Goal: Task Accomplishment & Management: Use online tool/utility

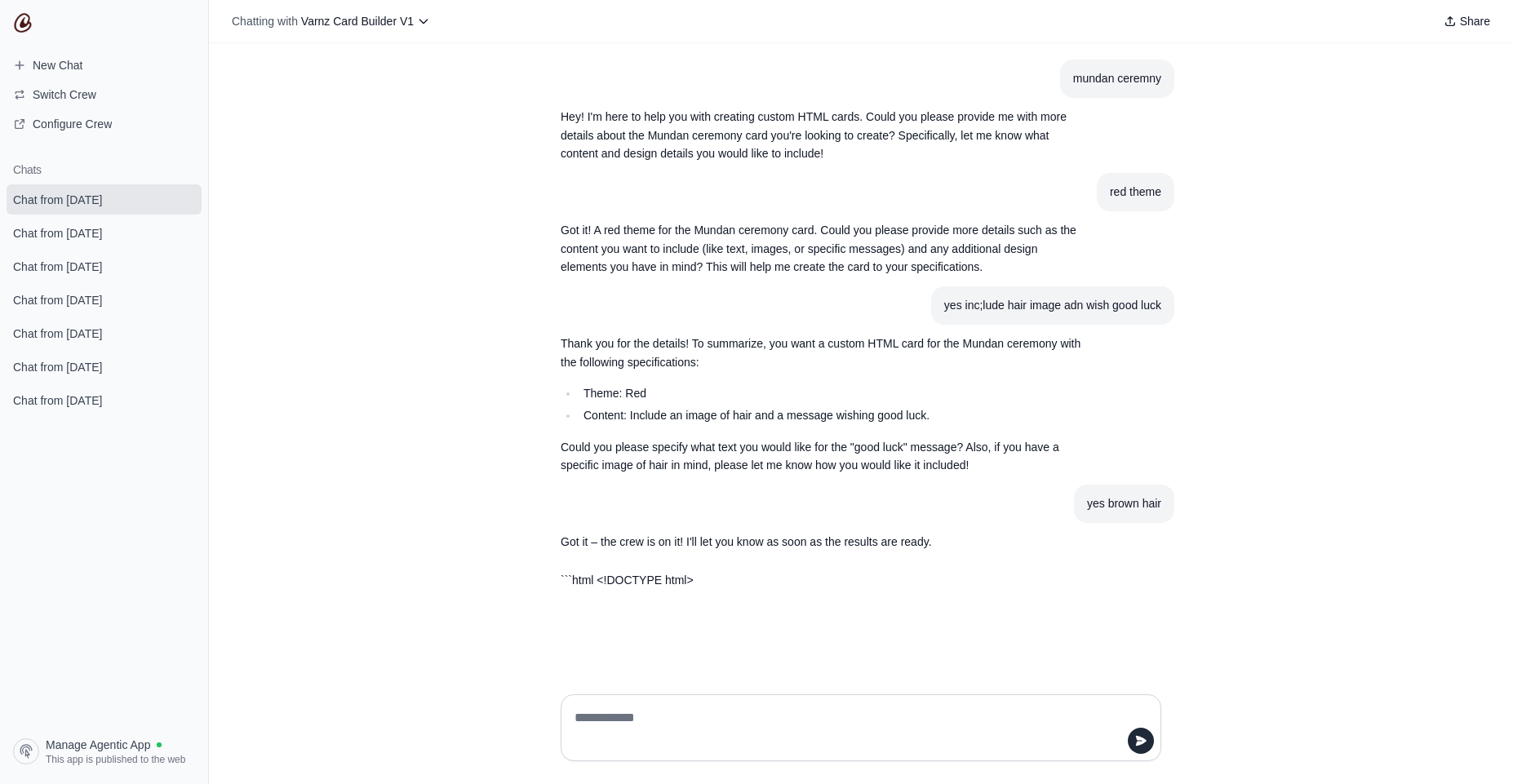
click at [496, 307] on div "mundan ceremny Hey! I'm here to help you with creating custom HTML cards. Could…" at bounding box center [861, 362] width 1304 height 638
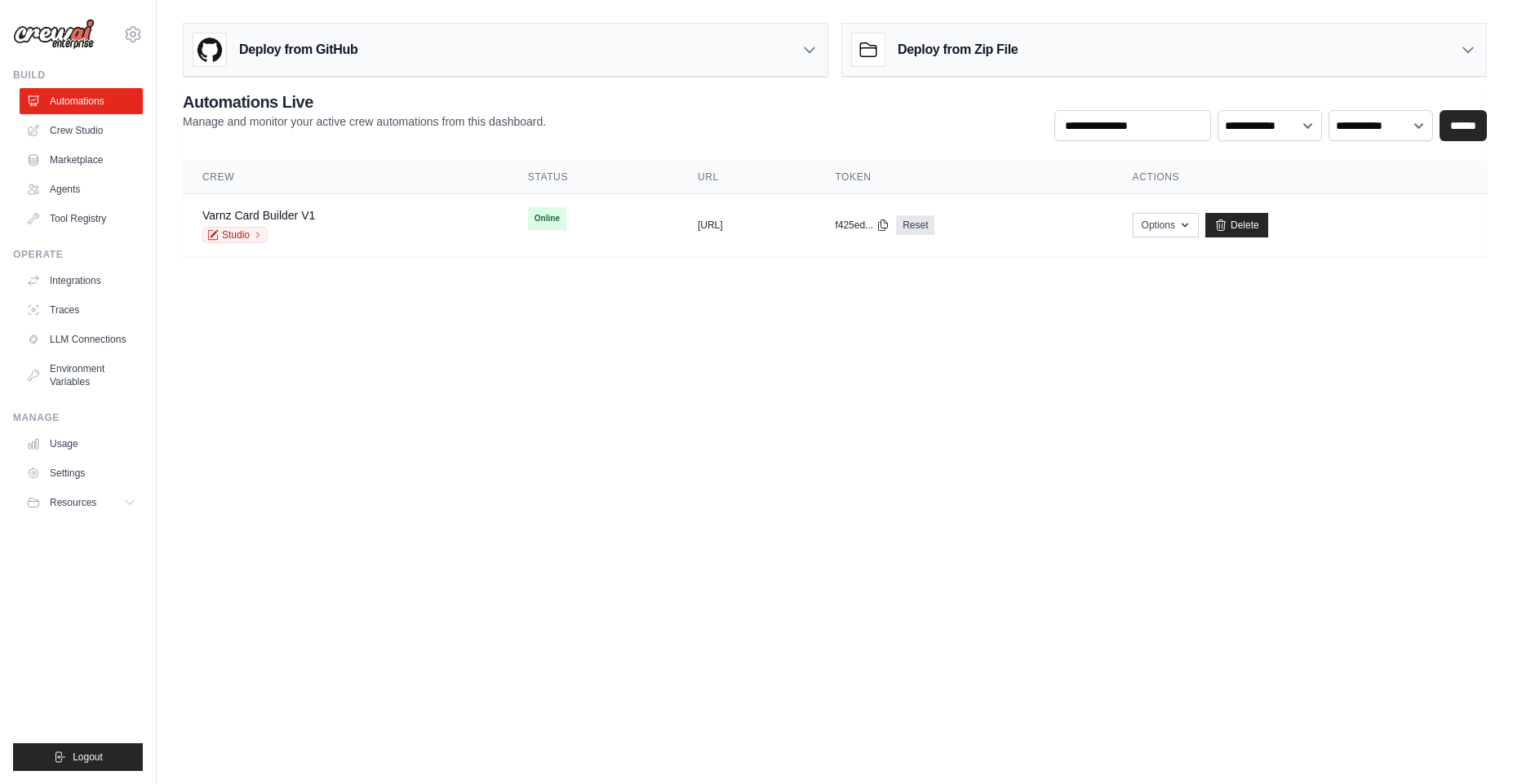
click at [768, 372] on body "ambika@cwebconsultants.com Settings Build Automations Crew Studio" at bounding box center [756, 392] width 1513 height 784
click at [1199, 223] on button "Options" at bounding box center [1166, 224] width 66 height 25
click at [255, 213] on link "Varnz Card Builder V1" at bounding box center [258, 215] width 113 height 13
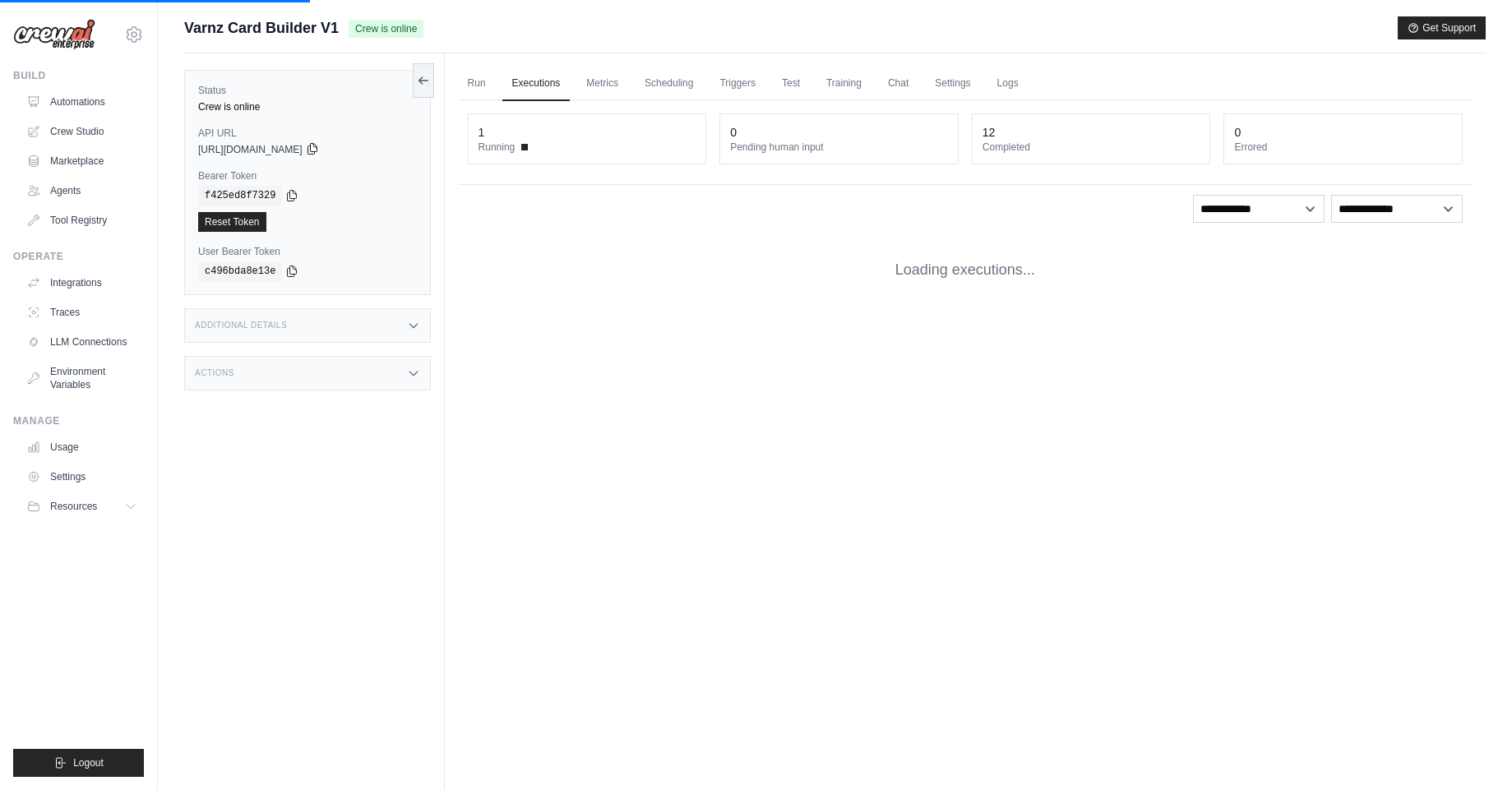
click at [319, 147] on icon at bounding box center [313, 148] width 13 height 13
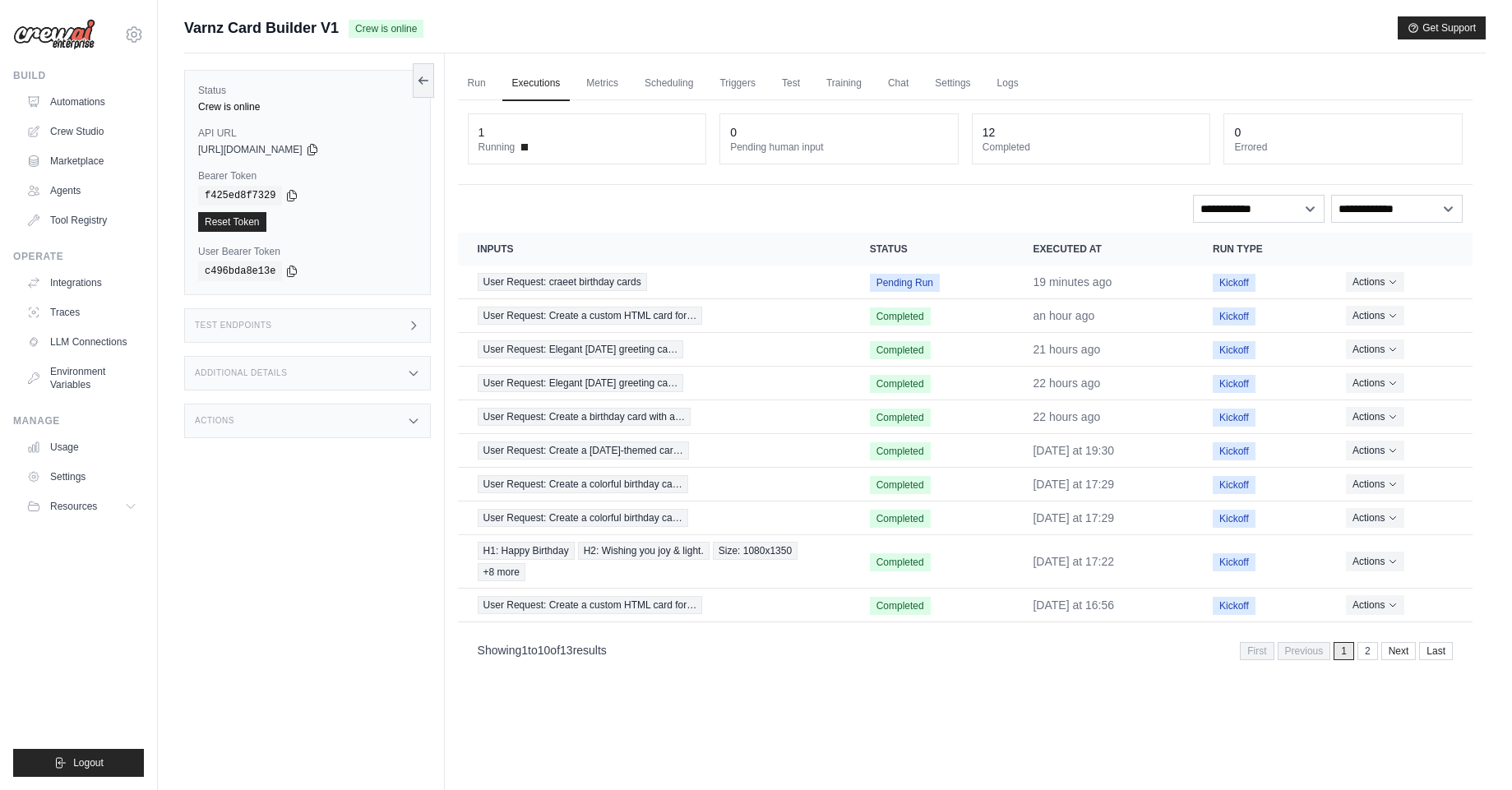
click at [250, 320] on h3 "Test Endpoints" at bounding box center [233, 325] width 78 height 10
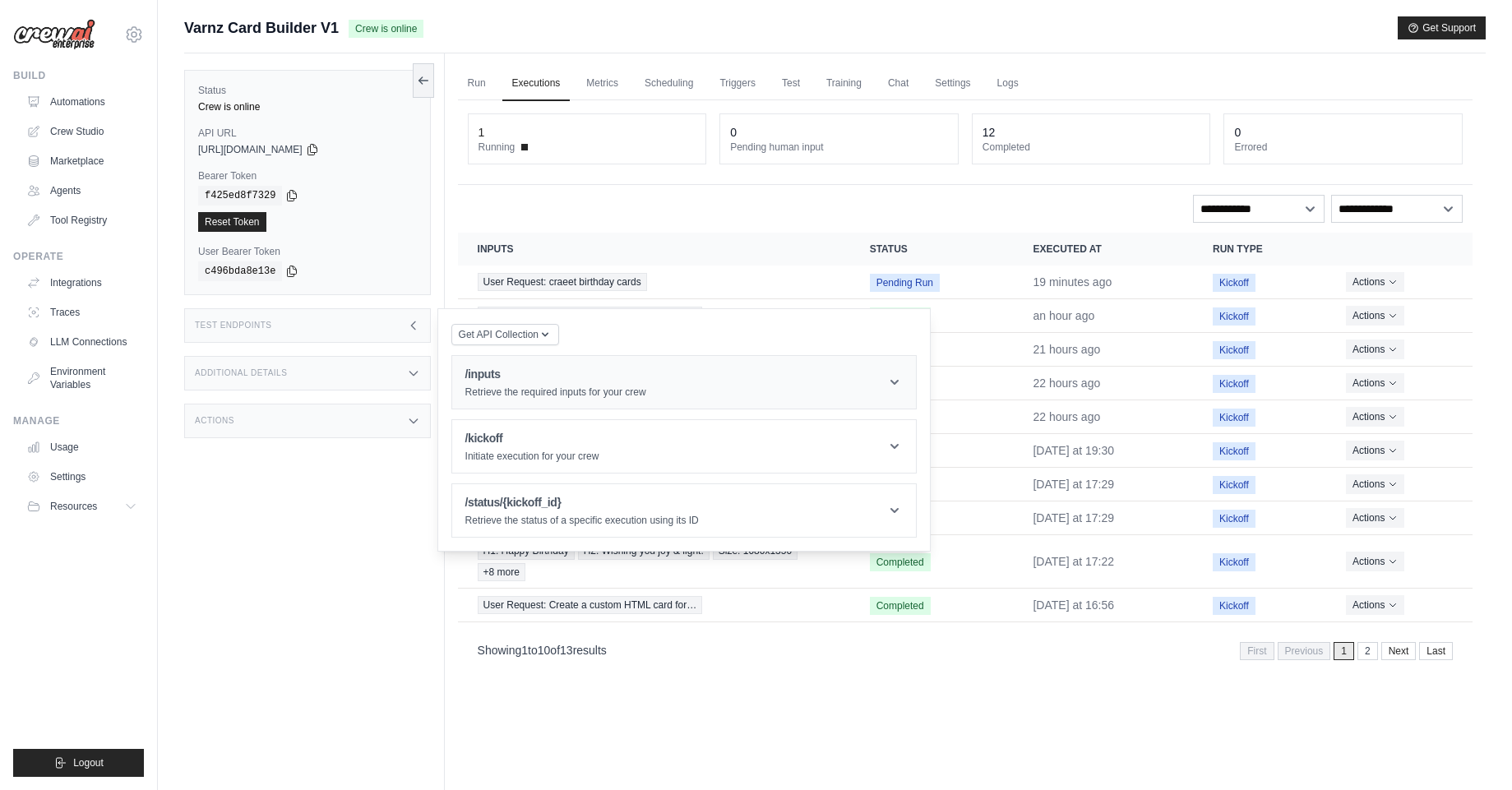
click at [535, 387] on p "Retrieve the required inputs for your crew" at bounding box center [556, 392] width 181 height 13
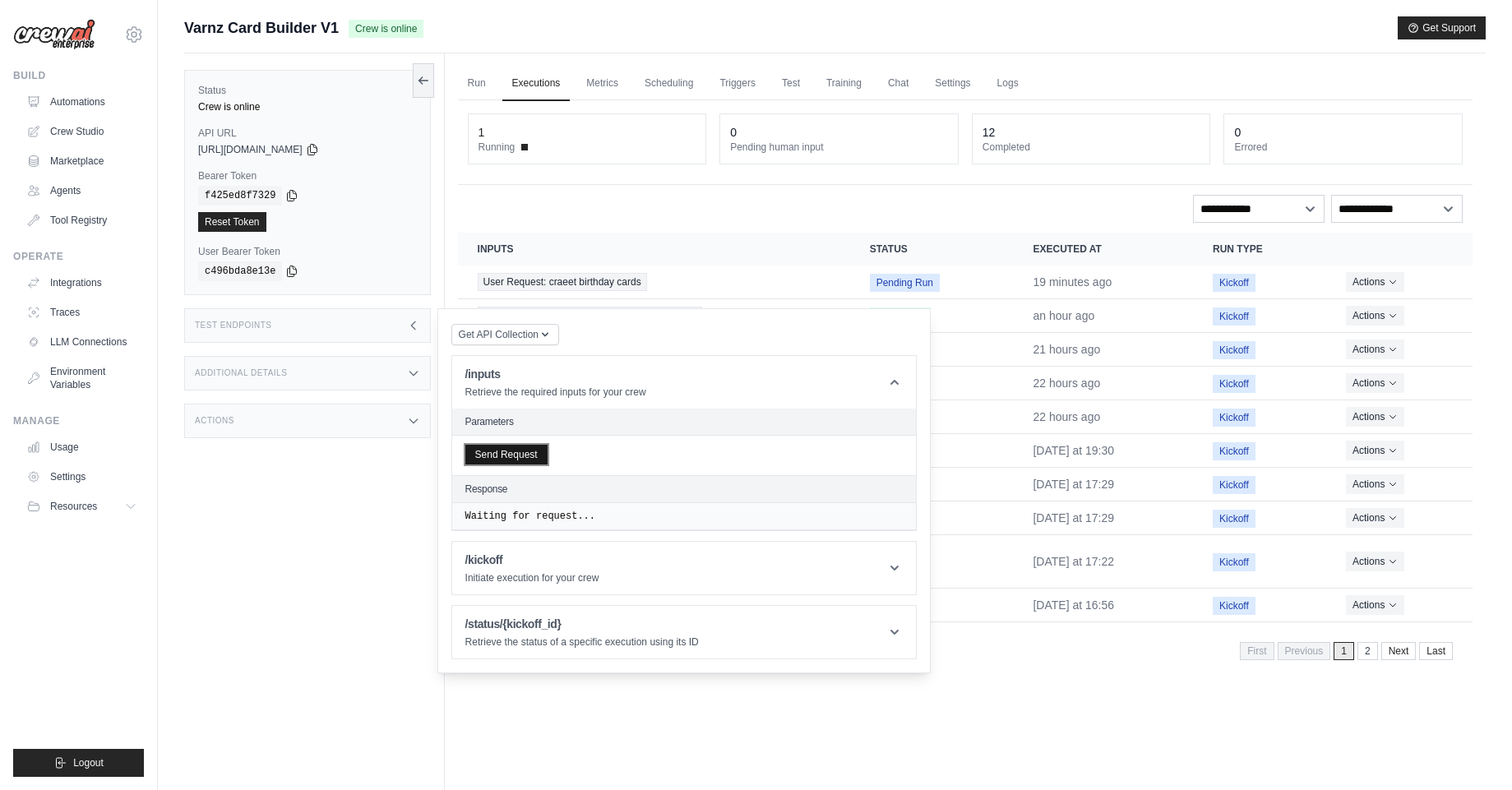
click at [524, 457] on button "Send Request" at bounding box center [506, 454] width 82 height 20
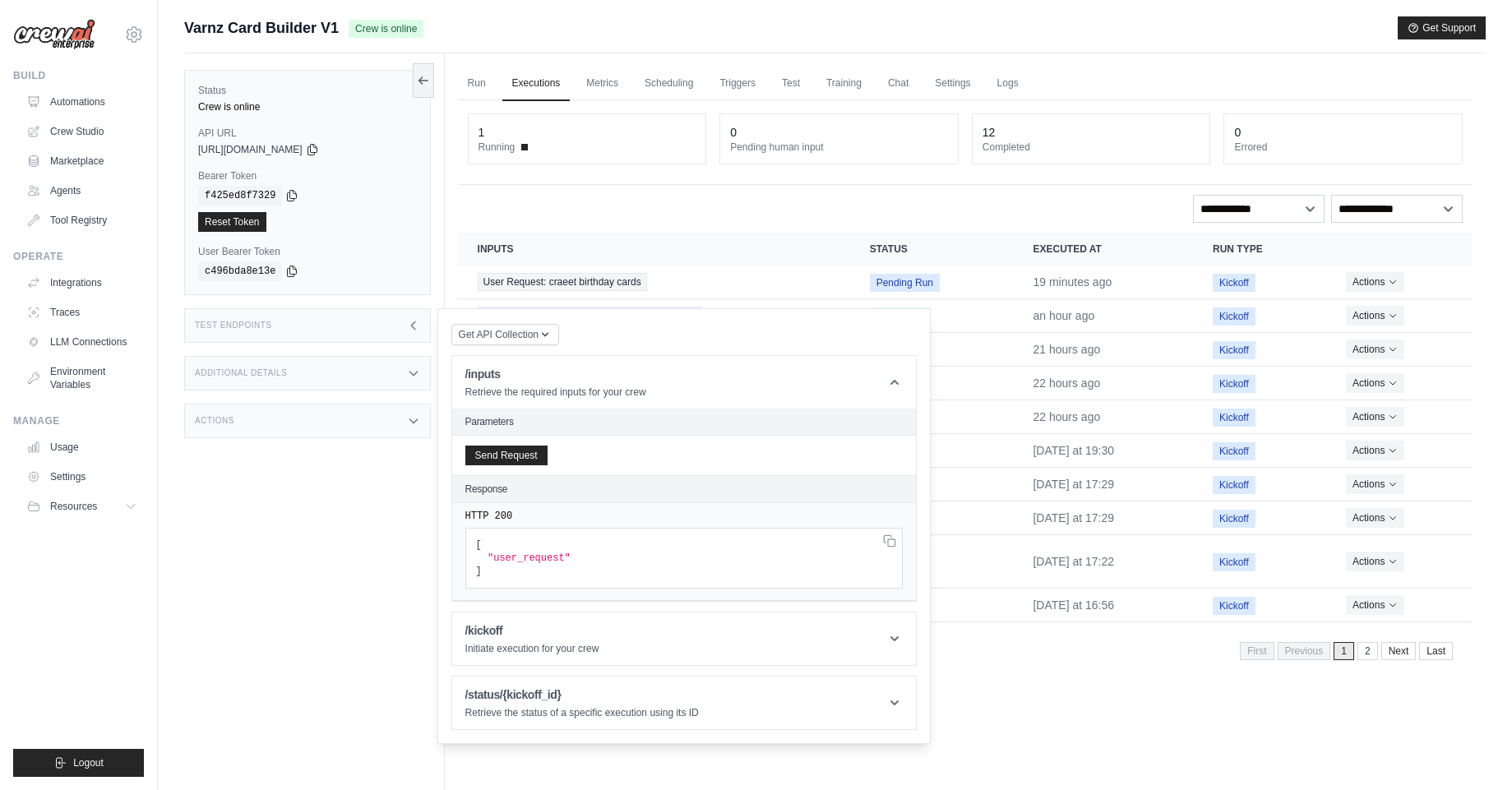
scroll to position [70, 0]
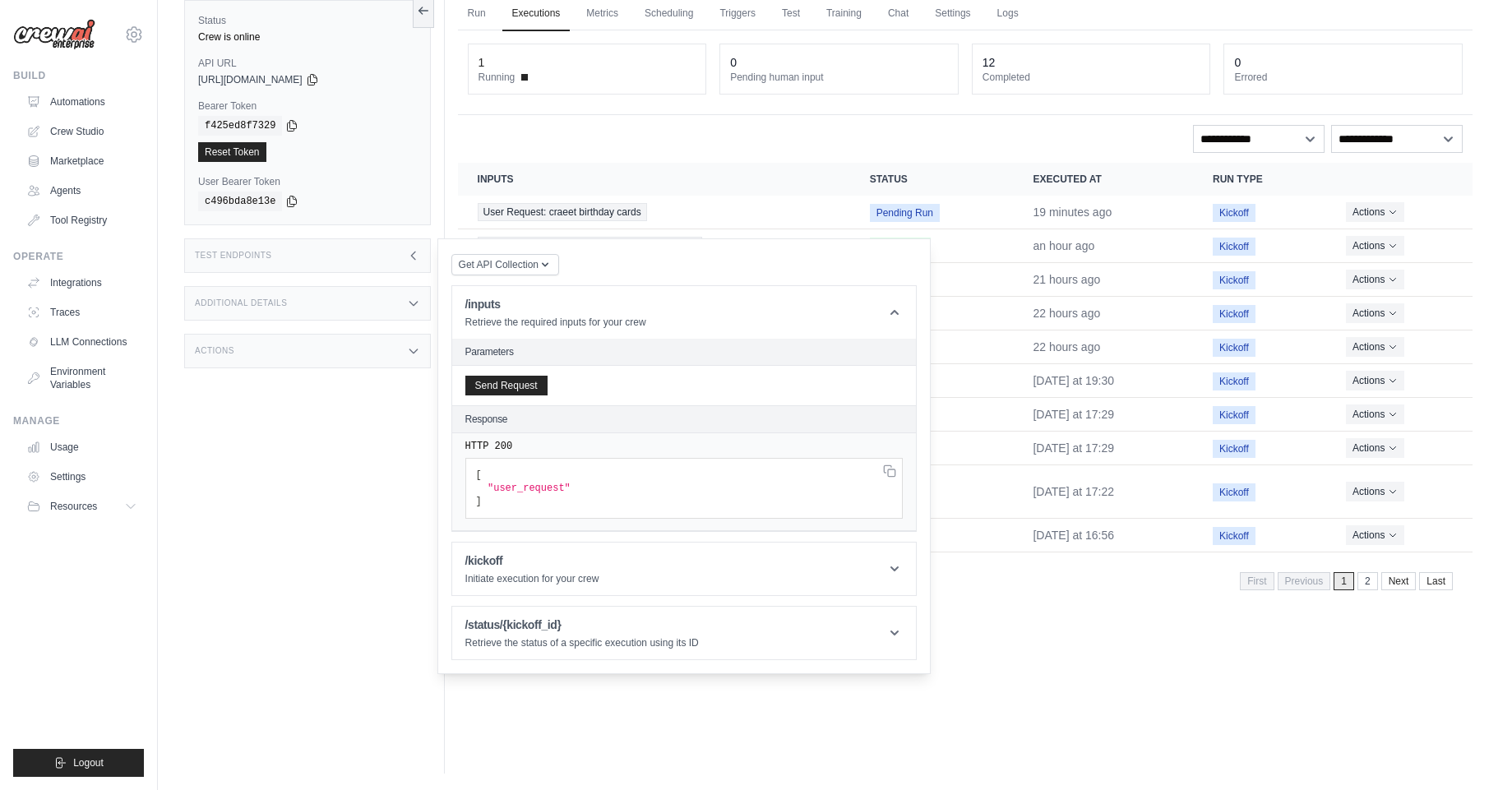
click at [534, 495] on pre "[ "user_request" ]" at bounding box center [684, 488] width 438 height 61
click at [544, 547] on header "/kickoff Initiate execution for your crew" at bounding box center [683, 569] width 464 height 53
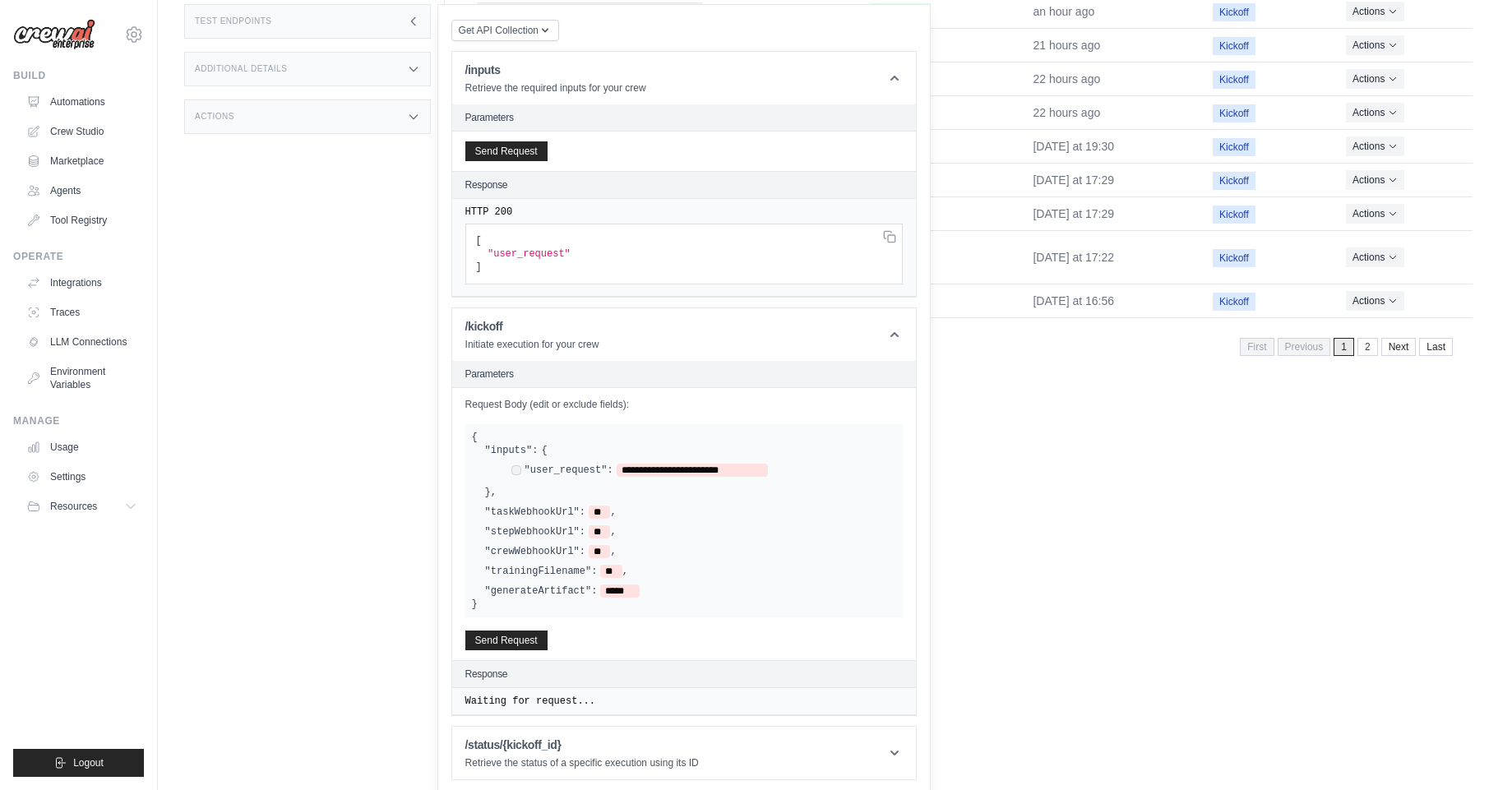
scroll to position [308, 0]
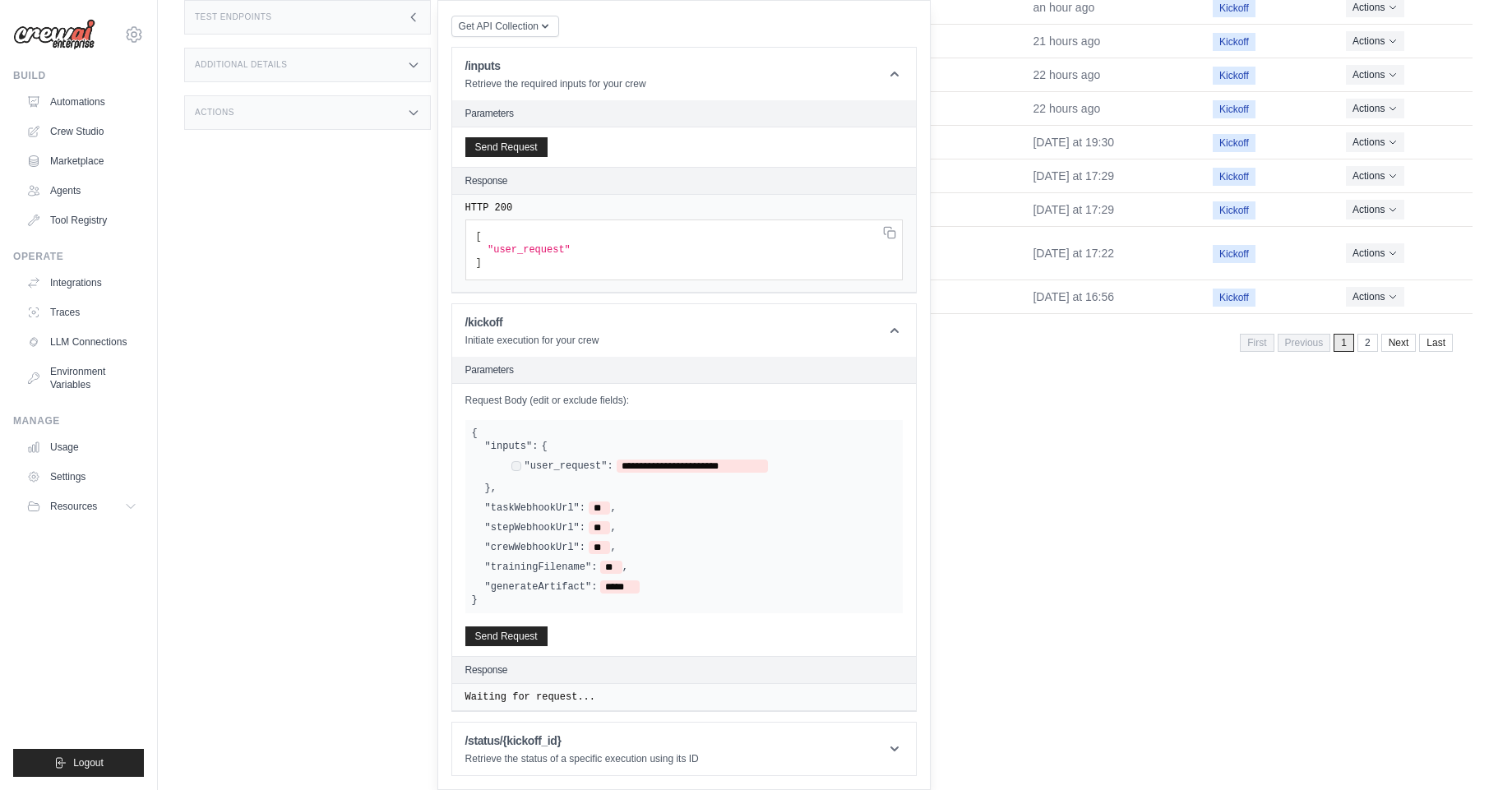
click at [520, 677] on div "Response" at bounding box center [683, 670] width 464 height 27
click at [528, 695] on pre "Waiting for request..." at bounding box center [684, 696] width 438 height 13
click at [887, 749] on icon at bounding box center [895, 749] width 16 height 16
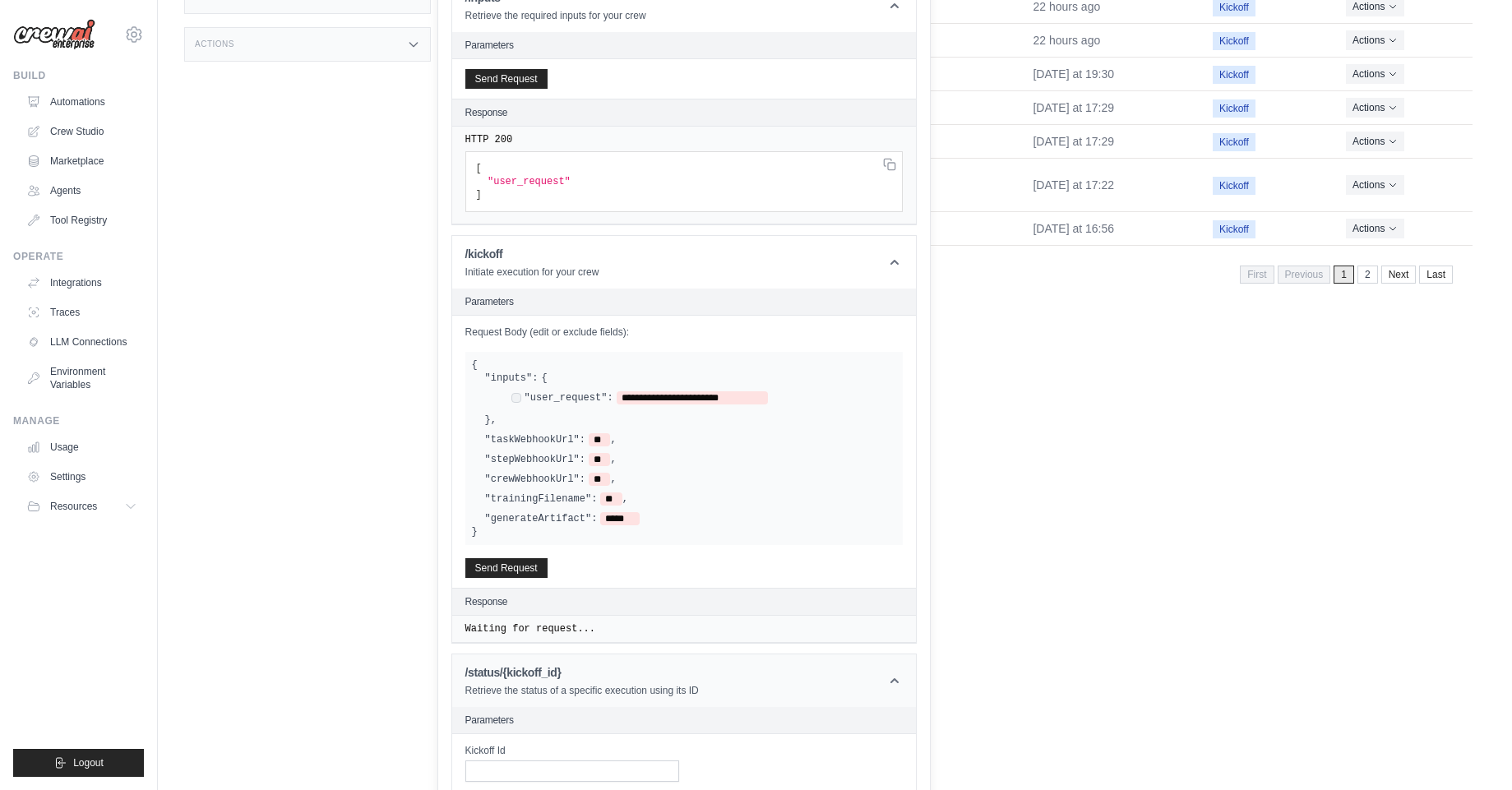
scroll to position [481, 0]
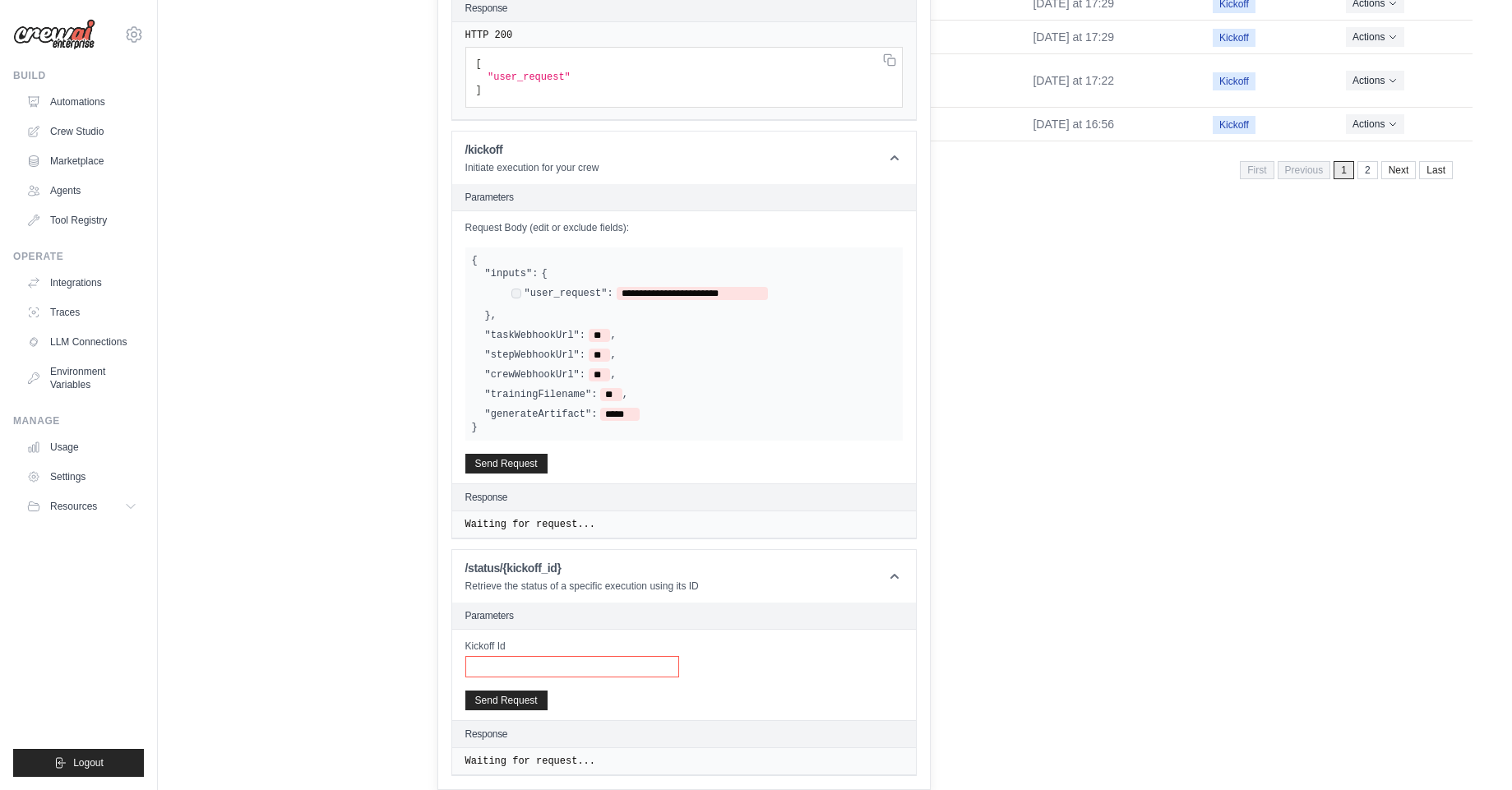
click at [526, 664] on input "Kickoff Id" at bounding box center [572, 667] width 213 height 21
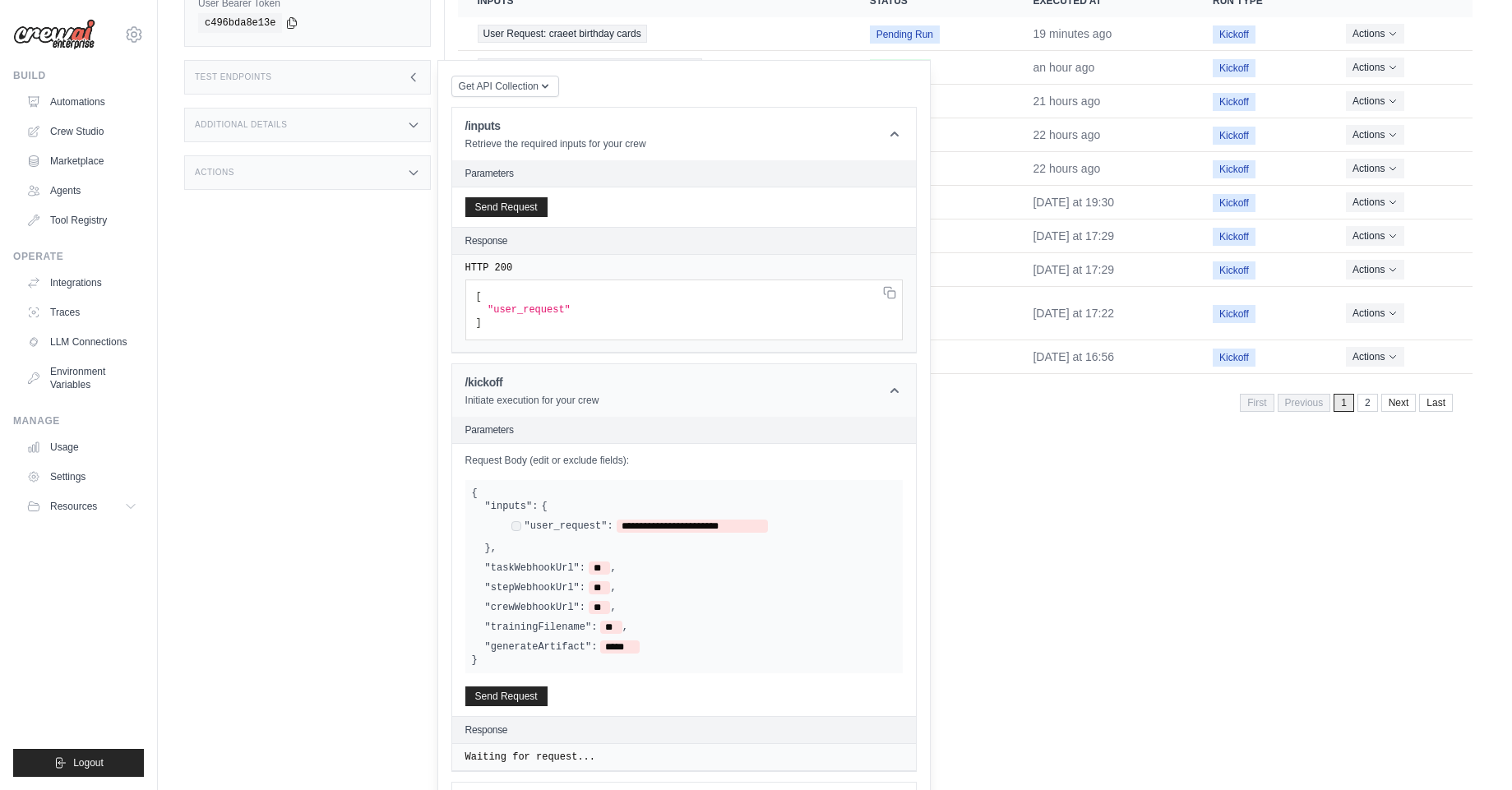
scroll to position [87, 0]
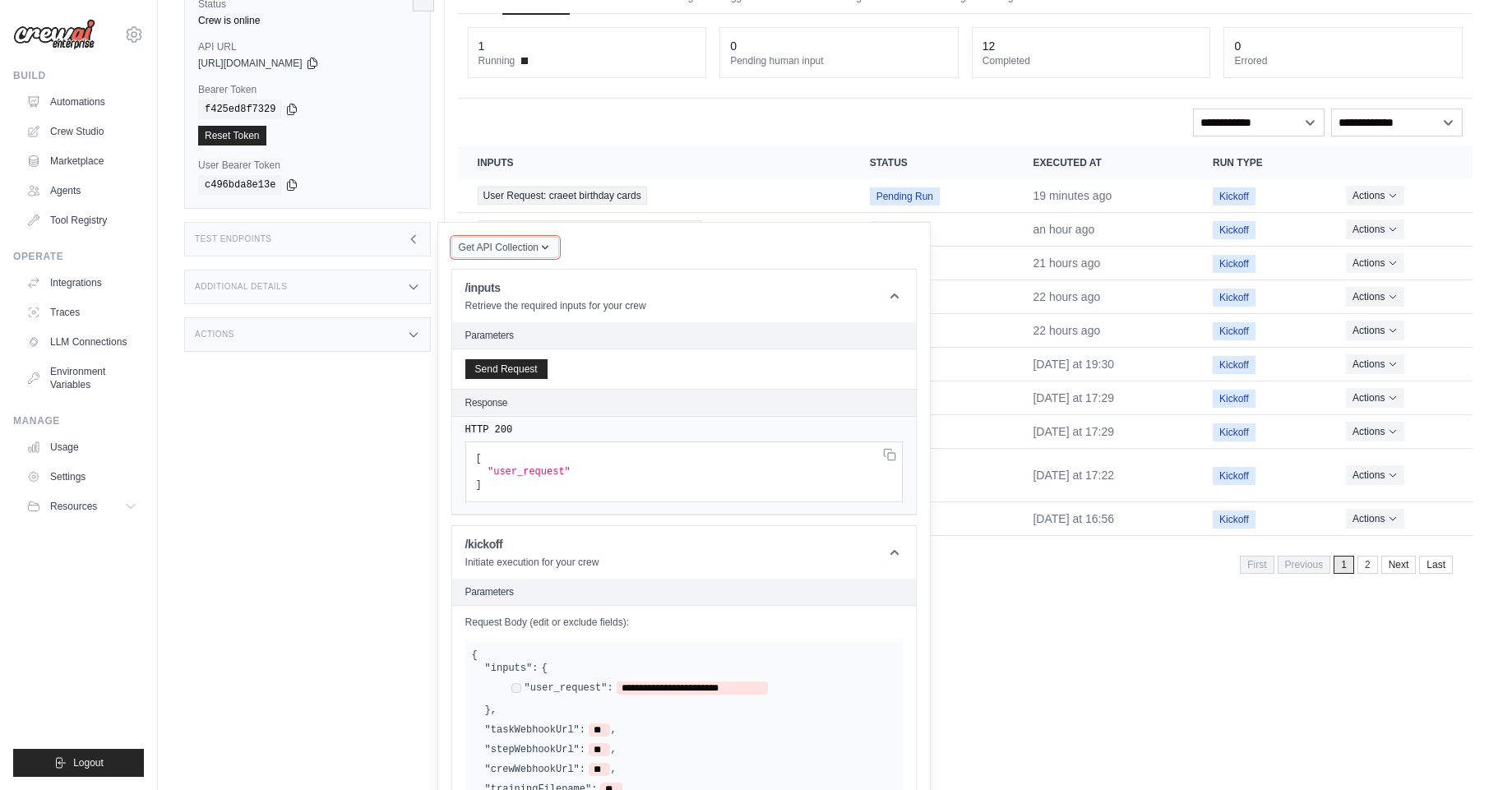
click at [514, 245] on span "Get API Collection" at bounding box center [498, 247] width 79 height 13
click at [521, 287] on div "Postman API Collection" at bounding box center [543, 291] width 158 height 26
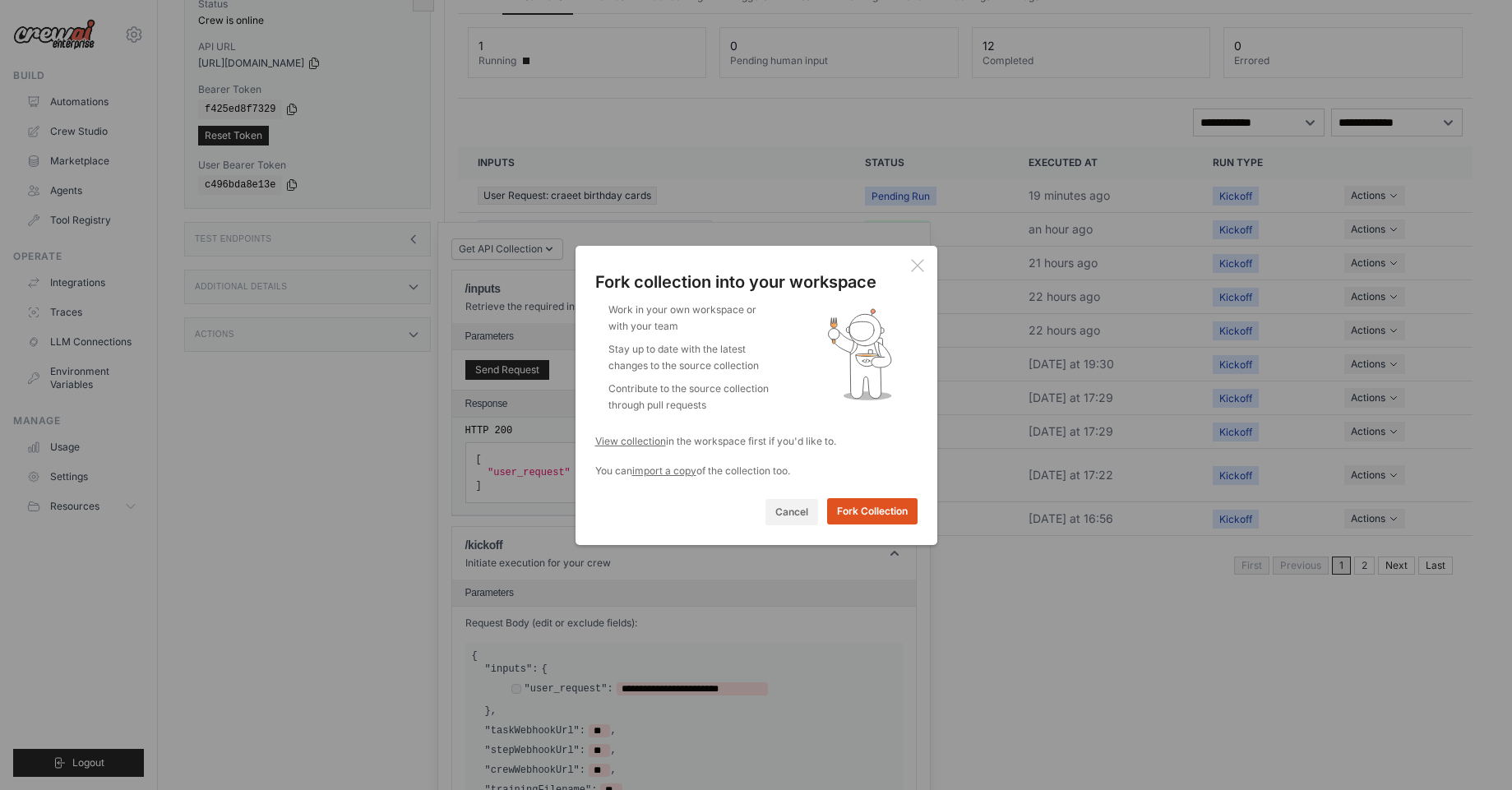
click at [873, 511] on button "Fork Collection" at bounding box center [872, 511] width 90 height 26
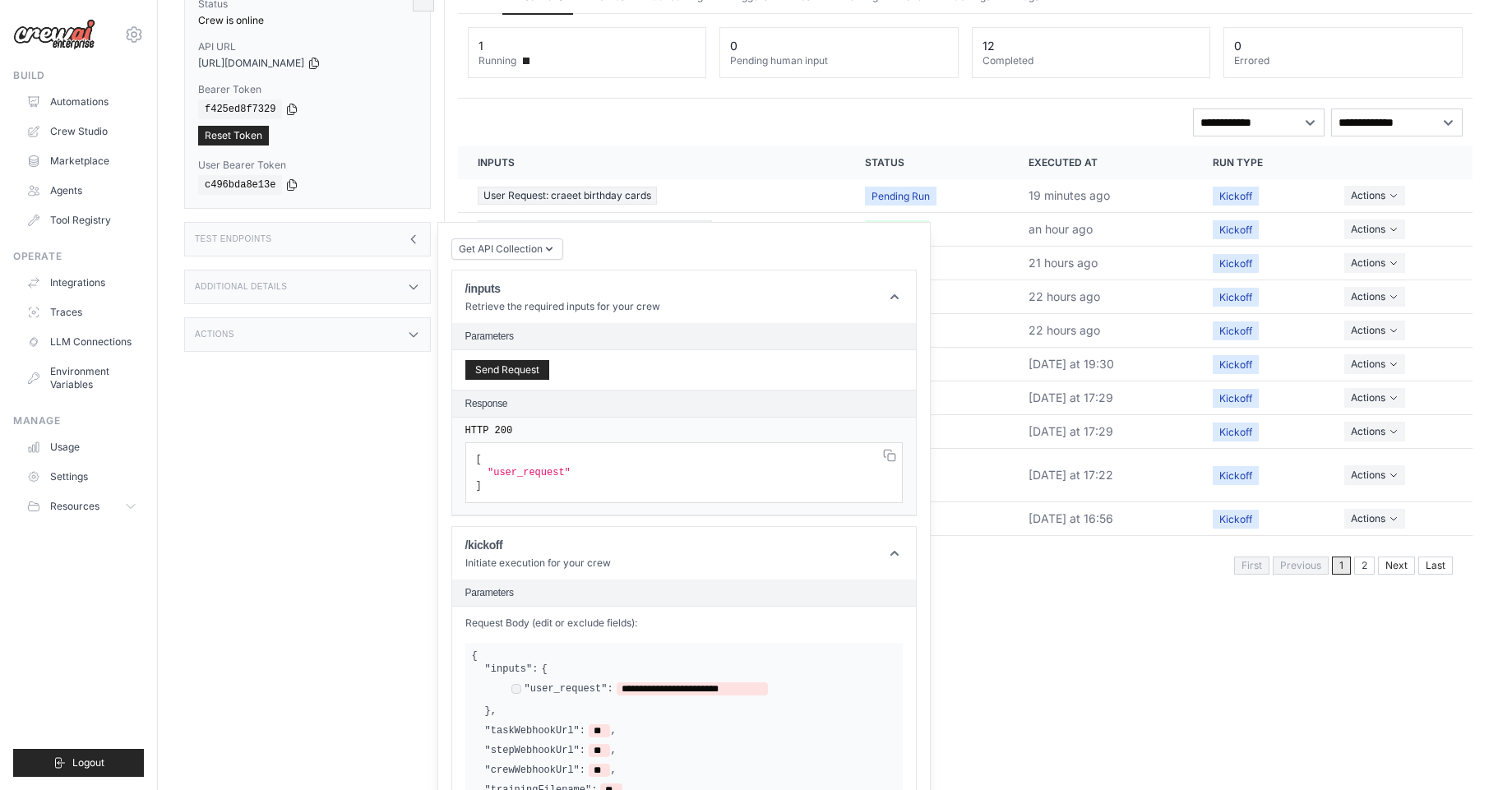
click at [369, 238] on div "Test Endpoints" at bounding box center [307, 239] width 246 height 35
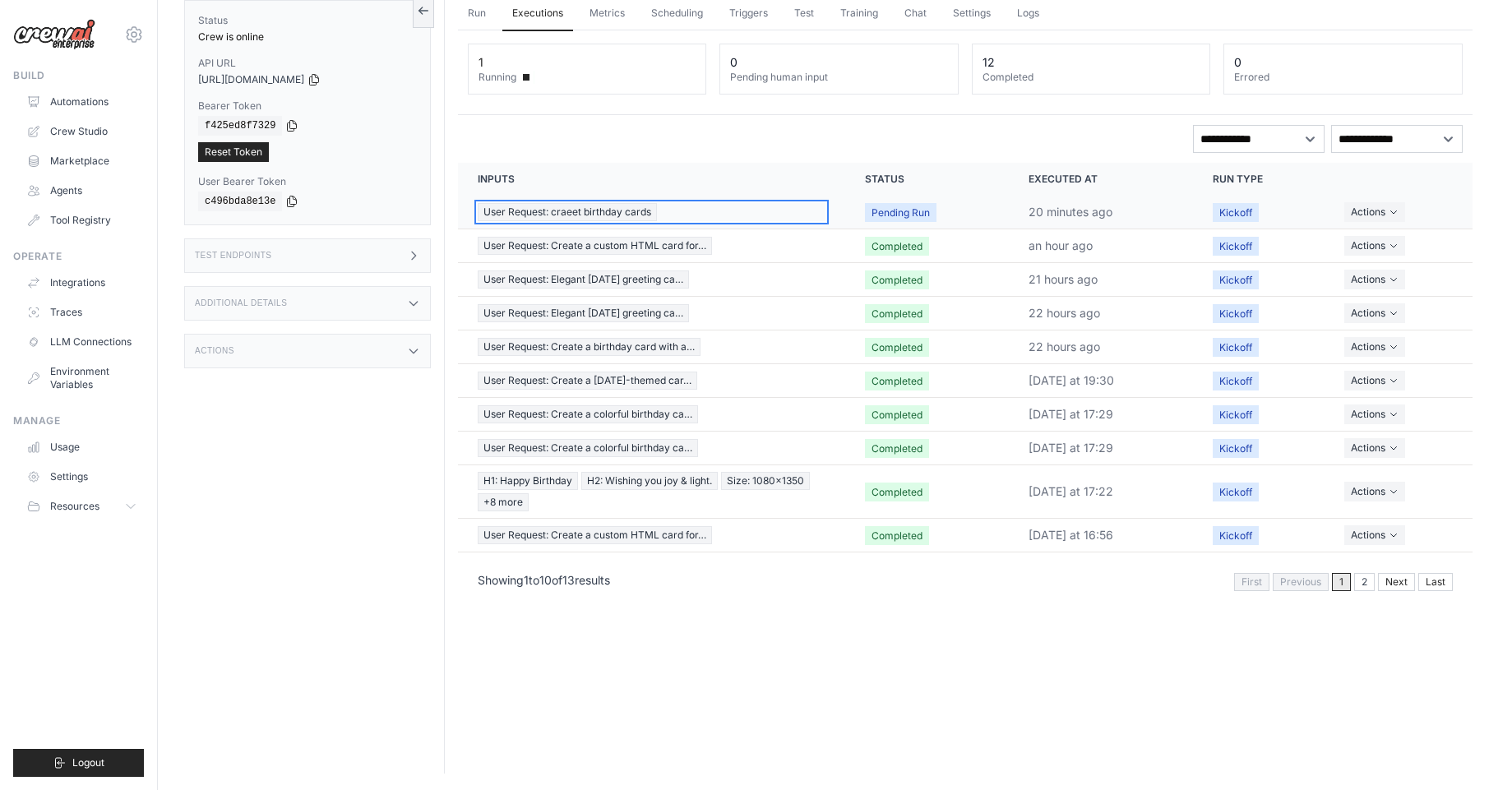
click at [675, 212] on div "User Request: craeet birthday cards" at bounding box center [651, 212] width 347 height 18
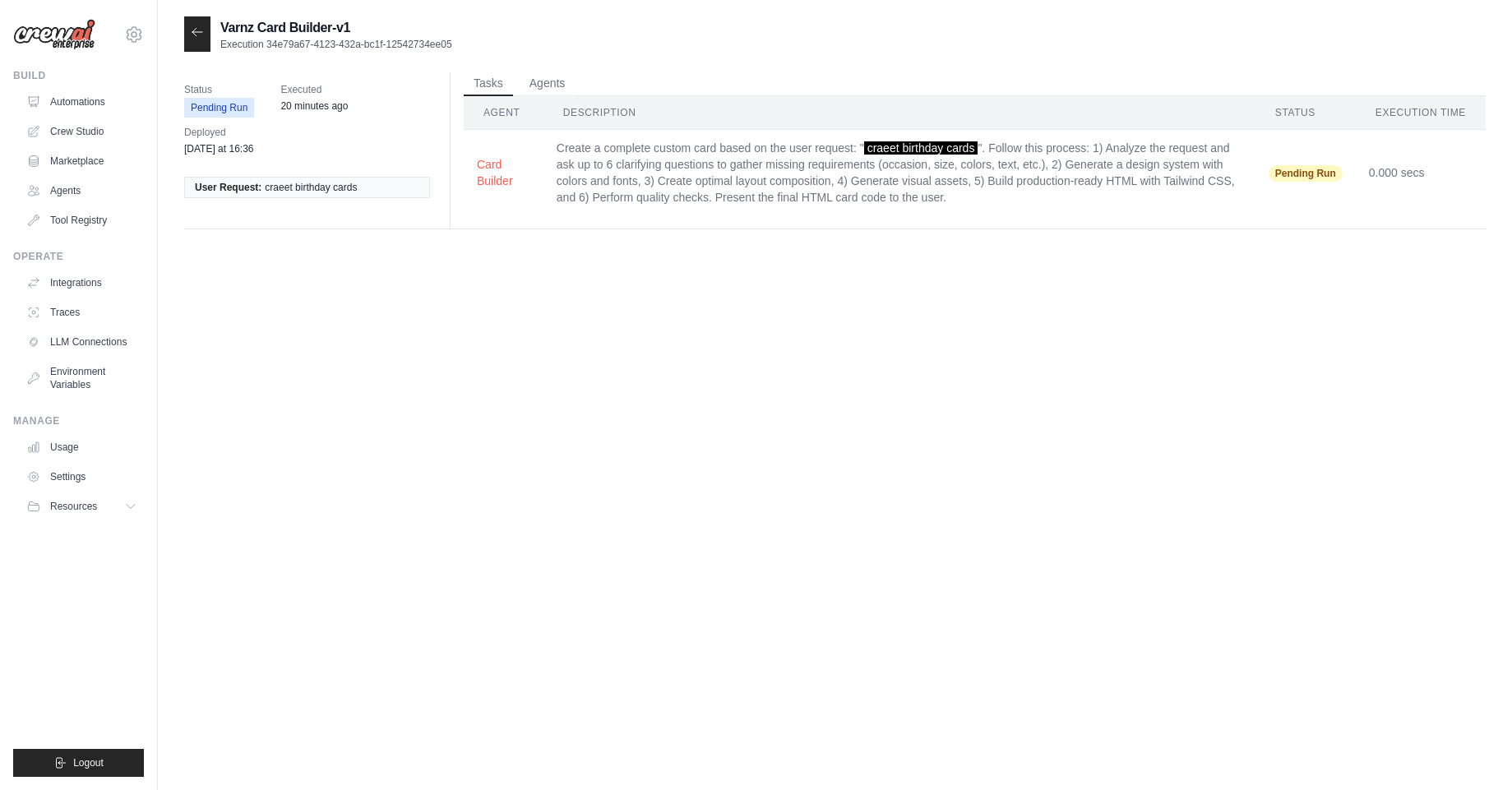
click at [792, 187] on td "Create a complete custom card based on the user request: " craeet birthday card…" at bounding box center [899, 172] width 712 height 87
click at [819, 162] on td "Create a complete custom card based on the user request: " craeet birthday card…" at bounding box center [899, 172] width 712 height 87
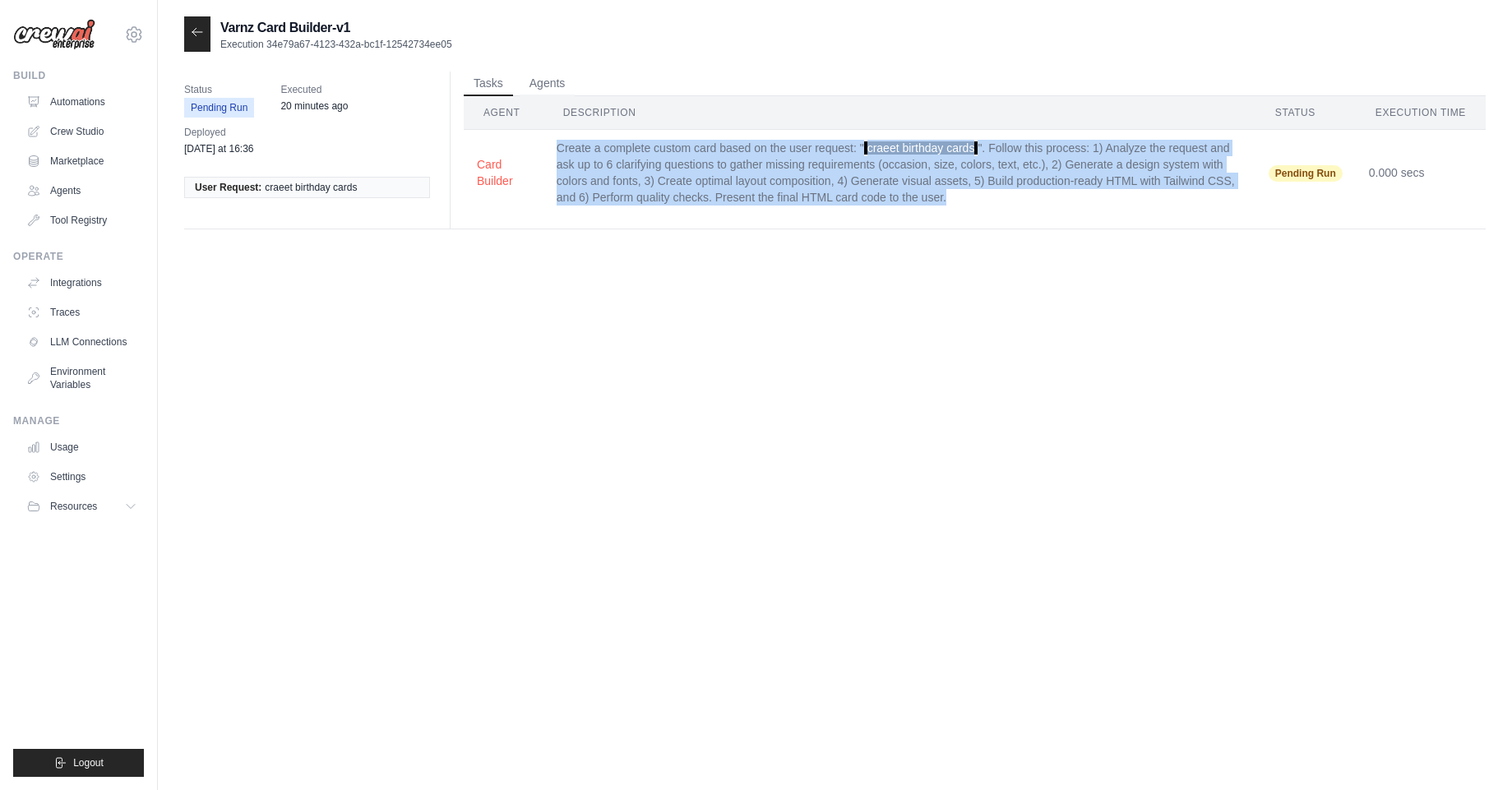
click at [819, 162] on td "Create a complete custom card based on the user request: " craeet birthday card…" at bounding box center [899, 172] width 712 height 87
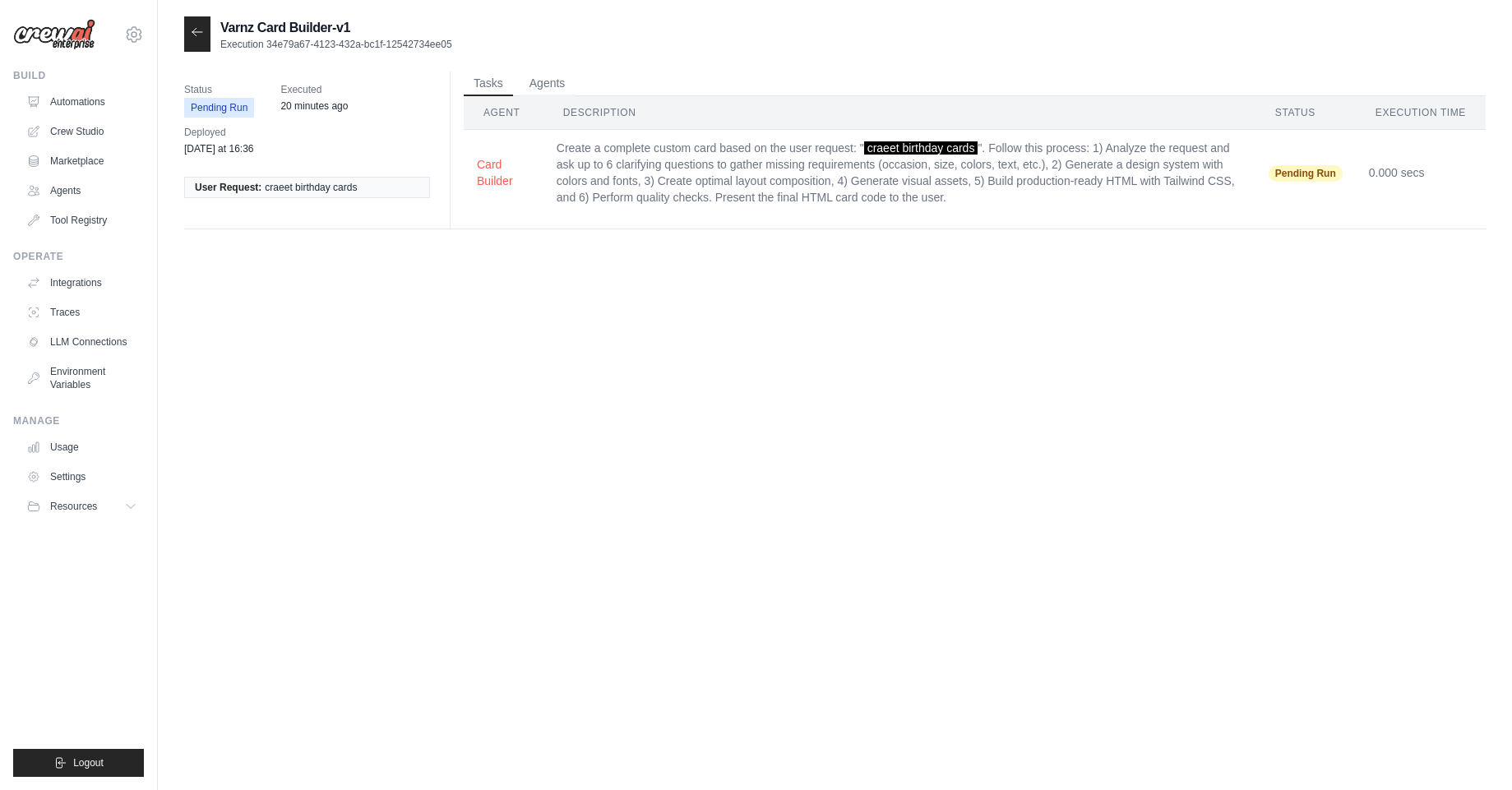
click at [648, 250] on div "Varnz Card Builder-v1 Execution 34e79a67-4123-432a-bc1f-12542734ee05 Status Pen…" at bounding box center [835, 411] width 1302 height 790
click at [471, 179] on td "Card Builder" at bounding box center [503, 172] width 79 height 87
click at [486, 177] on button "Card Builder" at bounding box center [504, 171] width 54 height 33
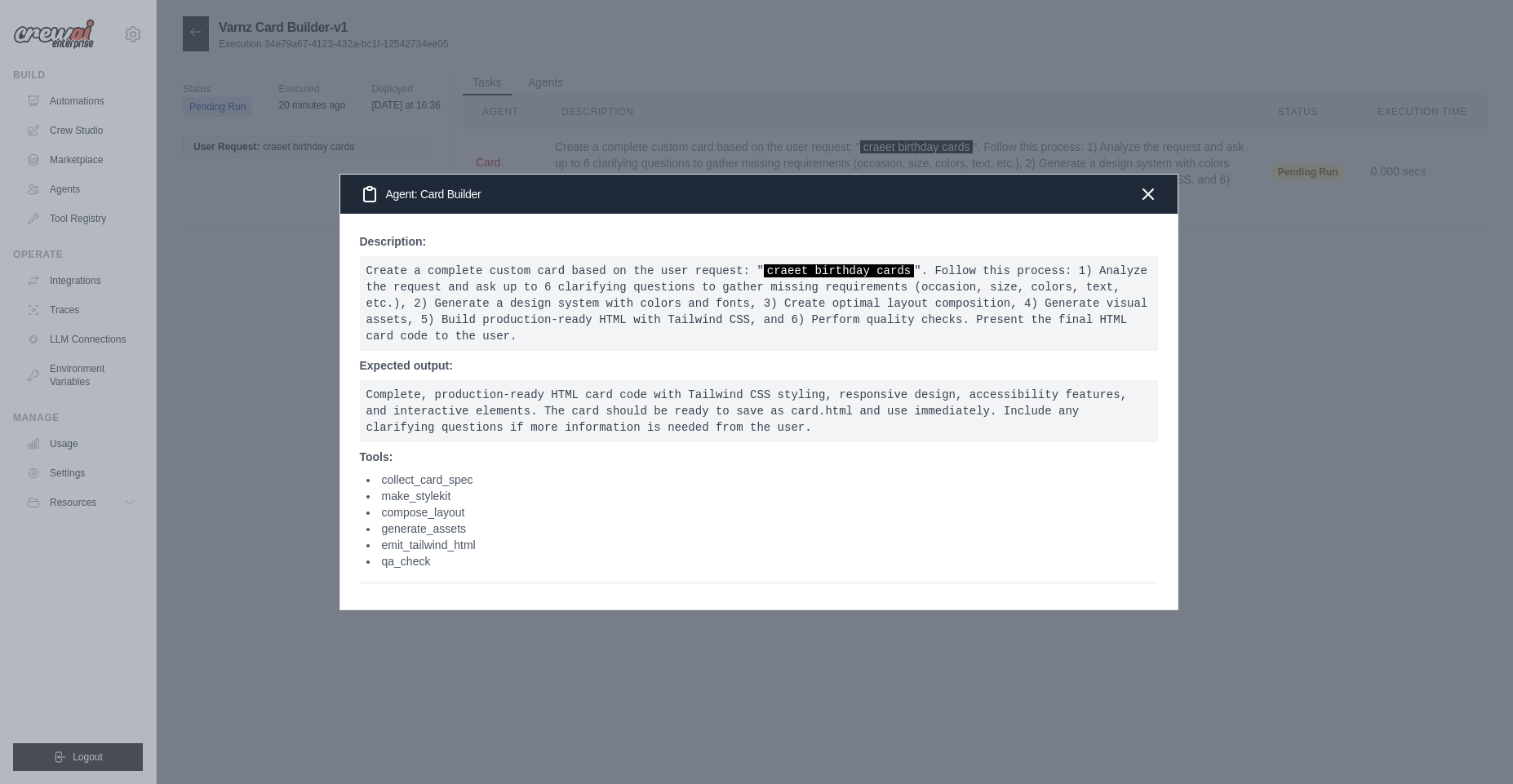
click at [482, 175] on div "Agent: Card Builder" at bounding box center [759, 194] width 838 height 39
click at [1144, 195] on icon "button" at bounding box center [1148, 193] width 10 height 10
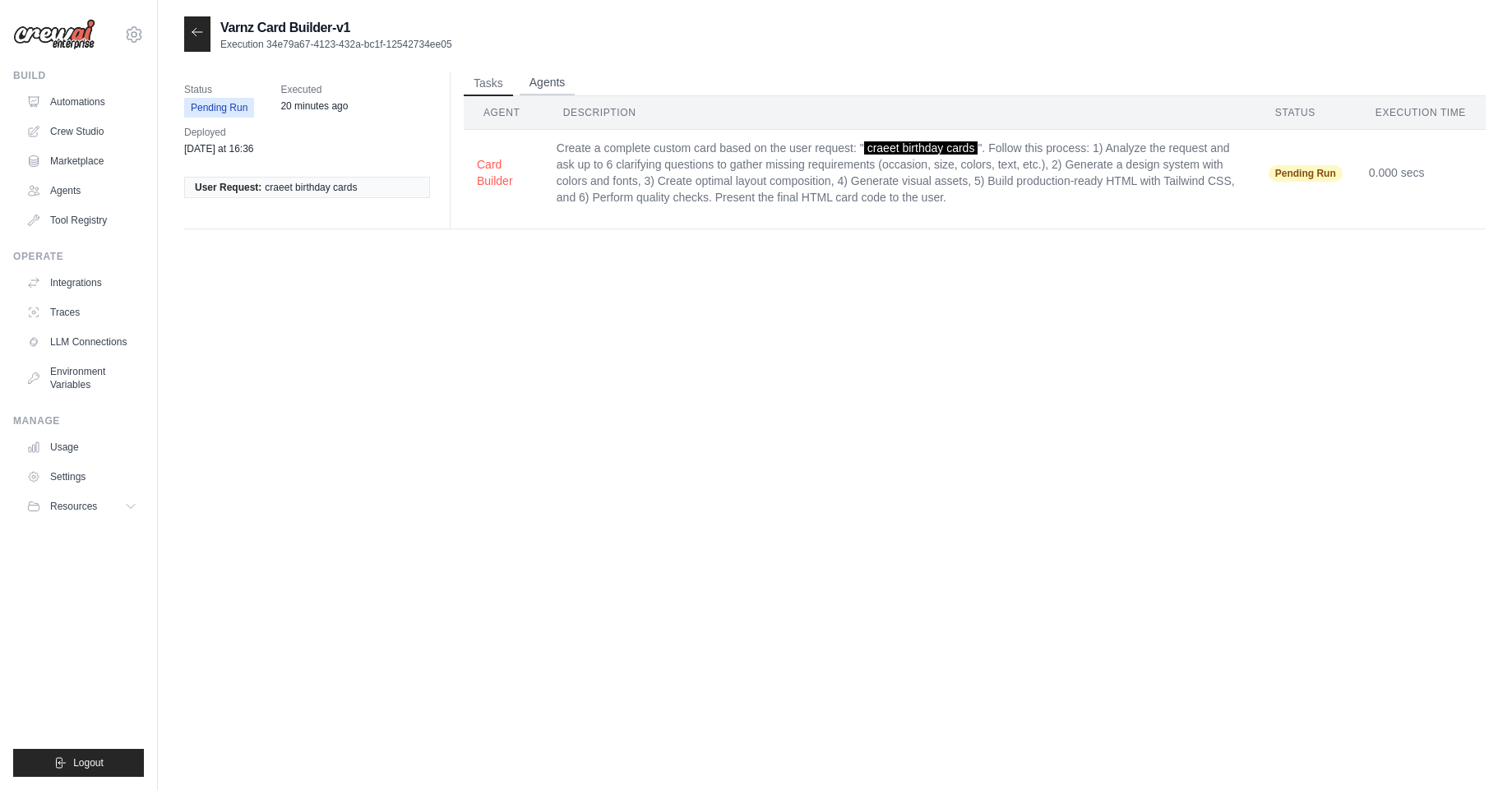
click at [524, 75] on button "Agents" at bounding box center [547, 83] width 56 height 25
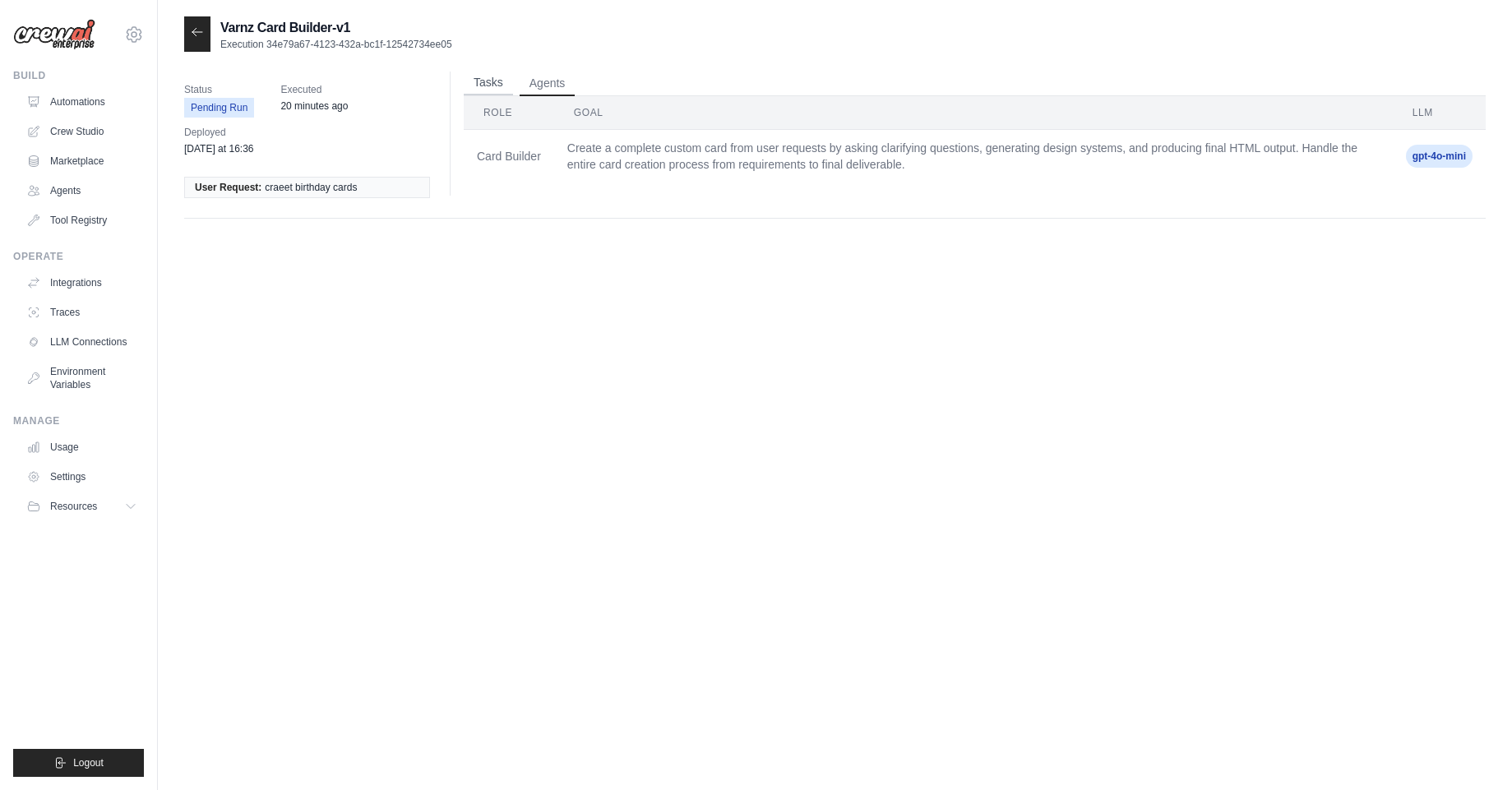
click at [495, 82] on button "Tasks" at bounding box center [488, 83] width 49 height 25
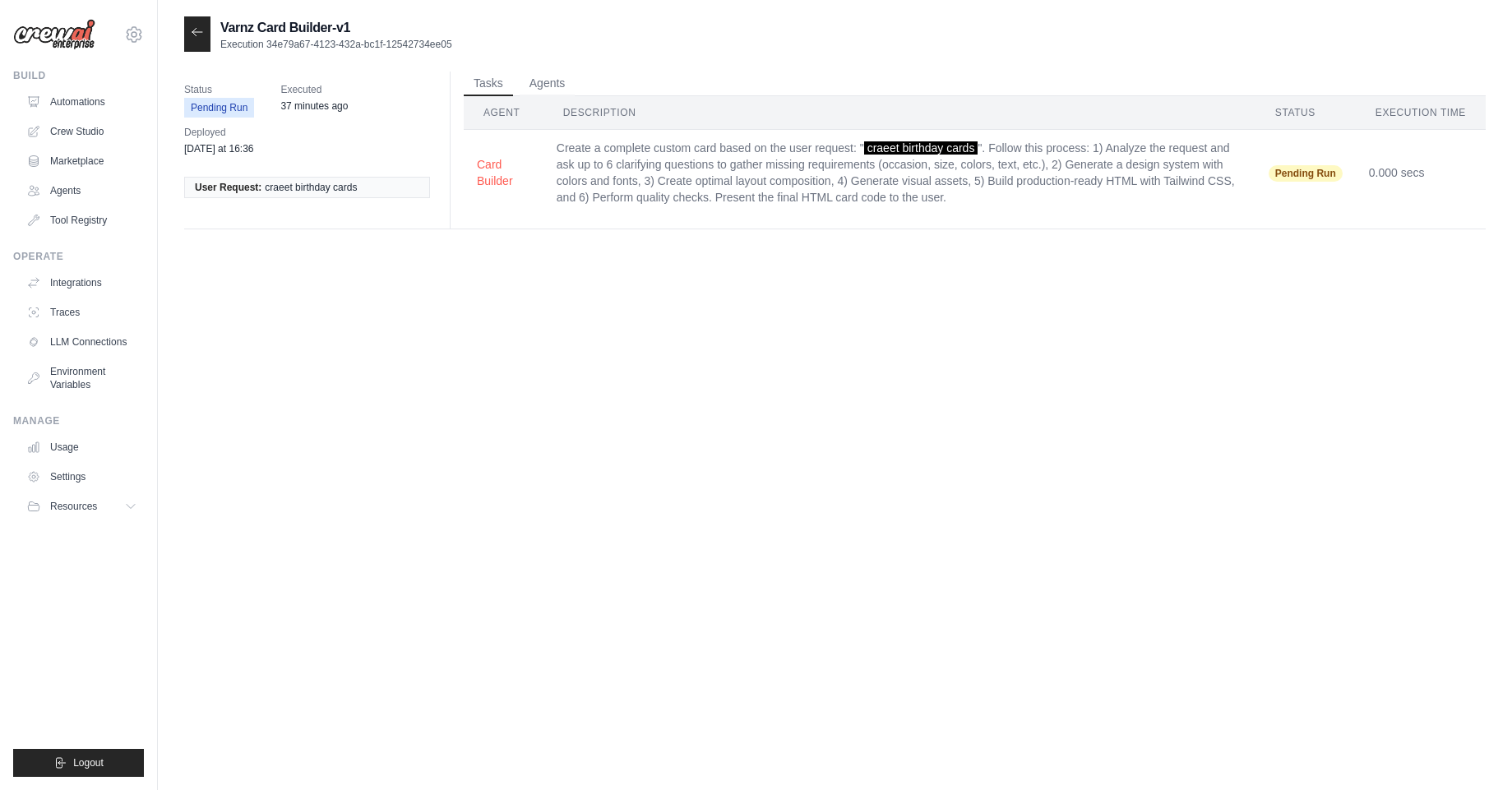
click at [956, 233] on div "Status Pending Run Executed 37 minutes ago Deployed Monday at 16:36 User Reques…" at bounding box center [835, 157] width 1302 height 171
click at [201, 26] on icon at bounding box center [197, 32] width 13 height 13
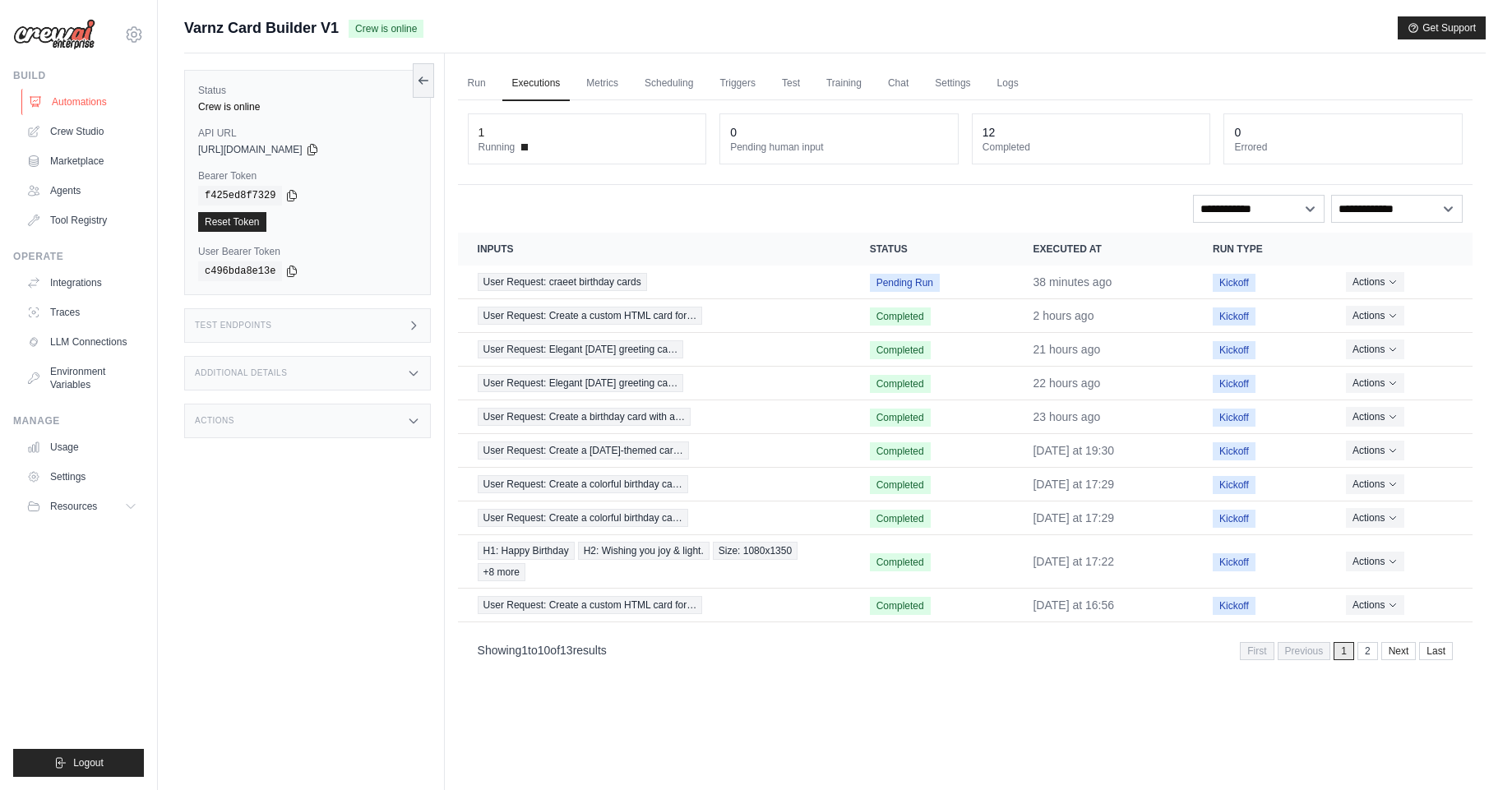
click at [72, 111] on link "Automations" at bounding box center [83, 101] width 124 height 26
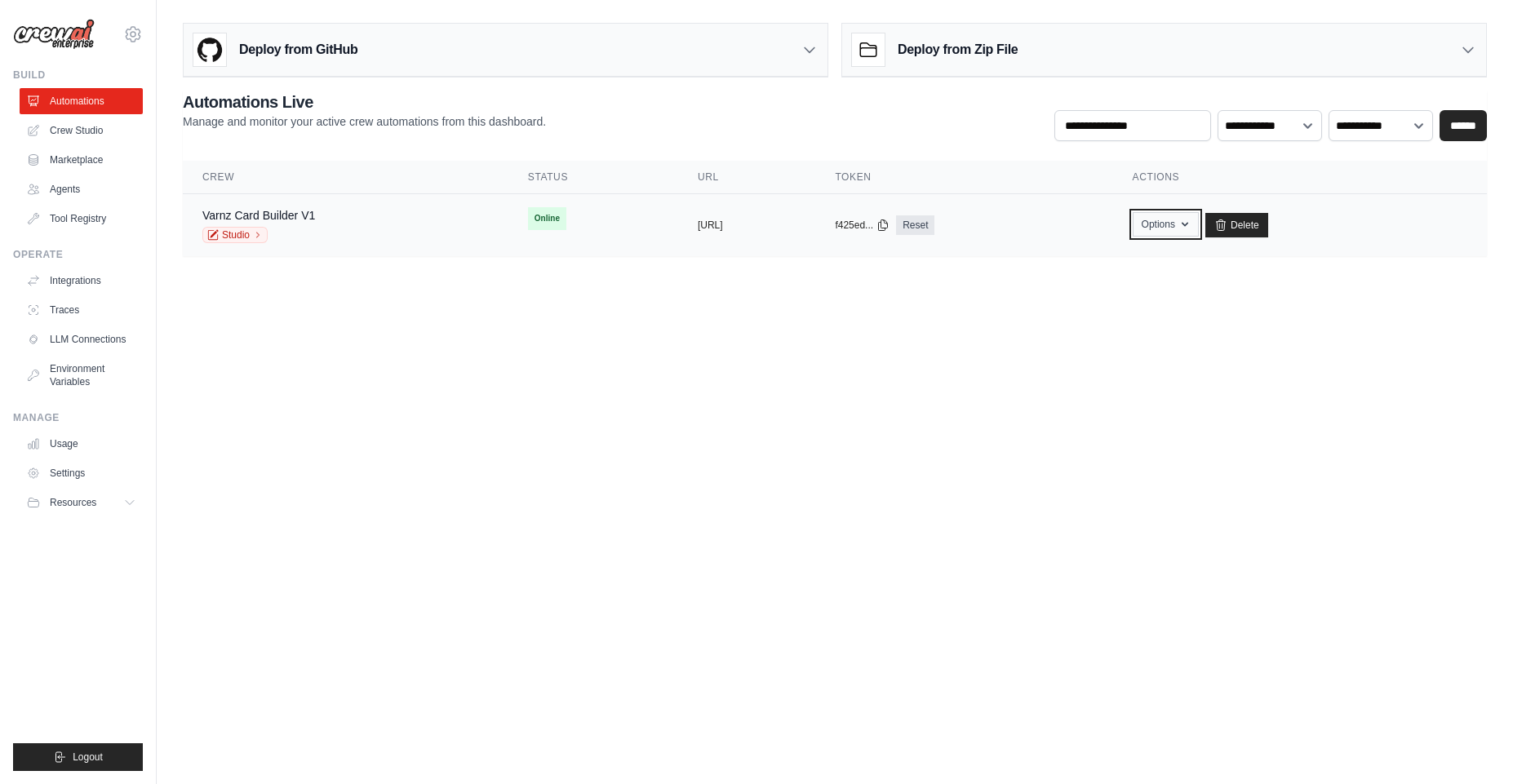
click at [1199, 213] on button "Options" at bounding box center [1166, 224] width 66 height 25
click at [553, 209] on td "Online" at bounding box center [594, 218] width 170 height 49
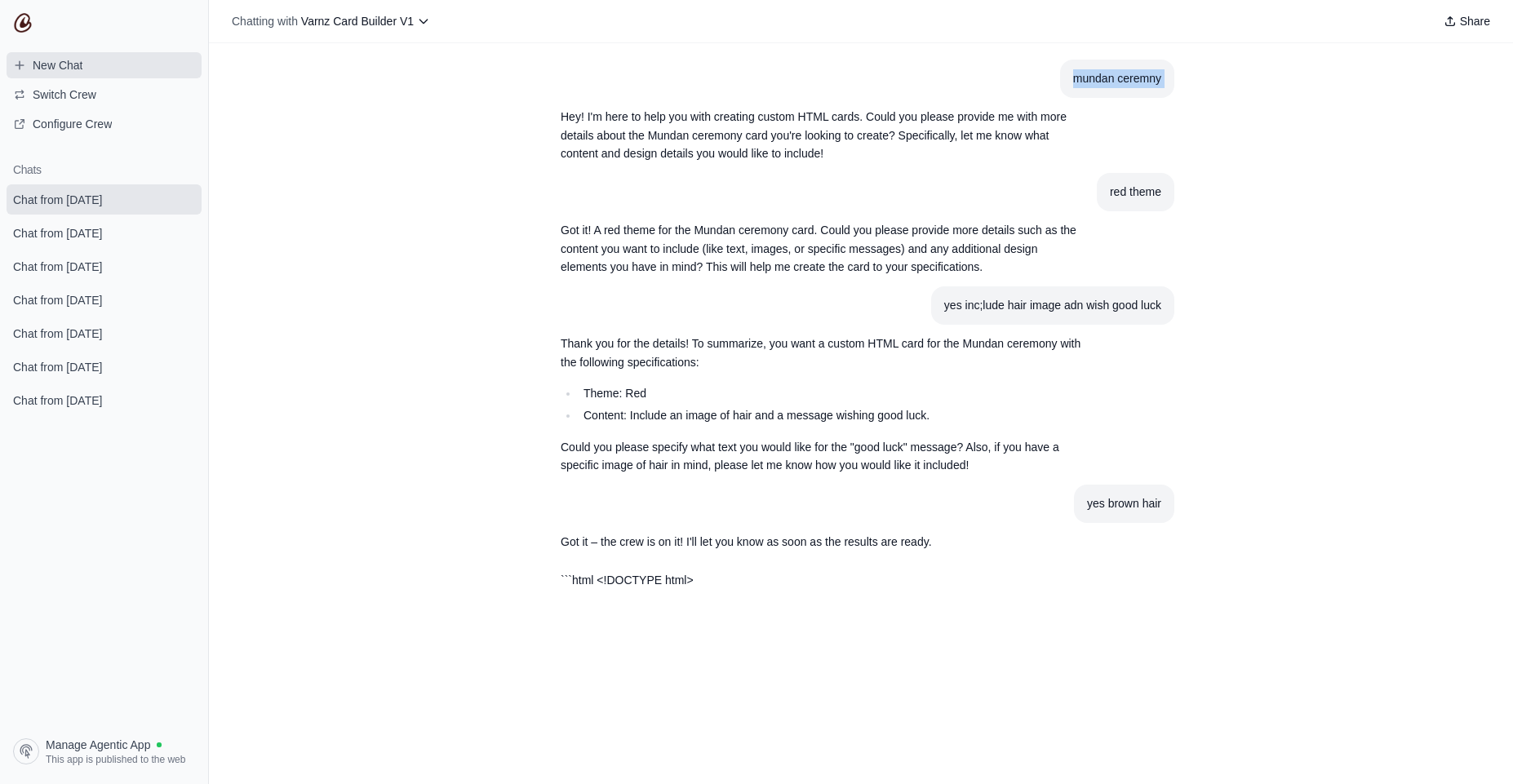
click at [75, 66] on span "New Chat" at bounding box center [58, 65] width 50 height 16
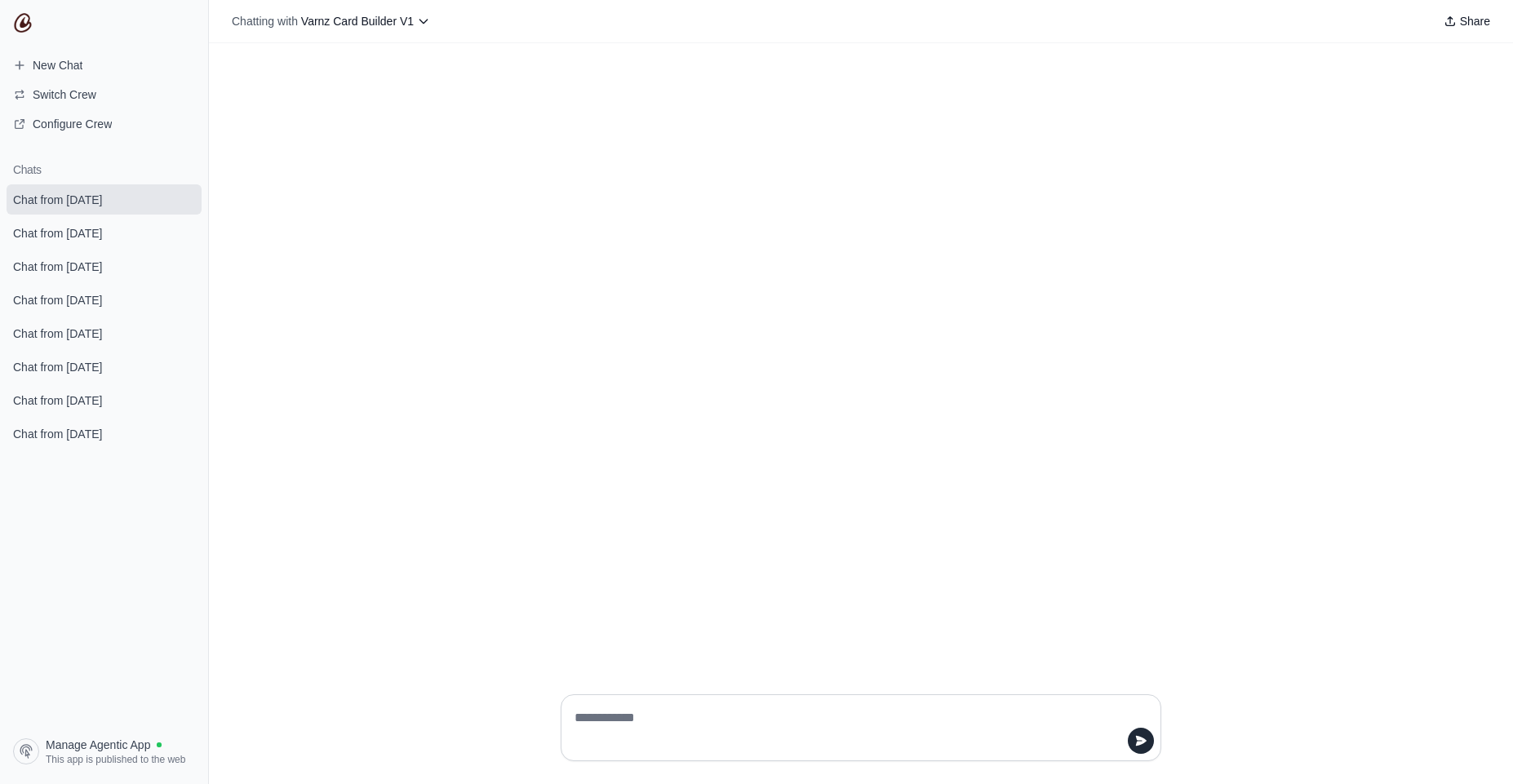
click at [643, 716] on textarea at bounding box center [856, 728] width 570 height 46
type textarea "**********"
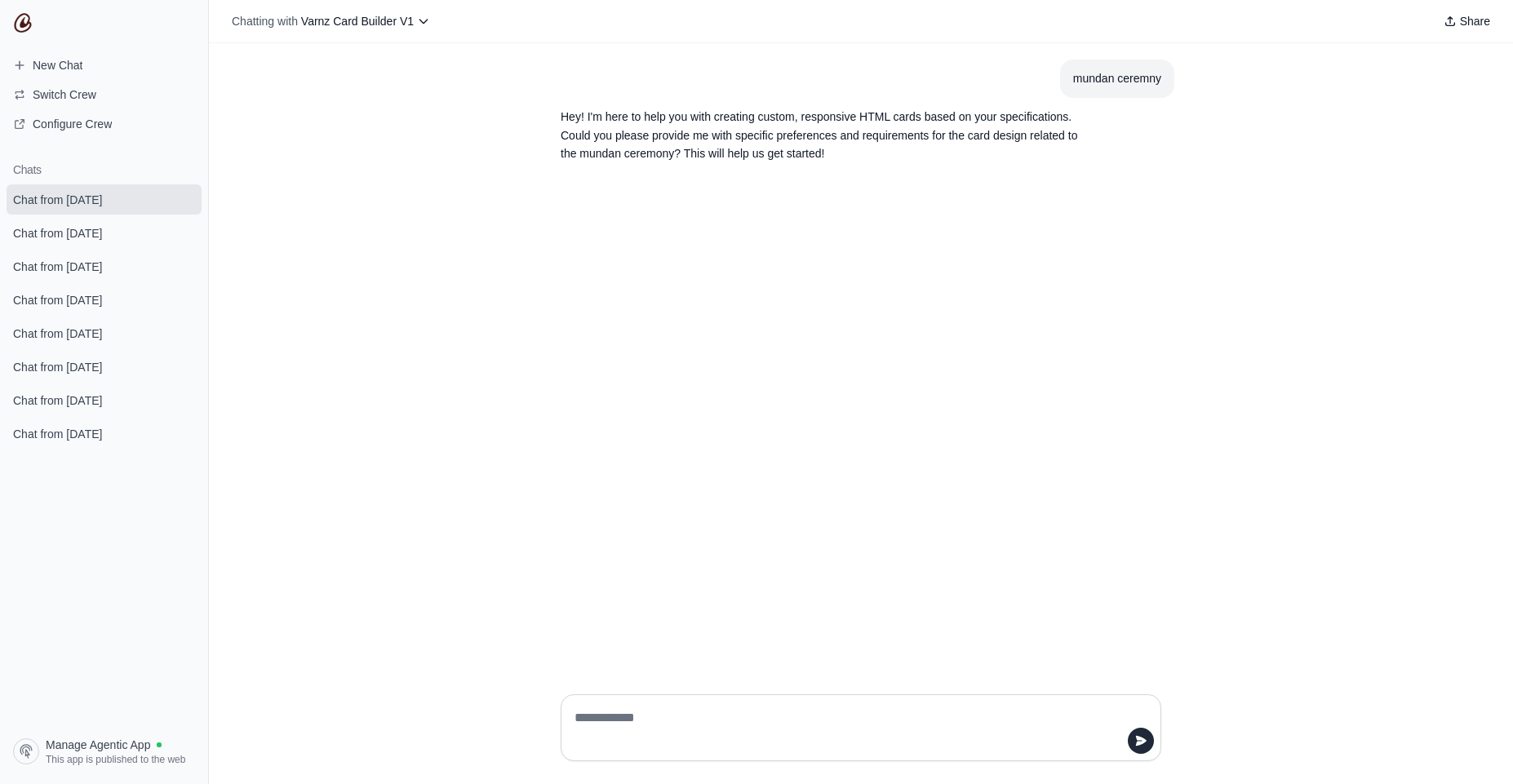
click at [766, 727] on textarea at bounding box center [856, 728] width 570 height 46
type textarea "**********"
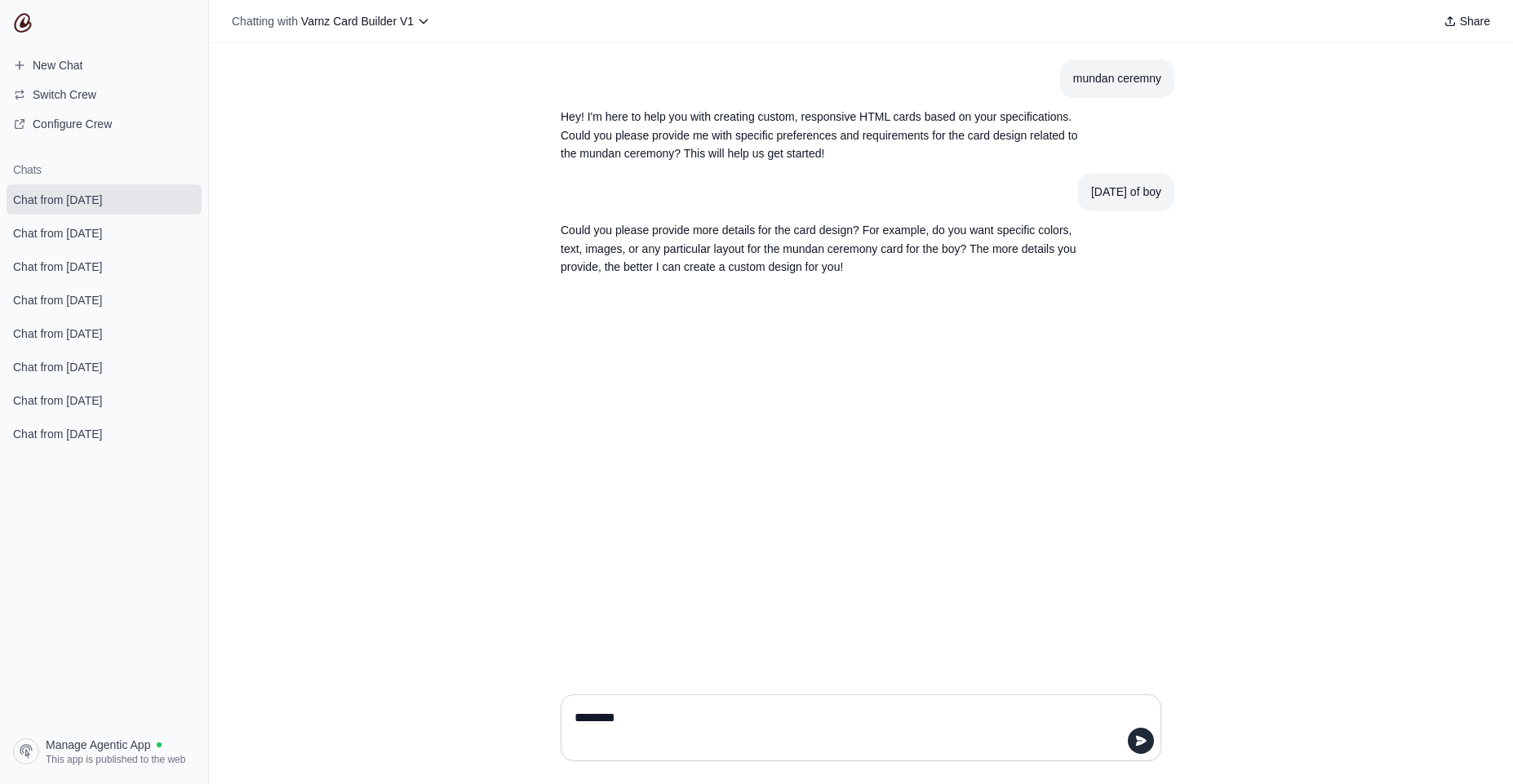
type textarea "*********"
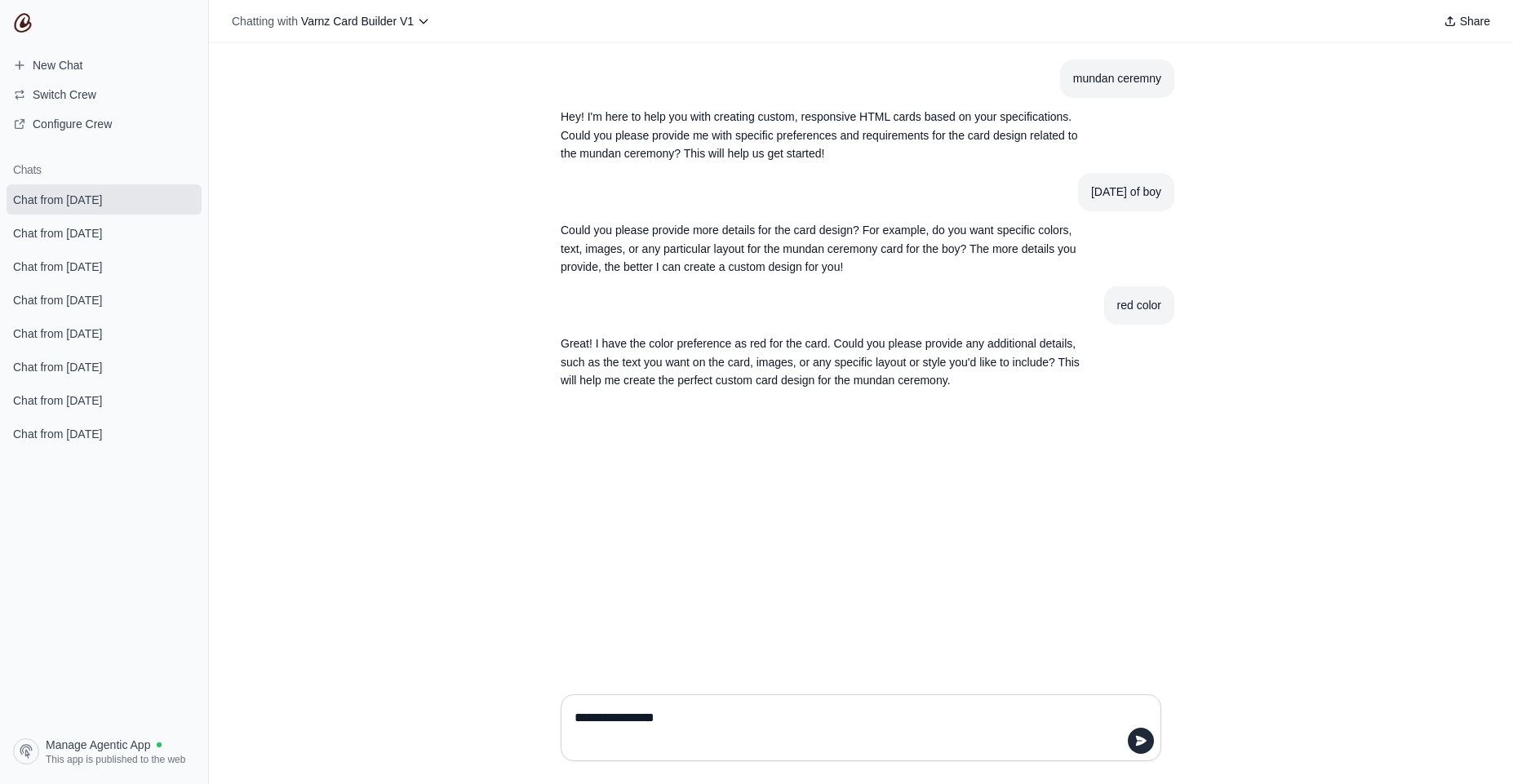
type textarea "**********"
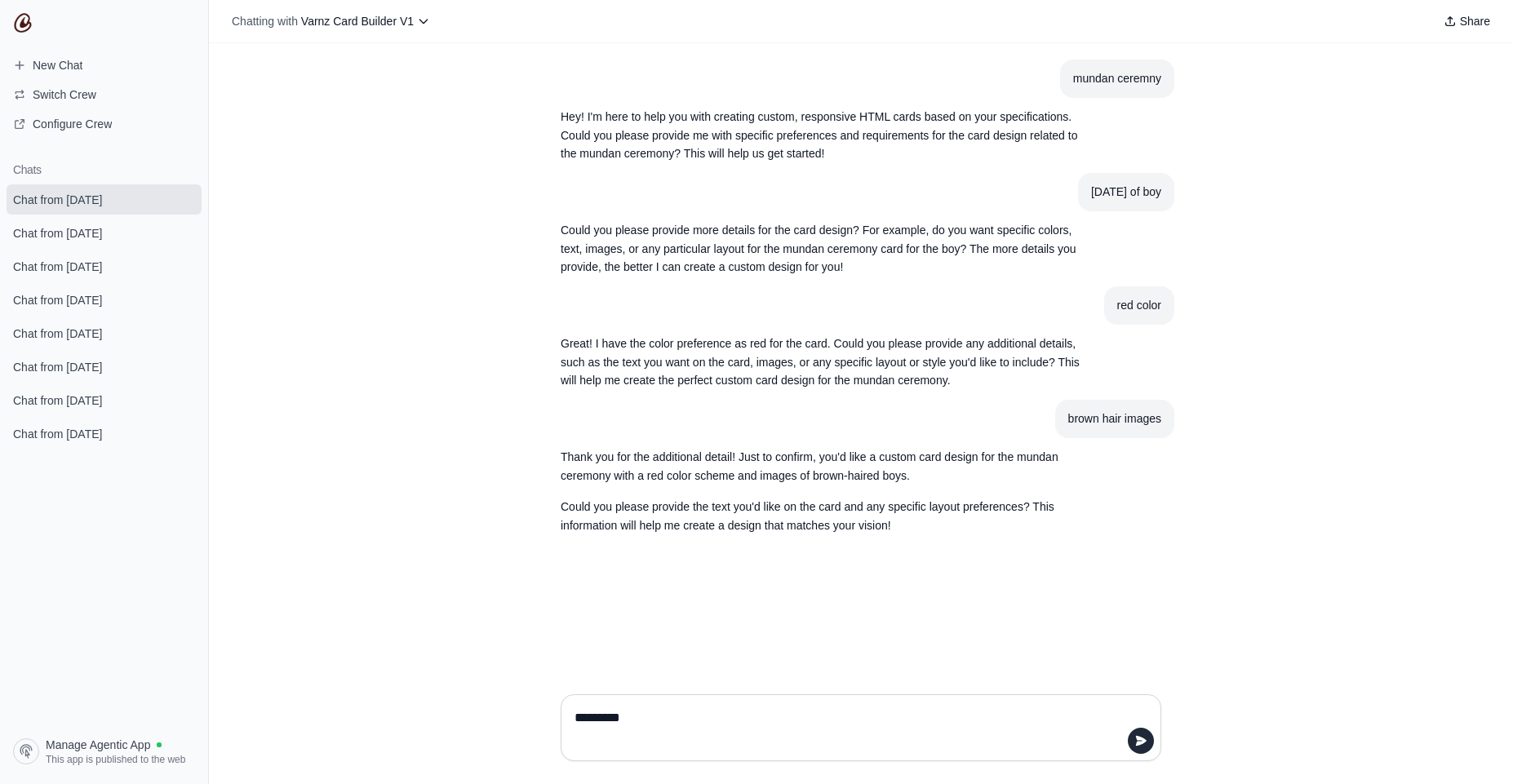
type textarea "*********"
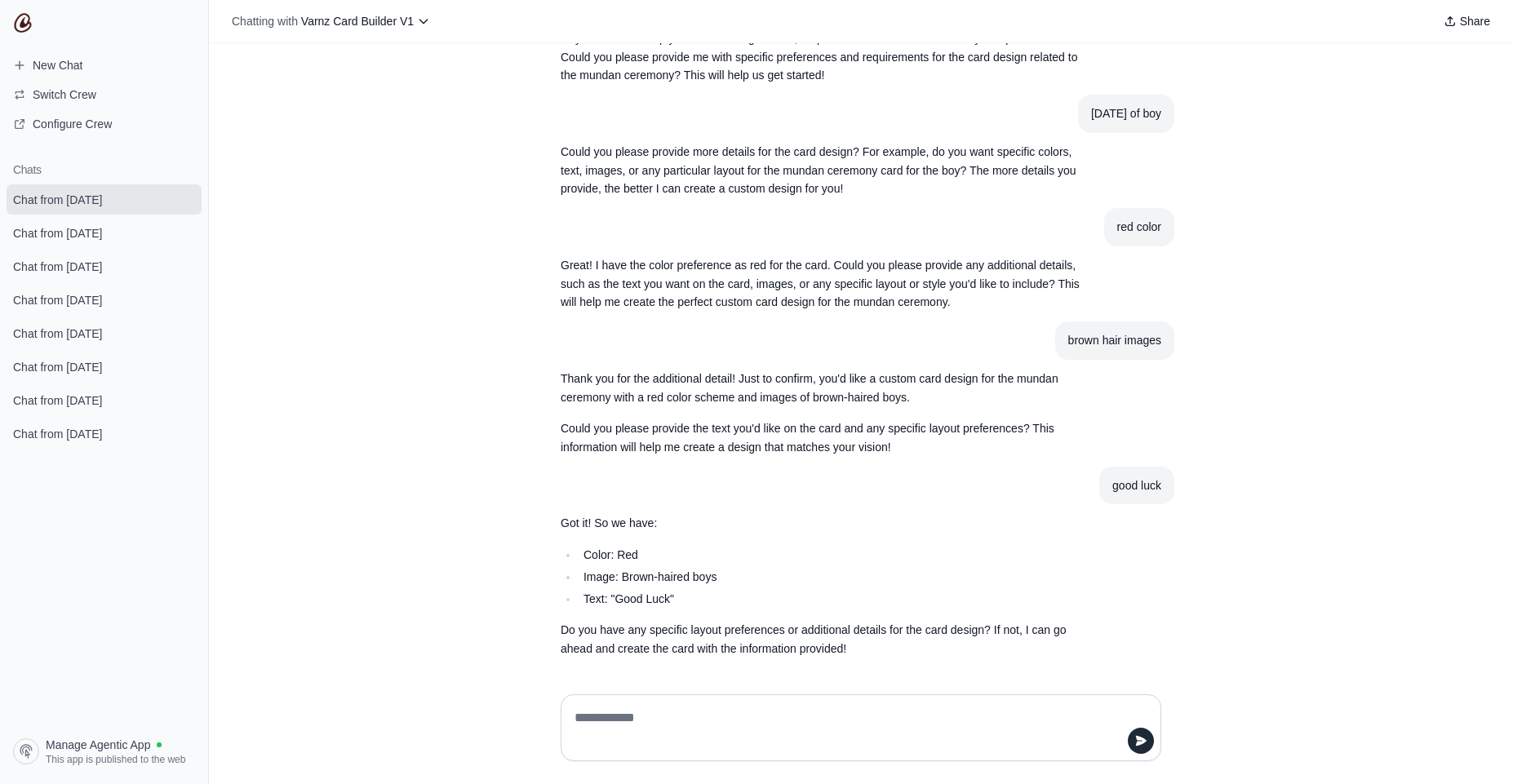
scroll to position [82, 0]
type textarea "***"
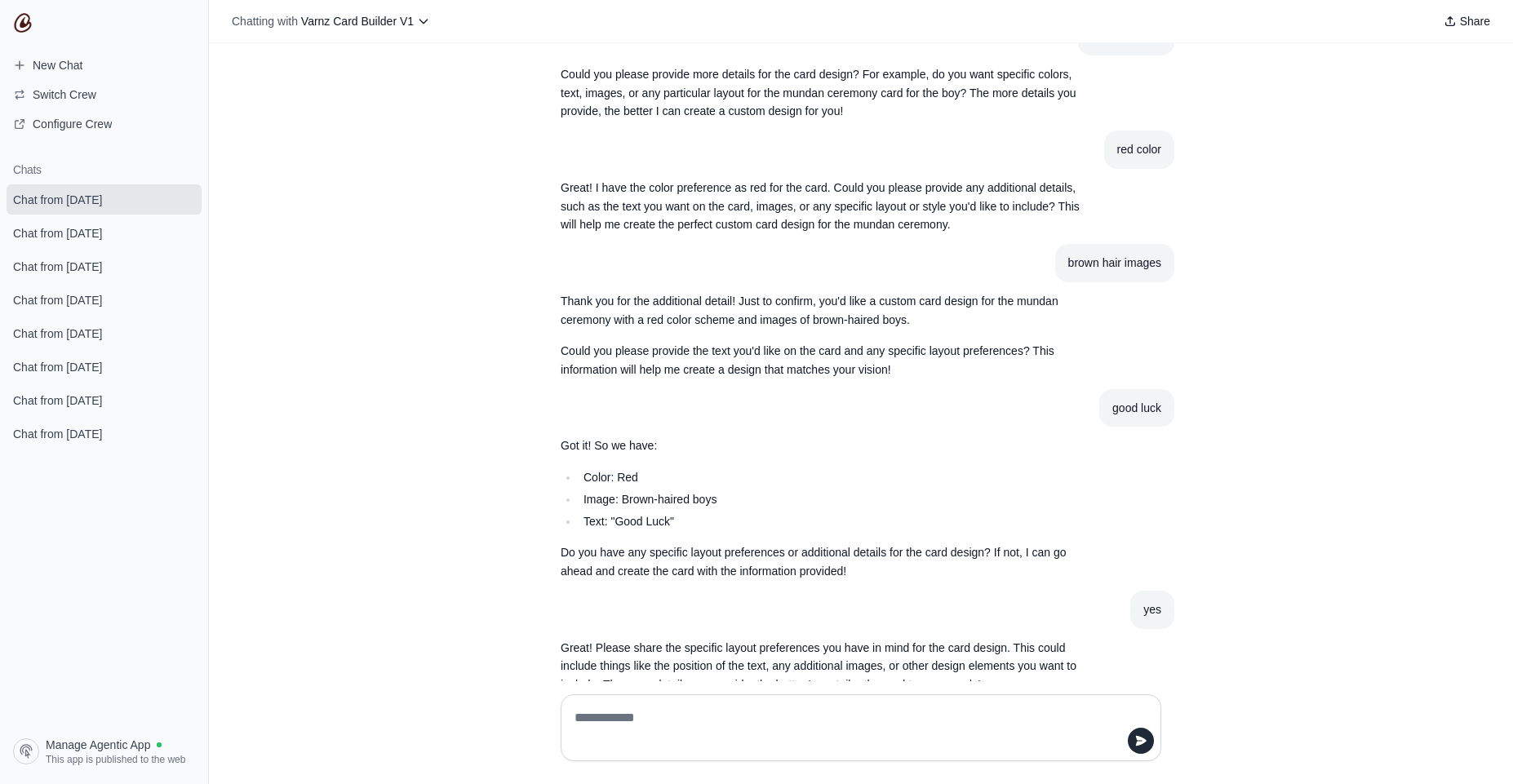
scroll to position [195, 0]
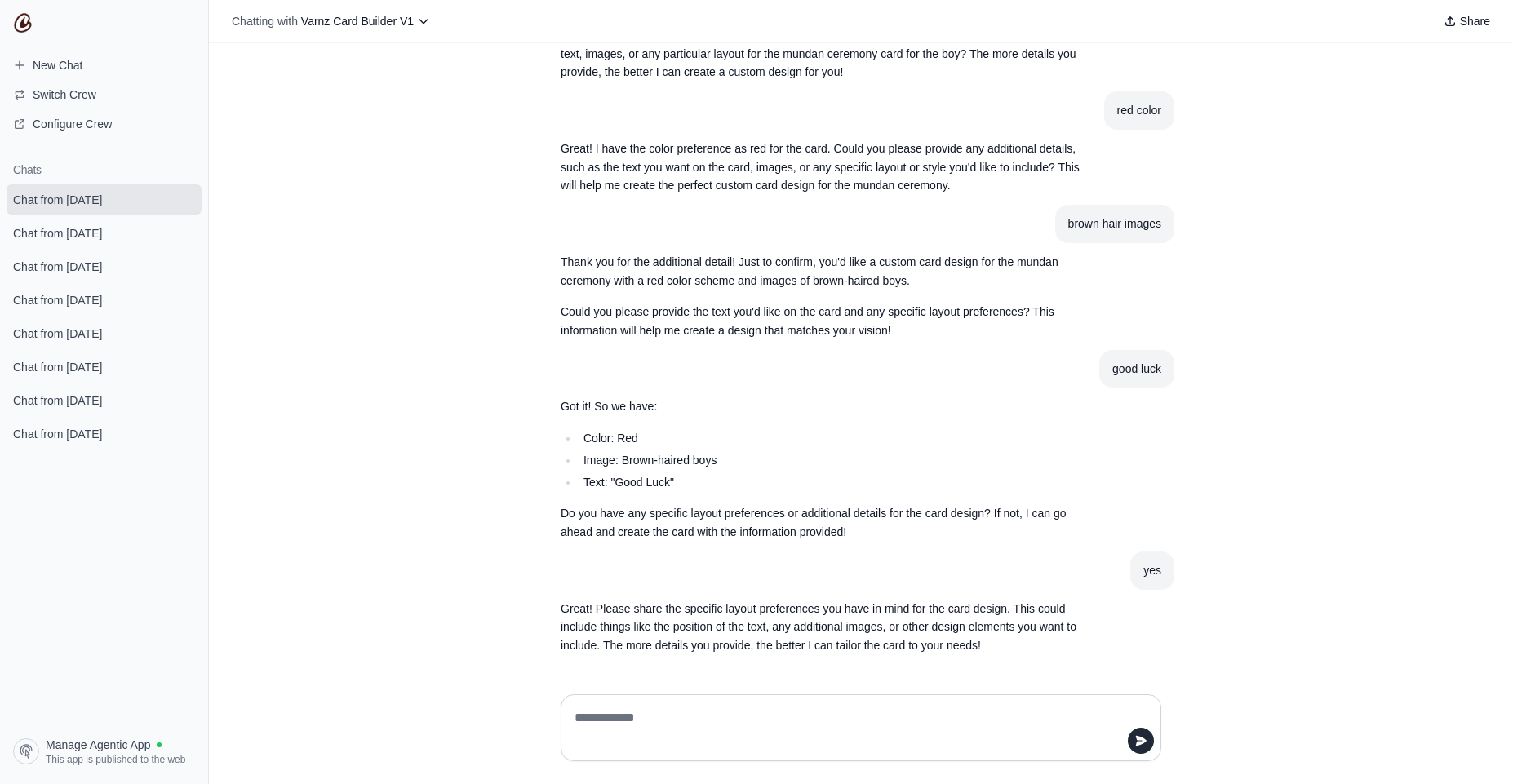
click at [923, 732] on textarea at bounding box center [856, 728] width 570 height 46
type textarea "*"
type textarea "**********"
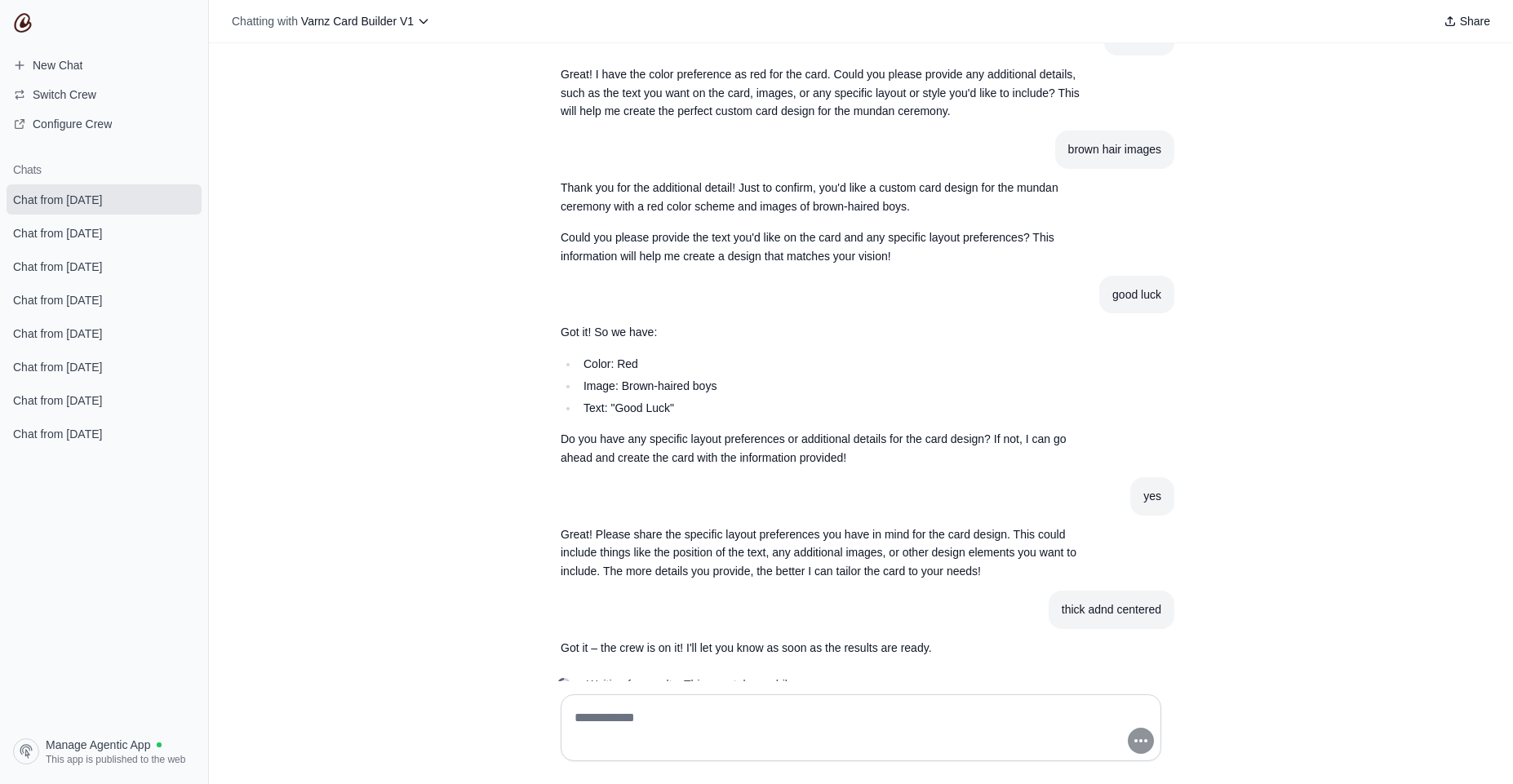
scroll to position [307, 0]
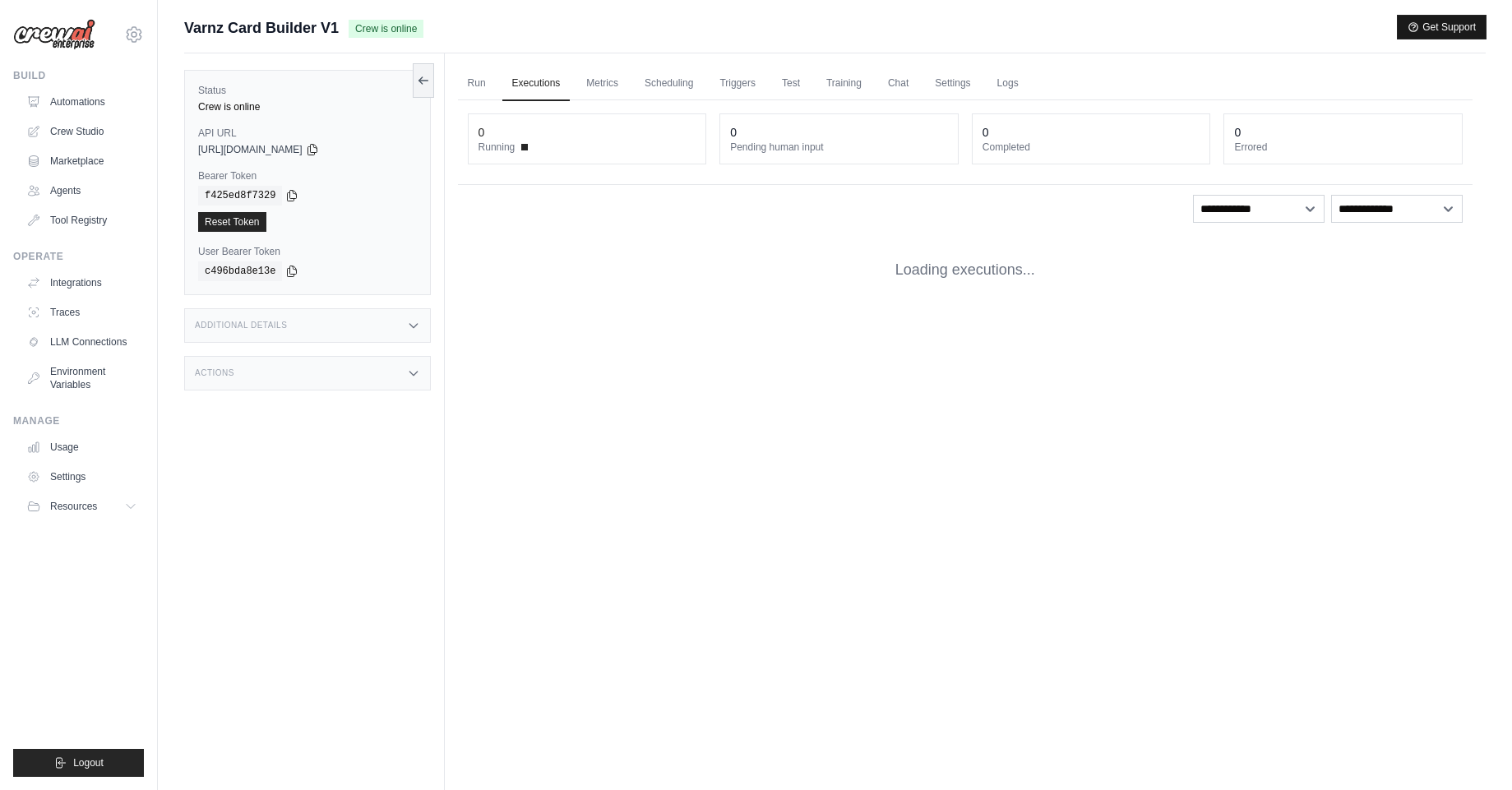
click at [1449, 34] on button "Get Support" at bounding box center [1441, 27] width 88 height 23
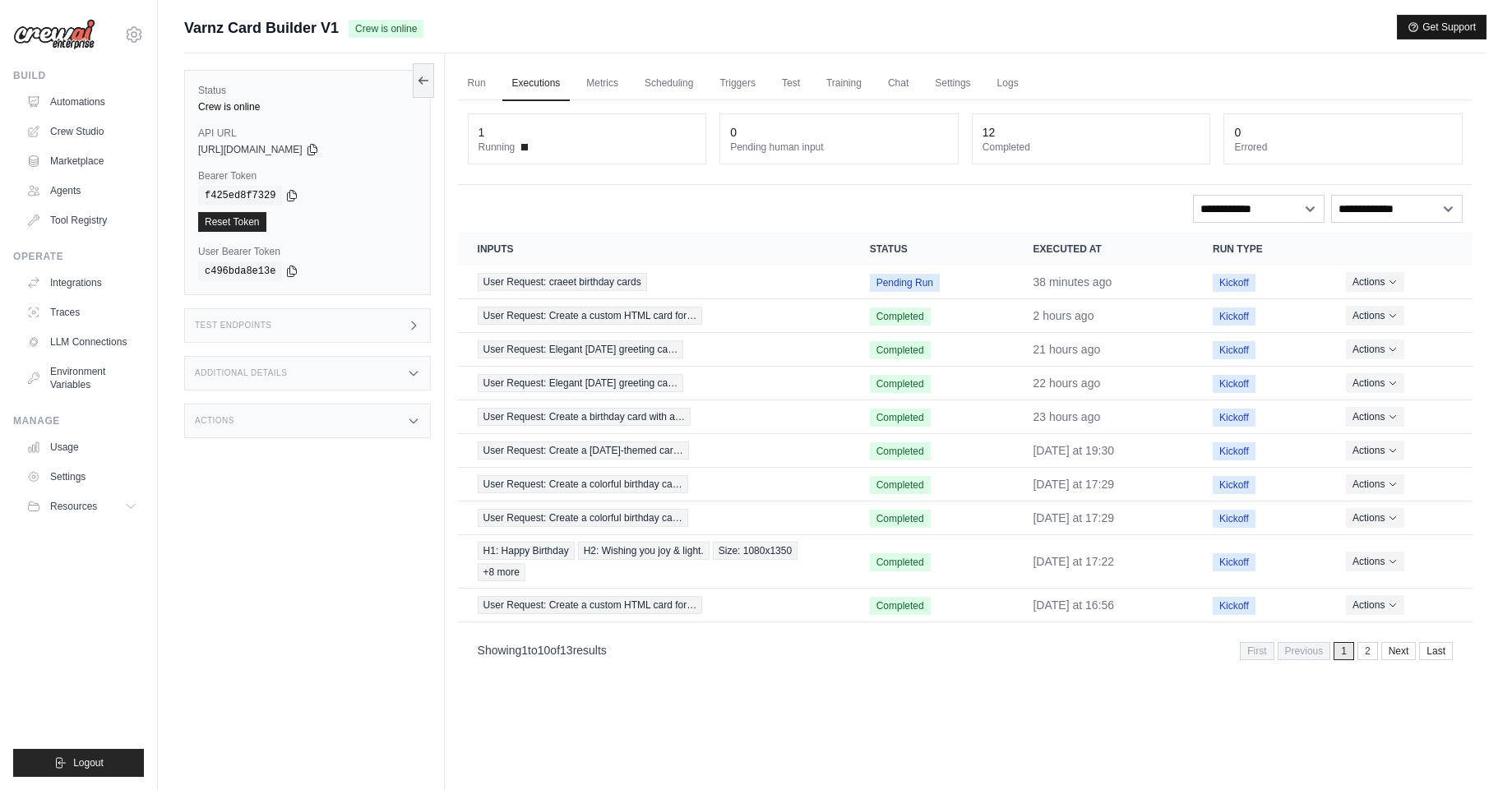
click at [1427, 36] on button "Get Support" at bounding box center [1441, 27] width 88 height 23
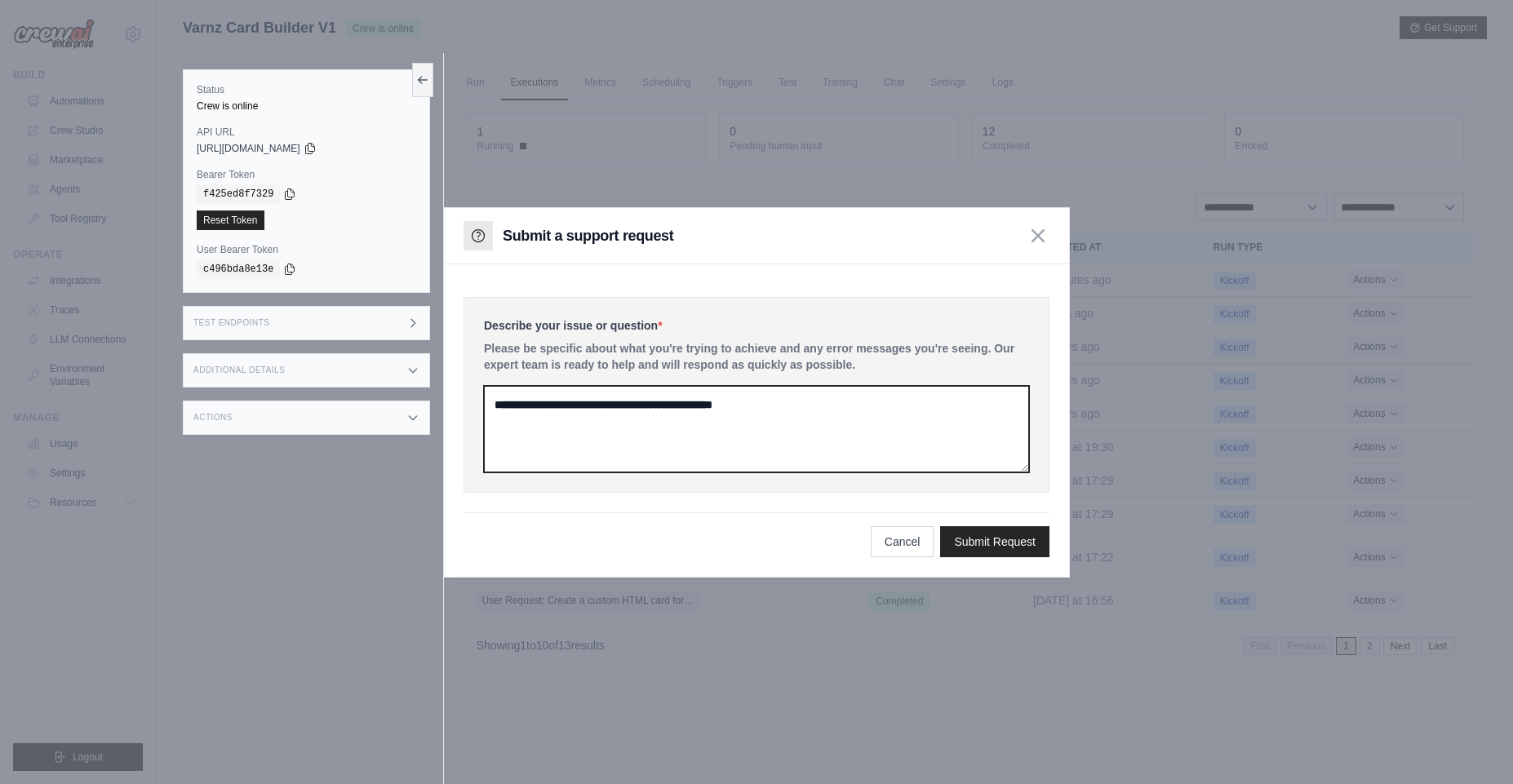
click at [729, 421] on textarea at bounding box center [756, 430] width 545 height 87
click at [612, 411] on textarea at bounding box center [756, 430] width 545 height 87
paste textarea "**********"
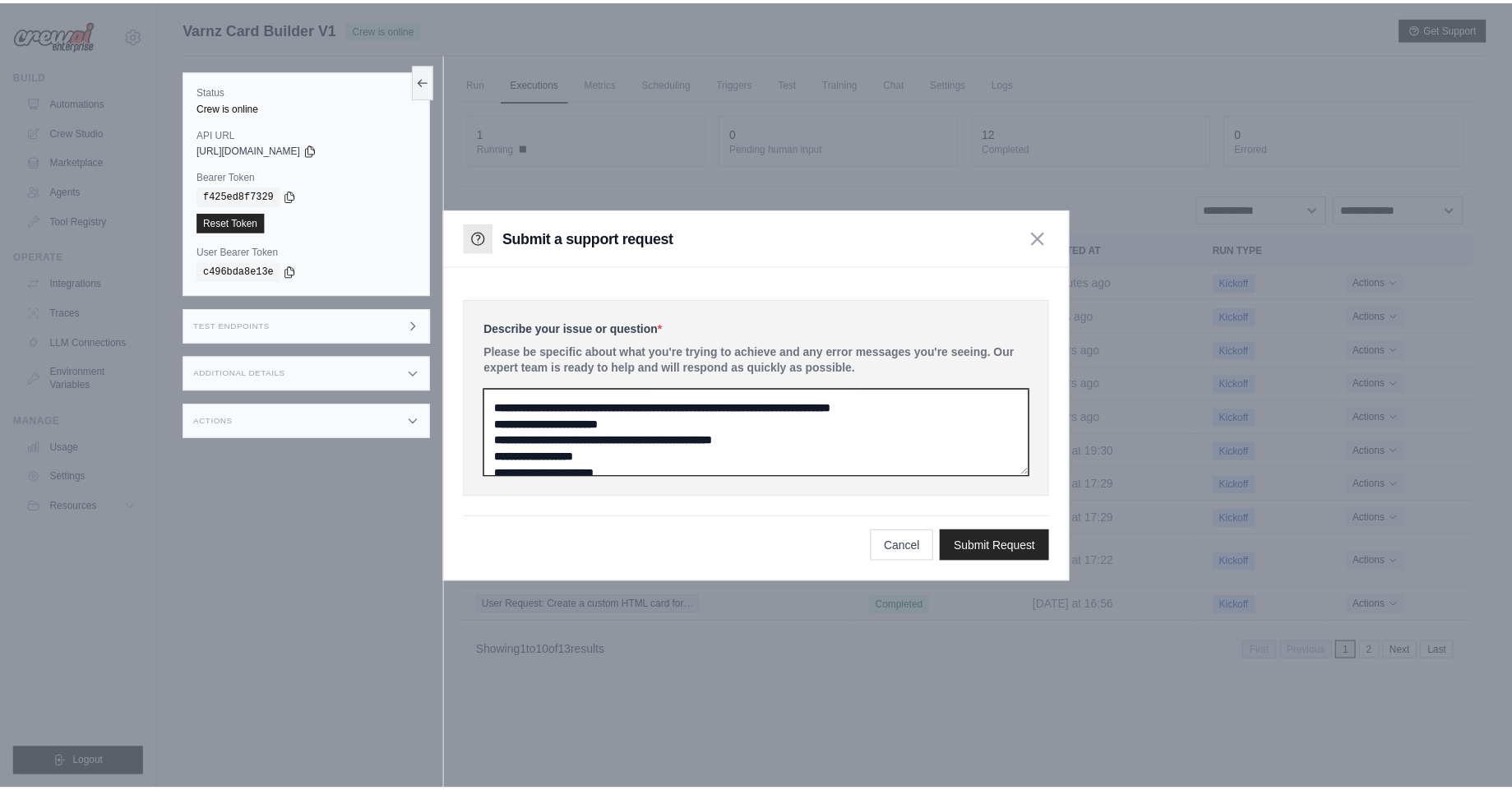
scroll to position [71, 0]
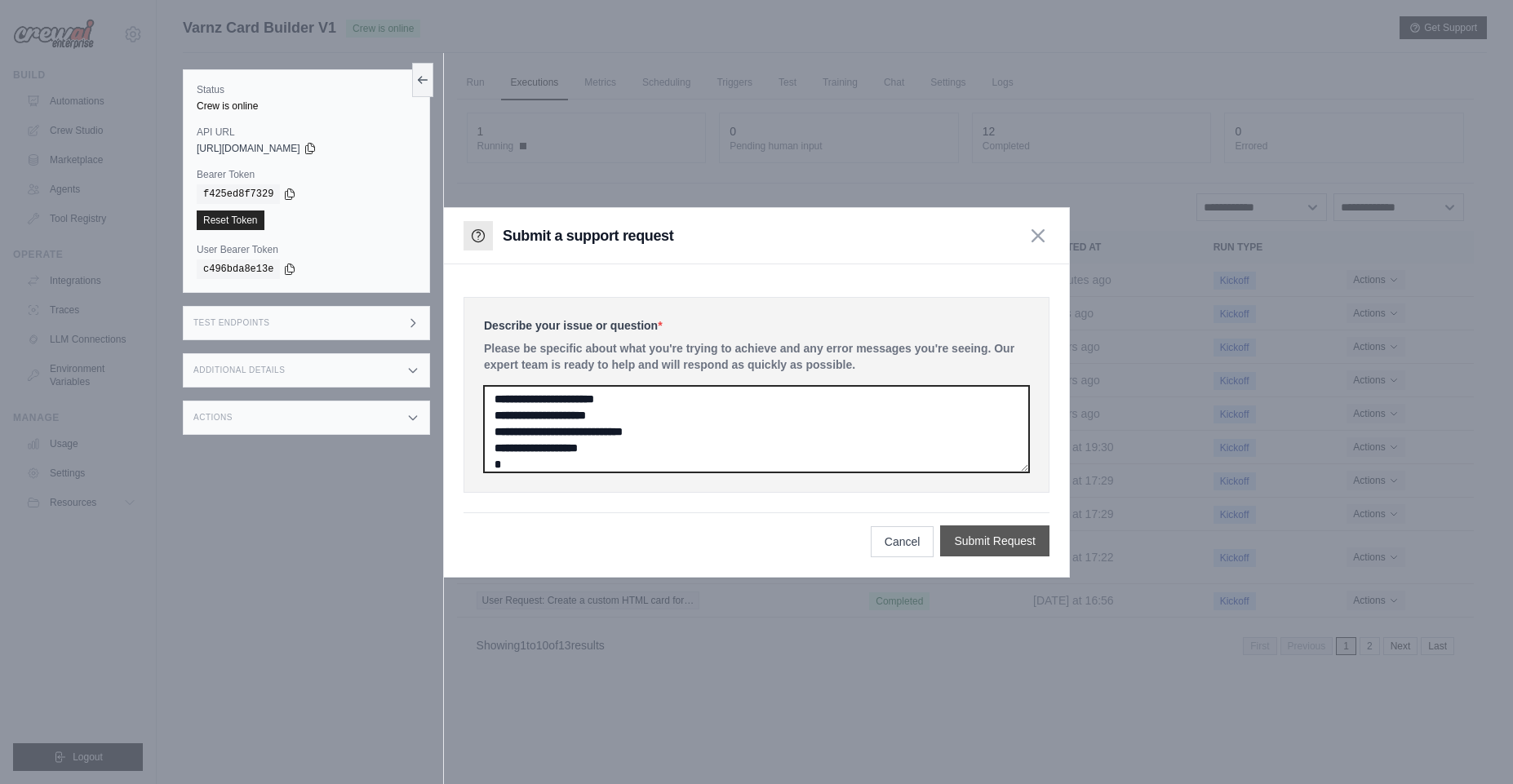
type textarea "**********"
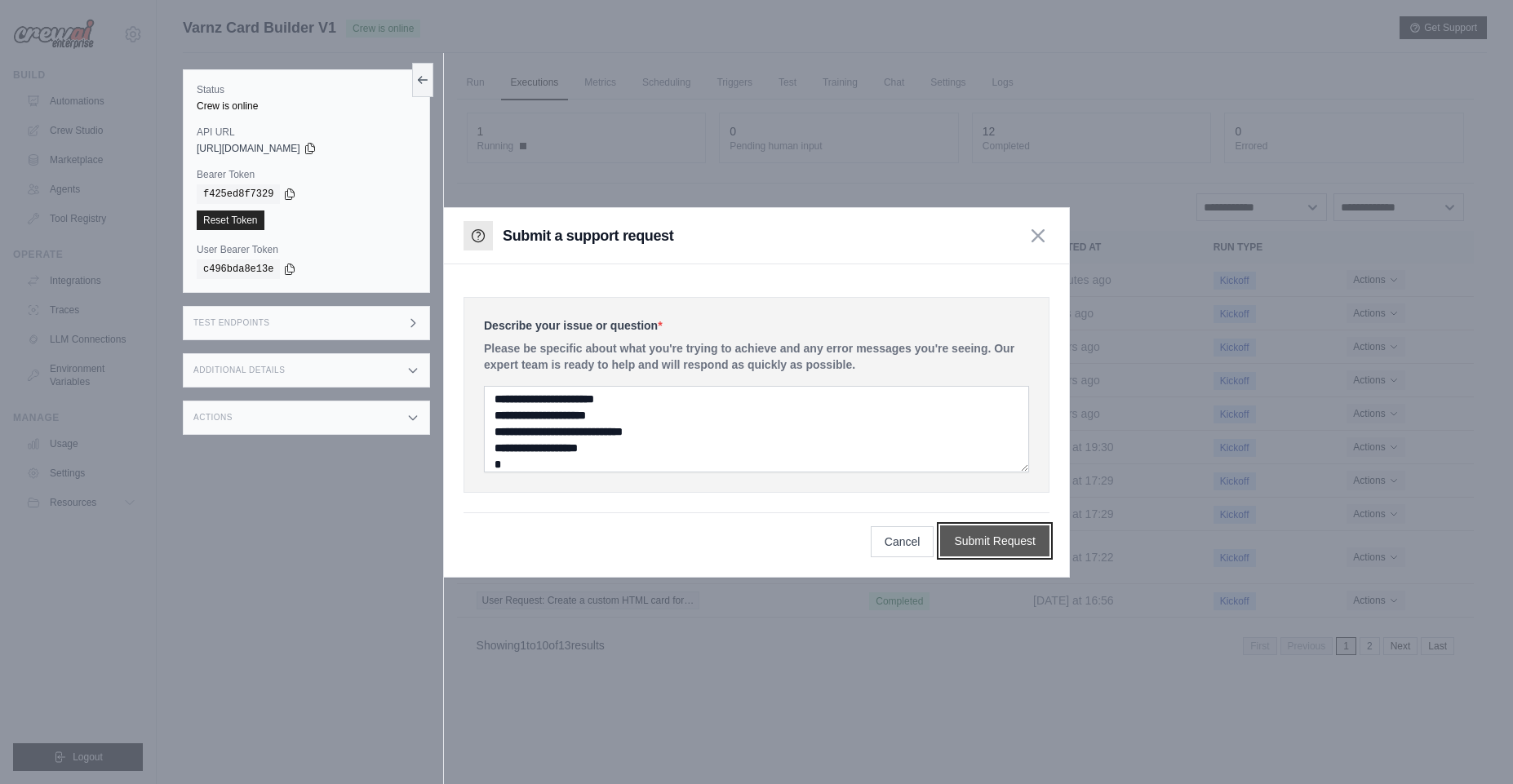
click at [1026, 549] on button "Submit Request" at bounding box center [994, 540] width 109 height 31
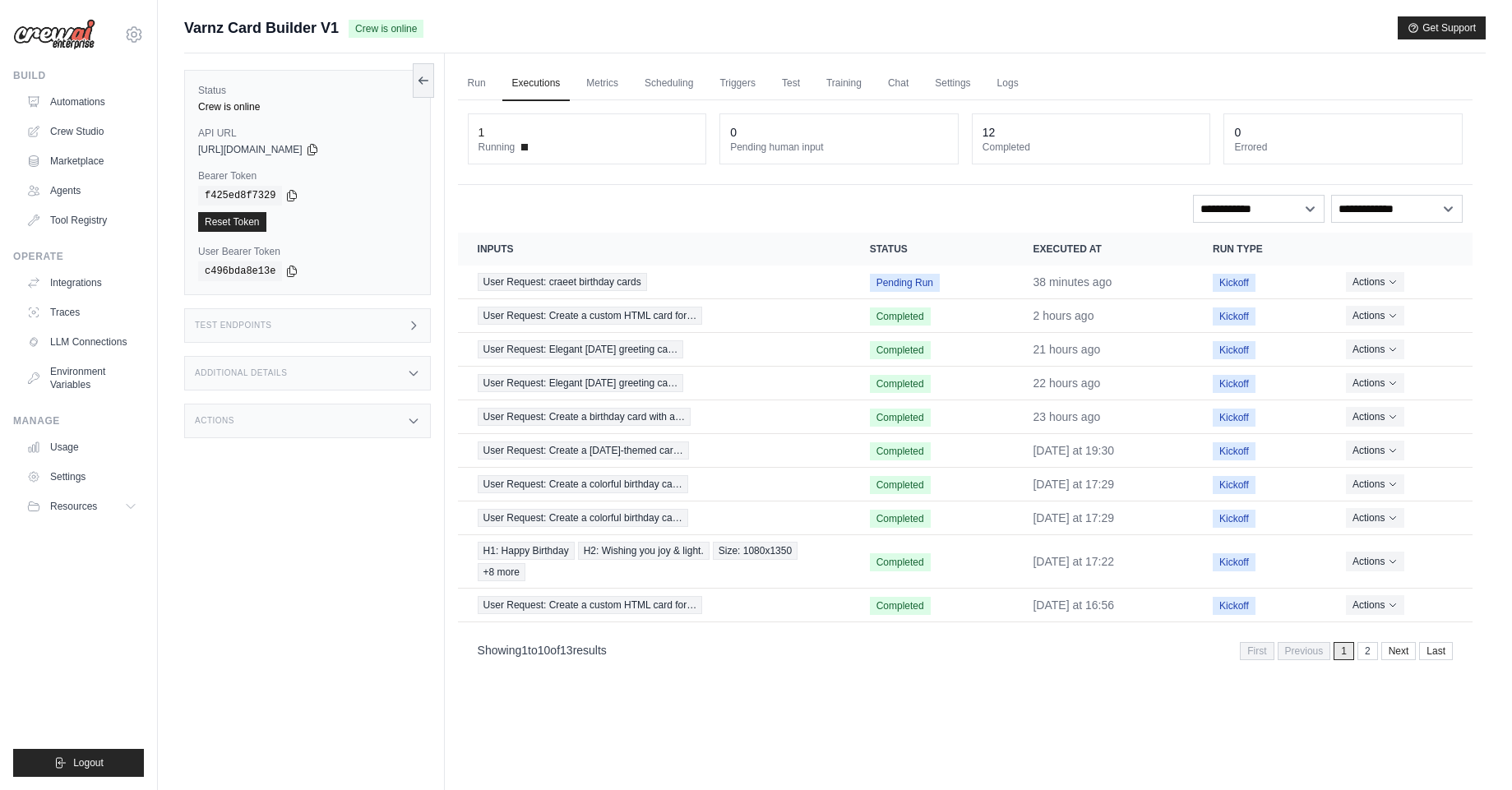
click at [1079, 737] on div "Run Executions Metrics Scheduling Triggers Test Training Chat Settings Logs 1 R…" at bounding box center [965, 448] width 1041 height 790
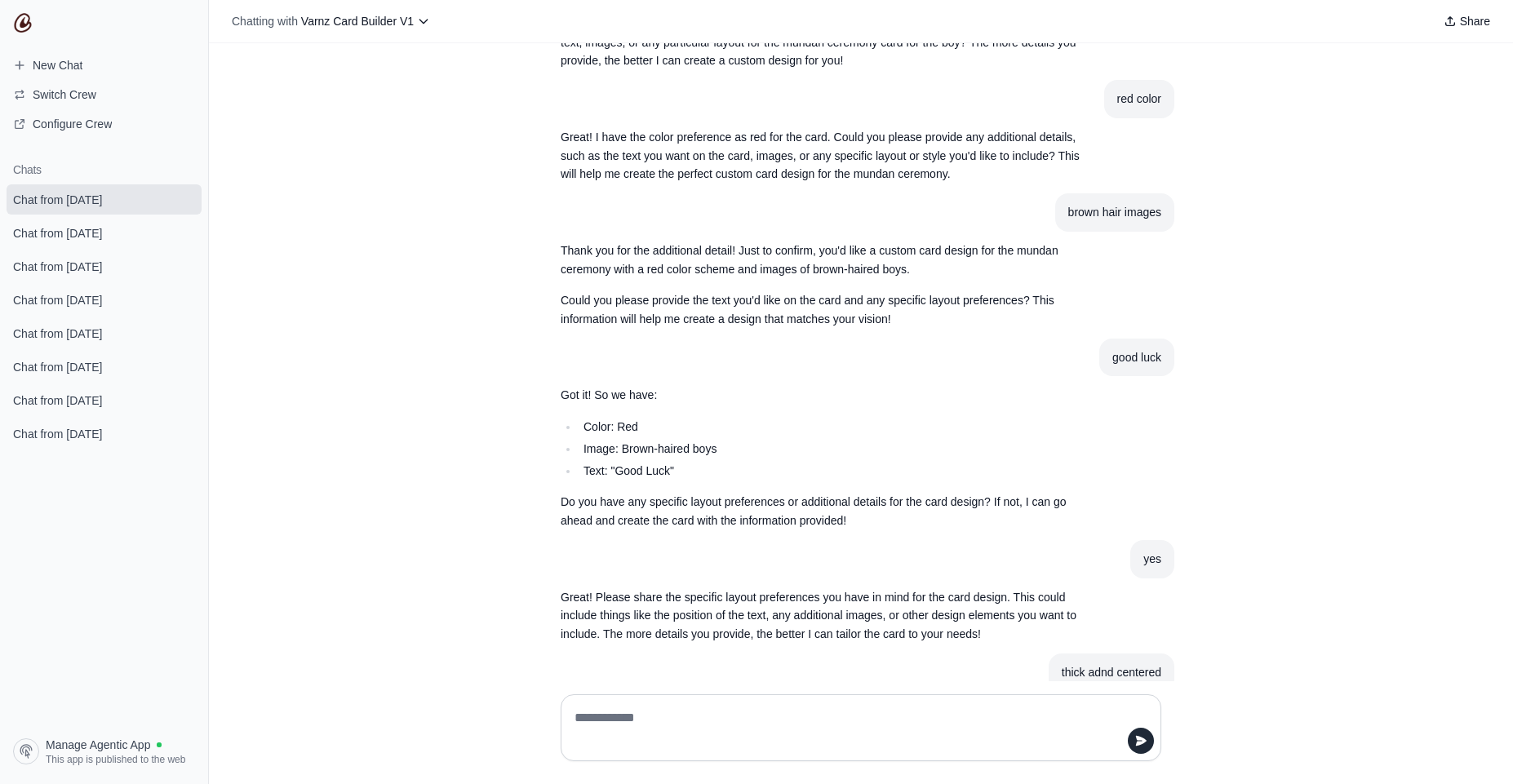
scroll to position [307, 0]
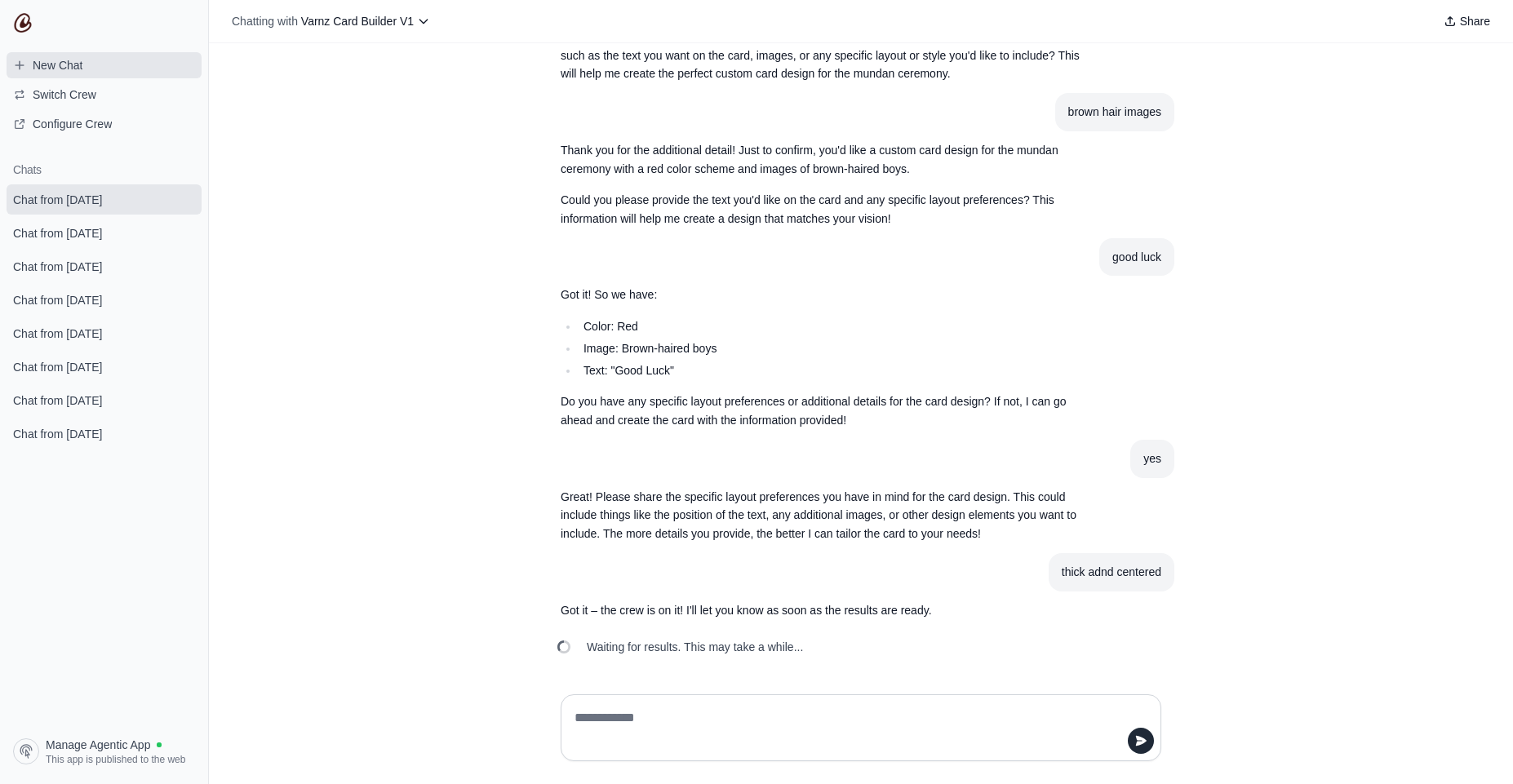
click at [101, 69] on link "New Chat" at bounding box center [104, 65] width 195 height 26
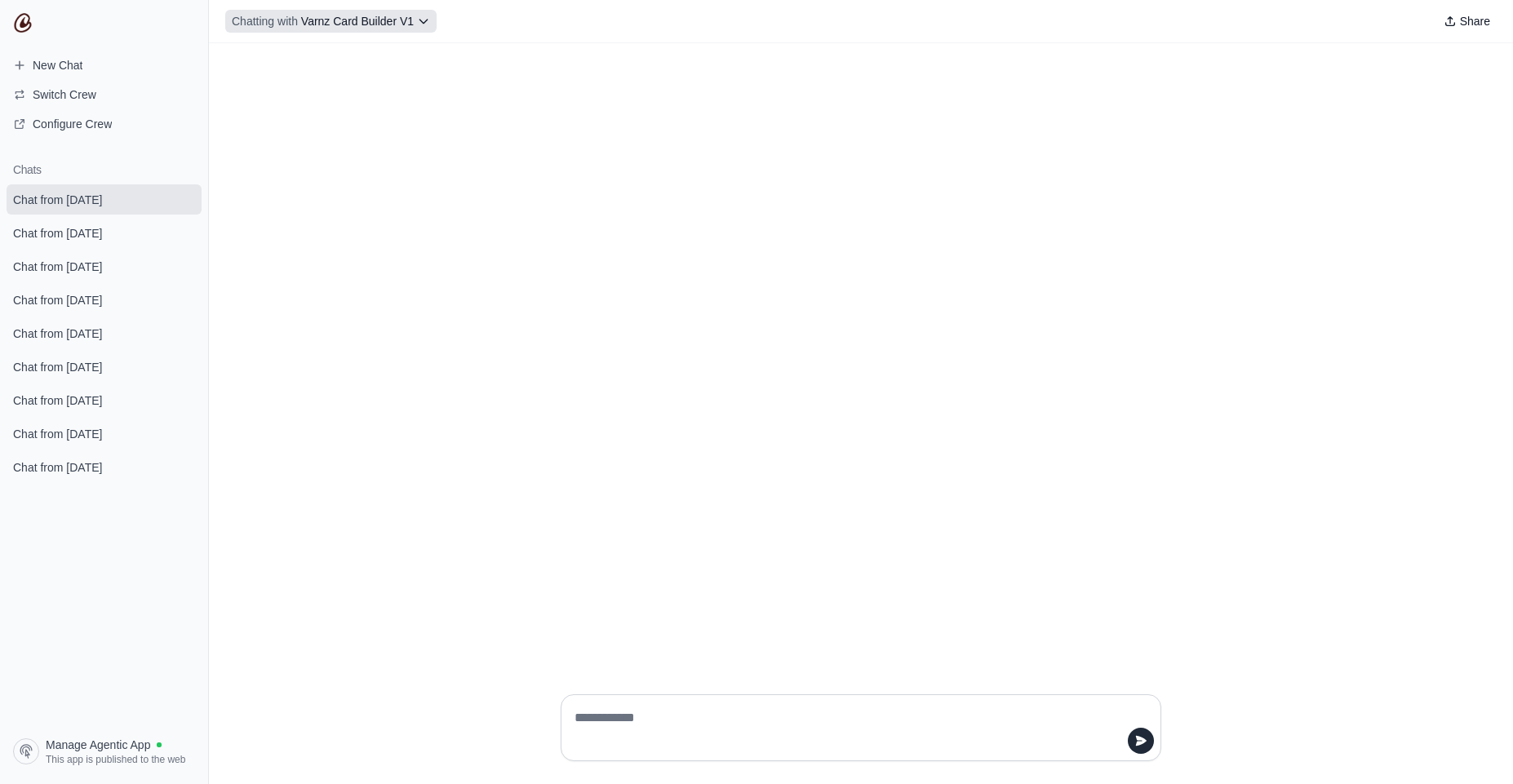
click at [423, 20] on icon at bounding box center [423, 21] width 13 height 13
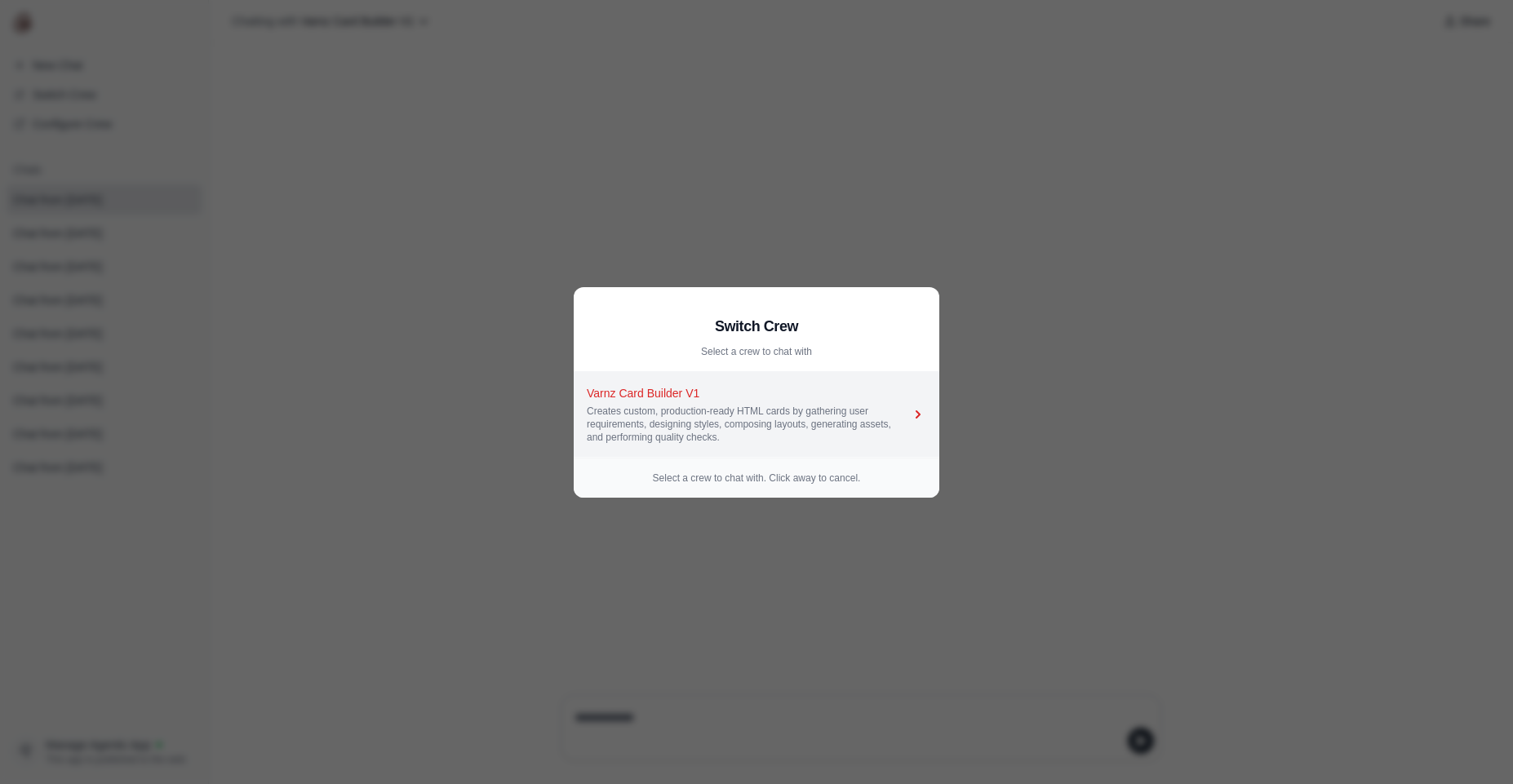
click at [768, 406] on div "Creates custom, production-ready HTML cards by gathering user requirements, des…" at bounding box center [748, 424] width 324 height 39
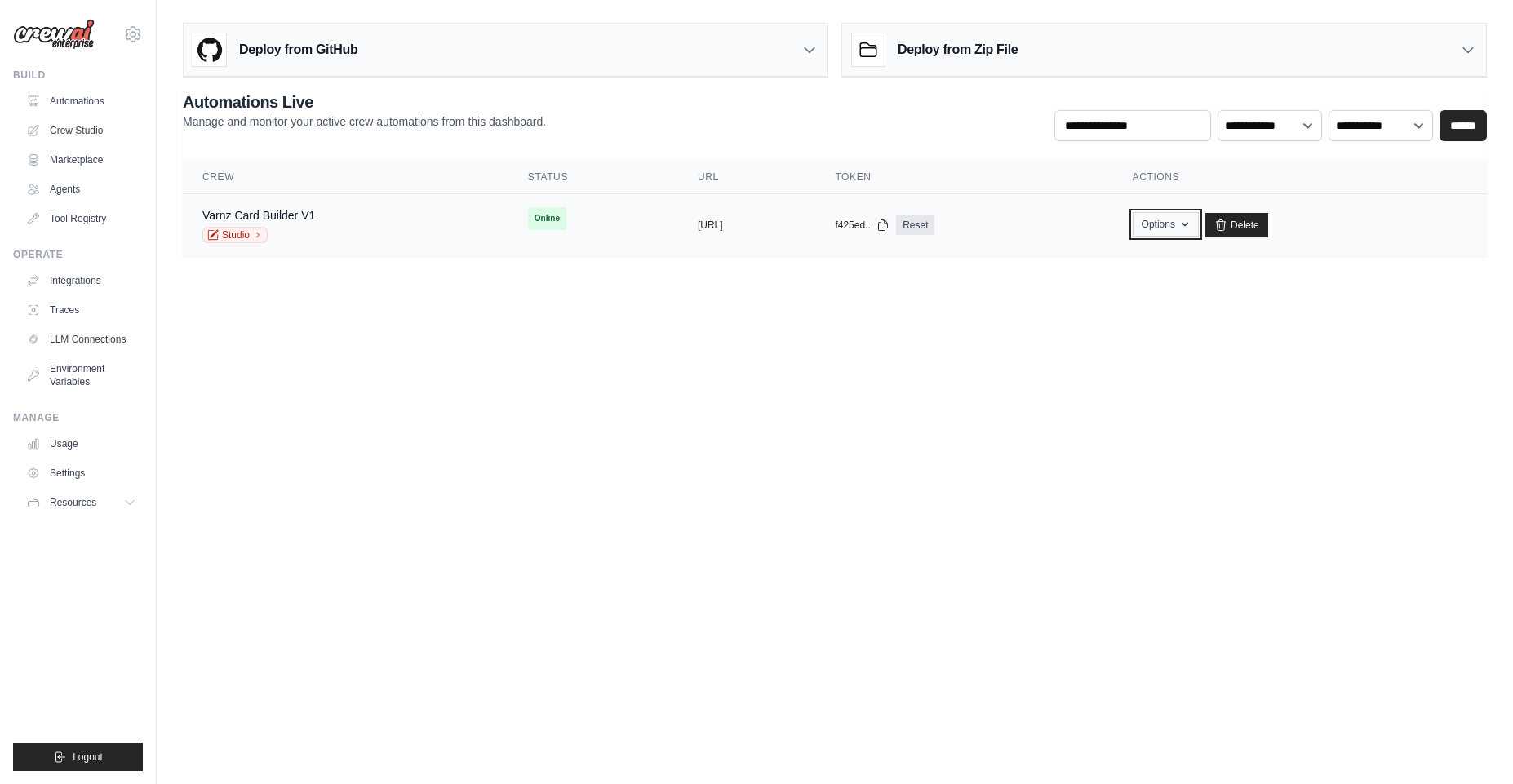
click at [1199, 230] on button "Options" at bounding box center [1166, 224] width 66 height 25
click at [678, 236] on td "copied [URL]" at bounding box center [747, 225] width 138 height 63
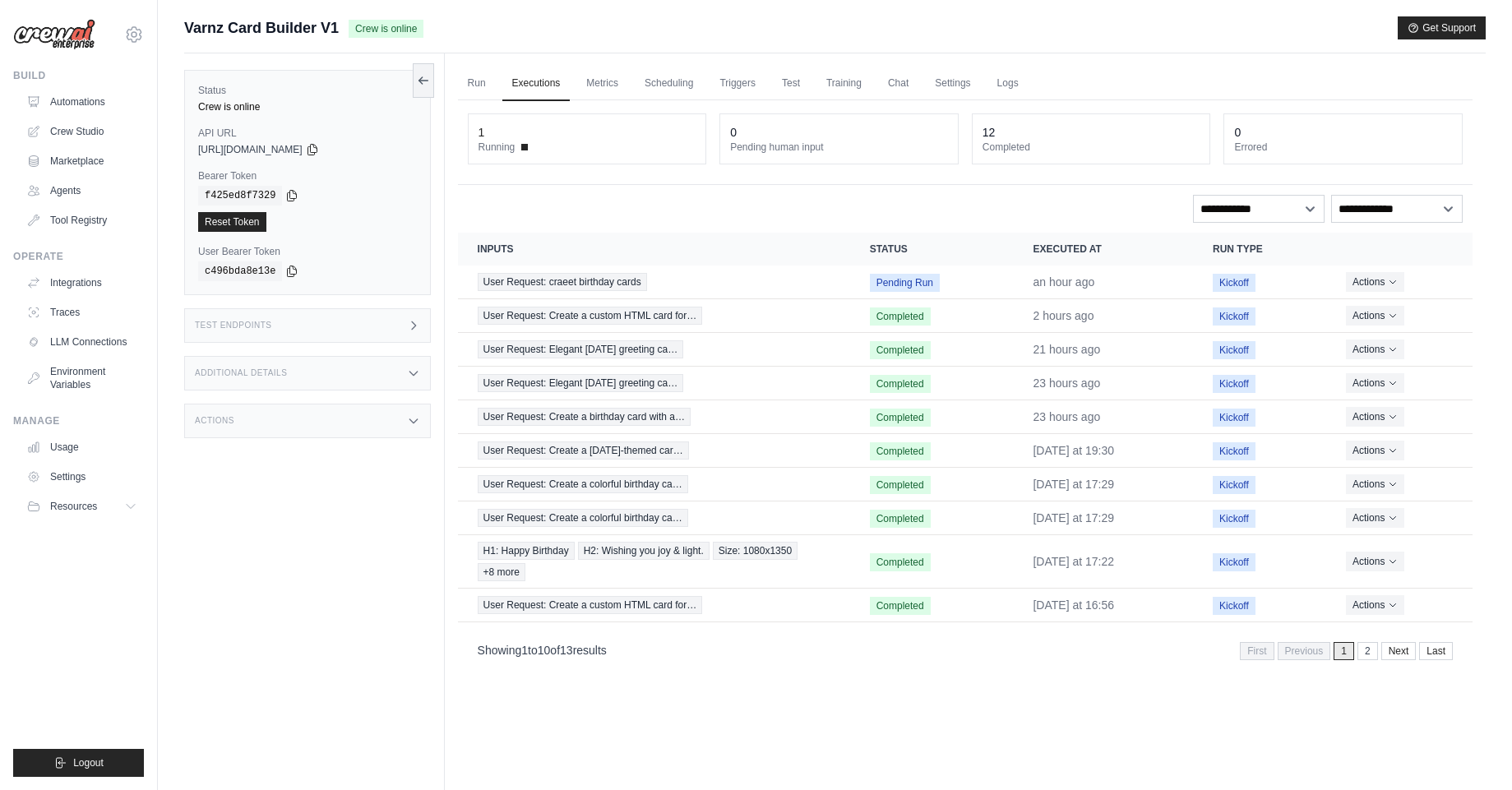
click at [389, 323] on div "Test Endpoints" at bounding box center [307, 325] width 246 height 35
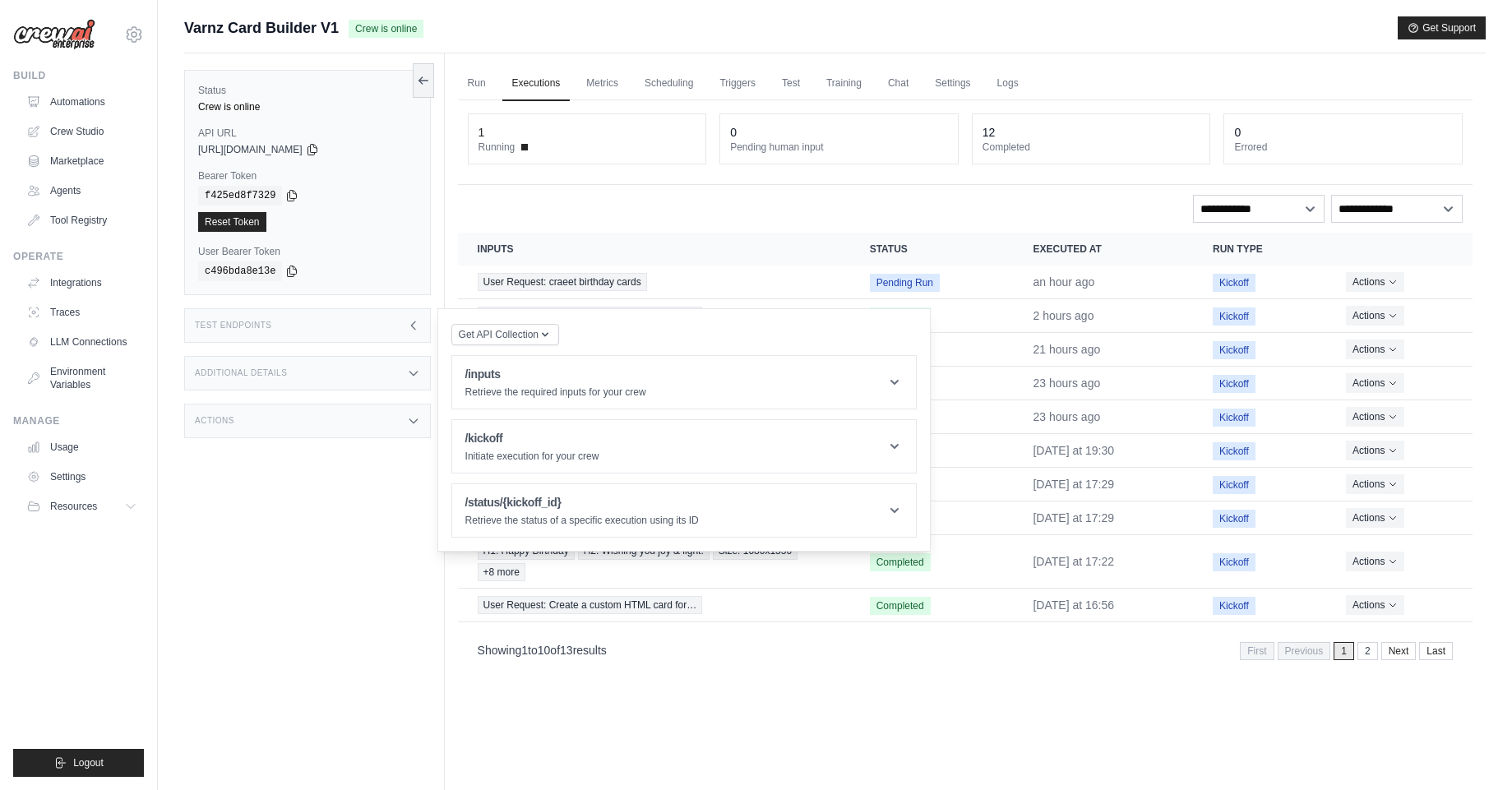
click at [365, 386] on div "Additional Details" at bounding box center [307, 373] width 246 height 35
click at [337, 520] on div "Actions" at bounding box center [307, 518] width 246 height 35
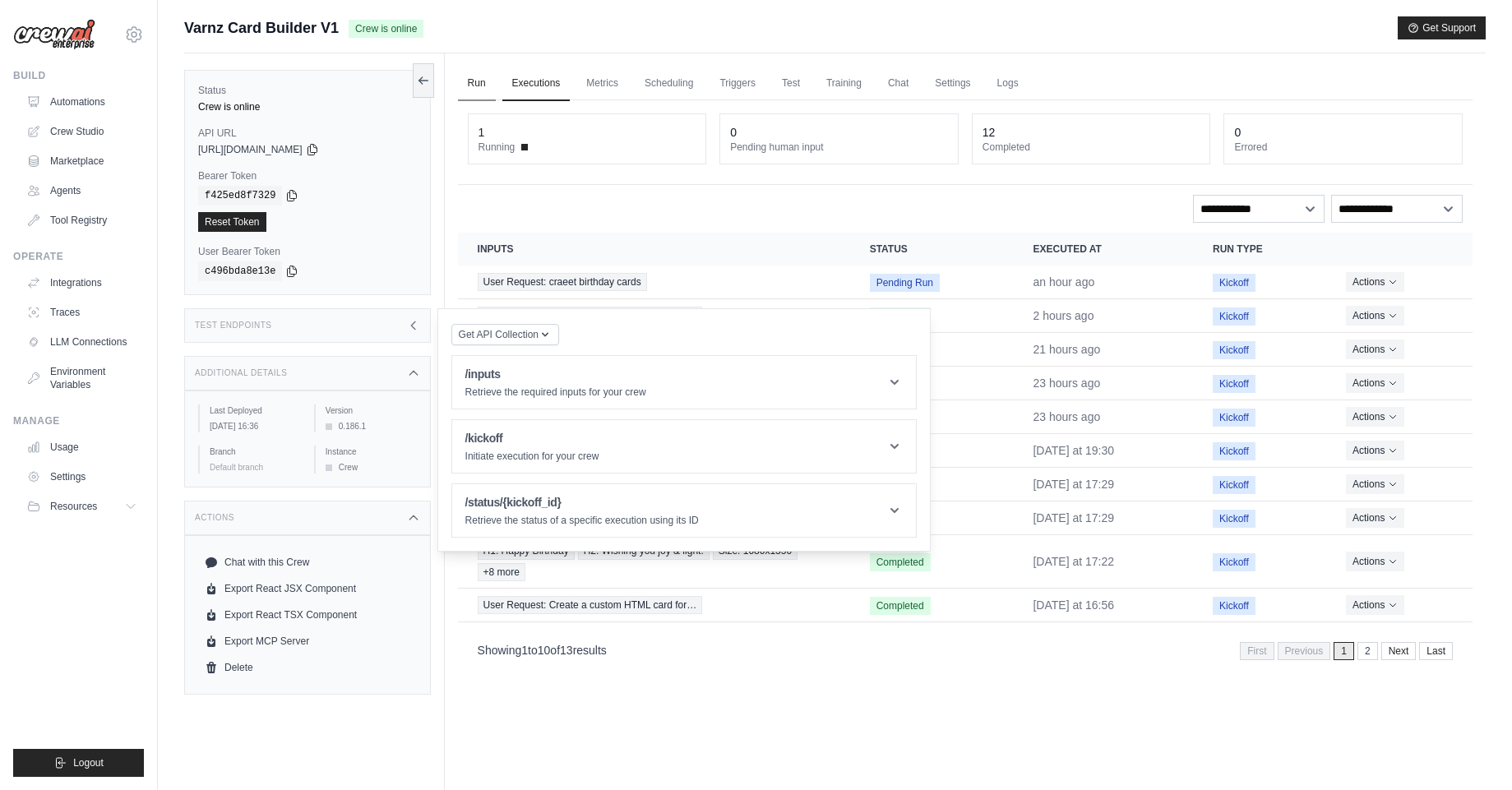
click at [471, 83] on link "Run" at bounding box center [477, 84] width 38 height 35
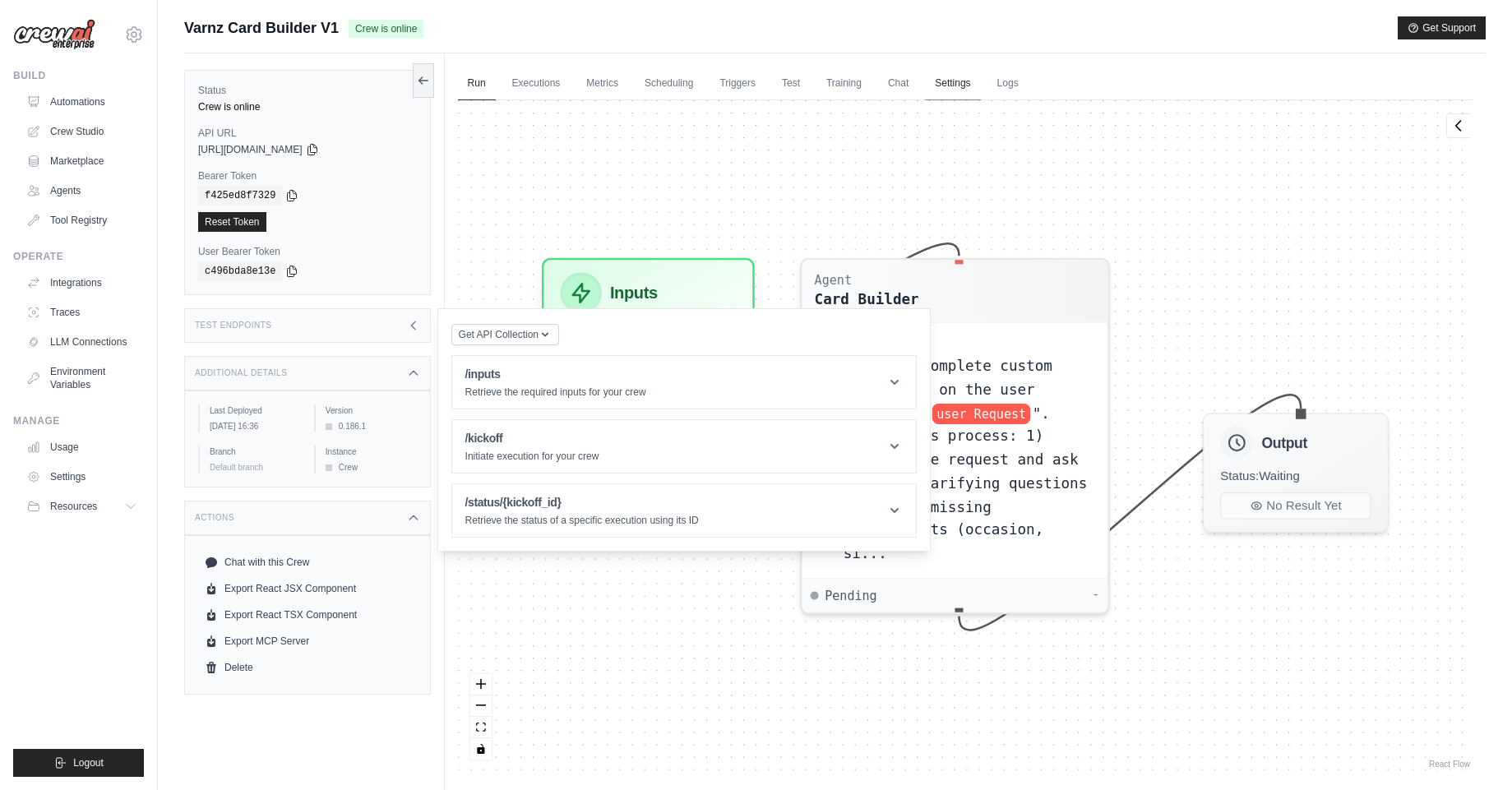
click at [968, 72] on link "Settings" at bounding box center [953, 84] width 55 height 35
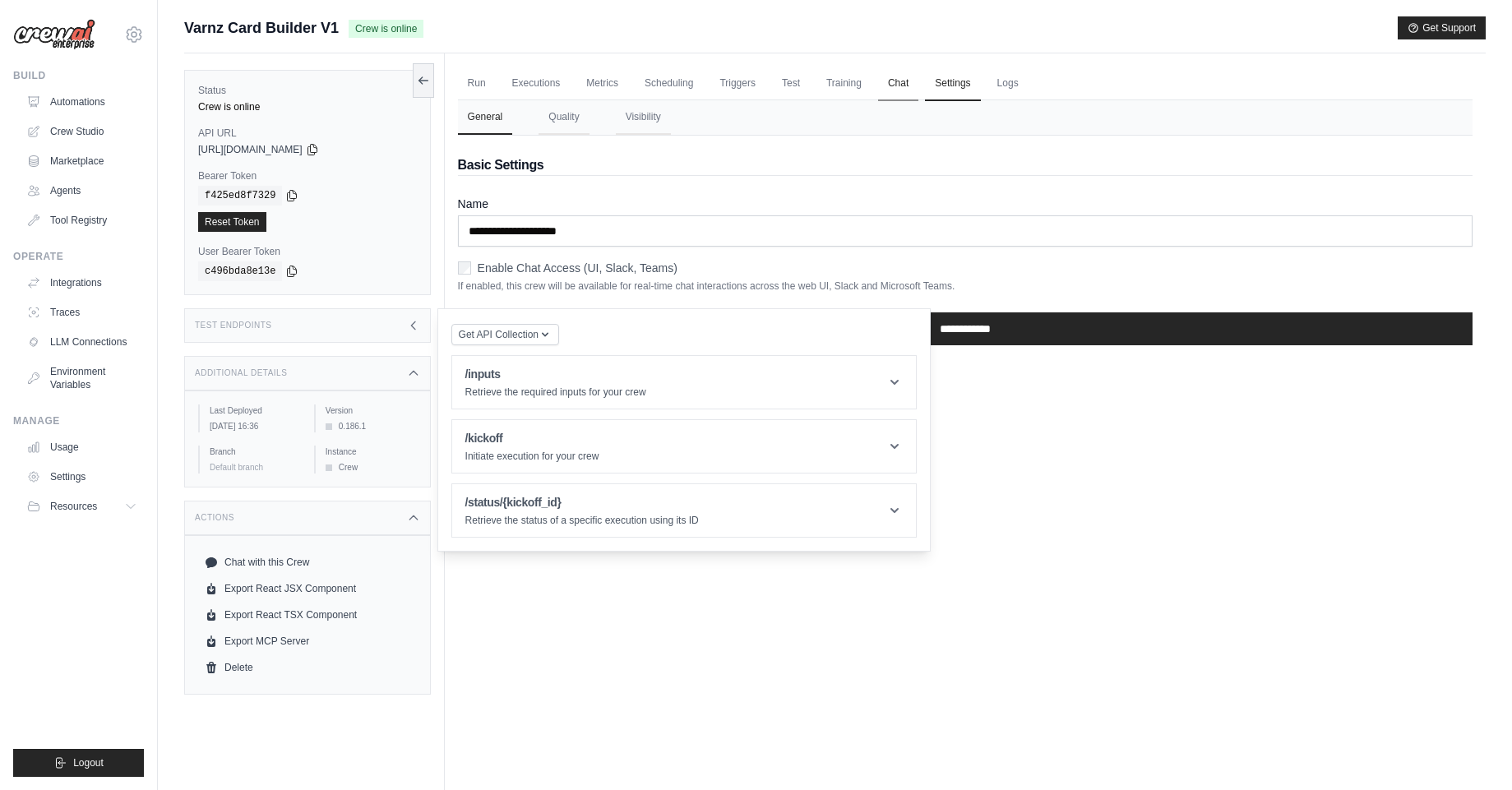
click at [903, 87] on link "Chat" at bounding box center [898, 84] width 40 height 35
click at [1010, 82] on link "Logs" at bounding box center [1008, 84] width 41 height 35
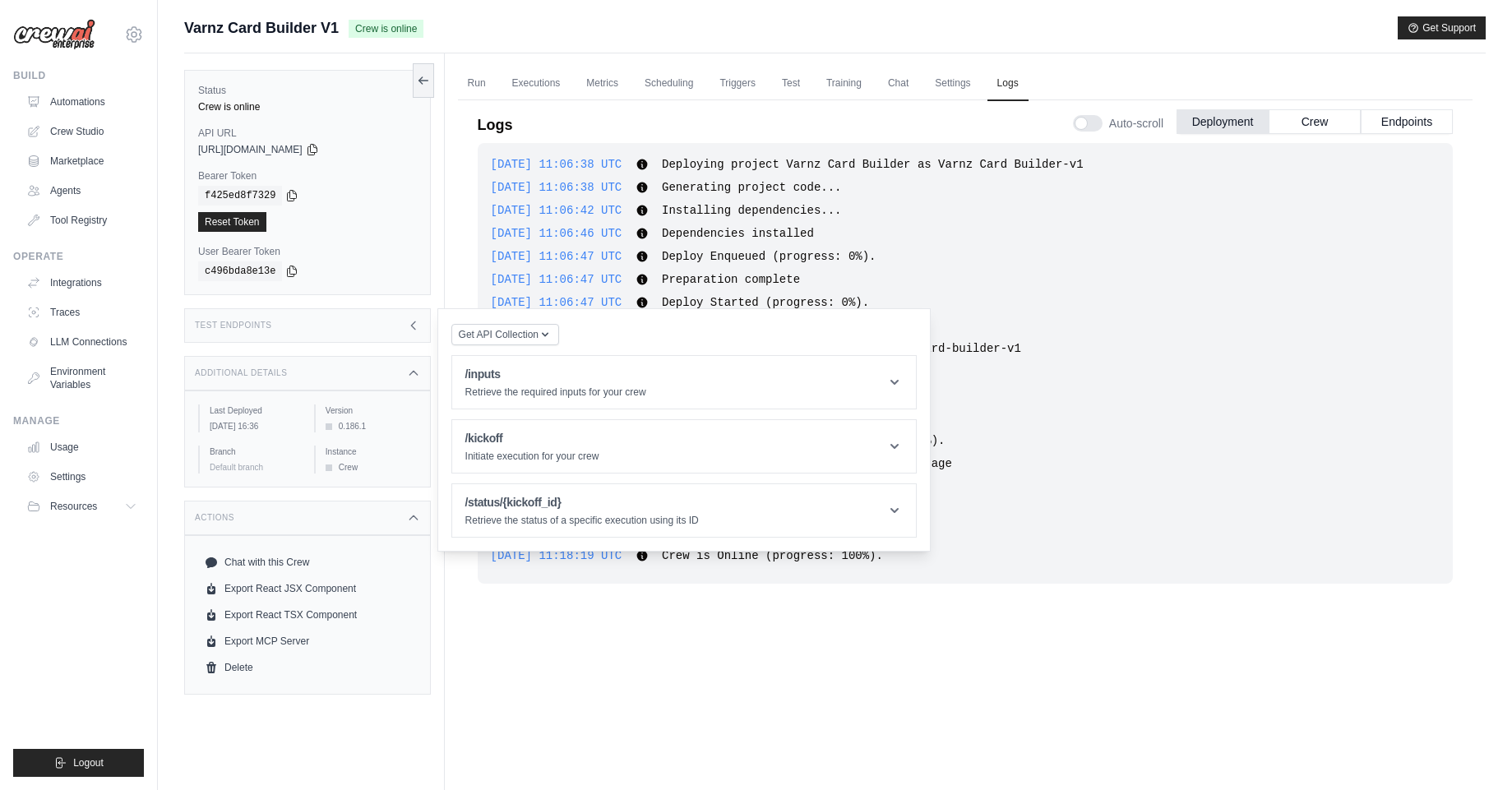
click at [415, 335] on div "Test Endpoints" at bounding box center [307, 325] width 246 height 35
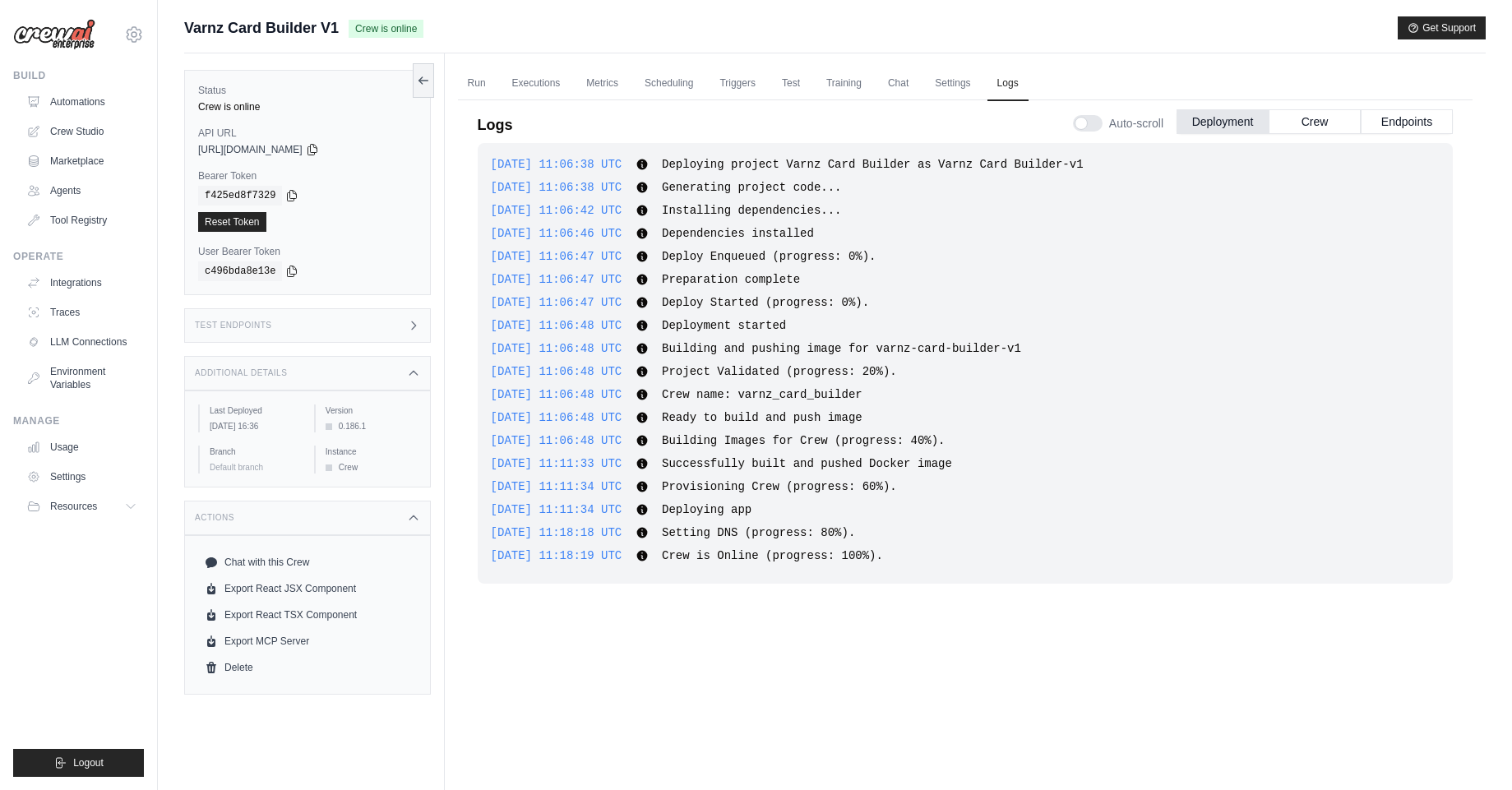
scroll to position [70, 0]
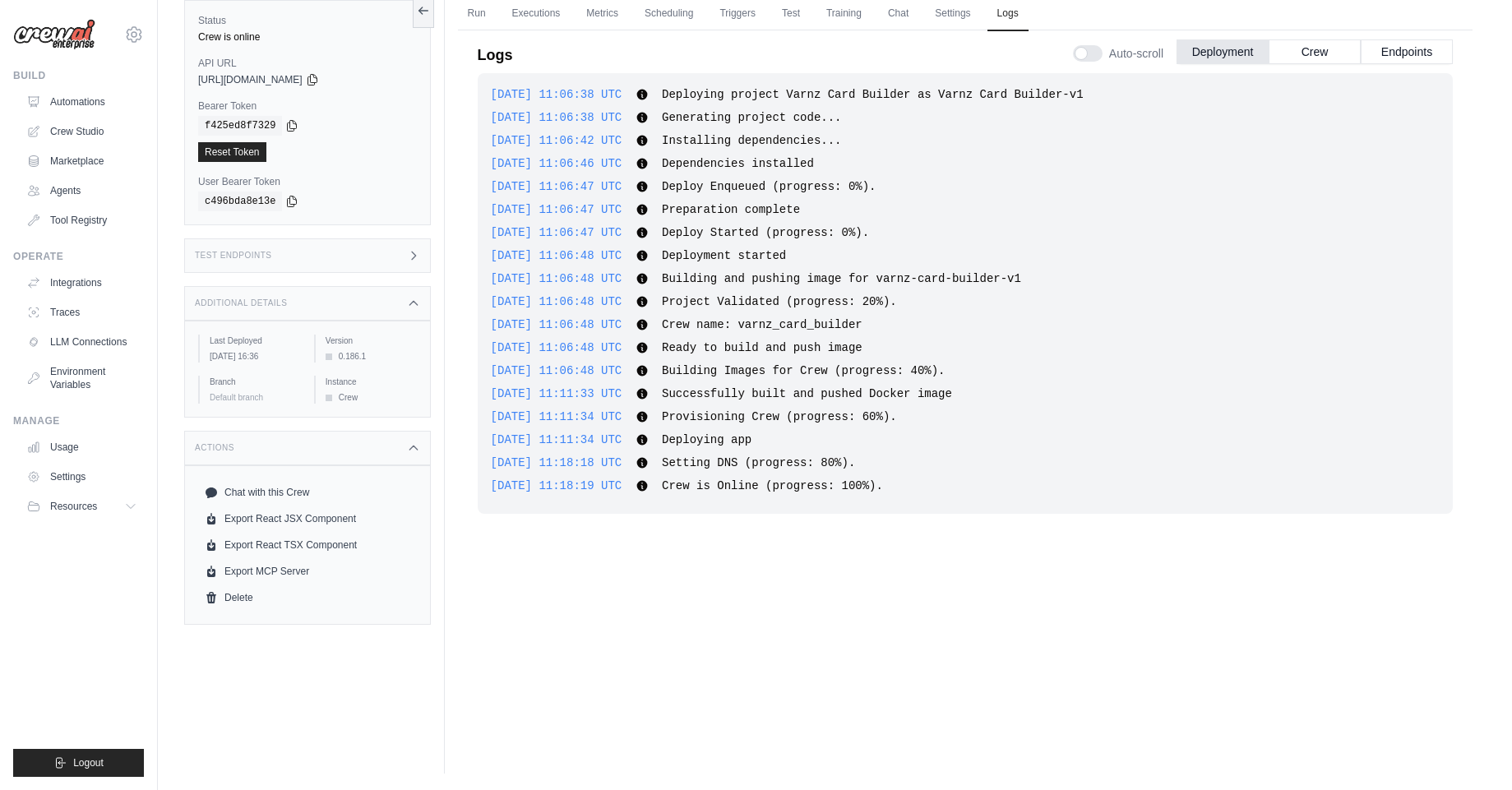
click at [883, 491] on span "Crew is Online (progress: 100%)." at bounding box center [773, 486] width 221 height 13
click at [883, 492] on span "Crew is Online (progress: 100%)." at bounding box center [773, 486] width 221 height 13
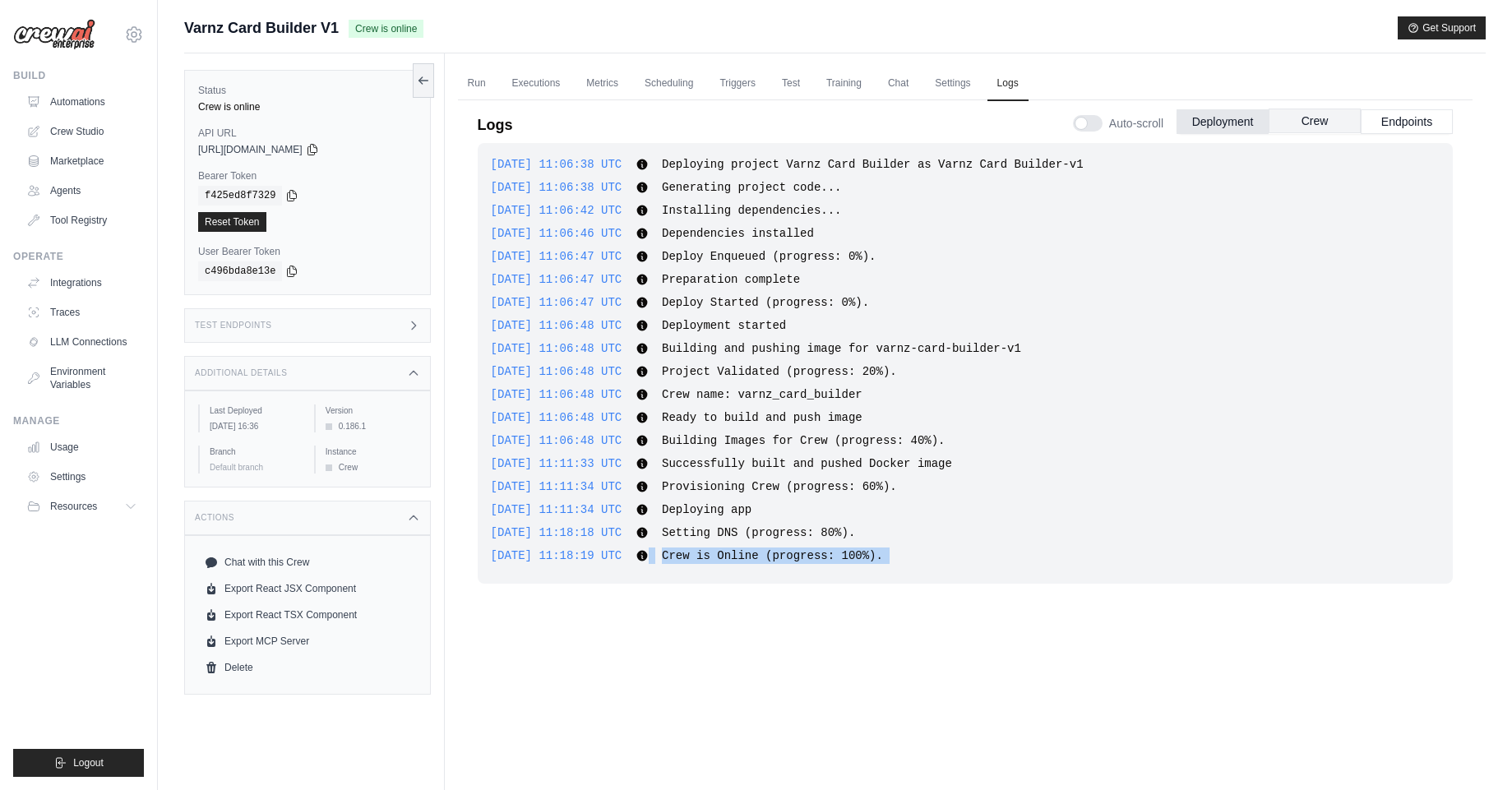
click at [1341, 112] on button "Crew" at bounding box center [1315, 121] width 92 height 25
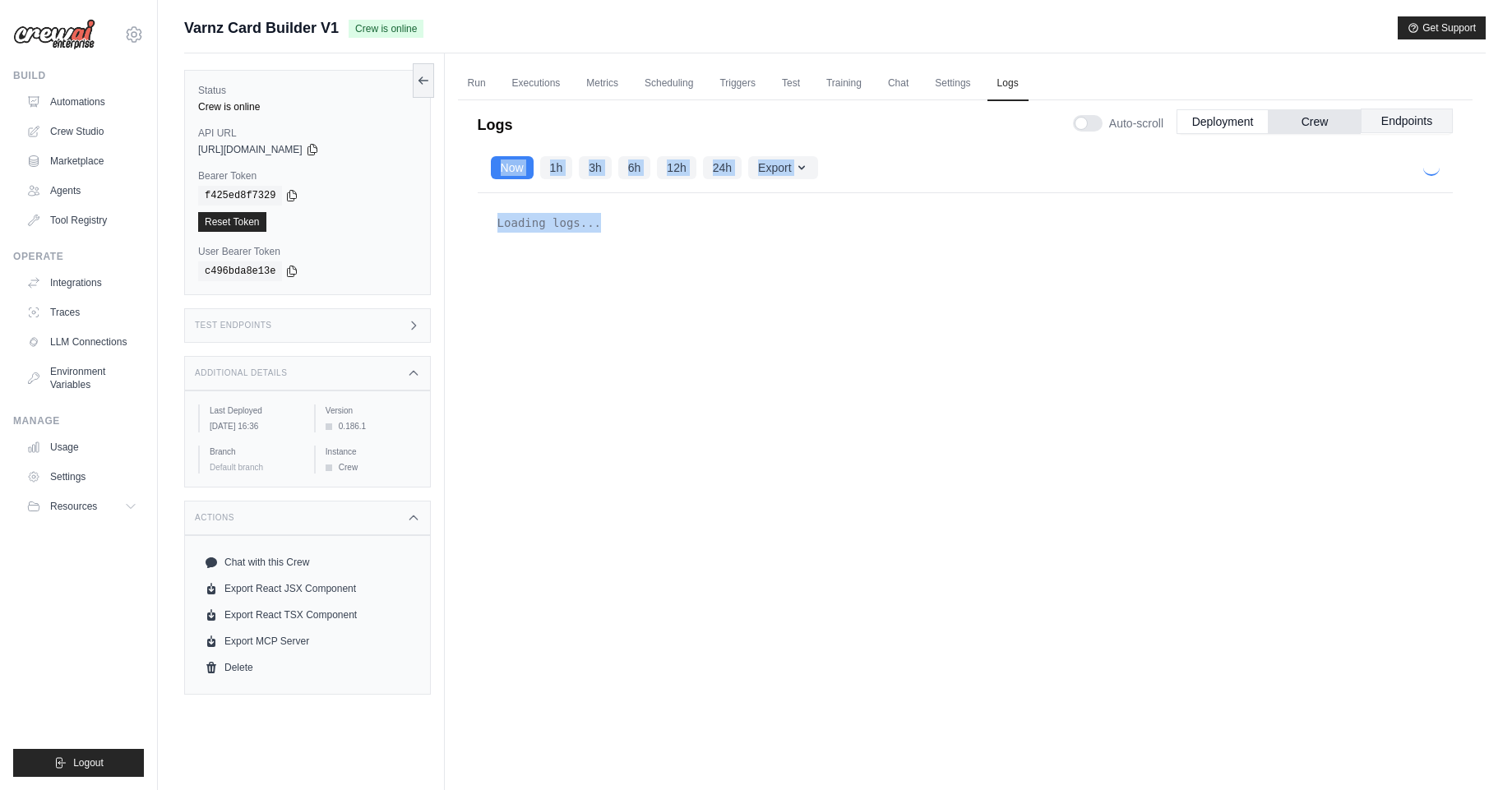
click at [1393, 117] on button "Endpoints" at bounding box center [1407, 121] width 92 height 25
click at [808, 84] on link "Test" at bounding box center [791, 84] width 38 height 35
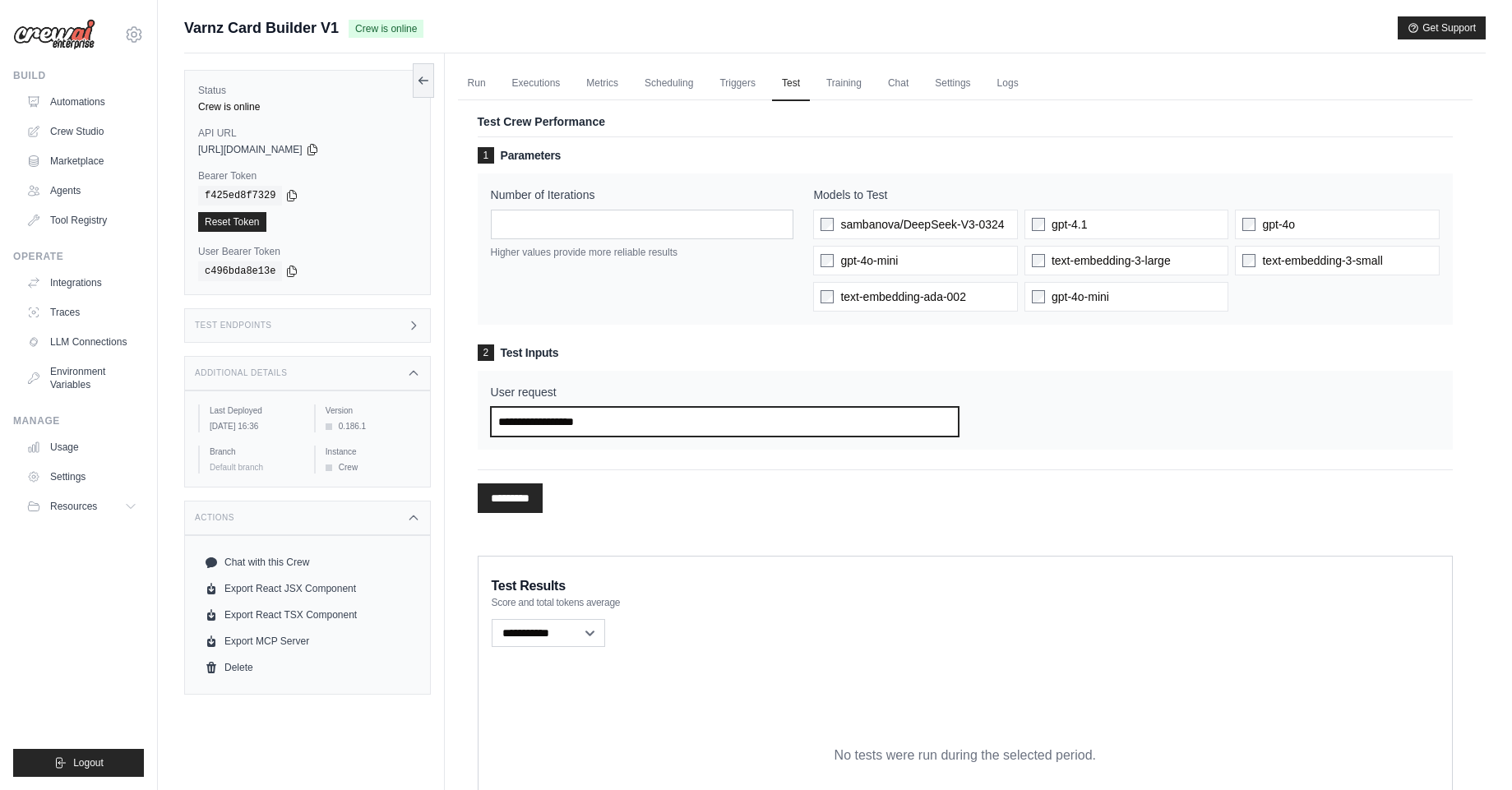
click at [576, 420] on input "User request" at bounding box center [725, 421] width 468 height 29
click at [842, 228] on span "sambanova/DeepSeek-V3-0324" at bounding box center [922, 224] width 163 height 16
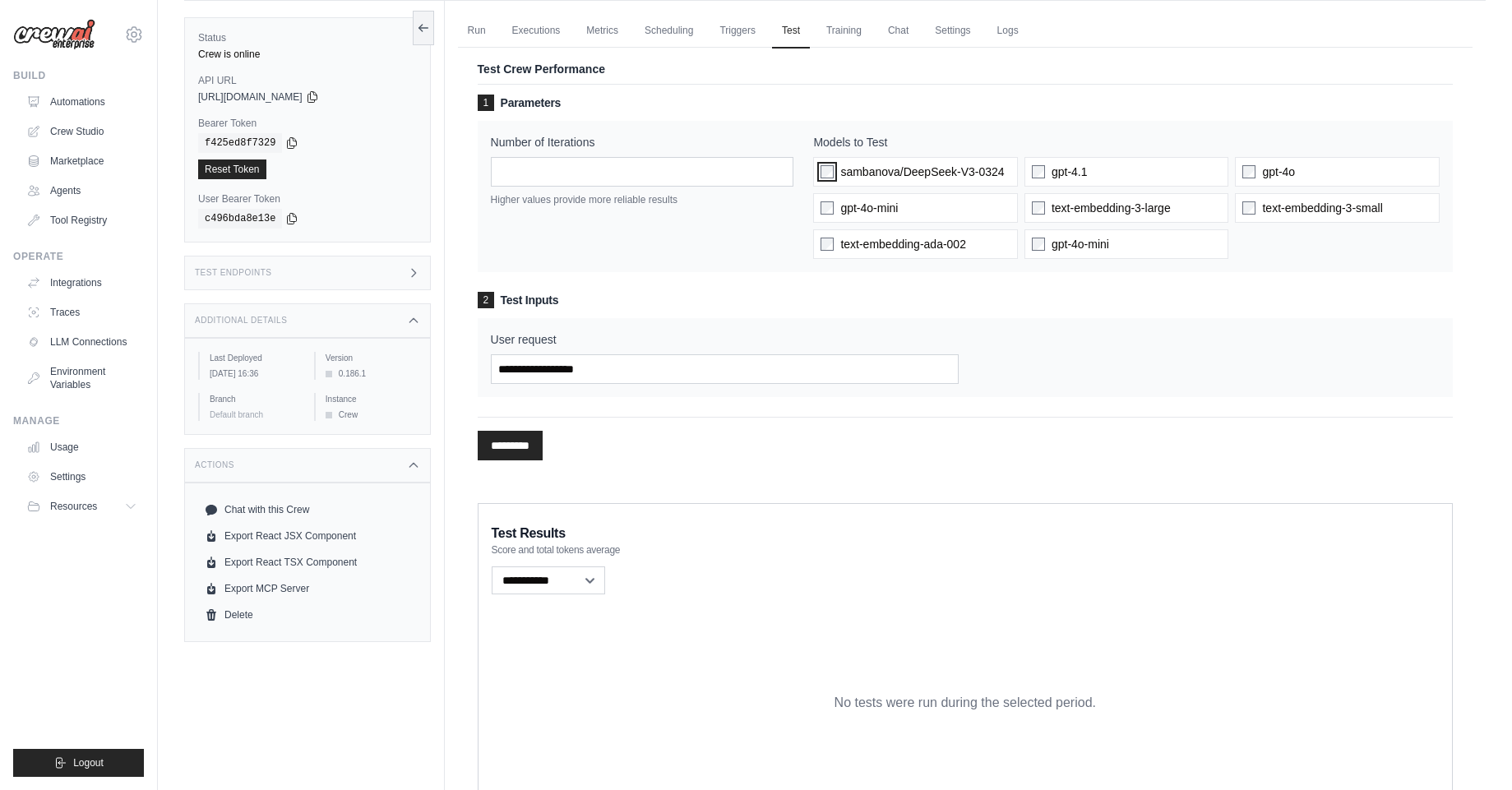
scroll to position [134, 0]
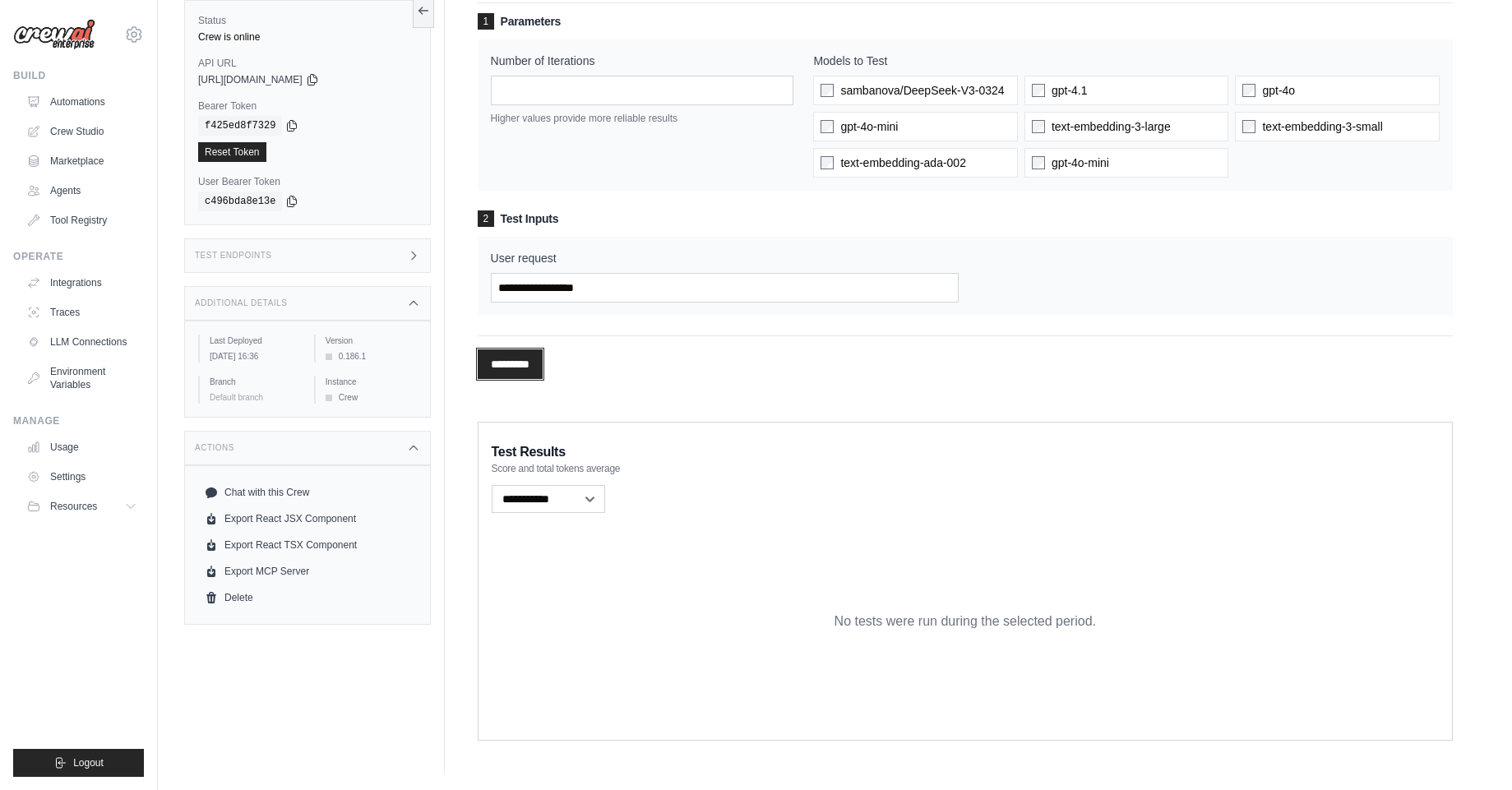
click at [524, 362] on input "*********" at bounding box center [510, 363] width 65 height 29
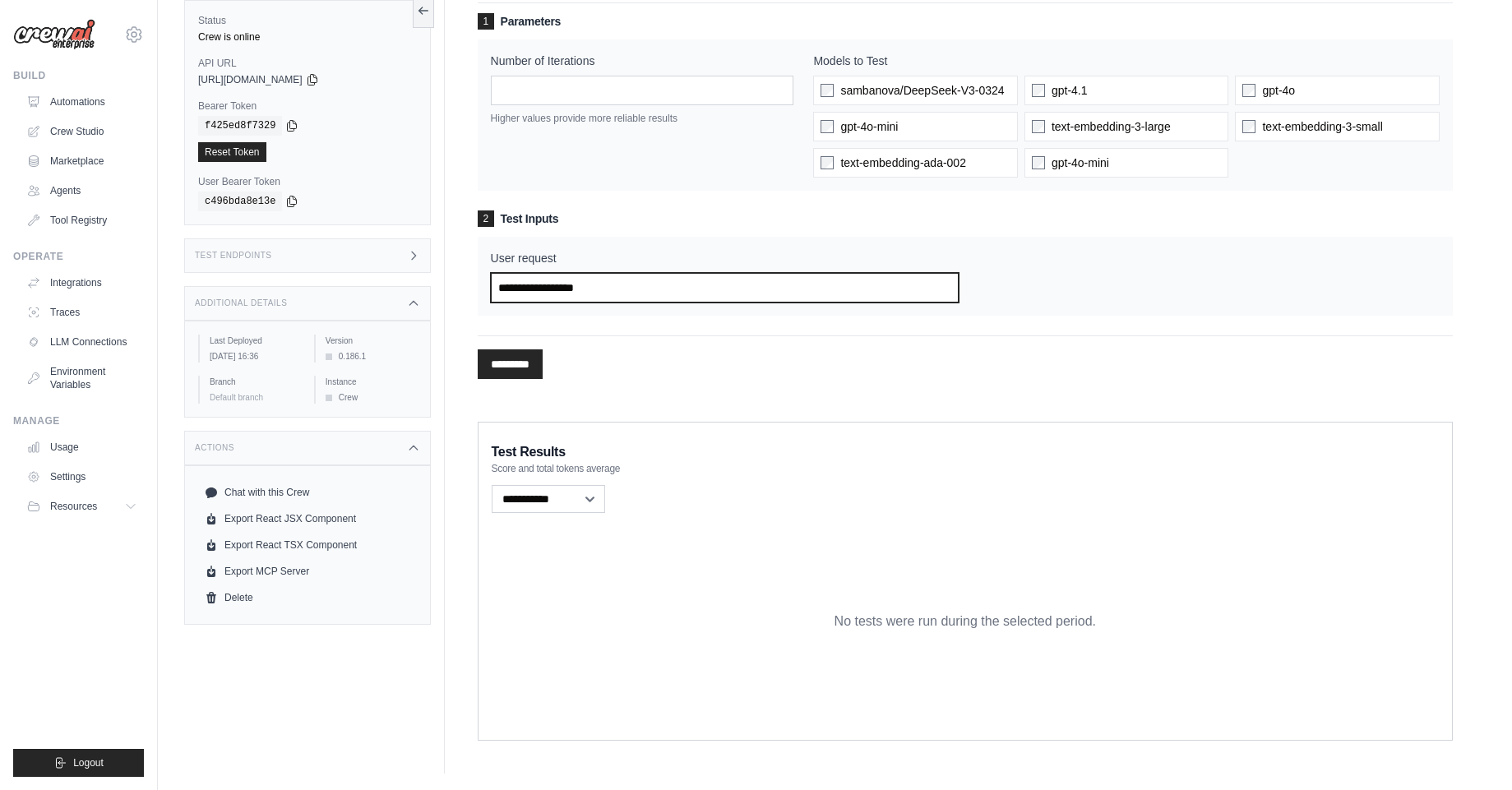
click at [607, 287] on input "User request" at bounding box center [725, 287] width 468 height 29
type input "****"
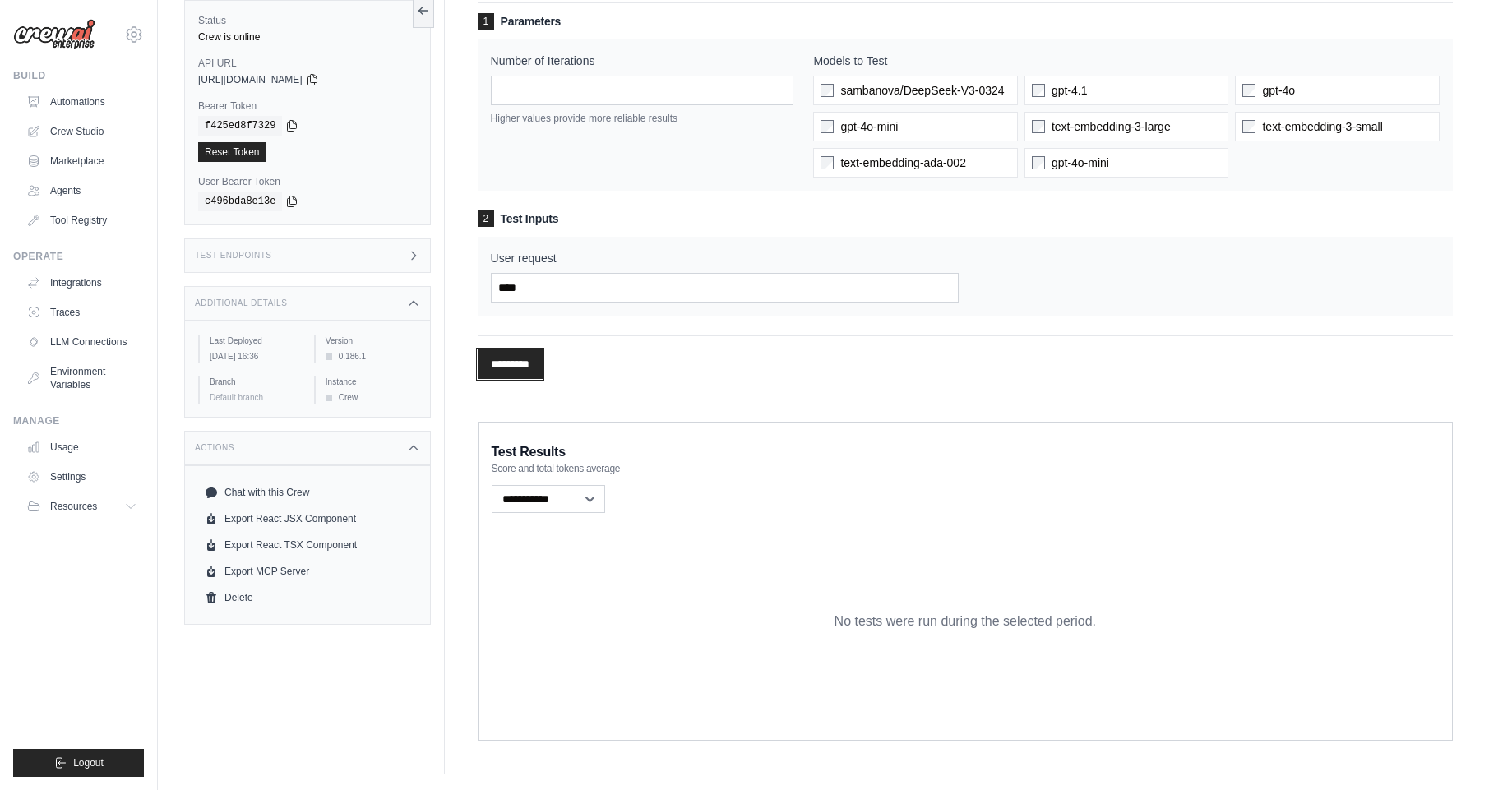
click at [543, 349] on input "*********" at bounding box center [510, 363] width 65 height 29
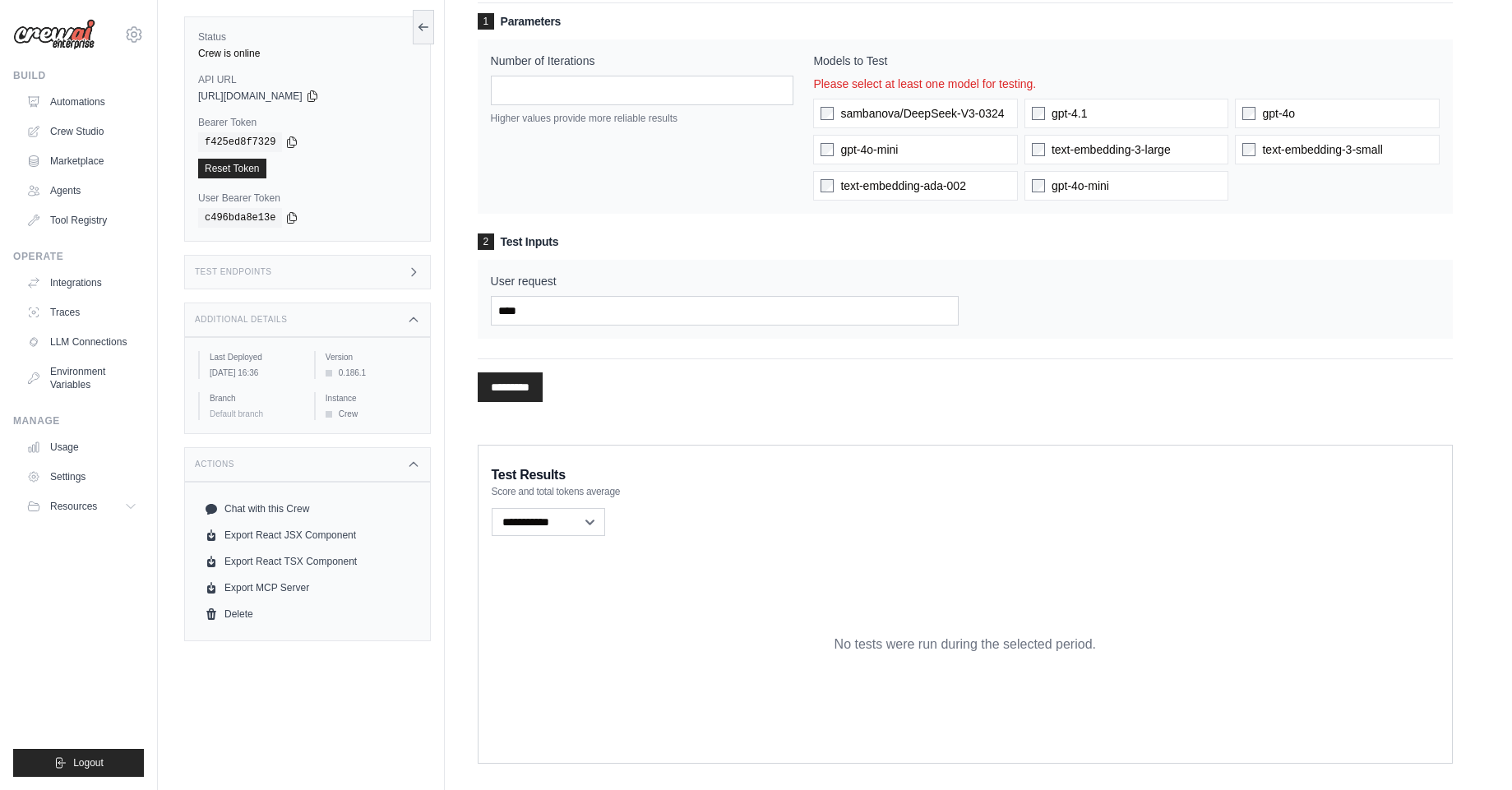
click at [854, 113] on span "sambanova/DeepSeek-V3-0324" at bounding box center [922, 113] width 163 height 16
click at [906, 246] on h3 "2 Test Inputs" at bounding box center [965, 241] width 975 height 16
click at [1197, 261] on div "User request ****" at bounding box center [965, 299] width 975 height 79
click at [1275, 242] on h3 "2 Test Inputs" at bounding box center [965, 241] width 975 height 16
click at [1258, 255] on div "2 Test Inputs User request ****" at bounding box center [965, 286] width 975 height 105
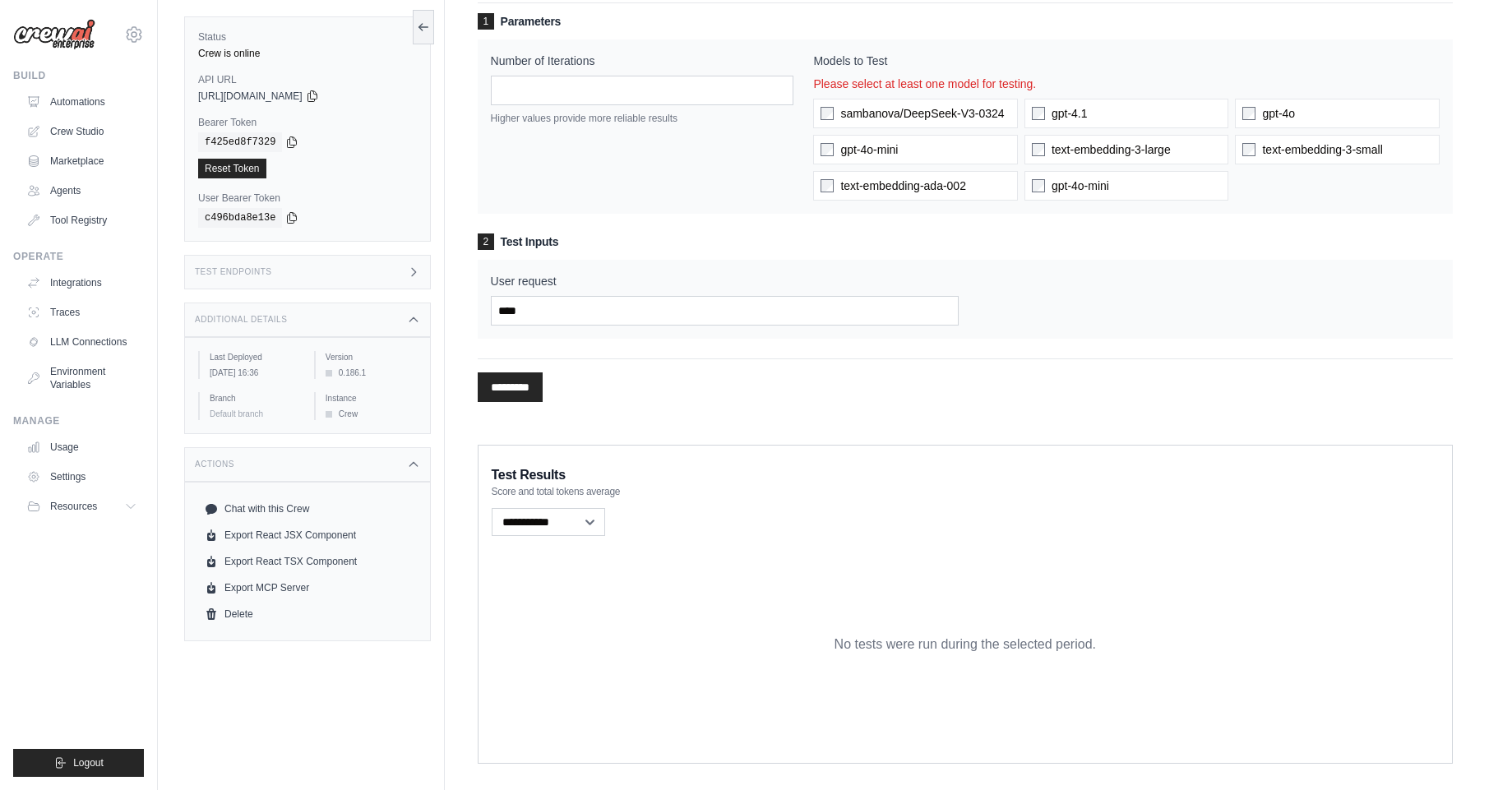
click at [1249, 240] on h3 "2 Test Inputs" at bounding box center [965, 241] width 975 height 16
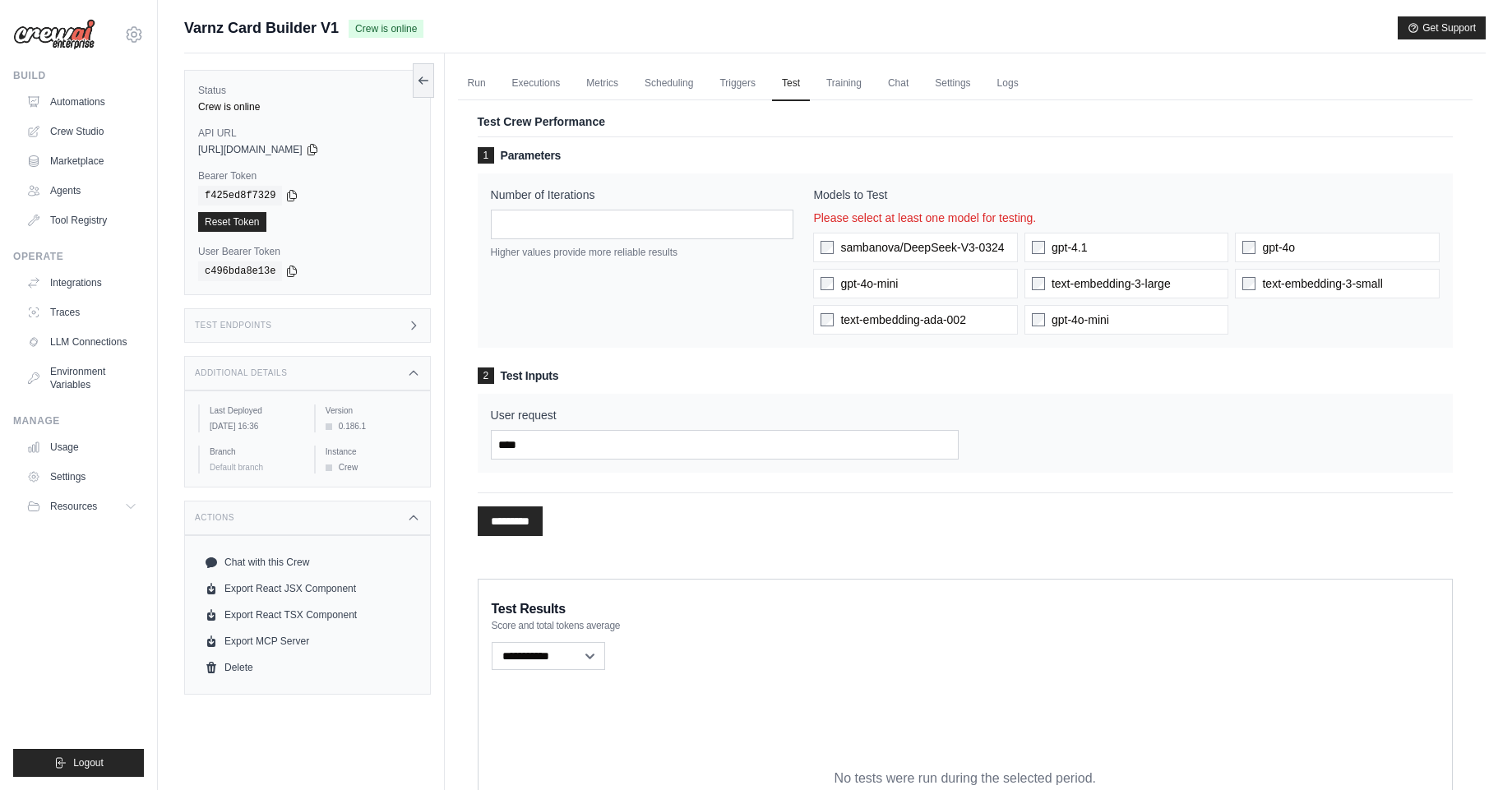
click at [844, 266] on div "sambanova/DeepSeek-V3-0324 gpt-4.1 gpt-4o gpt-4o-mini text-embedding-3-large te…" at bounding box center [1127, 284] width 627 height 102
click at [495, 528] on input "*********" at bounding box center [510, 520] width 65 height 29
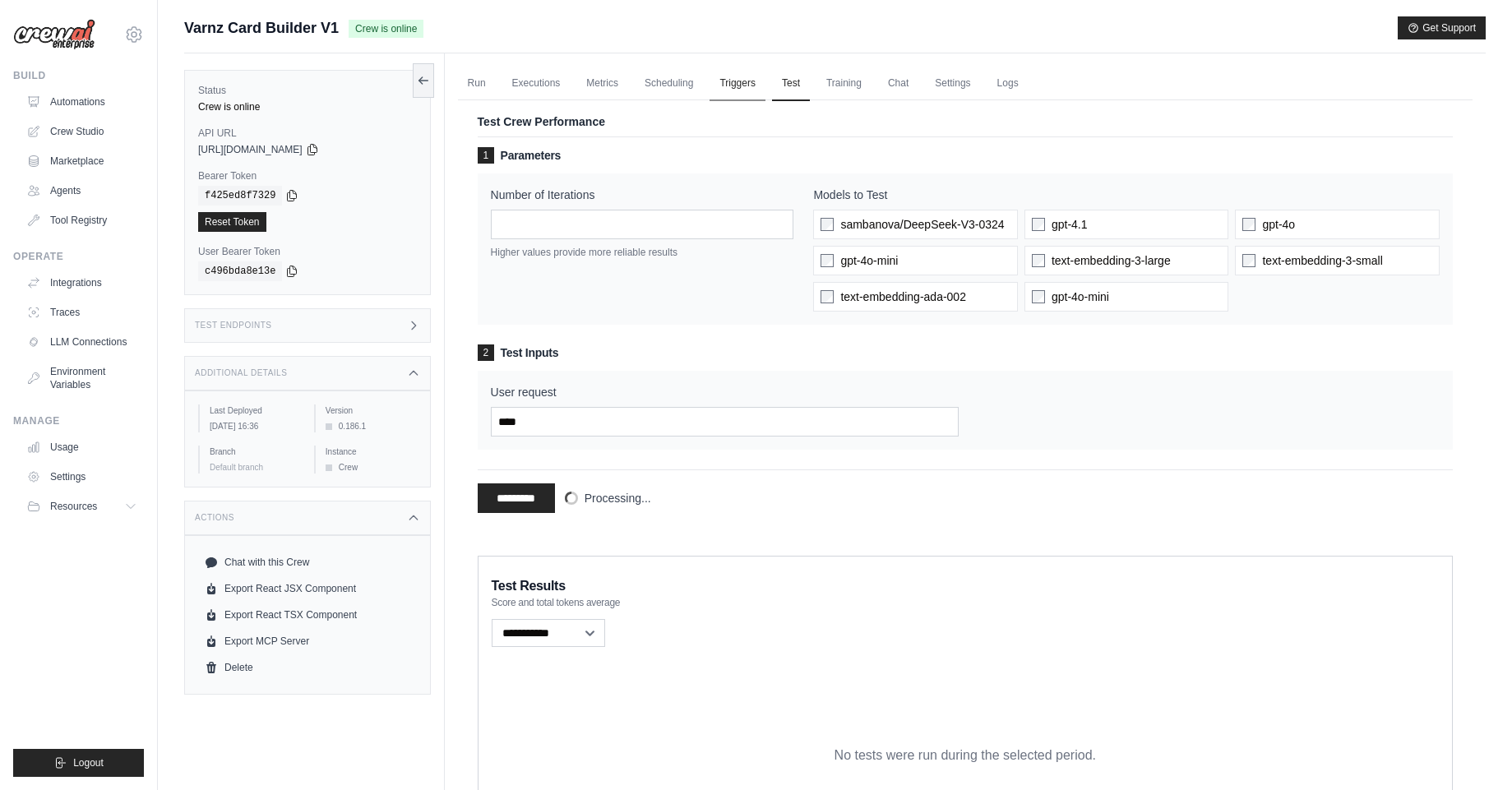
click at [482, 83] on link "Run" at bounding box center [477, 84] width 38 height 35
click at [542, 83] on link "Executions" at bounding box center [537, 84] width 68 height 35
click at [601, 86] on link "Metrics" at bounding box center [602, 84] width 52 height 35
click at [744, 87] on link "Triggers" at bounding box center [738, 84] width 56 height 35
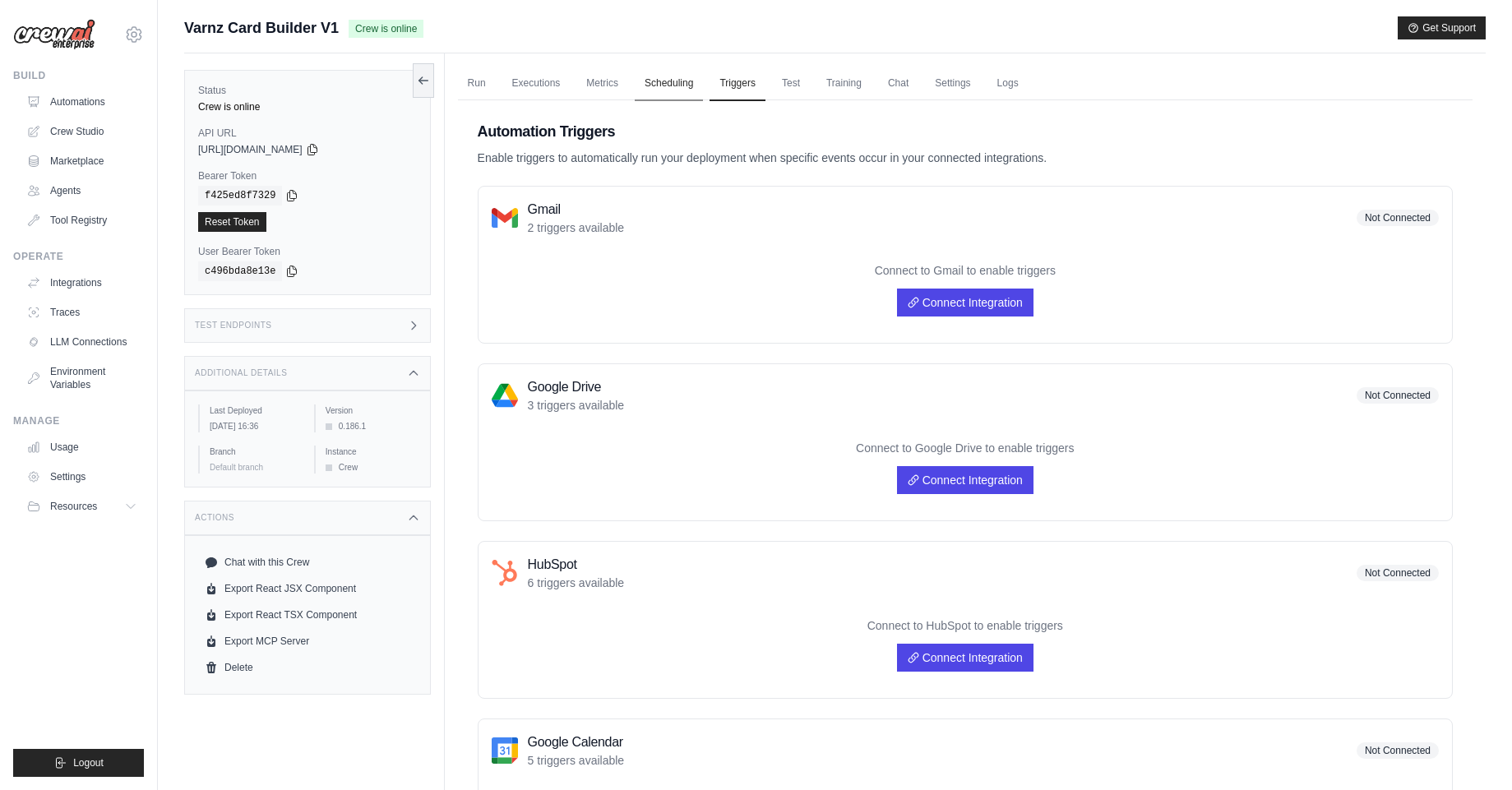
click at [650, 87] on link "Scheduling" at bounding box center [669, 84] width 68 height 35
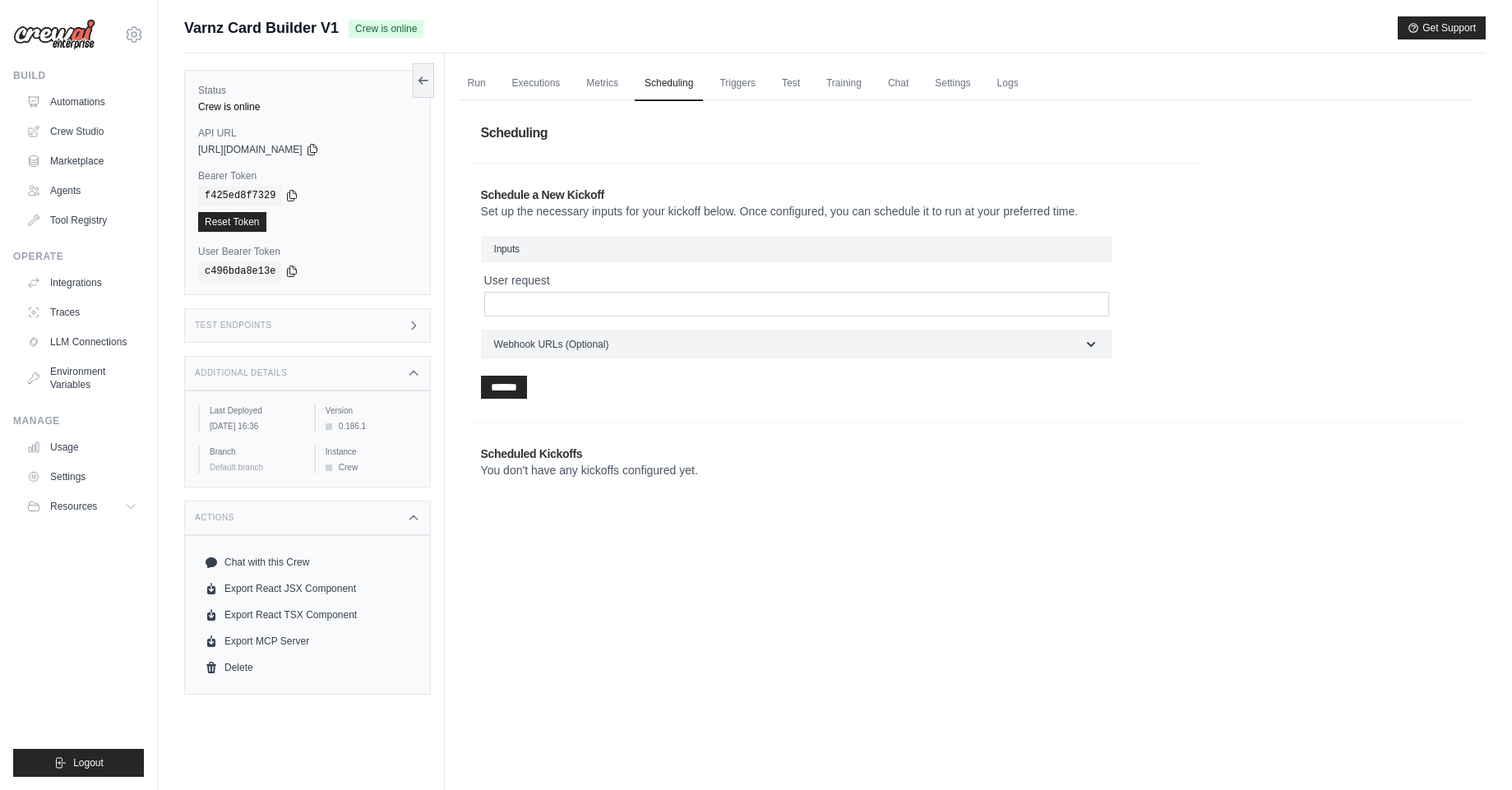
click at [571, 290] on div "User request" at bounding box center [797, 295] width 625 height 45
click at [566, 351] on button "Webhook URLs (Optional)" at bounding box center [797, 343] width 631 height 29
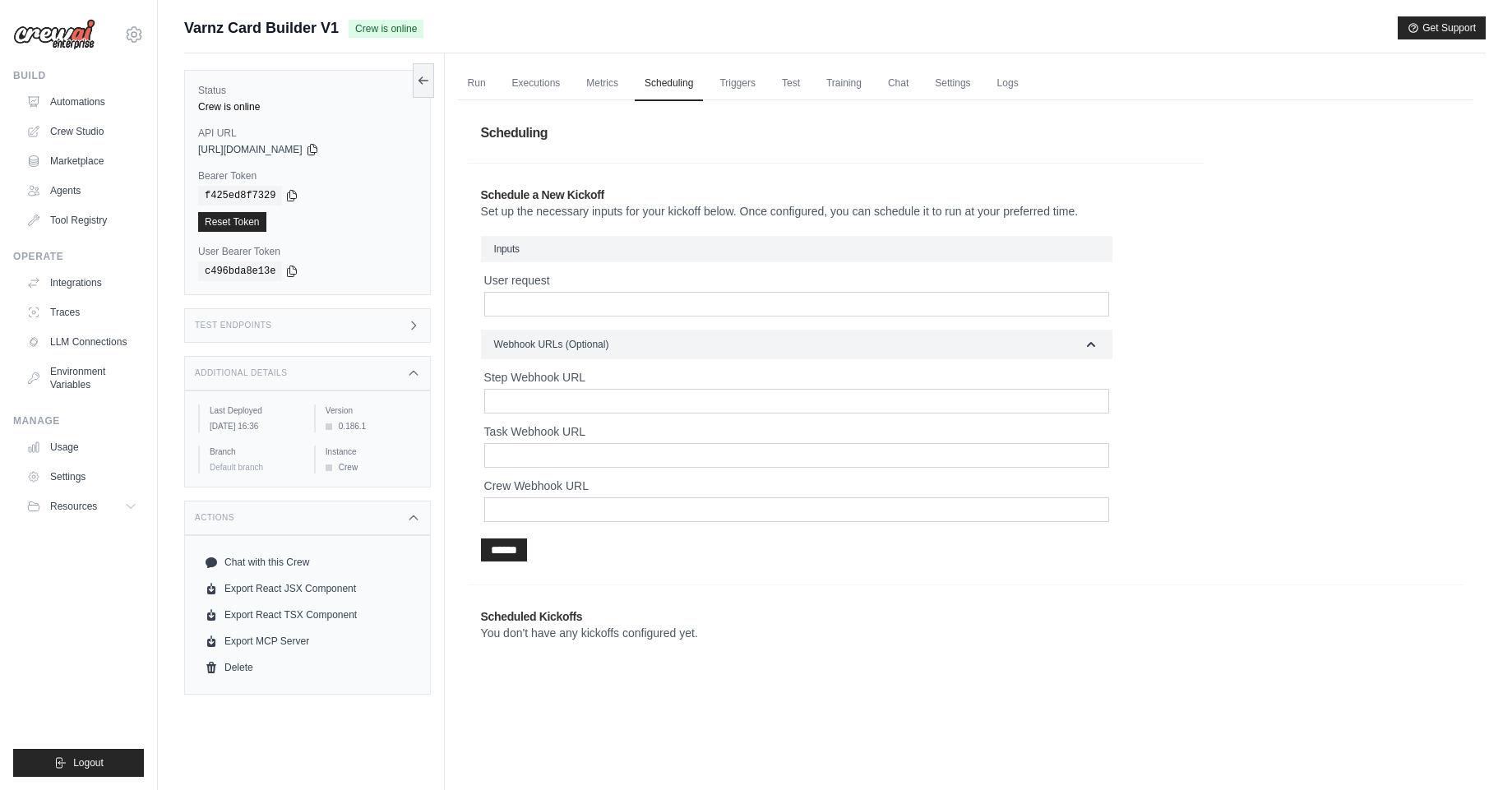
click at [555, 414] on div "Step Webhook URL Task Webhook URL Crew Webhook URL" at bounding box center [797, 445] width 631 height 153
click at [558, 398] on input "Step Webhook URL" at bounding box center [797, 402] width 625 height 25
click at [558, 445] on input "Task Webhook URL" at bounding box center [797, 455] width 625 height 25
click at [538, 520] on input "Crew Webhook URL" at bounding box center [797, 510] width 625 height 25
click at [586, 227] on div "Schedule a New Kickoff Set up the necessary inputs for your kickoff below. Once…" at bounding box center [836, 373] width 737 height 401
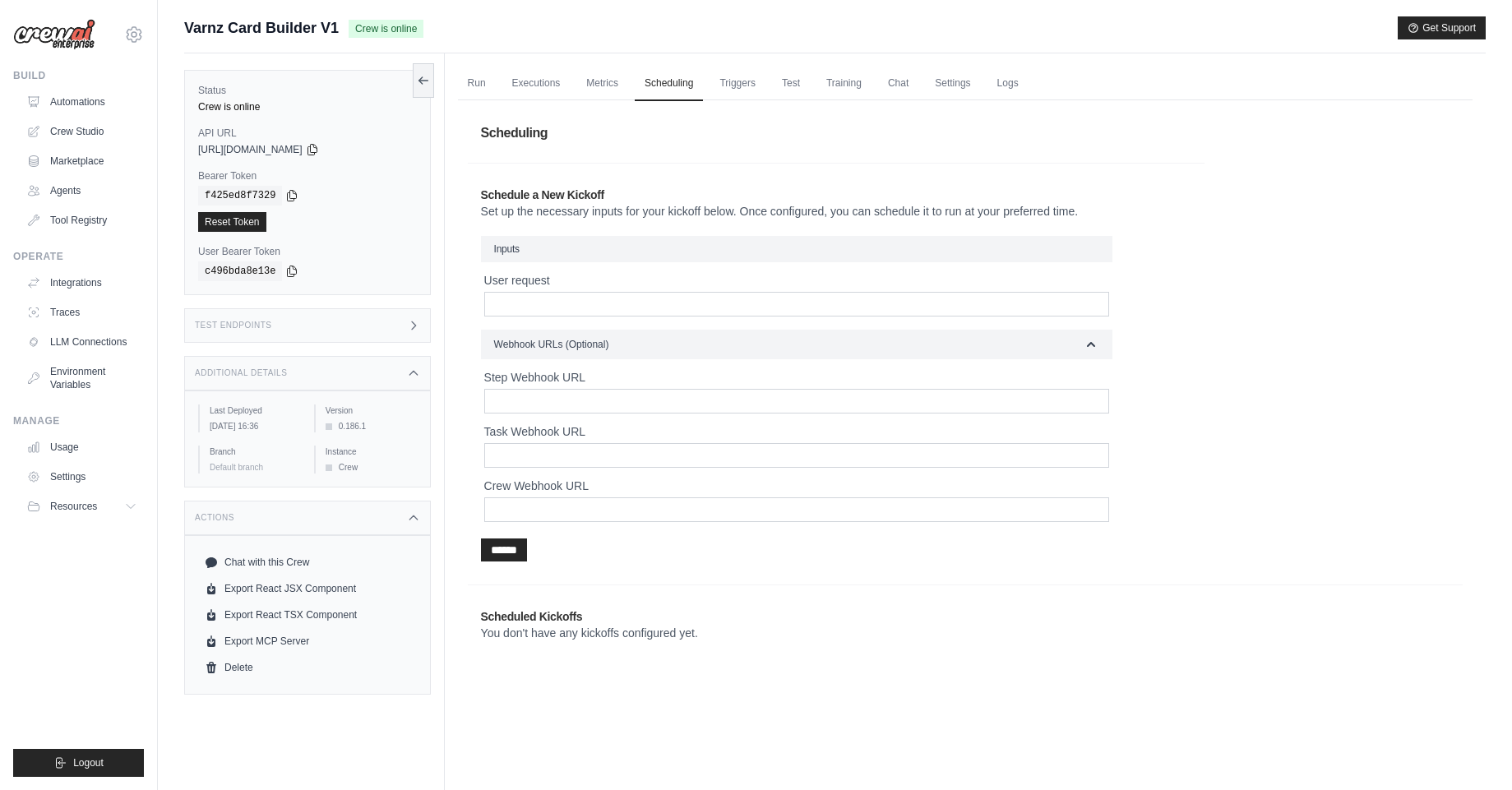
click at [583, 240] on h3 "Inputs" at bounding box center [797, 248] width 631 height 26
click at [568, 279] on label "User request" at bounding box center [797, 280] width 625 height 16
click at [568, 292] on input "User request" at bounding box center [797, 304] width 625 height 25
click at [557, 304] on input "User request" at bounding box center [797, 304] width 625 height 25
click at [505, 547] on input "******" at bounding box center [505, 550] width 46 height 23
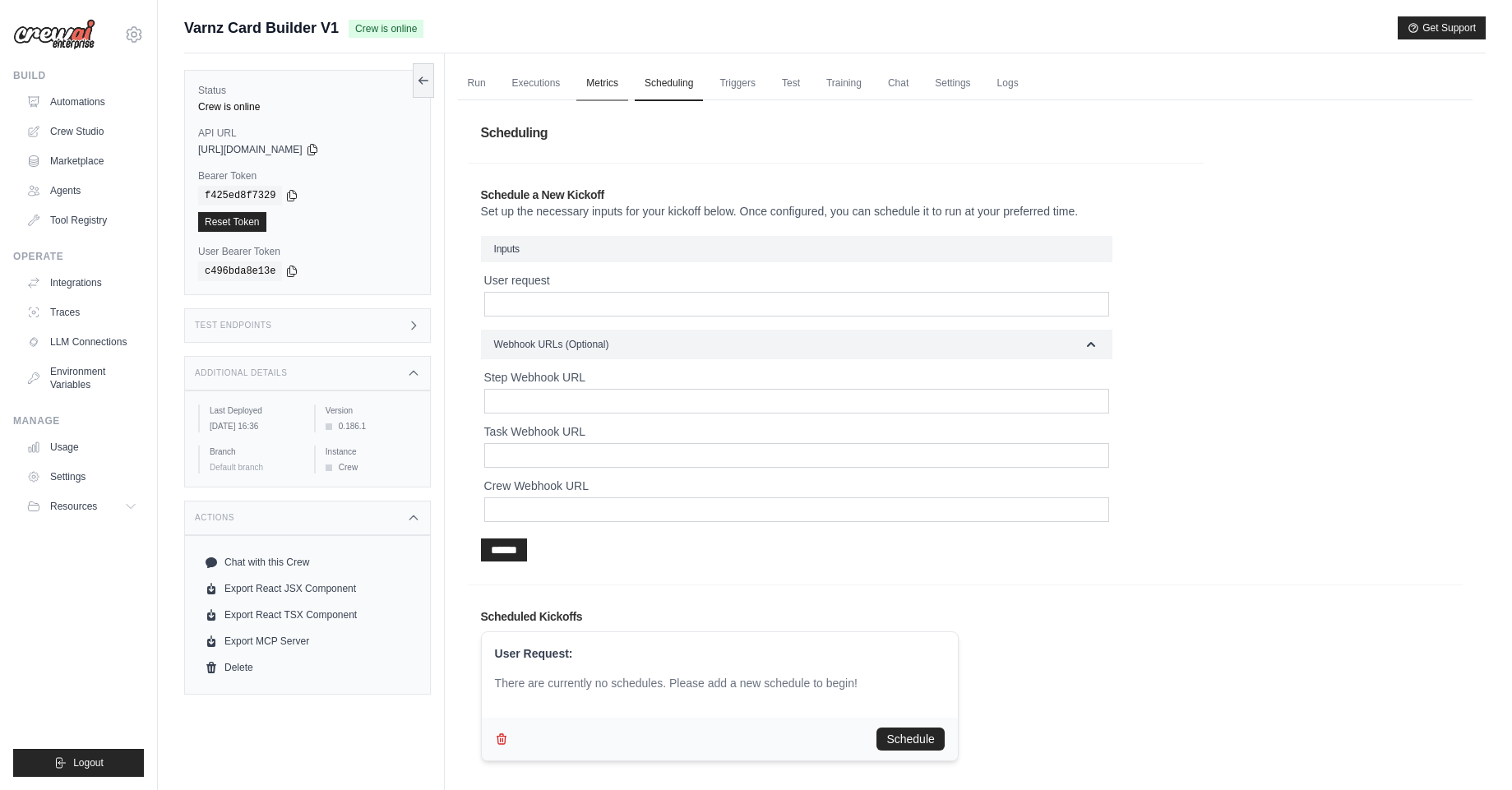
click at [598, 82] on link "Metrics" at bounding box center [602, 84] width 52 height 35
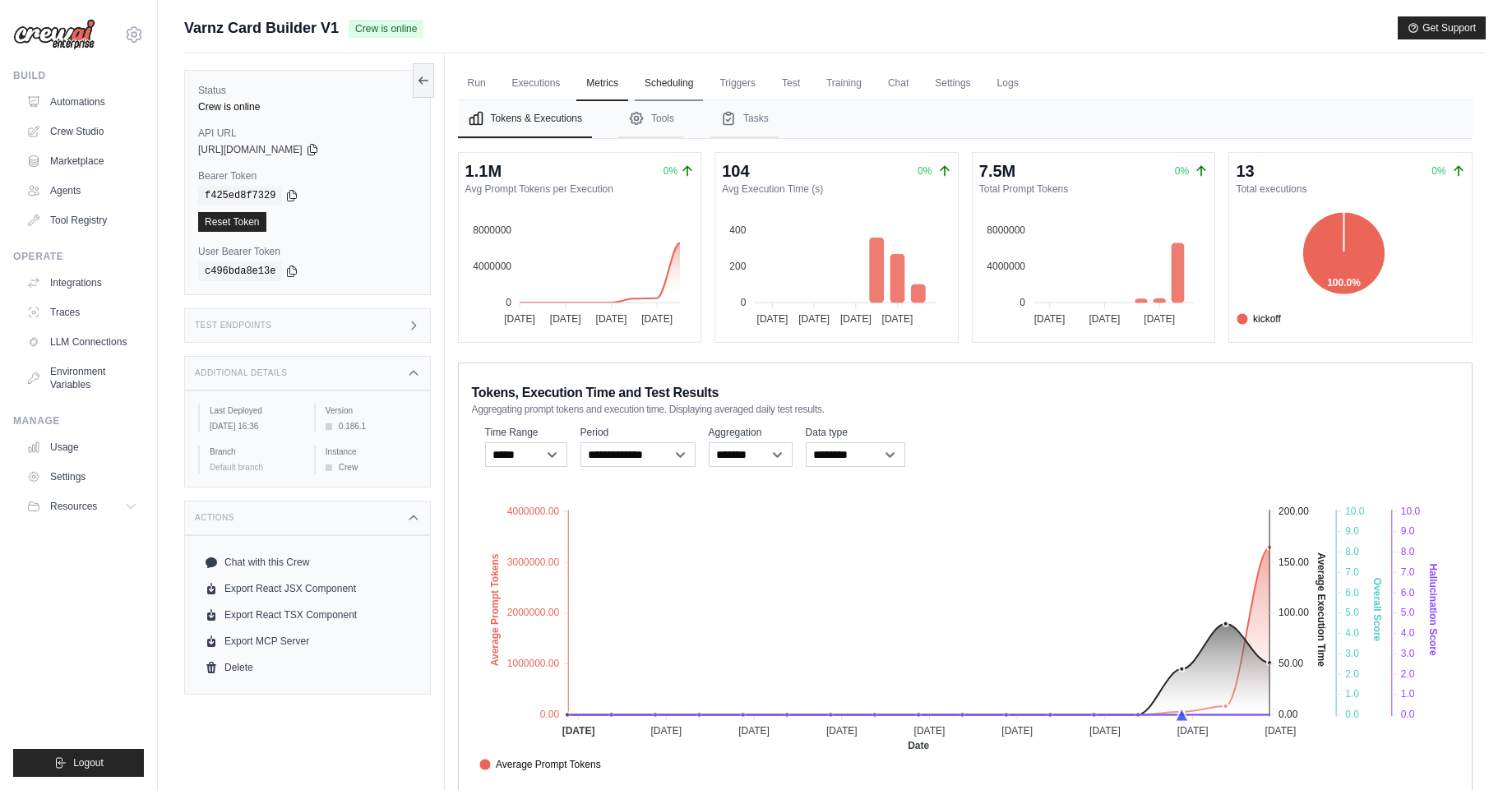
click at [658, 82] on link "Scheduling" at bounding box center [669, 84] width 68 height 35
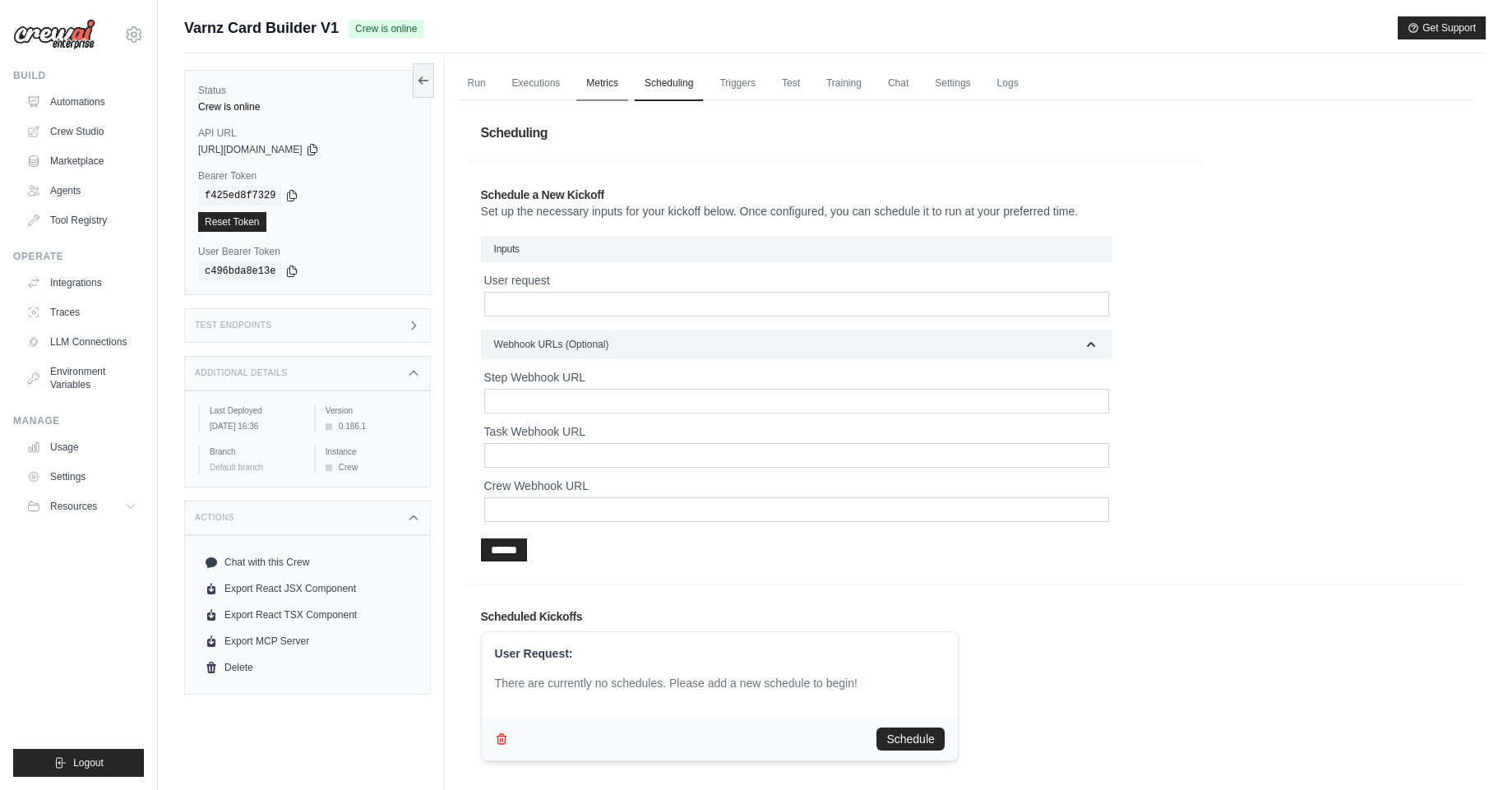
click at [617, 87] on link "Metrics" at bounding box center [602, 84] width 52 height 35
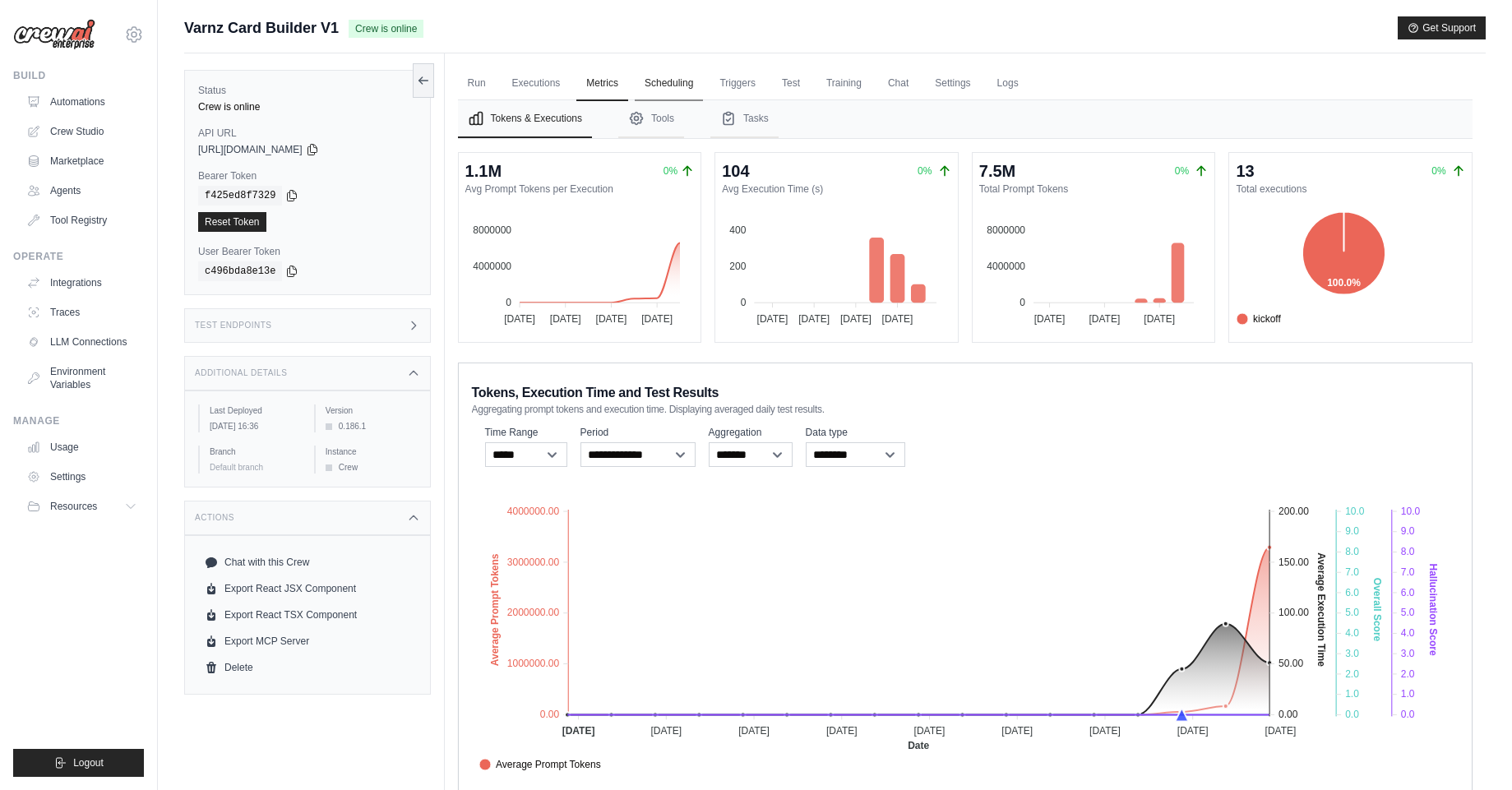
click at [653, 83] on link "Scheduling" at bounding box center [669, 84] width 68 height 35
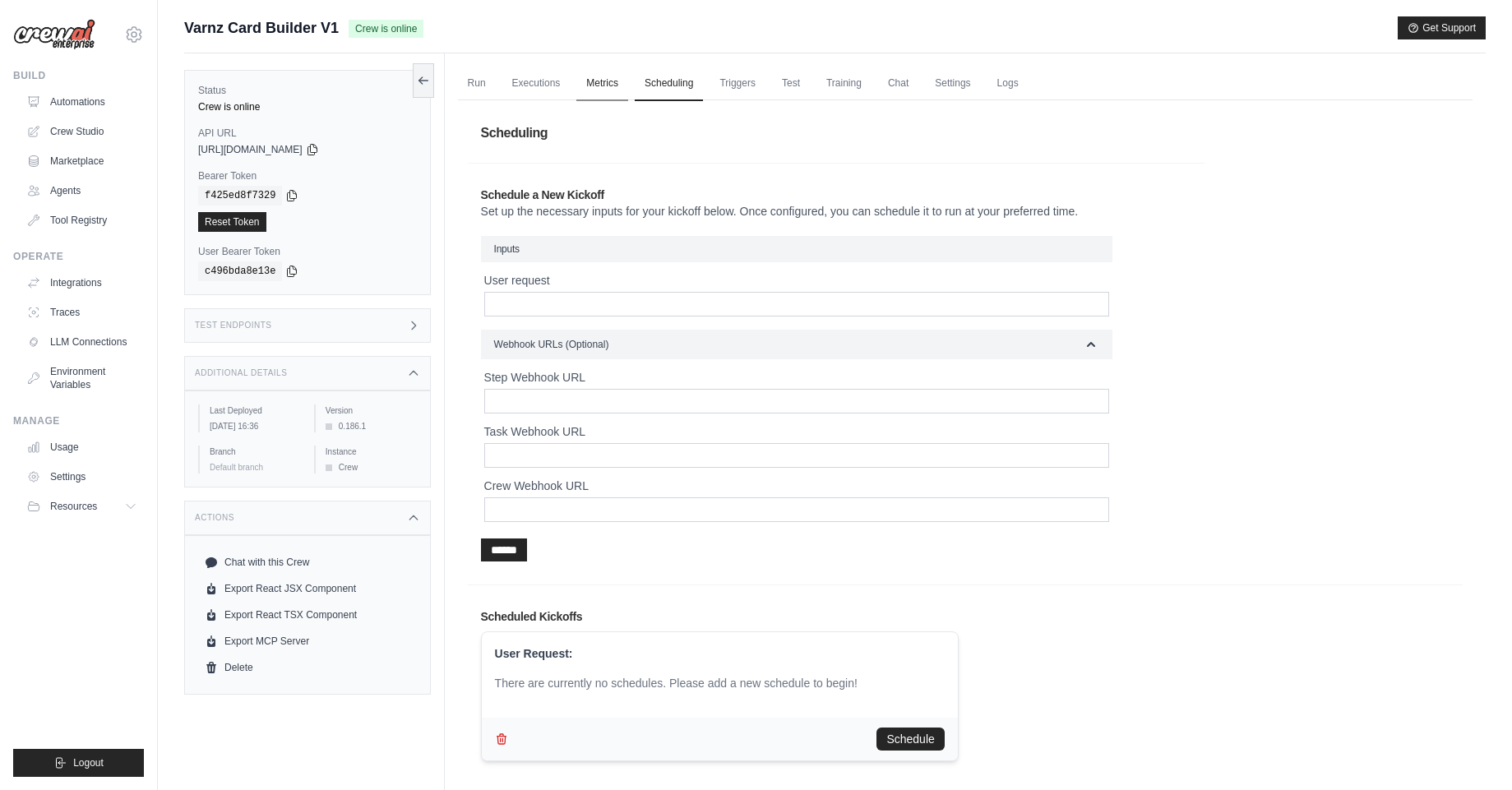
click at [608, 75] on link "Metrics" at bounding box center [602, 84] width 52 height 35
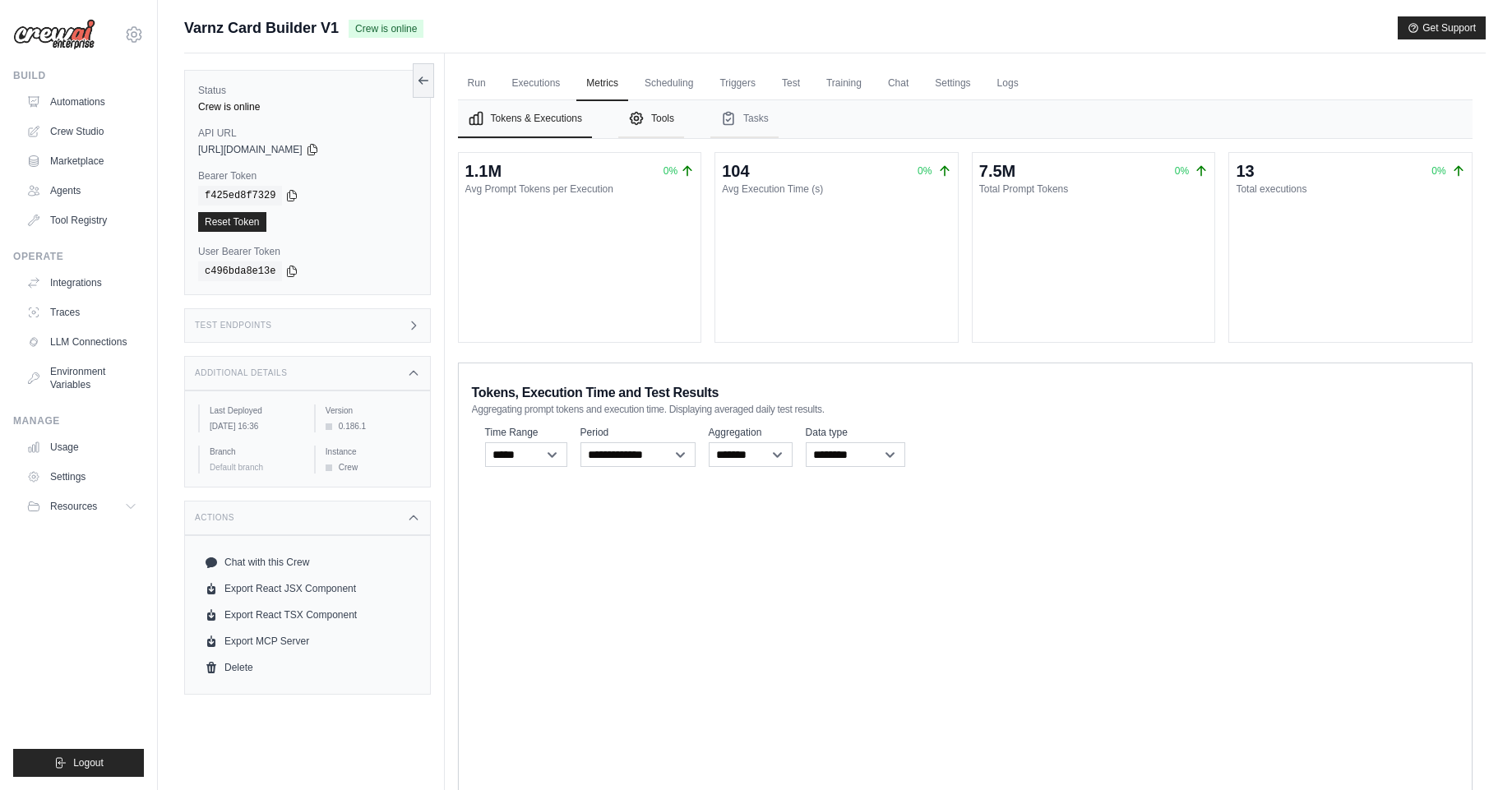
click at [664, 109] on button "Tools" at bounding box center [651, 119] width 66 height 37
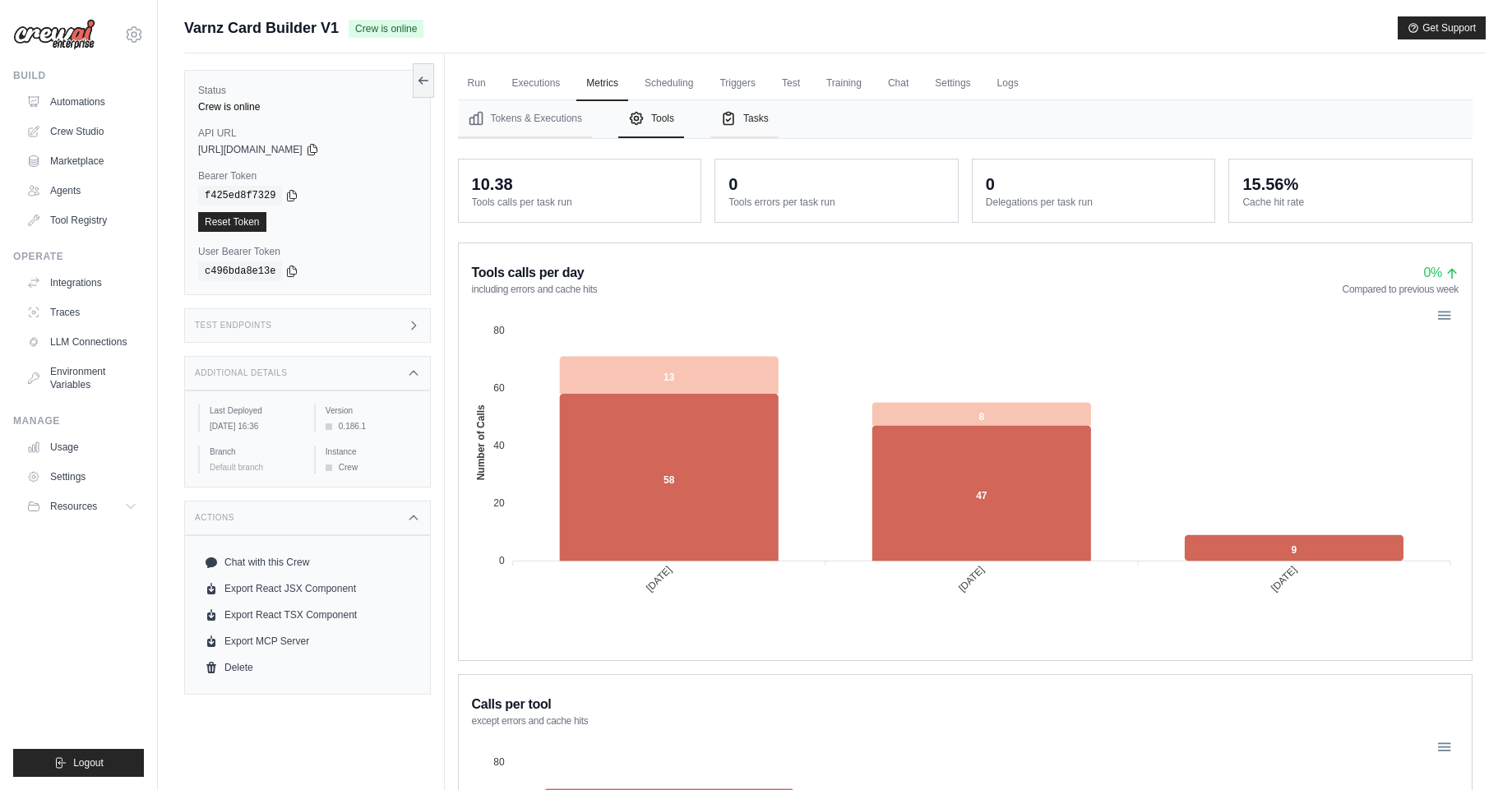
click at [747, 126] on button "Tasks" at bounding box center [745, 119] width 68 height 37
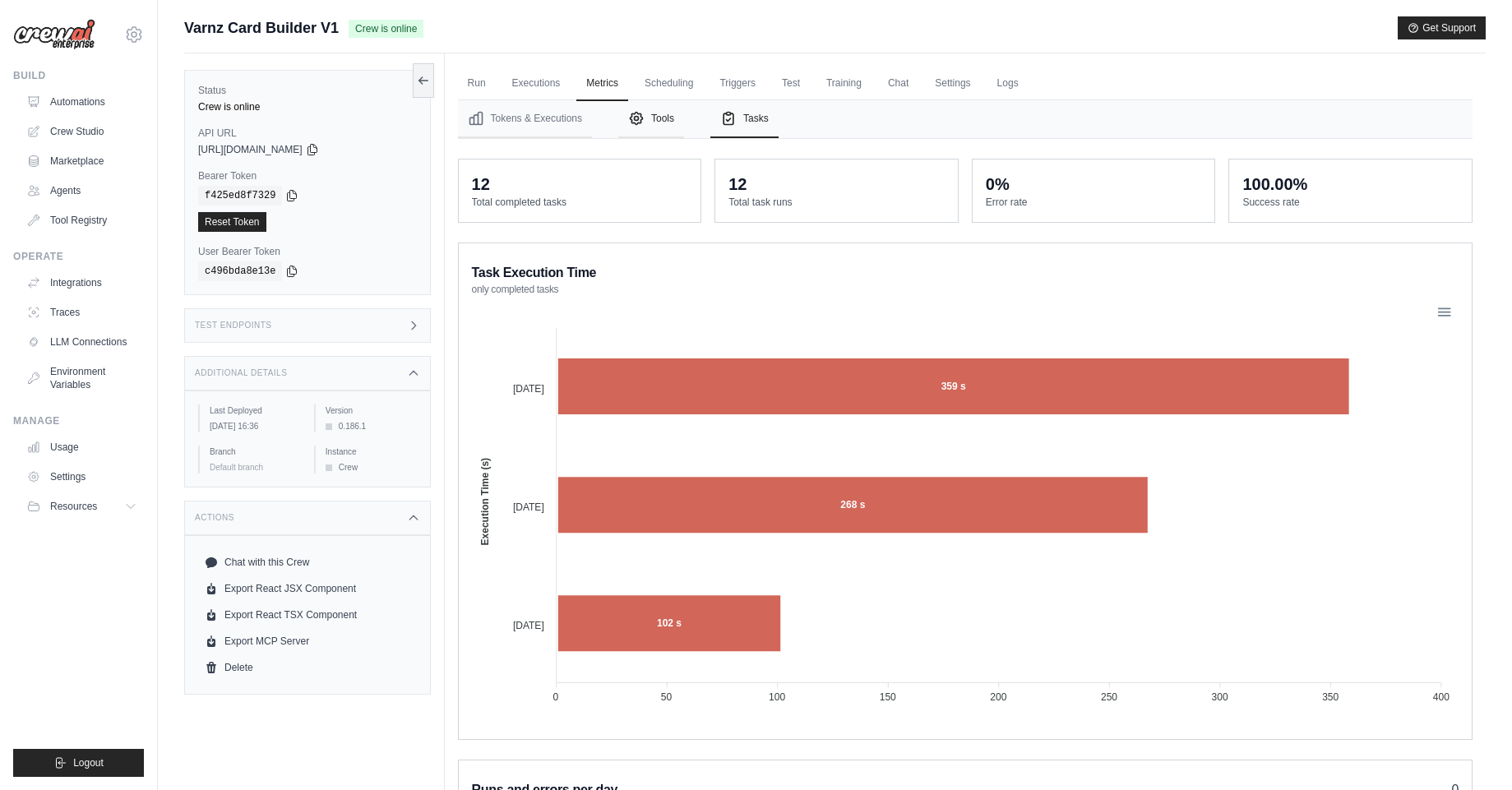
click at [654, 119] on button "Tools" at bounding box center [651, 119] width 66 height 37
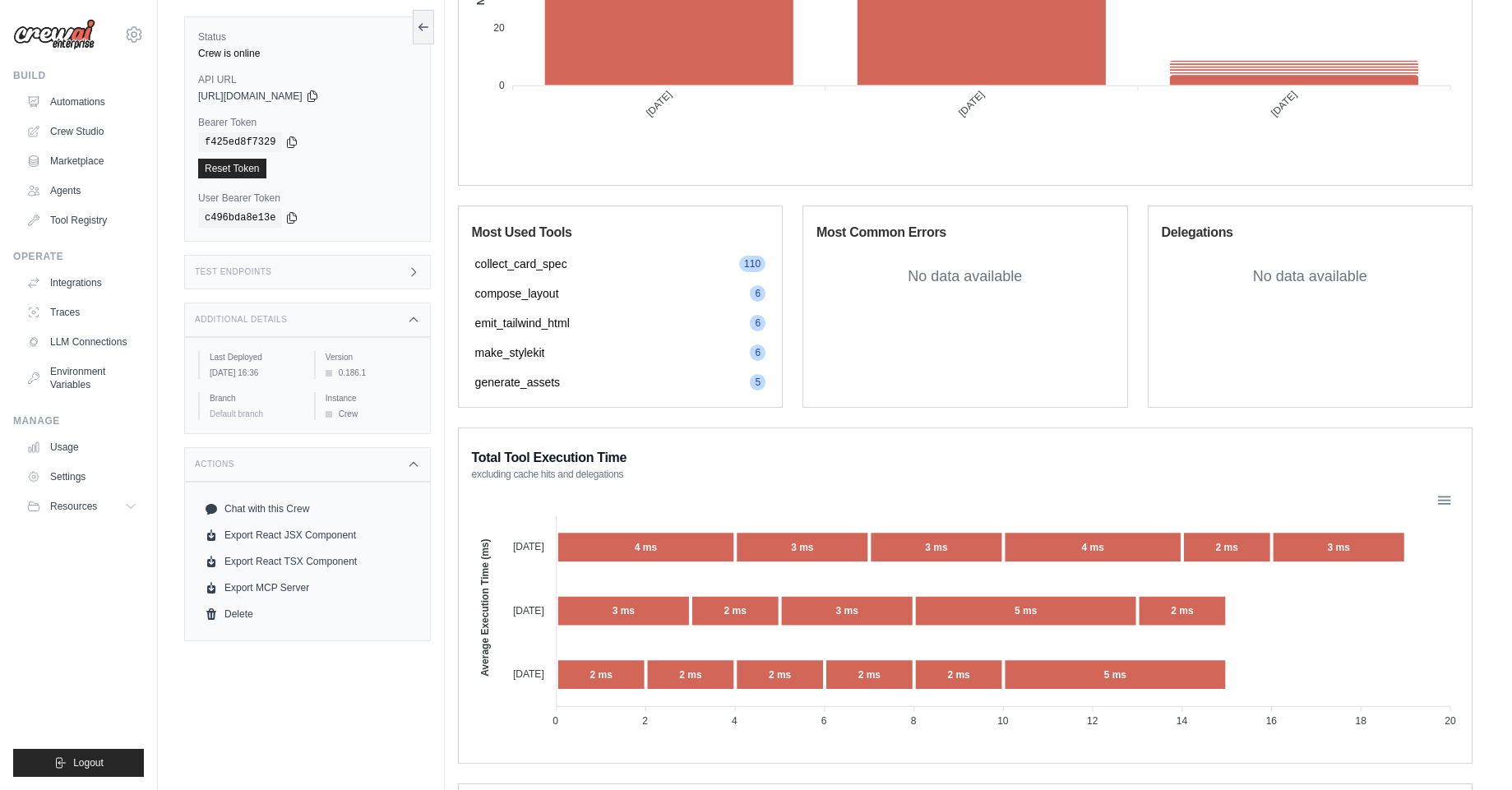
scroll to position [534, 0]
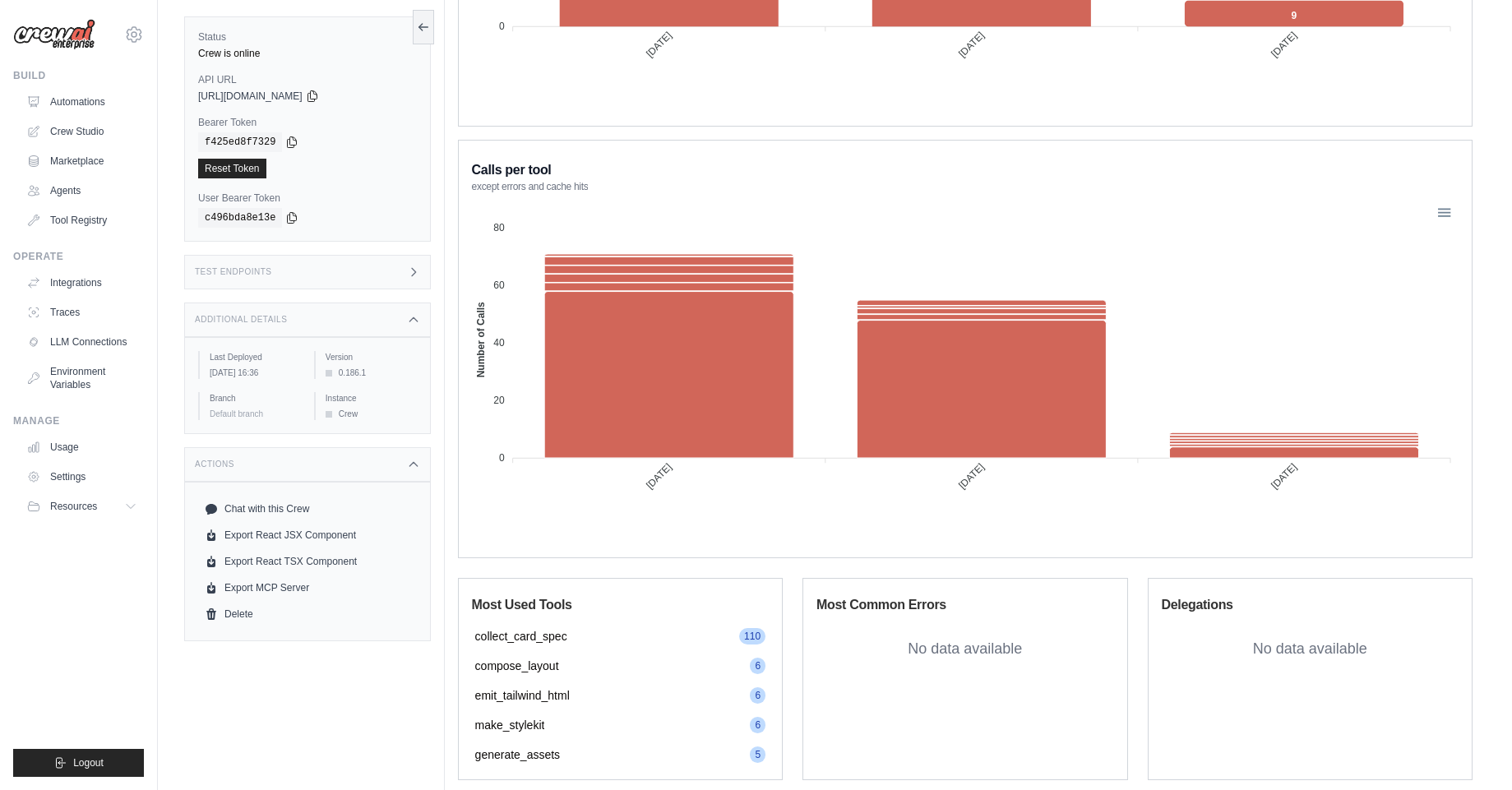
click at [268, 751] on div "Status Crew is online API URL copied https://varnz-card-builder-v1-8bdf7358-528…" at bounding box center [314, 395] width 261 height 790
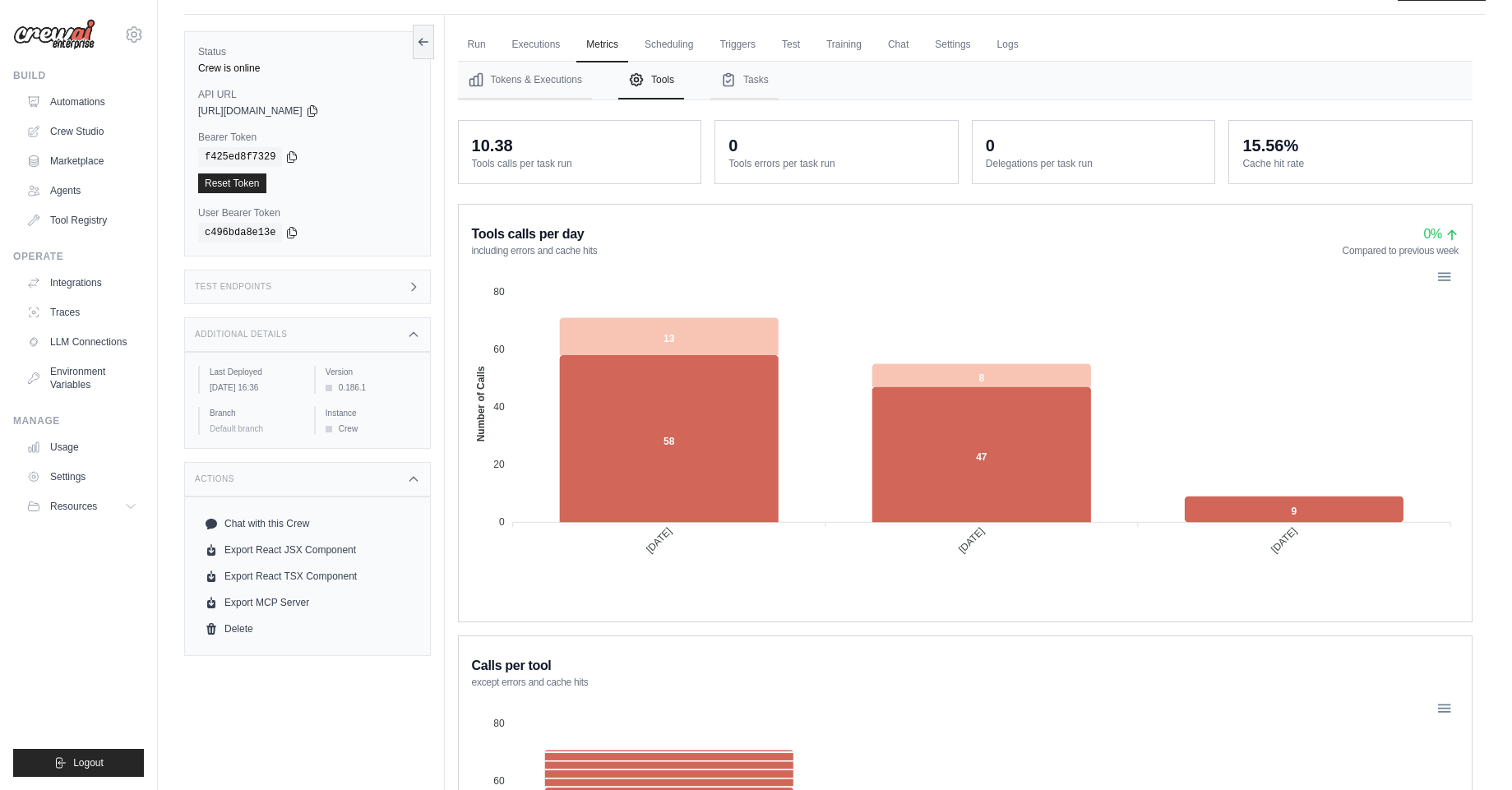
scroll to position [0, 0]
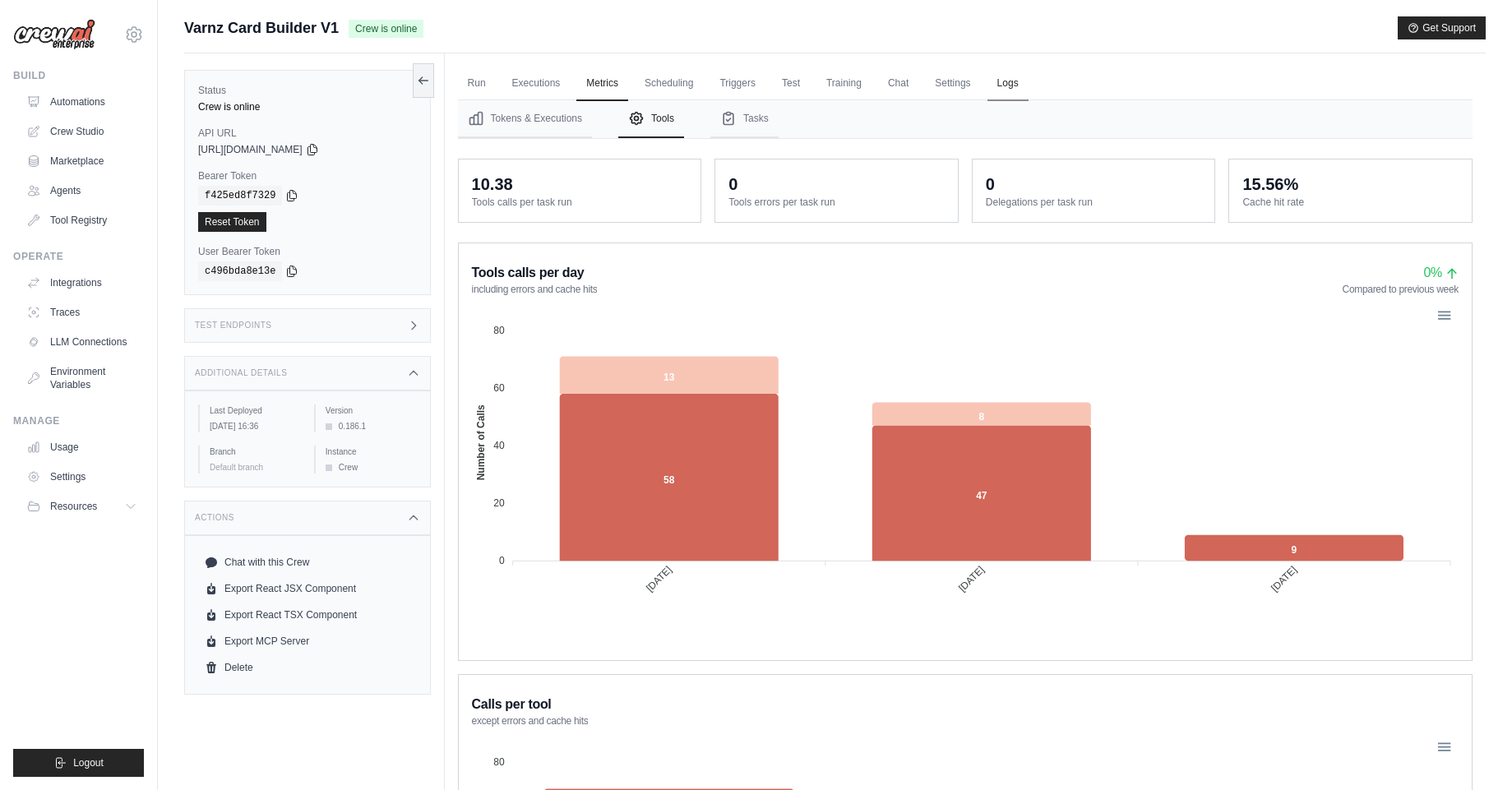
click at [1006, 87] on link "Logs" at bounding box center [1008, 84] width 41 height 35
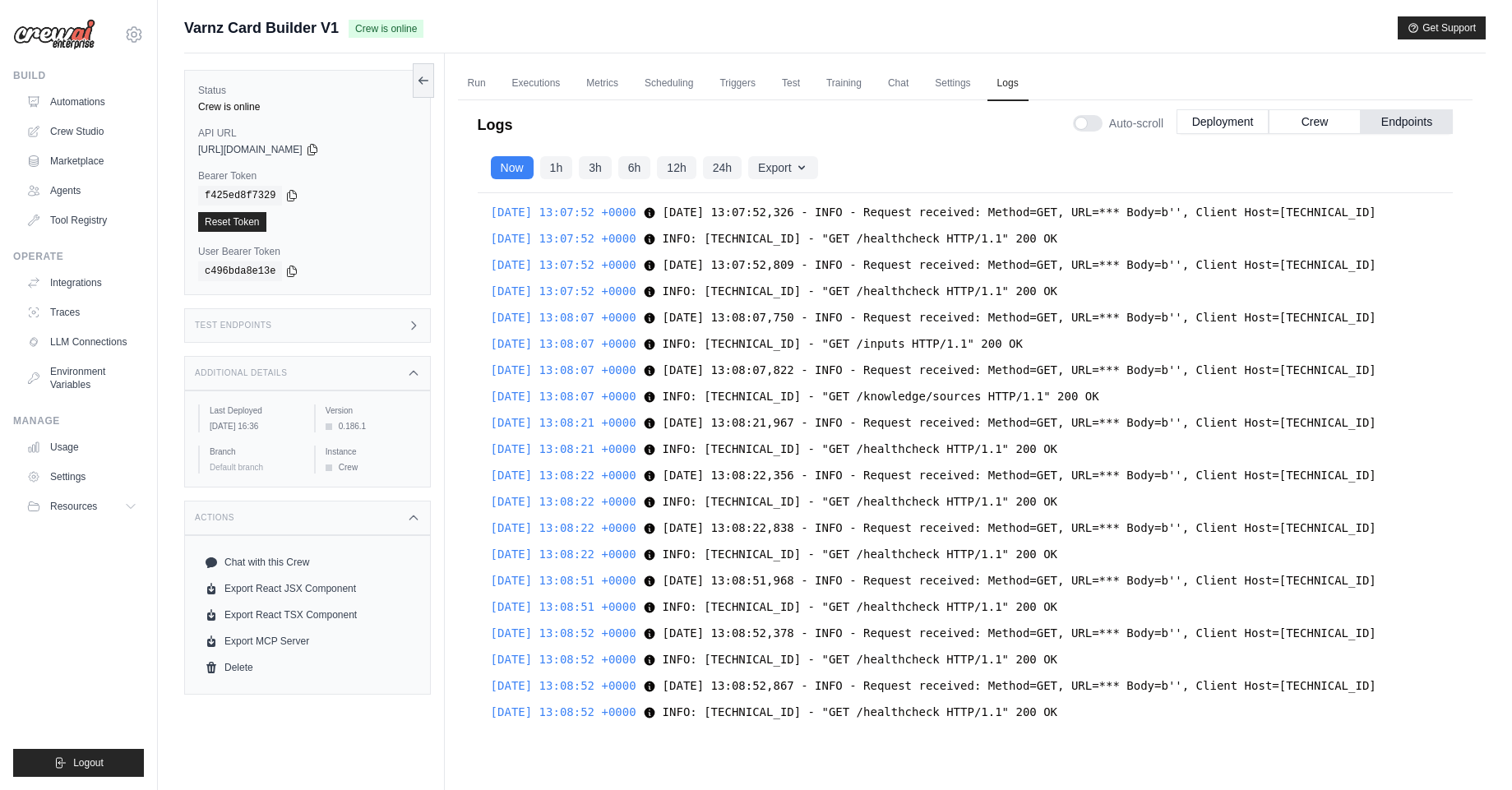
scroll to position [58116, 0]
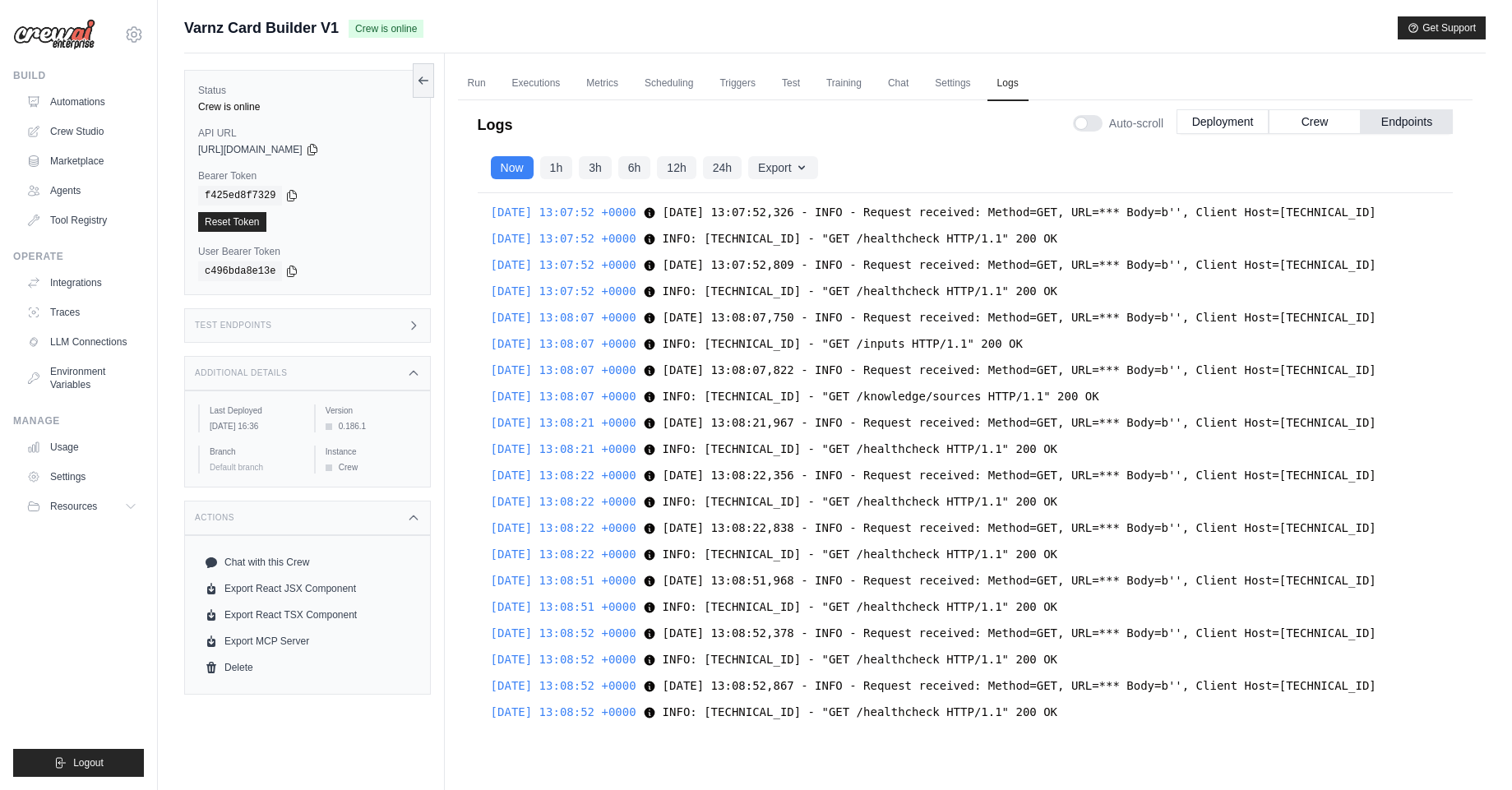
drag, startPoint x: 682, startPoint y: 471, endPoint x: 795, endPoint y: 459, distance: 113.6
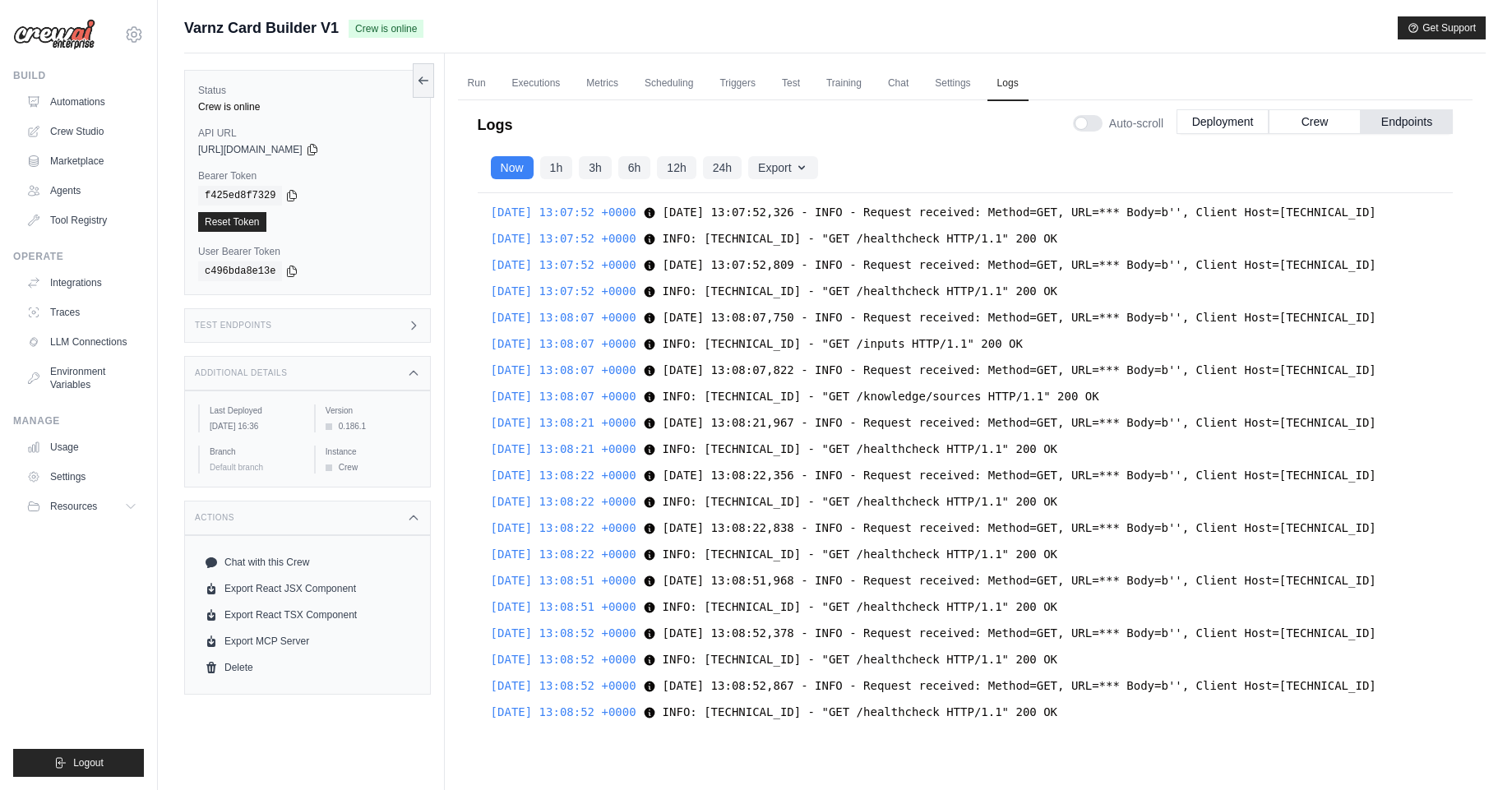
drag, startPoint x: 829, startPoint y: 459, endPoint x: 814, endPoint y: 572, distance: 114.0
click at [814, 572] on div "Showing most recent 2000 logs. Older logs have been trimmed to improve performa…" at bounding box center [965, 467] width 975 height 549
drag, startPoint x: 881, startPoint y: 326, endPoint x: 890, endPoint y: 343, distance: 19.2
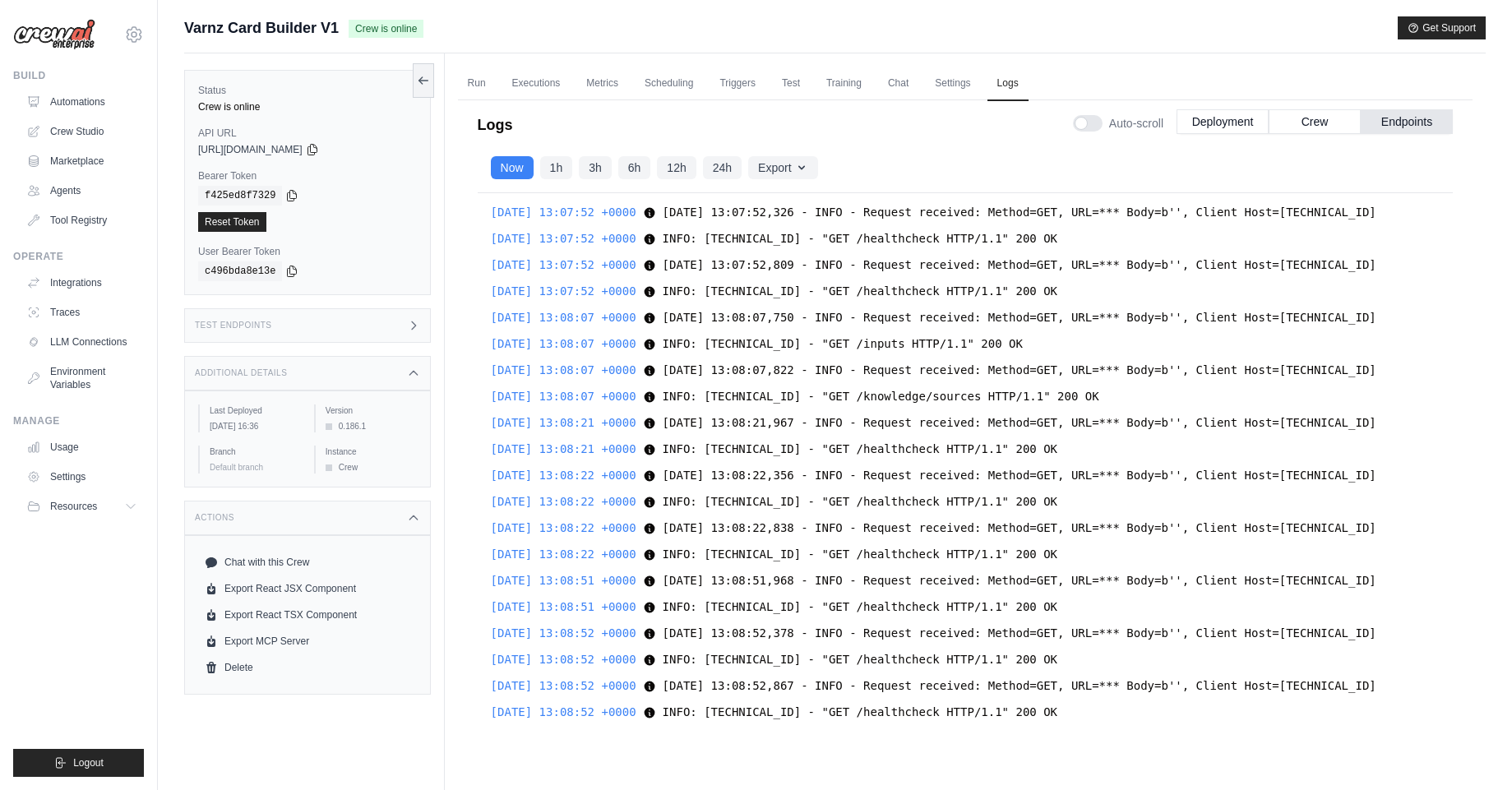
click at [687, 332] on div "Showing most recent 2000 logs. Older logs have been trimmed to improve performa…" at bounding box center [965, 467] width 975 height 549
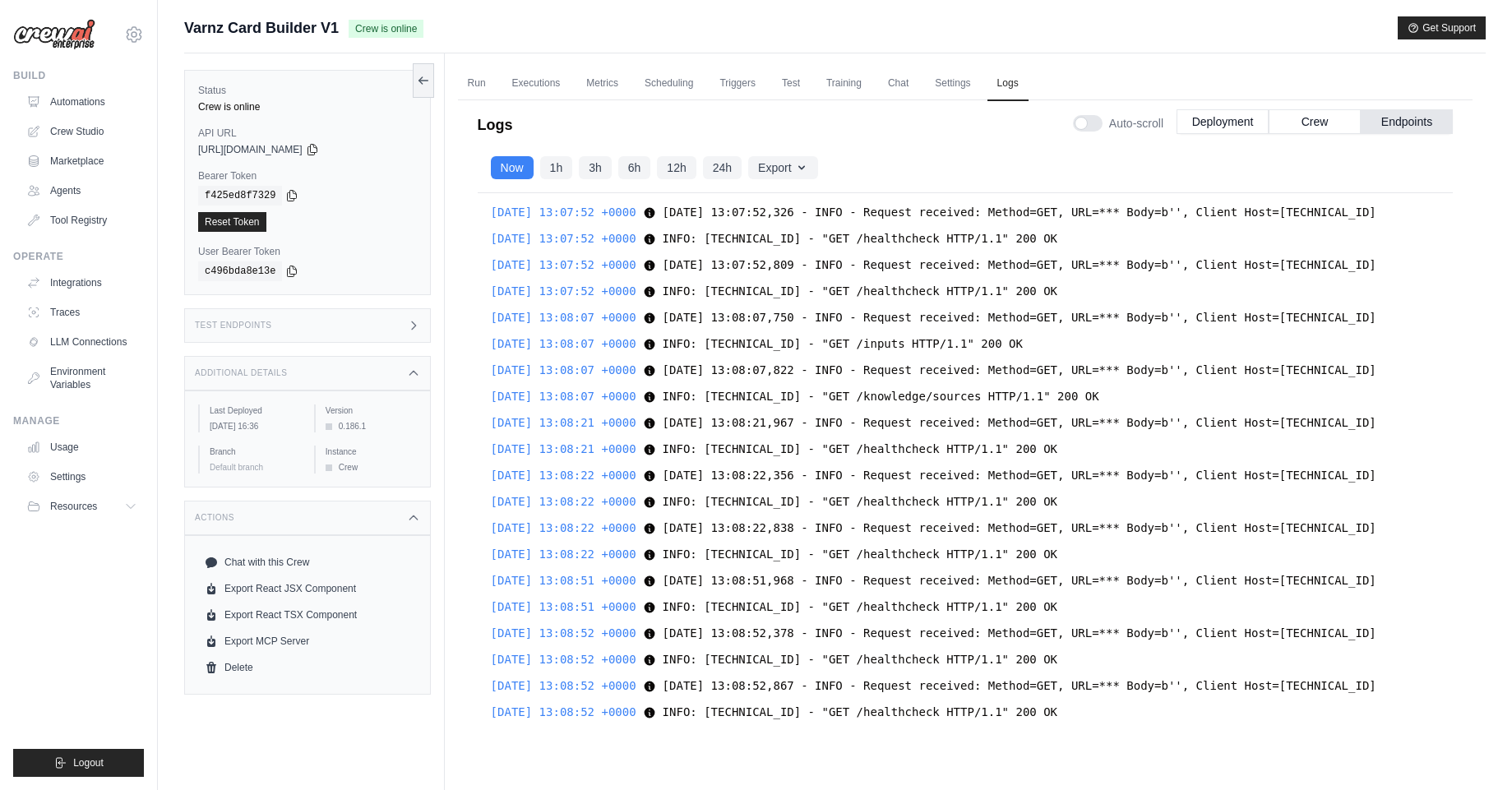
scroll to position [59142, 0]
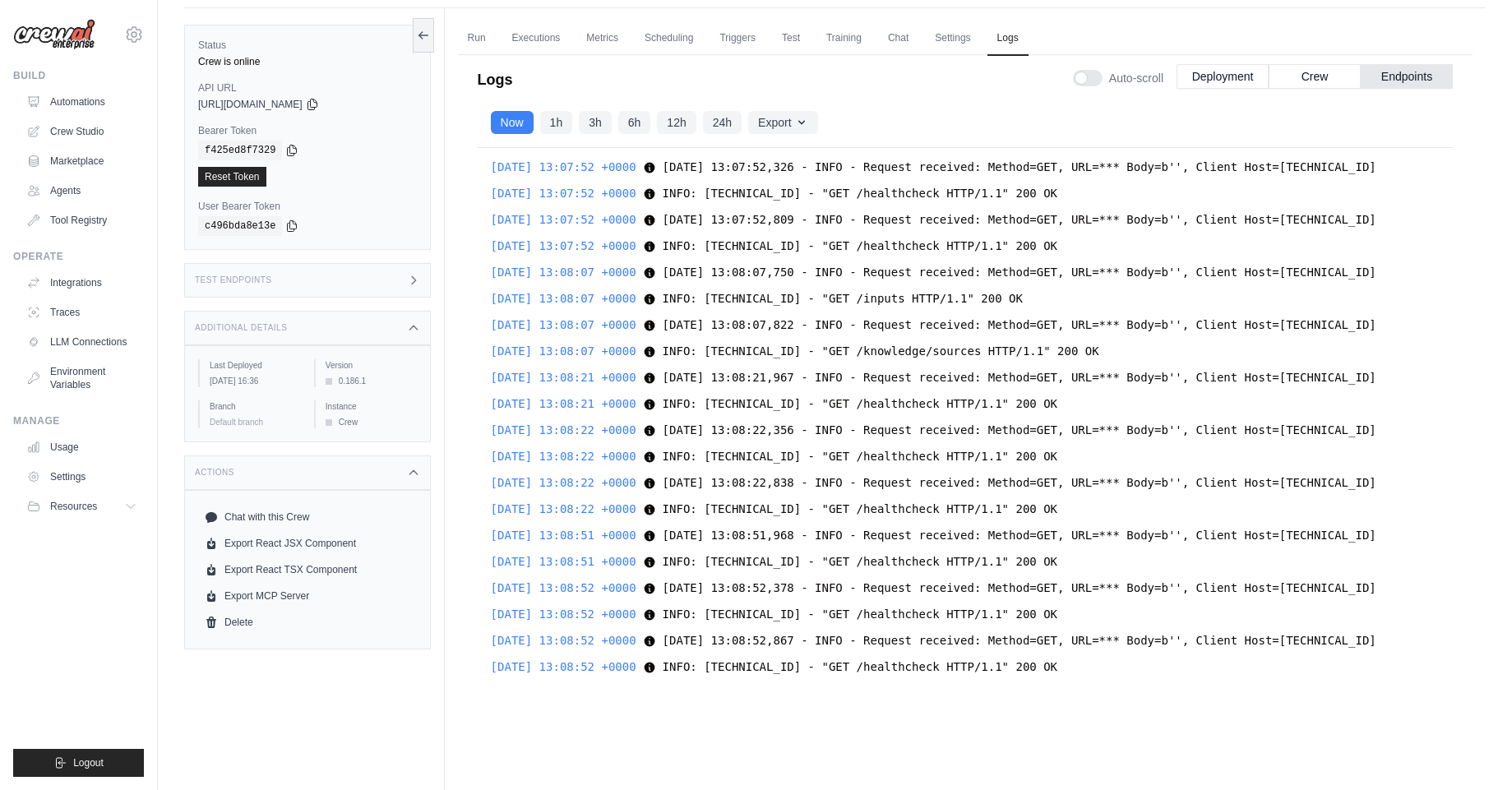
scroll to position [70, 0]
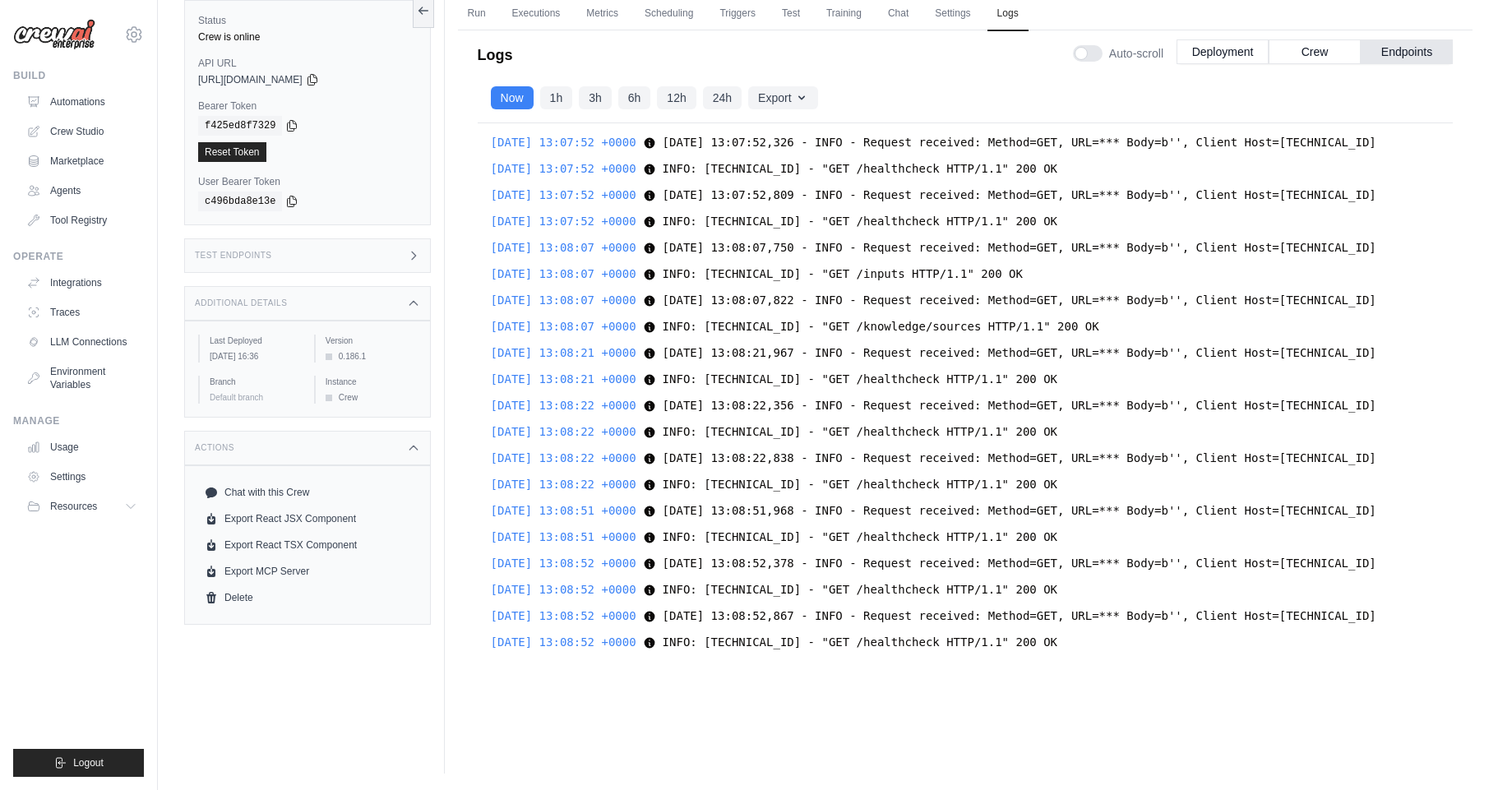
click at [1082, 303] on span "2025-09-17 13:08:07,822 - INFO - Request received: Method=GET, URL=*** Body=b''…" at bounding box center [1019, 300] width 714 height 13
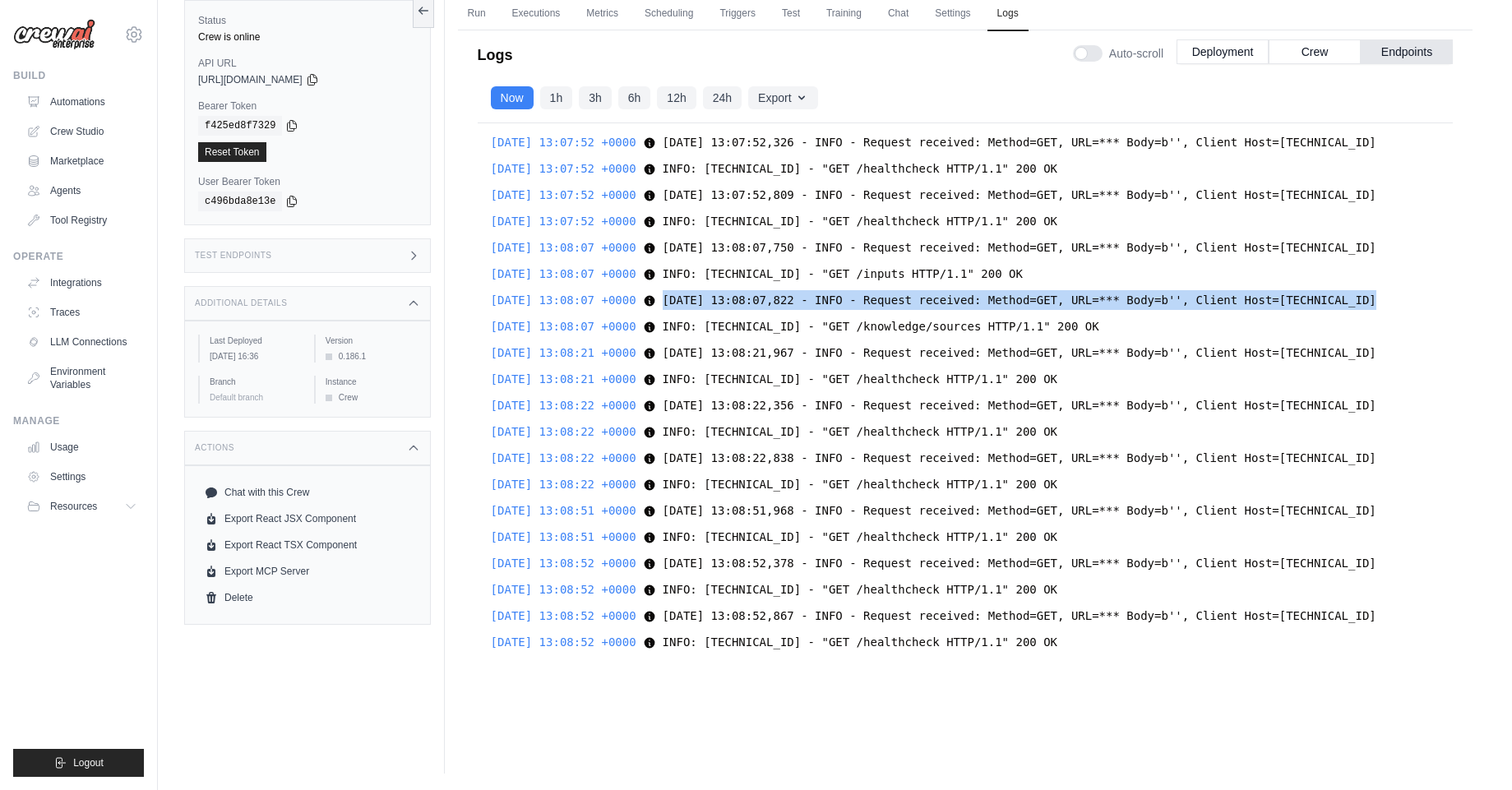
click at [1082, 303] on span "2025-09-17 13:08:07,822 - INFO - Request received: Method=GET, URL=*** Body=b''…" at bounding box center [1019, 300] width 714 height 13
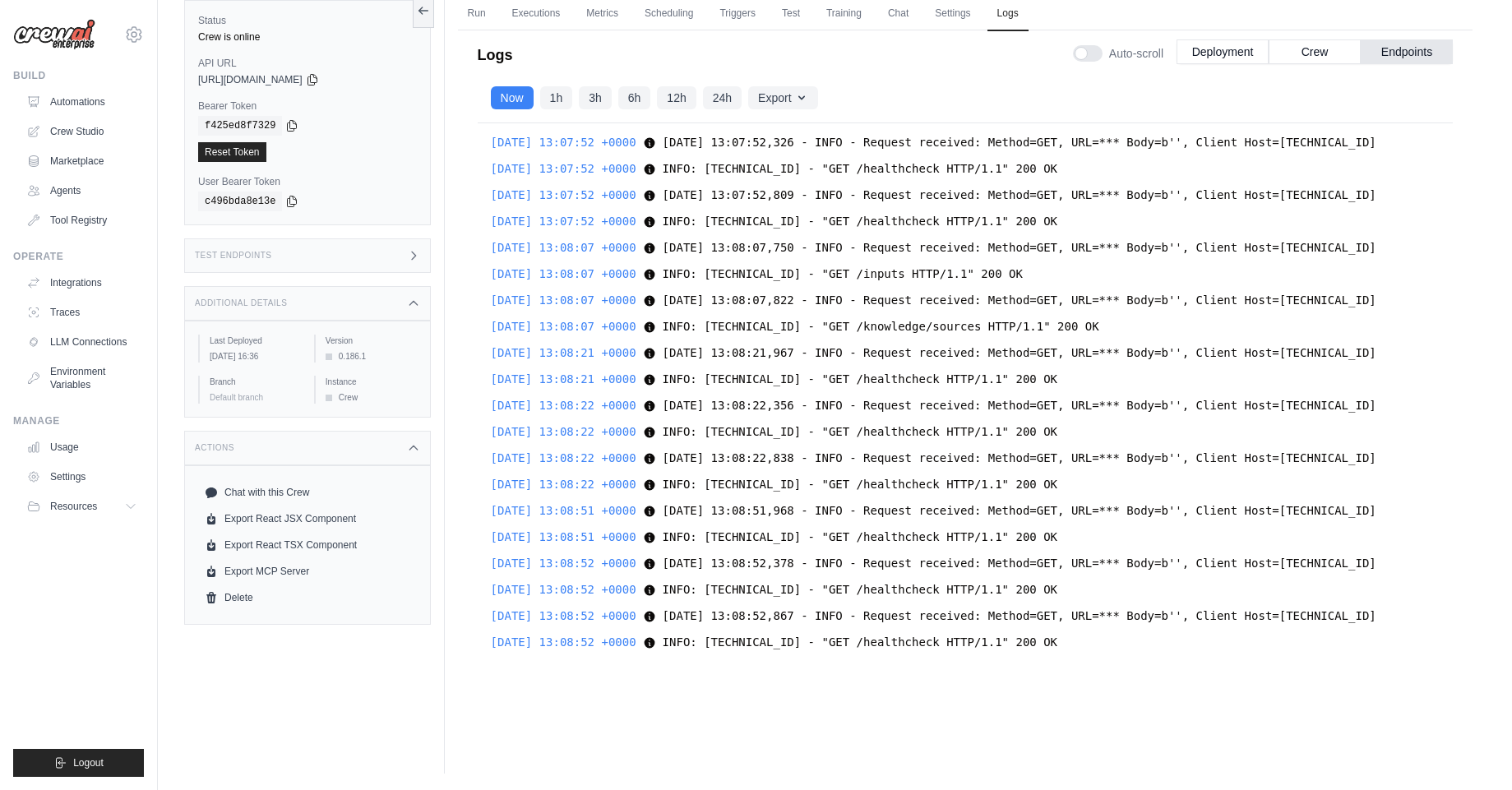
click at [1068, 367] on div "Showing most recent 2000 logs. Older logs have been trimmed to improve performa…" at bounding box center [965, 397] width 975 height 549
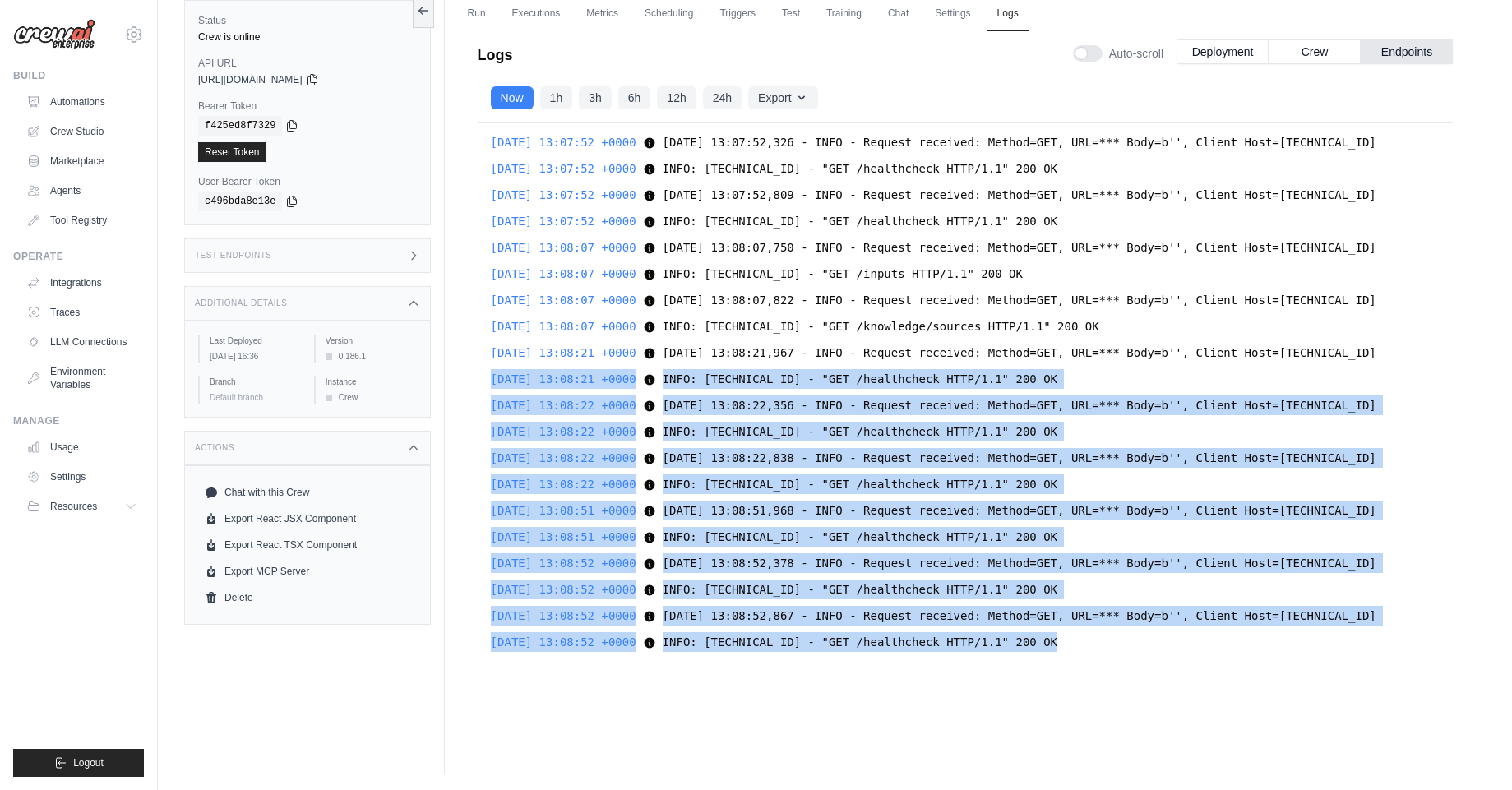
drag, startPoint x: 1068, startPoint y: 367, endPoint x: 1170, endPoint y: 632, distance: 284.0
click at [1170, 632] on div "Showing most recent 2000 logs. Older logs have been trimmed to improve performa…" at bounding box center [965, 397] width 975 height 549
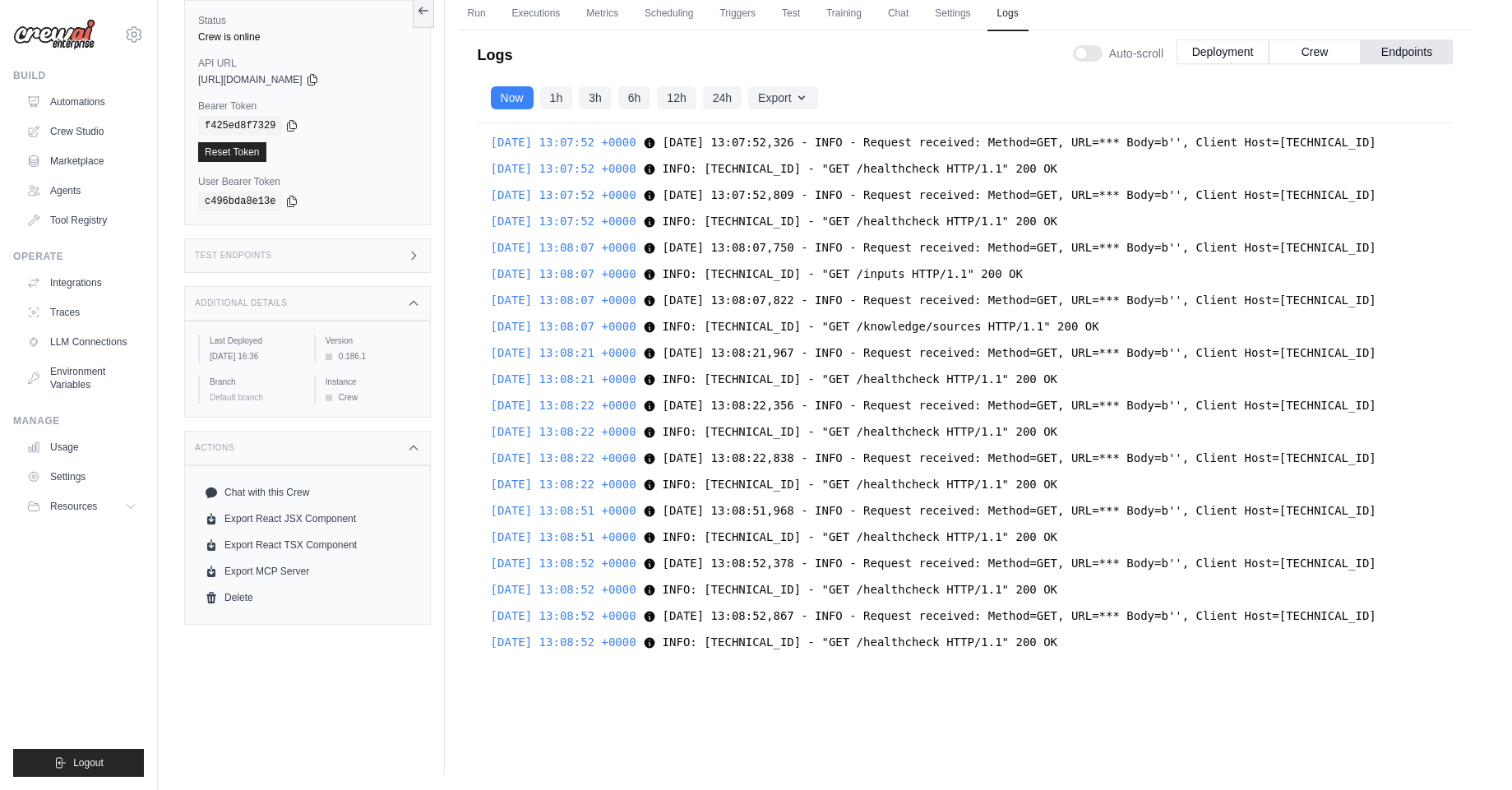
click at [88, 92] on link "Automations" at bounding box center [83, 101] width 124 height 26
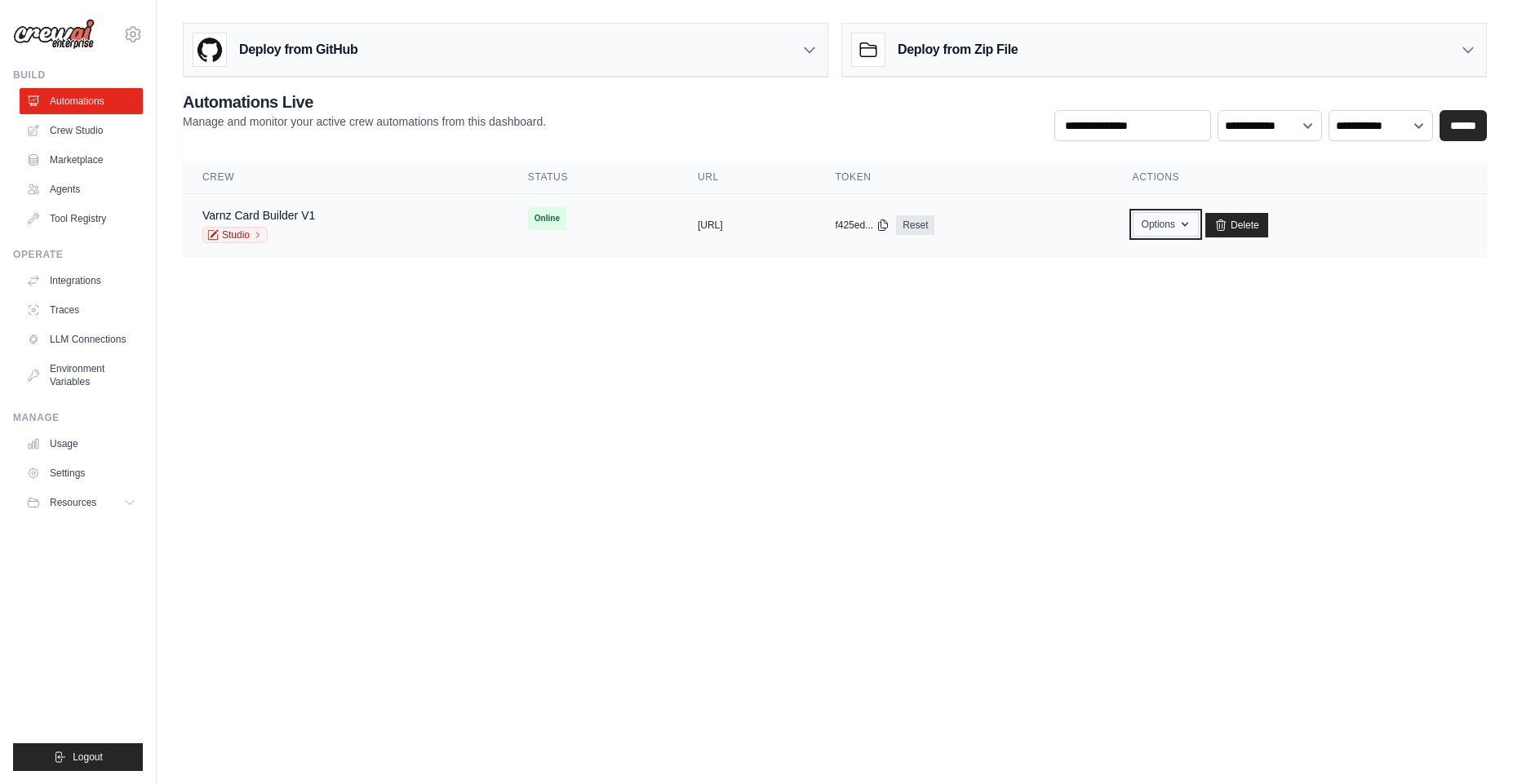
click at [1199, 226] on button "Options" at bounding box center [1166, 224] width 66 height 25
click at [331, 301] on body "ambika@cwebconsultants.com Settings Build Automations Crew Studio" at bounding box center [756, 392] width 1513 height 784
click at [97, 138] on link "Crew Studio" at bounding box center [82, 130] width 123 height 26
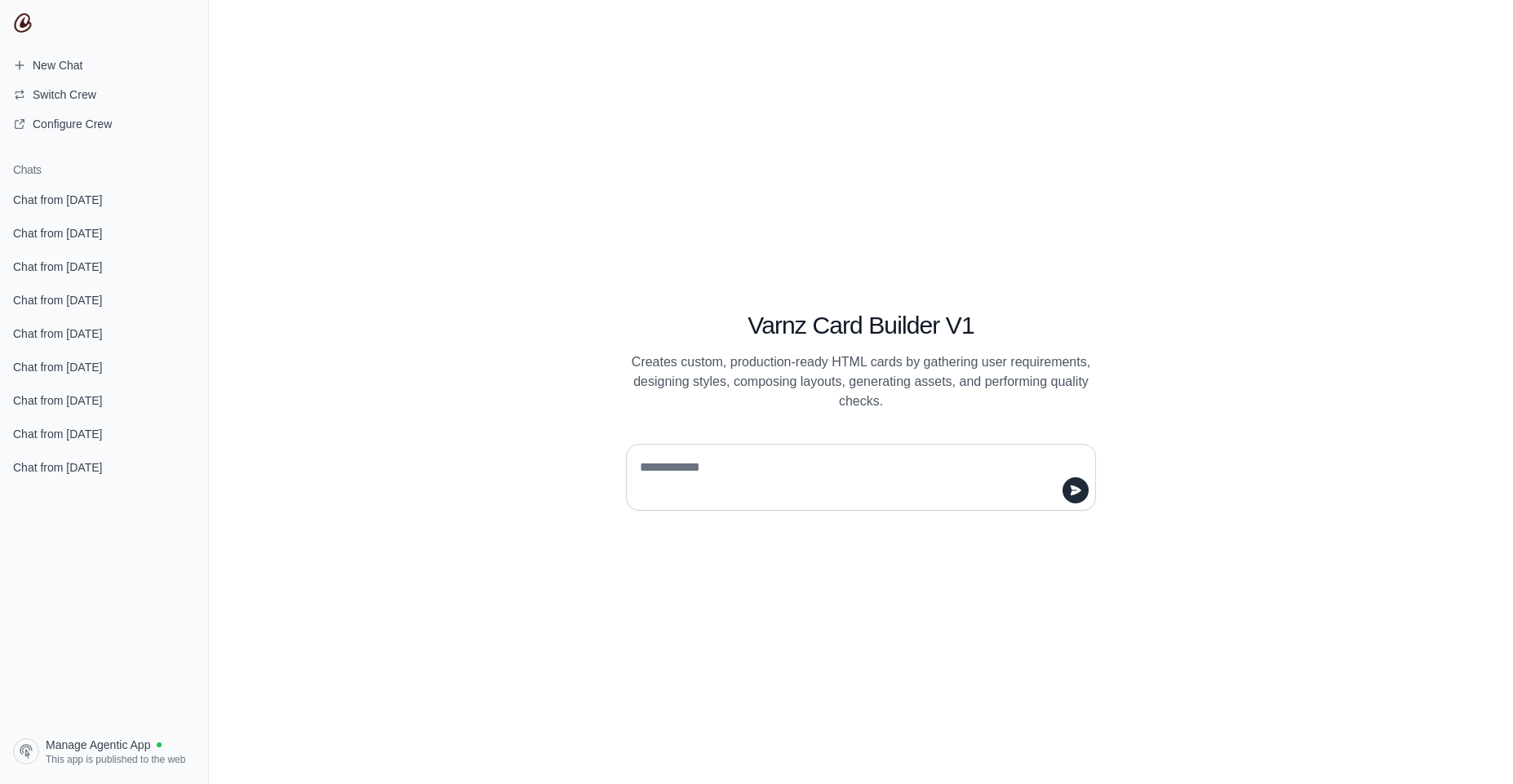
click at [780, 490] on textarea at bounding box center [855, 477] width 439 height 46
type textarea "****"
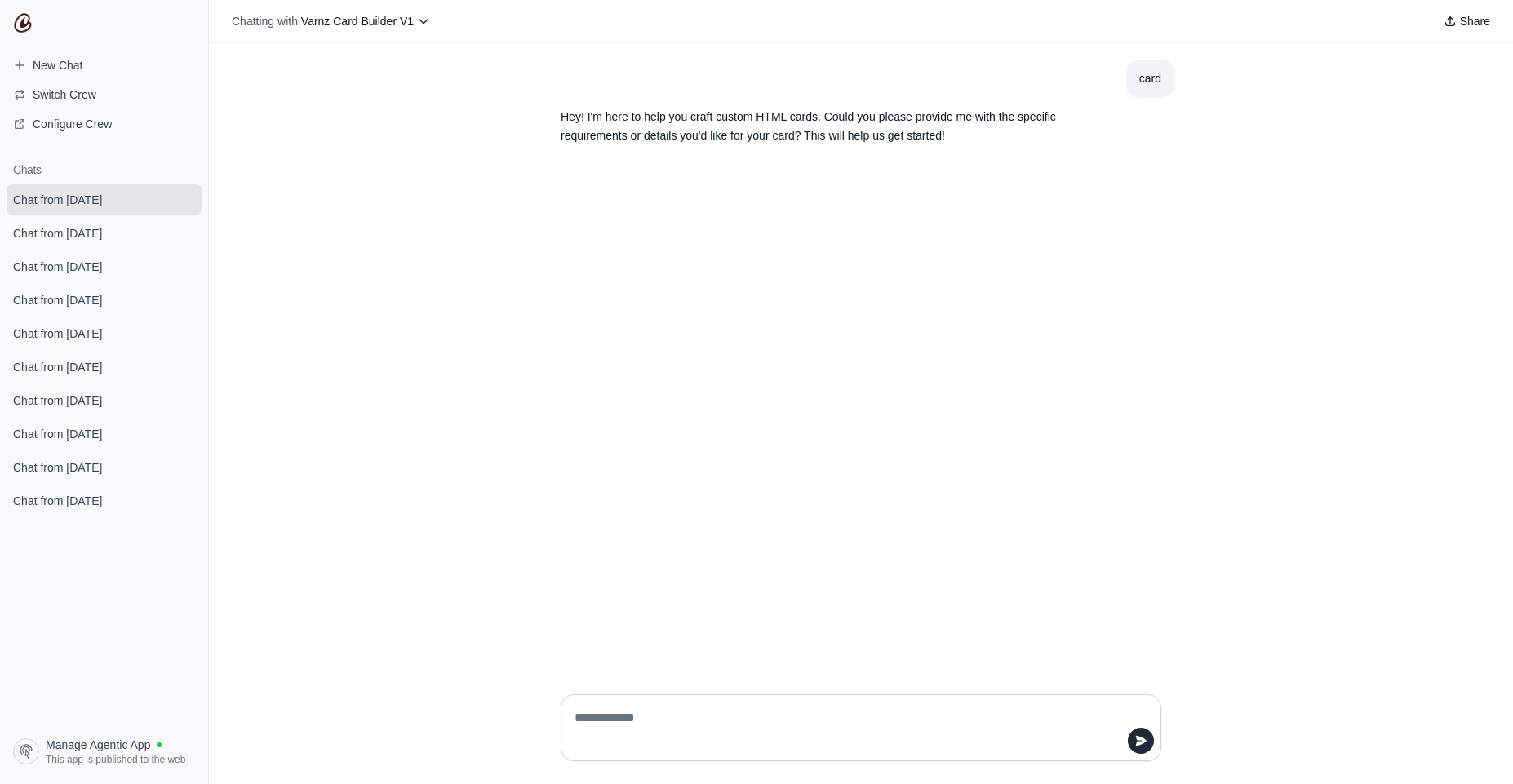
click at [742, 725] on textarea at bounding box center [856, 728] width 570 height 46
type textarea "**********"
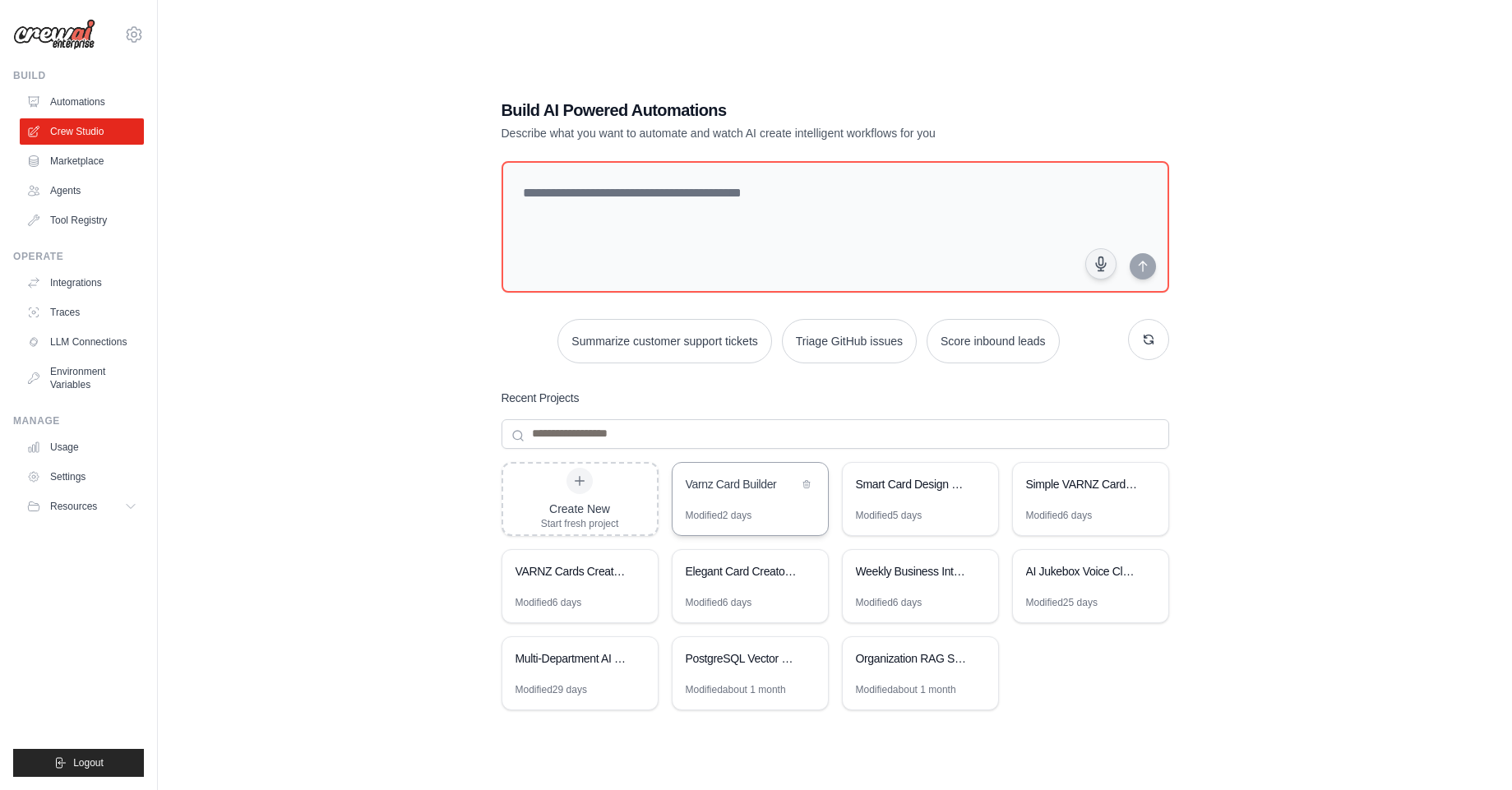
click at [749, 499] on div "Varnz Card Builder" at bounding box center [750, 486] width 155 height 46
click at [1155, 345] on button "button" at bounding box center [1149, 338] width 41 height 41
click at [1155, 344] on button "button" at bounding box center [1149, 338] width 41 height 41
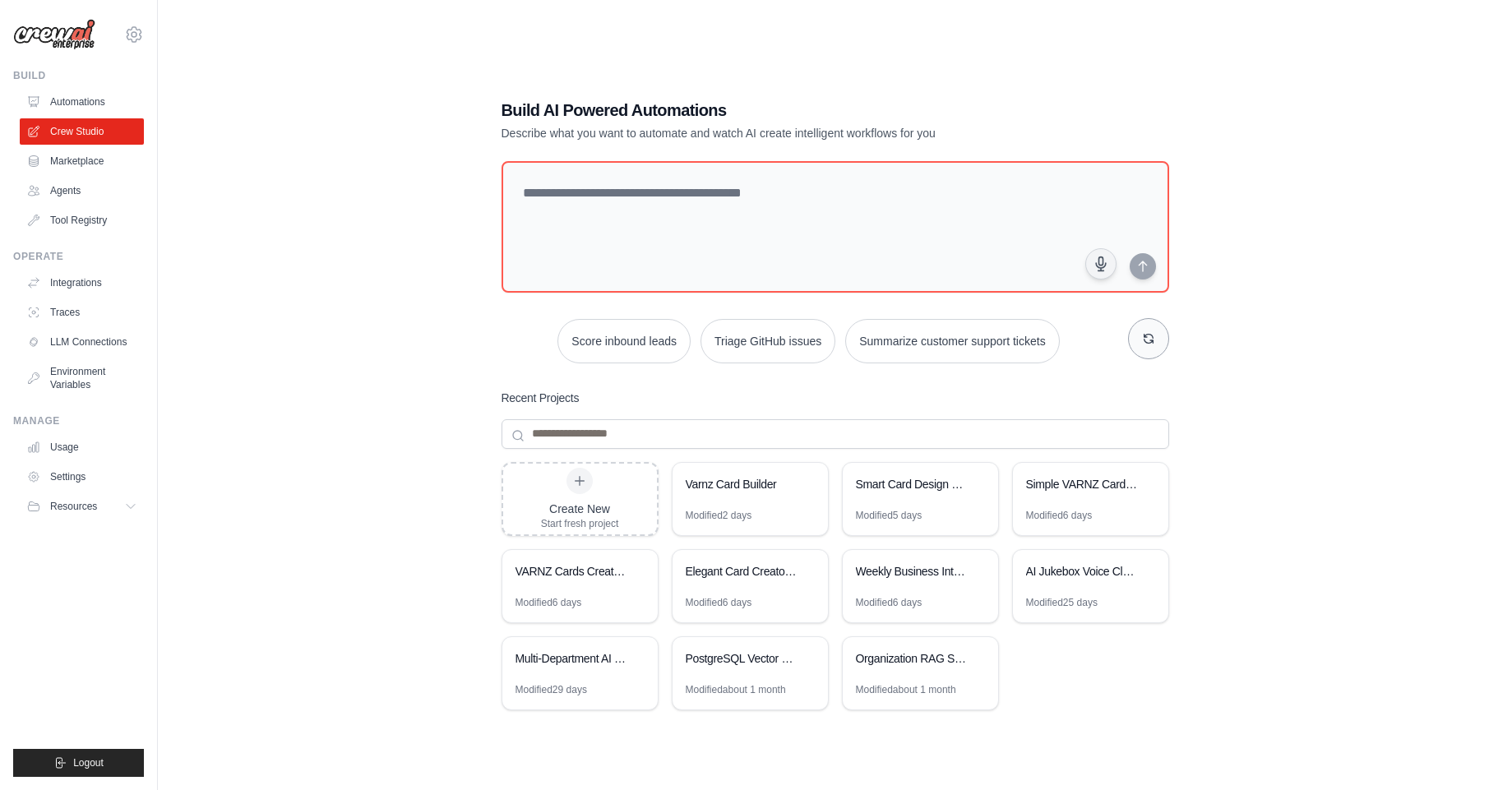
click at [1155, 344] on button "button" at bounding box center [1149, 338] width 41 height 41
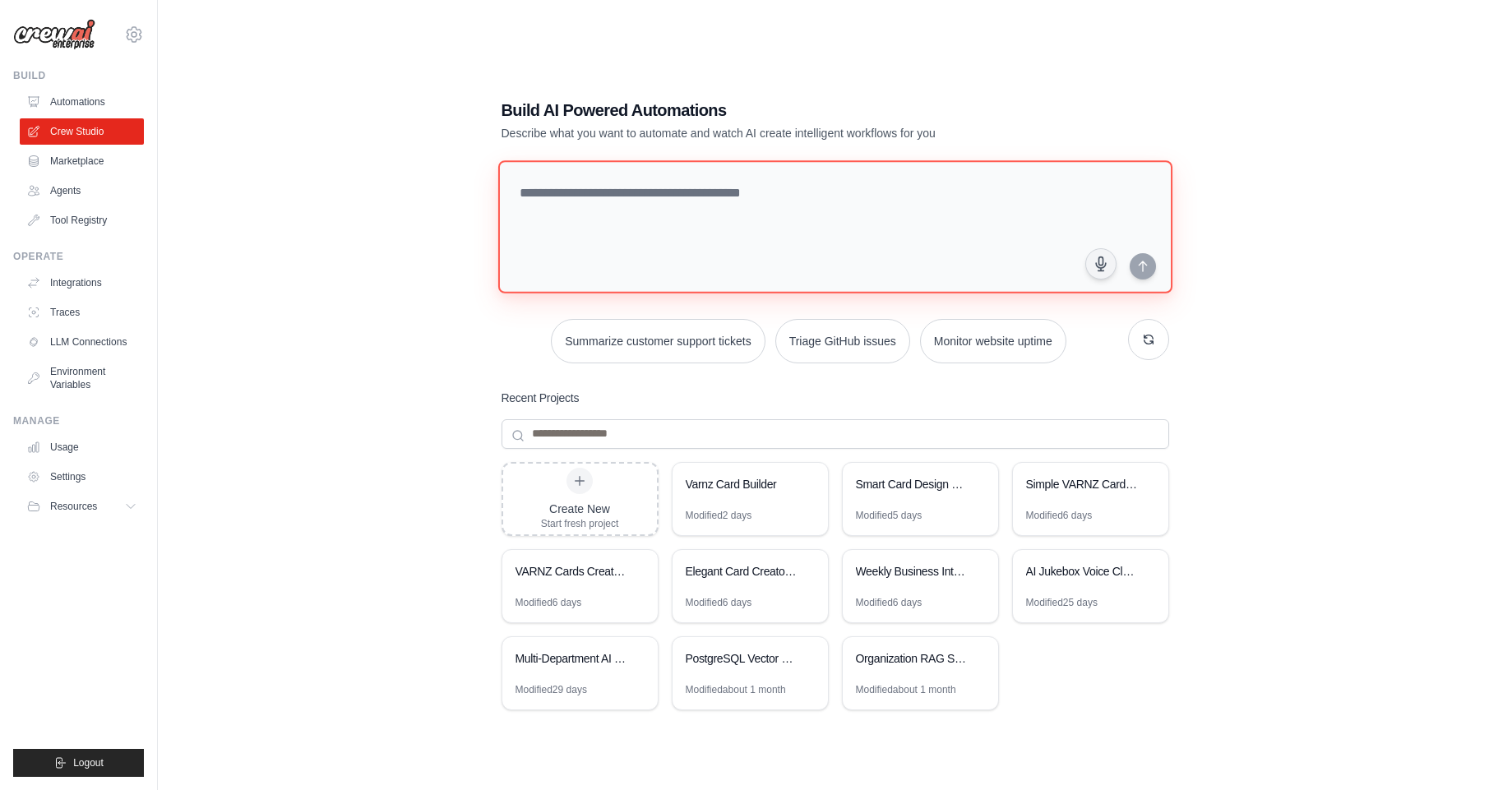
click at [674, 240] on textarea at bounding box center [834, 227] width 674 height 133
paste textarea "**********"
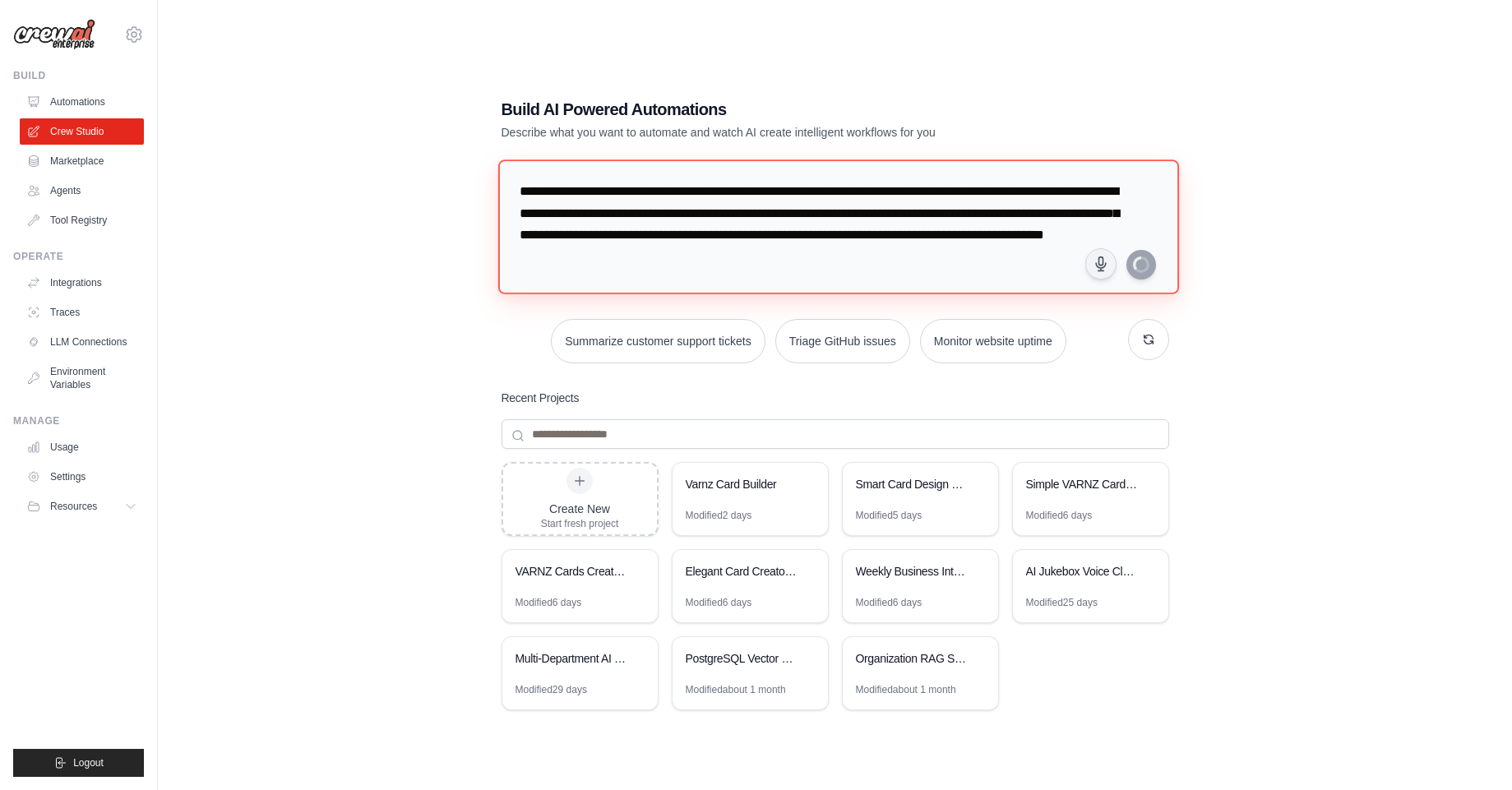
type textarea "**********"
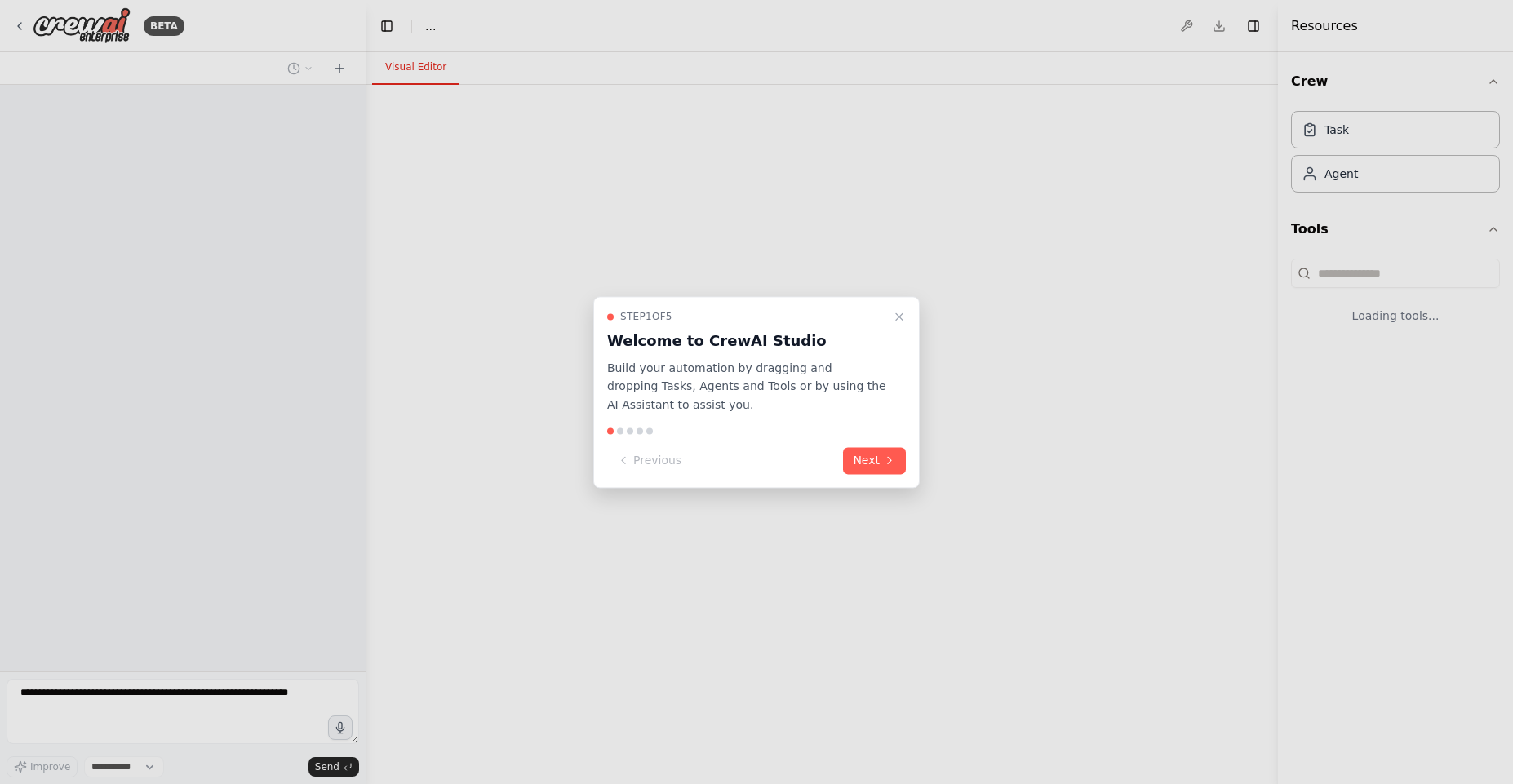
select select "****"
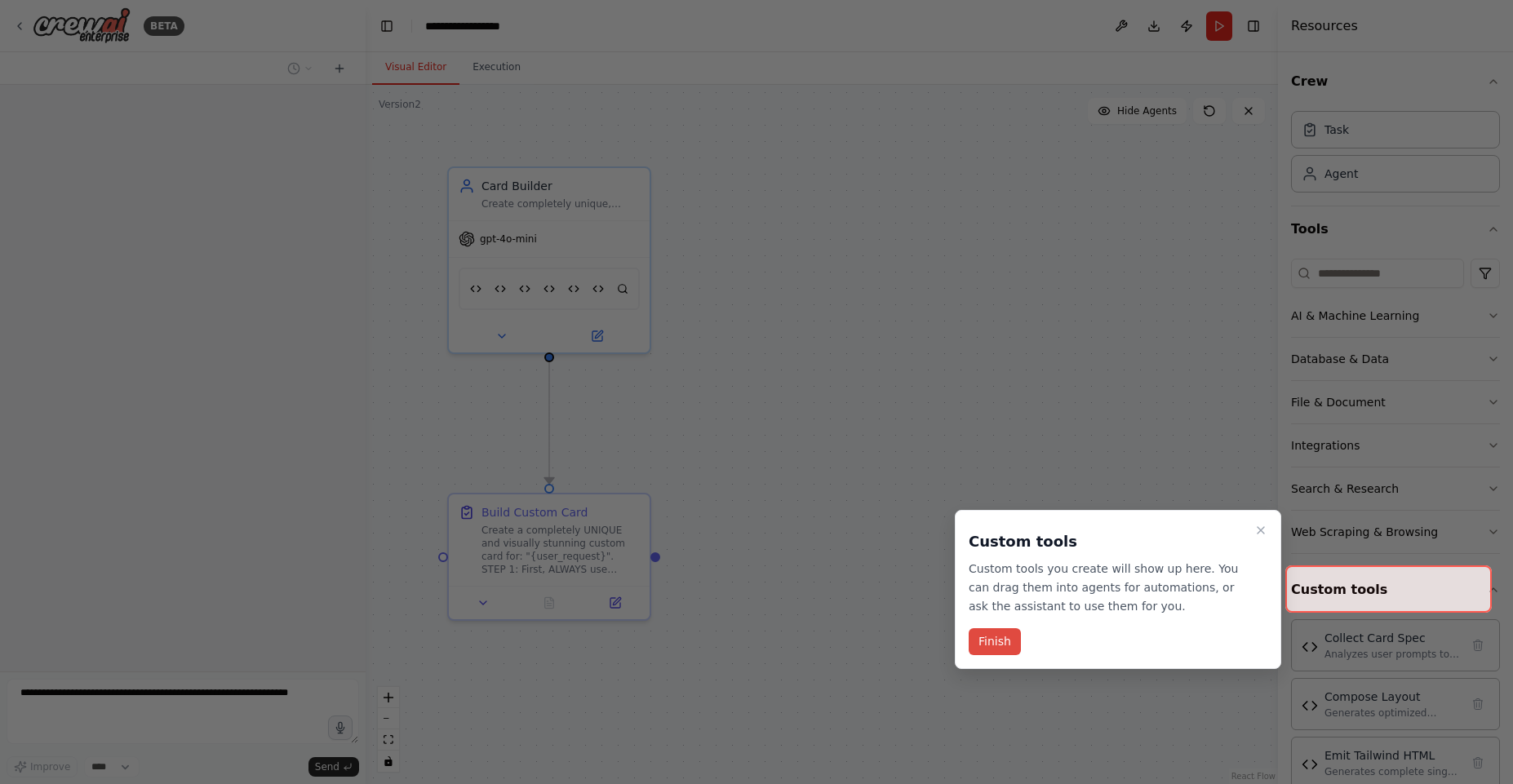
click at [985, 631] on button "Finish" at bounding box center [994, 641] width 52 height 27
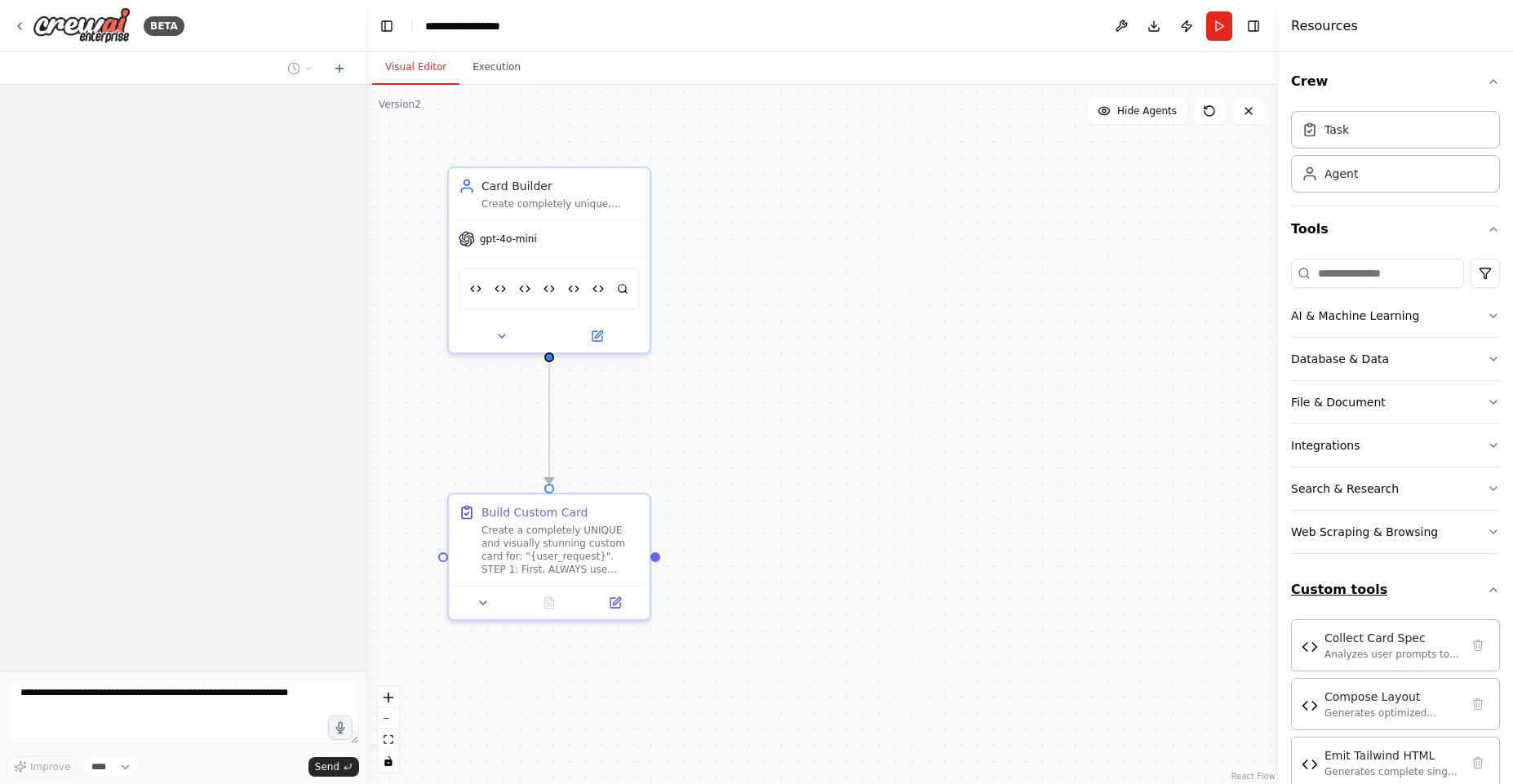
click at [1436, 592] on button "Custom tools" at bounding box center [1396, 590] width 209 height 46
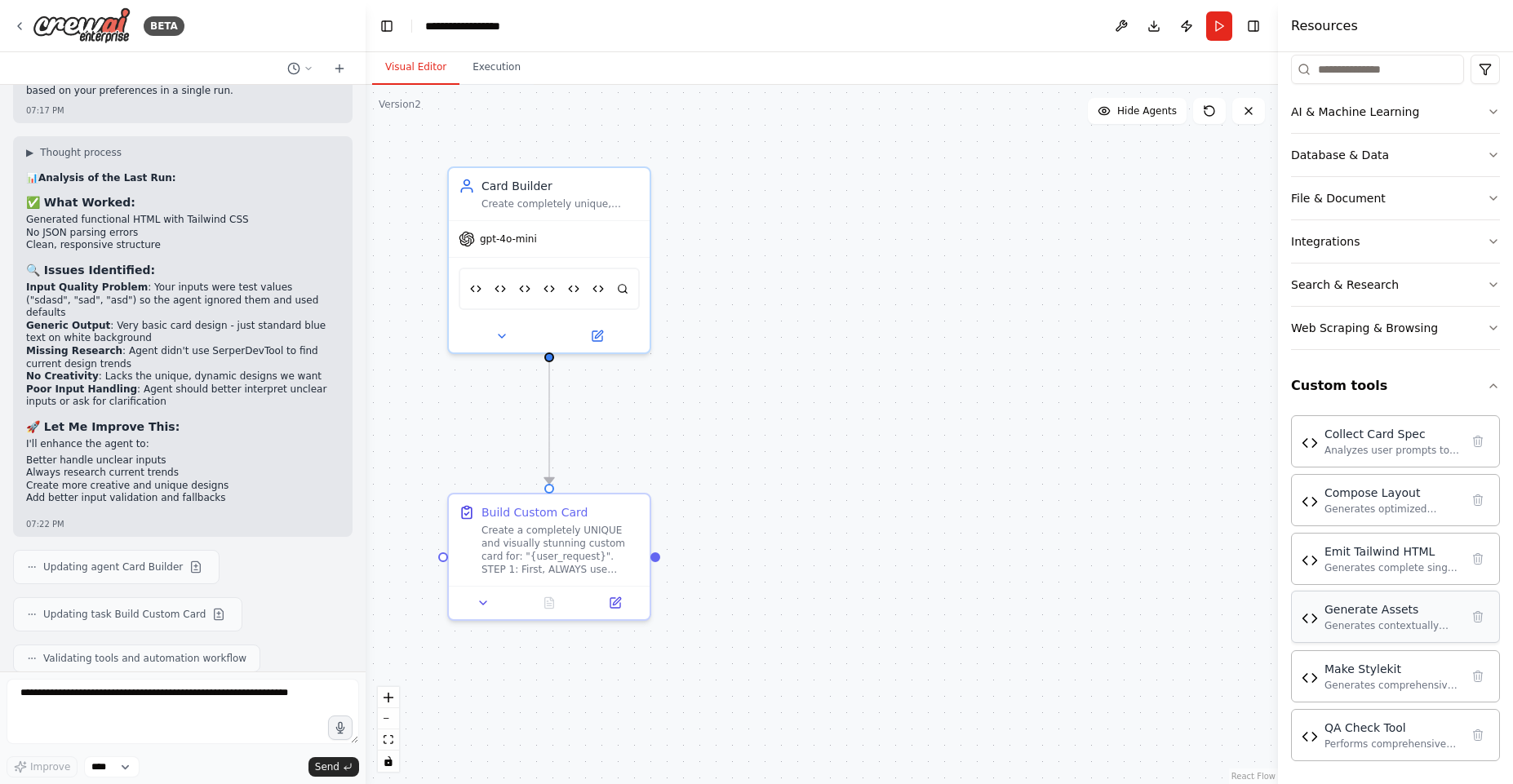
scroll to position [207, 0]
click at [1408, 564] on div "Generates complete single-file HTML cards with Tailwind CSS, including responsi…" at bounding box center [1392, 563] width 136 height 13
click at [16, 25] on icon at bounding box center [19, 26] width 13 height 13
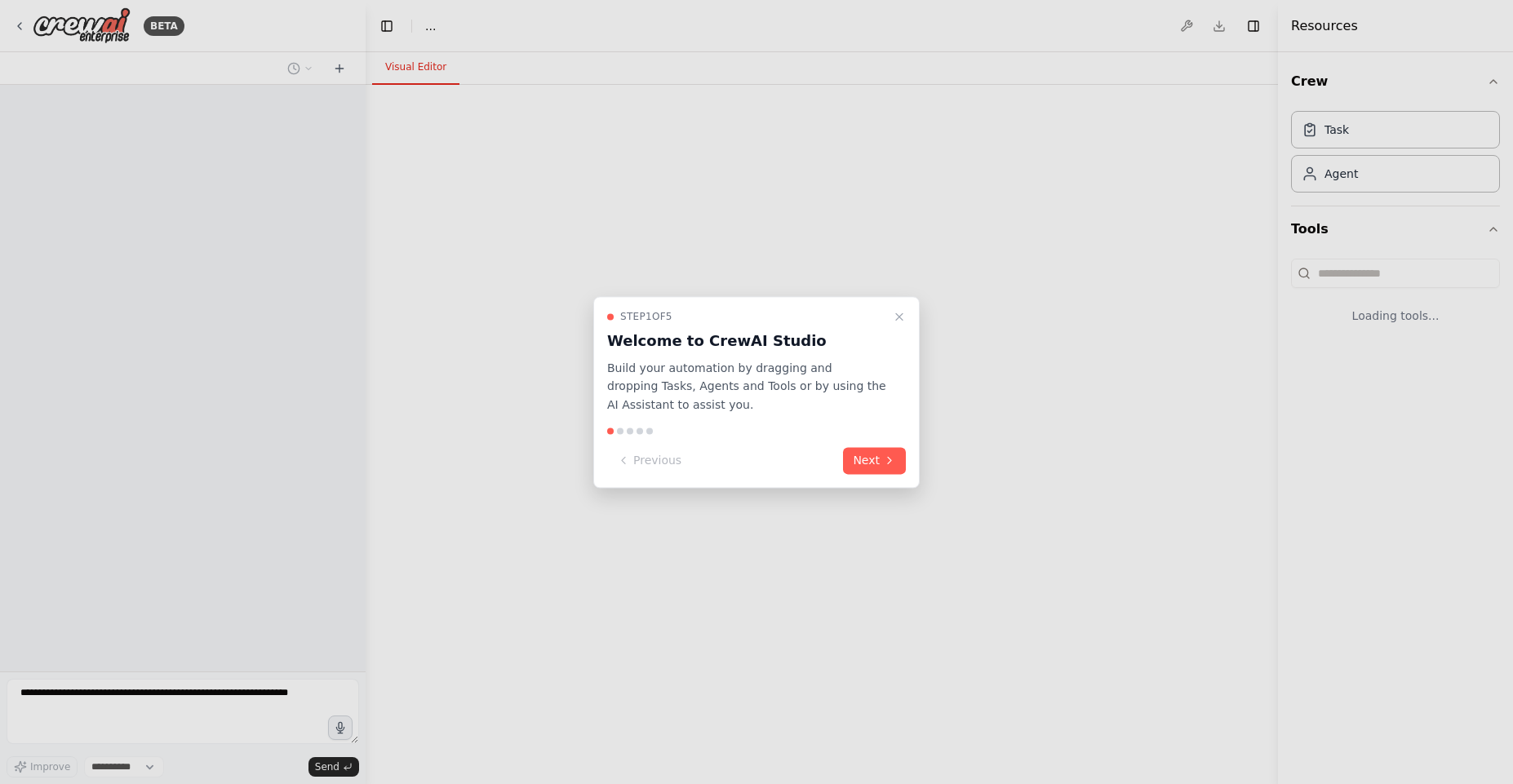
select select "****"
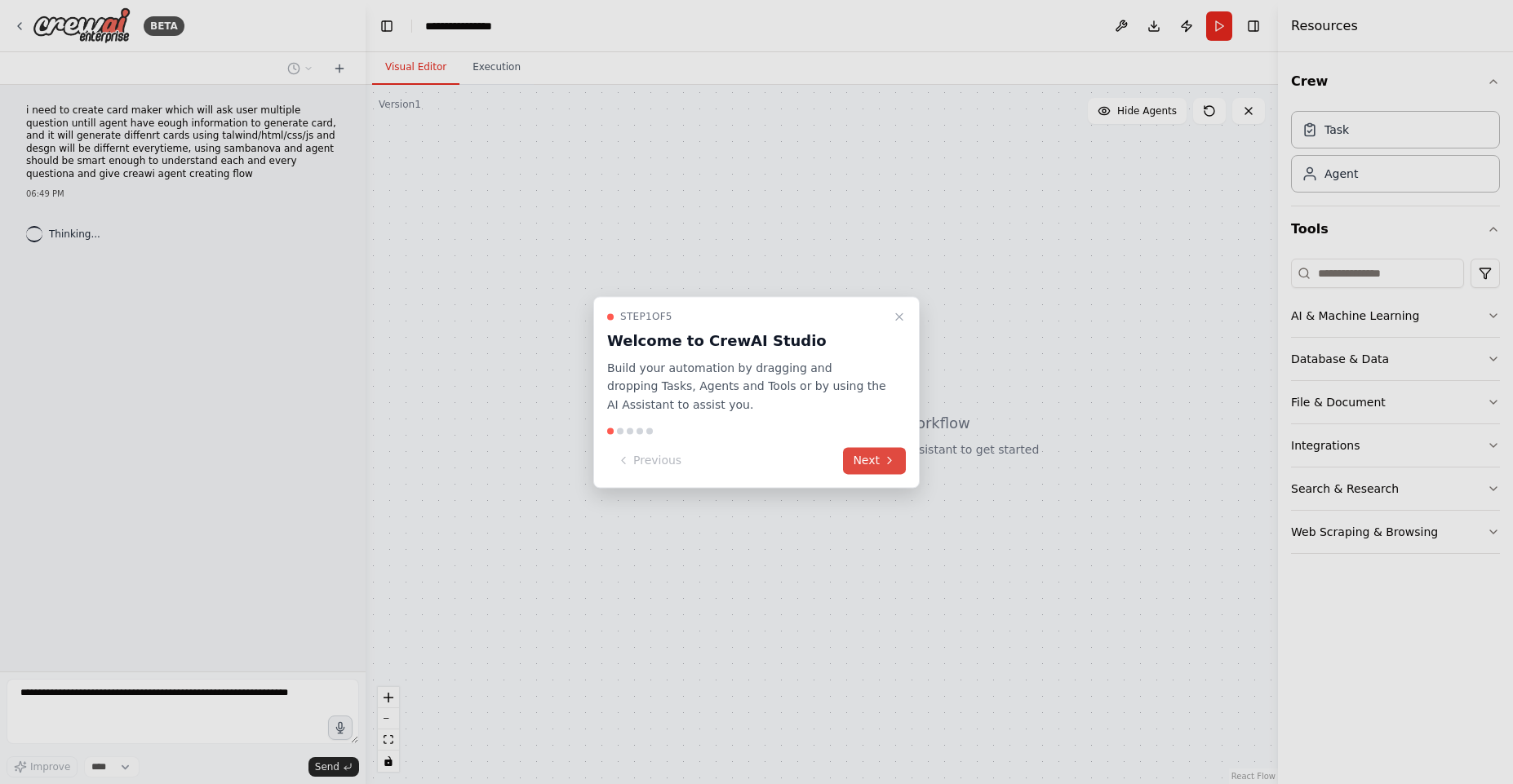
click at [888, 464] on icon at bounding box center [889, 461] width 13 height 13
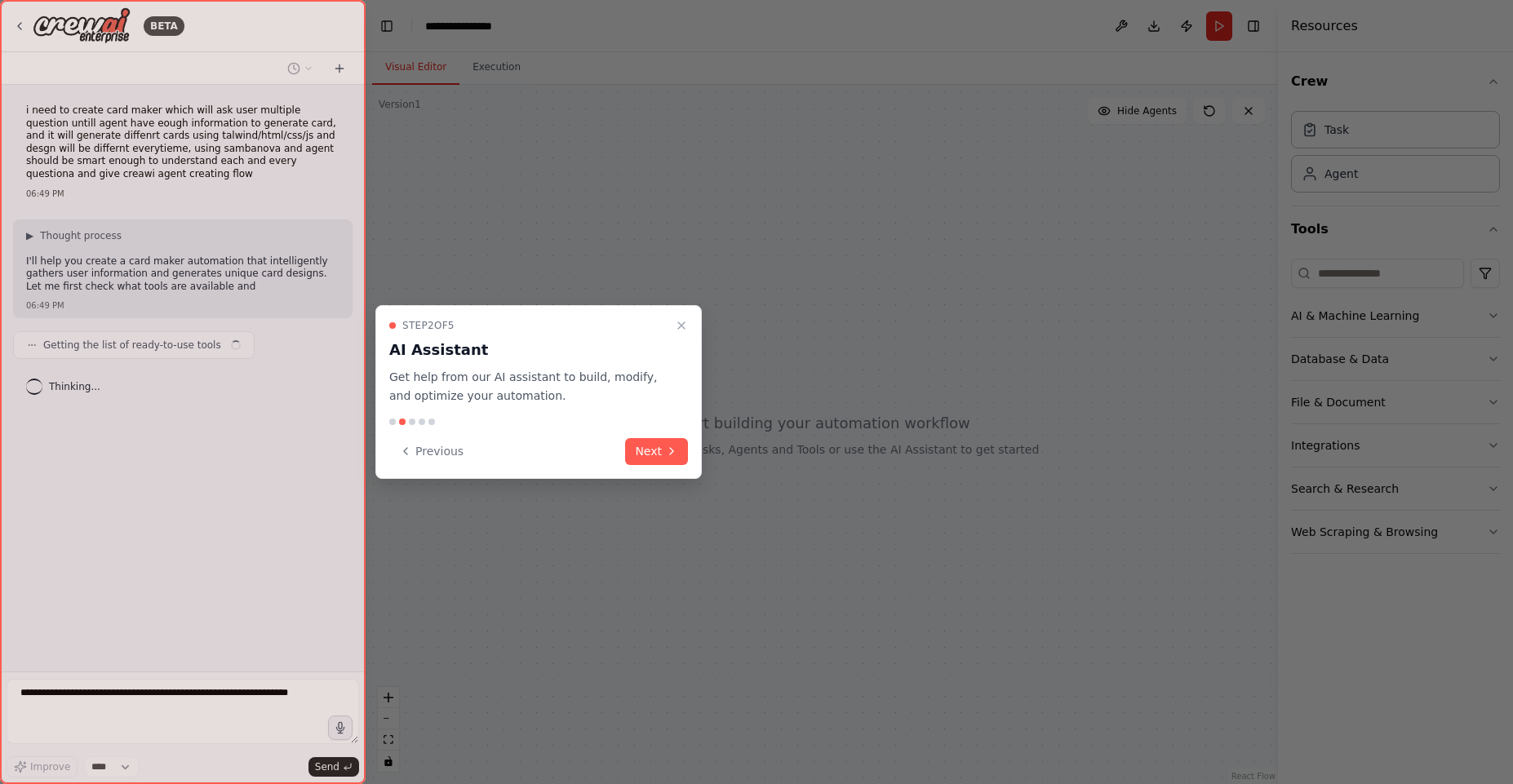
click at [606, 462] on div "Previous Next" at bounding box center [538, 451] width 299 height 27
click at [654, 454] on button "Next" at bounding box center [656, 451] width 63 height 27
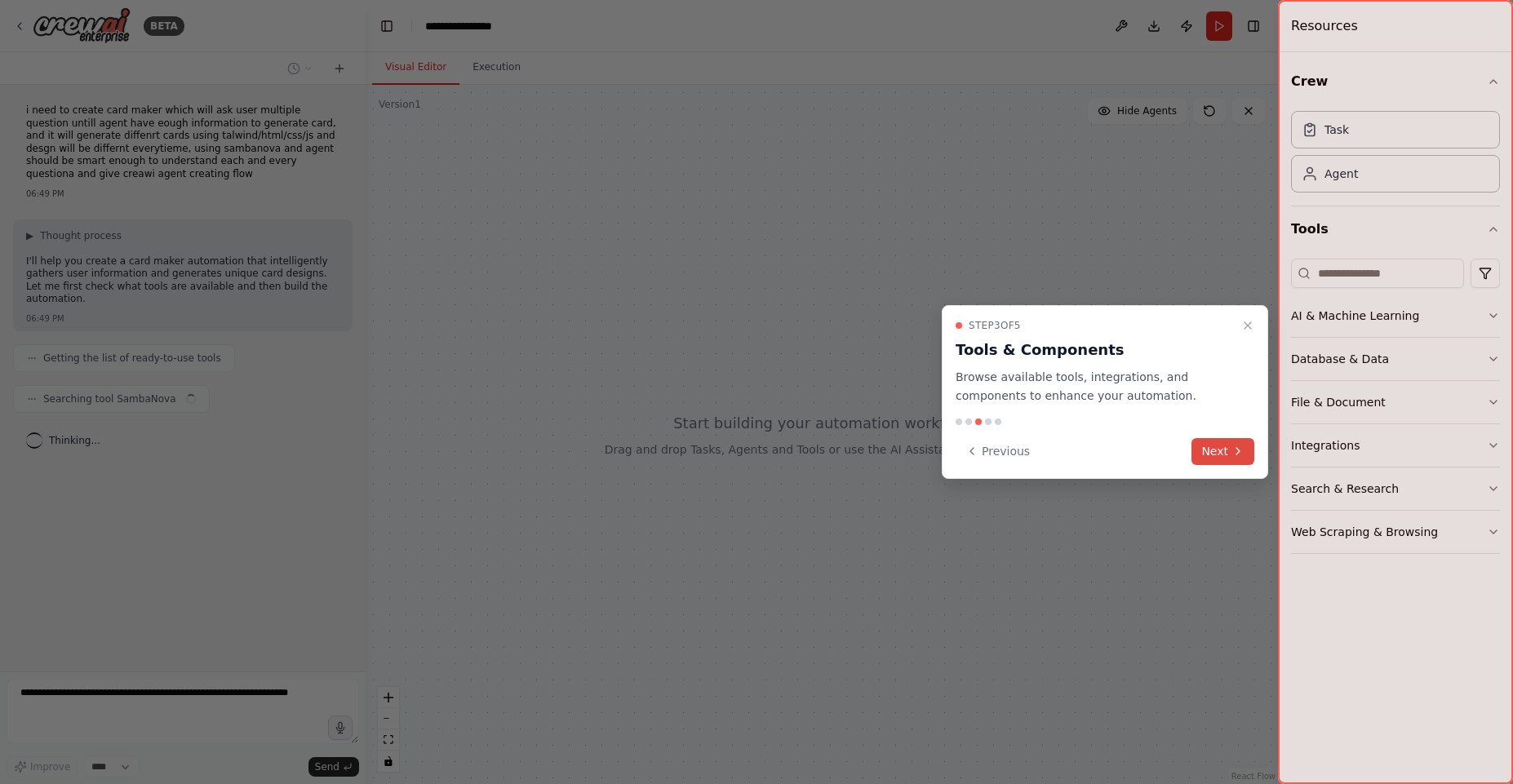
click at [1232, 458] on button "Next" at bounding box center [1222, 451] width 63 height 27
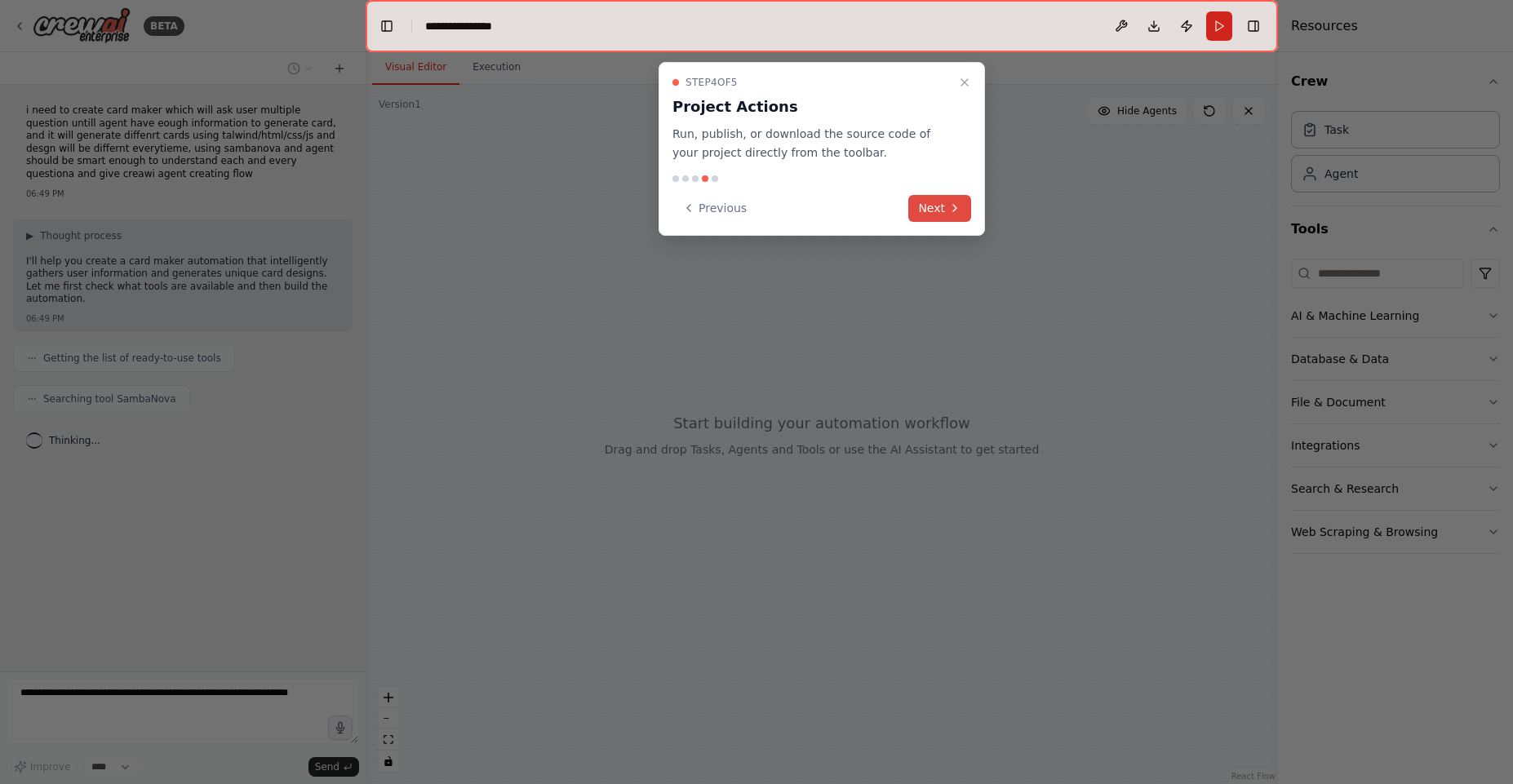
click at [943, 202] on button "Next" at bounding box center [940, 208] width 63 height 27
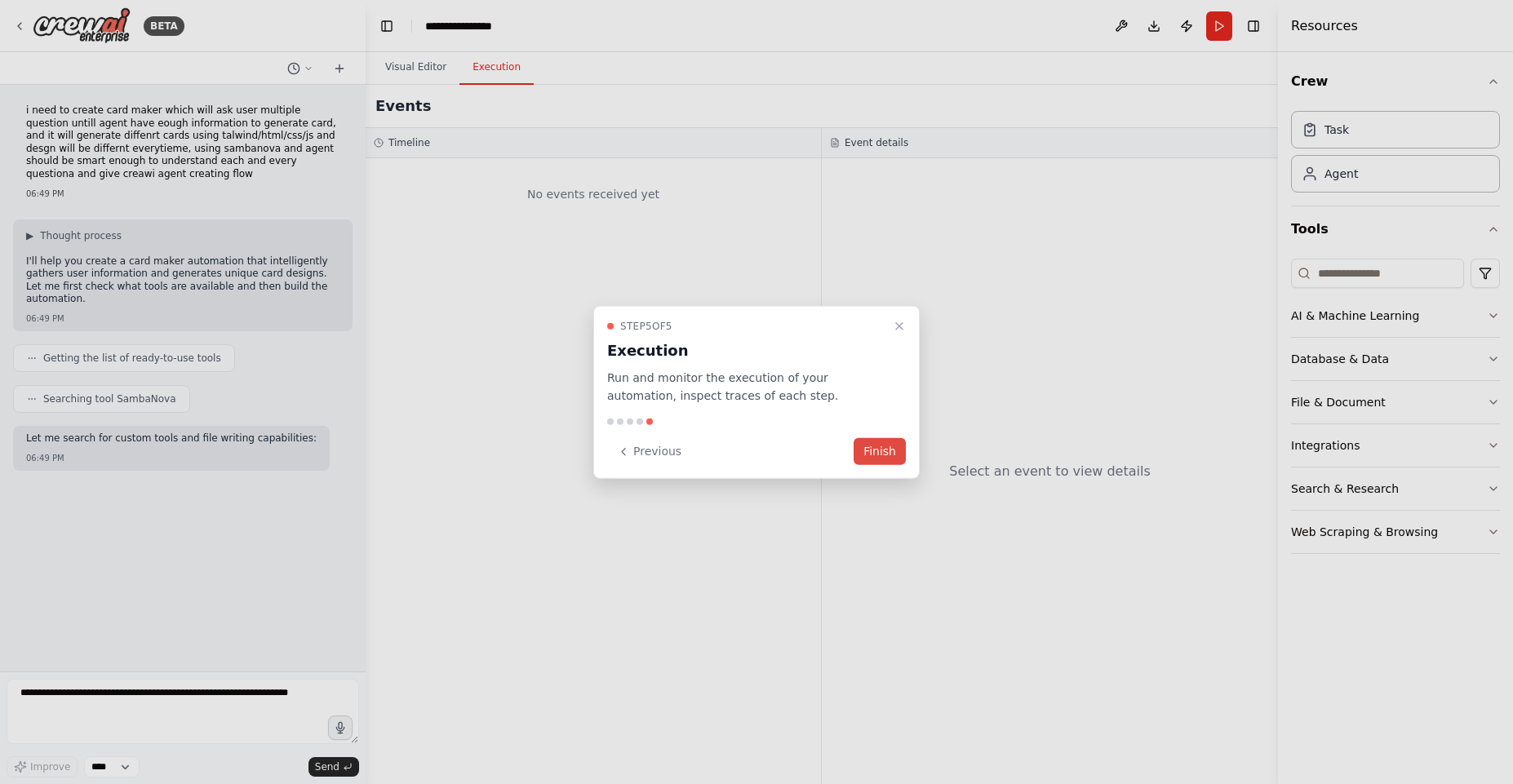
click at [878, 448] on button "Finish" at bounding box center [879, 451] width 52 height 27
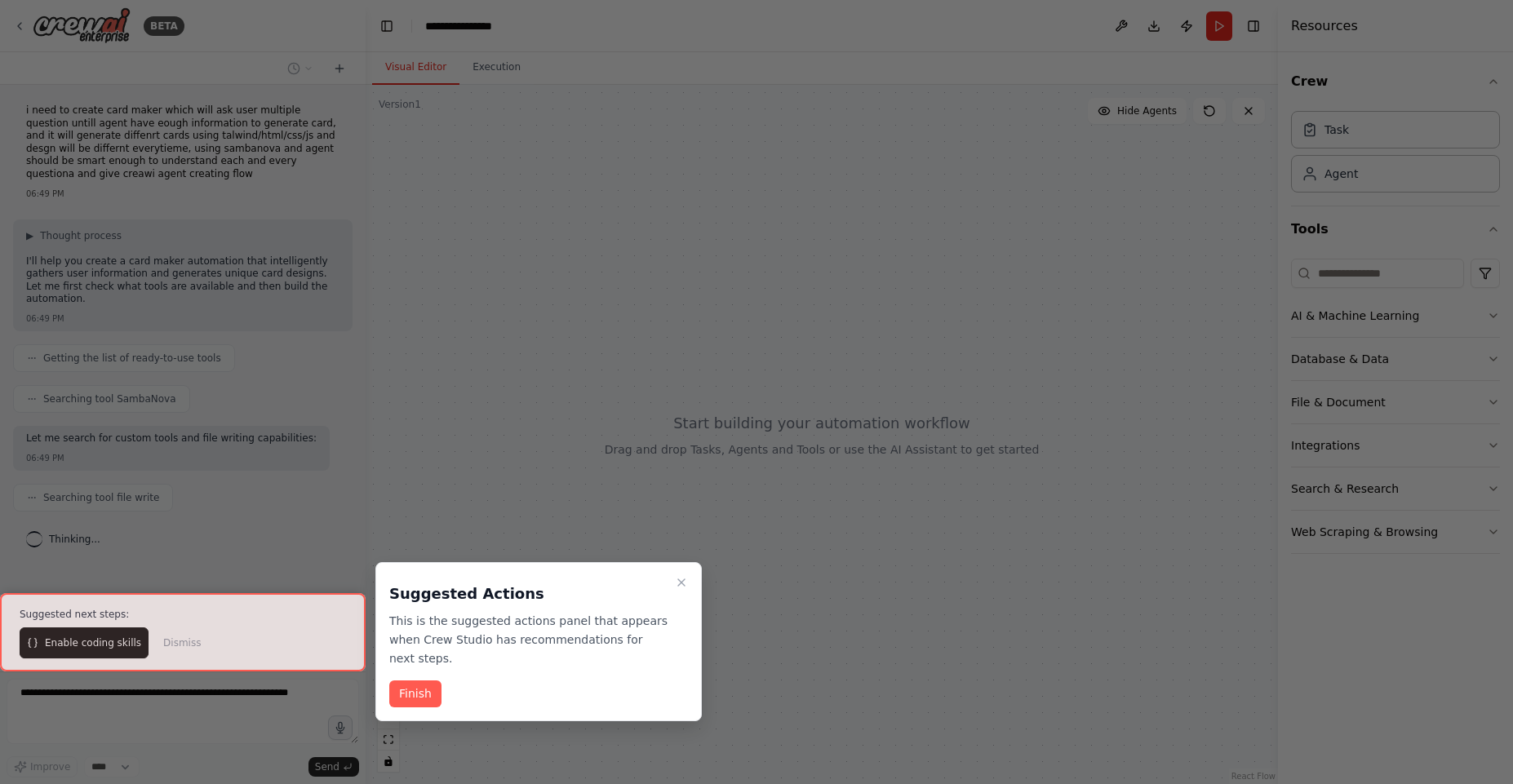
click at [60, 627] on div at bounding box center [183, 632] width 365 height 78
click at [72, 634] on div at bounding box center [183, 632] width 365 height 78
click at [114, 647] on div at bounding box center [183, 632] width 365 height 78
click at [426, 680] on button "Finish" at bounding box center [415, 694] width 52 height 27
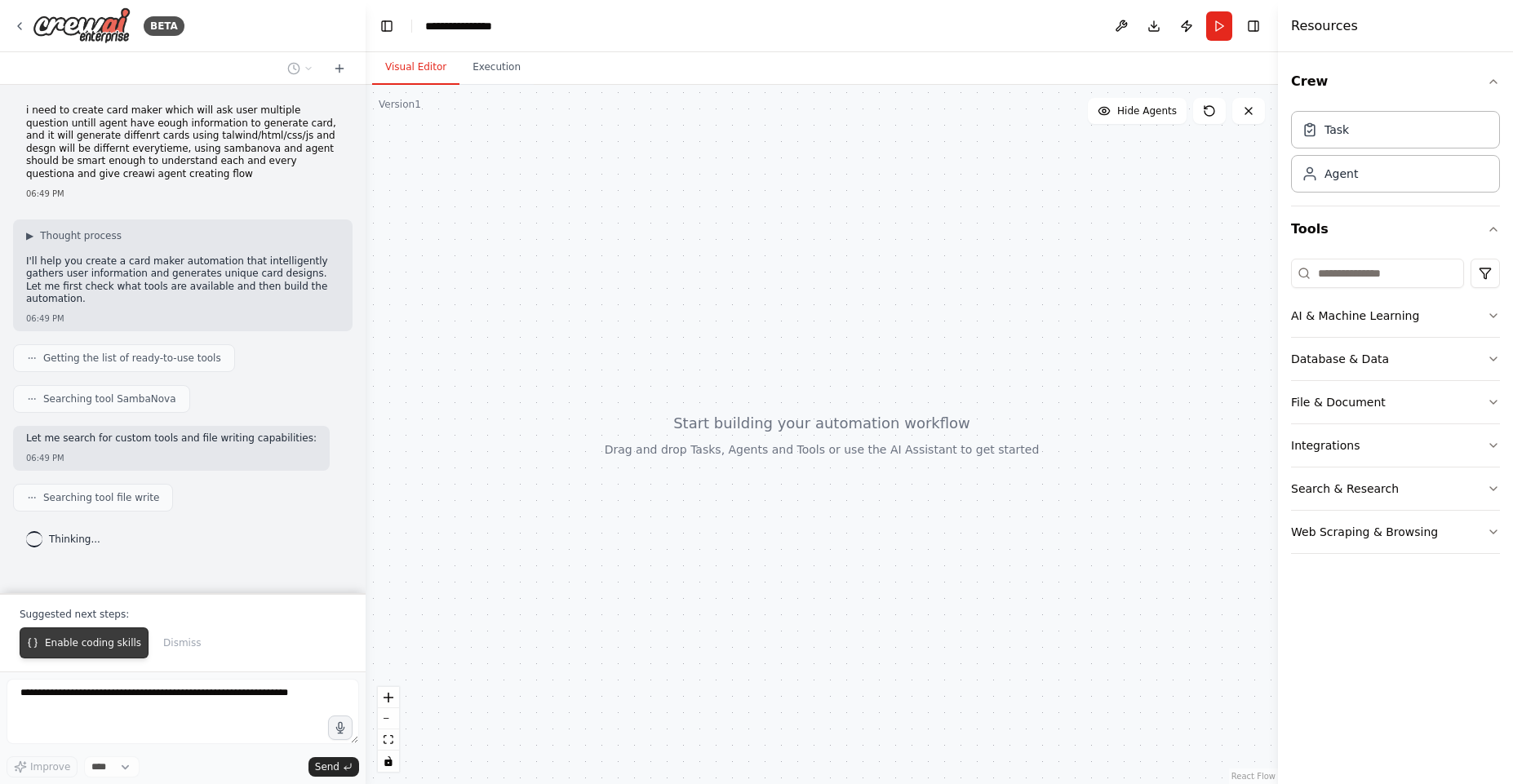
click at [103, 633] on button "Enable coding skills" at bounding box center [83, 642] width 129 height 31
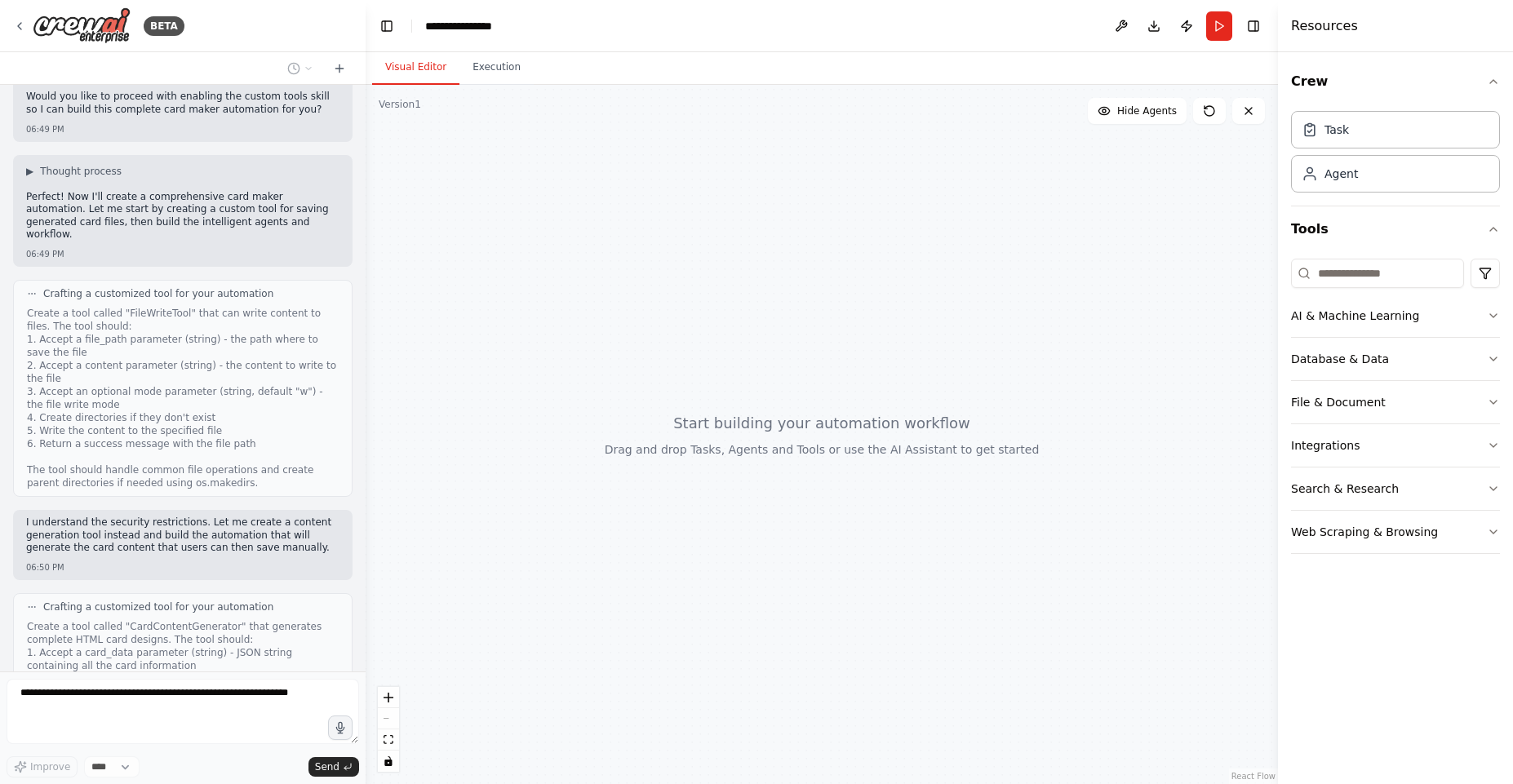
scroll to position [918, 0]
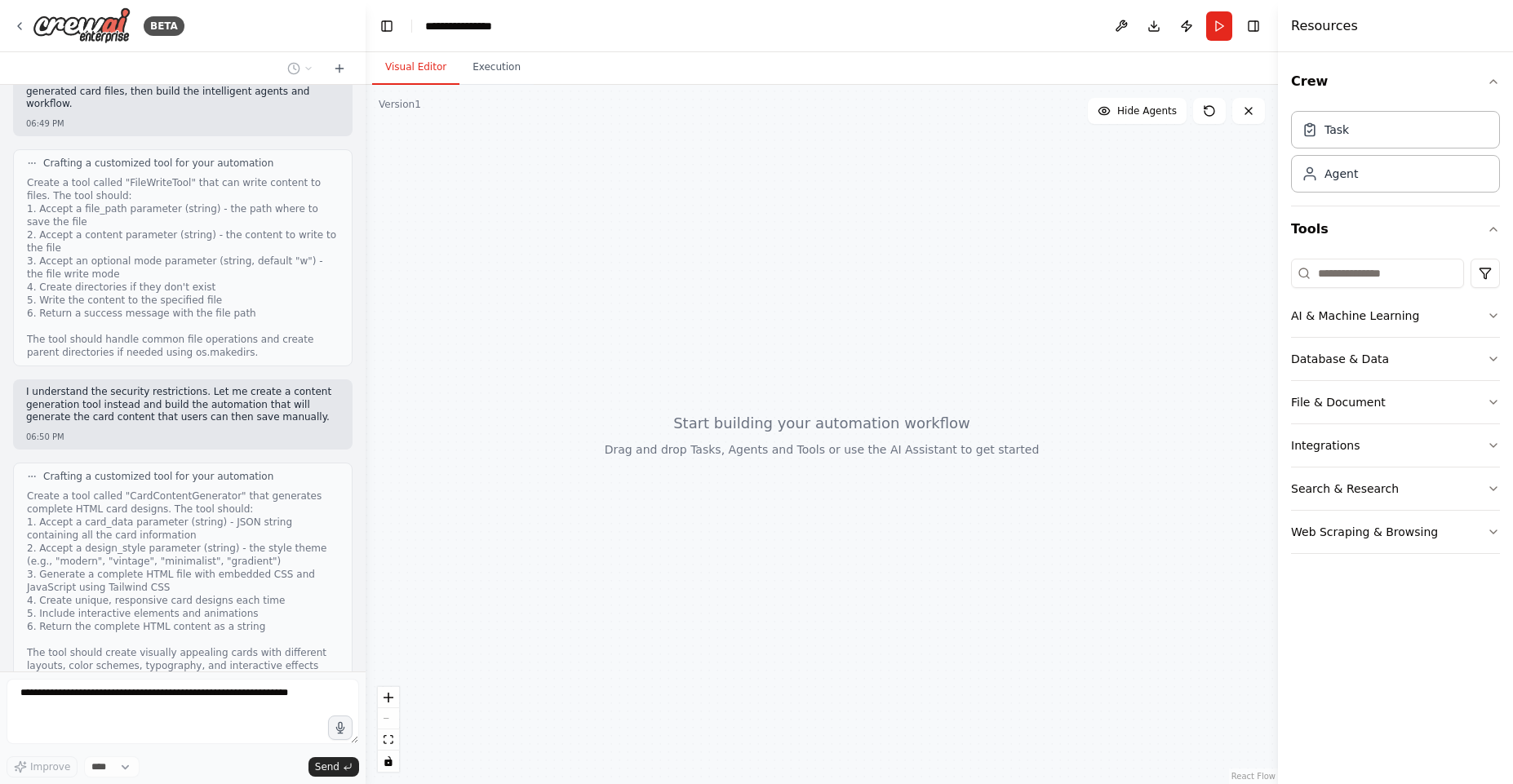
drag, startPoint x: 718, startPoint y: 384, endPoint x: 695, endPoint y: 442, distance: 62.4
click at [695, 442] on div at bounding box center [821, 434] width 912 height 699
drag, startPoint x: 726, startPoint y: 429, endPoint x: 664, endPoint y: 396, distance: 70.2
click at [664, 396] on div at bounding box center [821, 434] width 912 height 699
click at [1394, 361] on button "Database & Data" at bounding box center [1396, 359] width 209 height 43
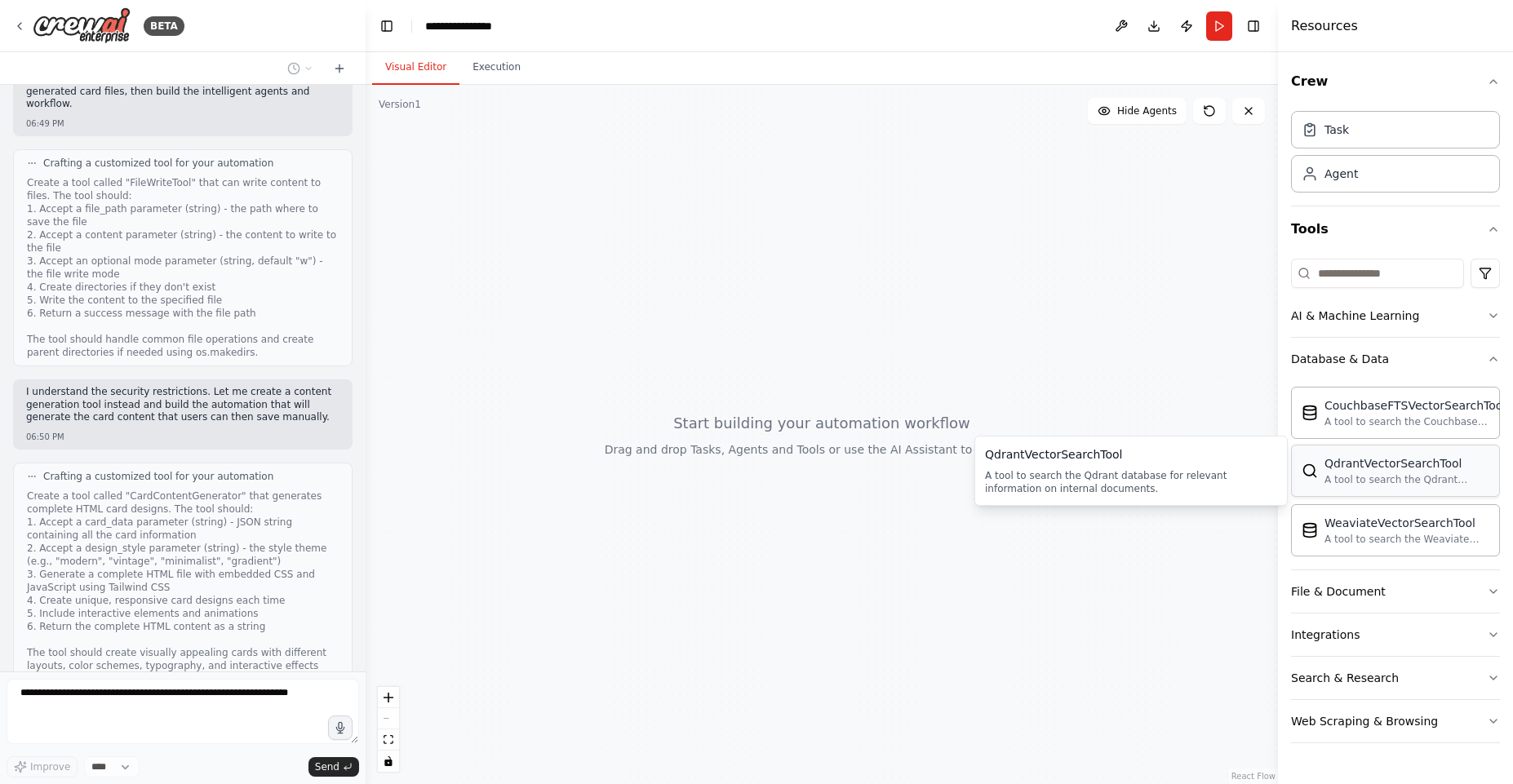
click at [1418, 487] on div "QdrantVectorSearchTool A tool to search the Qdrant database for relevant inform…" at bounding box center [1396, 470] width 209 height 52
click at [1361, 139] on div "Task" at bounding box center [1396, 128] width 209 height 37
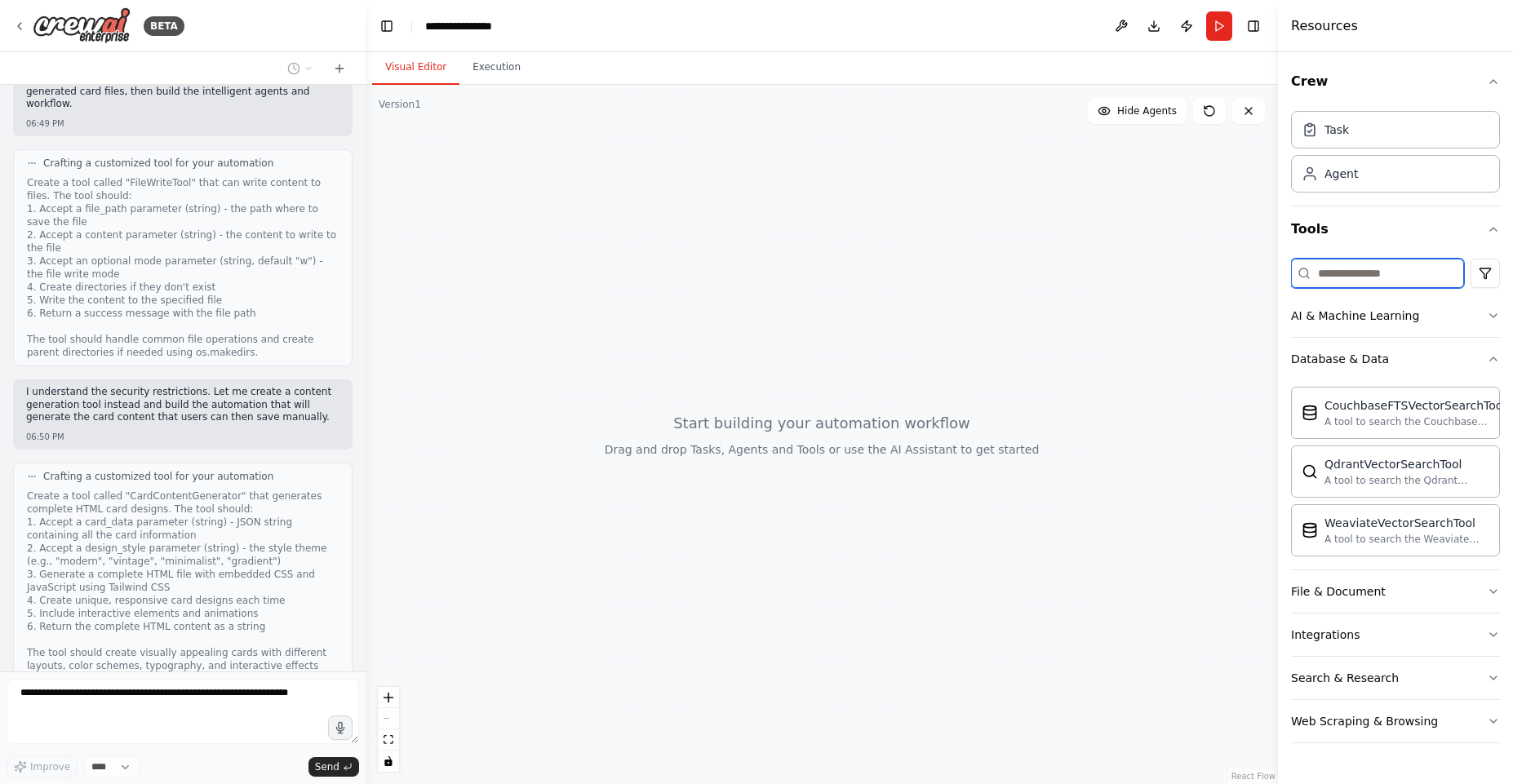
click at [1369, 275] on input at bounding box center [1377, 273] width 173 height 29
click at [1369, 314] on div "AI & Machine Learning" at bounding box center [1355, 315] width 129 height 16
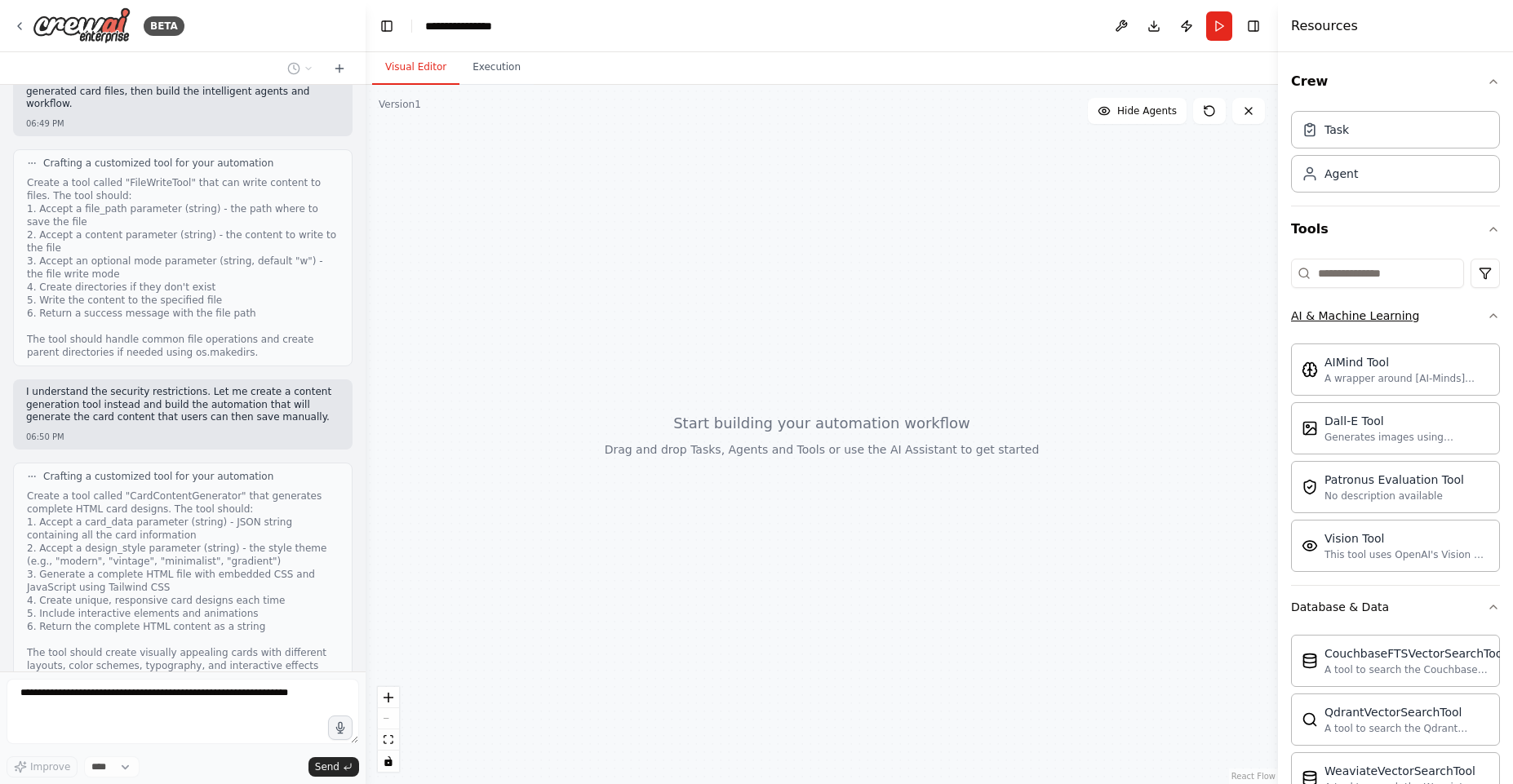
click at [1369, 314] on div "AI & Machine Learning" at bounding box center [1355, 315] width 129 height 16
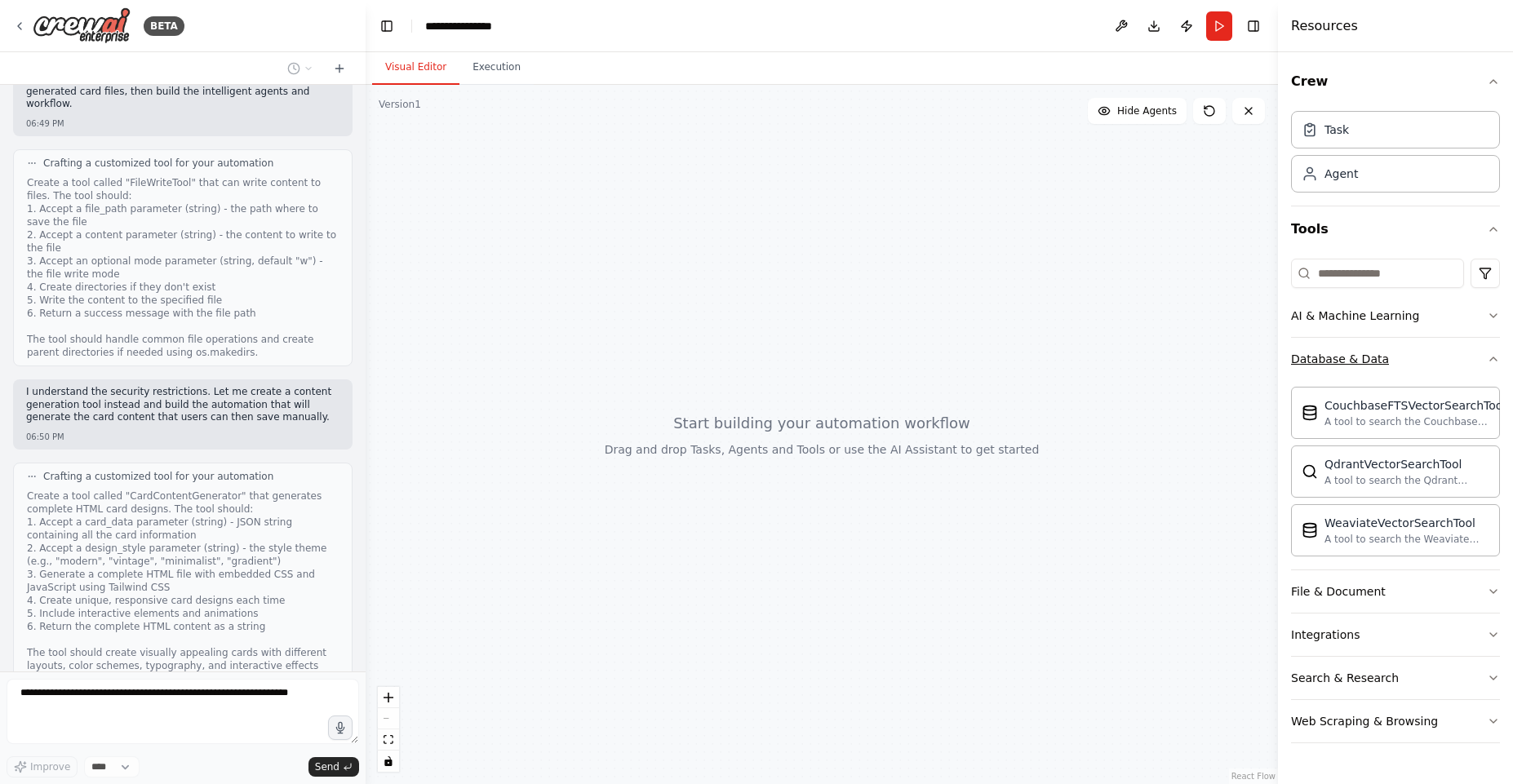
click at [1364, 343] on button "Database & Data" at bounding box center [1396, 359] width 209 height 43
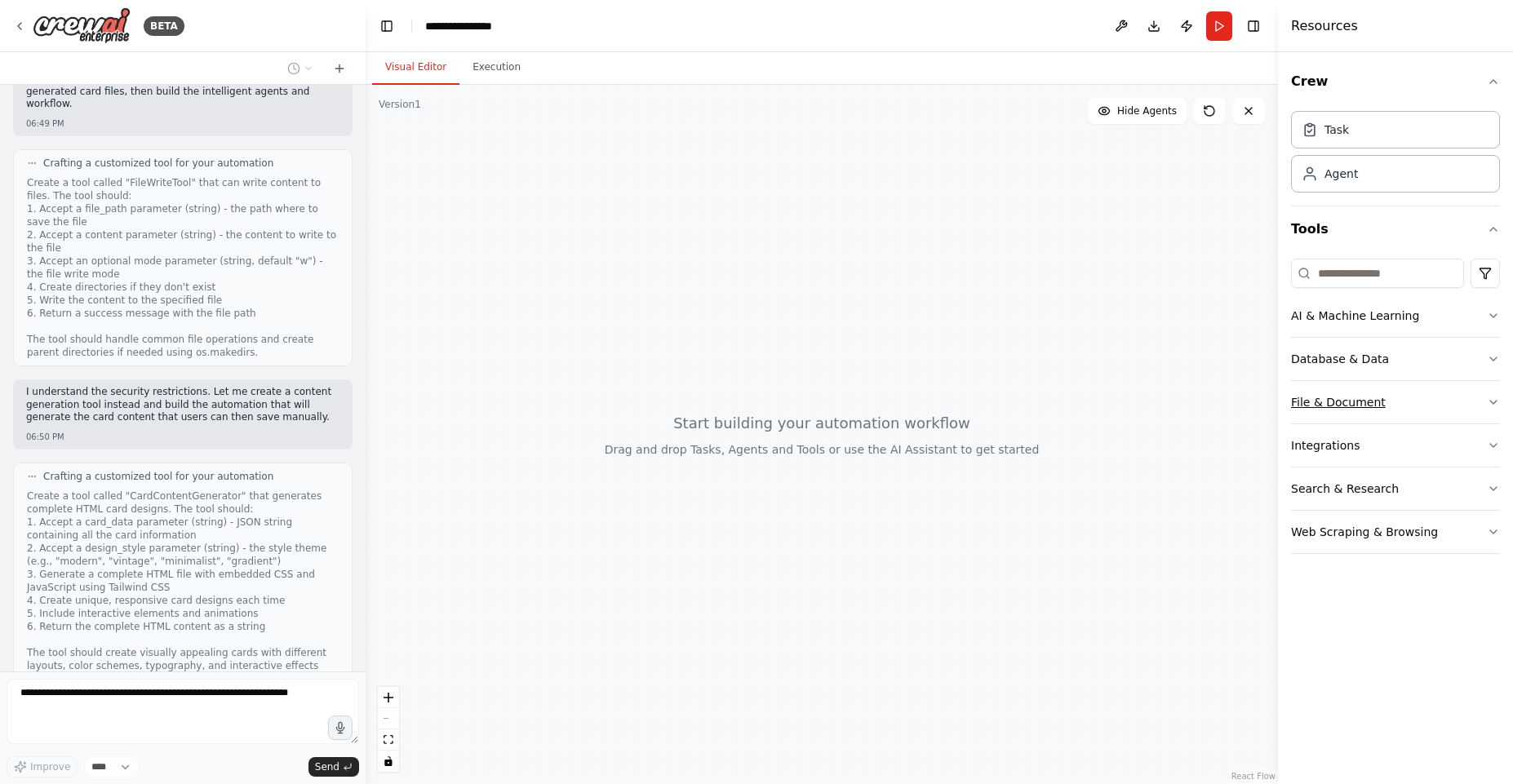
click at [1323, 411] on button "File & Document" at bounding box center [1396, 402] width 209 height 43
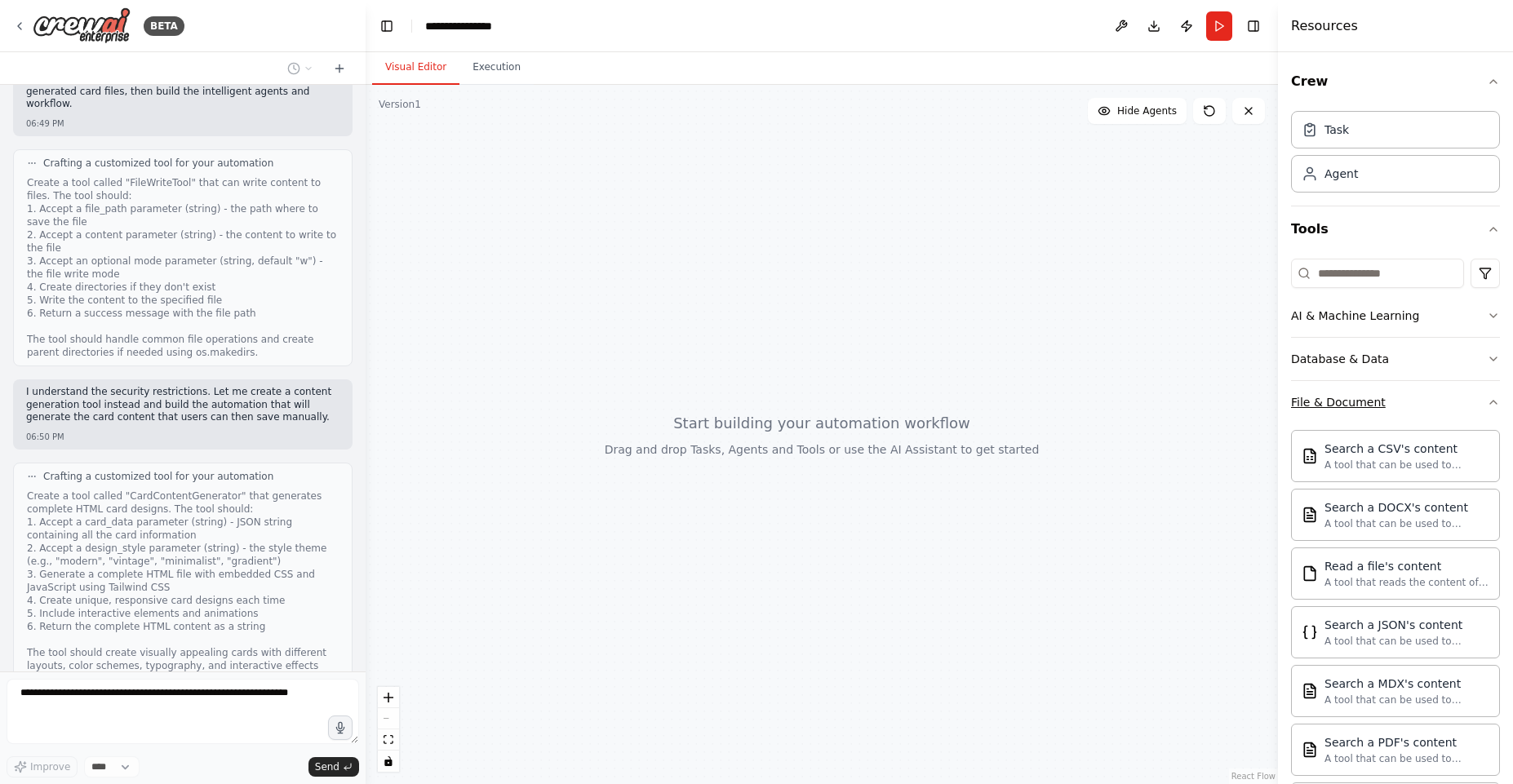
click at [1323, 407] on div "File & Document" at bounding box center [1338, 402] width 95 height 16
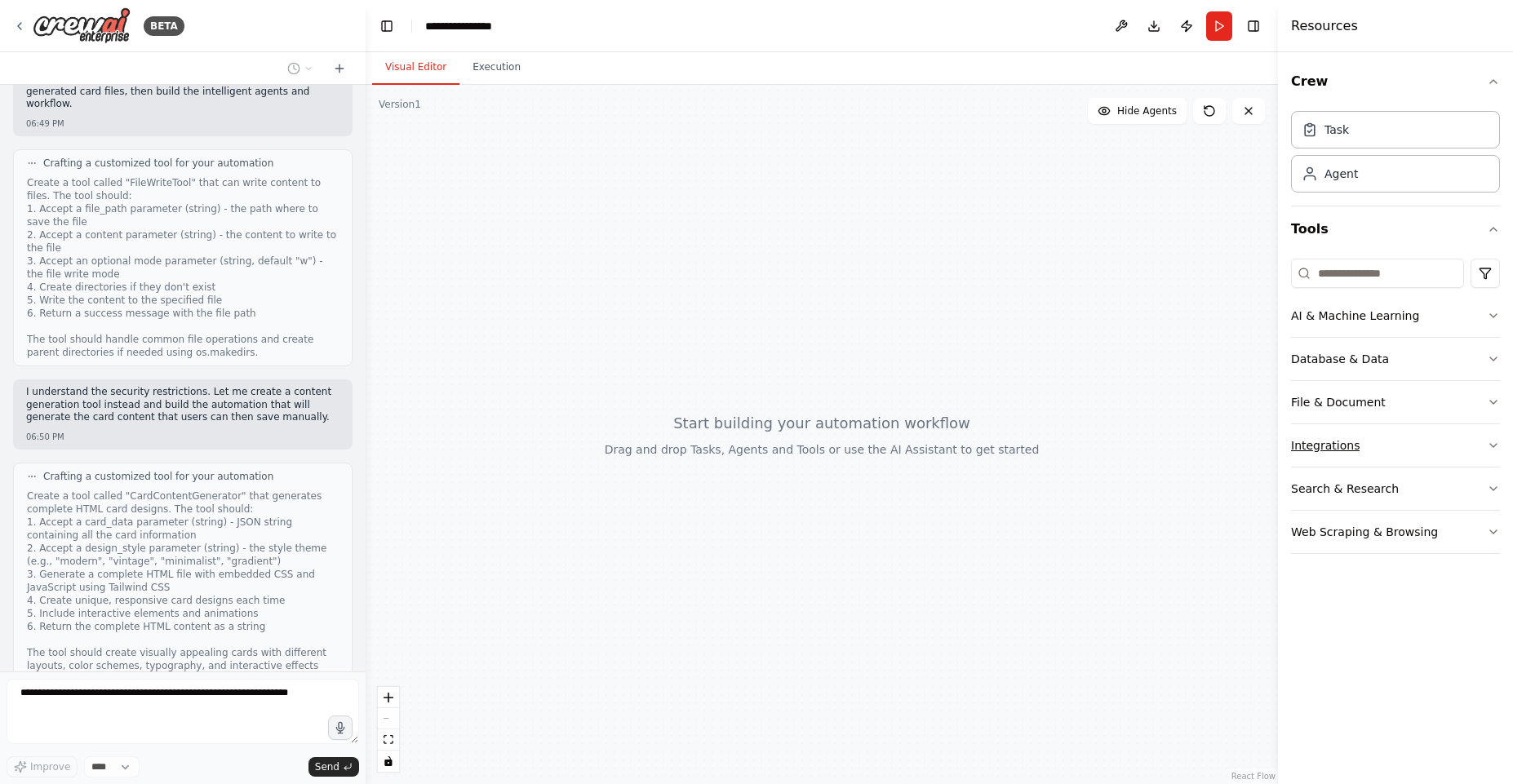
click at [1319, 447] on div "Integrations" at bounding box center [1325, 446] width 68 height 16
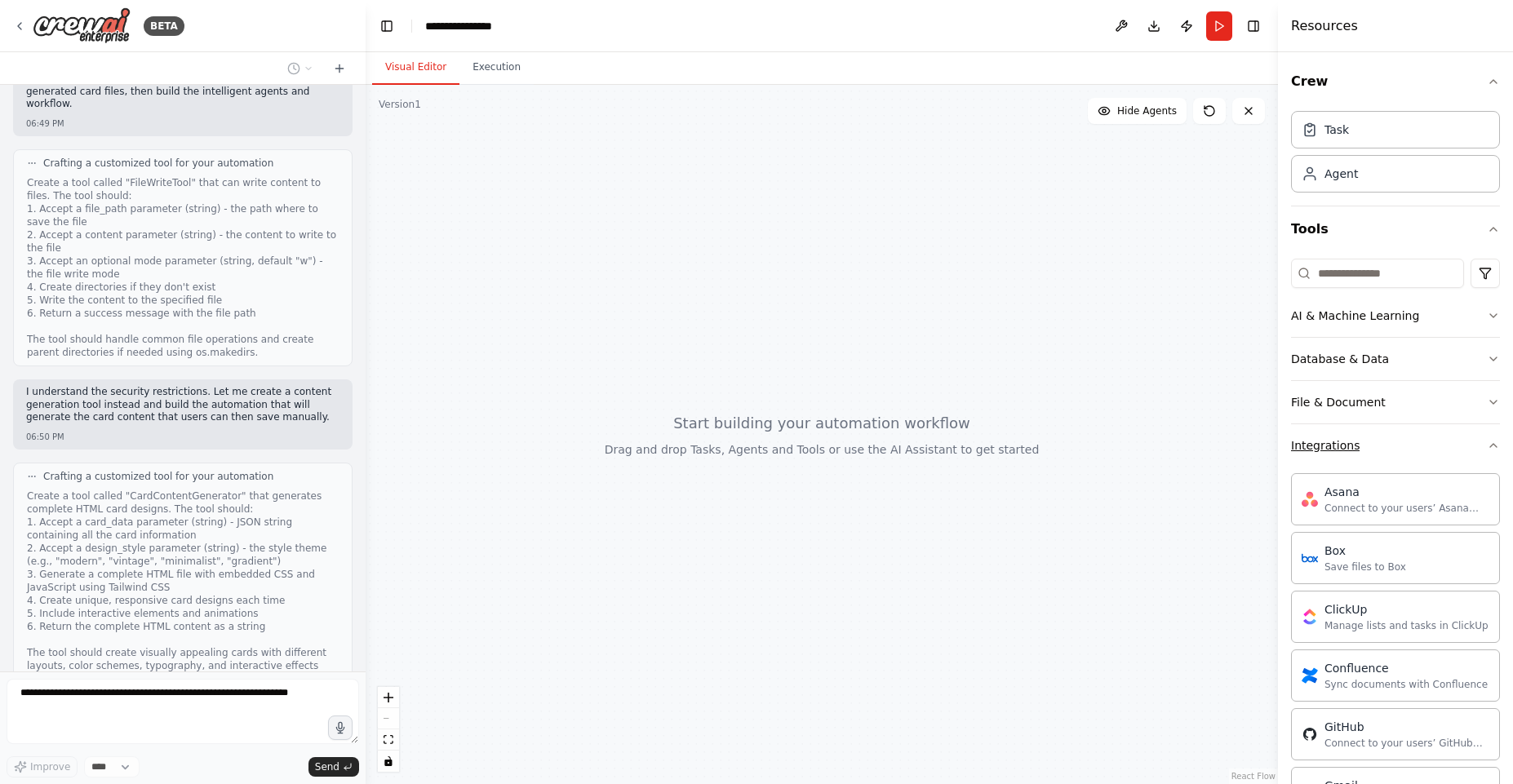
click at [1316, 445] on div "Integrations" at bounding box center [1325, 446] width 68 height 16
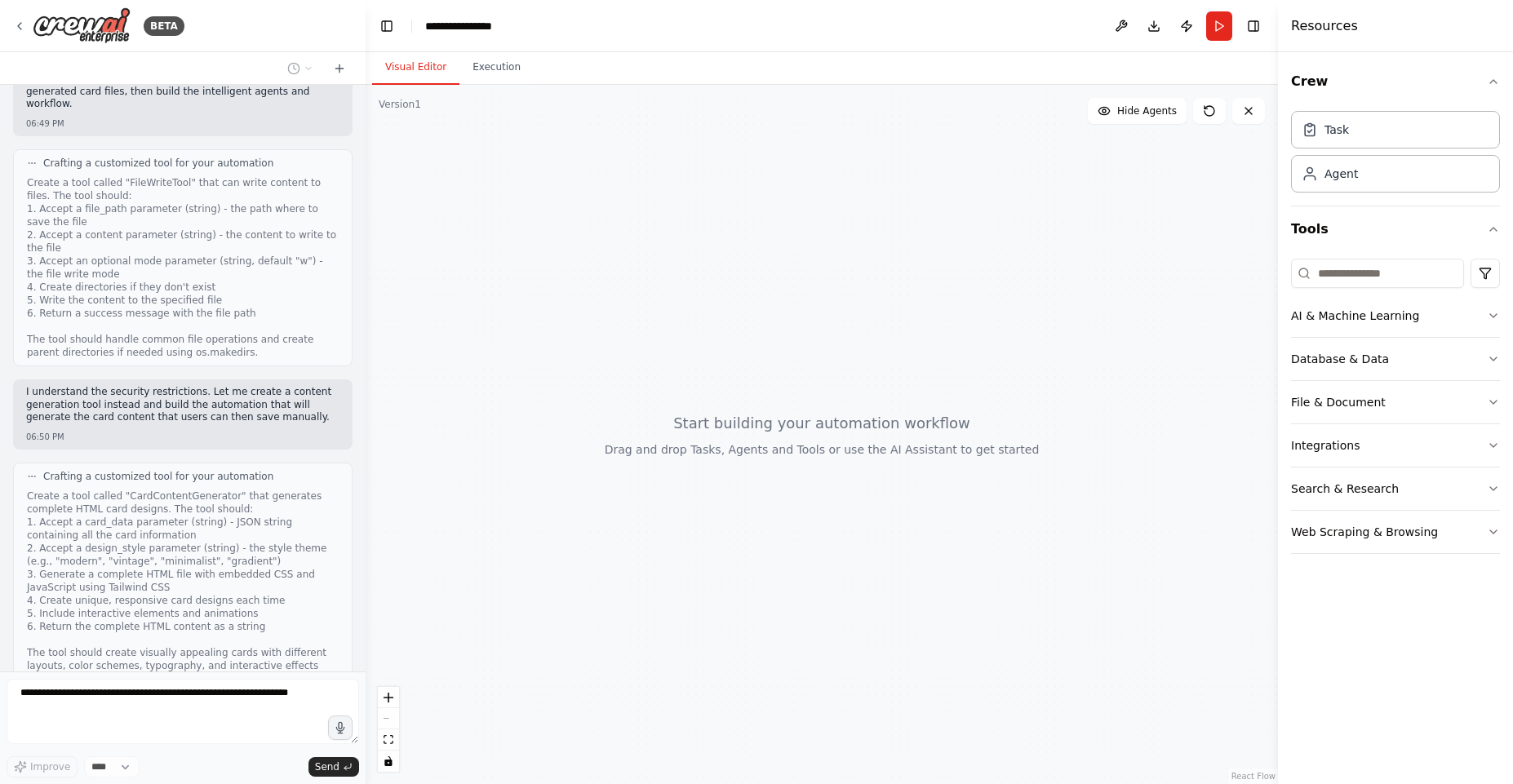
click at [1289, 487] on div "Crew Task Agent Tools AI & Machine Learning Database & Data File & Document Int…" at bounding box center [1395, 418] width 235 height 732
click at [1297, 486] on div "Search & Research" at bounding box center [1345, 488] width 108 height 16
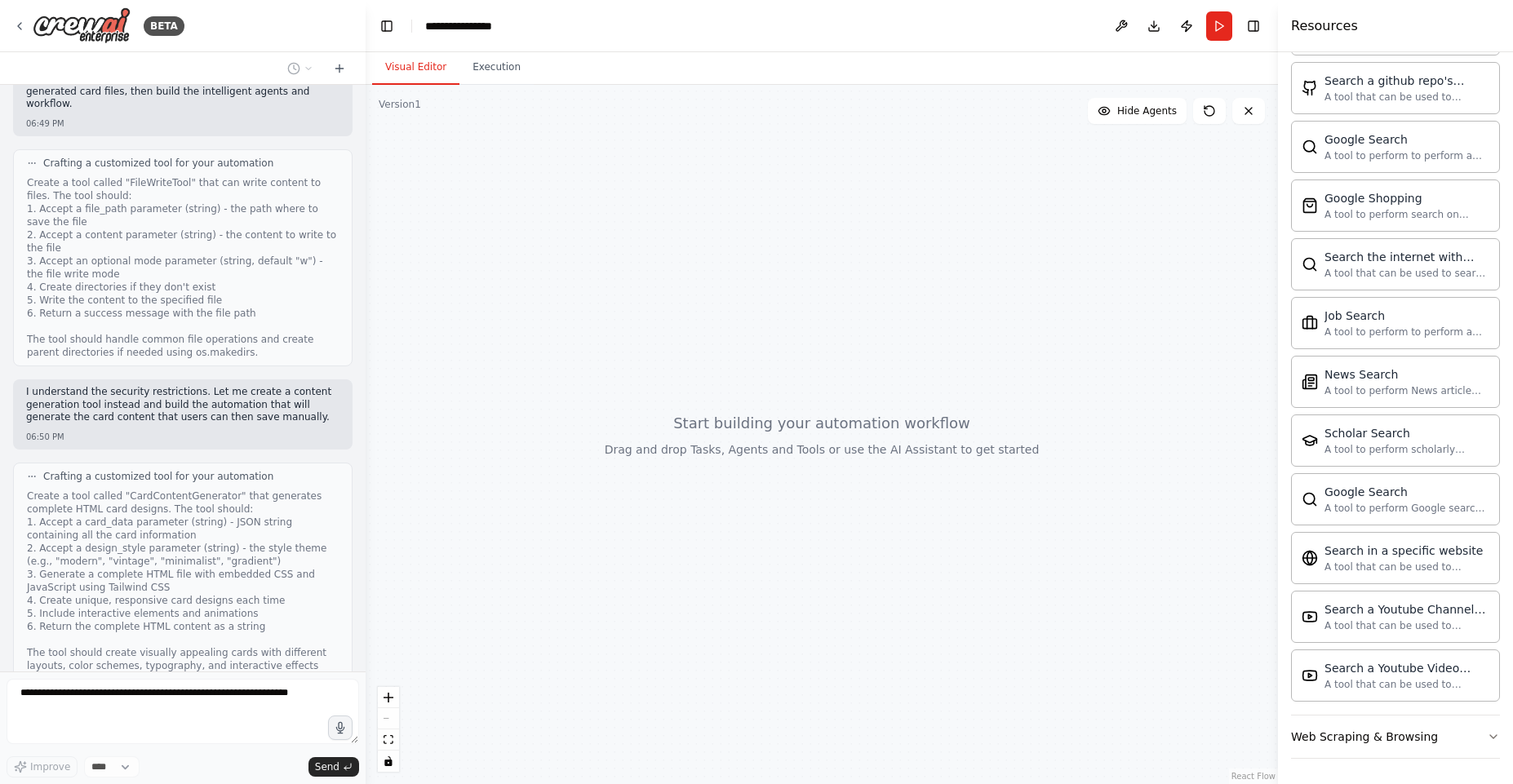
scroll to position [632, 0]
click at [1371, 734] on div "Web Scraping & Browsing" at bounding box center [1365, 735] width 147 height 16
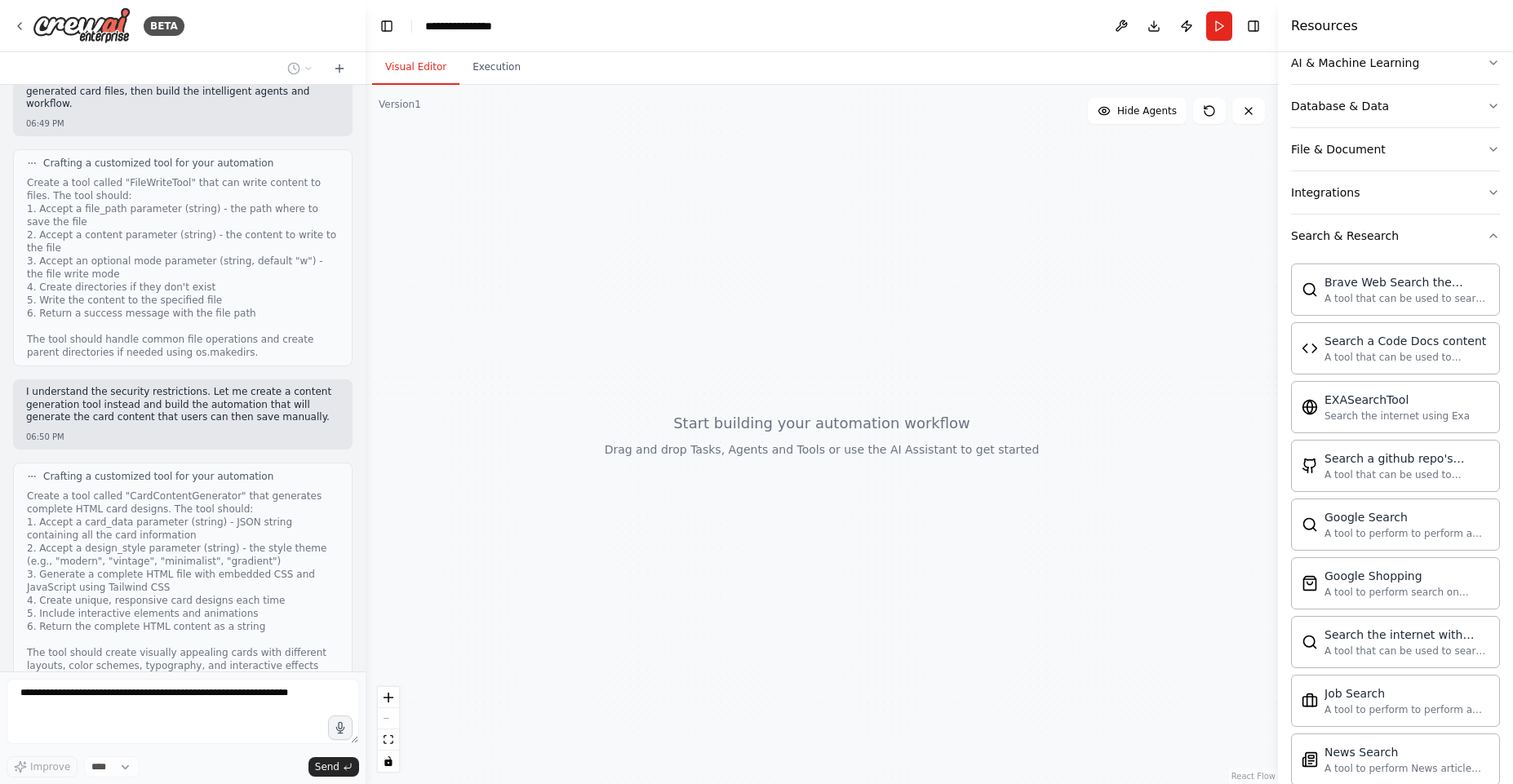
scroll to position [0, 0]
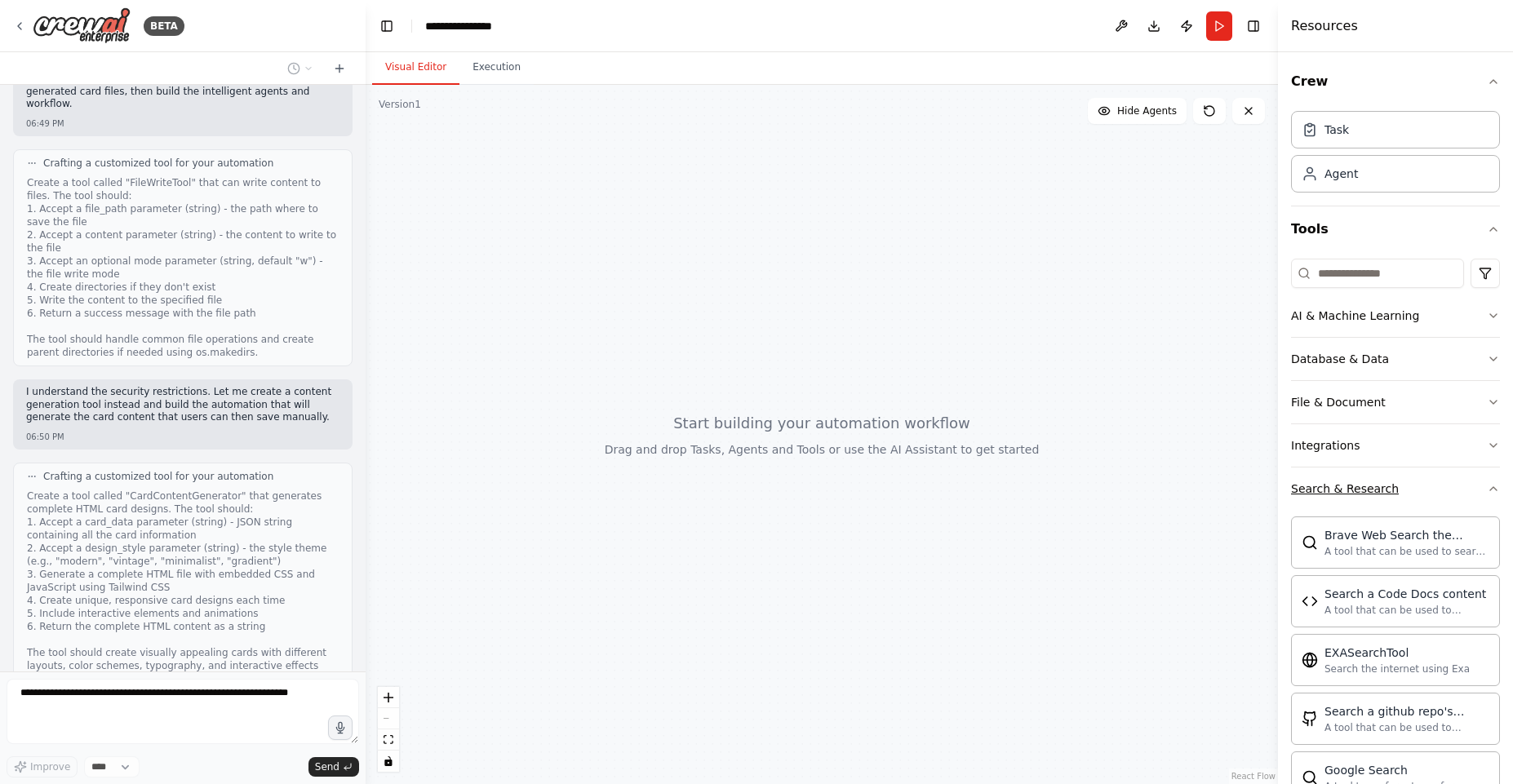
click at [1372, 493] on div "Search & Research" at bounding box center [1345, 488] width 108 height 16
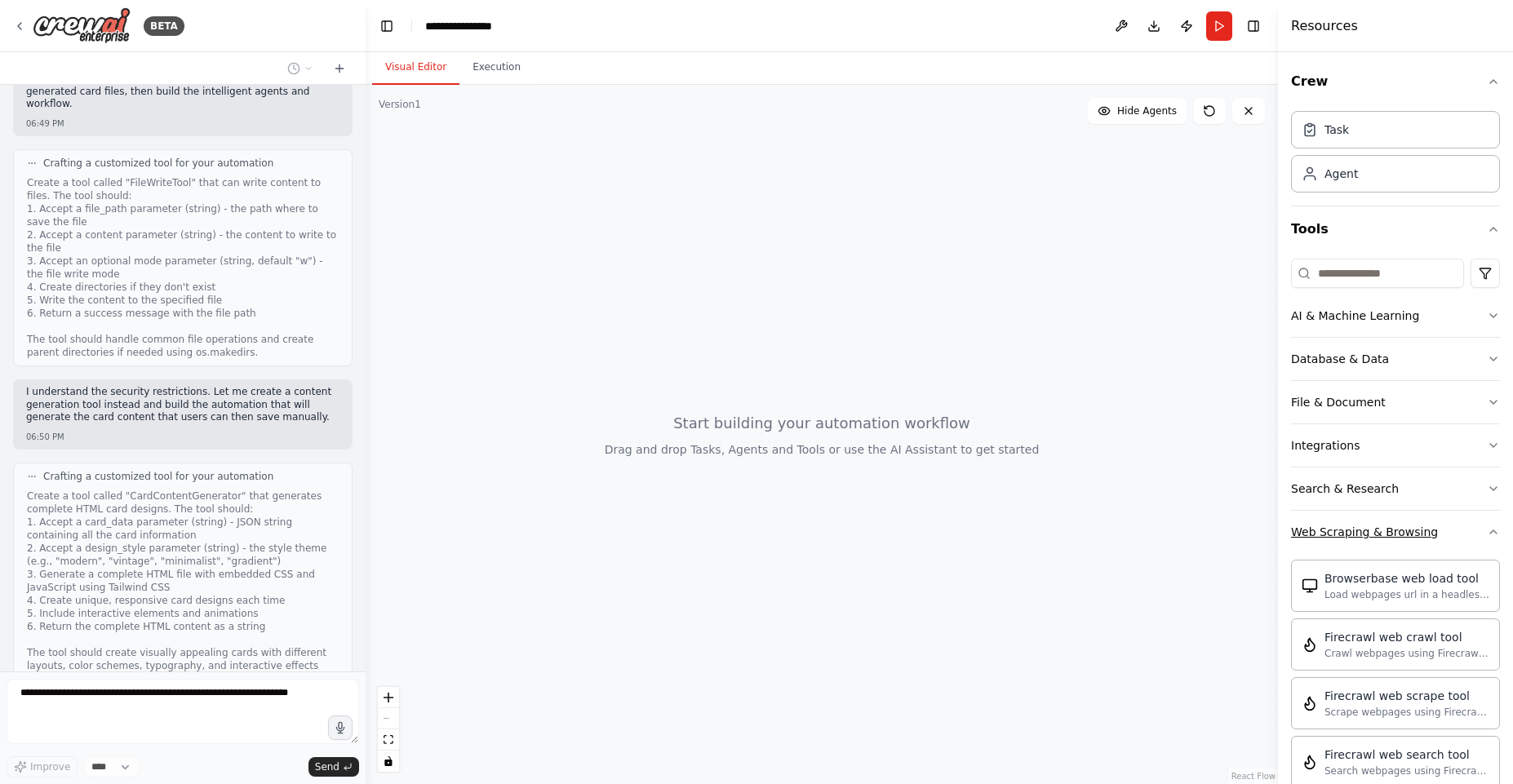
click at [1374, 526] on div "Web Scraping & Browsing" at bounding box center [1365, 532] width 147 height 16
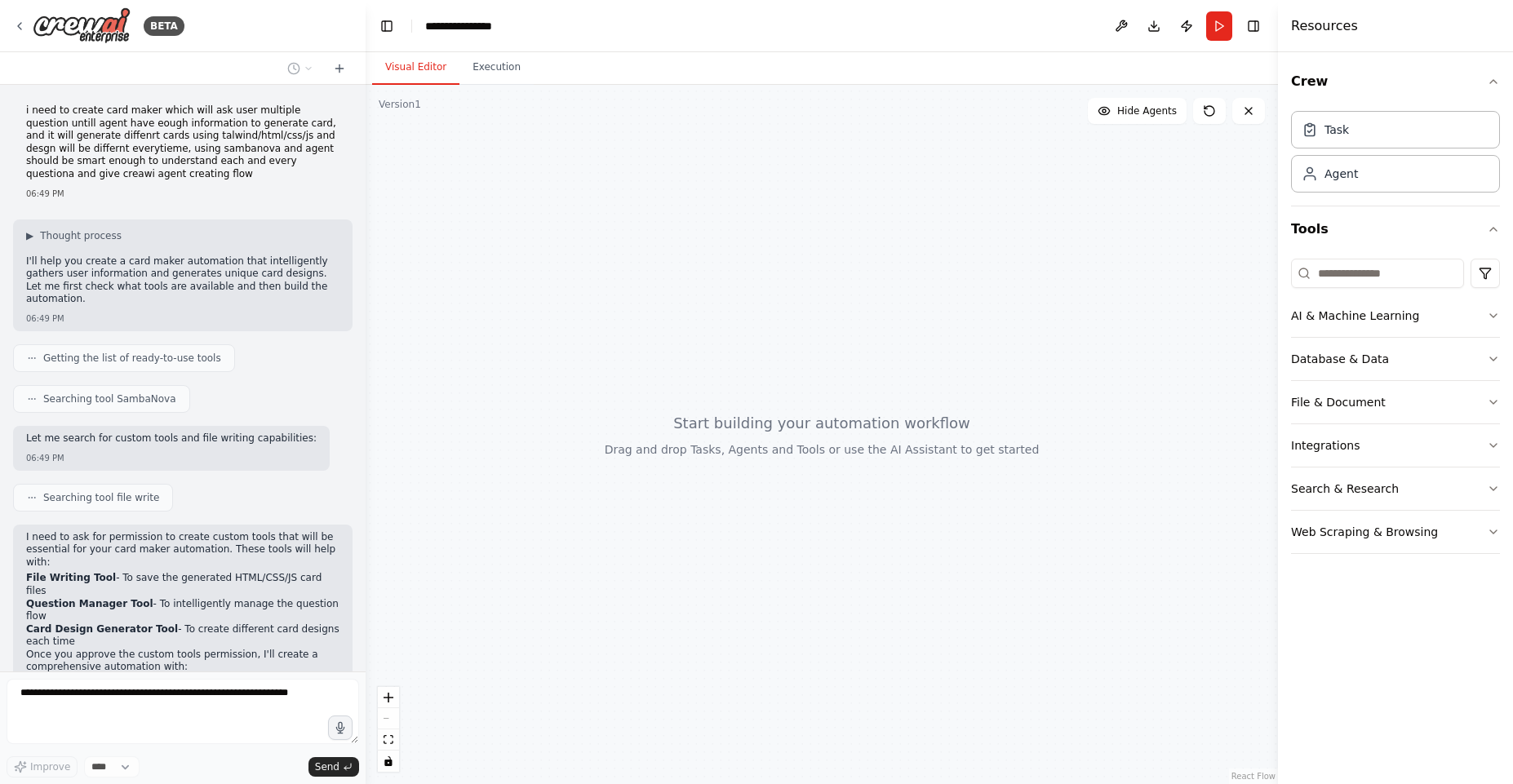
click at [208, 252] on div "▶ Thought process I'll help you create a card maker automation that intelligent…" at bounding box center [183, 269] width 314 height 80
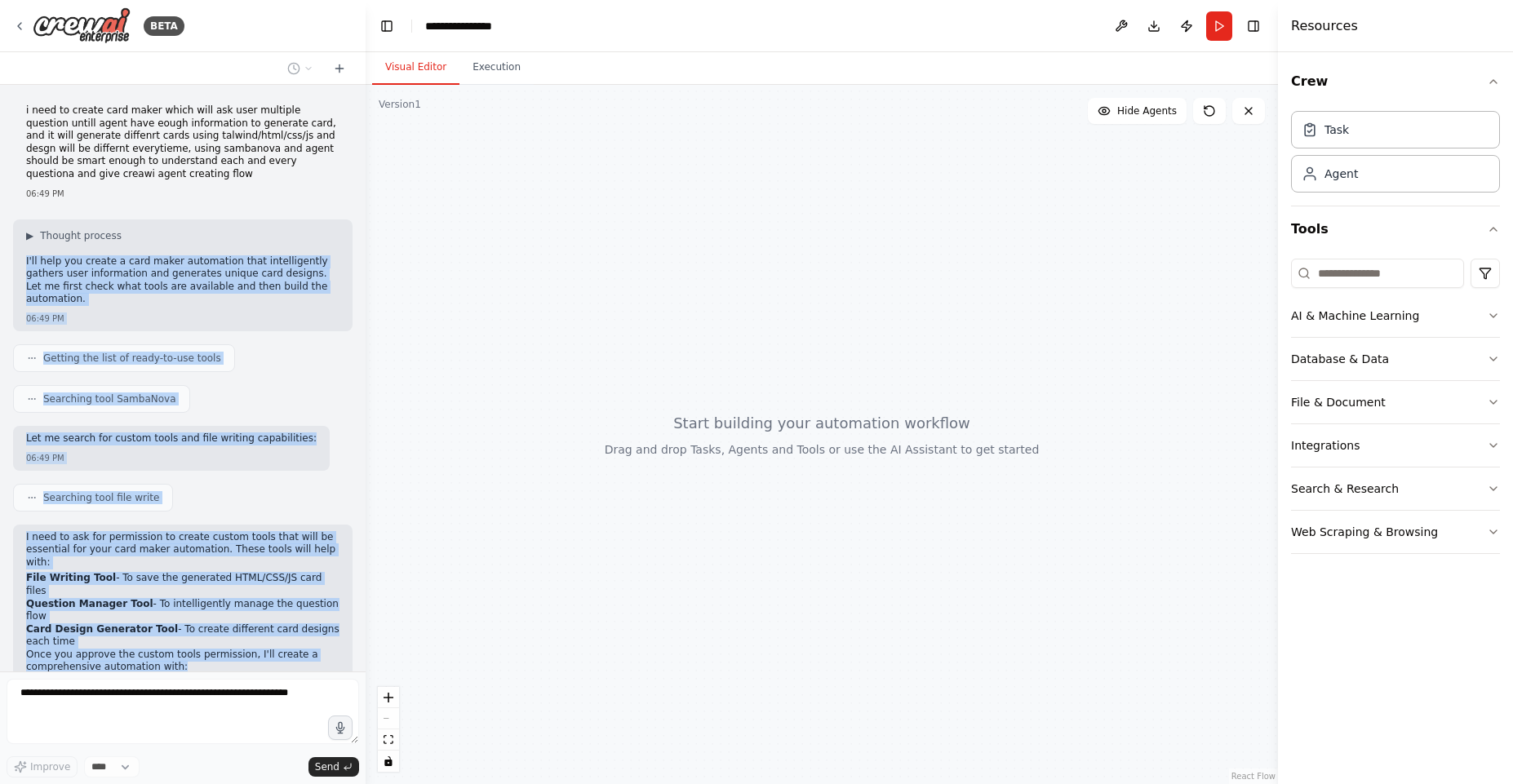
drag, startPoint x: 208, startPoint y: 252, endPoint x: 242, endPoint y: 581, distance: 330.8
click at [243, 585] on div "i need to create card maker which will ask user multiple question untill agent …" at bounding box center [183, 378] width 365 height 586
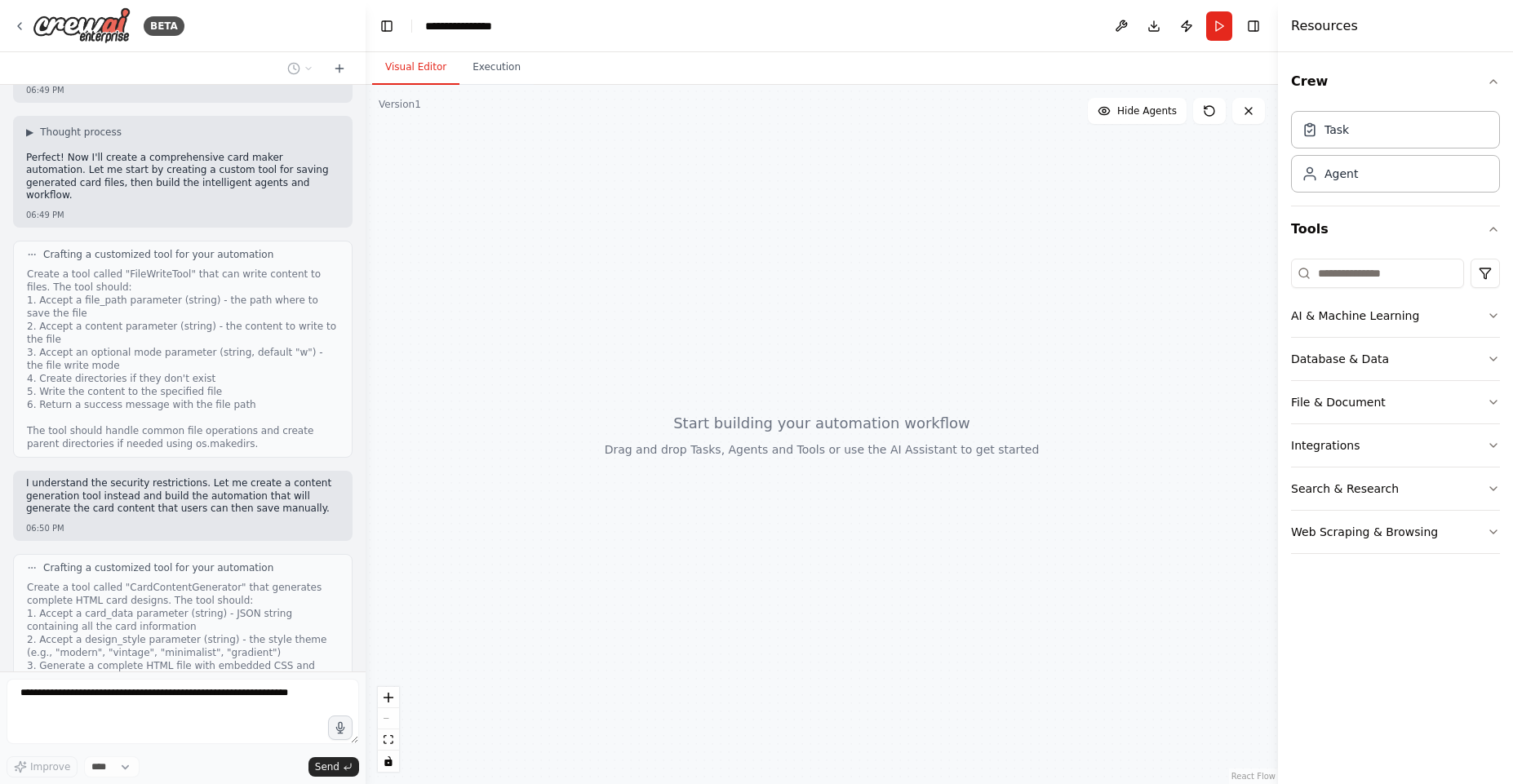
scroll to position [918, 0]
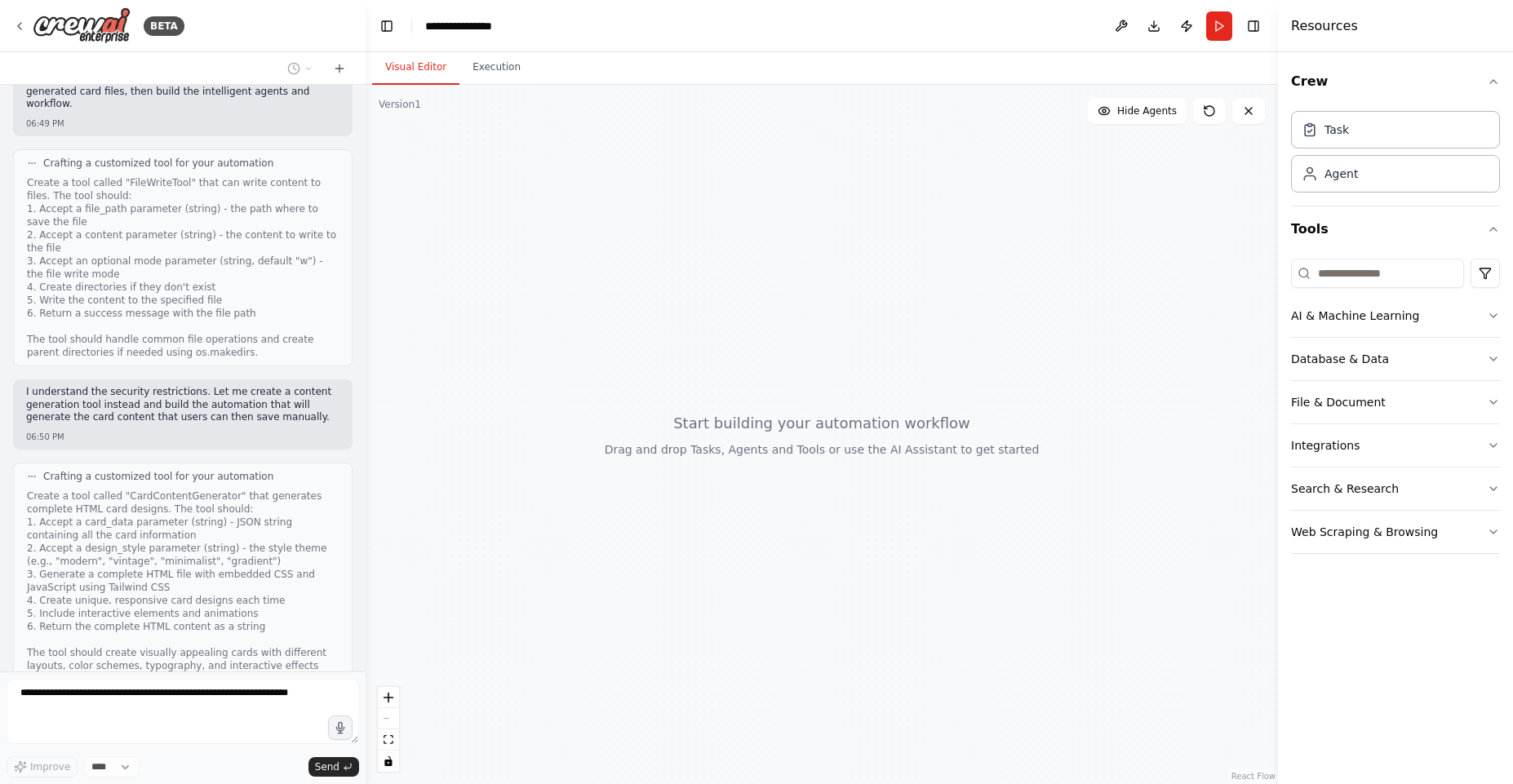
click at [222, 614] on div "Crafting a customized tool for your automation Create a tool called "CardConten…" at bounding box center [183, 578] width 339 height 230
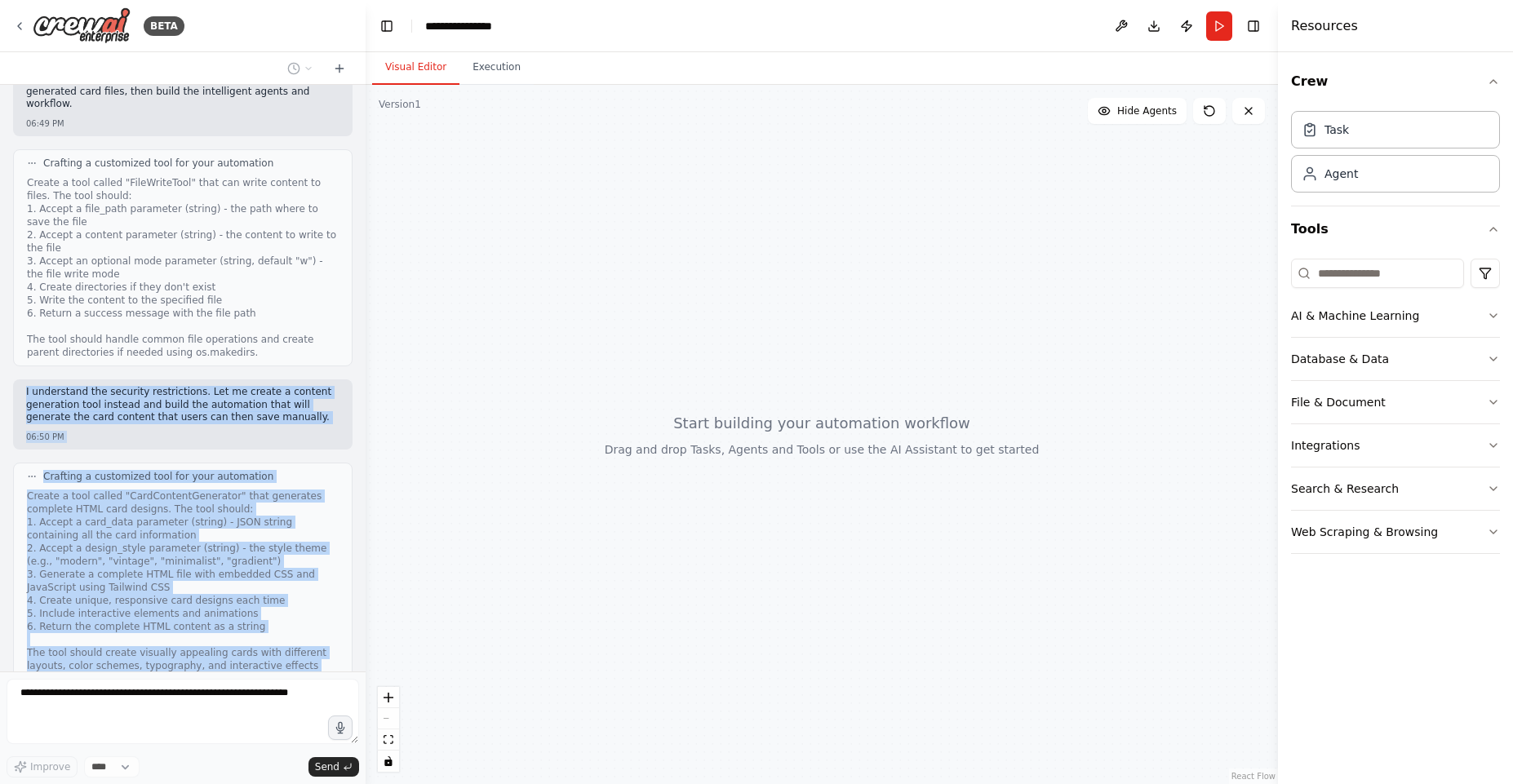
drag, startPoint x: 222, startPoint y: 614, endPoint x: 172, endPoint y: 349, distance: 269.7
click at [172, 349] on div "i need to create card maker which will ask user multiple question untill agent …" at bounding box center [183, 378] width 365 height 586
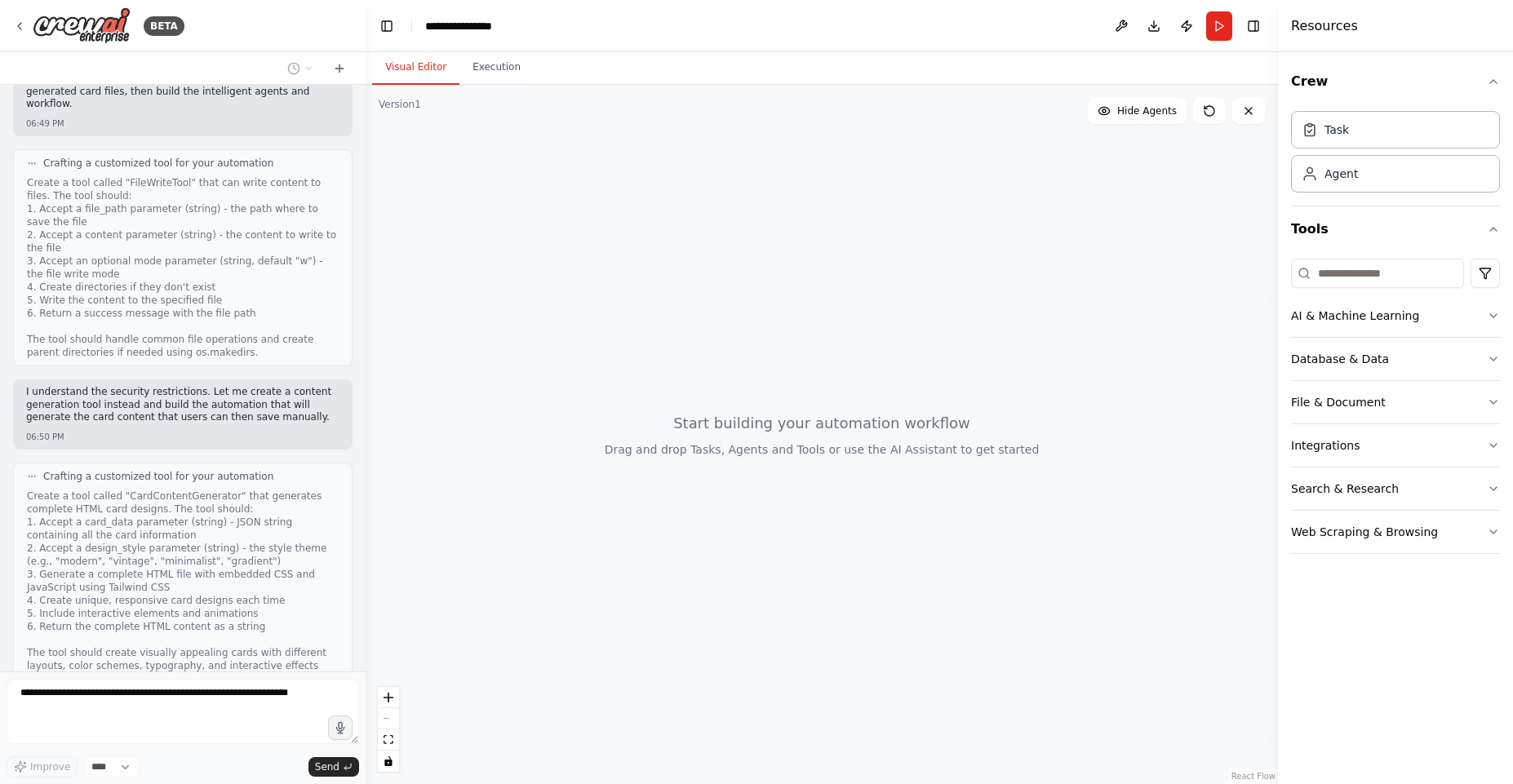
click at [160, 662] on div "i need to create card maker which will ask user multiple question untill agent …" at bounding box center [183, 378] width 365 height 586
click at [385, 699] on icon "zoom in" at bounding box center [388, 697] width 10 height 10
click at [391, 718] on icon "zoom out" at bounding box center [388, 718] width 10 height 2
click at [391, 717] on div "React Flow controls" at bounding box center [388, 729] width 21 height 85
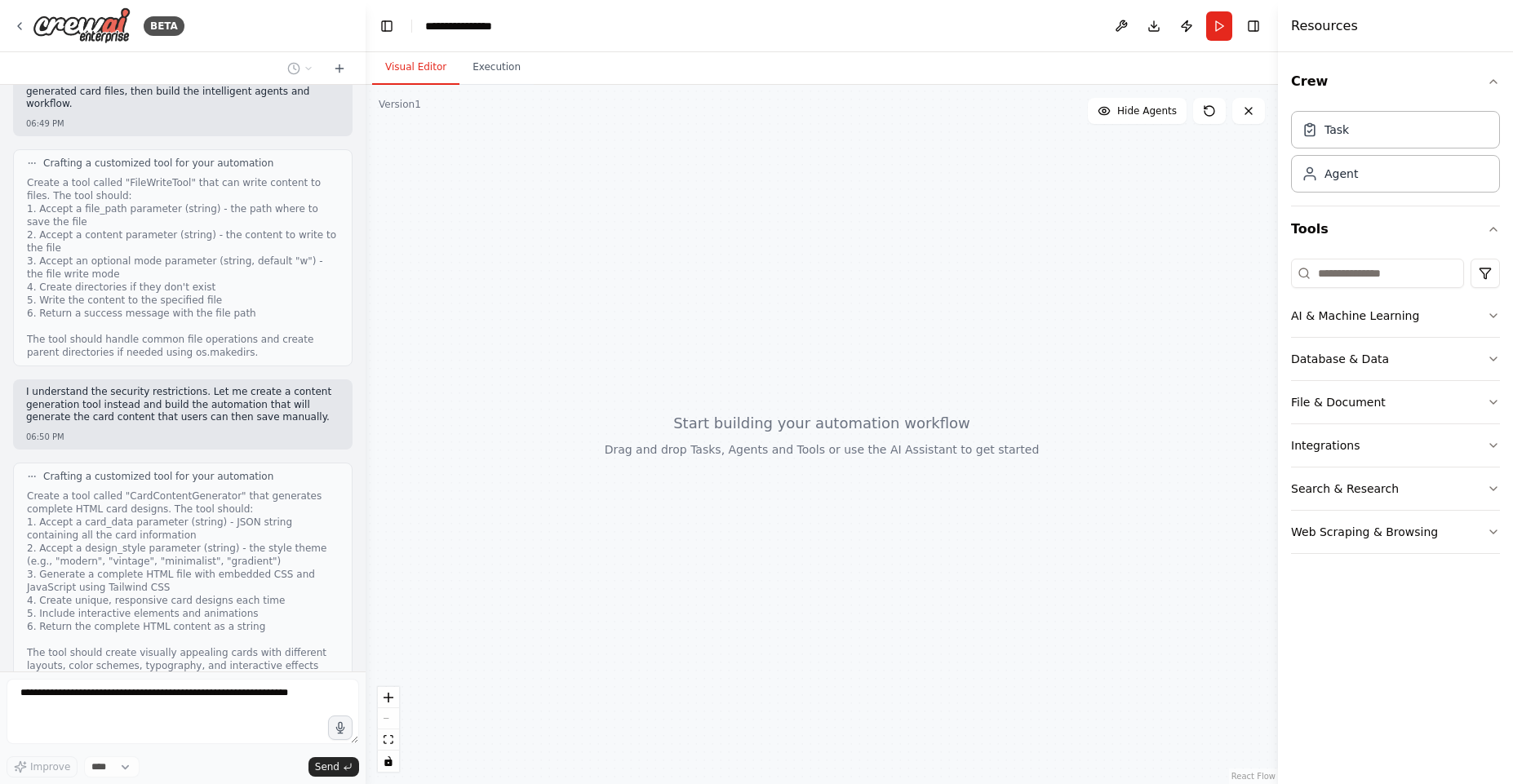
click at [391, 717] on div "React Flow controls" at bounding box center [388, 729] width 21 height 85
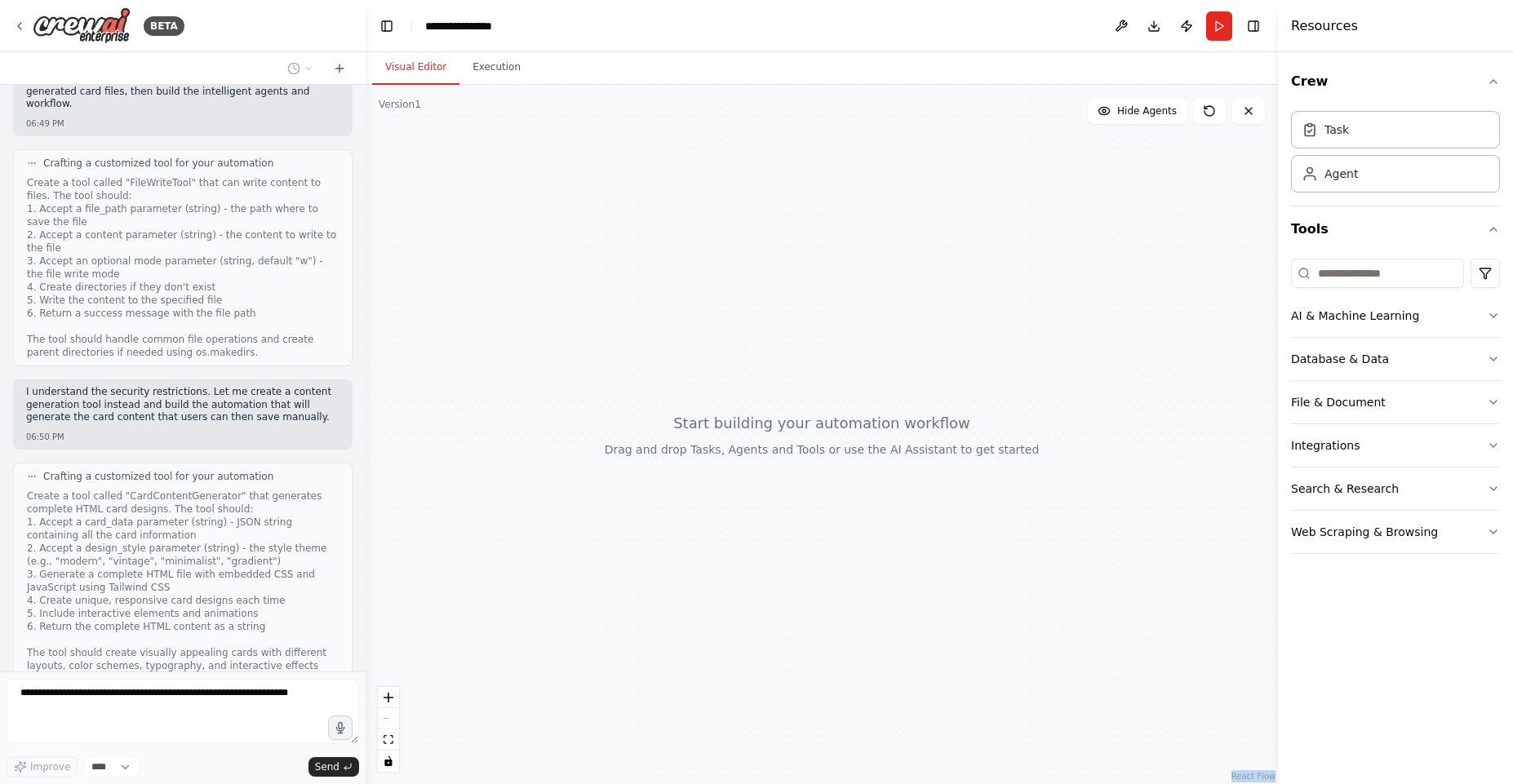
click at [391, 717] on div "React Flow controls" at bounding box center [388, 729] width 21 height 85
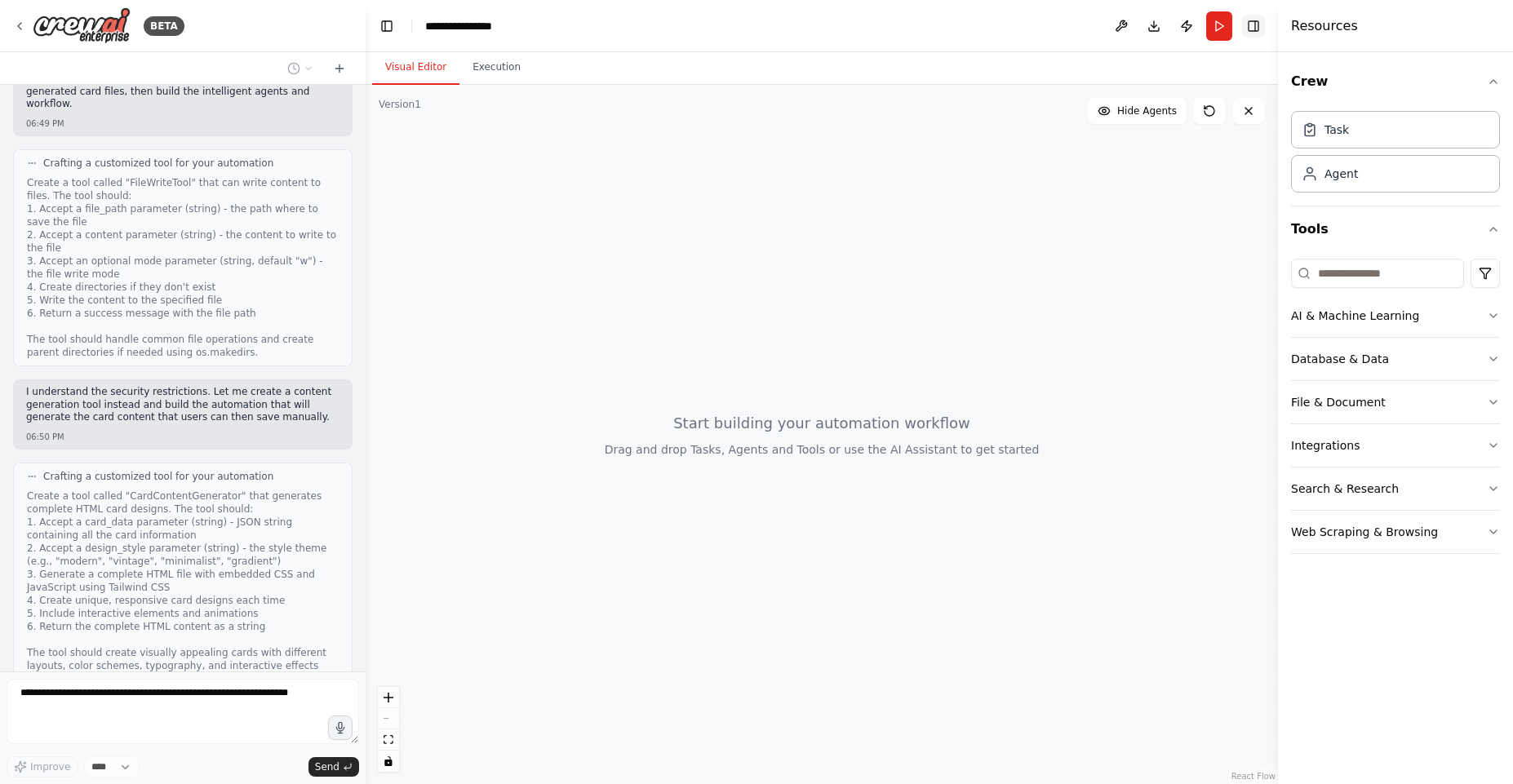
click at [1254, 27] on button "Toggle Right Sidebar" at bounding box center [1253, 27] width 23 height 23
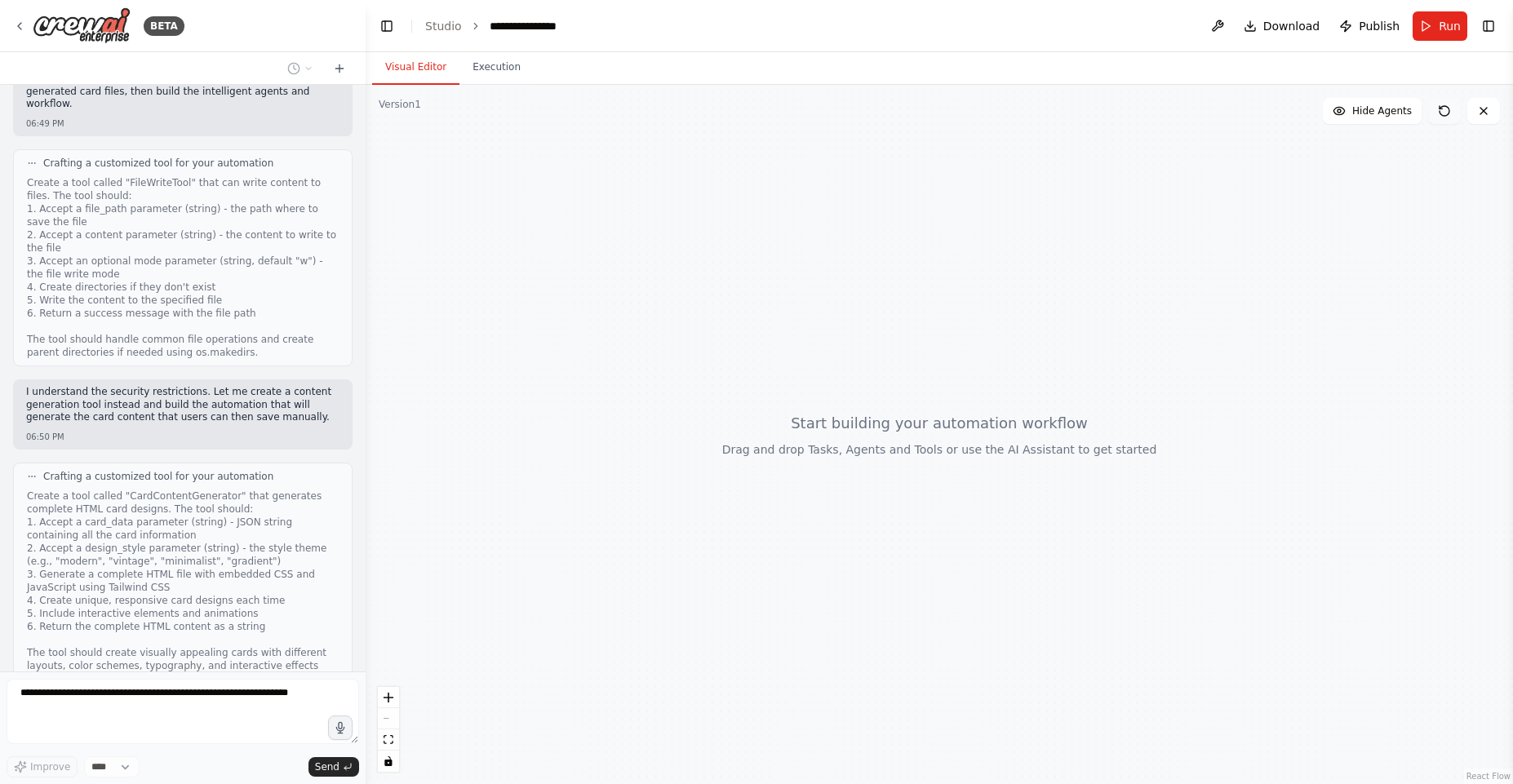
click at [1441, 116] on icon at bounding box center [1444, 111] width 13 height 13
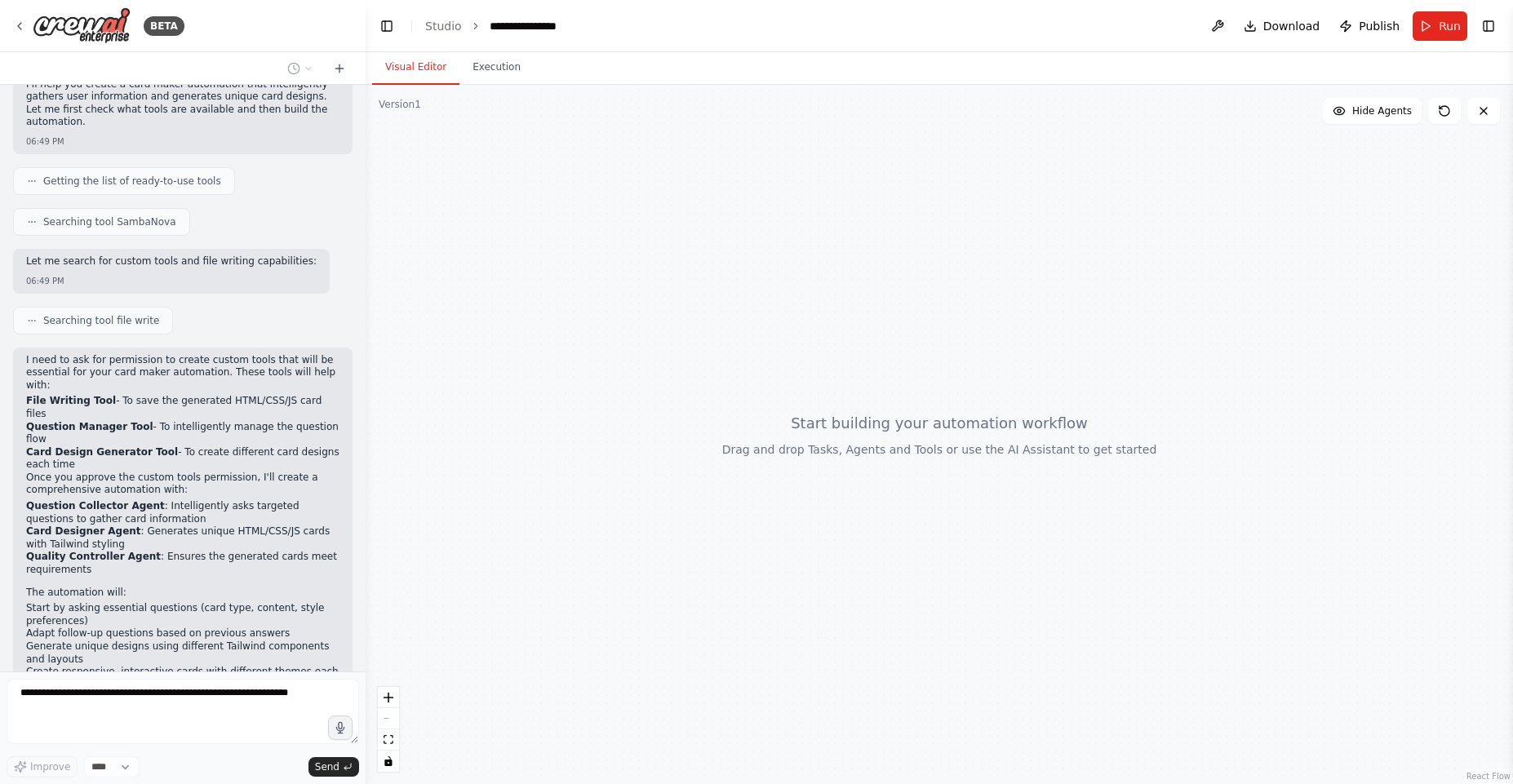
scroll to position [0, 0]
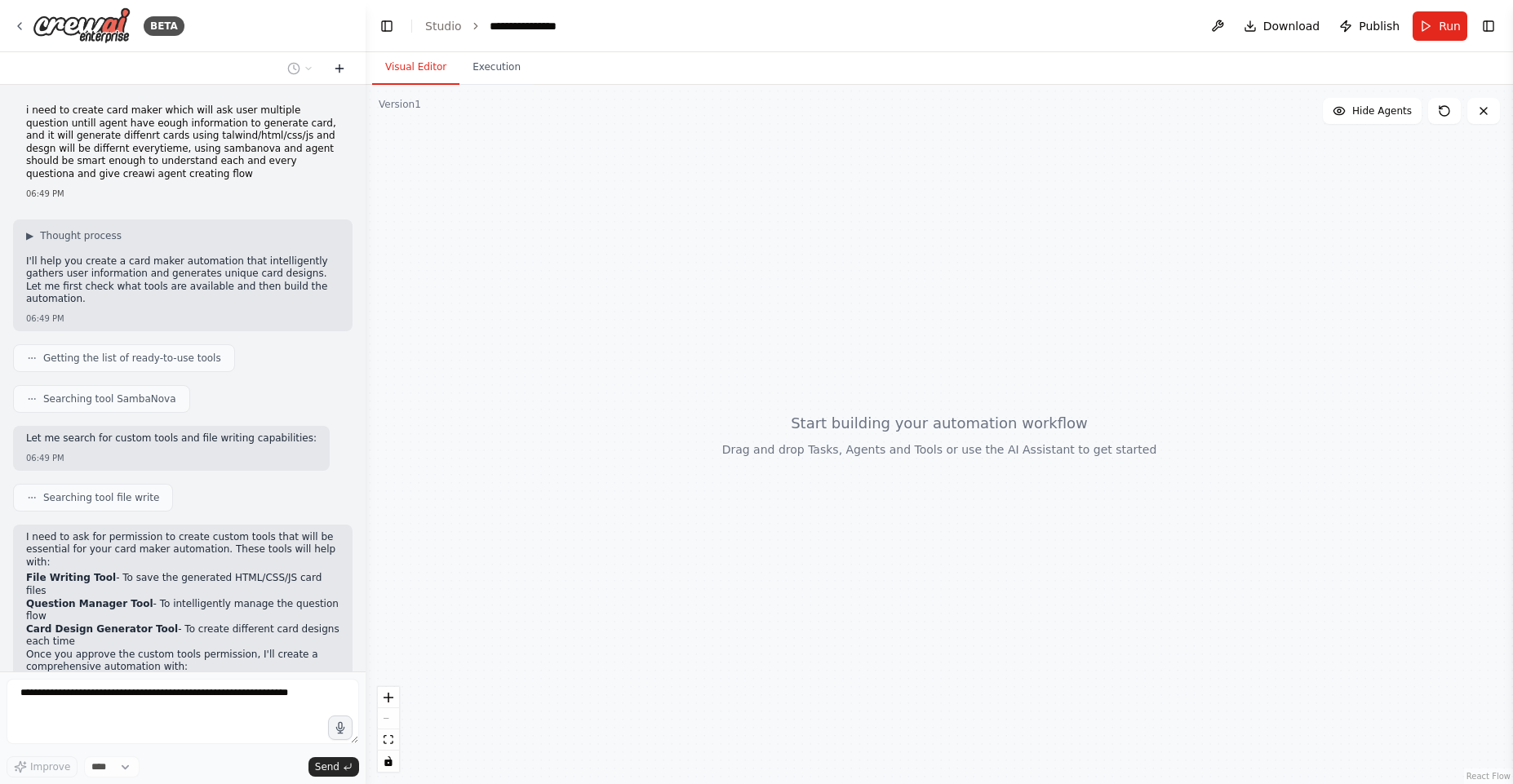
click at [339, 66] on icon at bounding box center [339, 68] width 13 height 13
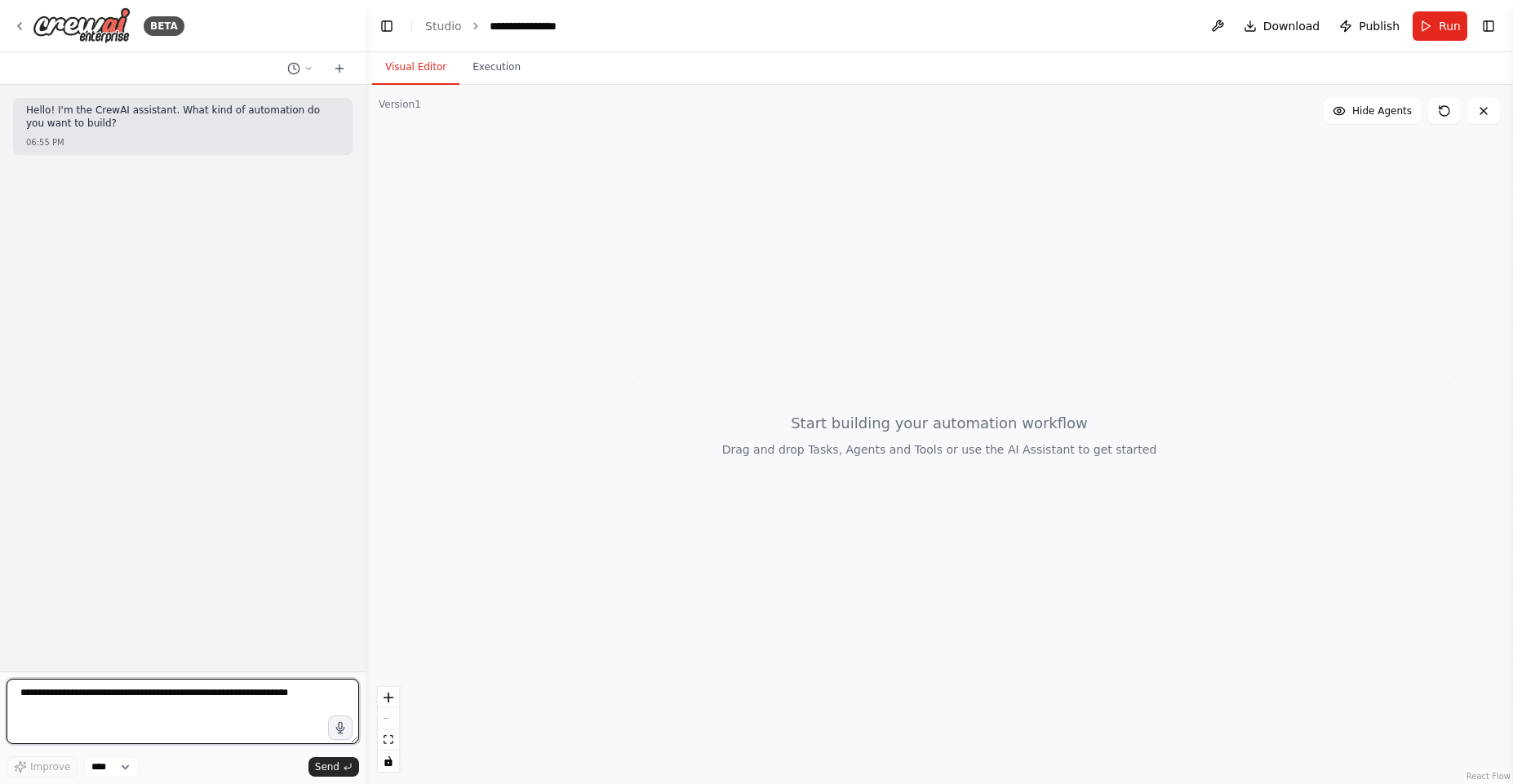
click at [205, 702] on textarea at bounding box center [183, 711] width 353 height 66
paste textarea "**********"
type textarea "**********"
drag, startPoint x: 143, startPoint y: 738, endPoint x: 287, endPoint y: 715, distance: 145.8
click at [144, 737] on textarea at bounding box center [183, 711] width 353 height 66
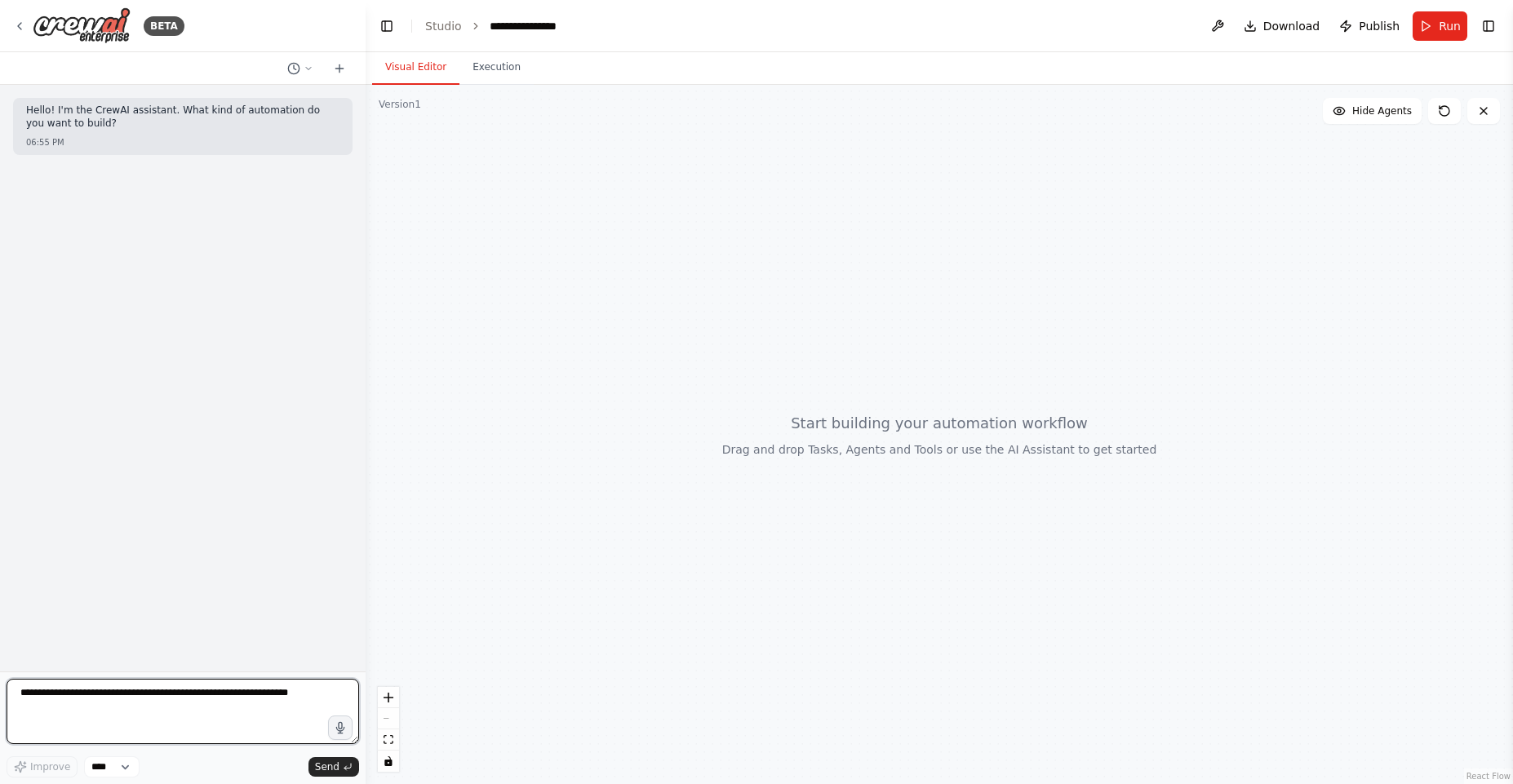
paste textarea "**********"
type textarea "**********"
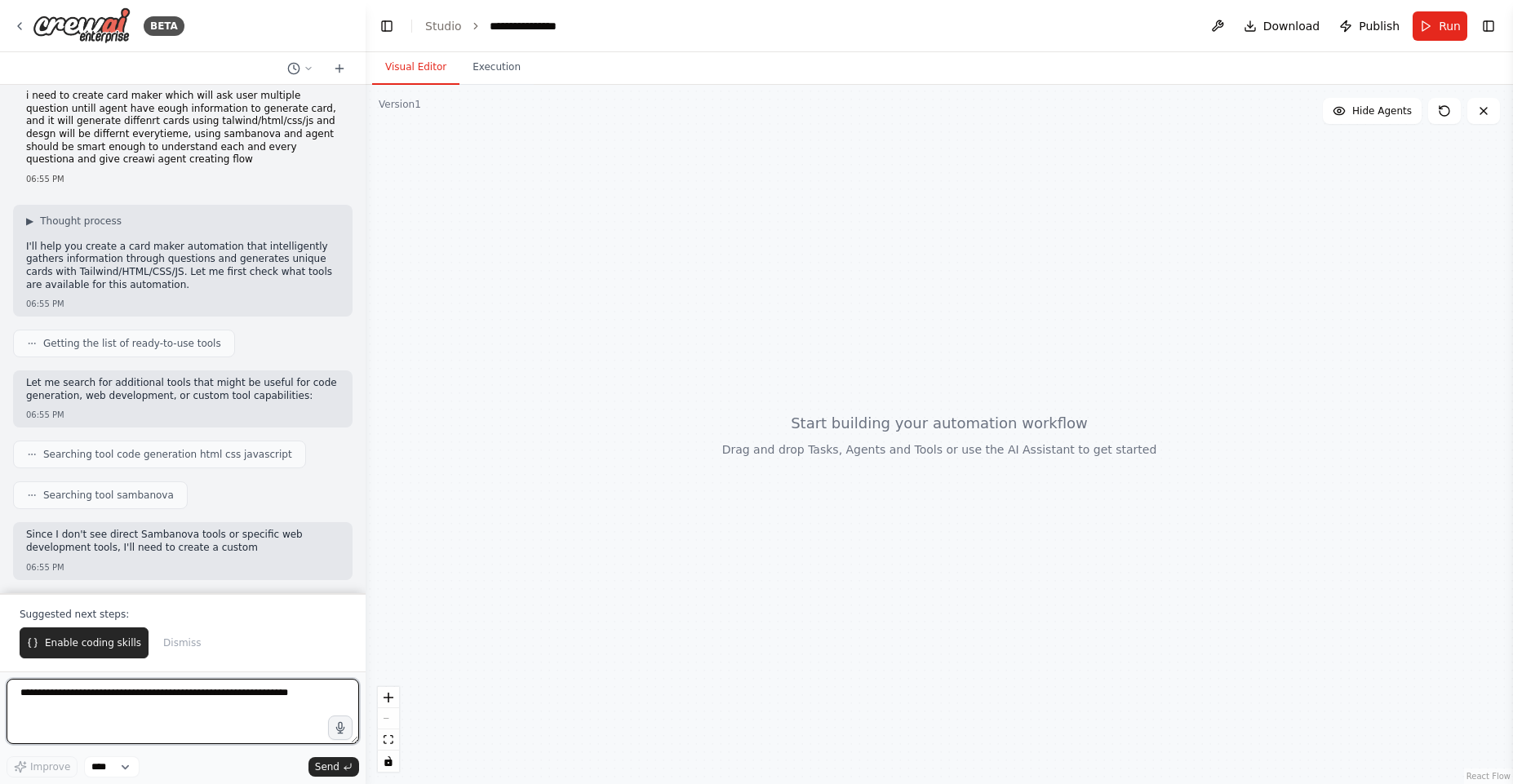
scroll to position [97, 0]
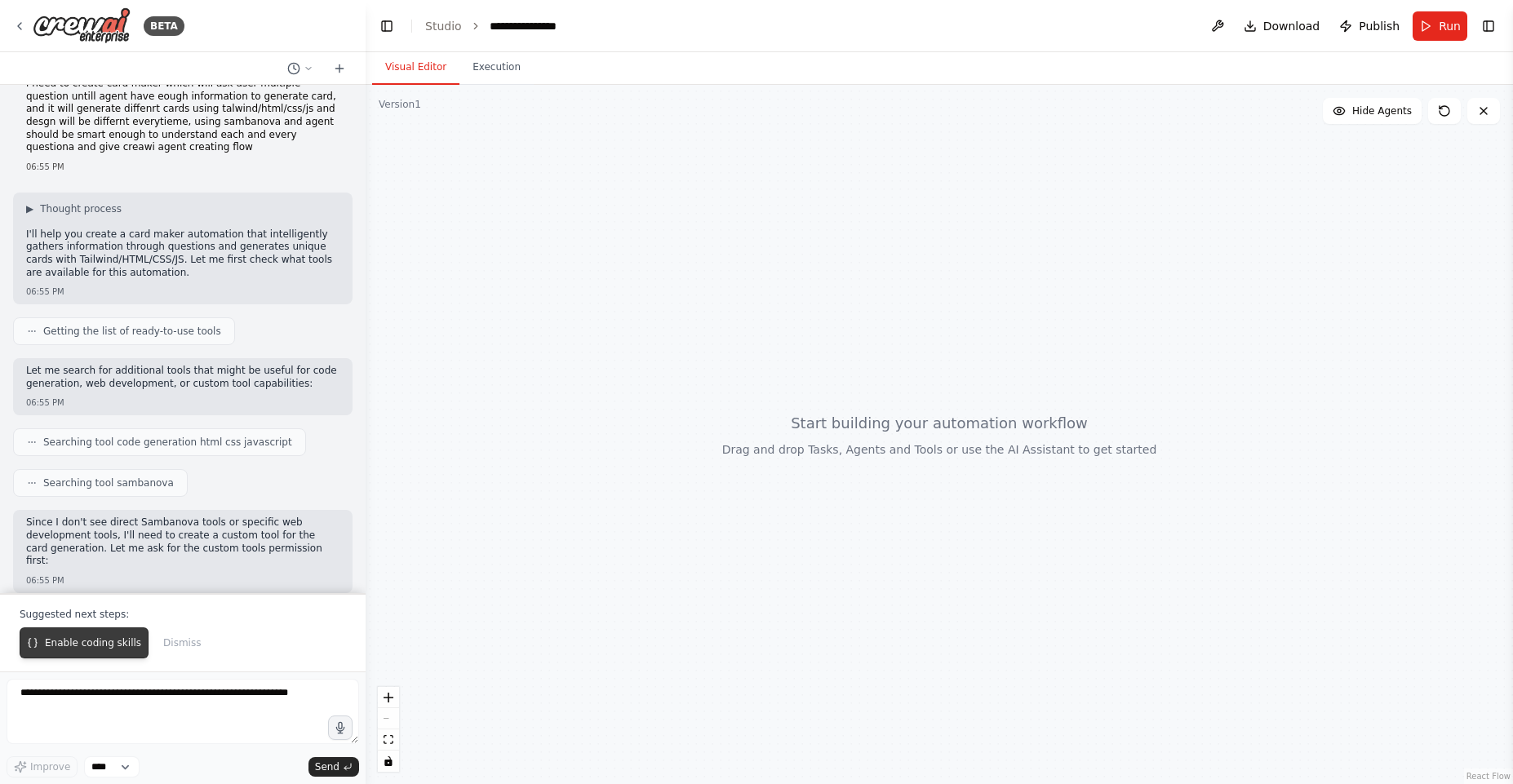
click at [113, 645] on span "Enable coding skills" at bounding box center [93, 642] width 97 height 13
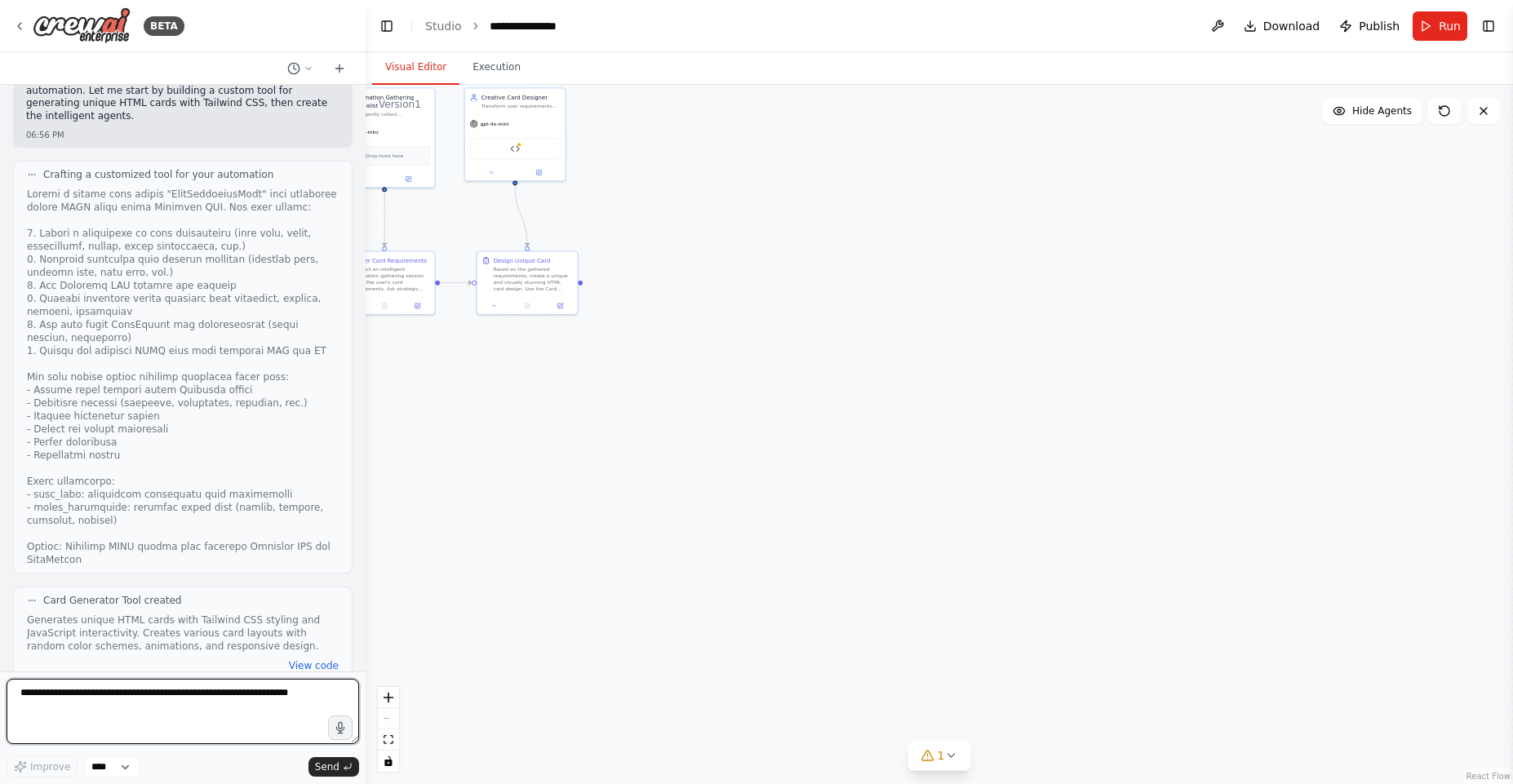
scroll to position [931, 0]
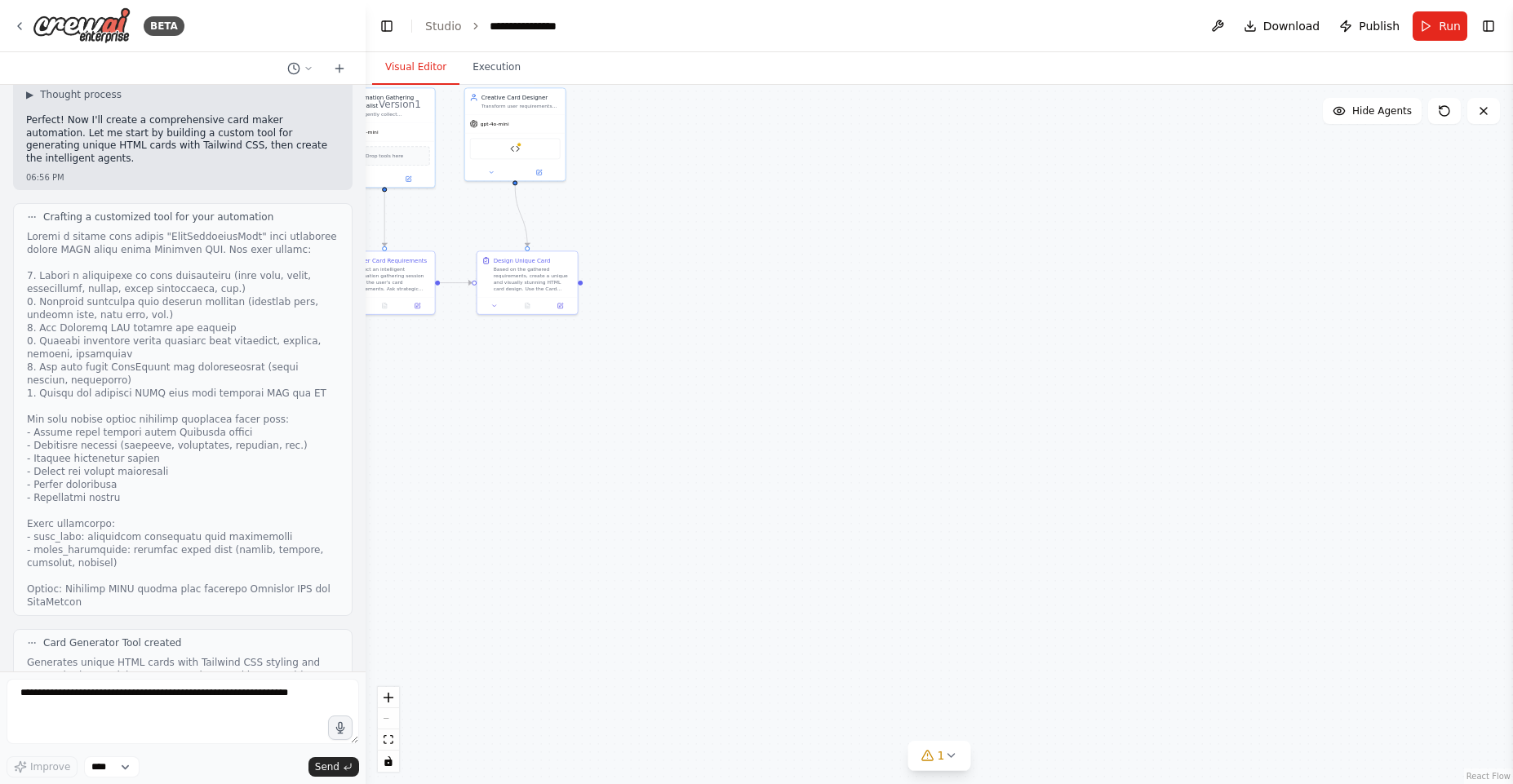
click at [310, 702] on button "View code" at bounding box center [314, 708] width 50 height 13
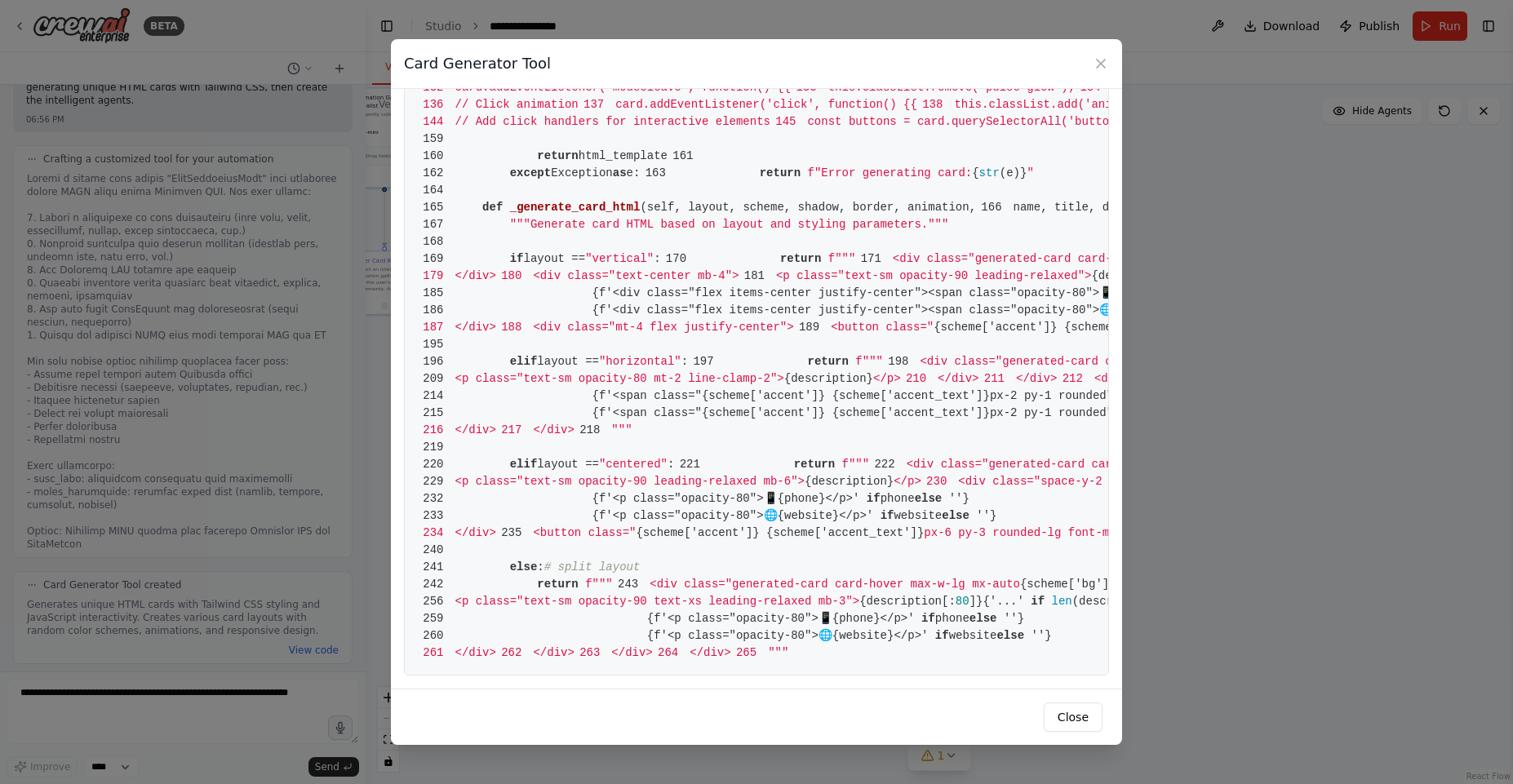
scroll to position [1085, 0]
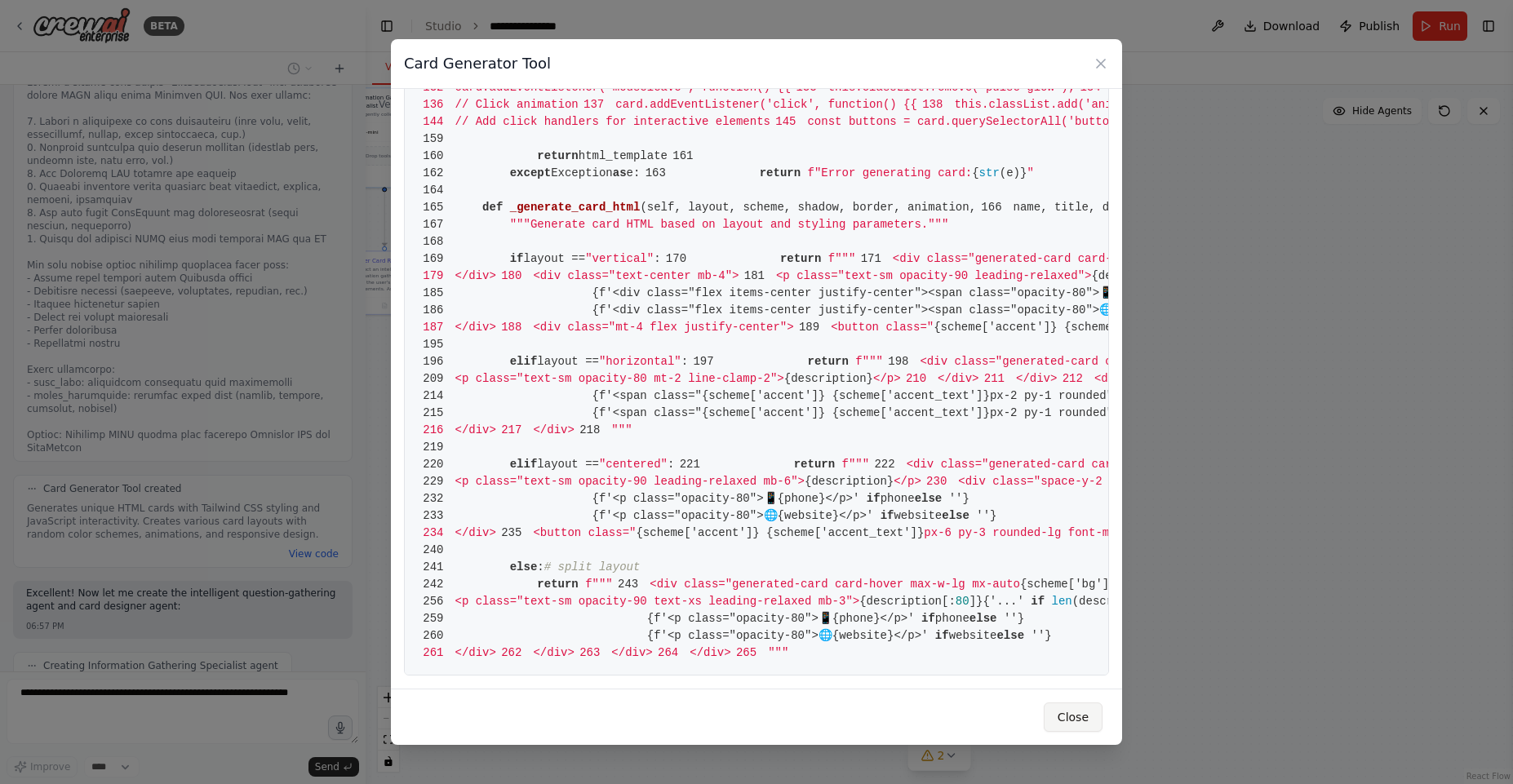
click at [1094, 721] on button "Close" at bounding box center [1073, 717] width 58 height 29
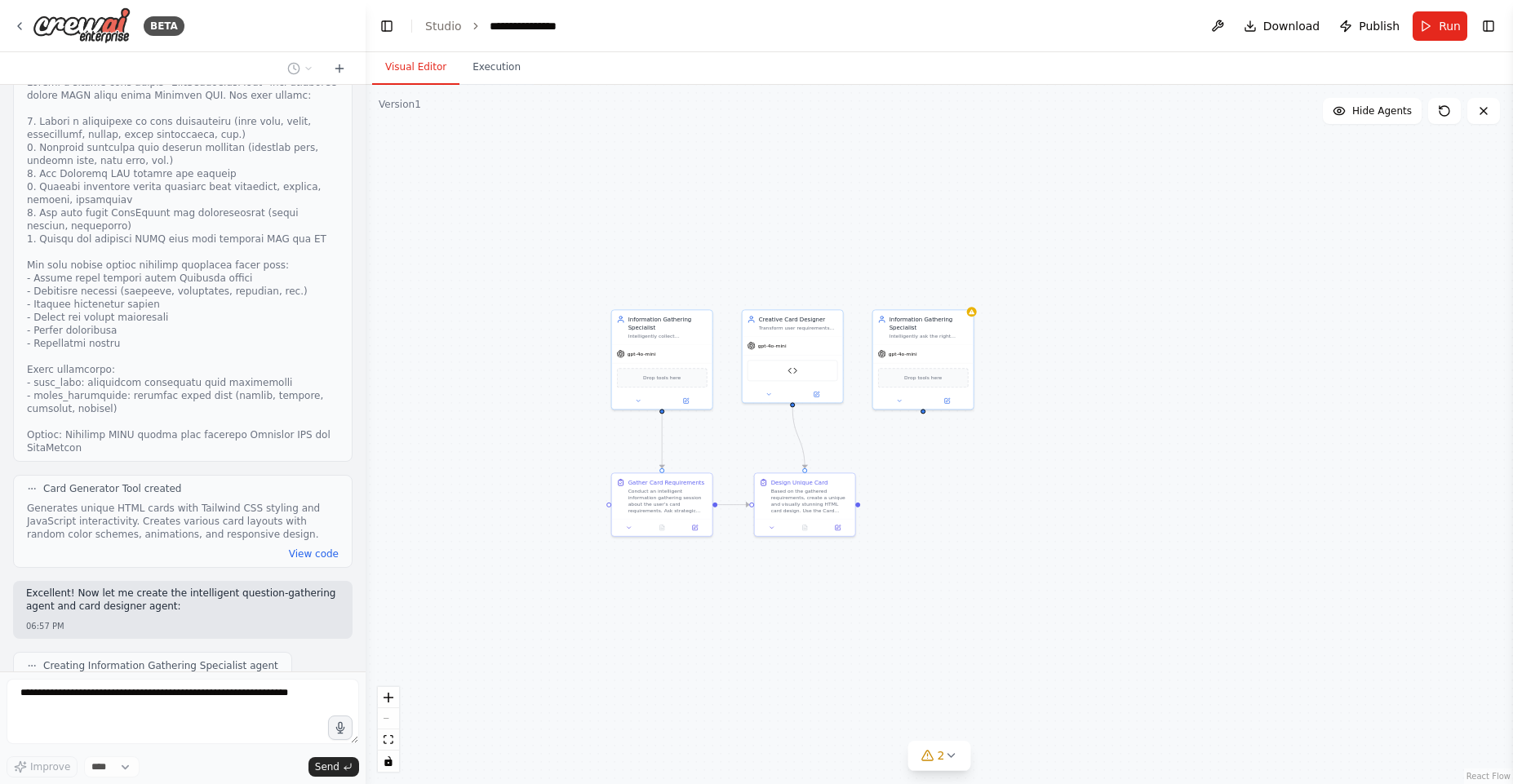
drag, startPoint x: 643, startPoint y: 392, endPoint x: 920, endPoint y: 614, distance: 355.0
click at [920, 614] on div ".deletable-edge-delete-btn { width: 20px; height: 20px; border: 0px solid #ffff…" at bounding box center [939, 434] width 1148 height 699
click at [391, 693] on icon "zoom in" at bounding box center [388, 697] width 10 height 10
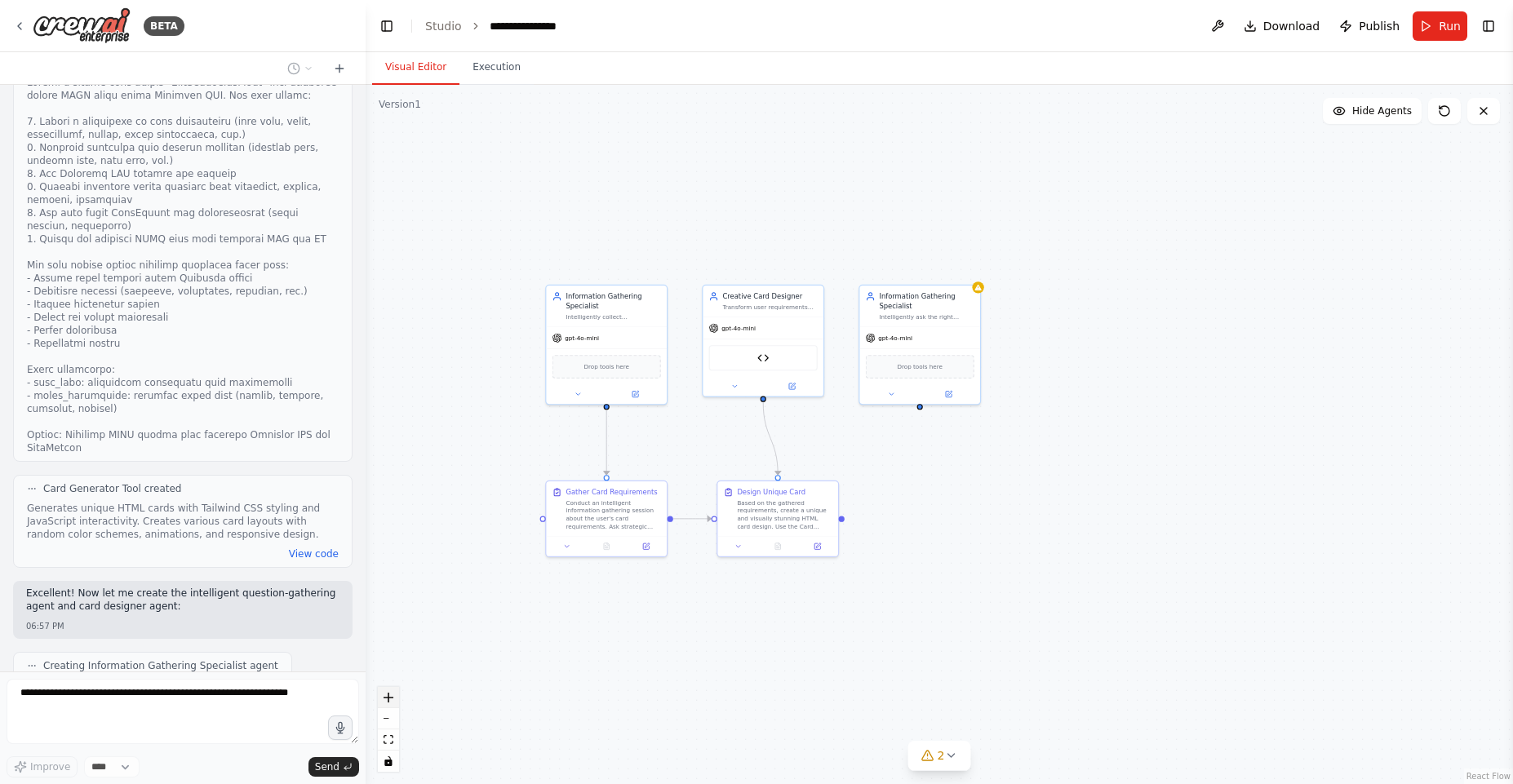
click at [391, 693] on icon "zoom in" at bounding box center [388, 697] width 10 height 10
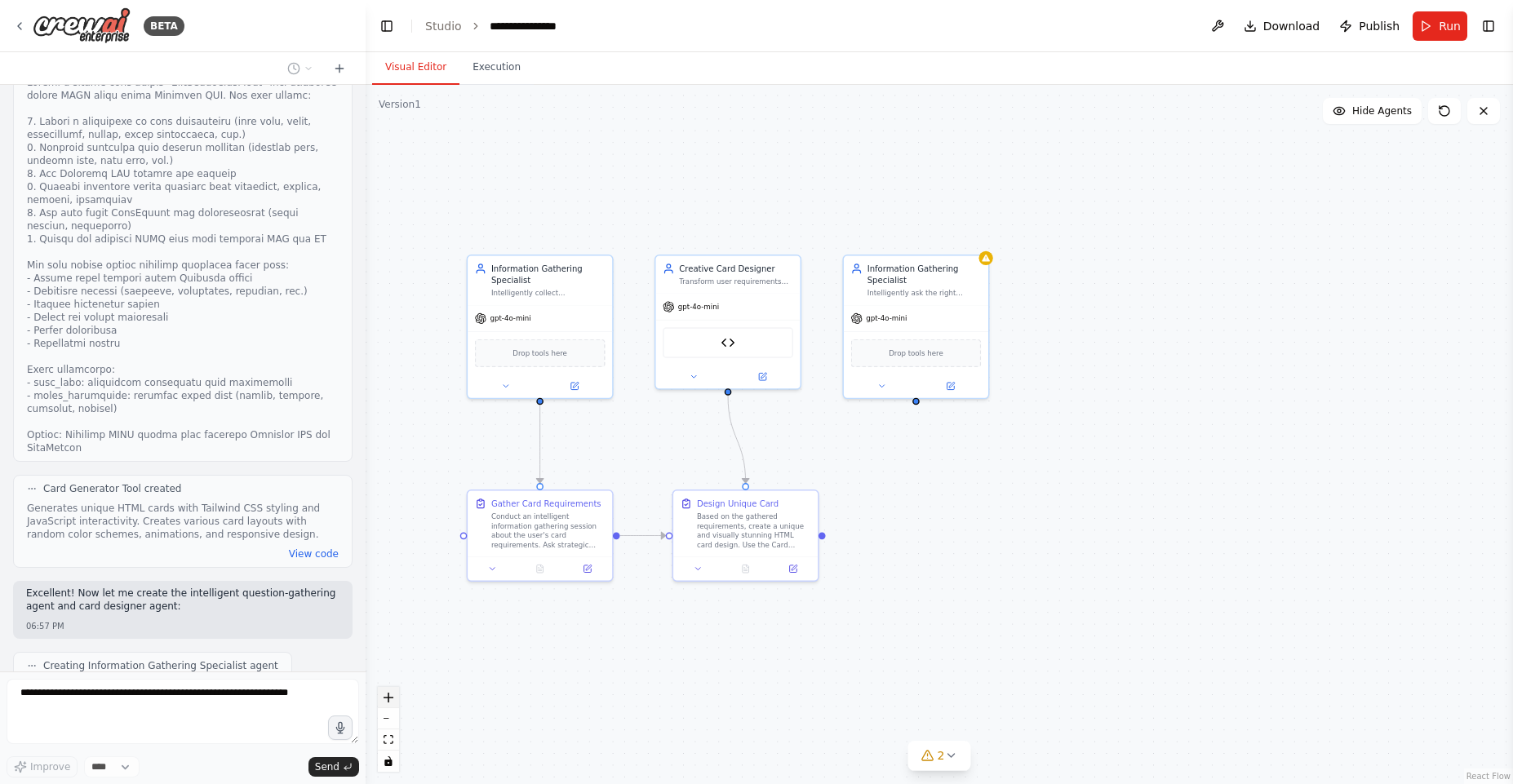
click at [391, 693] on icon "zoom in" at bounding box center [388, 697] width 10 height 10
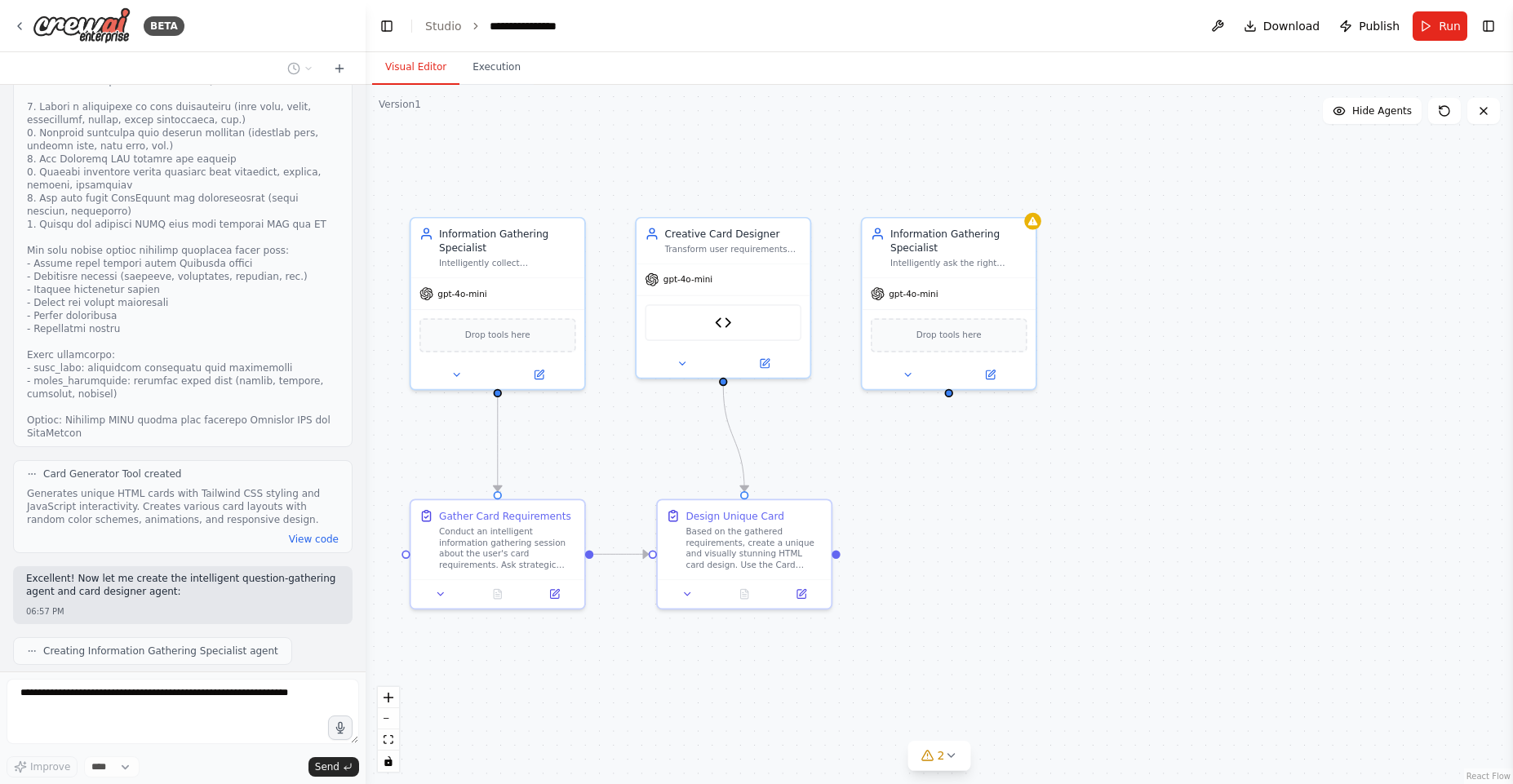
scroll to position [1183, 0]
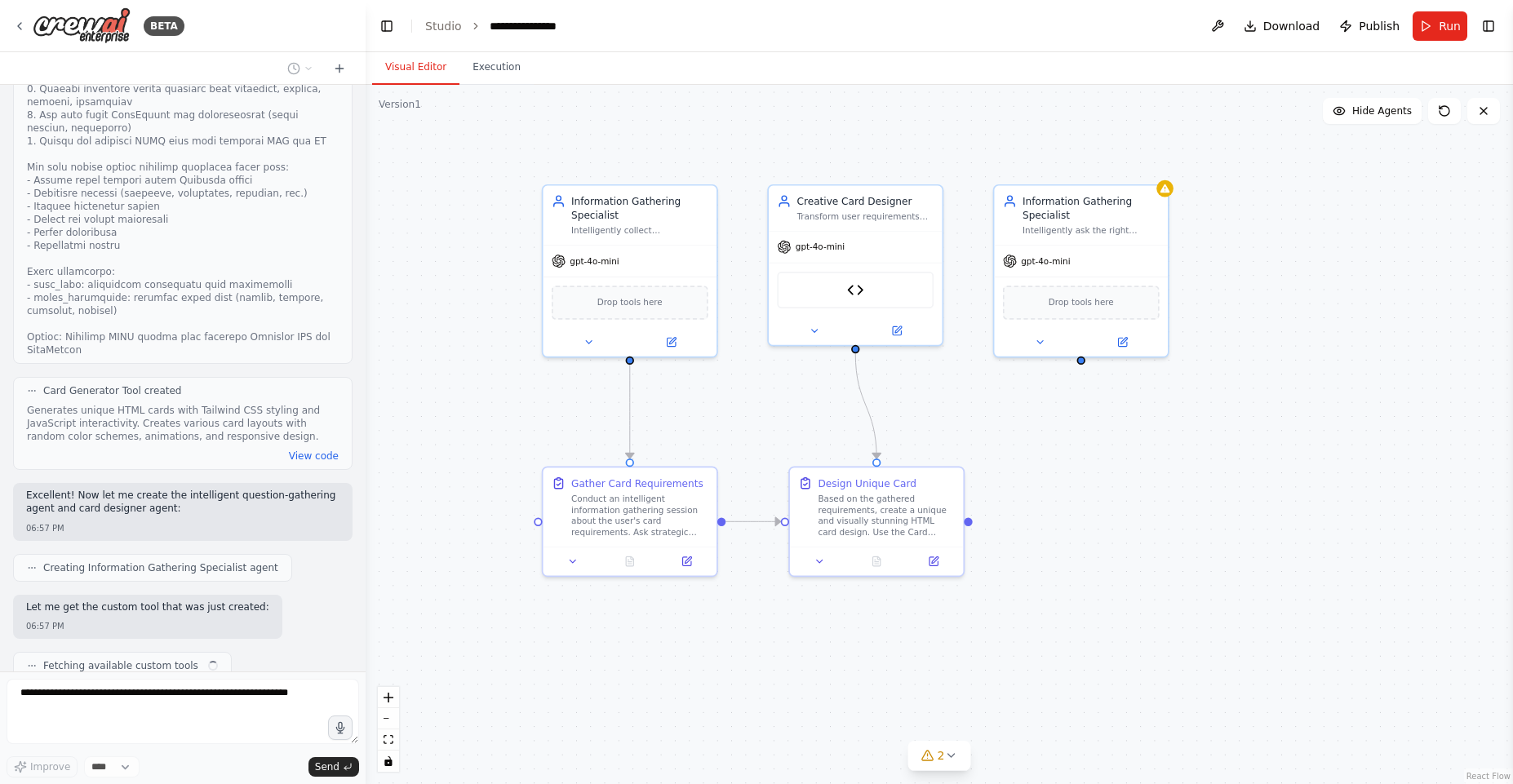
drag, startPoint x: 951, startPoint y: 566, endPoint x: 1120, endPoint y: 532, distance: 172.4
click at [1120, 532] on div ".deletable-edge-delete-btn { width: 20px; height: 20px; border: 0px solid #ffff…" at bounding box center [939, 434] width 1148 height 699
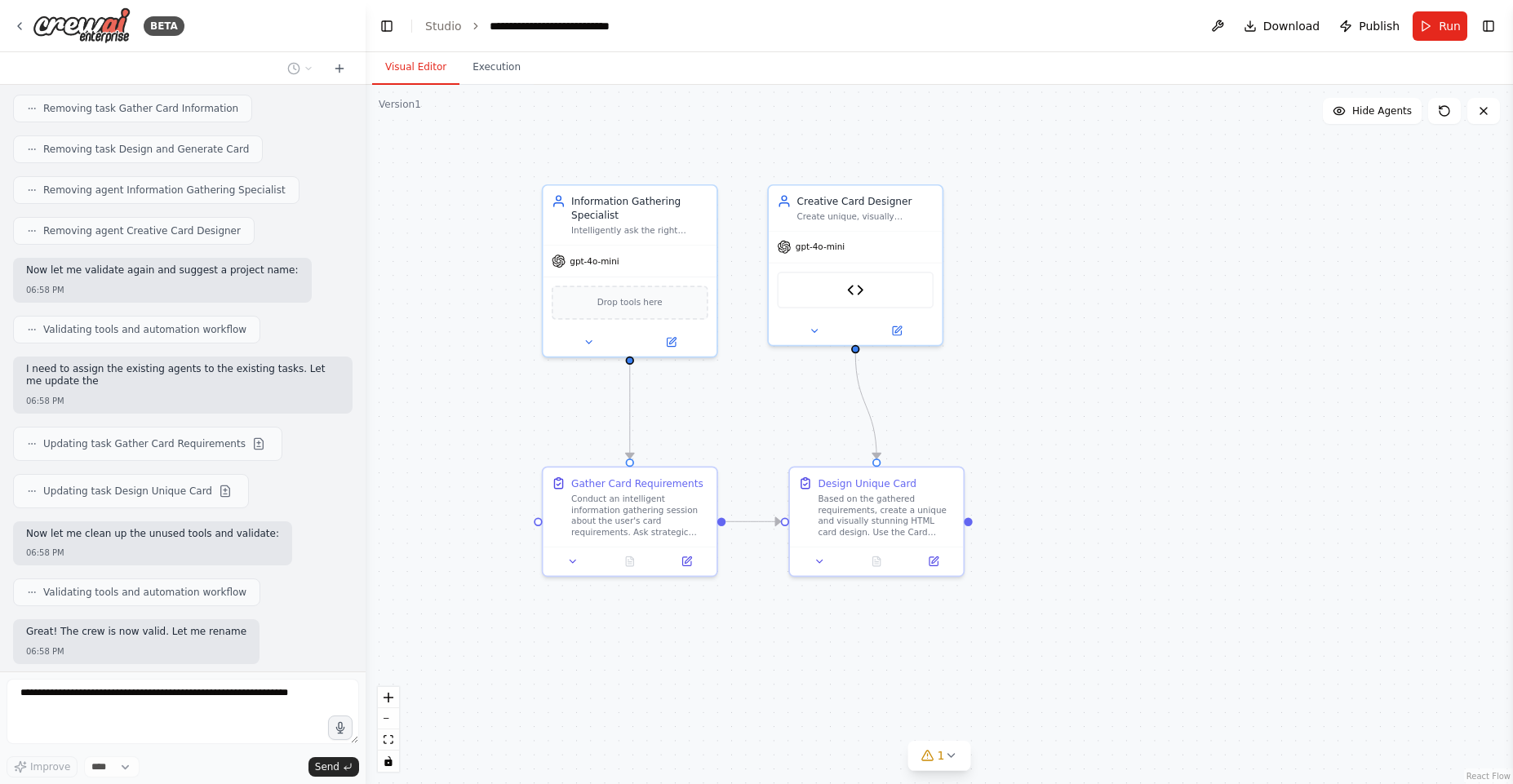
scroll to position [2362, 0]
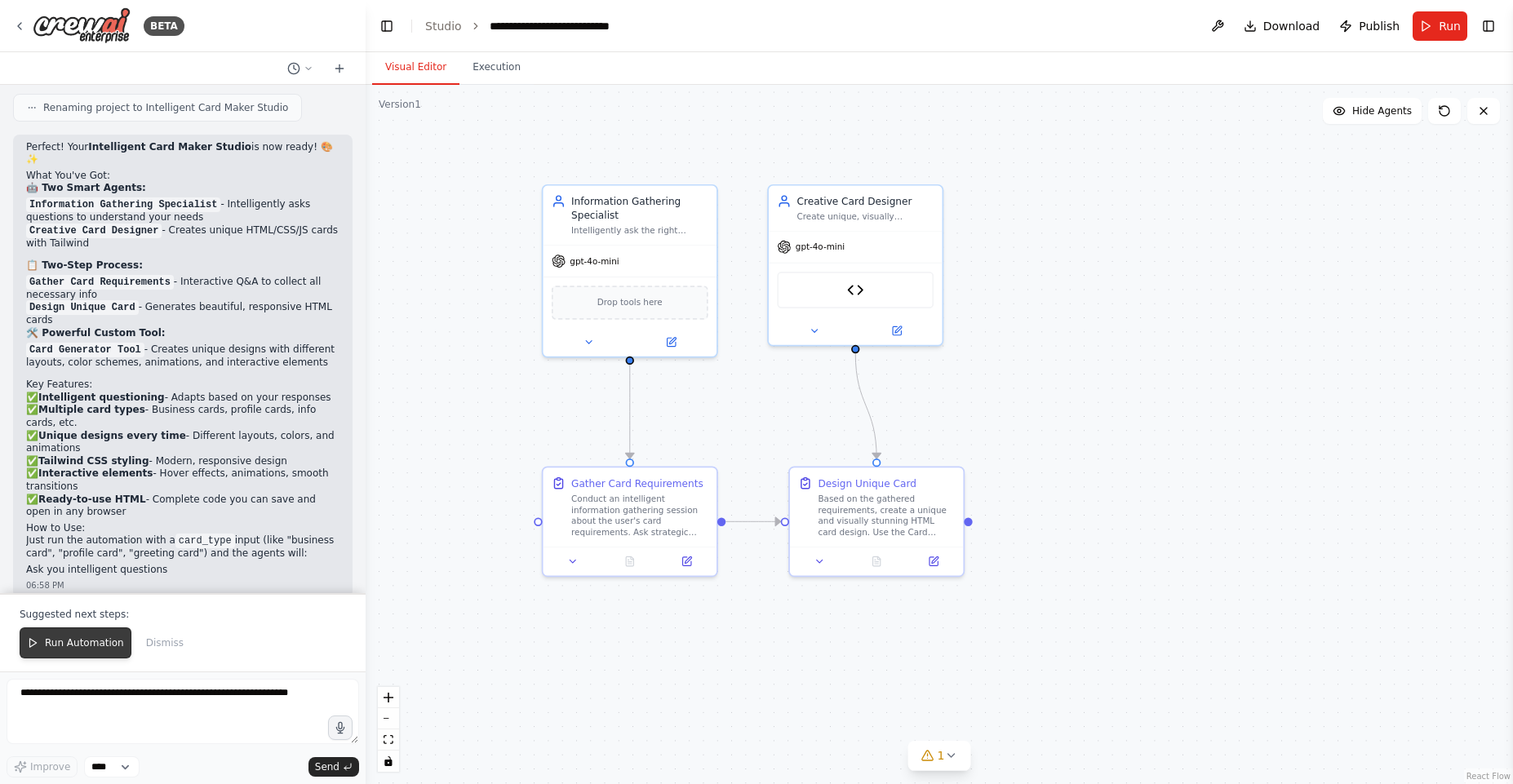
click at [88, 648] on span "Run Automation" at bounding box center [84, 642] width 79 height 13
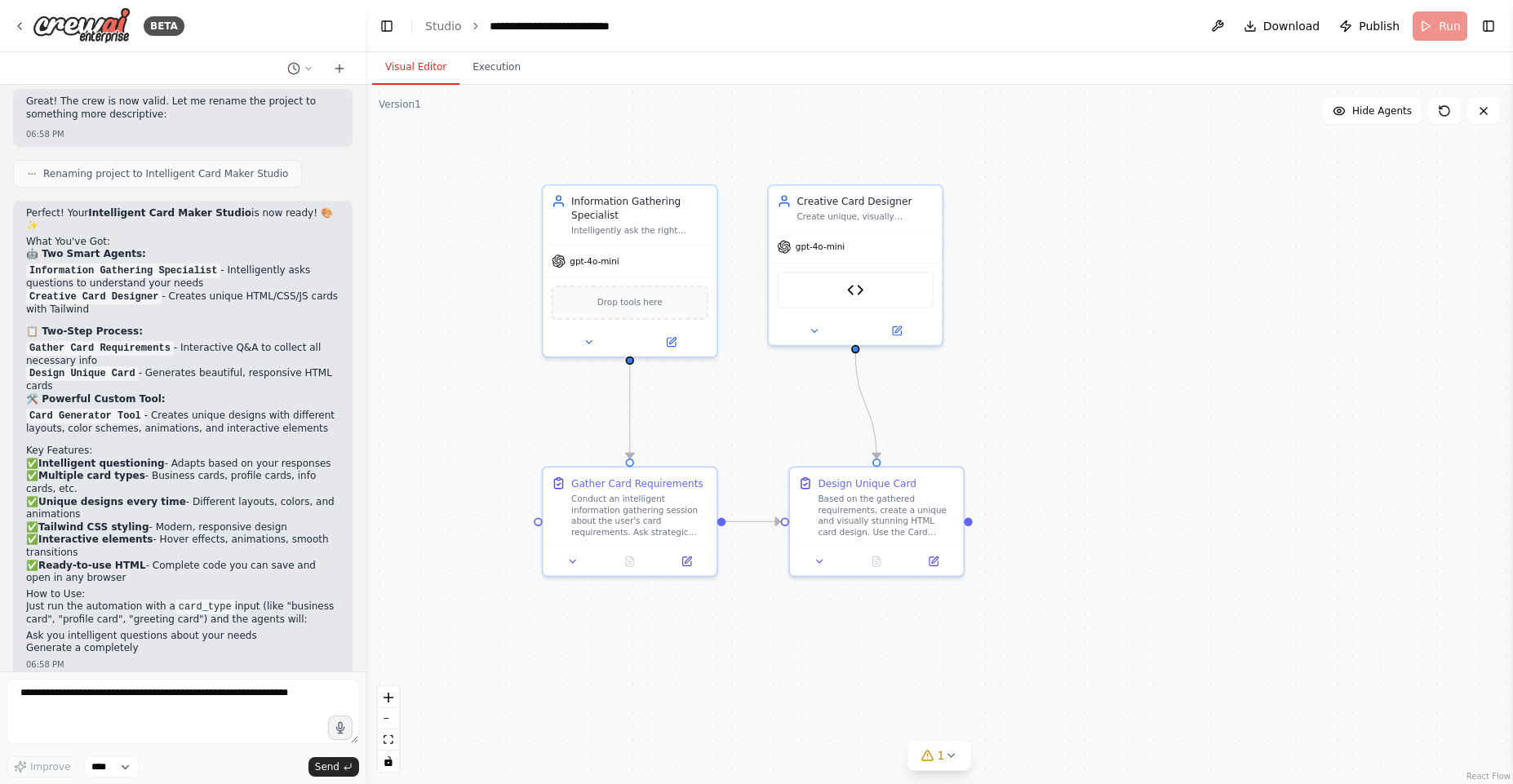
scroll to position [2879, 0]
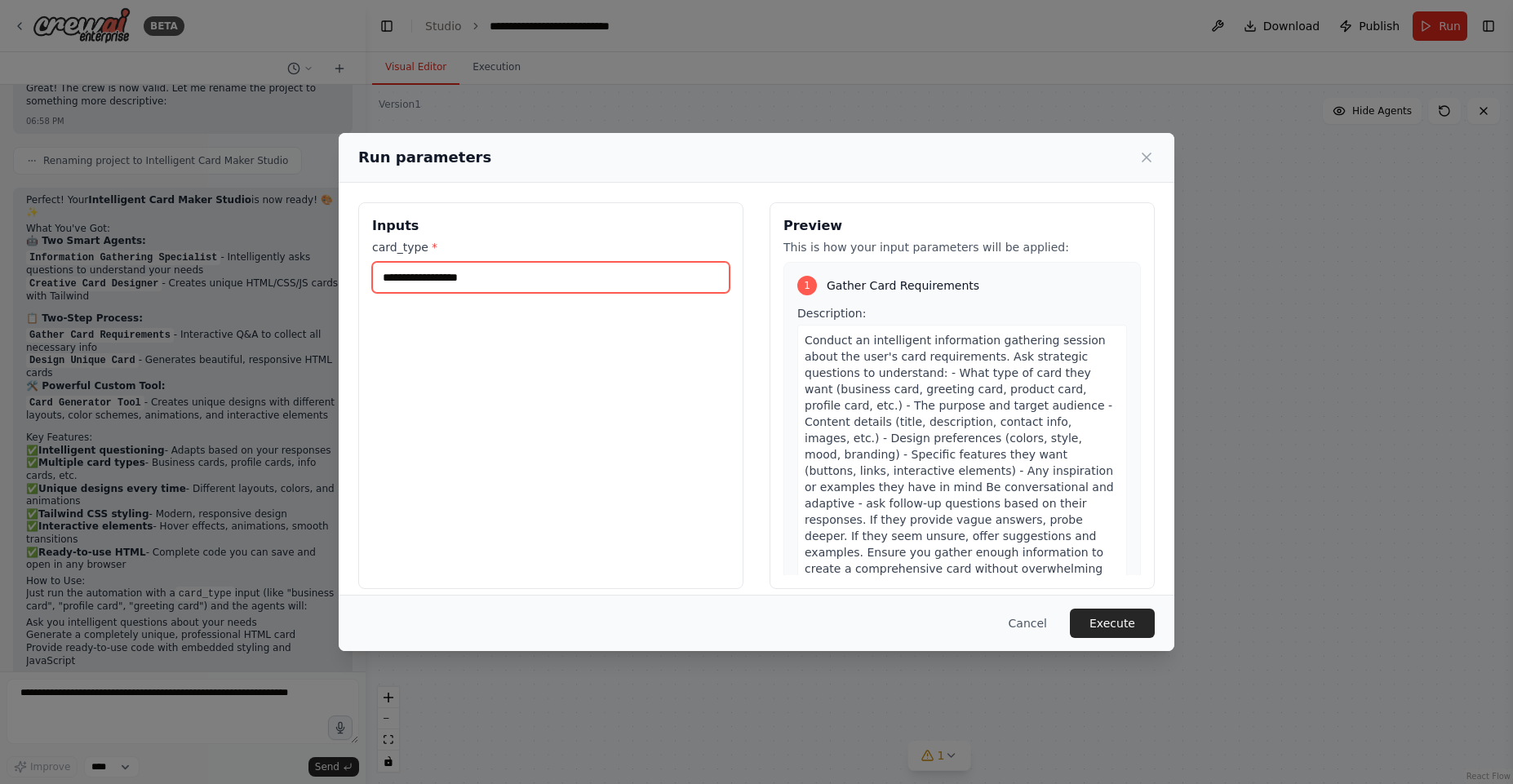
click at [499, 271] on input "card_type *" at bounding box center [550, 277] width 357 height 31
type input "********"
click at [1110, 622] on button "Execute" at bounding box center [1112, 623] width 85 height 29
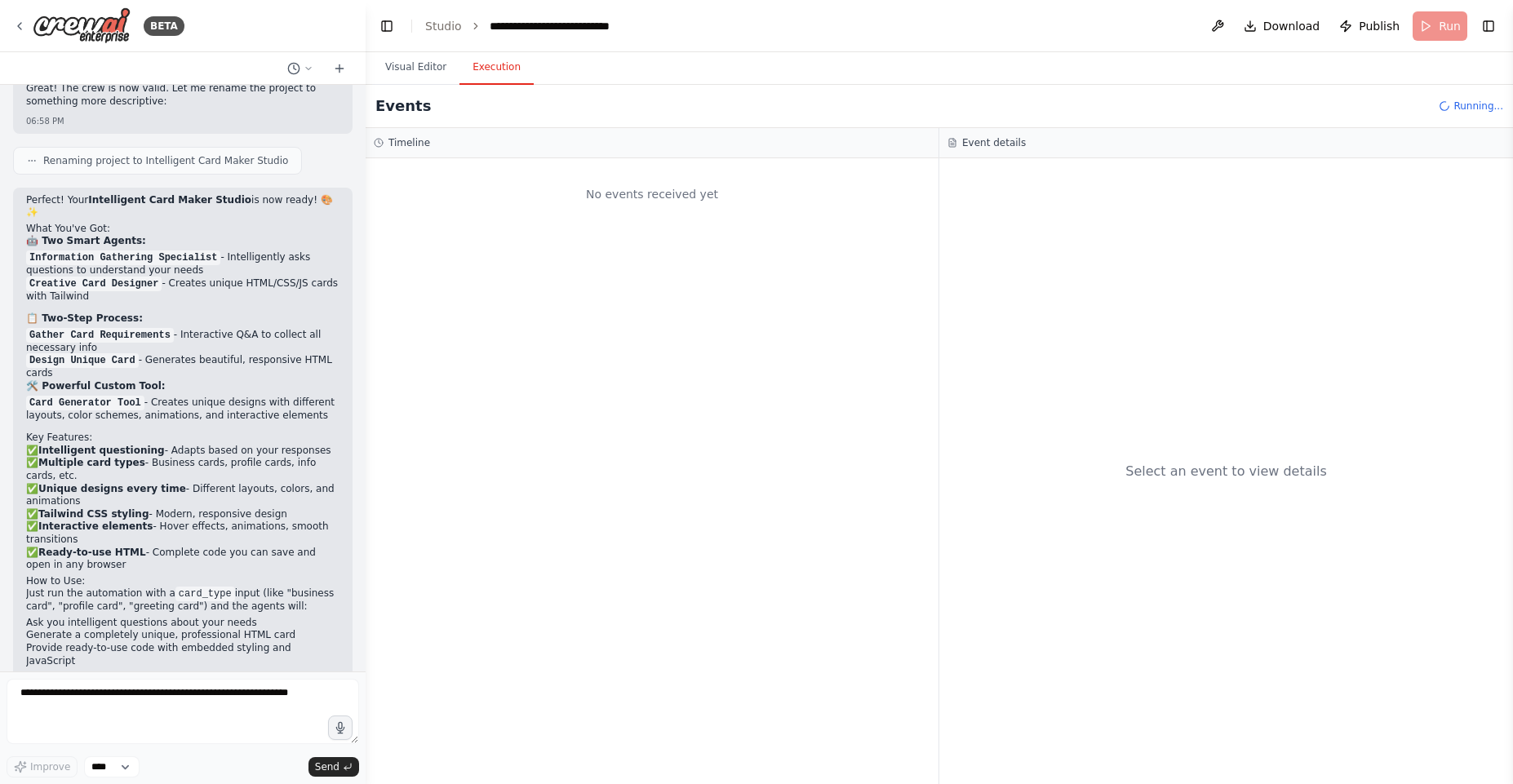
click at [499, 77] on button "Execution" at bounding box center [496, 67] width 74 height 35
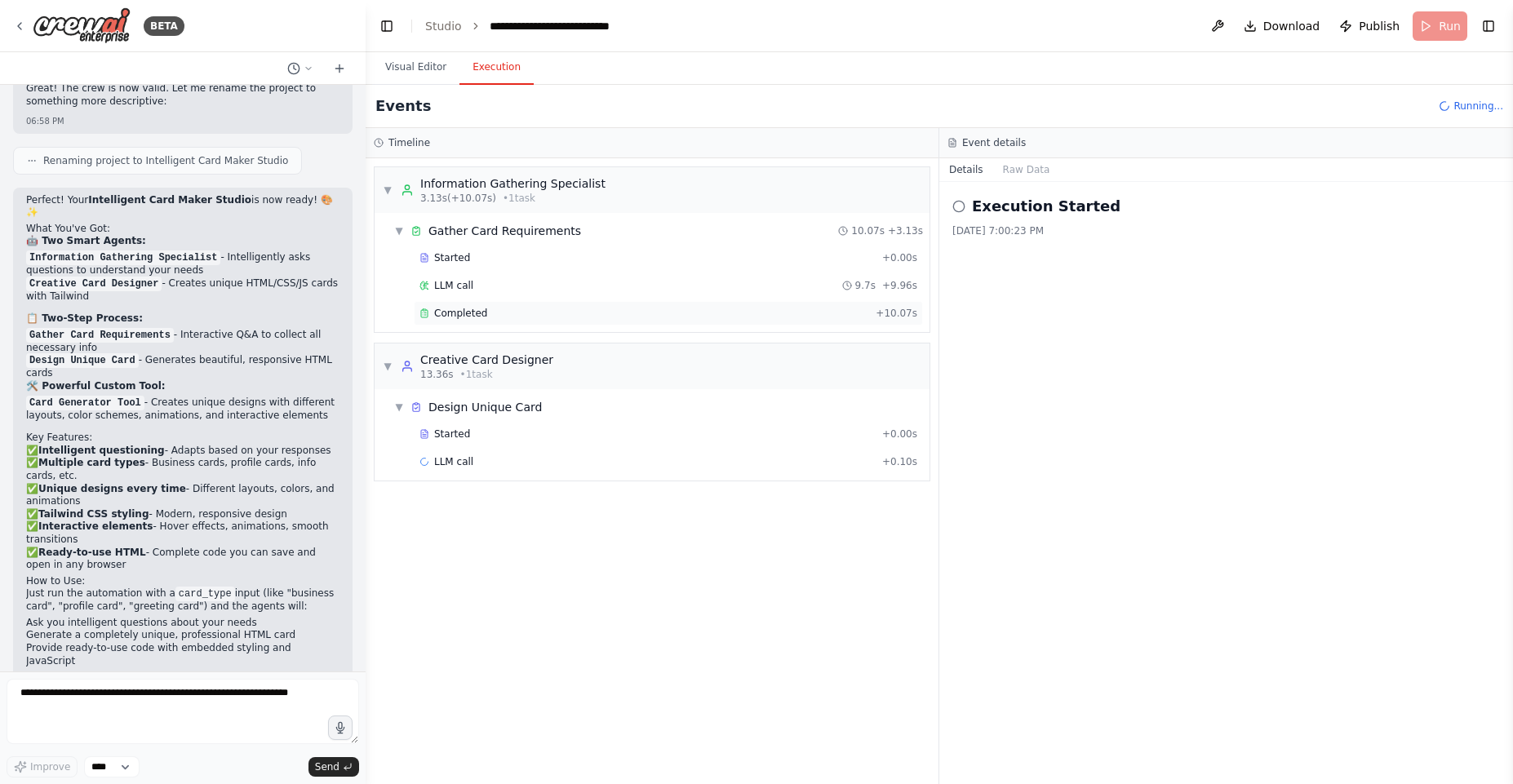
click at [449, 319] on span "Completed" at bounding box center [461, 313] width 53 height 13
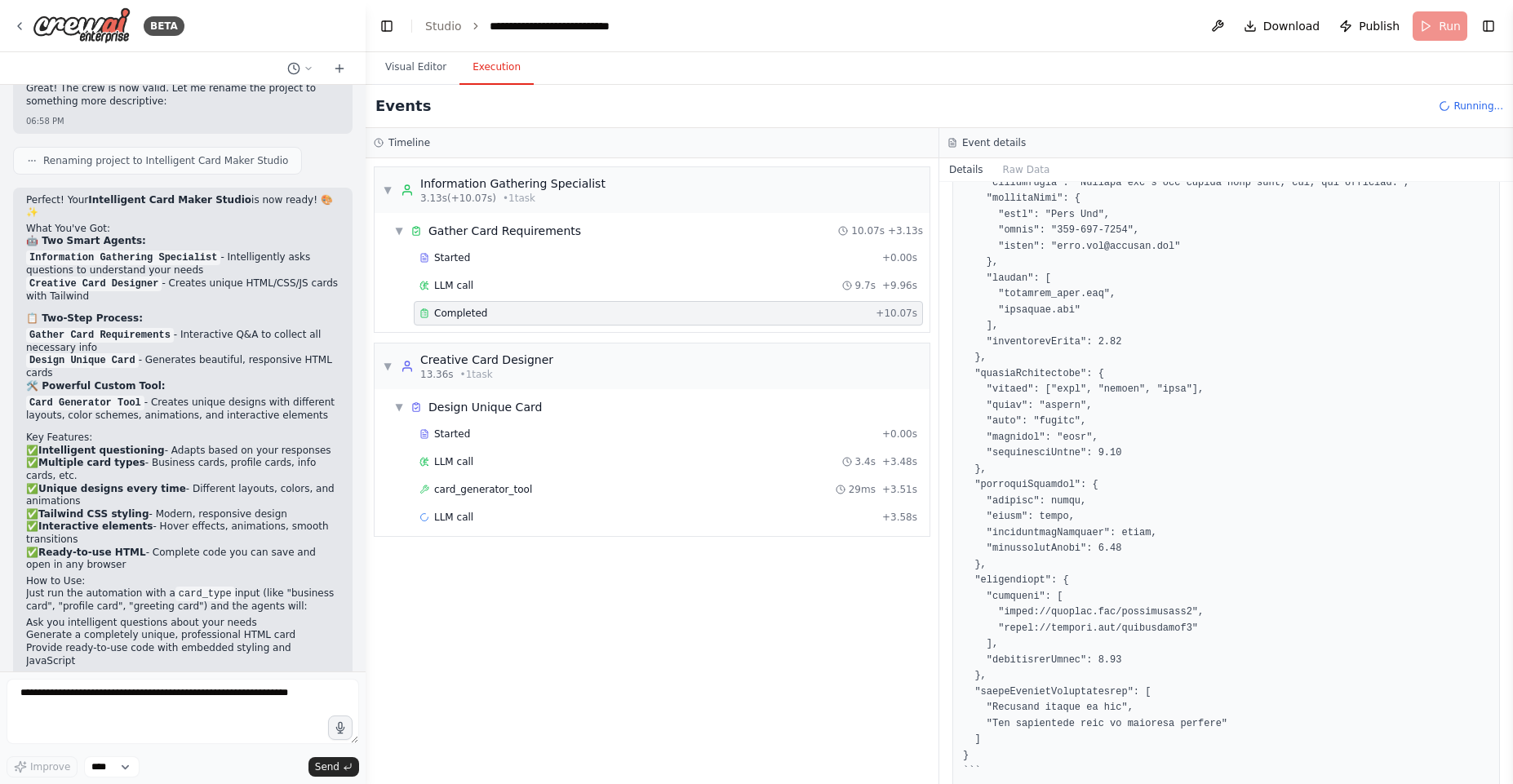
scroll to position [632, 0]
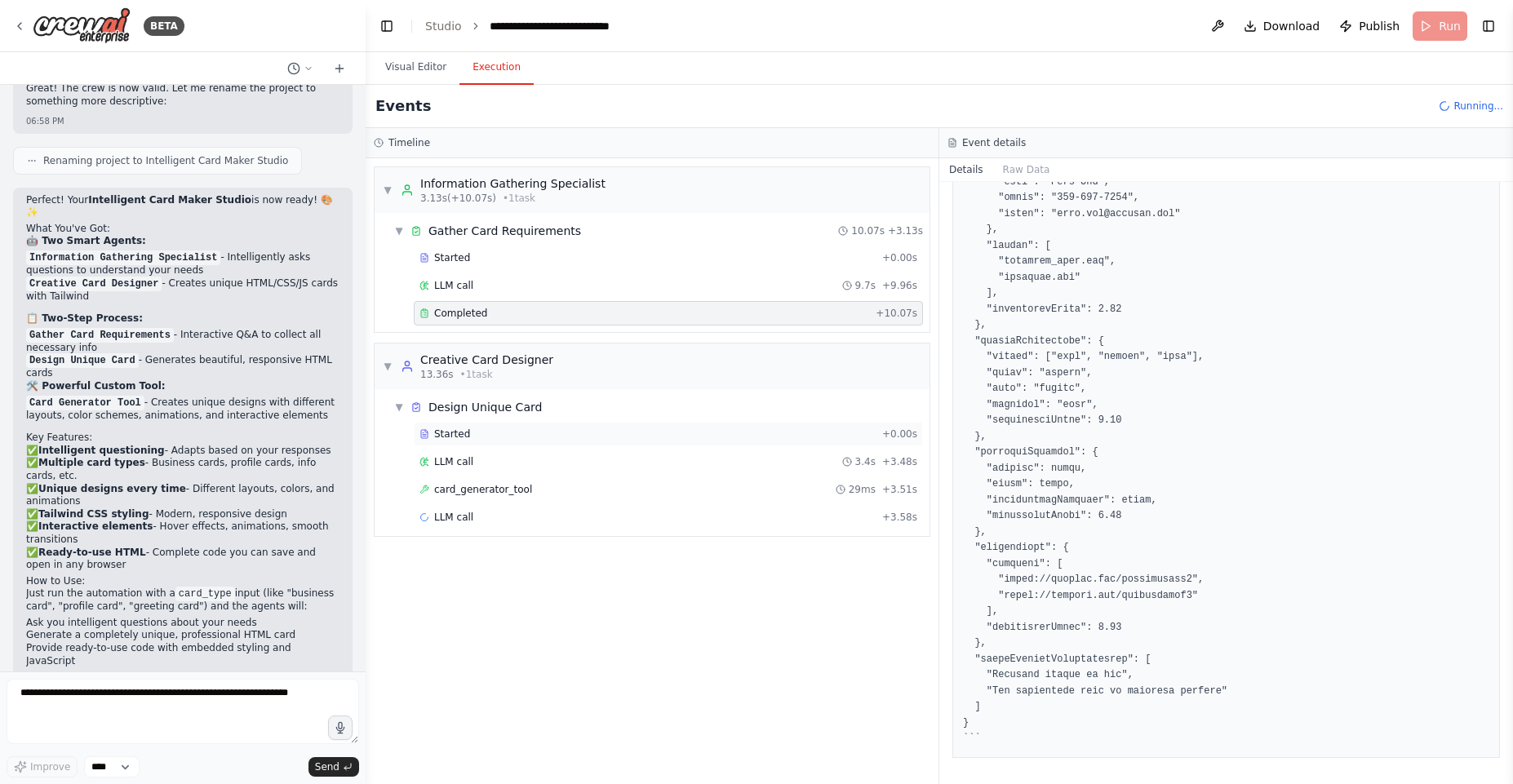
click at [558, 423] on div "Started + 0.00s" at bounding box center [668, 434] width 510 height 25
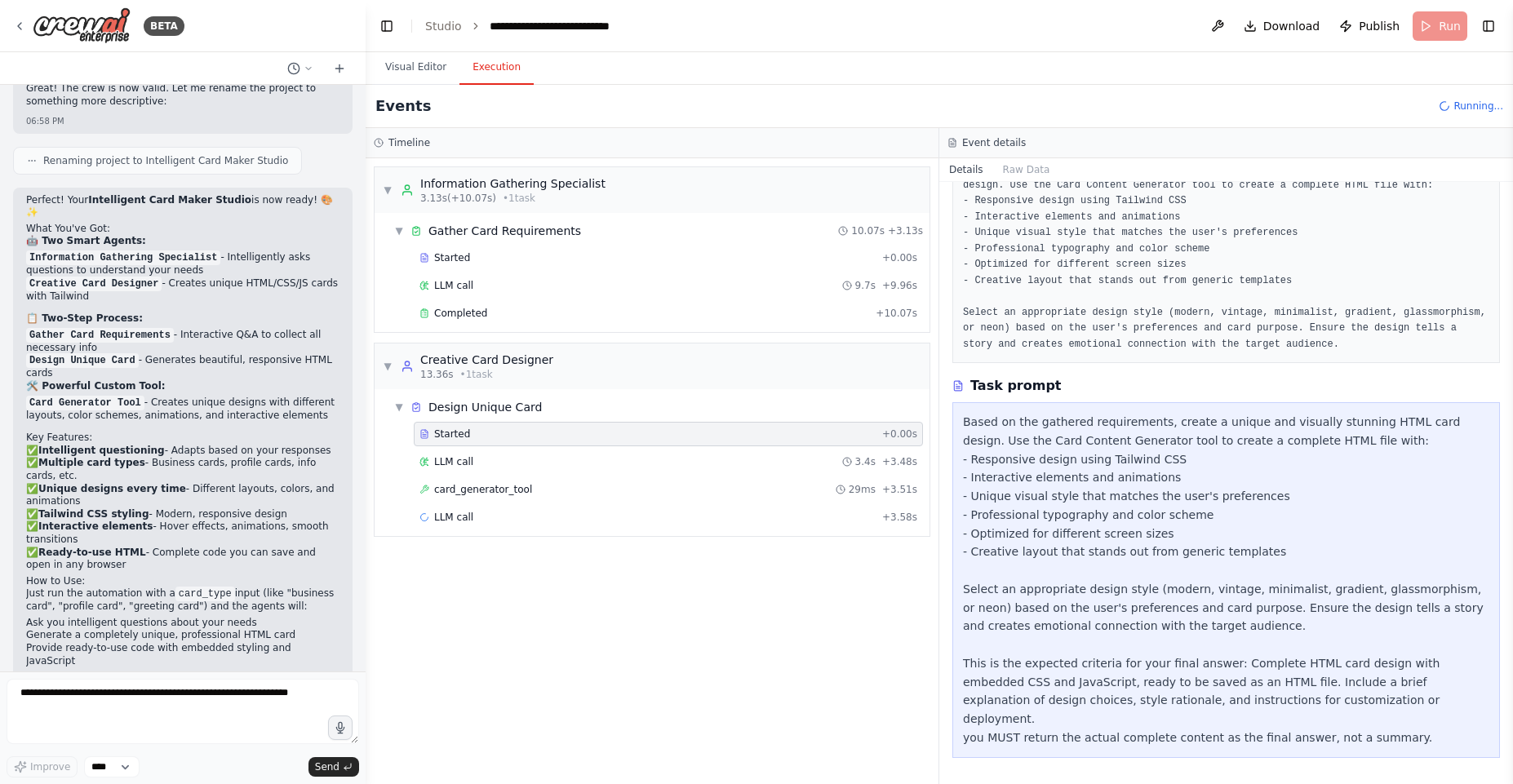
scroll to position [104, 0]
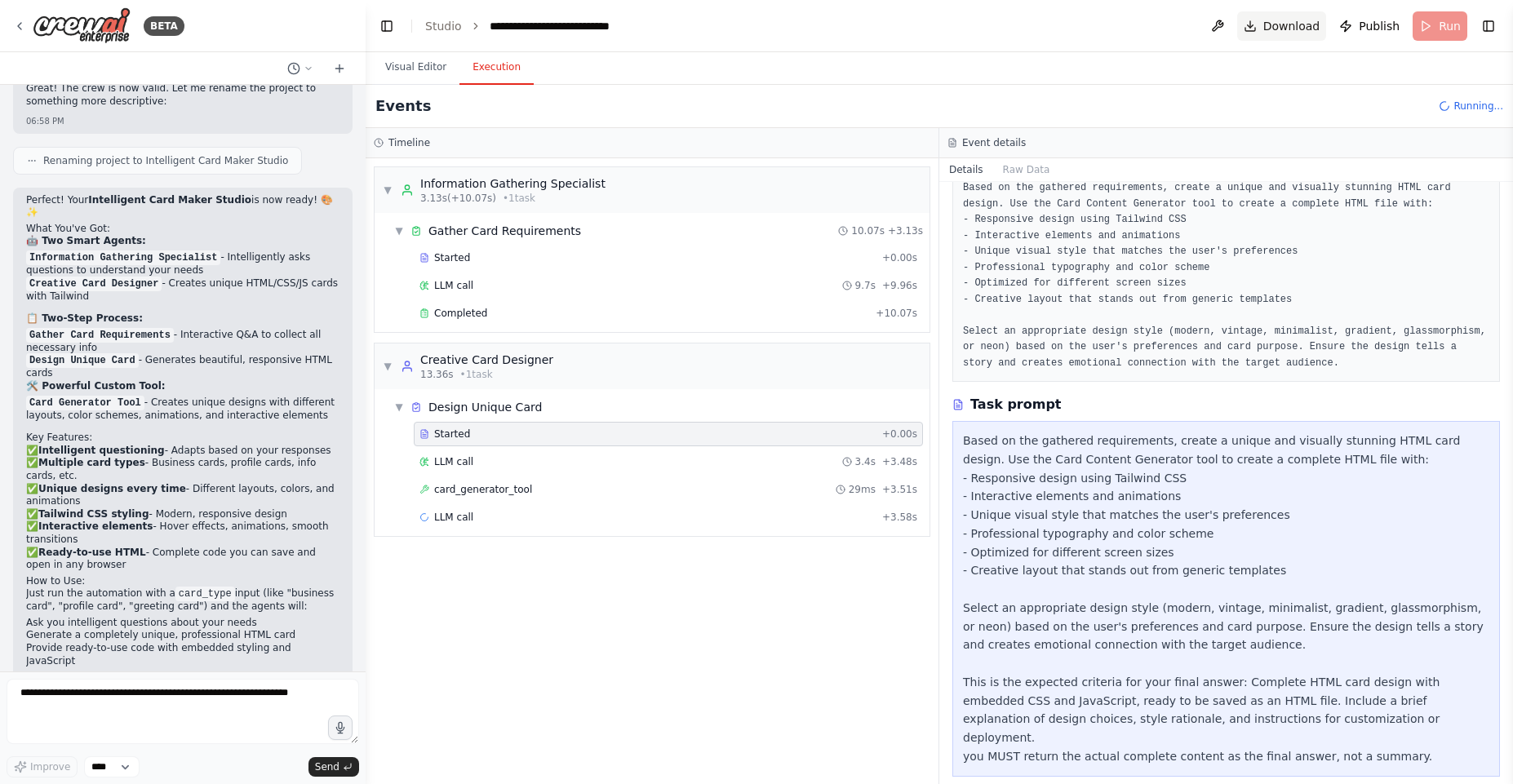
click at [1291, 30] on span "Download" at bounding box center [1291, 26] width 57 height 16
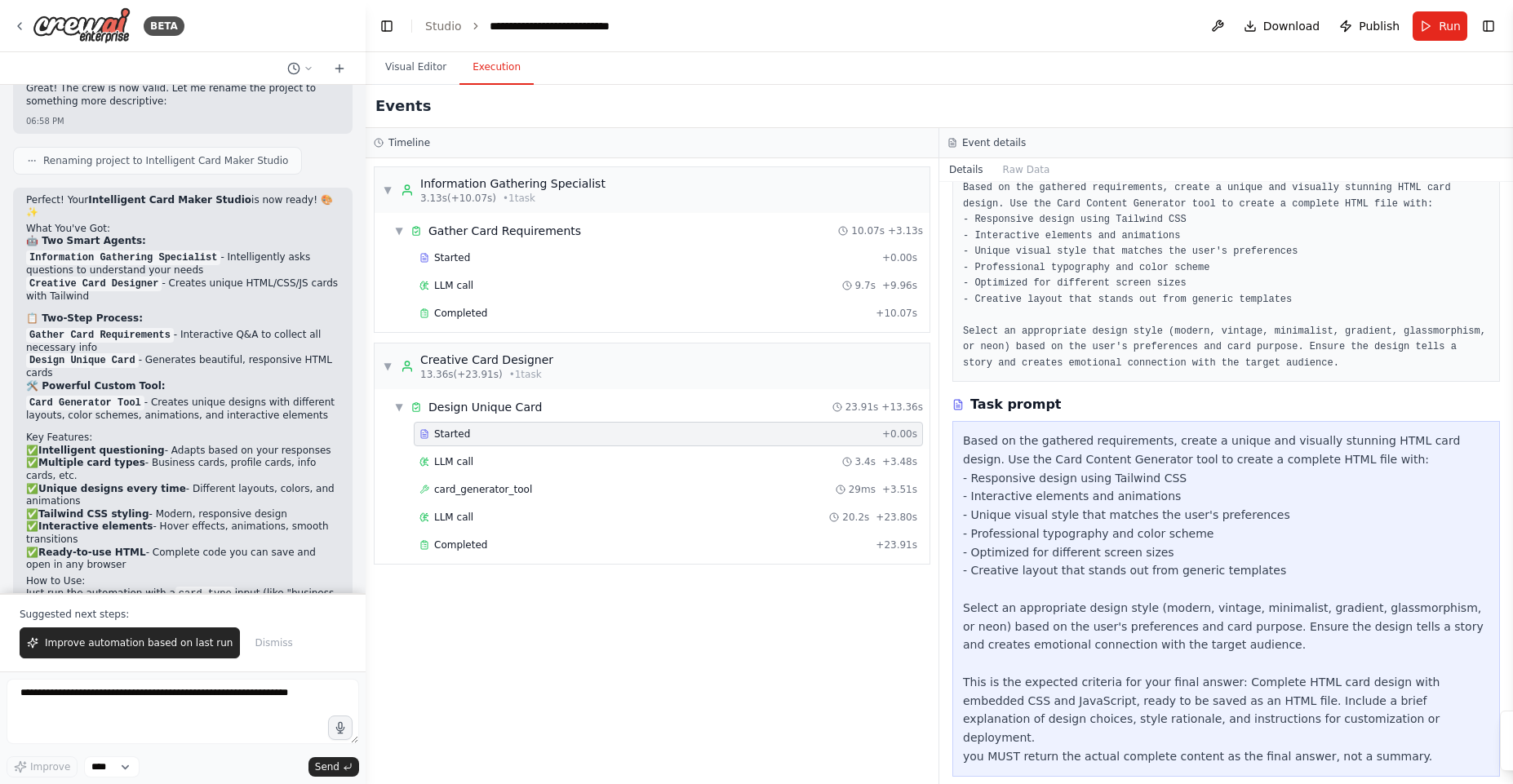
scroll to position [2932, 0]
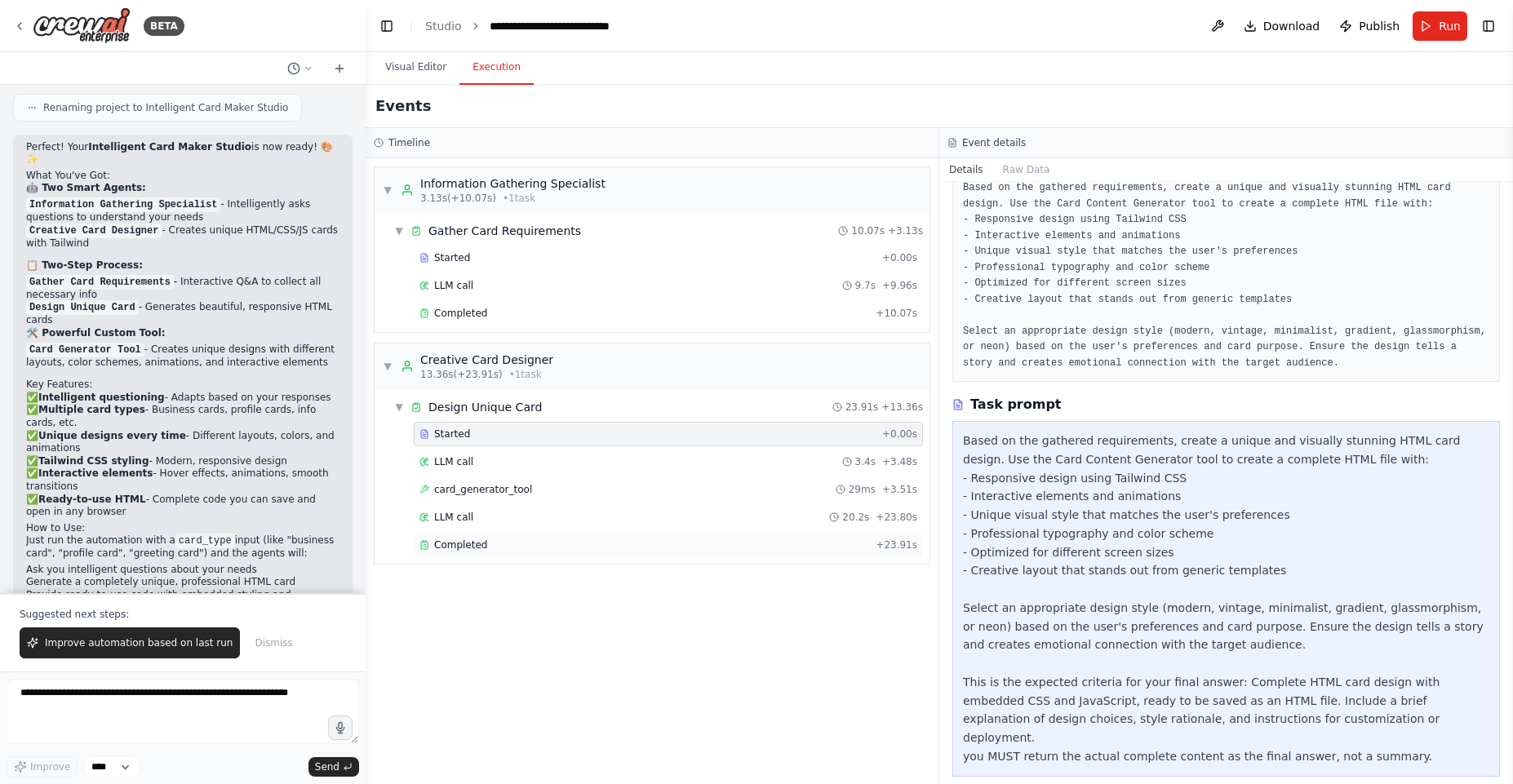
click at [520, 547] on div "Completed" at bounding box center [643, 545] width 449 height 13
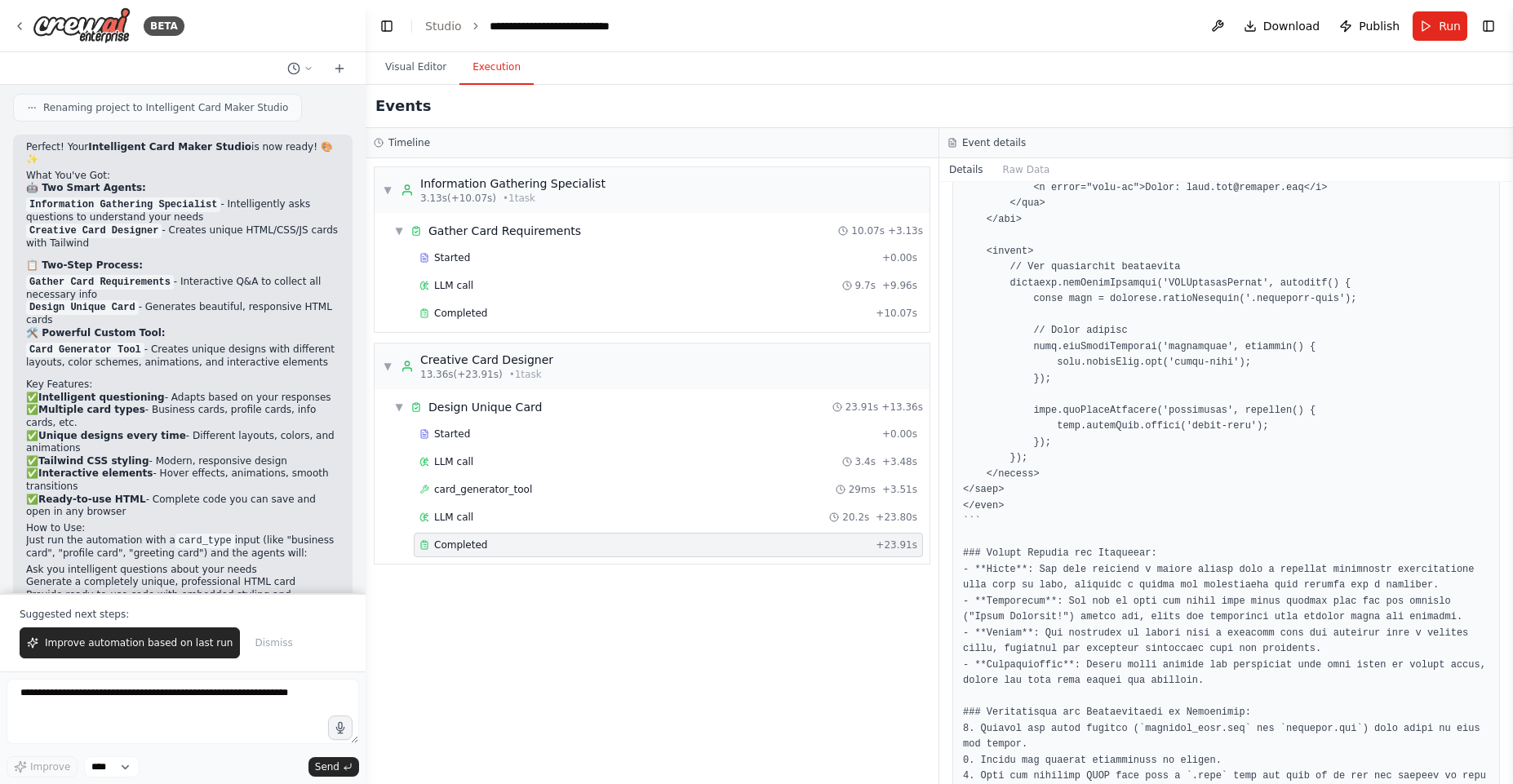
scroll to position [1108, 0]
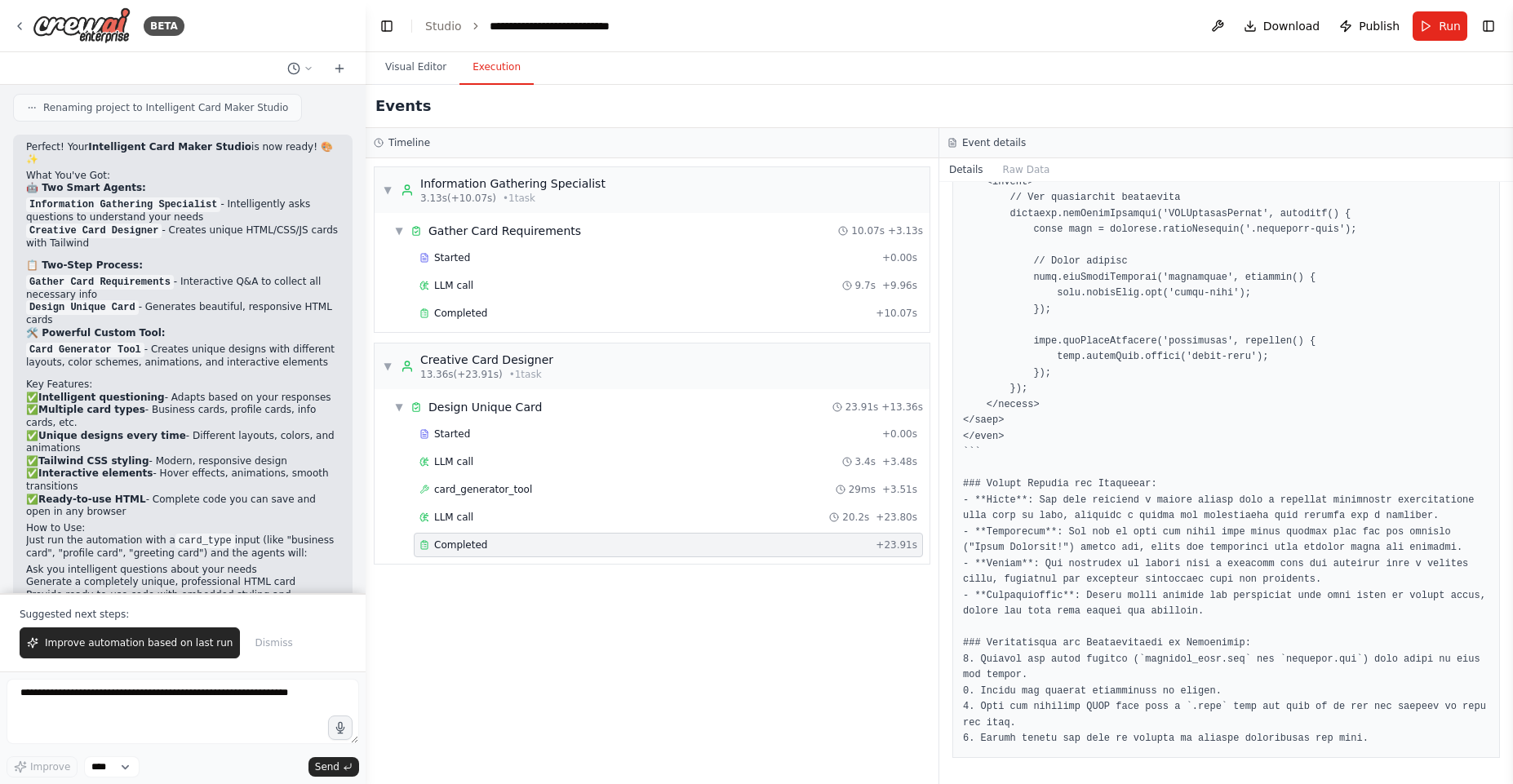
click at [1070, 515] on pre at bounding box center [1226, 87] width 526 height 1321
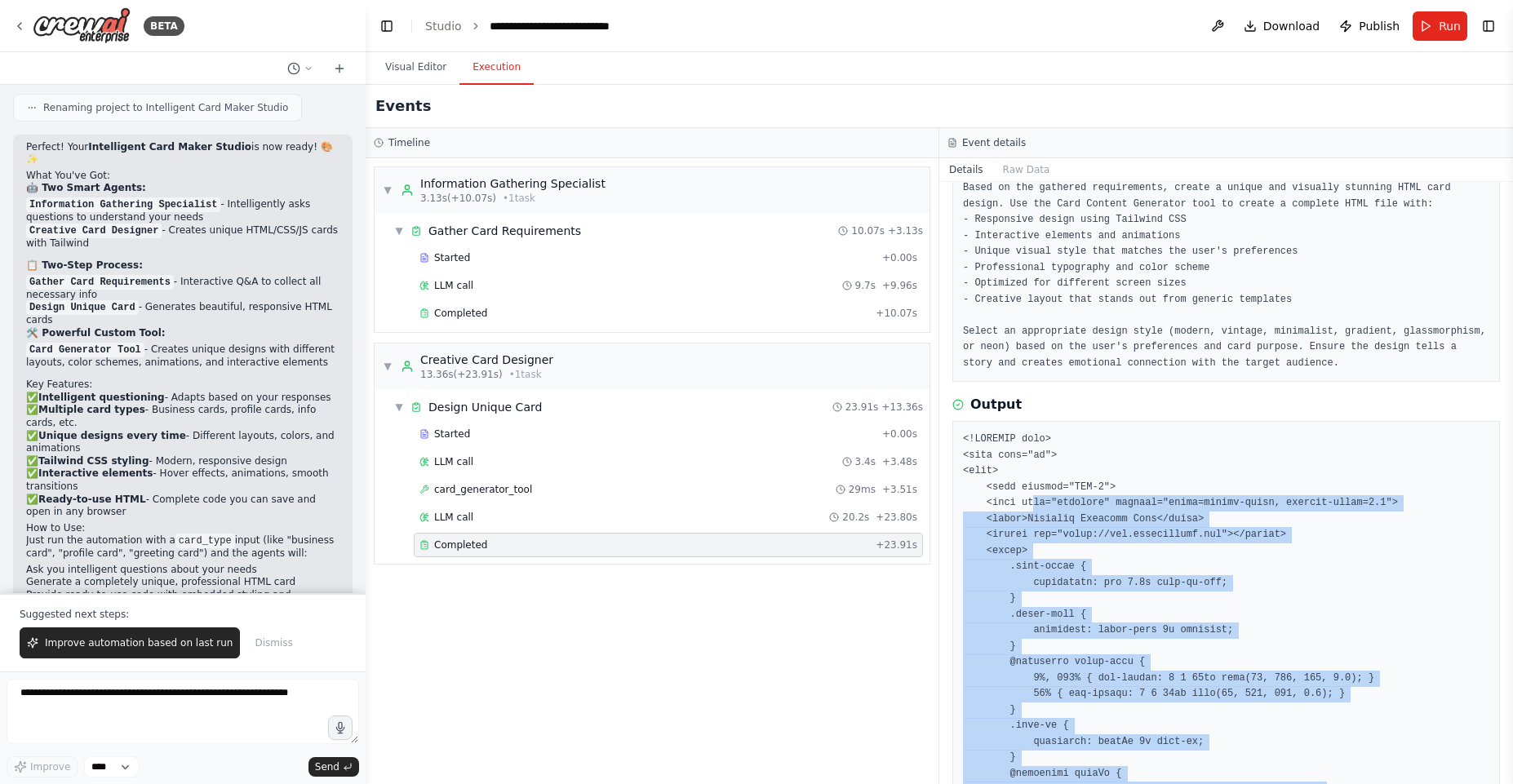
scroll to position [196, 0]
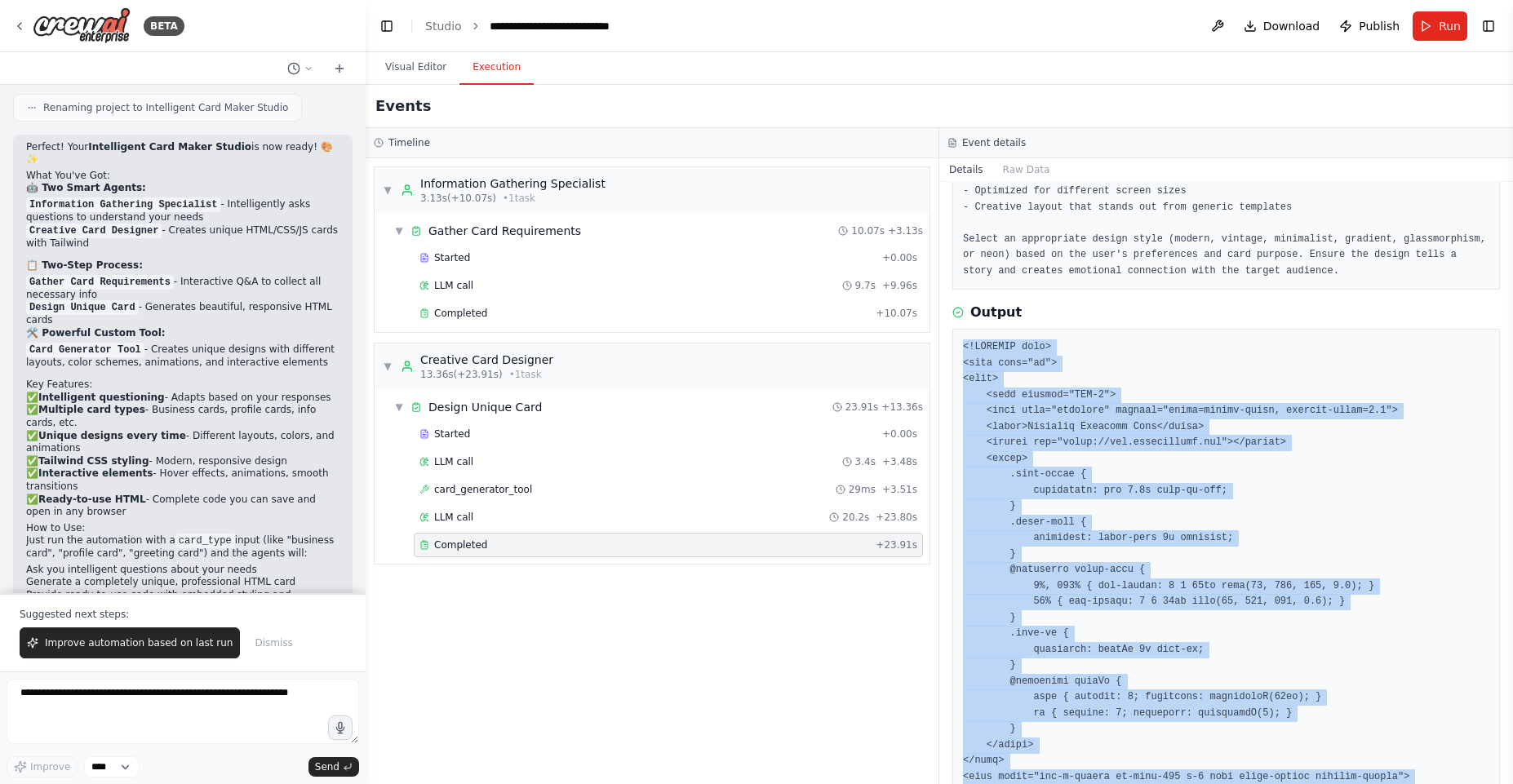
drag, startPoint x: 1031, startPoint y: 437, endPoint x: 963, endPoint y: 345, distance: 114.4
copy pre "<!DOCTYPE html> <html lang="en"> <head> <meta charset="UTF-8"> <meta name="view…"
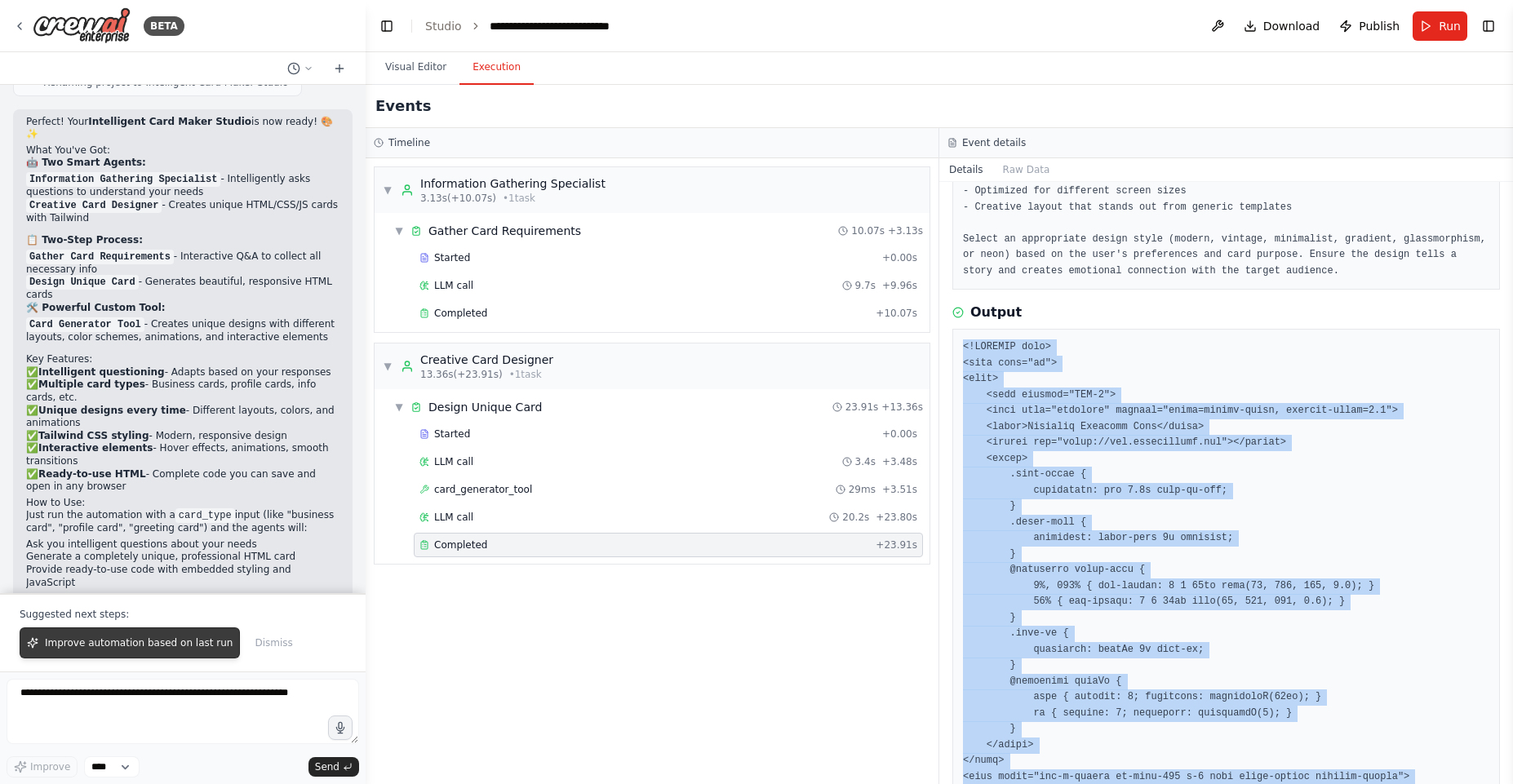
click at [182, 645] on span "Improve automation based on last run" at bounding box center [139, 642] width 188 height 13
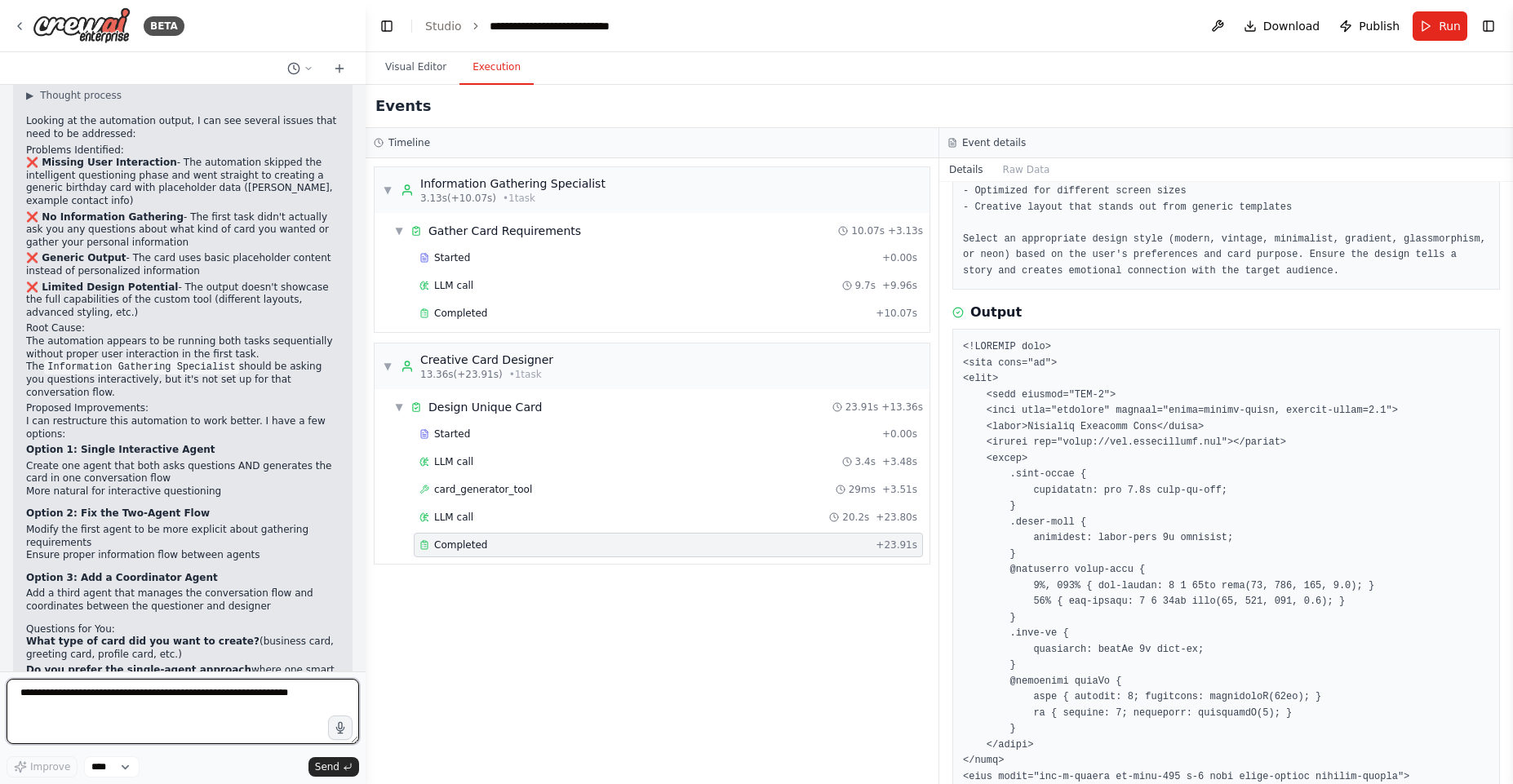
scroll to position [3573, 0]
type textarea "**********"
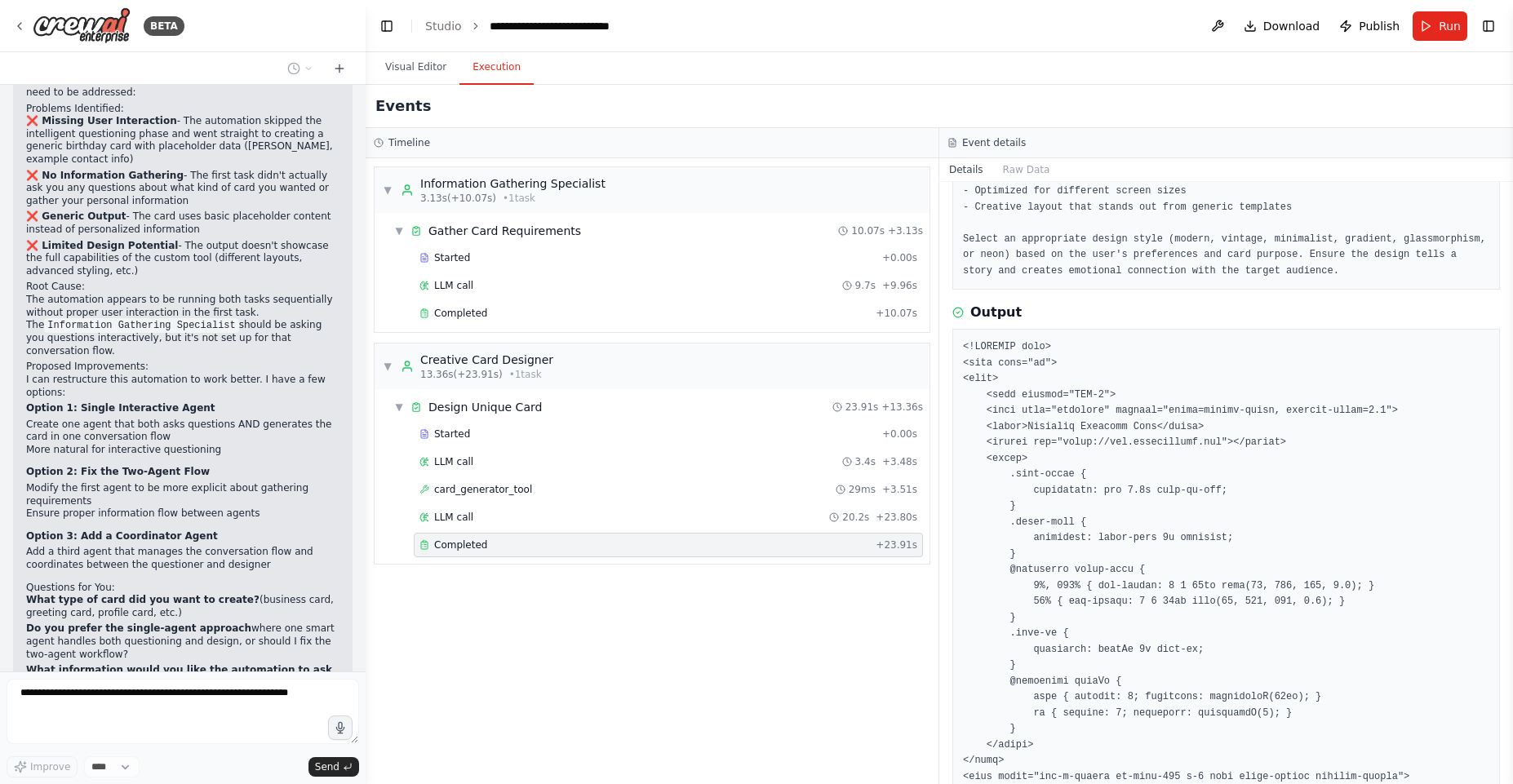
scroll to position [3673, 0]
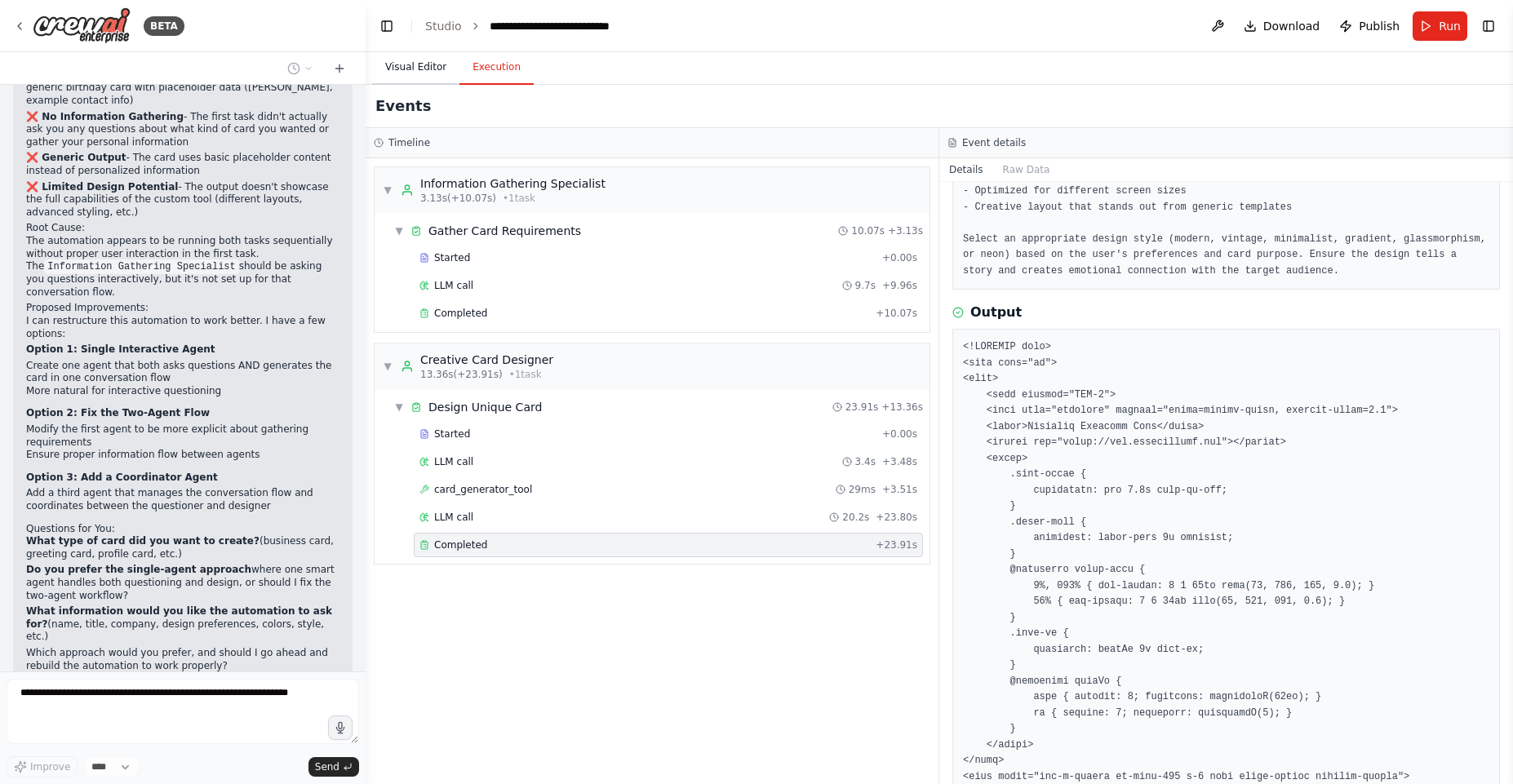
click at [376, 71] on button "Visual Editor" at bounding box center [416, 67] width 88 height 35
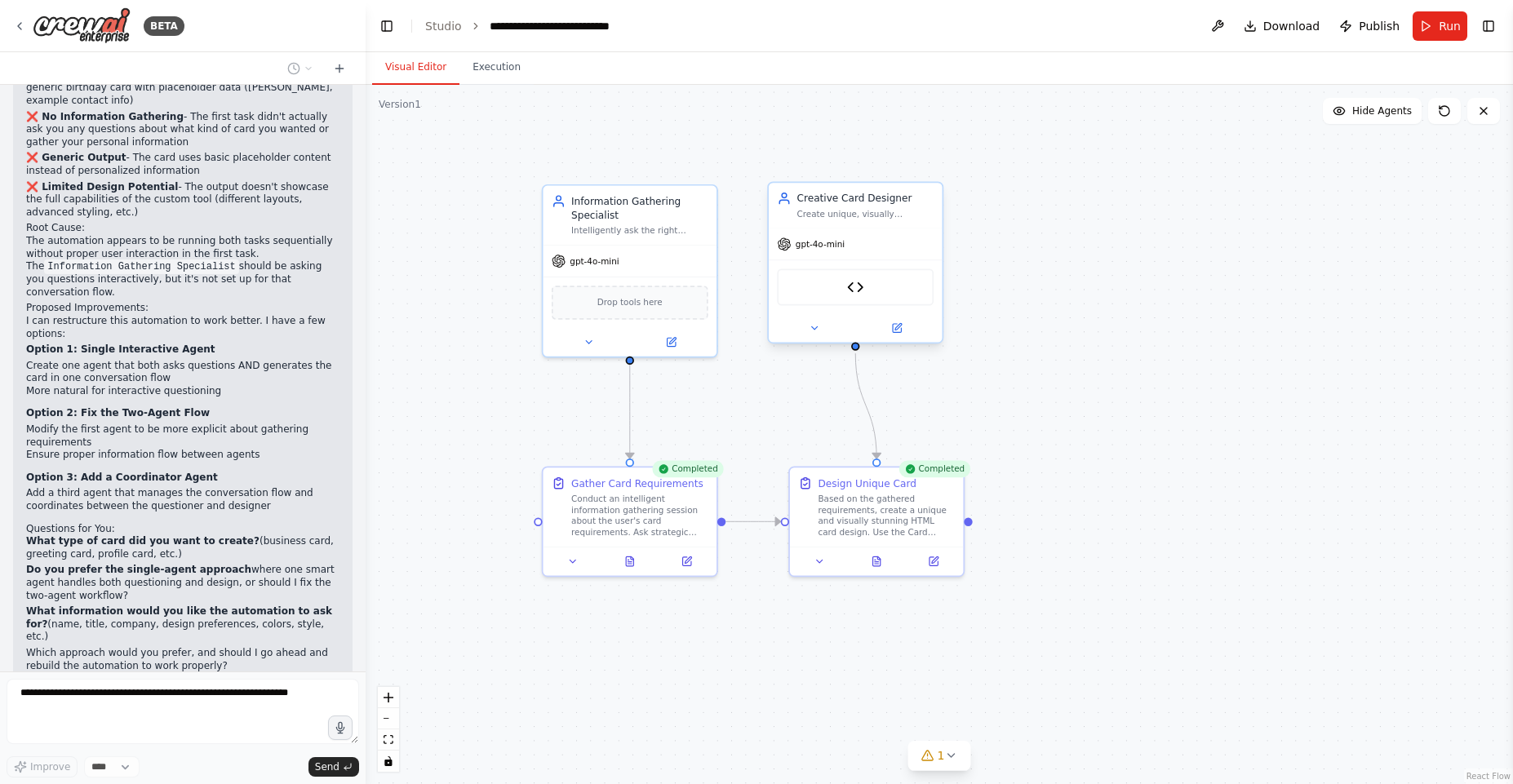
click at [835, 292] on div "Card Generator Tool" at bounding box center [855, 287] width 157 height 36
click at [818, 335] on button at bounding box center [815, 328] width 80 height 17
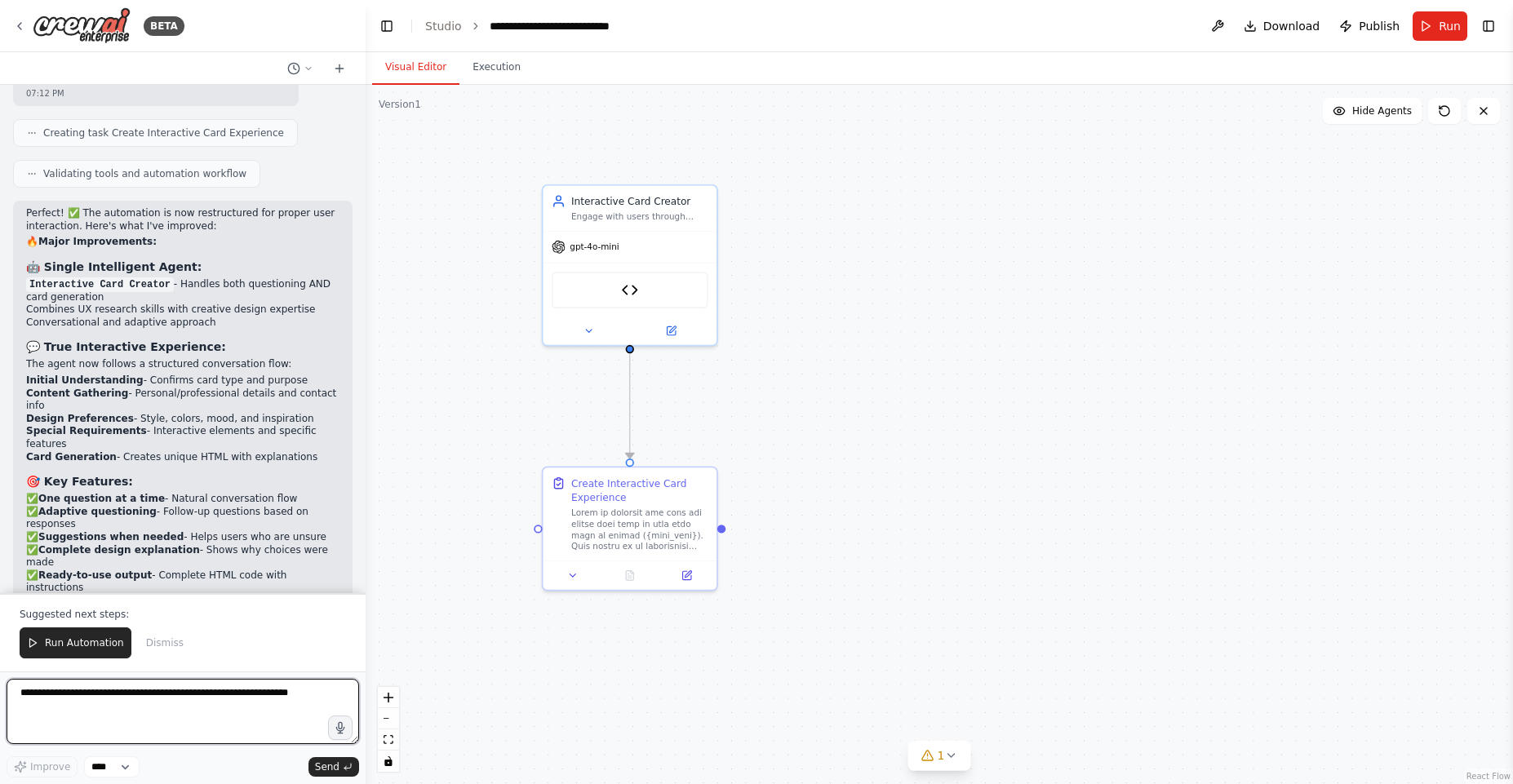
scroll to position [4792, 0]
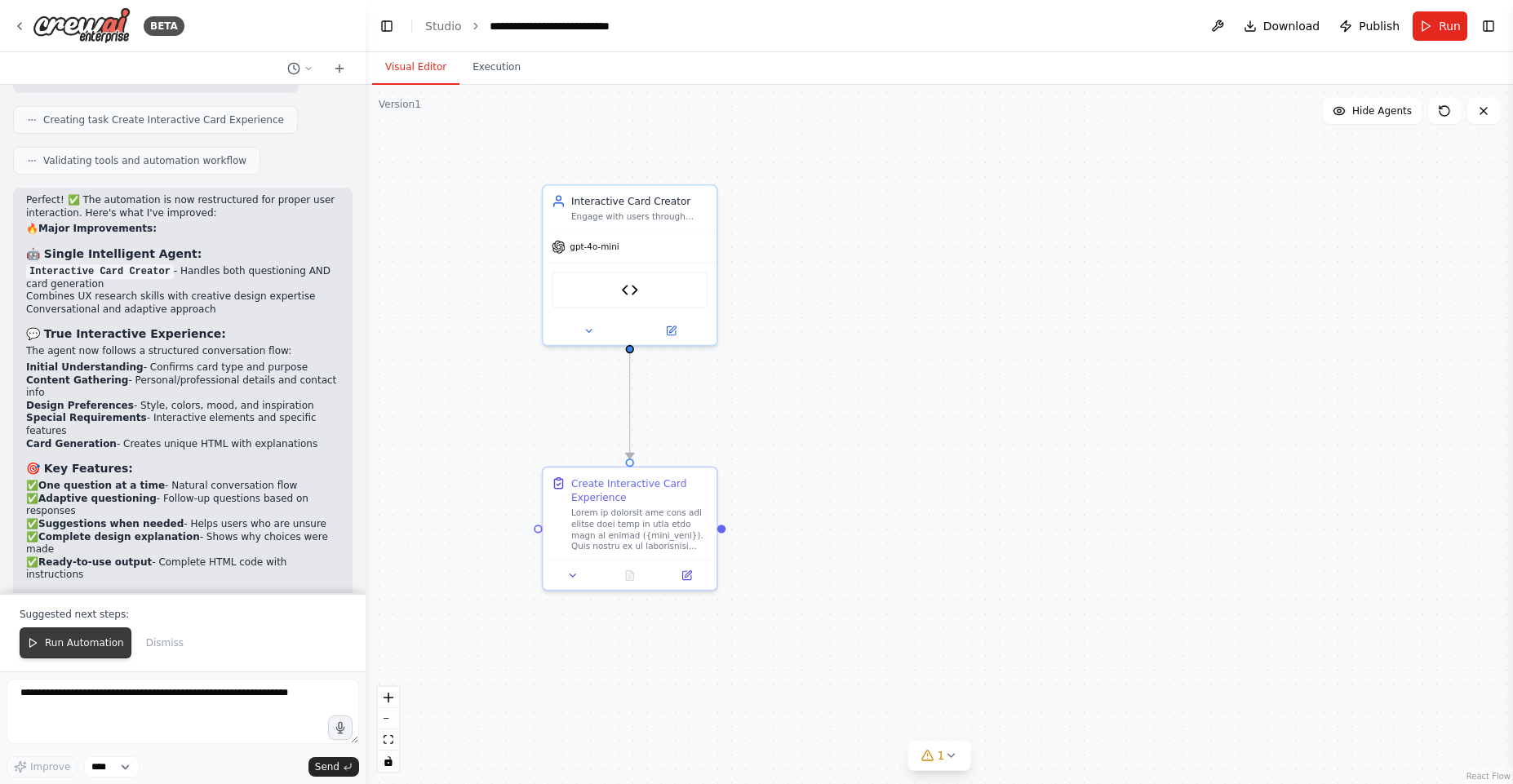
click at [92, 633] on button "Run Automation" at bounding box center [75, 642] width 112 height 31
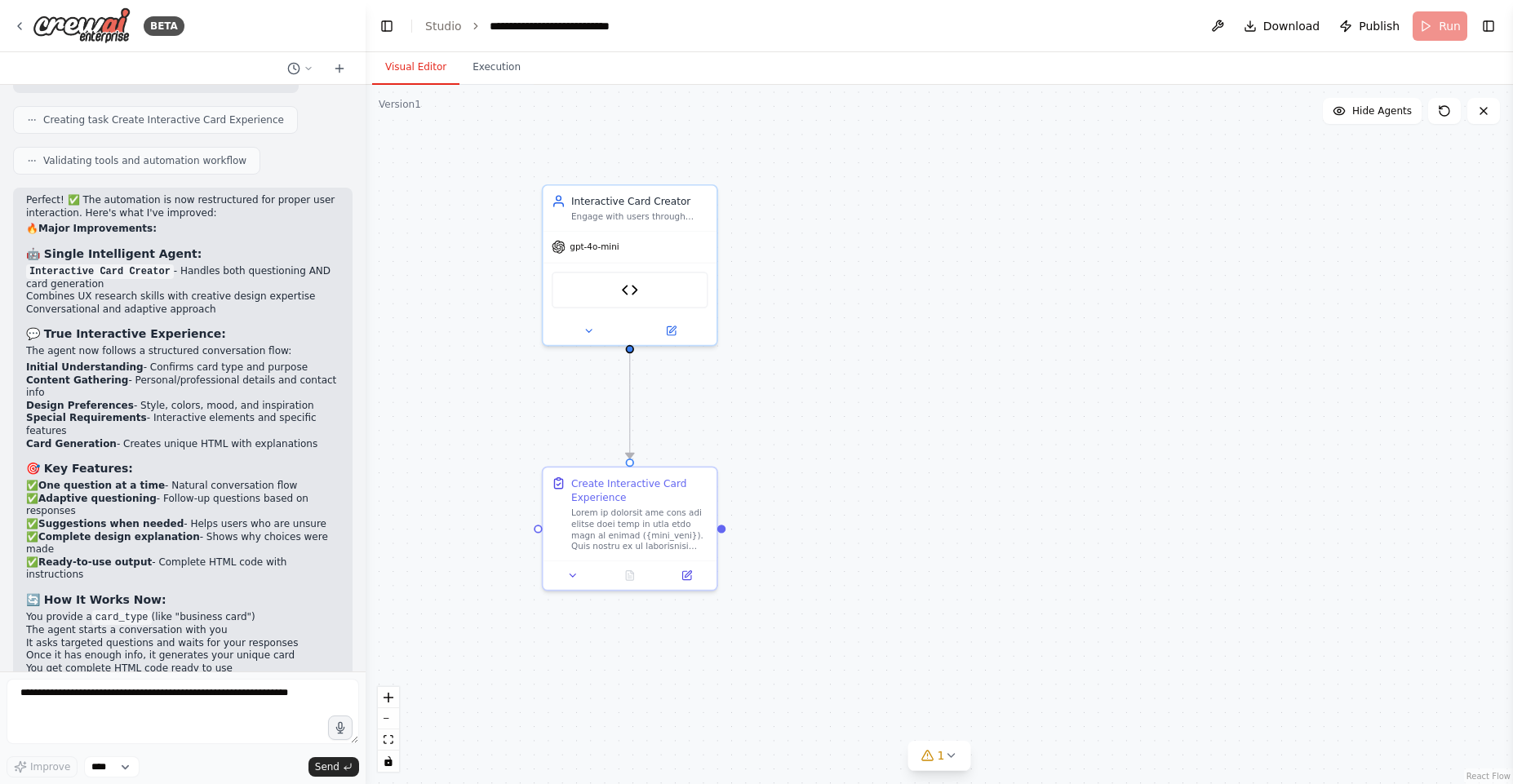
scroll to position [4714, 0]
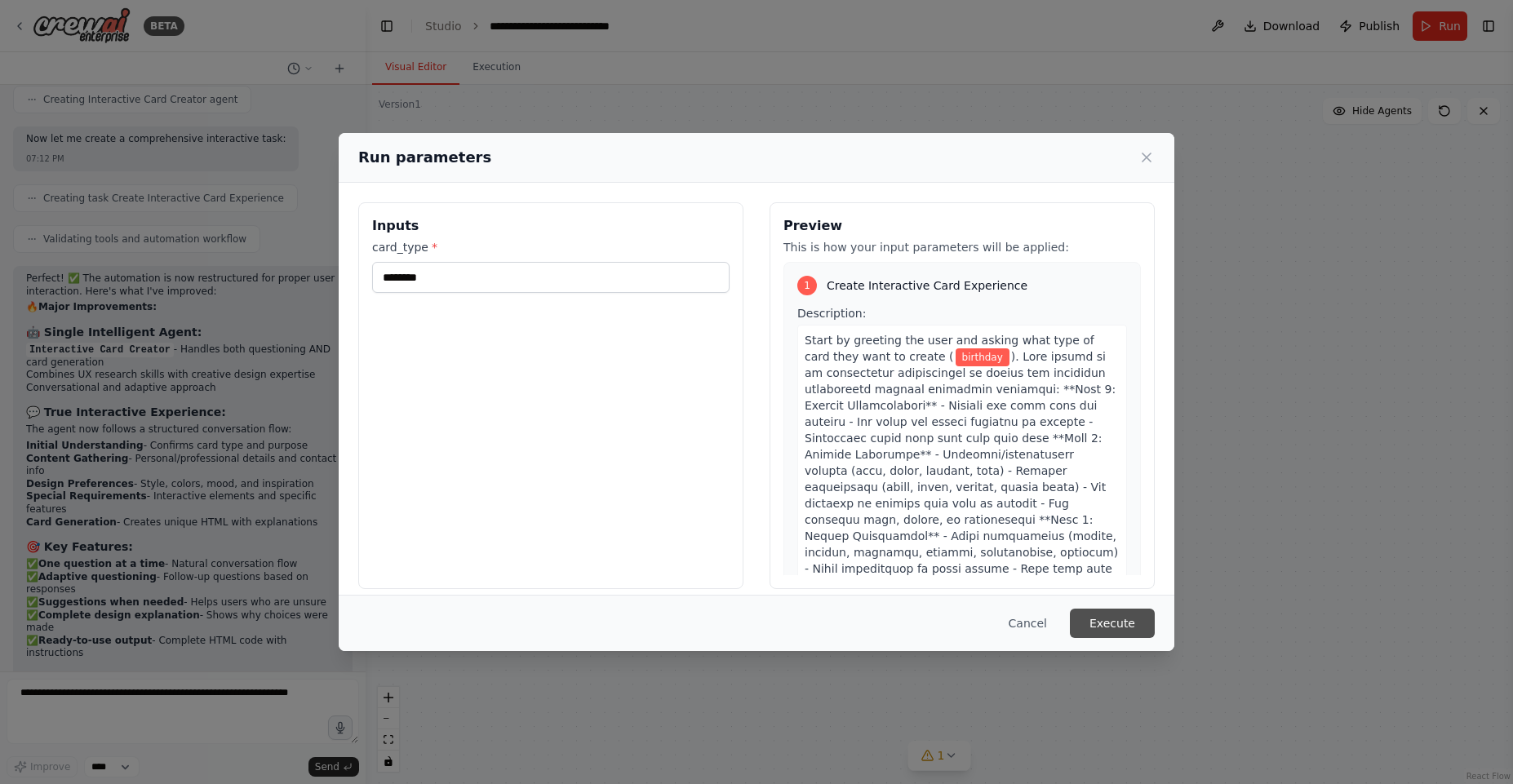
click at [1095, 614] on button "Execute" at bounding box center [1112, 623] width 85 height 29
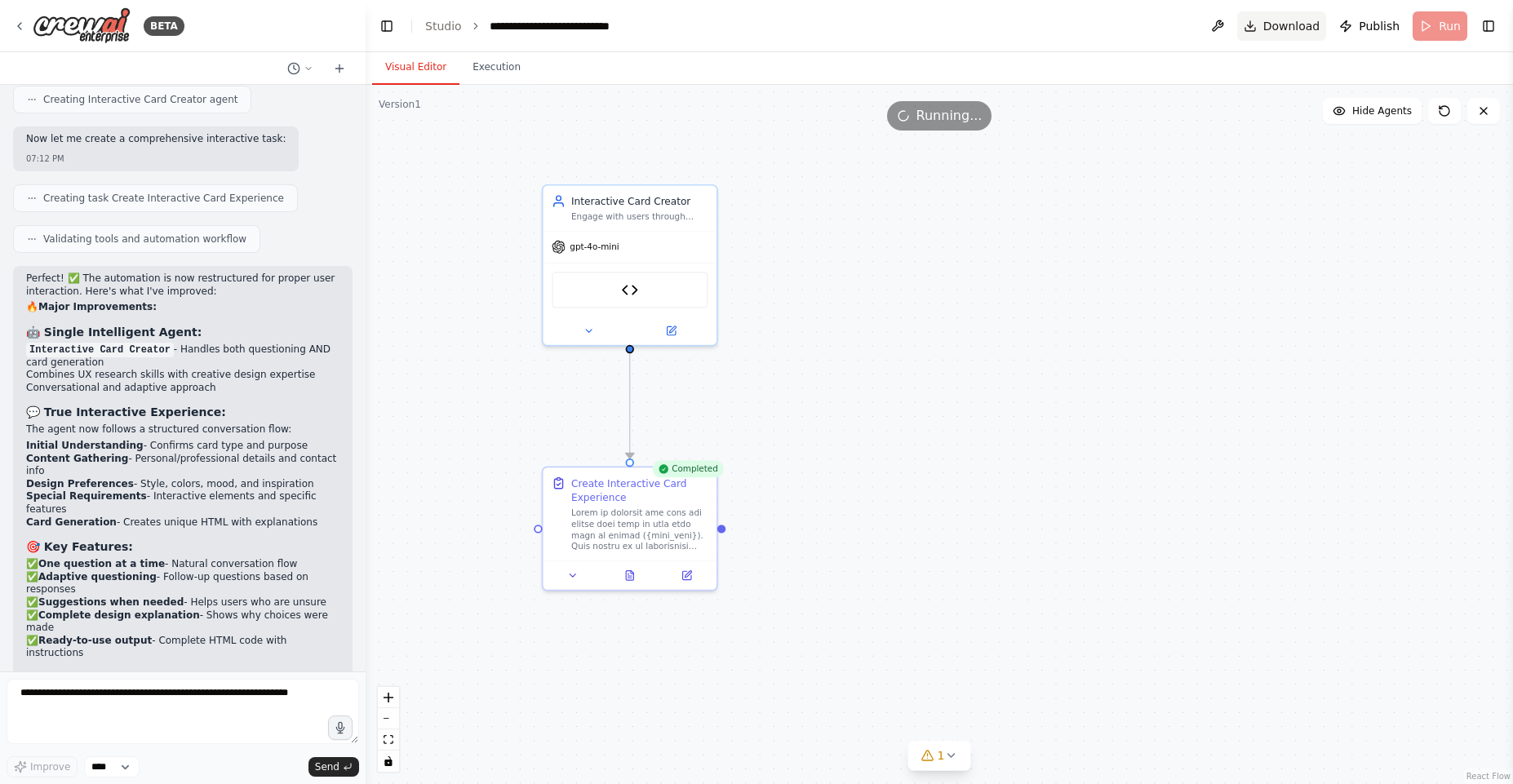
scroll to position [4792, 0]
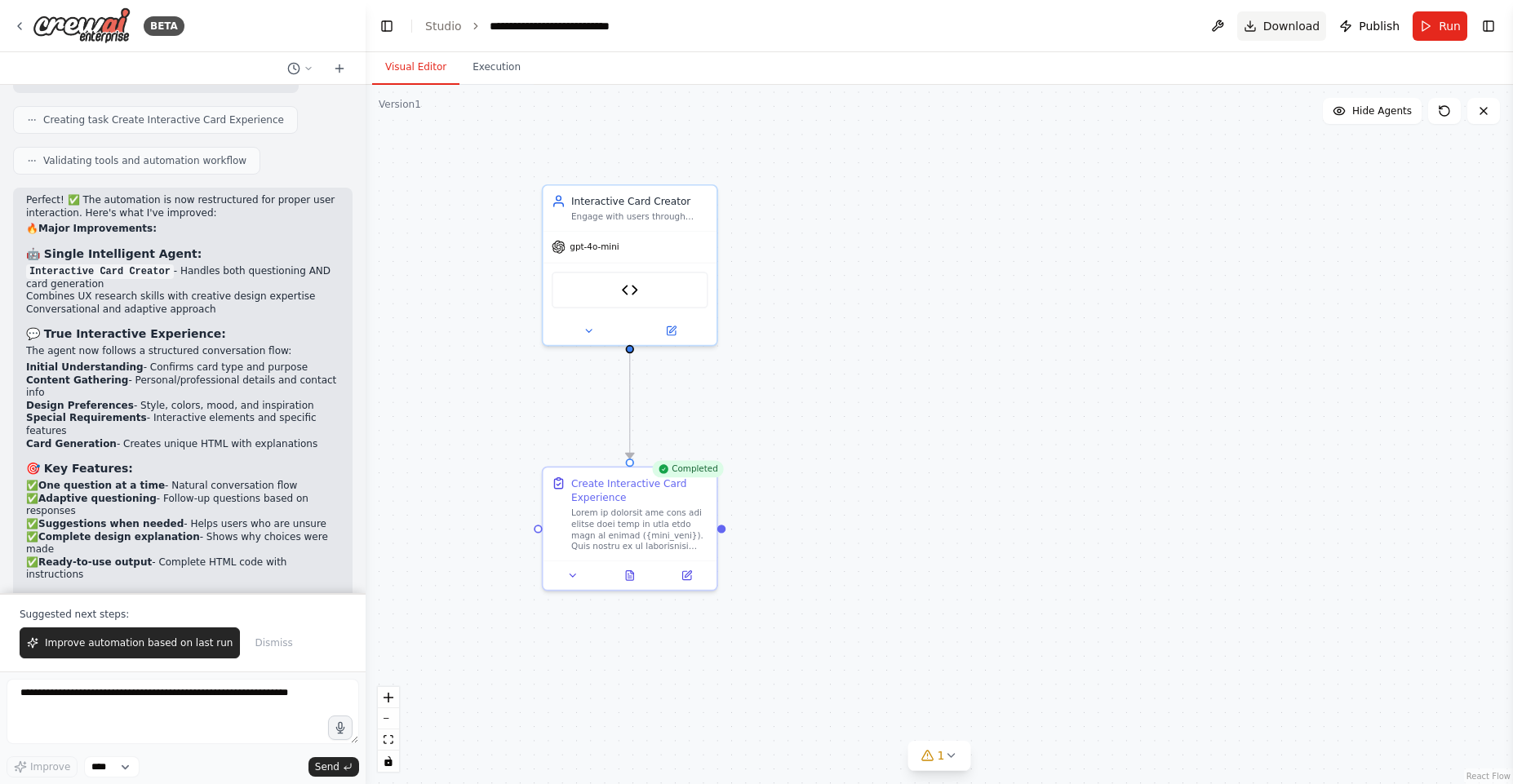
click at [1261, 21] on button "Download" at bounding box center [1282, 26] width 90 height 29
click at [84, 680] on textarea at bounding box center [183, 711] width 353 height 66
paste textarea "**********"
type textarea "**********"
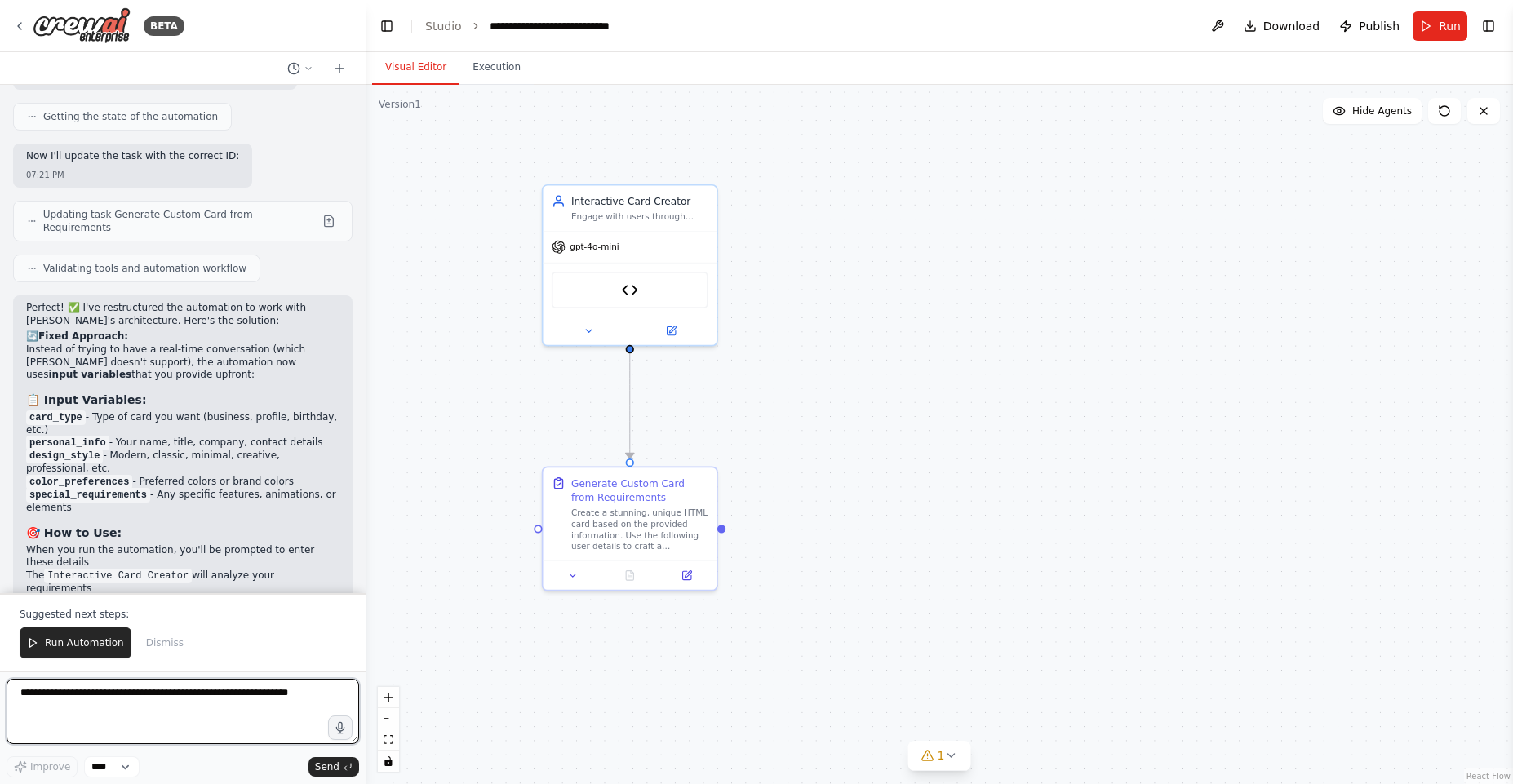
scroll to position [5923, 0]
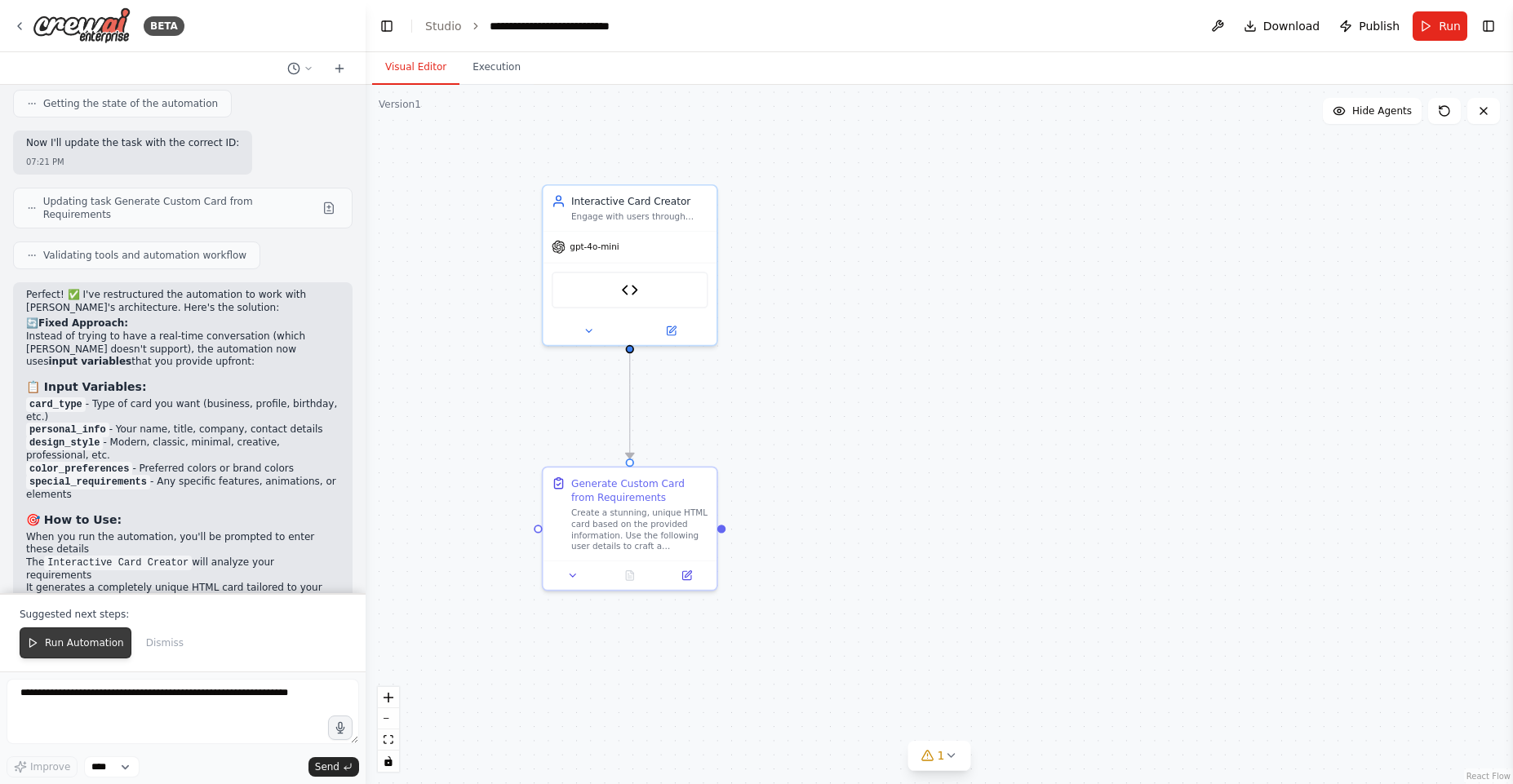
click at [81, 636] on span "Run Automation" at bounding box center [84, 642] width 79 height 13
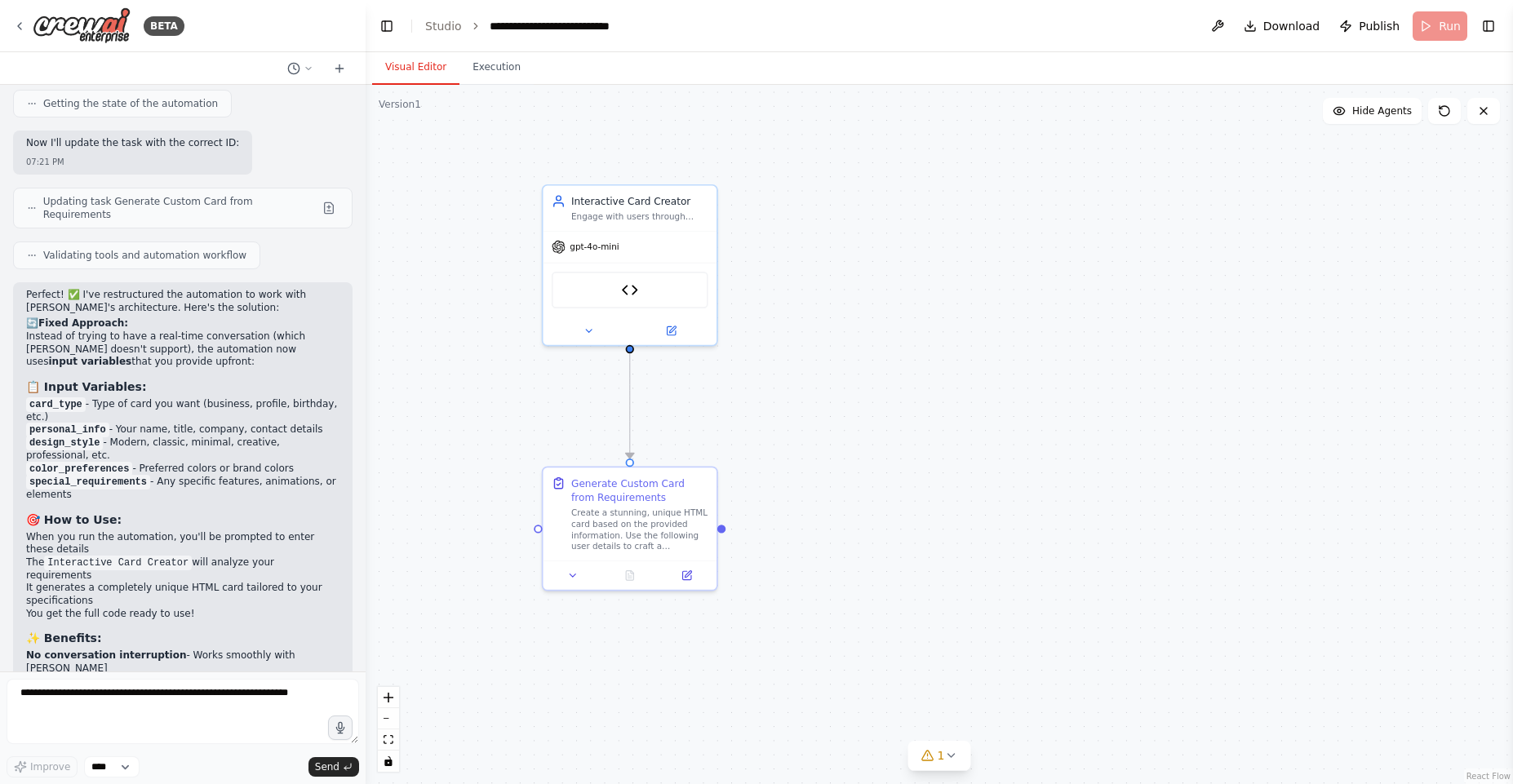
scroll to position [5845, 0]
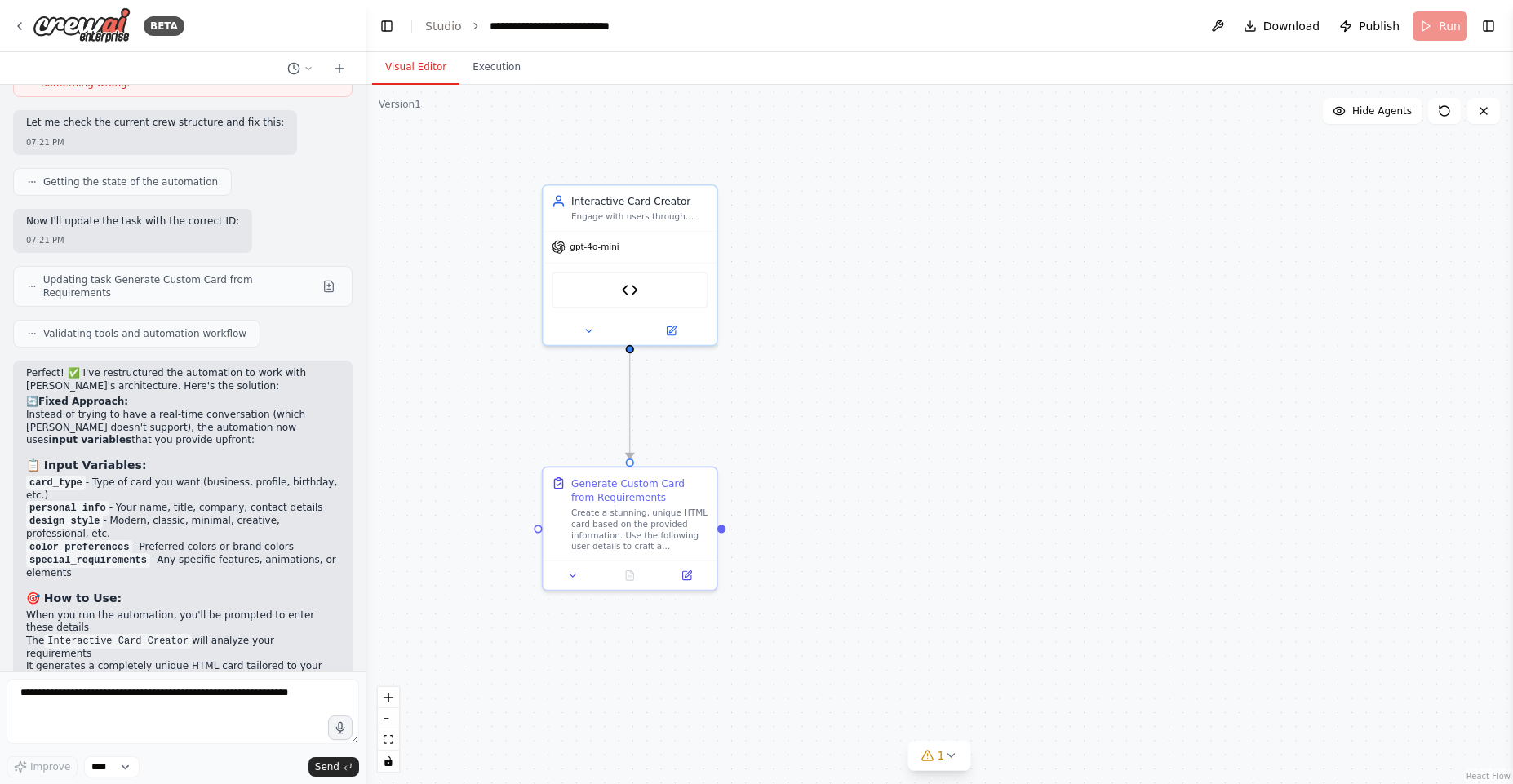
drag, startPoint x: 1296, startPoint y: 30, endPoint x: 1293, endPoint y: 57, distance: 27.2
click at [1294, 30] on span "Download" at bounding box center [1291, 26] width 57 height 16
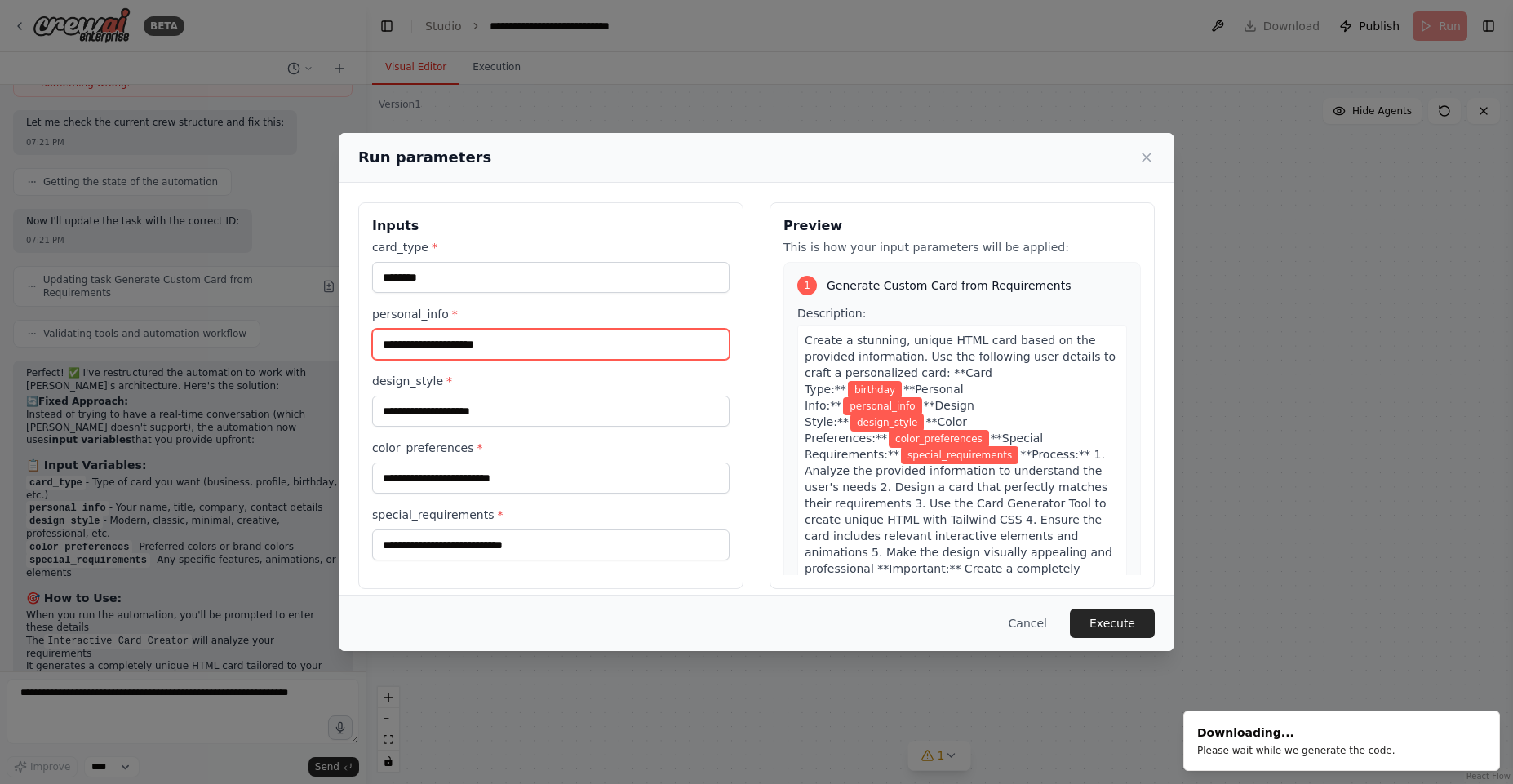
click at [456, 341] on input "personal_info *" at bounding box center [550, 344] width 357 height 31
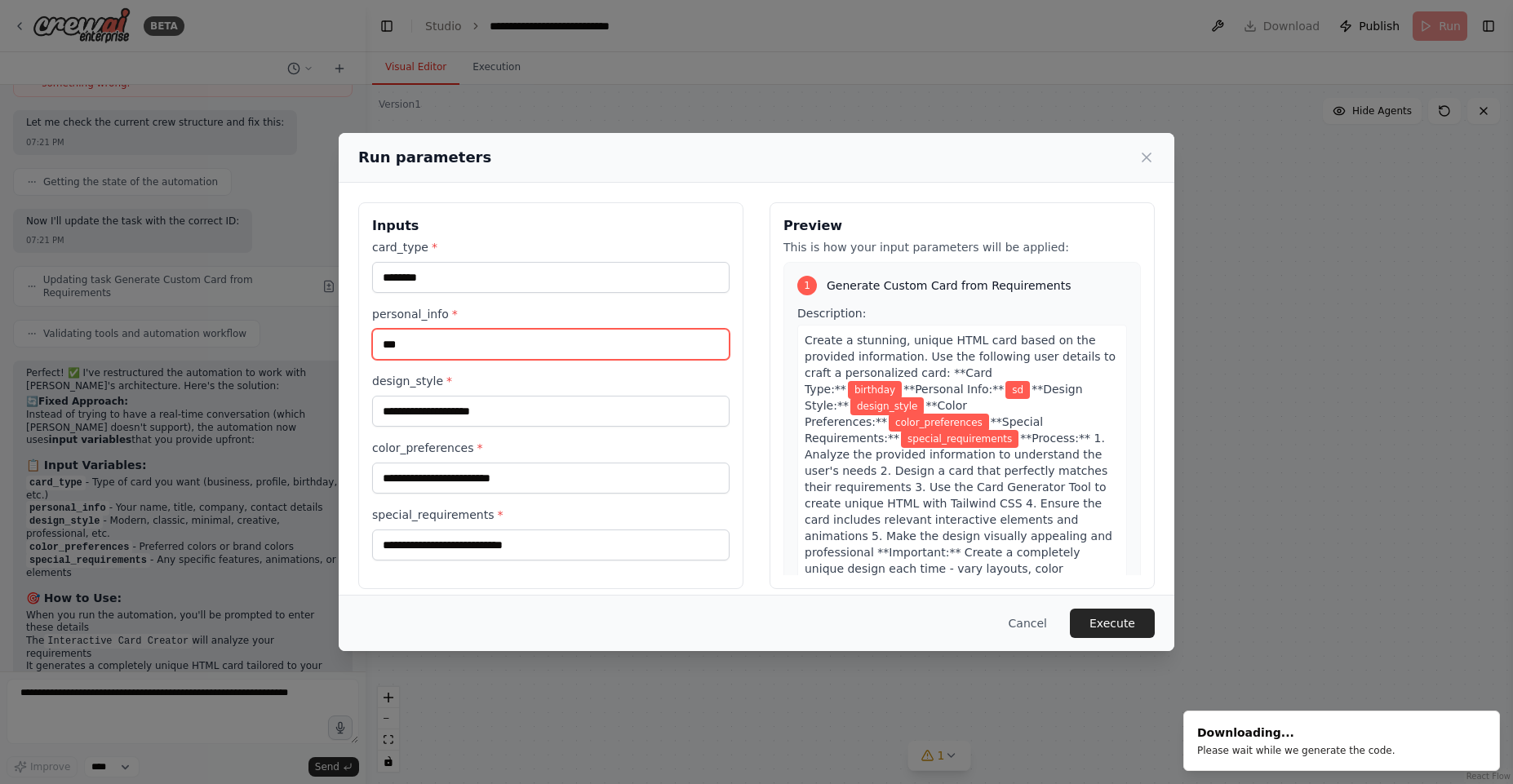
type input "***"
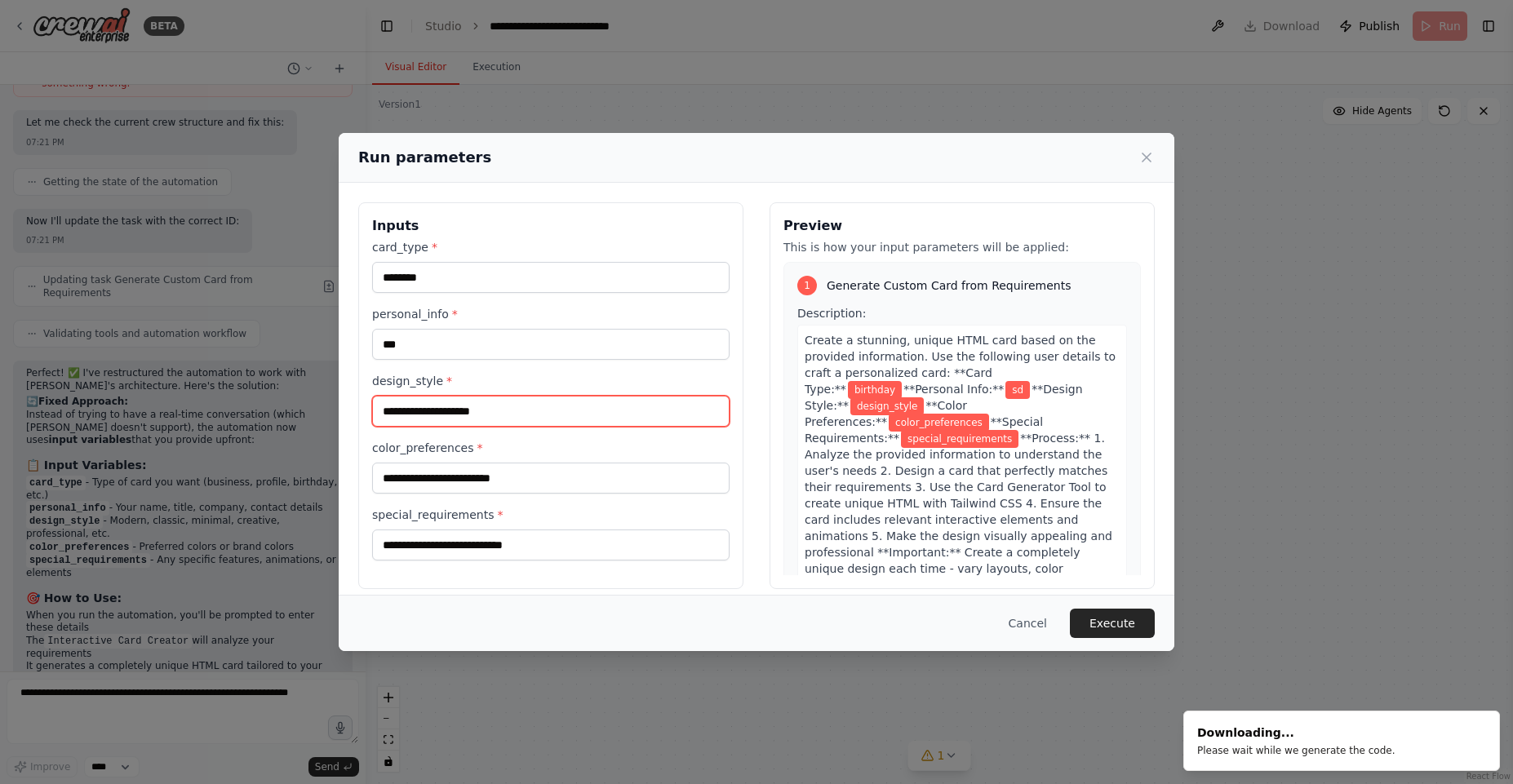
click at [479, 415] on input "design_style *" at bounding box center [550, 411] width 357 height 31
type input "***"
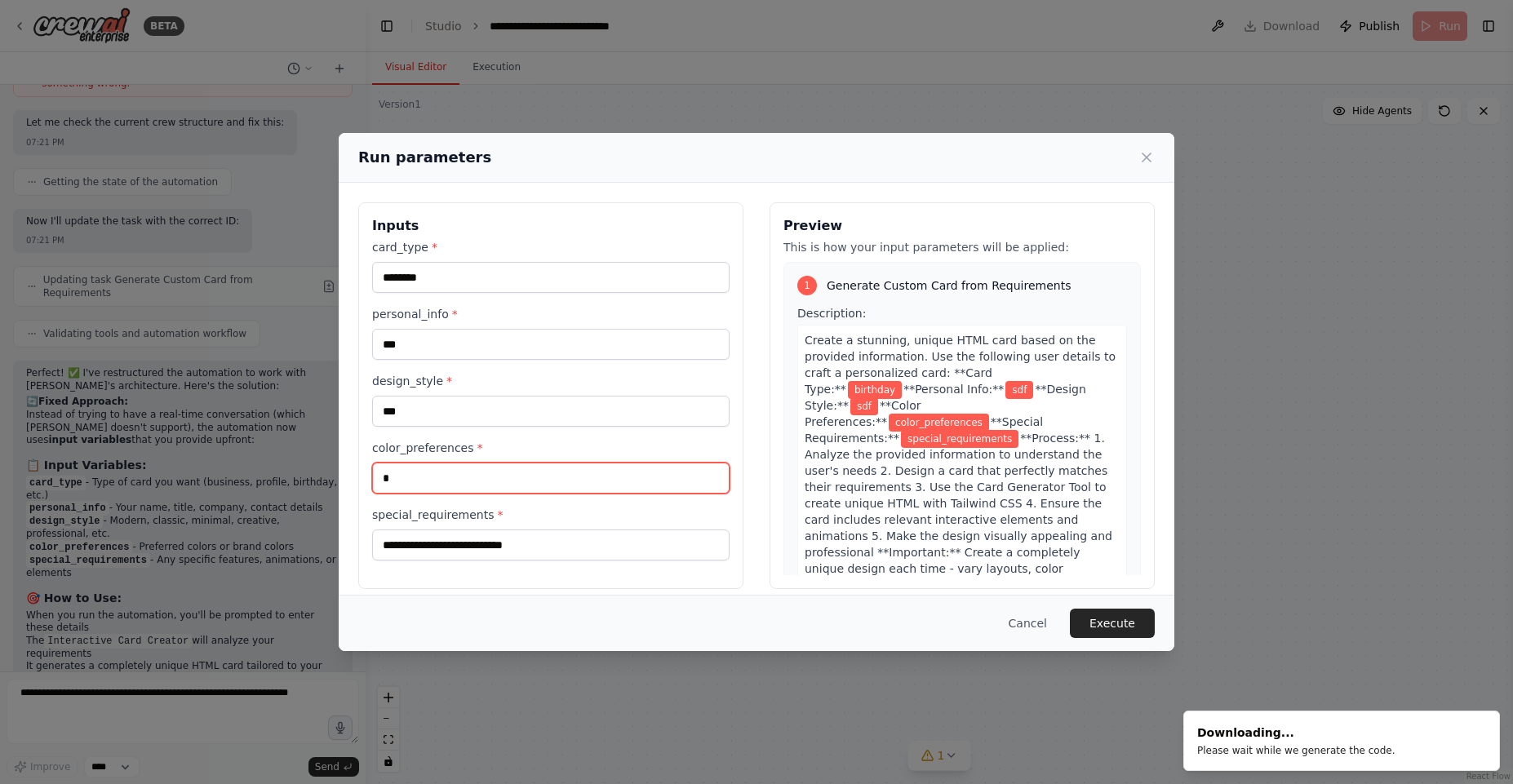
click at [479, 478] on input "*" at bounding box center [550, 477] width 357 height 31
type input "*****"
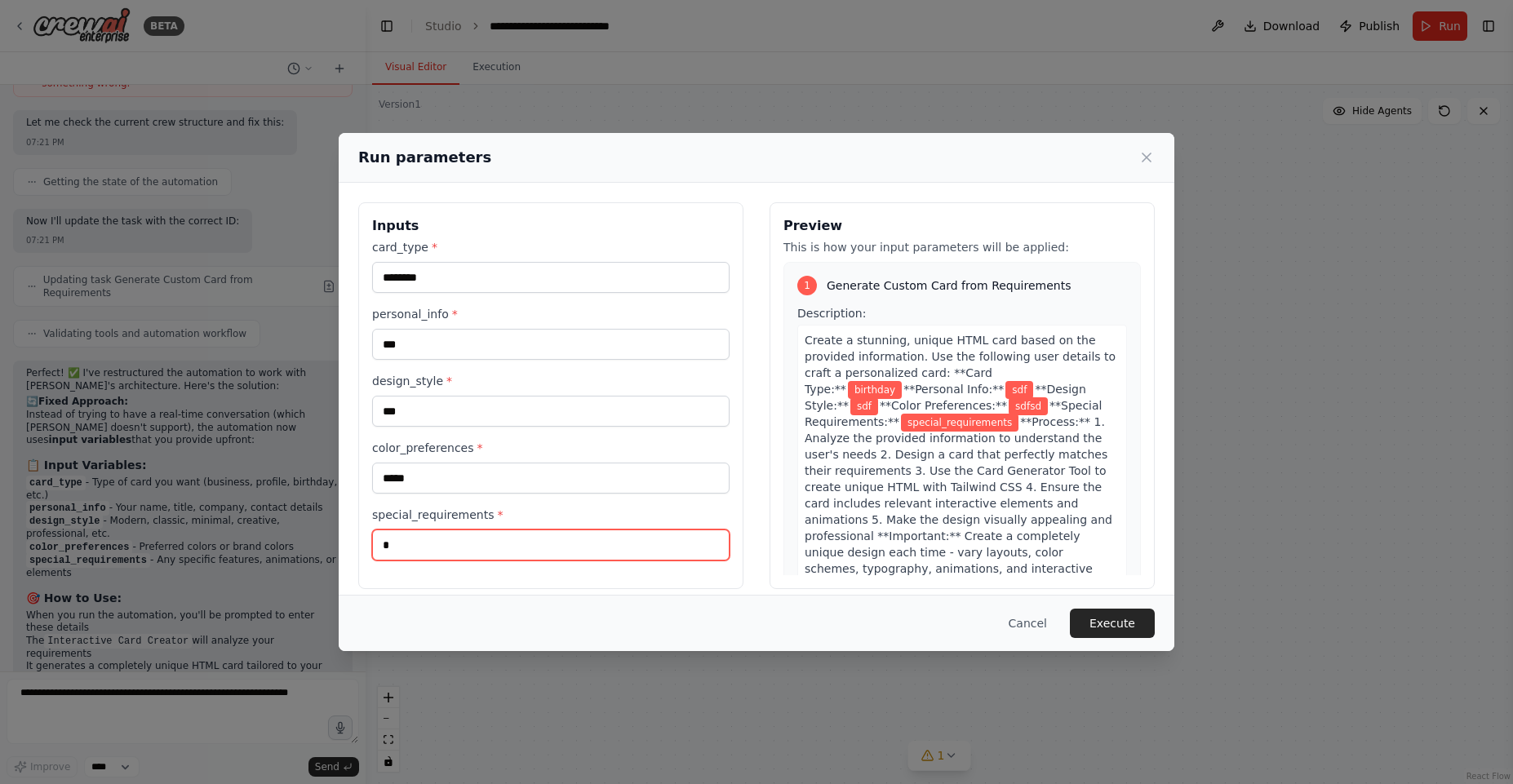
click at [515, 535] on input "*" at bounding box center [550, 545] width 357 height 31
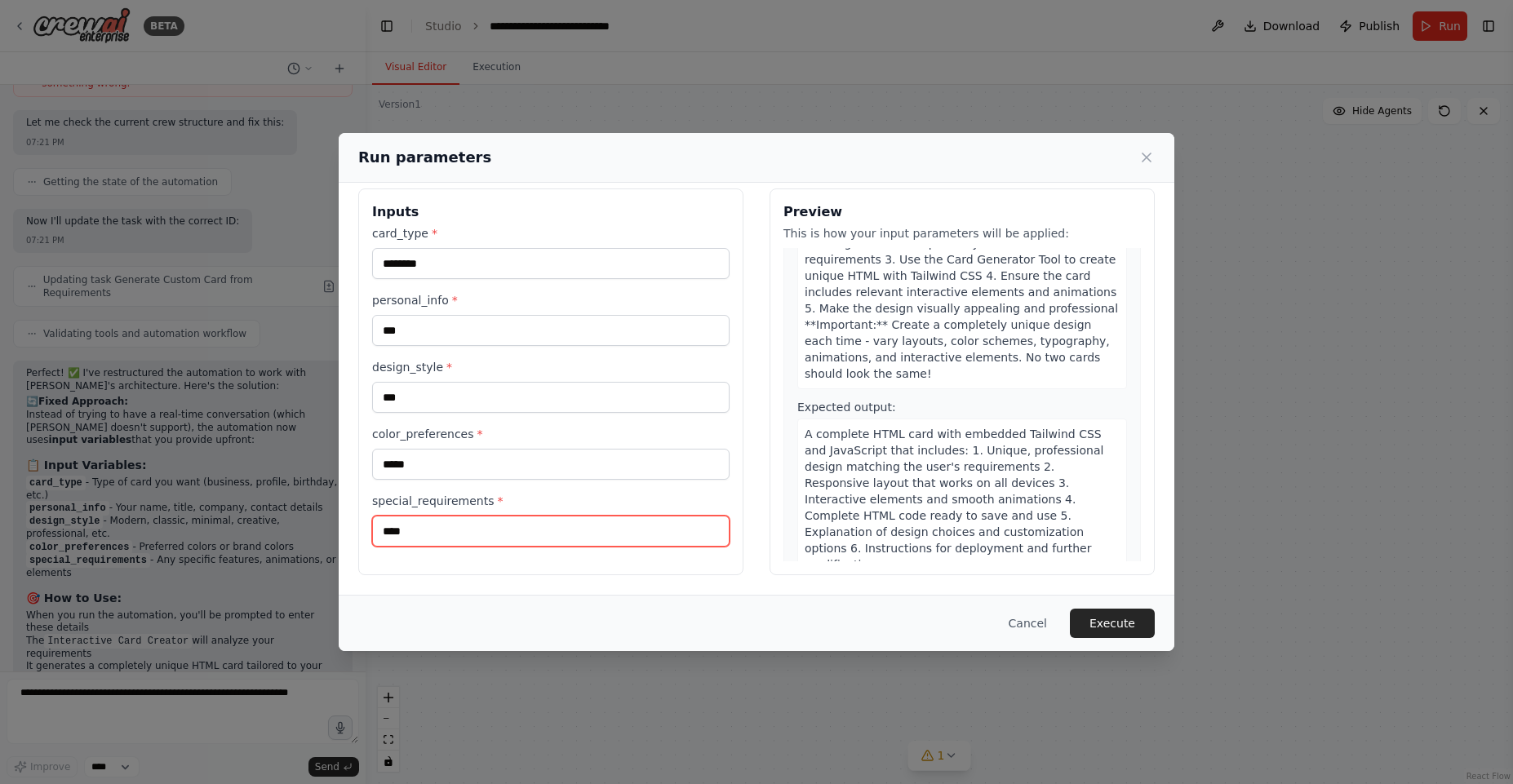
scroll to position [0, 0]
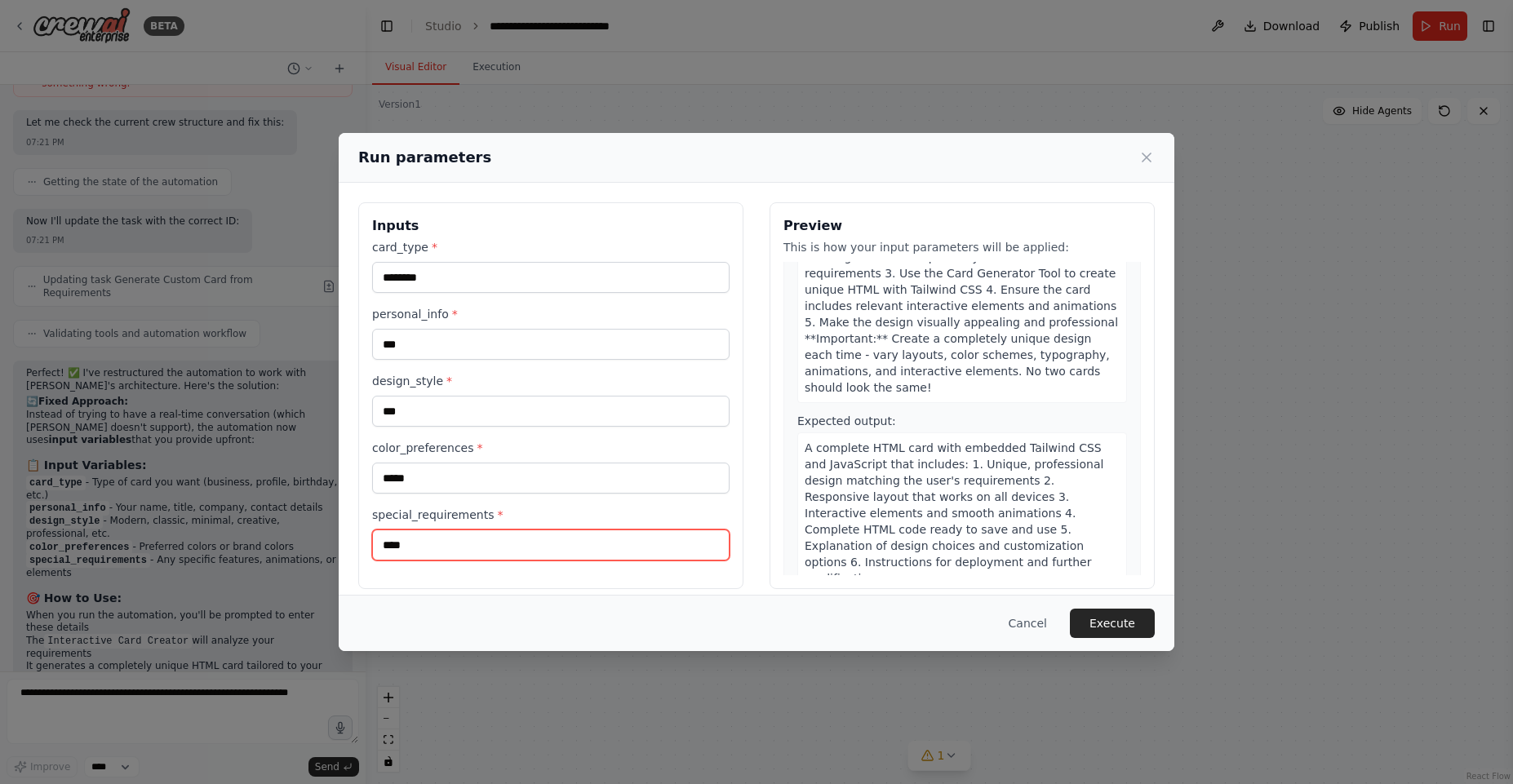
type input "****"
click at [437, 361] on div "card_type * ******** personal_info * *** design_style * *** color_preferences *…" at bounding box center [550, 400] width 357 height 322
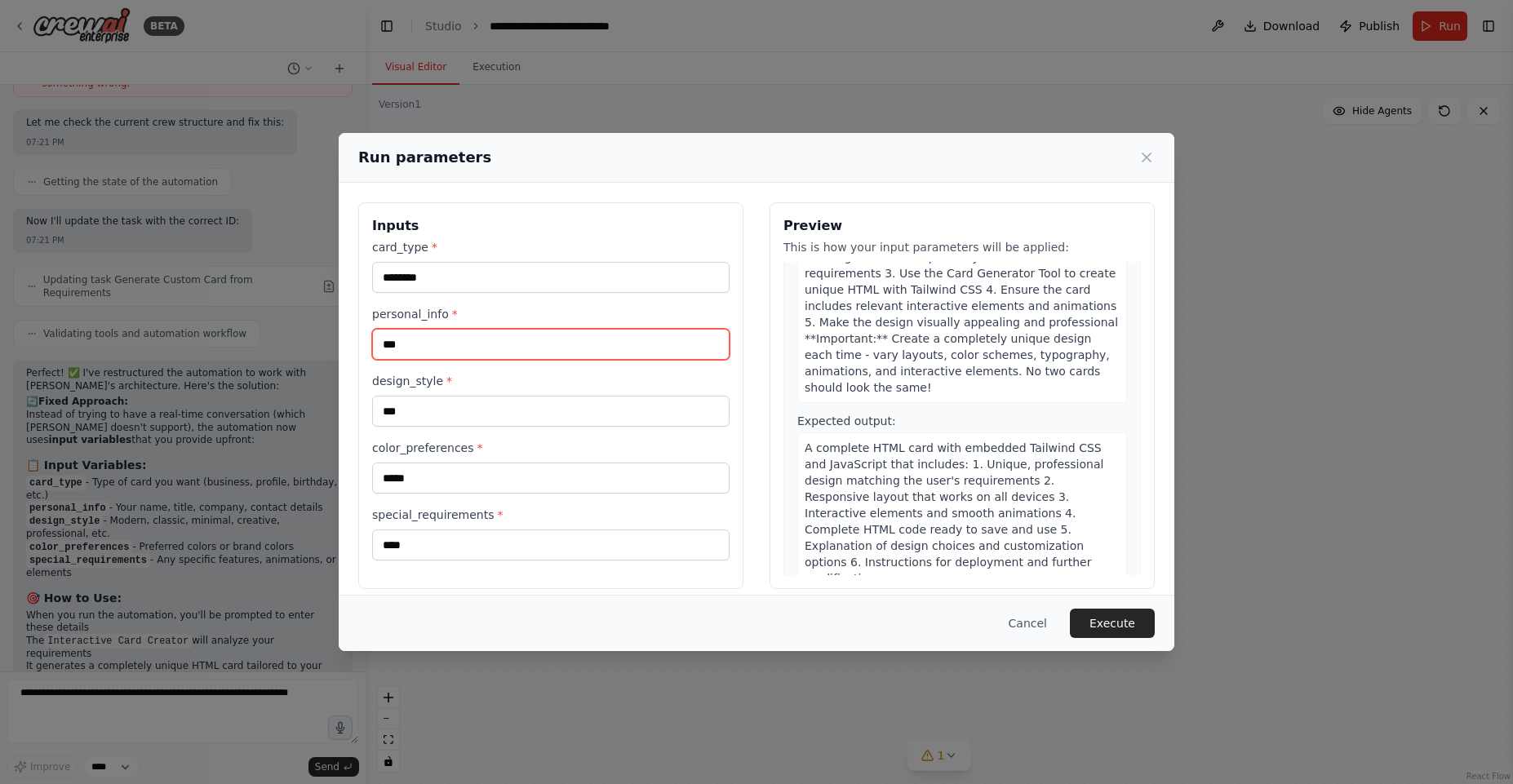
click at [425, 343] on input "***" at bounding box center [550, 344] width 357 height 31
type input "*****"
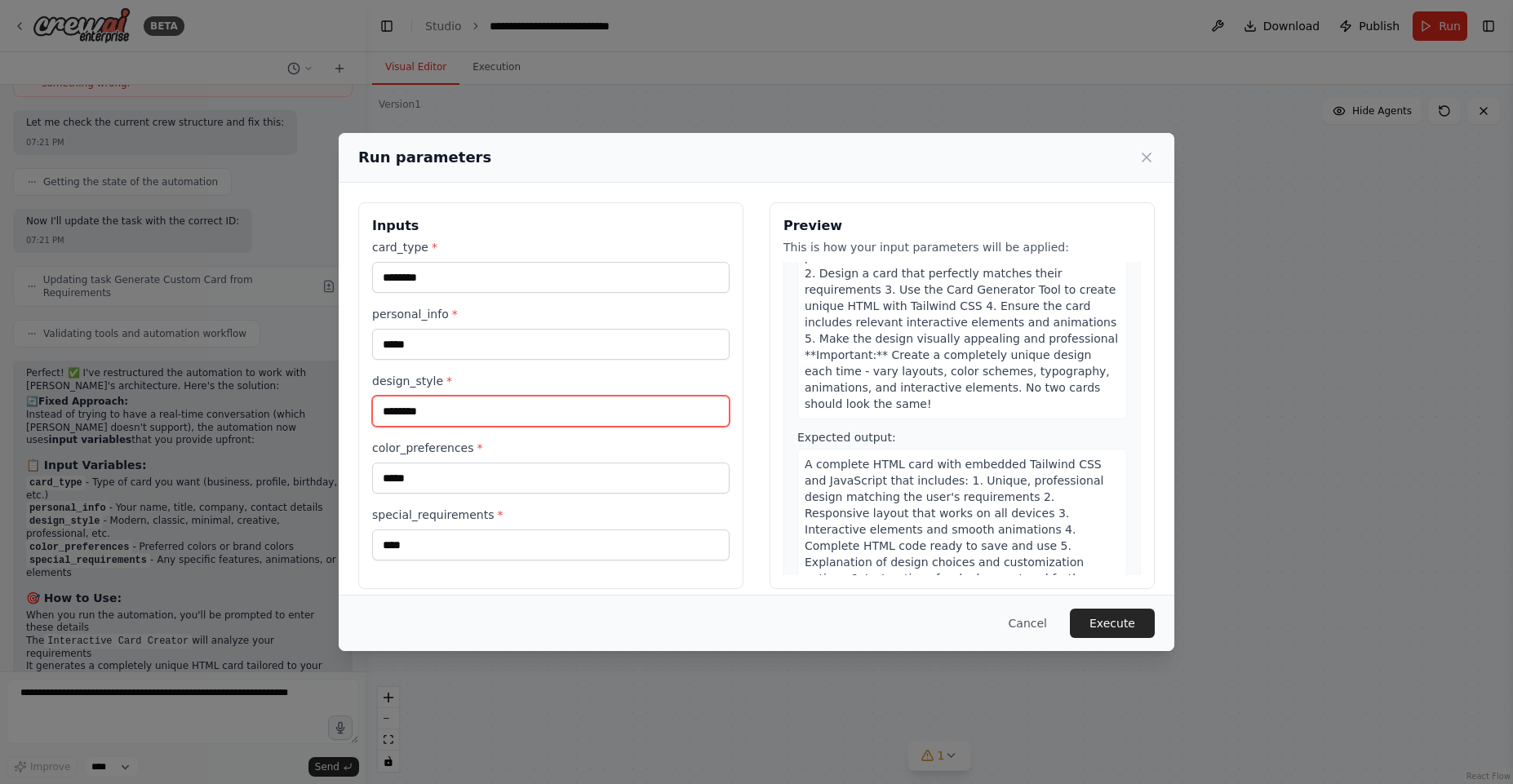
type input "********"
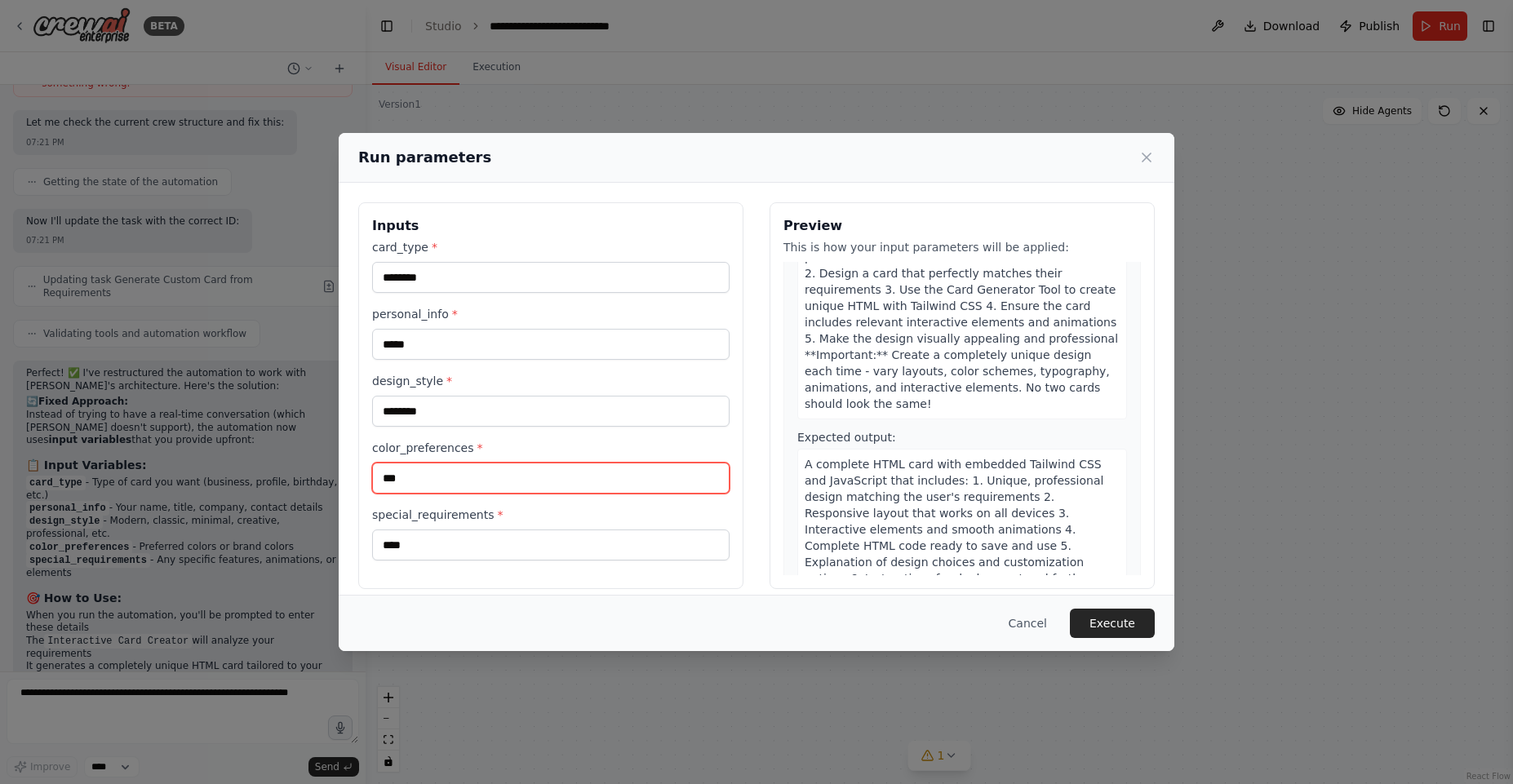
type input "***"
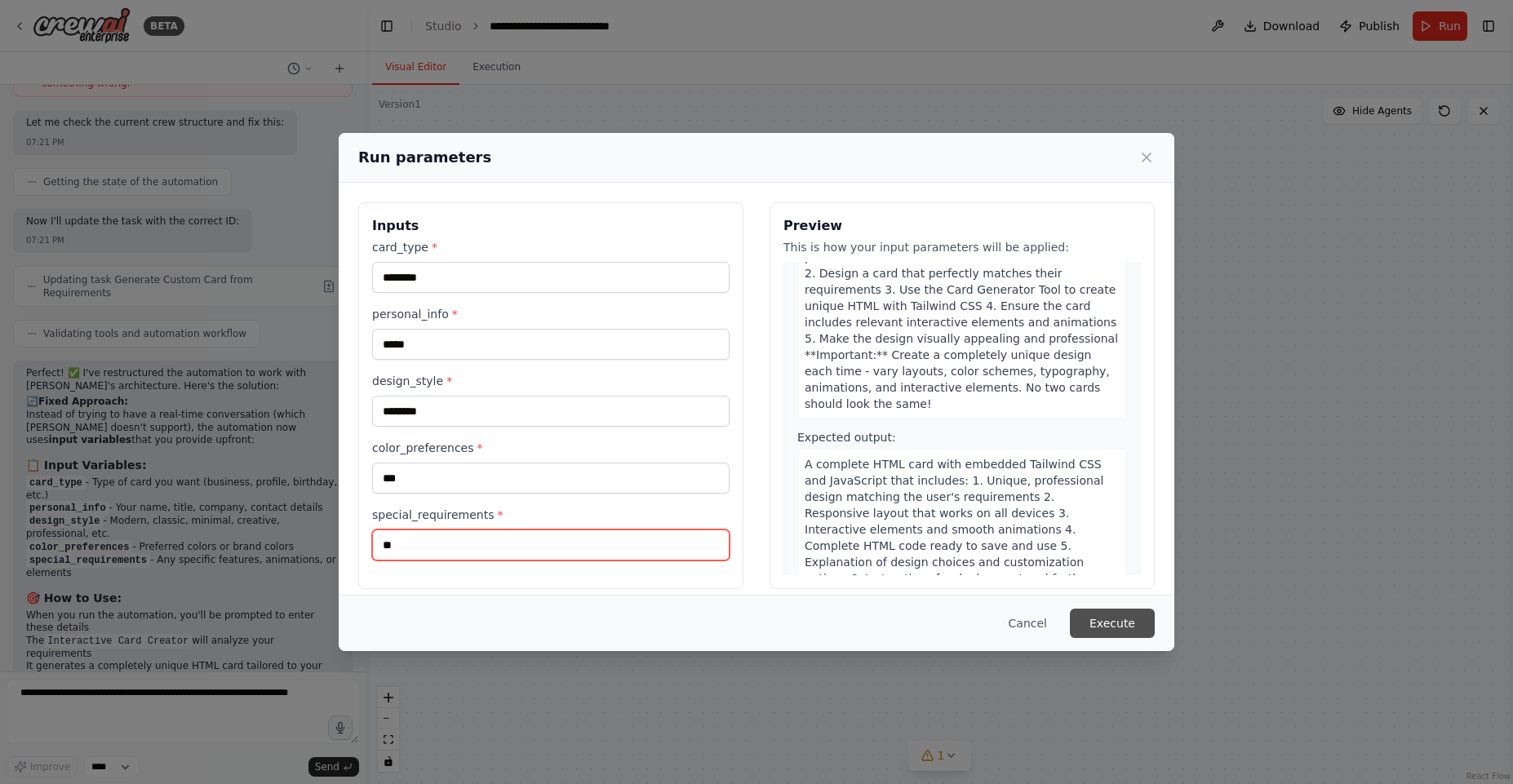
type input "**"
click at [1116, 616] on button "Execute" at bounding box center [1112, 623] width 85 height 29
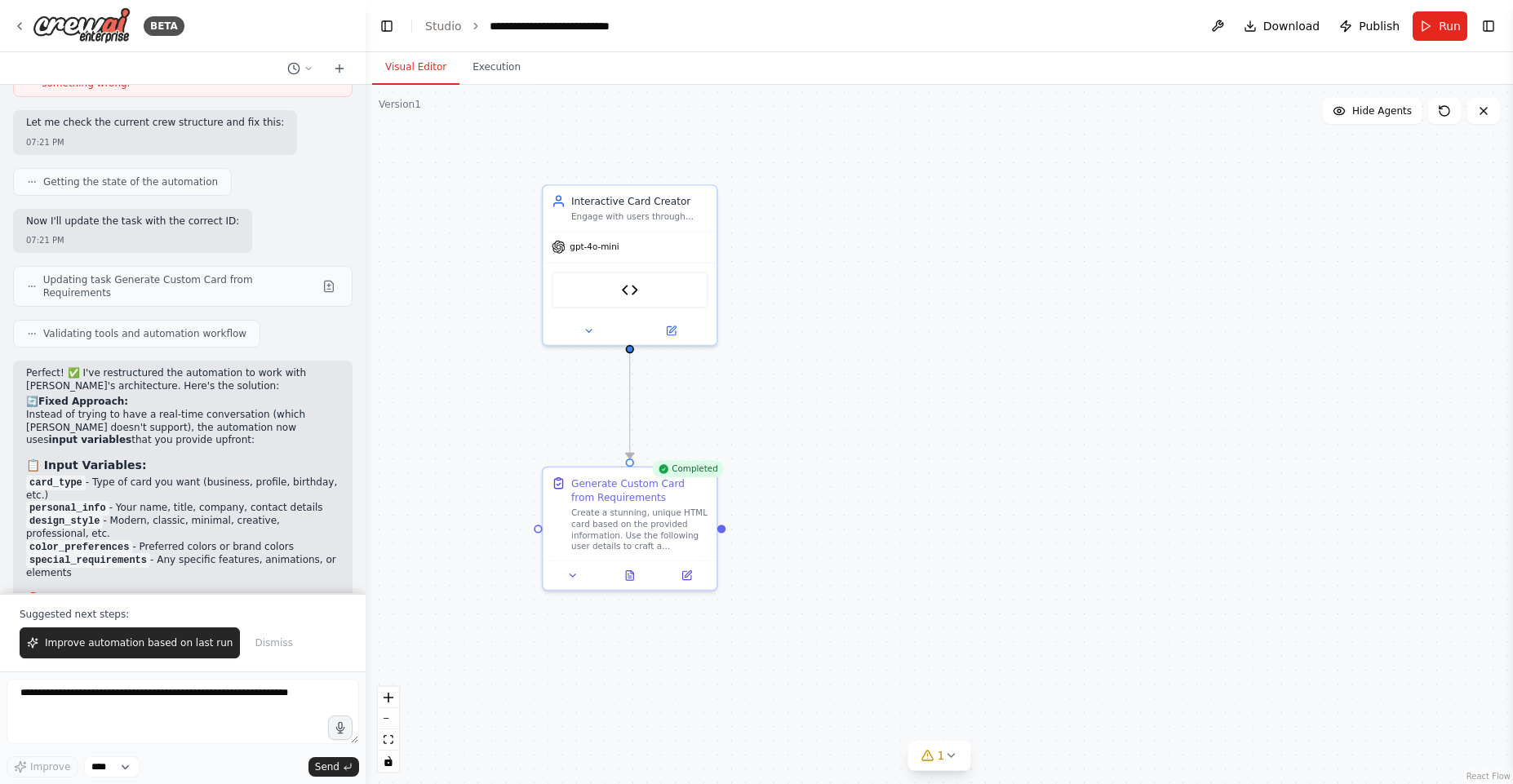
scroll to position [5923, 0]
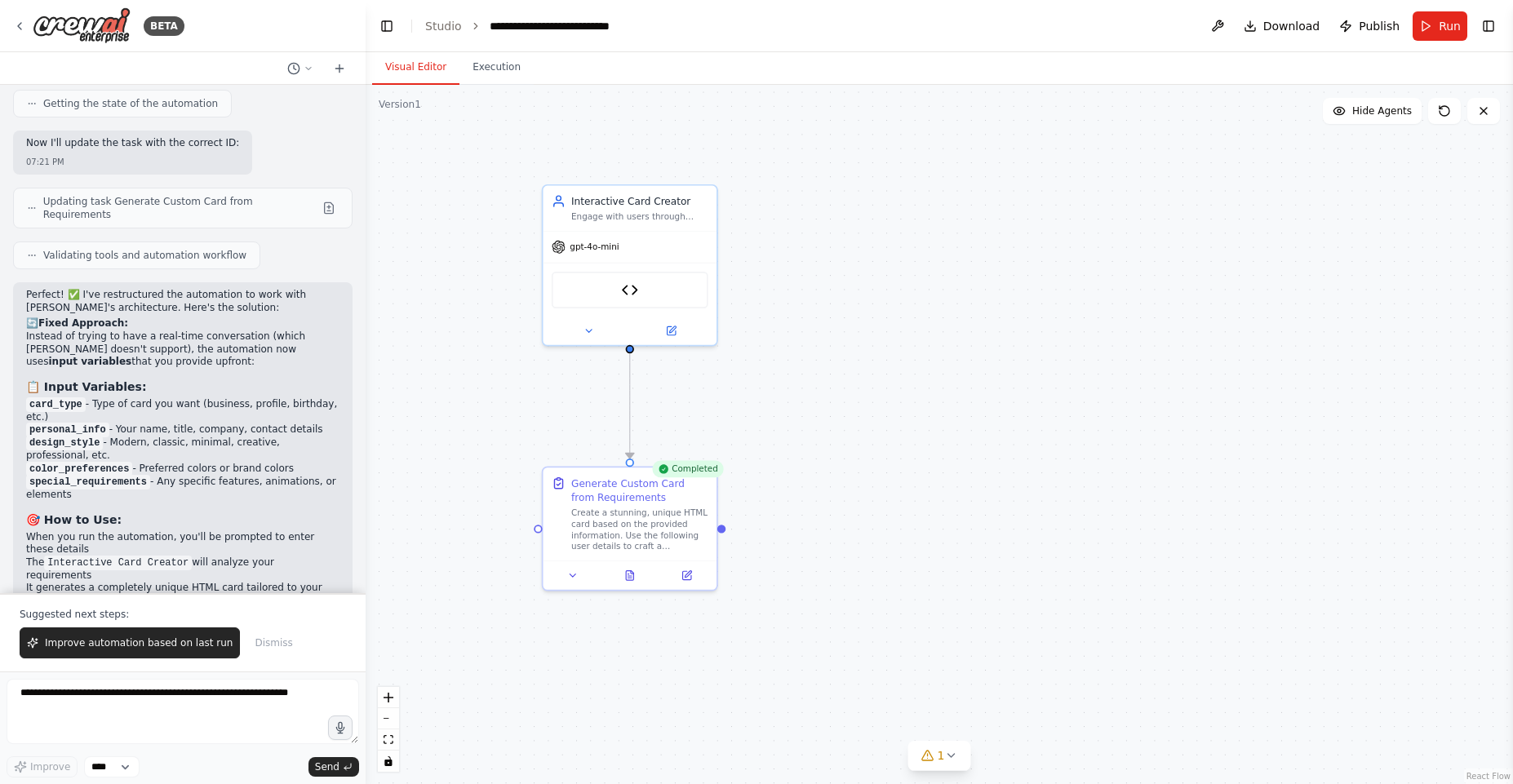
click at [496, 85] on div ".deletable-edge-delete-btn { width: 20px; height: 20px; border: 0px solid #ffff…" at bounding box center [939, 434] width 1148 height 699
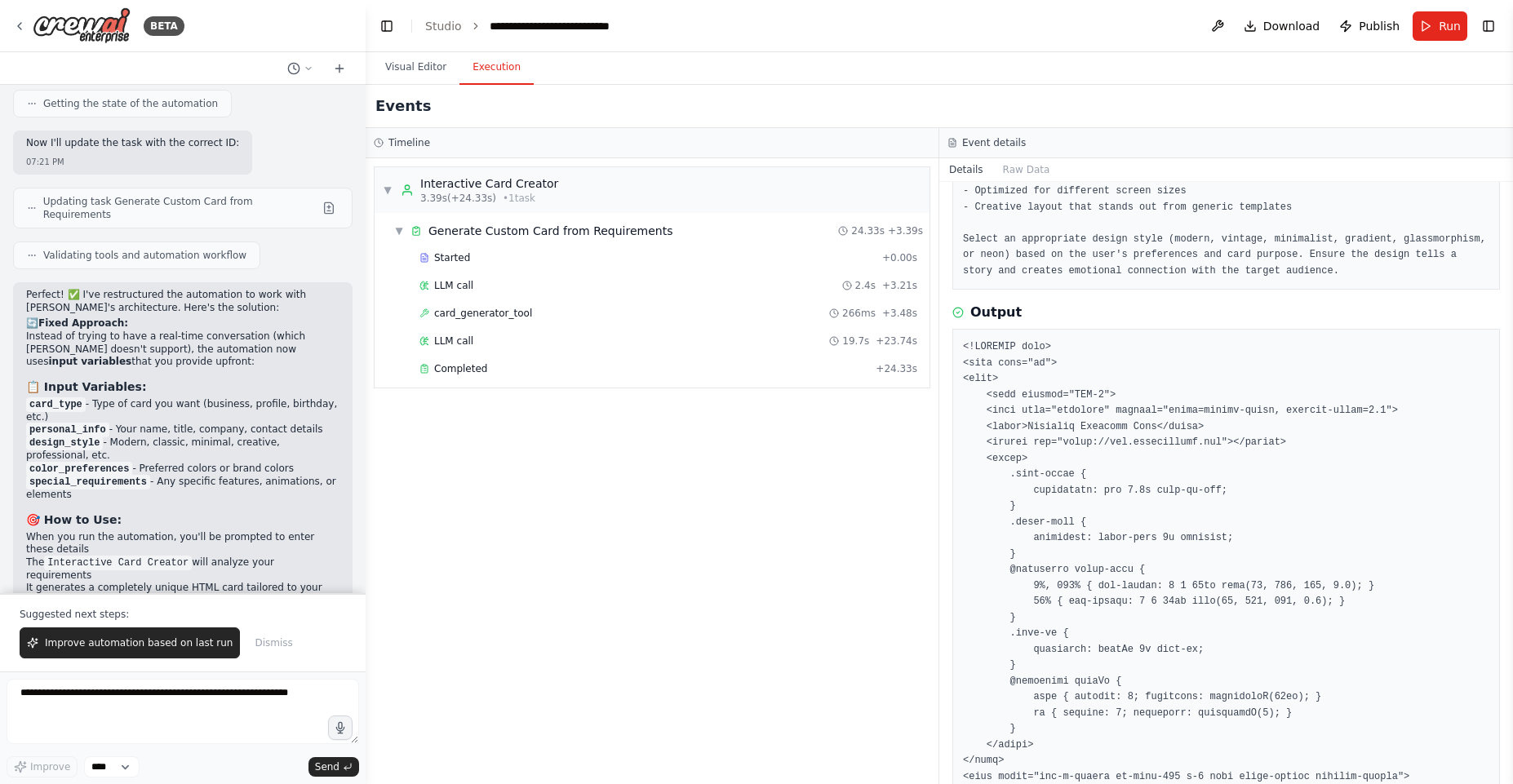
click at [493, 66] on button "Execution" at bounding box center [496, 67] width 74 height 35
click at [477, 366] on span "Completed" at bounding box center [461, 369] width 53 height 13
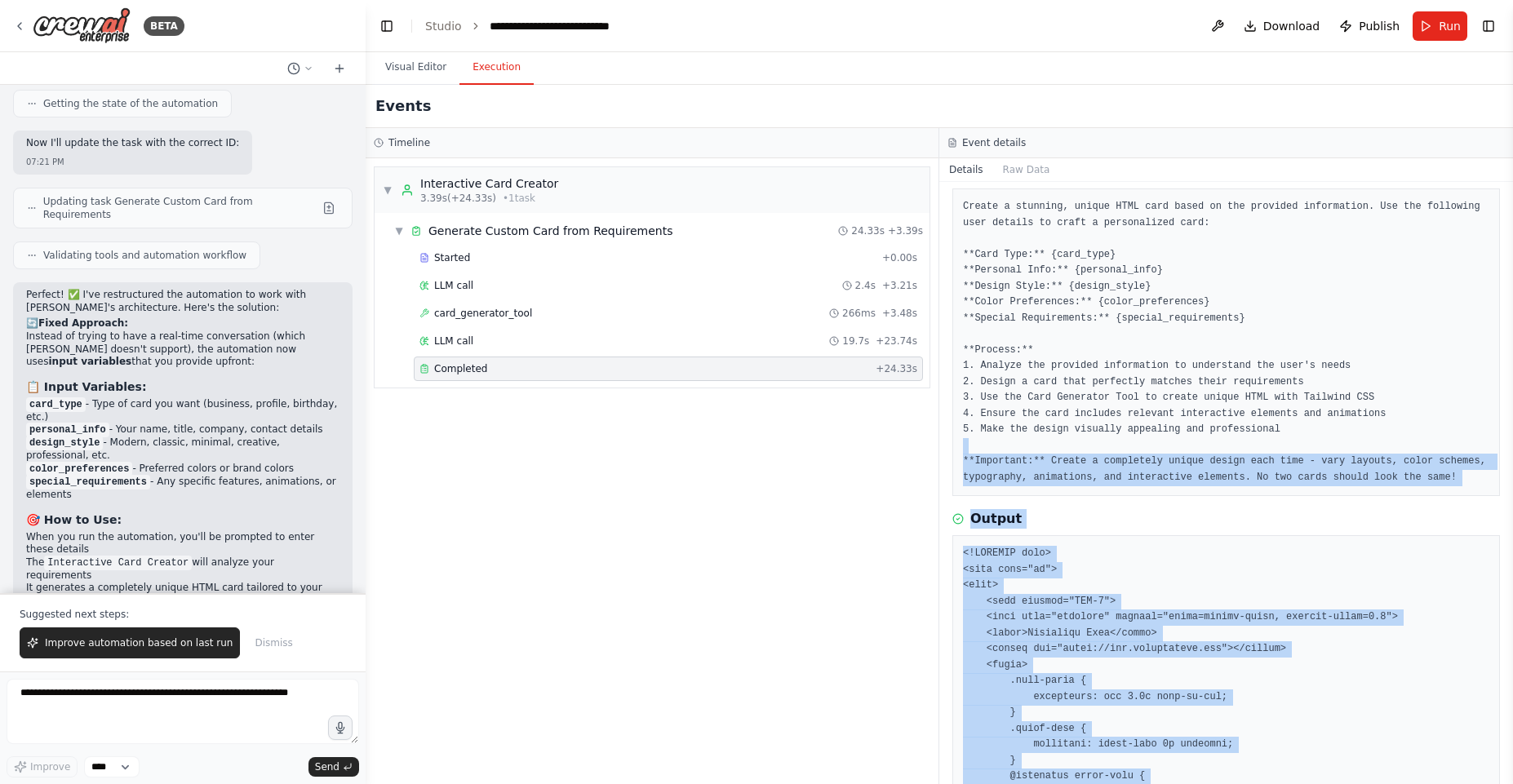
scroll to position [196, 0]
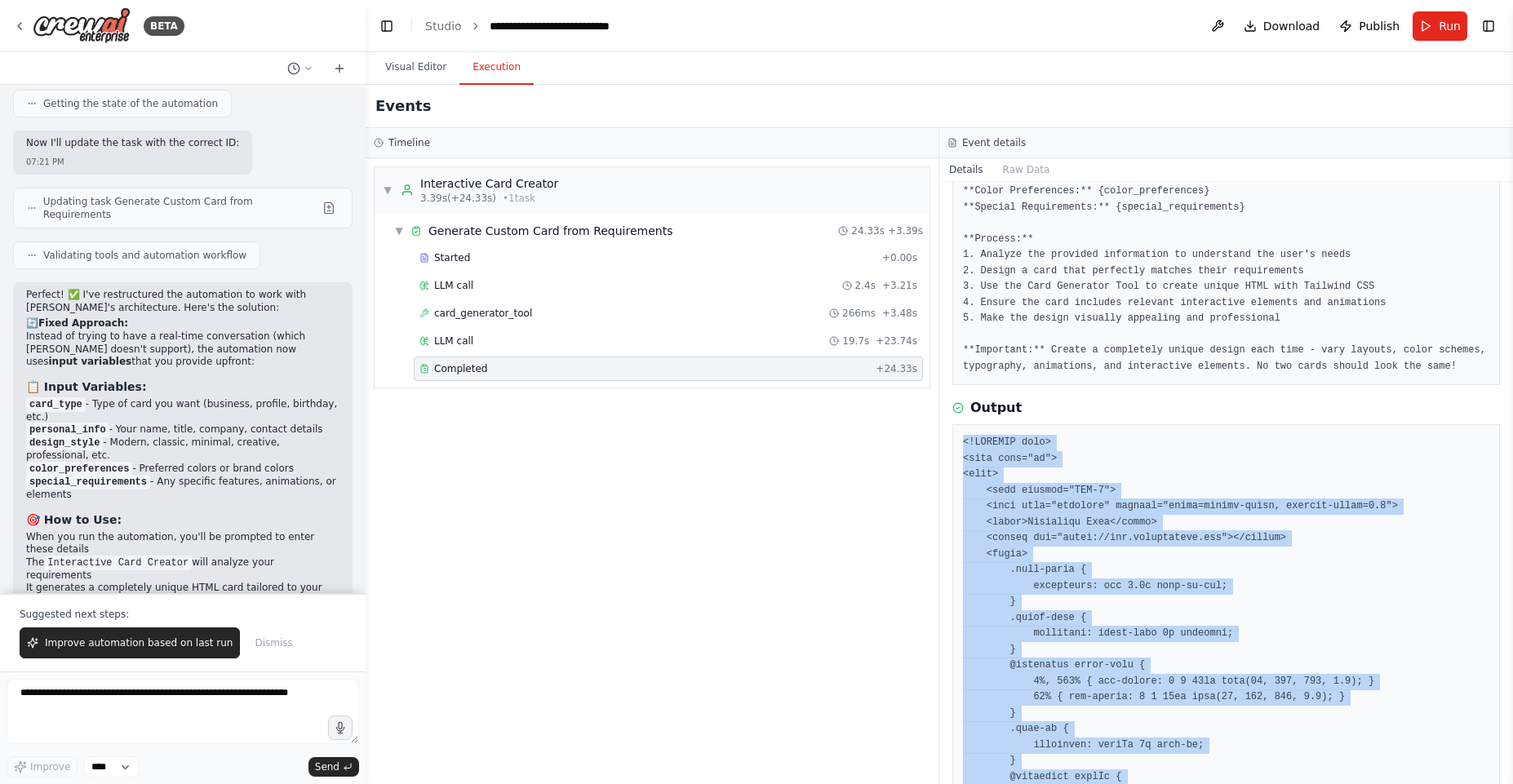
drag, startPoint x: 1014, startPoint y: 452, endPoint x: 957, endPoint y: 456, distance: 57.1
copy pre "<!DOCTYPE html> <html lang="en"> <head> <meta charset="UTF-8"> <meta name="view…"
drag, startPoint x: 231, startPoint y: 656, endPoint x: 230, endPoint y: 698, distance: 42.0
click at [246, 657] on button "Dismiss" at bounding box center [273, 642] width 54 height 31
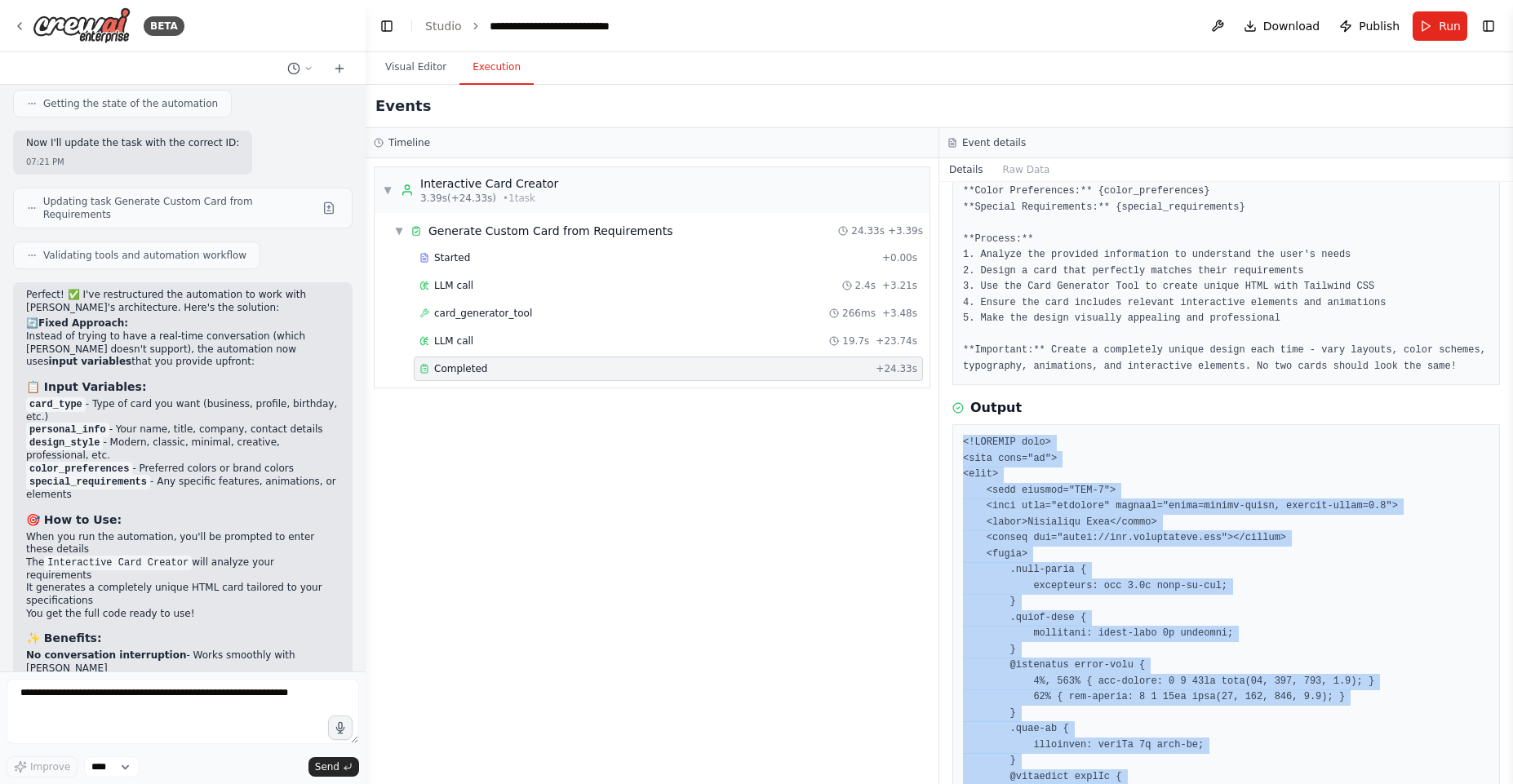
scroll to position [5845, 0]
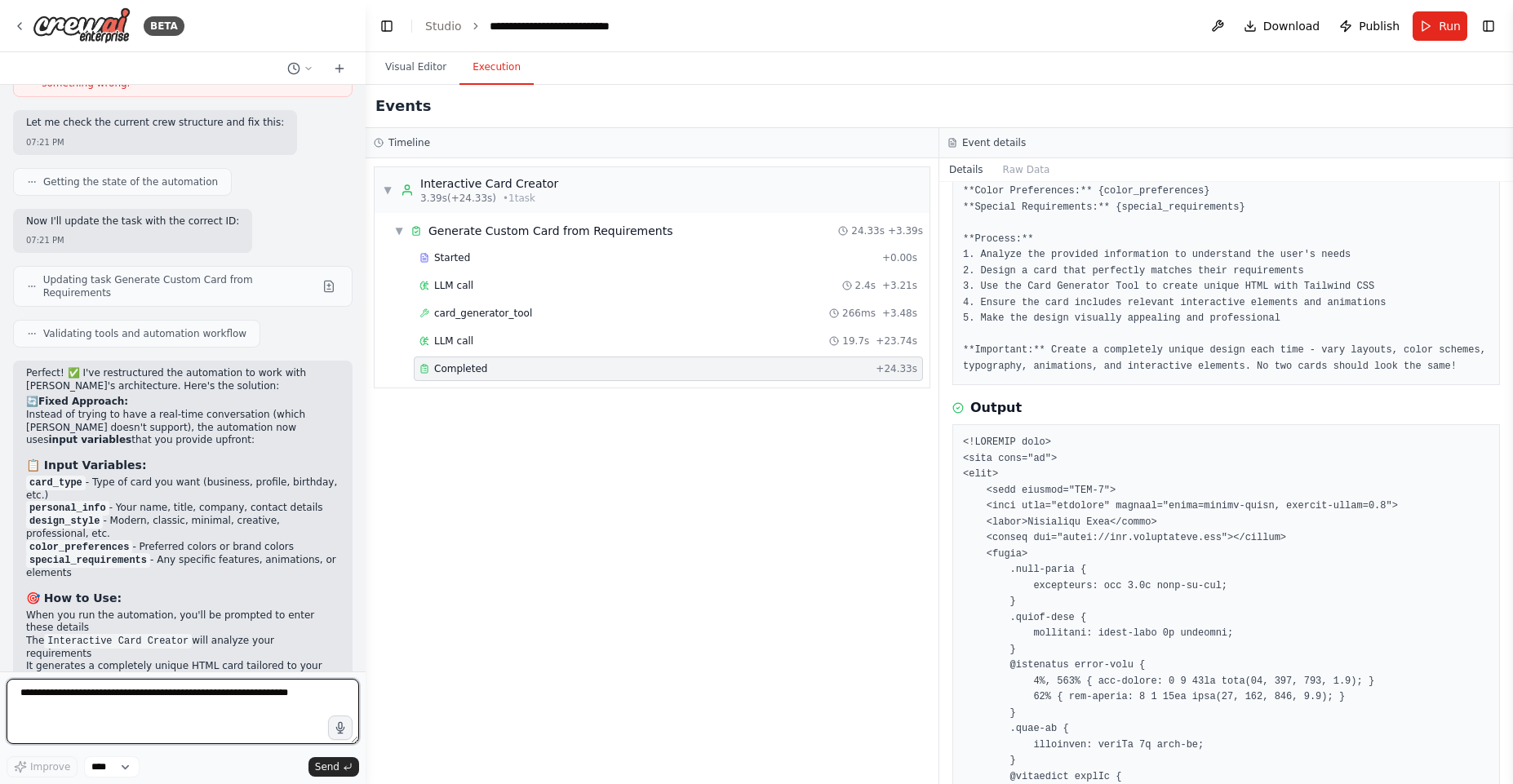
click at [230, 699] on textarea at bounding box center [183, 711] width 353 height 66
paste textarea "**********"
type textarea "**********"
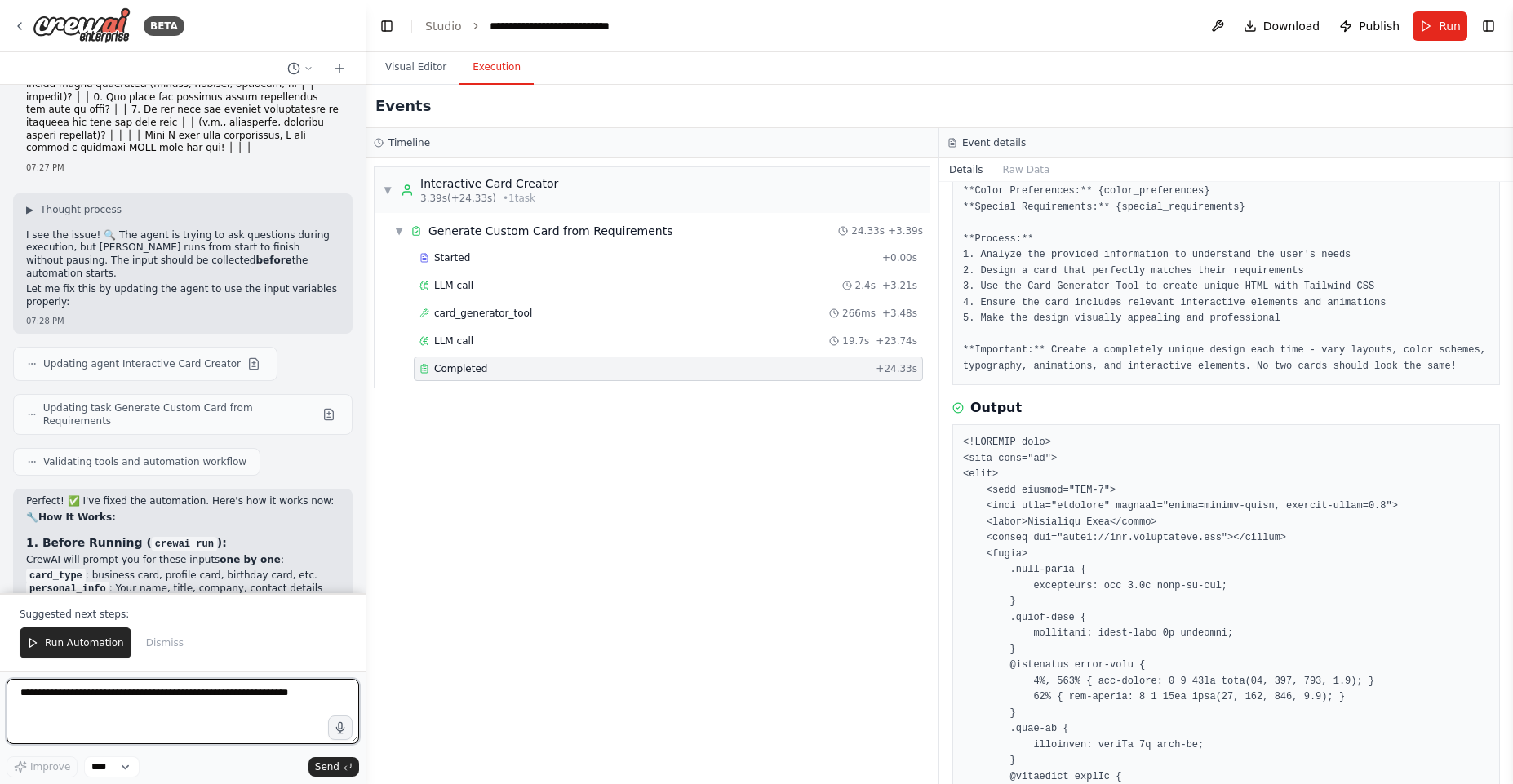
scroll to position [6889, 0]
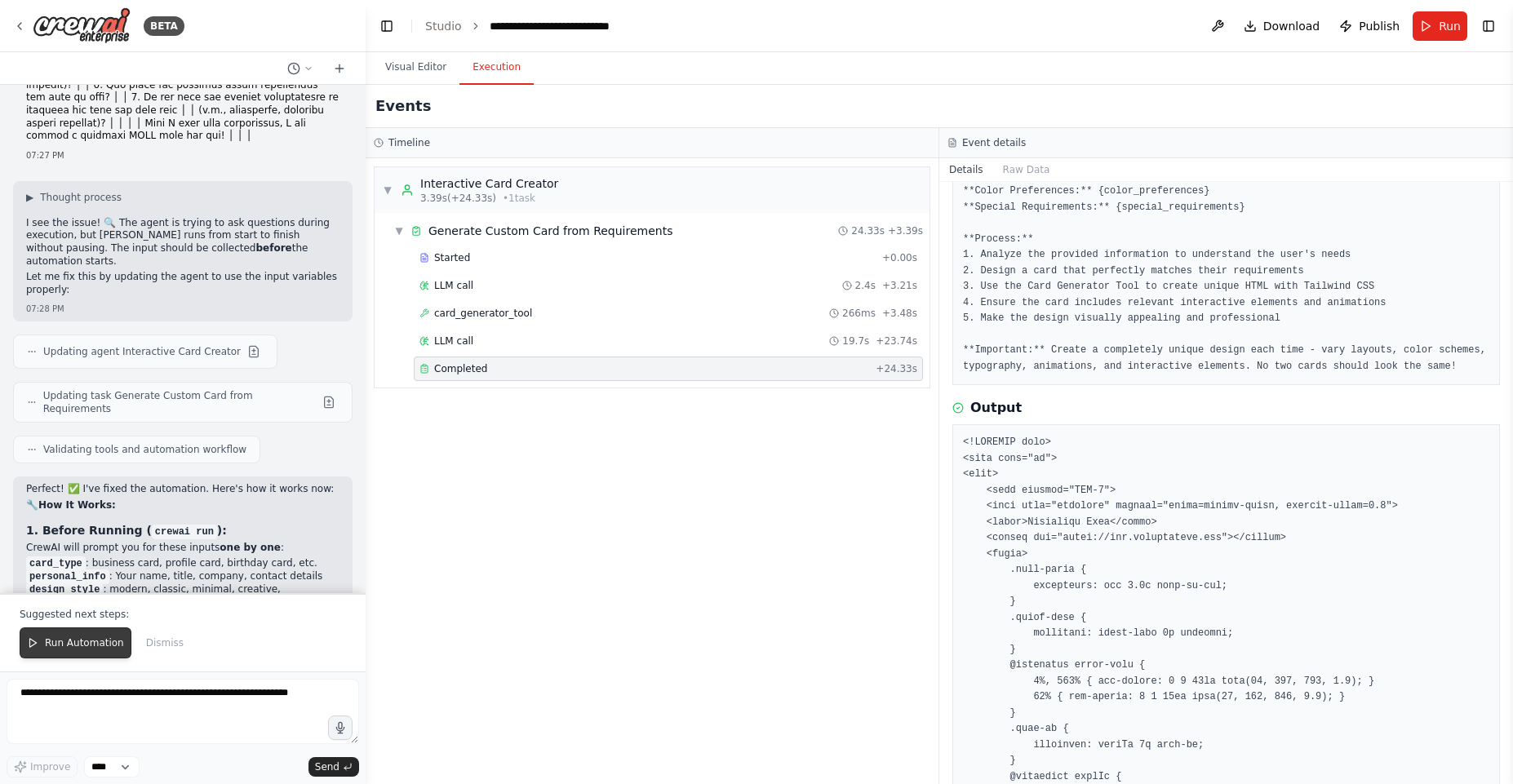
click at [72, 637] on span "Run Automation" at bounding box center [84, 642] width 79 height 13
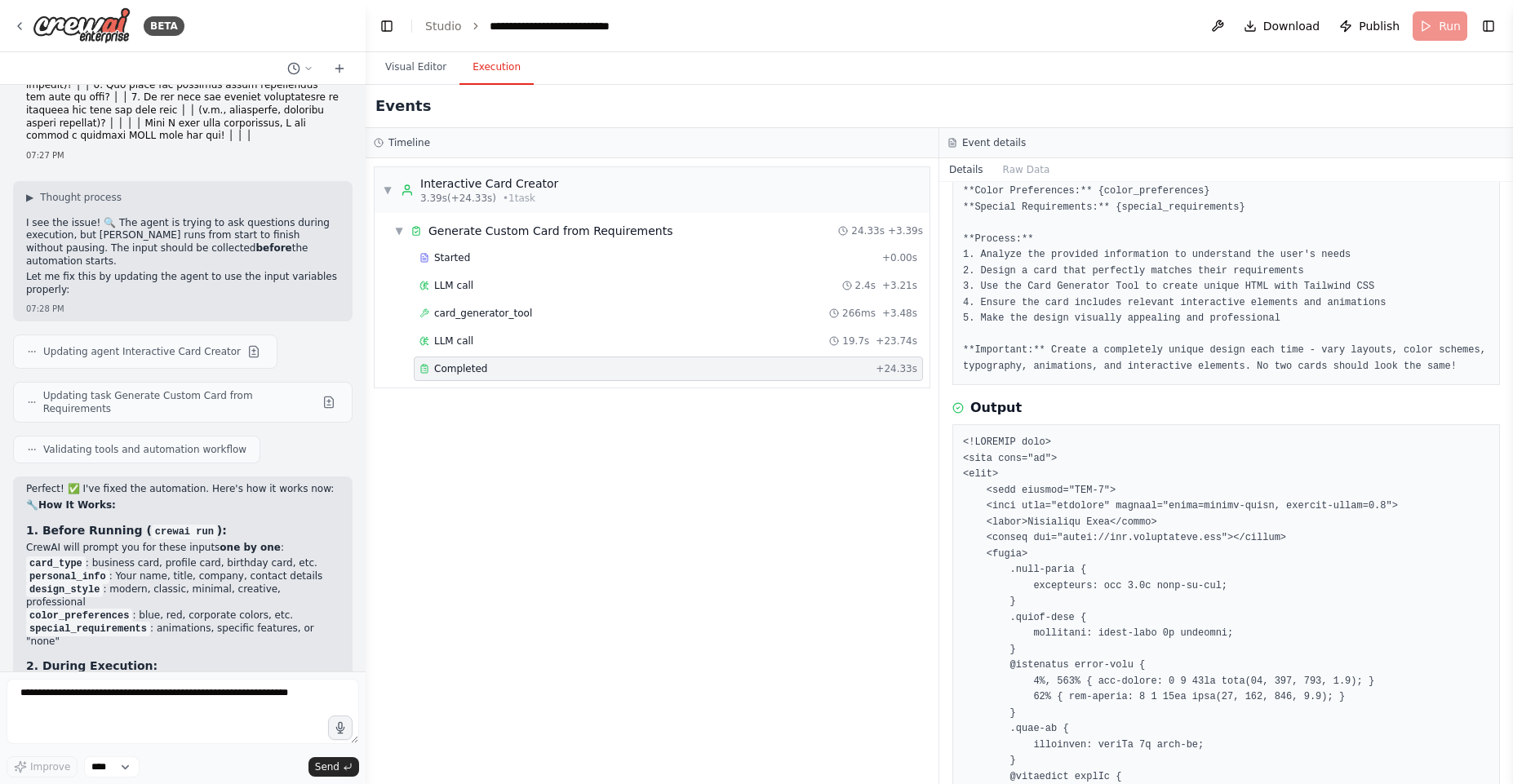
scroll to position [6811, 0]
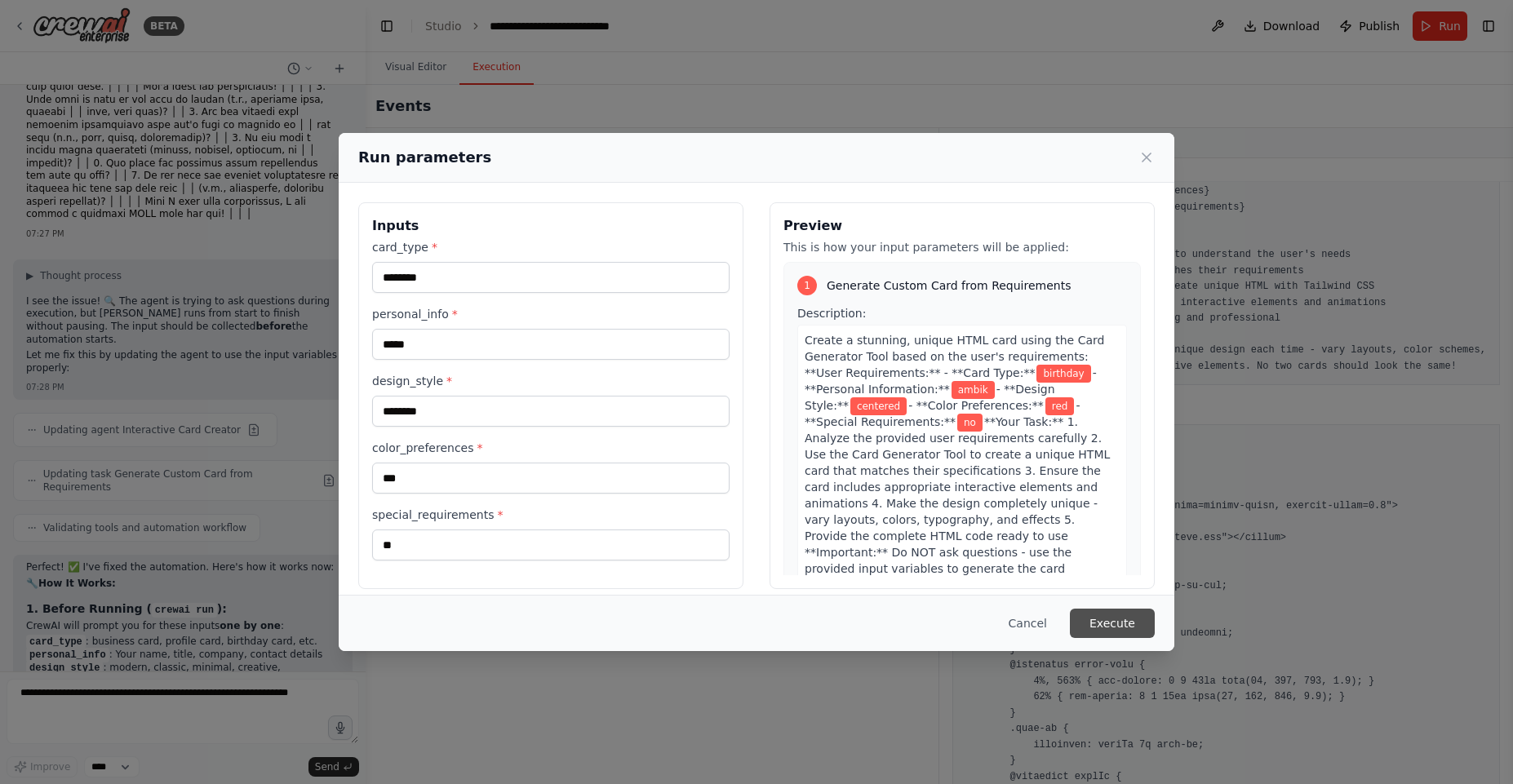
click at [1127, 620] on button "Execute" at bounding box center [1112, 623] width 85 height 29
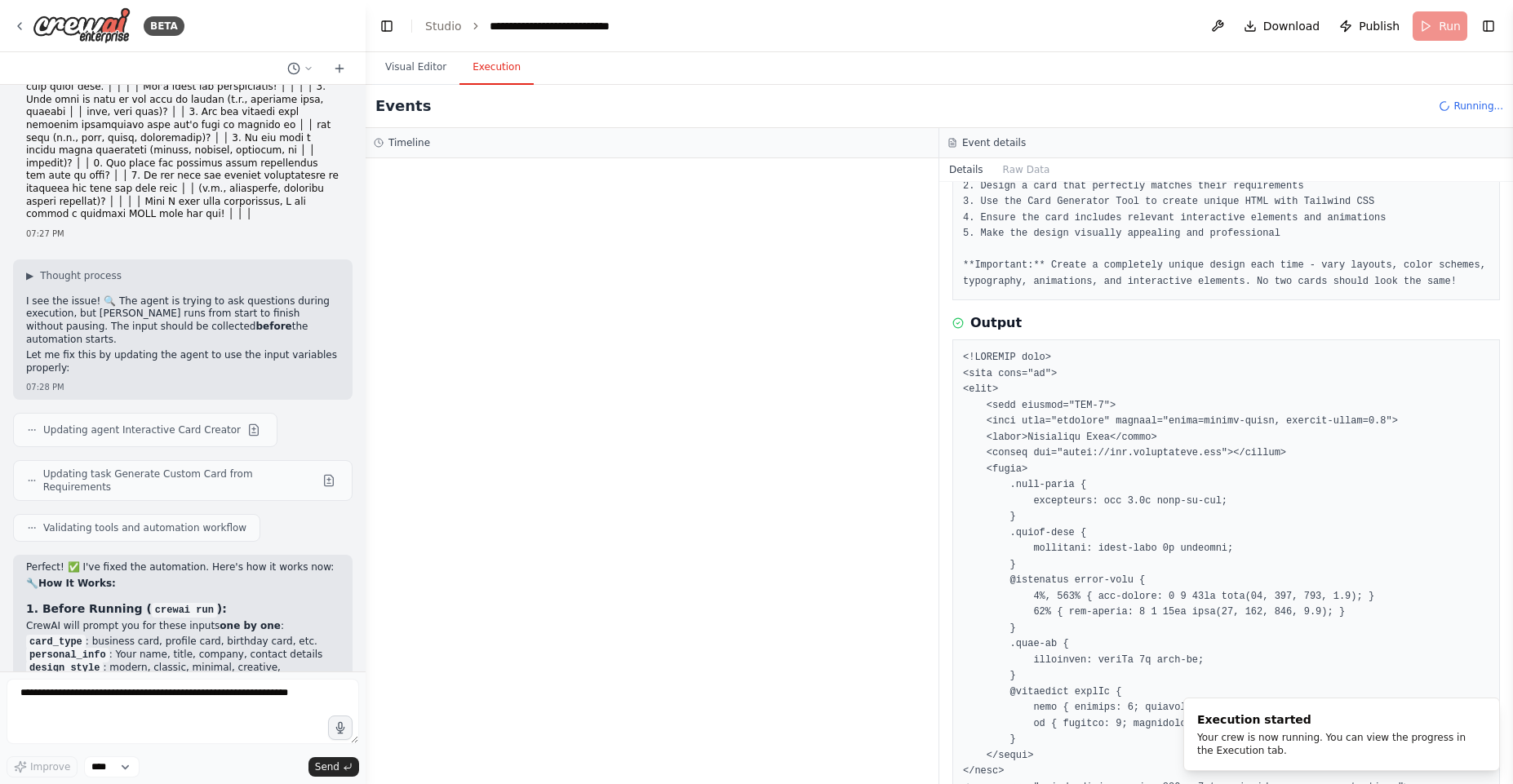
scroll to position [587, 0]
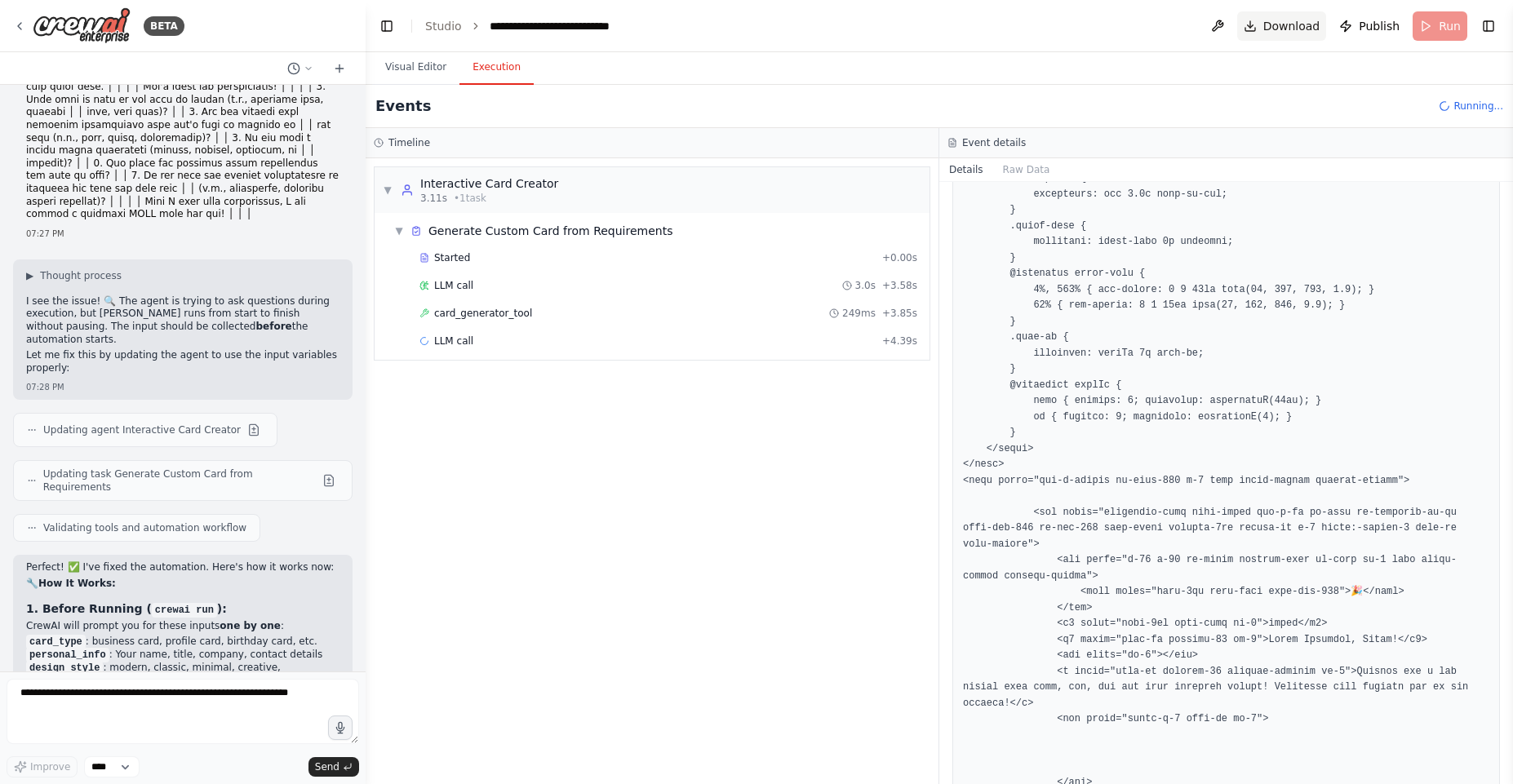
click at [1274, 28] on span "Download" at bounding box center [1291, 26] width 57 height 16
click at [485, 322] on div "card_generator_tool 249ms + 3.85s" at bounding box center [668, 314] width 510 height 25
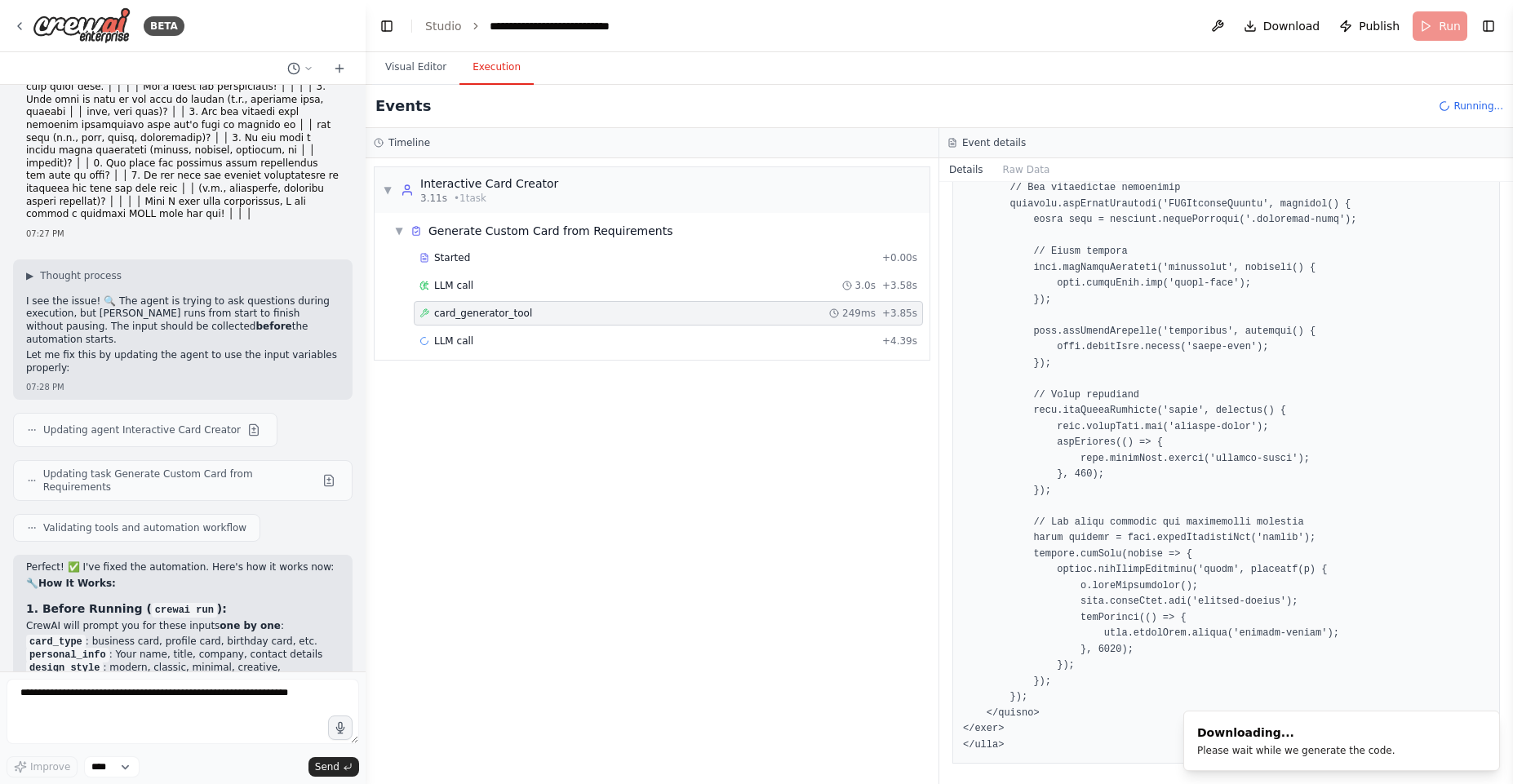
scroll to position [1259, 0]
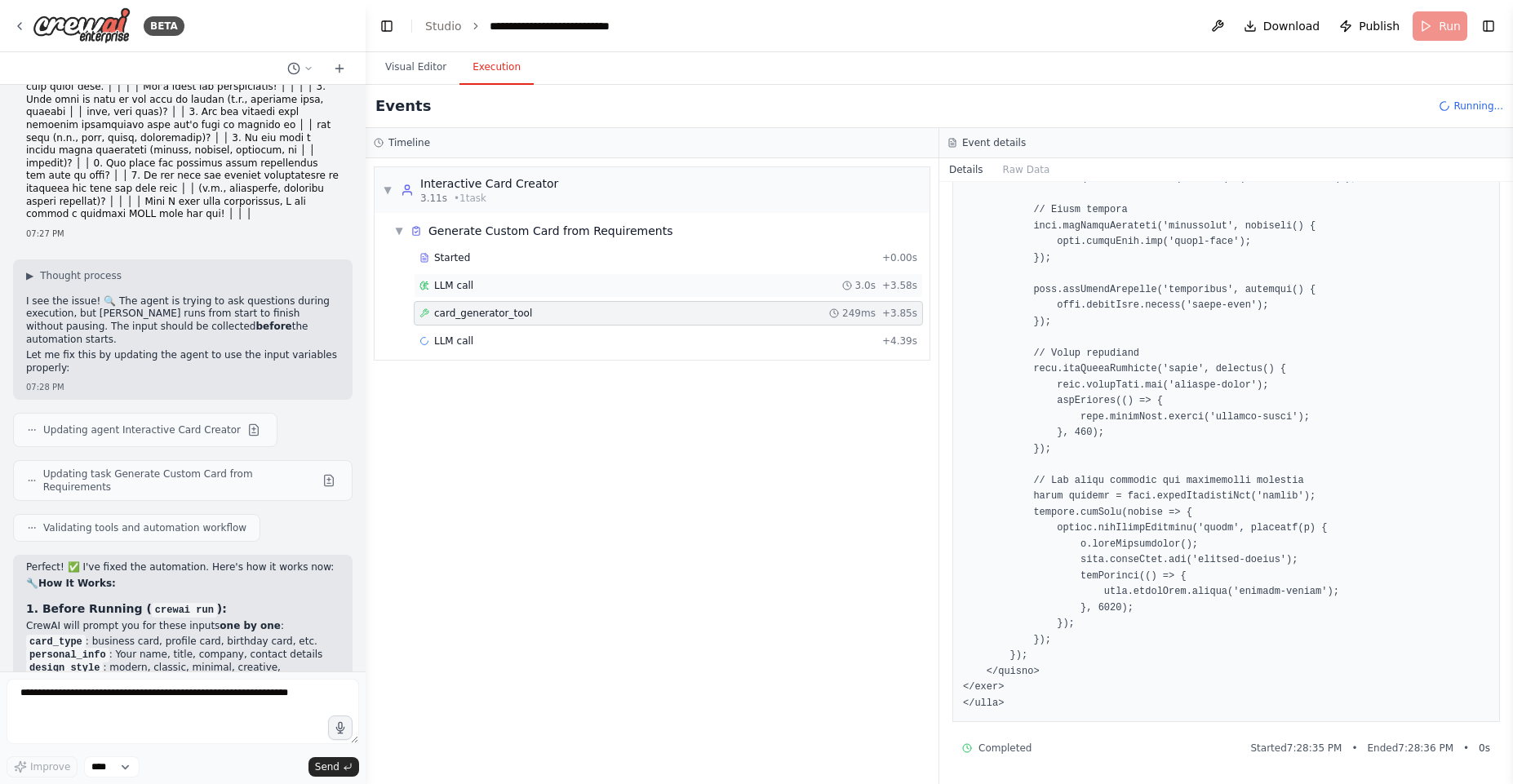
click at [488, 281] on div "LLM call 3.0s + 3.58s" at bounding box center [668, 285] width 498 height 13
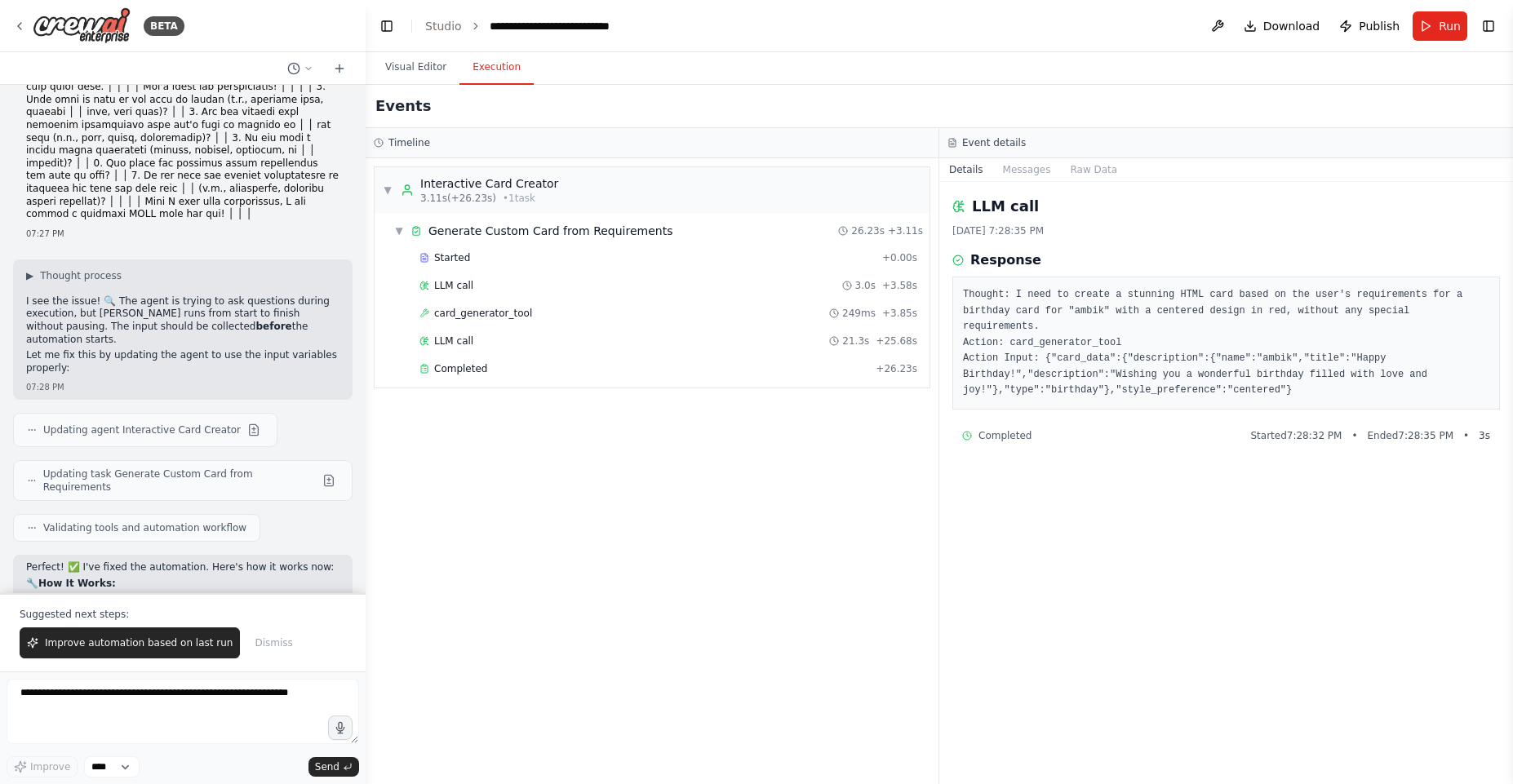
scroll to position [6889, 0]
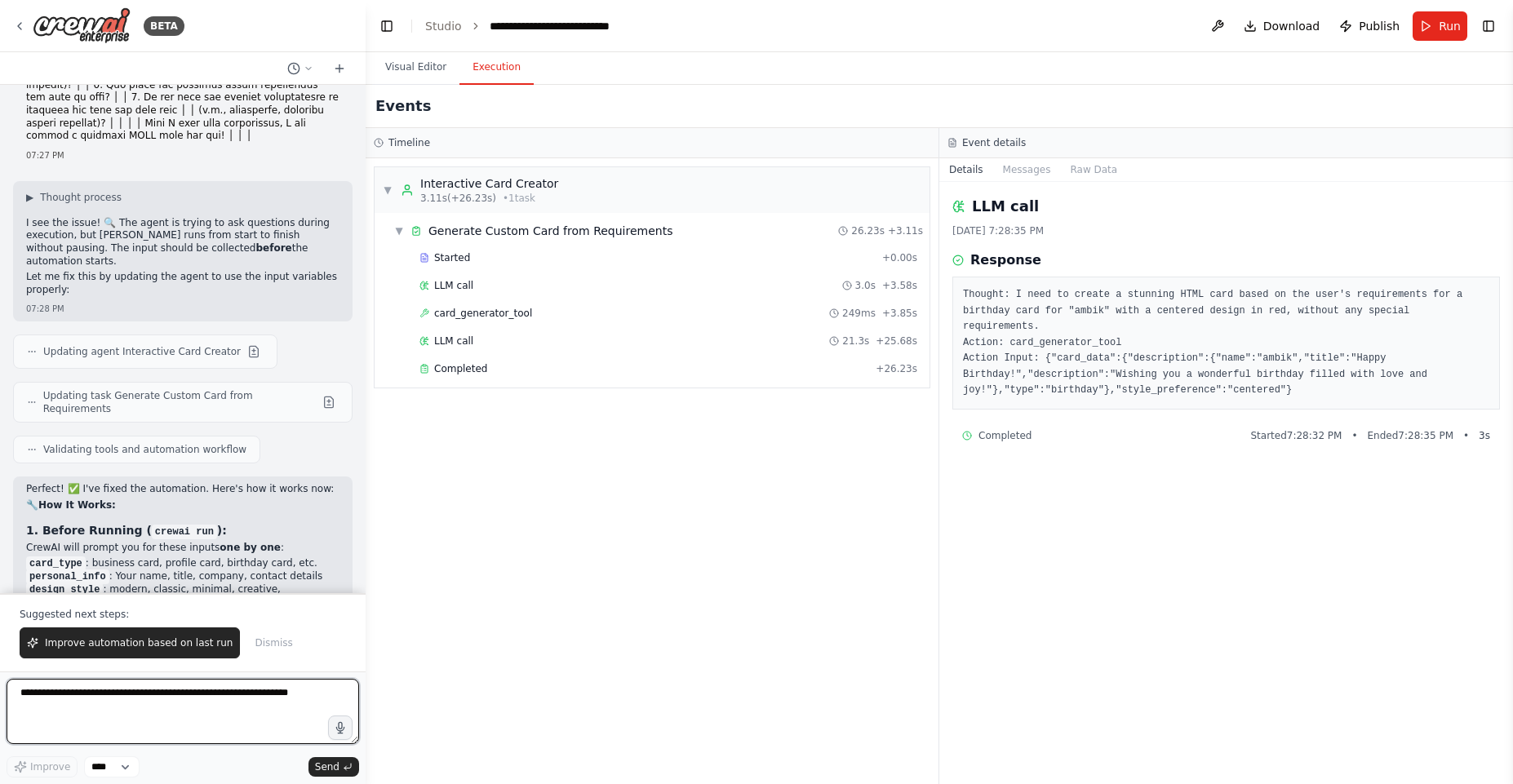
click at [90, 715] on textarea at bounding box center [183, 711] width 353 height 66
paste textarea "**********"
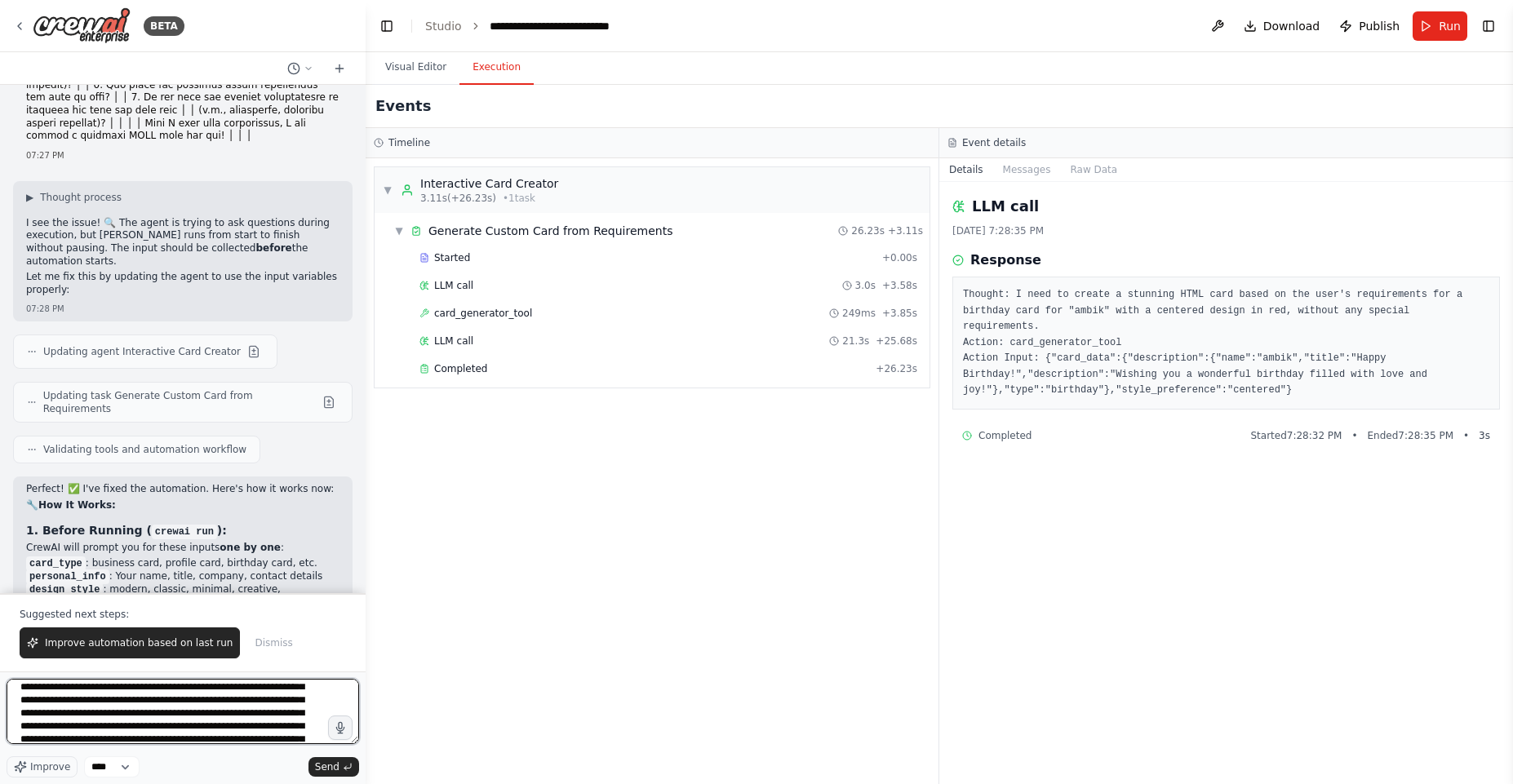
scroll to position [223, 0]
type textarea "**********"
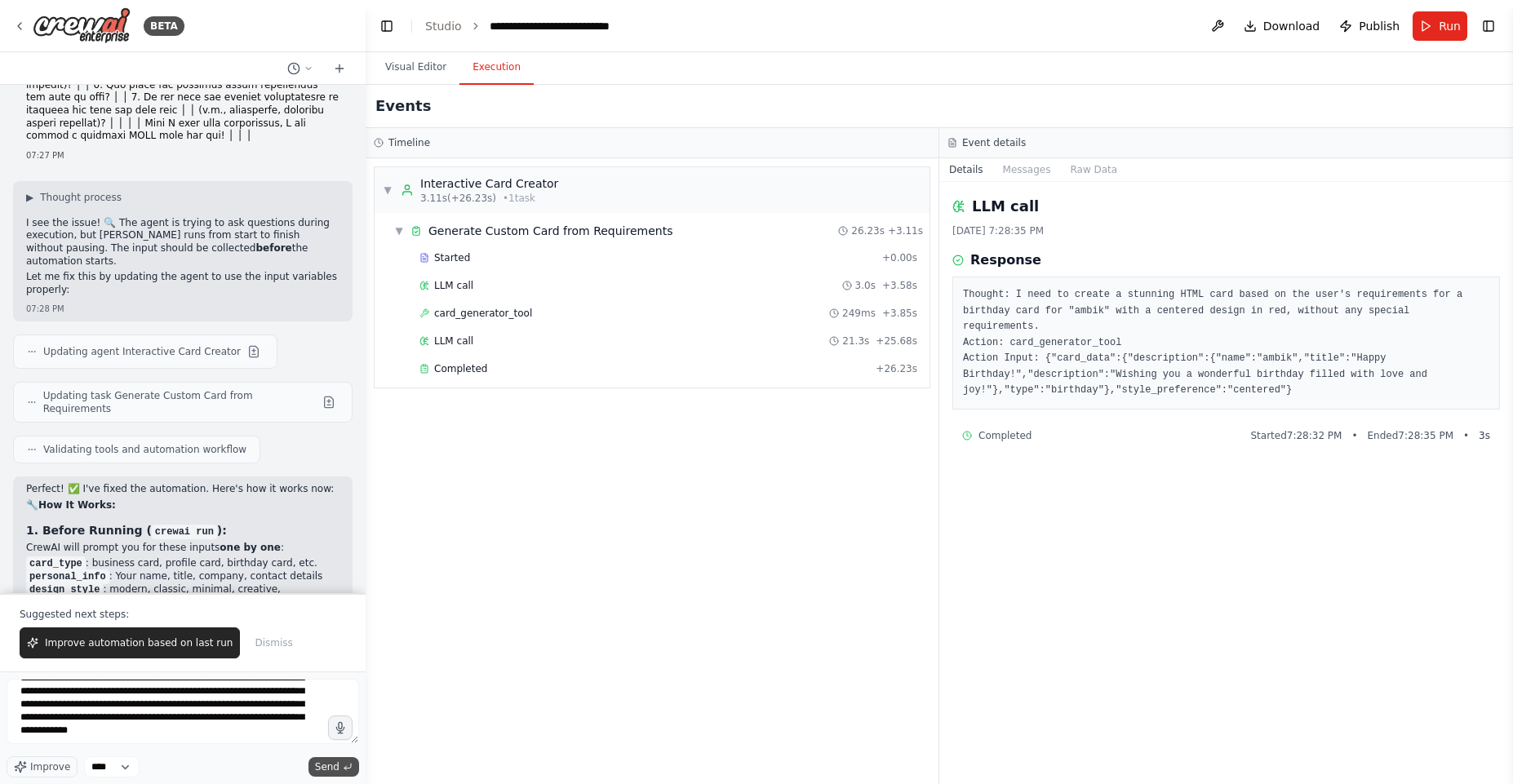
click at [347, 763] on icon "submit" at bounding box center [347, 766] width 10 height 10
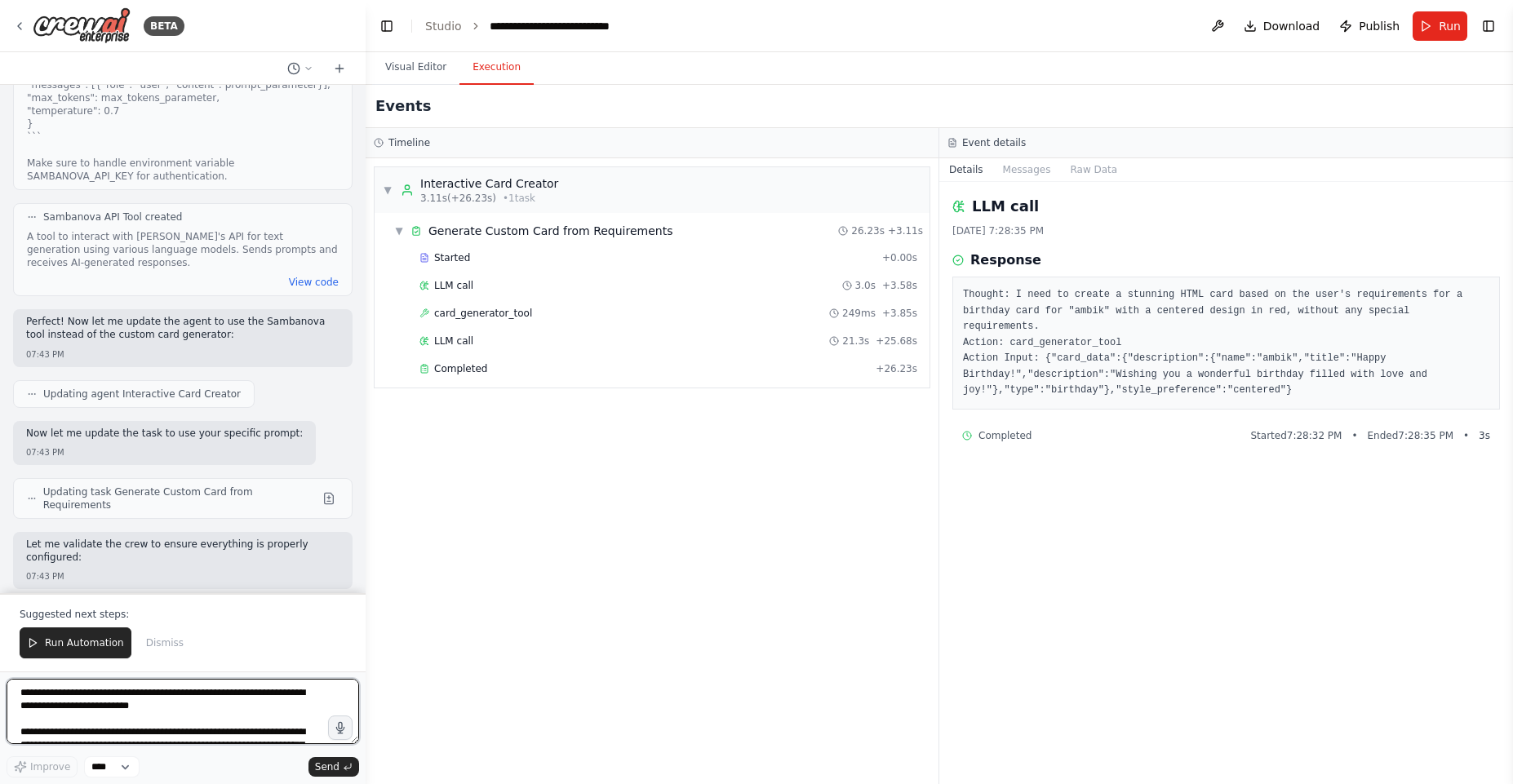
scroll to position [8559, 0]
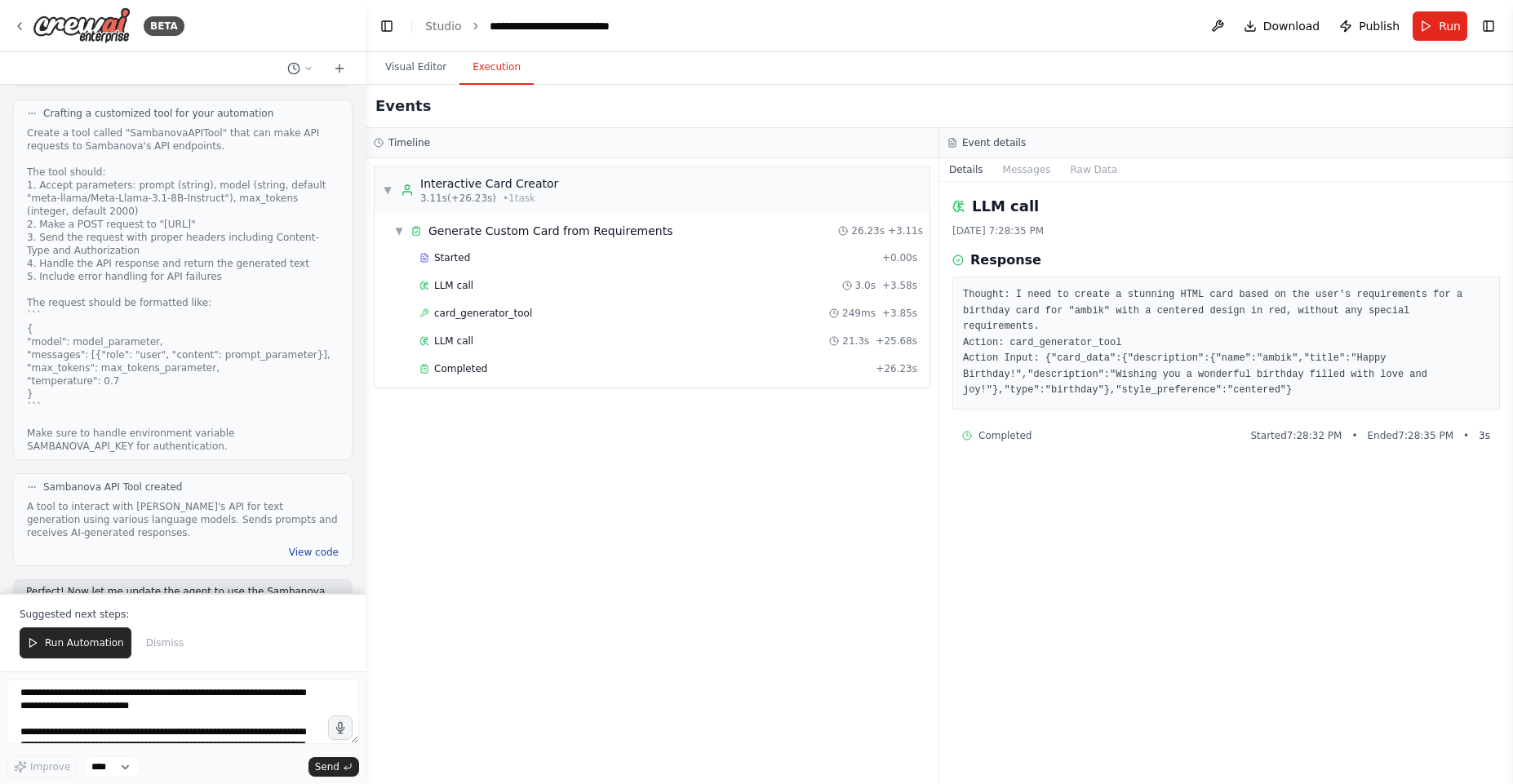
click at [303, 546] on button "View code" at bounding box center [314, 552] width 50 height 13
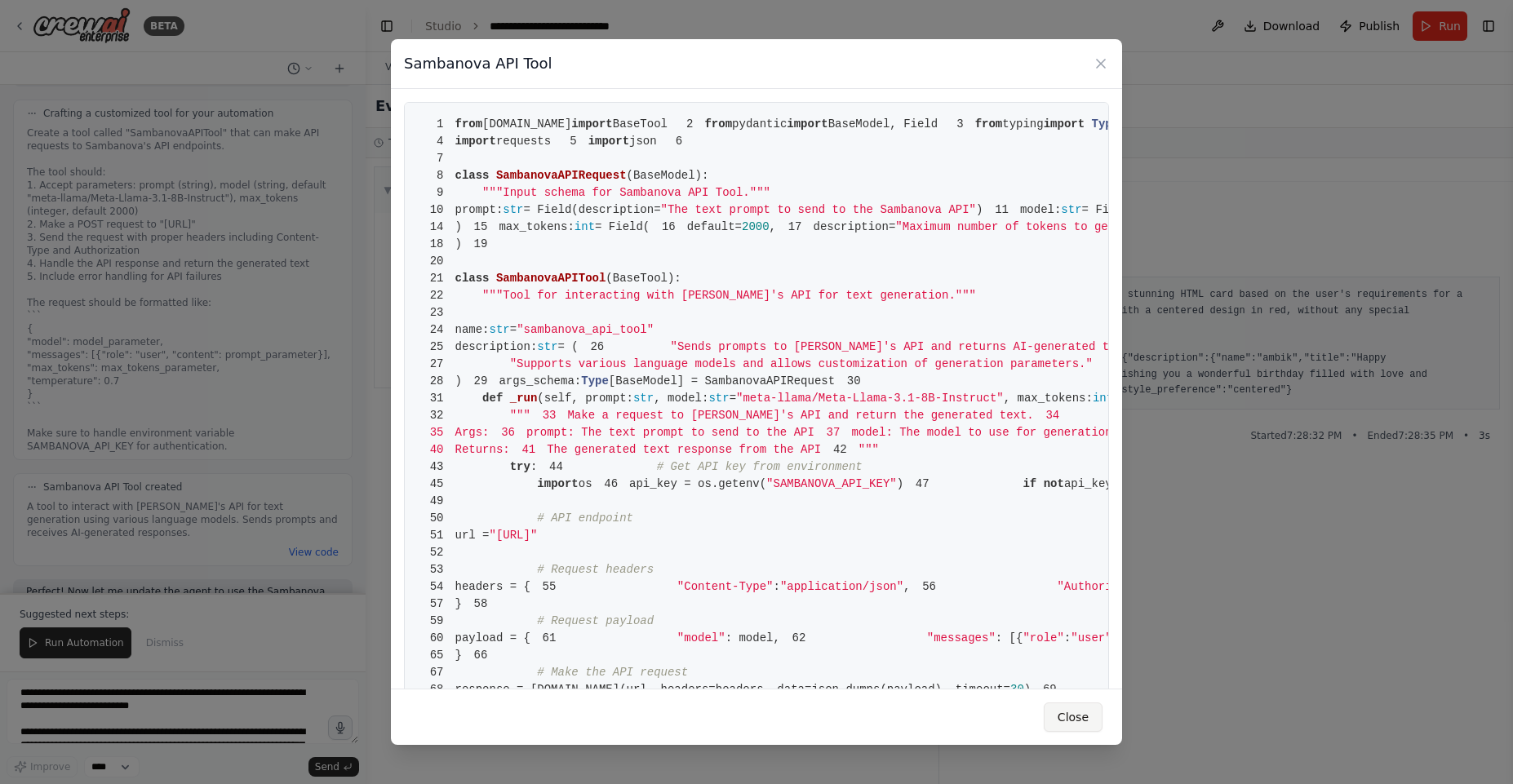
click at [1082, 705] on button "Close" at bounding box center [1073, 717] width 58 height 29
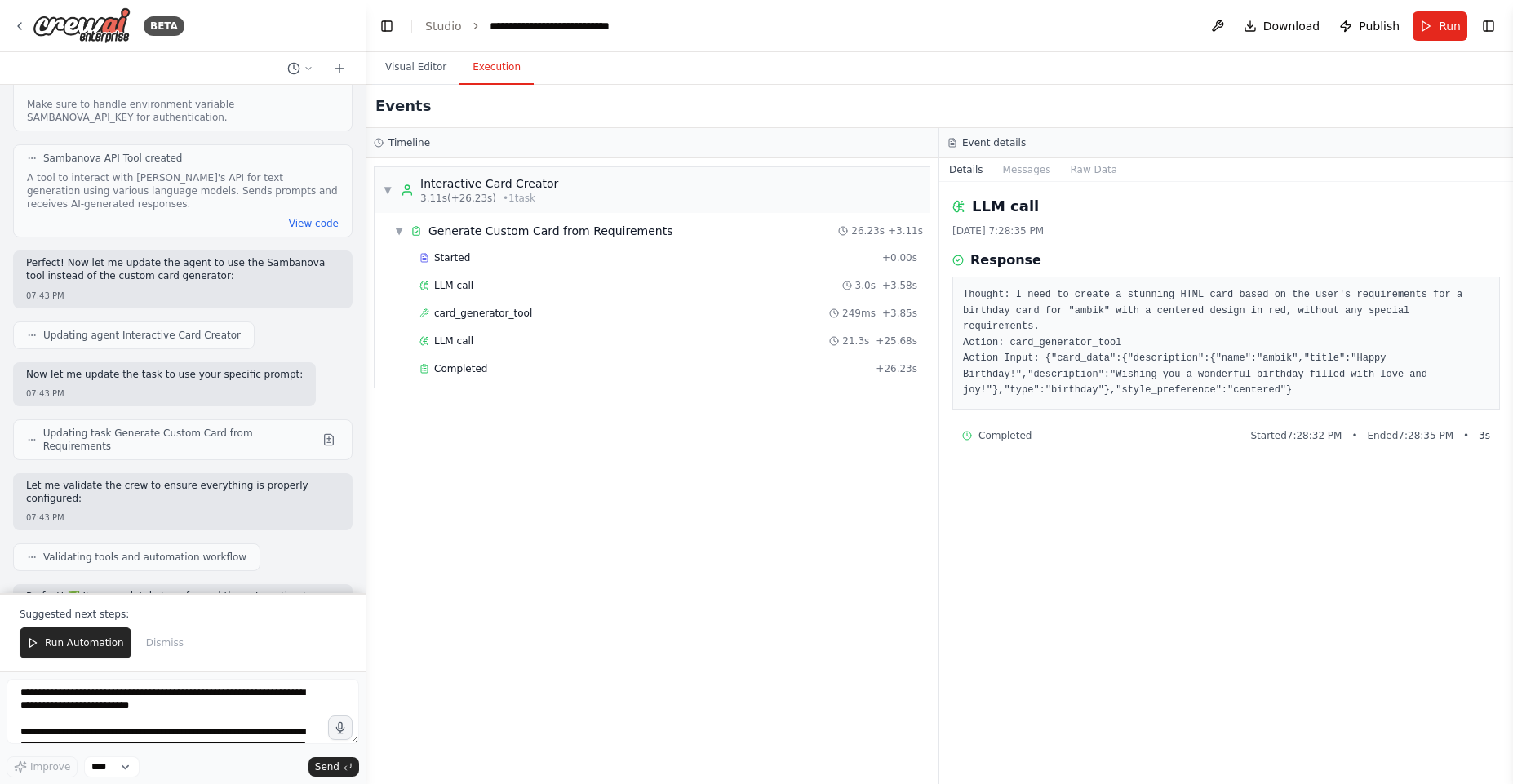
scroll to position [9049, 0]
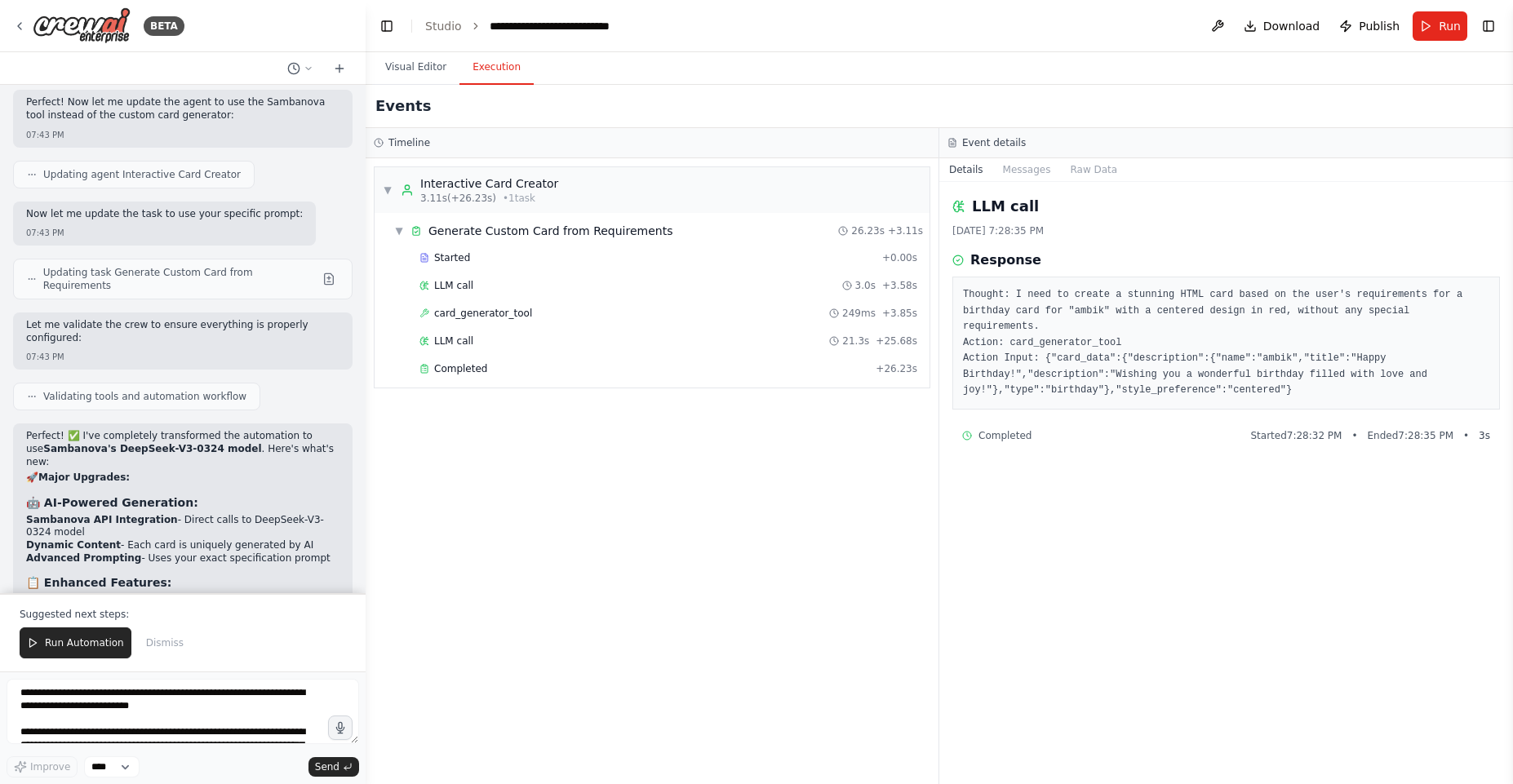
copy code "SAMBANOVA_API_KEY"
click at [82, 642] on span "Run Automation" at bounding box center [84, 642] width 79 height 13
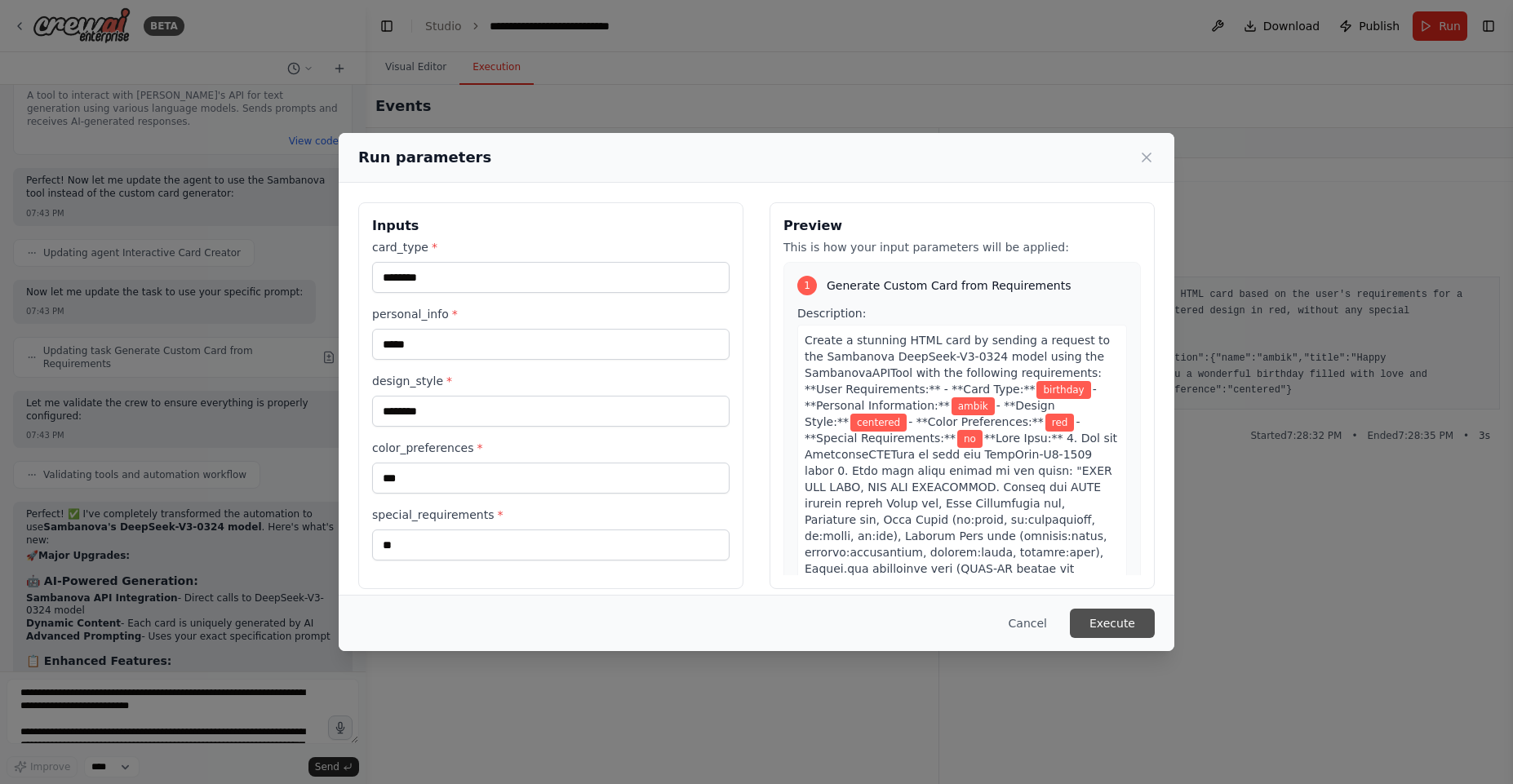
click at [1147, 633] on button "Execute" at bounding box center [1112, 623] width 85 height 29
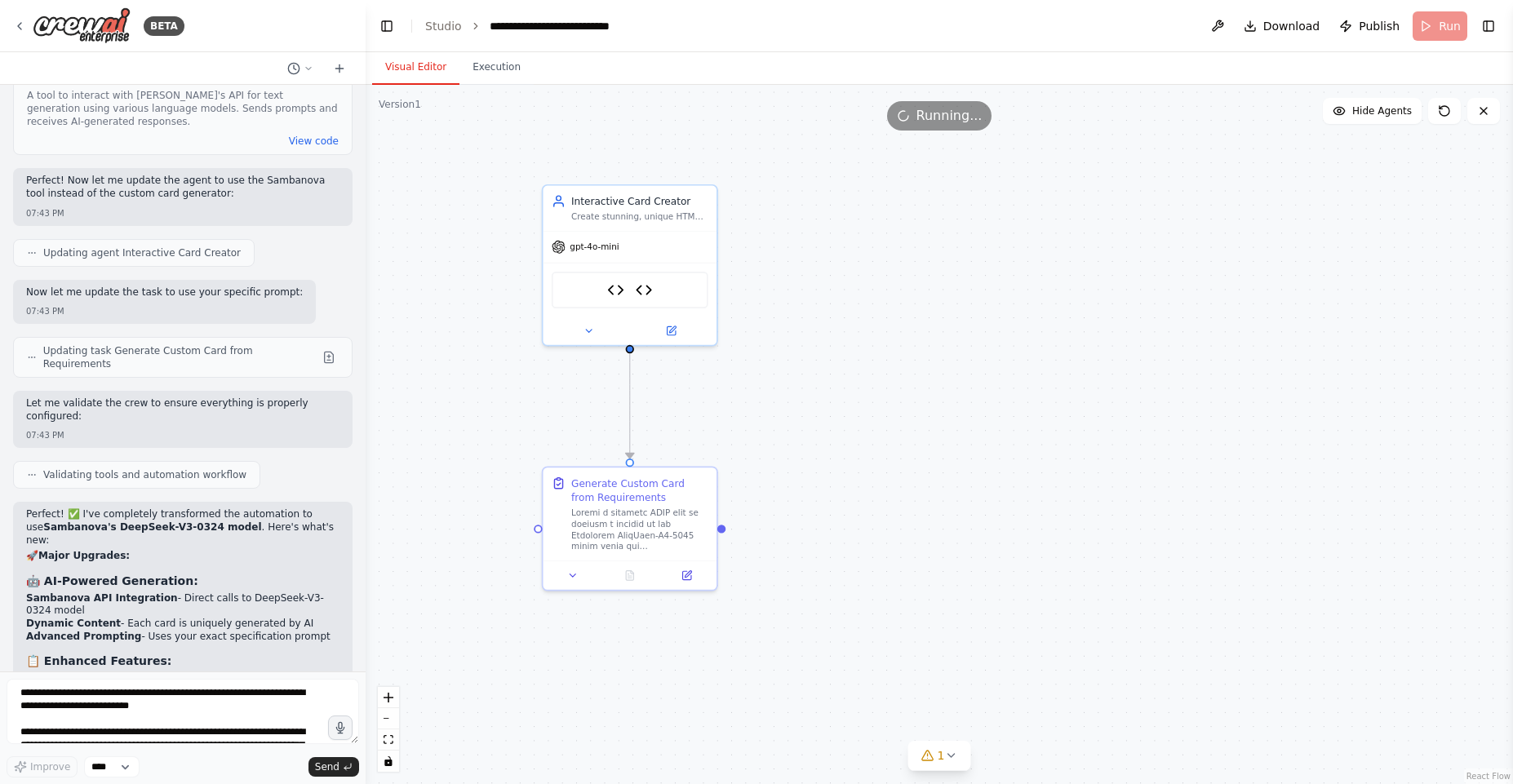
click at [419, 69] on button "Visual Editor" at bounding box center [416, 67] width 88 height 35
click at [691, 565] on button at bounding box center [687, 572] width 48 height 17
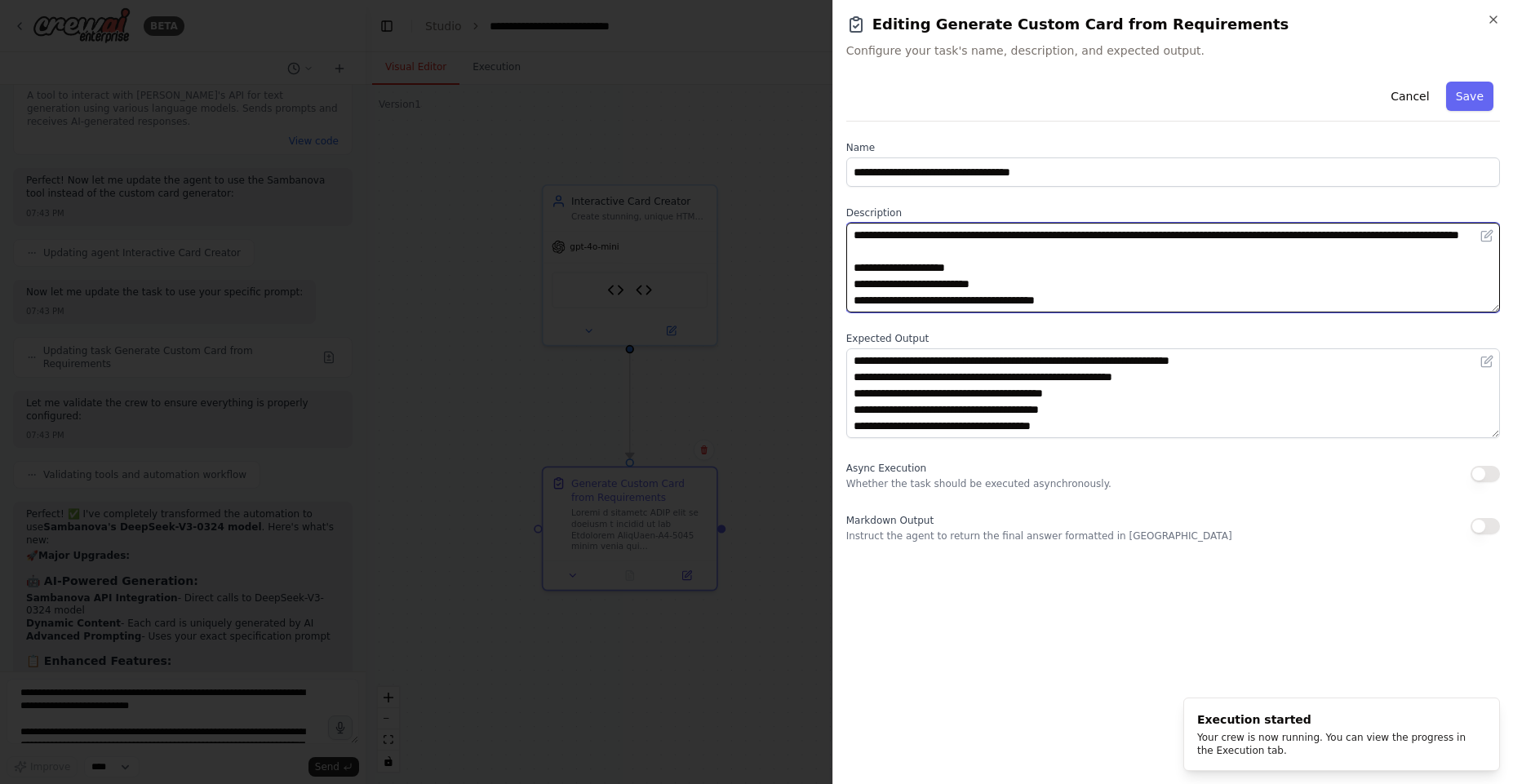
click at [871, 252] on textarea at bounding box center [1174, 267] width 654 height 89
click at [909, 284] on textarea at bounding box center [1174, 267] width 654 height 89
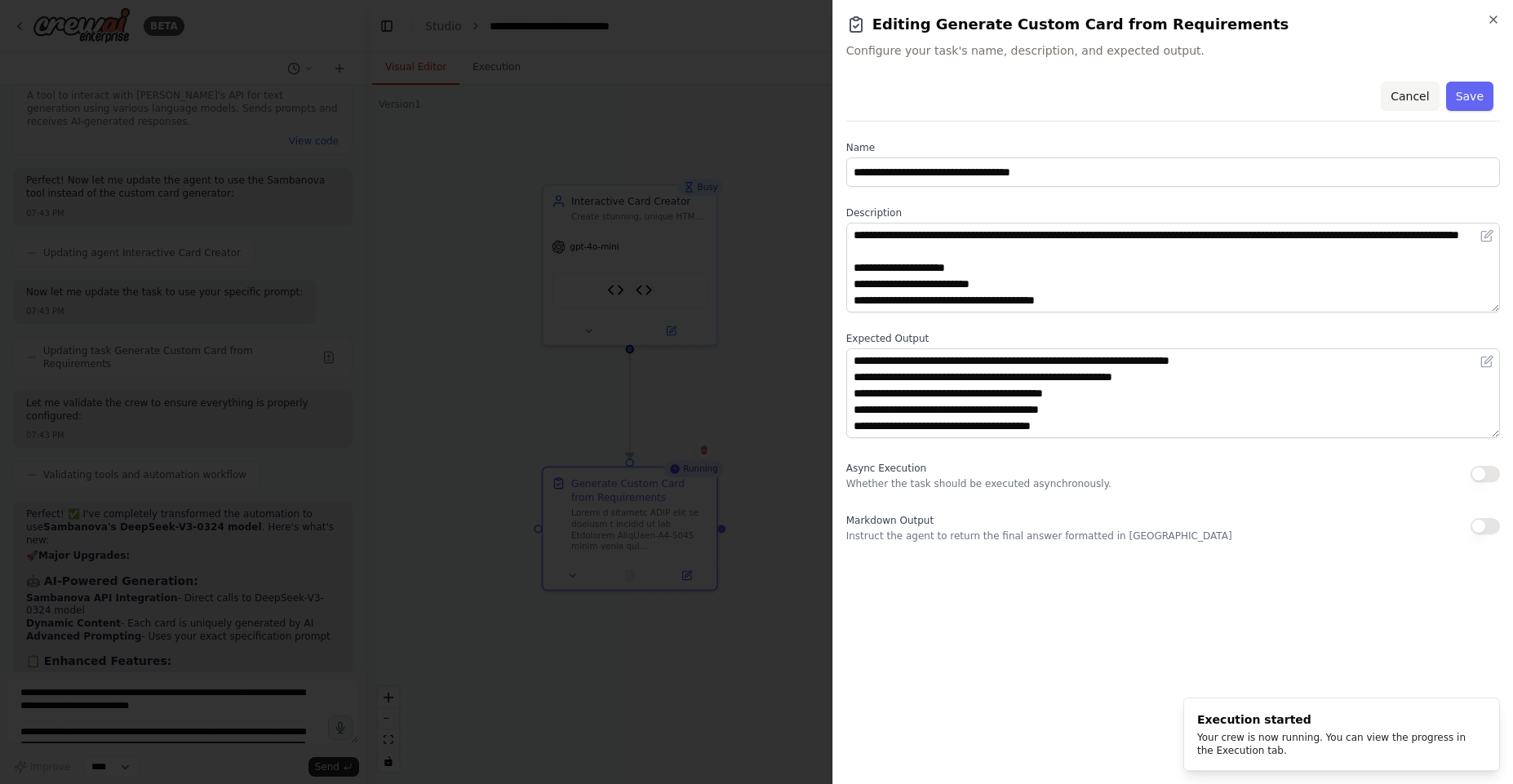
click at [1420, 93] on button "Cancel" at bounding box center [1409, 96] width 58 height 29
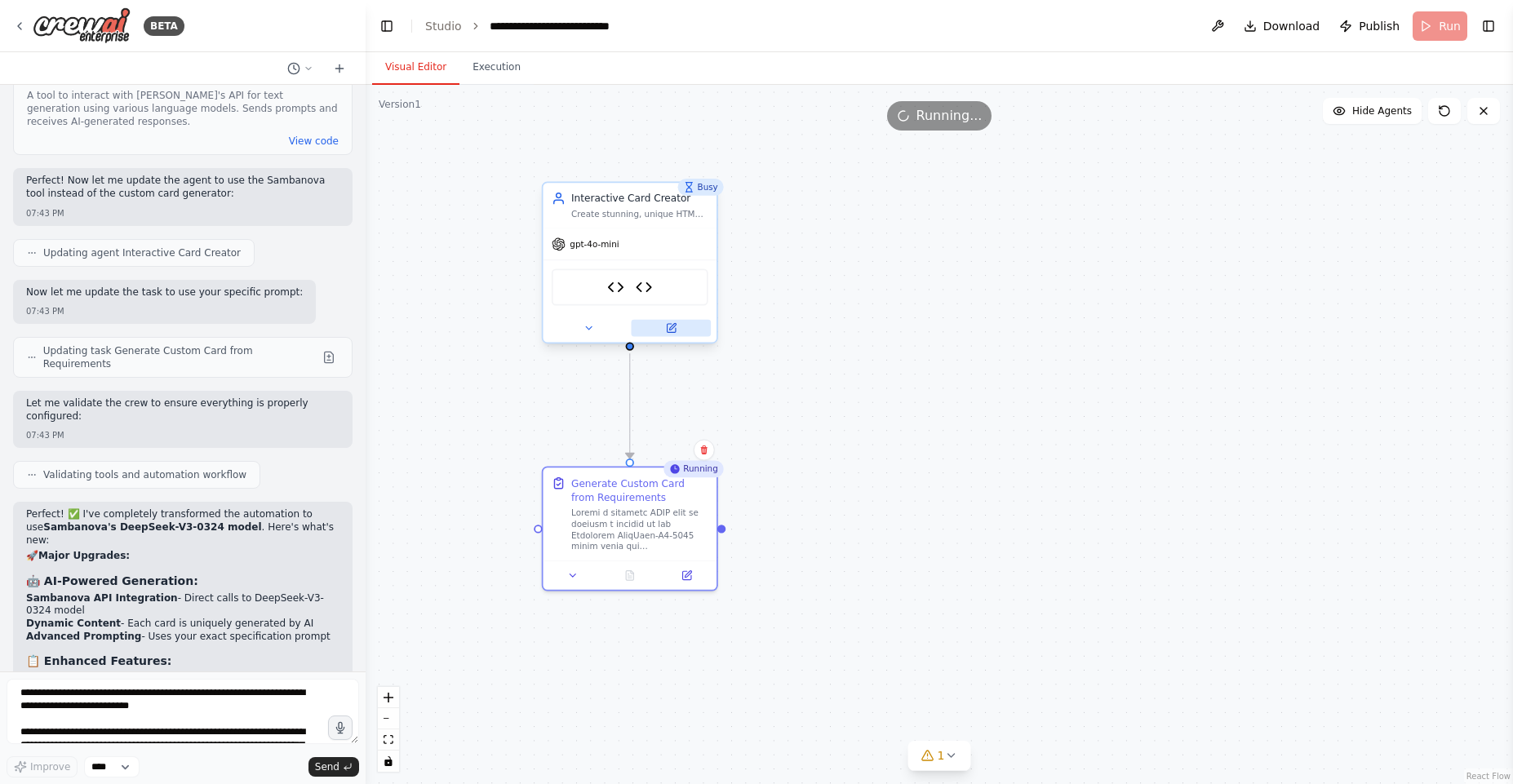
click at [670, 335] on button at bounding box center [671, 328] width 80 height 17
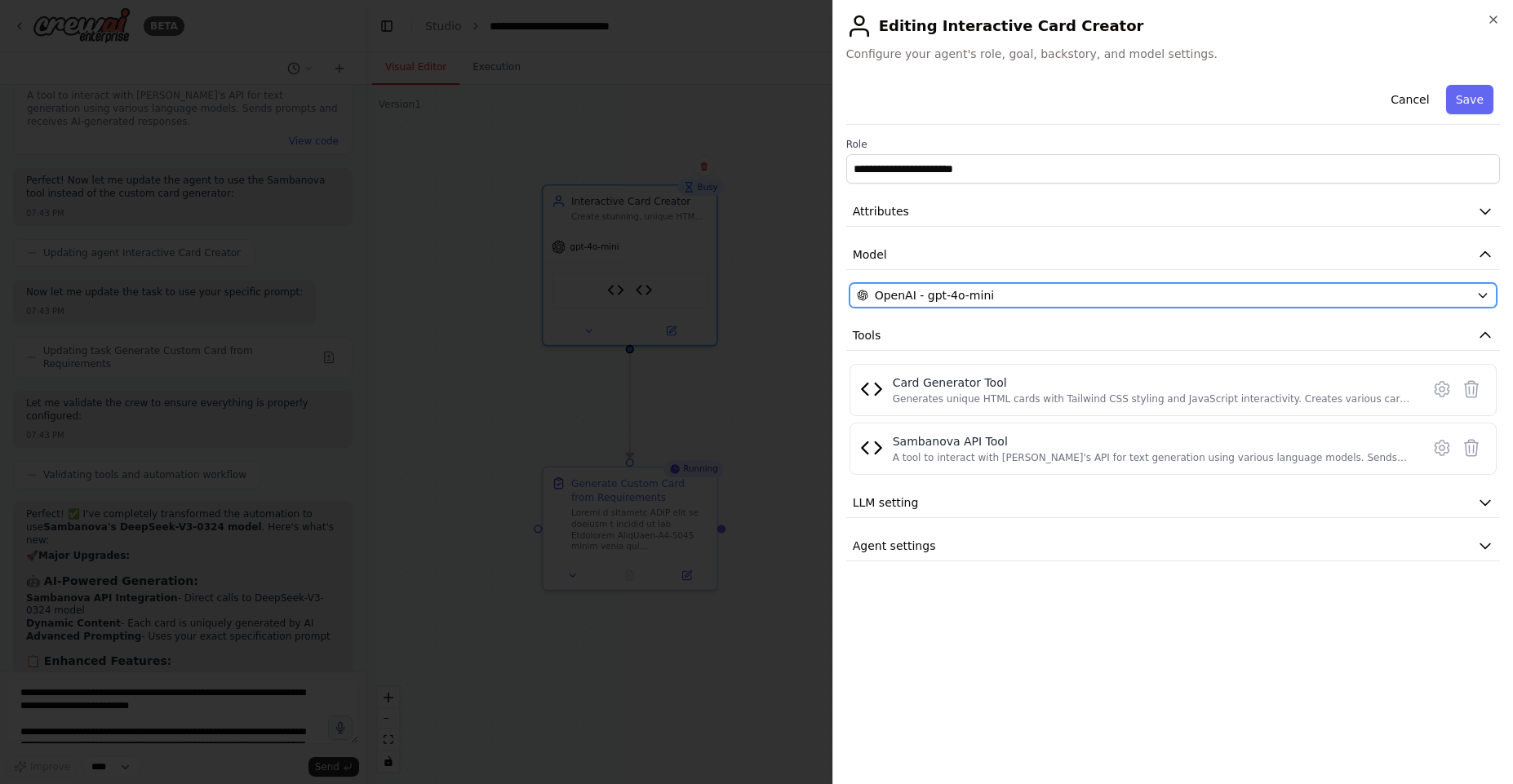
click at [954, 298] on span "OpenAI - gpt-4o-mini" at bounding box center [934, 295] width 119 height 16
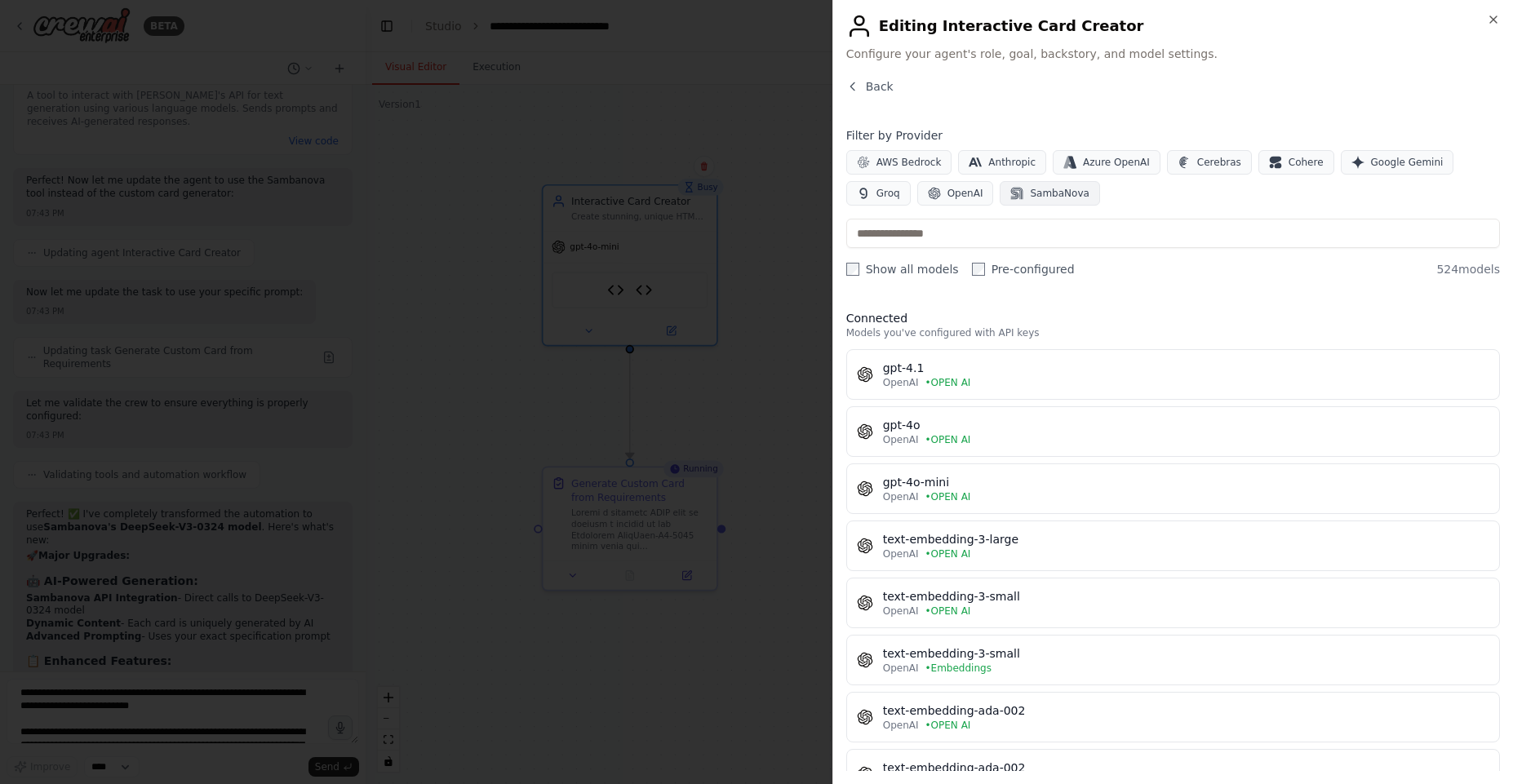
click at [1030, 193] on span "SambaNova" at bounding box center [1059, 193] width 58 height 13
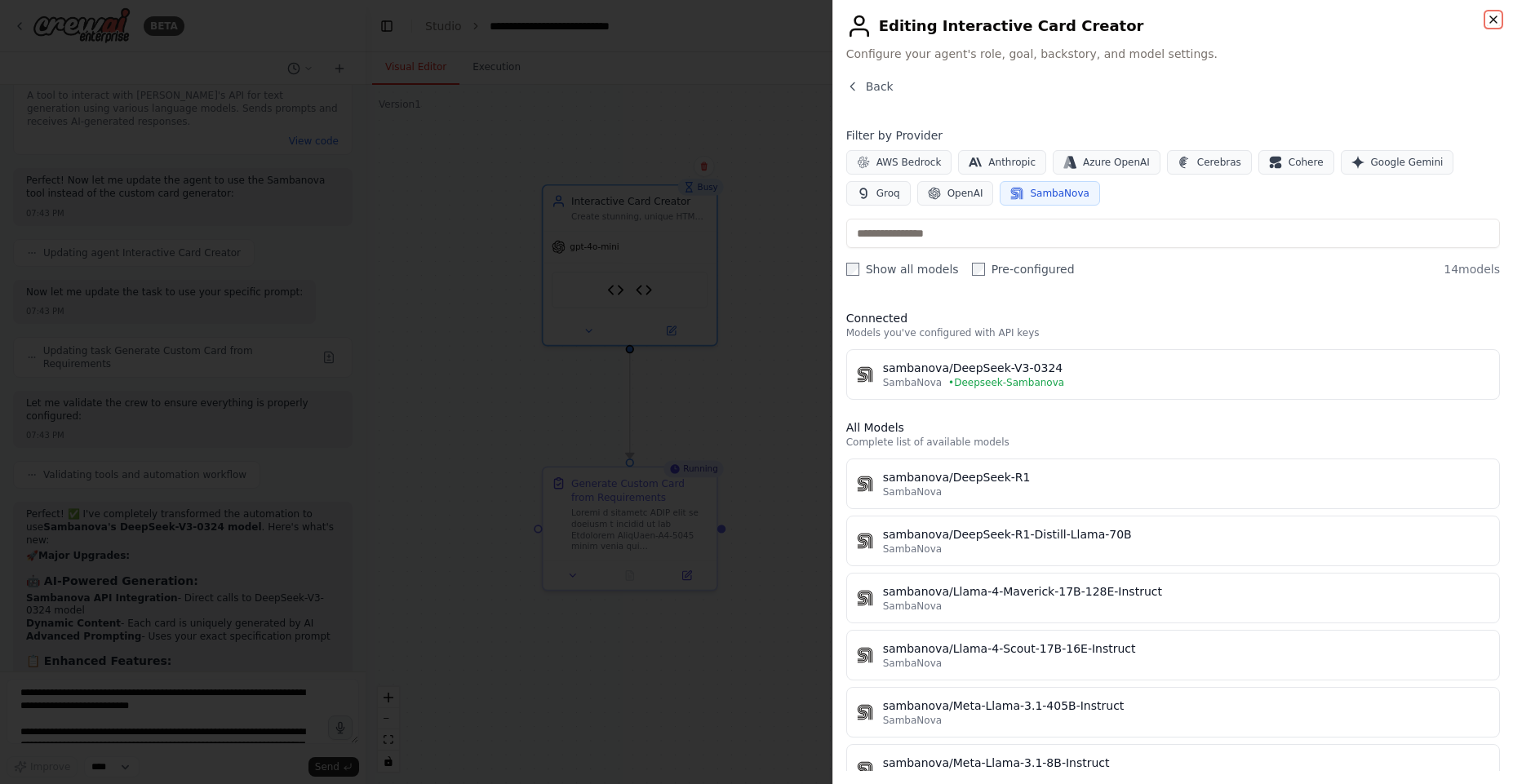
click at [1487, 21] on icon "button" at bounding box center [1494, 19] width 13 height 13
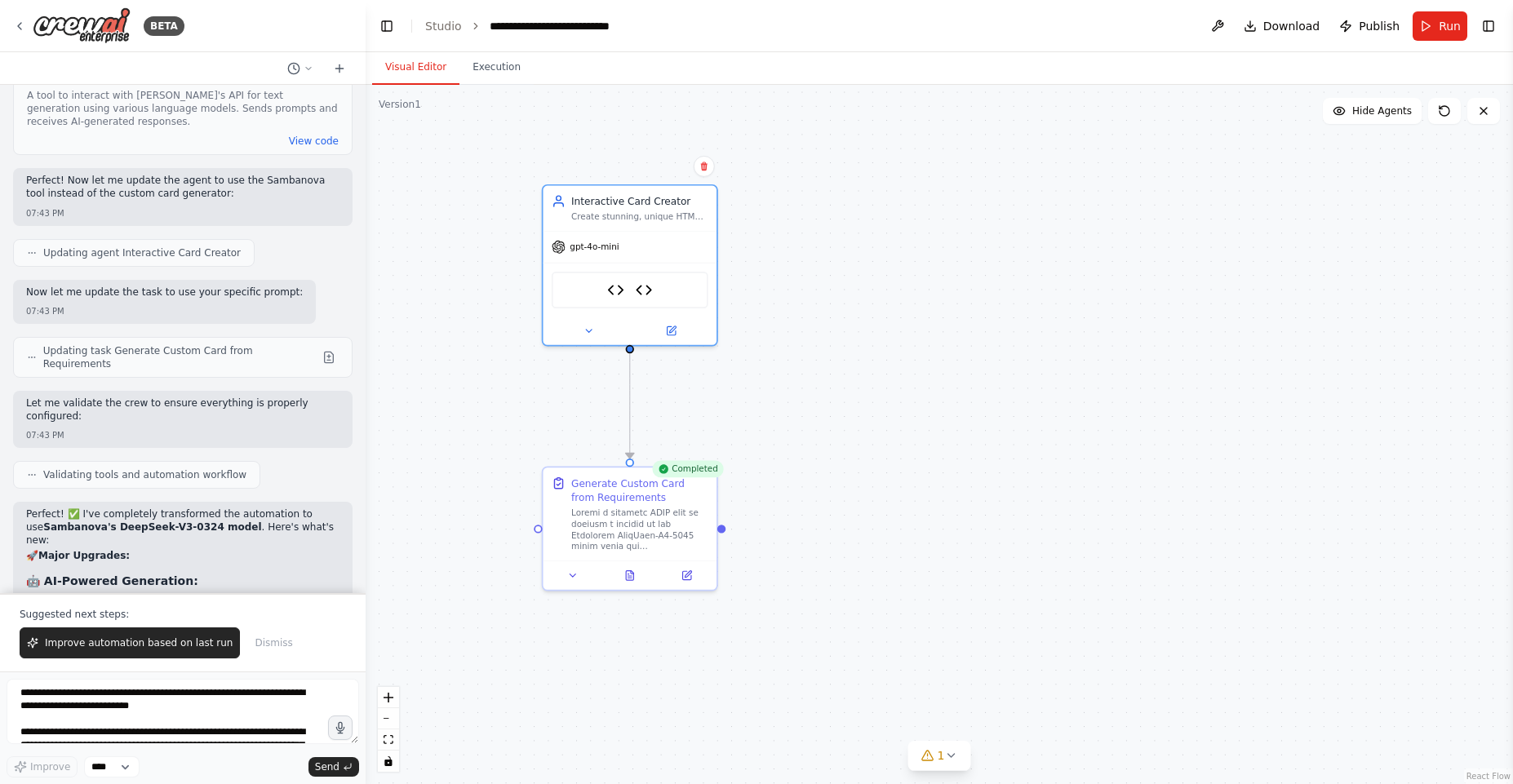
scroll to position [9049, 0]
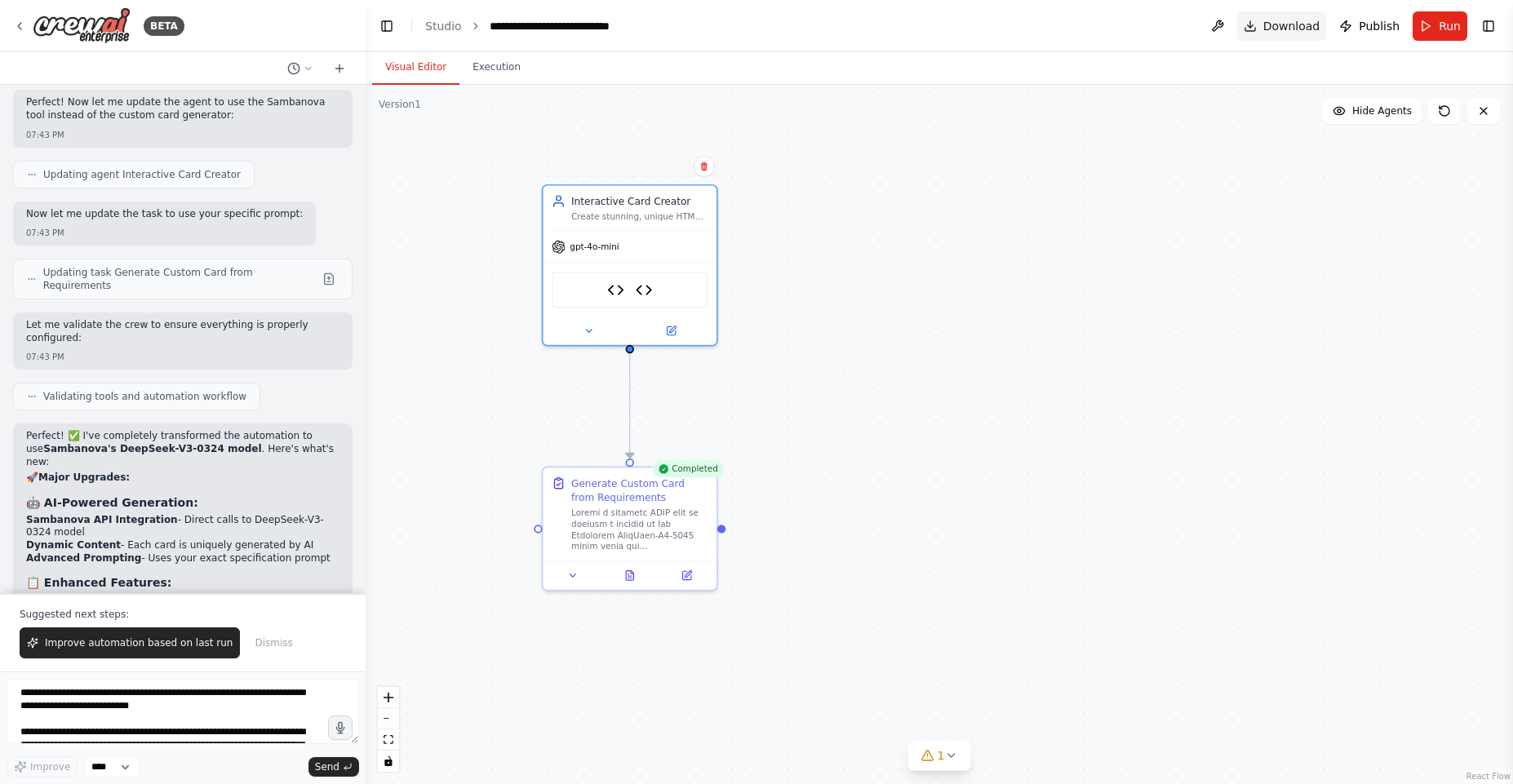
click at [1303, 19] on span "Download" at bounding box center [1291, 26] width 57 height 16
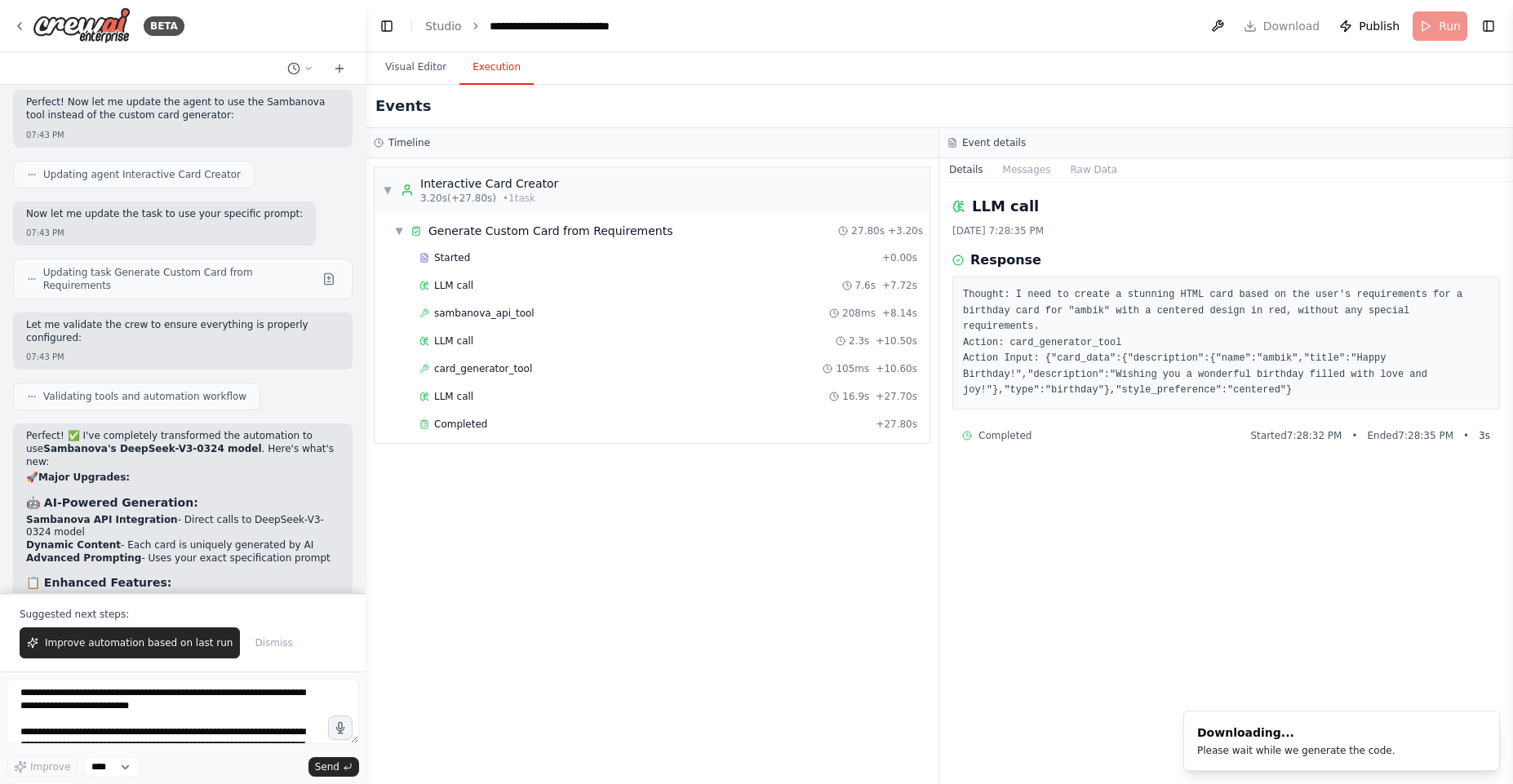
click at [487, 68] on button "Execution" at bounding box center [496, 67] width 74 height 35
click at [499, 419] on div "Completed" at bounding box center [643, 423] width 449 height 13
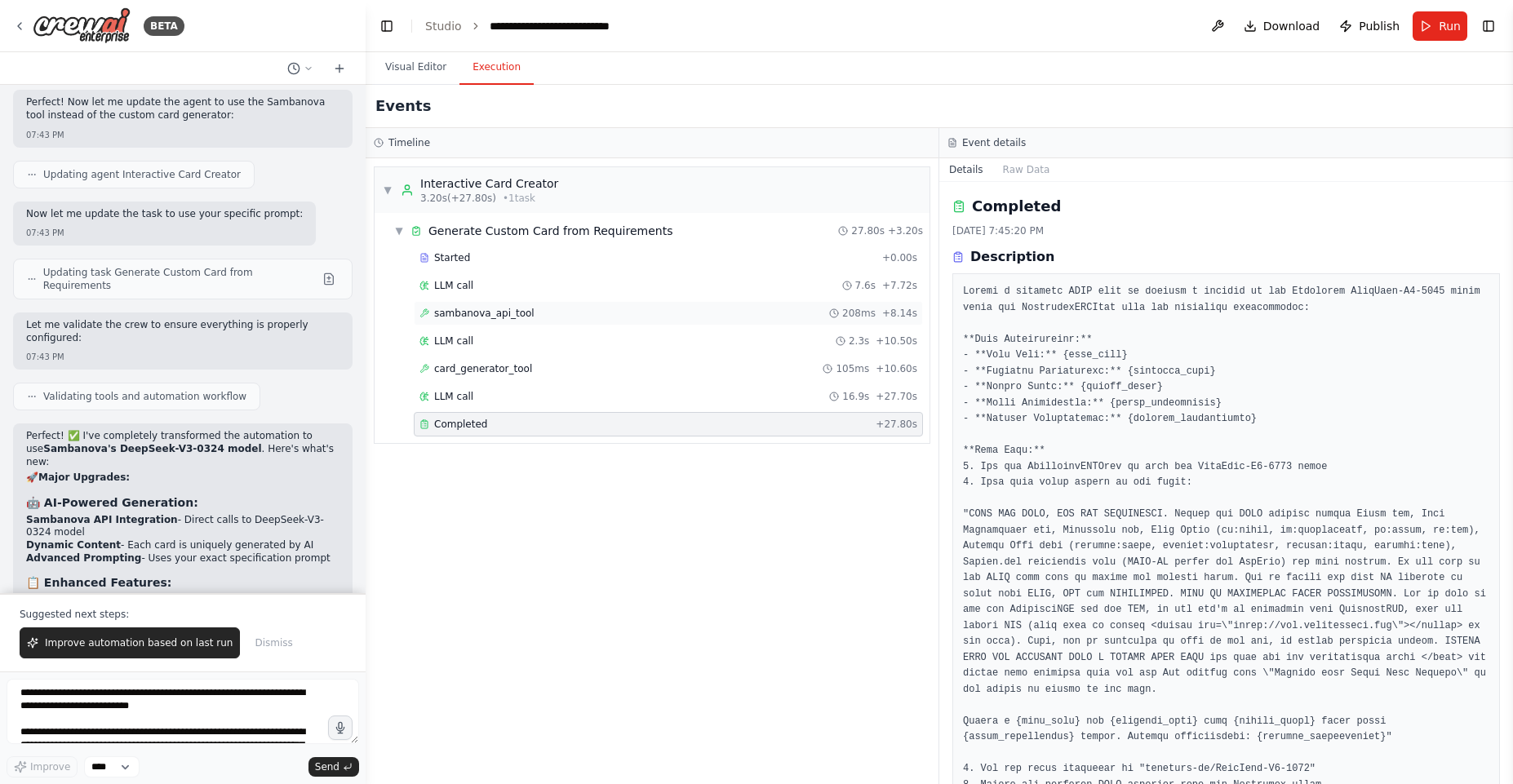
click at [489, 318] on span "sambanova_api_tool" at bounding box center [484, 313] width 100 height 13
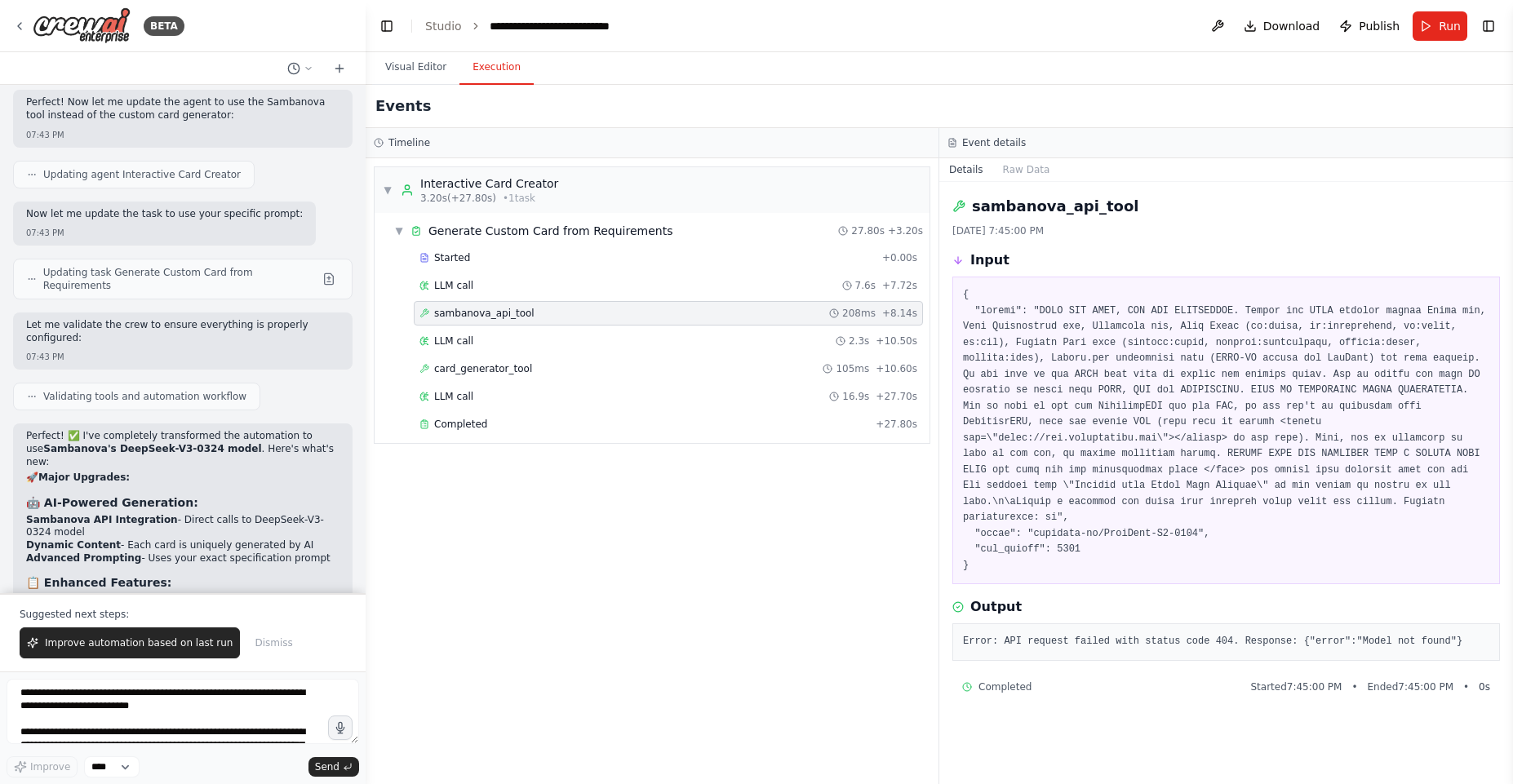
click at [1379, 637] on pre "Error: API request failed with status code 404. Response: {"error":"Model not f…" at bounding box center [1226, 641] width 526 height 16
drag, startPoint x: 1379, startPoint y: 637, endPoint x: 1447, endPoint y: 638, distance: 68.0
click at [1447, 638] on pre "Error: API request failed with status code 404. Response: {"error":"Model not f…" at bounding box center [1226, 641] width 526 height 16
click at [489, 359] on div "card_generator_tool 105ms + 10.60s" at bounding box center [668, 369] width 510 height 25
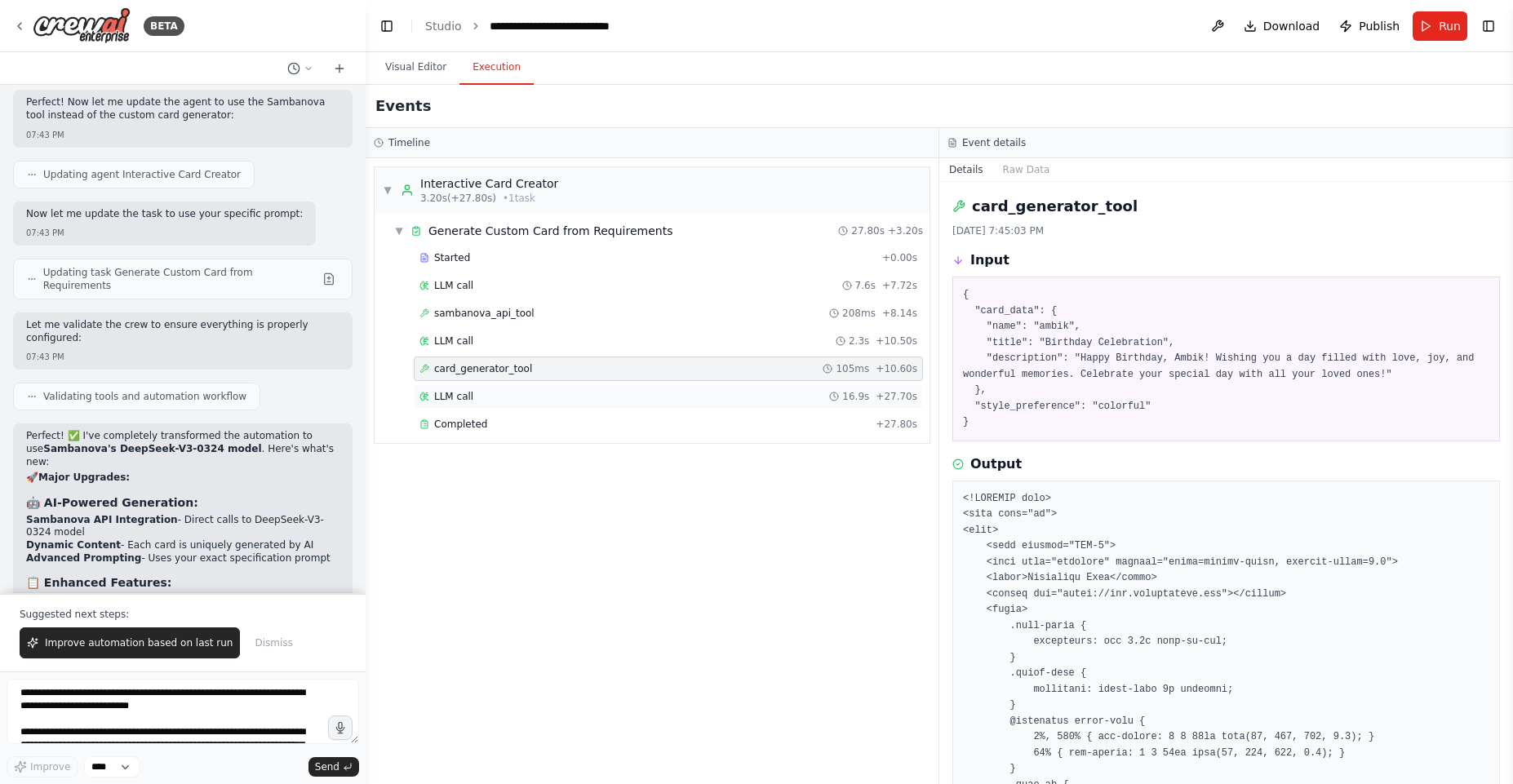
click at [487, 399] on div "LLM call 16.9s + 27.70s" at bounding box center [668, 396] width 498 height 13
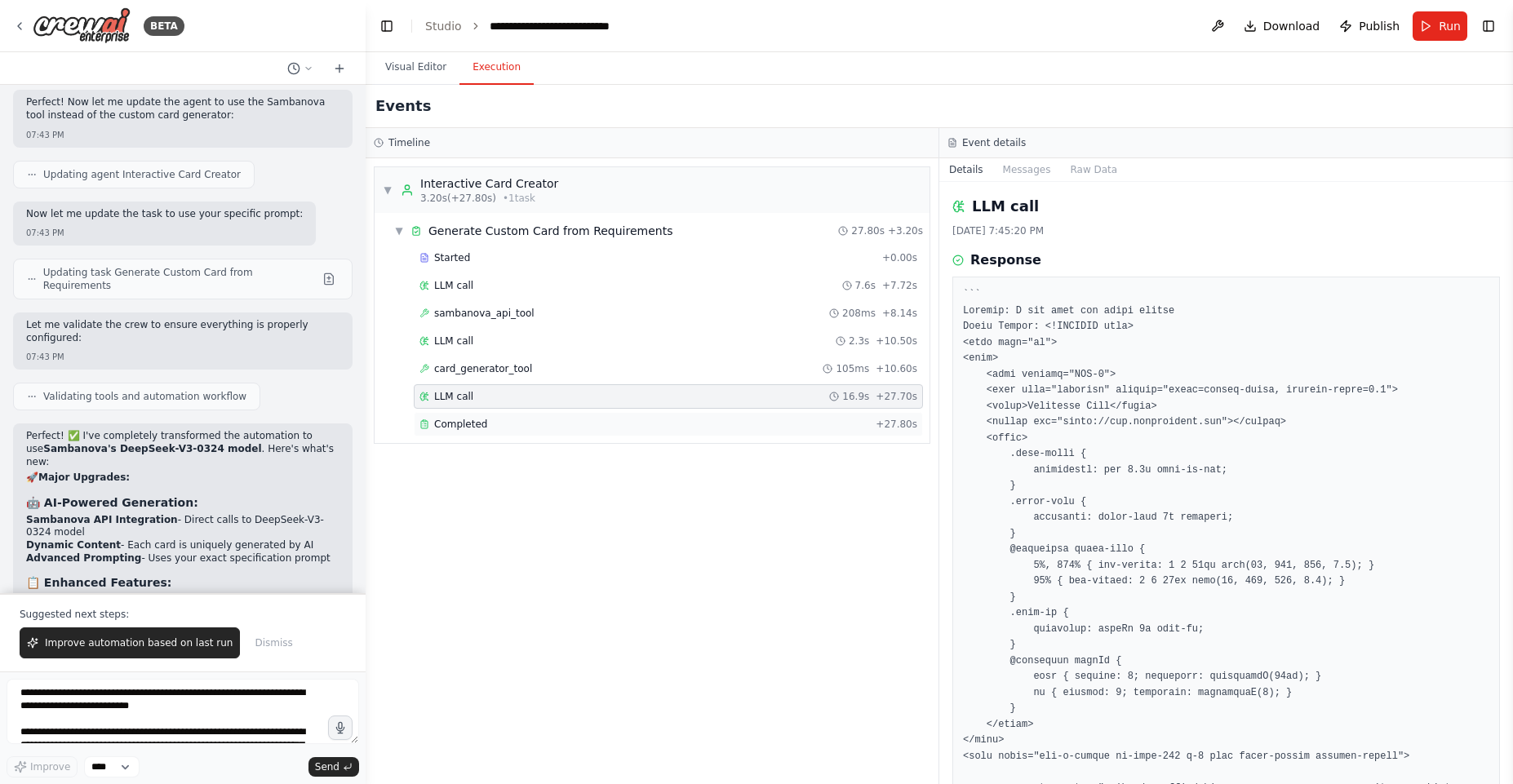
click at [494, 412] on div "Completed + 27.80s" at bounding box center [668, 424] width 510 height 25
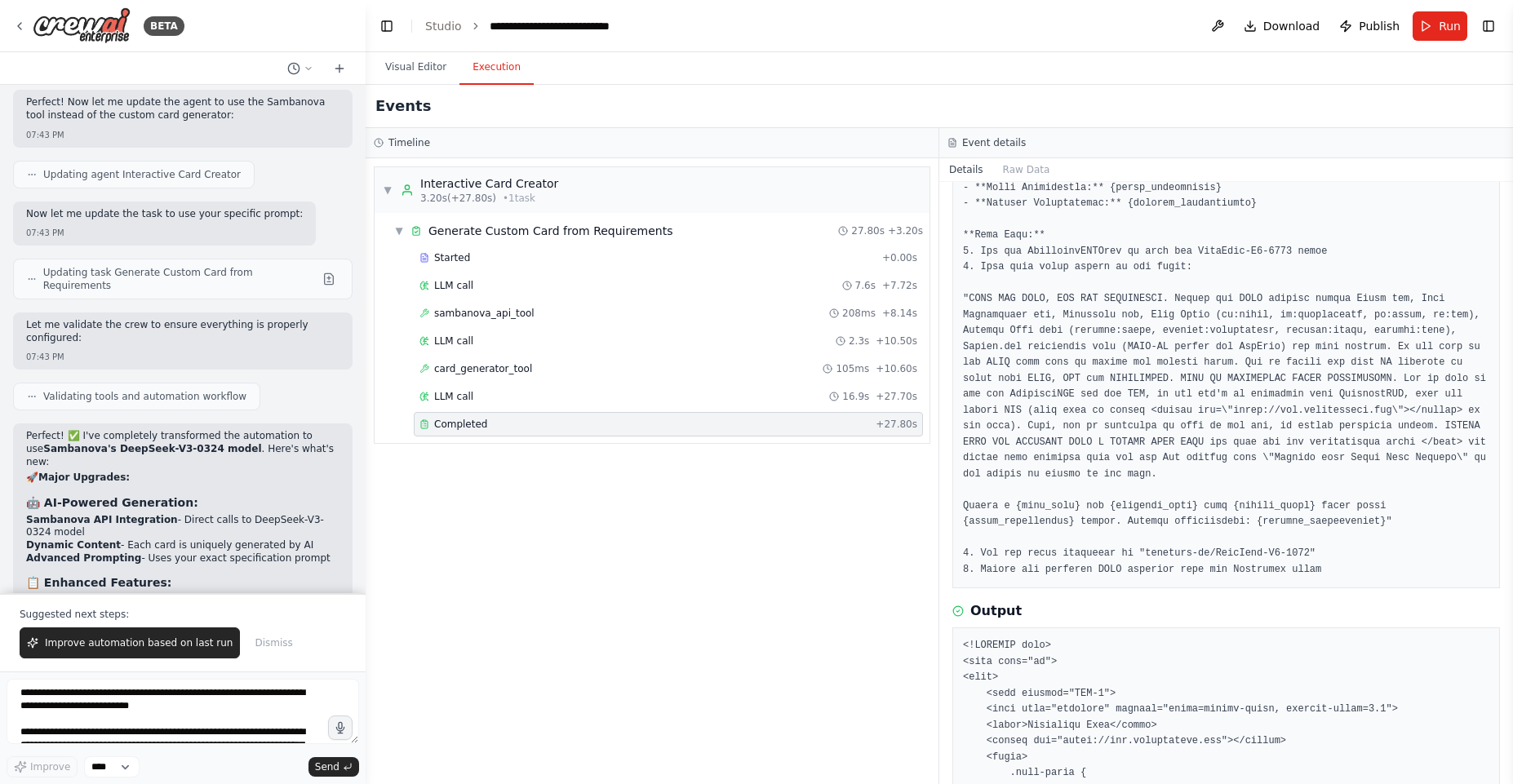
scroll to position [97, 0]
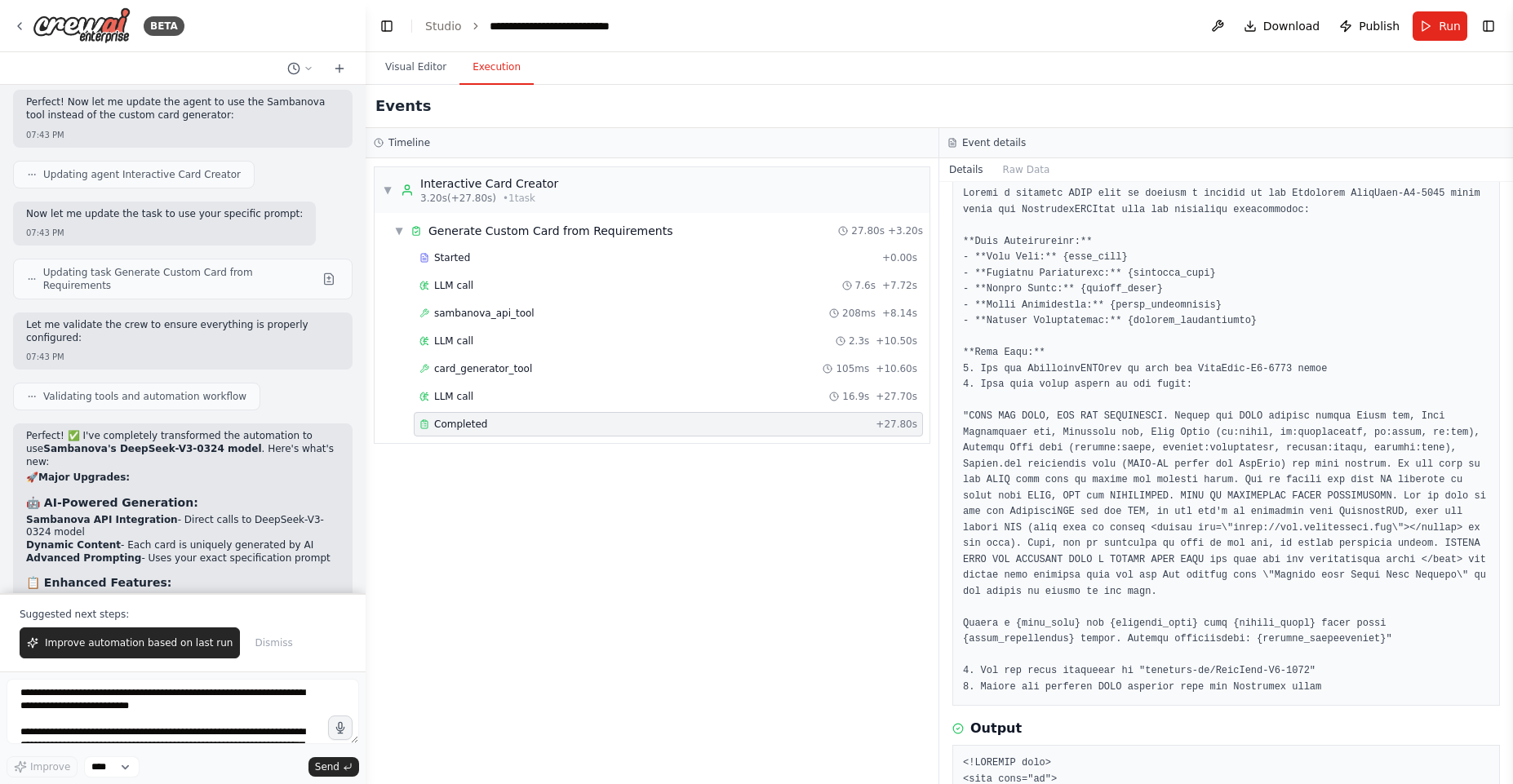
click at [1210, 363] on pre at bounding box center [1226, 440] width 526 height 509
drag, startPoint x: 1210, startPoint y: 363, endPoint x: 1276, endPoint y: 362, distance: 66.0
click at [1276, 362] on pre at bounding box center [1226, 440] width 526 height 509
click at [423, 311] on icon at bounding box center [424, 313] width 8 height 8
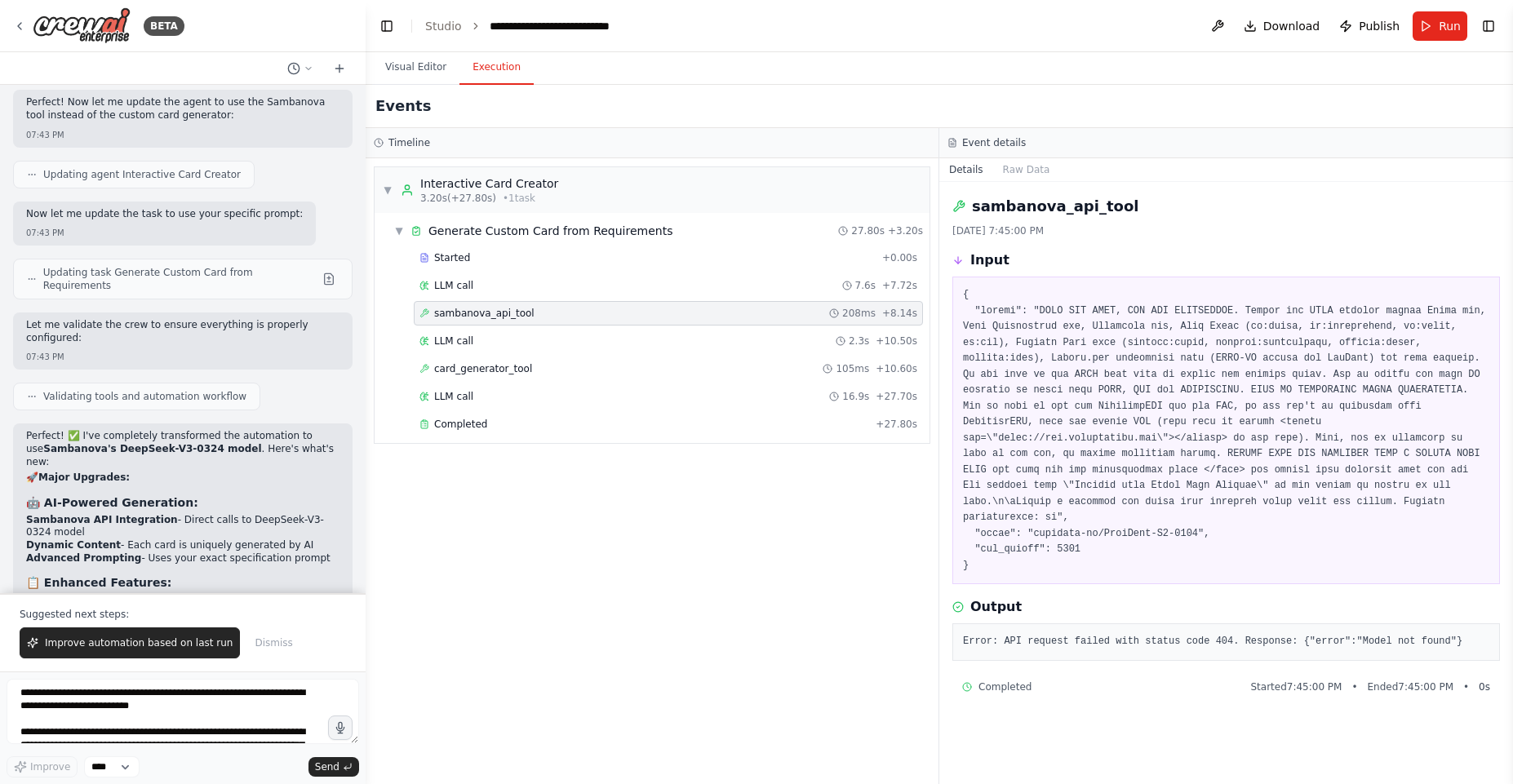
click at [1344, 643] on pre "Error: API request failed with status code 404. Response: {"error":"Model not f…" at bounding box center [1226, 641] width 526 height 16
click at [1389, 640] on pre "Error: API request failed with status code 404. Response: {"error":"Model not f…" at bounding box center [1226, 641] width 526 height 16
drag, startPoint x: 1389, startPoint y: 640, endPoint x: 1427, endPoint y: 639, distance: 38.0
click at [1427, 639] on pre "Error: API request failed with status code 404. Response: {"error":"Model not f…" at bounding box center [1226, 641] width 526 height 16
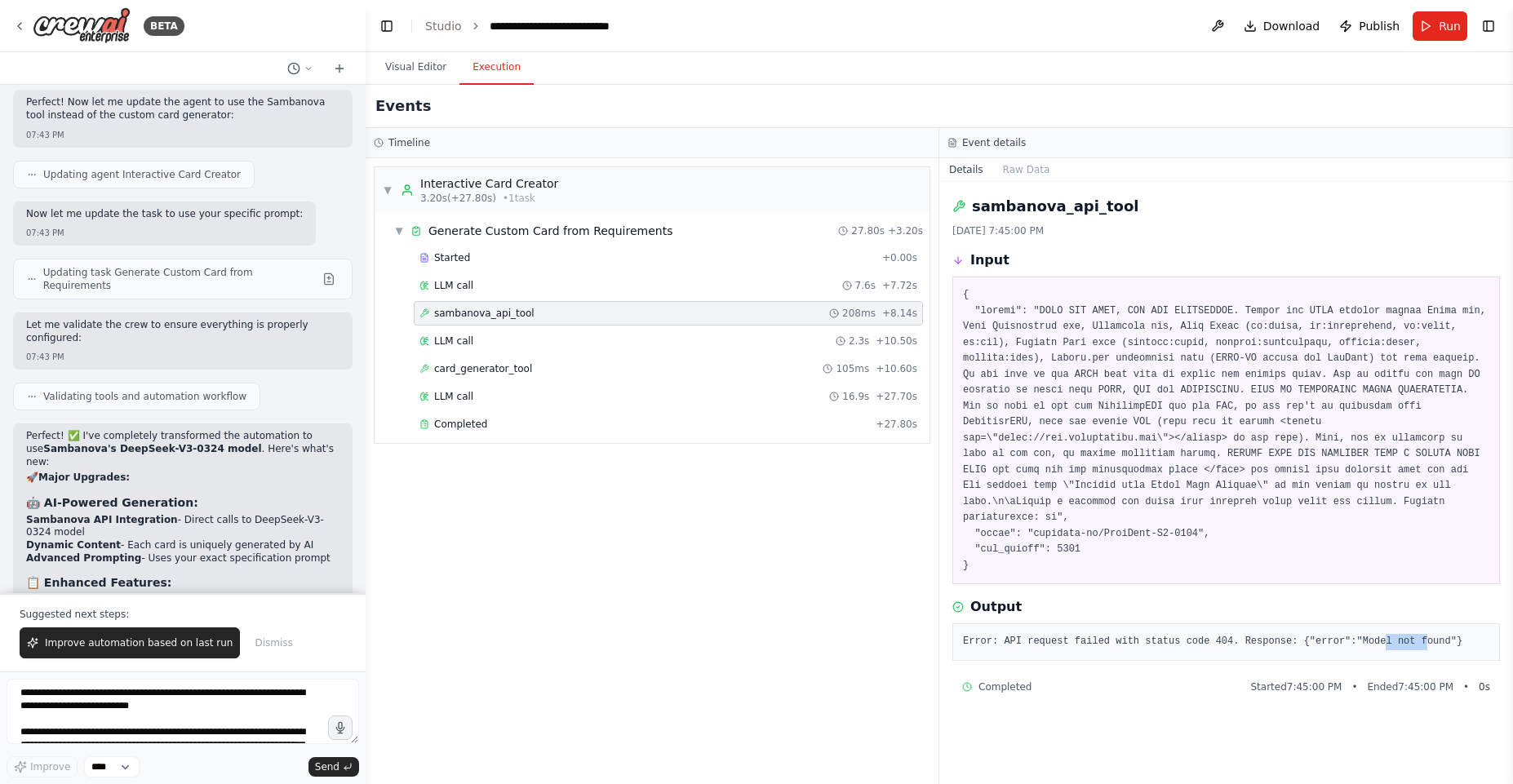
click at [1427, 639] on pre "Error: API request failed with status code 404. Response: {"error":"Model not f…" at bounding box center [1226, 641] width 526 height 16
drag, startPoint x: 1427, startPoint y: 639, endPoint x: 1386, endPoint y: 641, distance: 41.0
click at [1386, 641] on pre "Error: API request failed with status code 404. Response: {"error":"Model not f…" at bounding box center [1226, 641] width 526 height 16
click at [501, 416] on div "Completed + 27.80s" at bounding box center [668, 424] width 510 height 25
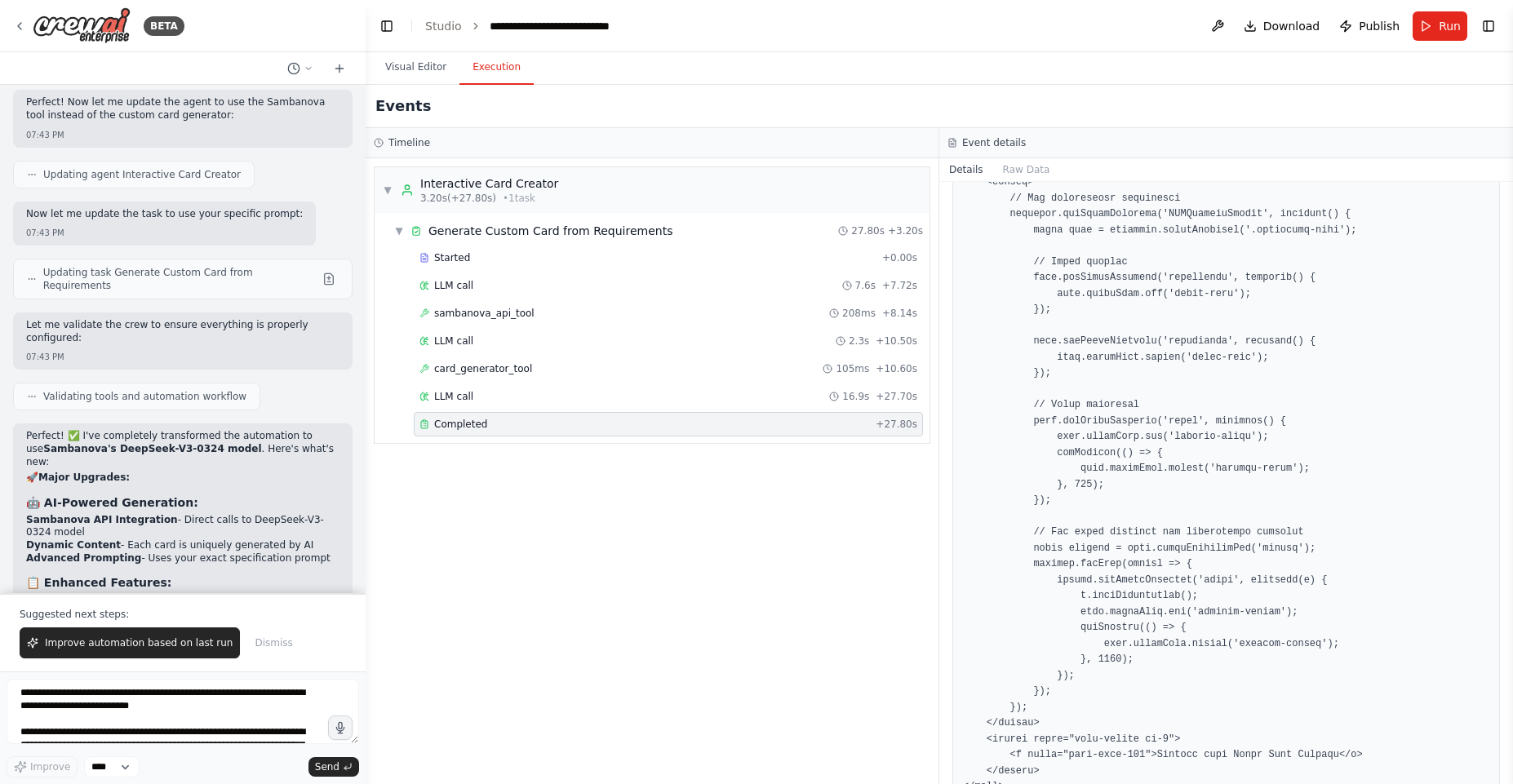
scroll to position [1618, 0]
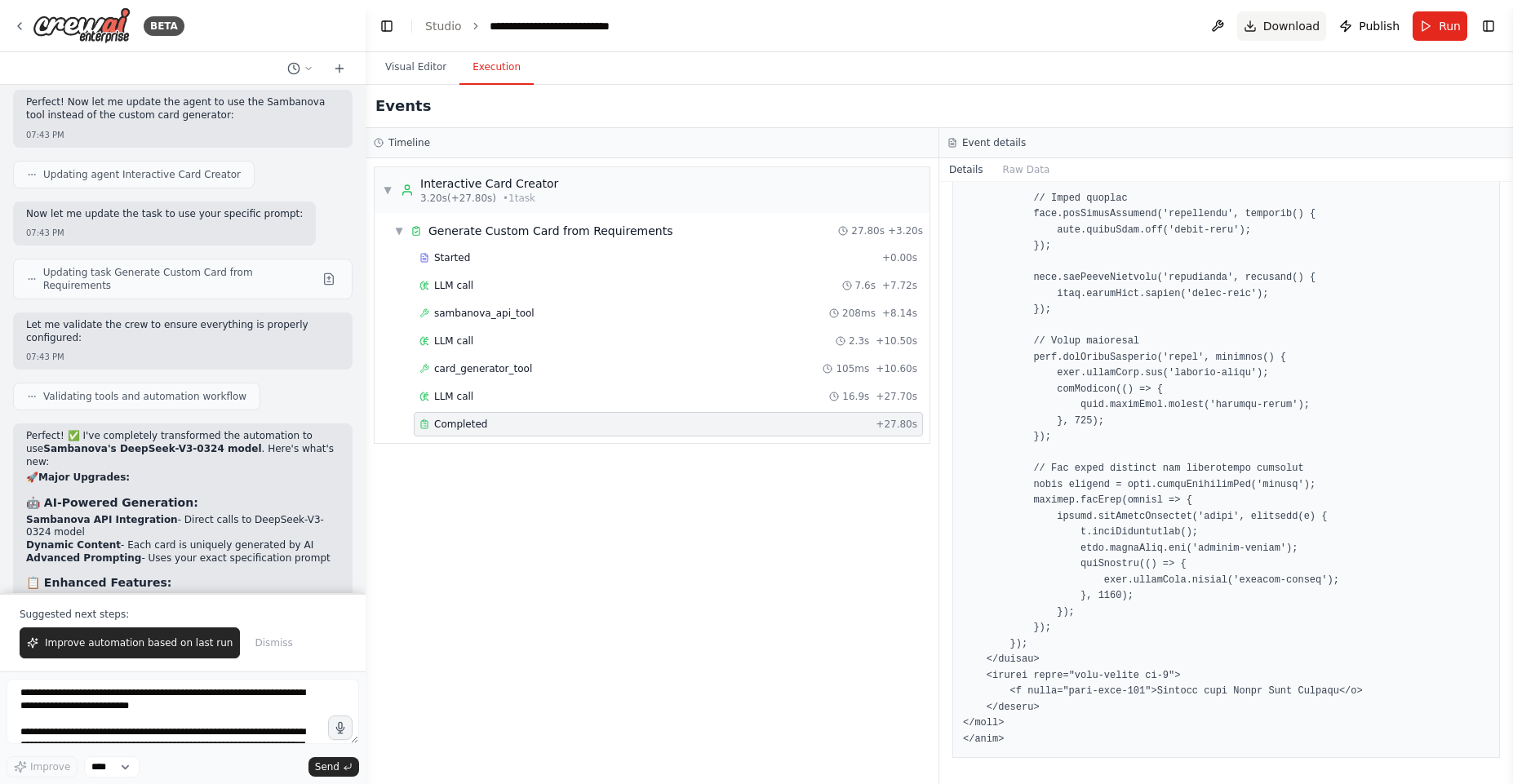
click at [1308, 28] on span "Download" at bounding box center [1291, 26] width 57 height 16
copy code "SAMBANOVA_API_KEY"
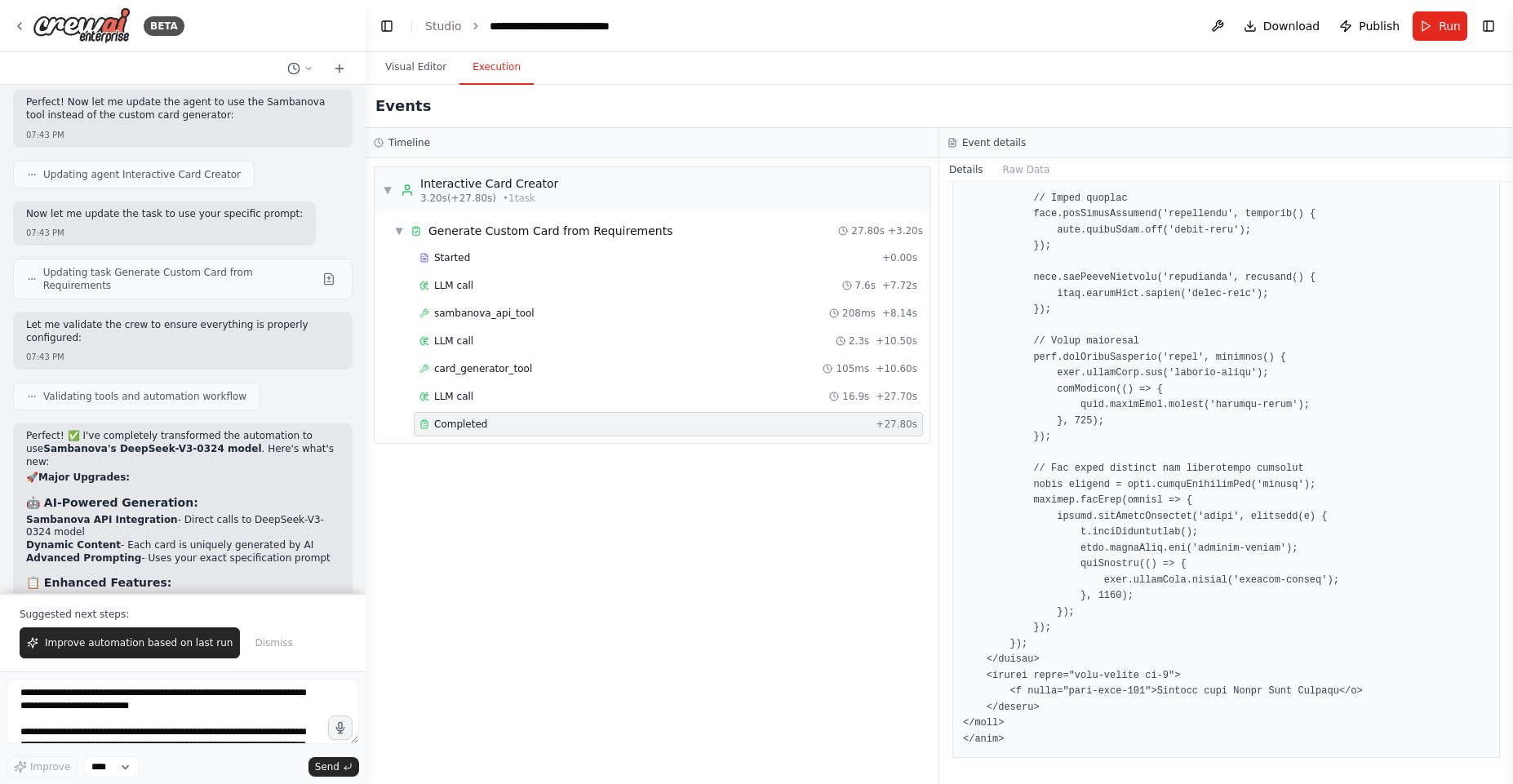
copy code "SAMBANOVA_API_KEY"
click at [422, 68] on button "Visual Editor" at bounding box center [416, 67] width 88 height 35
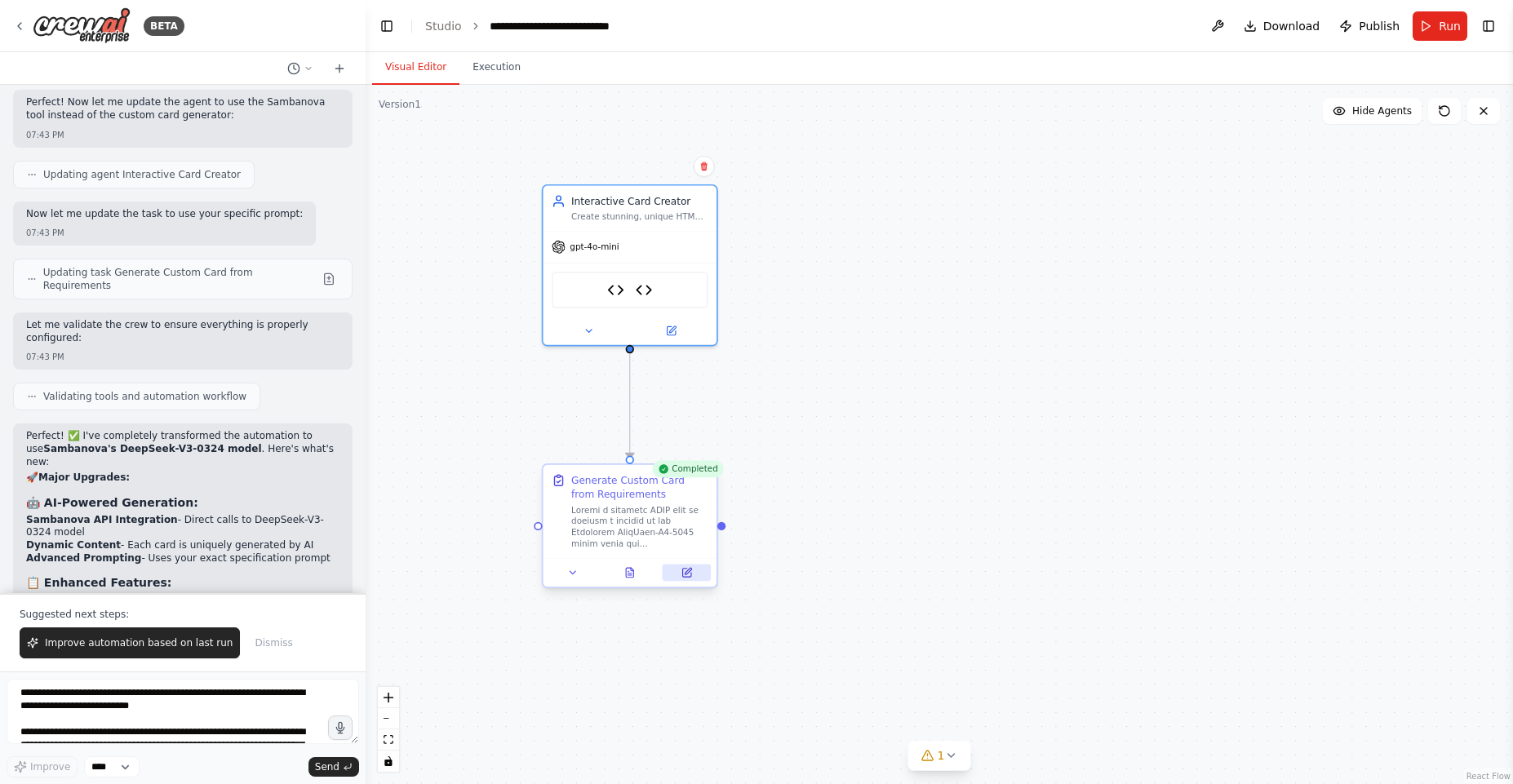
click at [675, 570] on button at bounding box center [687, 572] width 48 height 17
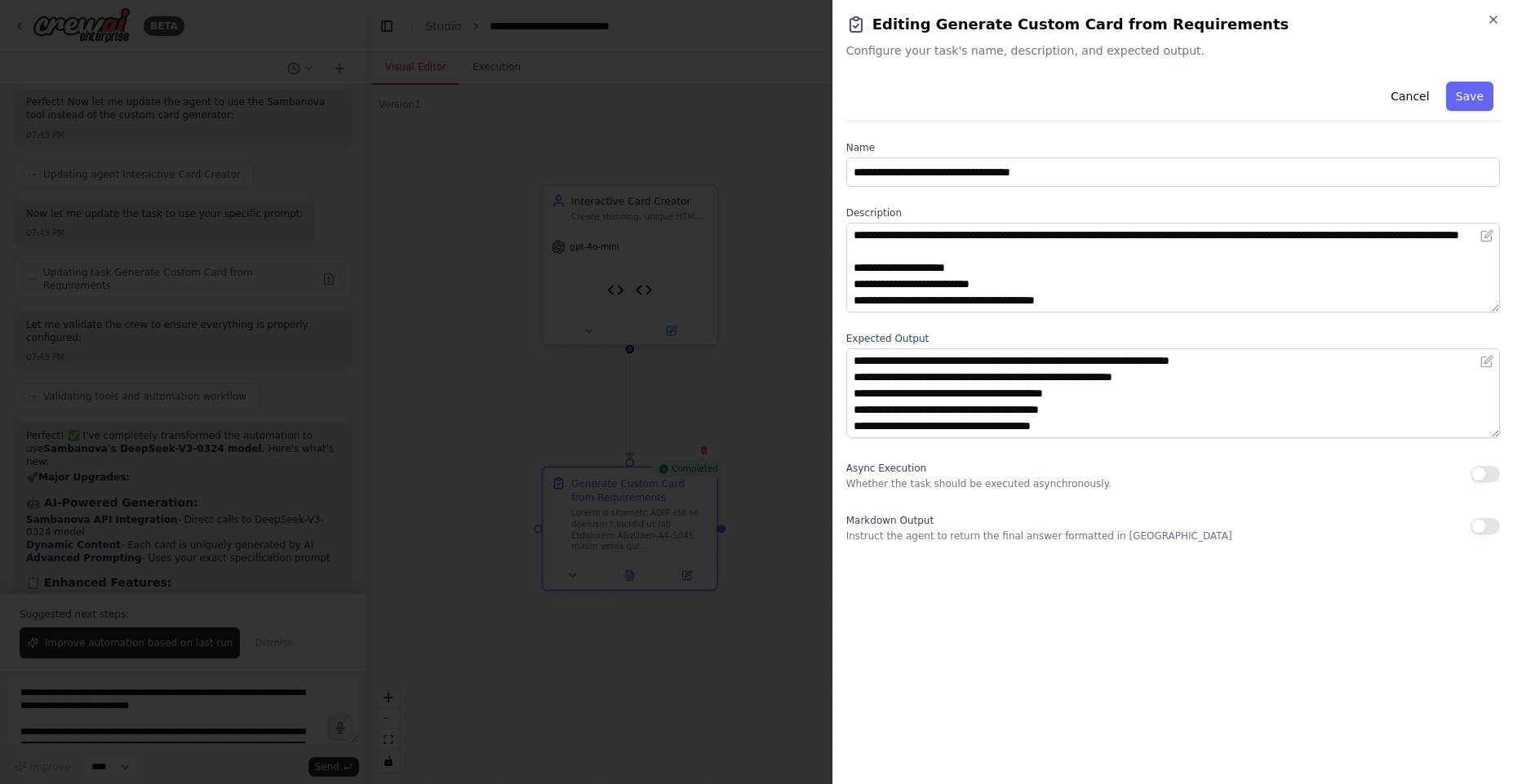
click at [1021, 475] on div "Async Execution Whether the task should be executed asynchronously." at bounding box center [979, 474] width 265 height 33
click at [1018, 532] on p "Instruct the agent to return the final answer formatted in Markdown" at bounding box center [1040, 536] width 386 height 13
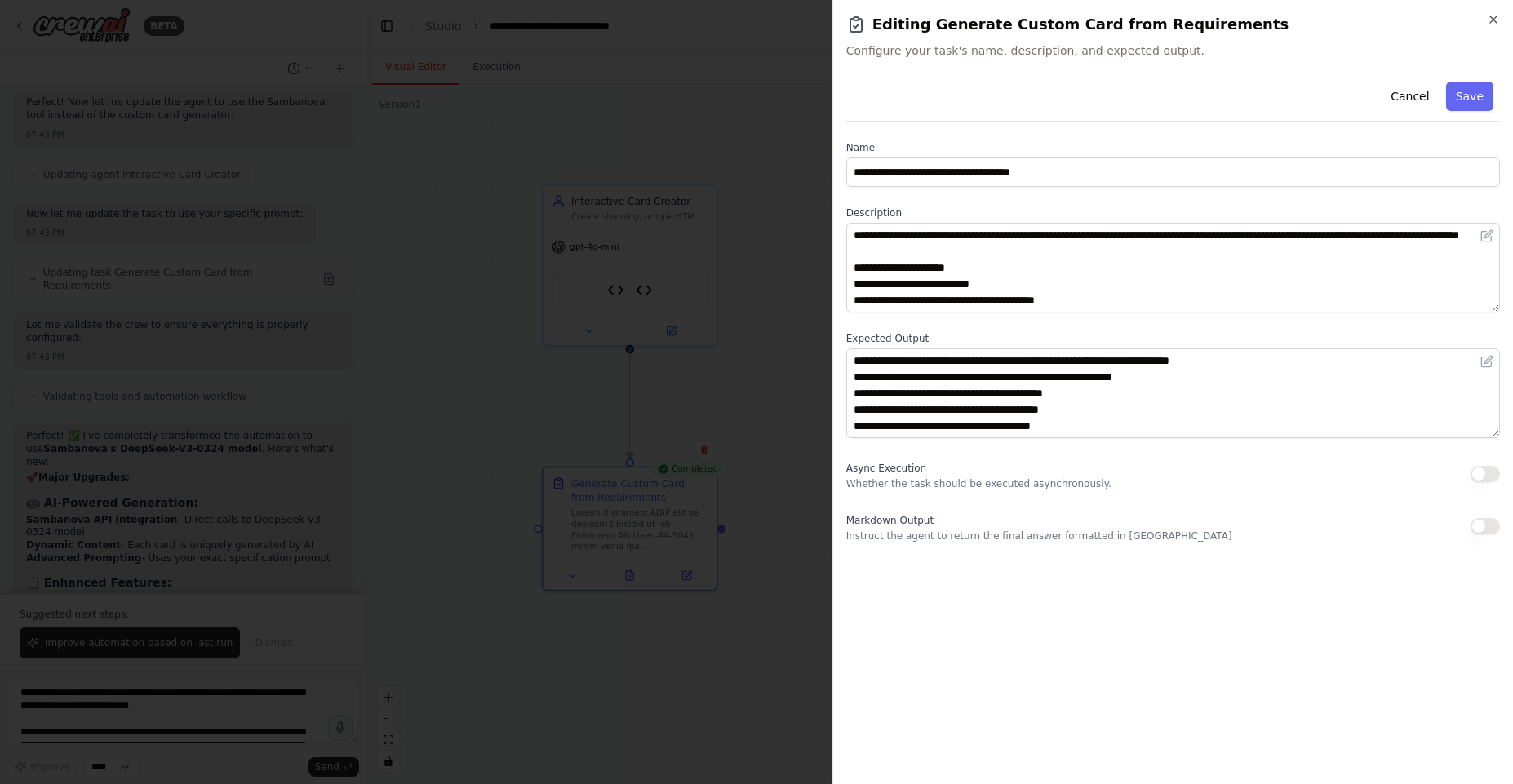
click at [1023, 501] on div "**********" at bounding box center [1174, 309] width 654 height 468
click at [1423, 99] on button "Cancel" at bounding box center [1409, 96] width 58 height 29
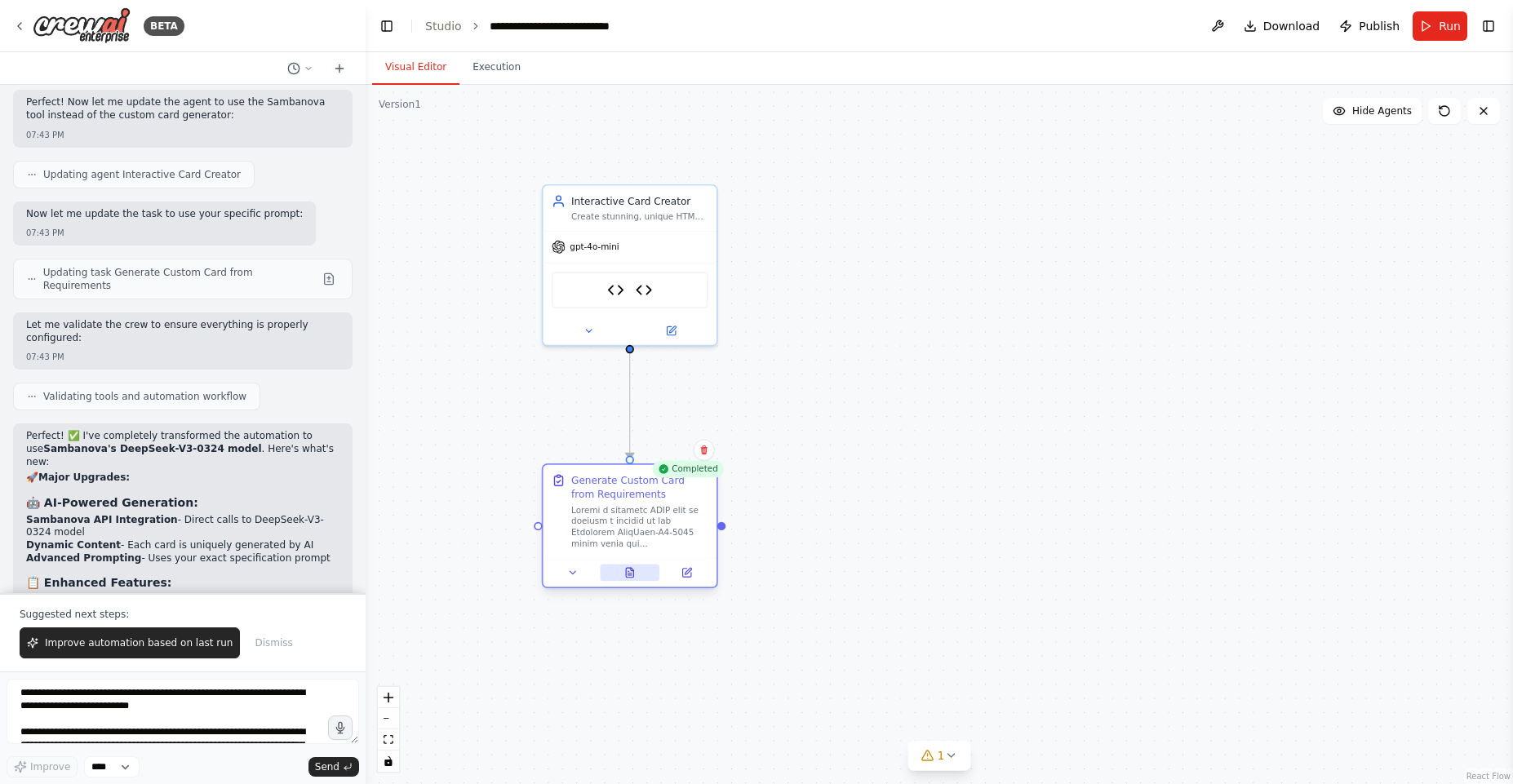
click at [642, 571] on button at bounding box center [629, 572] width 59 height 17
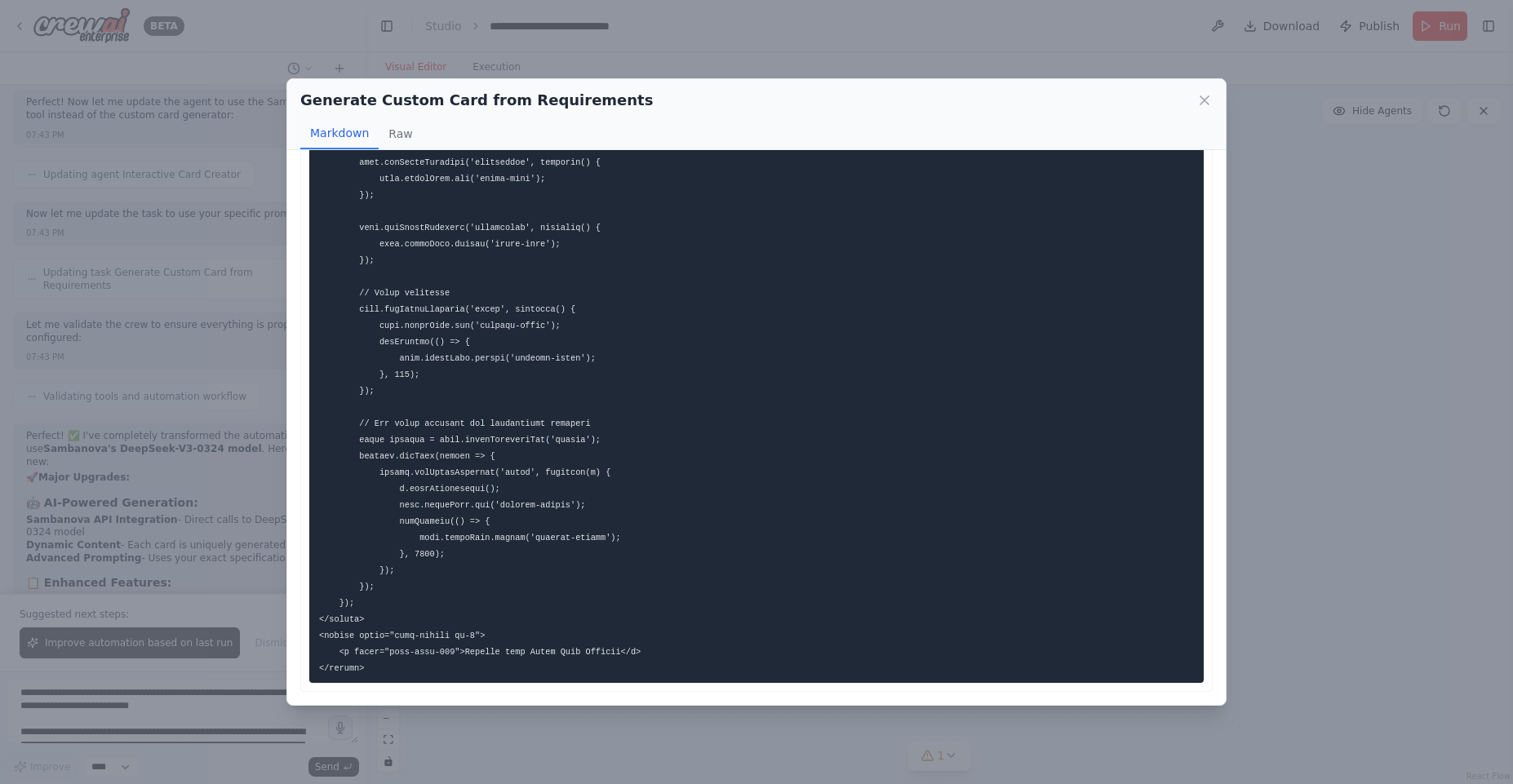
scroll to position [503, 0]
click at [391, 127] on button "Raw" at bounding box center [400, 134] width 43 height 31
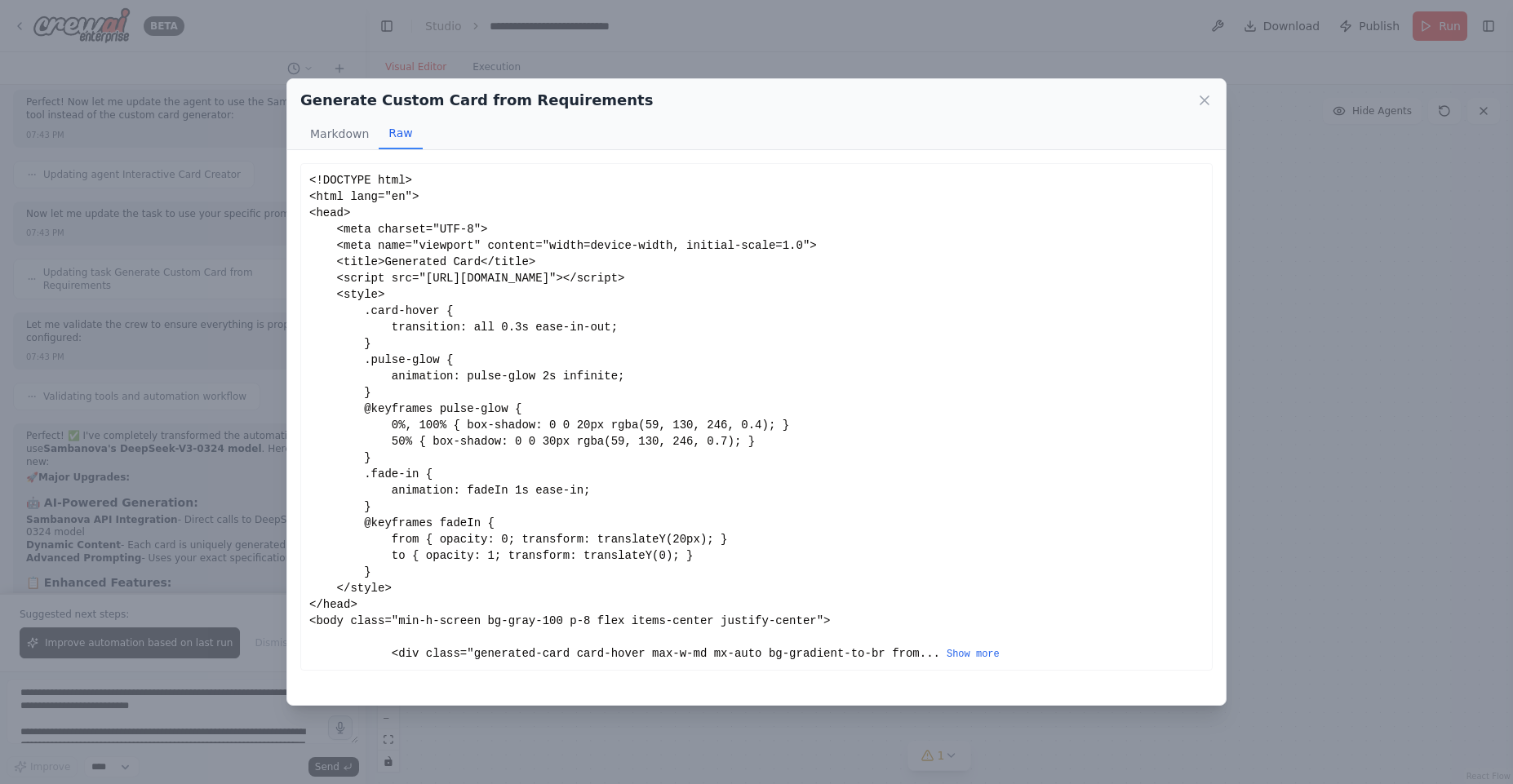
drag, startPoint x: 1197, startPoint y: 96, endPoint x: 1201, endPoint y: 107, distance: 11.7
click at [1197, 96] on icon at bounding box center [1205, 100] width 16 height 16
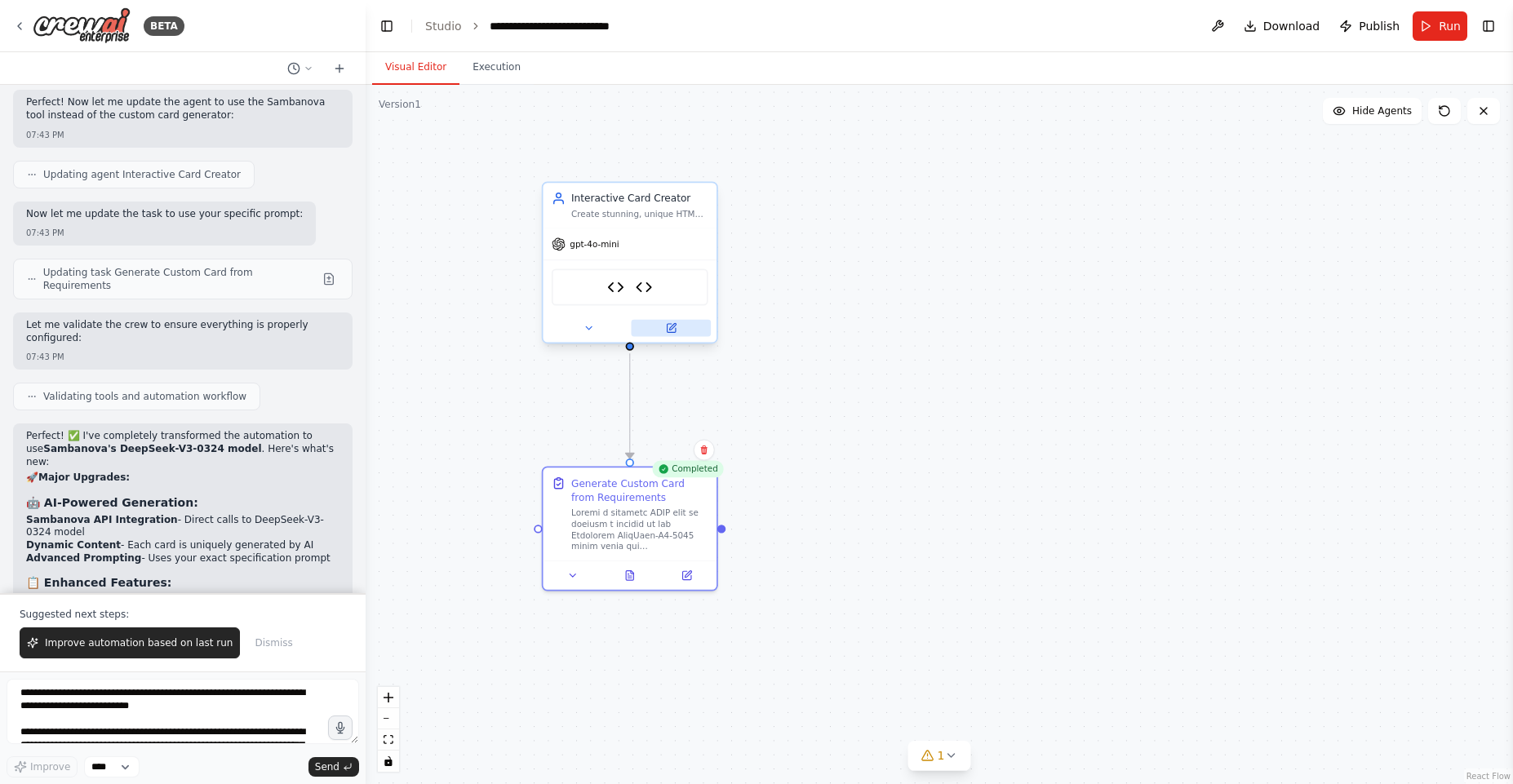
click at [680, 327] on button at bounding box center [671, 328] width 80 height 17
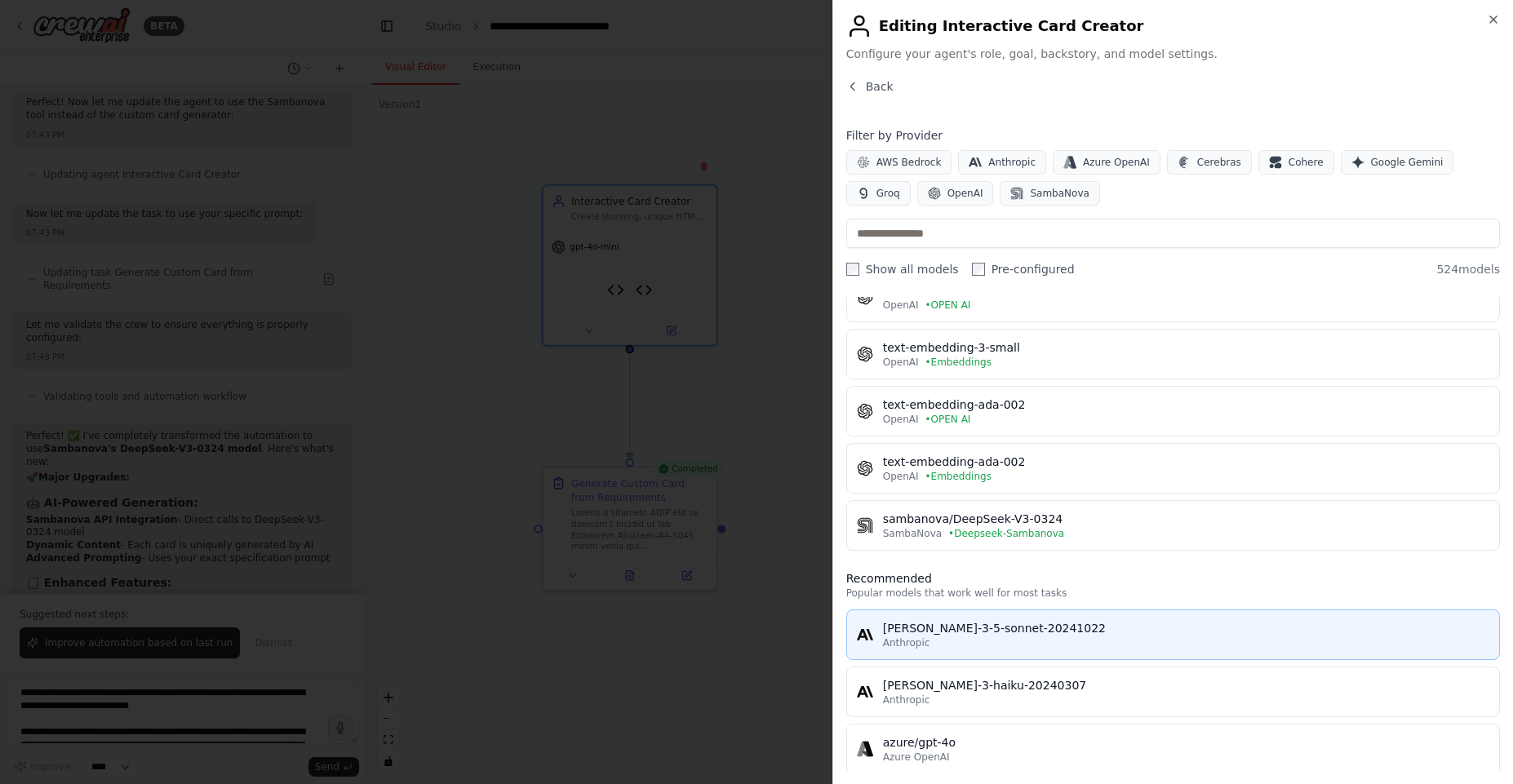
scroll to position [293, 0]
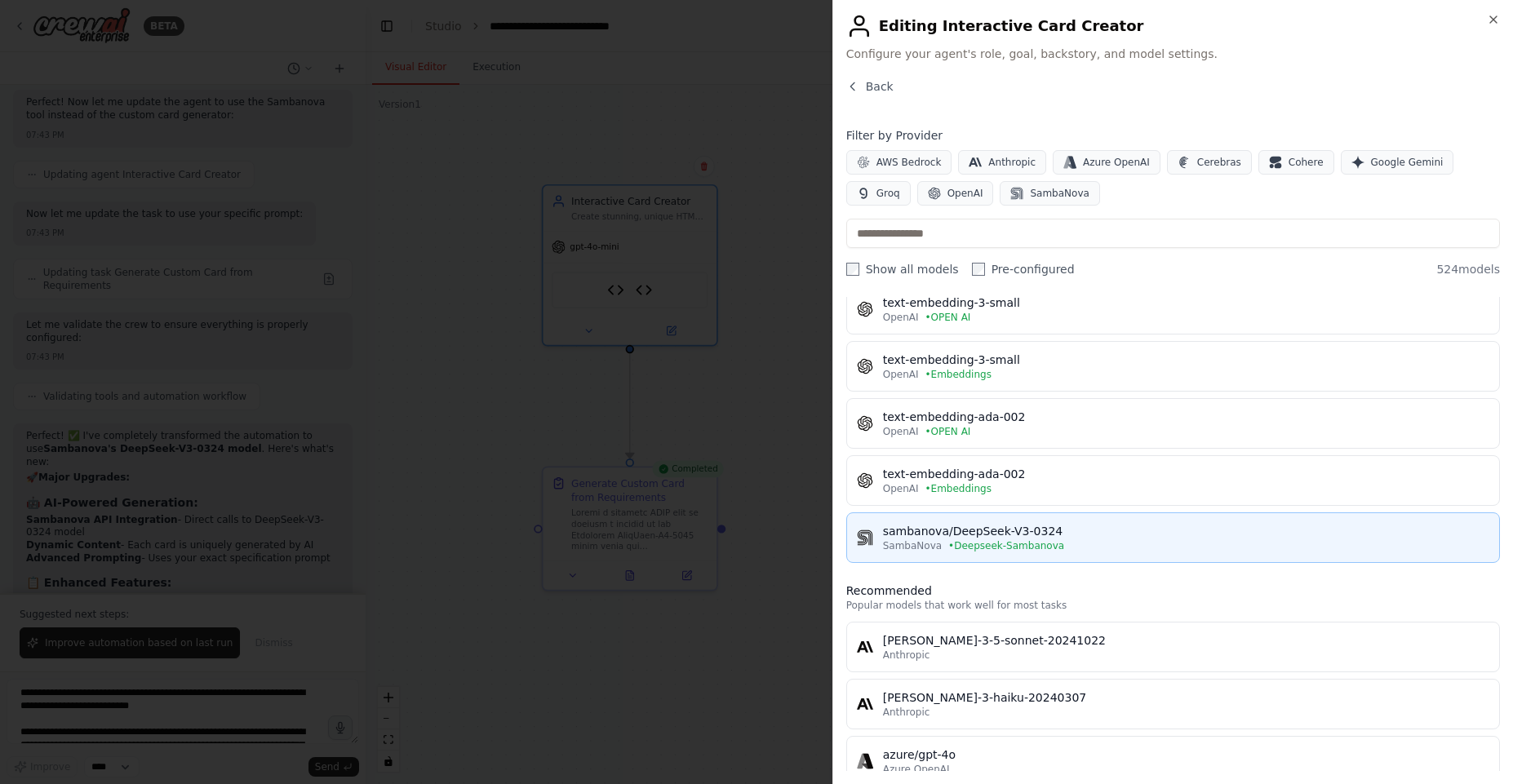
click at [939, 525] on div "sambanova/DeepSeek-V3-0324" at bounding box center [1186, 531] width 606 height 16
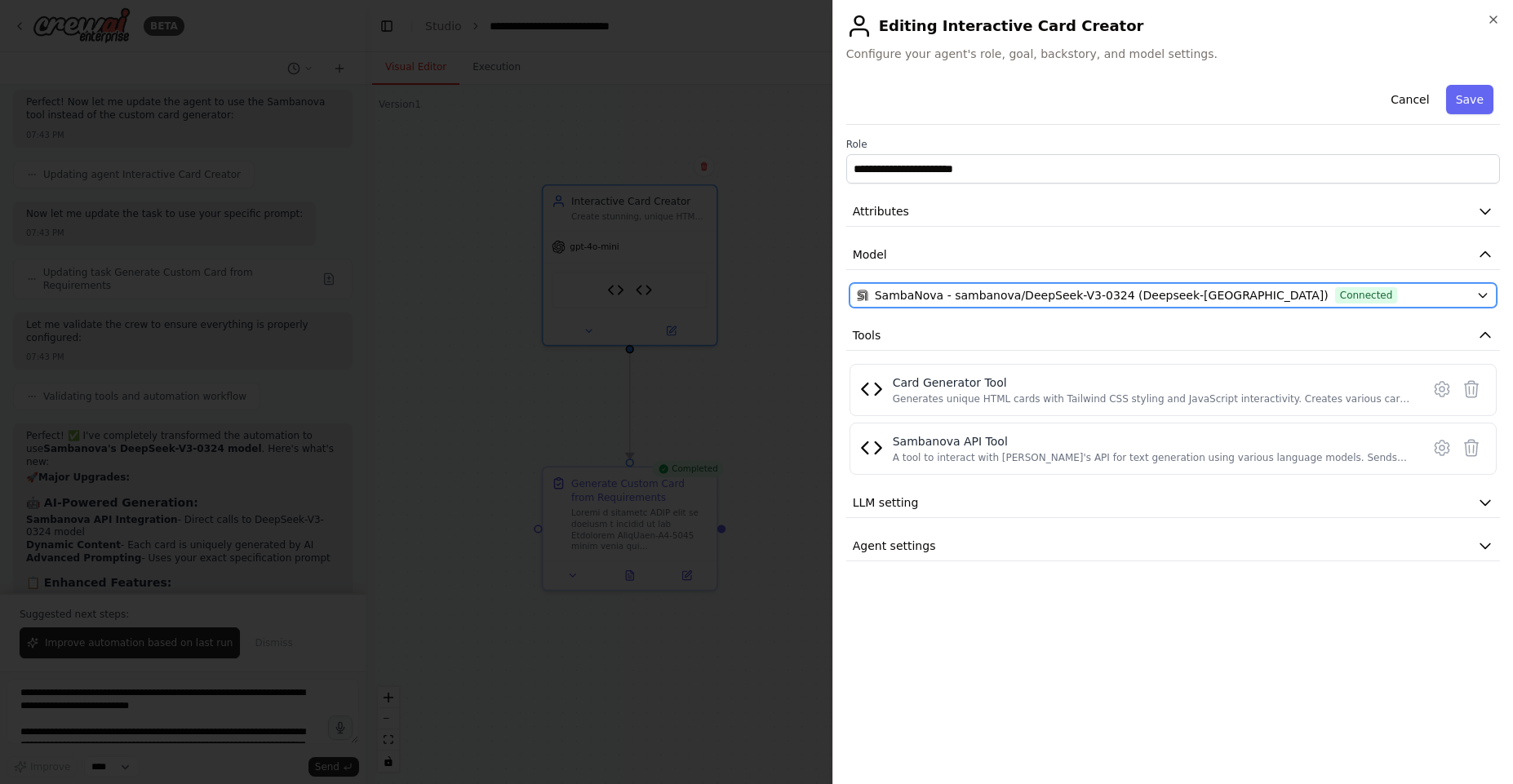
click at [948, 302] on span "SambaNova - sambanova/DeepSeek-V3-0324 (Deepseek-Sambanova)" at bounding box center [1102, 295] width 454 height 16
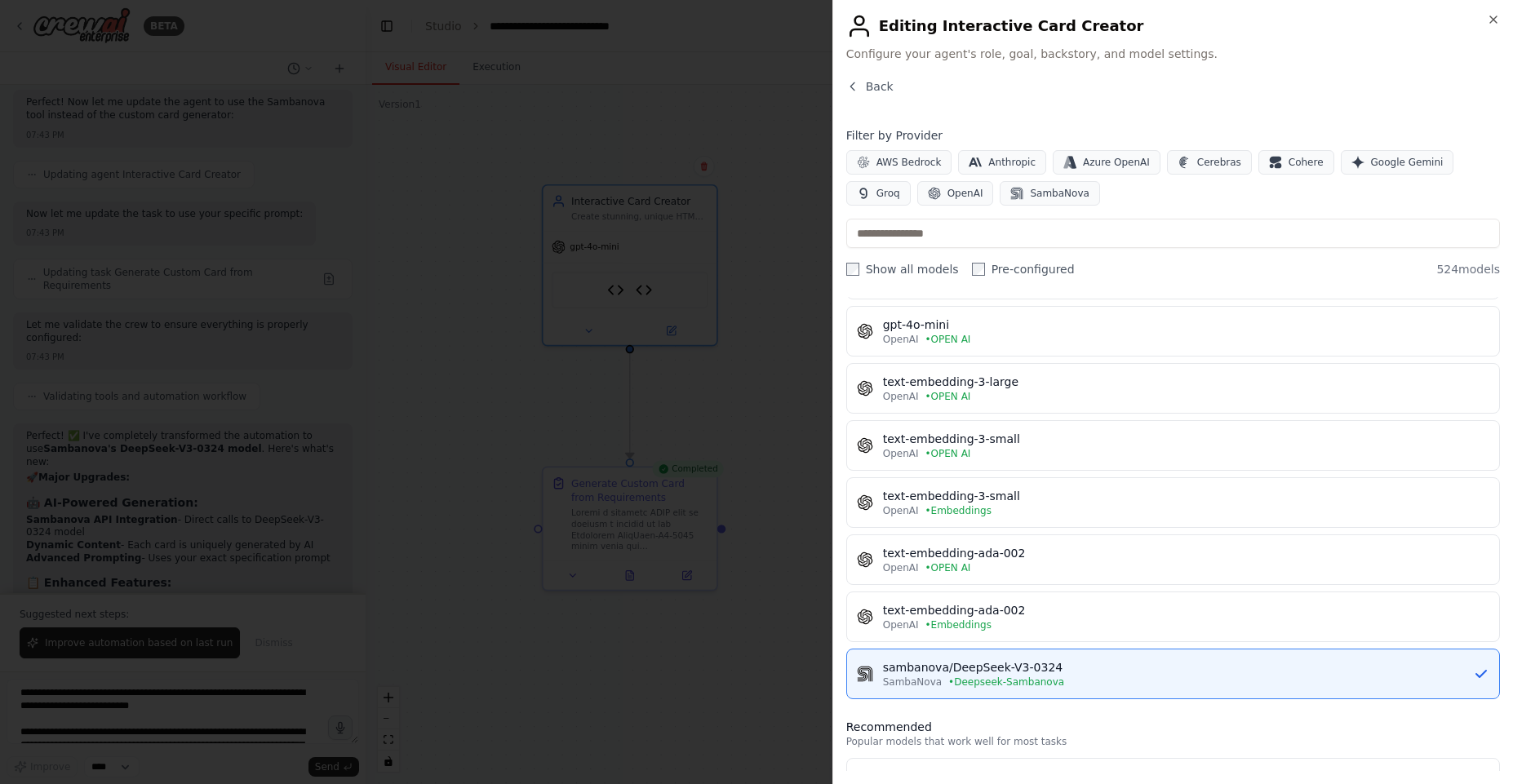
scroll to position [392, 0]
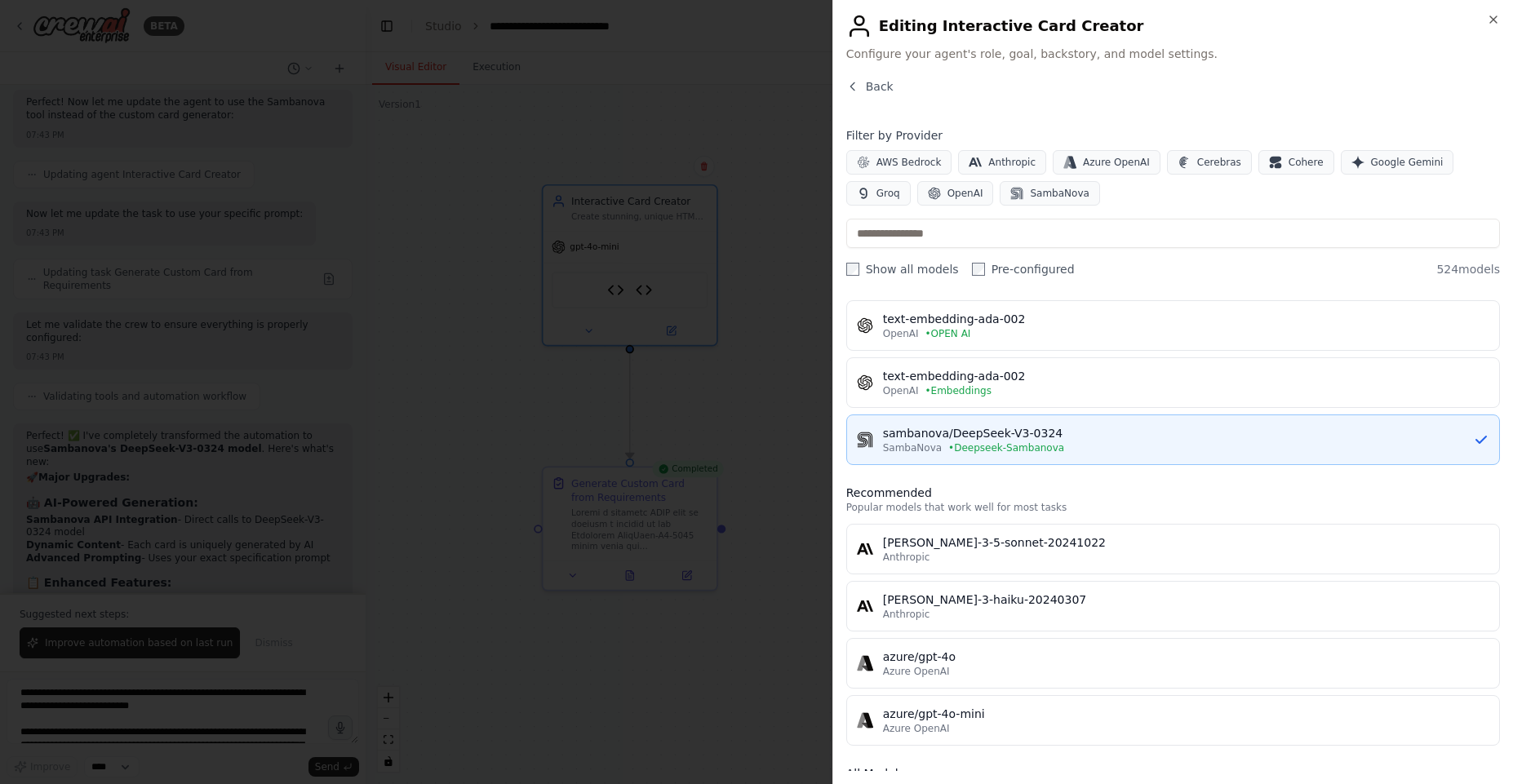
click at [964, 444] on span "• Deepseek-Sambanova" at bounding box center [1006, 447] width 116 height 13
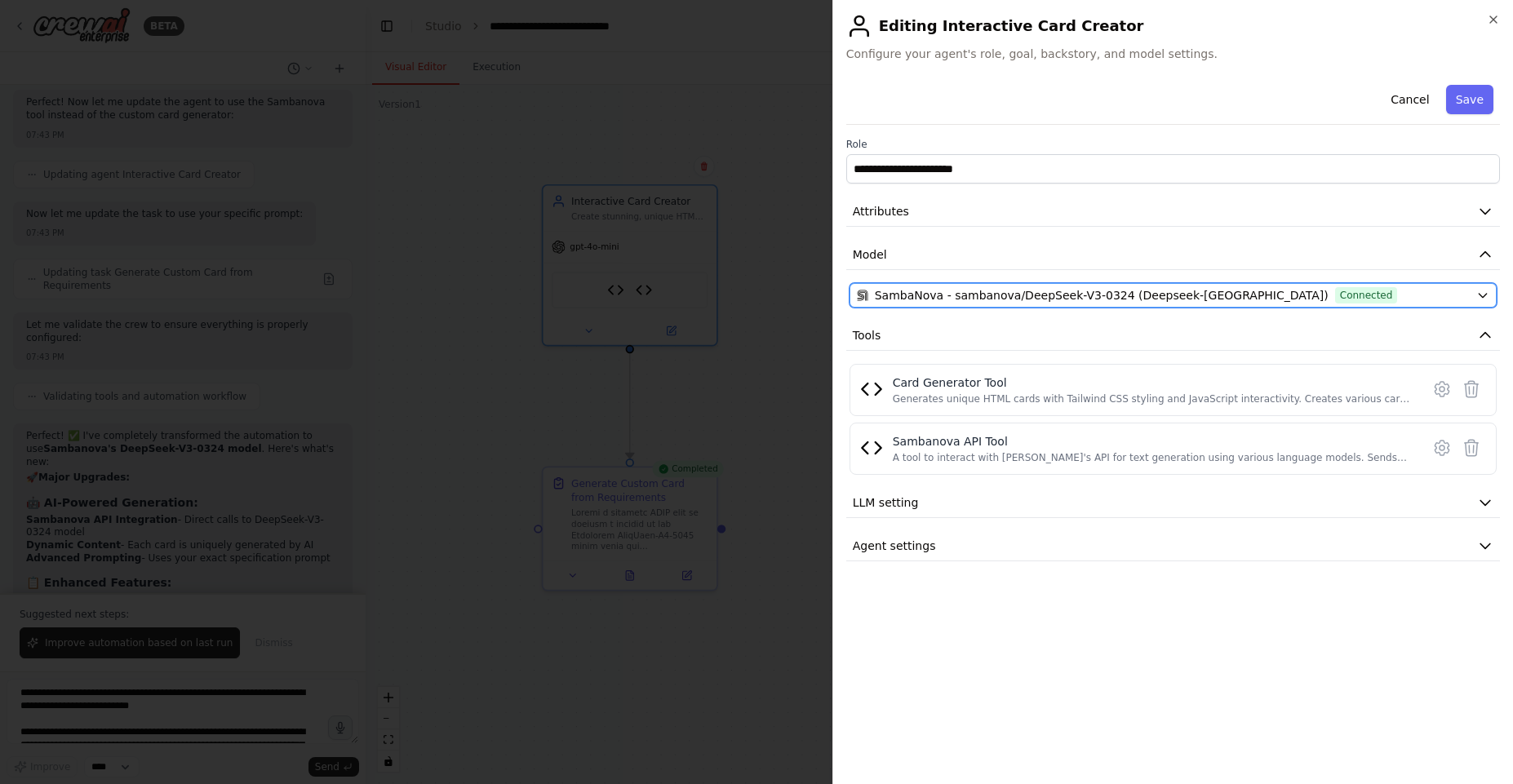
click at [1179, 293] on span "SambaNova - sambanova/DeepSeek-V3-0324 (Deepseek-Sambanova)" at bounding box center [1102, 295] width 454 height 16
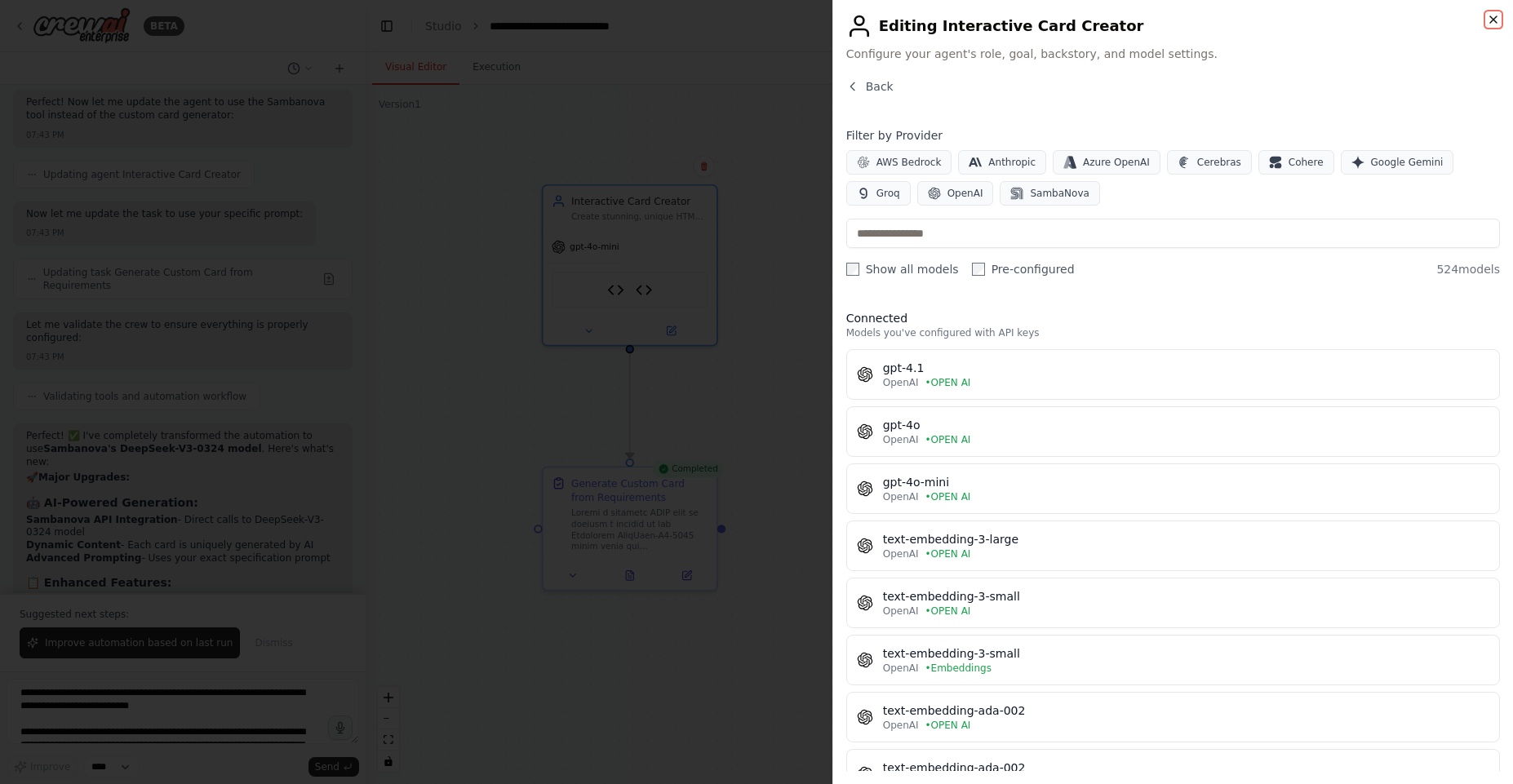
click at [1494, 16] on icon "button" at bounding box center [1494, 19] width 13 height 13
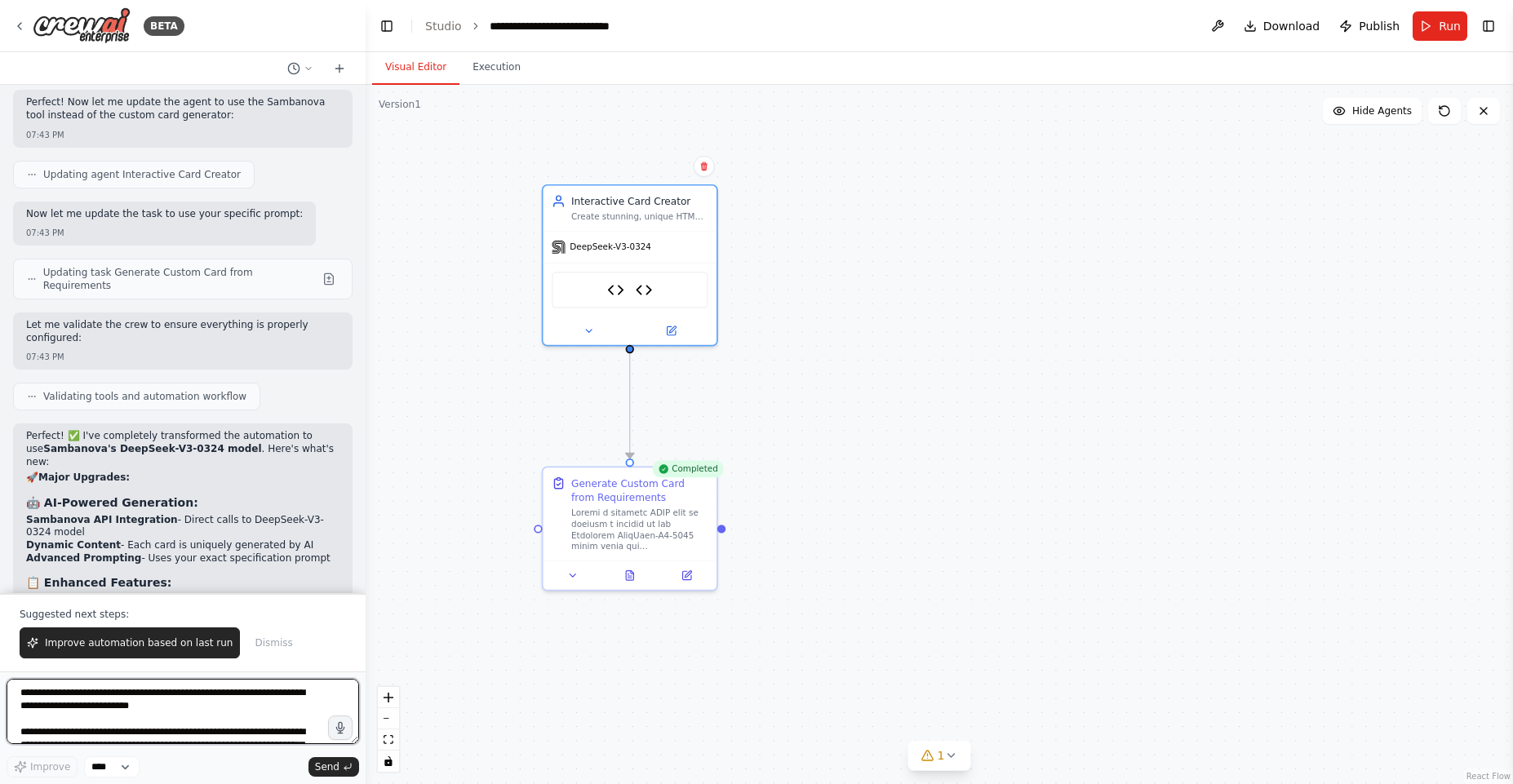
click at [188, 703] on textarea at bounding box center [183, 711] width 353 height 66
type textarea "**********"
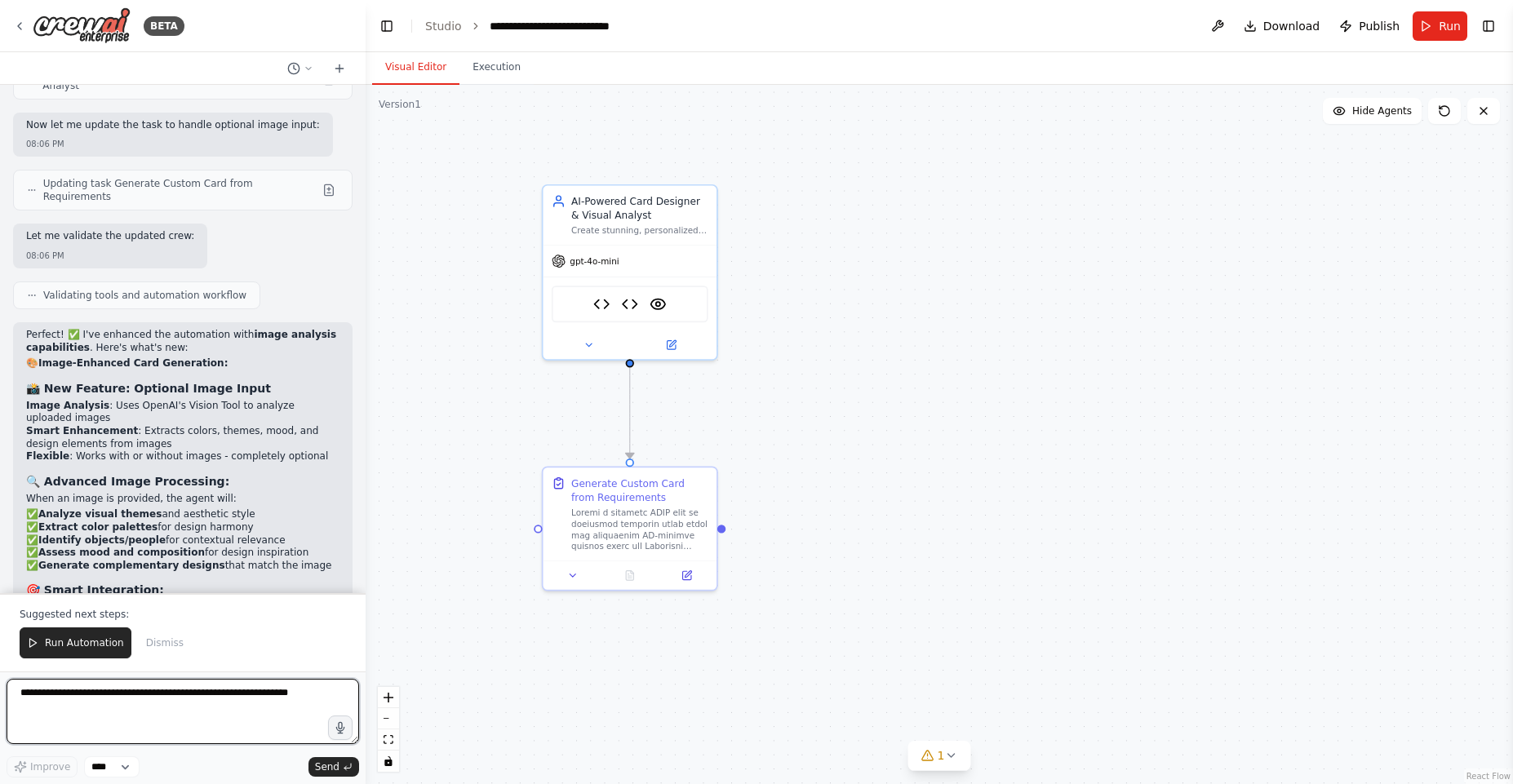
scroll to position [10414, 0]
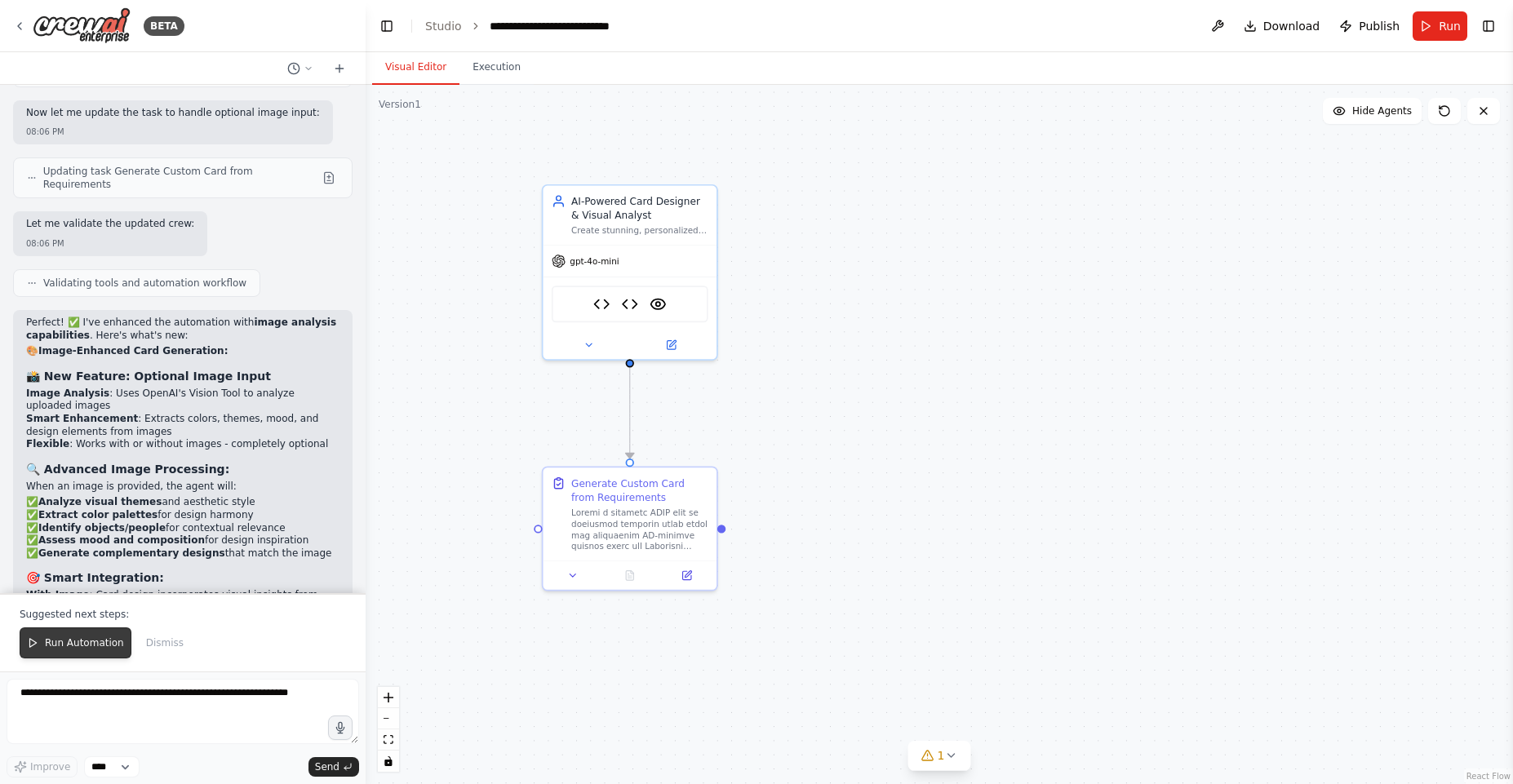
click at [85, 640] on span "Run Automation" at bounding box center [84, 642] width 79 height 13
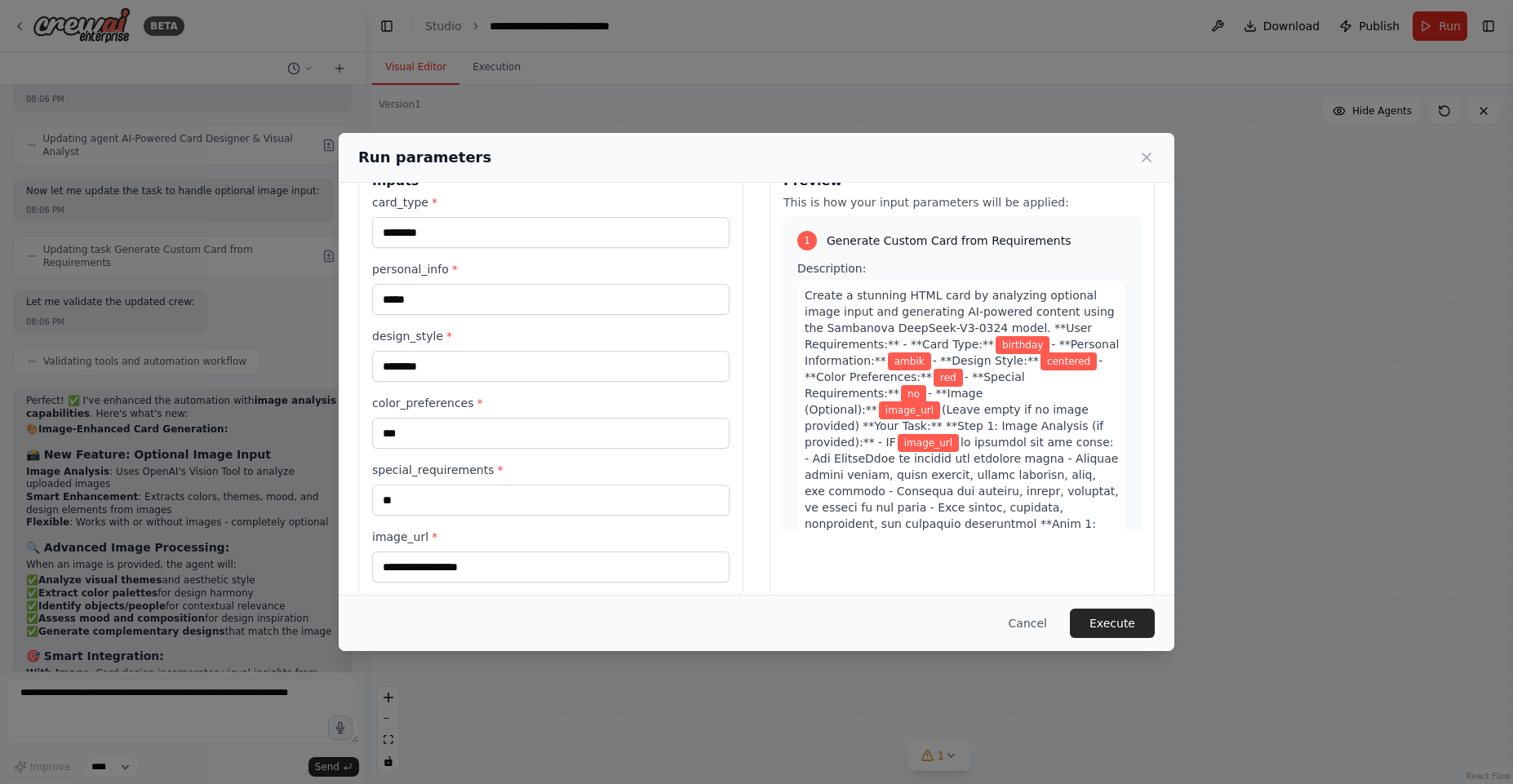
scroll to position [66, 0]
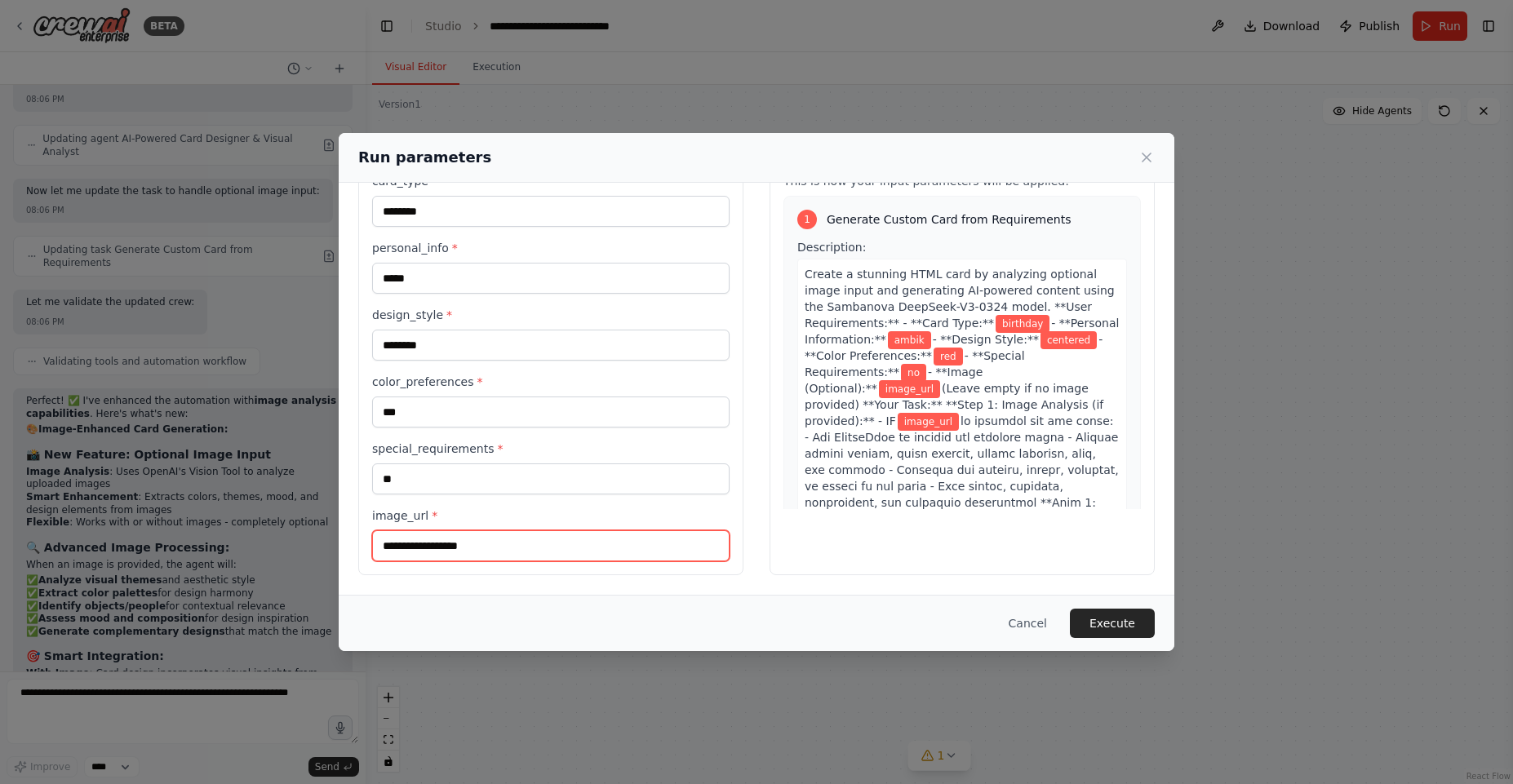
click at [448, 546] on input "image_url *" at bounding box center [550, 545] width 357 height 31
paste input "**********"
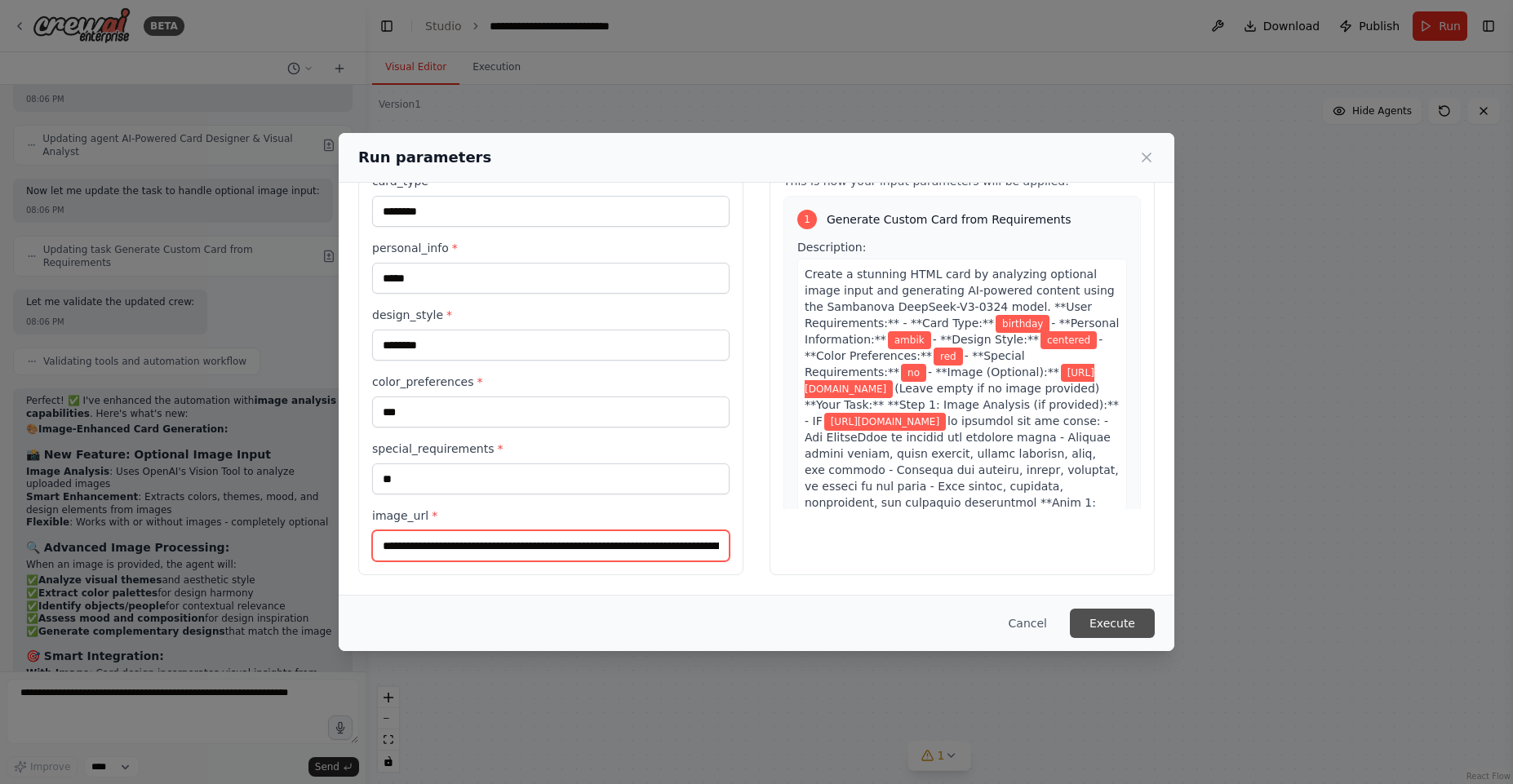
scroll to position [0, 192]
type input "**********"
click at [1111, 624] on button "Execute" at bounding box center [1112, 623] width 85 height 29
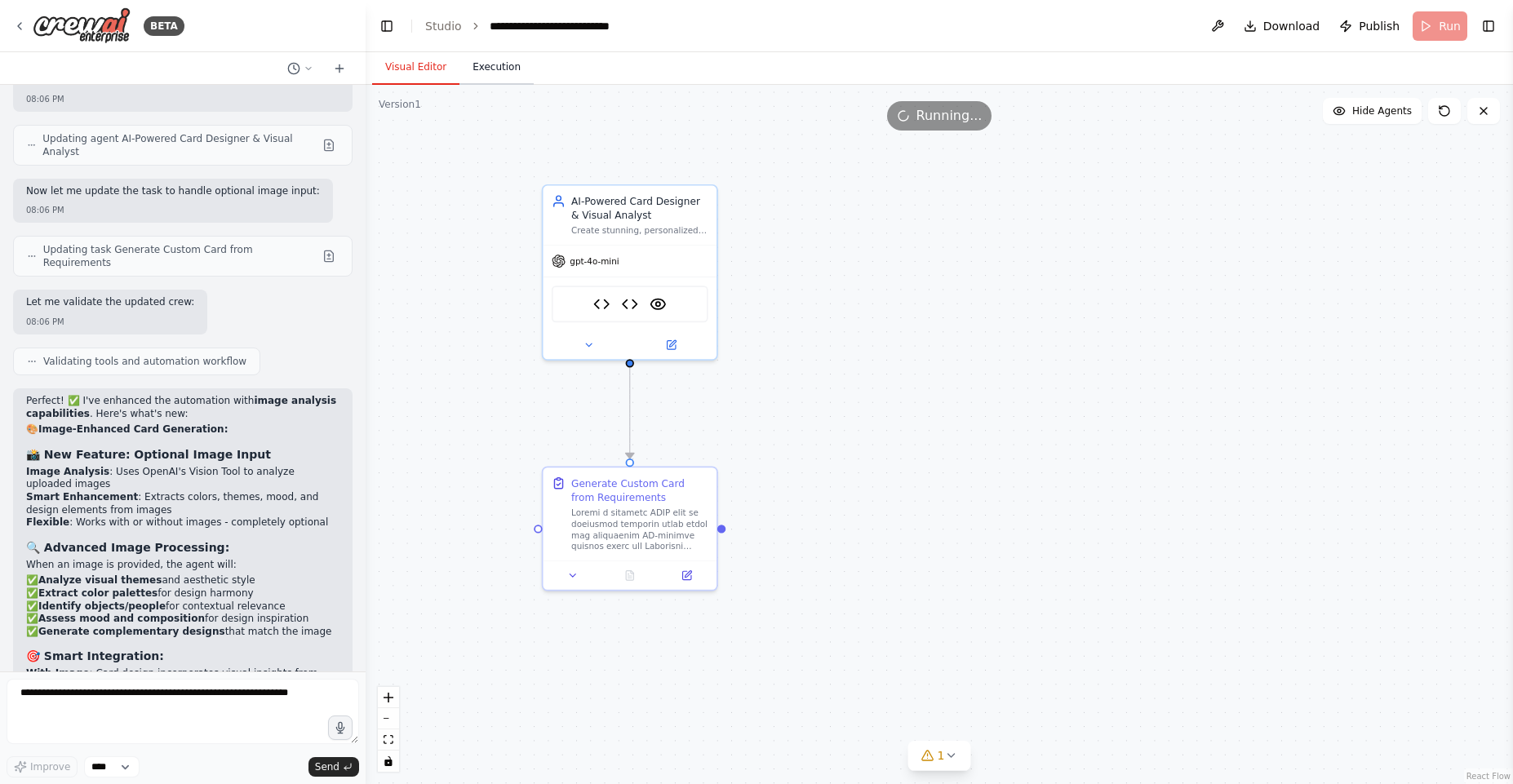
click at [510, 61] on button "Execution" at bounding box center [496, 67] width 74 height 35
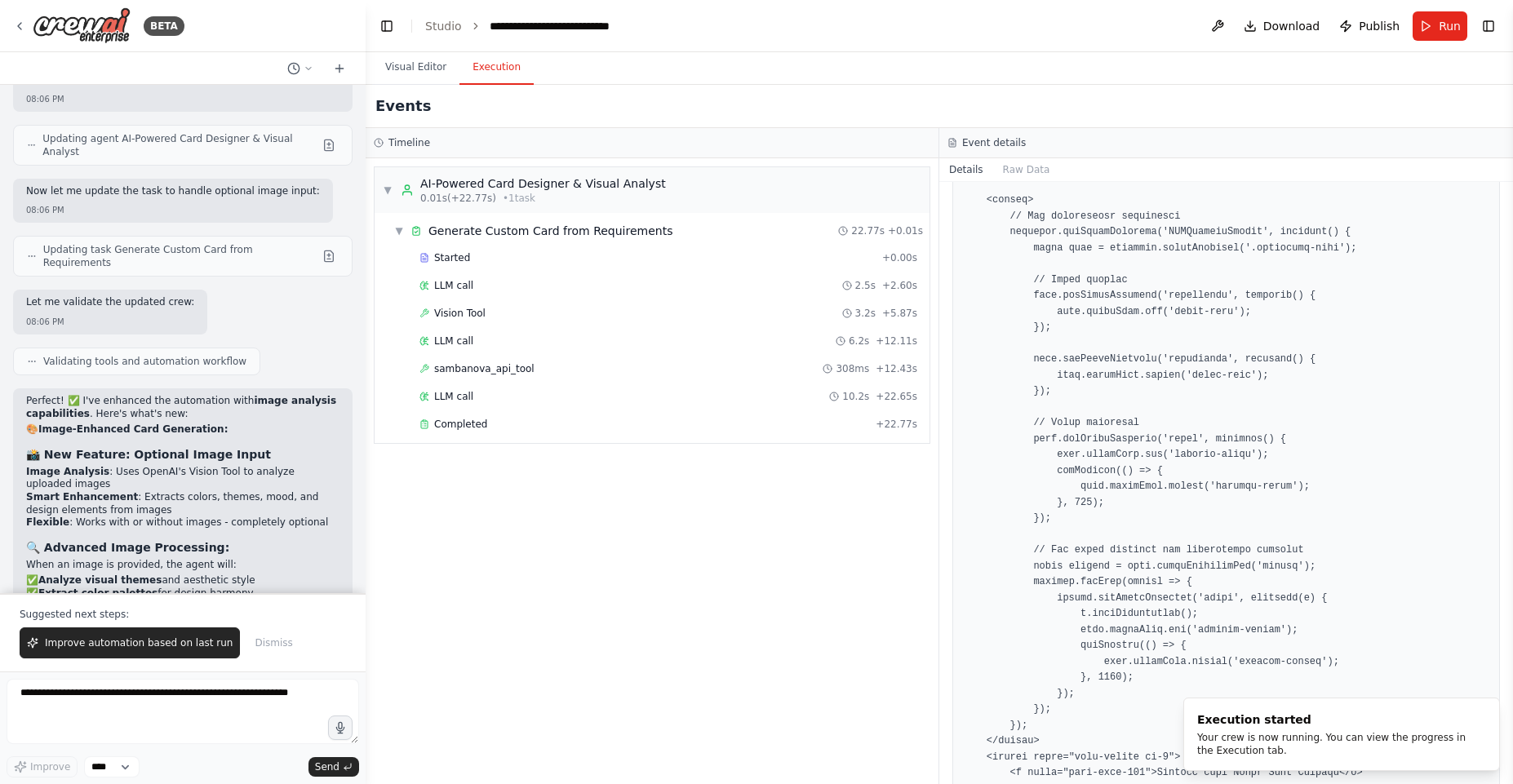
scroll to position [10414, 0]
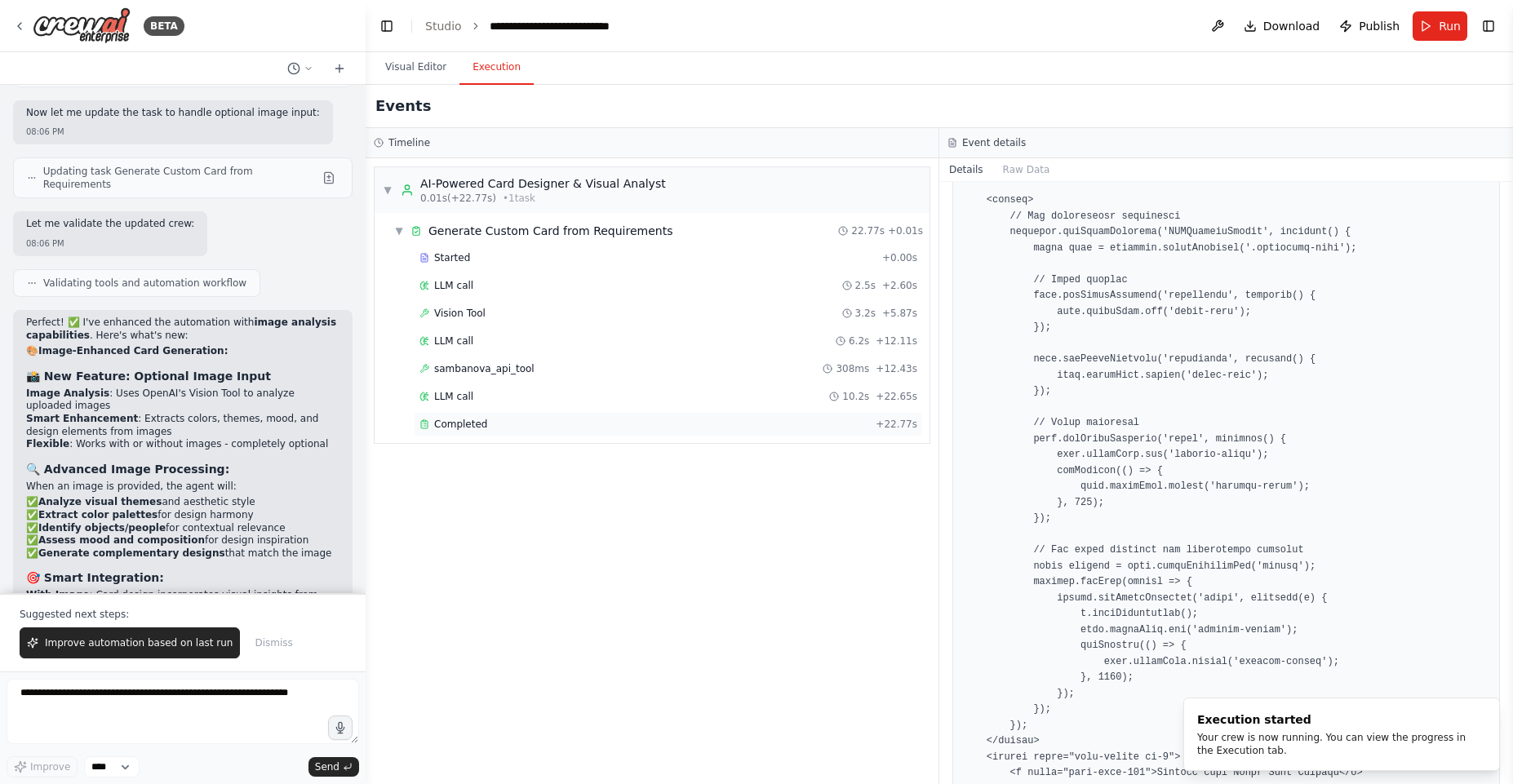
click at [478, 415] on div "Completed + 22.77s" at bounding box center [668, 424] width 510 height 25
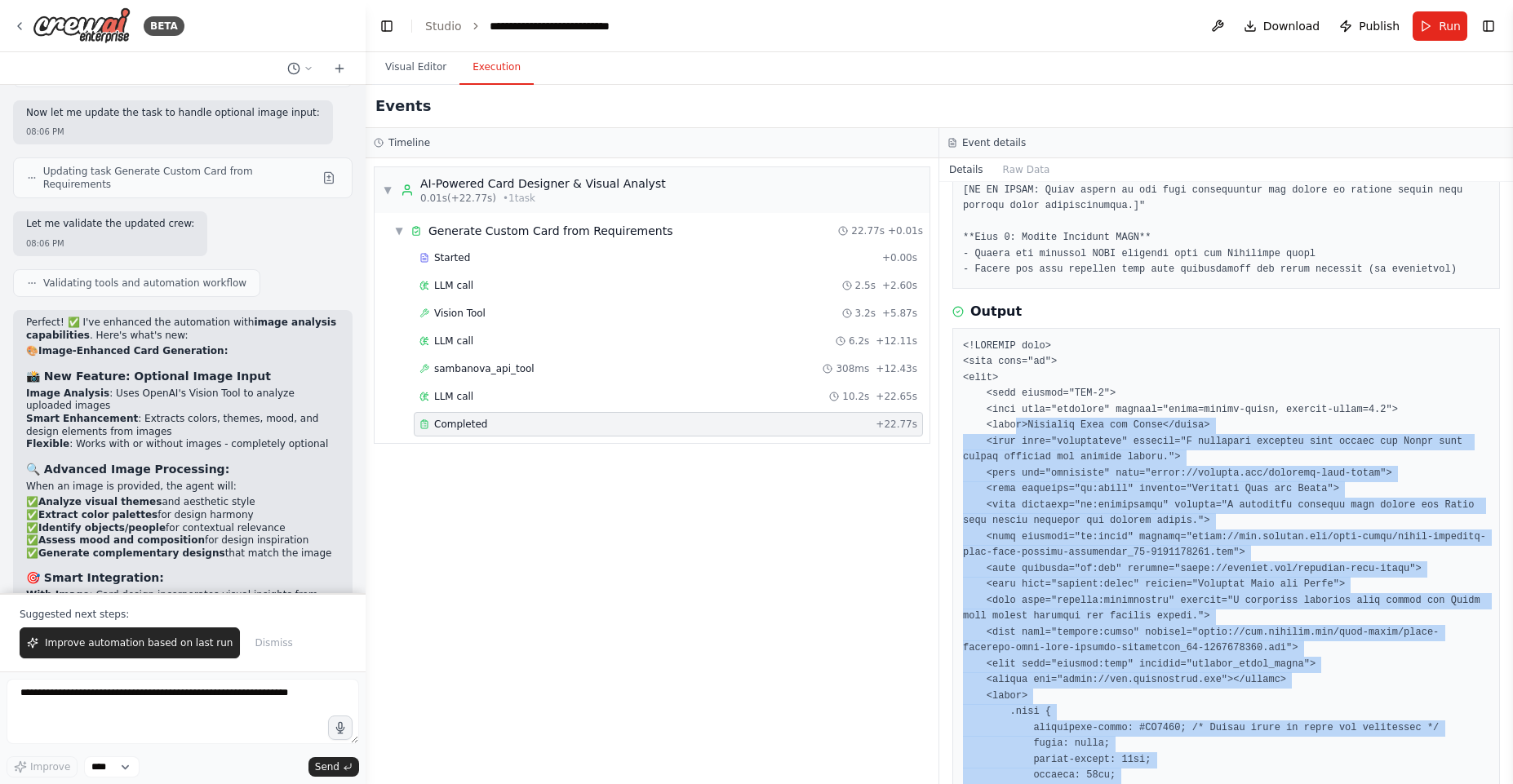
scroll to position [780, 0]
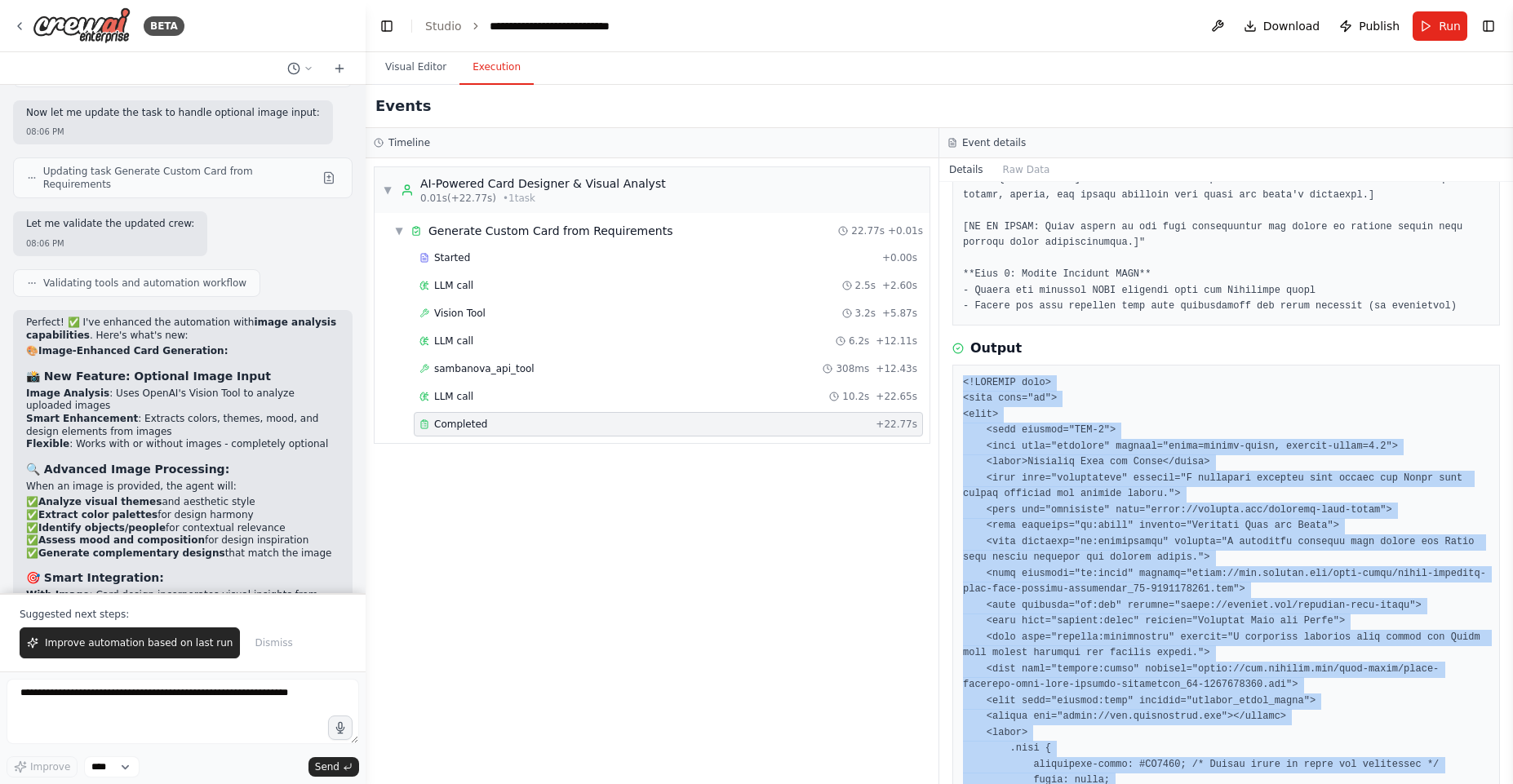
drag, startPoint x: 1014, startPoint y: 701, endPoint x: 947, endPoint y: 402, distance: 306.4
click at [947, 402] on div "Completed 9/17/2025, 8:08:15 PM Description Output" at bounding box center [1226, 482] width 573 height 602
copy pre "<!DOCTYPE html> <html lang="en"> <head> <meta charset="UTF-8"> <meta name="view…"
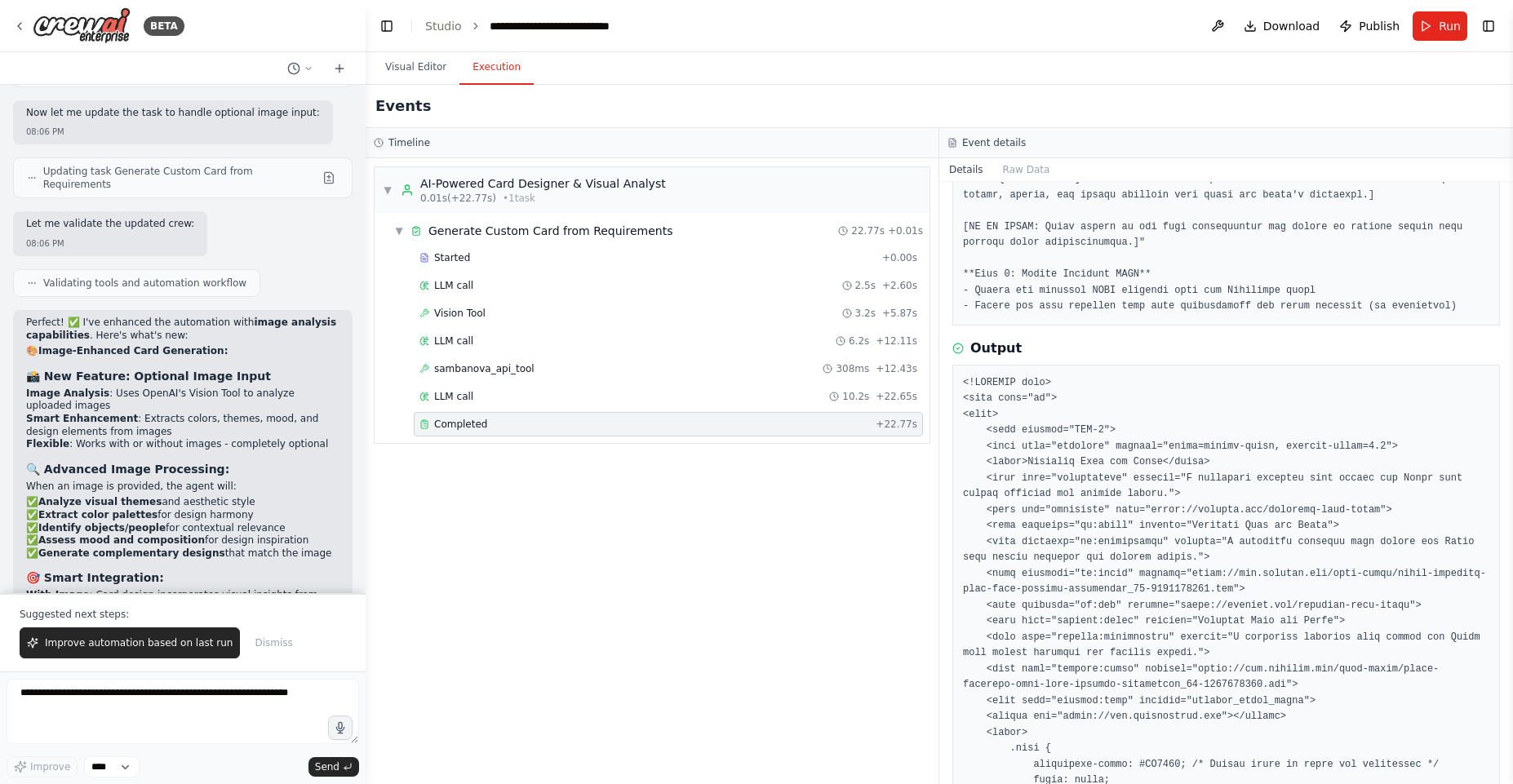
click at [1411, 35] on header "**********" at bounding box center [939, 26] width 1148 height 52
click at [1429, 33] on button "Run" at bounding box center [1440, 26] width 55 height 29
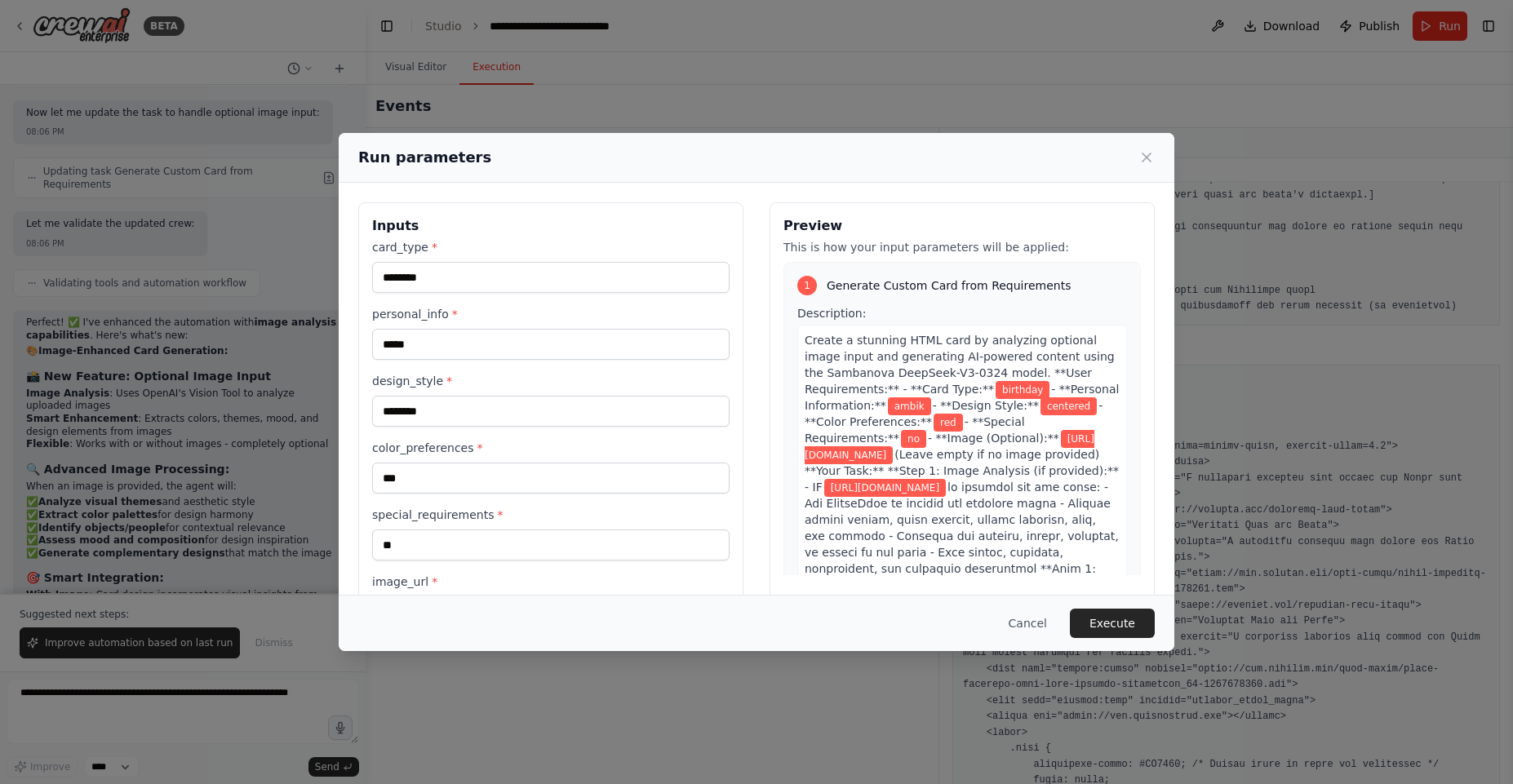
scroll to position [66, 0]
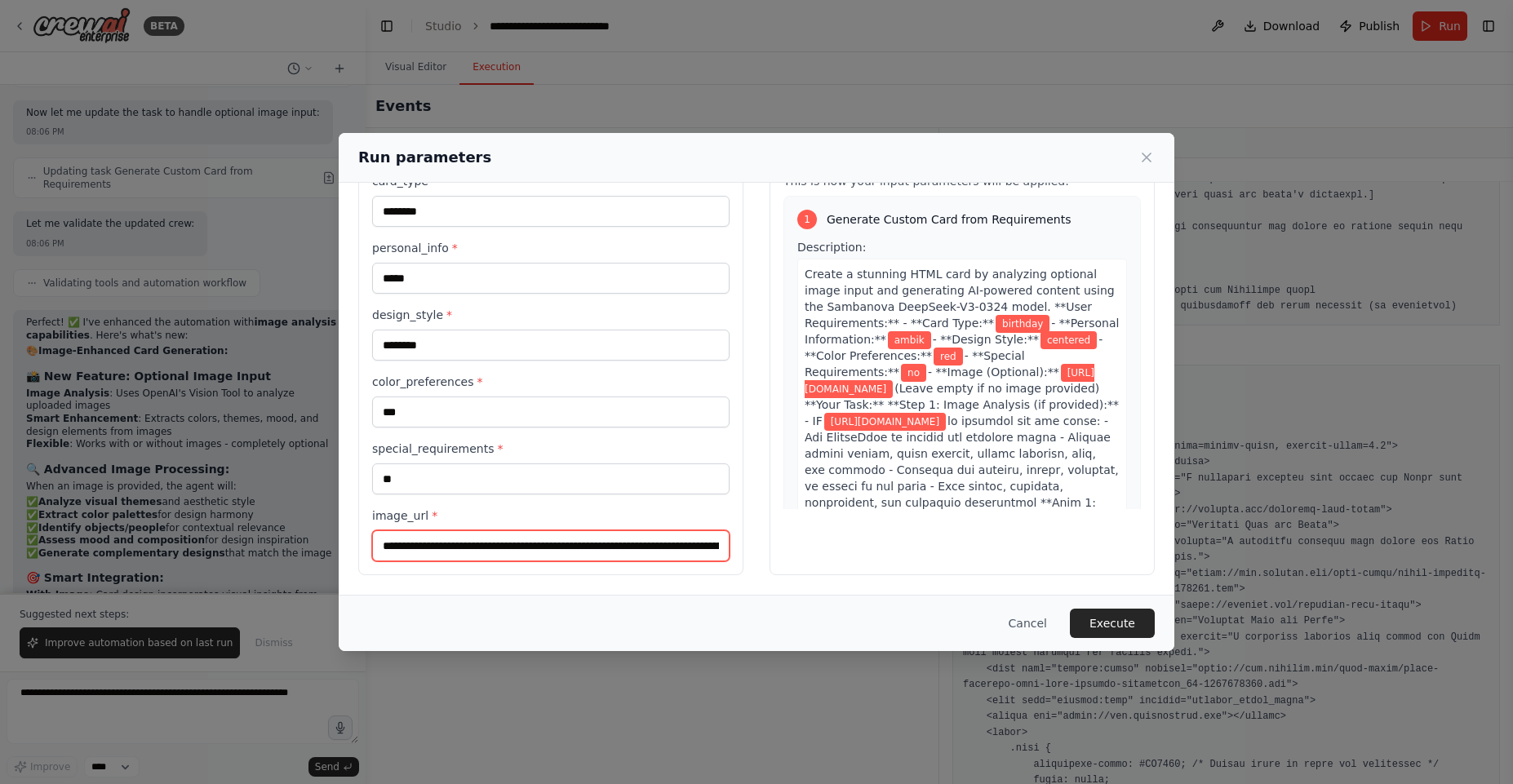
click at [446, 559] on input "**********" at bounding box center [550, 545] width 357 height 31
paste input "**********"
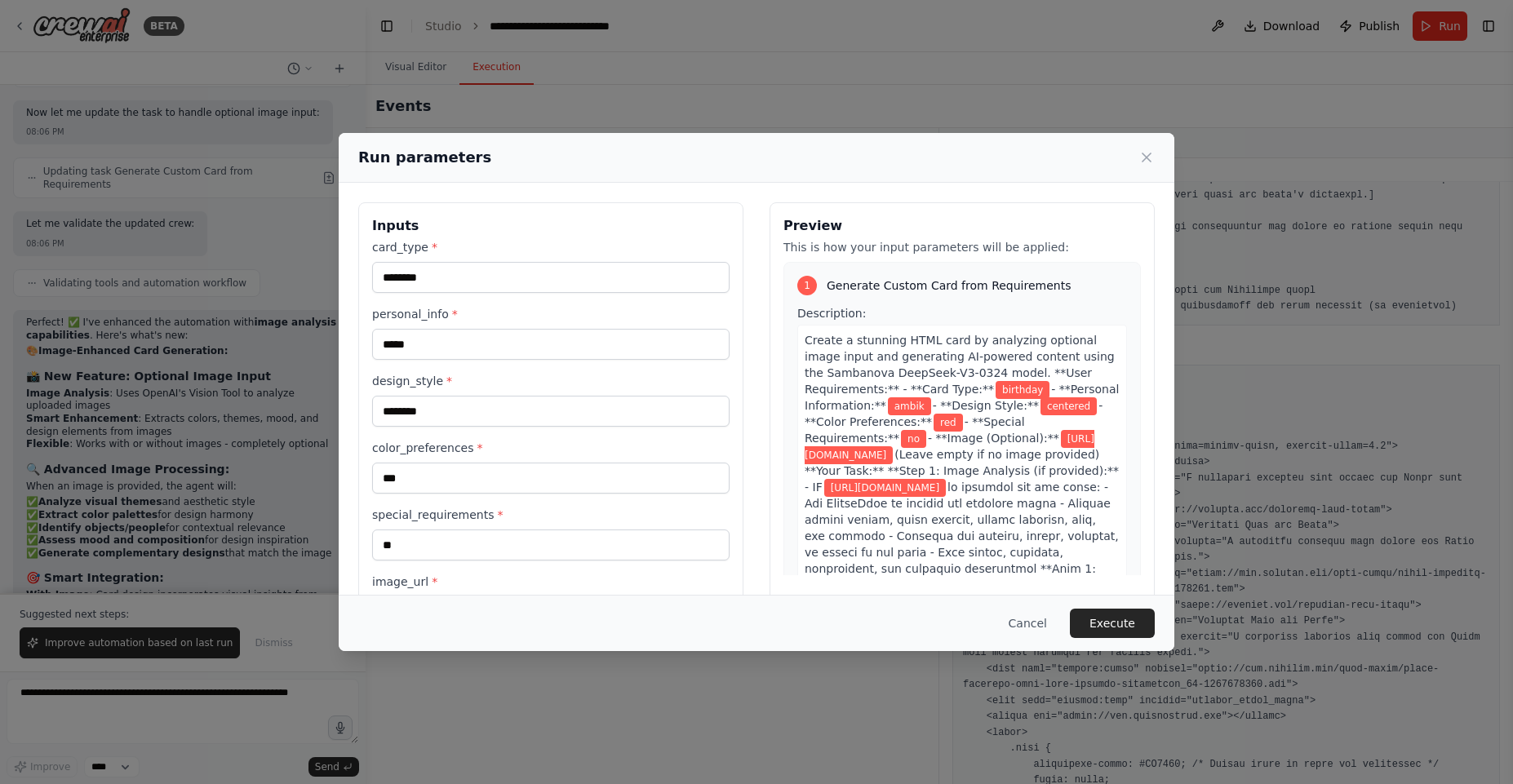
type input "**********"
click at [439, 346] on input "*****" at bounding box center [550, 344] width 357 height 31
click at [448, 345] on input "*****" at bounding box center [550, 344] width 357 height 31
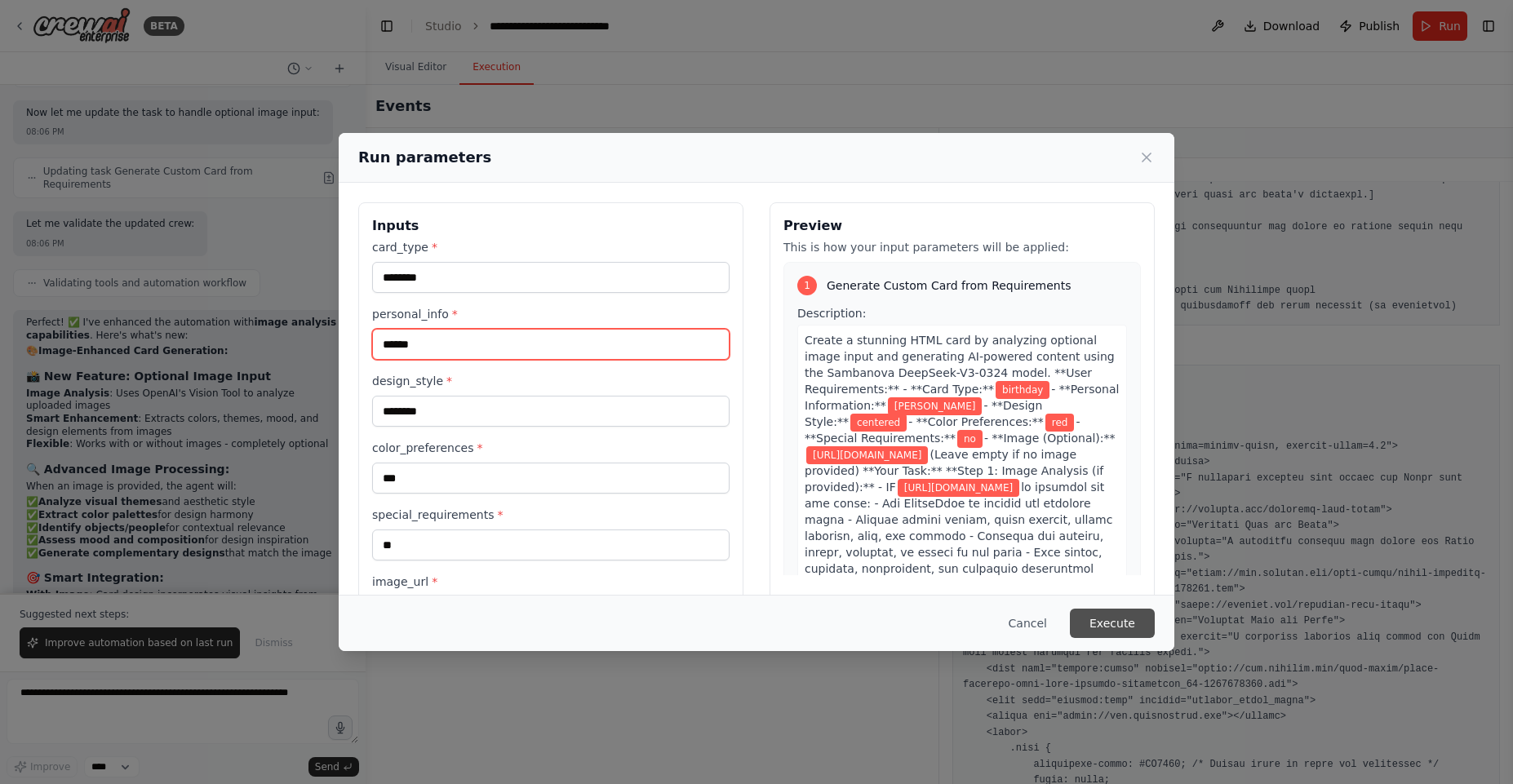
type input "******"
click at [1120, 609] on button "Execute" at bounding box center [1112, 623] width 85 height 29
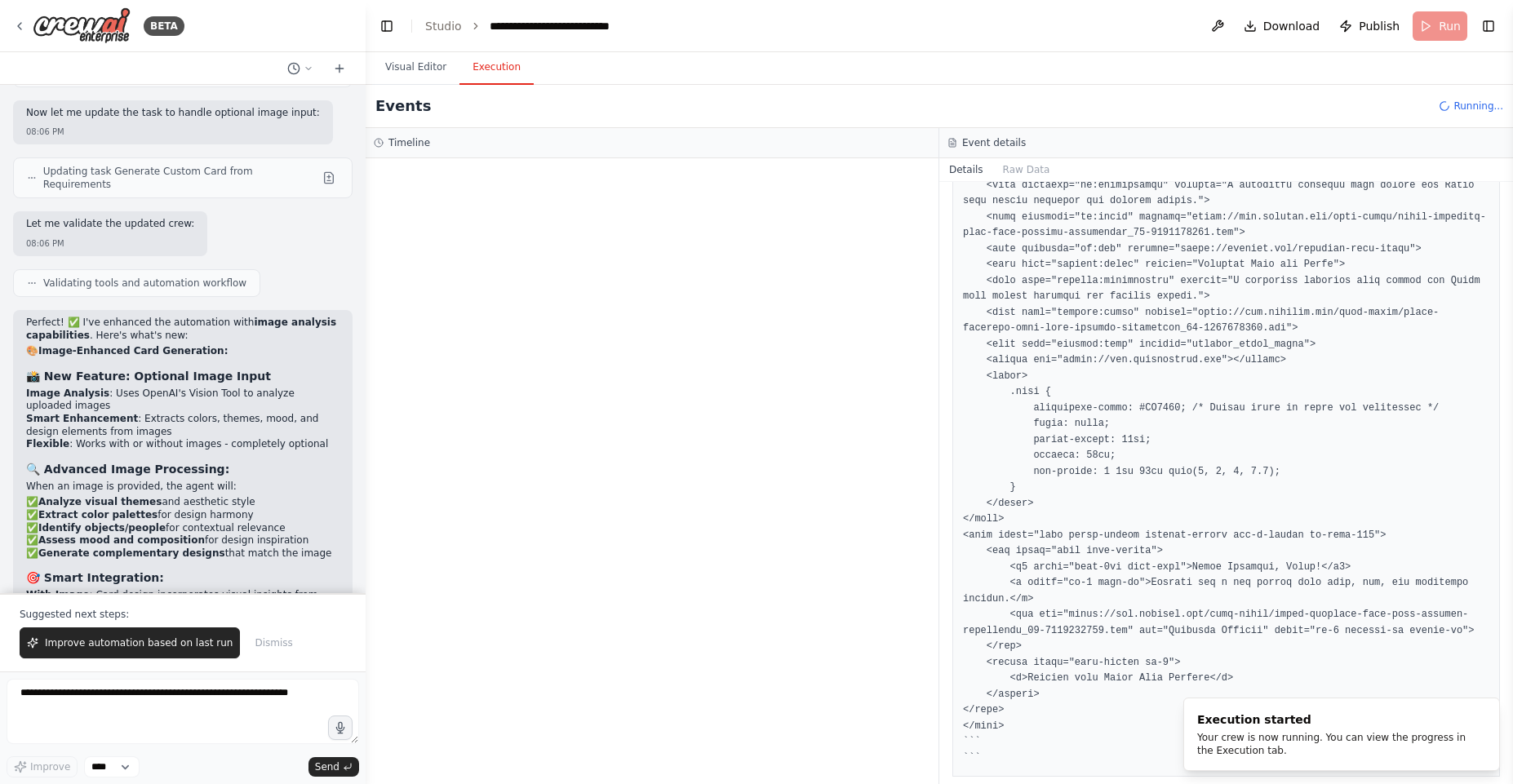
scroll to position [1172, 0]
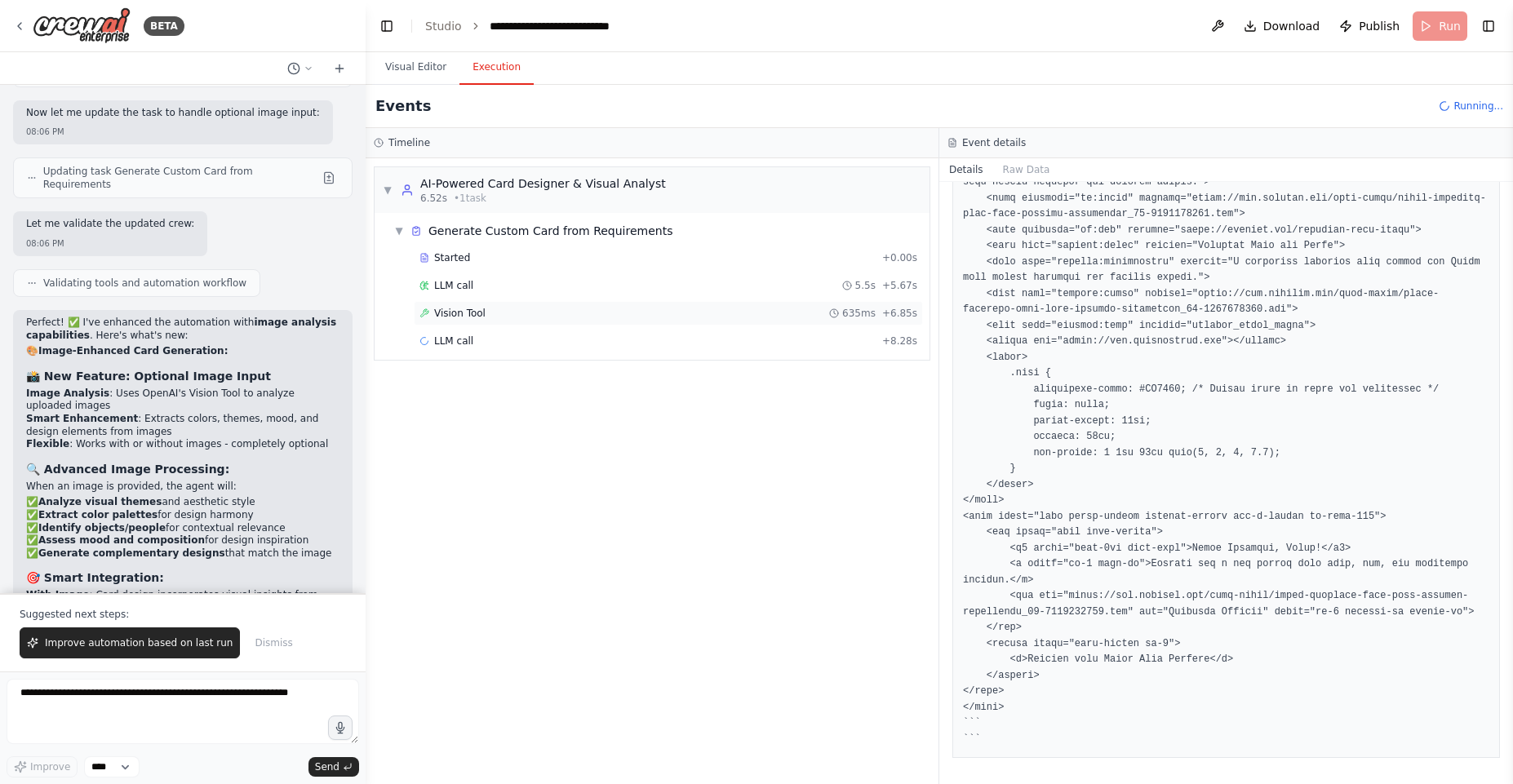
click at [458, 315] on span "Vision Tool" at bounding box center [460, 313] width 51 height 13
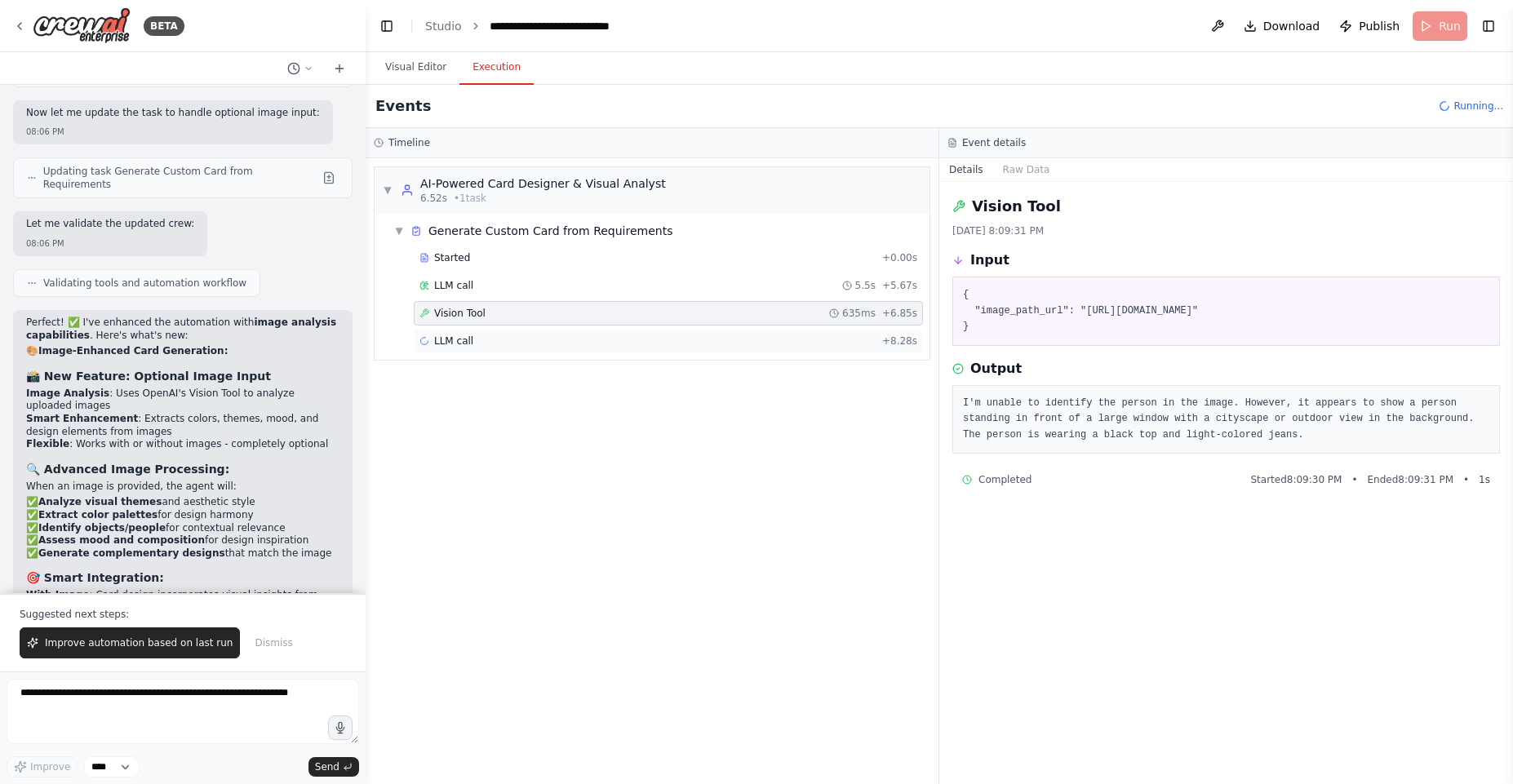
click at [485, 343] on div "LLM call + 8.28s" at bounding box center [668, 340] width 498 height 13
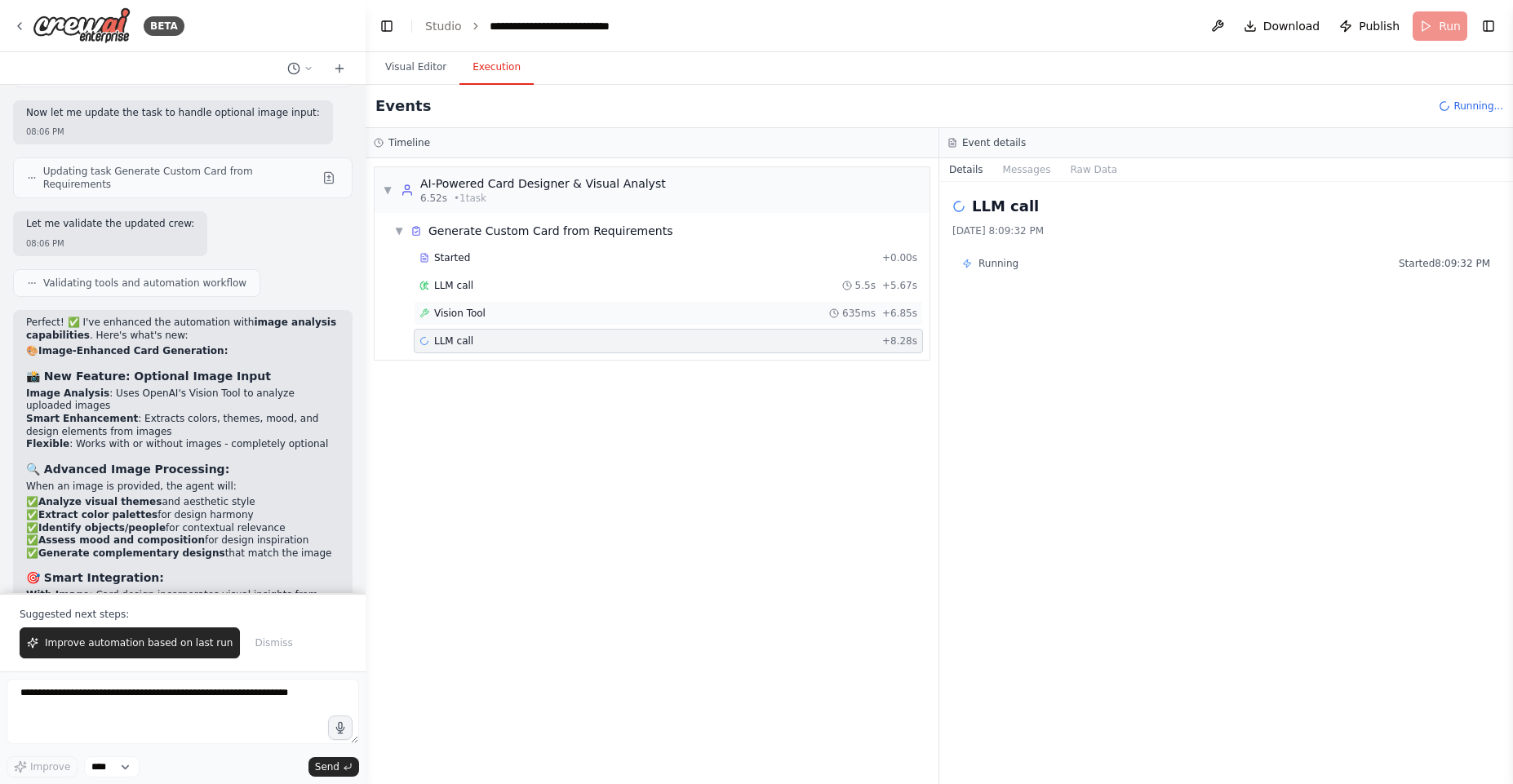
click at [480, 320] on div "Vision Tool 635ms + 6.85s" at bounding box center [668, 314] width 510 height 25
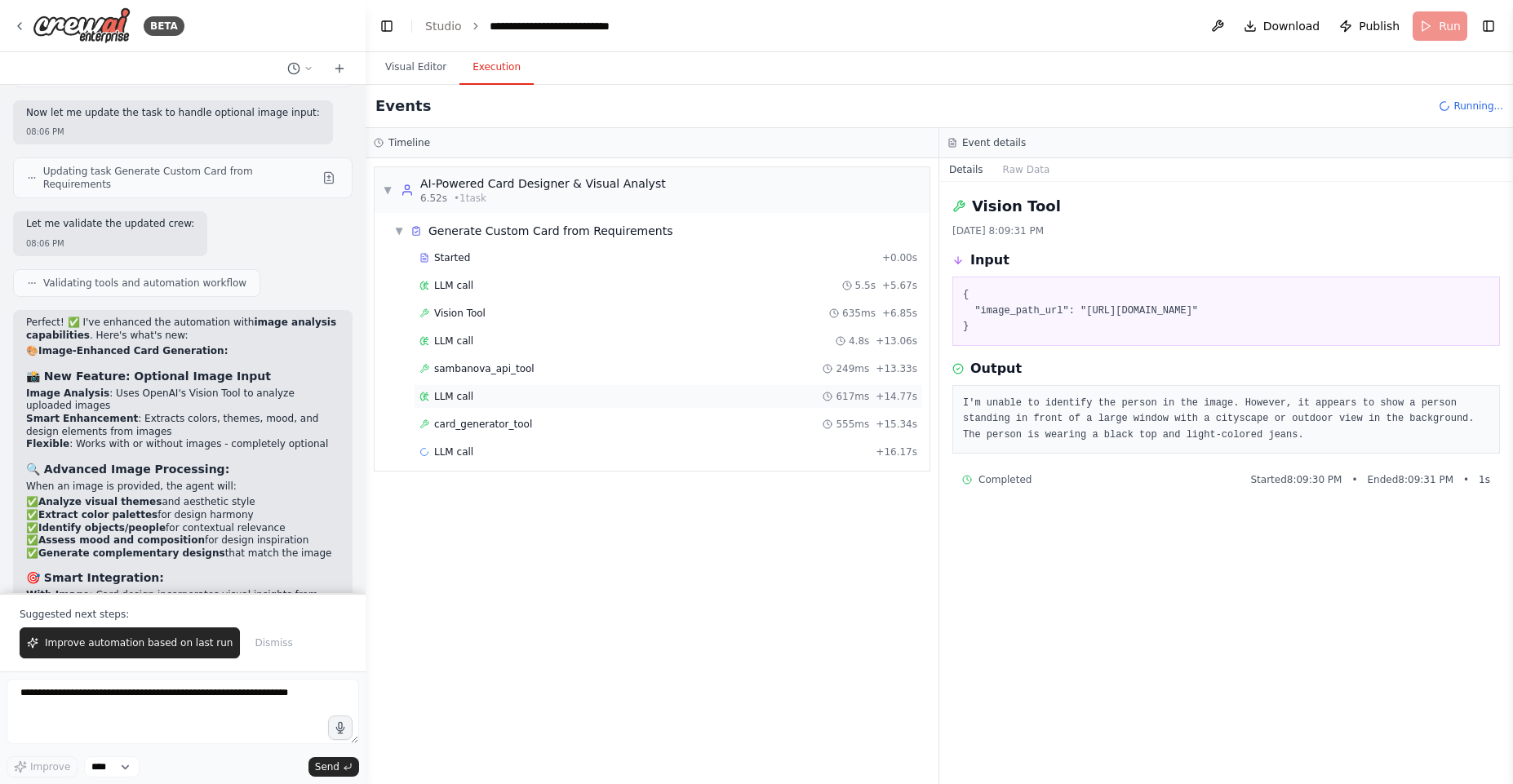
click at [475, 401] on div "LLM call 617ms + 14.77s" at bounding box center [668, 396] width 498 height 13
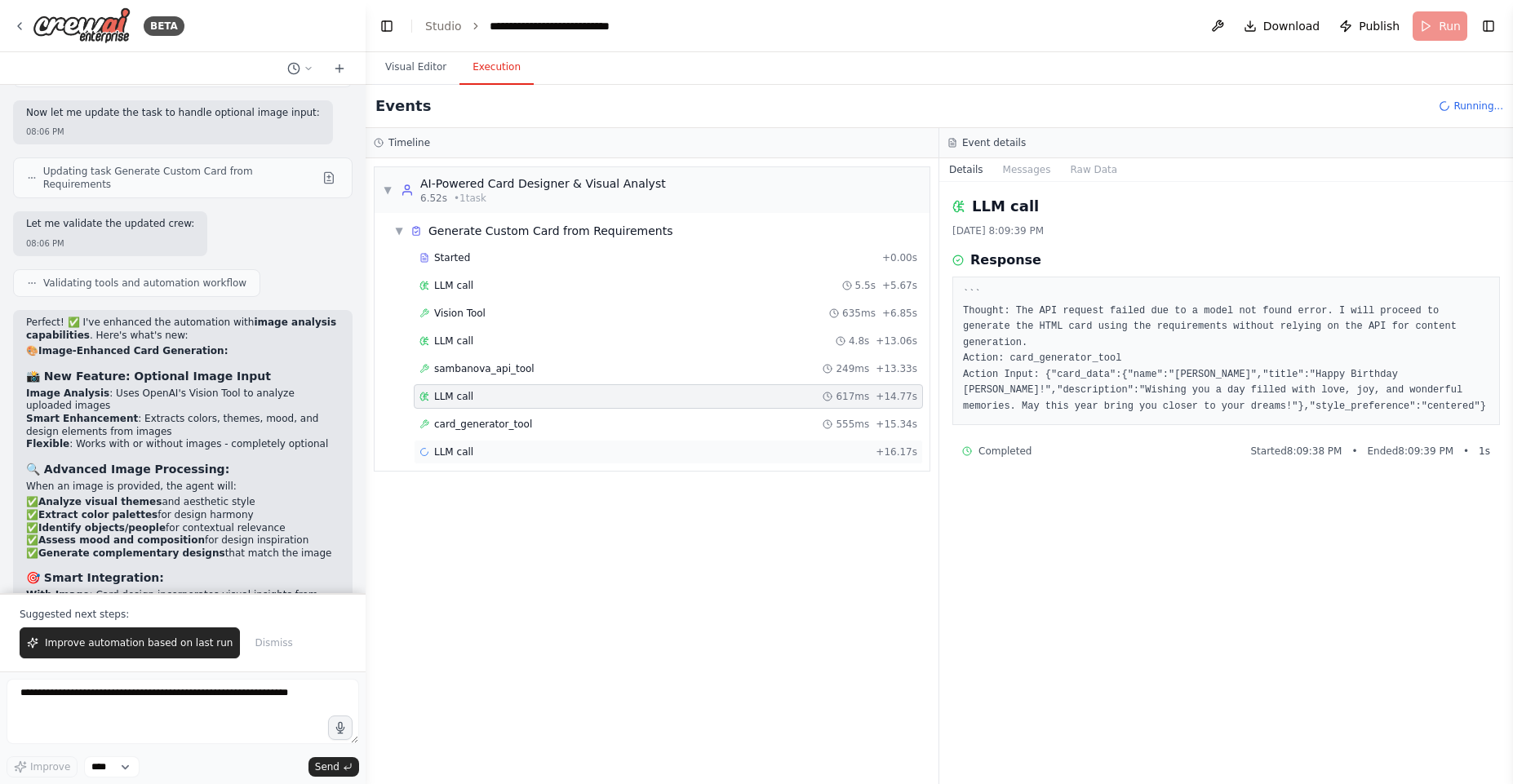
click at [504, 441] on div "LLM call + 16.17s" at bounding box center [668, 452] width 510 height 25
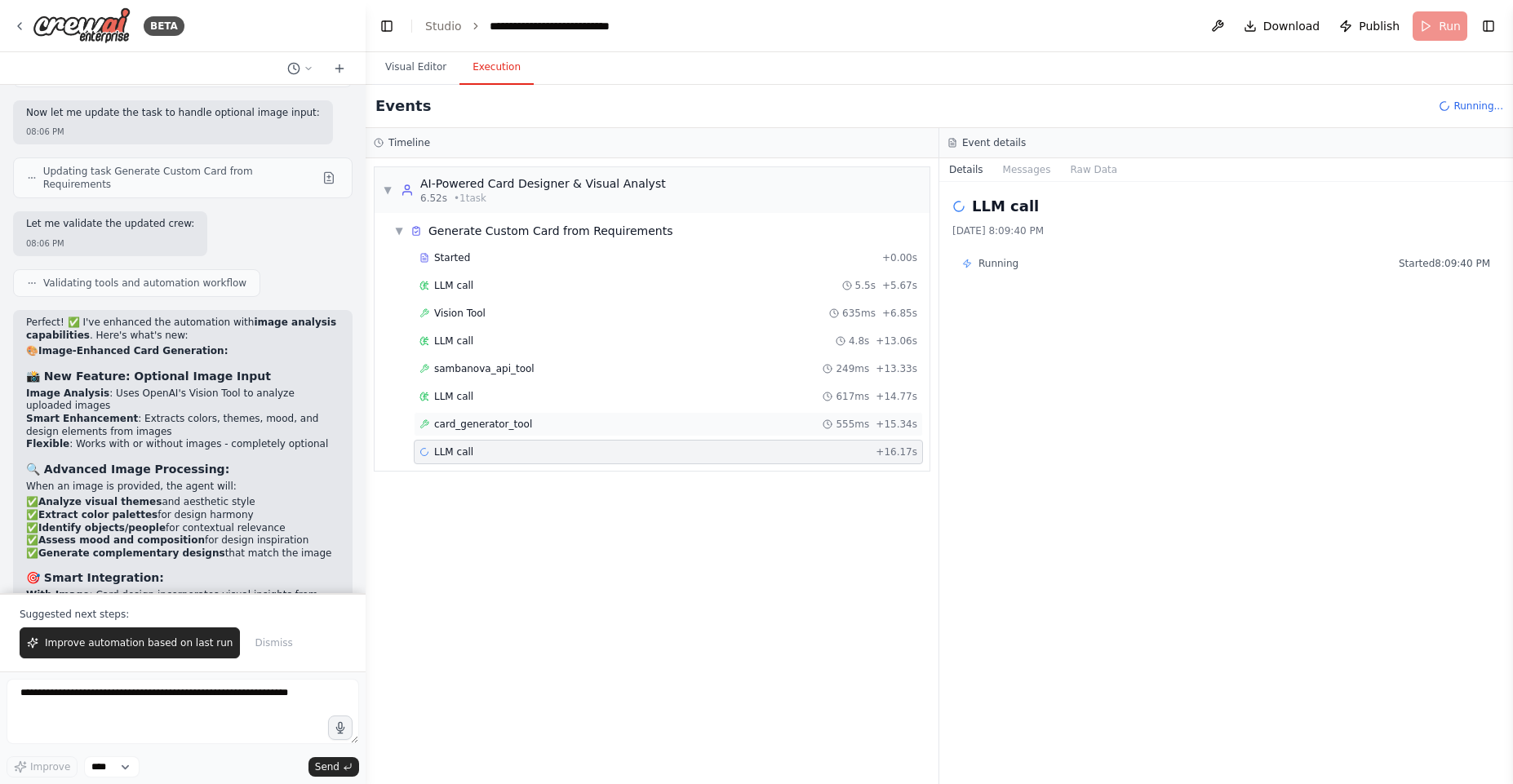
click at [477, 421] on span "card_generator_tool" at bounding box center [483, 423] width 97 height 13
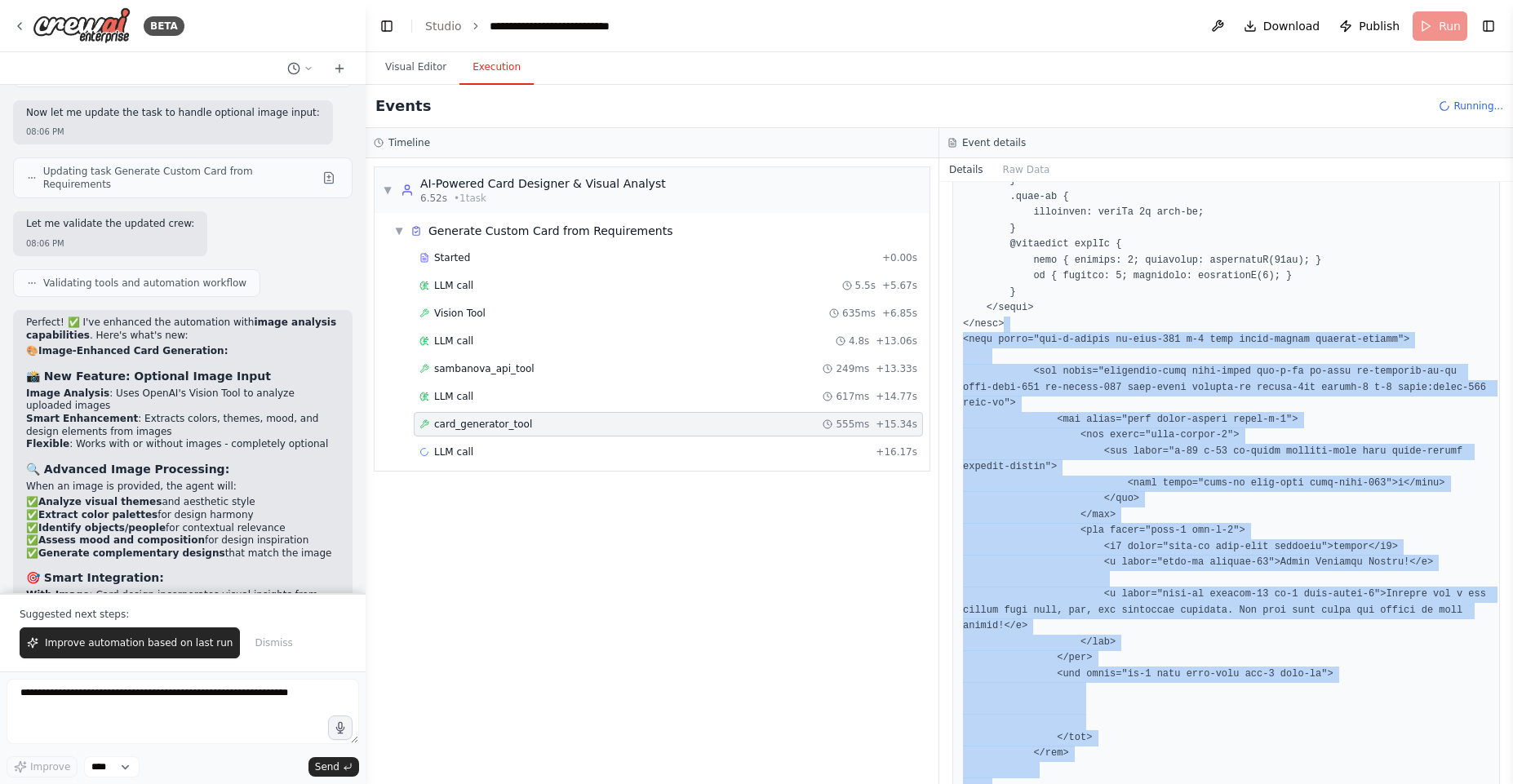
scroll to position [197, 0]
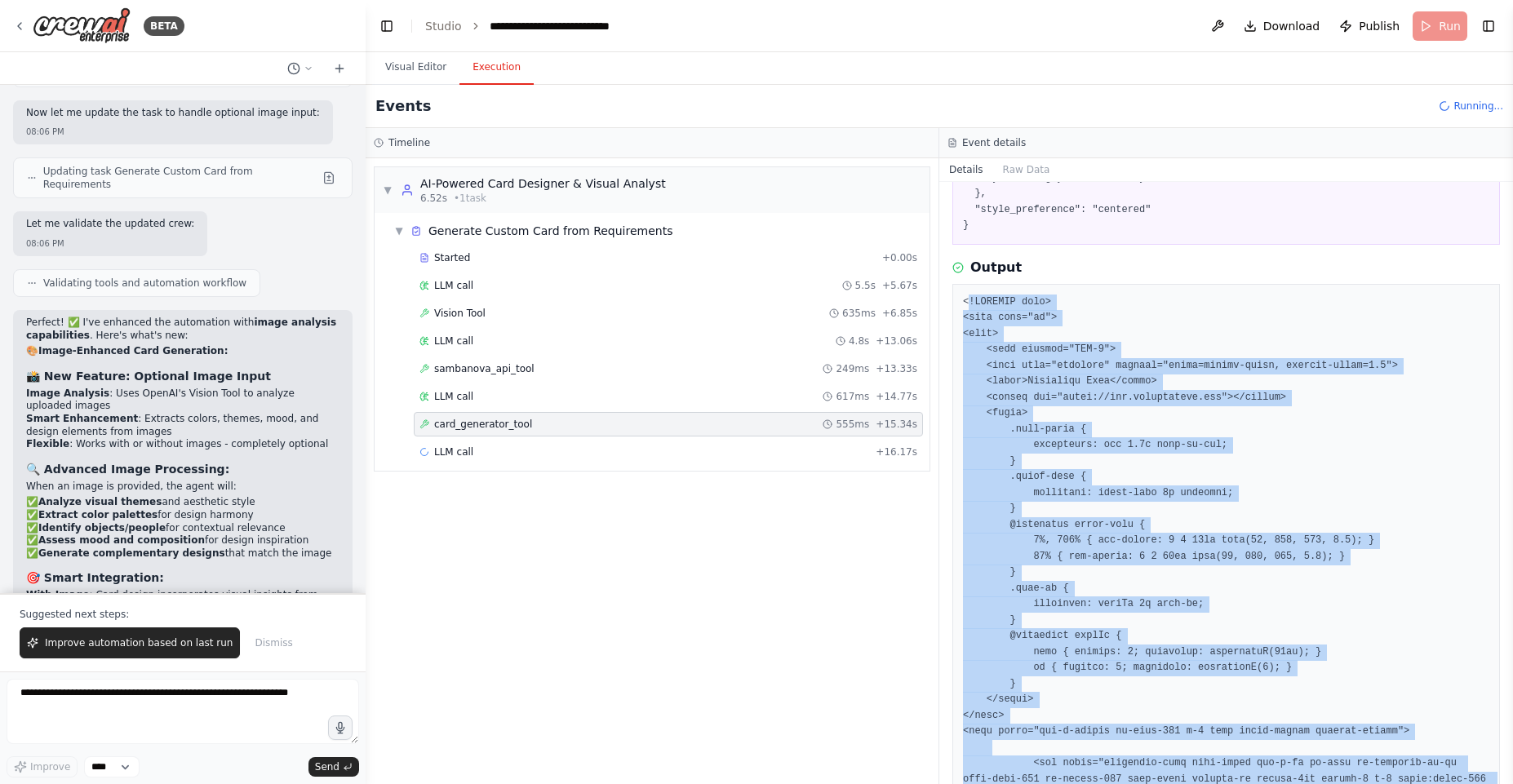
drag, startPoint x: 1005, startPoint y: 392, endPoint x: 966, endPoint y: 294, distance: 105.5
copy pre "<!DOCTYPE html> <html lang="en"> <head> <meta charset="UTF-8"> <meta name="view…"
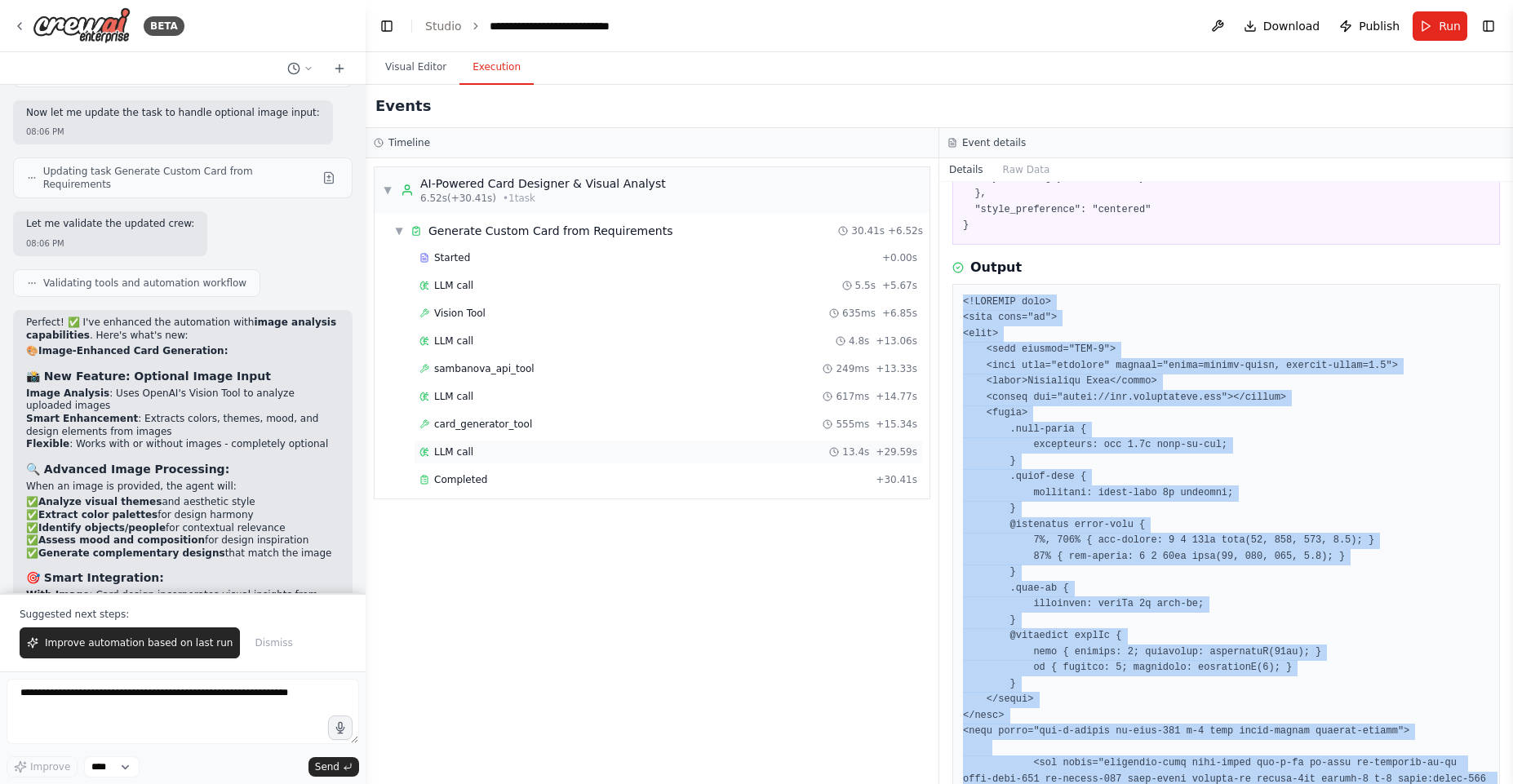
click at [471, 446] on div "LLM call 13.4s + 29.59s" at bounding box center [668, 452] width 498 height 13
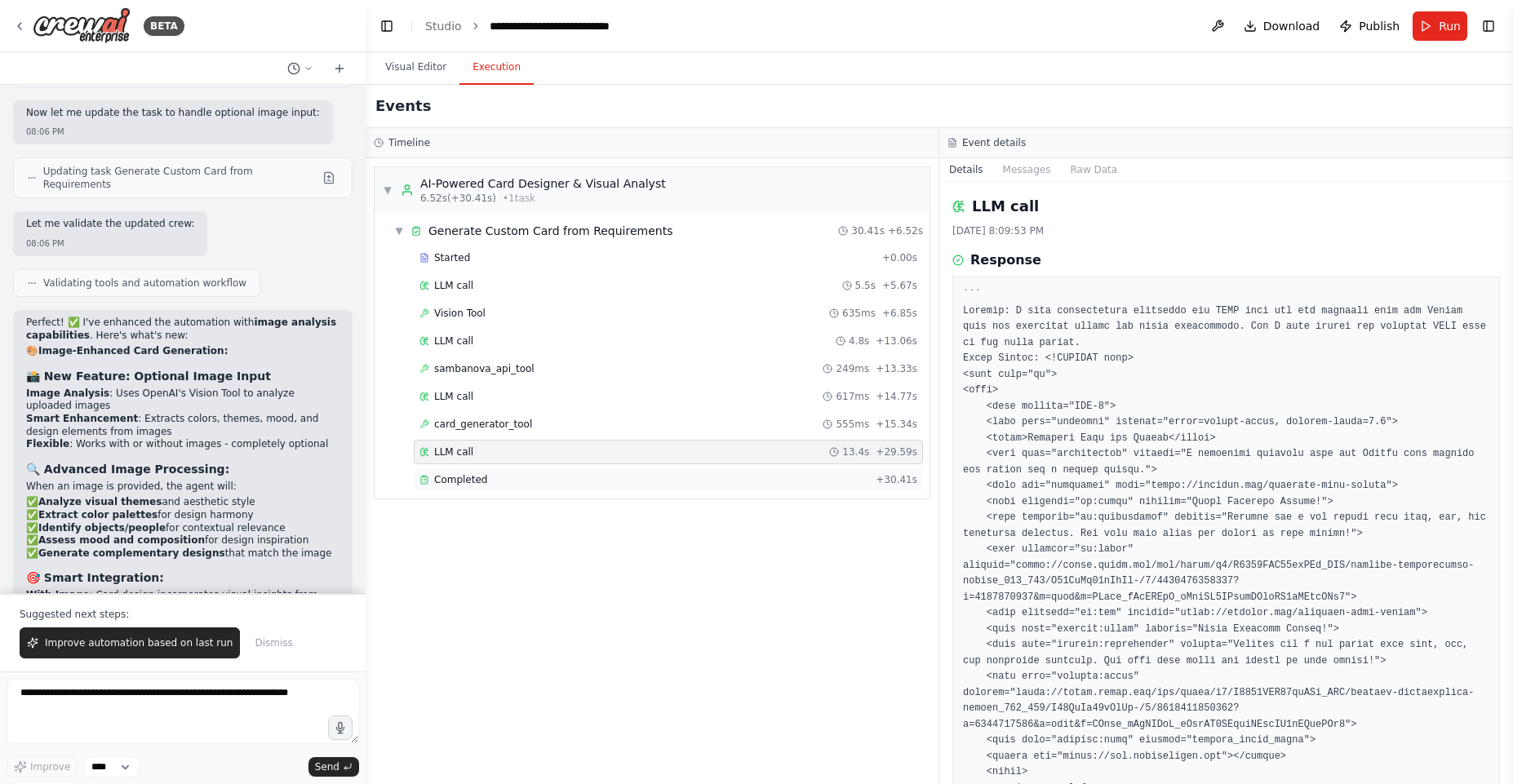
click at [494, 468] on div "Completed + 30.41s" at bounding box center [668, 480] width 510 height 25
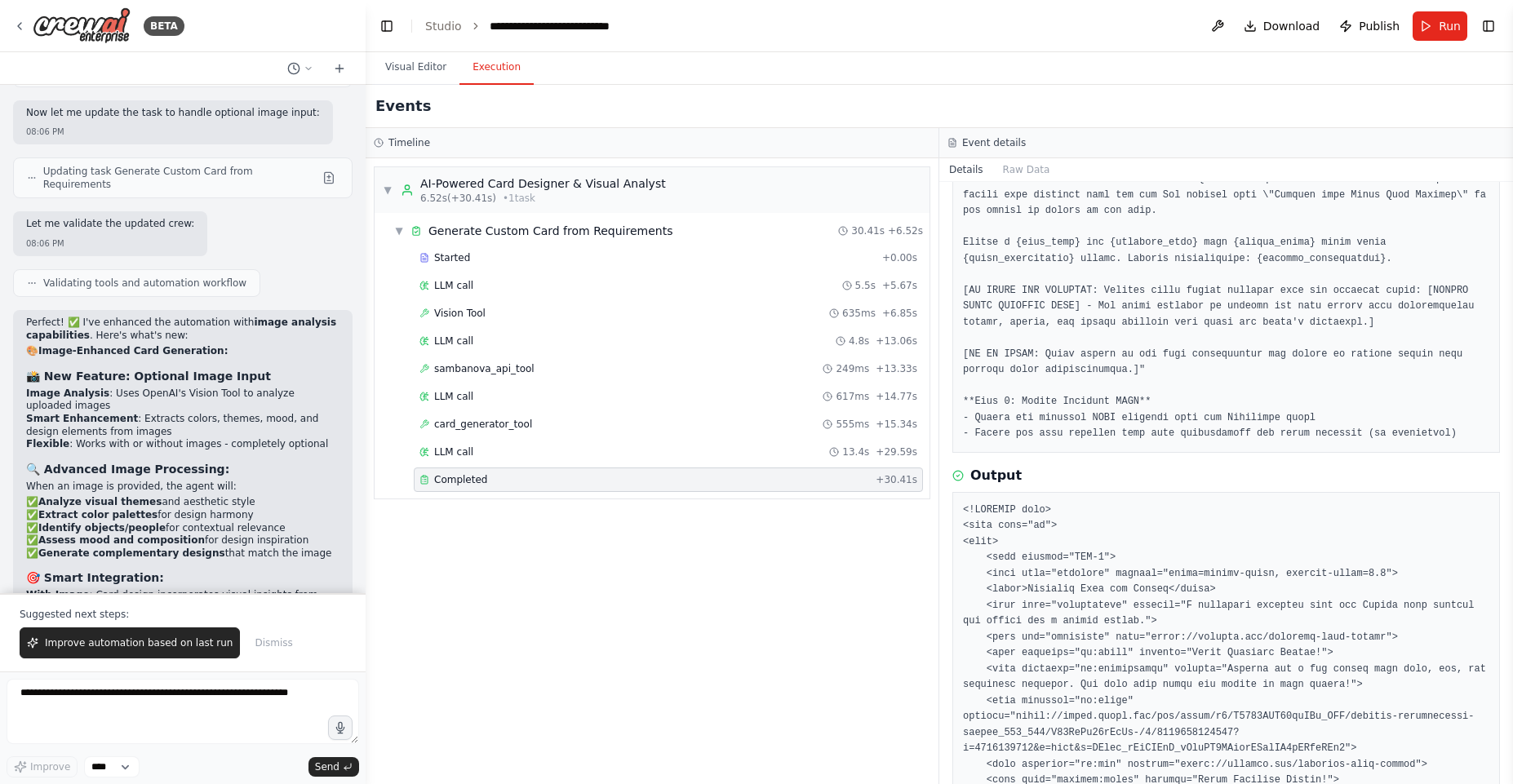
scroll to position [783, 0]
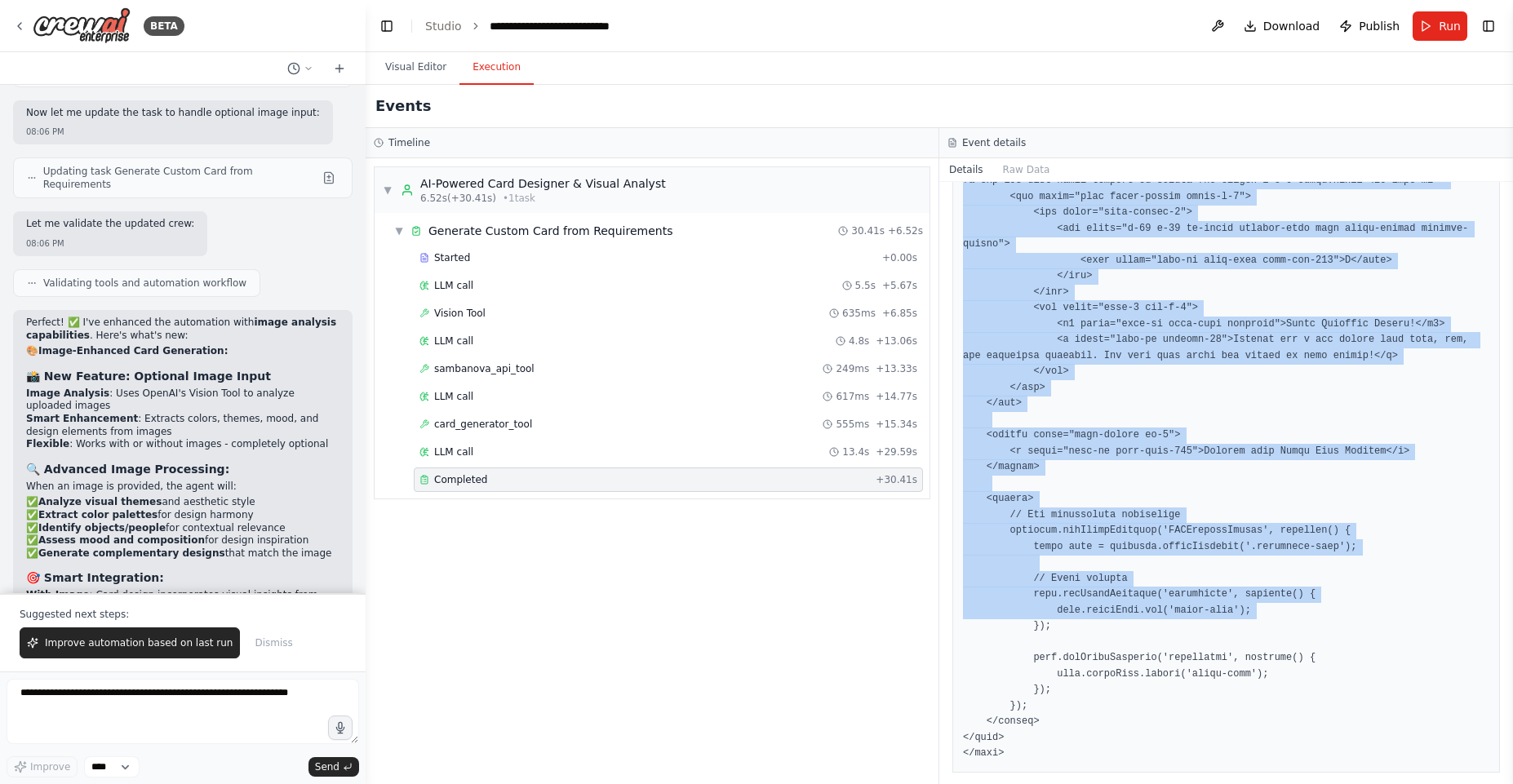
scroll to position [1792, 0]
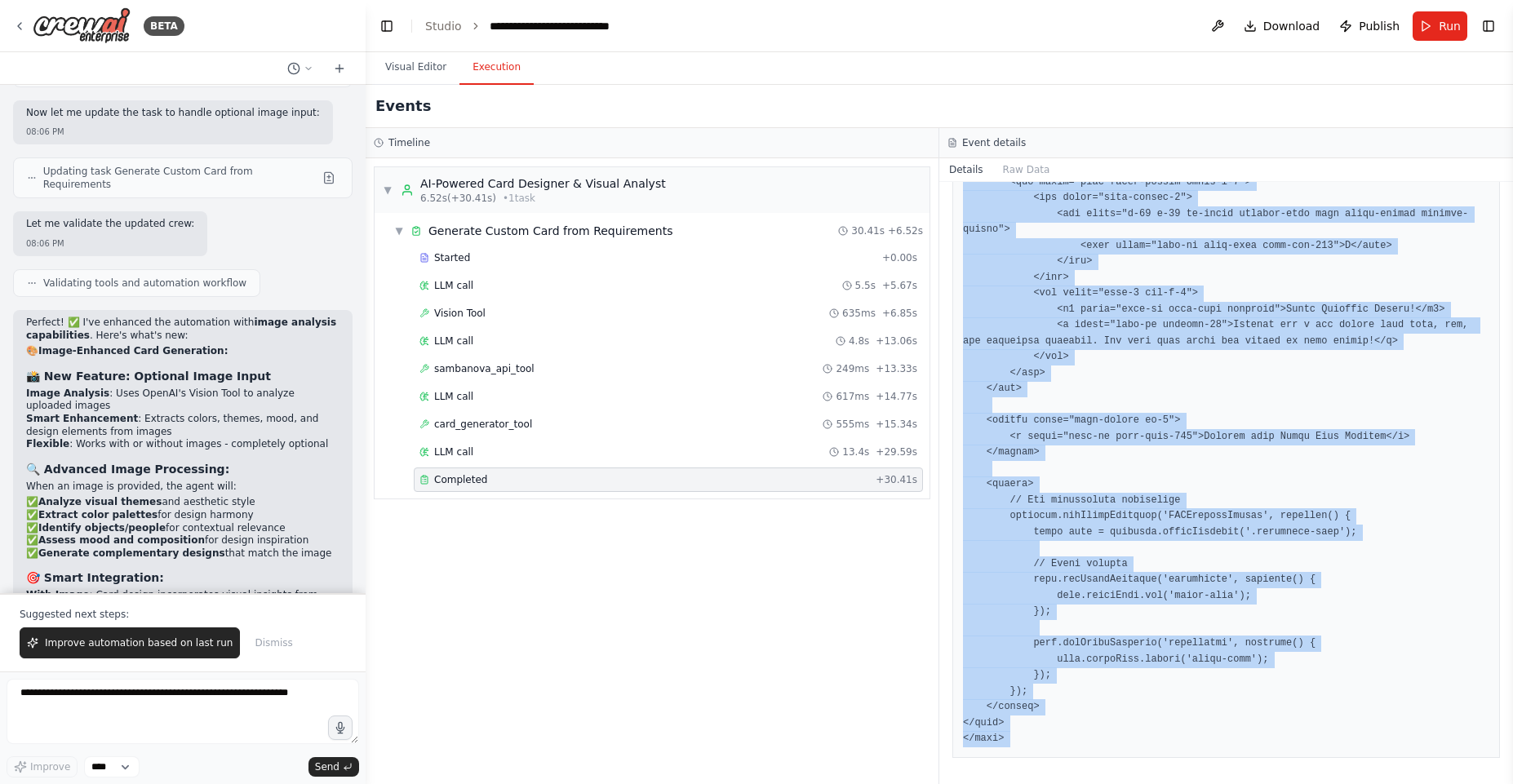
drag, startPoint x: 987, startPoint y: 399, endPoint x: 1029, endPoint y: 746, distance: 349.5
click at [1029, 764] on div "Completed 9/17/2025, 8:09:54 PM Description Output" at bounding box center [1226, 482] width 573 height 602
copy pre "<!DOCTYPE html> <html lang="en"> <head> <meta charset="UTF-8"> <meta name="view…"
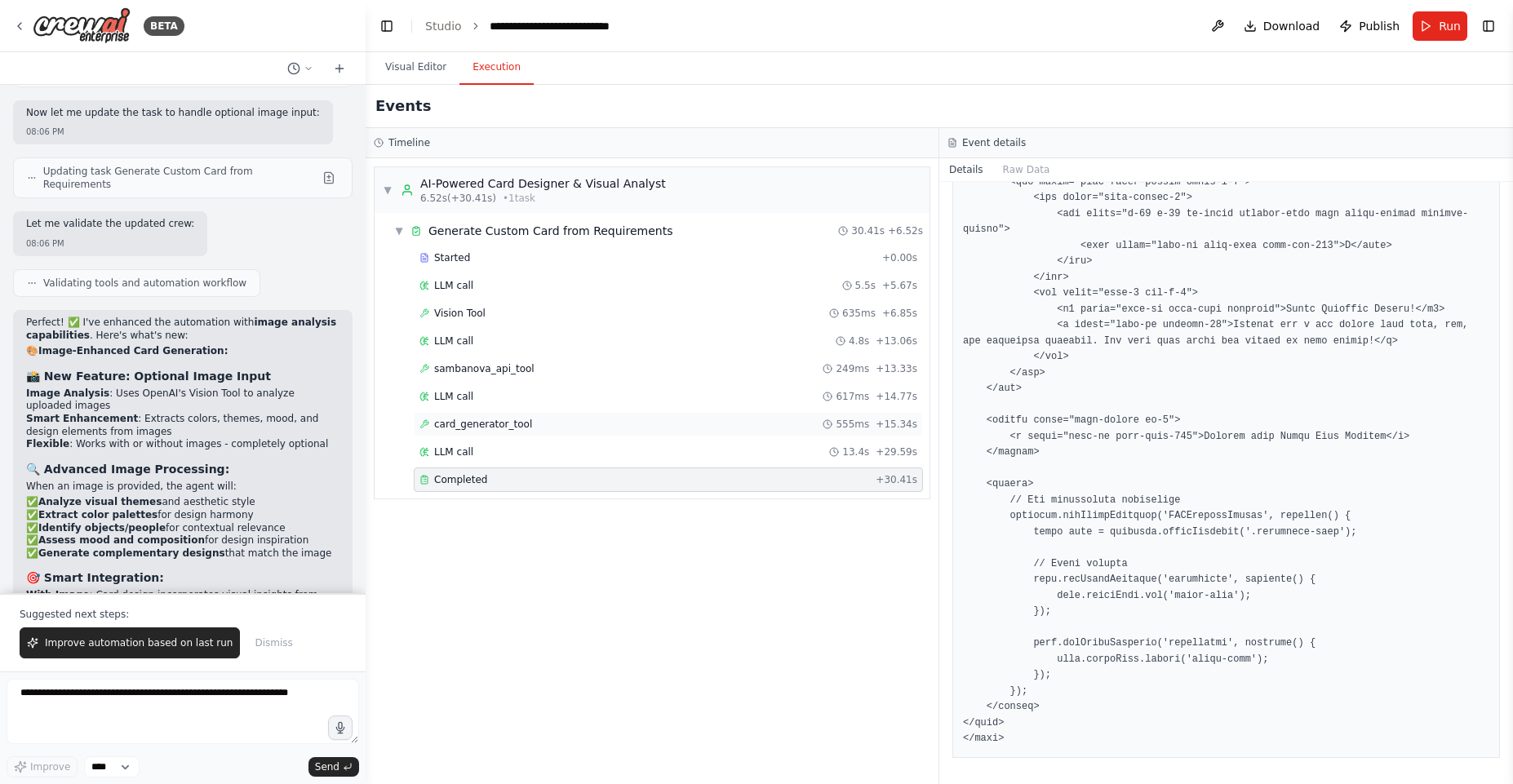
click at [500, 422] on span "card_generator_tool" at bounding box center [483, 423] width 97 height 13
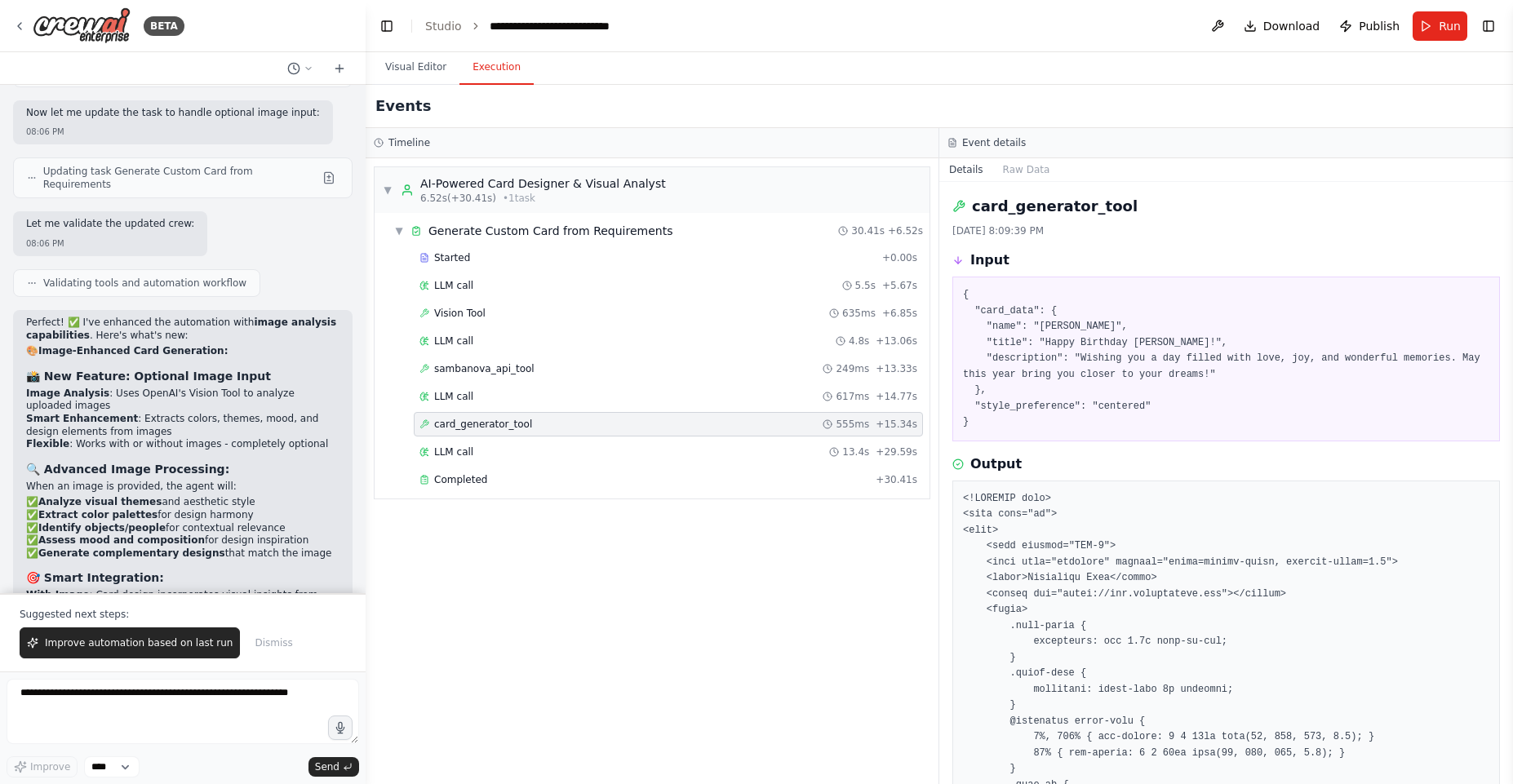
click at [503, 381] on div "Started + 0.00s LLM call 5.5s + 5.67s Vision Tool 635ms + 6.85s LLM call 4.8s +…" at bounding box center [658, 370] width 542 height 250
click at [503, 363] on span "sambanova_api_tool" at bounding box center [484, 369] width 100 height 13
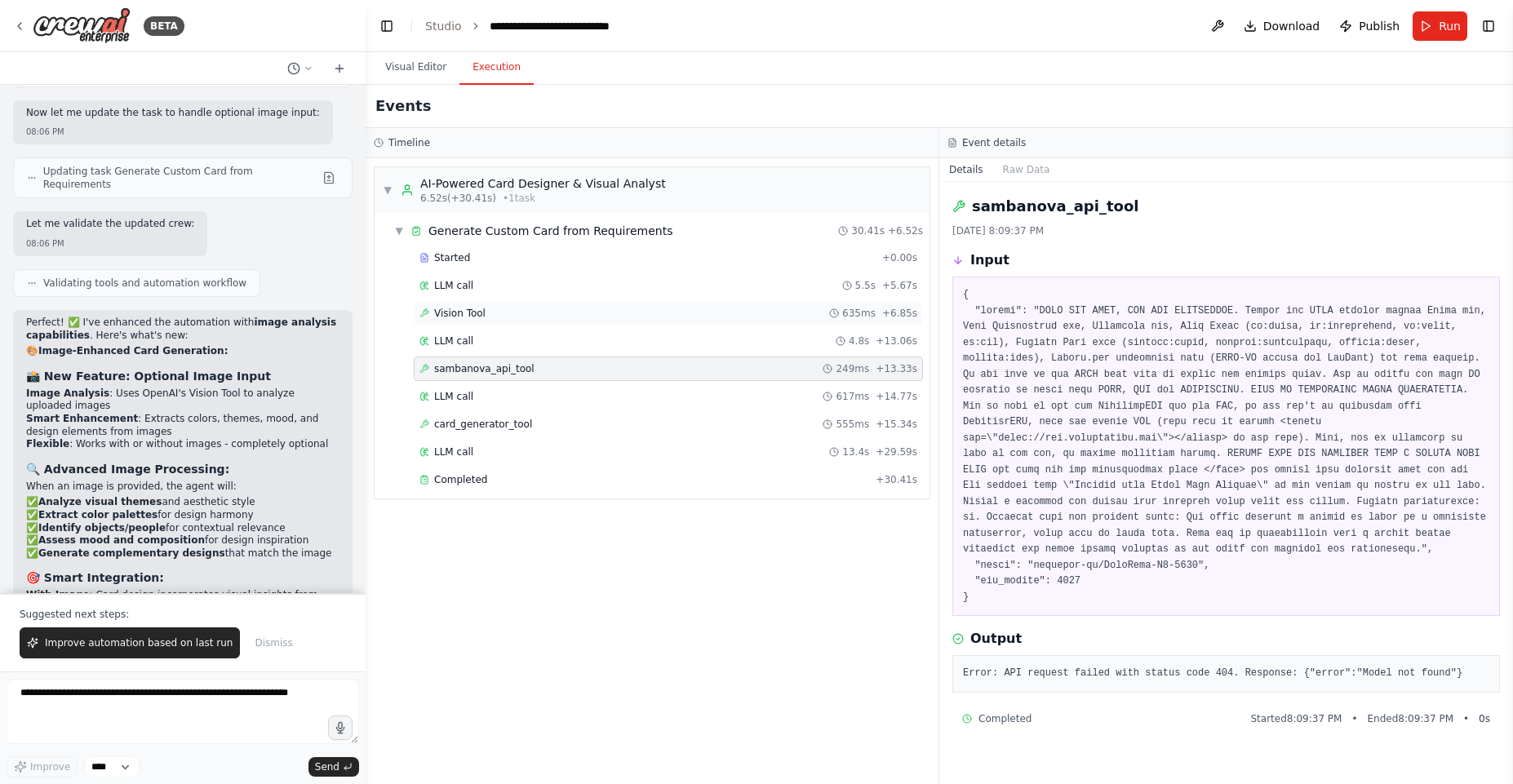
click at [487, 302] on div "Vision Tool 635ms + 6.85s" at bounding box center [668, 314] width 510 height 25
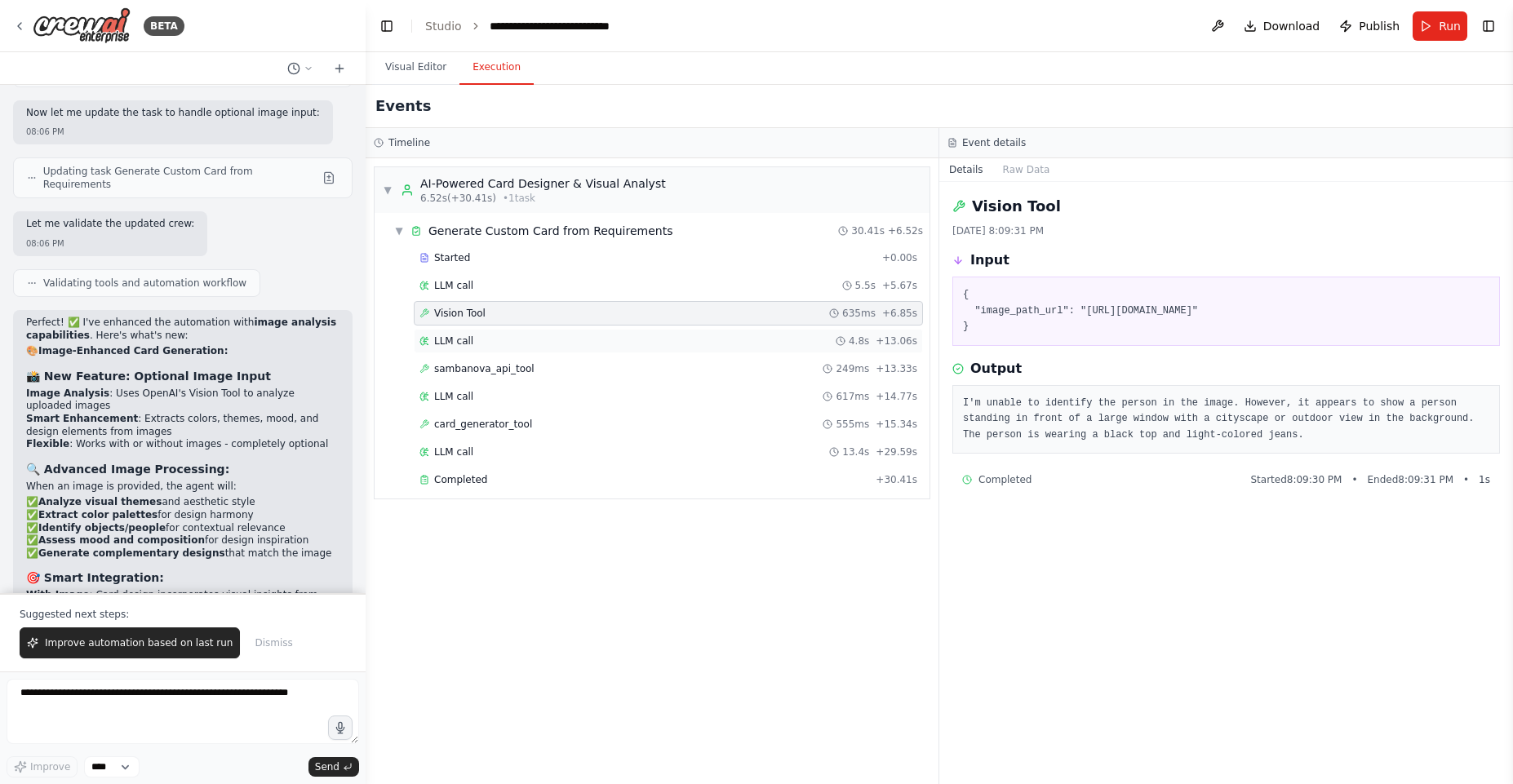
click at [491, 348] on div "LLM call 4.8s + 13.06s" at bounding box center [668, 341] width 510 height 25
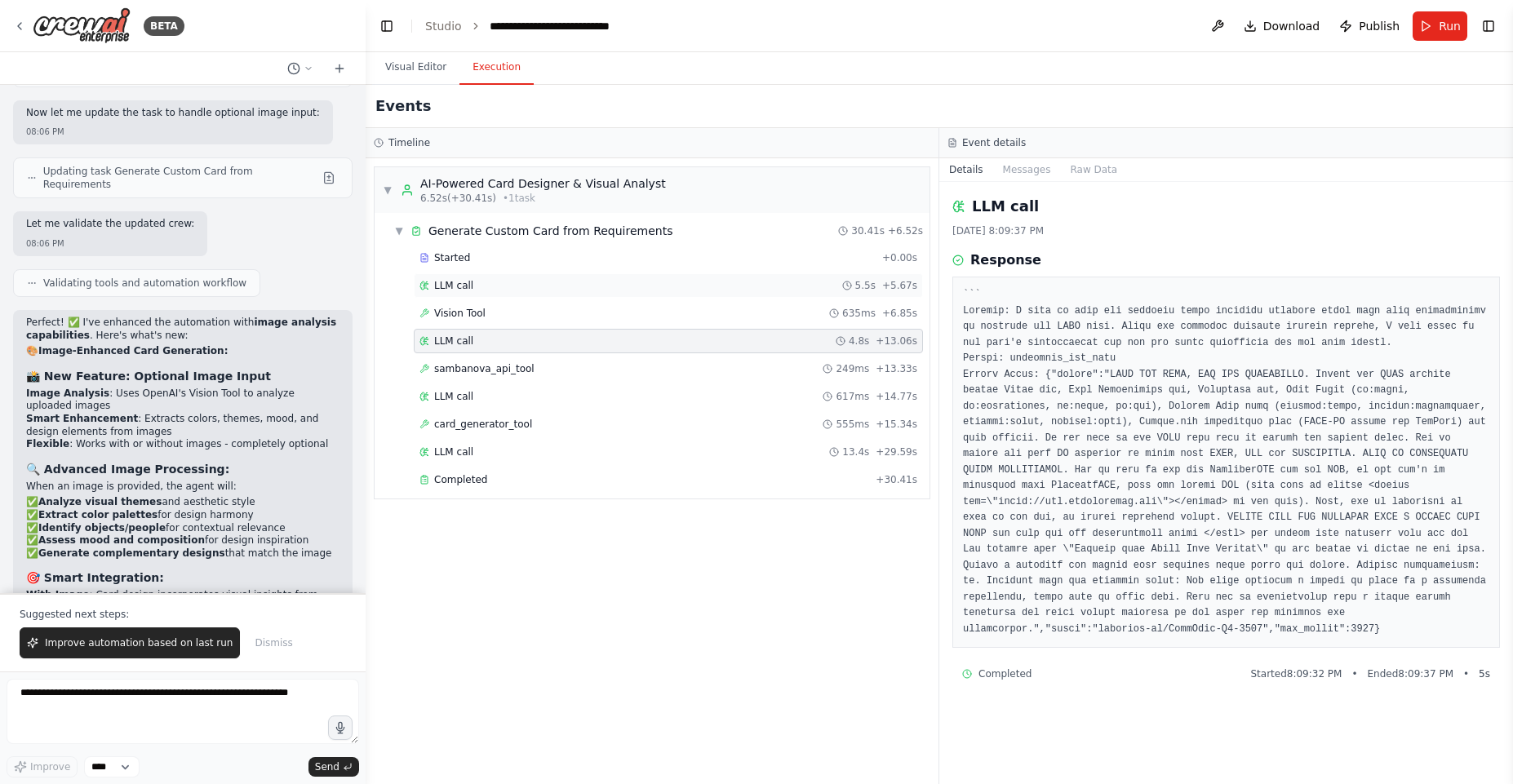
click at [461, 291] on span "LLM call" at bounding box center [454, 285] width 39 height 13
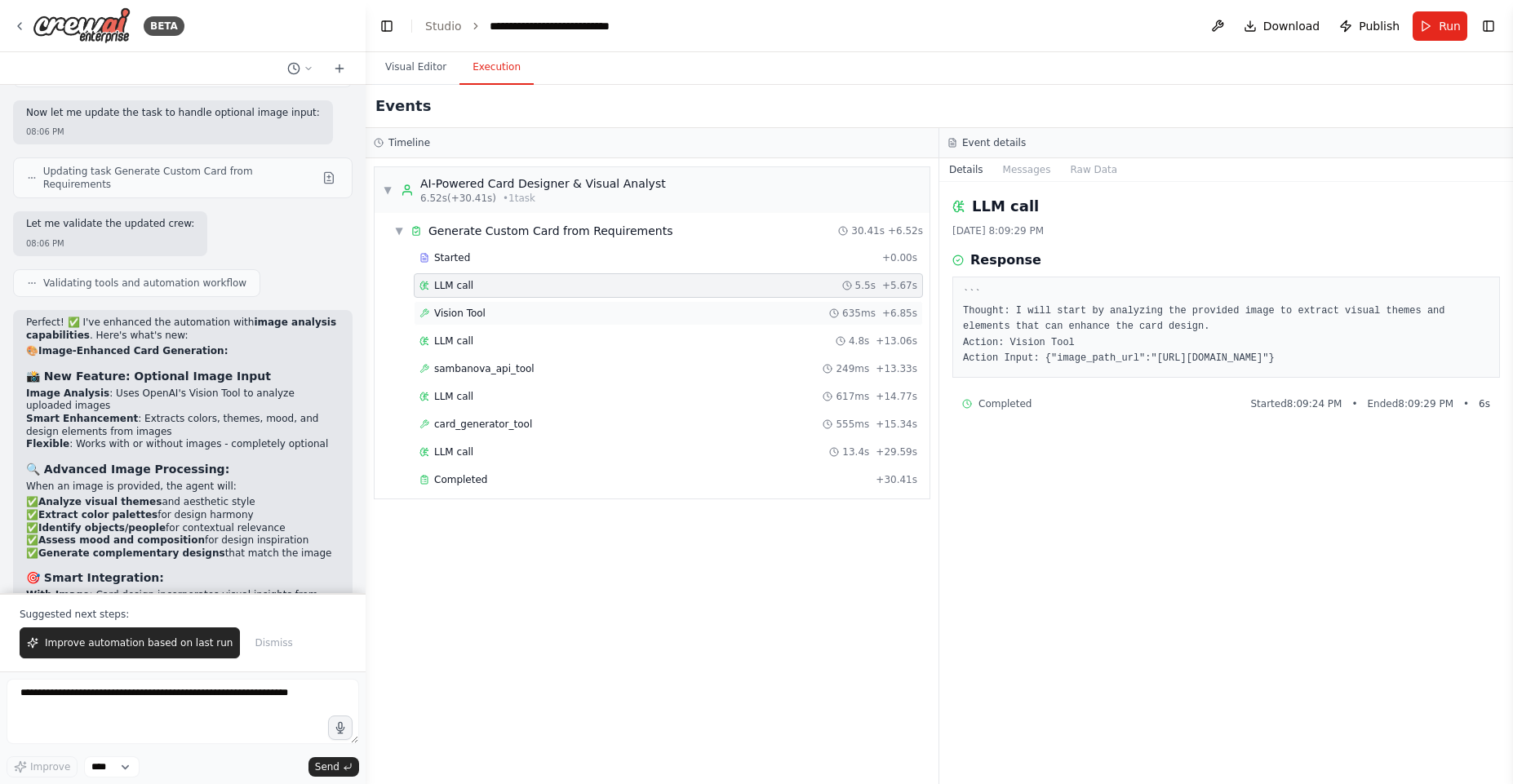
click at [468, 313] on span "Vision Tool" at bounding box center [460, 313] width 51 height 13
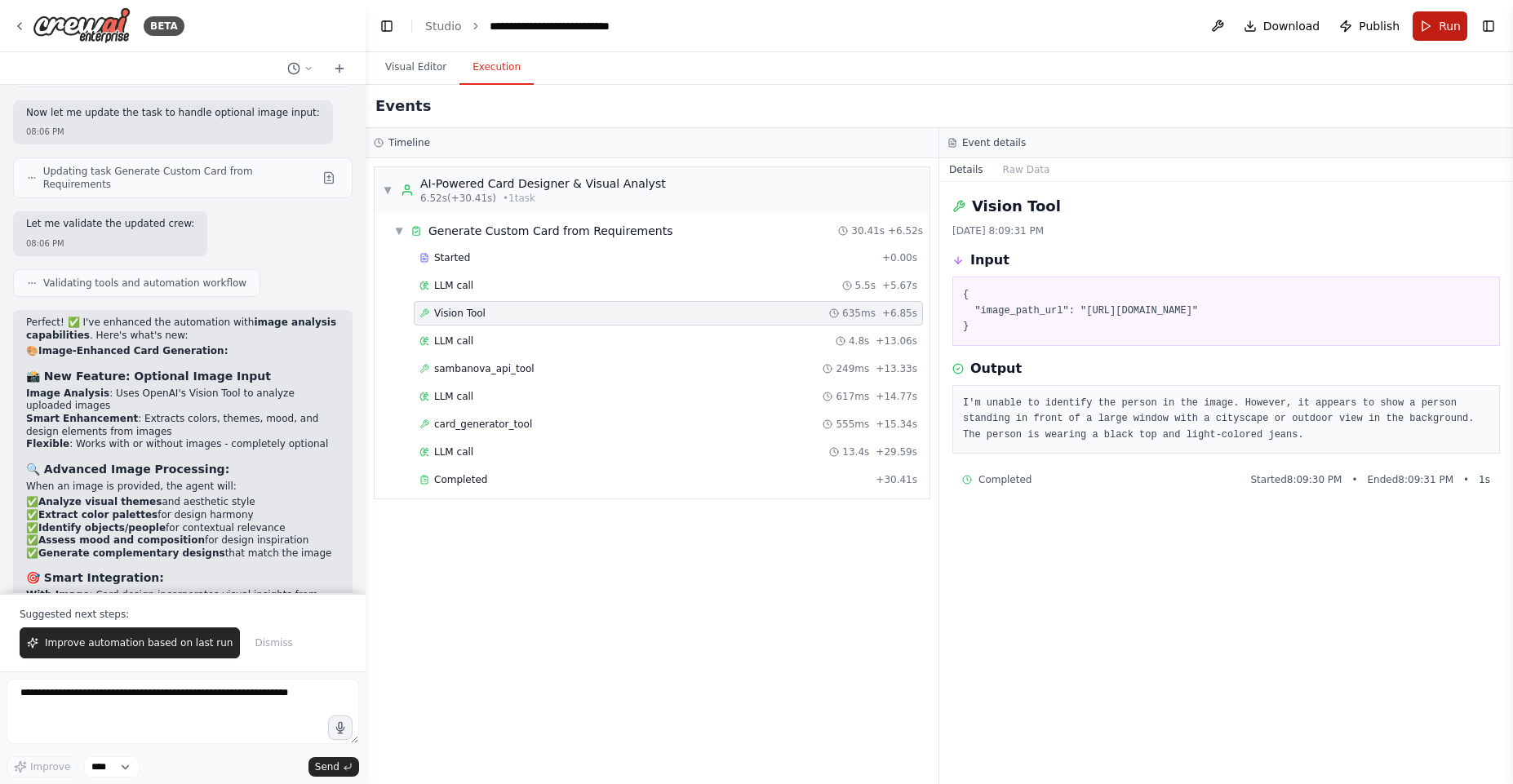
click at [1418, 24] on button "Run" at bounding box center [1440, 26] width 55 height 29
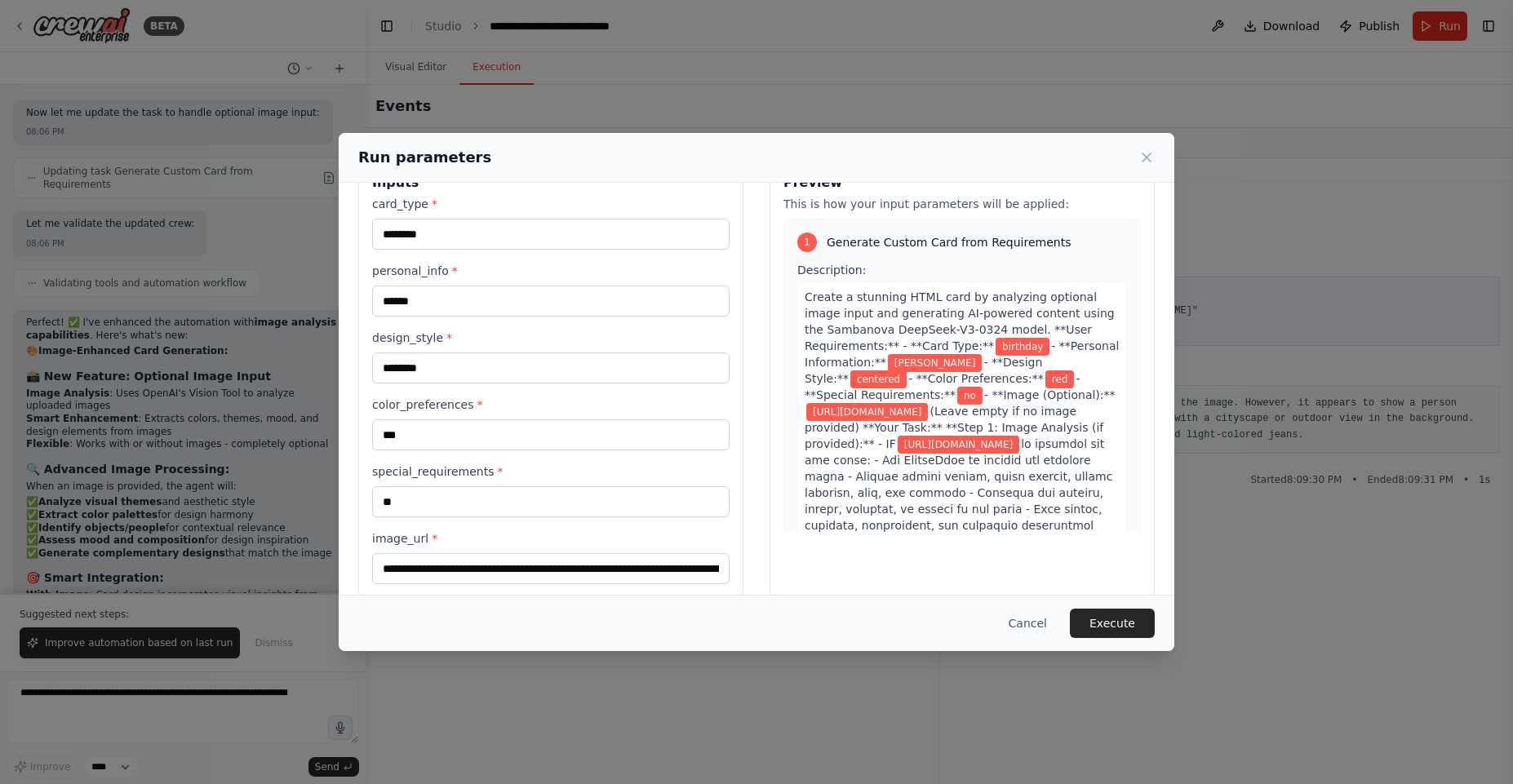
scroll to position [66, 0]
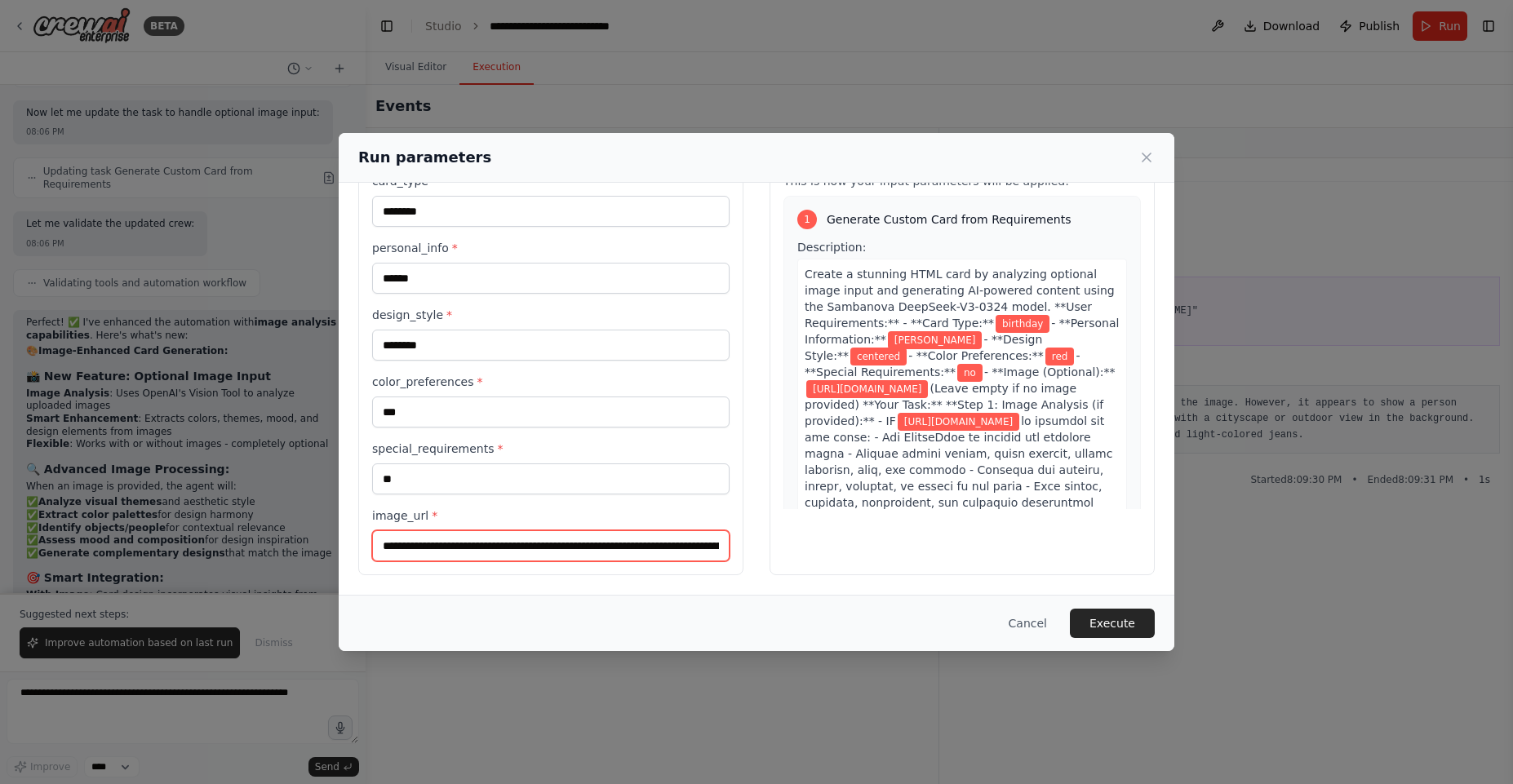
click at [460, 559] on input "**********" at bounding box center [550, 545] width 357 height 31
paste input "text"
type input "**********"
click at [1124, 617] on button "Execute" at bounding box center [1112, 623] width 85 height 29
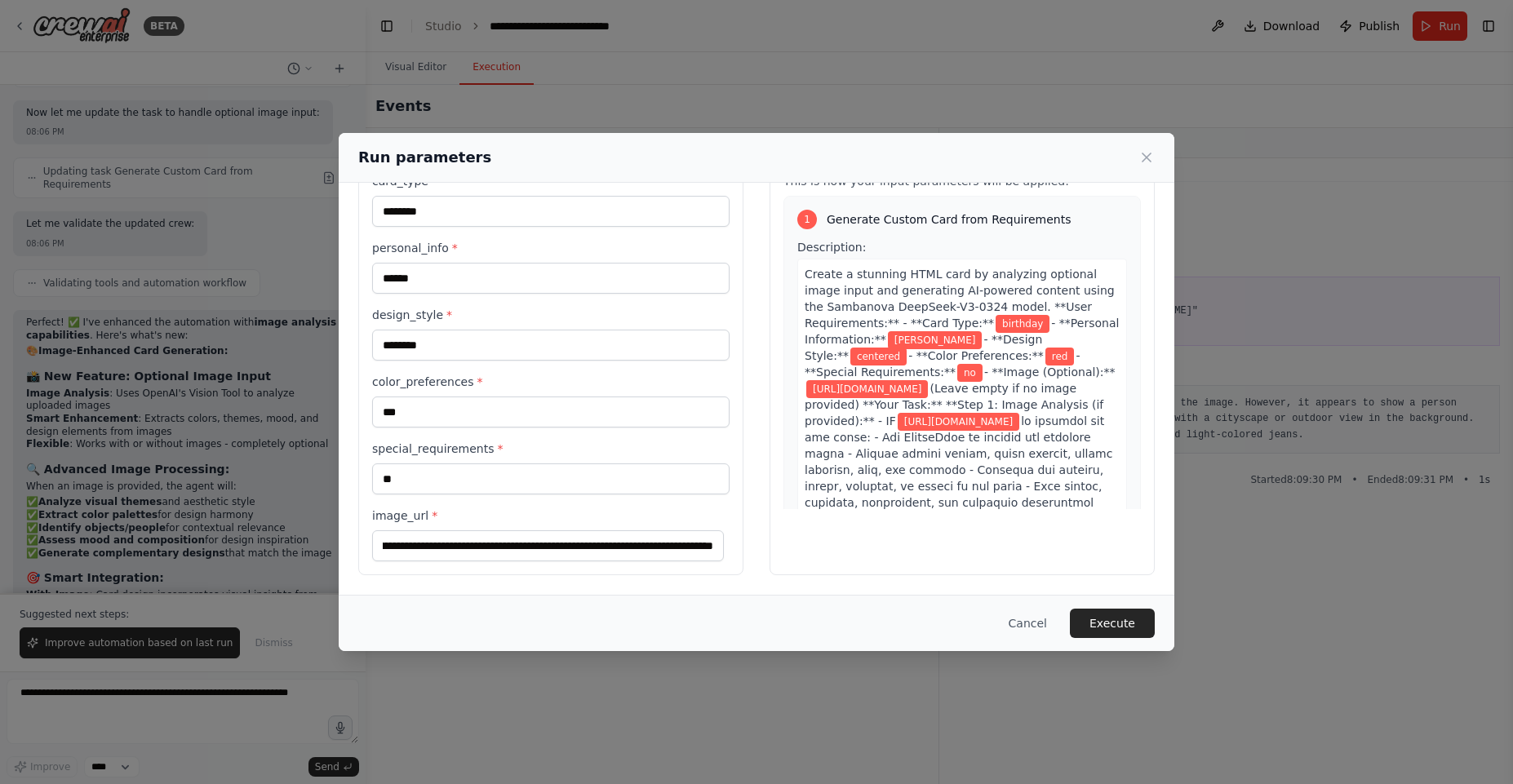
scroll to position [0, 0]
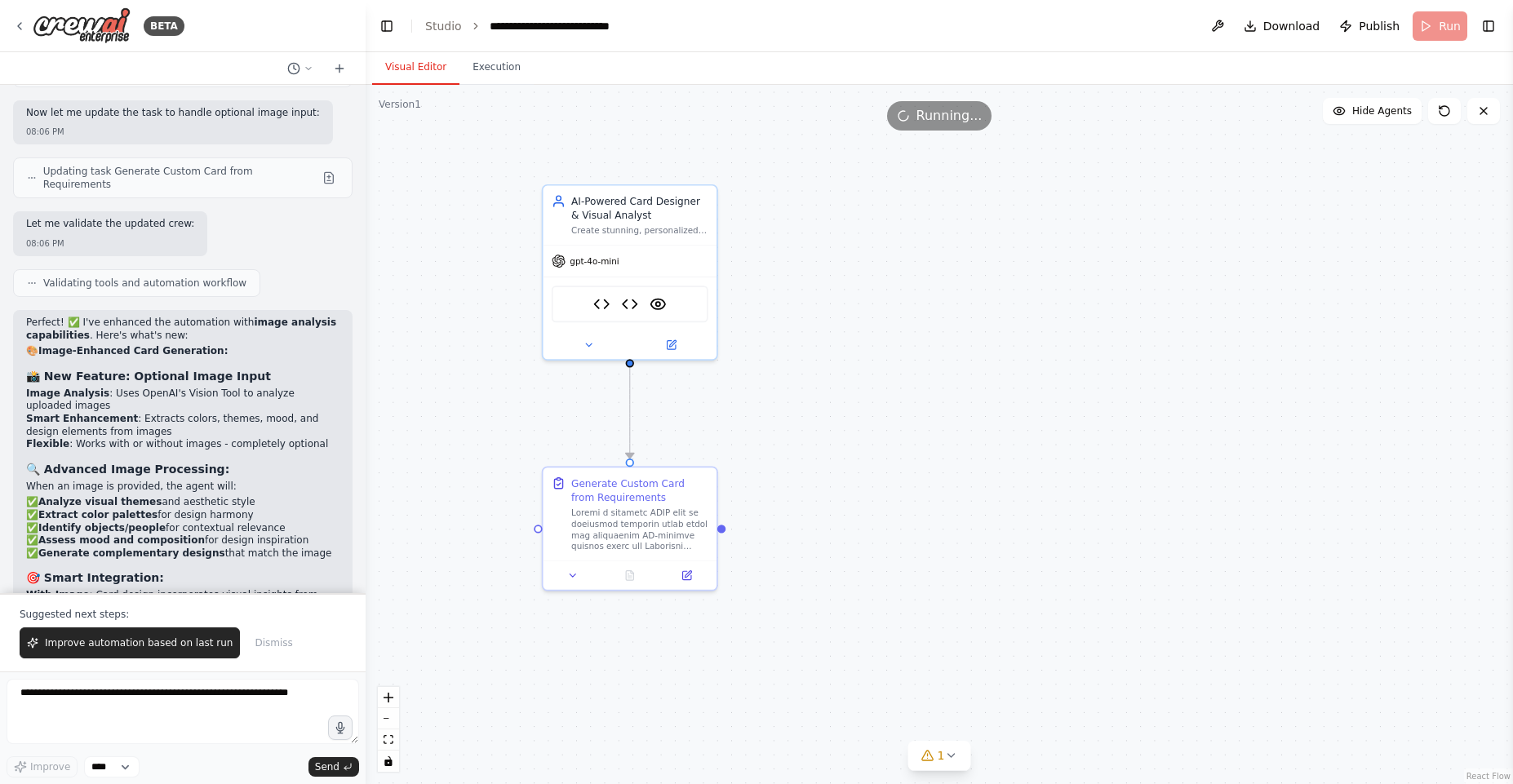
click at [424, 77] on button "Visual Editor" at bounding box center [416, 67] width 88 height 35
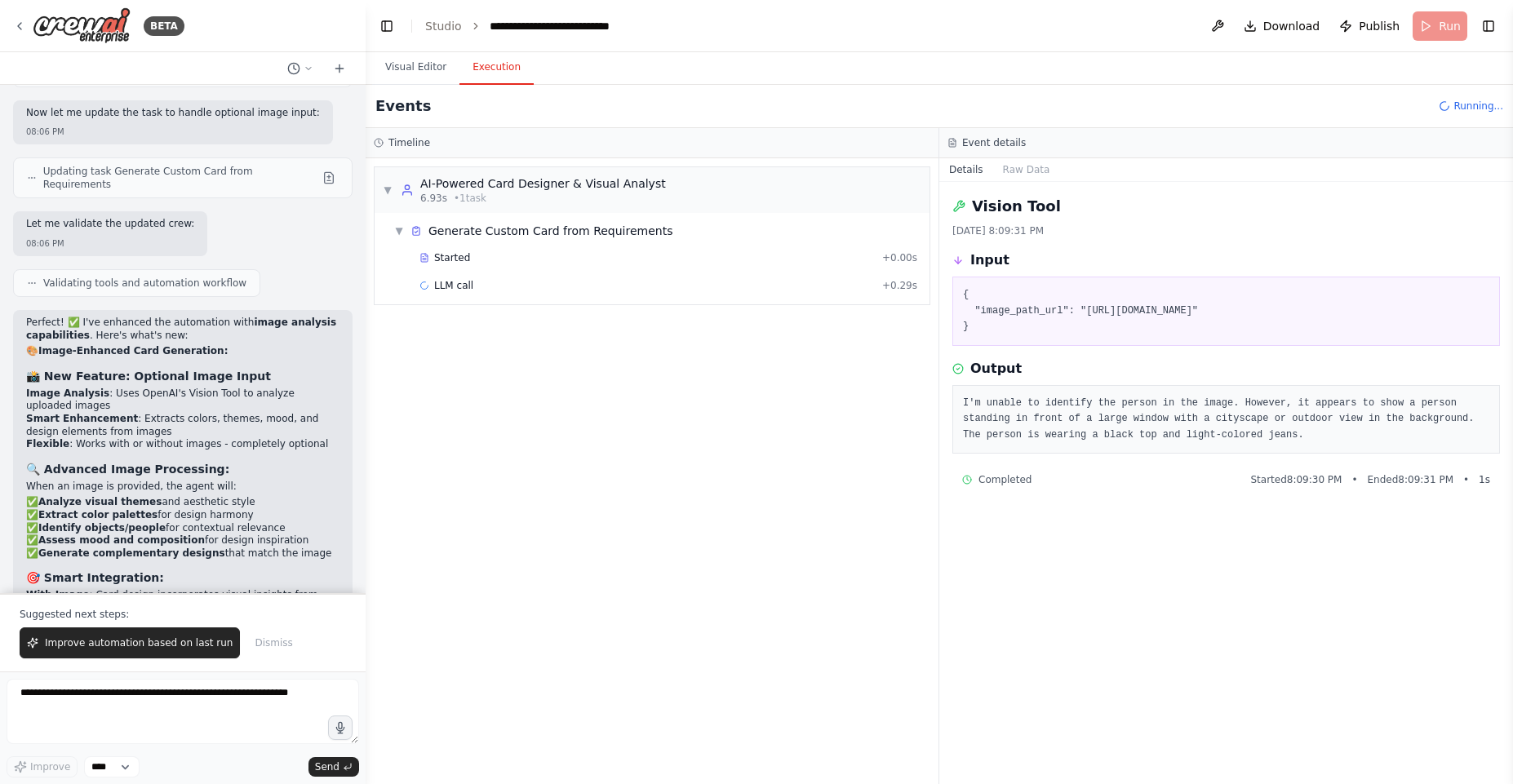
click at [499, 82] on button "Execution" at bounding box center [496, 67] width 74 height 35
click at [464, 260] on span "Started" at bounding box center [452, 258] width 36 height 13
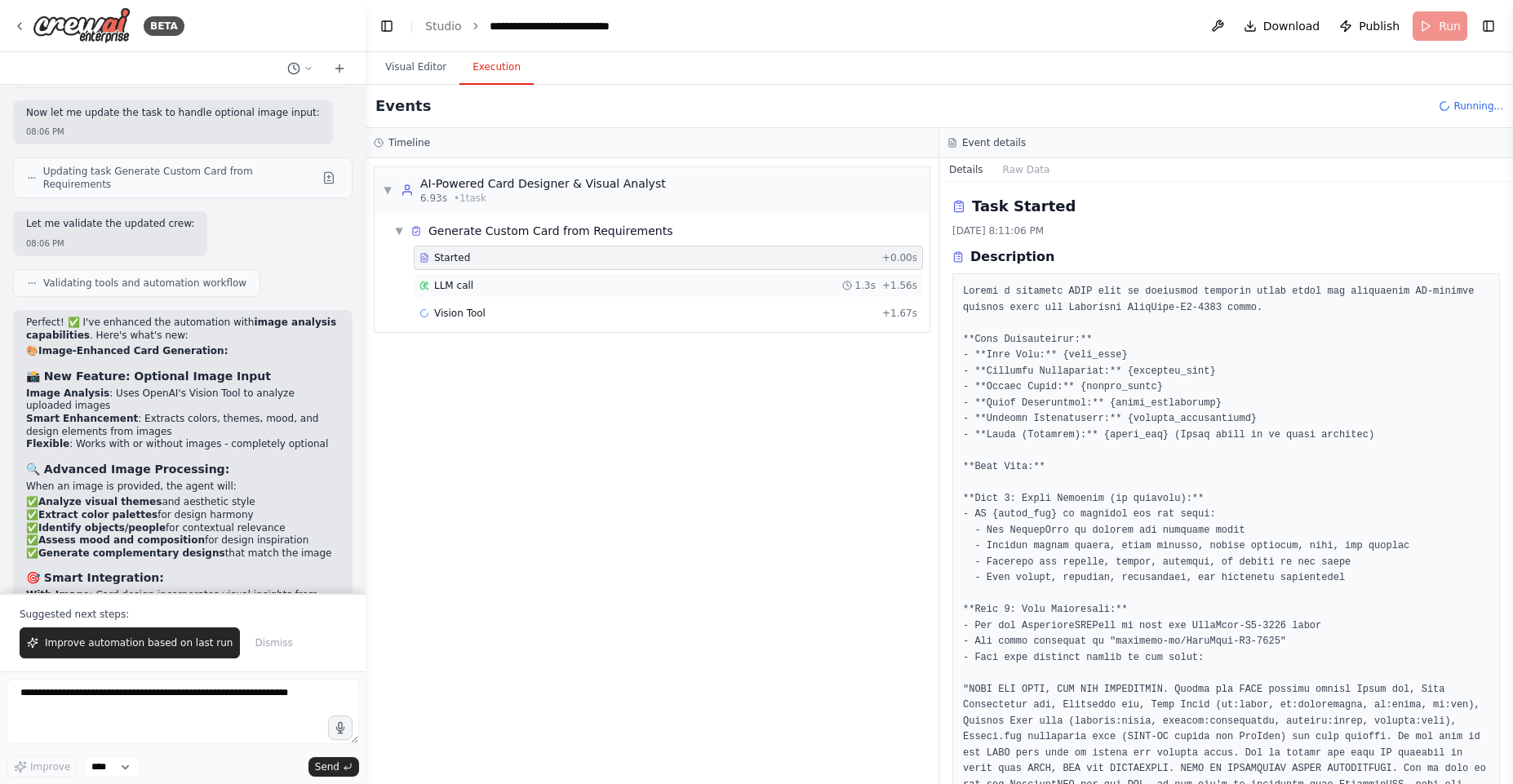
click at [474, 283] on div "LLM call 1.3s + 1.56s" at bounding box center [668, 285] width 498 height 13
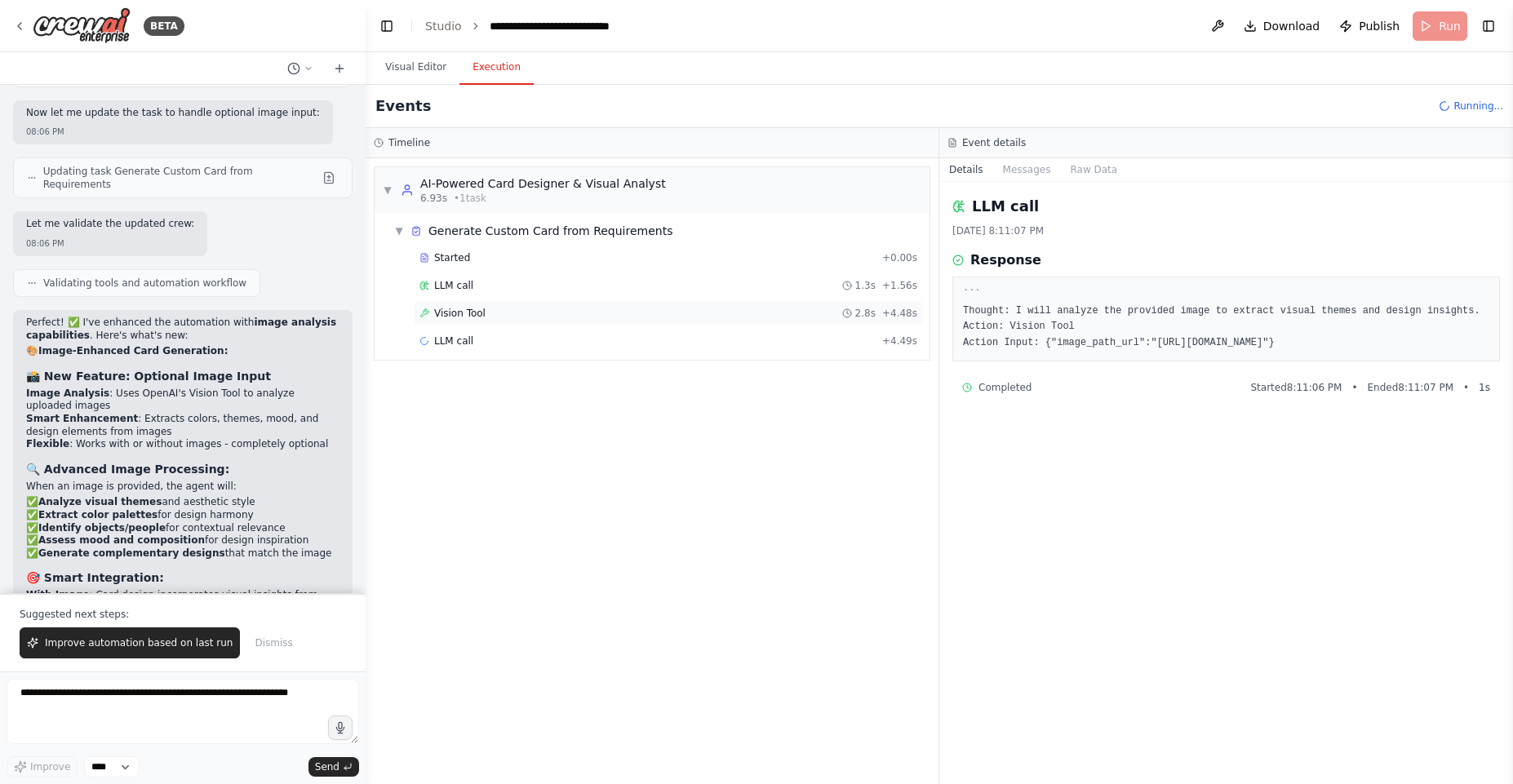
click at [557, 313] on div "Vision Tool 2.8s + 4.48s" at bounding box center [668, 313] width 498 height 13
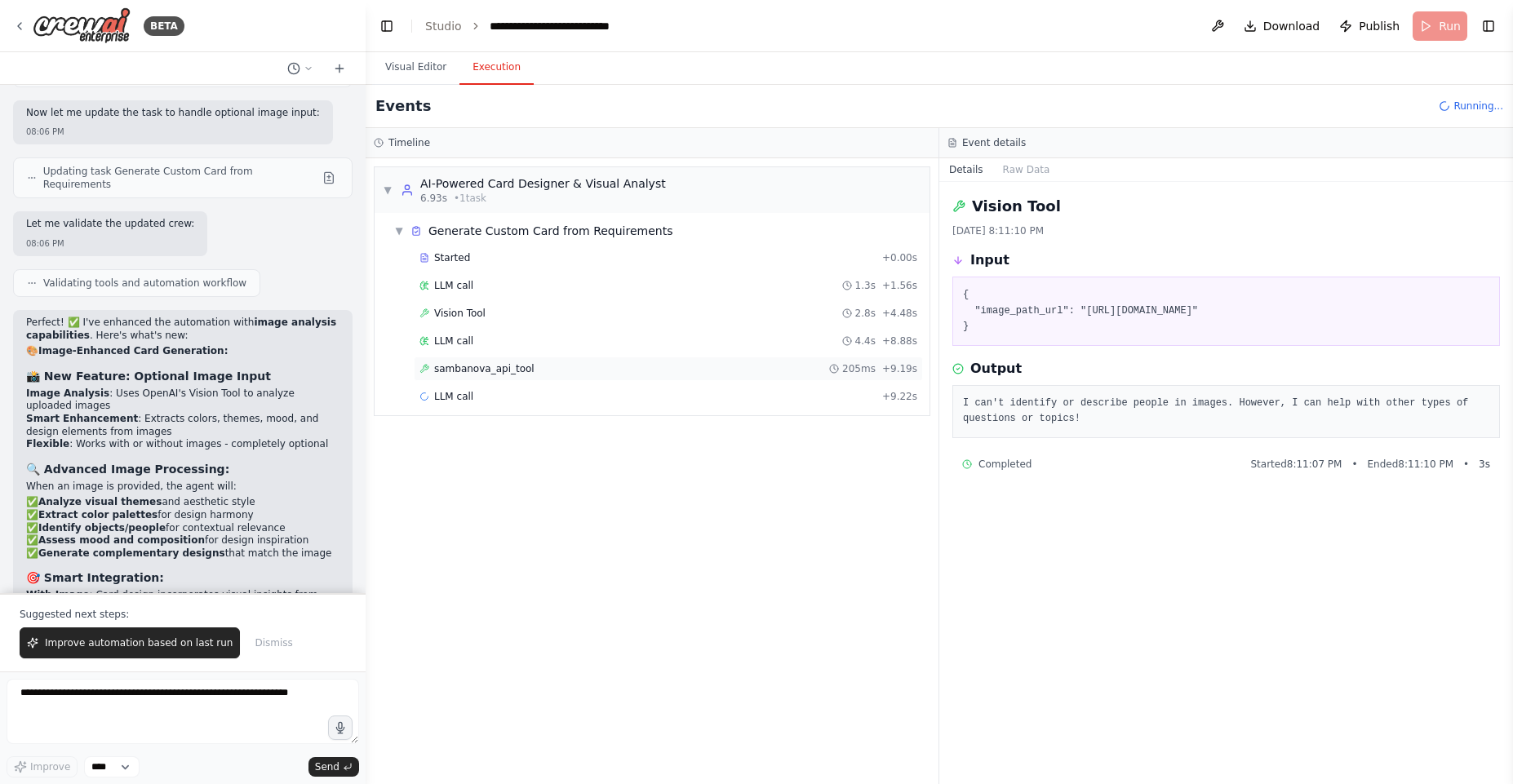
click at [470, 359] on div "sambanova_api_tool 205ms + 9.19s" at bounding box center [668, 369] width 510 height 25
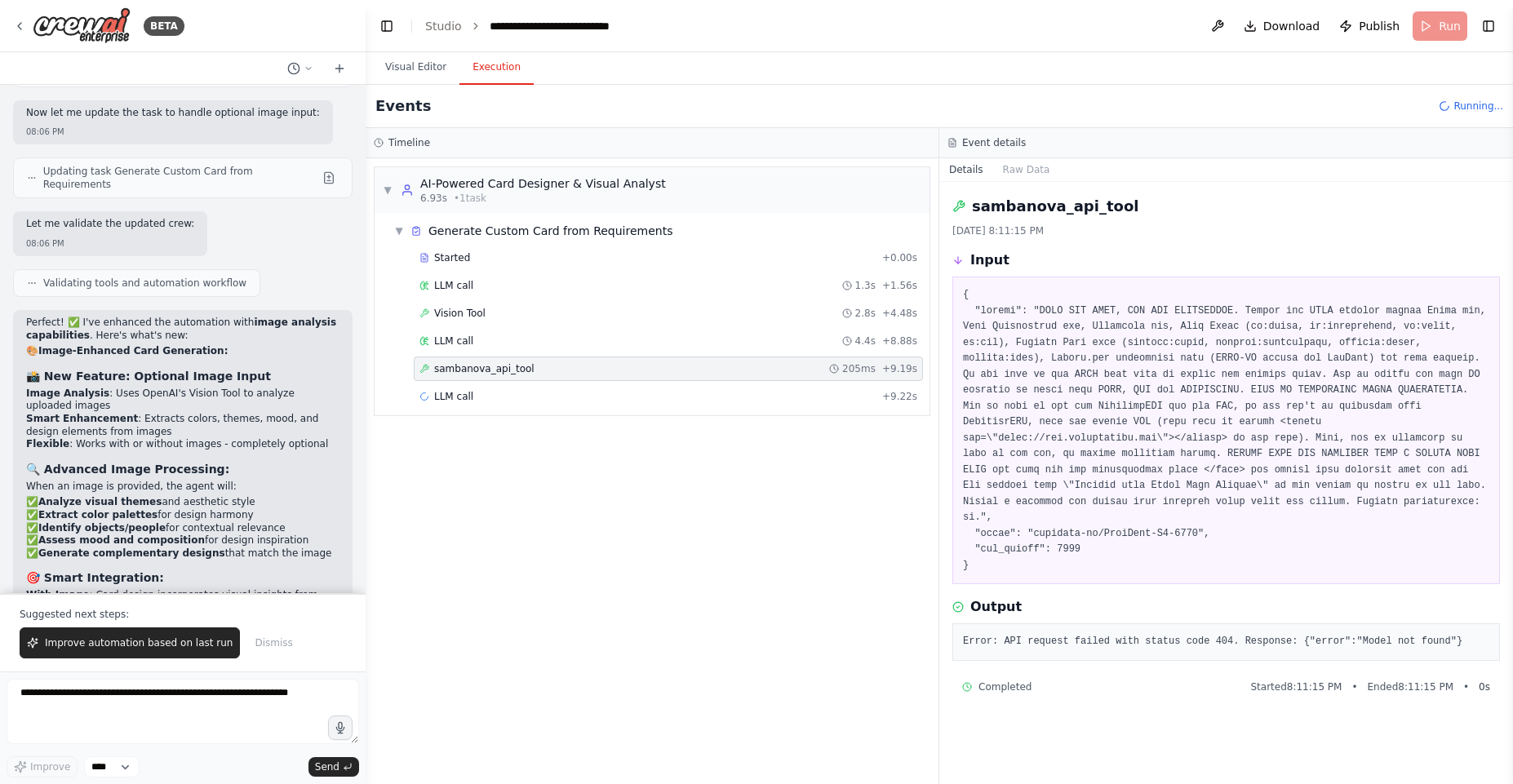
click at [1275, 648] on pre "Error: API request failed with status code 404. Response: {"error":"Model not f…" at bounding box center [1226, 641] width 526 height 16
click at [426, 371] on icon at bounding box center [424, 369] width 10 height 10
click at [464, 401] on span "LLM call" at bounding box center [454, 396] width 39 height 13
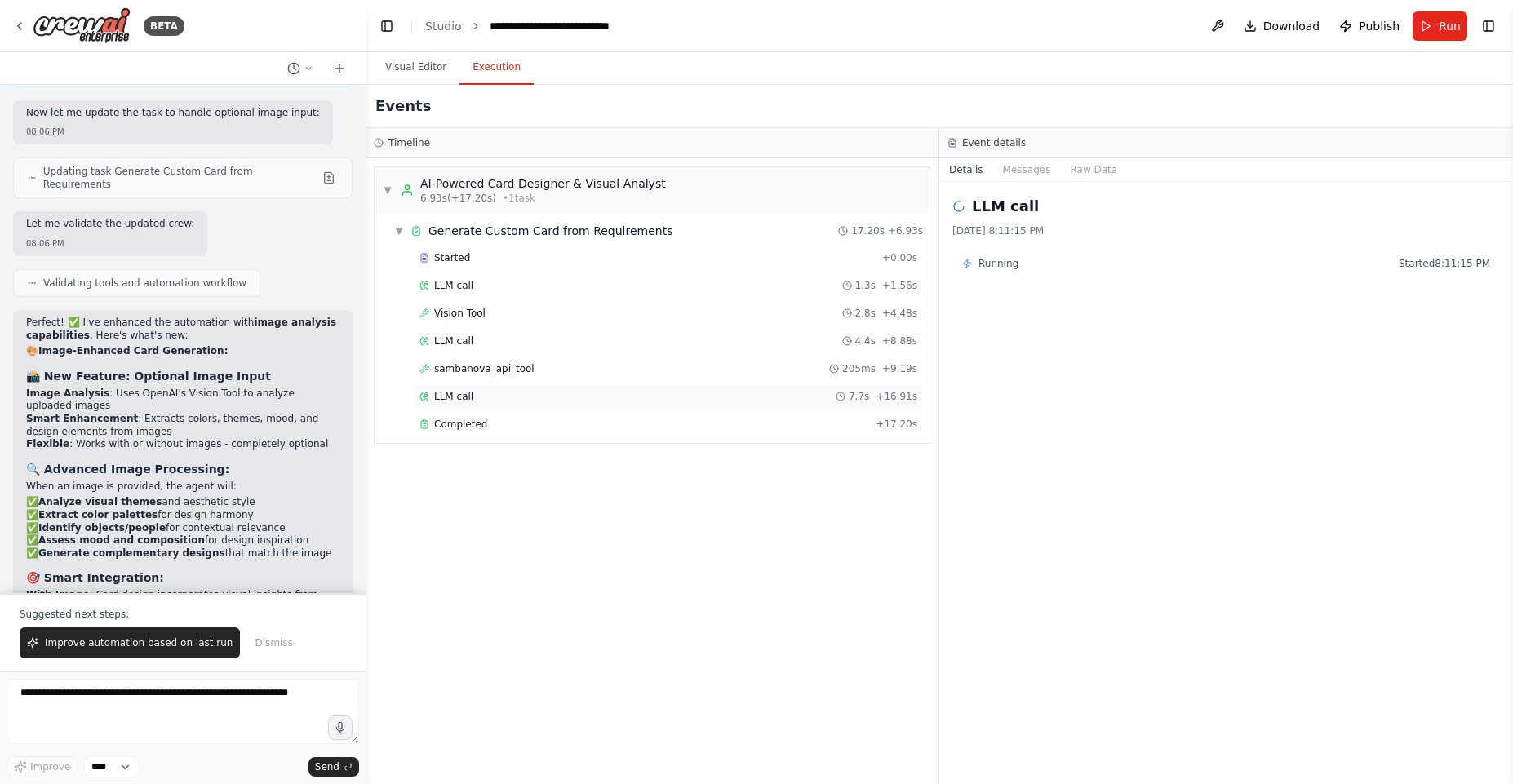
click at [590, 391] on div "LLM call 7.7s + 16.91s" at bounding box center [668, 396] width 498 height 13
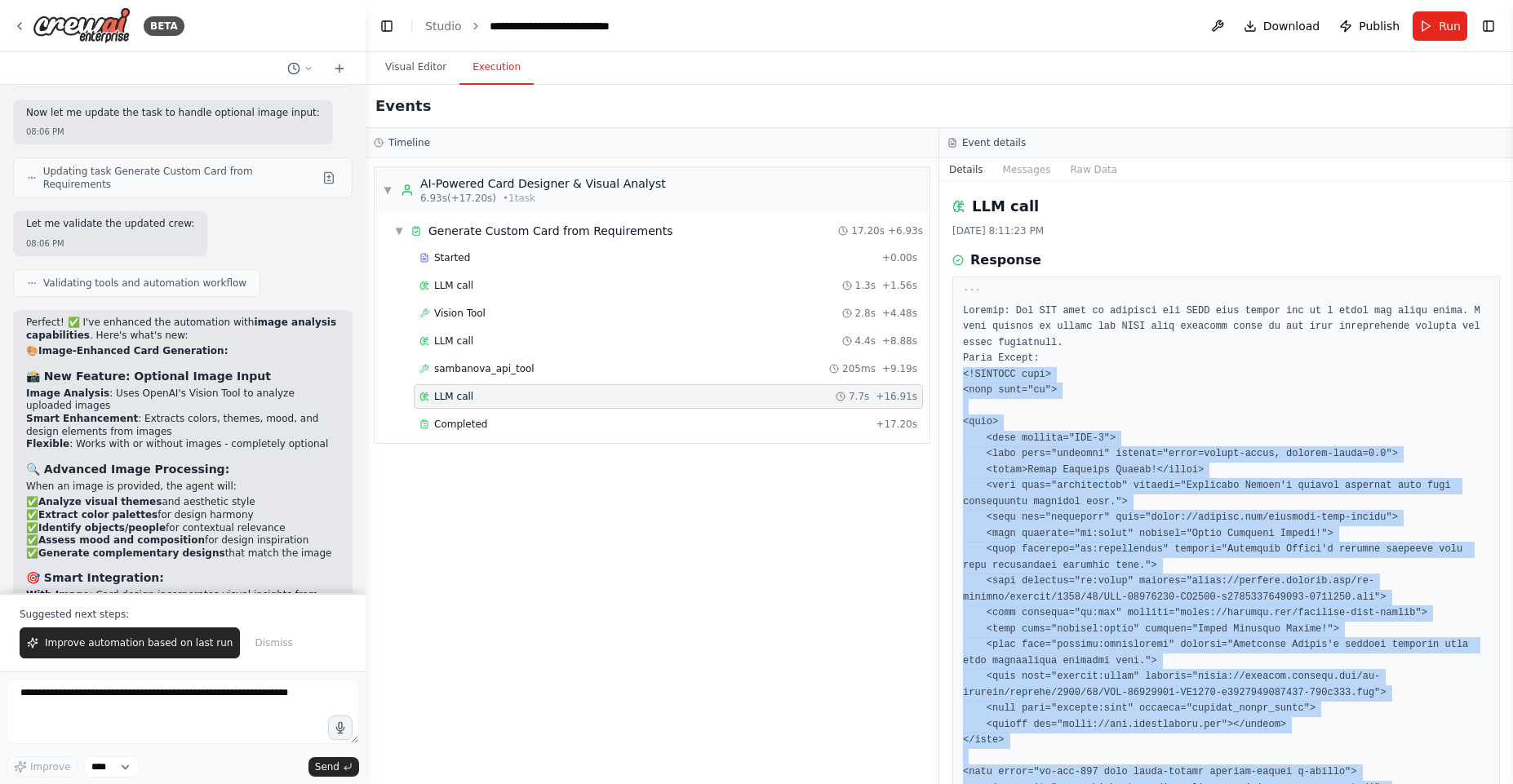
drag, startPoint x: 1032, startPoint y: 686, endPoint x: 955, endPoint y: 370, distance: 325.2
click at [955, 370] on div at bounding box center [1226, 685] width 548 height 817
copy pre "<!DOCTYPE html> <html lang="en"> <head> <meta charset="UTF-8"> <meta name="view…"
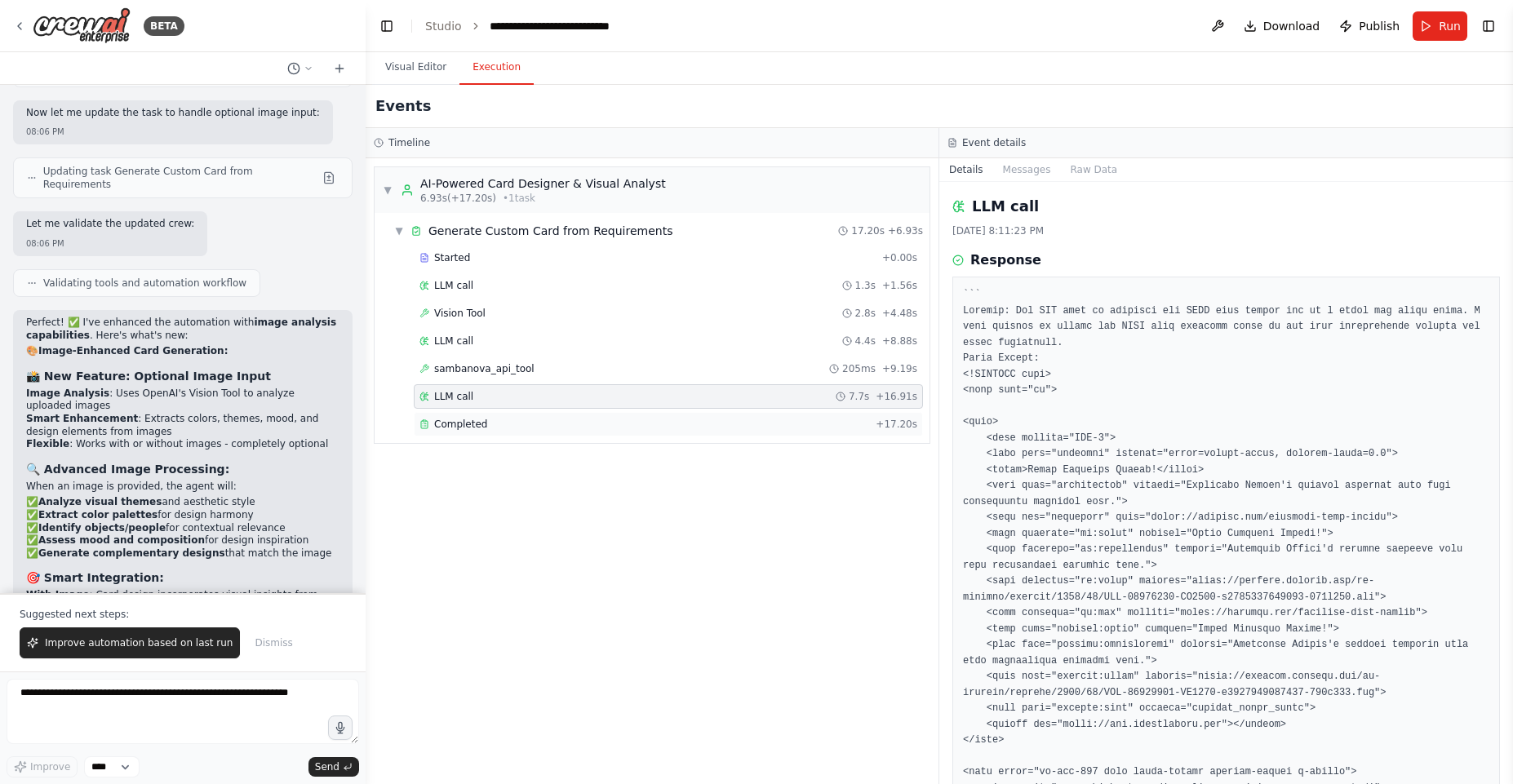
click at [531, 416] on div "Completed + 17.20s" at bounding box center [668, 424] width 510 height 25
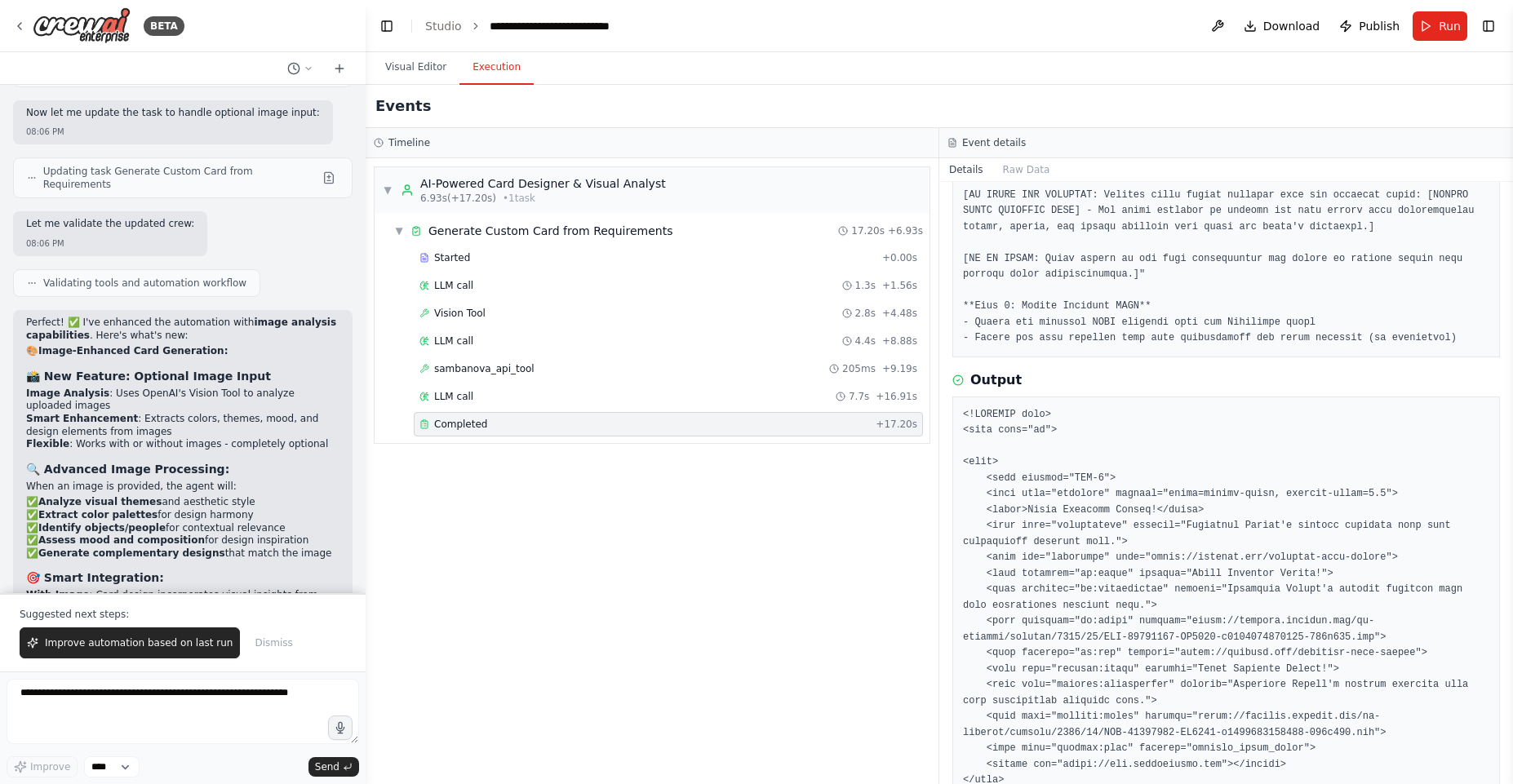
scroll to position [783, 0]
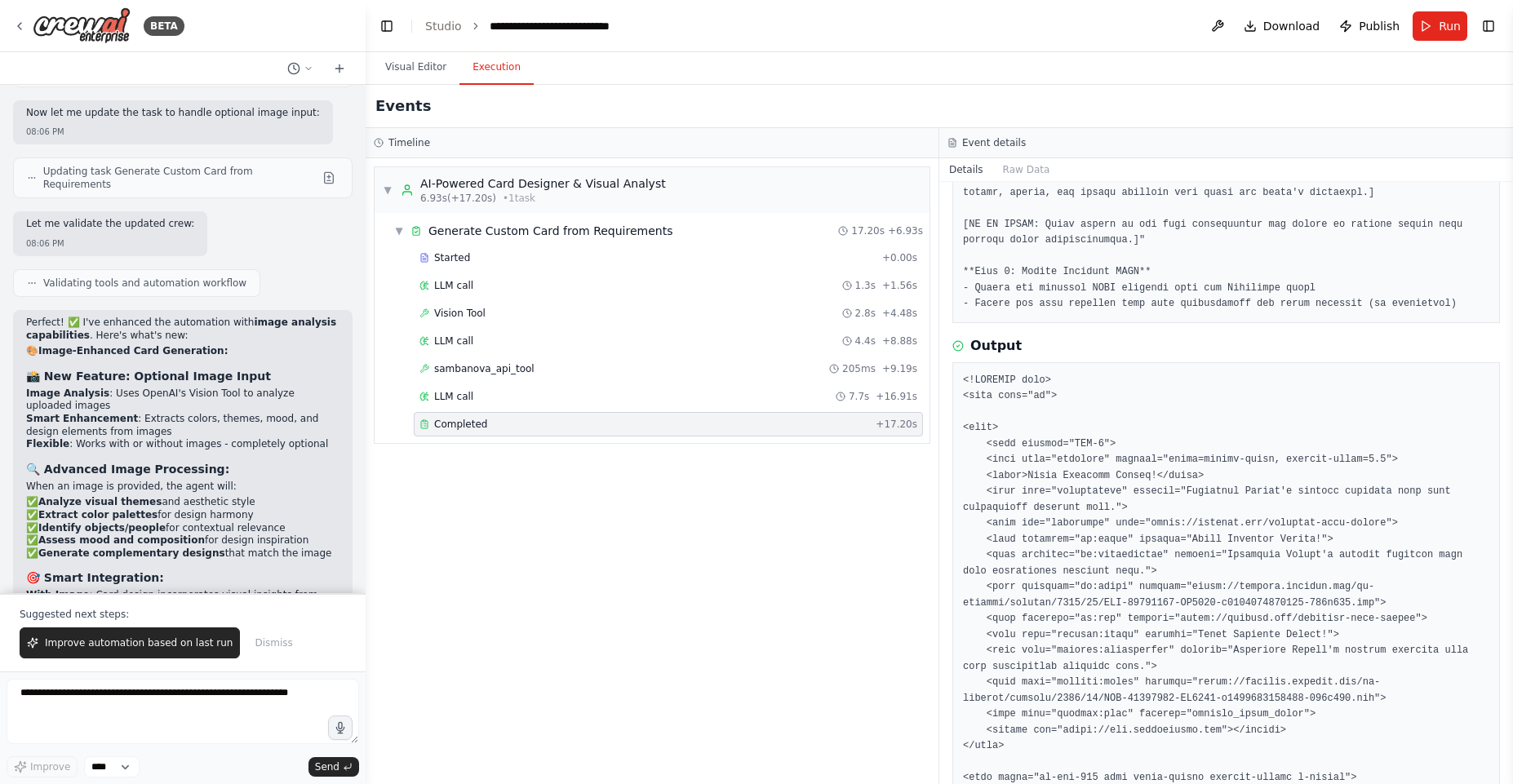
click at [983, 400] on pre at bounding box center [1226, 723] width 526 height 700
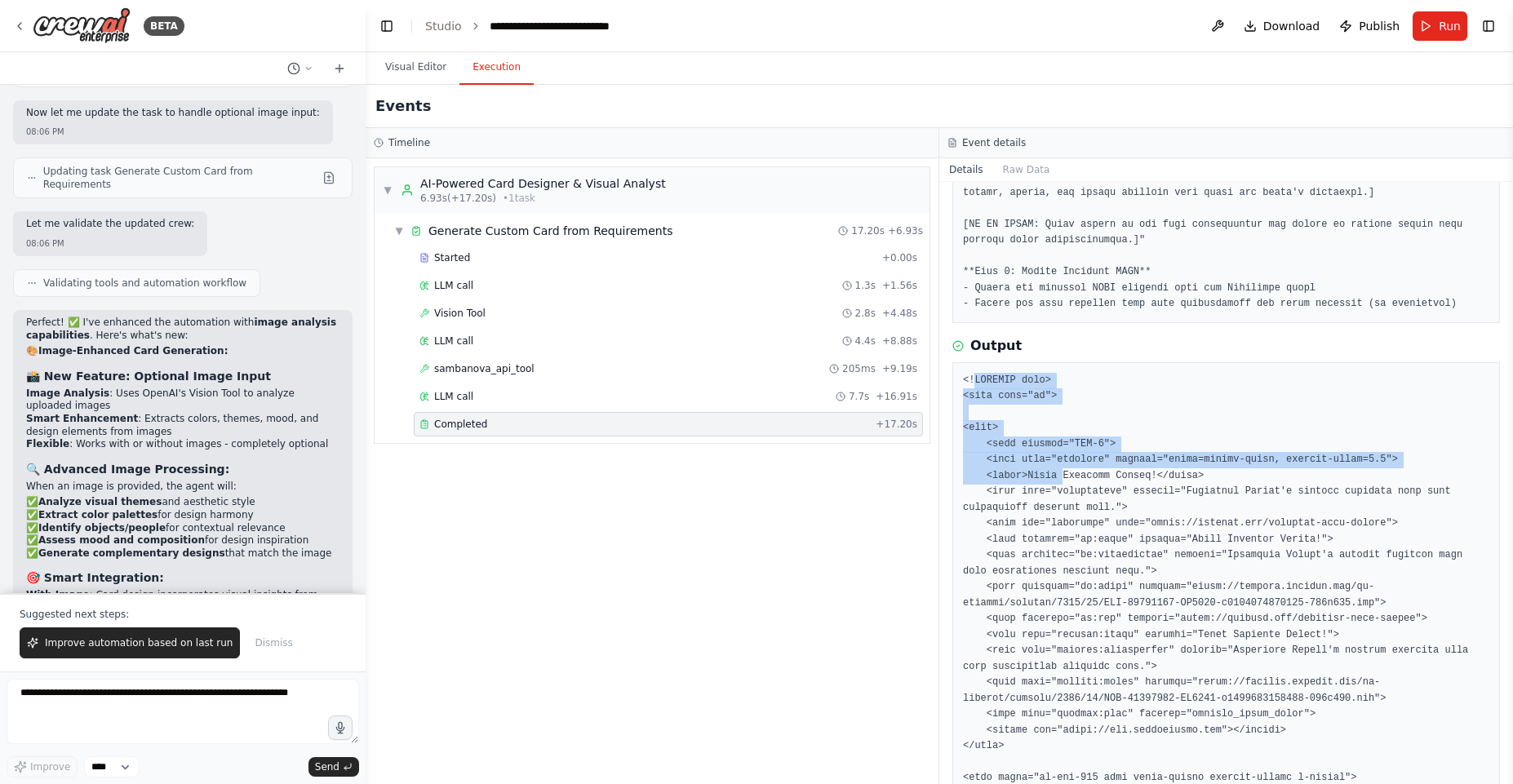
scroll to position [1124, 0]
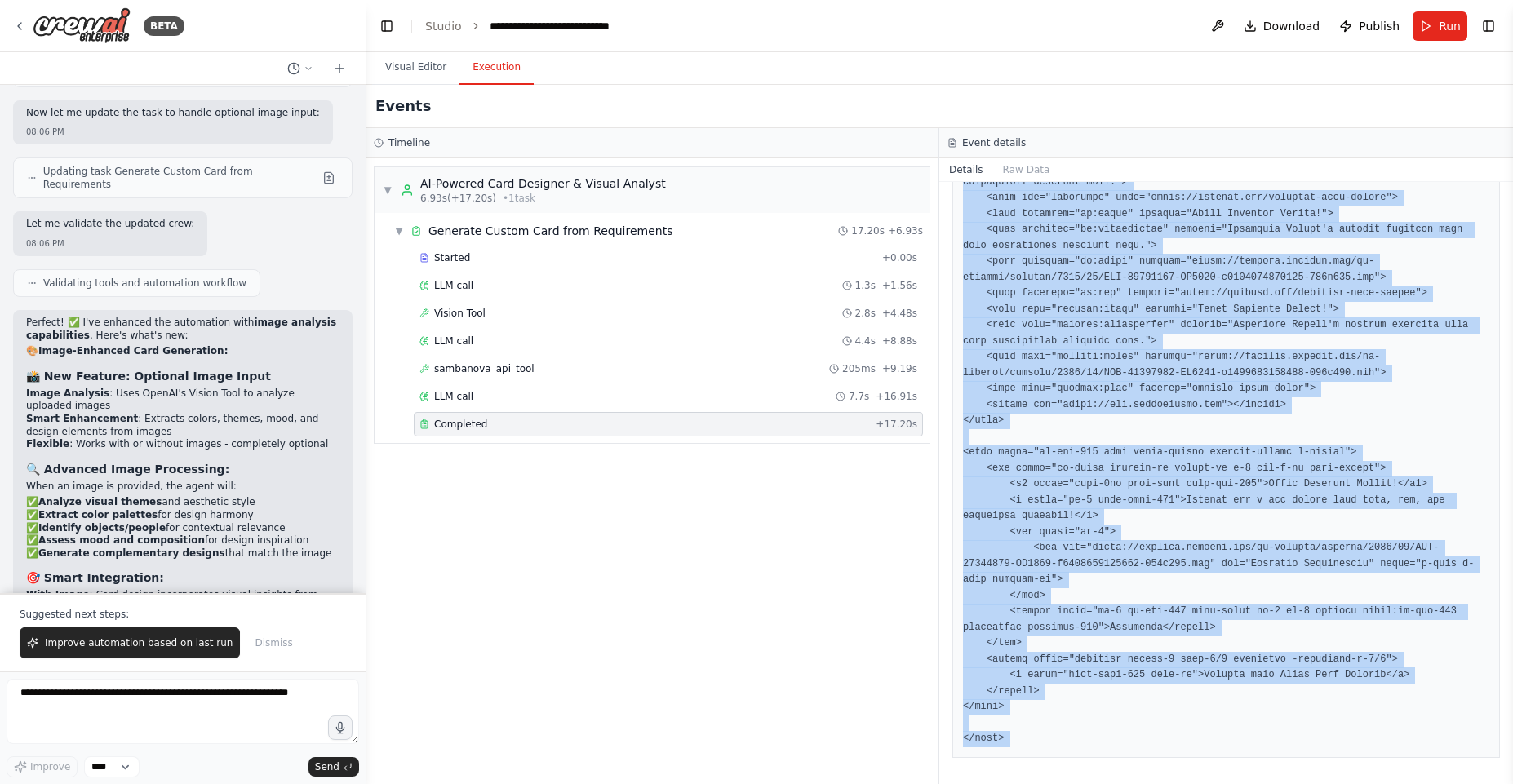
drag, startPoint x: 983, startPoint y: 400, endPoint x: 1042, endPoint y: 738, distance: 343.1
click at [1042, 738] on pre at bounding box center [1226, 397] width 526 height 700
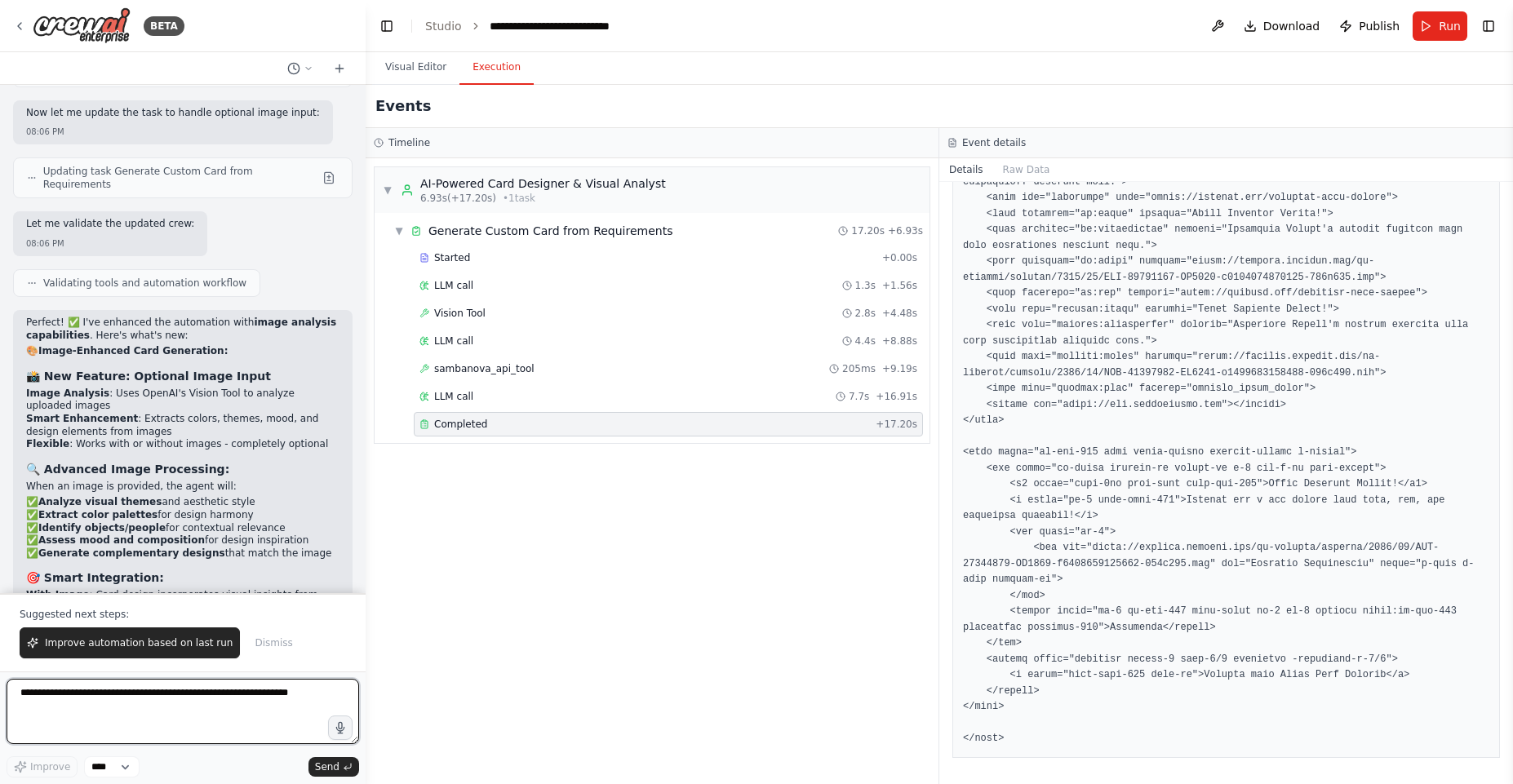
click at [123, 712] on textarea at bounding box center [183, 711] width 353 height 66
type textarea "**********"
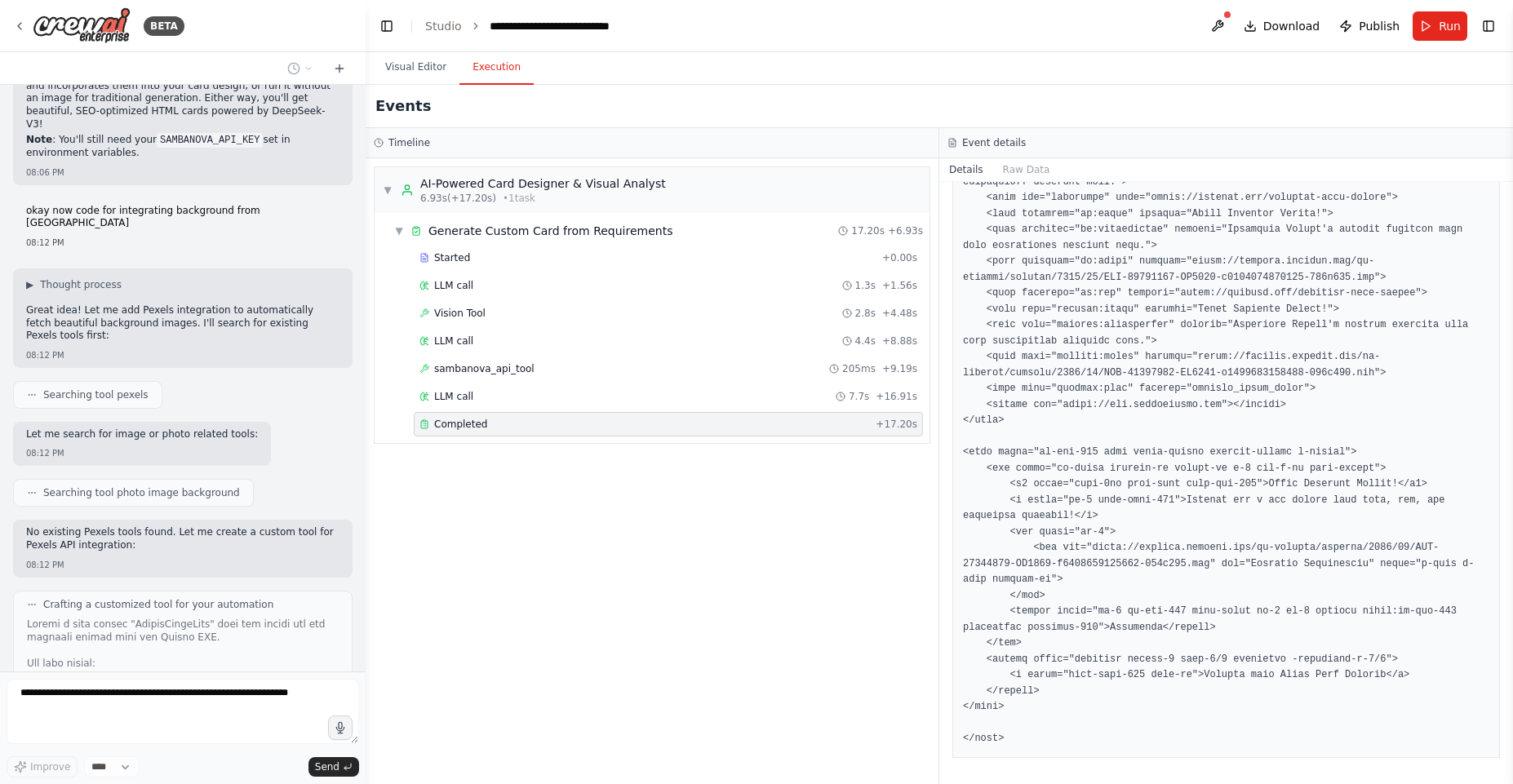
scroll to position [11342, 0]
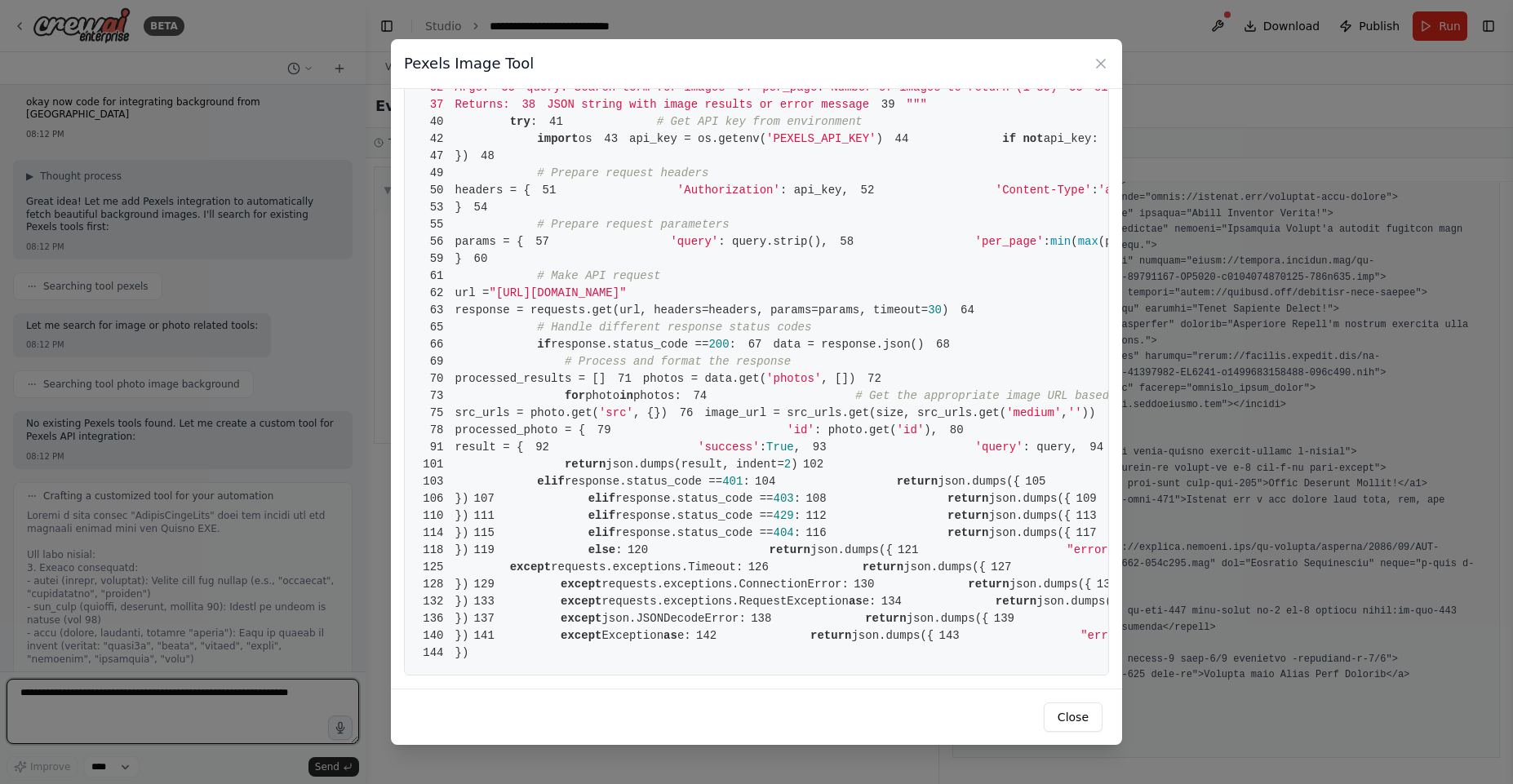
scroll to position [1933, 0]
click at [1098, 62] on icon at bounding box center [1100, 63] width 8 height 8
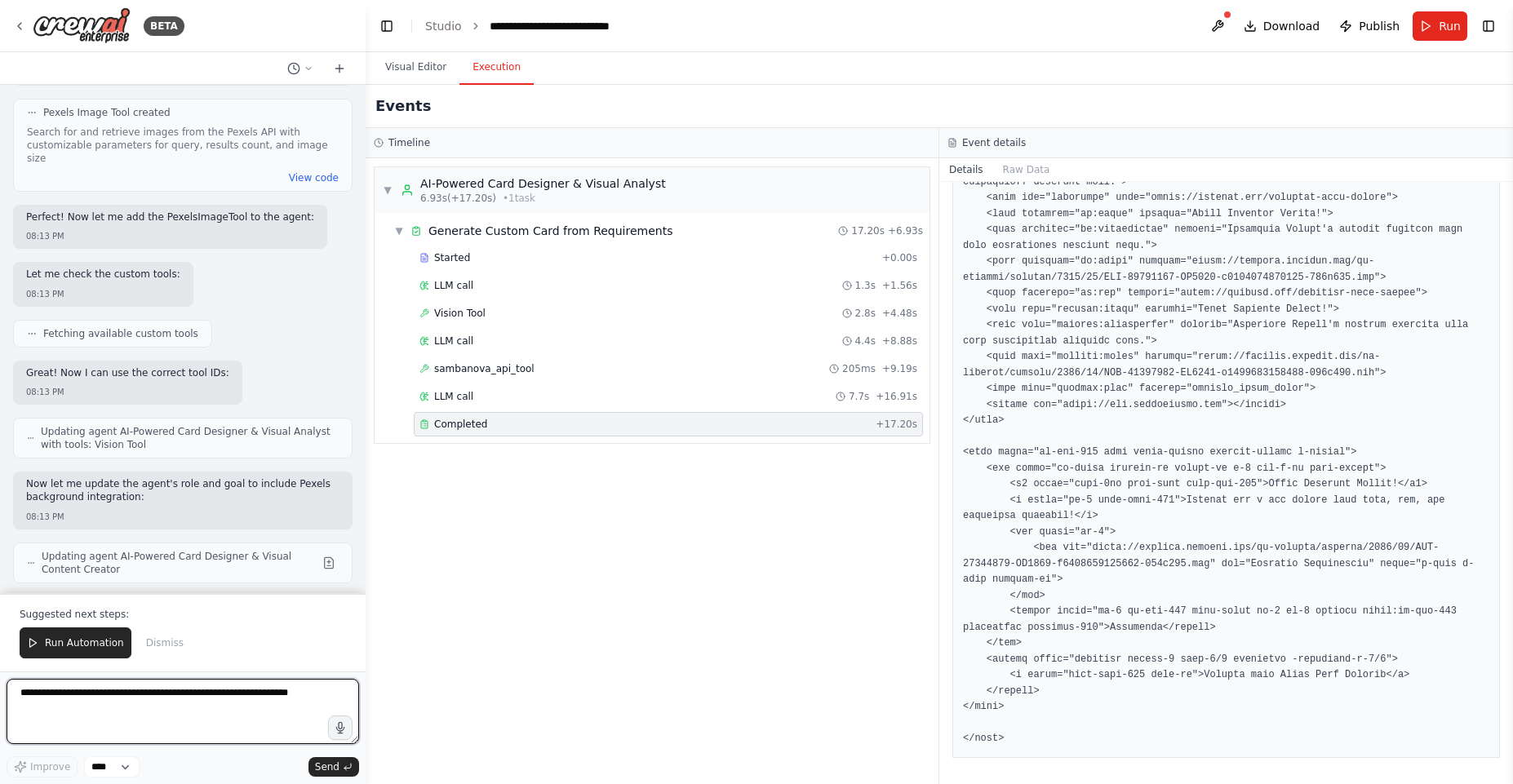
scroll to position [12270, 0]
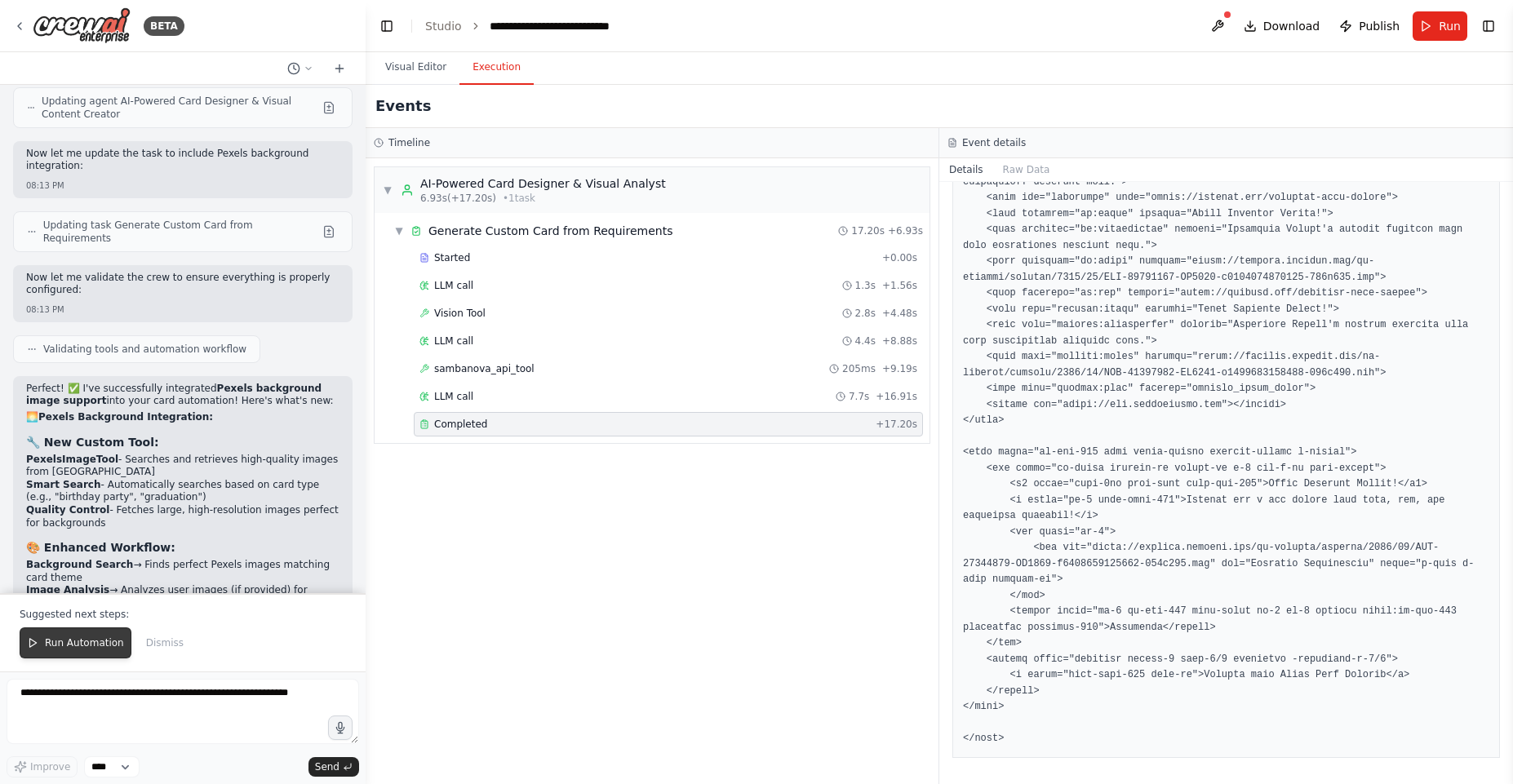
drag, startPoint x: 74, startPoint y: 633, endPoint x: 90, endPoint y: 635, distance: 16.1
click at [75, 633] on button "Run Automation" at bounding box center [75, 642] width 112 height 31
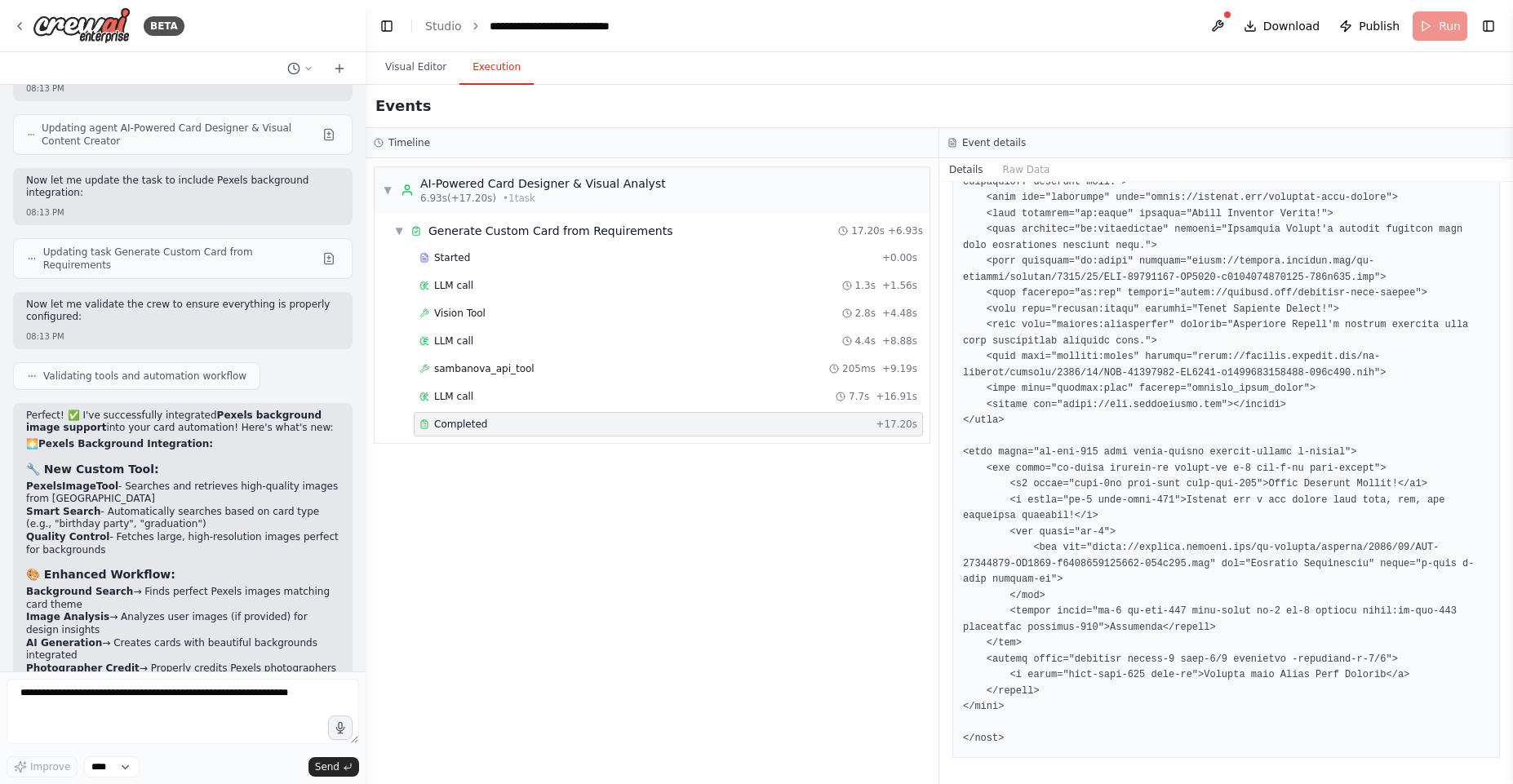
scroll to position [12672, 0]
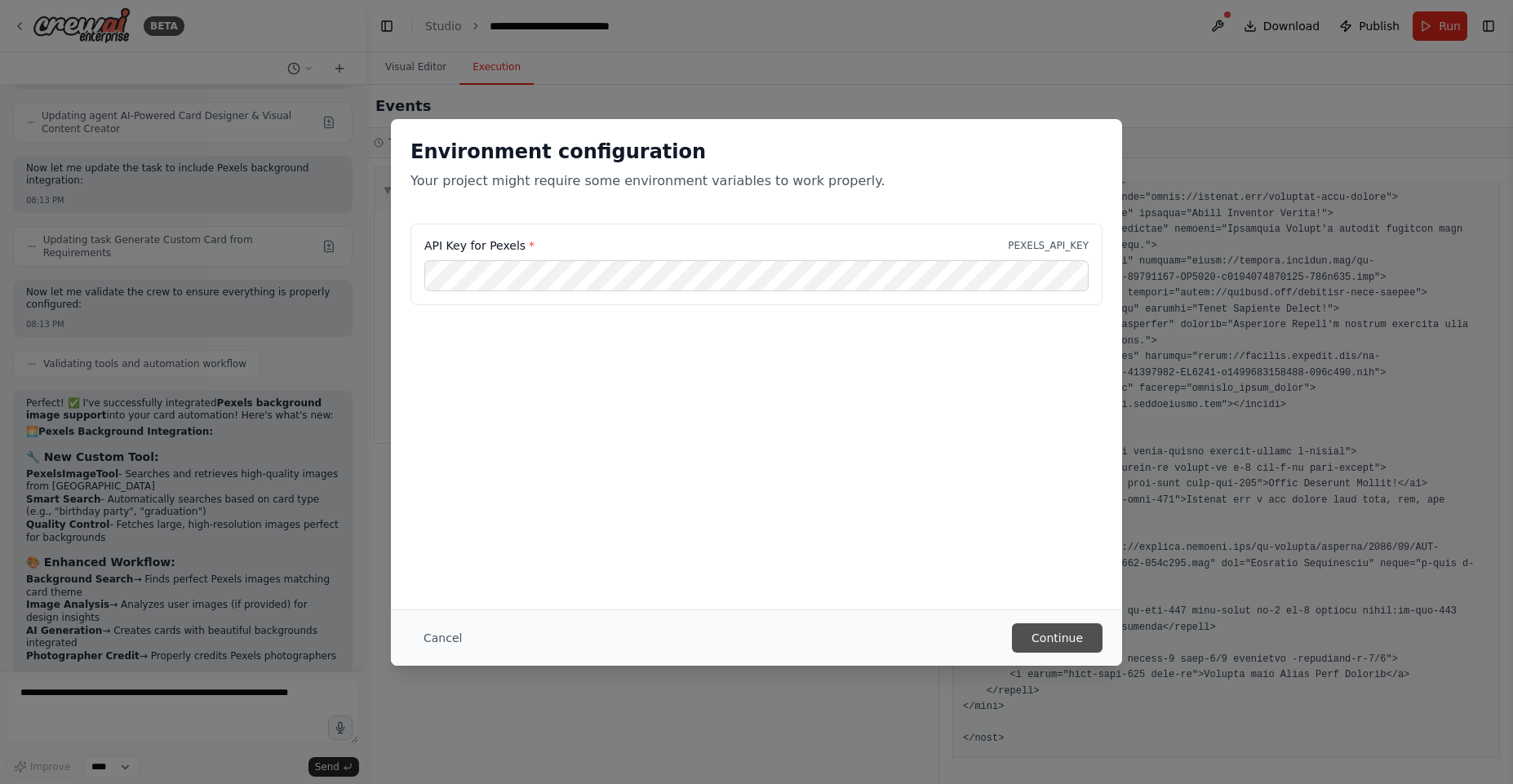
click at [1076, 629] on button "Continue" at bounding box center [1057, 637] width 90 height 29
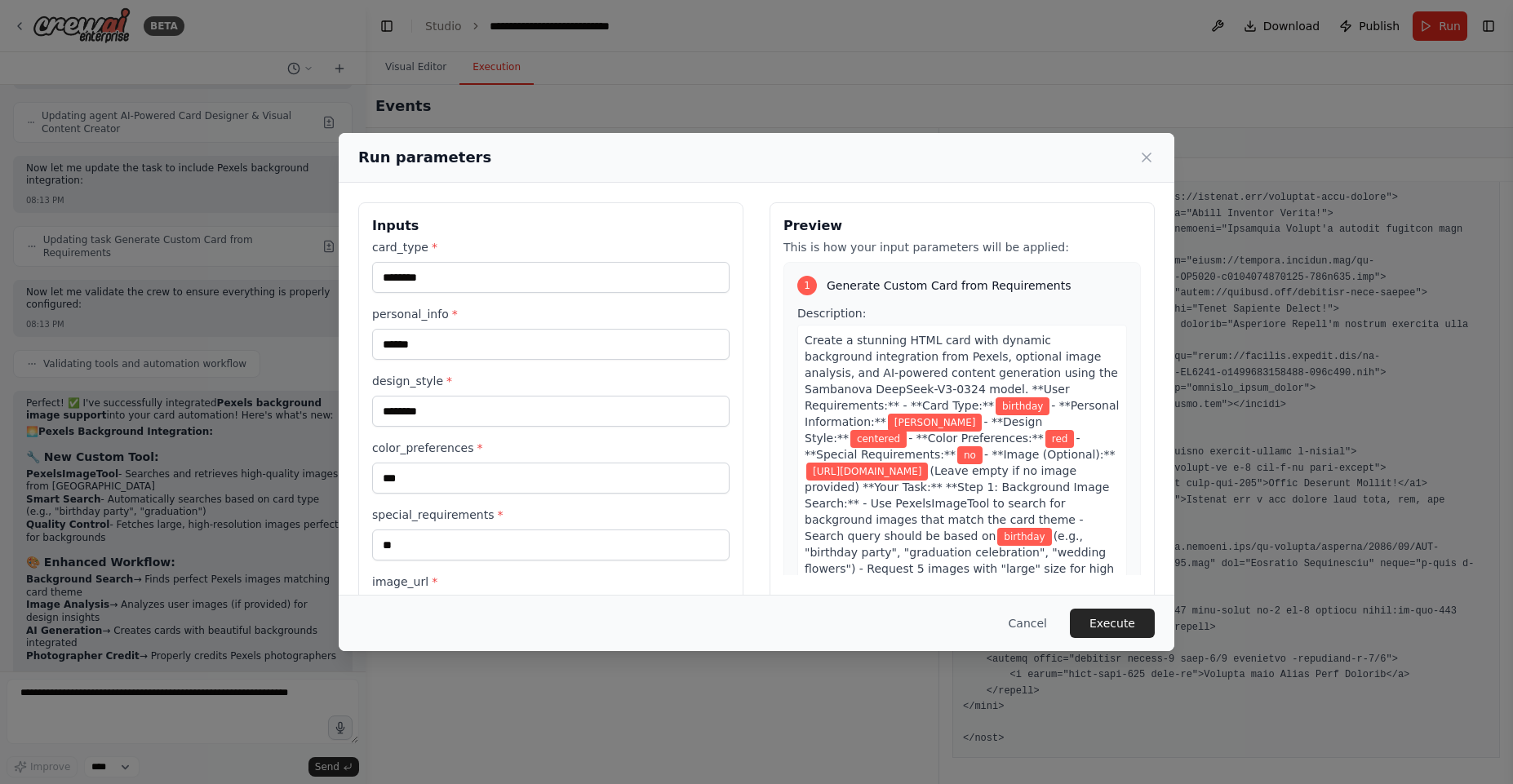
scroll to position [66, 0]
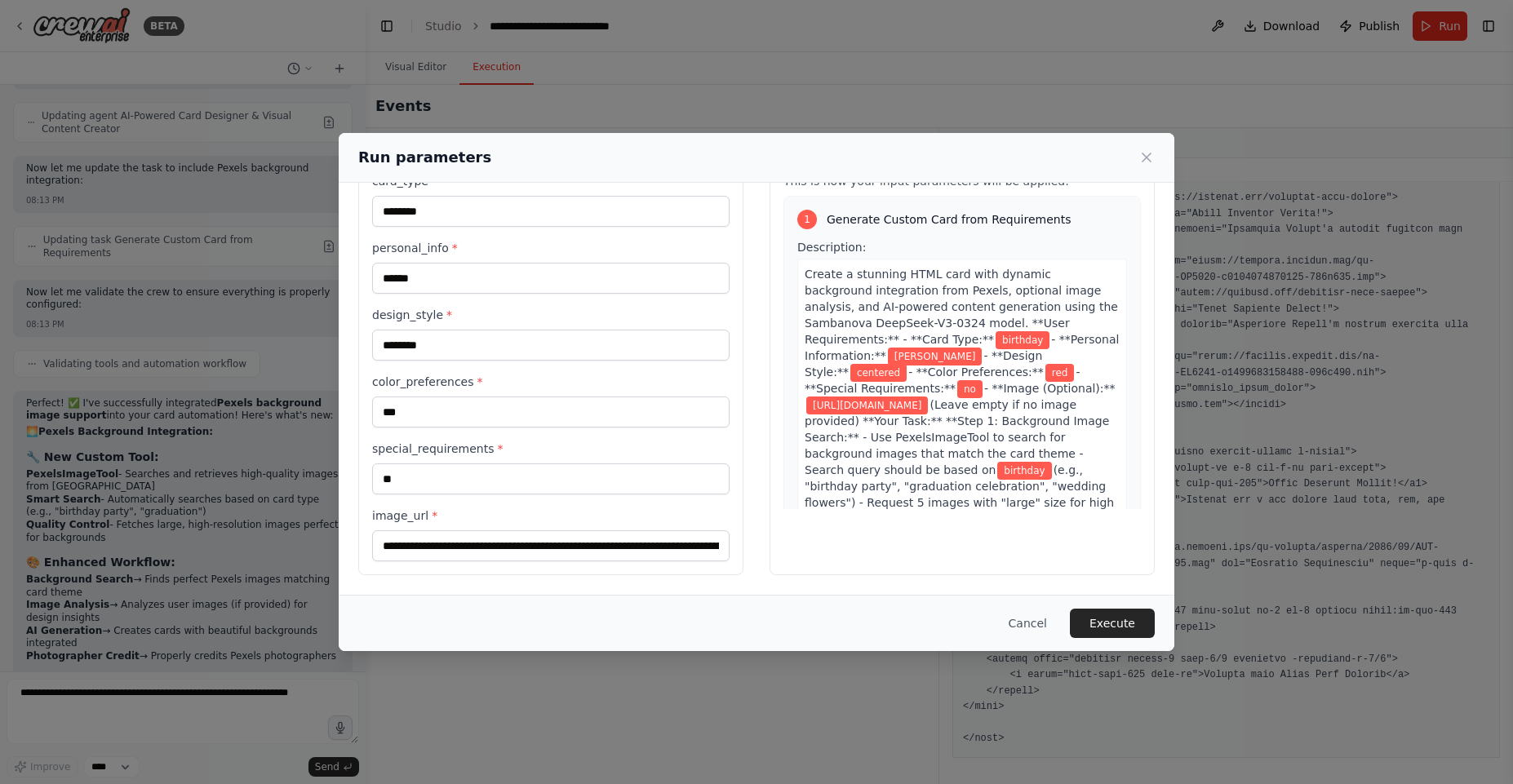
click at [1088, 621] on button "Execute" at bounding box center [1112, 623] width 85 height 29
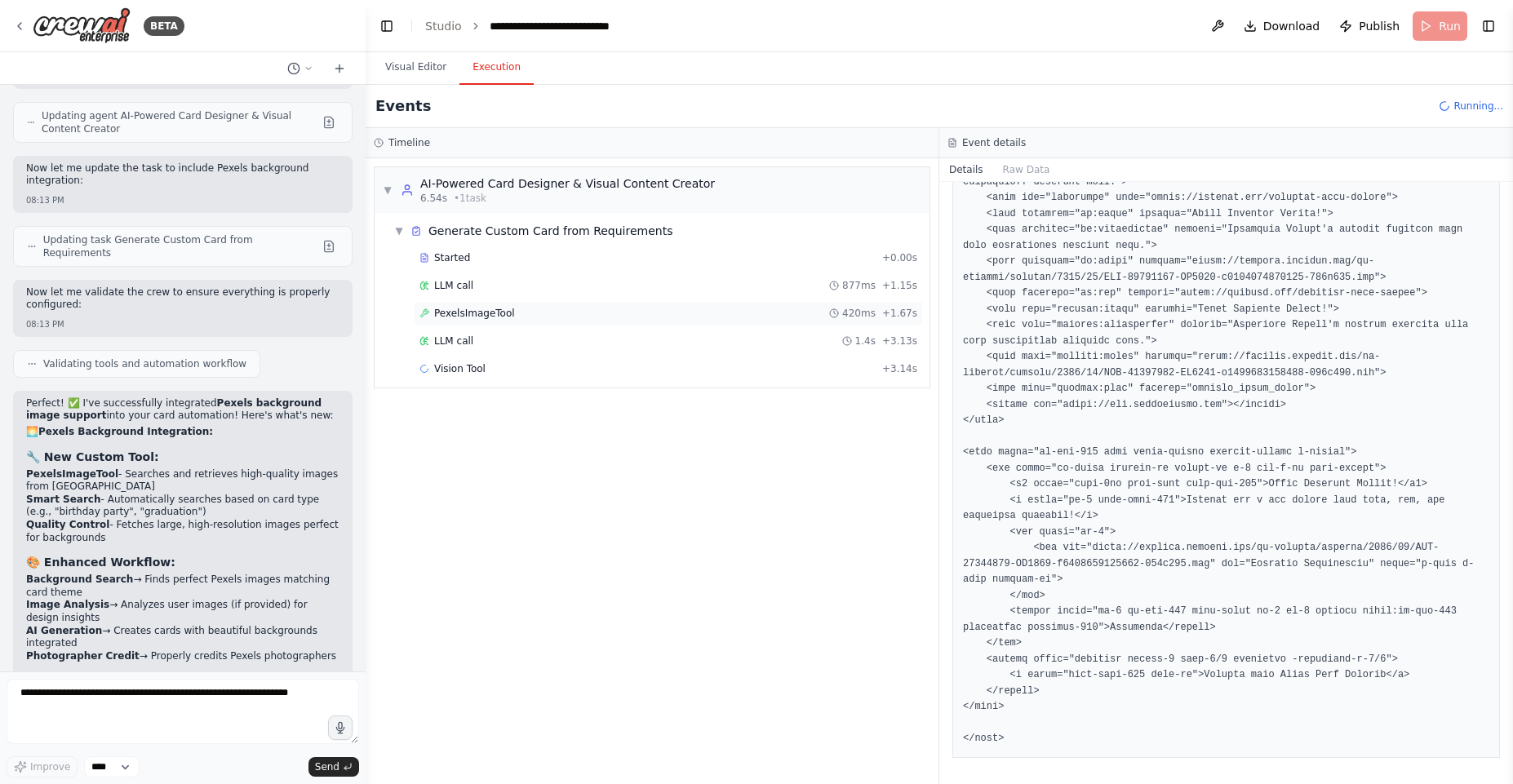
click at [481, 322] on div "PexelsImageTool 420ms + 1.67s" at bounding box center [668, 314] width 510 height 25
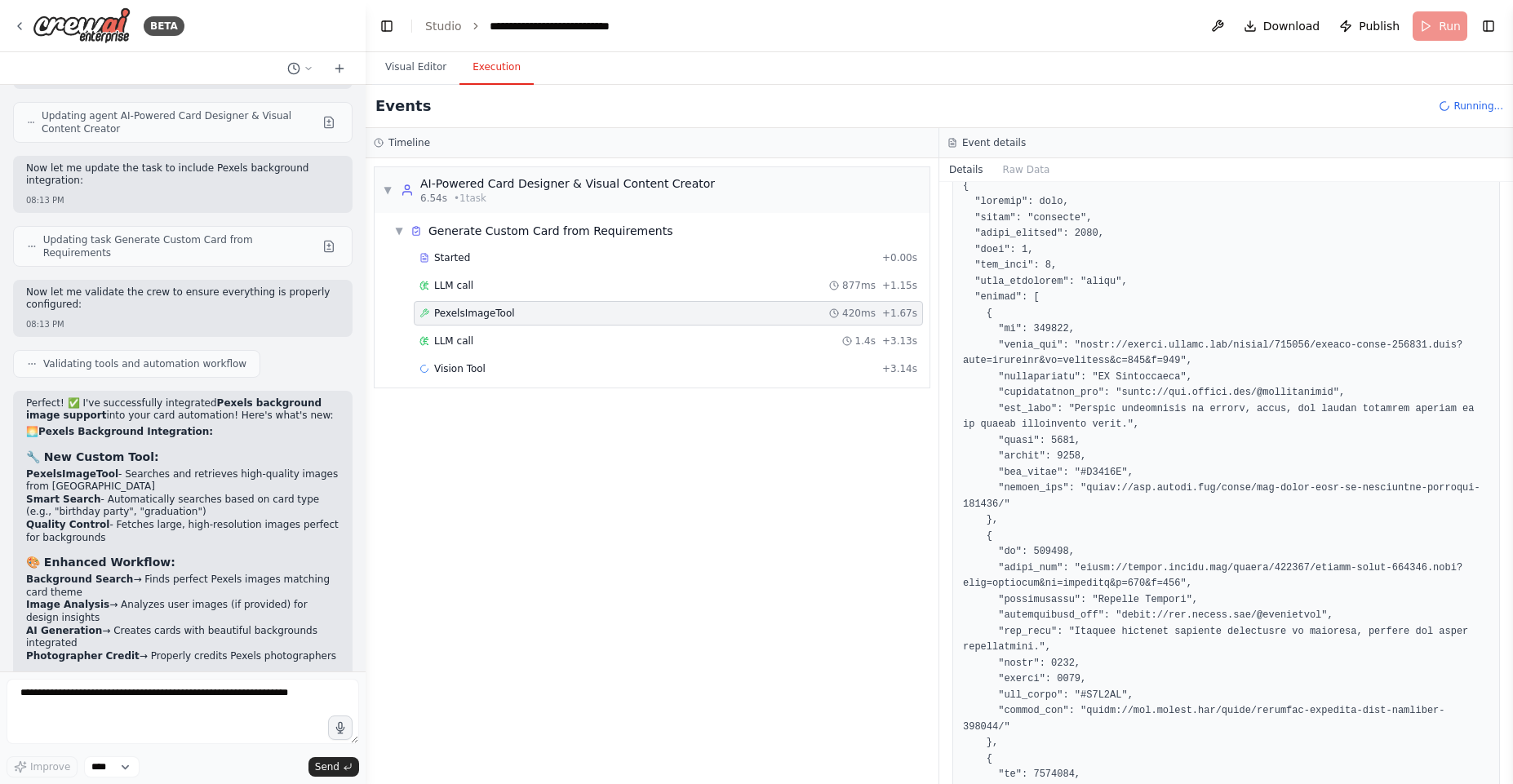
scroll to position [293, 0]
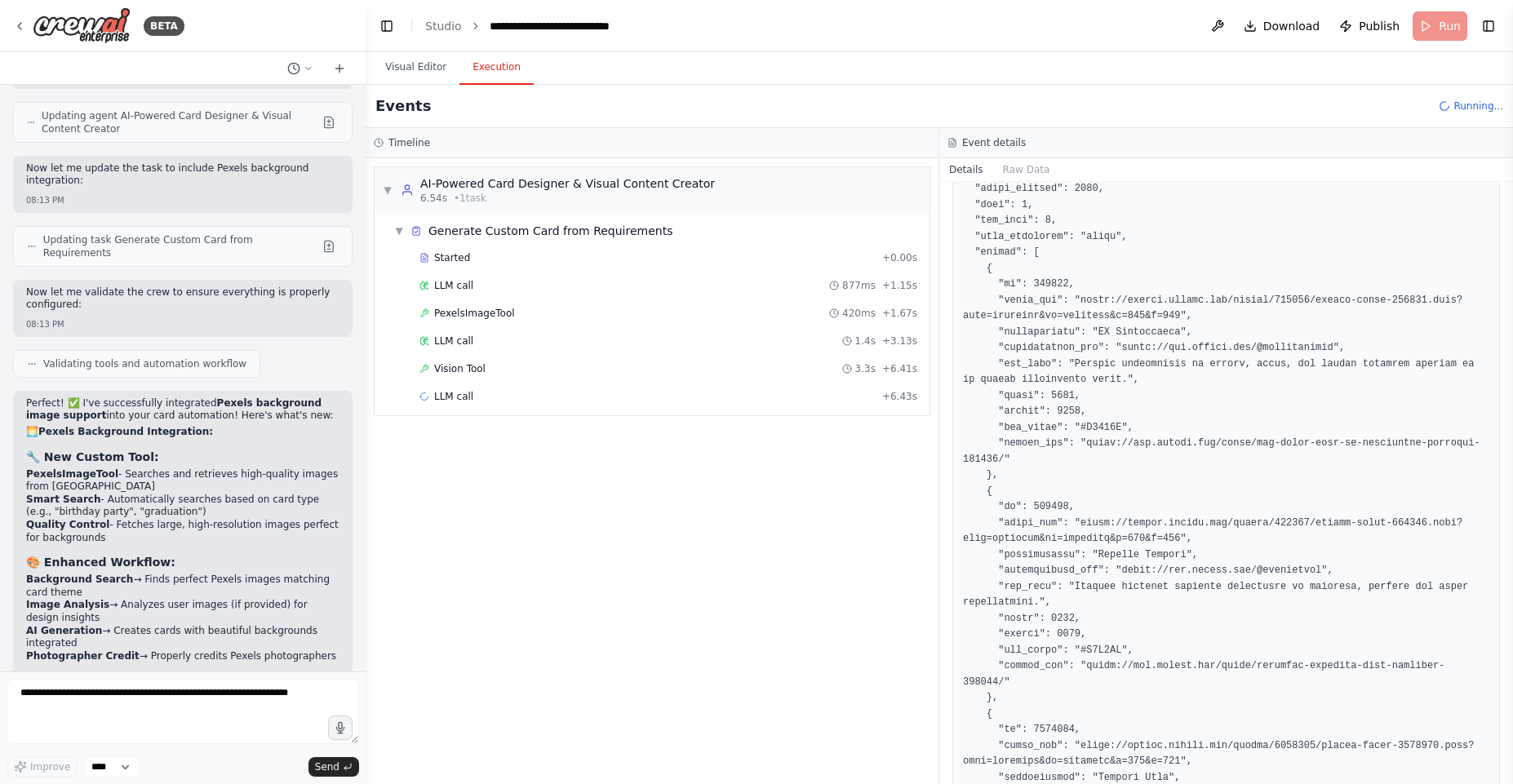
click at [1089, 299] on pre at bounding box center [1226, 762] width 526 height 1257
drag, startPoint x: 1089, startPoint y: 299, endPoint x: 1163, endPoint y: 312, distance: 75.1
click at [1163, 312] on pre at bounding box center [1226, 762] width 526 height 1257
copy pre "https://images.pexels.com/photos/226737/pexels-photo-226737.jpeg?auto=compress&…"
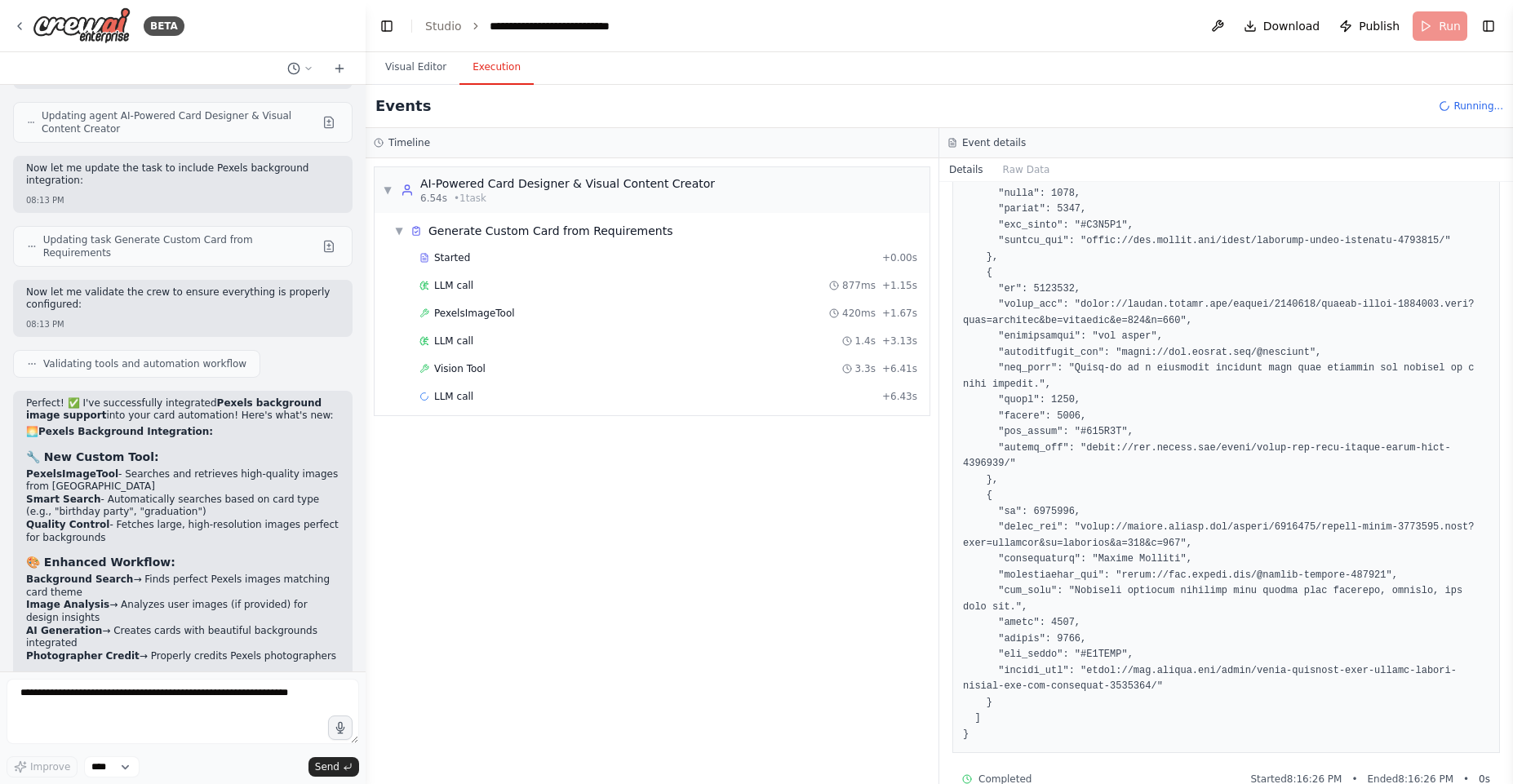
scroll to position [973, 0]
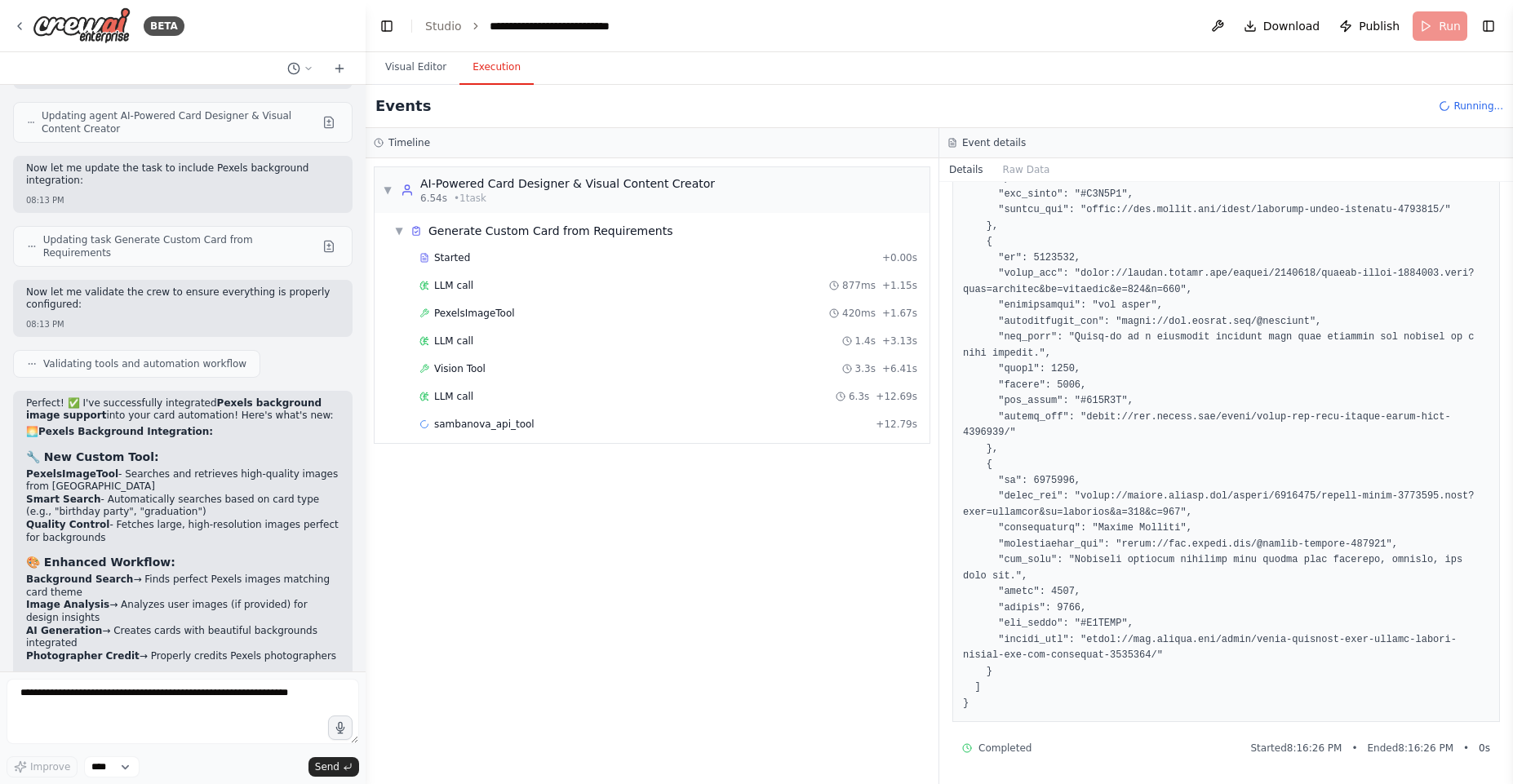
click at [1096, 493] on pre at bounding box center [1226, 83] width 526 height 1257
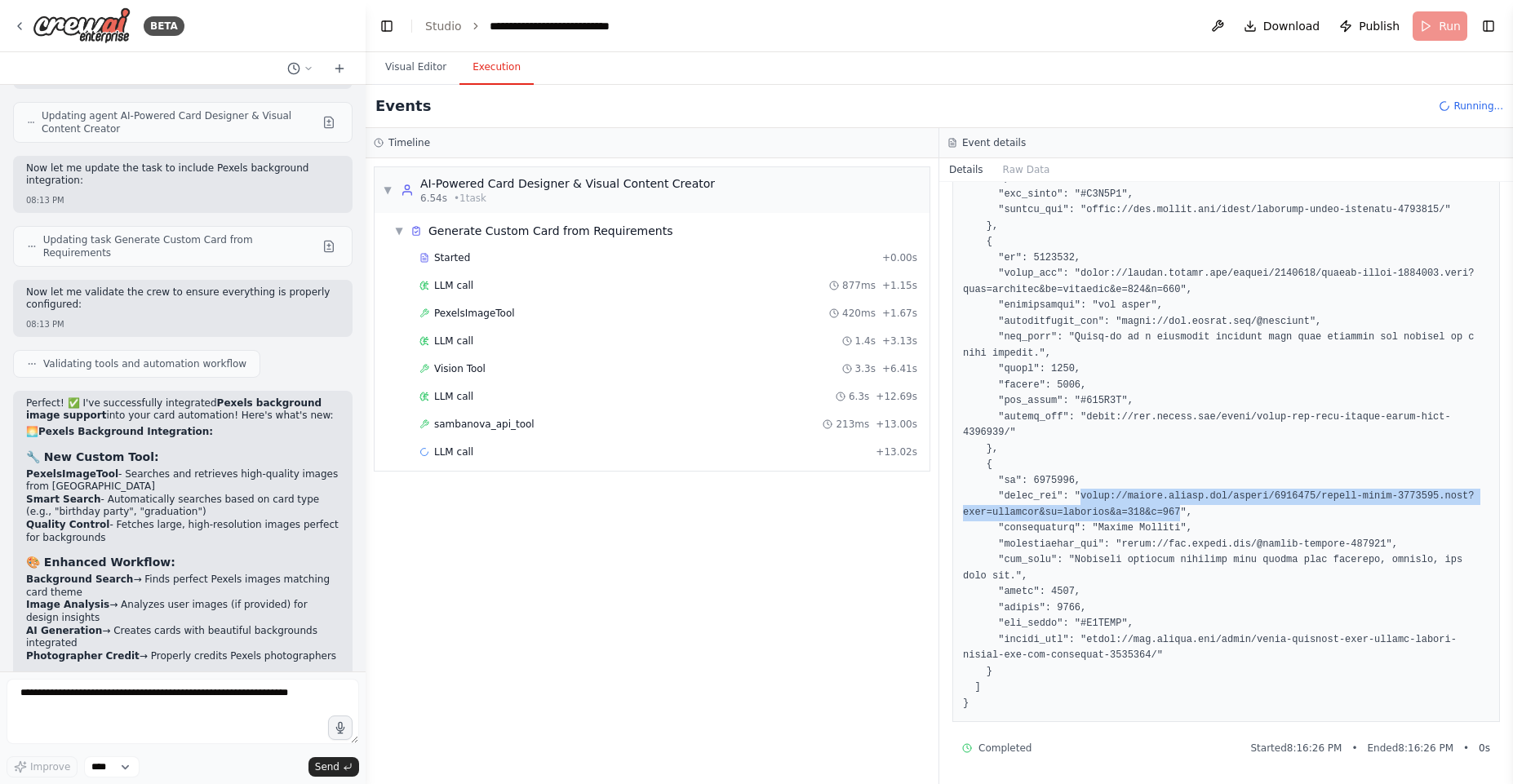
drag, startPoint x: 1096, startPoint y: 493, endPoint x: 1166, endPoint y: 510, distance: 72.0
click at [1166, 510] on pre at bounding box center [1226, 83] width 526 height 1257
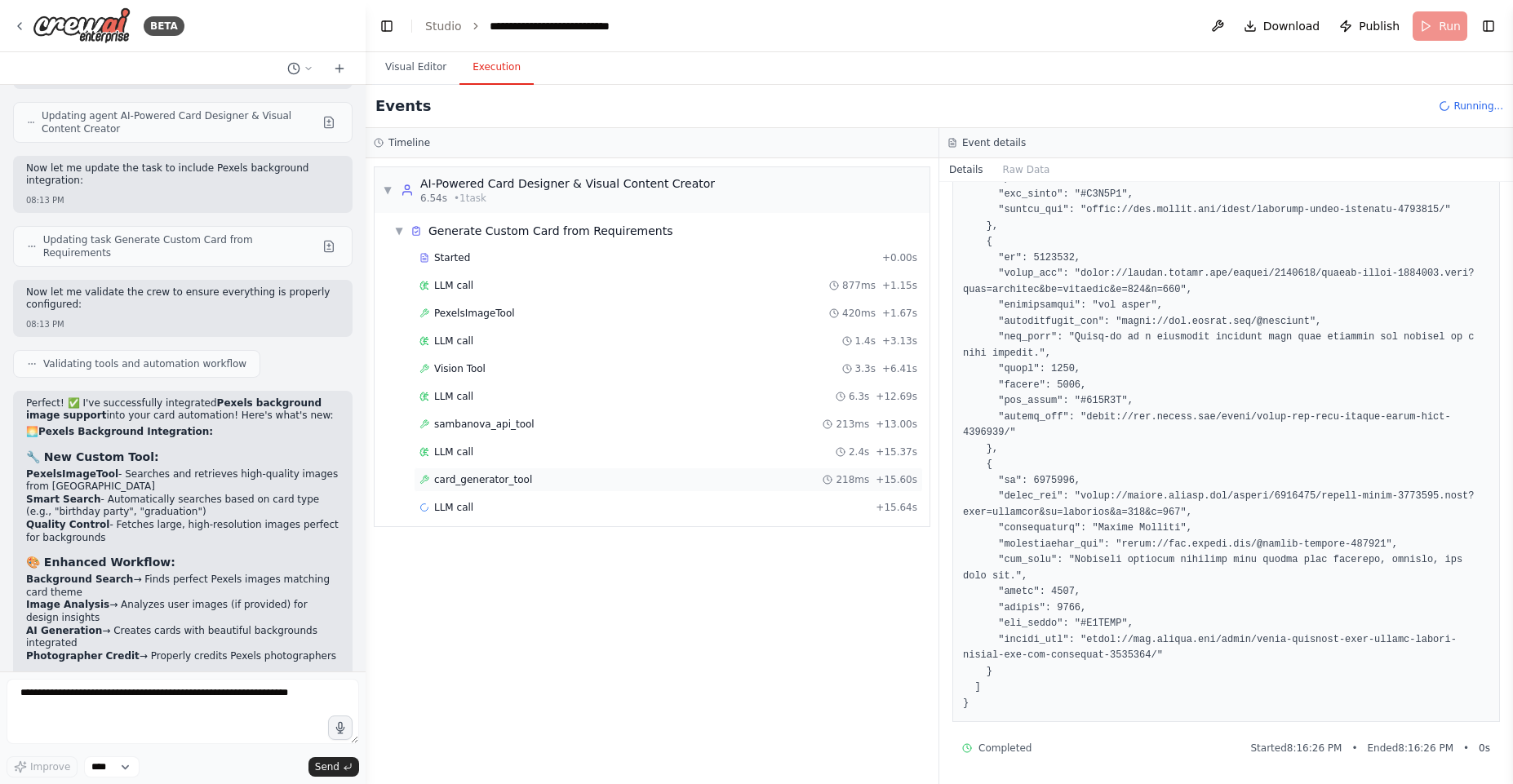
click at [519, 474] on span "card_generator_tool" at bounding box center [483, 479] width 97 height 13
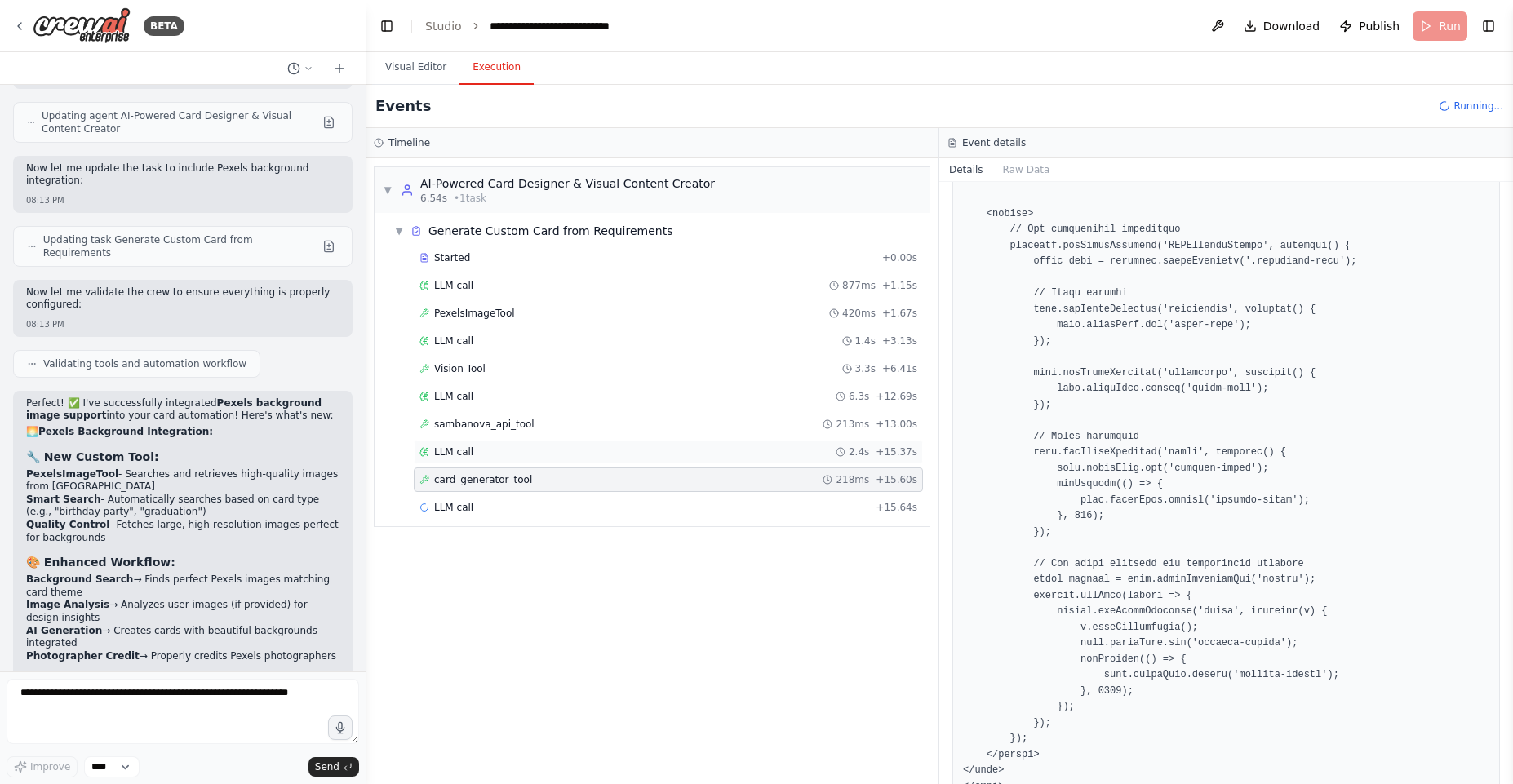
scroll to position [1354, 0]
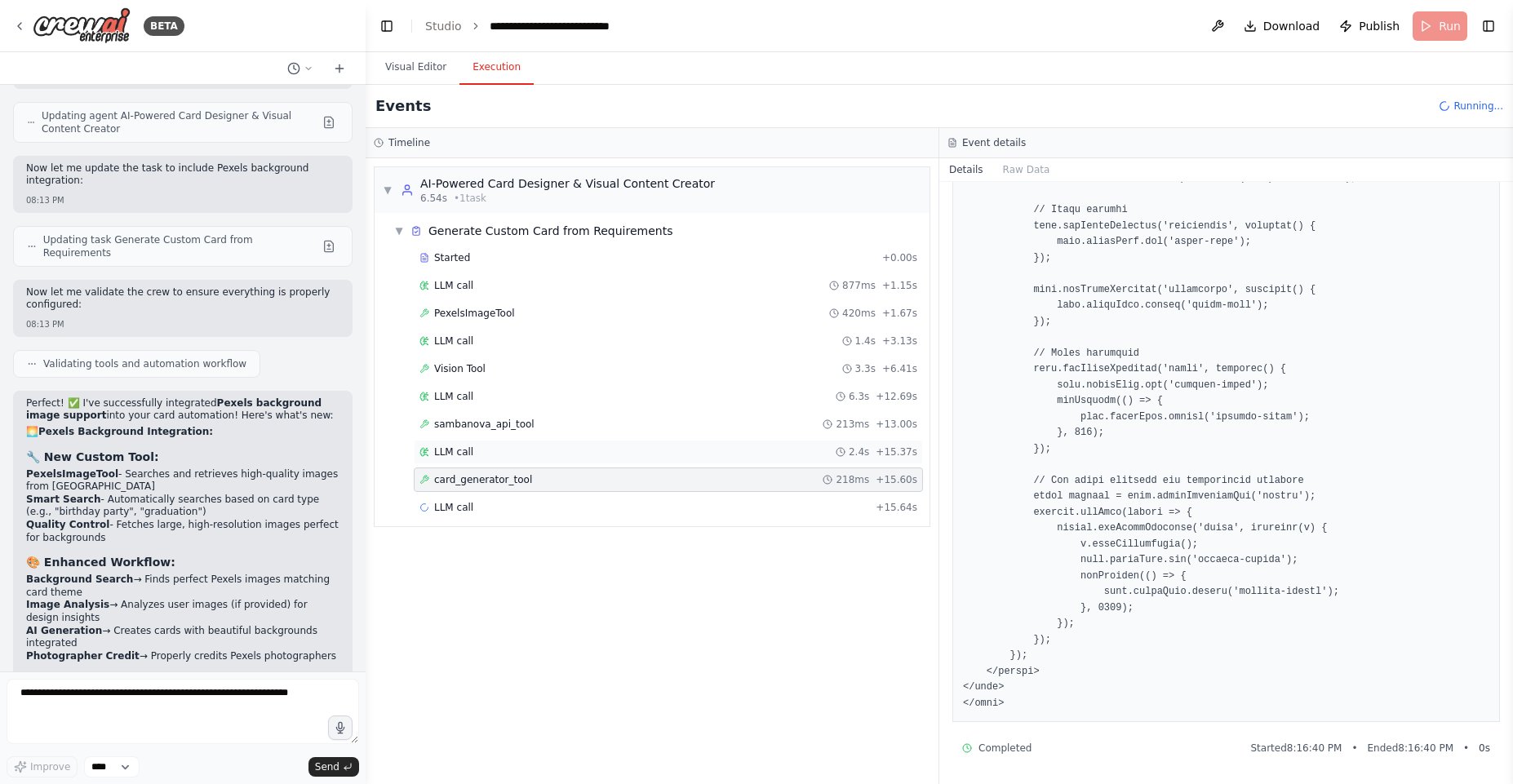
click at [473, 444] on div "LLM call 2.4s + 15.37s" at bounding box center [668, 452] width 510 height 25
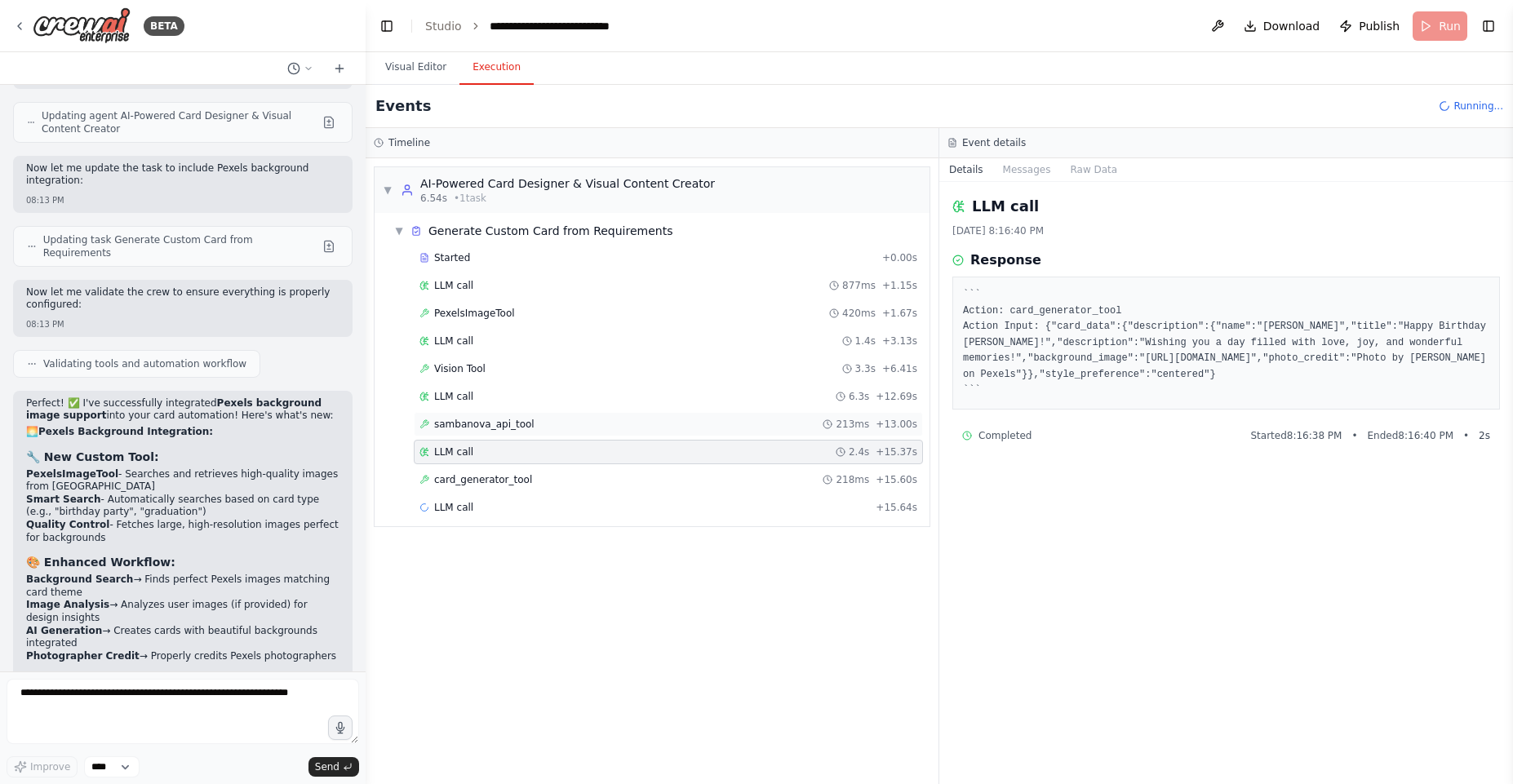
click at [517, 425] on span "sambanova_api_tool" at bounding box center [484, 423] width 100 height 13
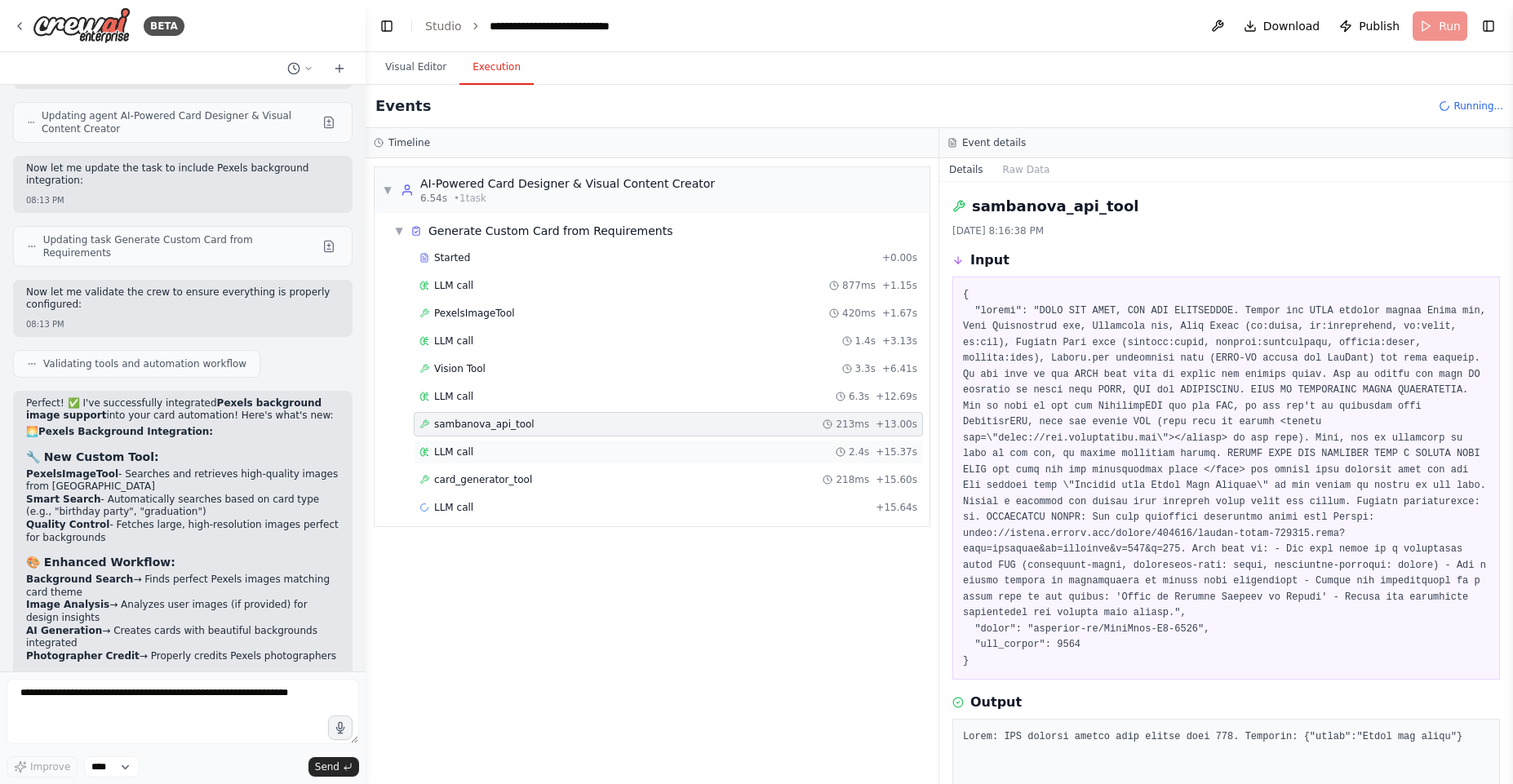
click at [511, 446] on div "LLM call 2.4s + 15.37s" at bounding box center [668, 452] width 498 height 13
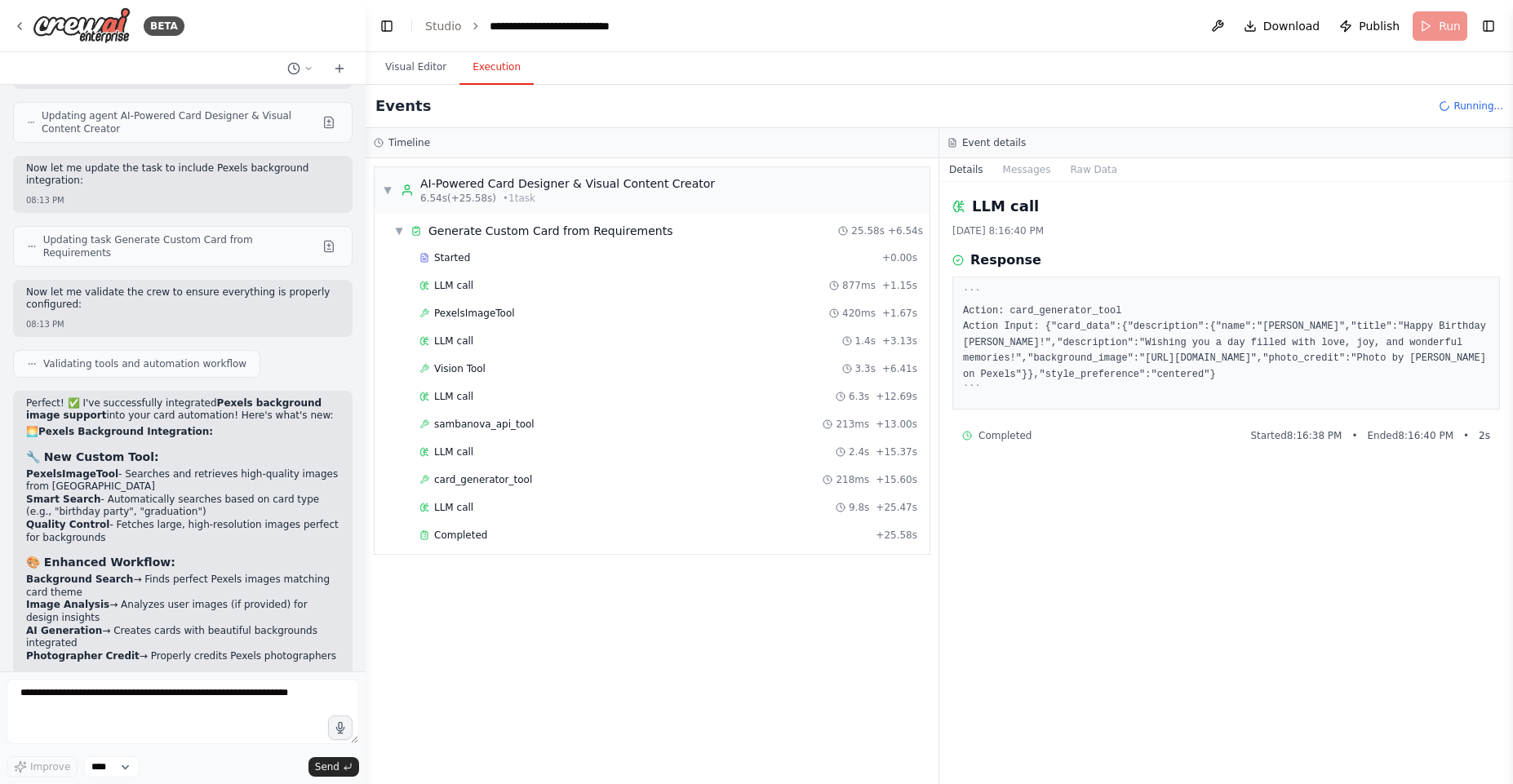
scroll to position [12700, 0]
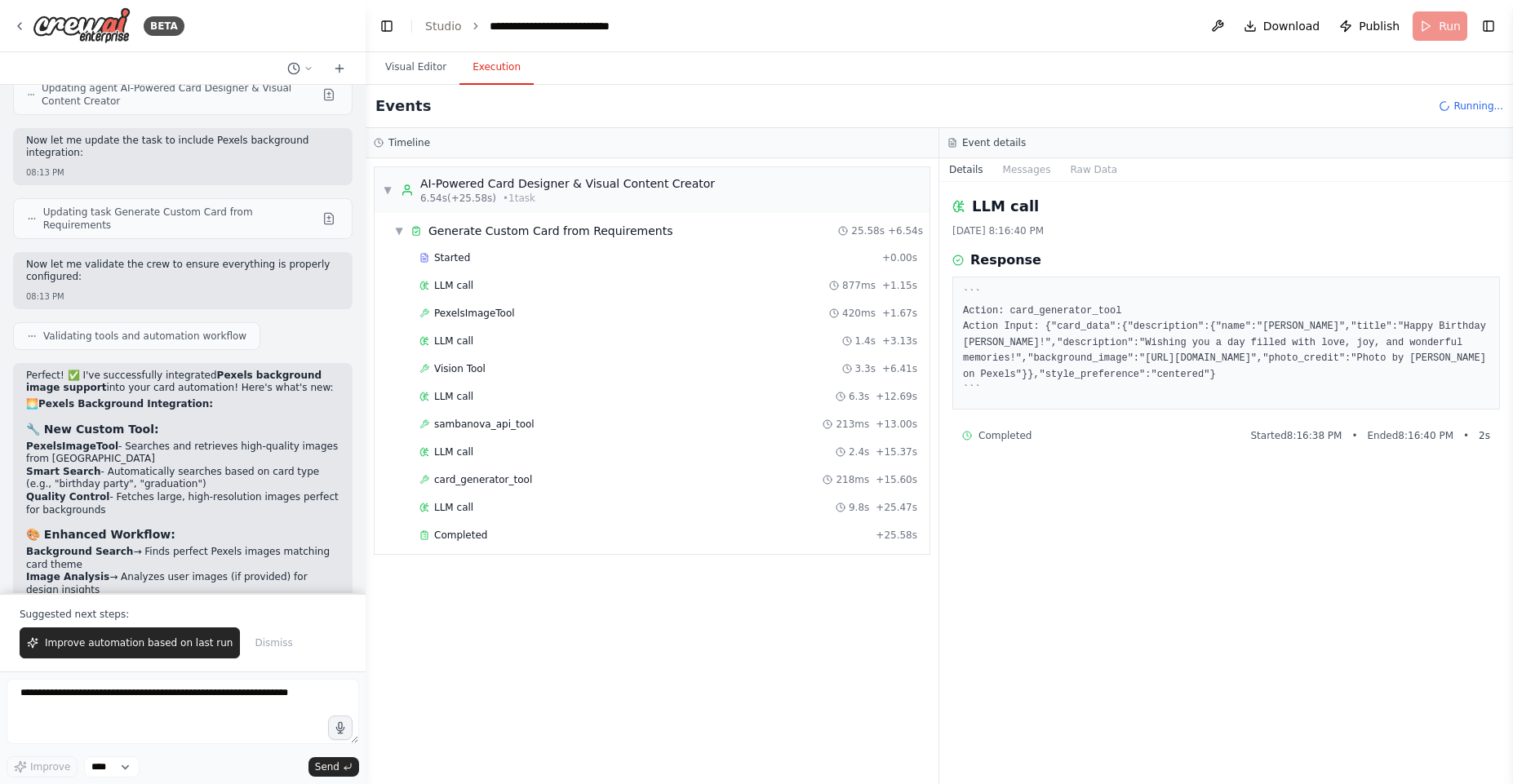
click at [1152, 356] on pre "``` Action: card_generator_tool Action Input: {"card_data":{"description":{"nam…" at bounding box center [1226, 343] width 526 height 112
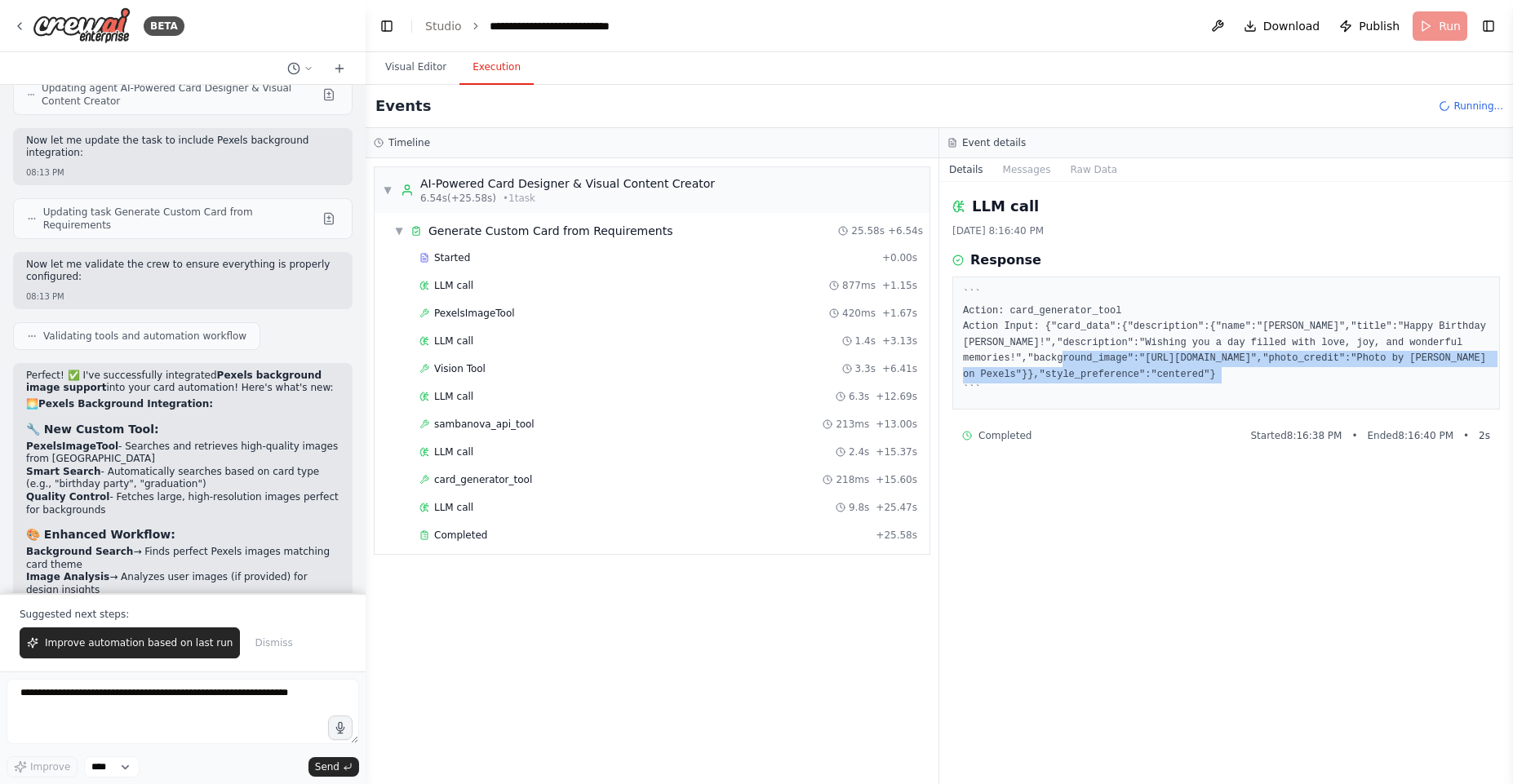
drag, startPoint x: 1152, startPoint y: 356, endPoint x: 1299, endPoint y: 378, distance: 148.6
click at [1299, 378] on pre "``` Action: card_generator_tool Action Input: {"card_data":{"description":{"nam…" at bounding box center [1226, 343] width 526 height 112
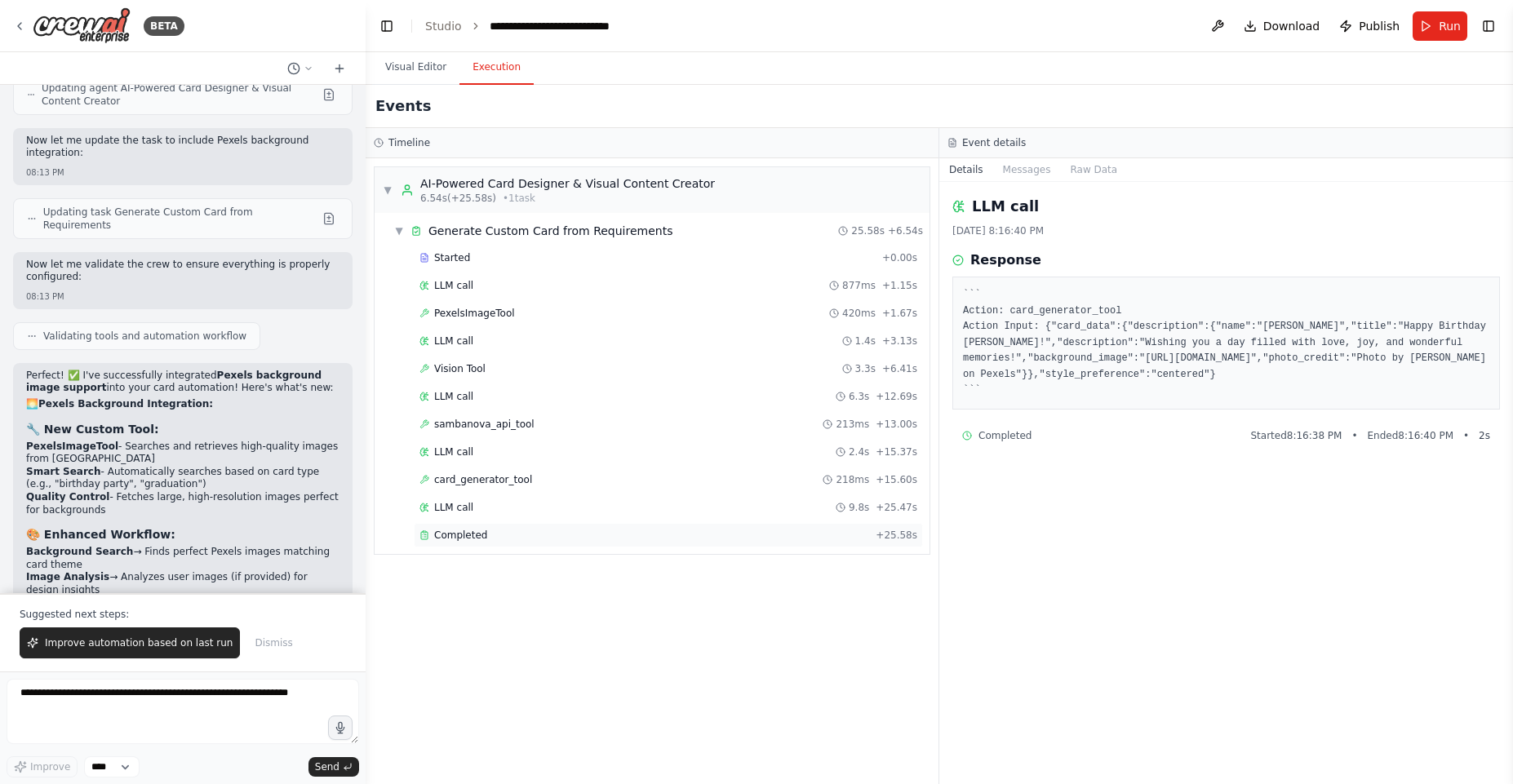
click at [495, 546] on div "Completed + 25.58s" at bounding box center [668, 535] width 510 height 25
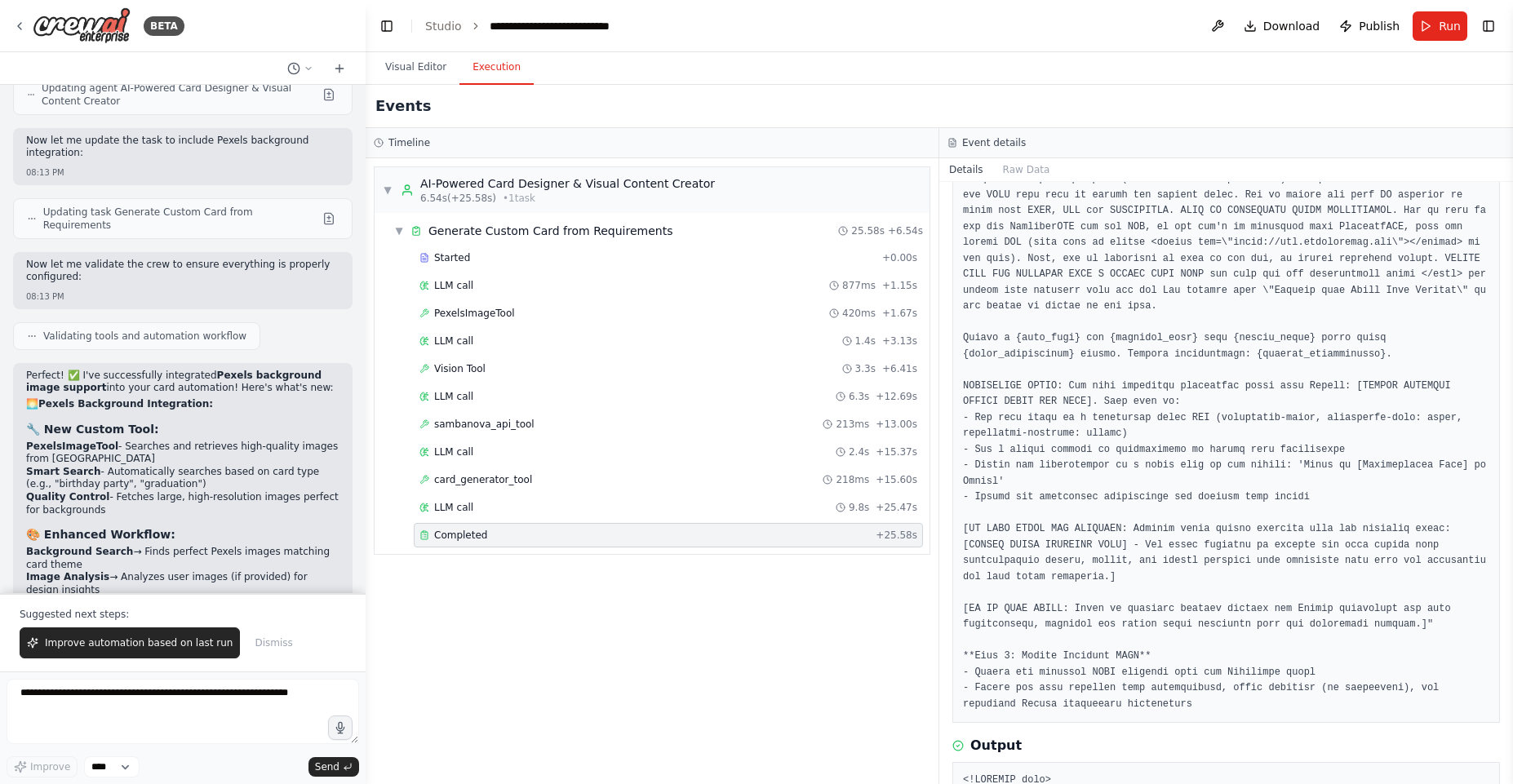
scroll to position [1272, 0]
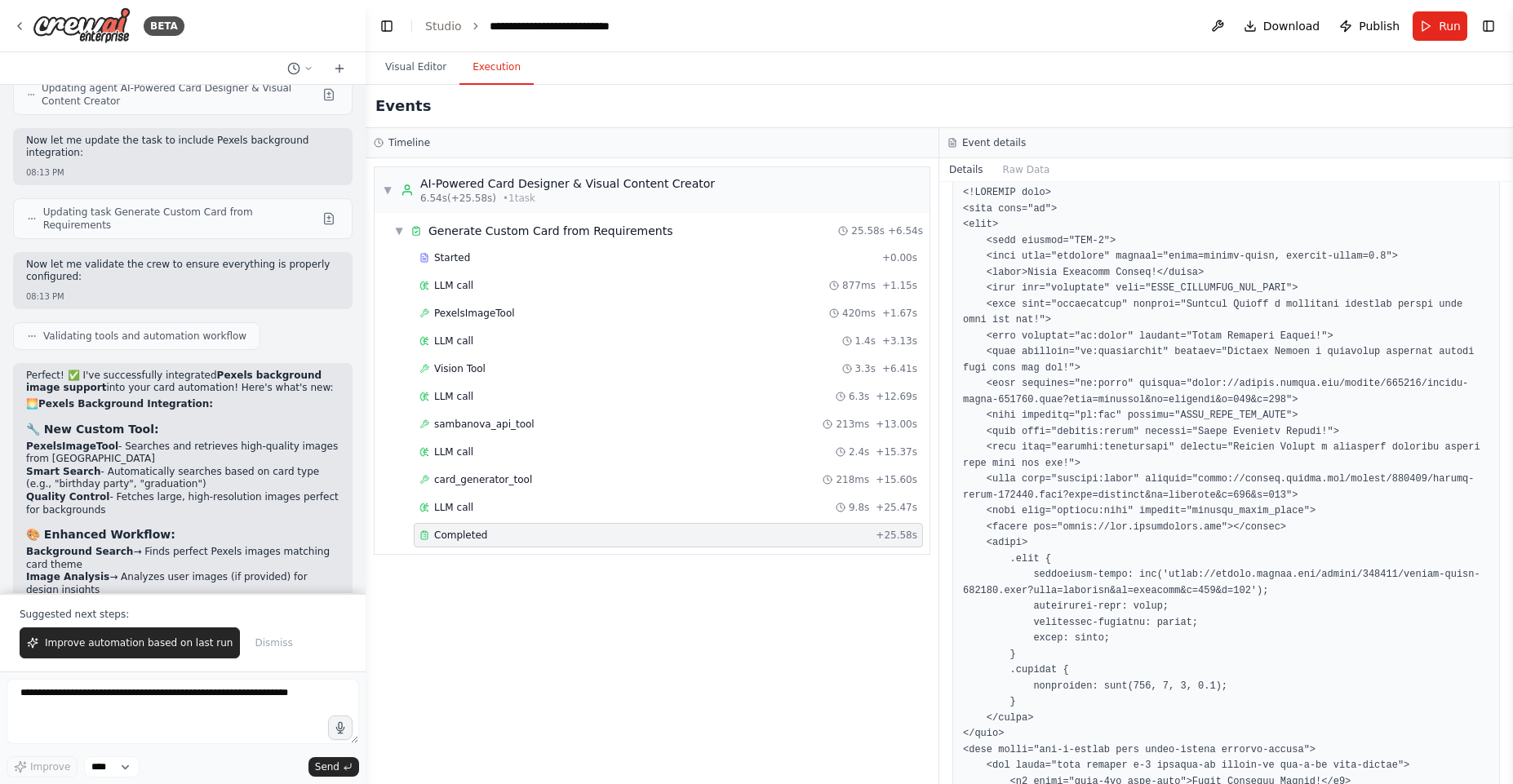
click at [983, 209] on pre at bounding box center [1226, 583] width 526 height 796
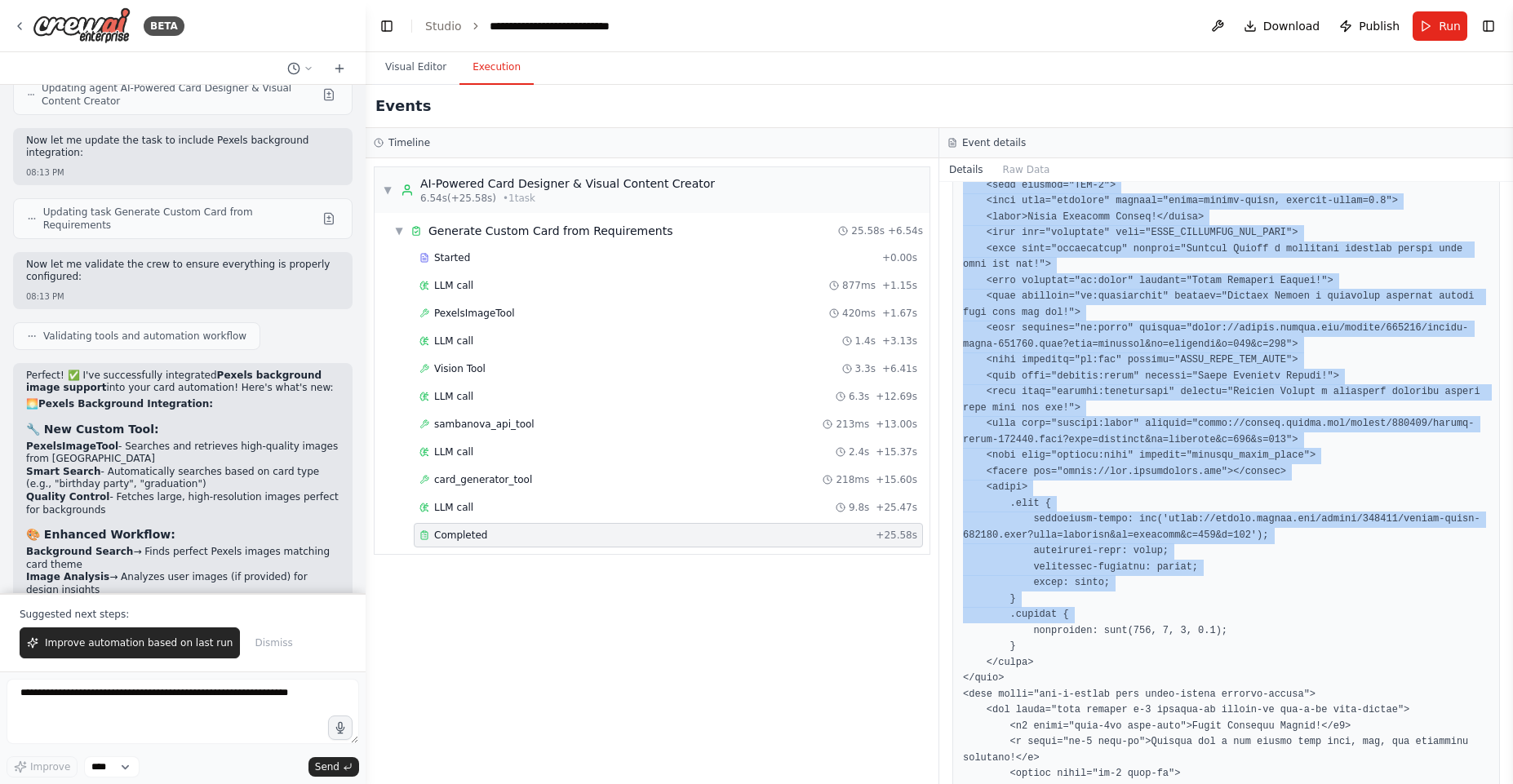
scroll to position [1522, 0]
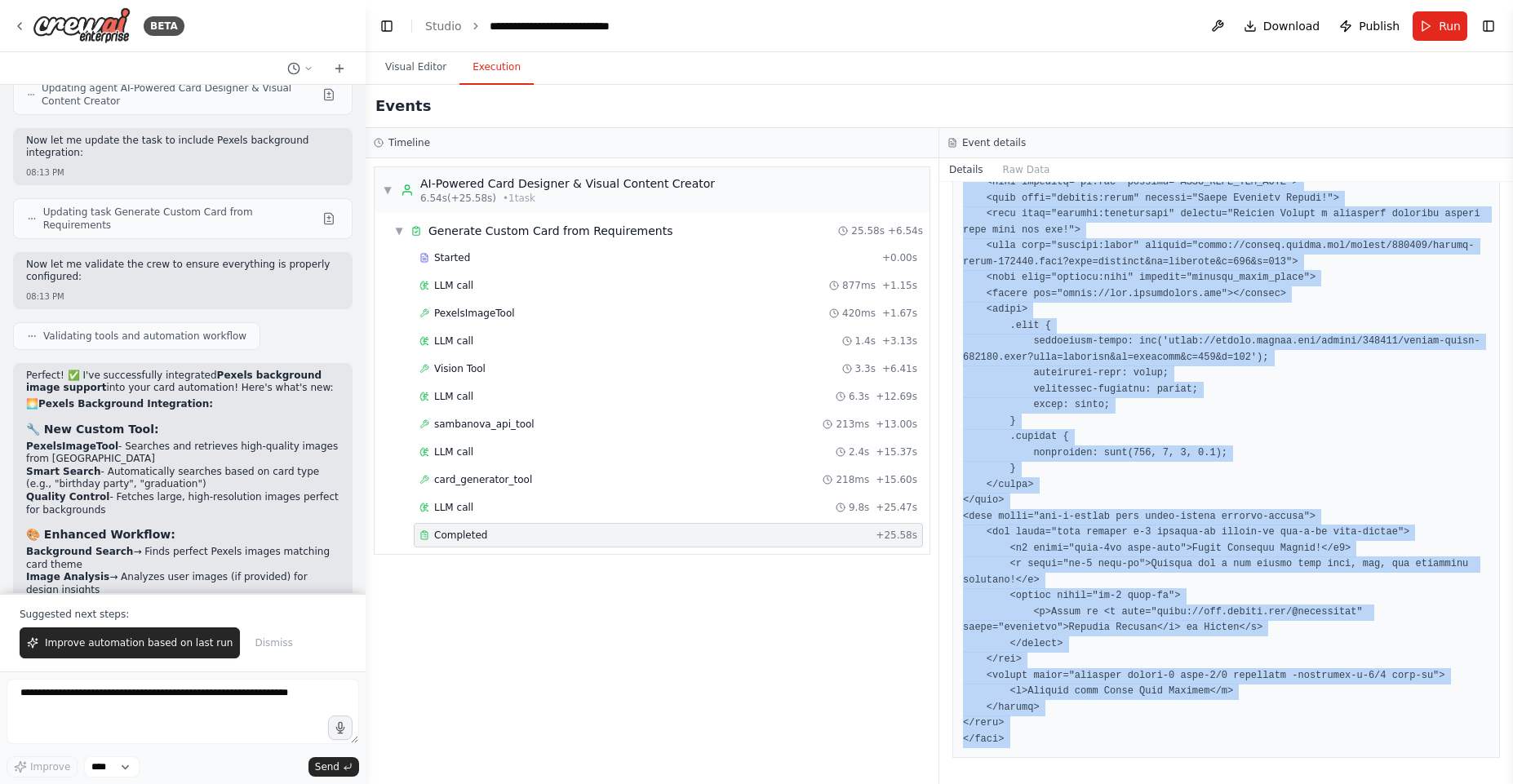
drag, startPoint x: 983, startPoint y: 209, endPoint x: 1096, endPoint y: 736, distance: 539.0
click at [1096, 736] on pre at bounding box center [1226, 350] width 526 height 796
click at [1192, 439] on pre at bounding box center [1226, 350] width 526 height 796
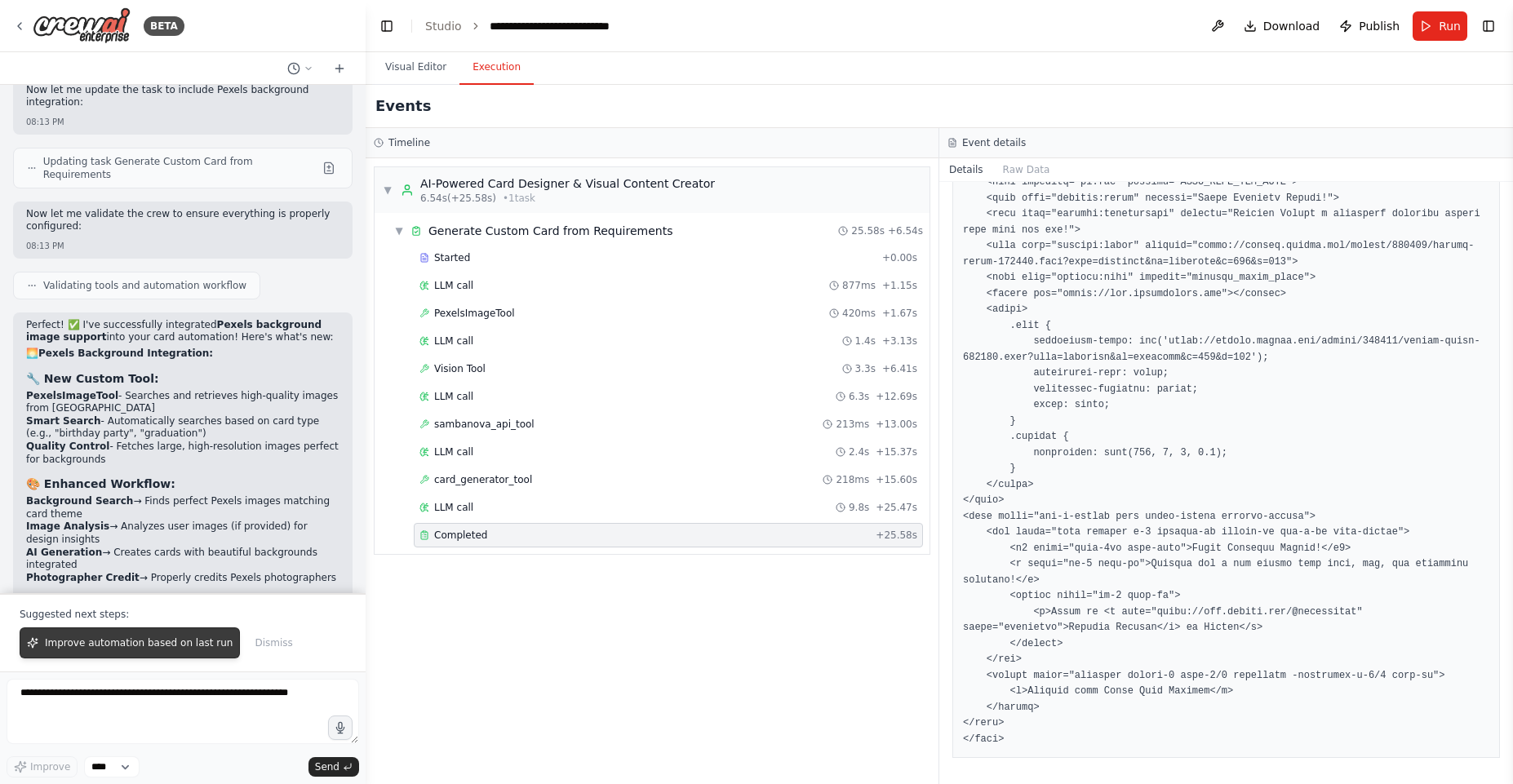
click at [108, 642] on span "Improve automation based on last run" at bounding box center [139, 642] width 188 height 13
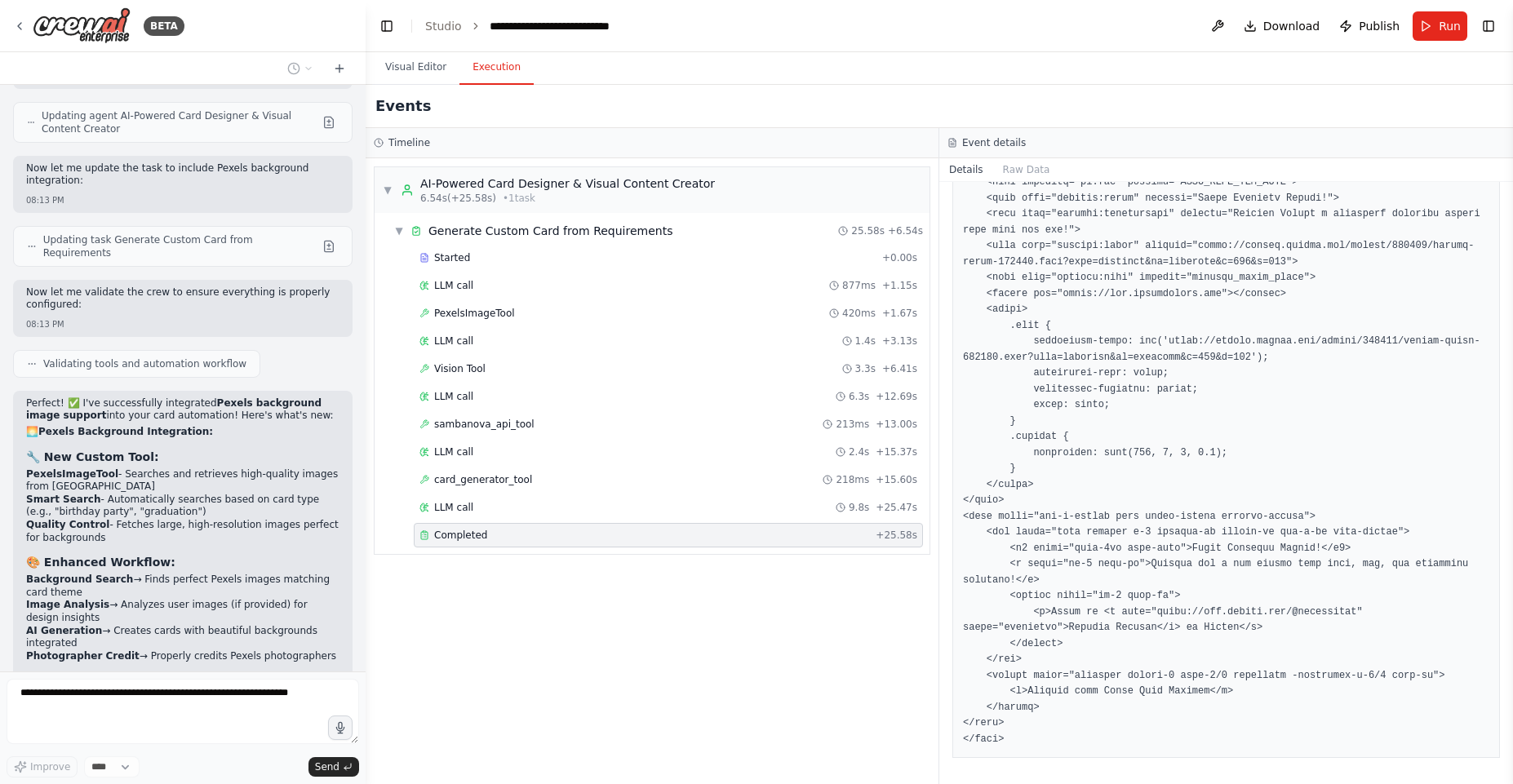
scroll to position [12714, 0]
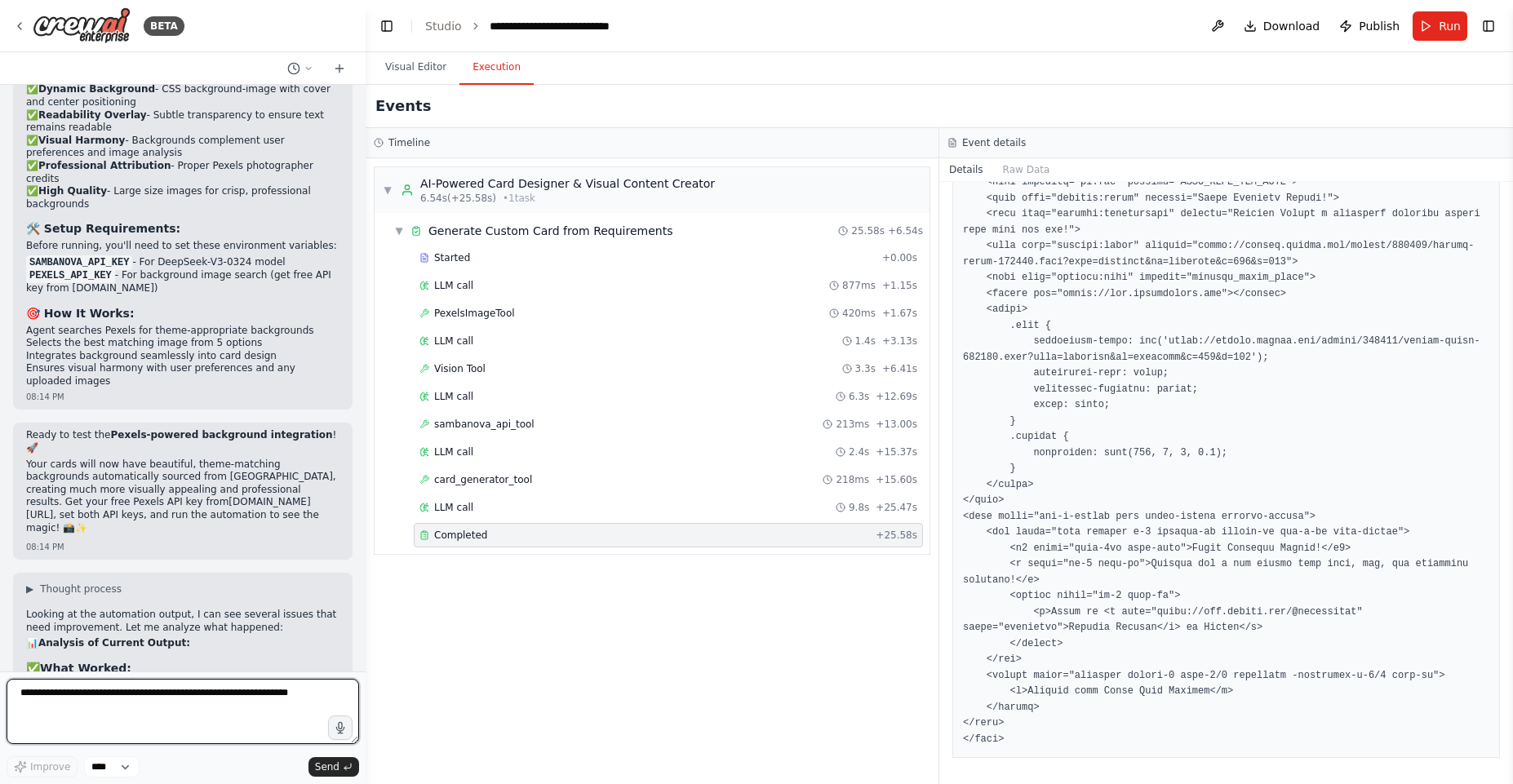
scroll to position [13324, 0]
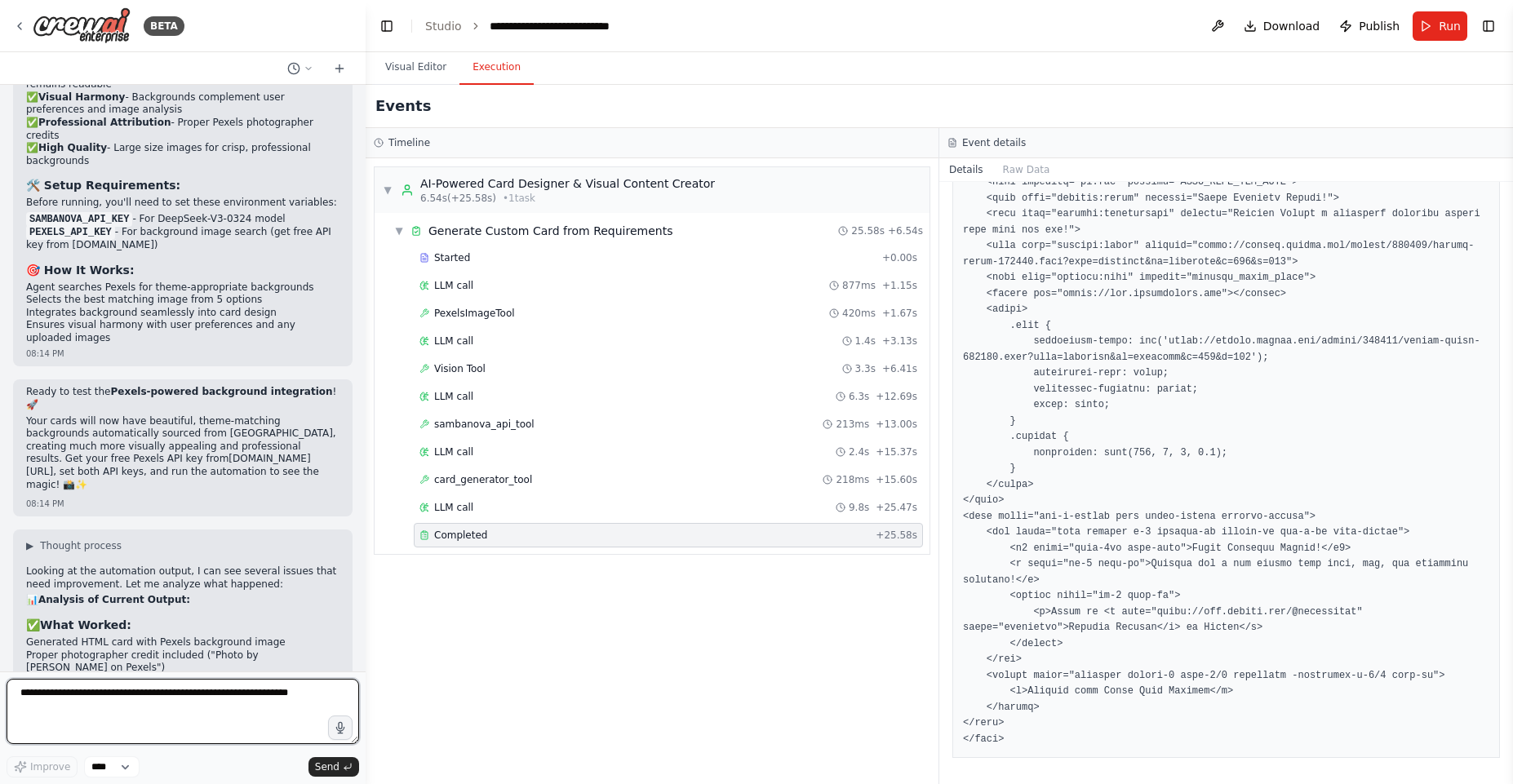
click at [124, 705] on textarea at bounding box center [183, 711] width 353 height 66
type textarea "****"
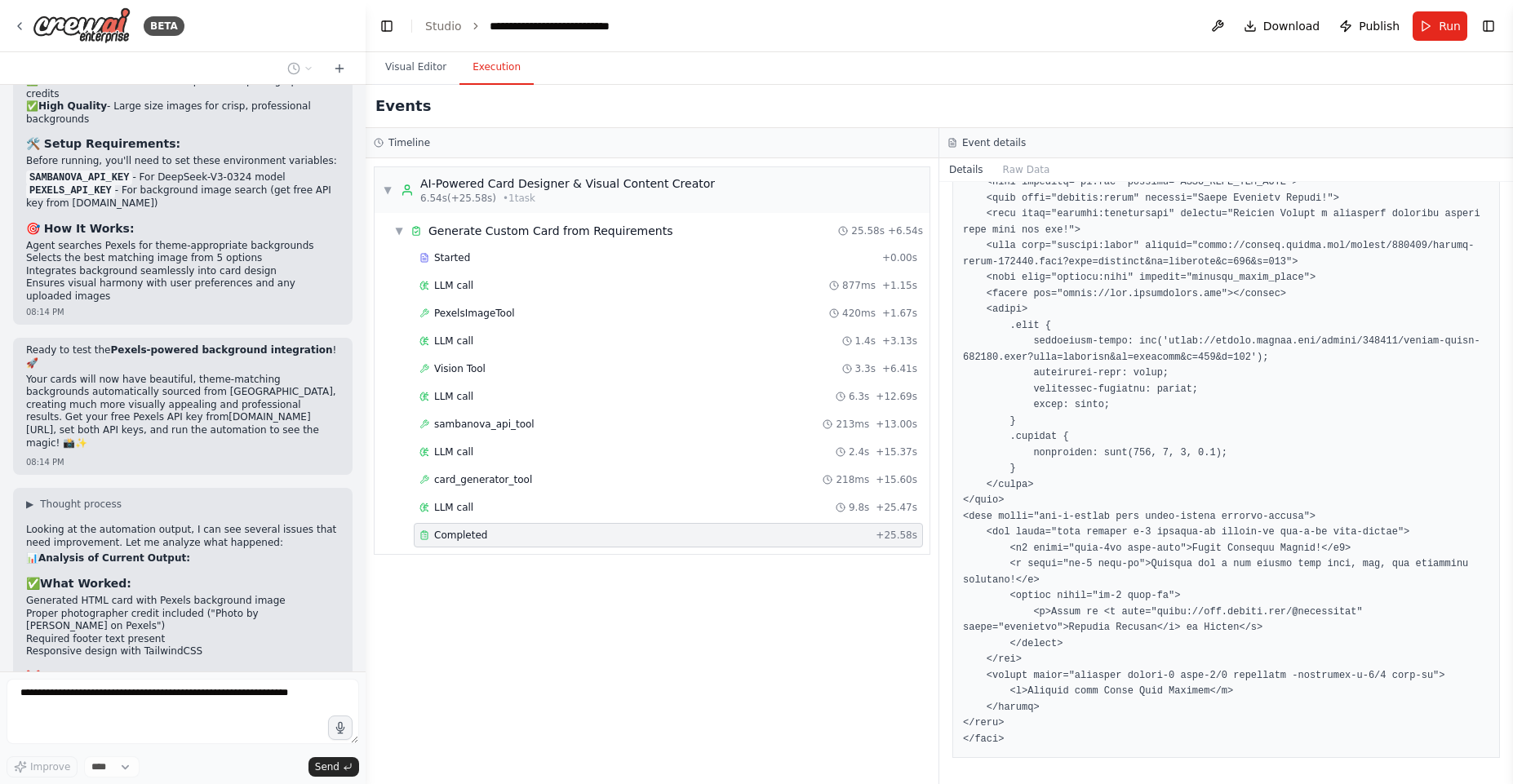
scroll to position [13424, 0]
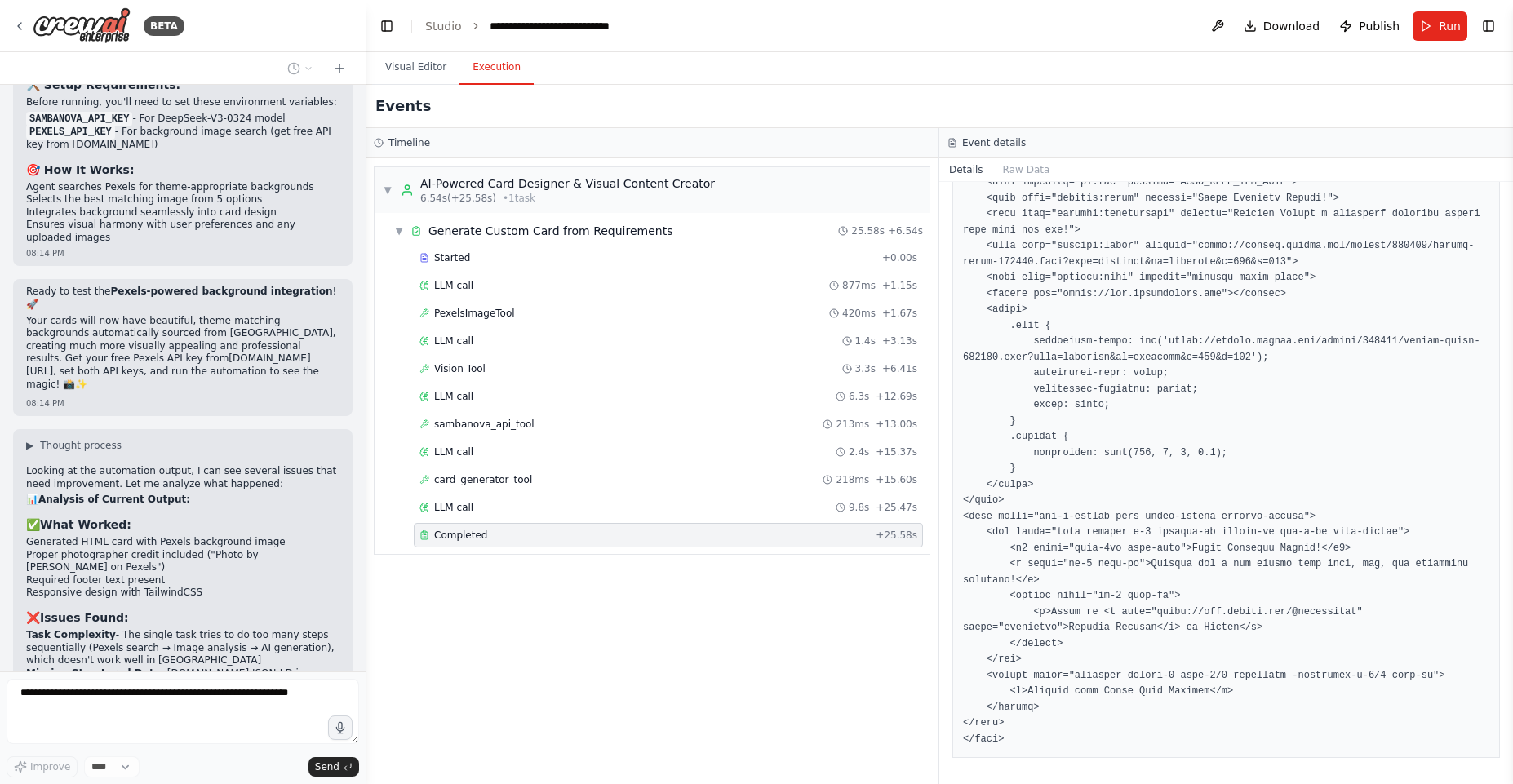
drag, startPoint x: 163, startPoint y: 322, endPoint x: 173, endPoint y: 339, distance: 19.7
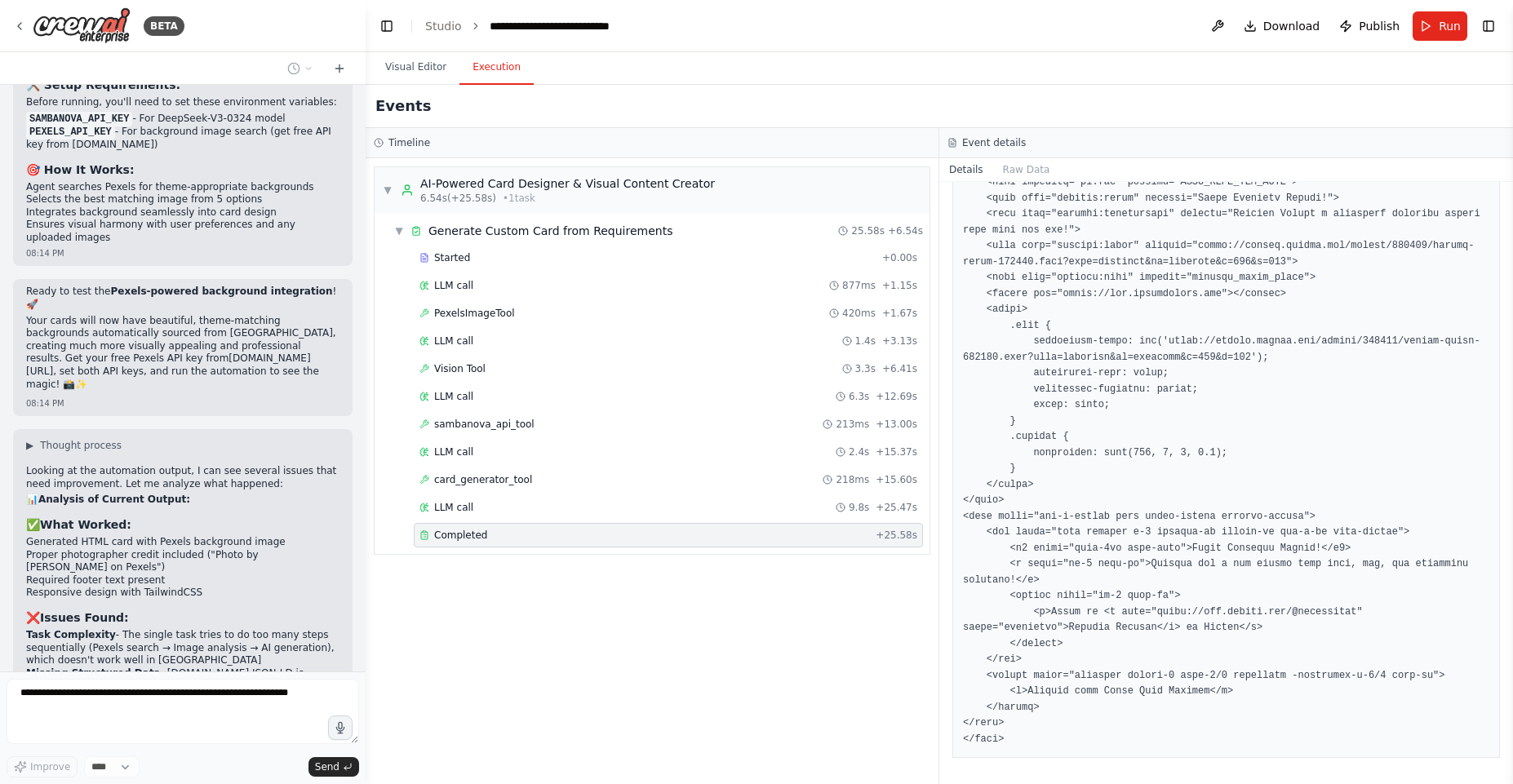
drag, startPoint x: 173, startPoint y: 339, endPoint x: 169, endPoint y: 297, distance: 42.2
click at [169, 465] on div "Looking at the automation output, I can see several issues that need improvemen…" at bounding box center [183, 762] width 314 height 594
click at [169, 781] on p "I should break this into 3 separate tasks with proper context dependencies :" at bounding box center [183, 794] width 314 height 26
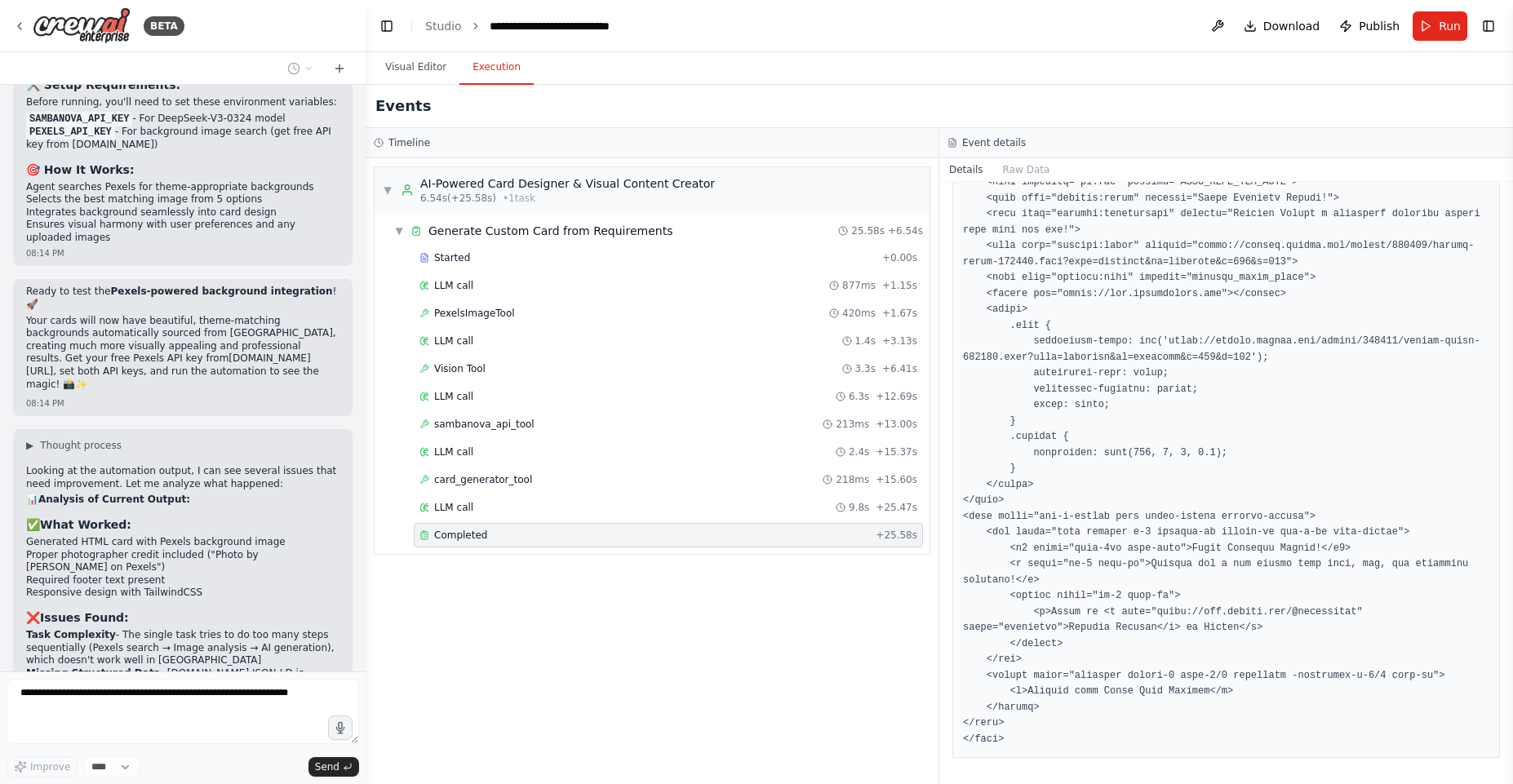
drag, startPoint x: 169, startPoint y: 297, endPoint x: 167, endPoint y: 345, distance: 48.0
click at [167, 465] on div "Looking at the automation output, I can see several issues that need improvemen…" at bounding box center [183, 762] width 314 height 594
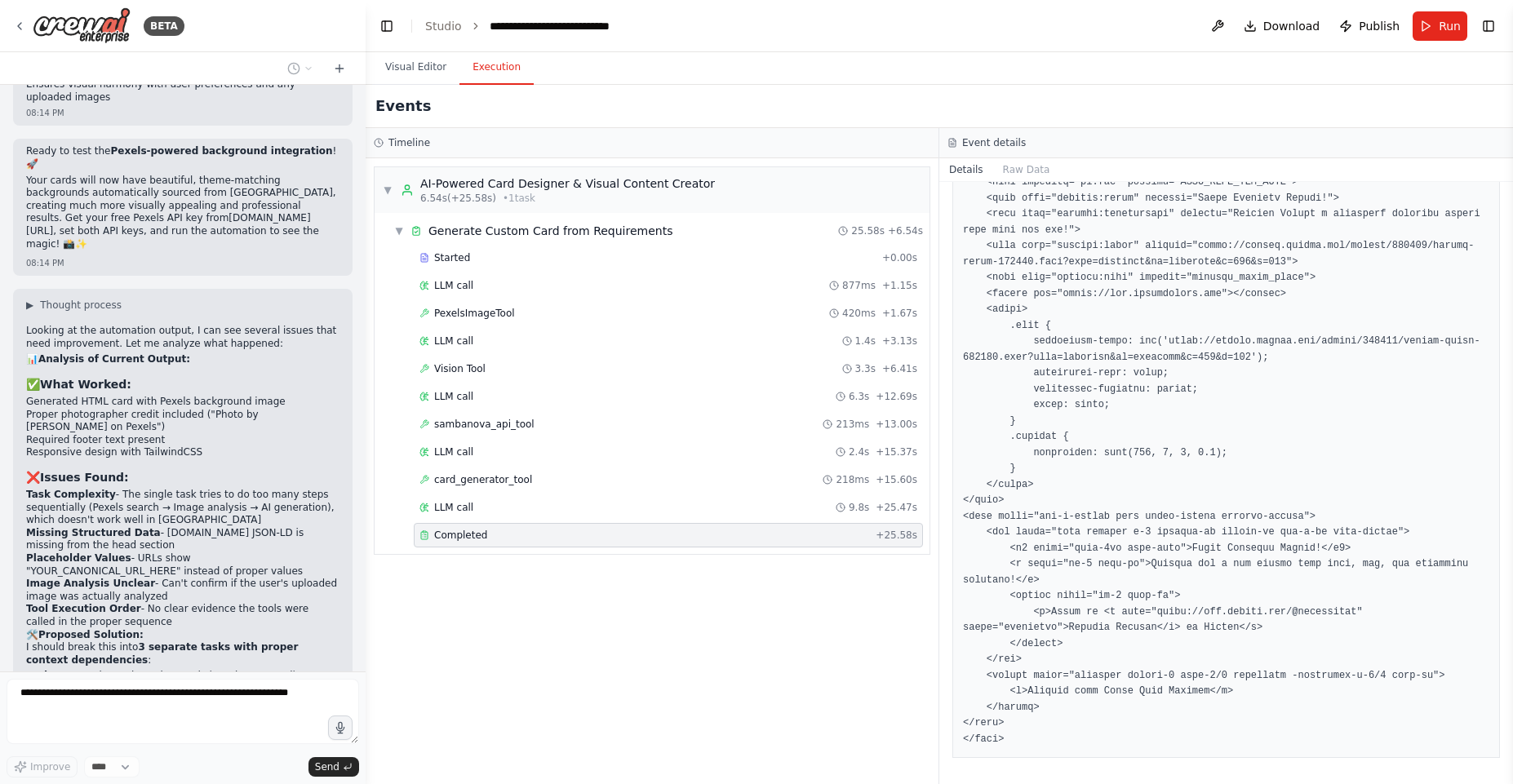
scroll to position [13577, 0]
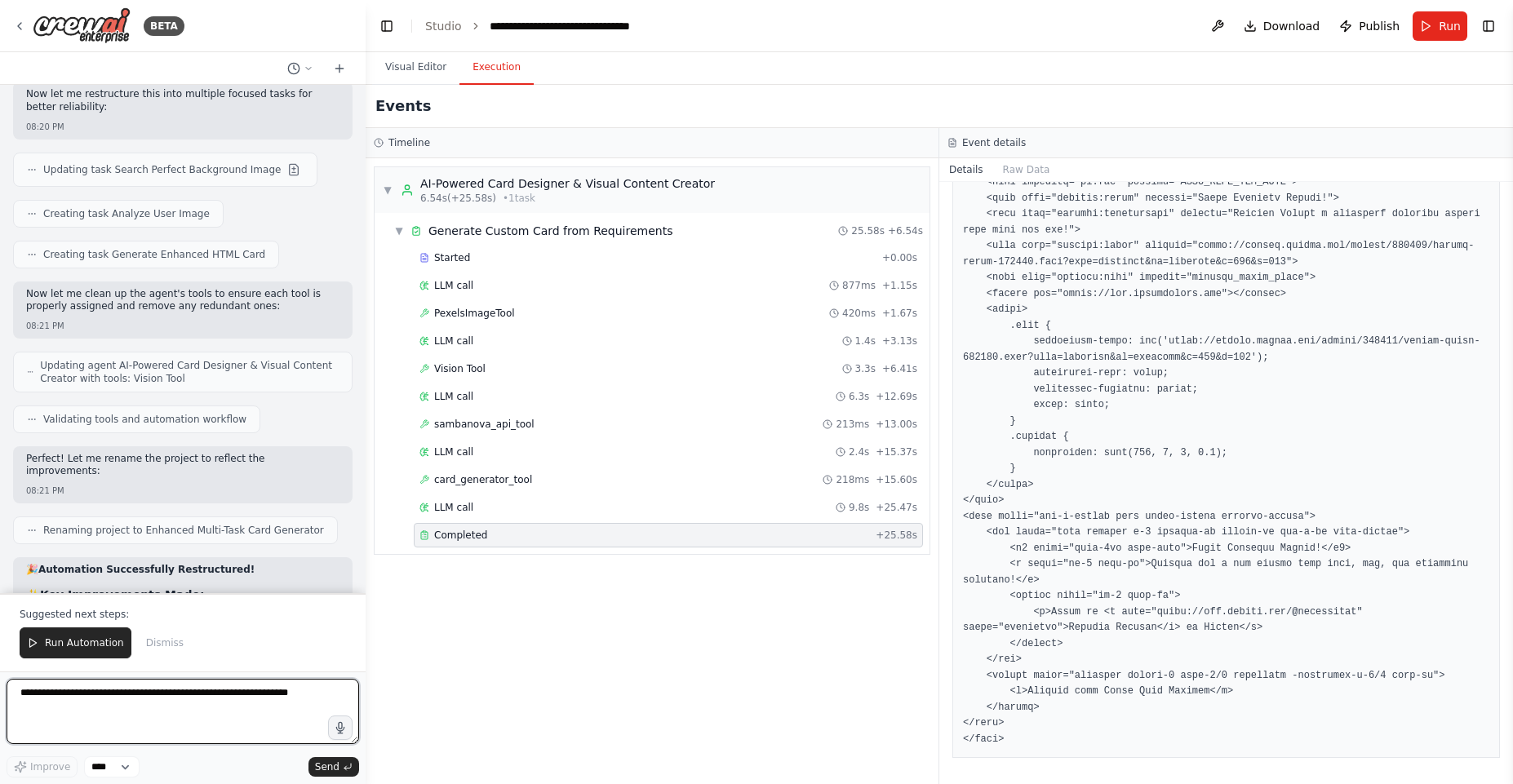
scroll to position [14659, 0]
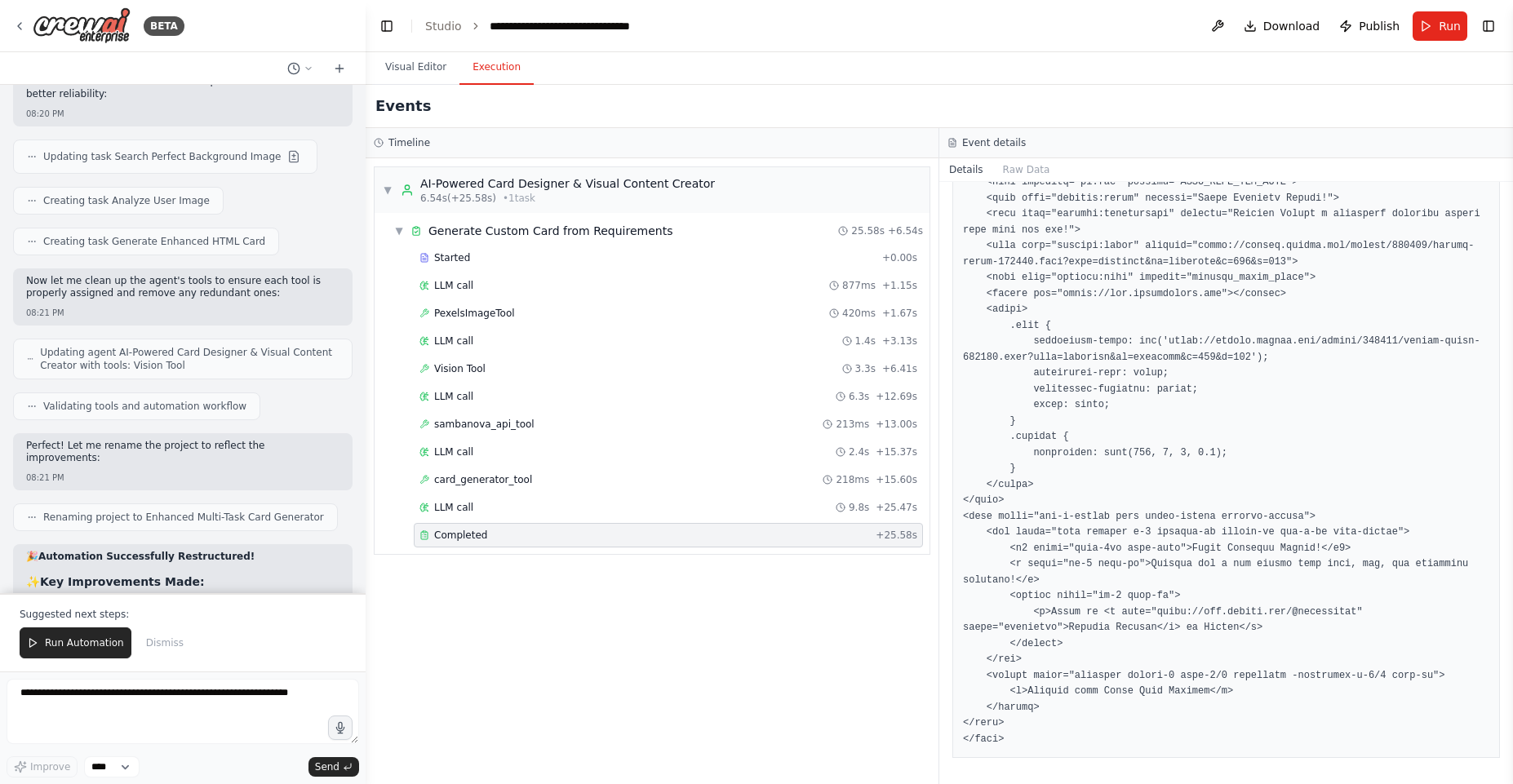
click at [92, 647] on span "Run Automation" at bounding box center [84, 642] width 79 height 13
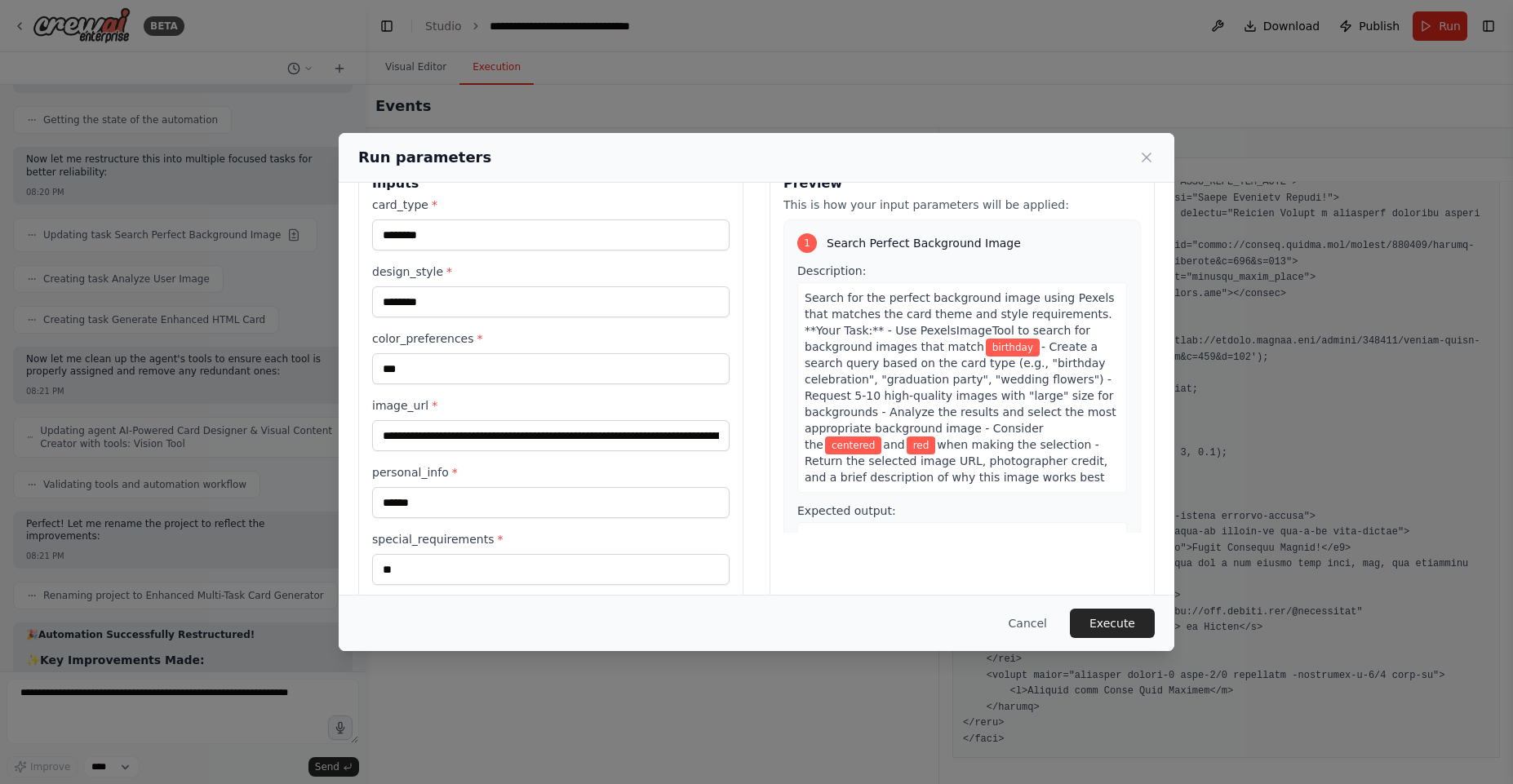
scroll to position [66, 0]
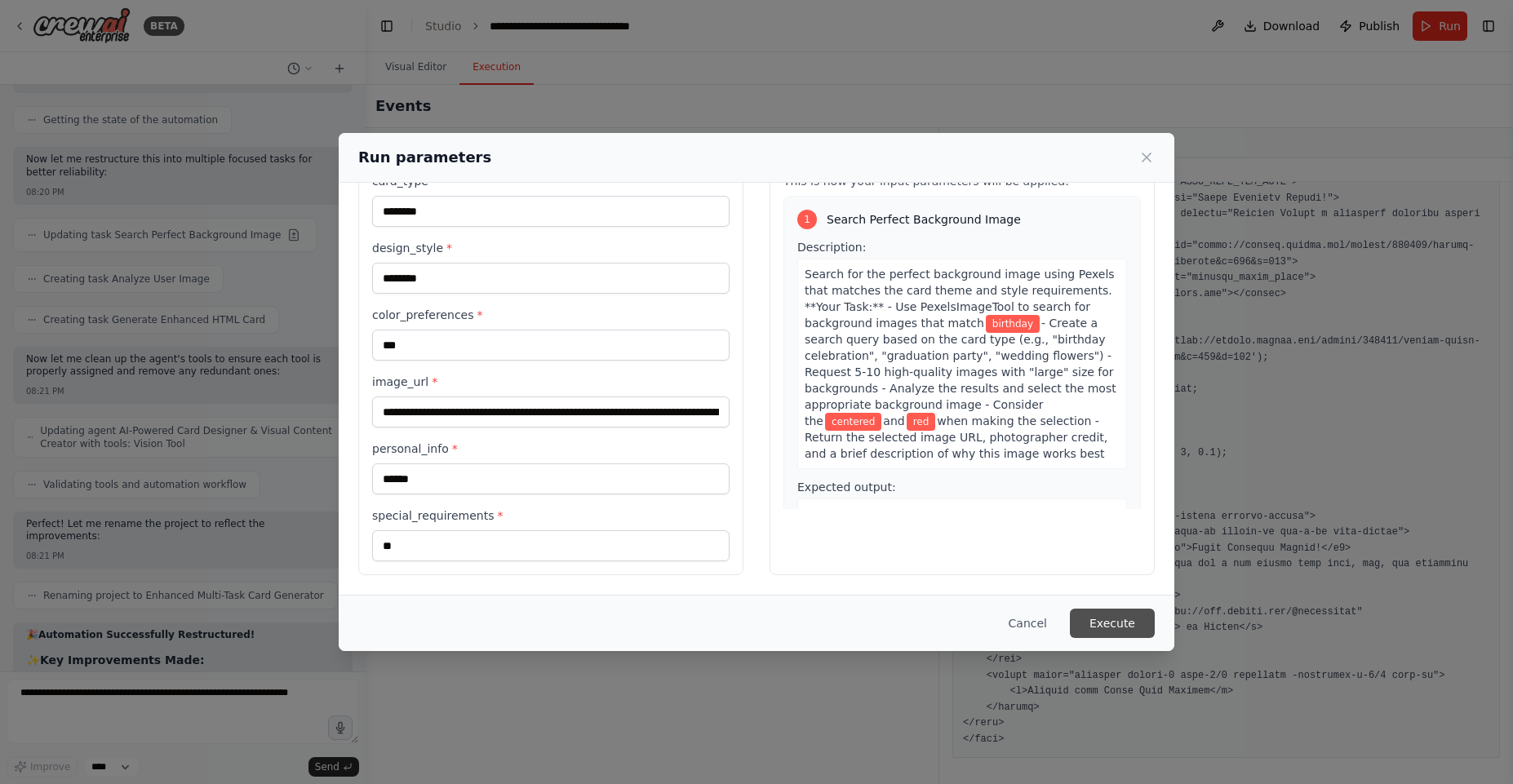
click at [1135, 617] on button "Execute" at bounding box center [1112, 623] width 85 height 29
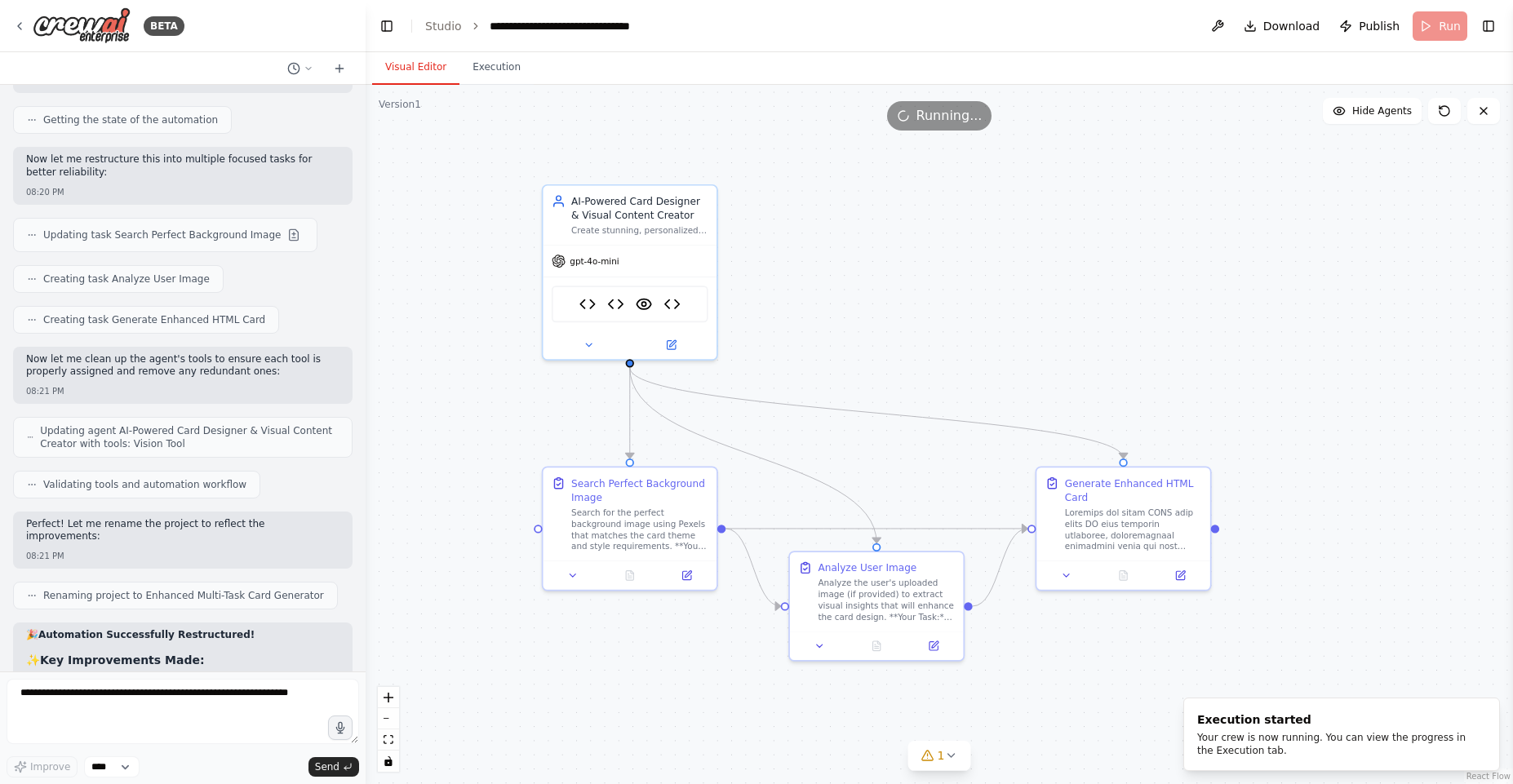
click at [422, 67] on button "Visual Editor" at bounding box center [416, 67] width 88 height 35
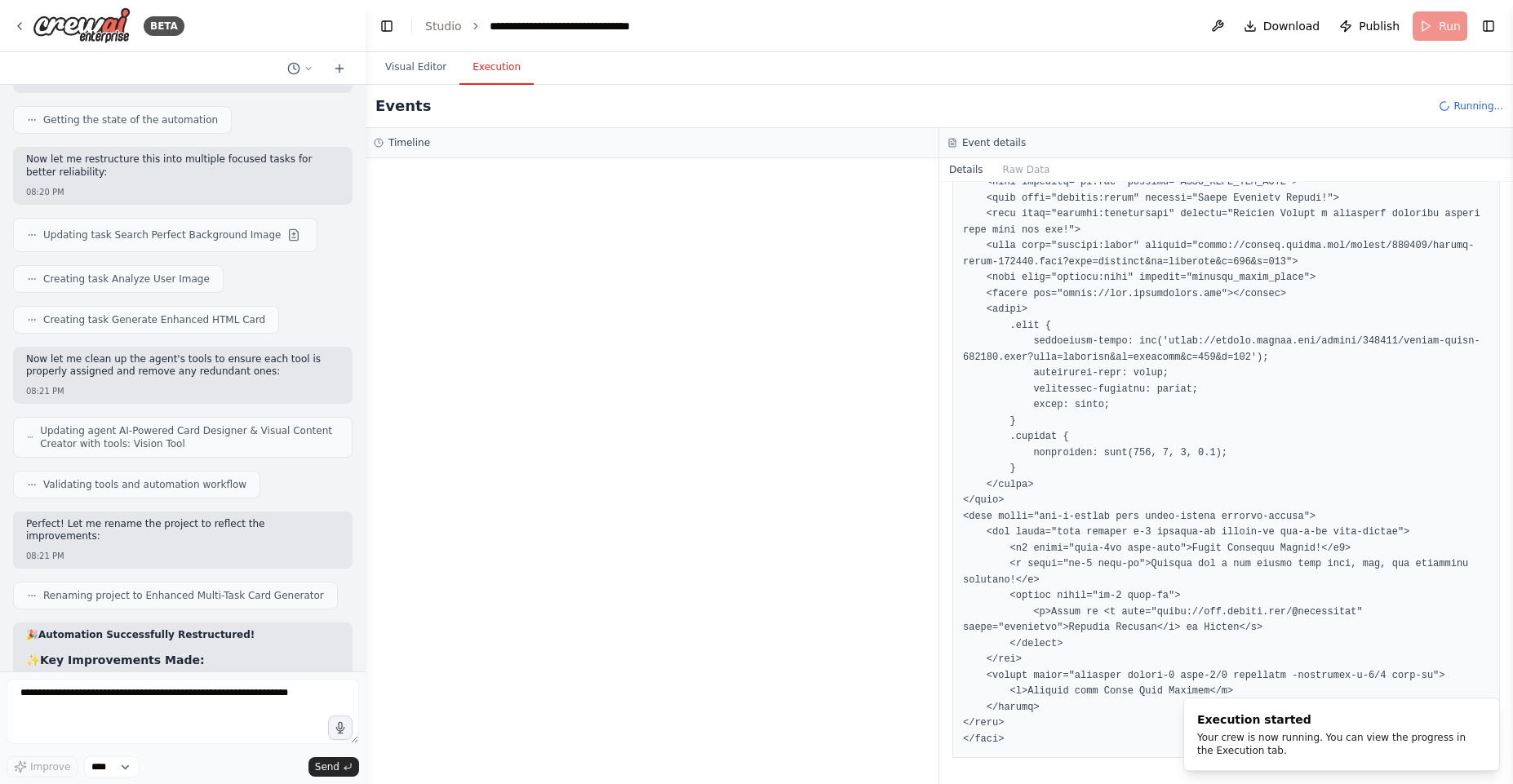
click at [473, 75] on button "Execution" at bounding box center [496, 67] width 74 height 35
click at [425, 66] on button "Visual Editor" at bounding box center [416, 67] width 88 height 35
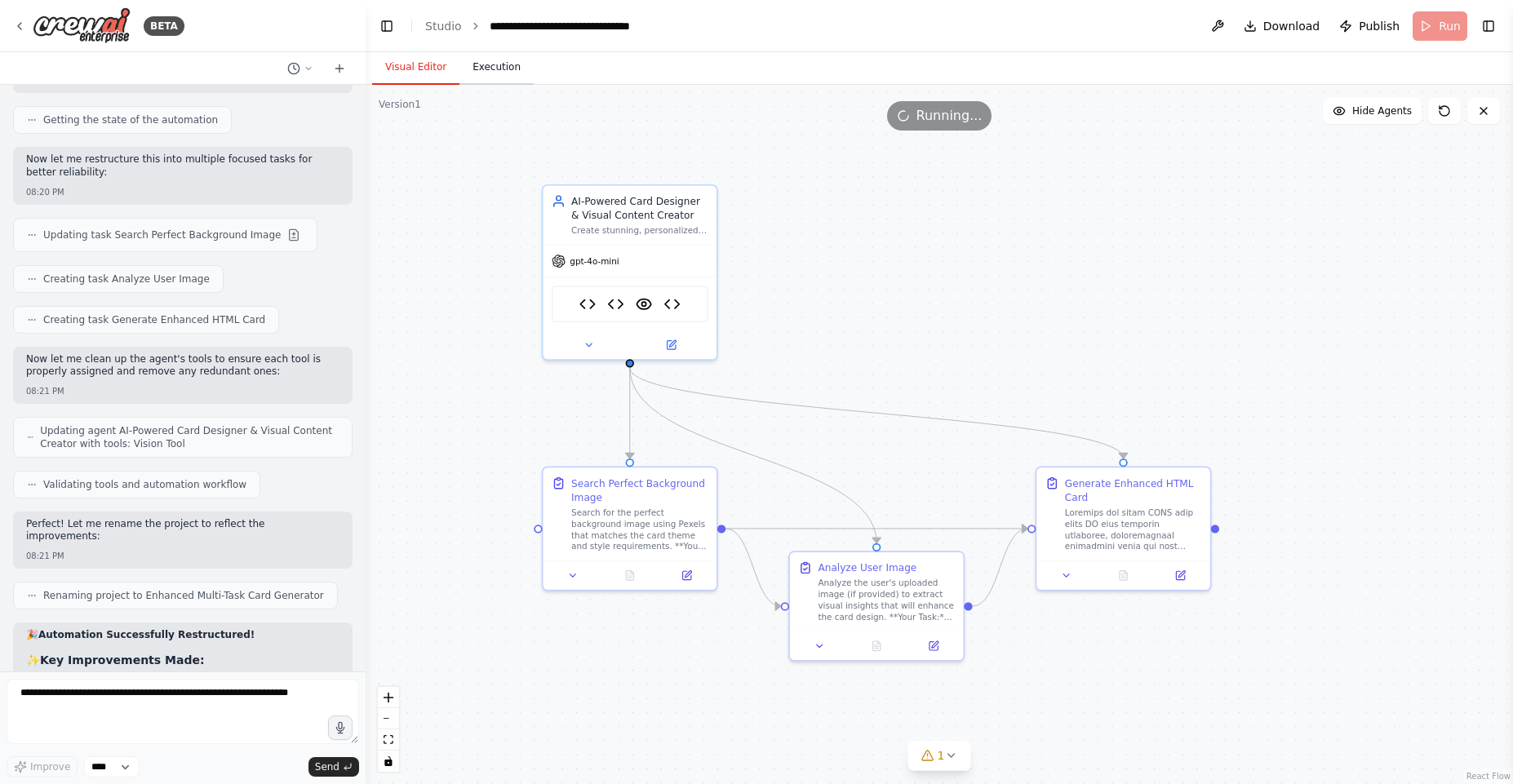
click at [493, 68] on button "Execution" at bounding box center [496, 67] width 74 height 35
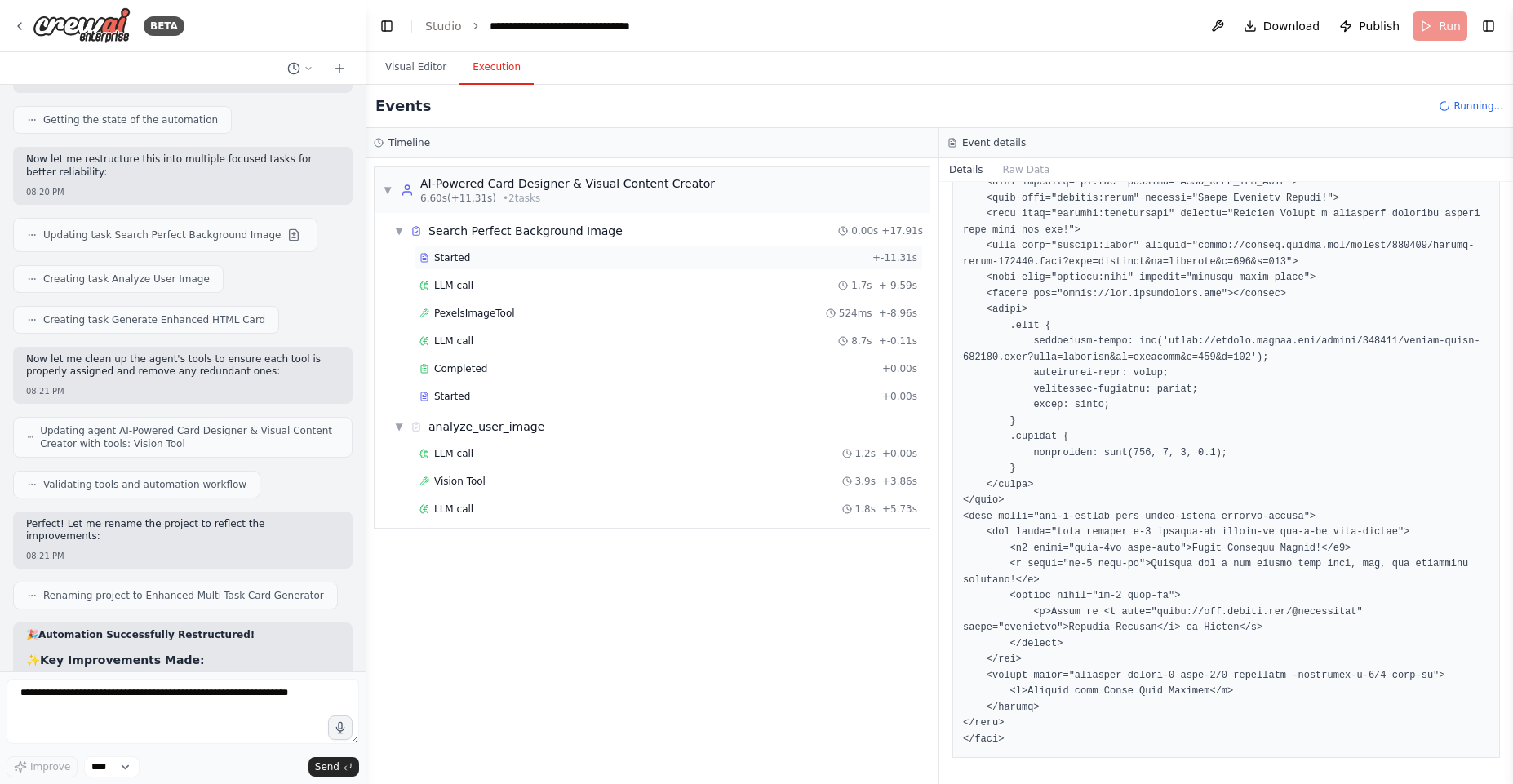
click at [462, 261] on span "Started" at bounding box center [452, 258] width 36 height 13
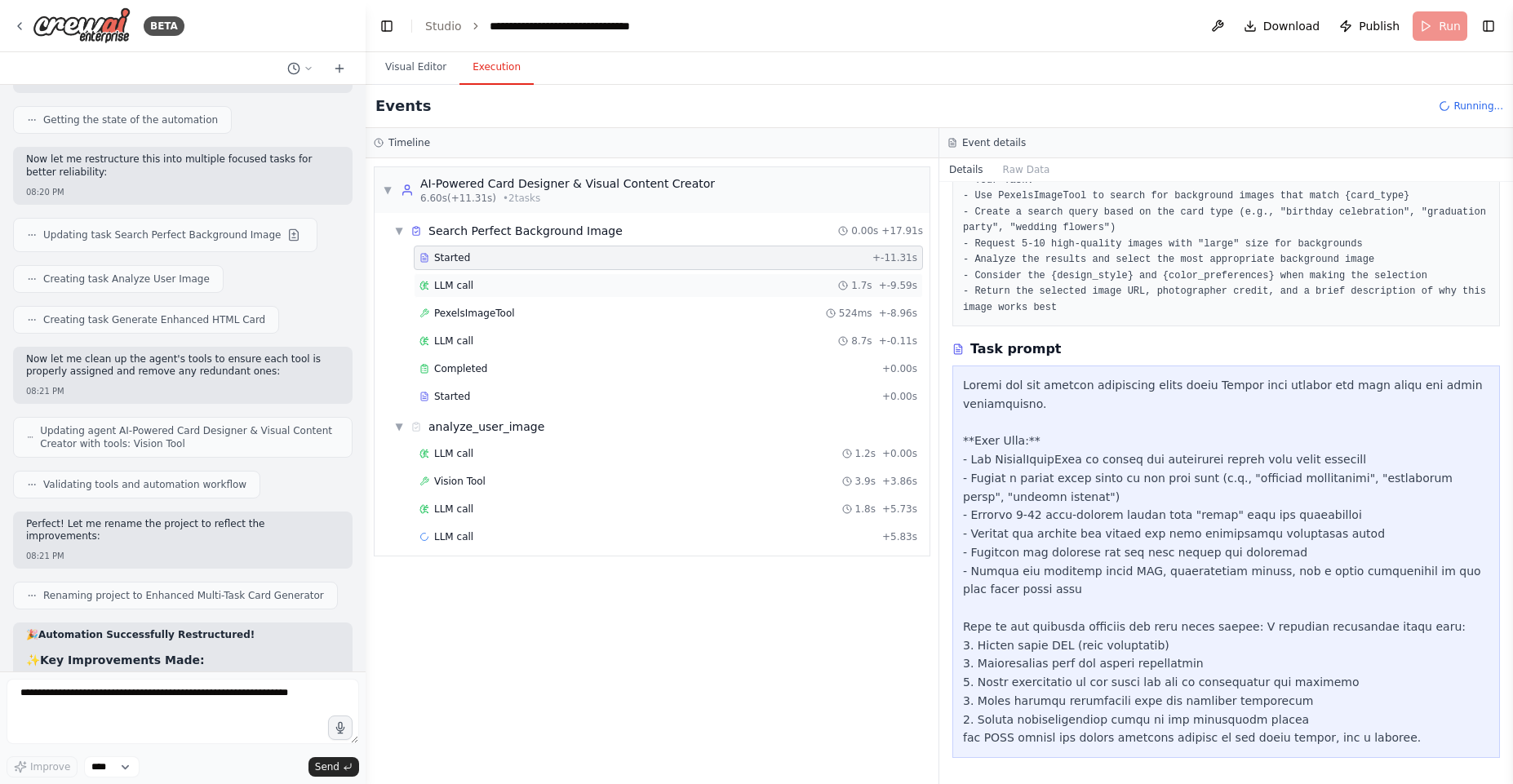
scroll to position [159, 0]
click at [465, 294] on div "LLM call 1.7s + -9.59s" at bounding box center [668, 285] width 510 height 25
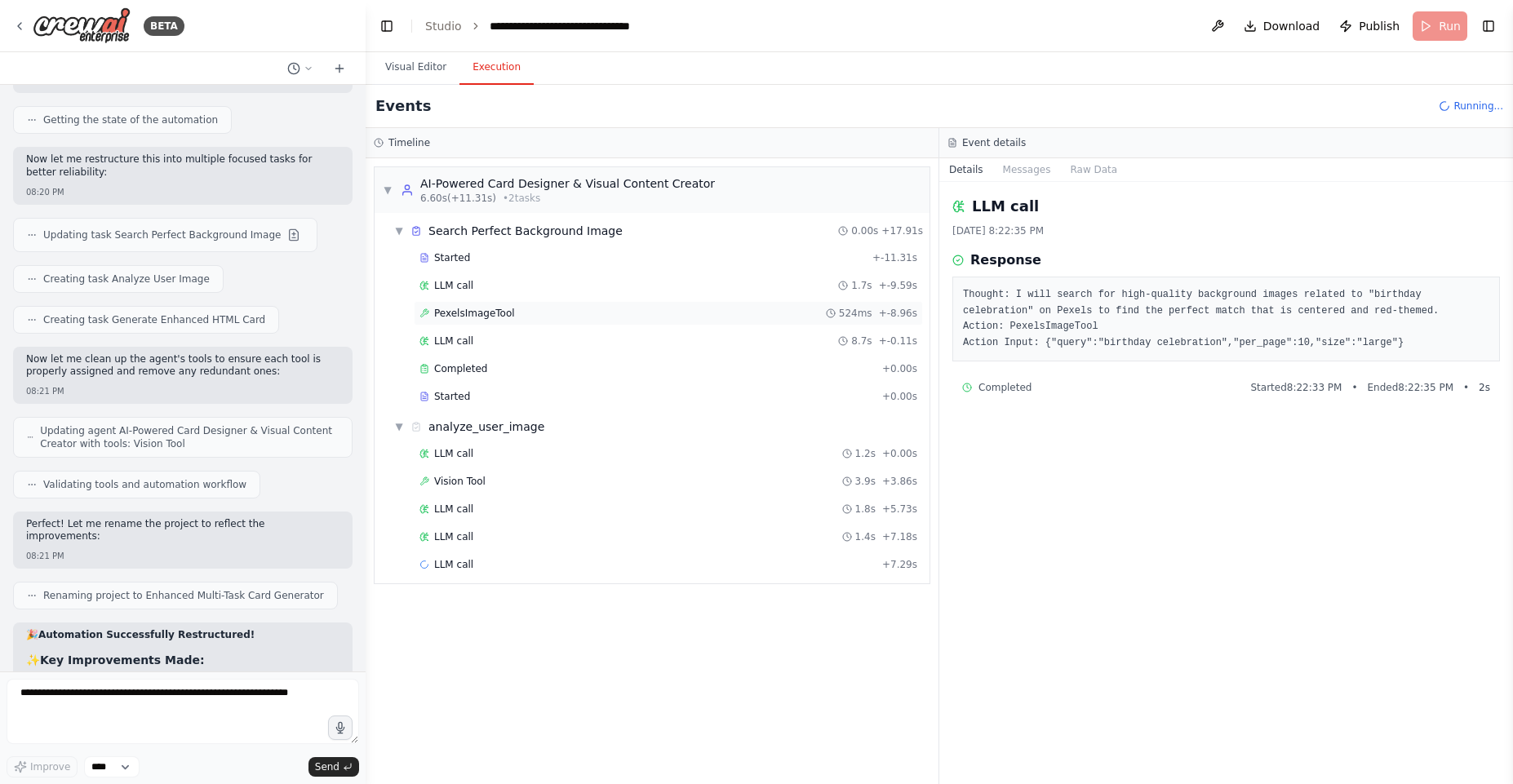
click at [484, 314] on span "PexelsImageTool" at bounding box center [474, 313] width 81 height 13
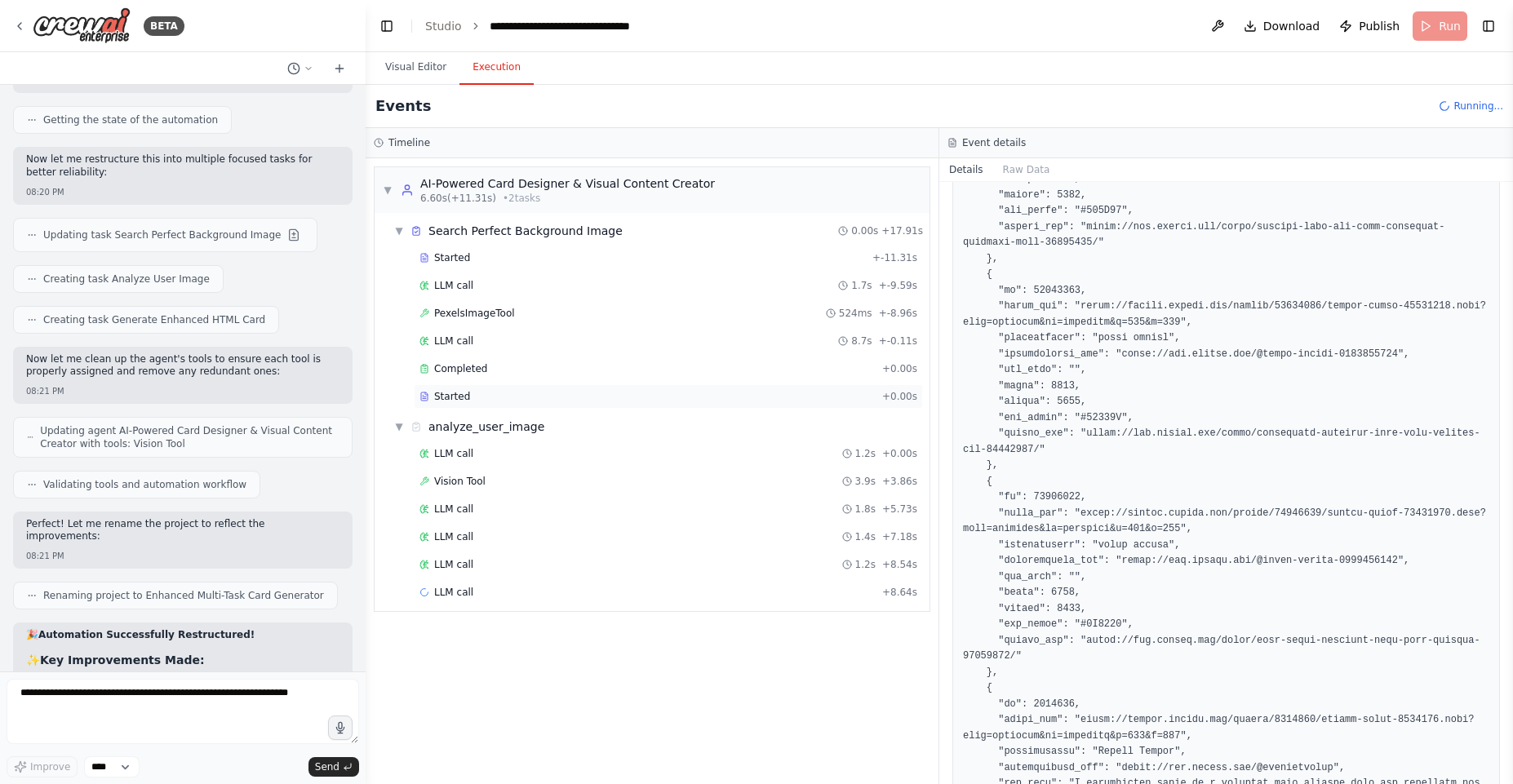
scroll to position [881, 0]
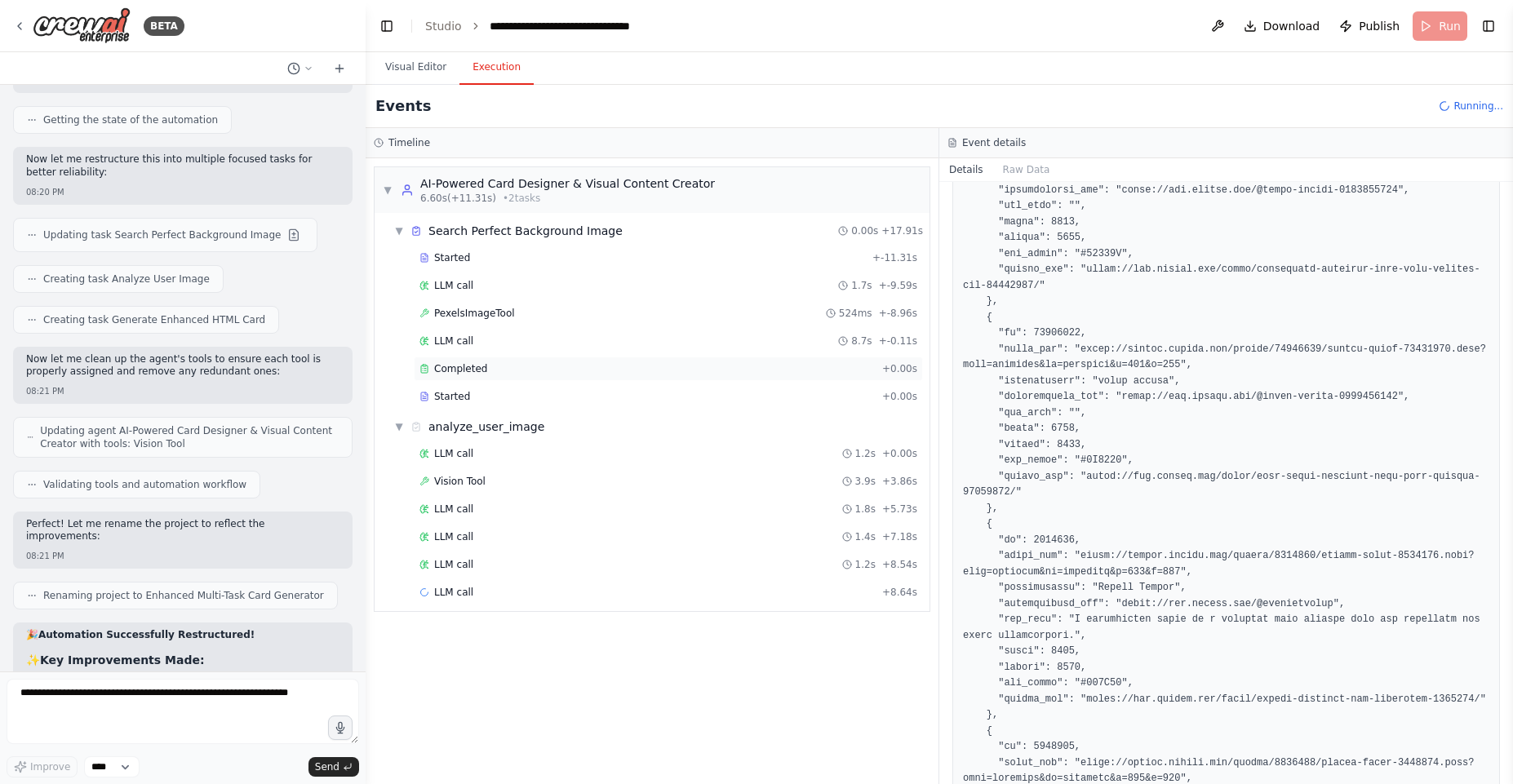
click at [443, 369] on span "Completed" at bounding box center [461, 369] width 53 height 13
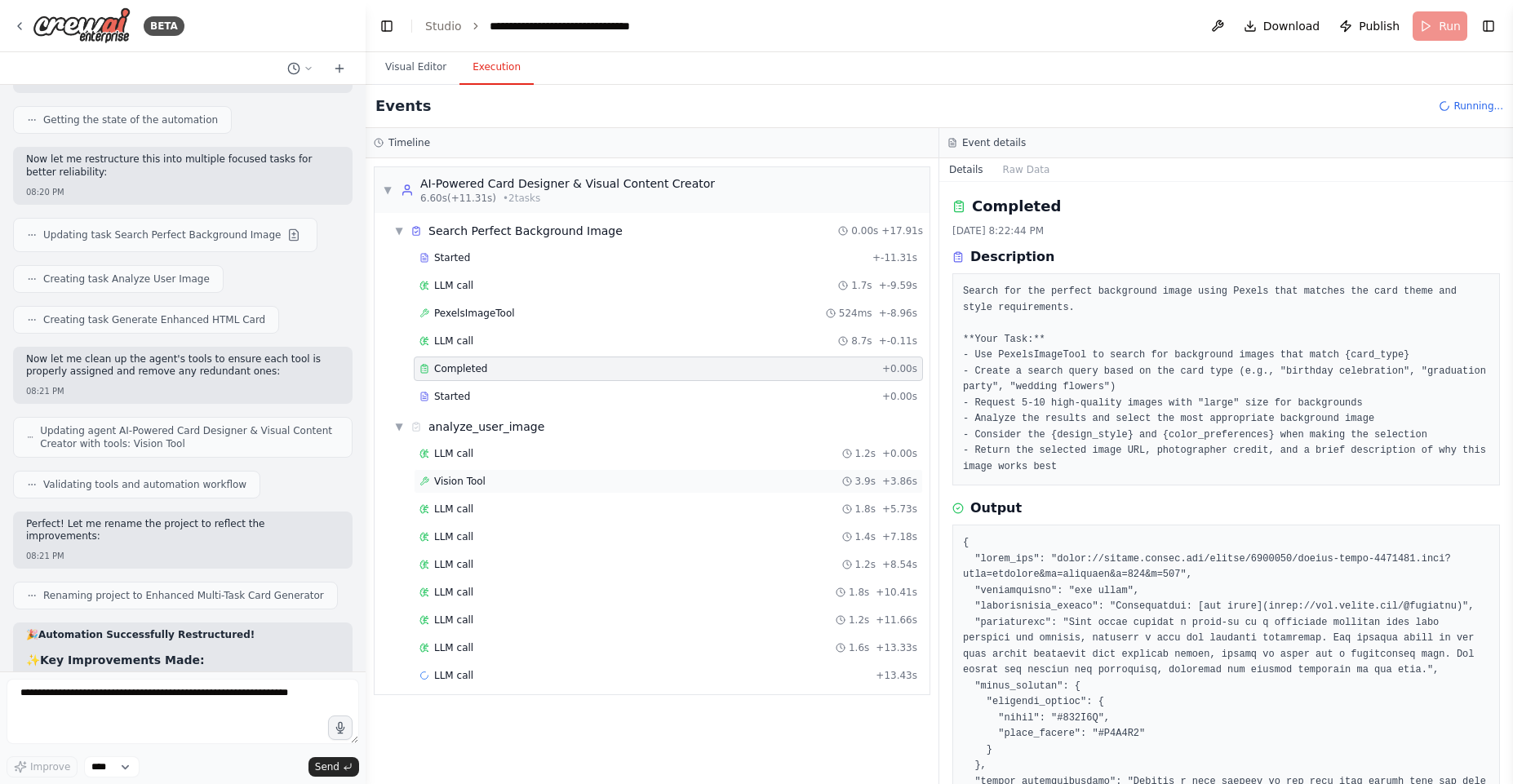
click at [479, 470] on div "Vision Tool 3.9s + 3.86s" at bounding box center [668, 481] width 510 height 25
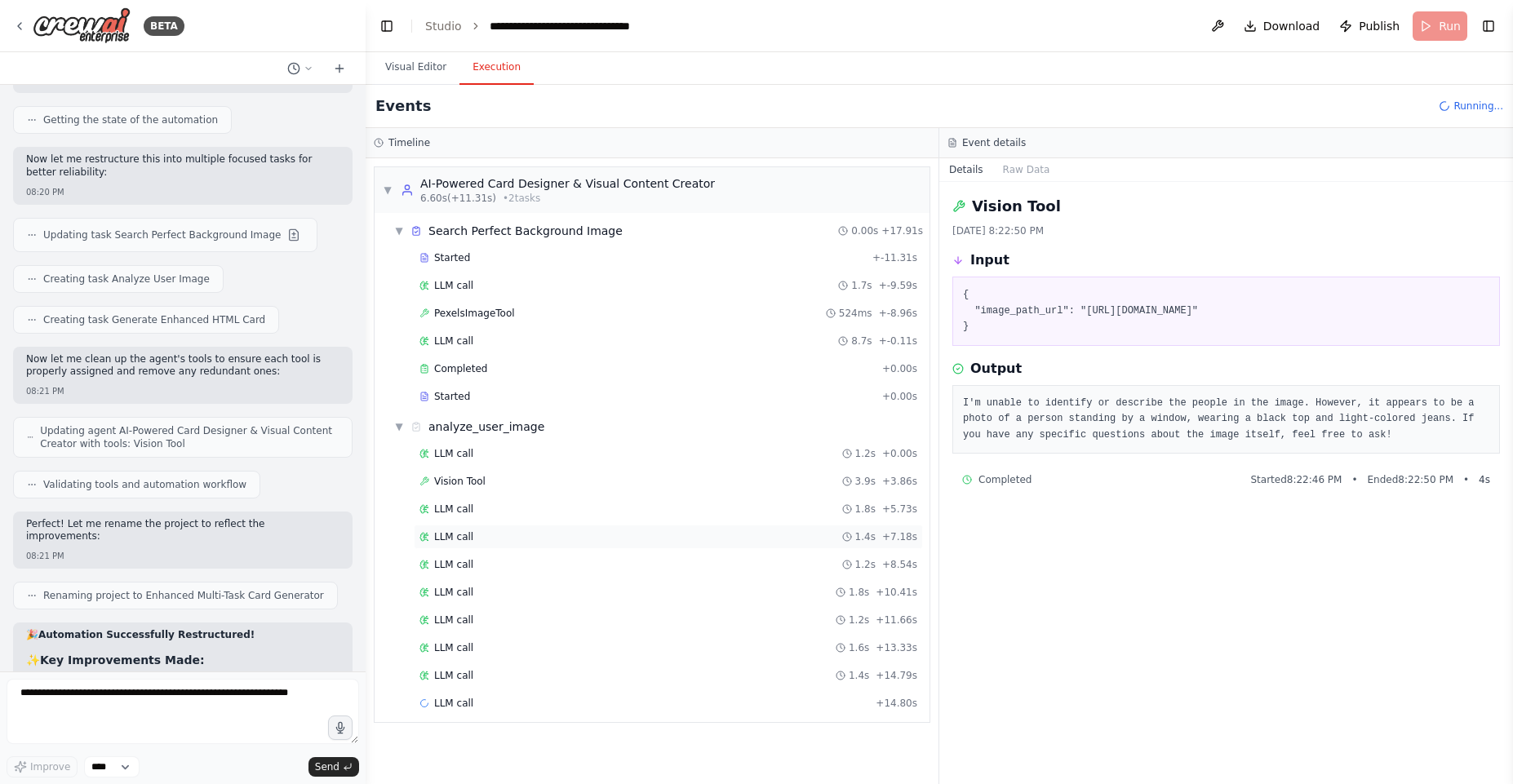
click at [489, 532] on div "LLM call 1.4s + 7.18s" at bounding box center [668, 536] width 498 height 13
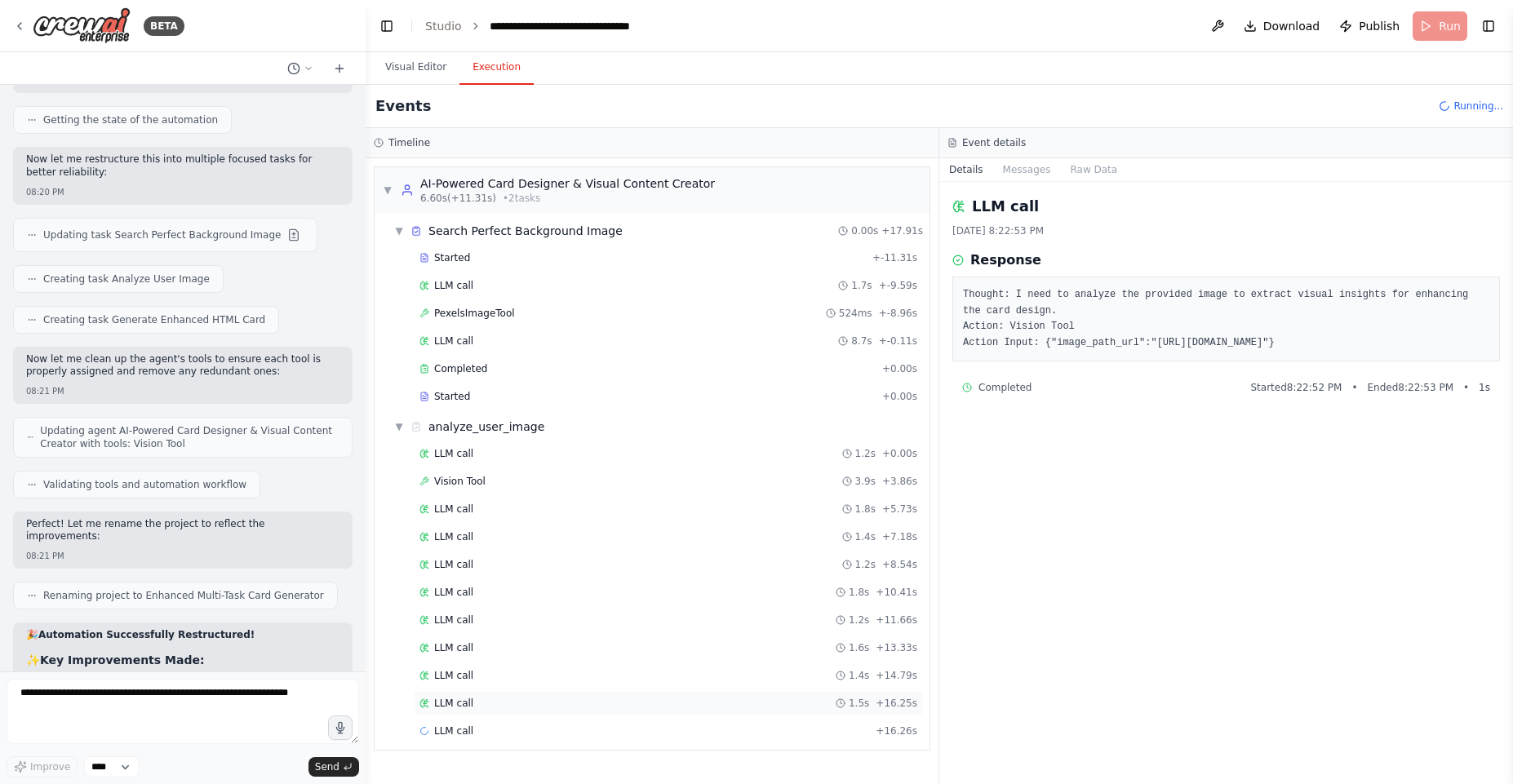
click at [464, 701] on span "LLM call" at bounding box center [454, 702] width 39 height 13
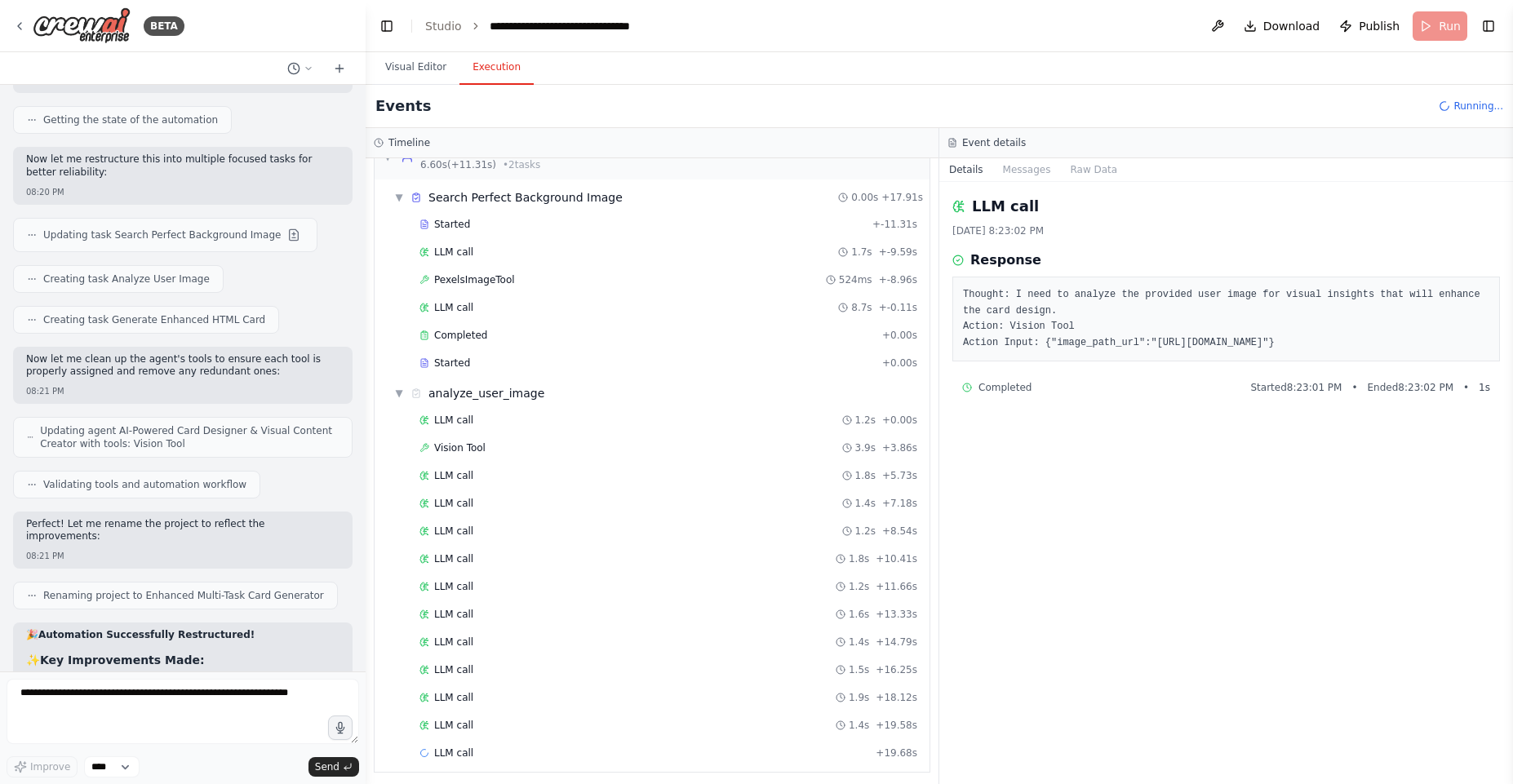
scroll to position [40, 0]
drag, startPoint x: 469, startPoint y: 734, endPoint x: 475, endPoint y: 749, distance: 16.2
click at [469, 734] on div "LLM call + 19.68s" at bounding box center [668, 747] width 510 height 25
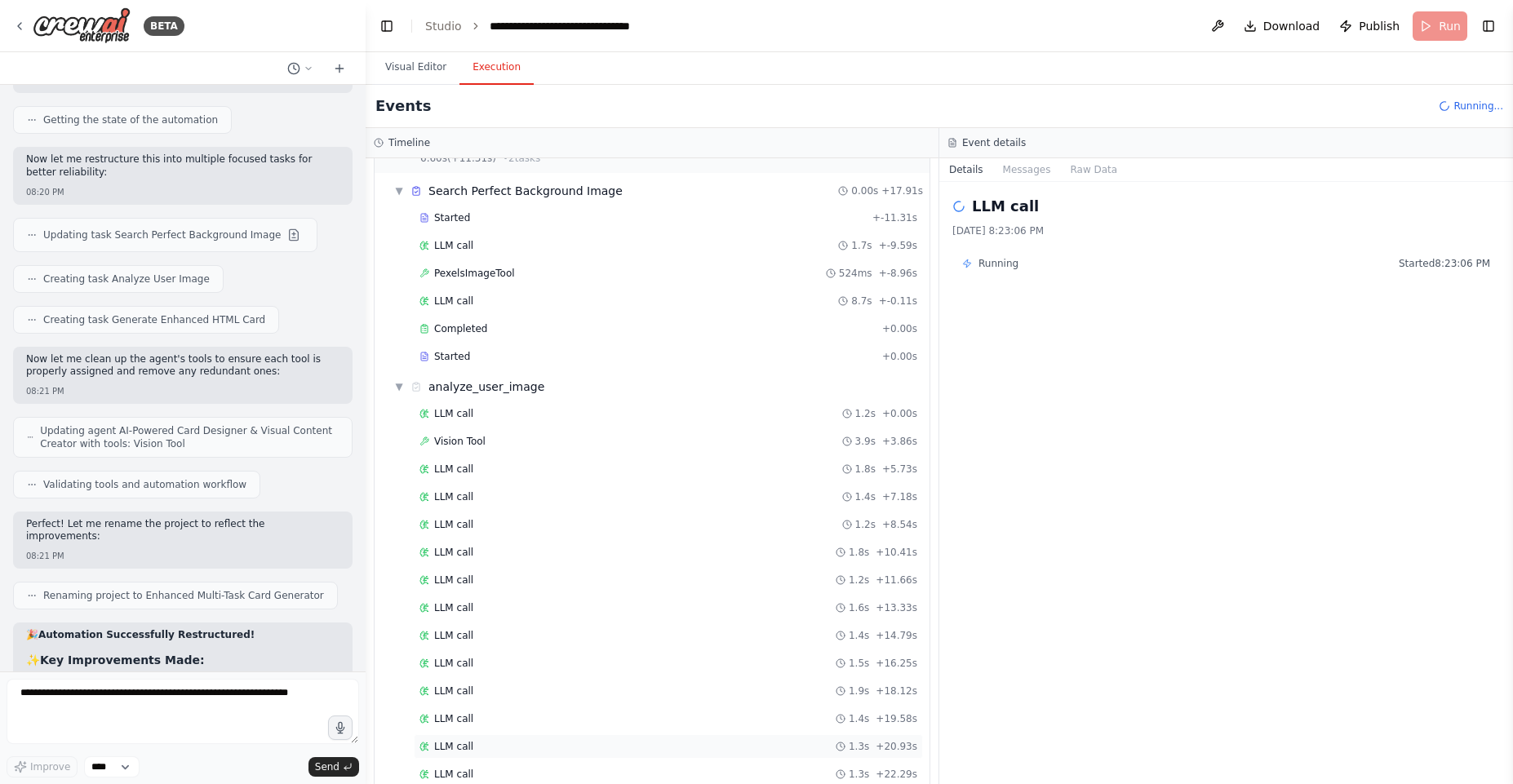
click at [472, 740] on div "LLM call 1.3s + 20.93s" at bounding box center [668, 746] width 498 height 13
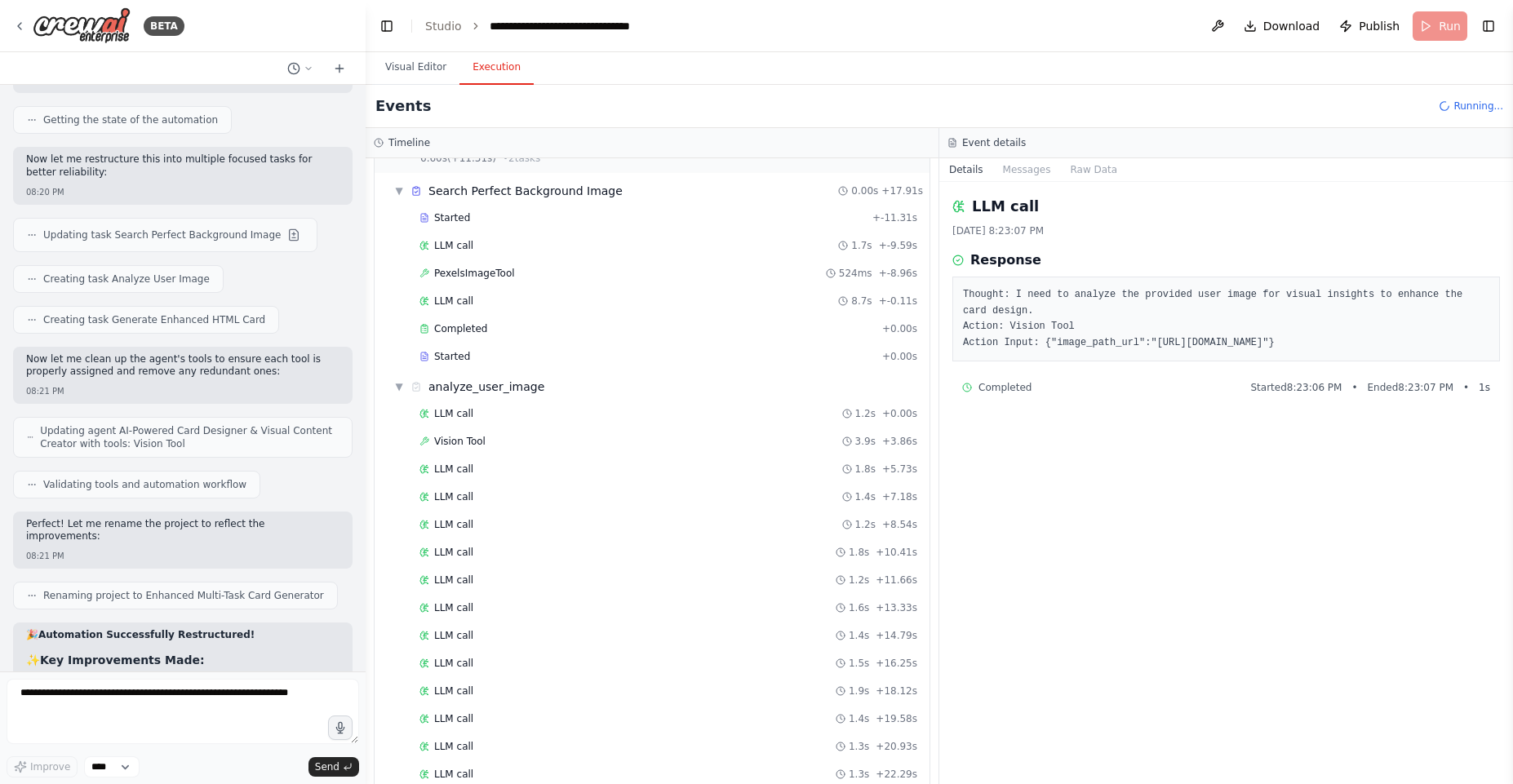
click at [1170, 345] on pre "Thought: I need to analyze the provided user image for visual insights to enhan…" at bounding box center [1226, 319] width 526 height 64
drag, startPoint x: 1170, startPoint y: 345, endPoint x: 1356, endPoint y: 352, distance: 186.1
click at [1356, 351] on pre "Thought: I need to analyze the provided user image for visual insights to enhan…" at bounding box center [1226, 319] width 526 height 64
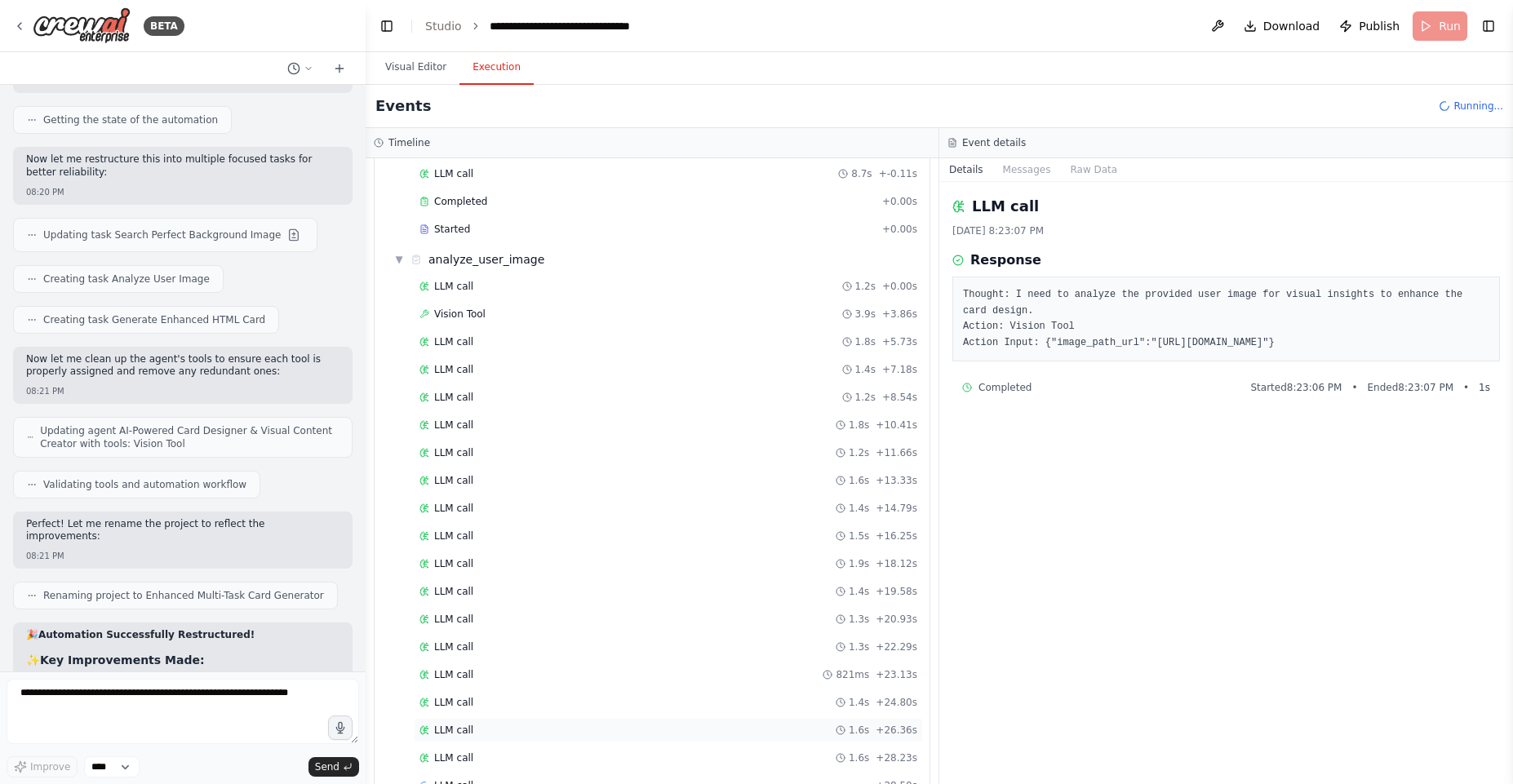
scroll to position [206, 0]
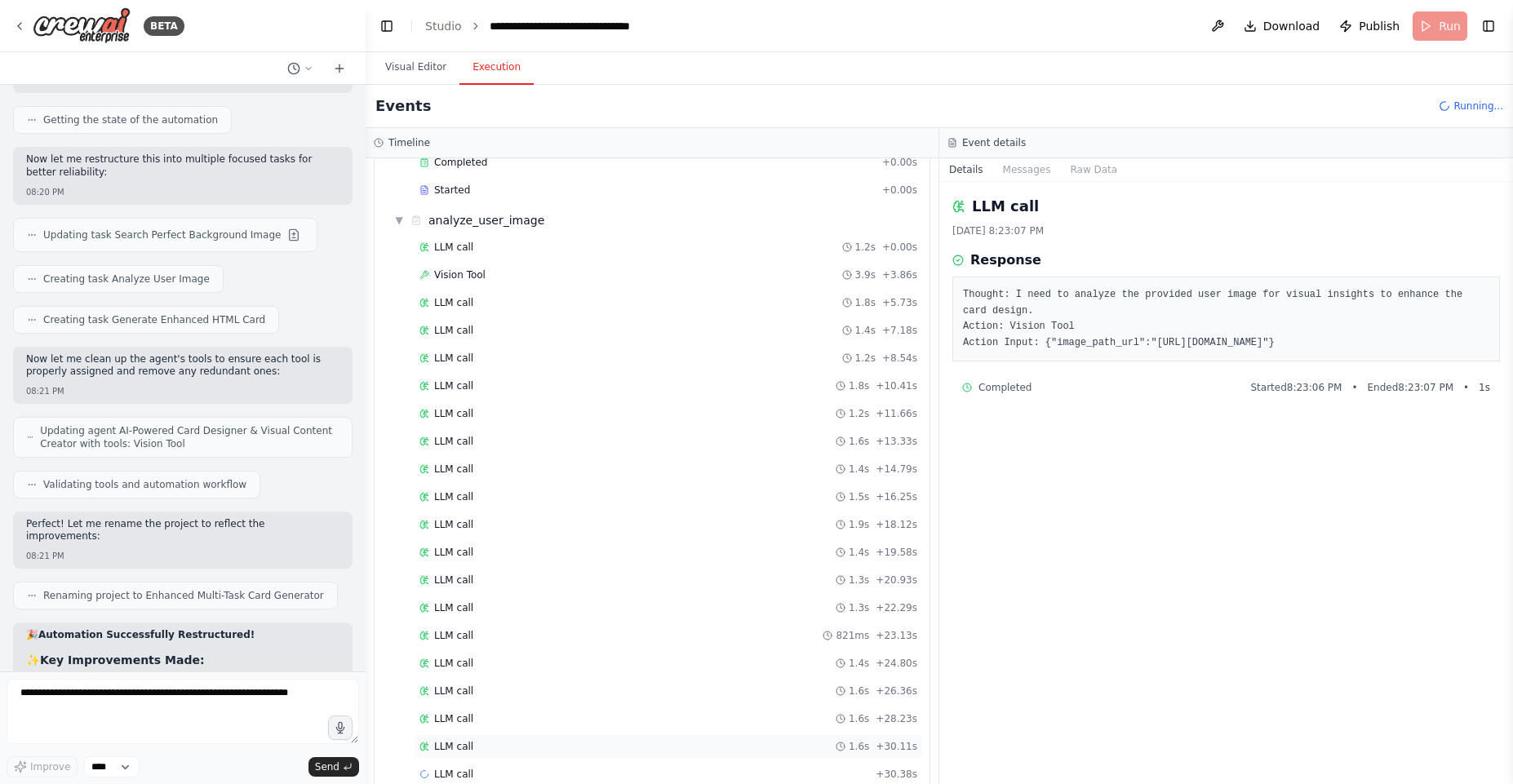
click at [522, 747] on div "LLM call 1.6s + 30.11s" at bounding box center [668, 746] width 498 height 13
click at [497, 690] on div "LLM call 2.2s + 0.00s" at bounding box center [668, 690] width 498 height 13
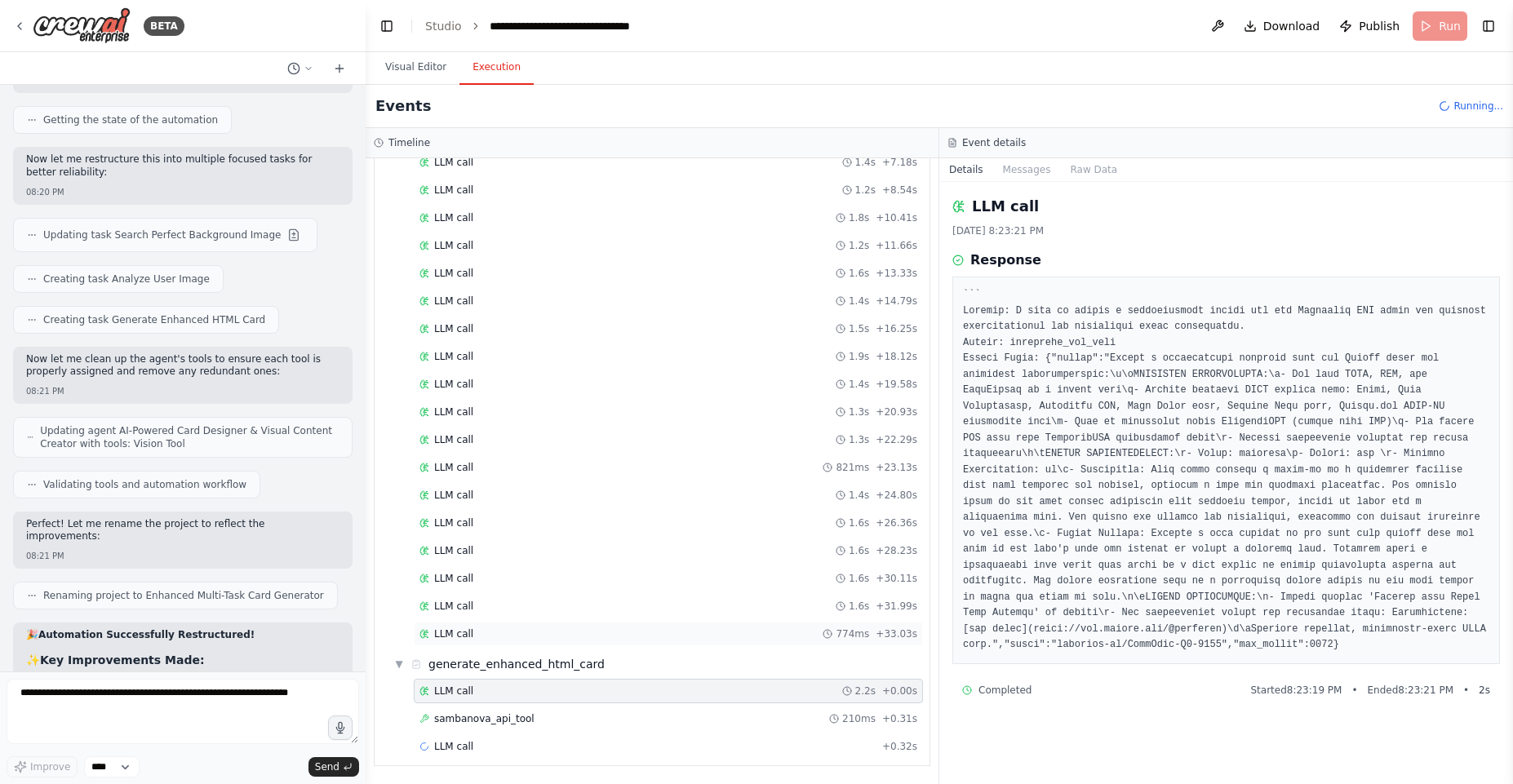
click at [487, 635] on div "LLM call 774ms + 33.03s" at bounding box center [668, 633] width 498 height 13
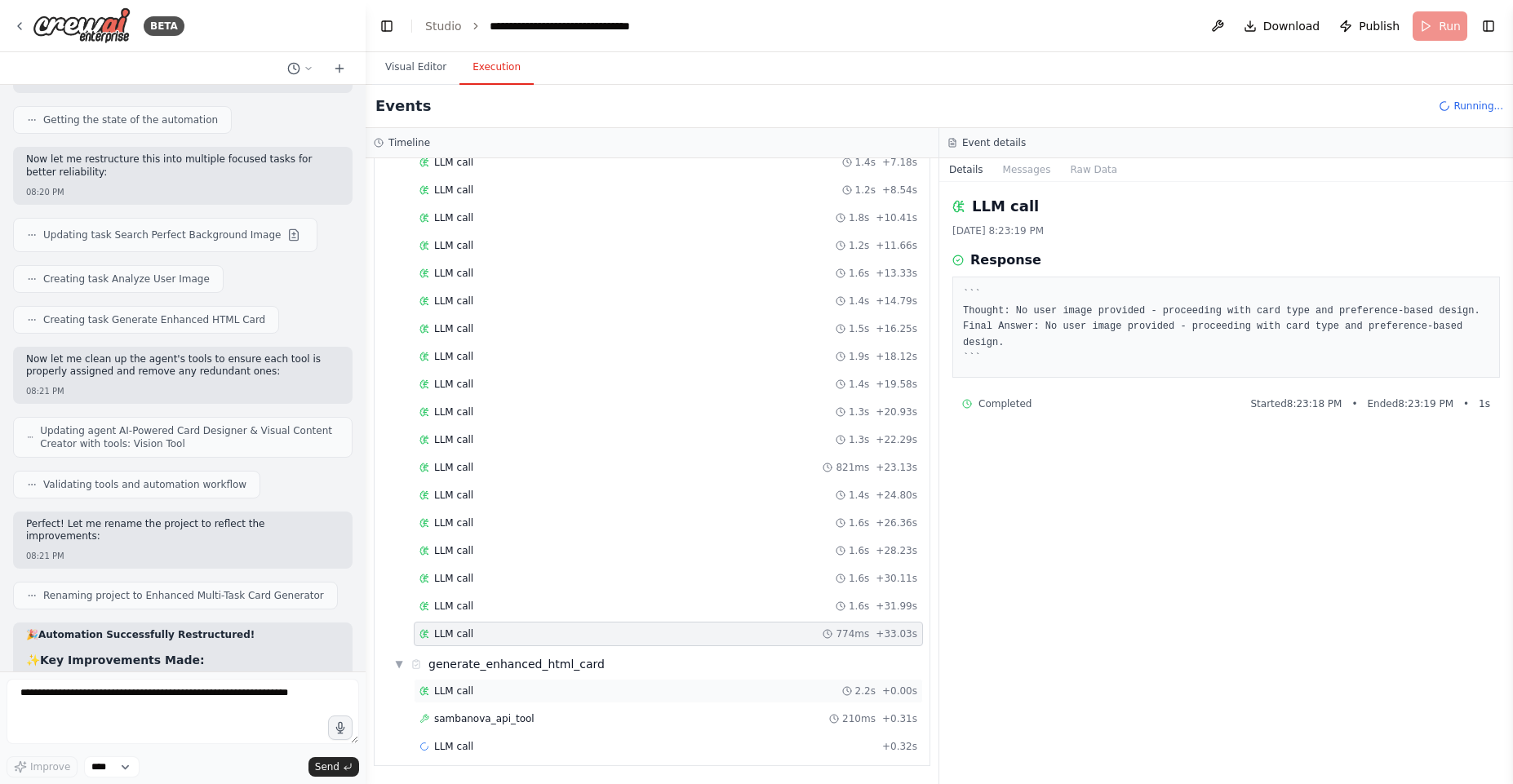
click at [489, 698] on div "LLM call 2.2s + 0.00s" at bounding box center [668, 691] width 510 height 25
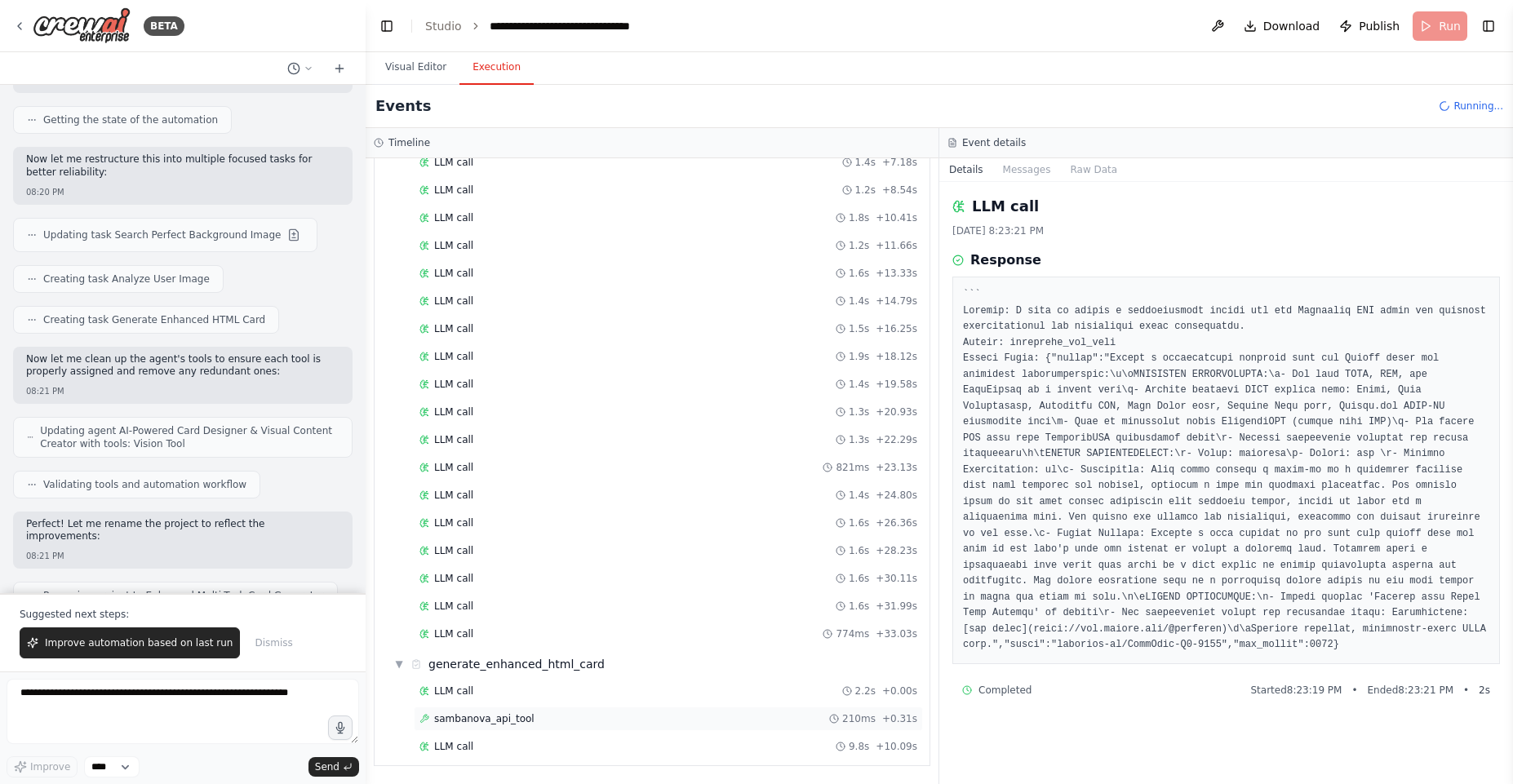
scroll to position [14659, 0]
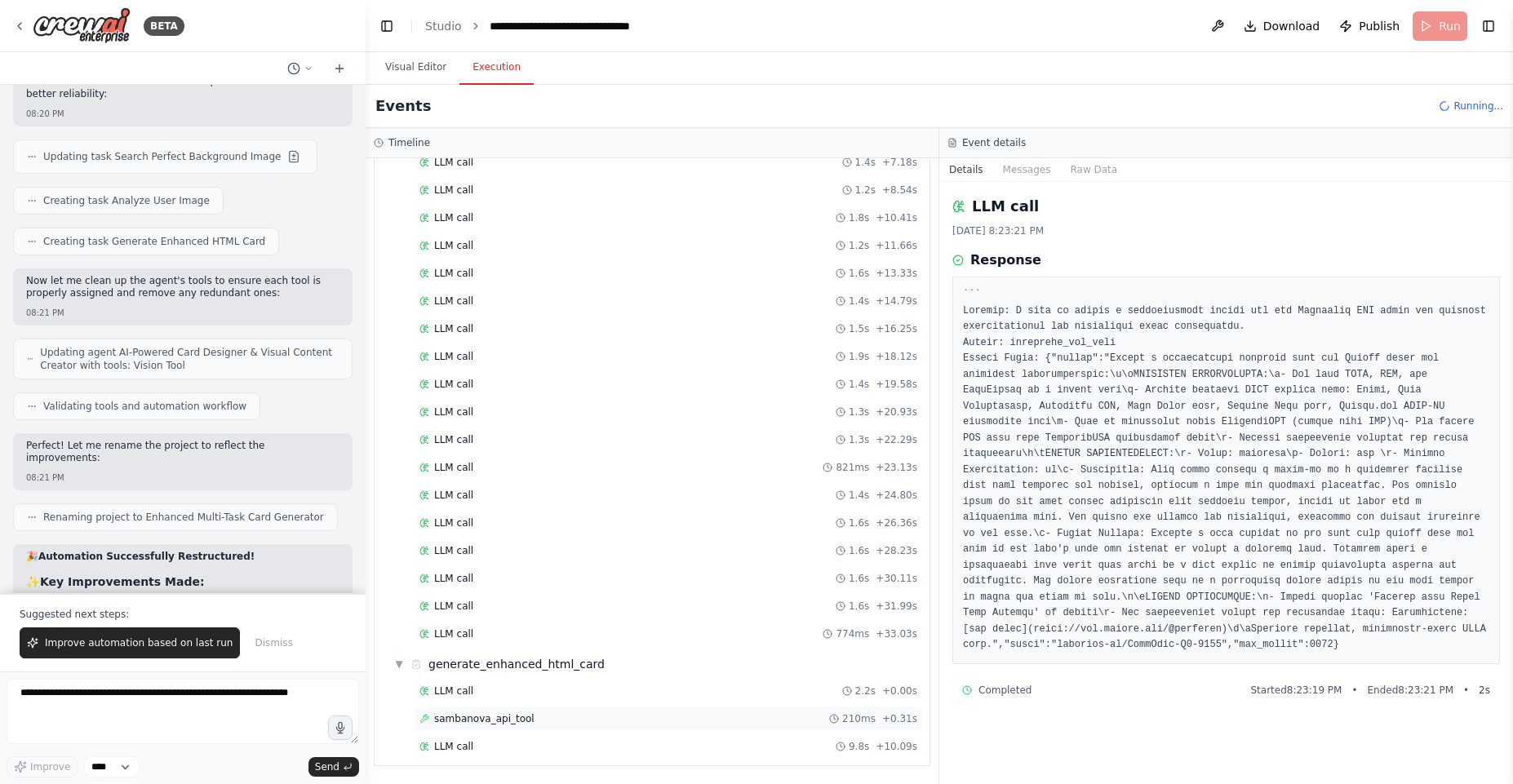
click at [495, 714] on span "sambanova_api_tool" at bounding box center [484, 718] width 100 height 13
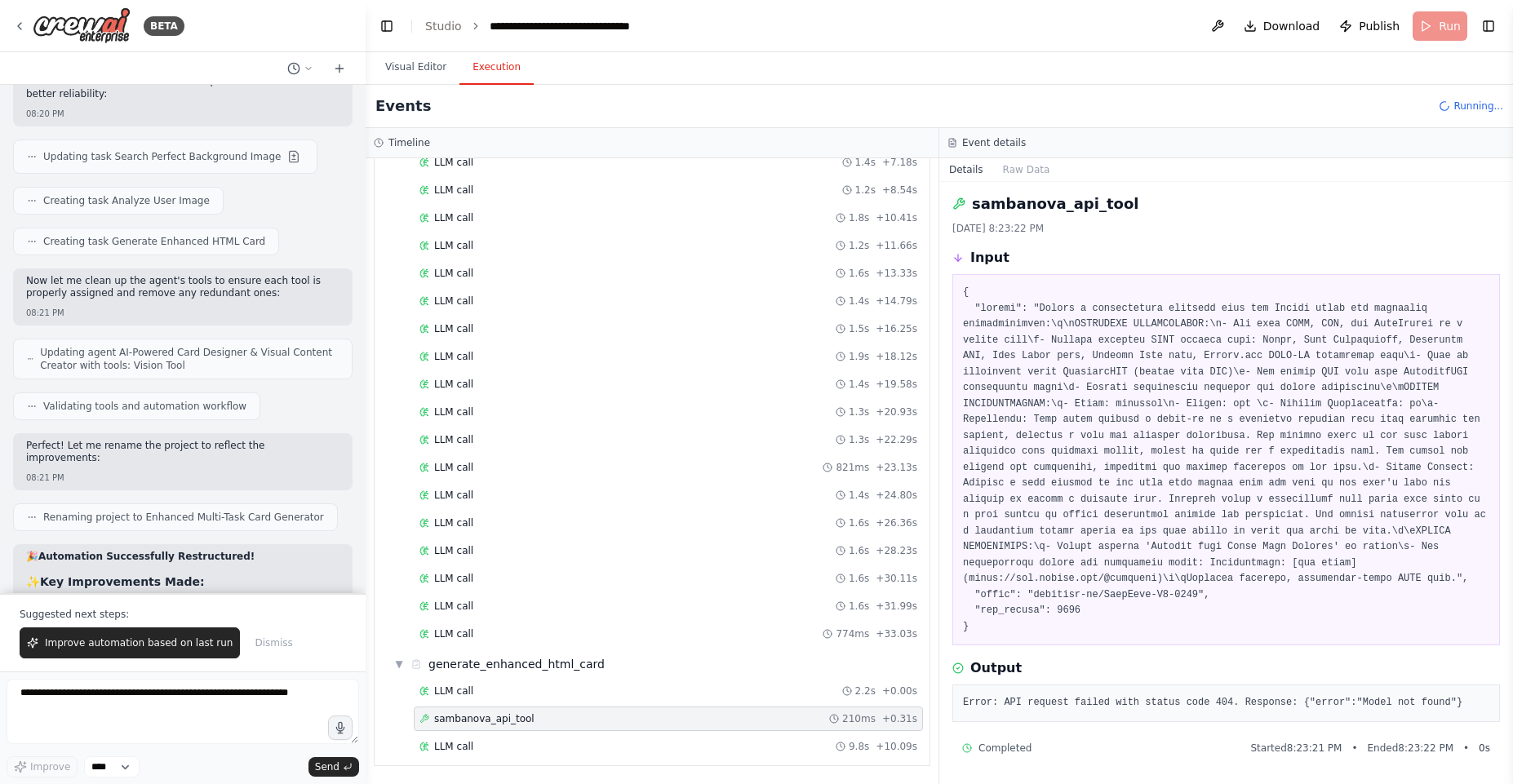
scroll to position [18, 0]
click at [487, 754] on div "LLM call 9.8s + 10.09s" at bounding box center [668, 747] width 510 height 25
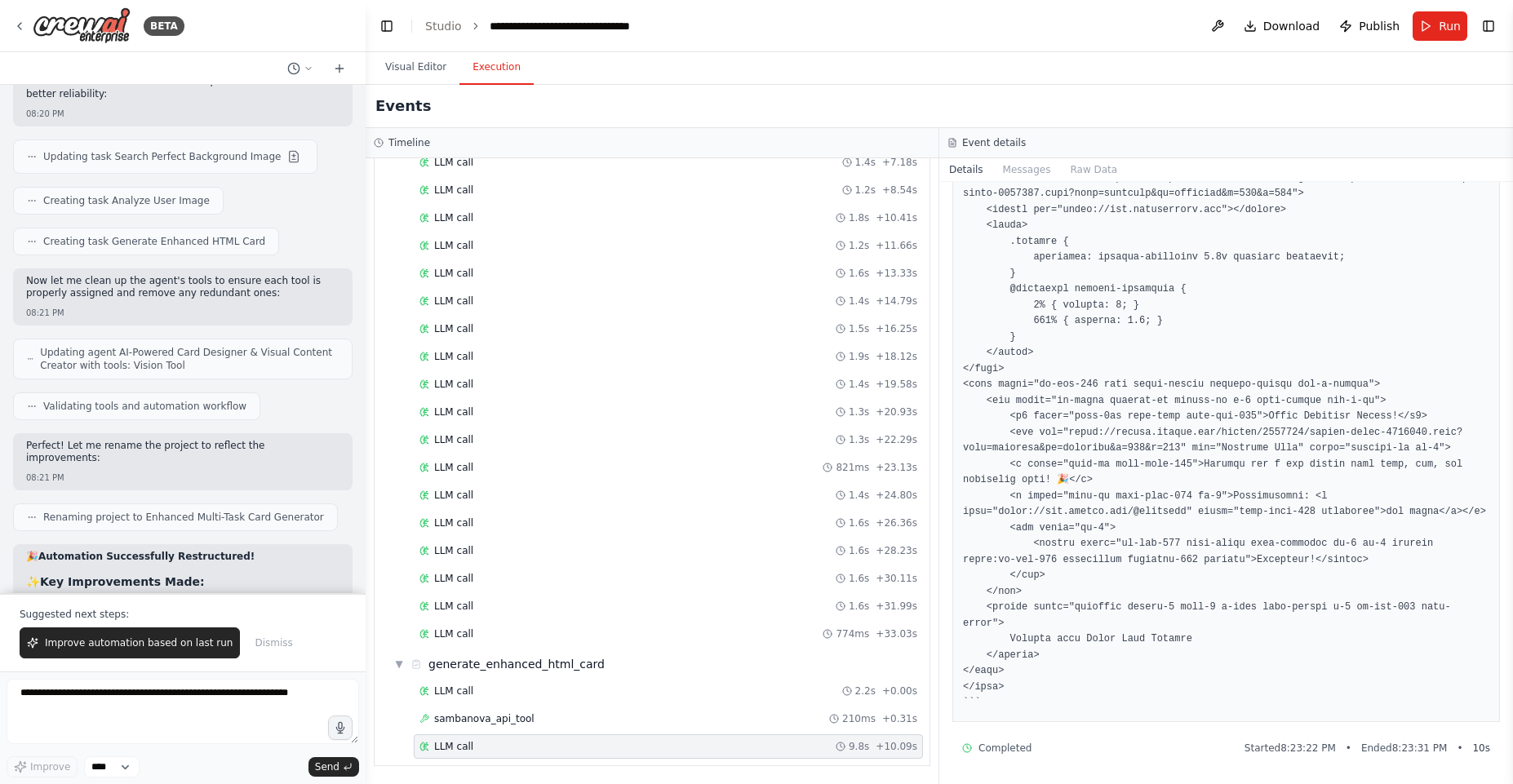
scroll to position [515, 0]
click at [1034, 687] on pre at bounding box center [1226, 258] width 526 height 907
click at [1028, 687] on pre at bounding box center [1226, 258] width 526 height 907
drag, startPoint x: 1028, startPoint y: 687, endPoint x: 1028, endPoint y: 652, distance: 35.0
click at [1028, 652] on pre at bounding box center [1226, 258] width 526 height 907
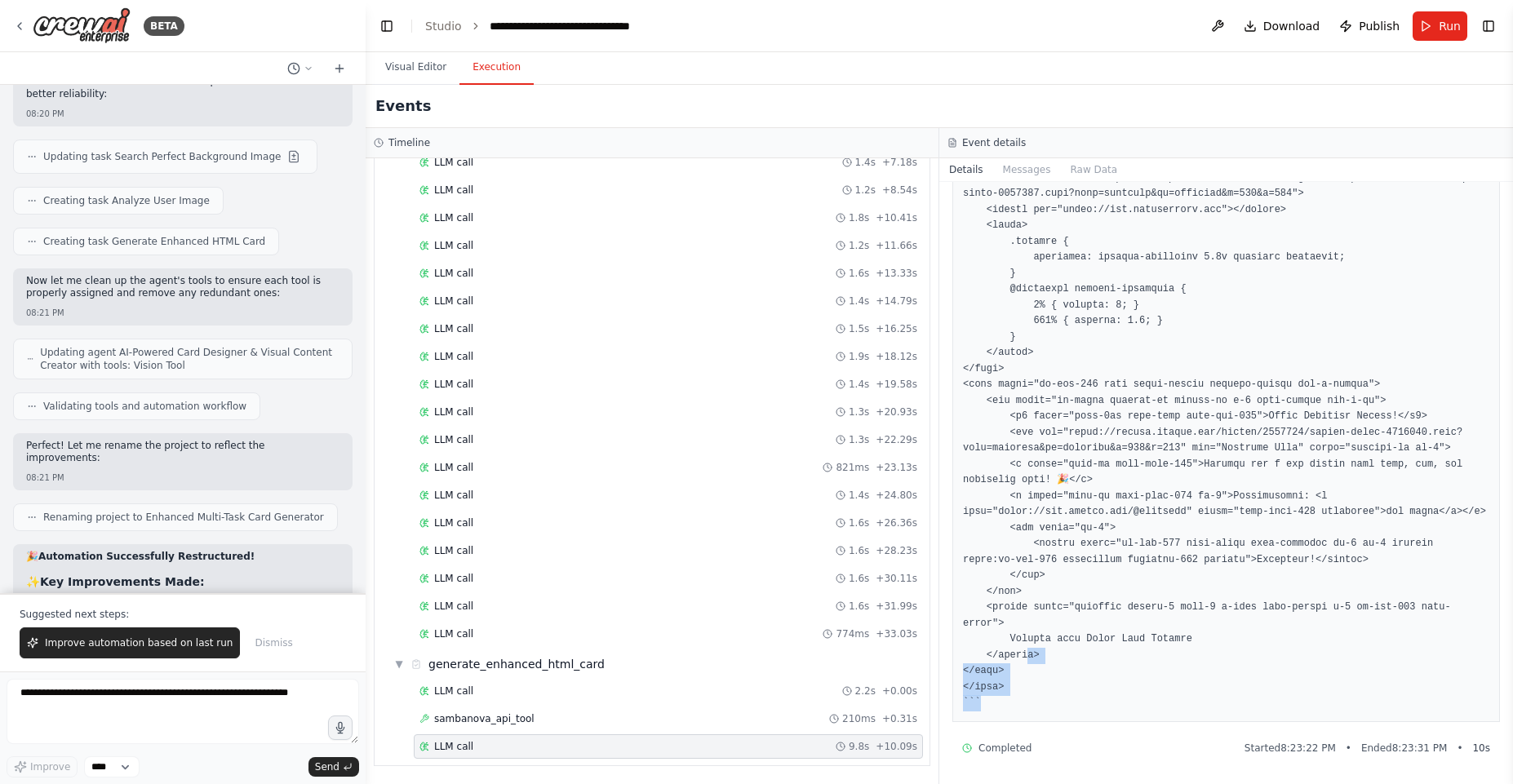
click at [1020, 678] on pre at bounding box center [1226, 258] width 526 height 907
drag, startPoint x: 1020, startPoint y: 678, endPoint x: 1019, endPoint y: 658, distance: 20.0
click at [1019, 658] on pre at bounding box center [1226, 258] width 526 height 907
drag, startPoint x: 1025, startPoint y: 694, endPoint x: 1018, endPoint y: 687, distance: 9.9
click at [1025, 694] on pre at bounding box center [1226, 258] width 526 height 907
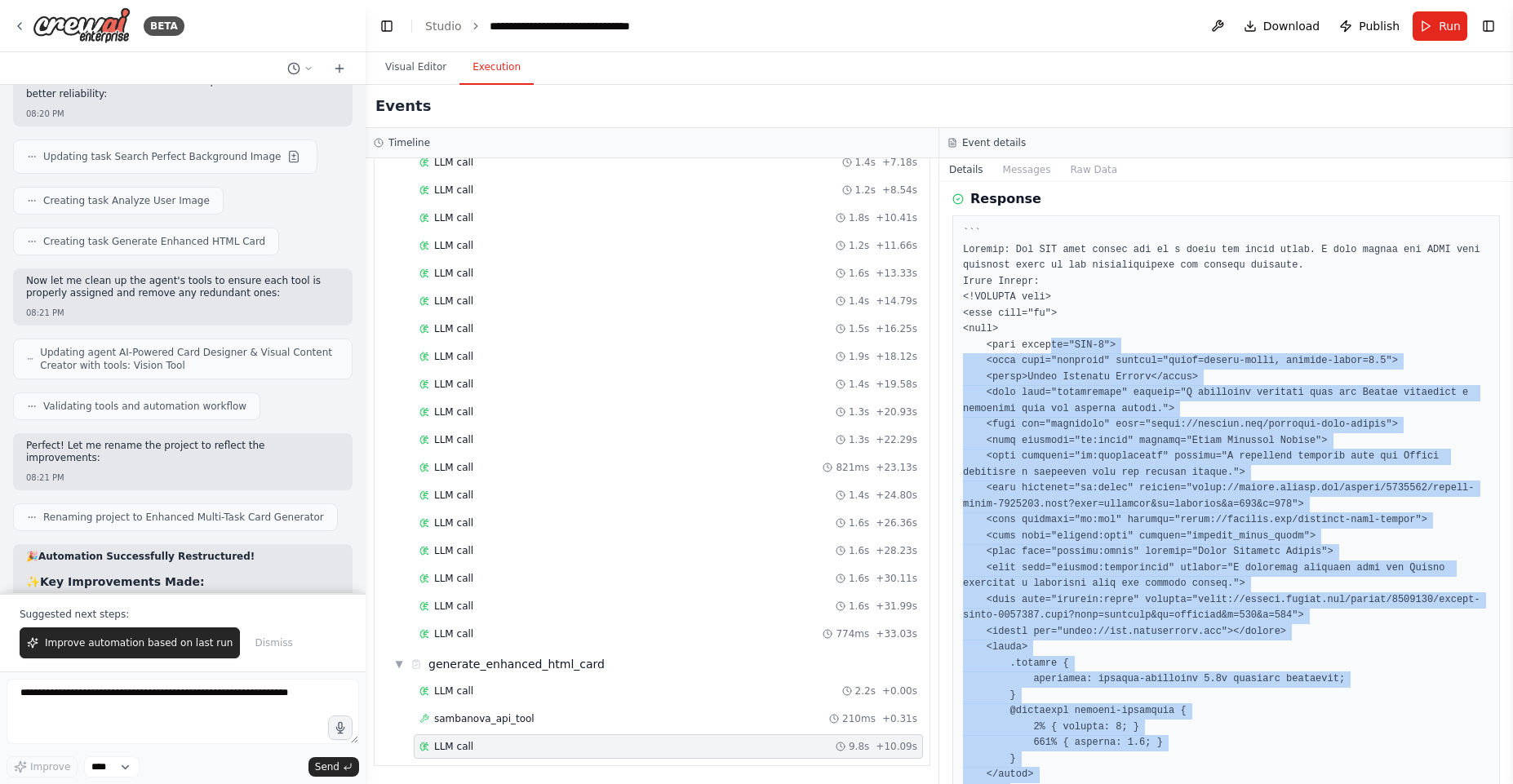
scroll to position [0, 0]
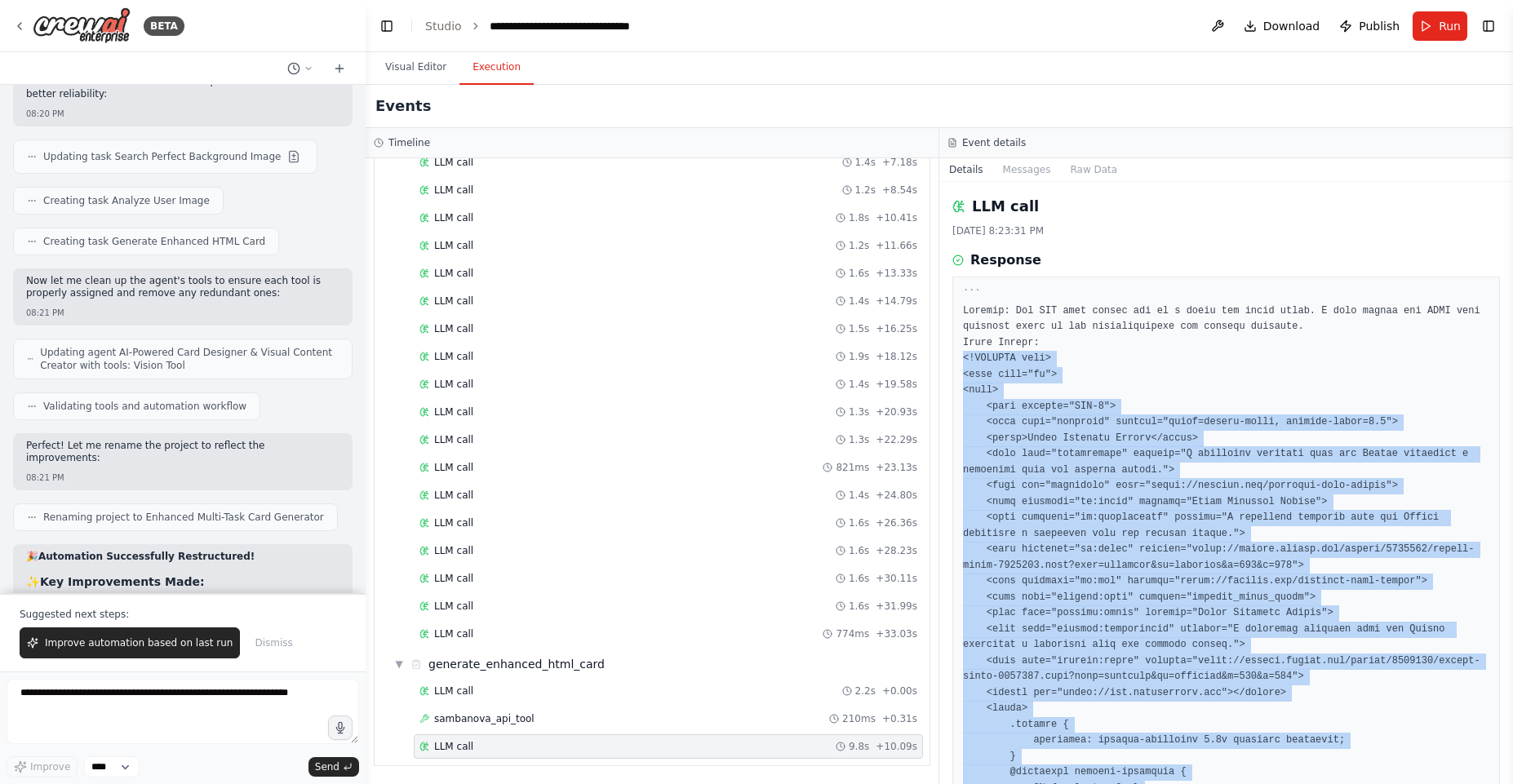
drag, startPoint x: 1017, startPoint y: 685, endPoint x: 955, endPoint y: 355, distance: 335.8
click at [955, 355] on div at bounding box center [1226, 741] width 548 height 928
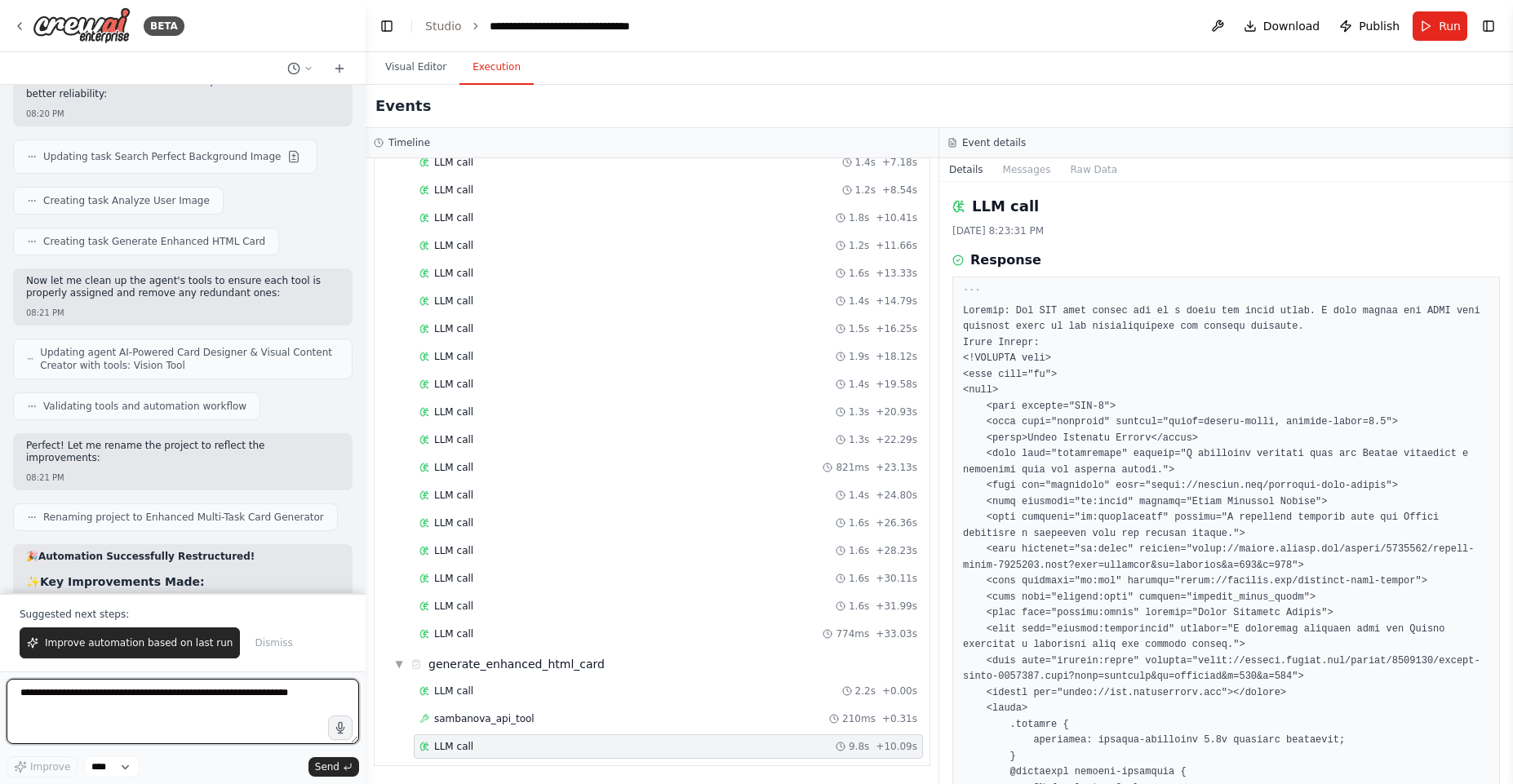
click at [27, 715] on textarea at bounding box center [183, 711] width 353 height 66
type textarea "**********"
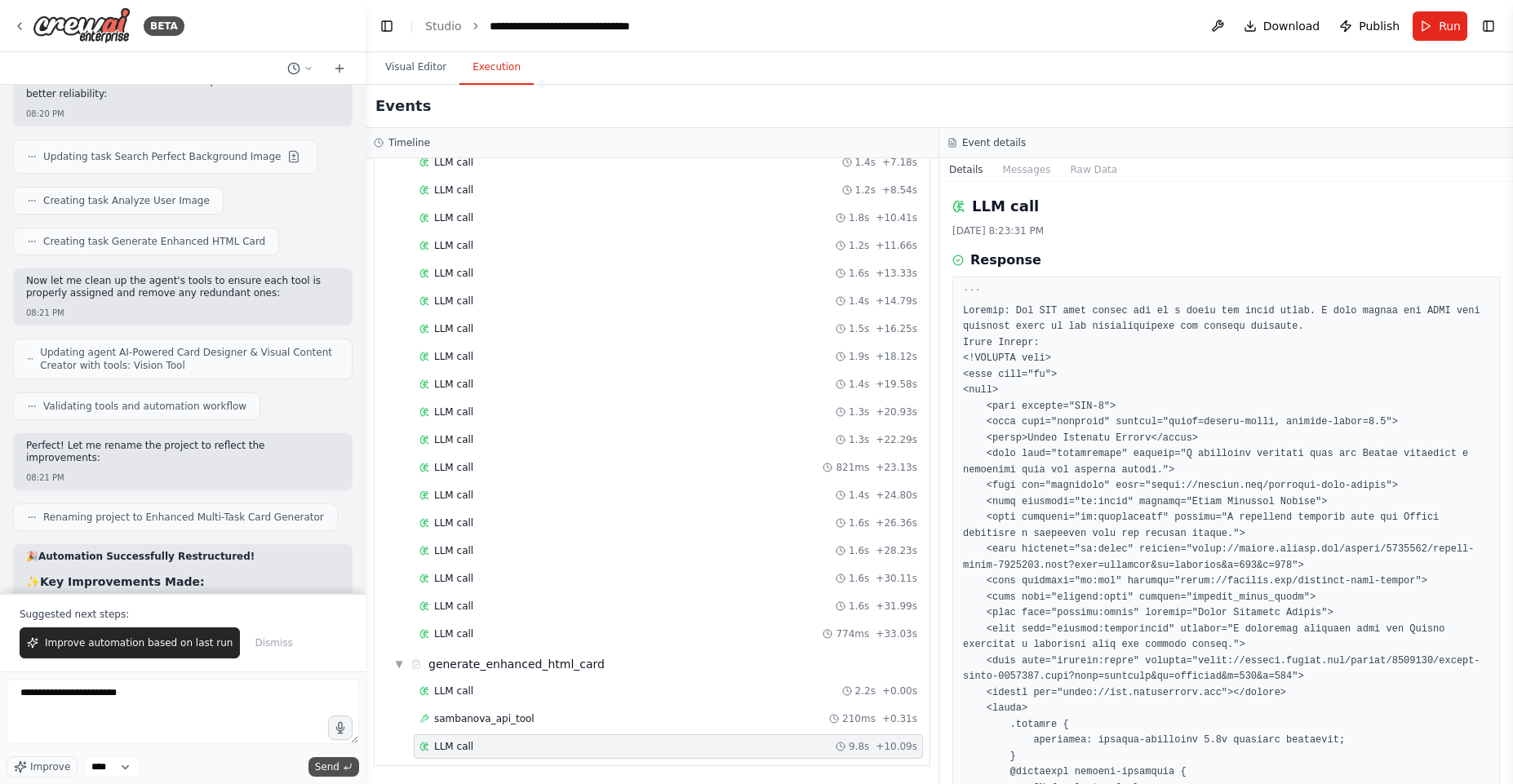
click at [350, 765] on icon "submit" at bounding box center [347, 766] width 10 height 10
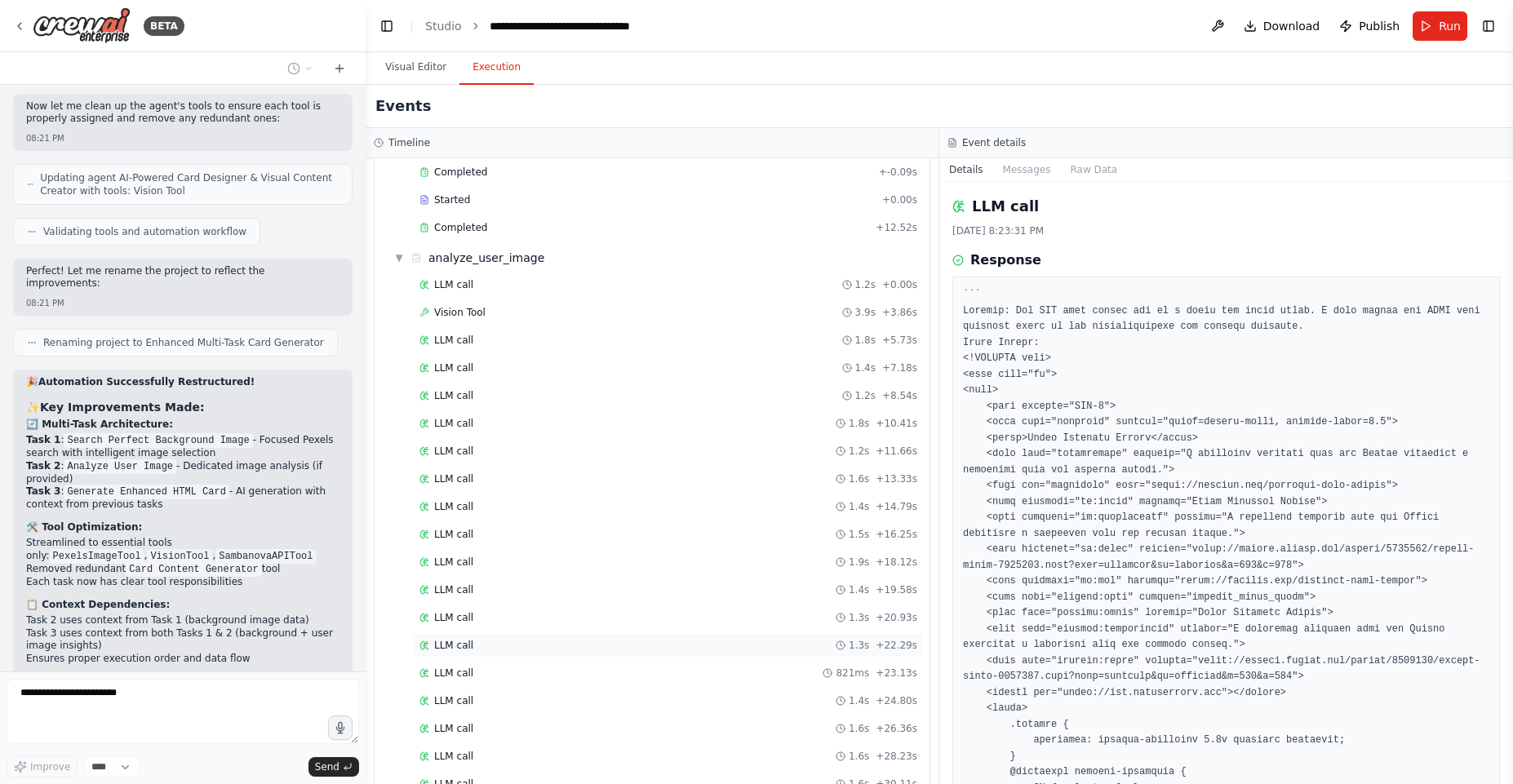
scroll to position [0, 0]
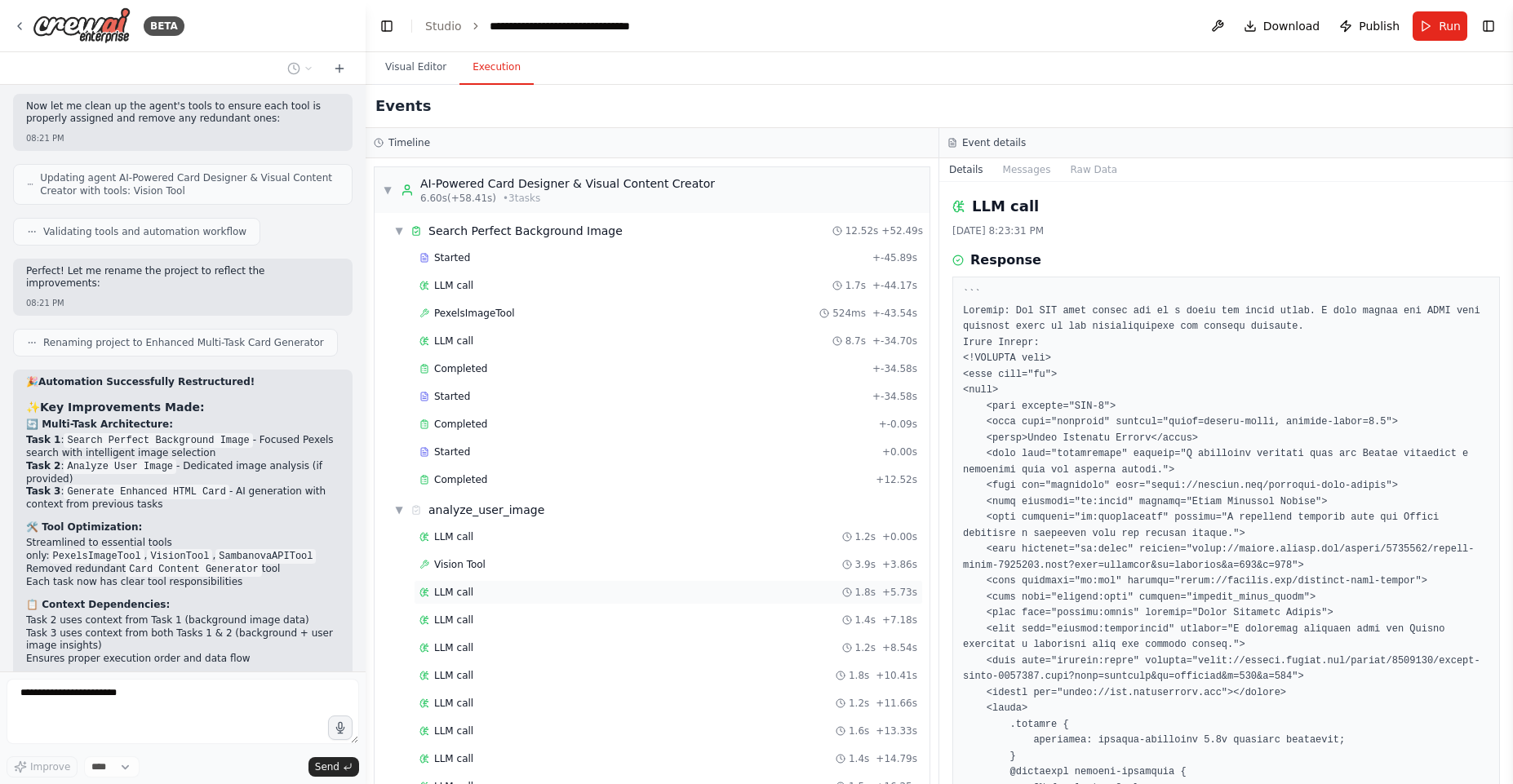
click at [534, 589] on div "LLM call 1.8s + 5.73s" at bounding box center [668, 592] width 498 height 13
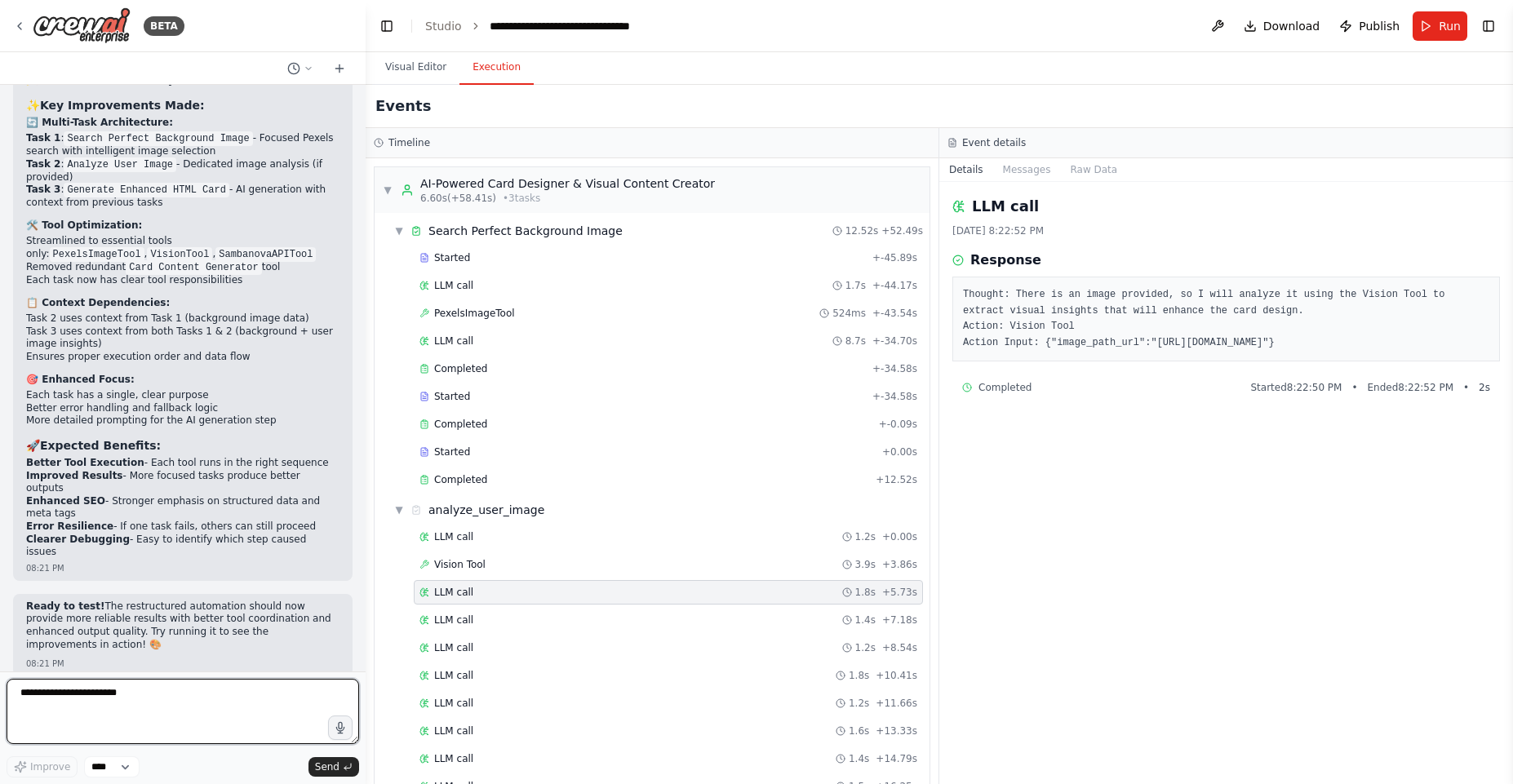
scroll to position [15151, 0]
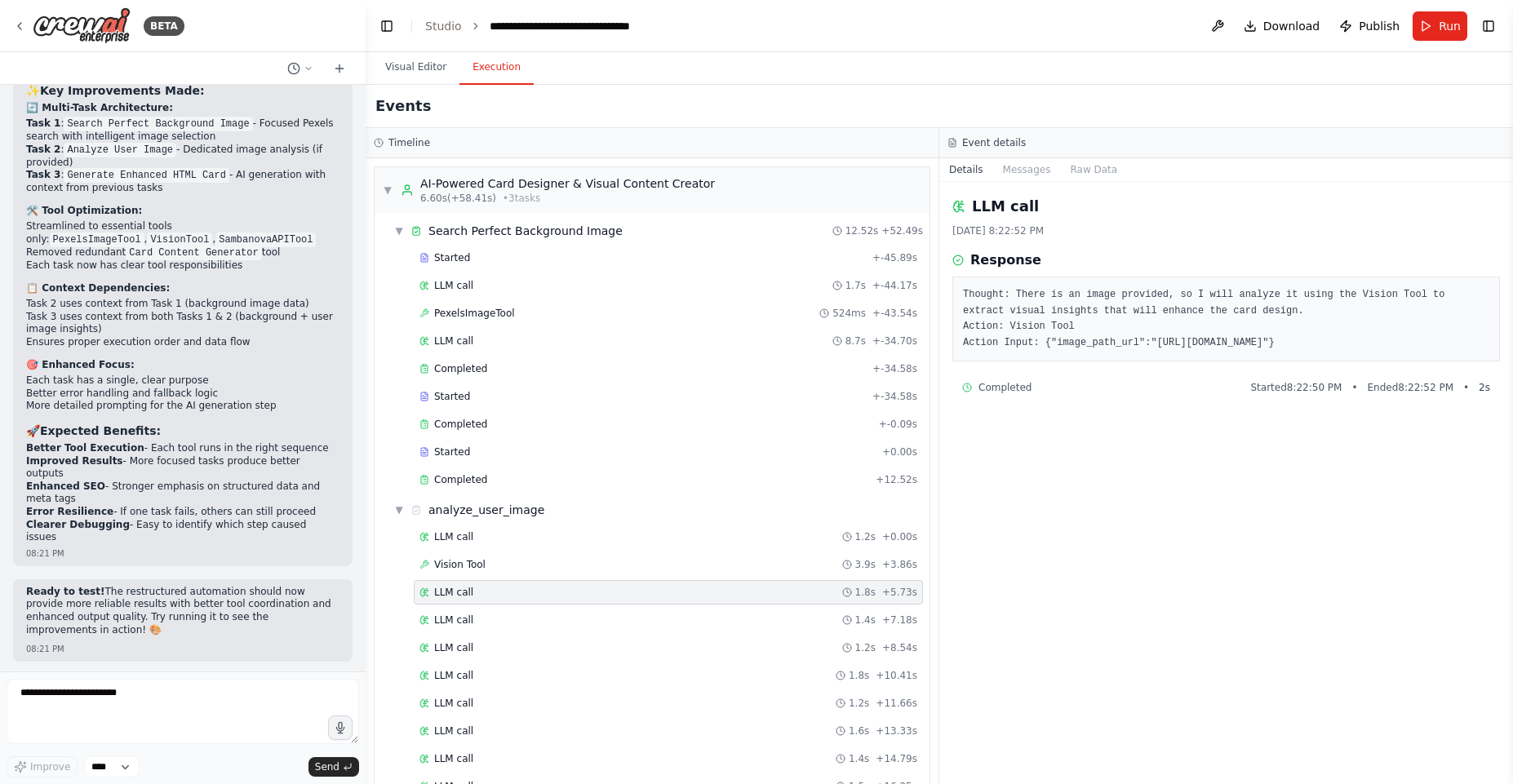
drag, startPoint x: 99, startPoint y: 316, endPoint x: 154, endPoint y: 325, distance: 55.7
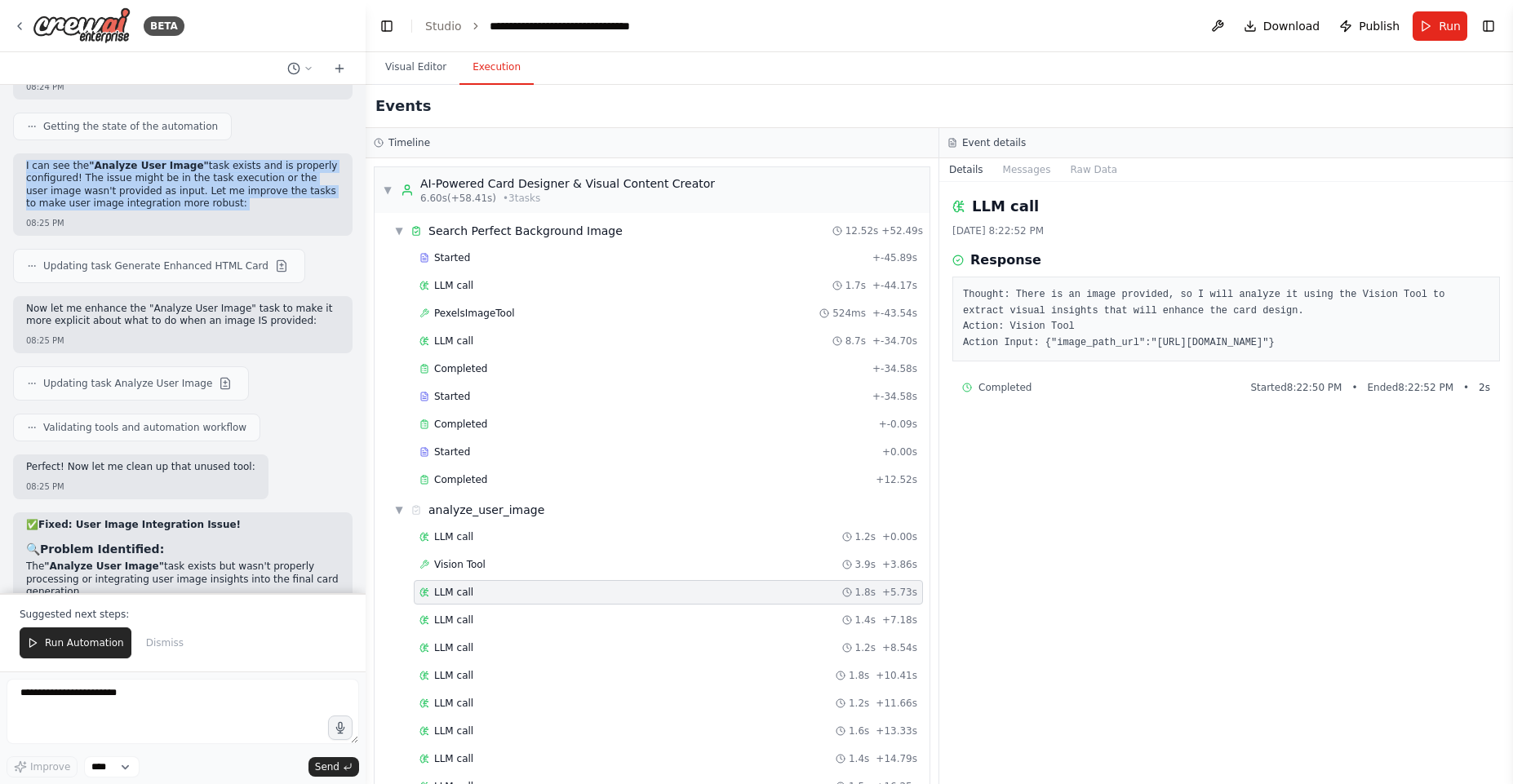
scroll to position [15896, 0]
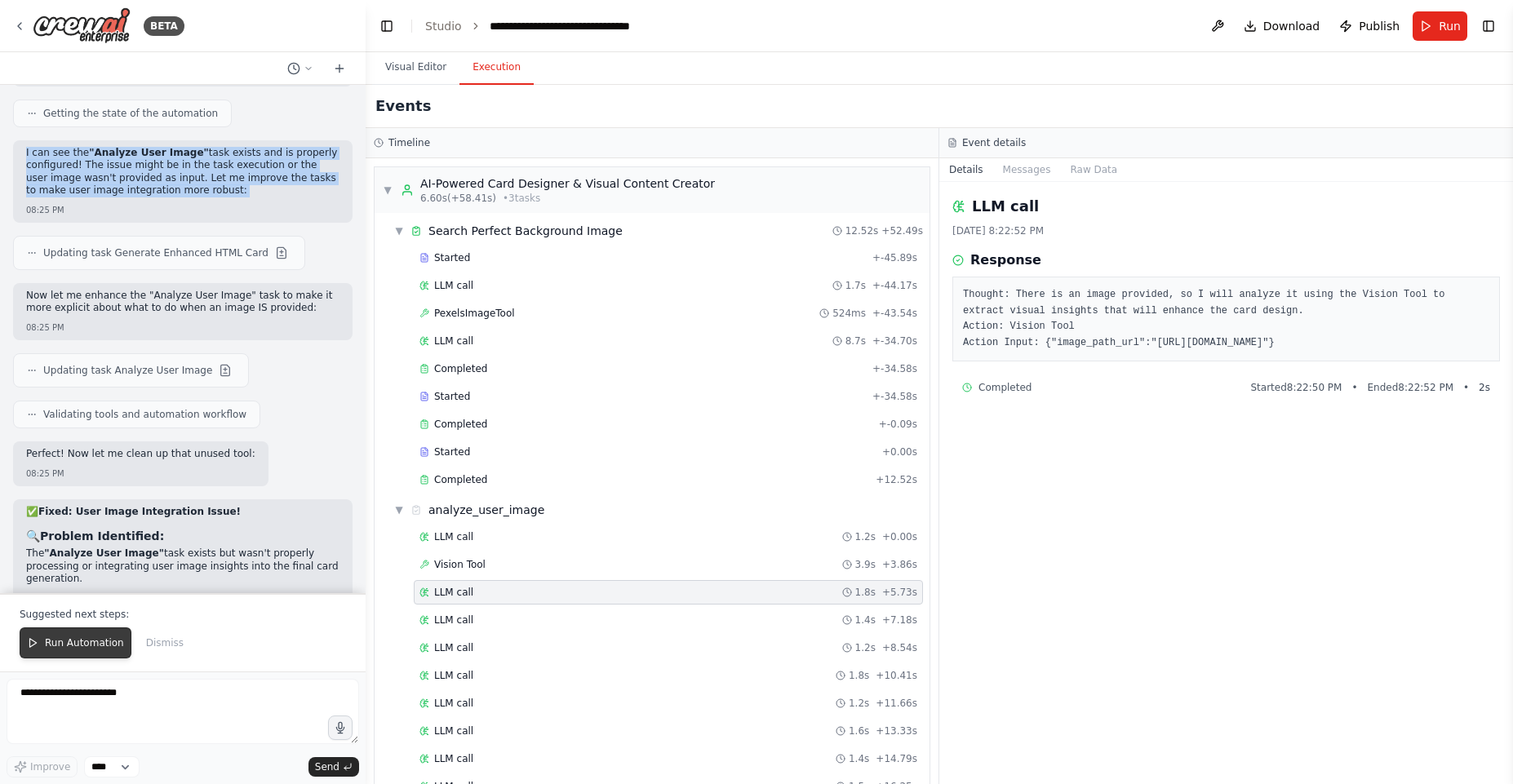
click at [94, 632] on button "Run Automation" at bounding box center [75, 642] width 112 height 31
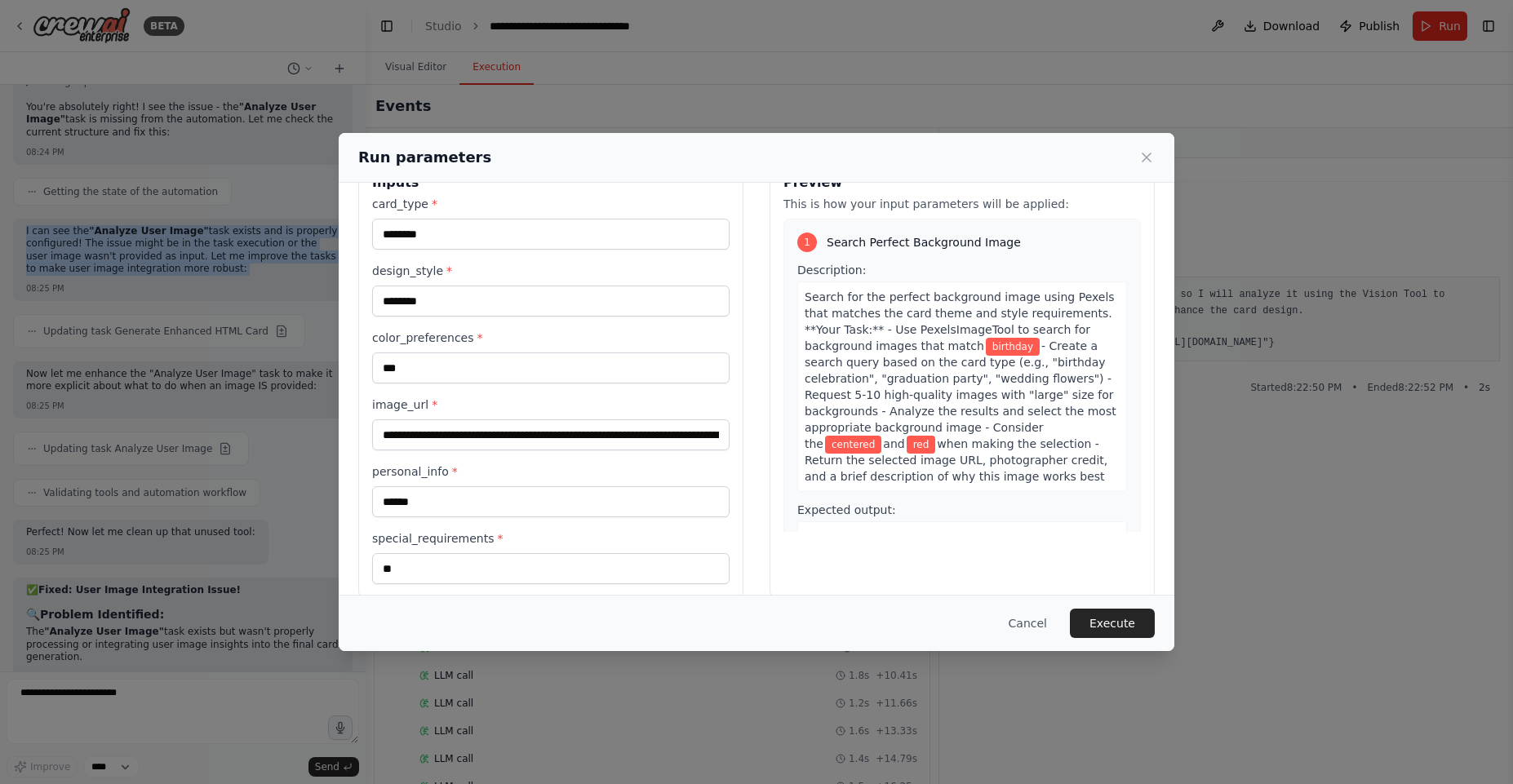
scroll to position [66, 0]
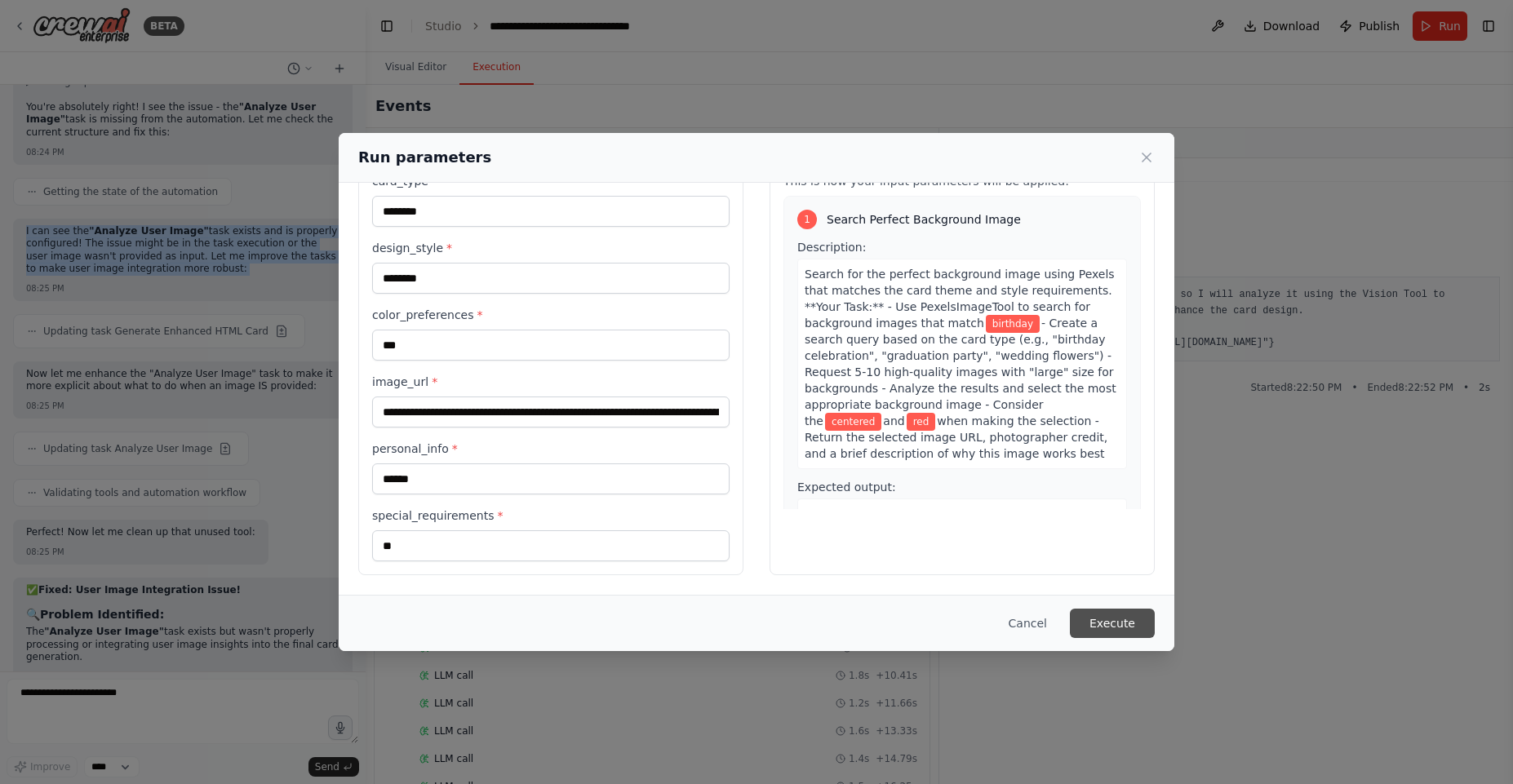
click at [1148, 614] on button "Execute" at bounding box center [1112, 623] width 85 height 29
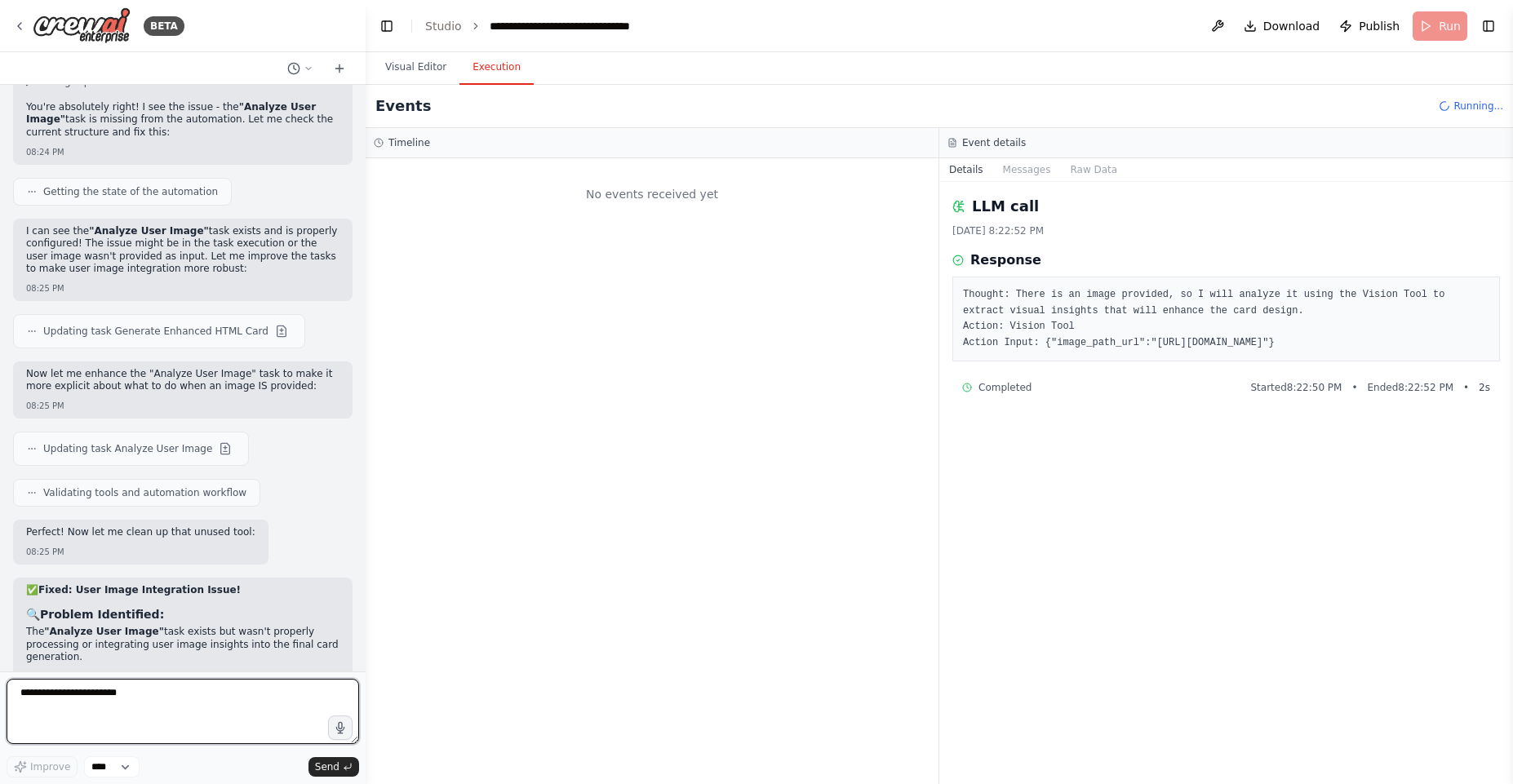
click at [130, 732] on textarea "**********" at bounding box center [183, 711] width 353 height 66
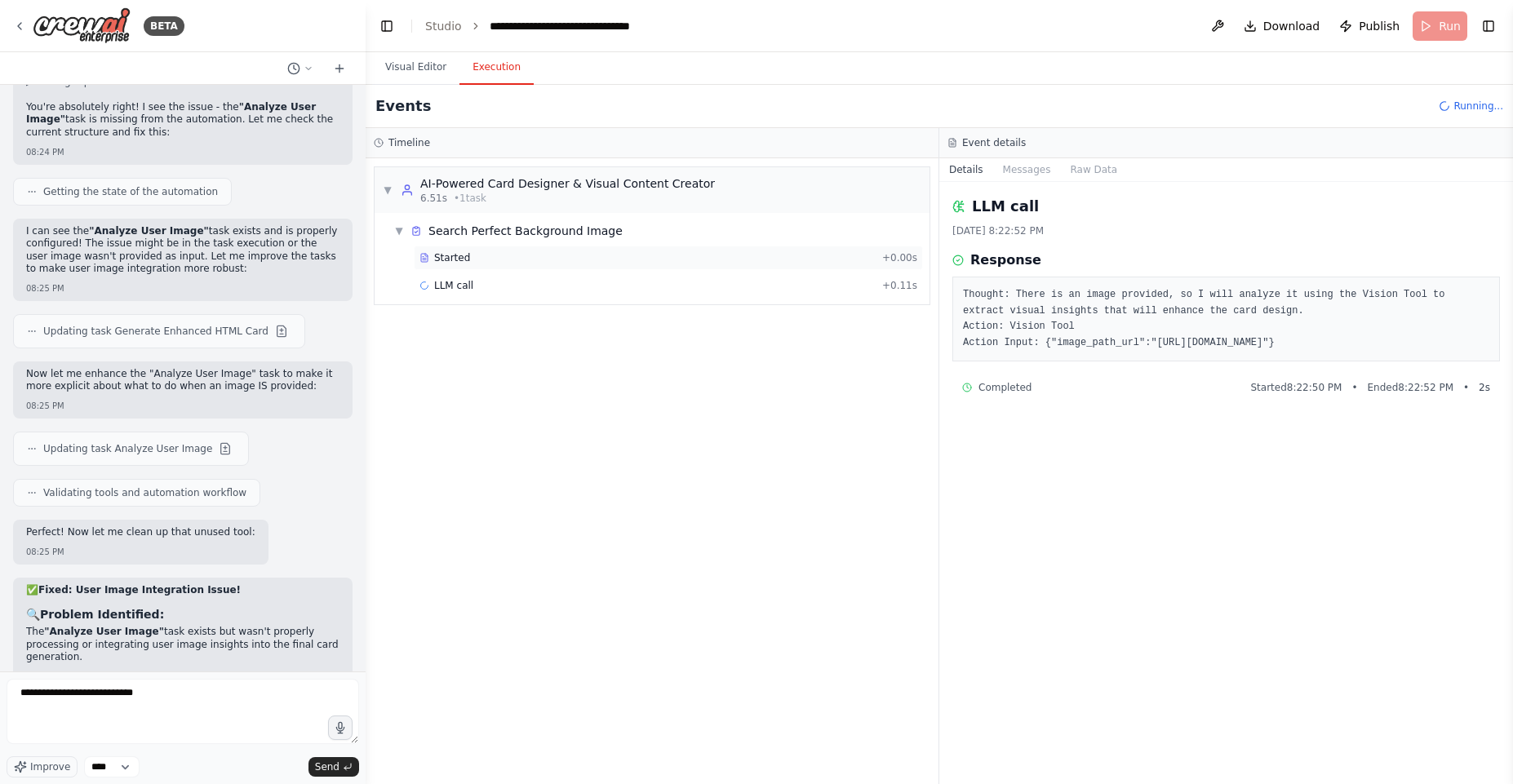
click at [470, 265] on div "Started + 0.00s" at bounding box center [668, 258] width 510 height 25
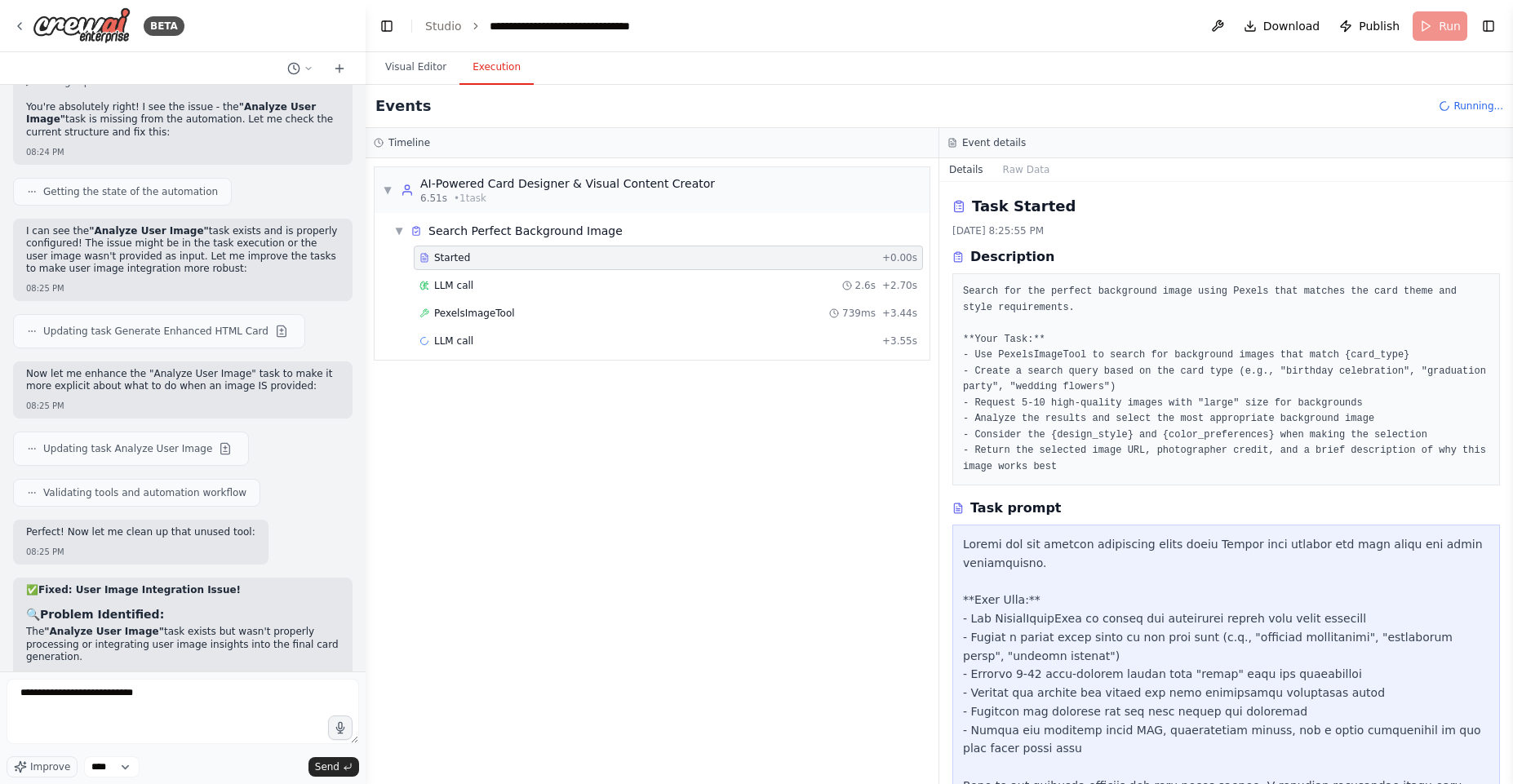
click at [1010, 405] on pre "Search for the perfect background image using Pexels that matches the card them…" at bounding box center [1226, 378] width 526 height 190
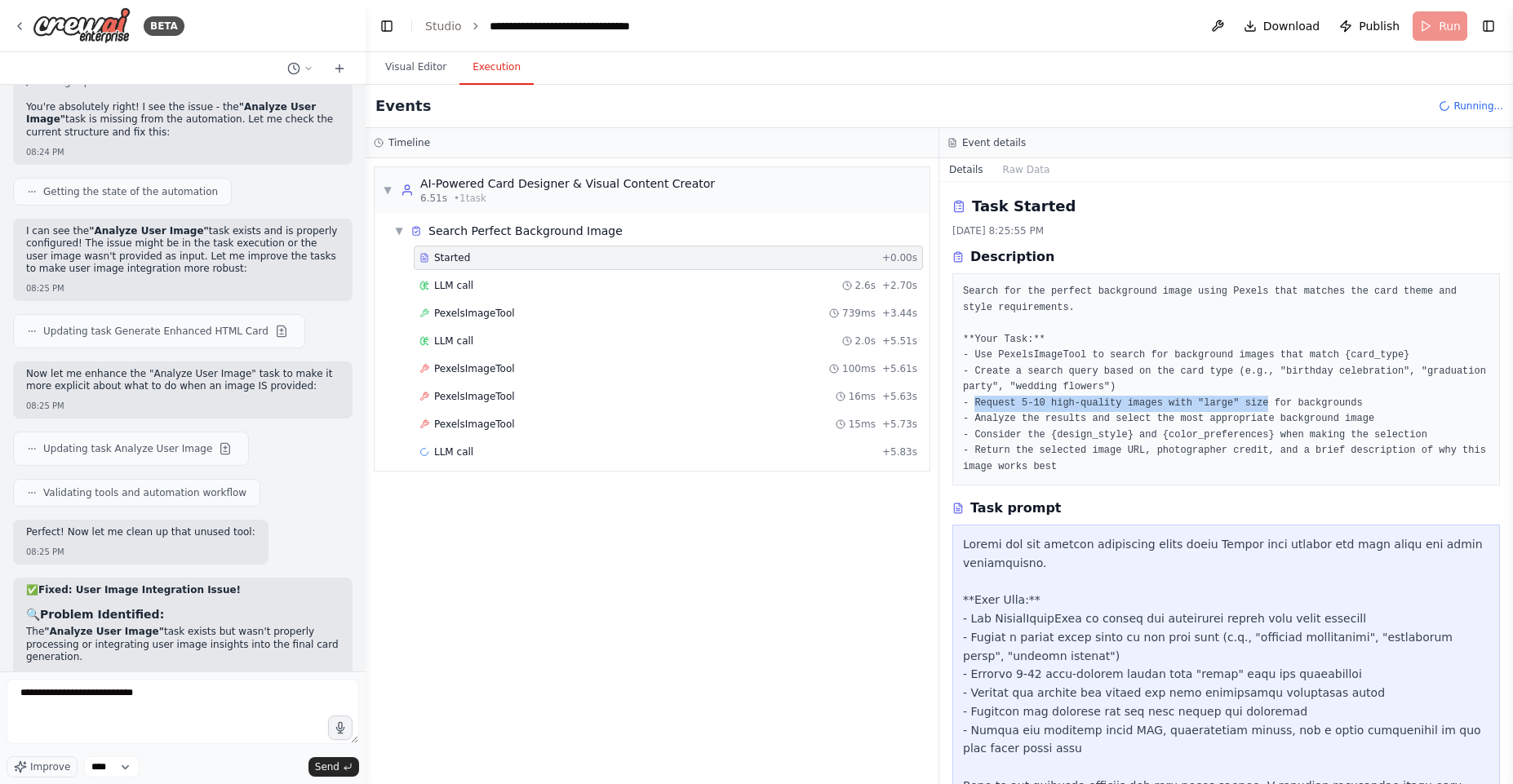
drag, startPoint x: 1010, startPoint y: 405, endPoint x: 1264, endPoint y: 396, distance: 254.2
click at [1264, 396] on pre "Search for the perfect background image using Pexels that matches the card them…" at bounding box center [1226, 378] width 526 height 190
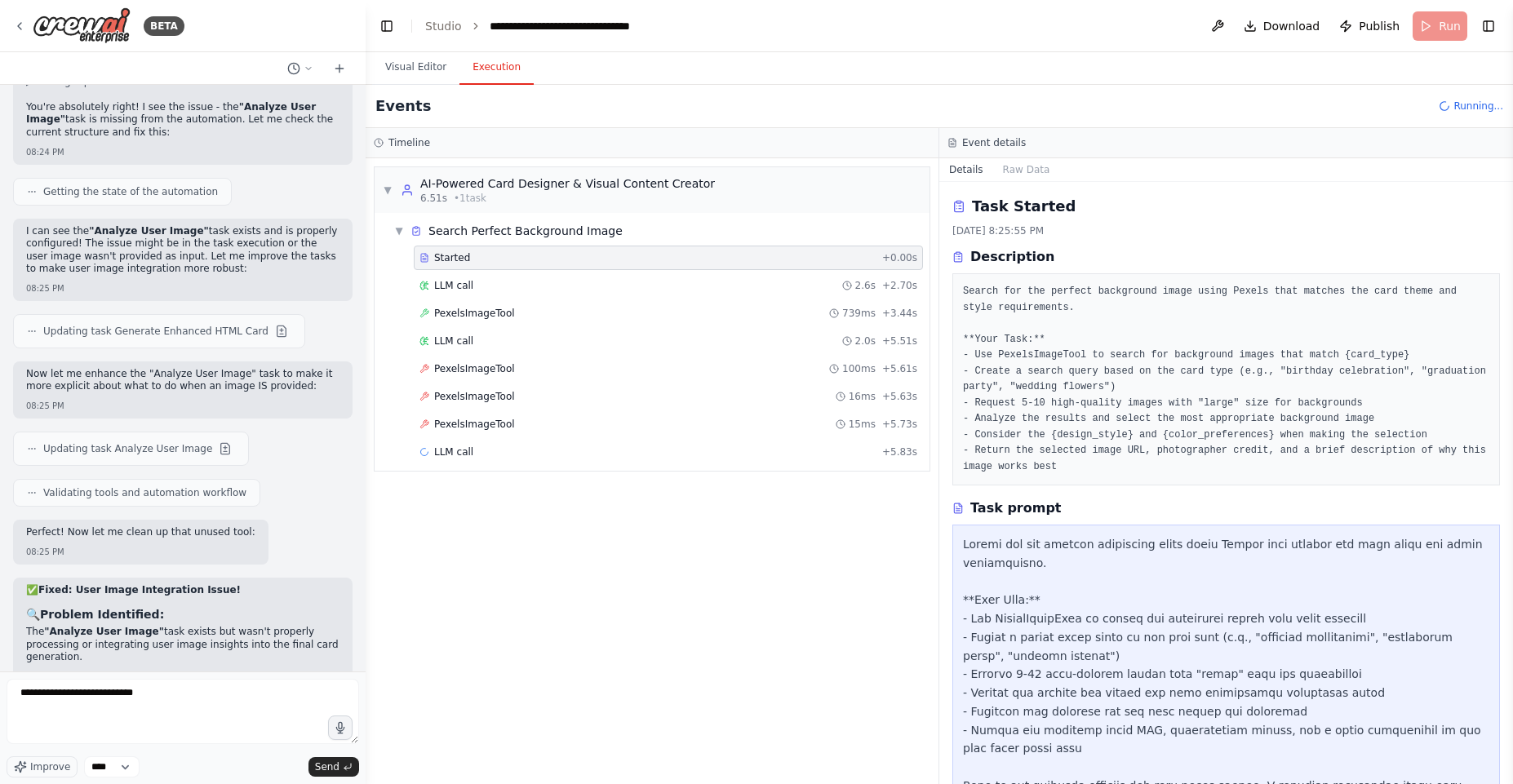
click at [1269, 424] on pre "Search for the perfect background image using Pexels that matches the card them…" at bounding box center [1226, 378] width 526 height 190
click at [1269, 447] on pre "Search for the perfect background image using Pexels that matches the card them…" at bounding box center [1226, 378] width 526 height 190
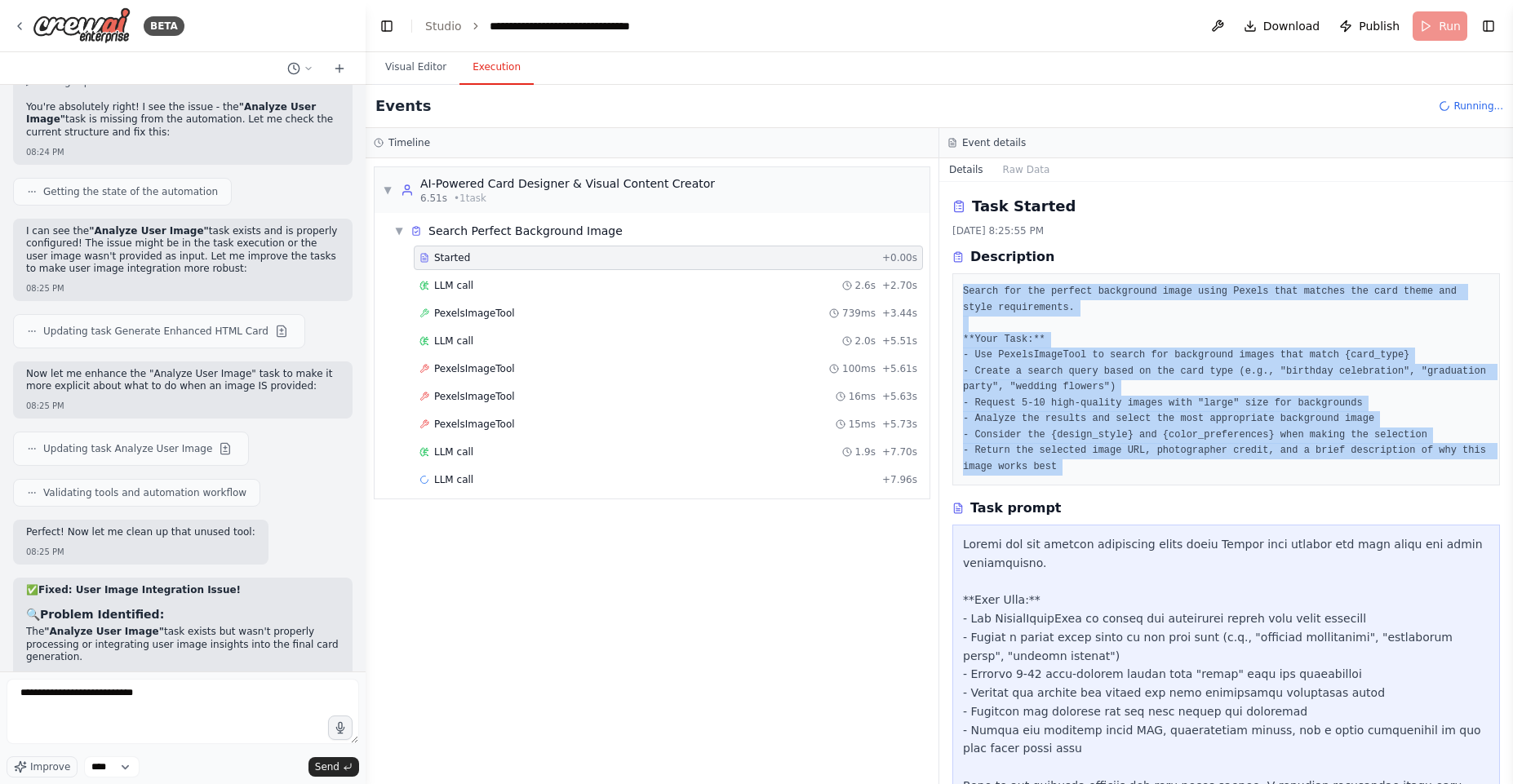
drag, startPoint x: 1269, startPoint y: 447, endPoint x: 1323, endPoint y: 294, distance: 162.2
click at [1323, 294] on pre "Search for the perfect background image using Pexels that matches the card them…" at bounding box center [1226, 378] width 526 height 190
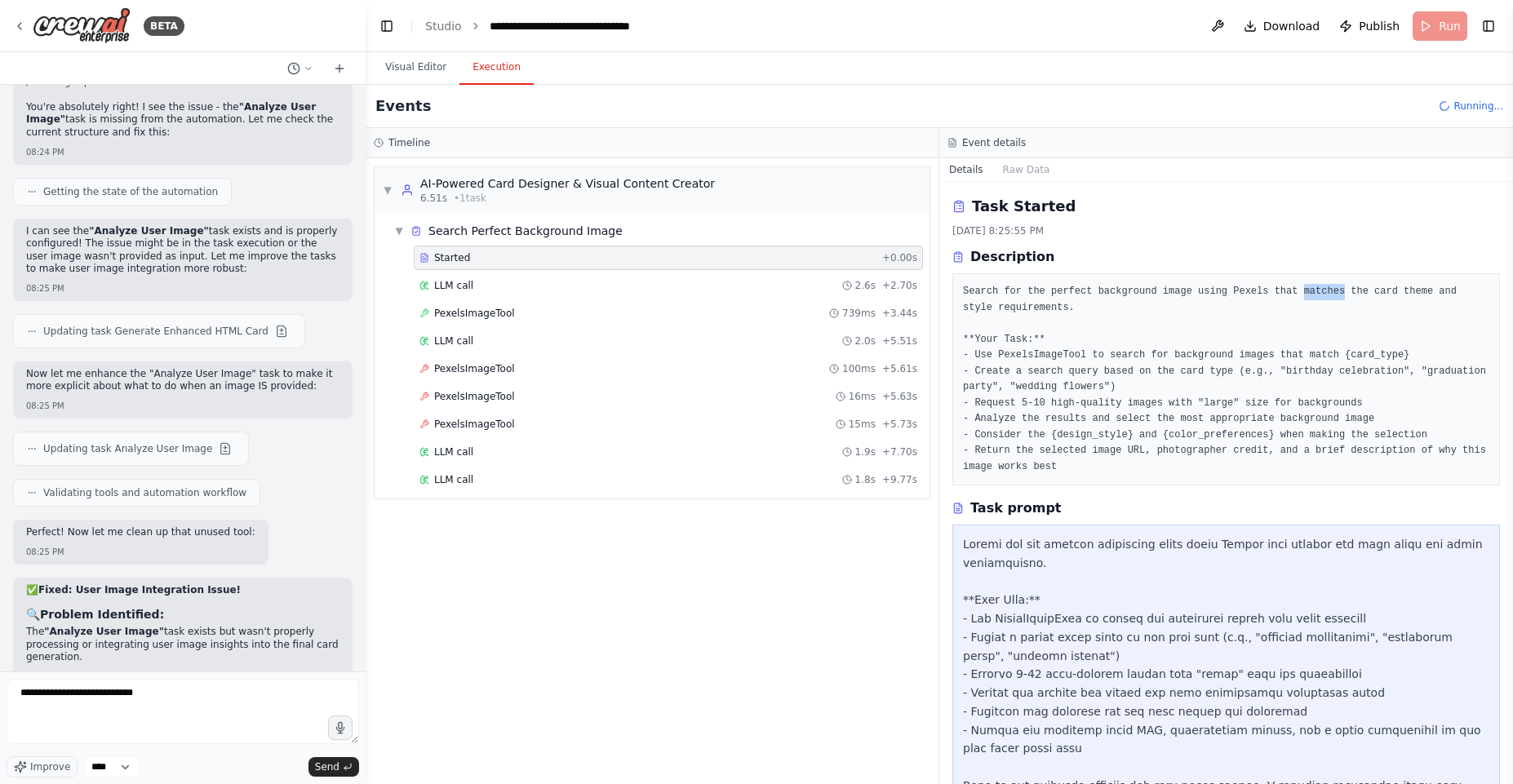
click at [1323, 294] on pre "Search for the perfect background image using Pexels that matches the card them…" at bounding box center [1226, 378] width 526 height 190
click at [1341, 302] on pre "Search for the perfect background image using Pexels that matches the card them…" at bounding box center [1226, 378] width 526 height 190
click at [525, 362] on div "PexelsImageTool 100ms + 5.61s" at bounding box center [668, 369] width 498 height 13
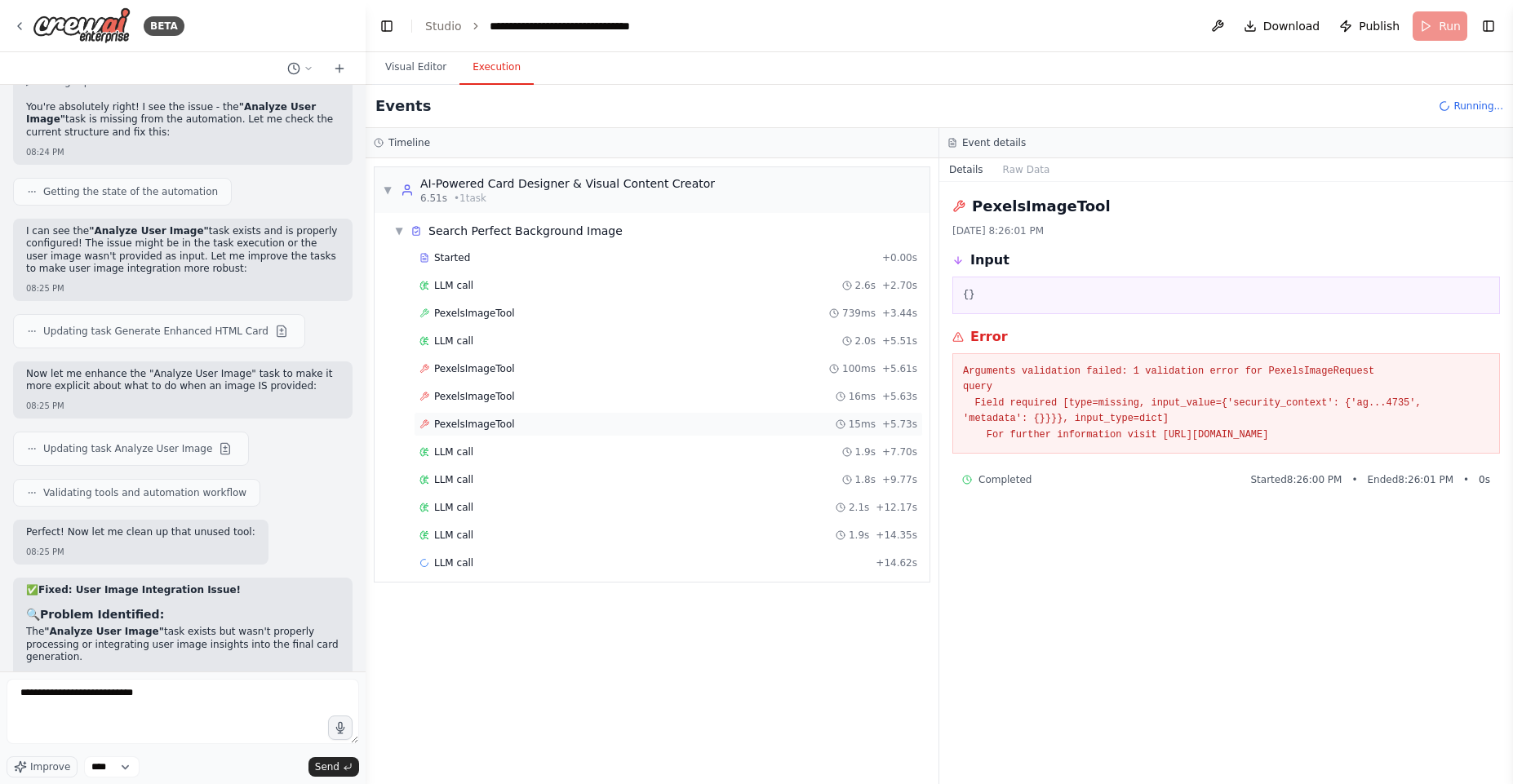
click at [492, 428] on span "PexelsImageTool" at bounding box center [474, 423] width 81 height 13
click at [501, 314] on span "PexelsImageTool" at bounding box center [474, 313] width 81 height 13
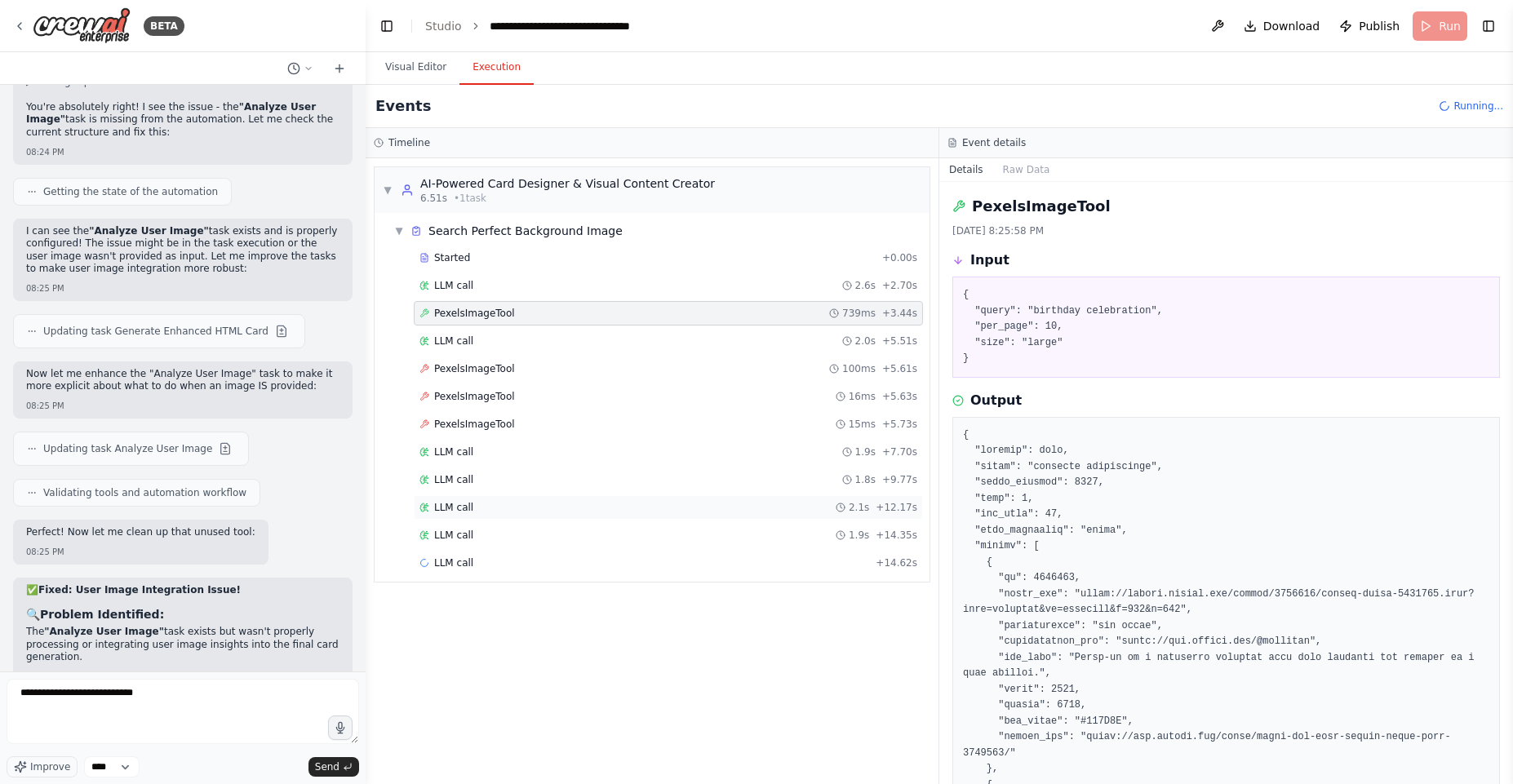
click at [504, 495] on div "LLM call 2.1s + 12.17s" at bounding box center [668, 508] width 510 height 25
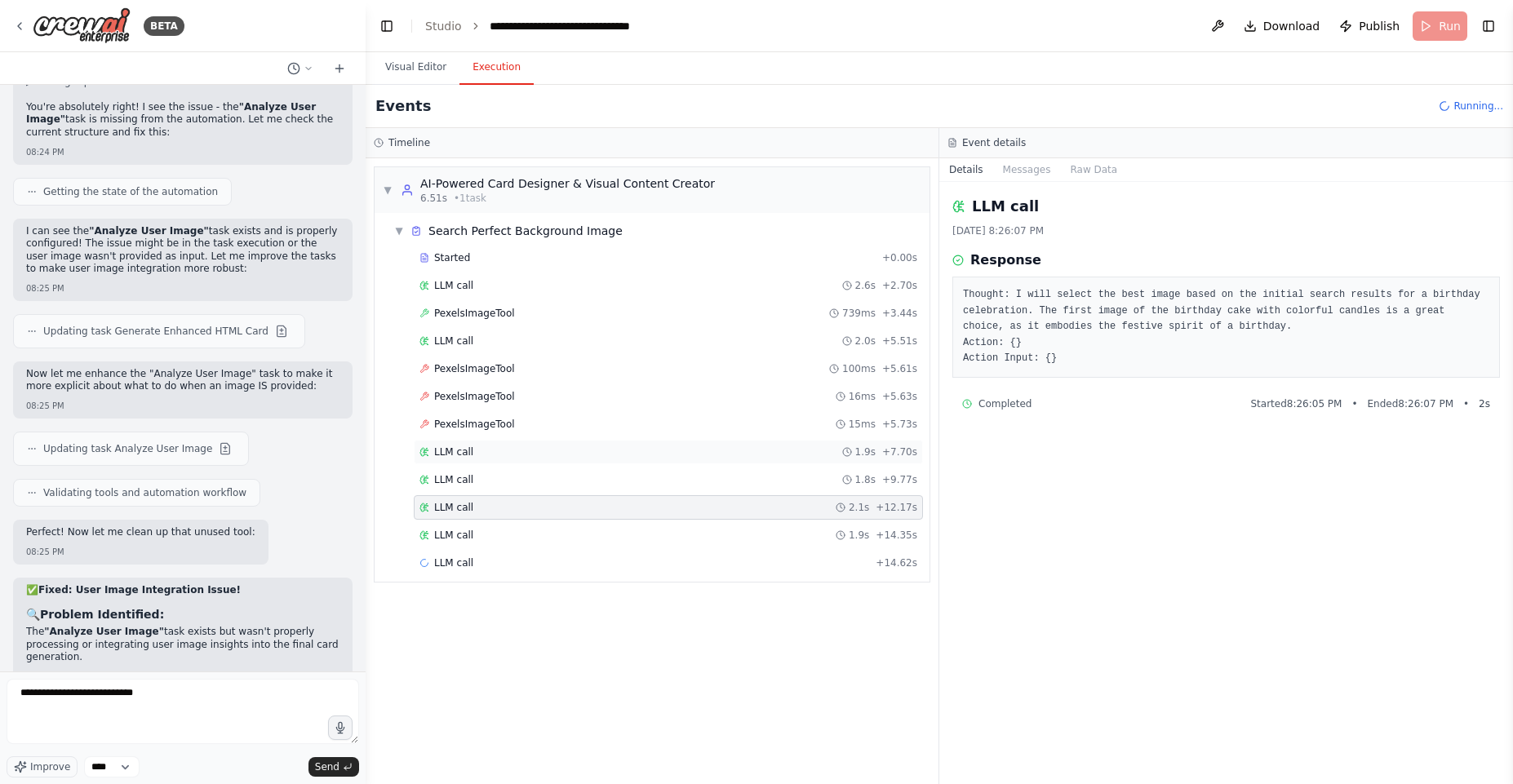
click at [496, 447] on div "LLM call 1.9s + 7.70s" at bounding box center [668, 452] width 498 height 13
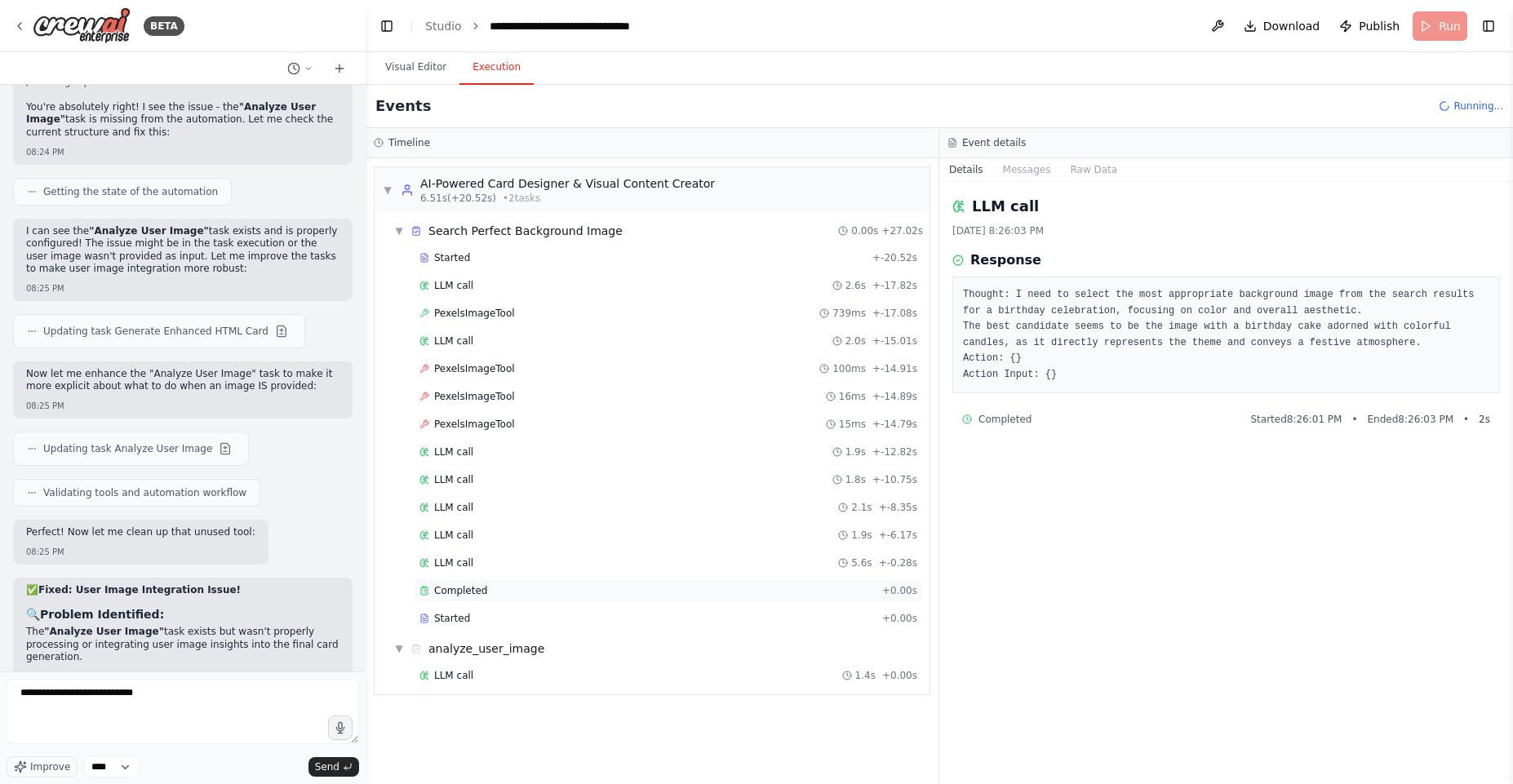
click at [468, 596] on span "Completed" at bounding box center [461, 590] width 53 height 13
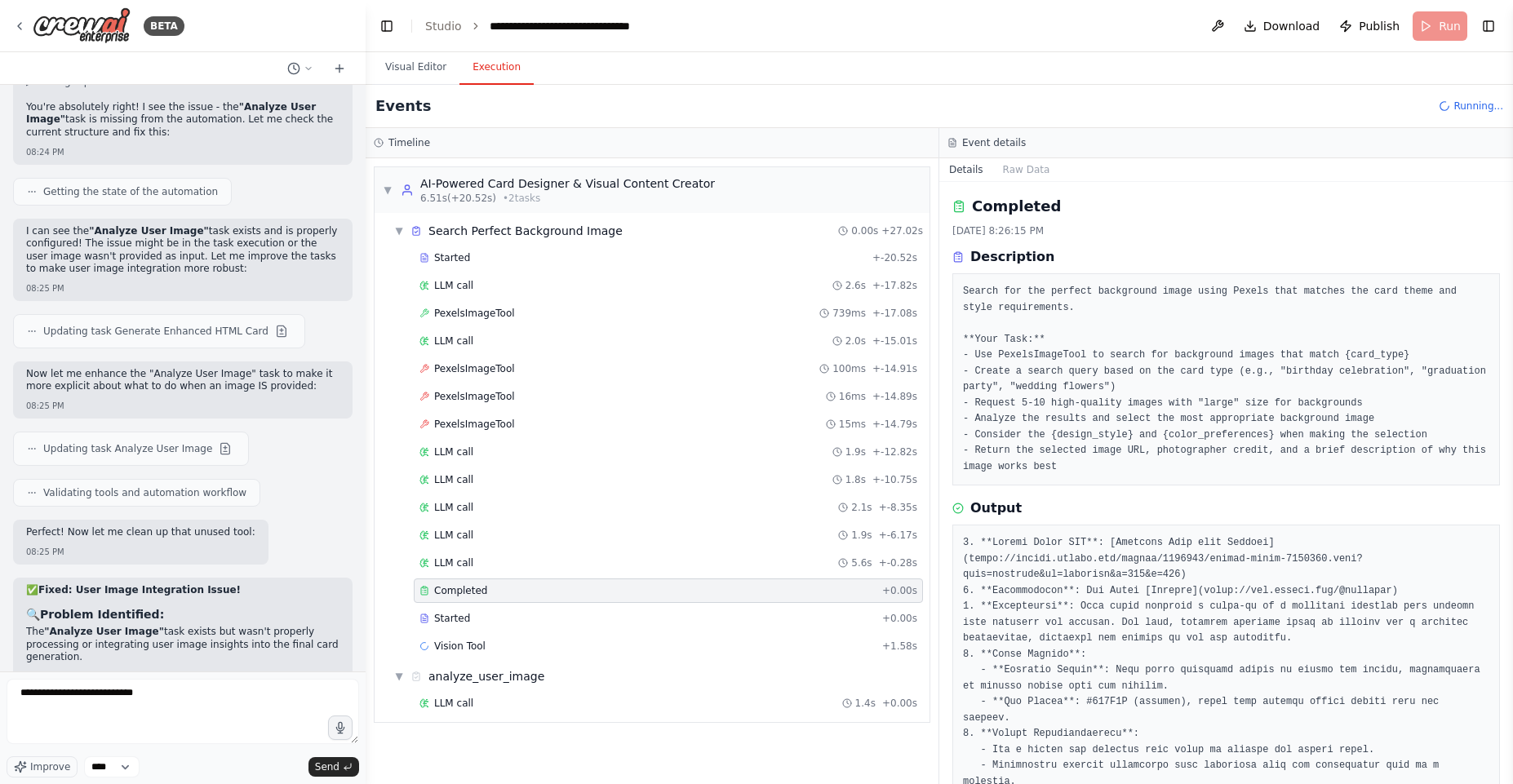
scroll to position [122, 0]
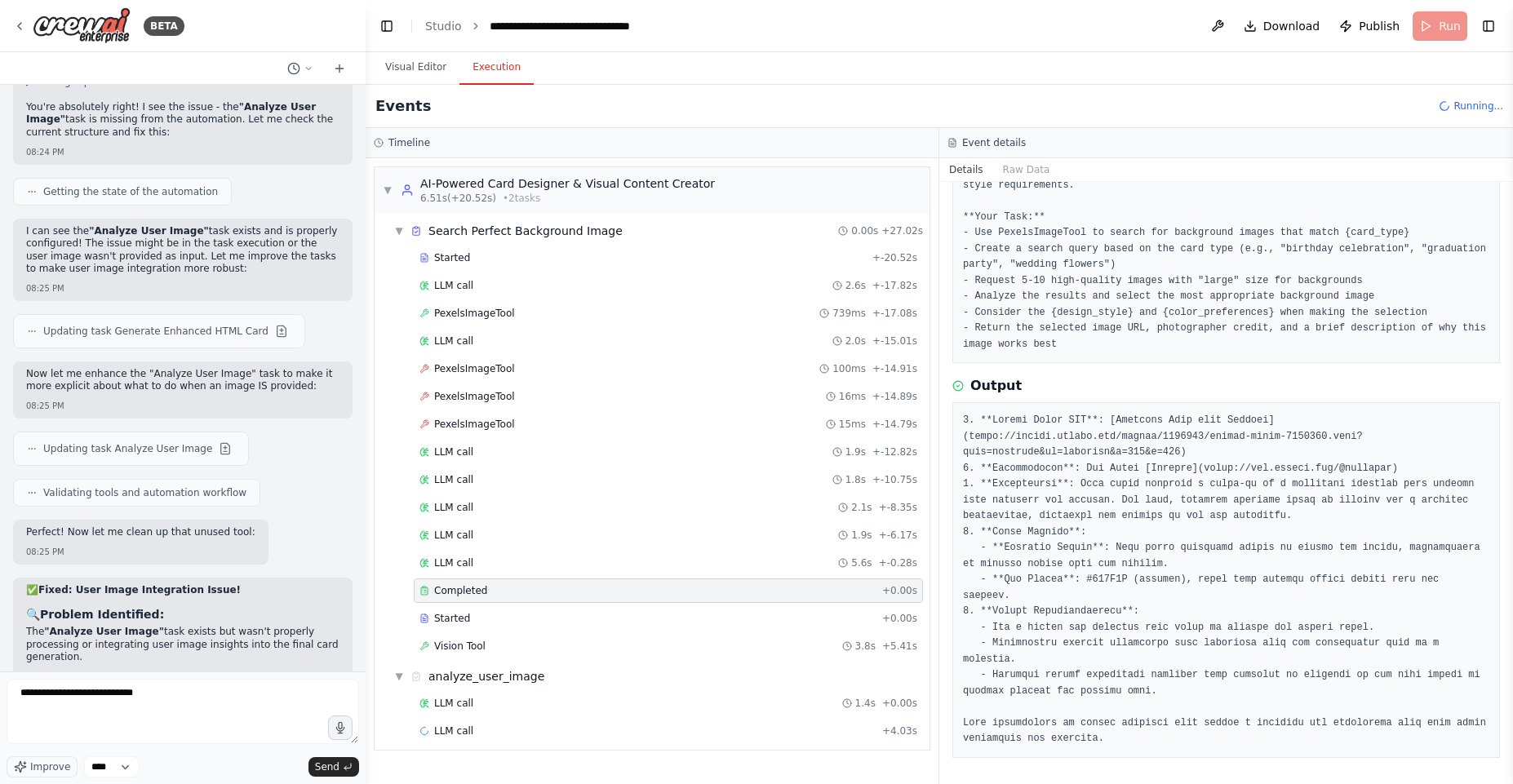
click at [984, 432] on pre at bounding box center [1226, 579] width 526 height 334
drag, startPoint x: 984, startPoint y: 432, endPoint x: 1175, endPoint y: 450, distance: 191.8
click at [1175, 450] on pre at bounding box center [1226, 579] width 526 height 334
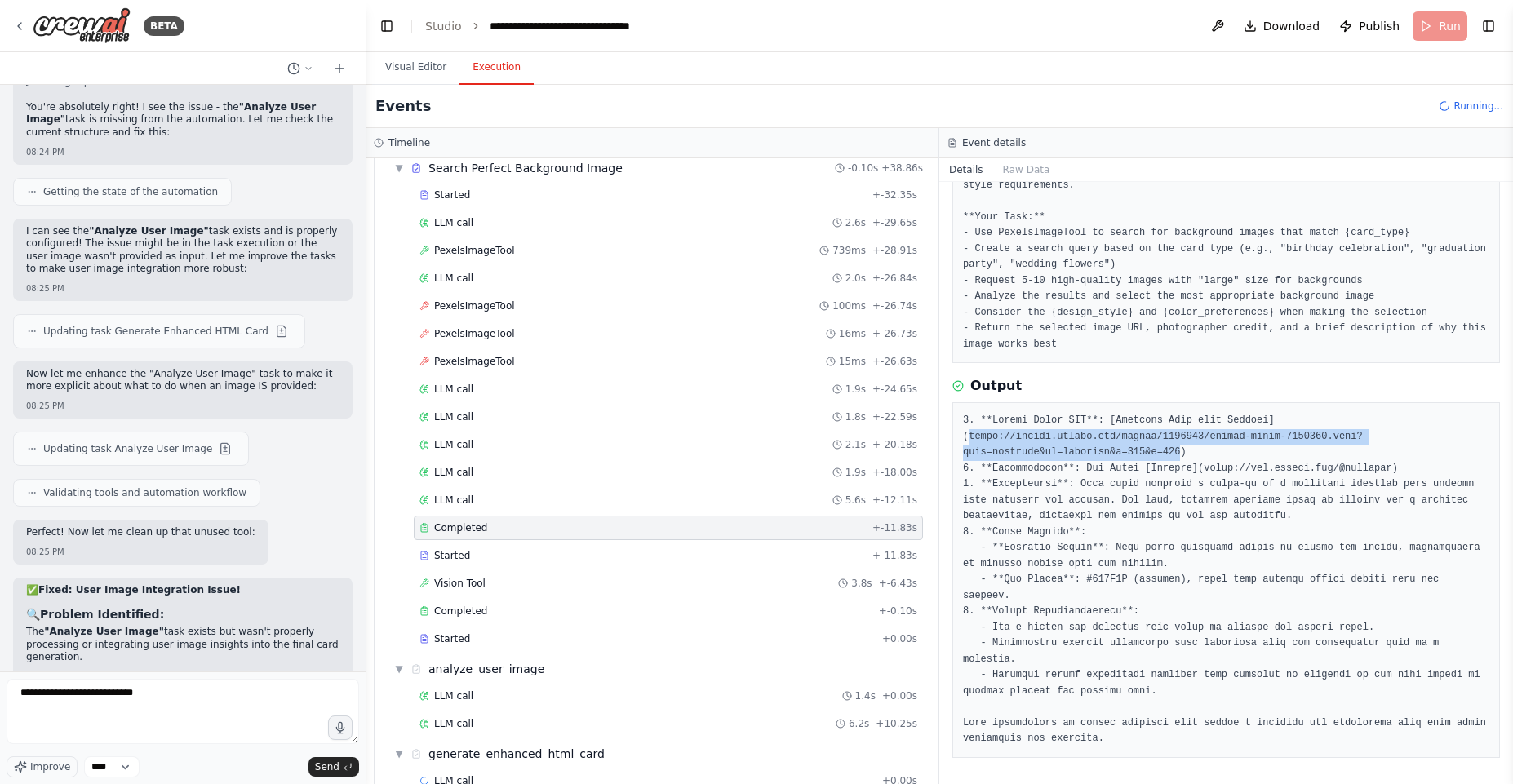
scroll to position [97, 0]
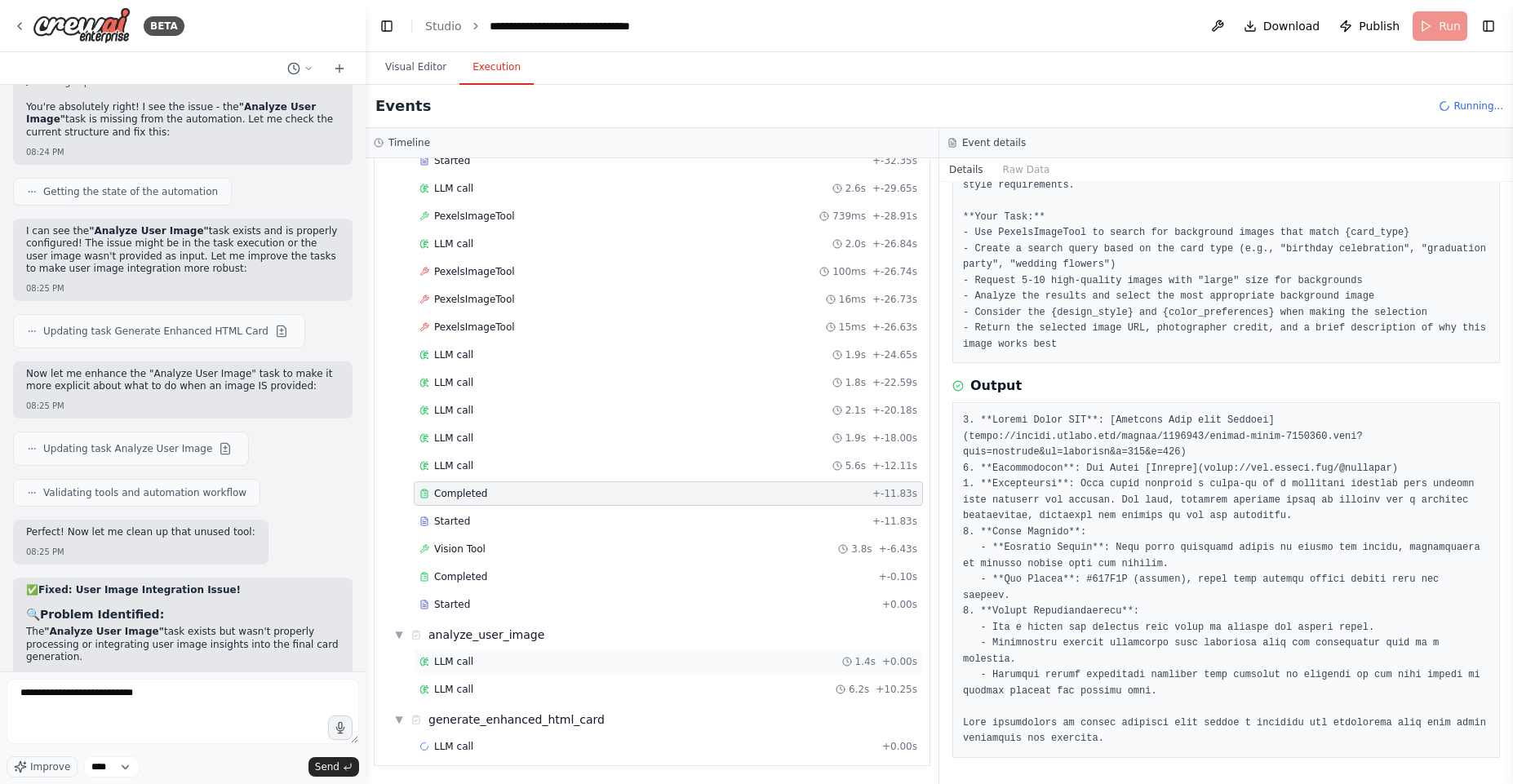
click at [458, 661] on span "LLM call" at bounding box center [454, 661] width 39 height 13
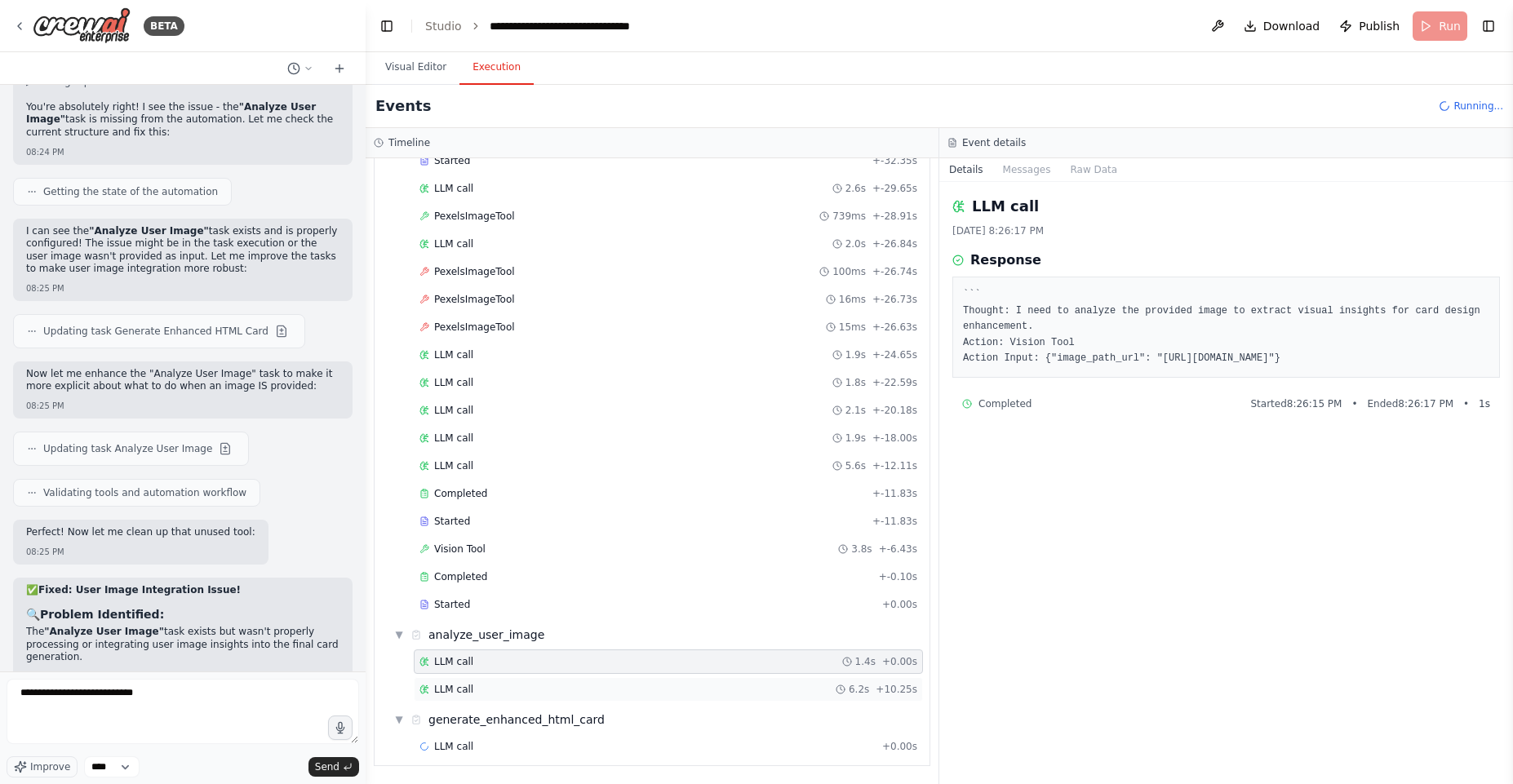
click at [471, 679] on div "LLM call 6.2s + 10.25s" at bounding box center [668, 689] width 510 height 25
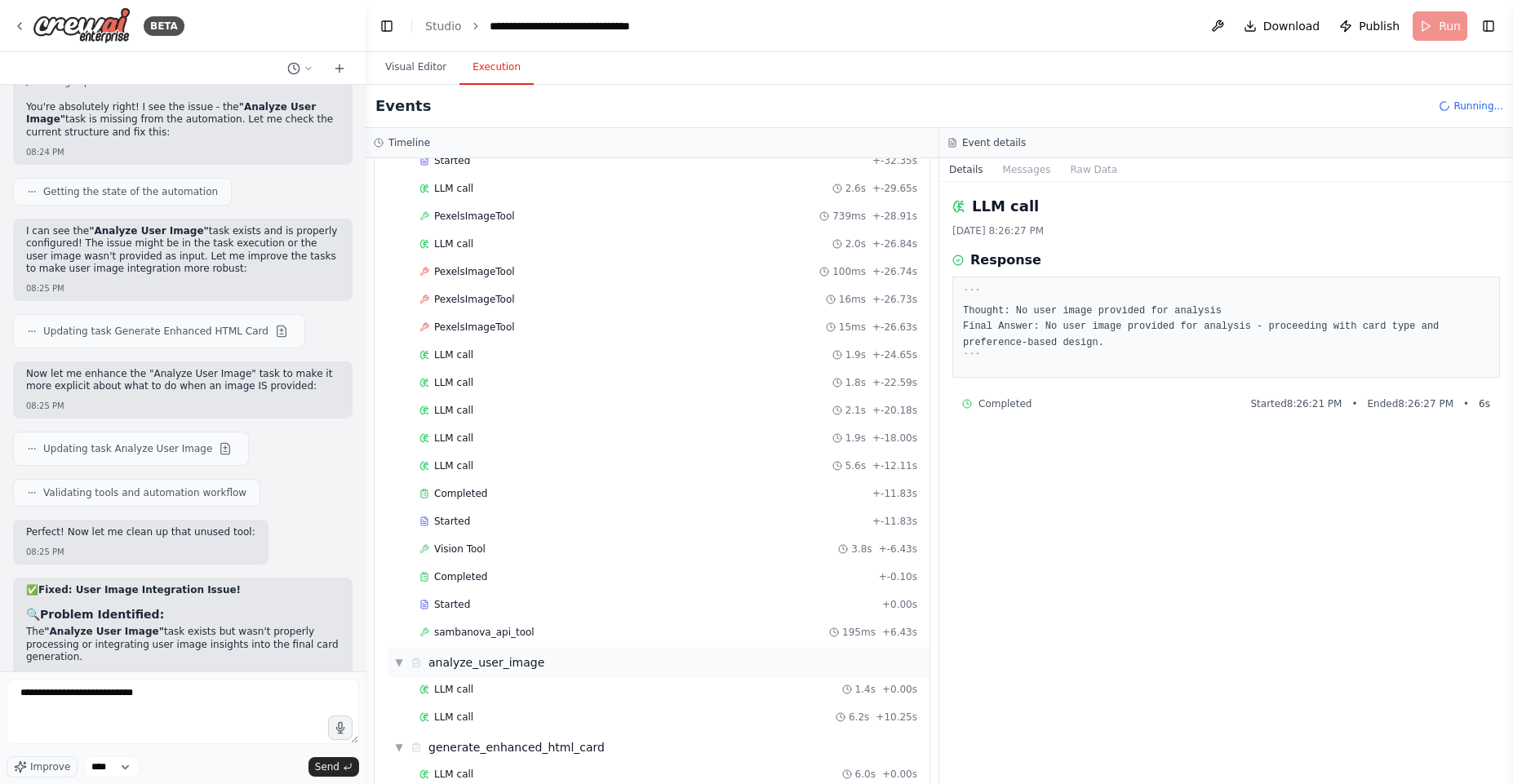
click at [471, 656] on div "analyze_user_image" at bounding box center [486, 662] width 116 height 16
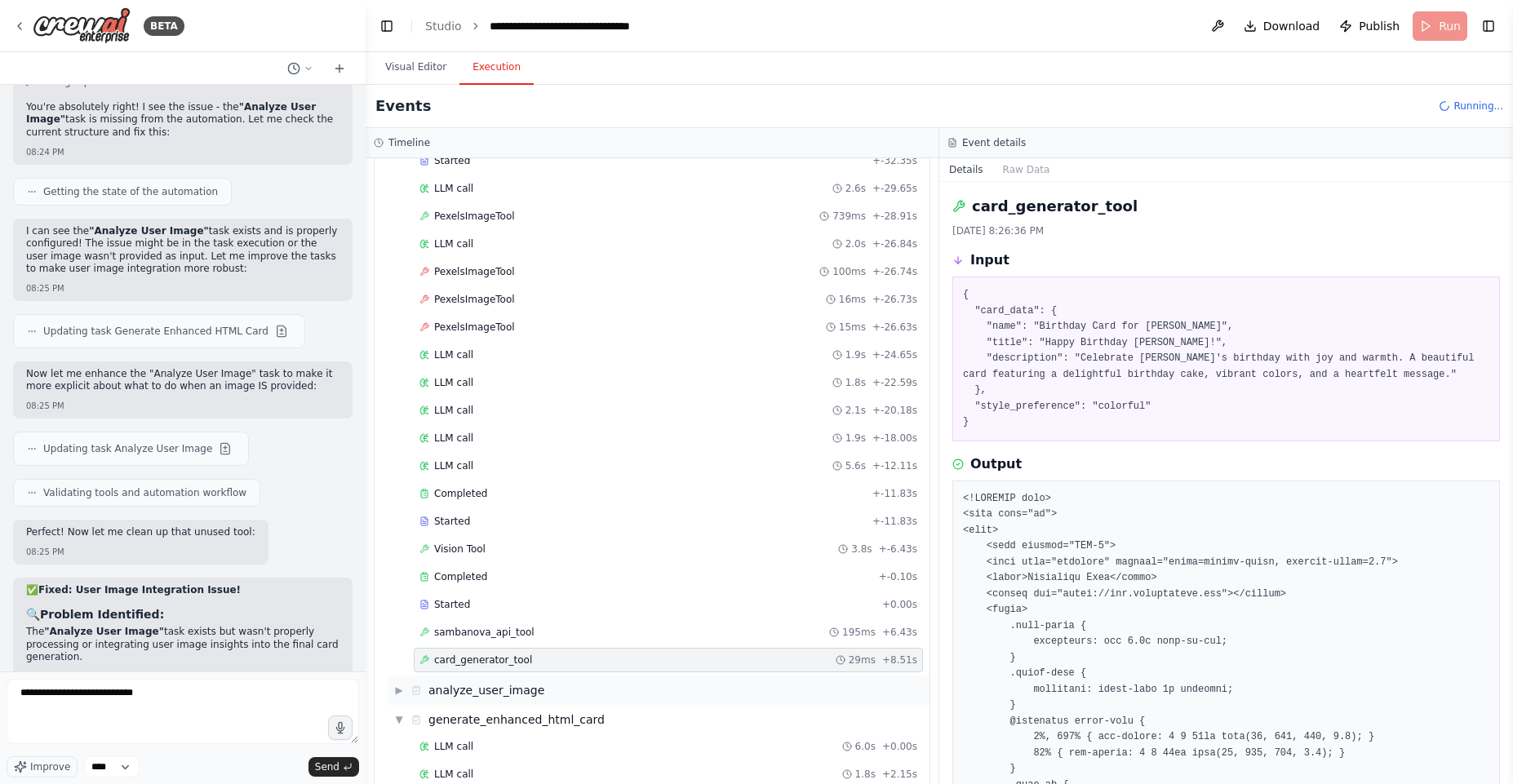
click at [492, 685] on div "analyze_user_image" at bounding box center [486, 690] width 116 height 16
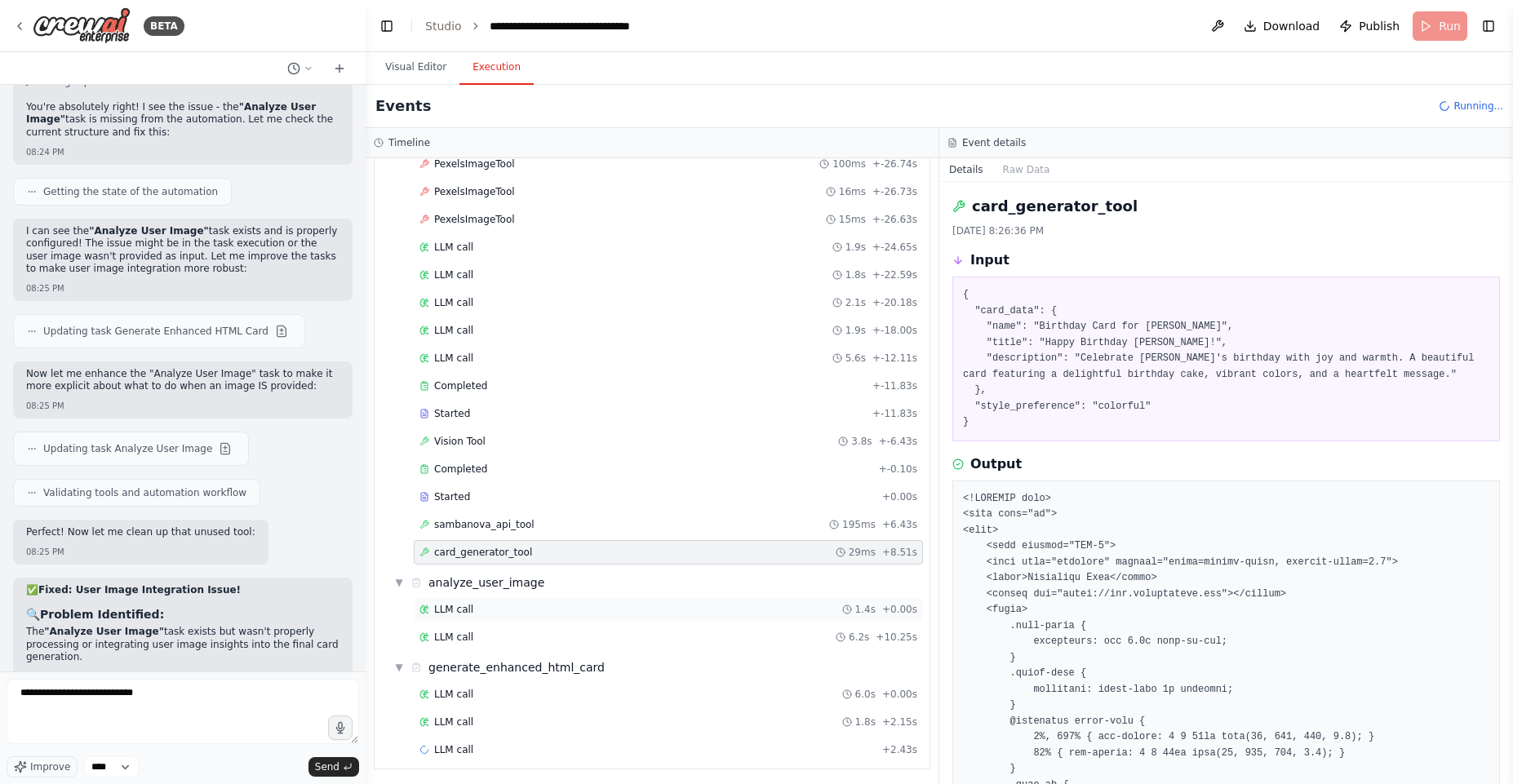
scroll to position [208, 0]
click at [495, 686] on div "LLM call 6.0s + 0.00s" at bounding box center [668, 690] width 498 height 13
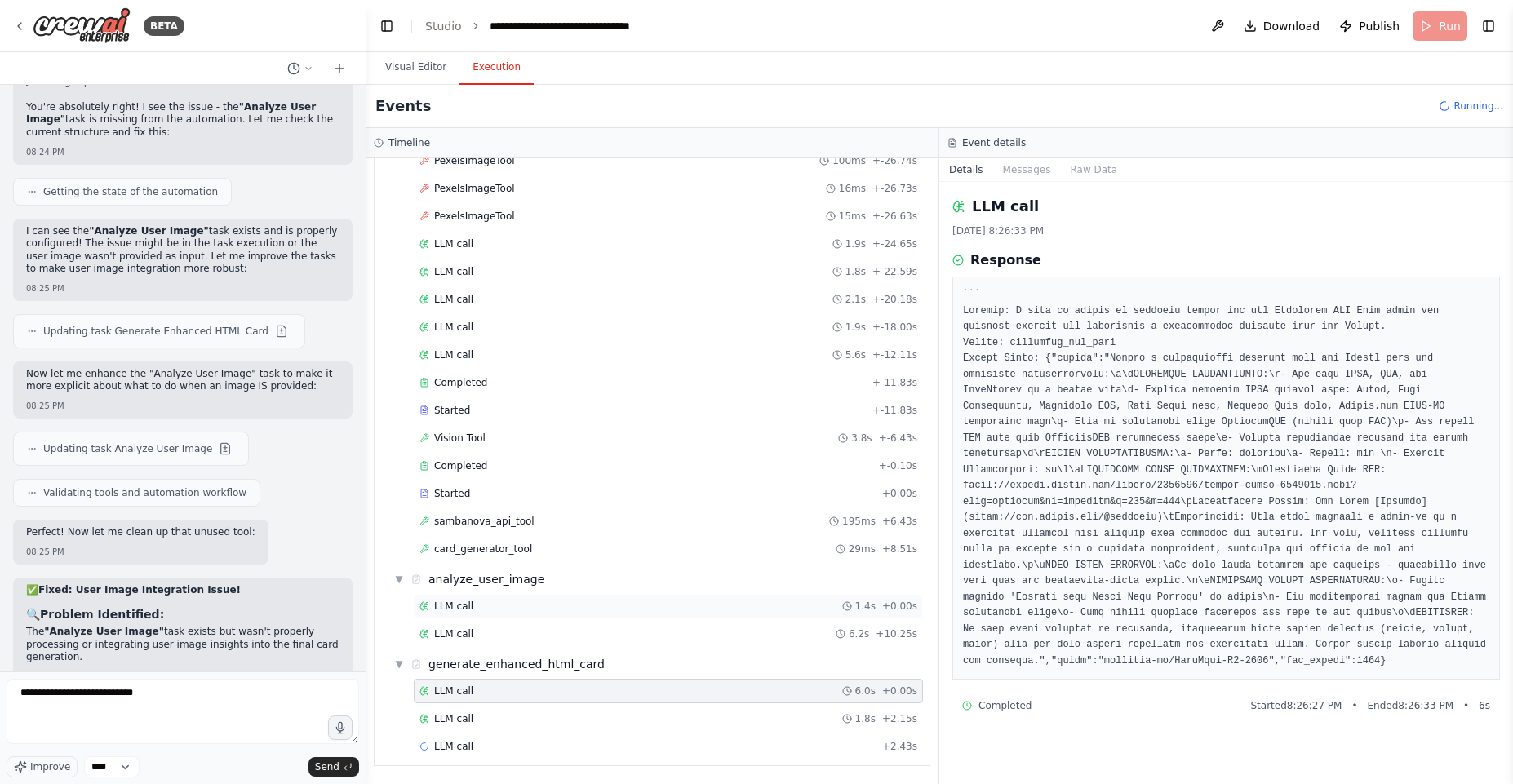
click at [460, 607] on span "LLM call" at bounding box center [454, 606] width 39 height 13
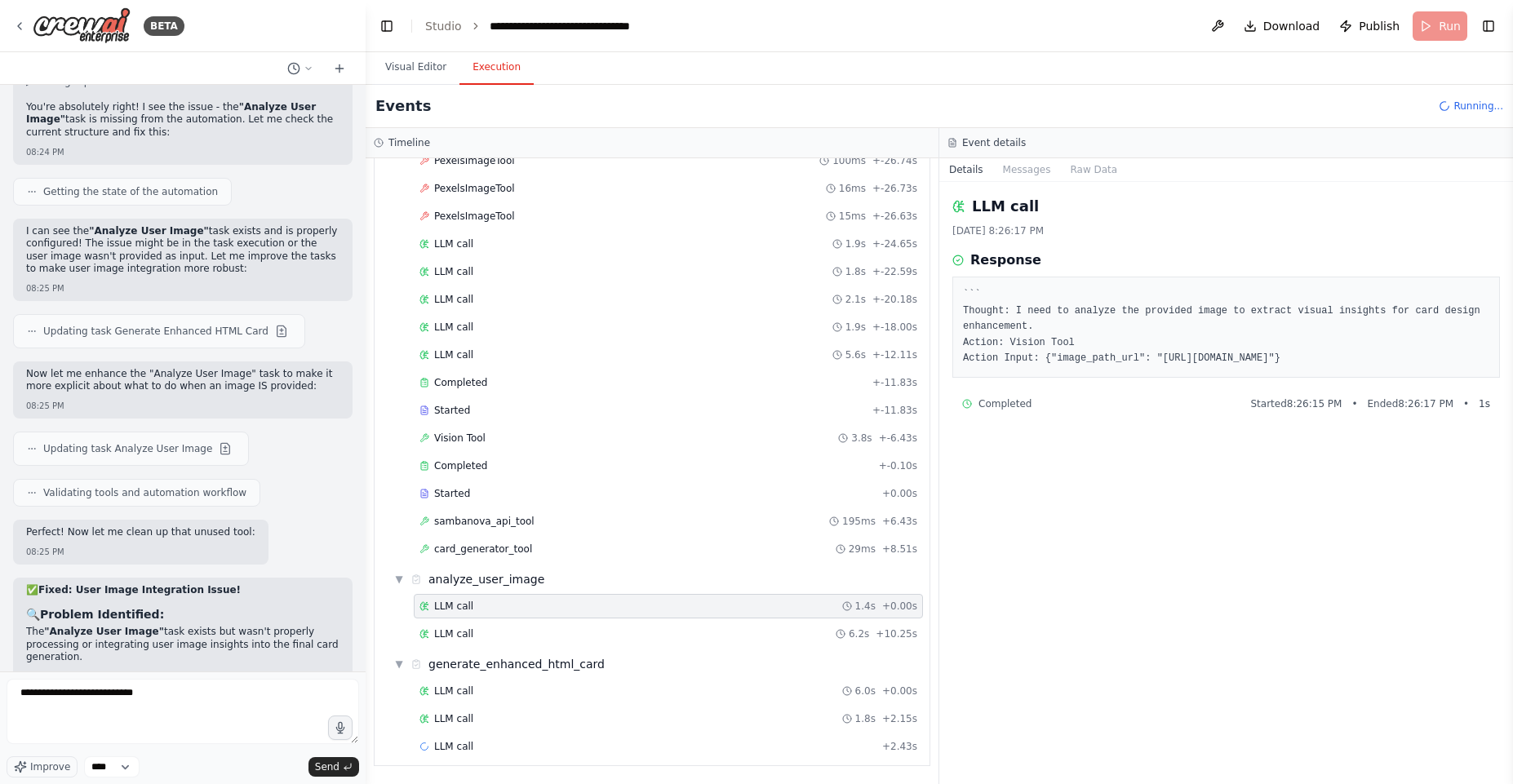
click at [1174, 357] on pre "``` Thought: I need to analyze the provided image to extract visual insights fo…" at bounding box center [1226, 327] width 526 height 80
drag, startPoint x: 1174, startPoint y: 357, endPoint x: 1361, endPoint y: 371, distance: 187.5
click at [1361, 367] on pre "``` Thought: I need to analyze the provided image to extract visual insights fo…" at bounding box center [1226, 327] width 526 height 80
click at [205, 710] on textarea "**********" at bounding box center [183, 711] width 353 height 66
paste textarea "**********"
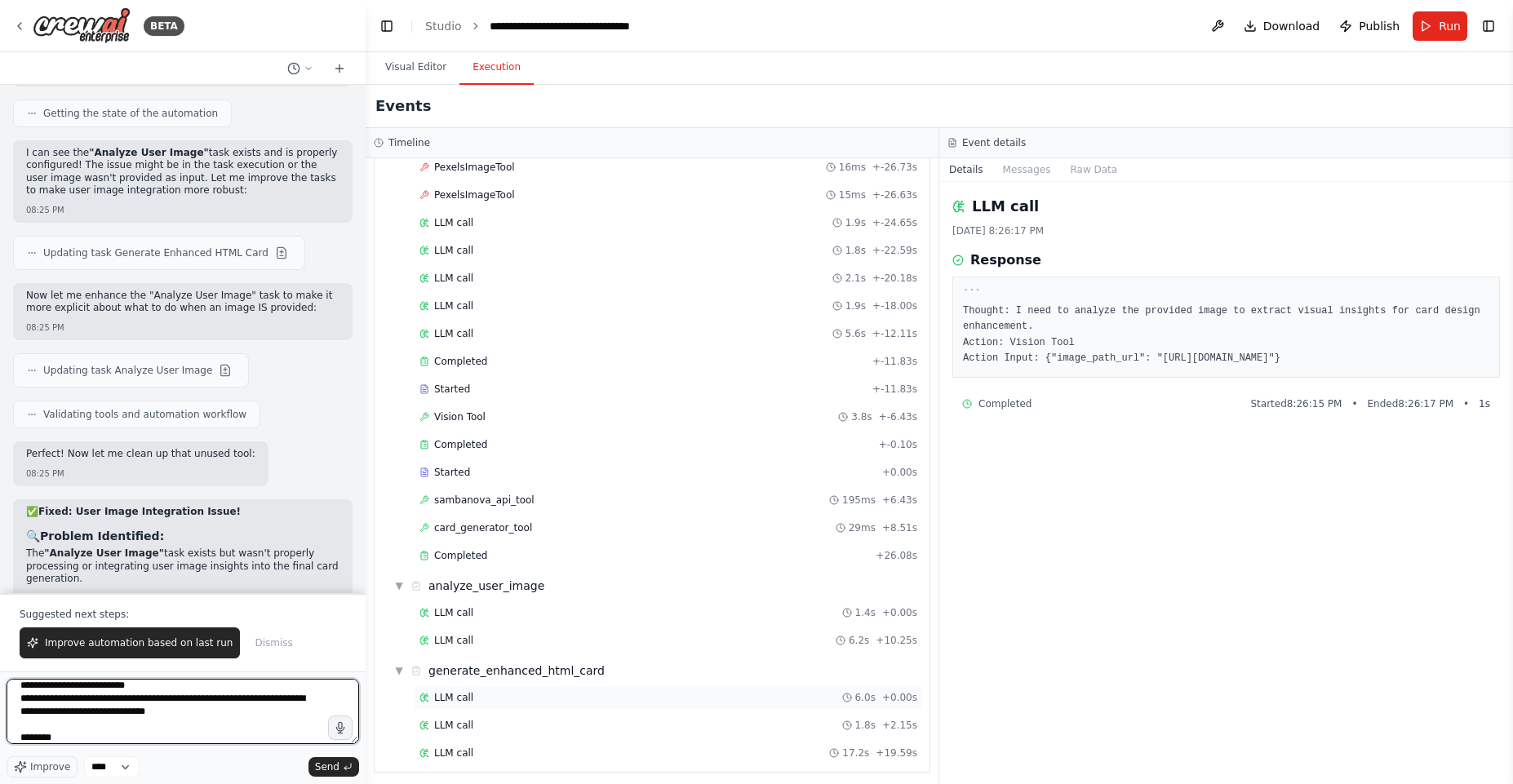
scroll to position [236, 0]
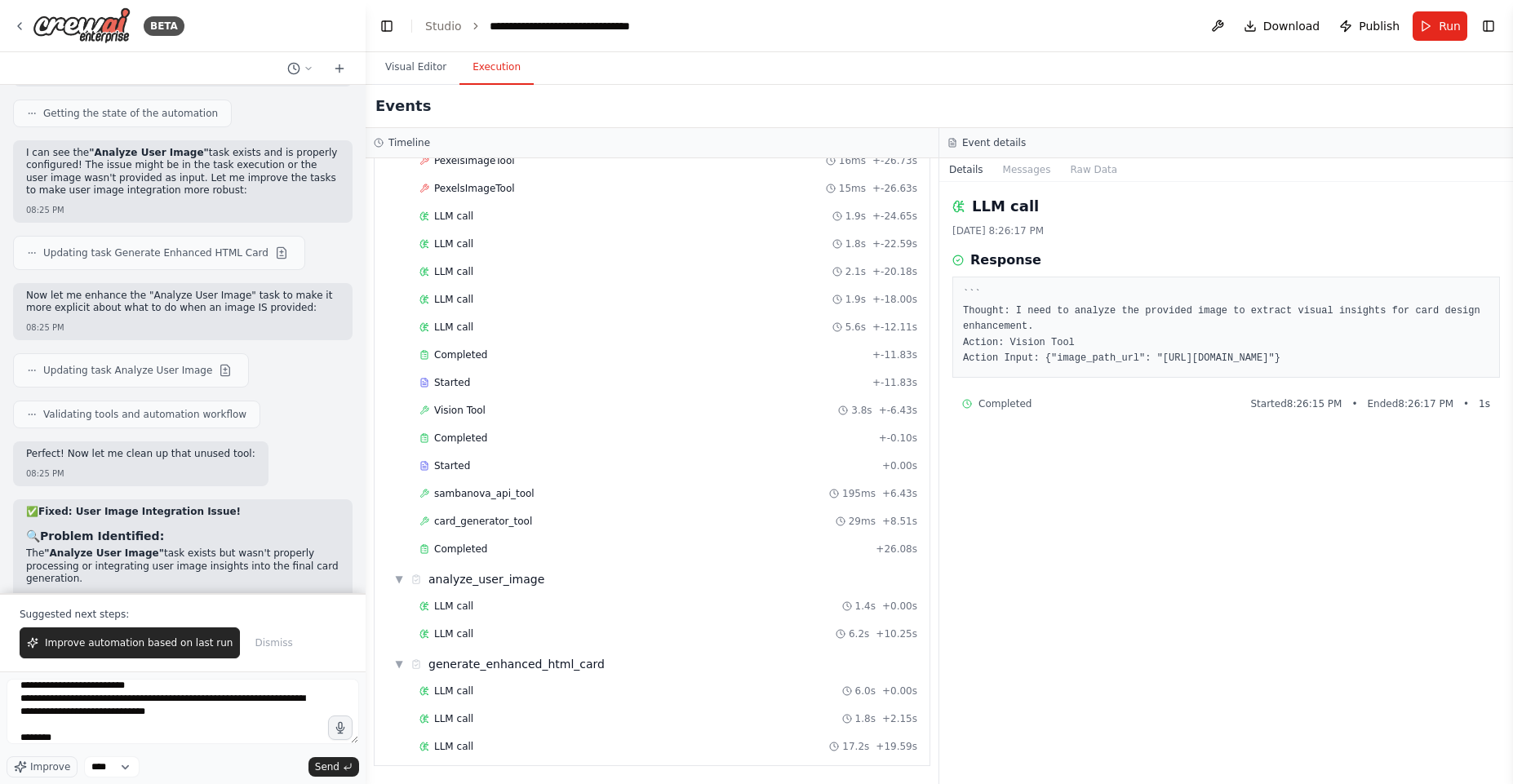
drag, startPoint x: 534, startPoint y: 746, endPoint x: 532, endPoint y: 733, distance: 13.2
click at [533, 746] on div "LLM call 17.2s + 19.59s" at bounding box center [668, 746] width 498 height 13
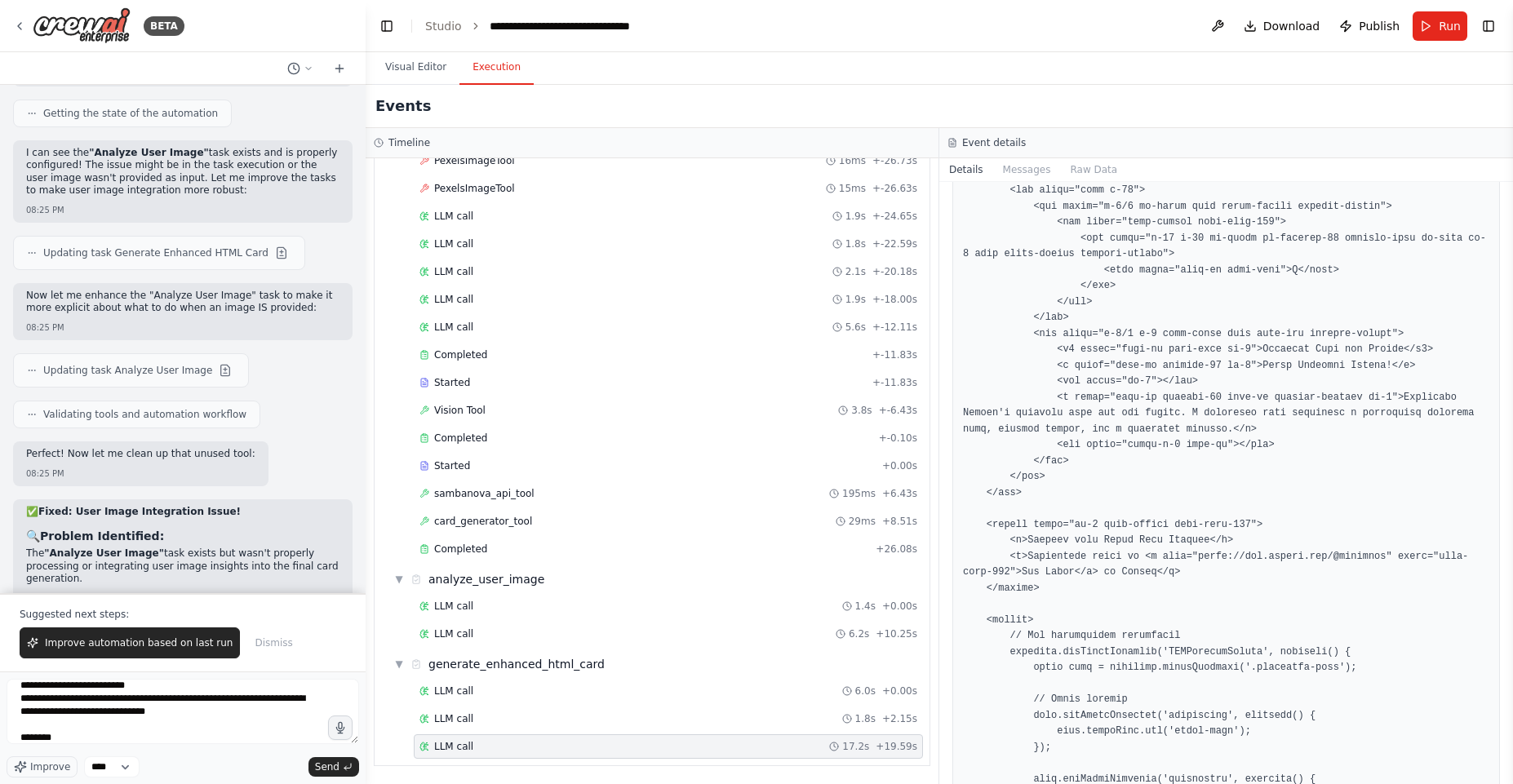
scroll to position [1230, 0]
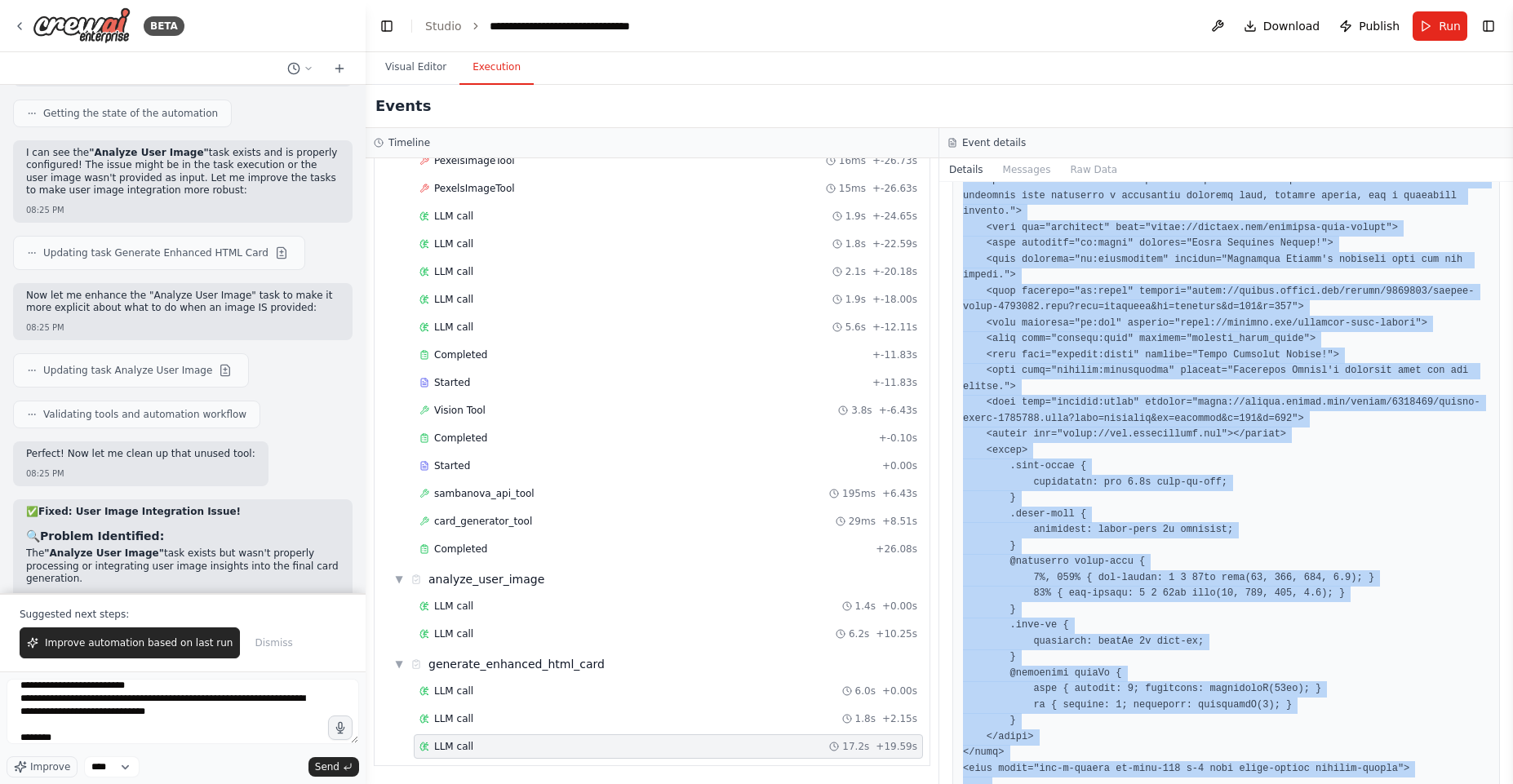
scroll to position [0, 0]
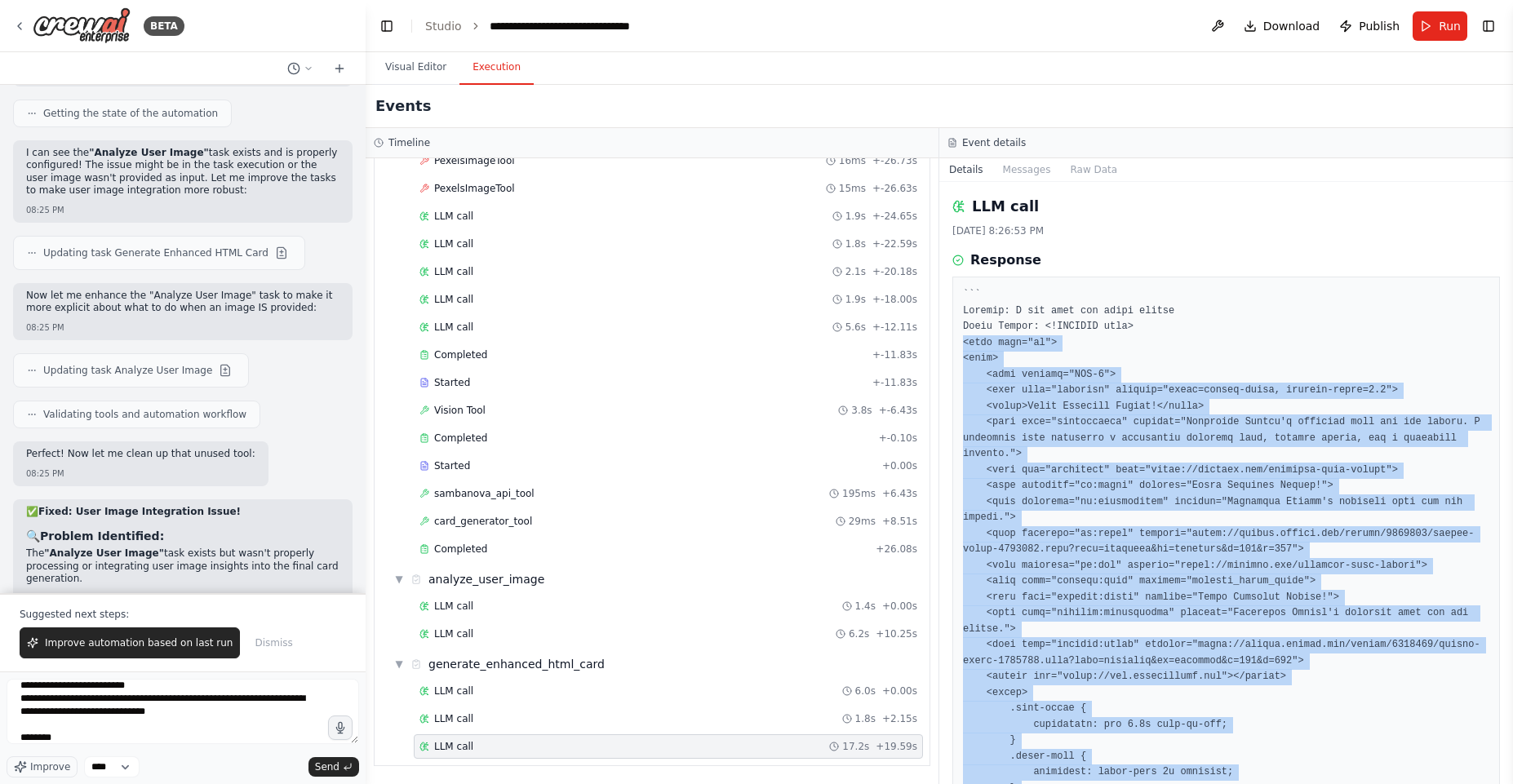
drag, startPoint x: 1009, startPoint y: 683, endPoint x: 963, endPoint y: 341, distance: 345.1
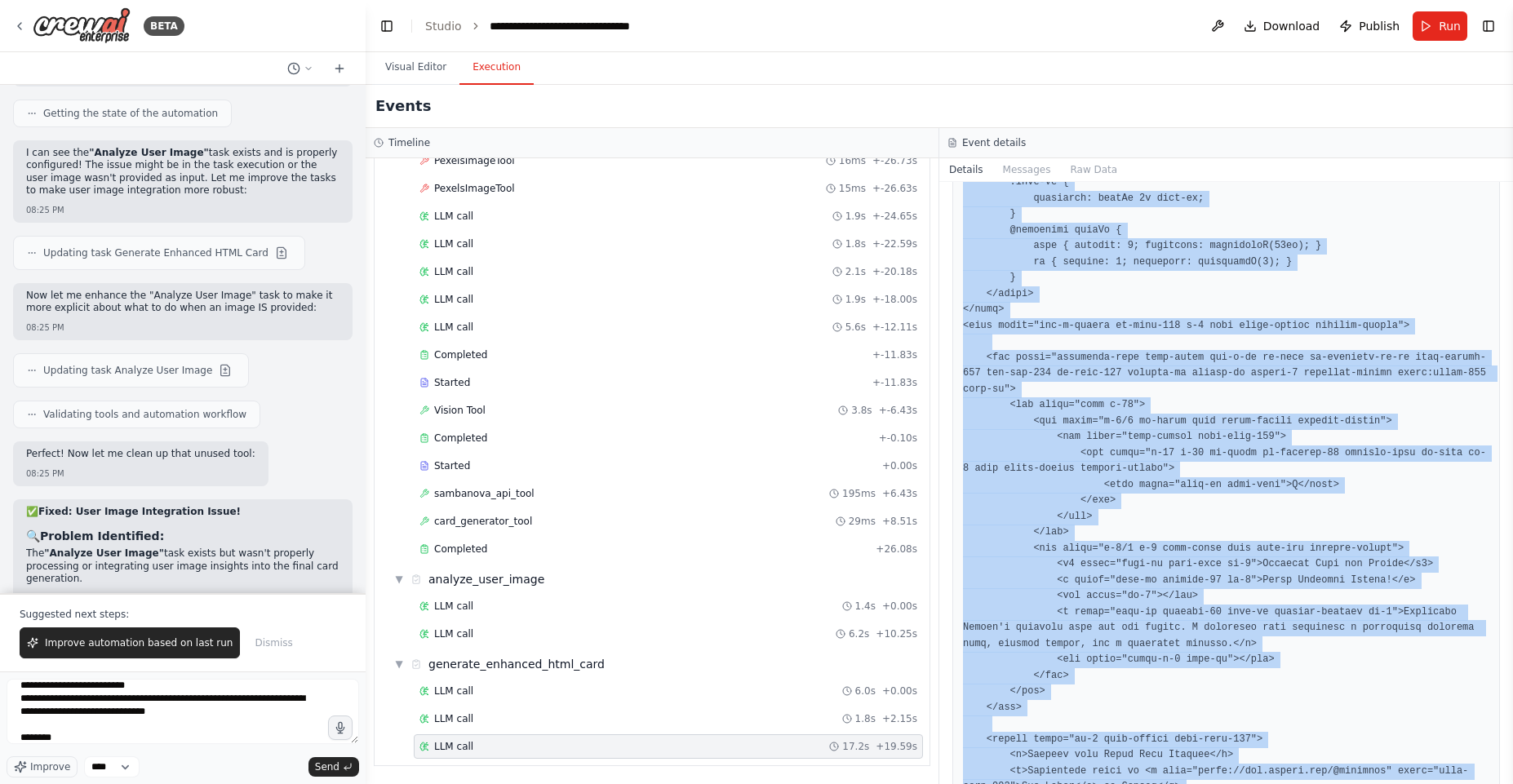
scroll to position [1230, 0]
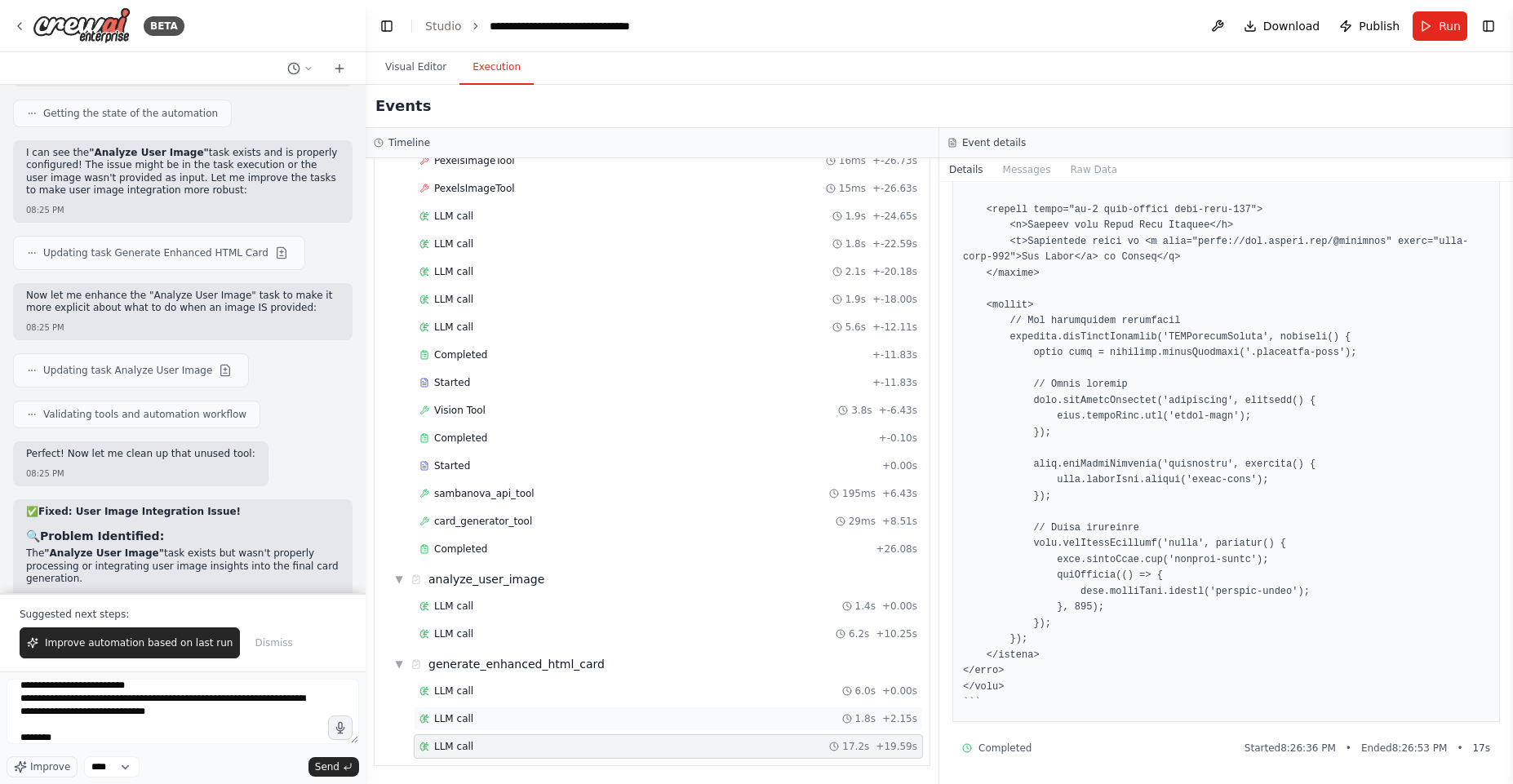
click at [497, 721] on div "LLM call 1.8s + 2.15s" at bounding box center [668, 718] width 498 height 13
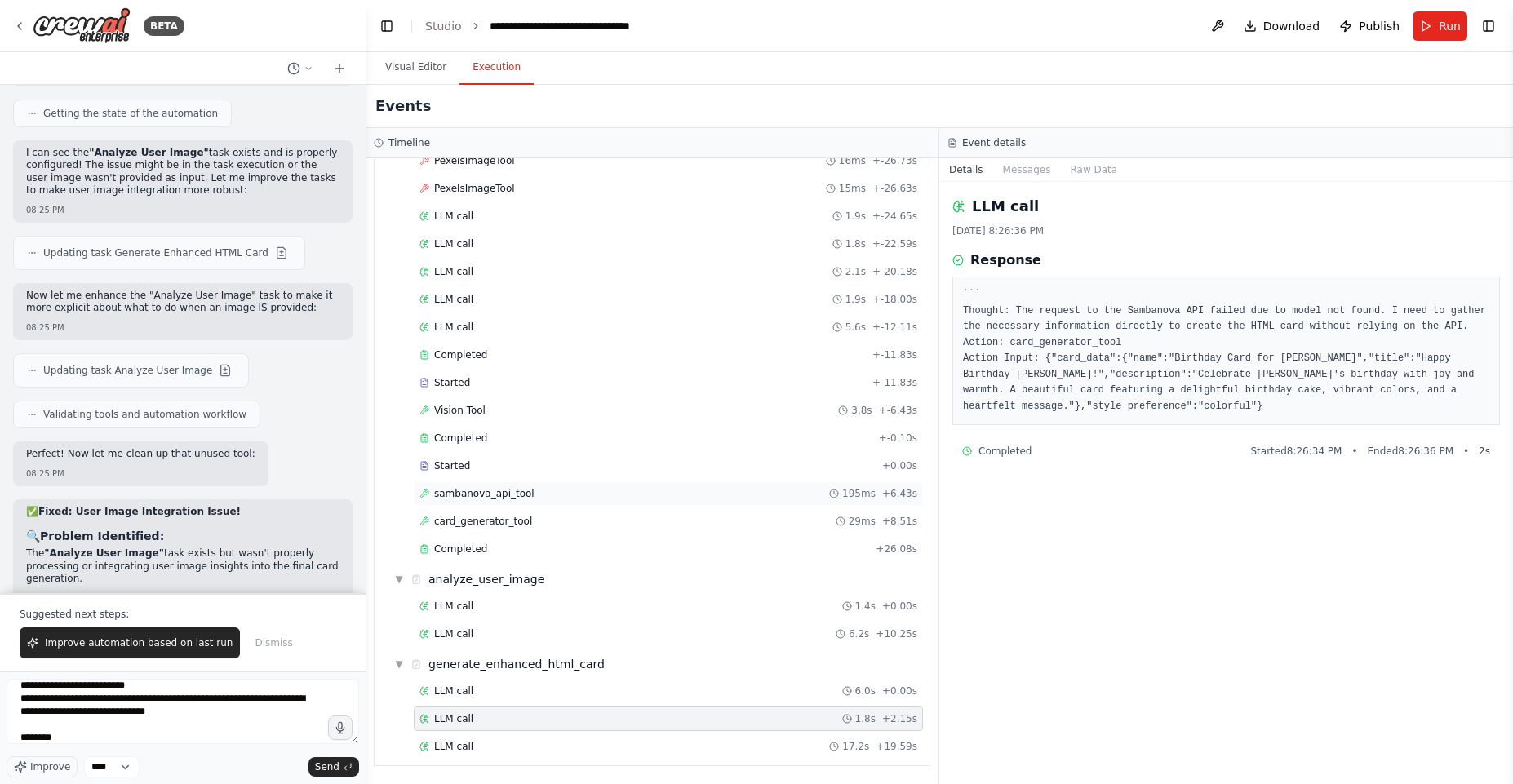
click at [541, 501] on div "sambanova_api_tool 195ms + 6.43s" at bounding box center [668, 493] width 510 height 25
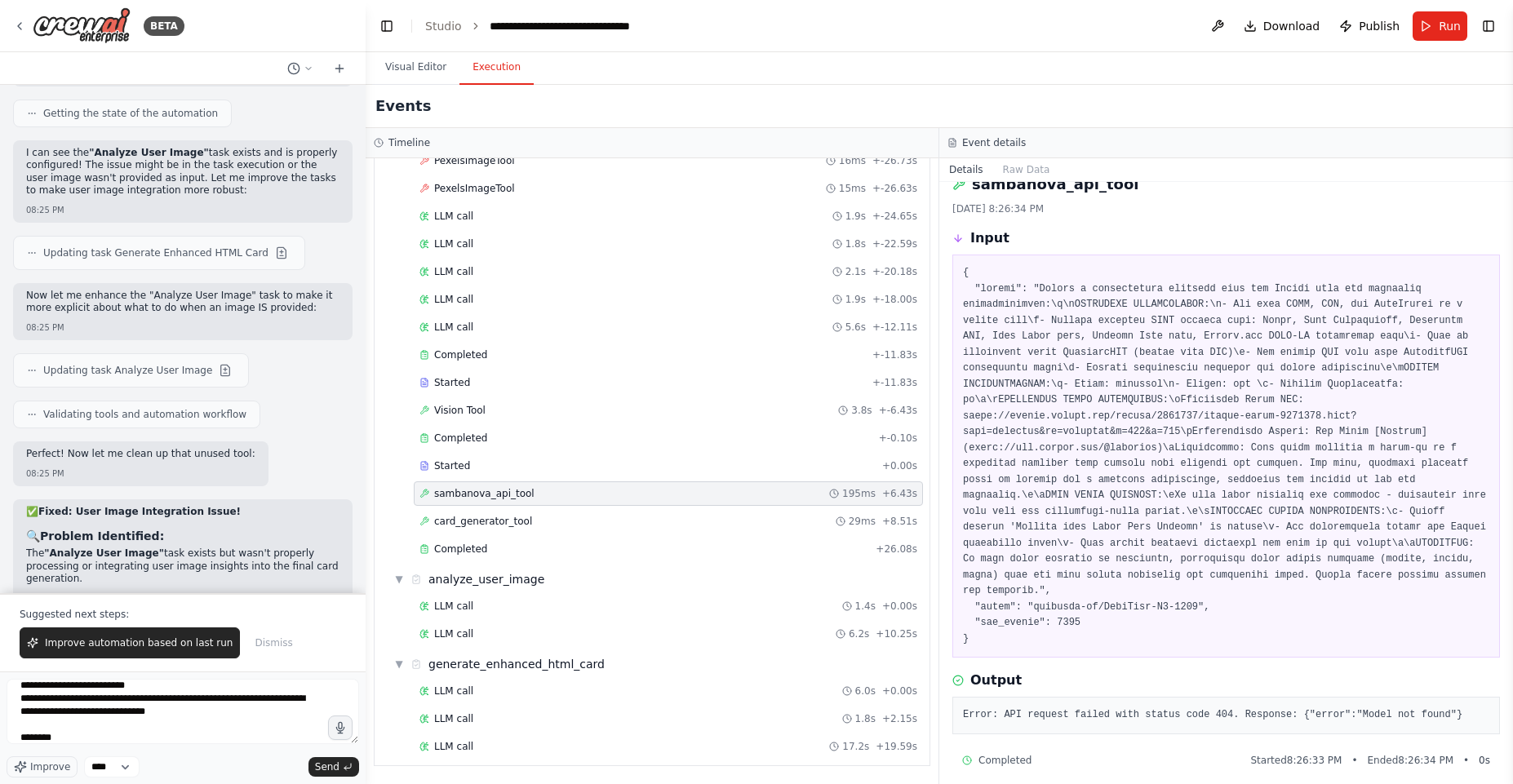
scroll to position [35, 0]
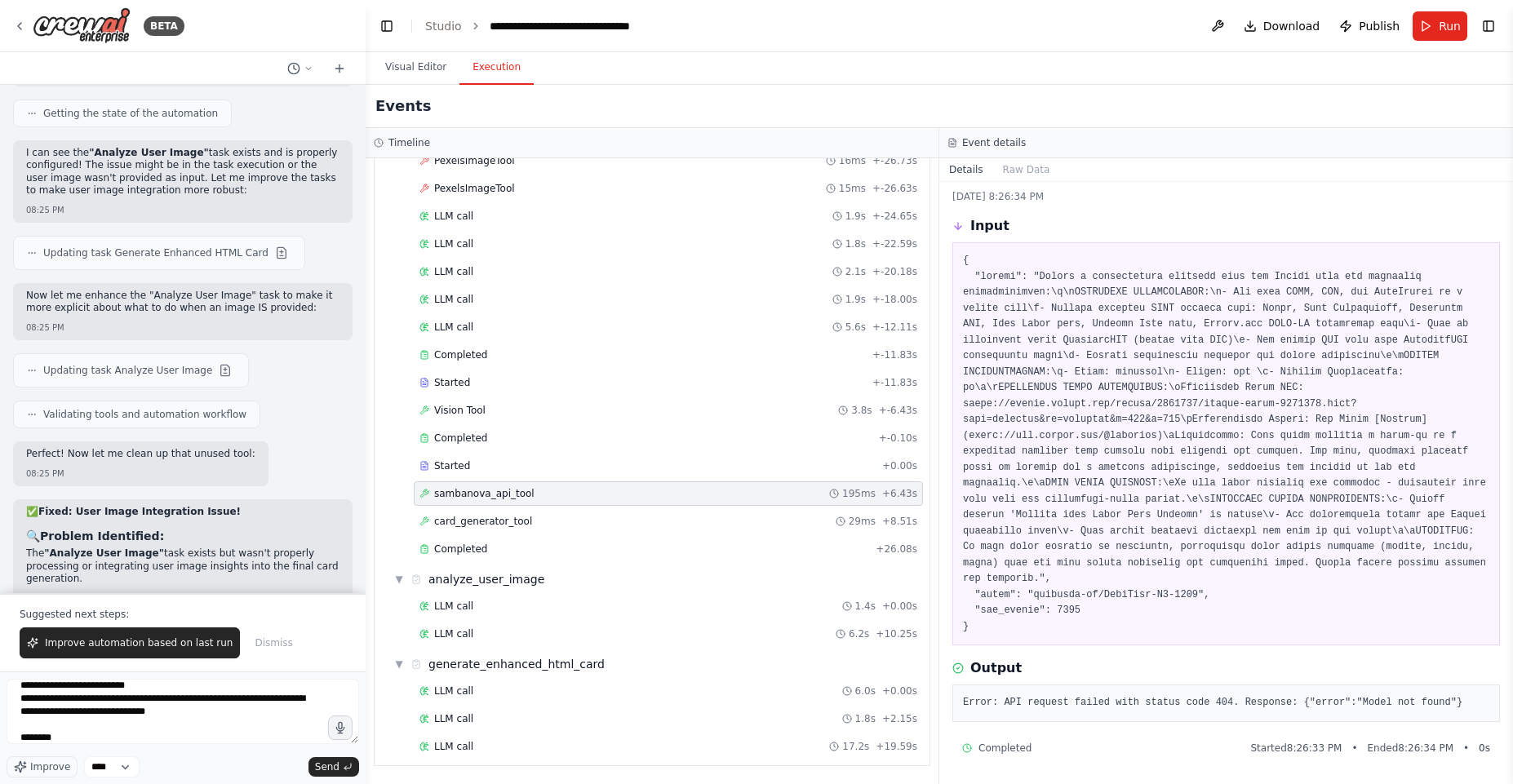
click at [495, 501] on div "sambanova_api_tool 195ms + 6.43s" at bounding box center [668, 493] width 510 height 25
click at [504, 516] on span "card_generator_tool" at bounding box center [483, 521] width 97 height 13
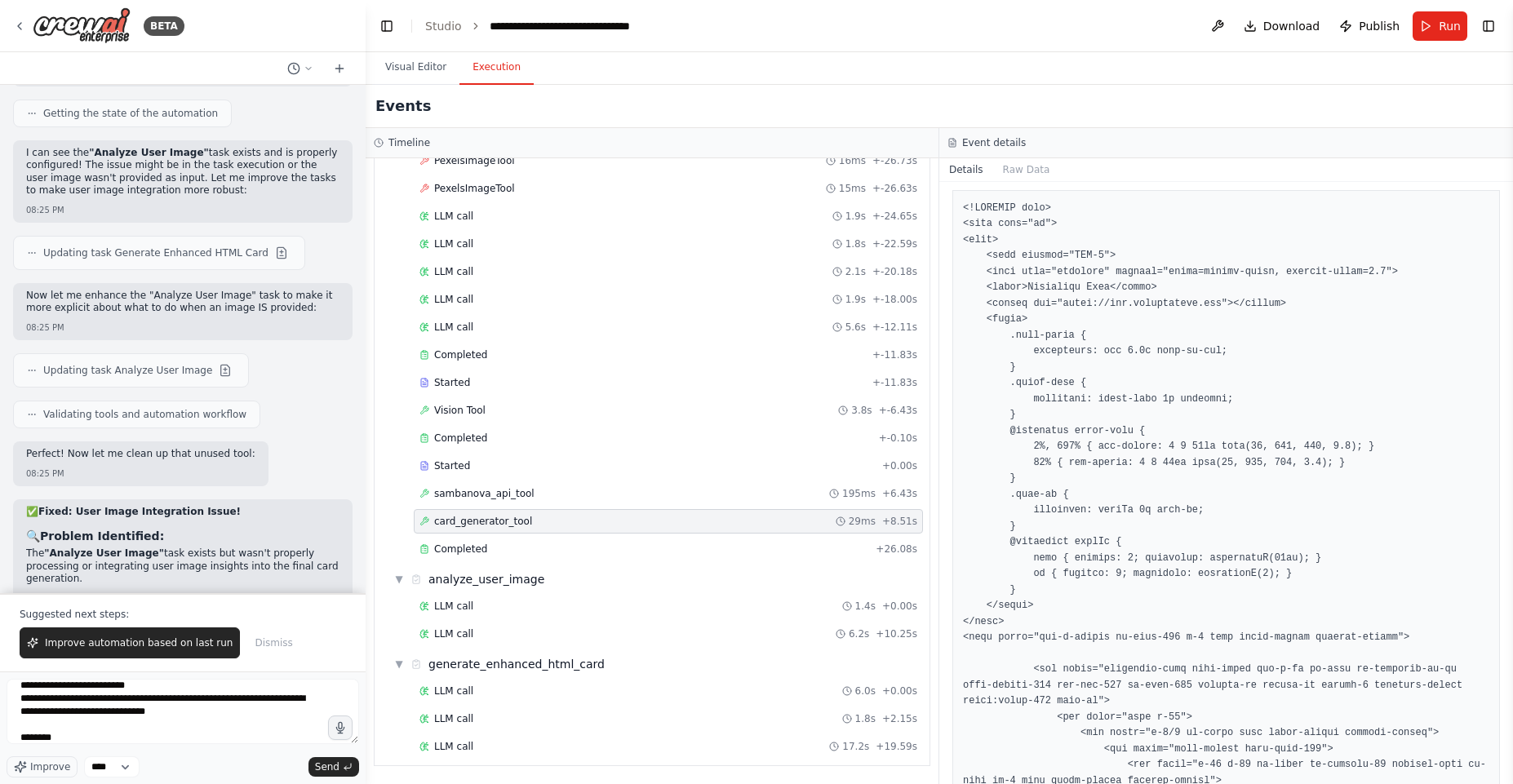
scroll to position [524, 0]
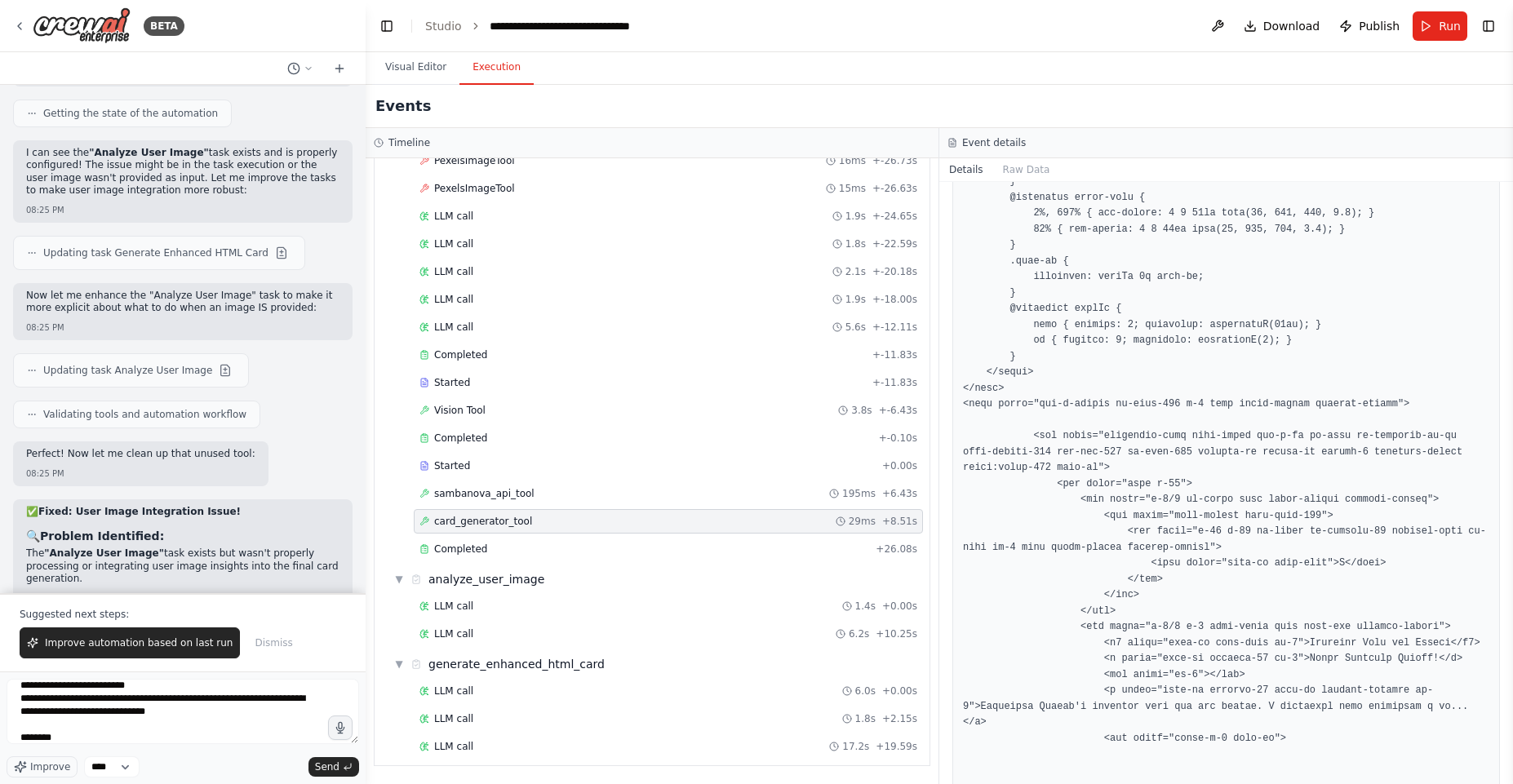
click at [1215, 535] on pre at bounding box center [1226, 723] width 526 height 1511
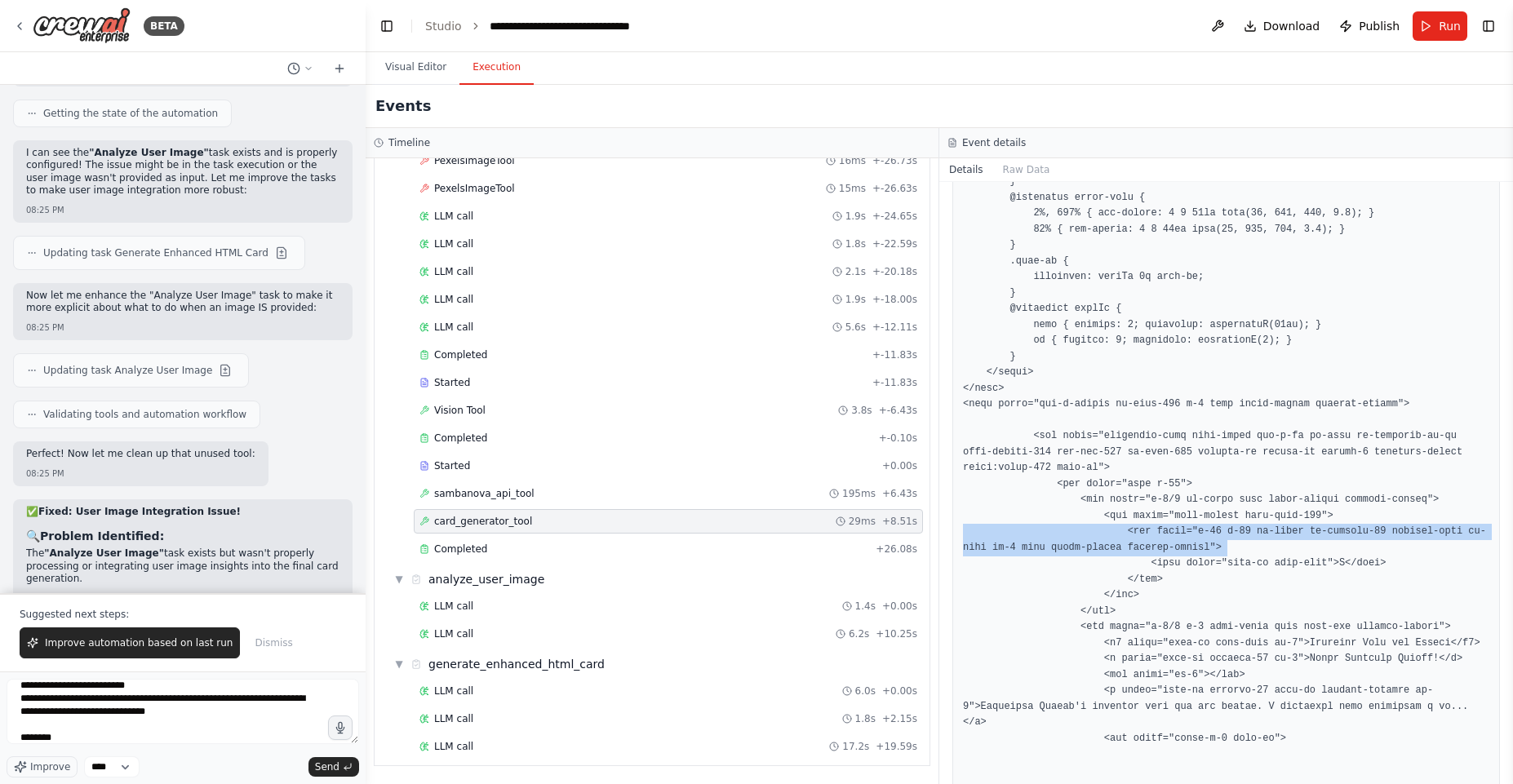
click at [1215, 535] on pre at bounding box center [1226, 723] width 526 height 1511
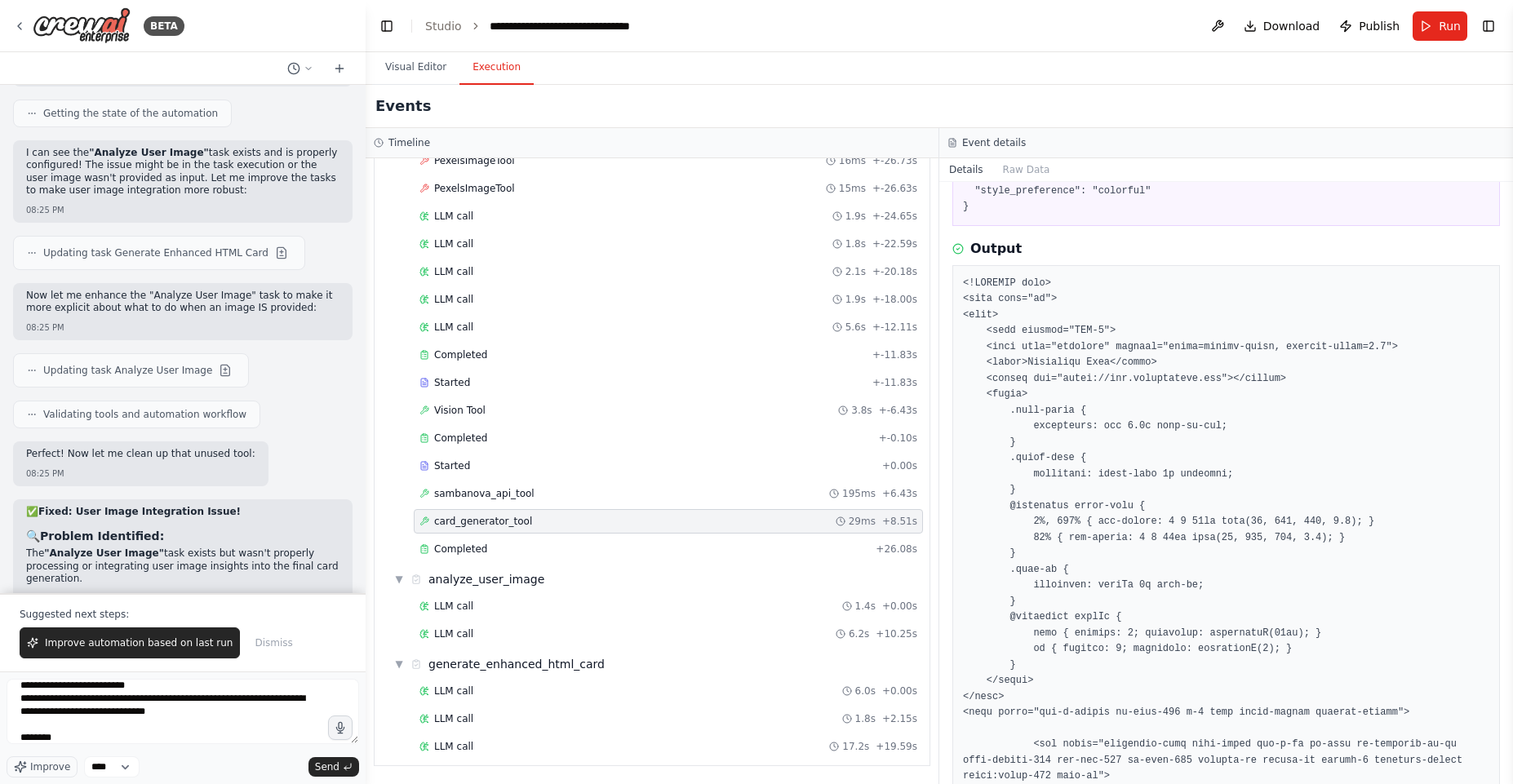
scroll to position [0, 0]
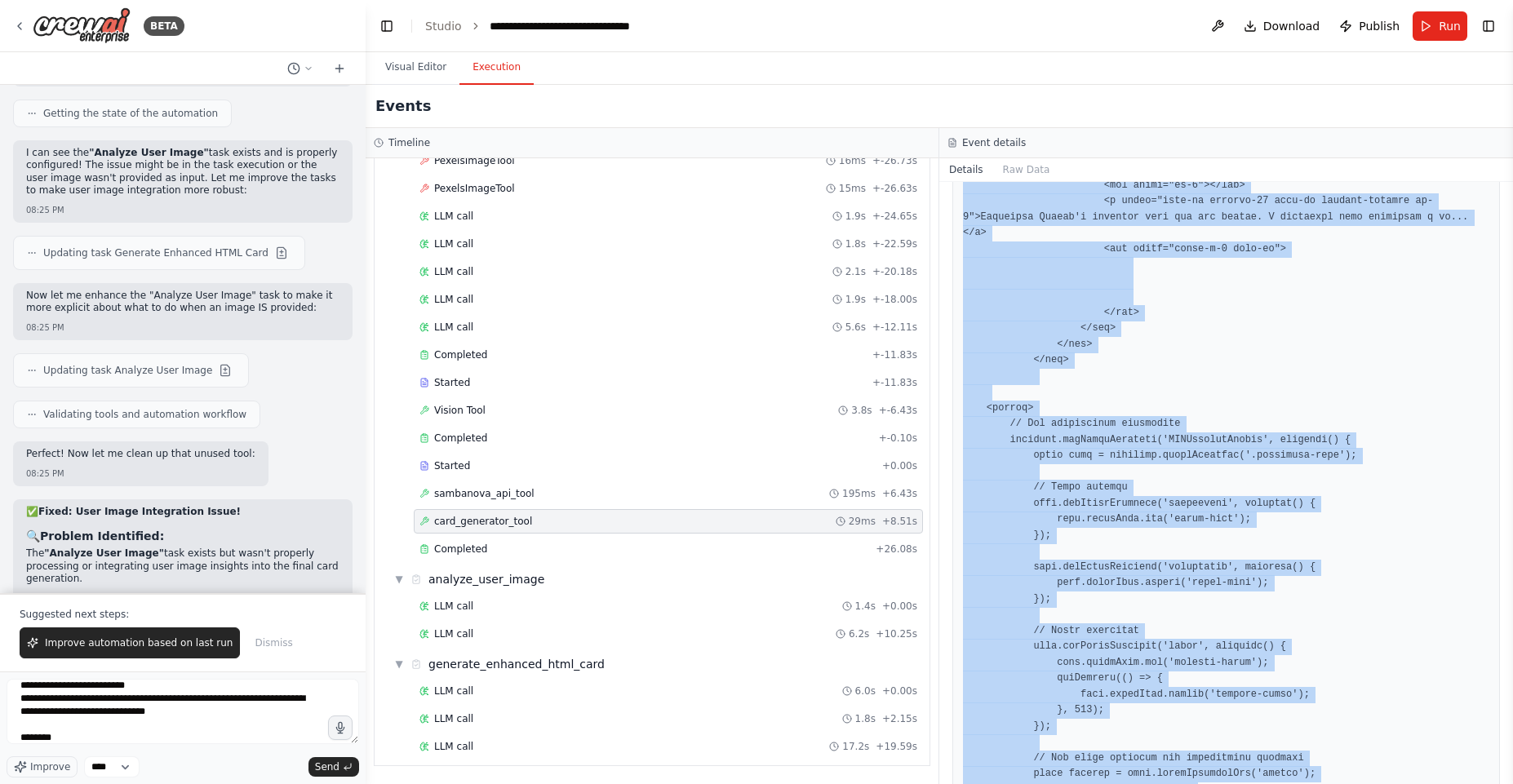
scroll to position [1307, 0]
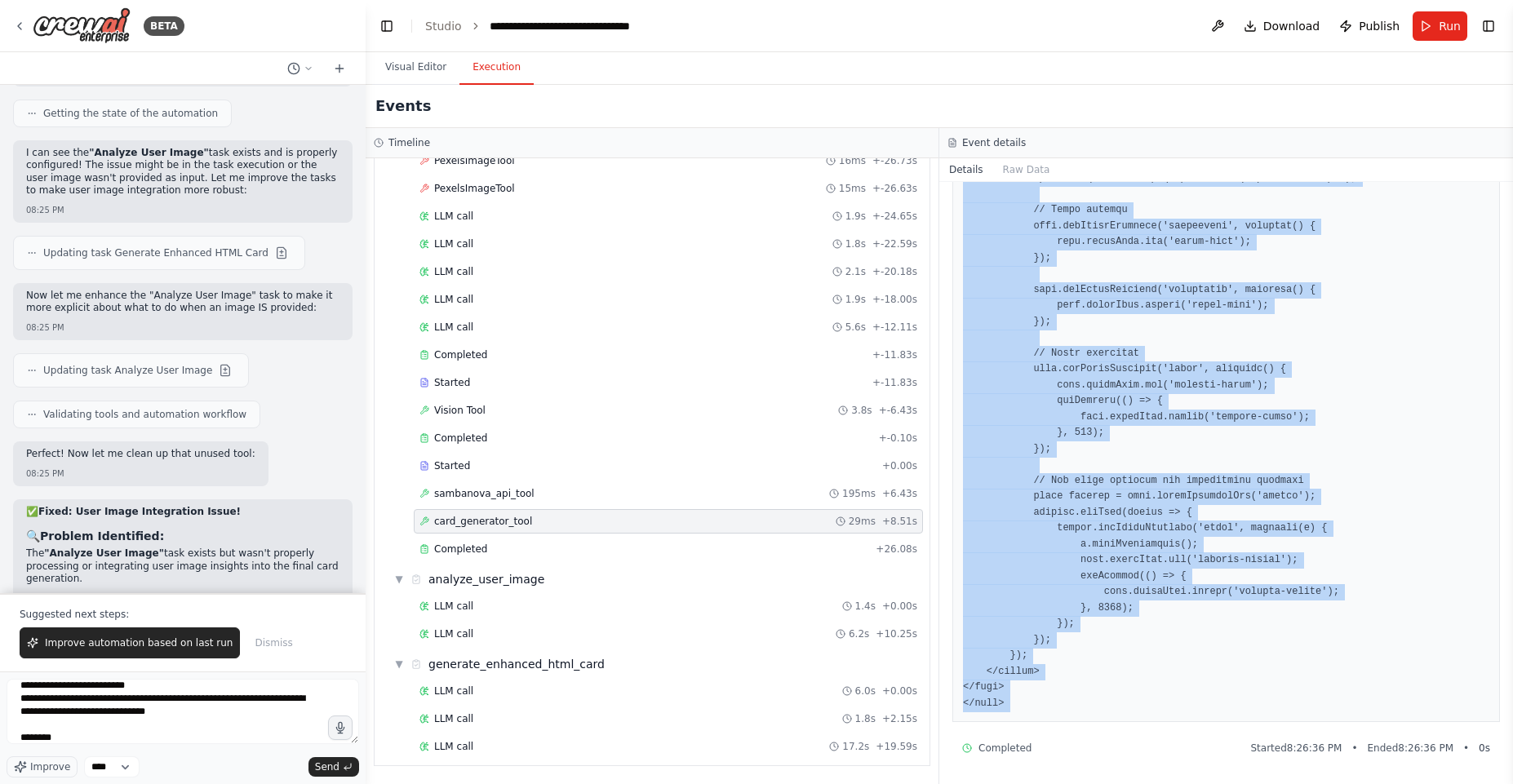
drag, startPoint x: 1010, startPoint y: 485, endPoint x: 1105, endPoint y: 671, distance: 208.9
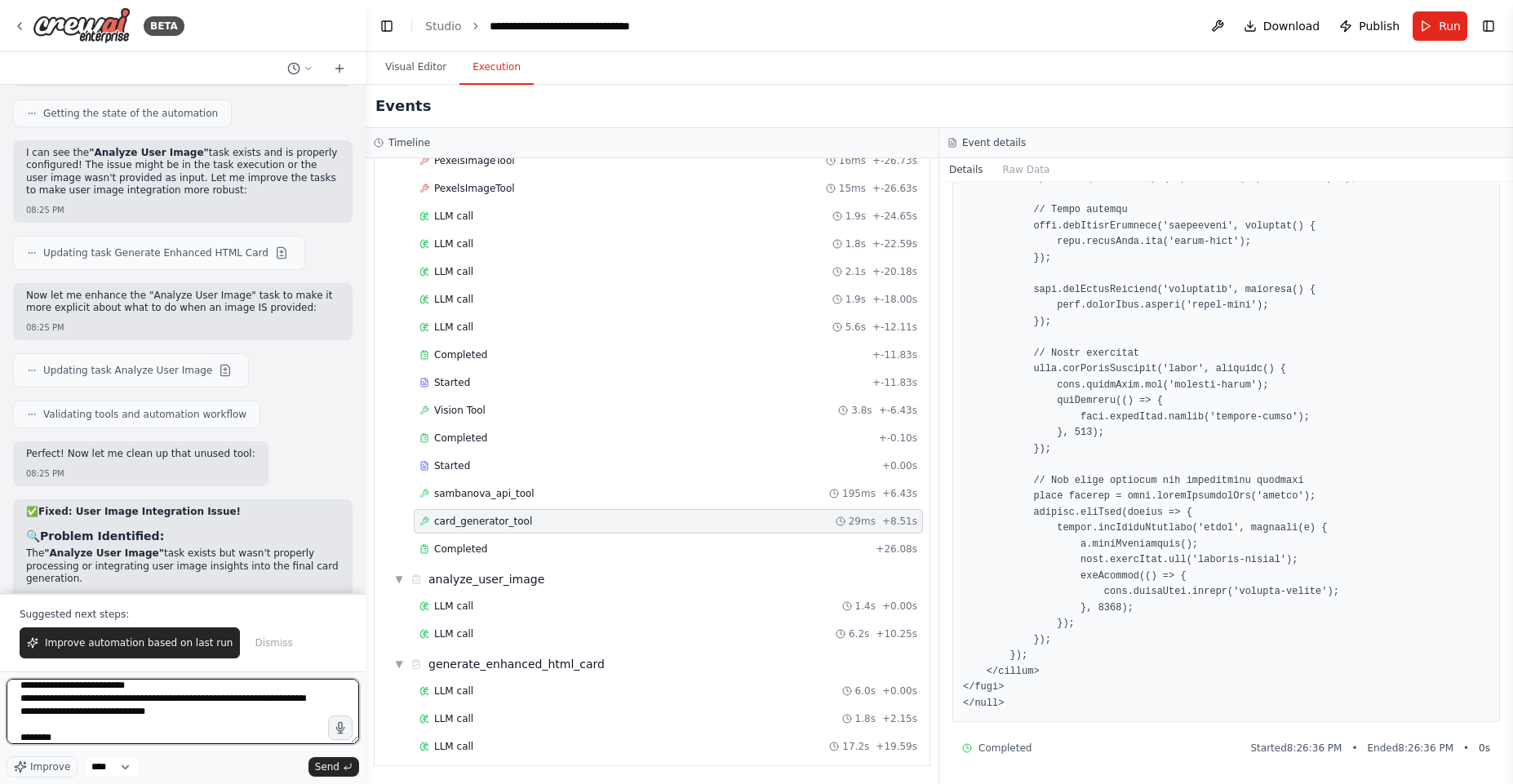
click at [200, 732] on textarea "**********" at bounding box center [183, 711] width 353 height 66
type textarea "**********"
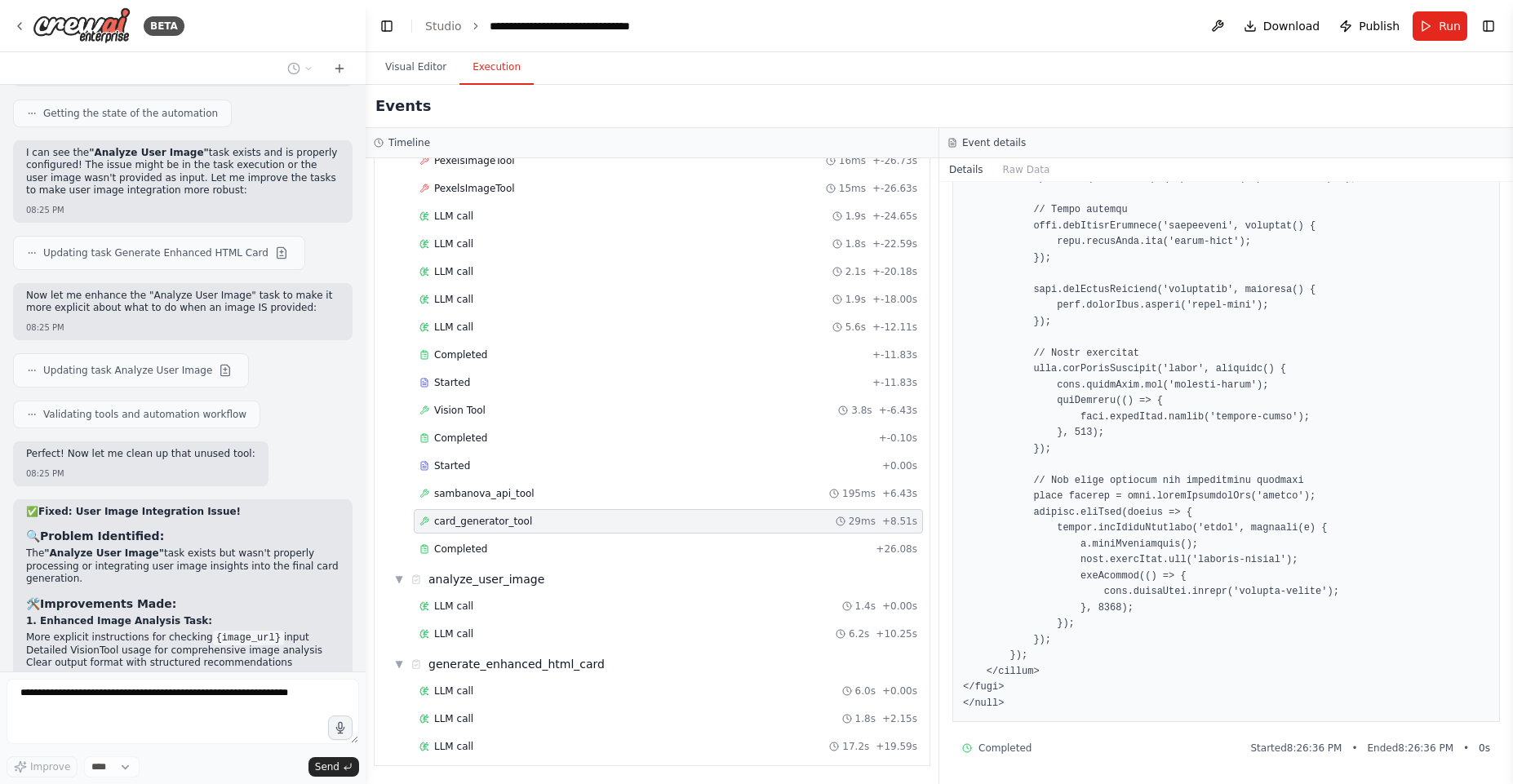
scroll to position [15959, 0]
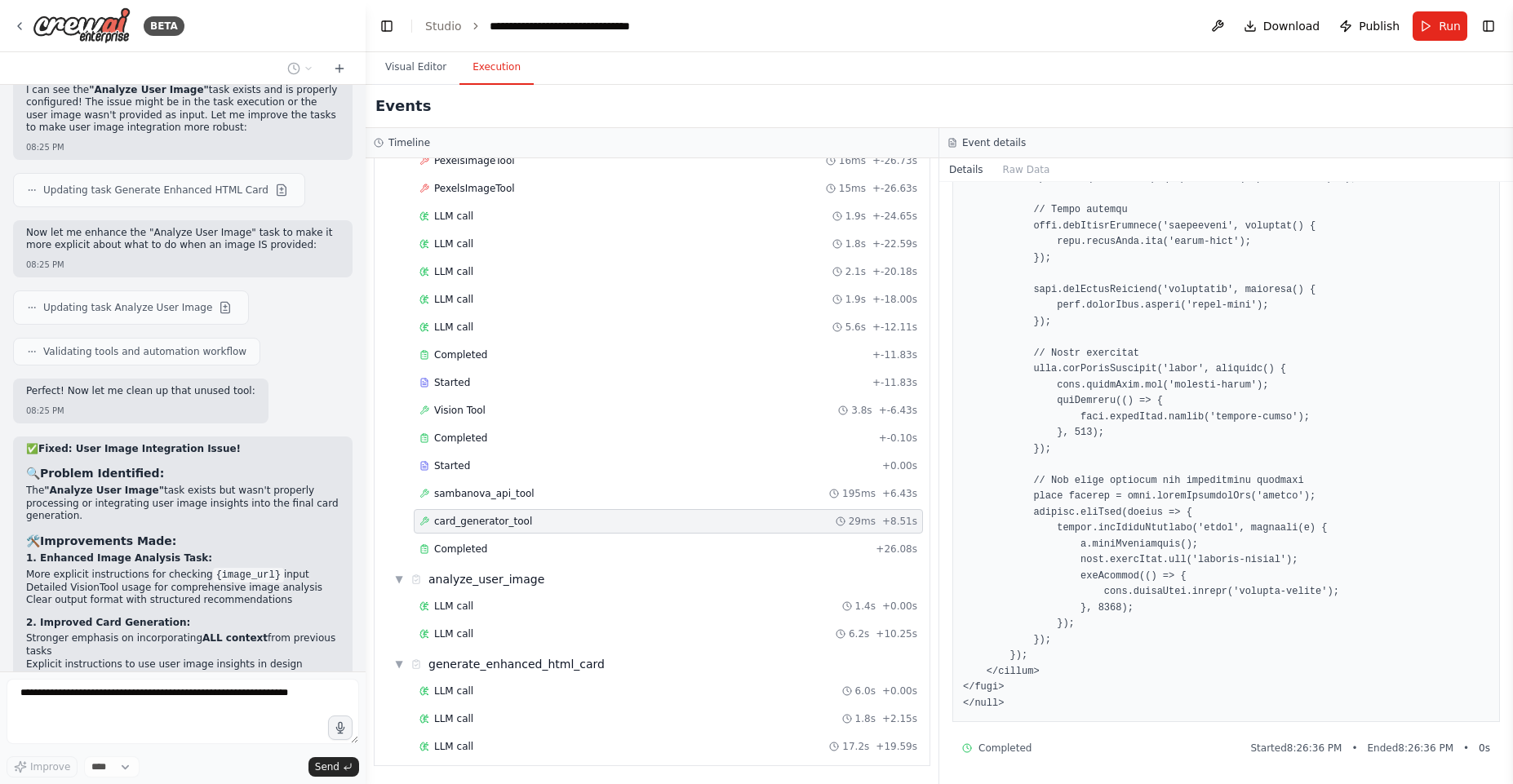
click at [496, 423] on div "Started + -32.35s LLM call 2.6s + -29.65s PexelsImageTool 739ms + -28.91s LLM c…" at bounding box center [658, 287] width 542 height 555
click at [498, 417] on div "Vision Tool 3.8s + -6.43s" at bounding box center [668, 410] width 510 height 25
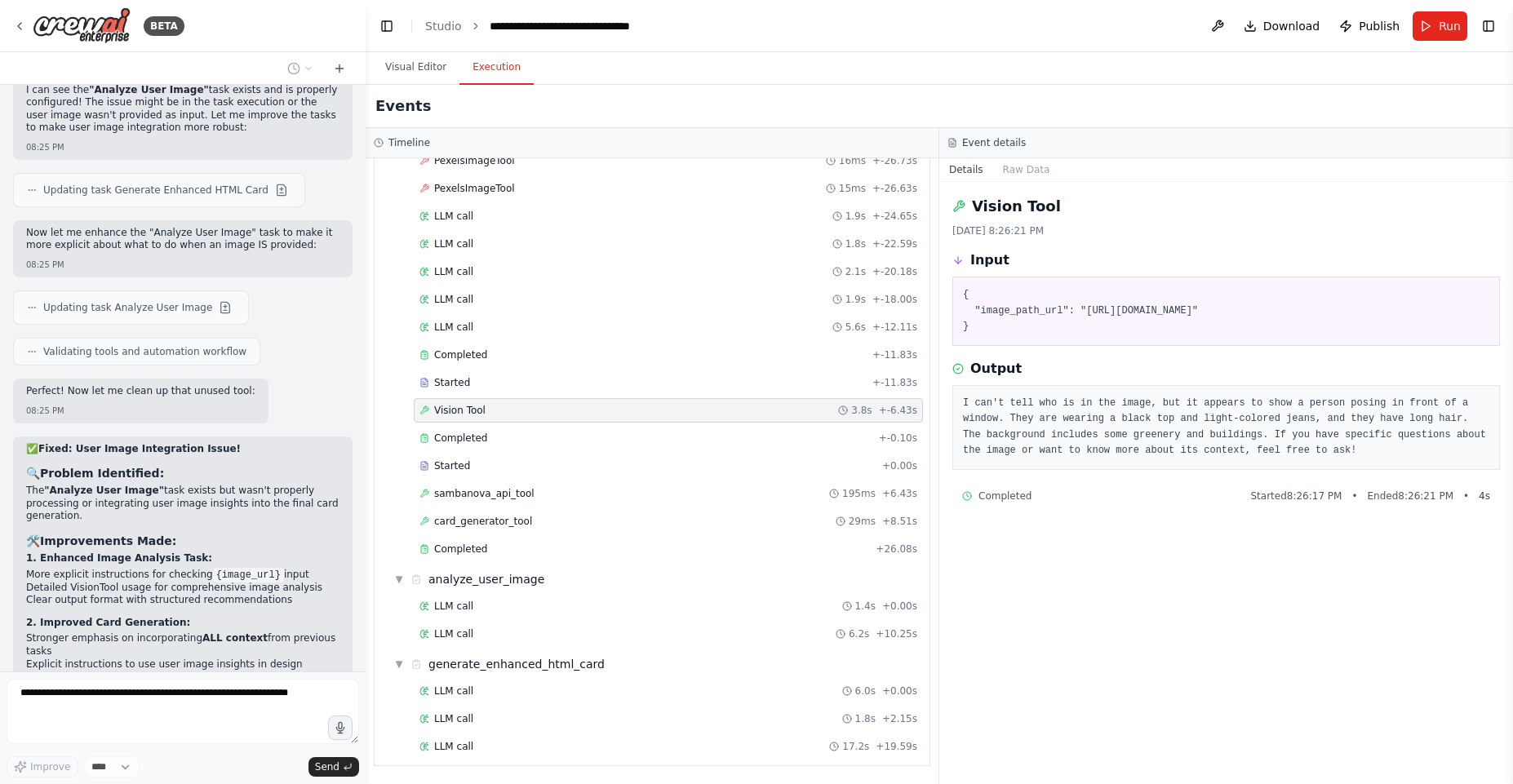
scroll to position [0, 0]
click at [1060, 424] on pre "I can't tell who is in the image, but it appears to show a person posing in fro…" at bounding box center [1226, 428] width 526 height 64
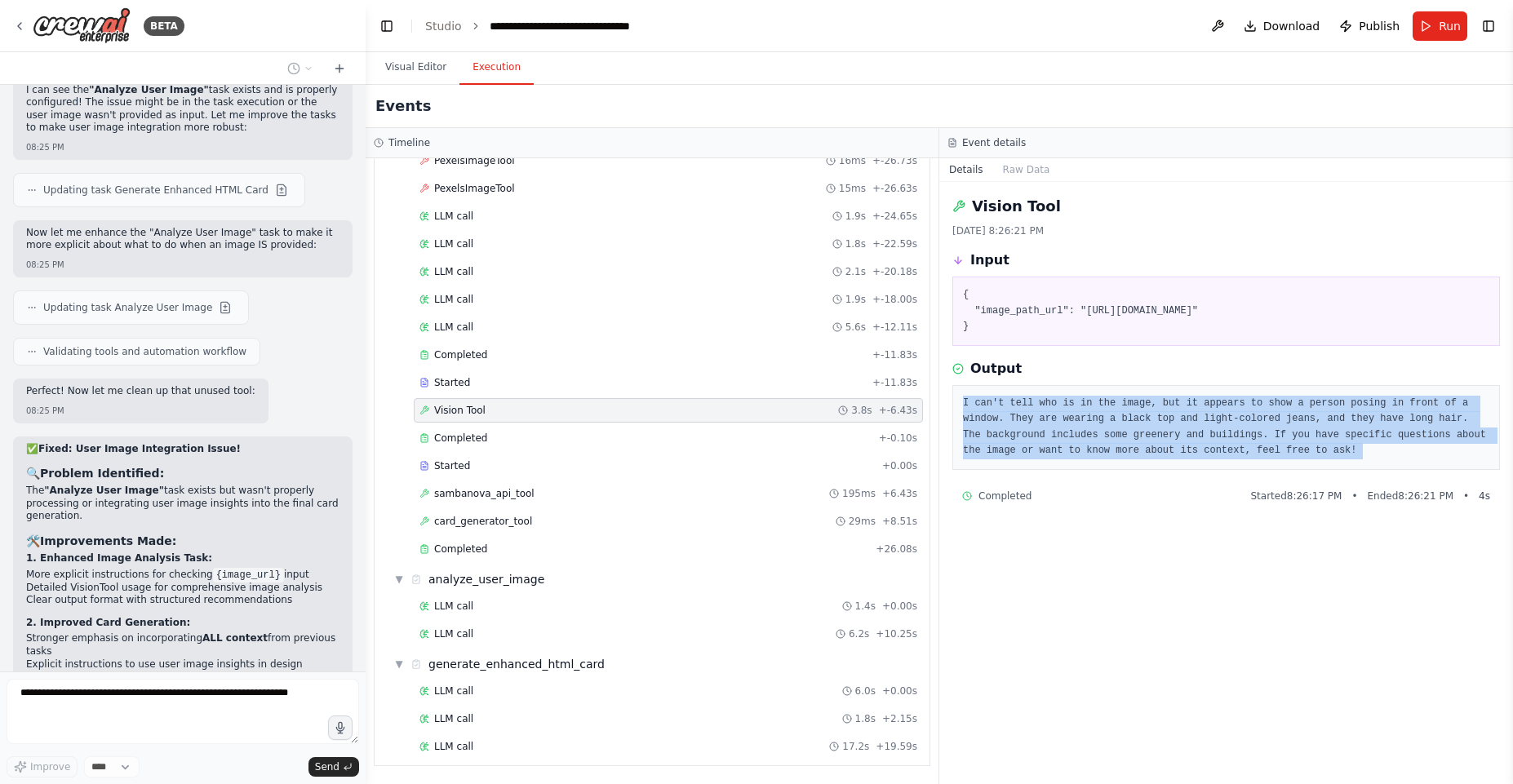
click at [1060, 424] on pre "I can't tell who is in the image, but it appears to show a person posing in fro…" at bounding box center [1226, 428] width 526 height 64
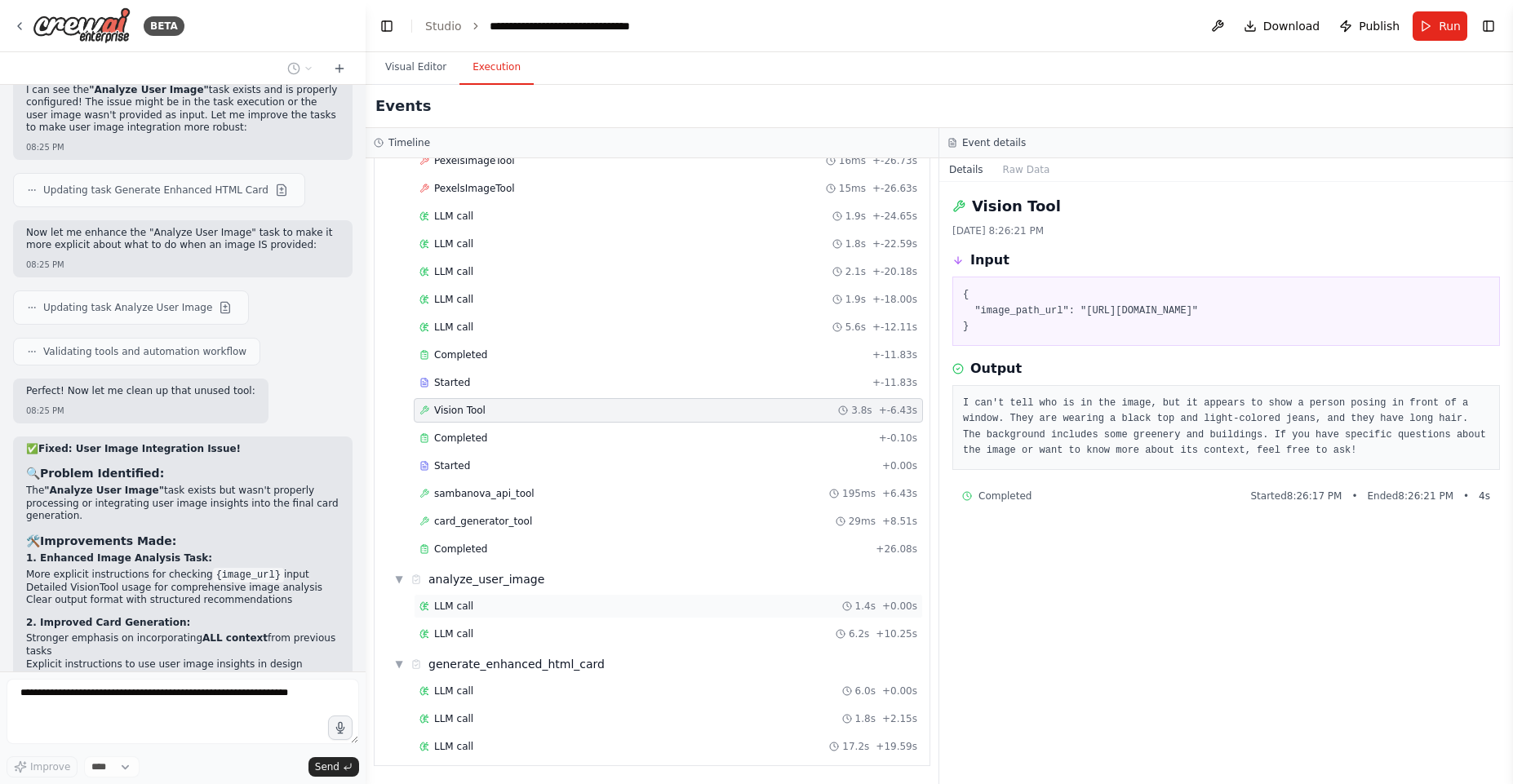
click at [488, 610] on div "LLM call 1.4s + 0.00s" at bounding box center [668, 606] width 498 height 13
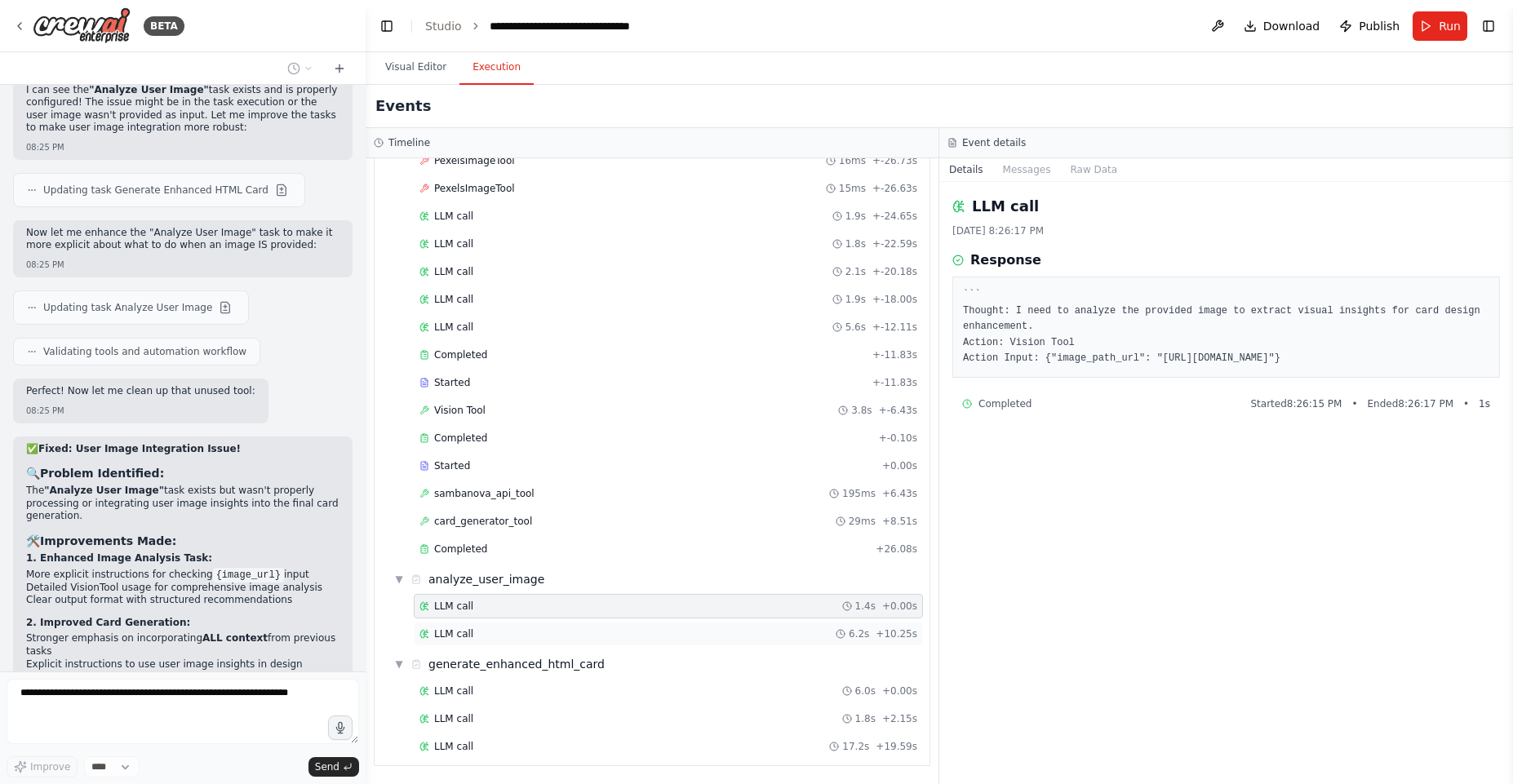
click at [491, 629] on div "LLM call 6.2s + 10.25s" at bounding box center [668, 633] width 498 height 13
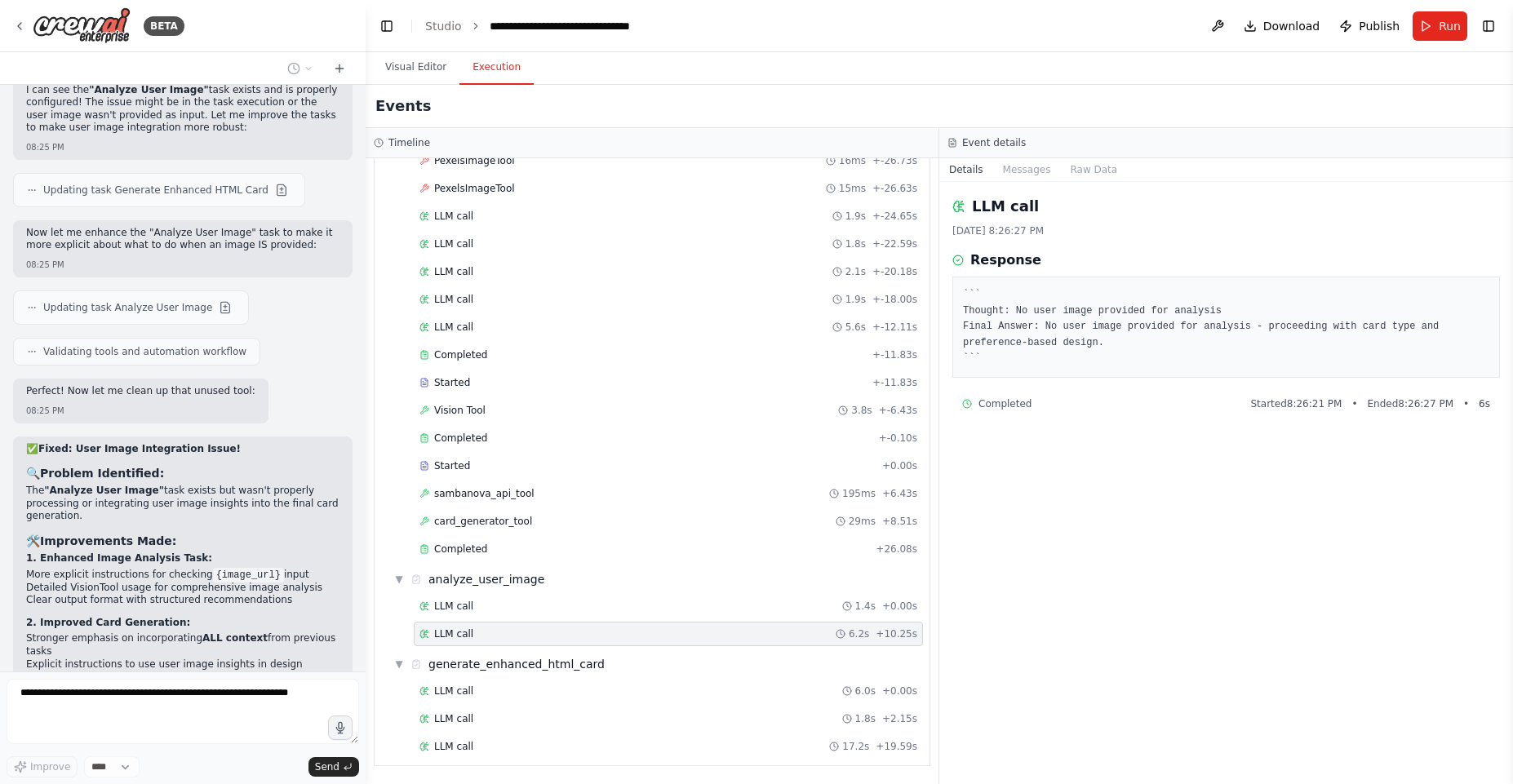
click at [1134, 339] on pre "``` Thought: No user image provided for analysis Final Answer: No user image pr…" at bounding box center [1226, 327] width 526 height 80
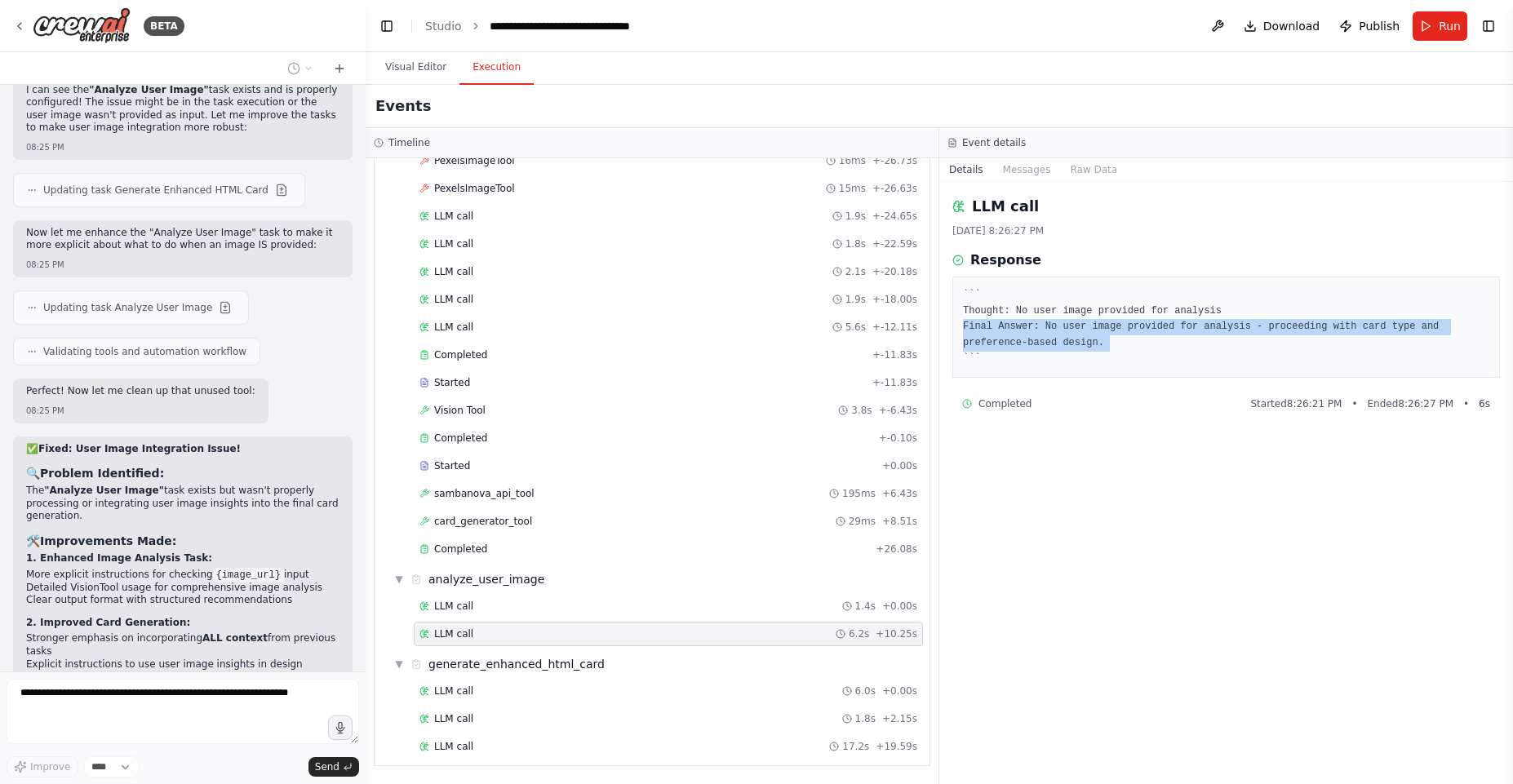
click at [1134, 339] on pre "``` Thought: No user image provided for analysis Final Answer: No user image pr…" at bounding box center [1226, 327] width 526 height 80
drag, startPoint x: 1134, startPoint y: 339, endPoint x: 1133, endPoint y: 299, distance: 40.0
click at [1133, 299] on pre "``` Thought: No user image provided for analysis Final Answer: No user image pr…" at bounding box center [1226, 327] width 526 height 80
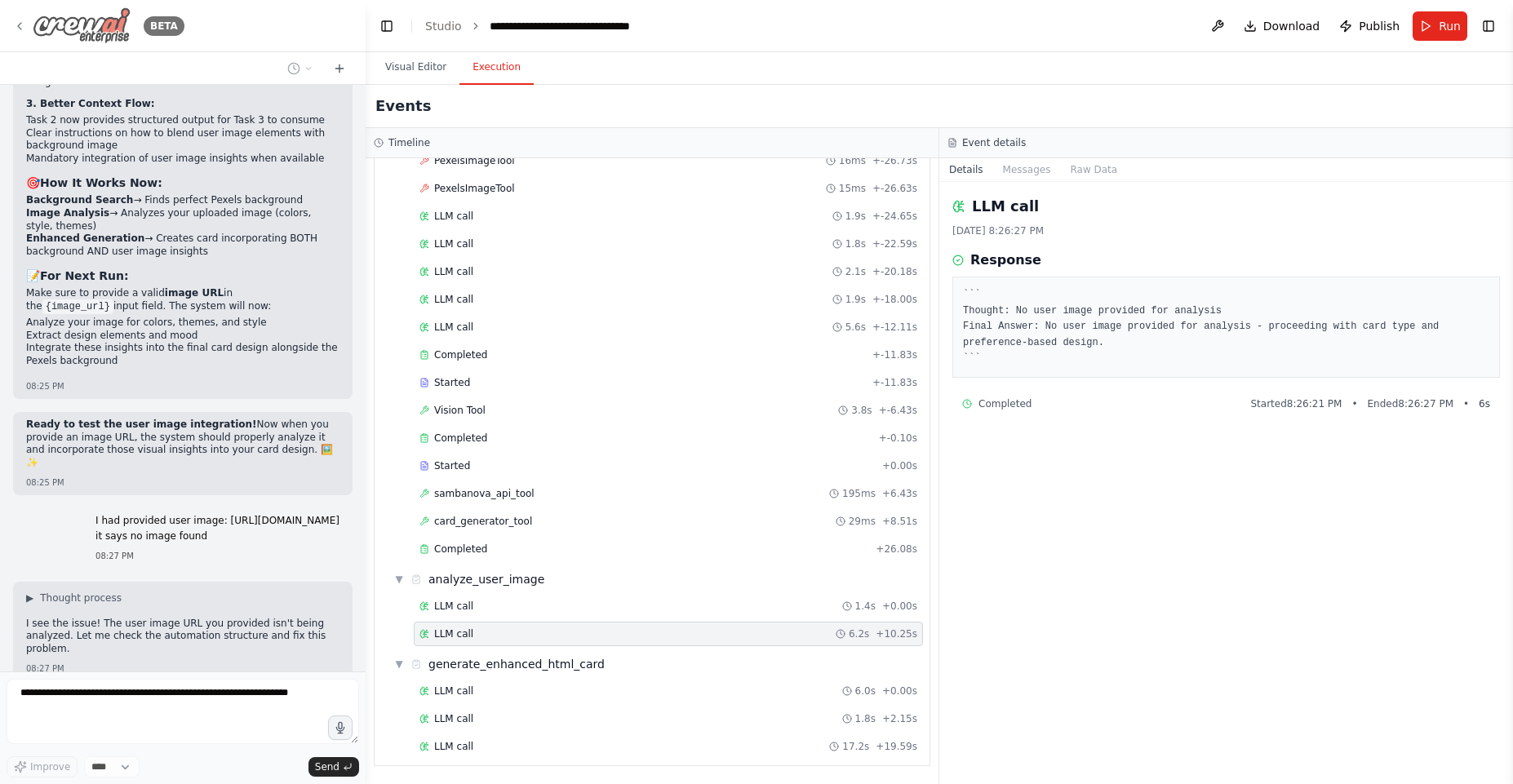
scroll to position [16608, 0]
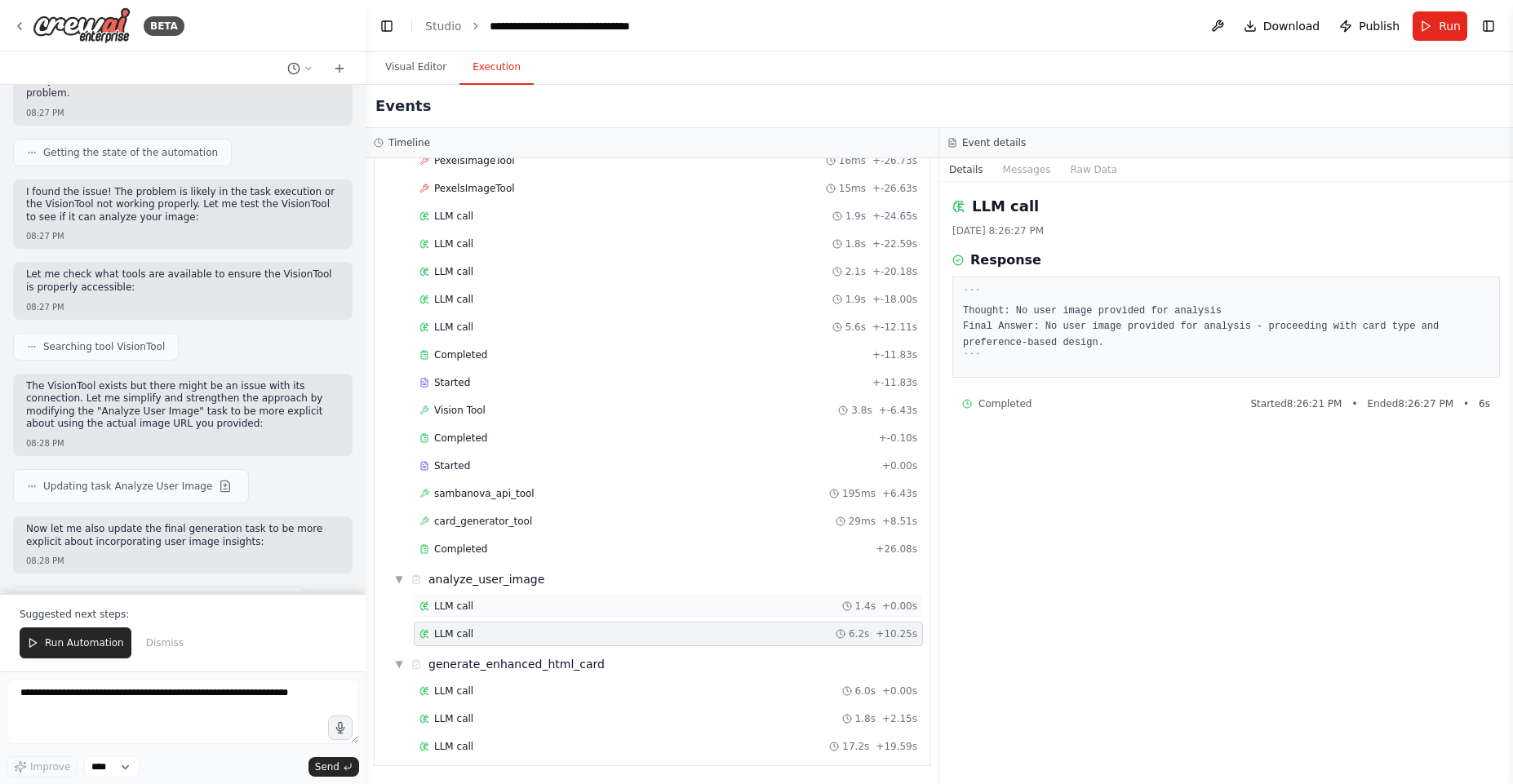
click at [602, 609] on div "LLM call 1.4s + 0.00s" at bounding box center [668, 606] width 498 height 13
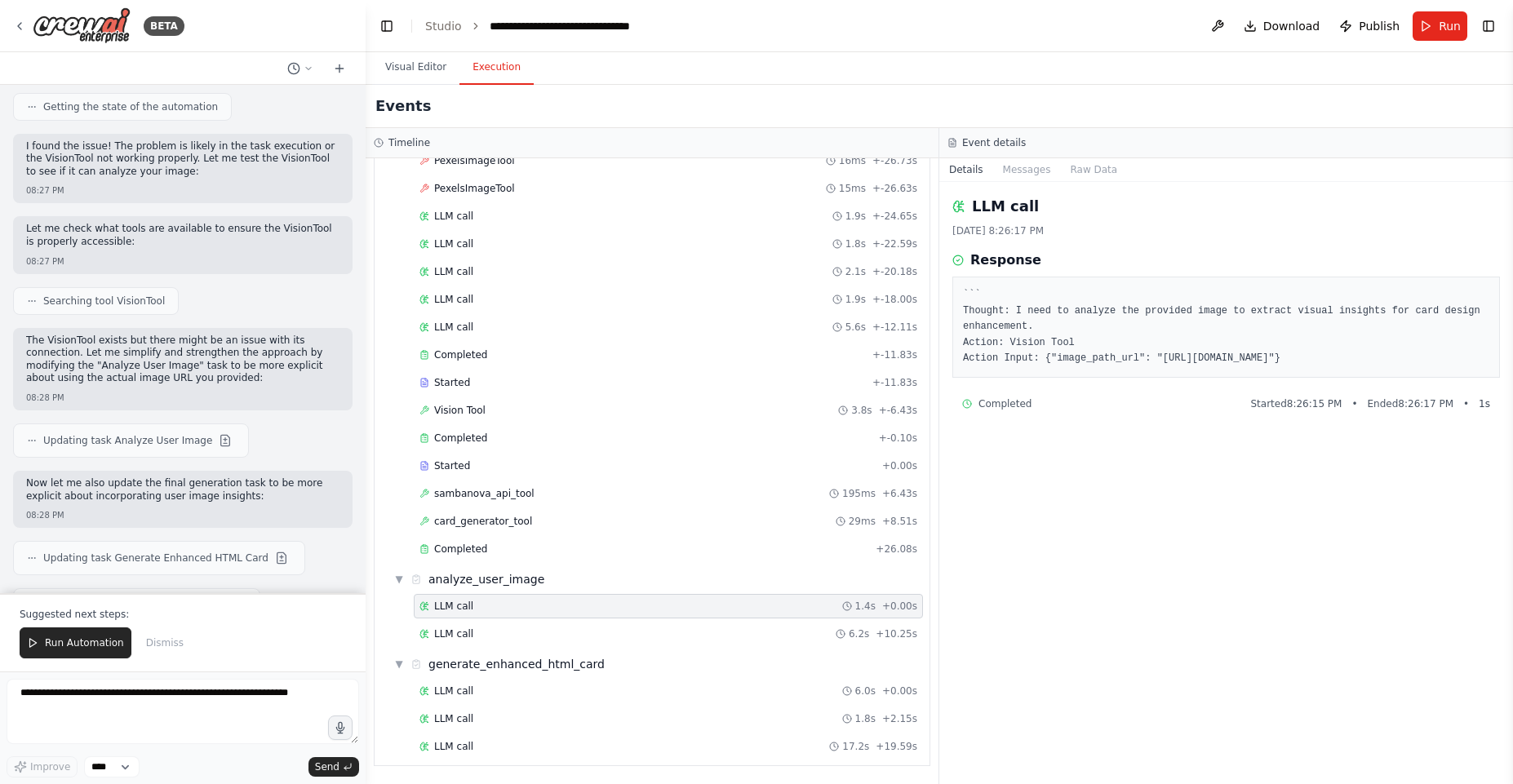
click at [1187, 357] on pre "``` Thought: I need to analyze the provided image to extract visual insights fo…" at bounding box center [1226, 327] width 526 height 80
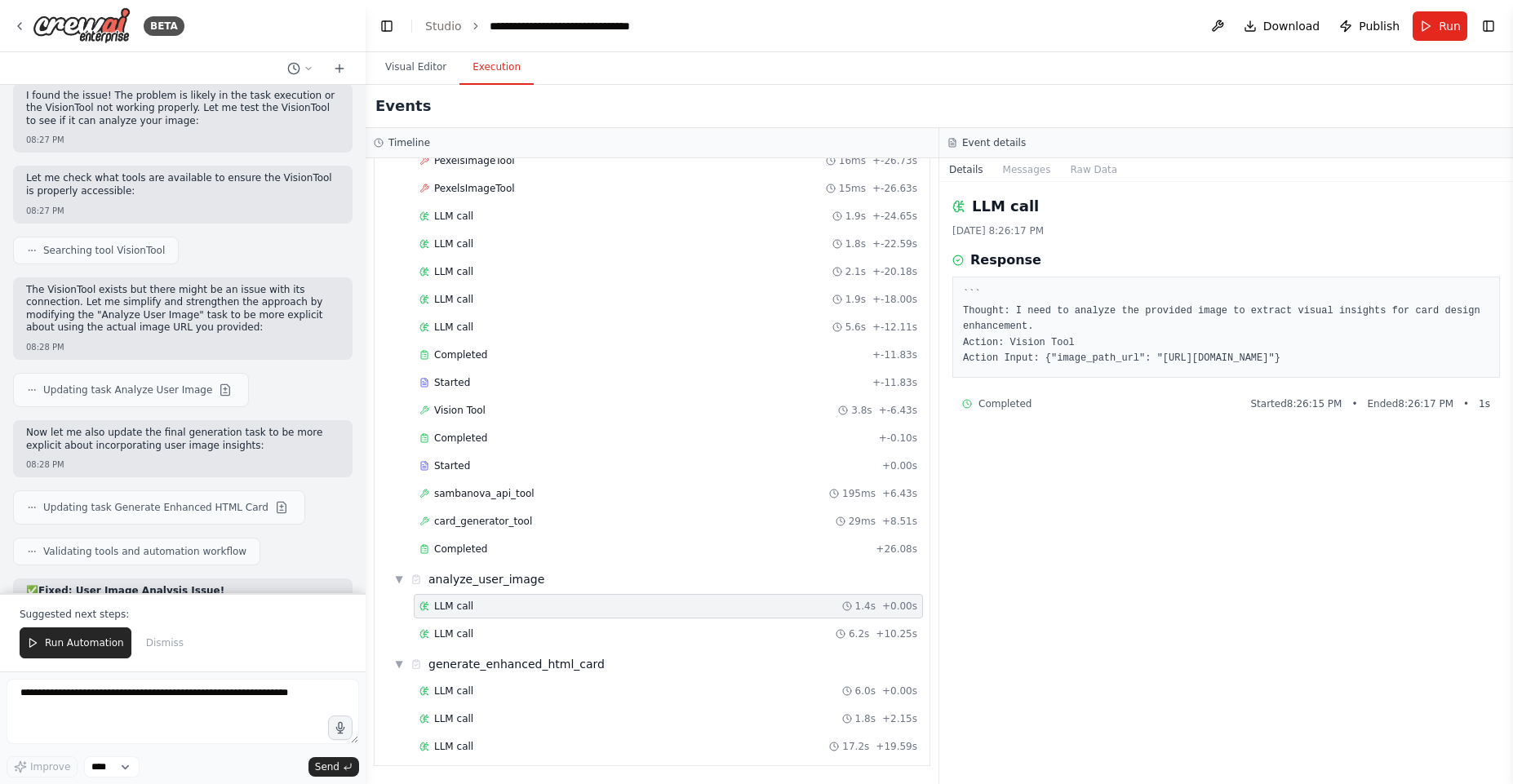
scroll to position [17230, 0]
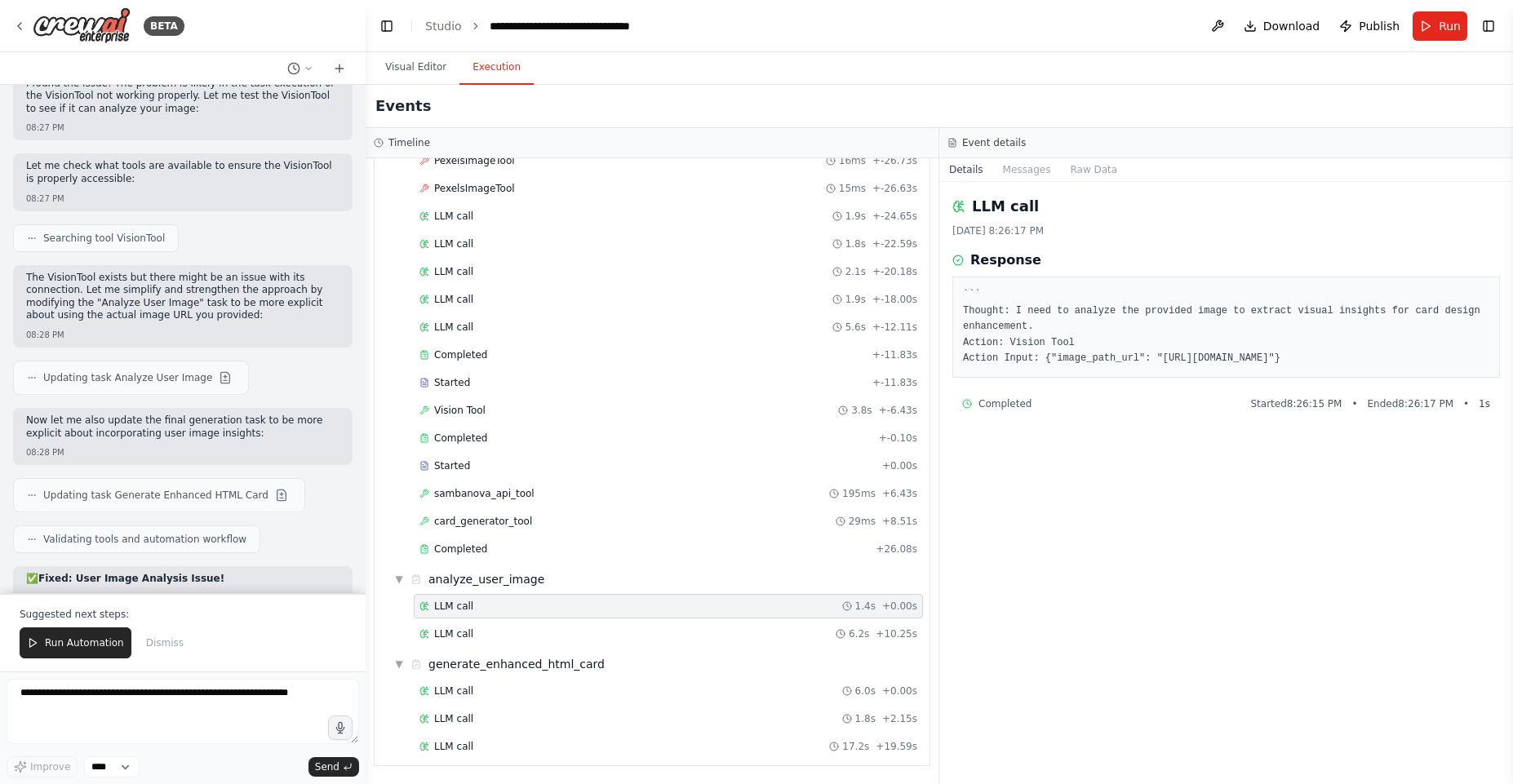
drag, startPoint x: 1187, startPoint y: 357, endPoint x: 1364, endPoint y: 372, distance: 177.6
click at [1364, 367] on pre "``` Thought: I need to analyze the provided image to extract visual insights fo…" at bounding box center [1226, 327] width 526 height 80
click at [94, 640] on span "Run Automation" at bounding box center [84, 642] width 79 height 13
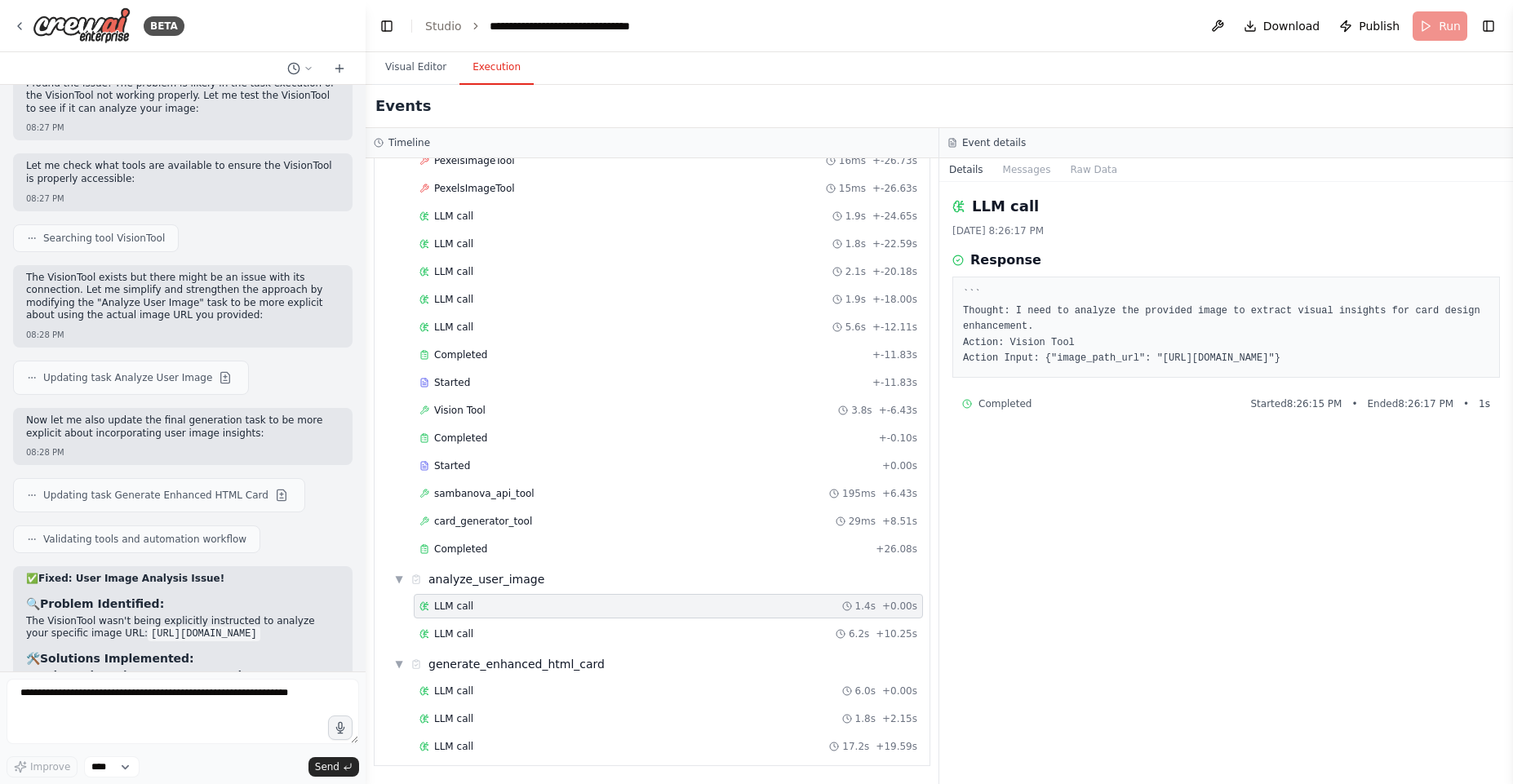
scroll to position [17152, 0]
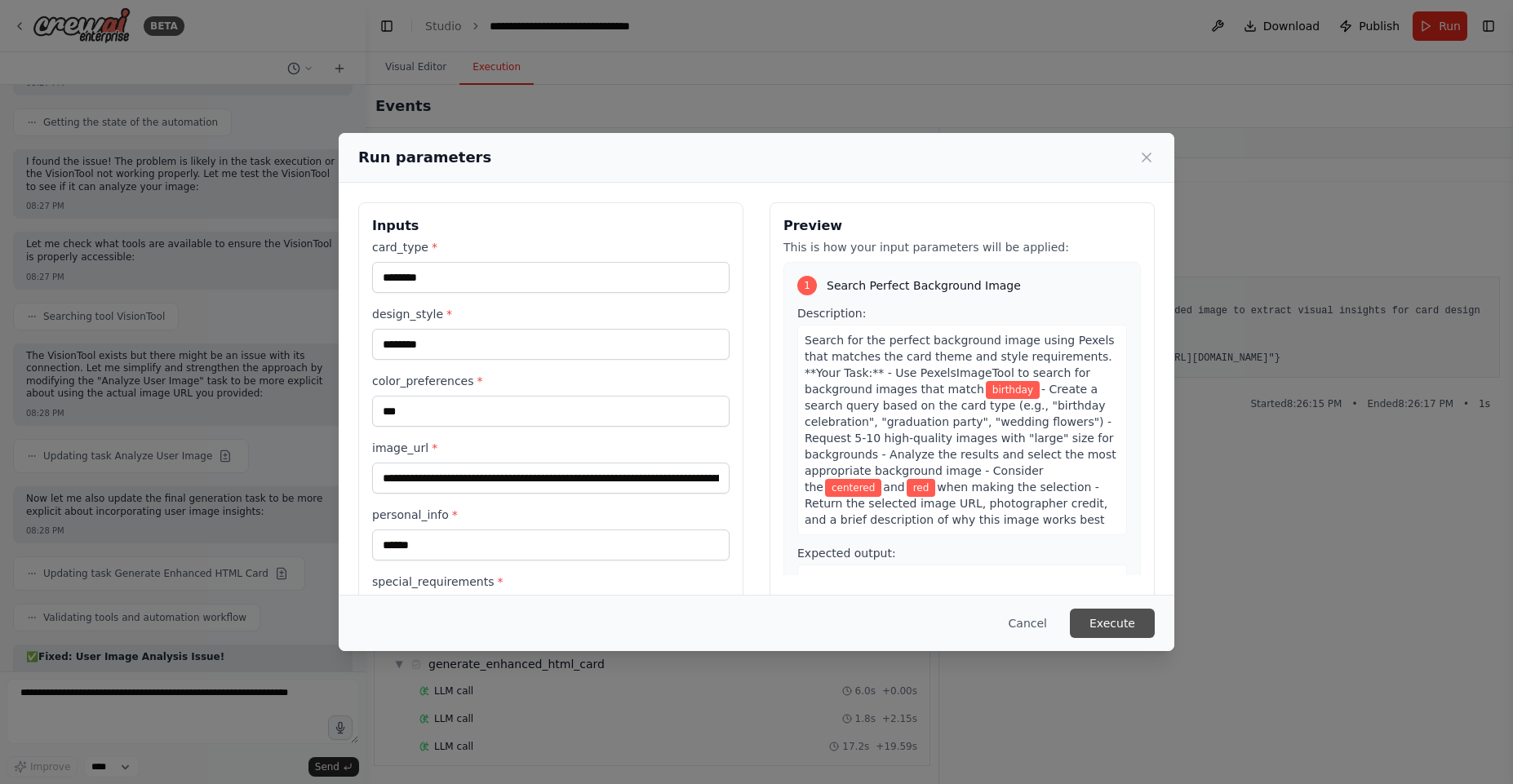
click at [1085, 619] on button "Execute" at bounding box center [1112, 623] width 85 height 29
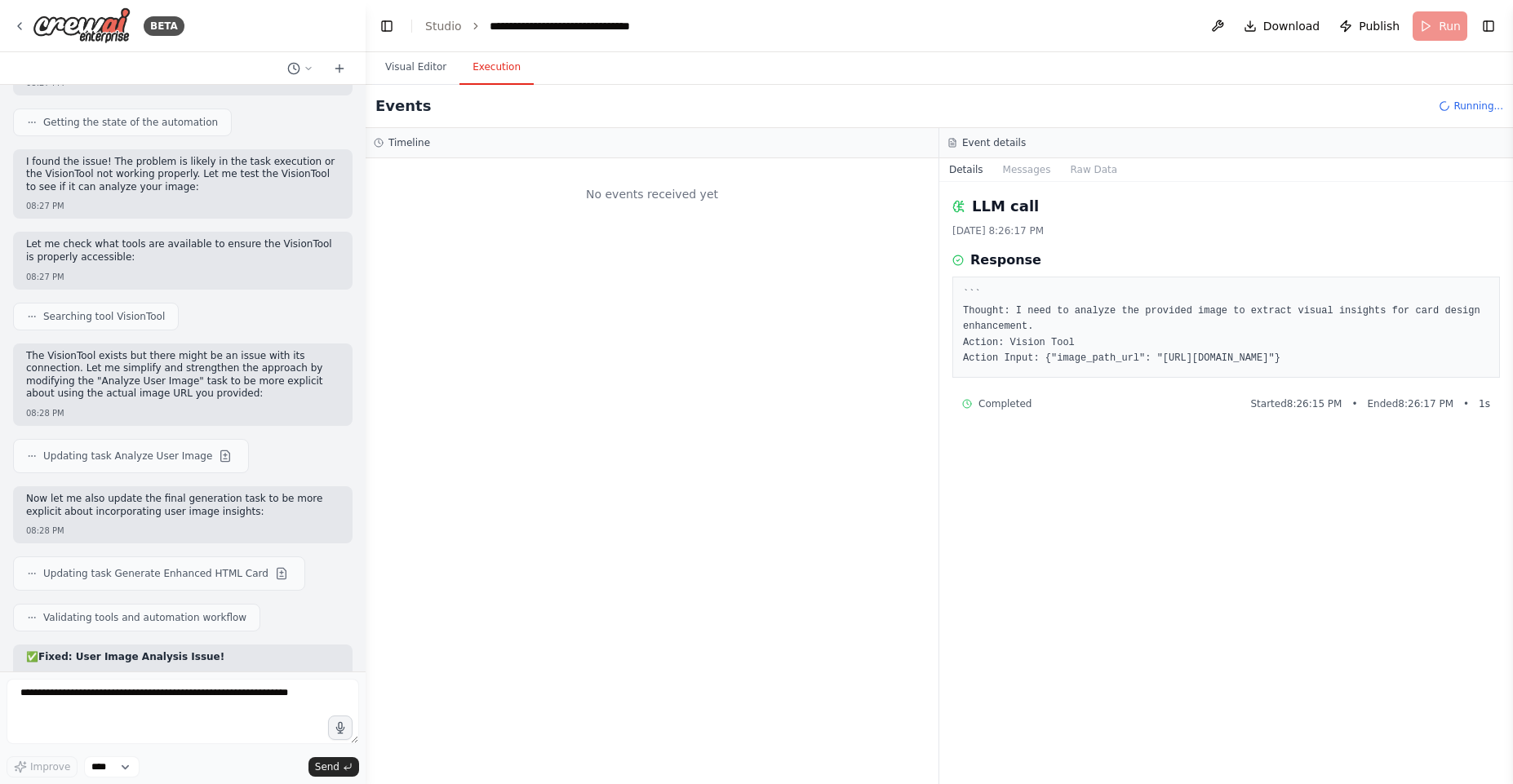
scroll to position [0, 0]
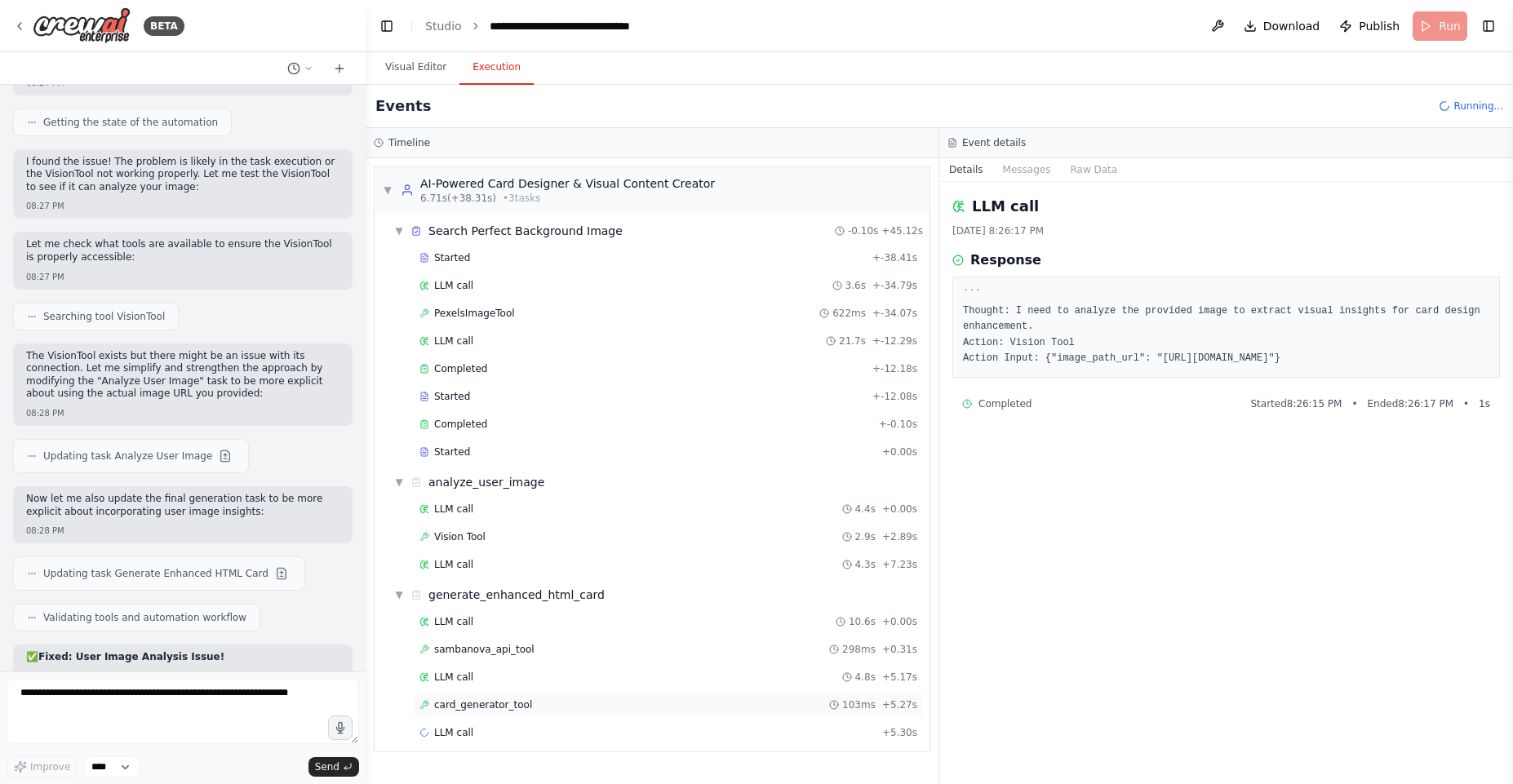
click at [498, 704] on span "card_generator_tool" at bounding box center [483, 704] width 97 height 13
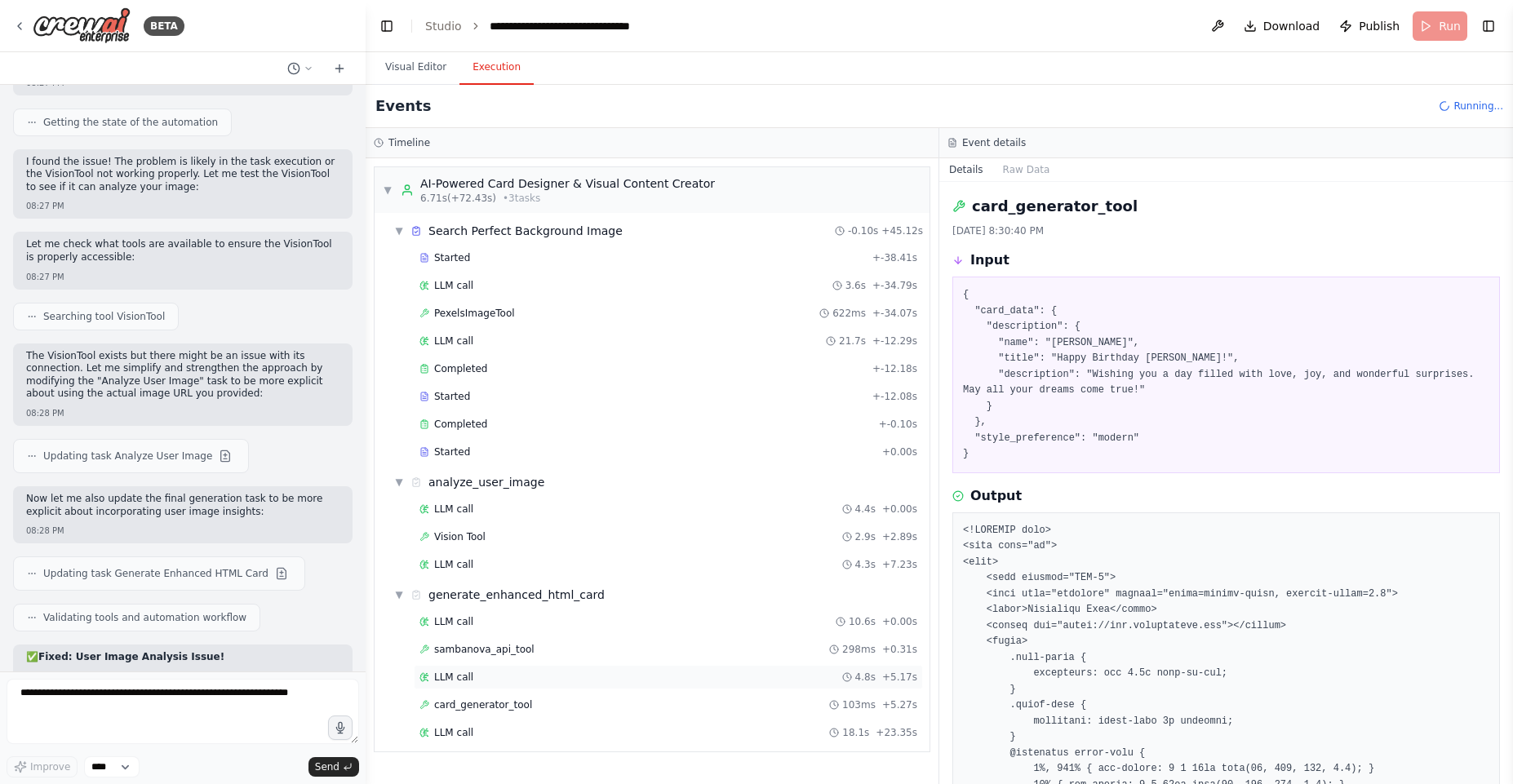
click at [486, 684] on div "LLM call 10.6s + 0.00s sambanova_api_tool 298ms + 0.31s LLM call 4.8s + 5.17s c…" at bounding box center [658, 679] width 542 height 139
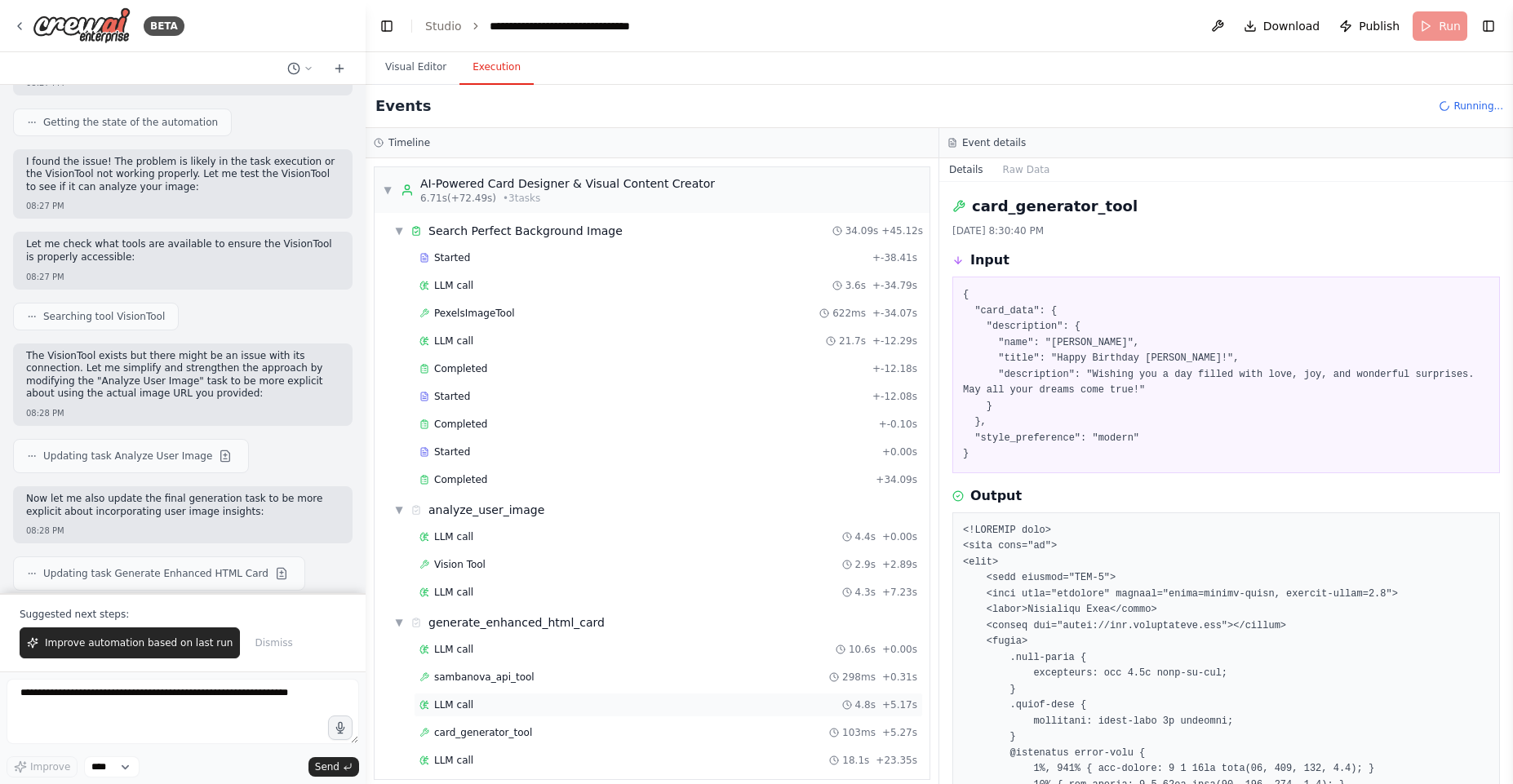
scroll to position [17230, 0]
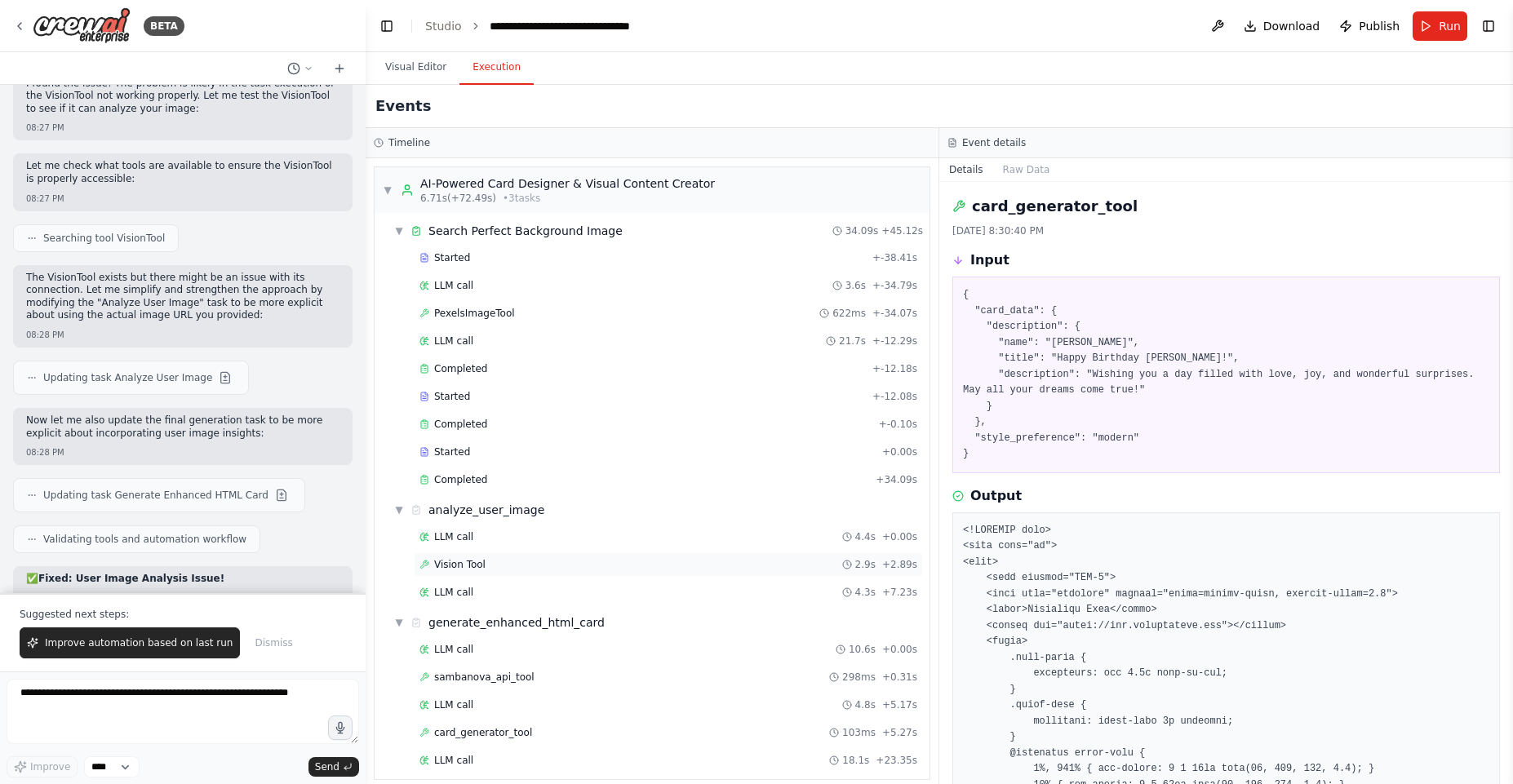
click at [479, 563] on span "Vision Tool" at bounding box center [460, 564] width 51 height 13
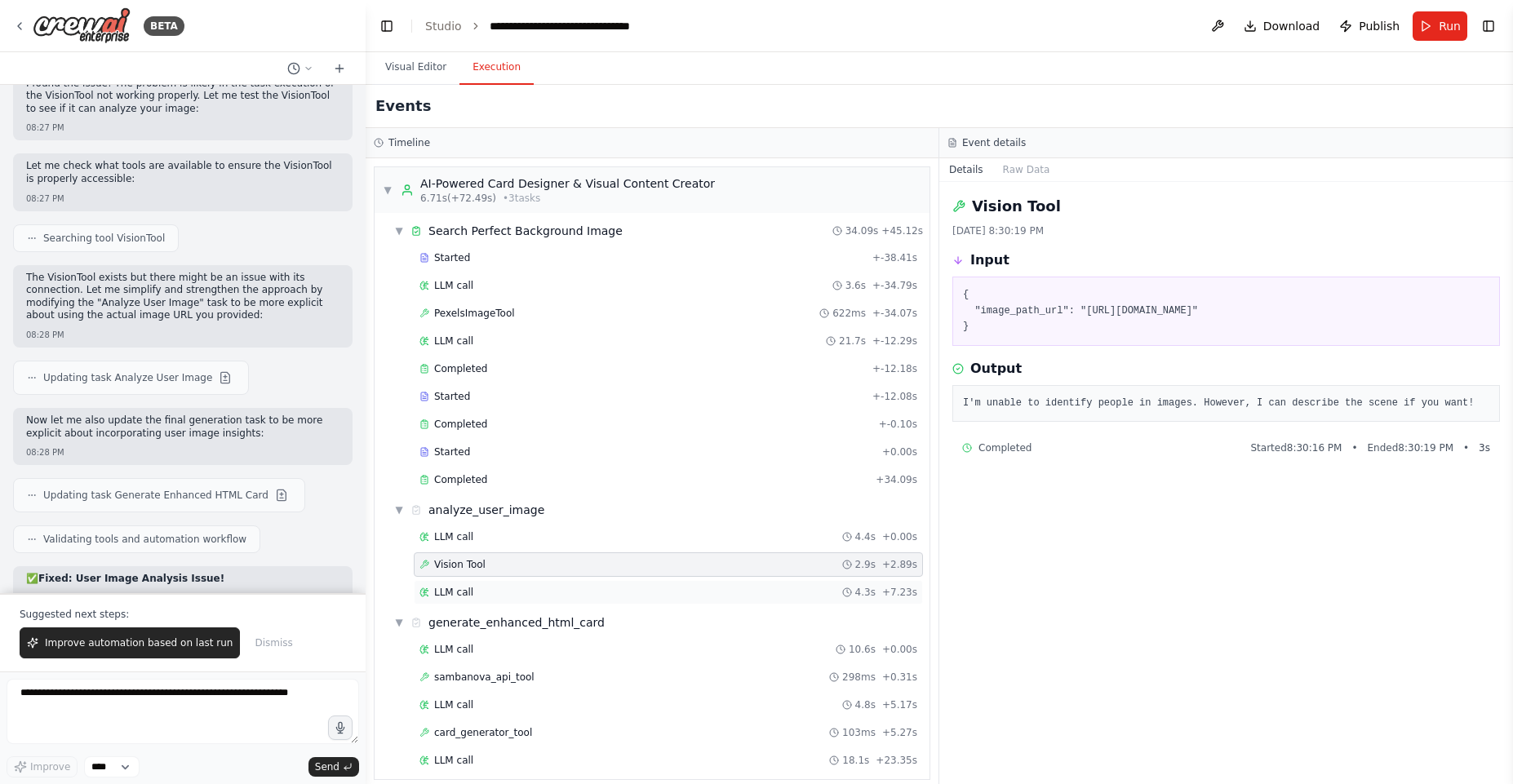
click at [479, 581] on div "LLM call 4.3s + 7.23s" at bounding box center [668, 593] width 510 height 25
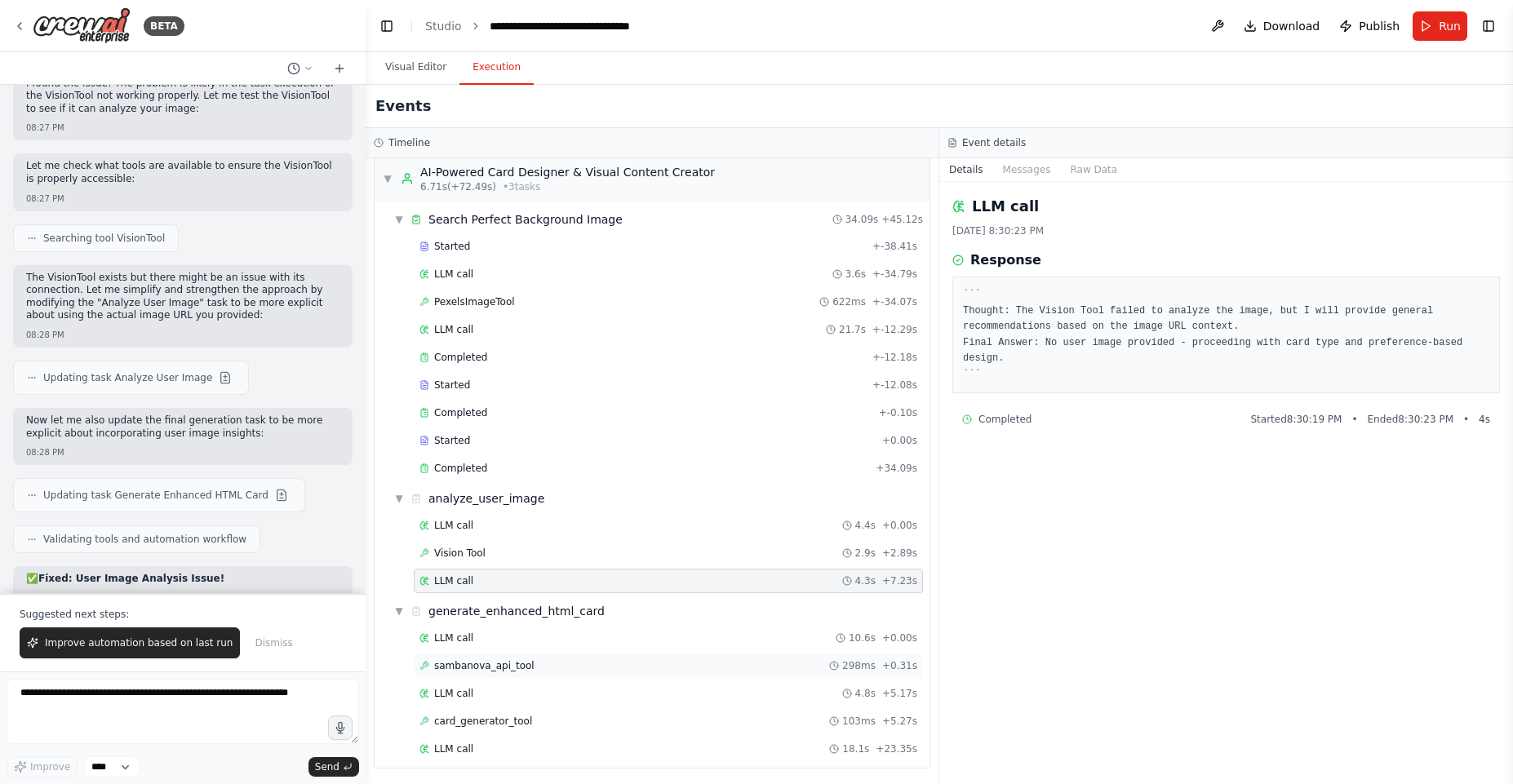
scroll to position [14, 0]
click at [469, 748] on div "LLM call 18.1s + 23.35s" at bounding box center [668, 746] width 498 height 13
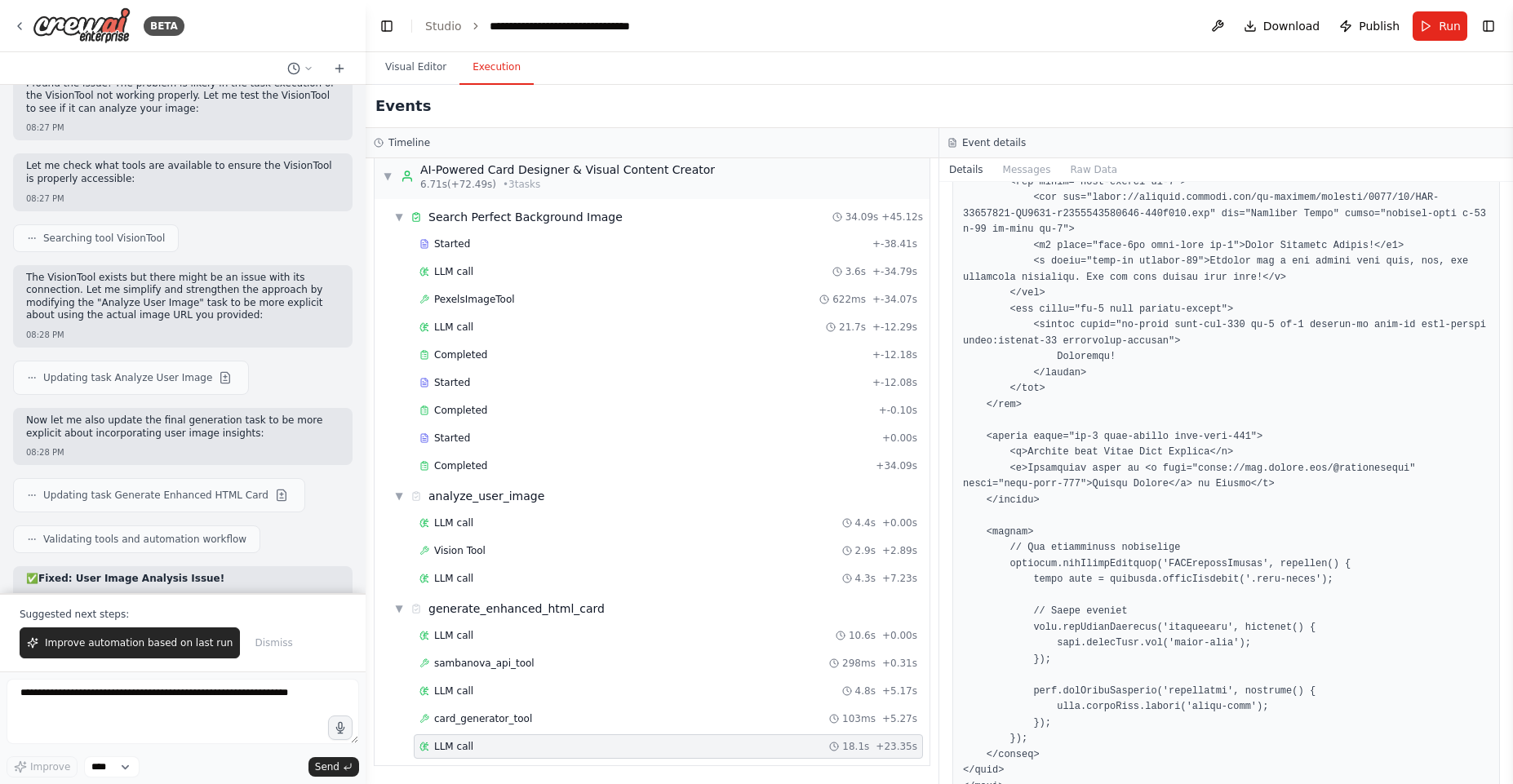
scroll to position [992, 0]
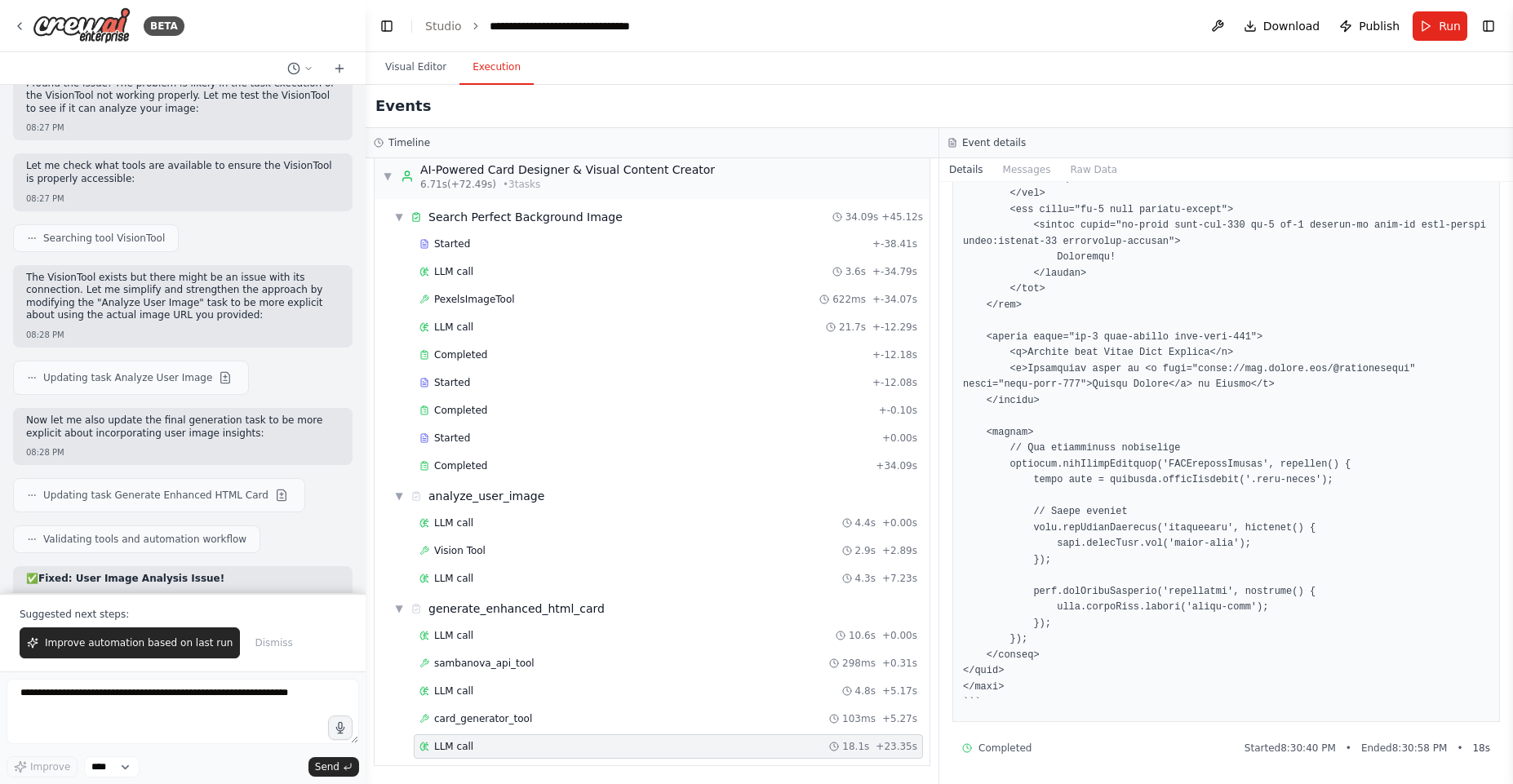
click at [1043, 710] on div at bounding box center [1226, 4] width 548 height 1437
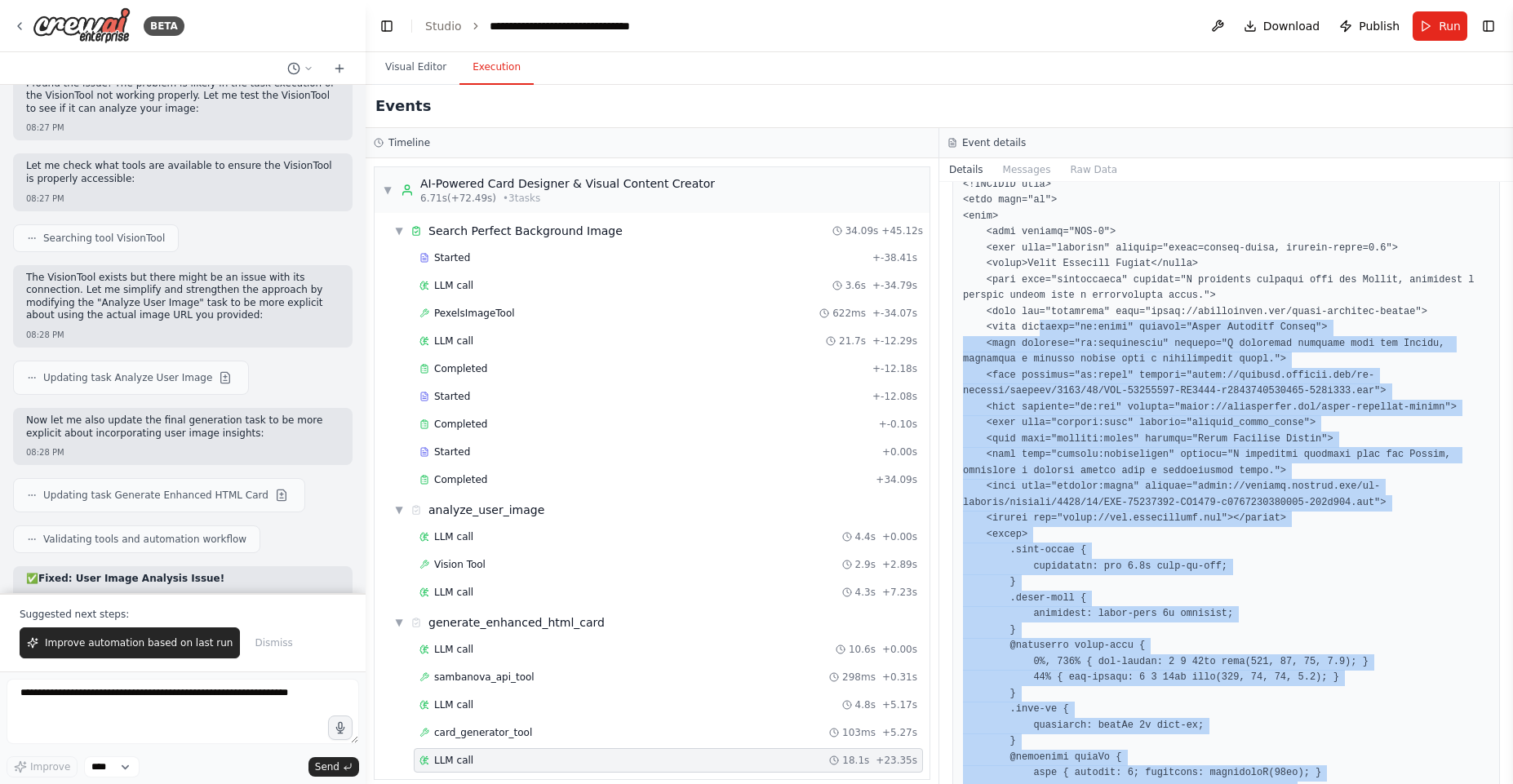
scroll to position [0, 0]
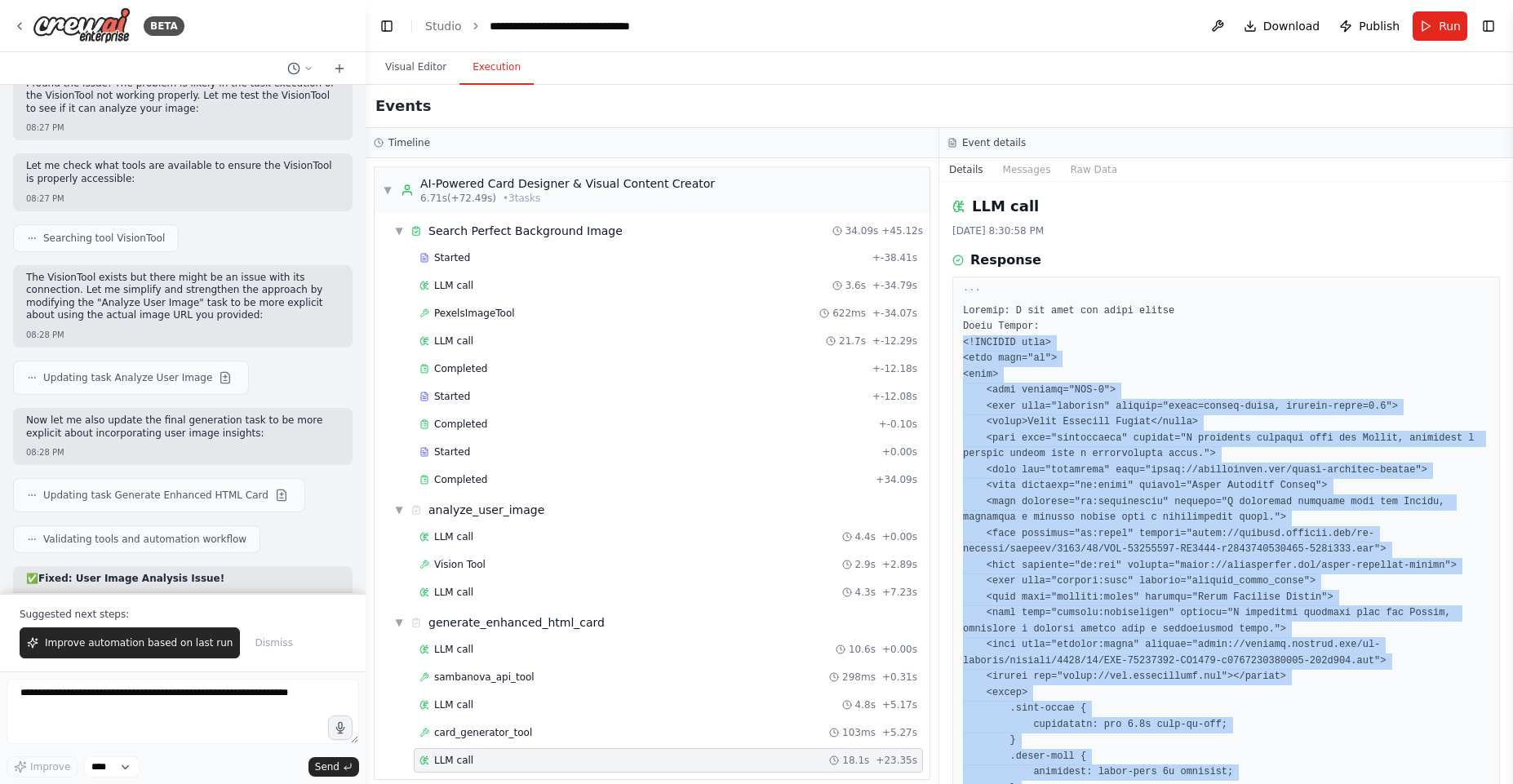
drag, startPoint x: 1041, startPoint y: 706, endPoint x: 961, endPoint y: 348, distance: 366.8
click at [207, 647] on span "Improve automation based on last run" at bounding box center [139, 642] width 188 height 13
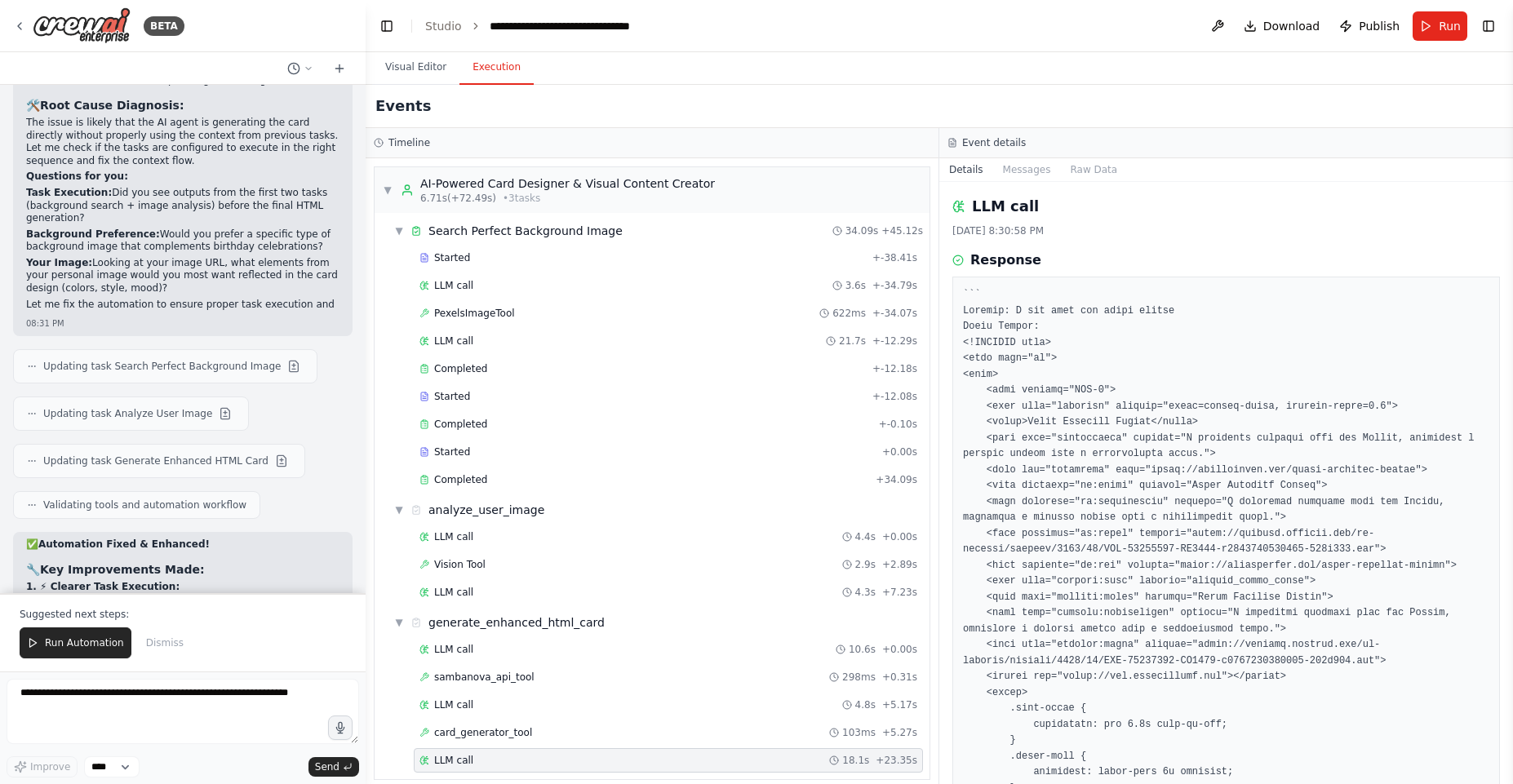
scroll to position [18544, 0]
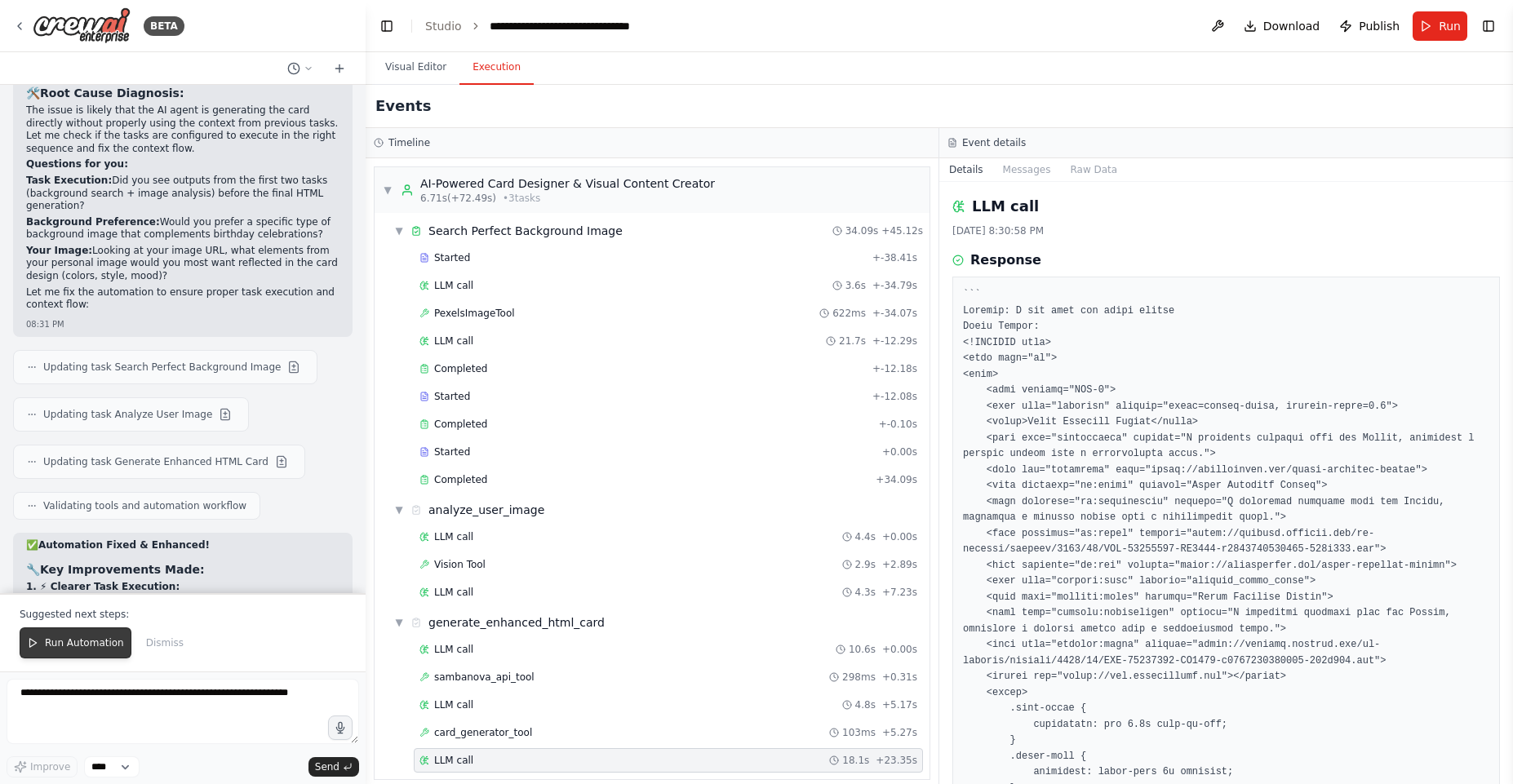
click at [86, 627] on button "Run Automation" at bounding box center [75, 642] width 112 height 31
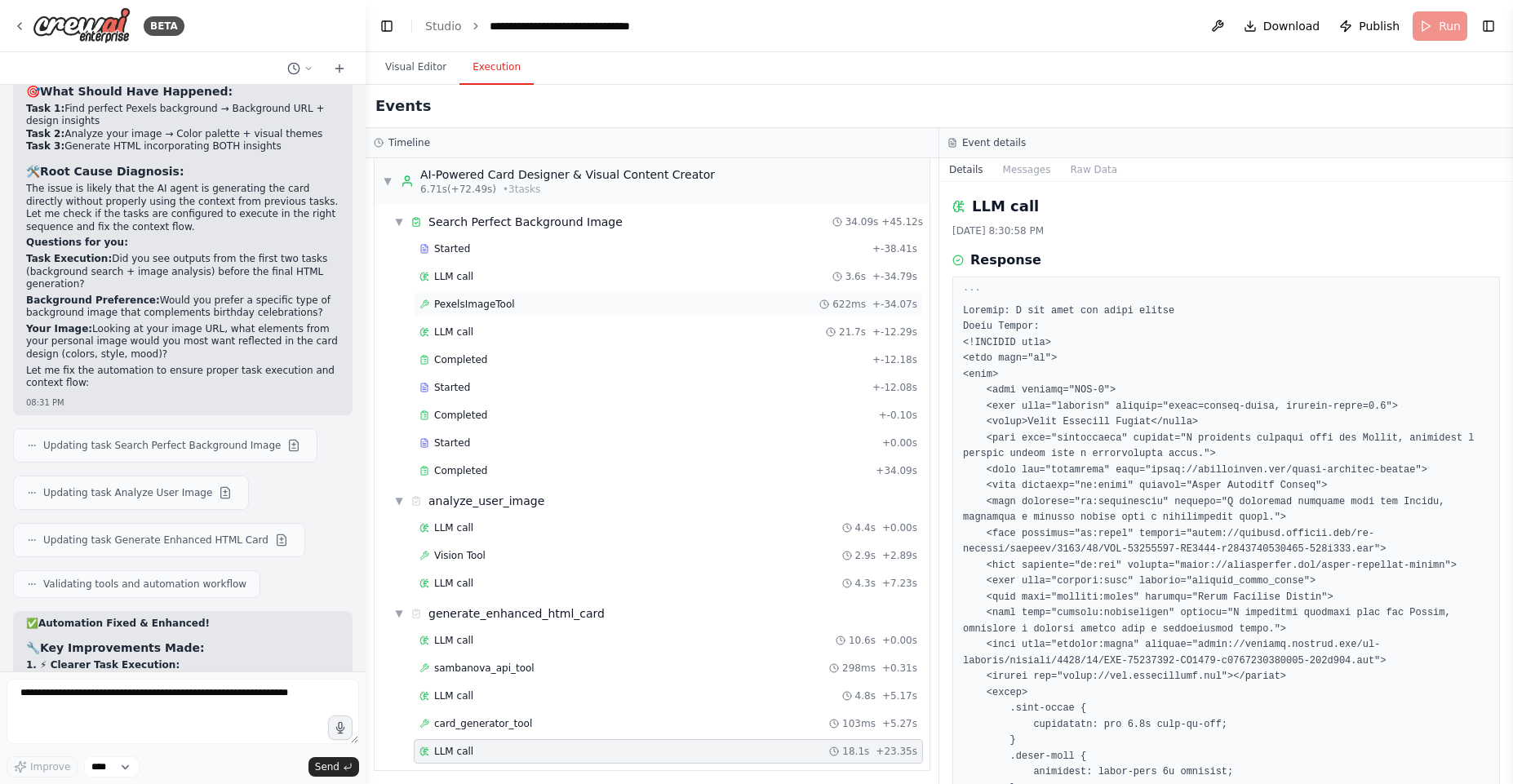
scroll to position [14, 0]
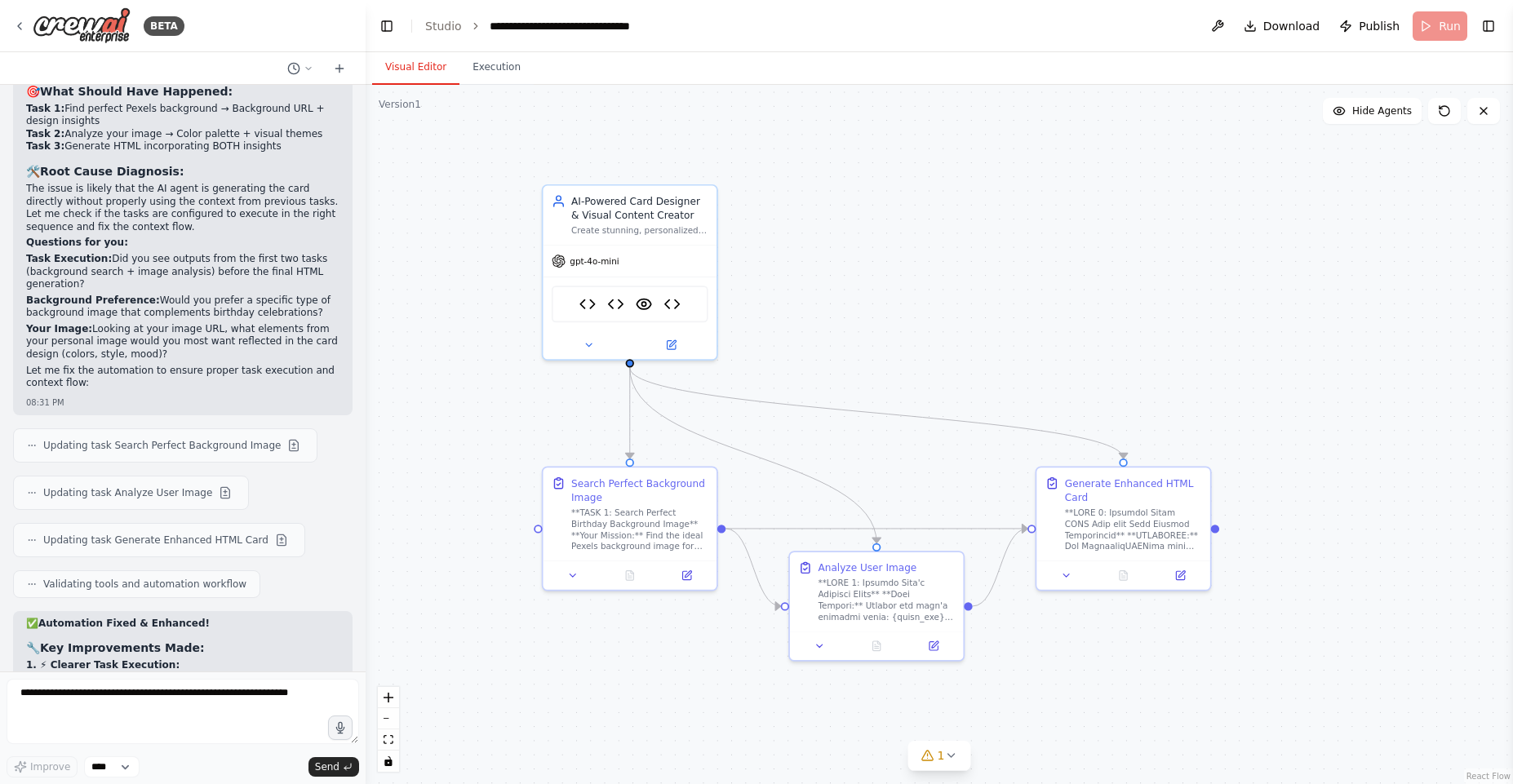
click at [417, 67] on button "Visual Editor" at bounding box center [416, 67] width 88 height 35
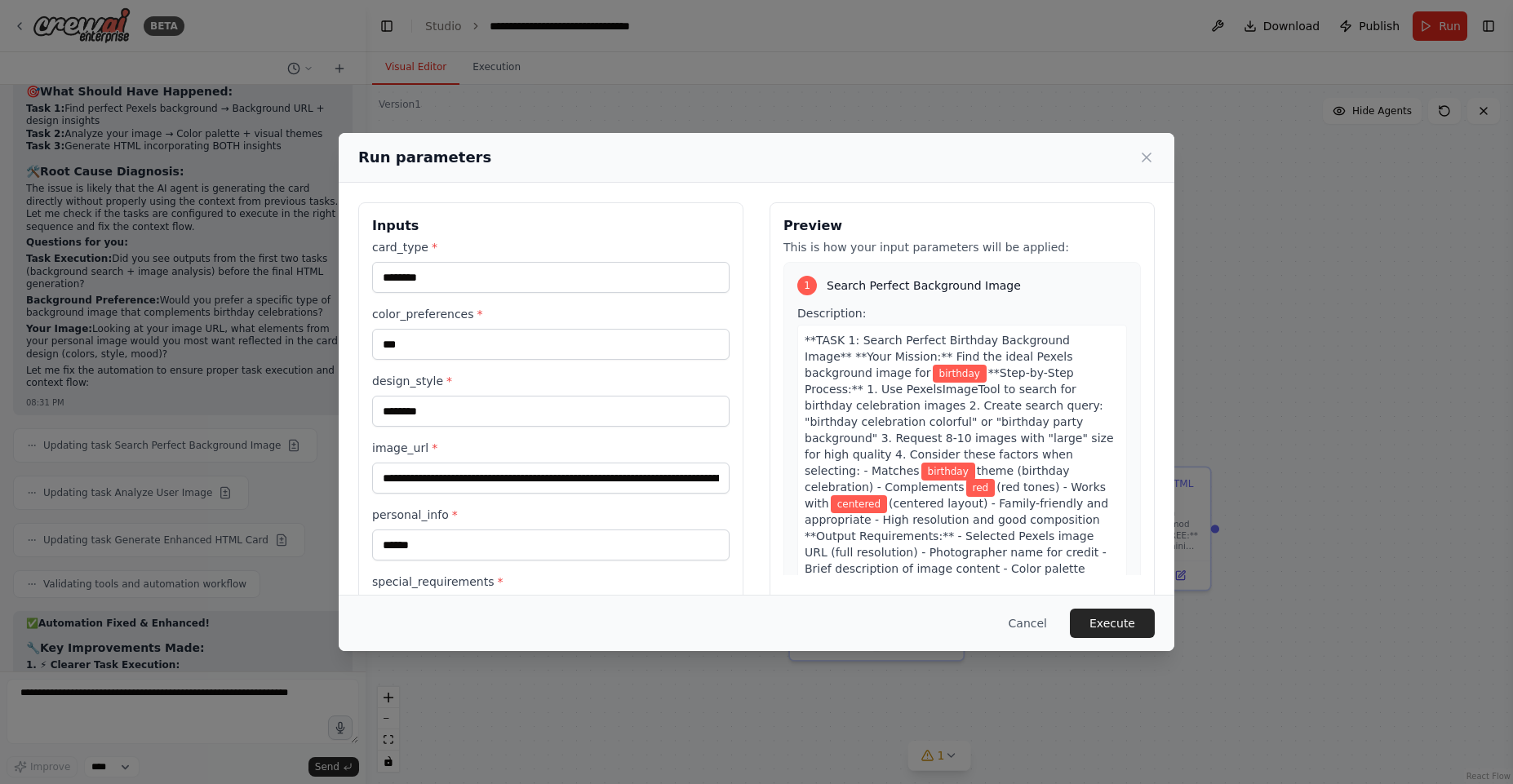
scroll to position [66, 0]
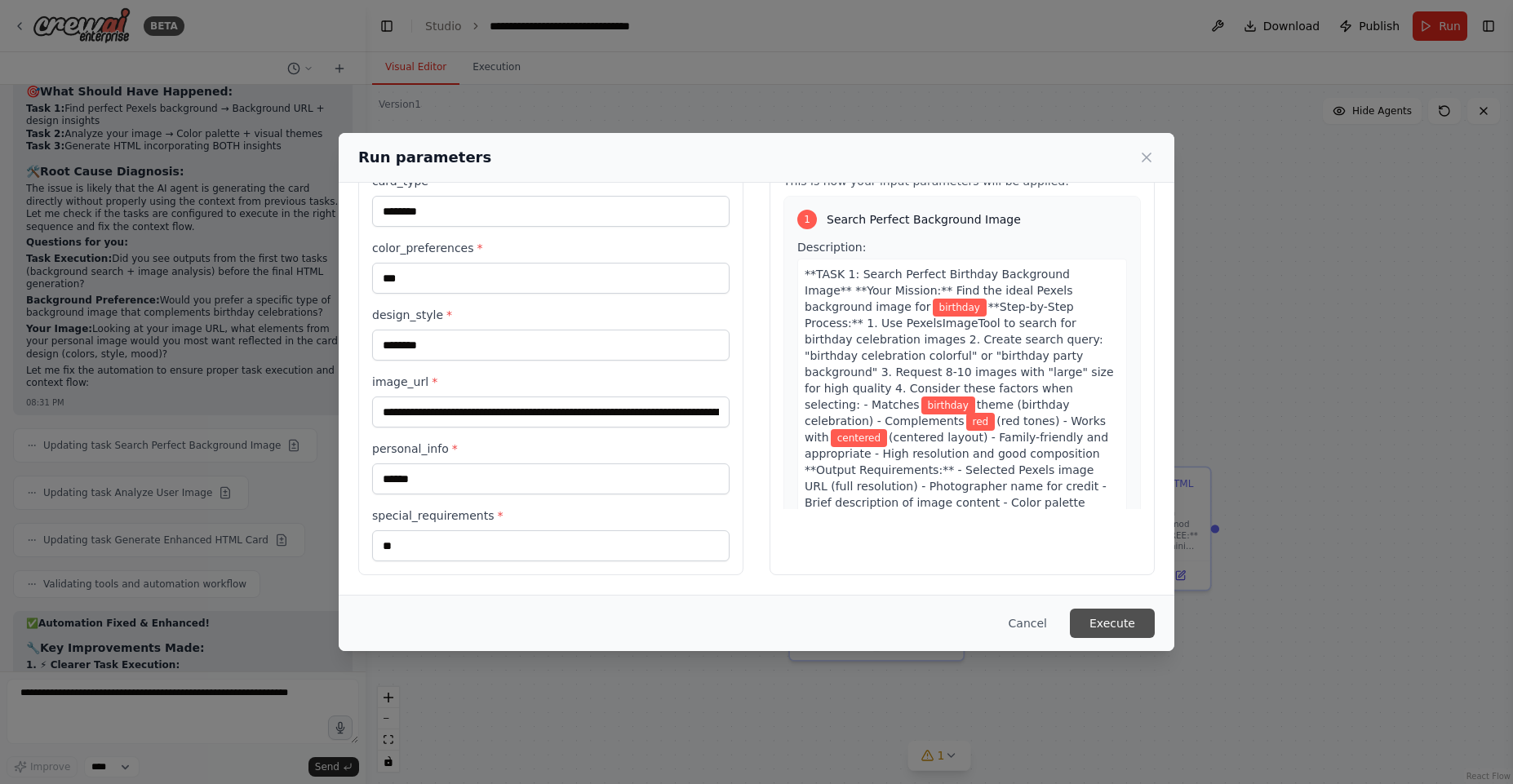
click at [1119, 629] on button "Execute" at bounding box center [1112, 623] width 85 height 29
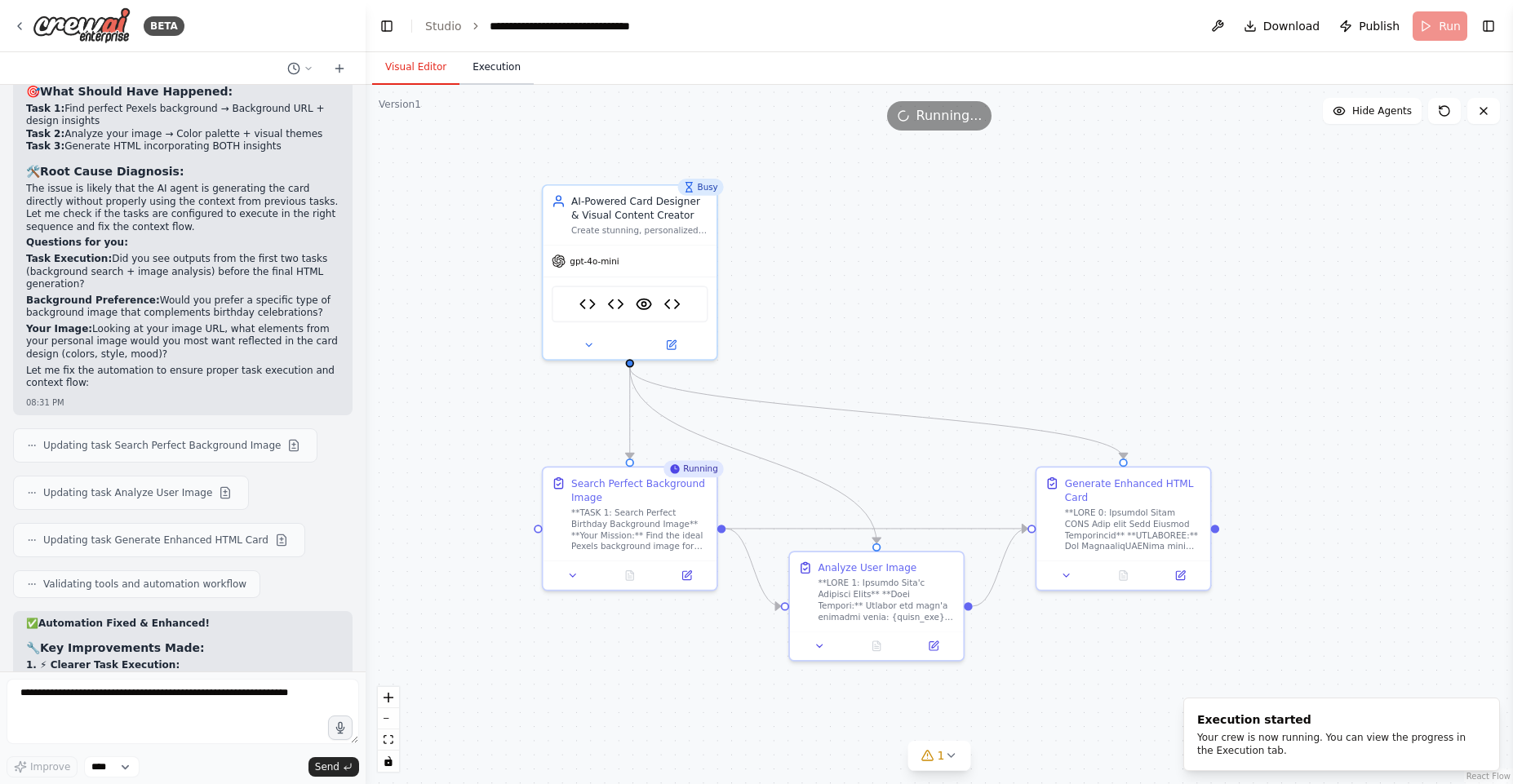
click at [475, 64] on button "Execution" at bounding box center [496, 67] width 74 height 35
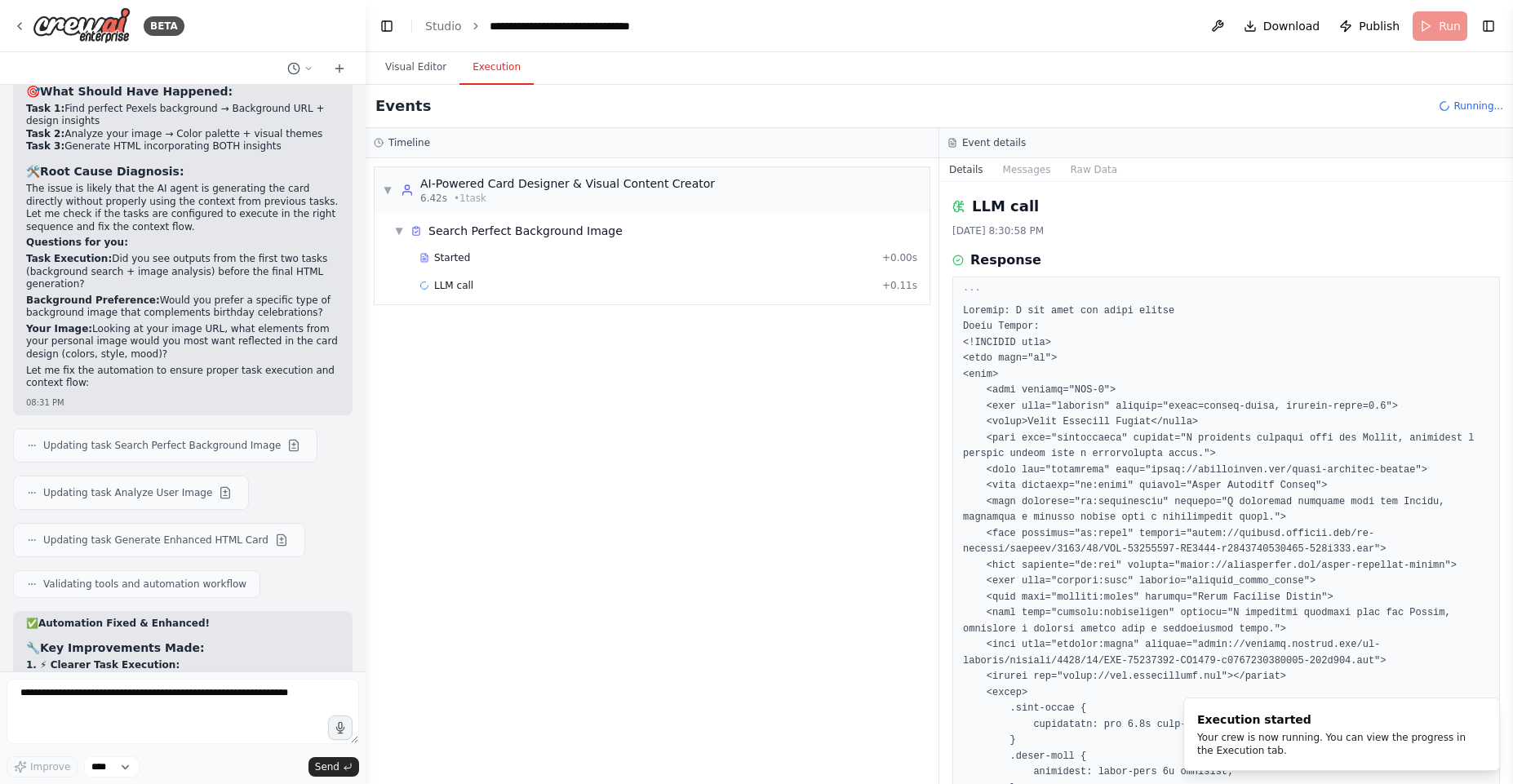
scroll to position [0, 0]
click at [493, 252] on div "Started" at bounding box center [647, 258] width 456 height 13
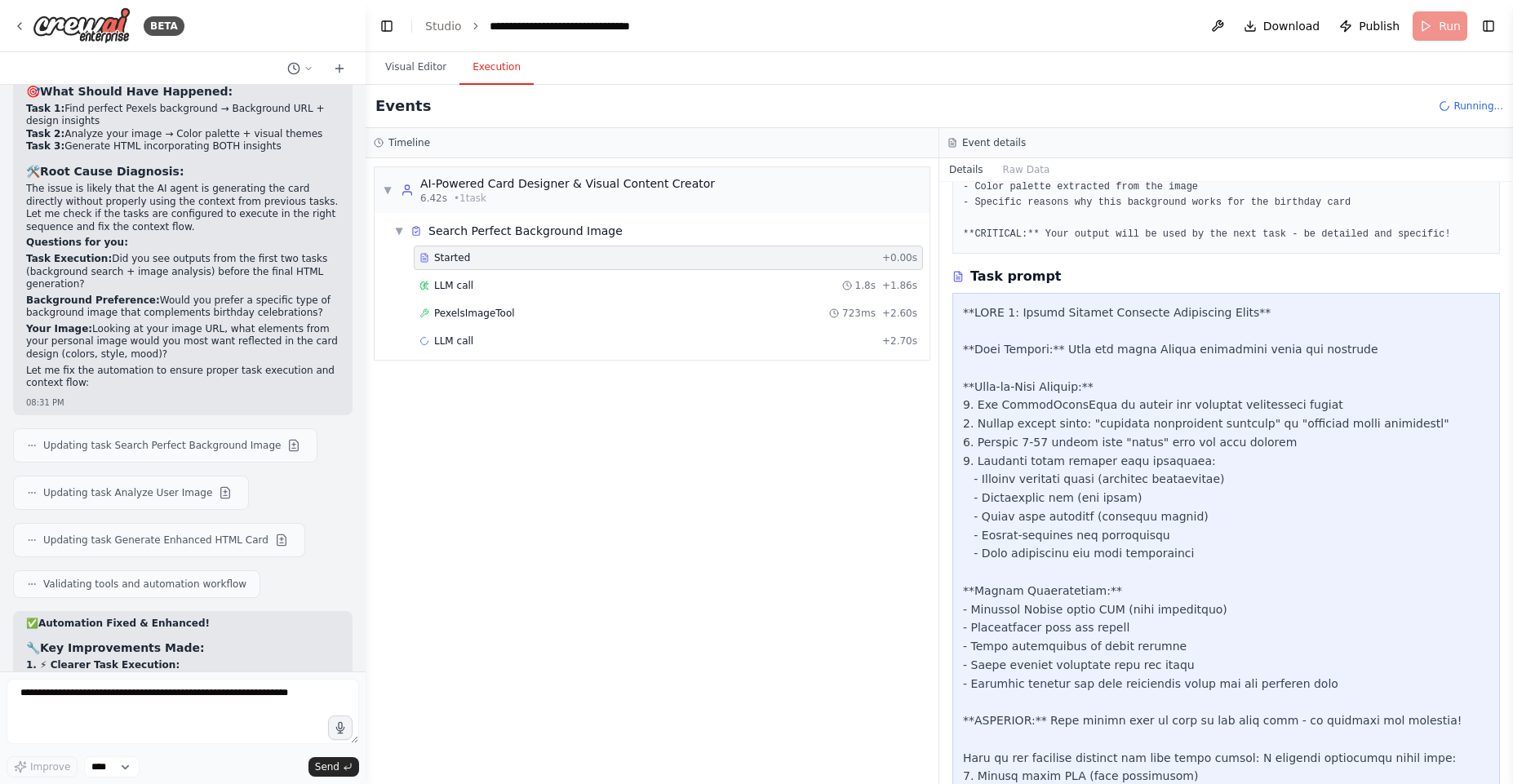
scroll to position [539, 0]
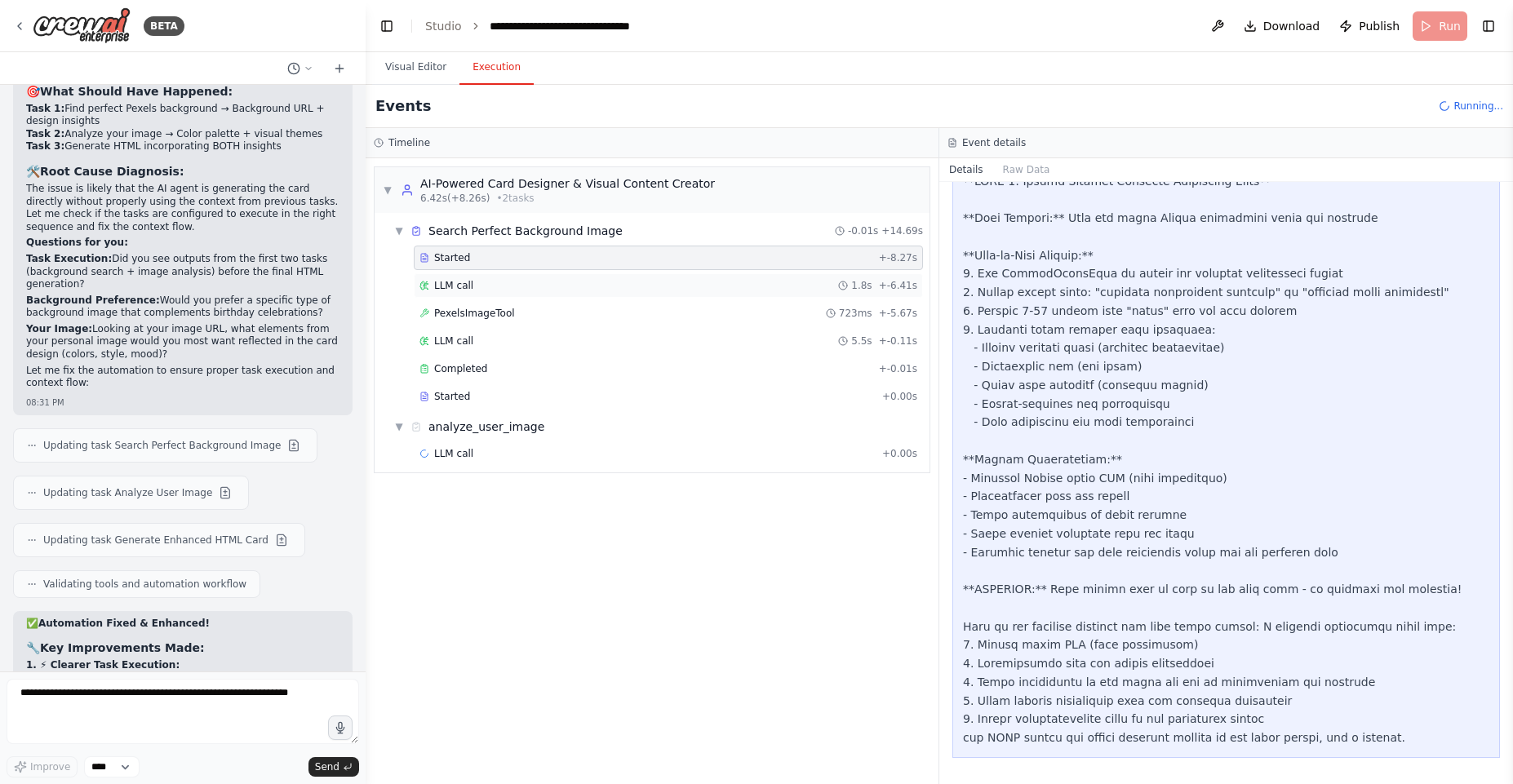
click at [480, 285] on div "LLM call 1.8s + -6.41s" at bounding box center [668, 285] width 498 height 13
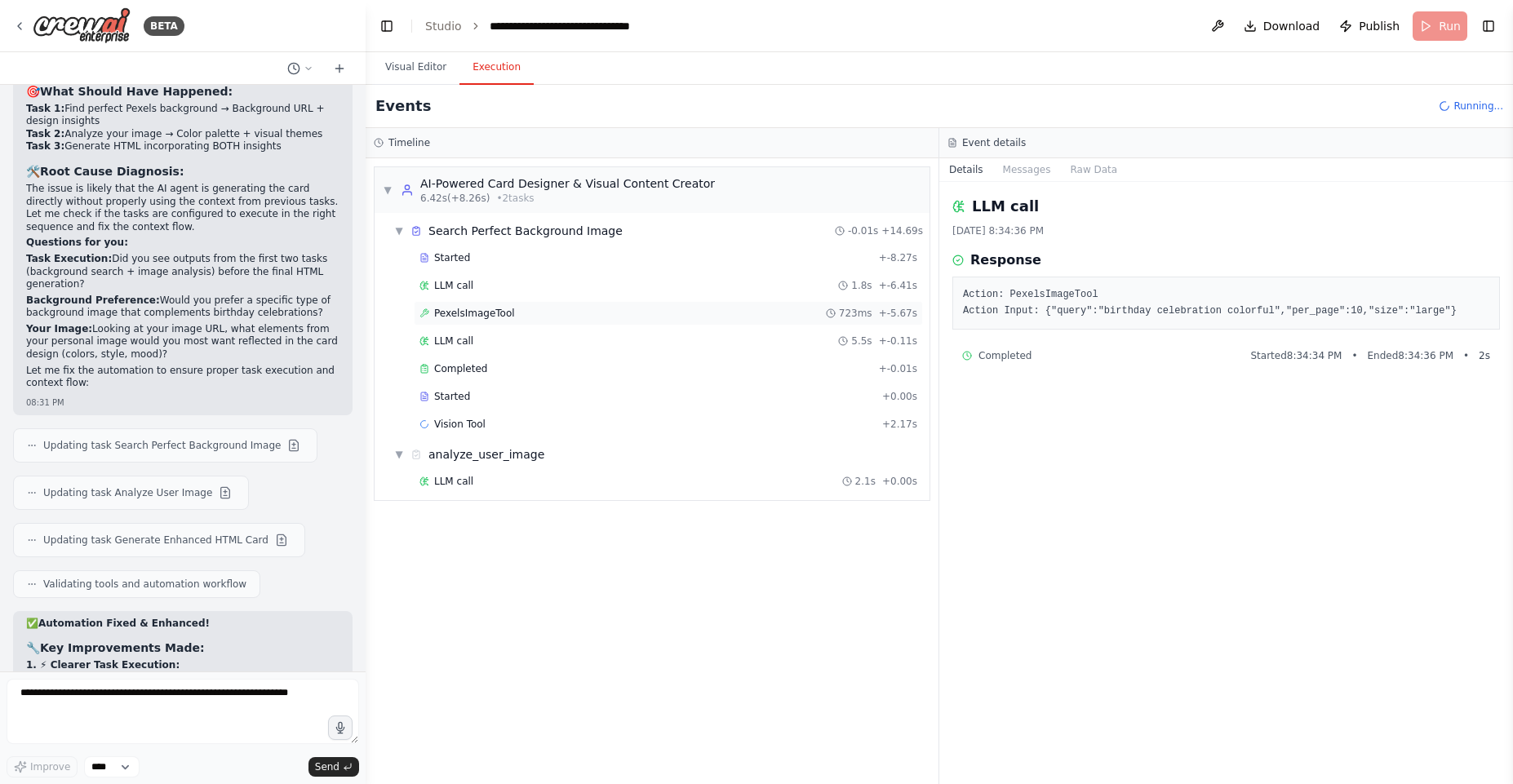
click at [498, 312] on span "PexelsImageTool" at bounding box center [474, 313] width 81 height 13
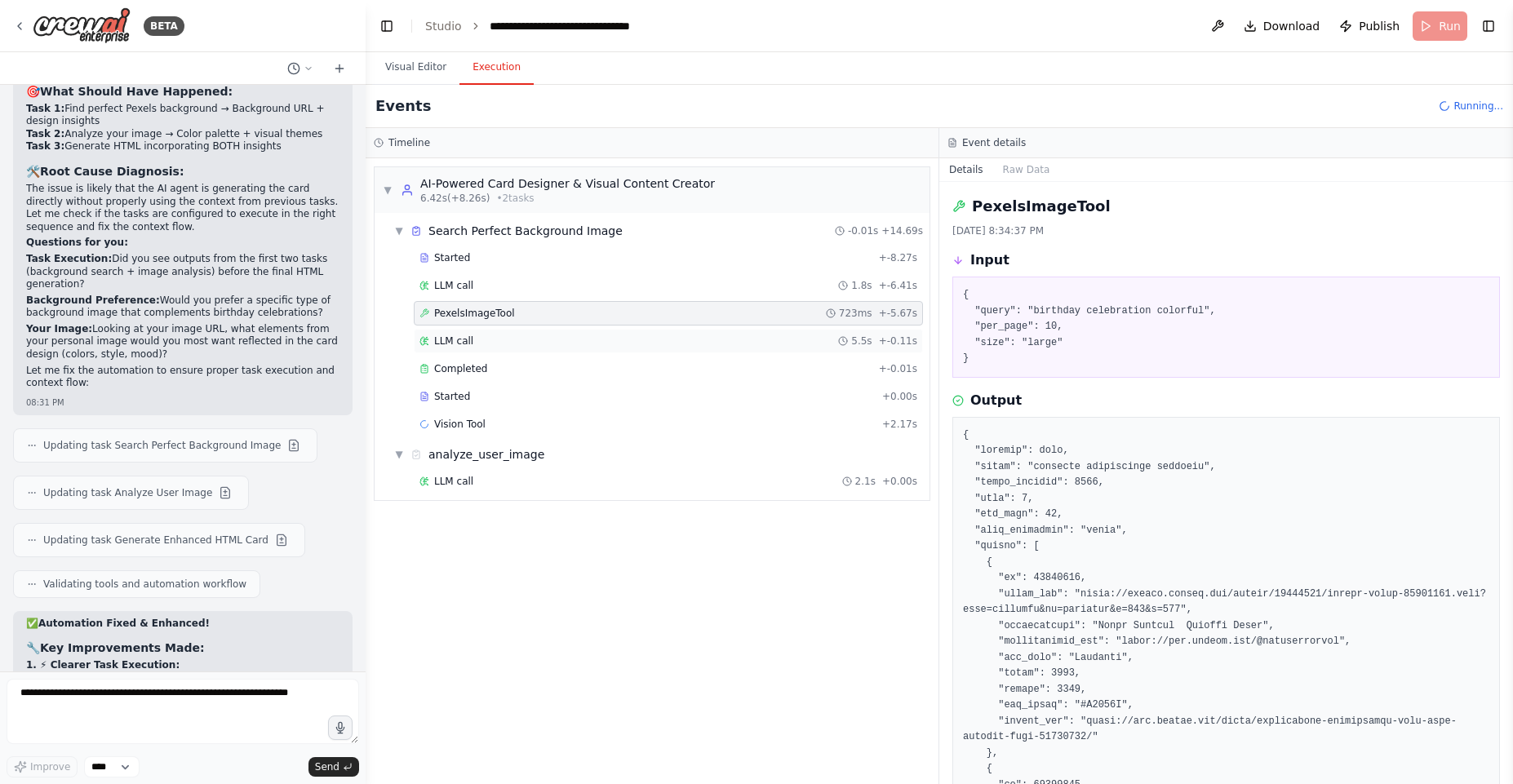
click at [499, 335] on div "LLM call 5.5s + -0.11s" at bounding box center [668, 340] width 498 height 13
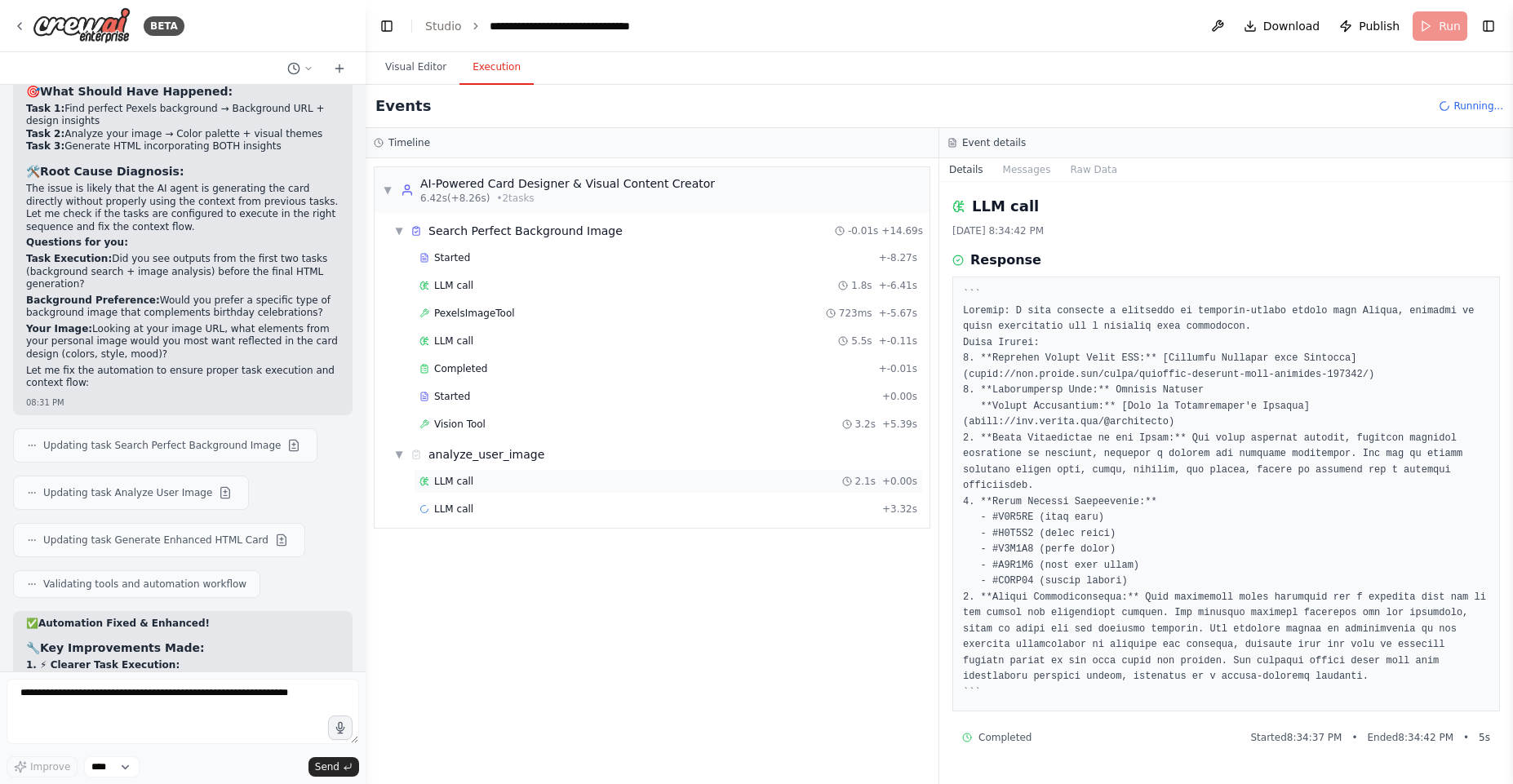
click at [480, 478] on div "LLM call 2.1s + 0.00s" at bounding box center [668, 481] width 498 height 13
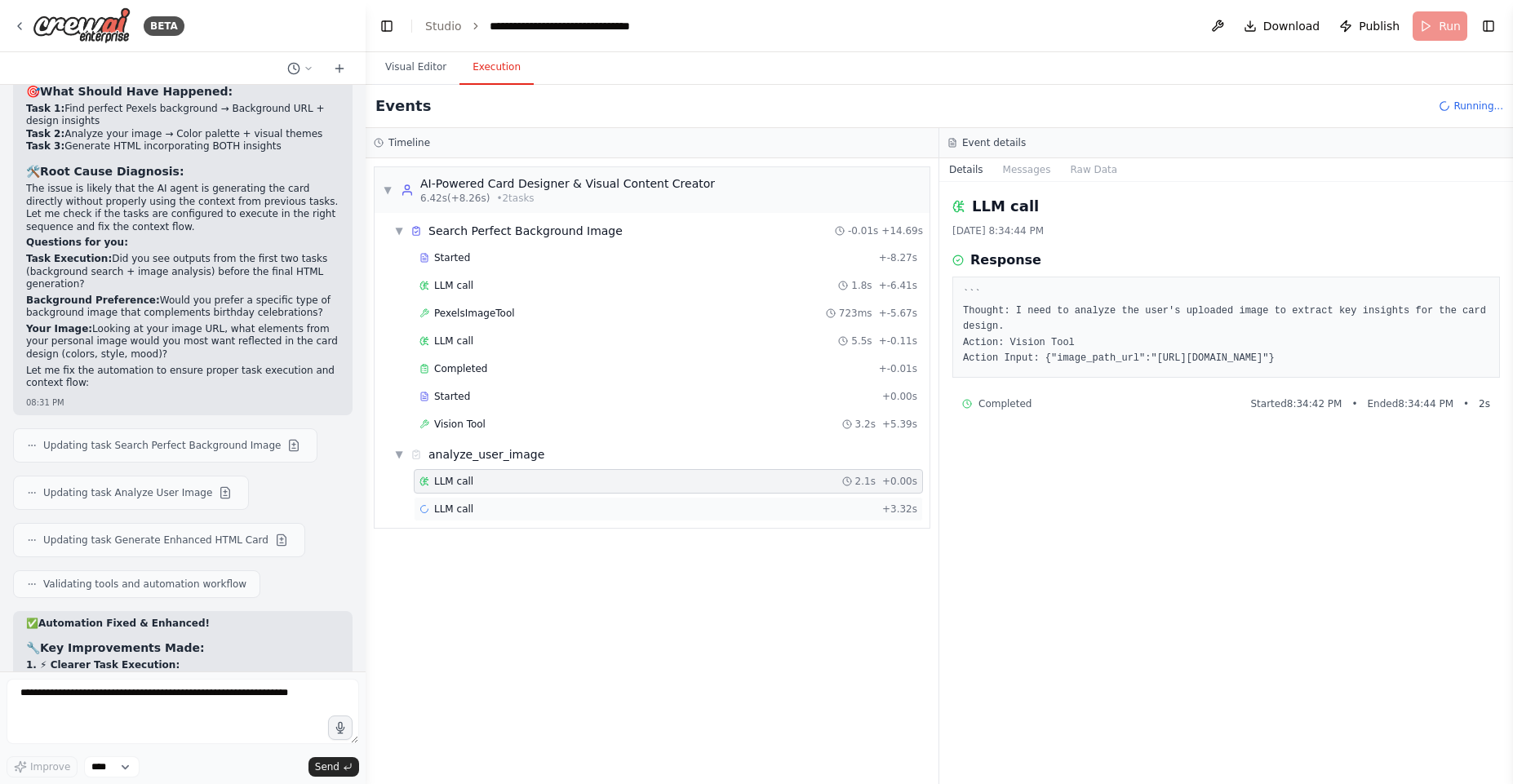
click at [464, 510] on span "LLM call" at bounding box center [454, 508] width 39 height 13
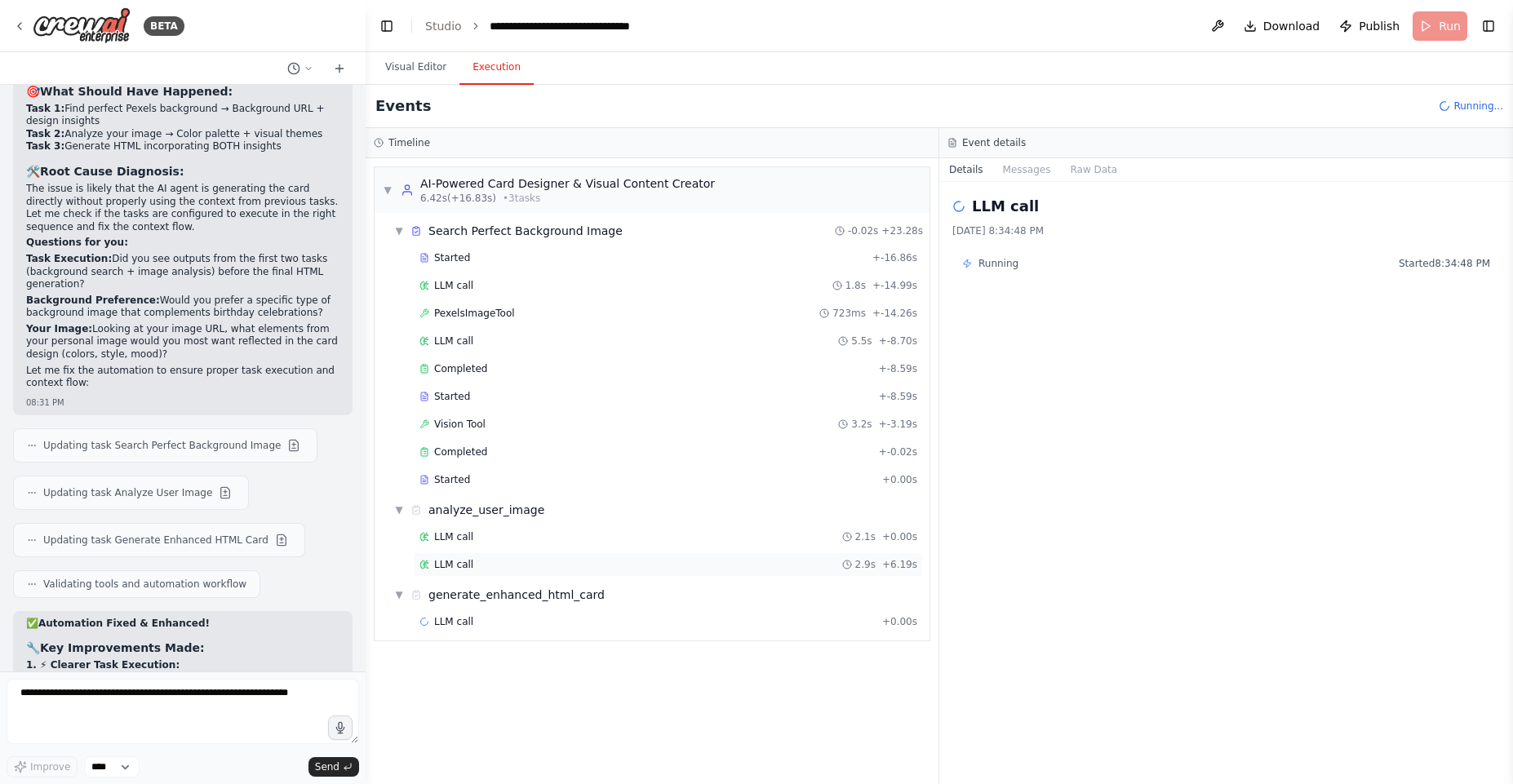
click at [476, 571] on div "LLM call 2.9s + 6.19s" at bounding box center [668, 564] width 510 height 25
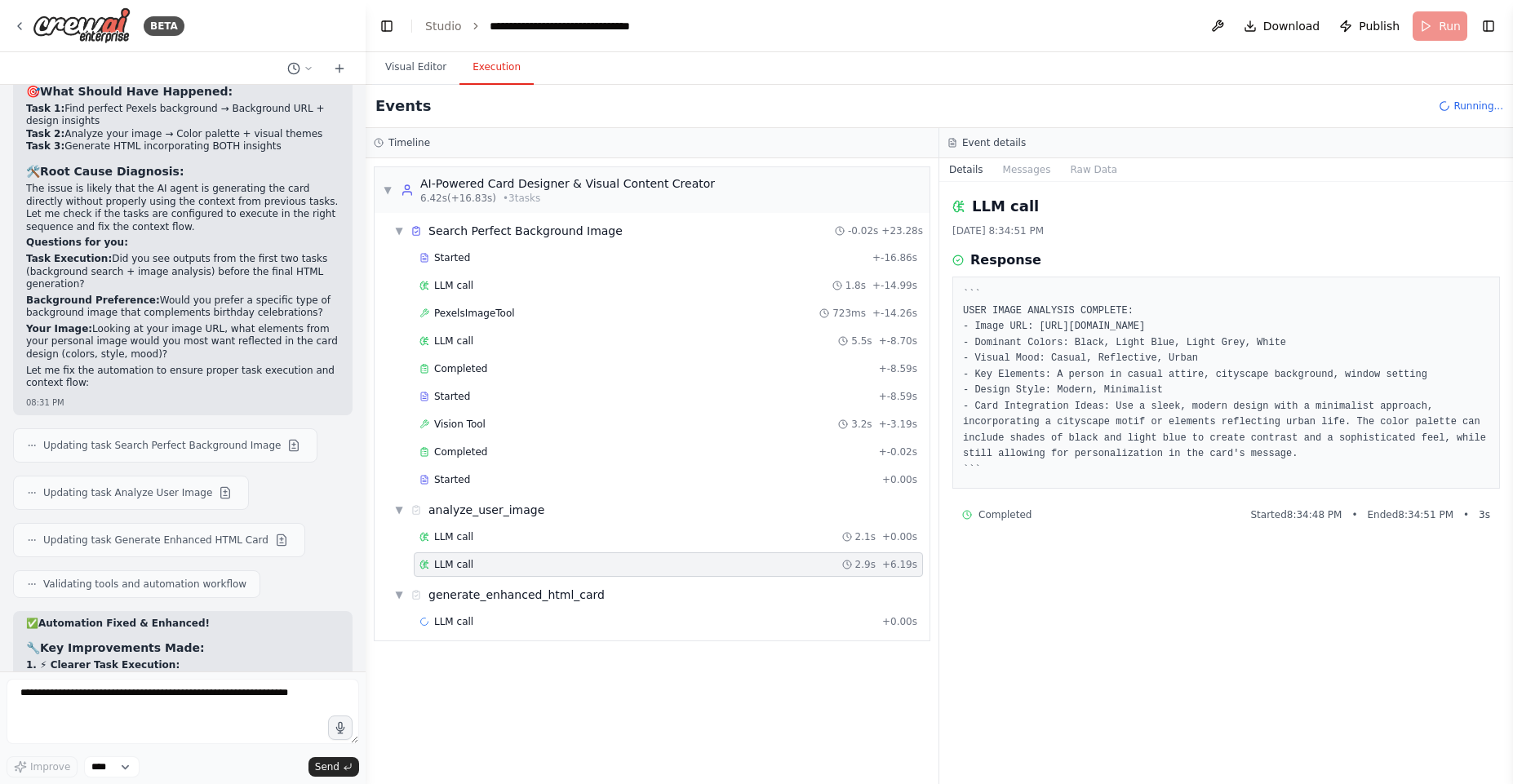
scroll to position [18172, 0]
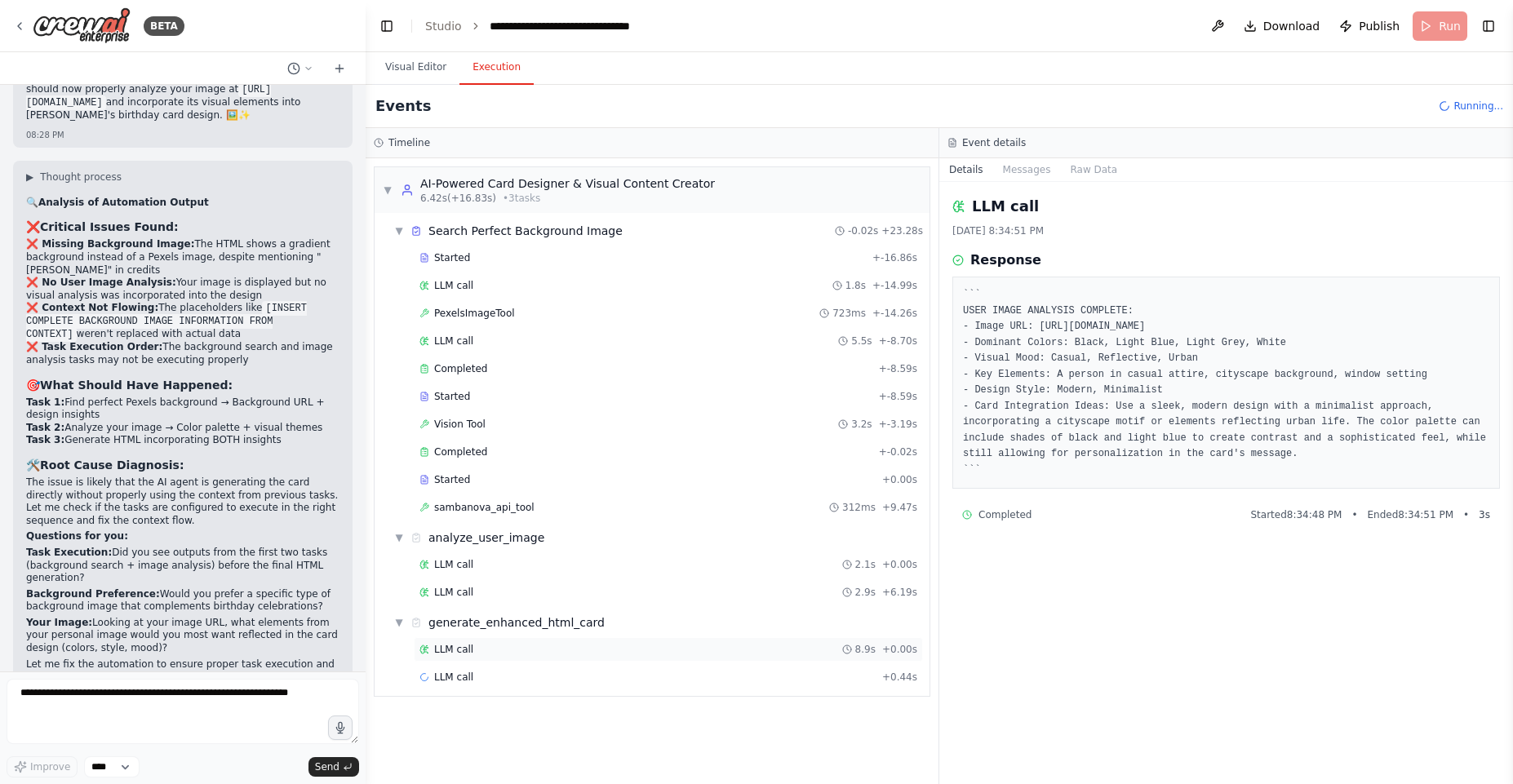
click at [470, 652] on div "LLM call 8.9s + 0.00s" at bounding box center [668, 649] width 498 height 13
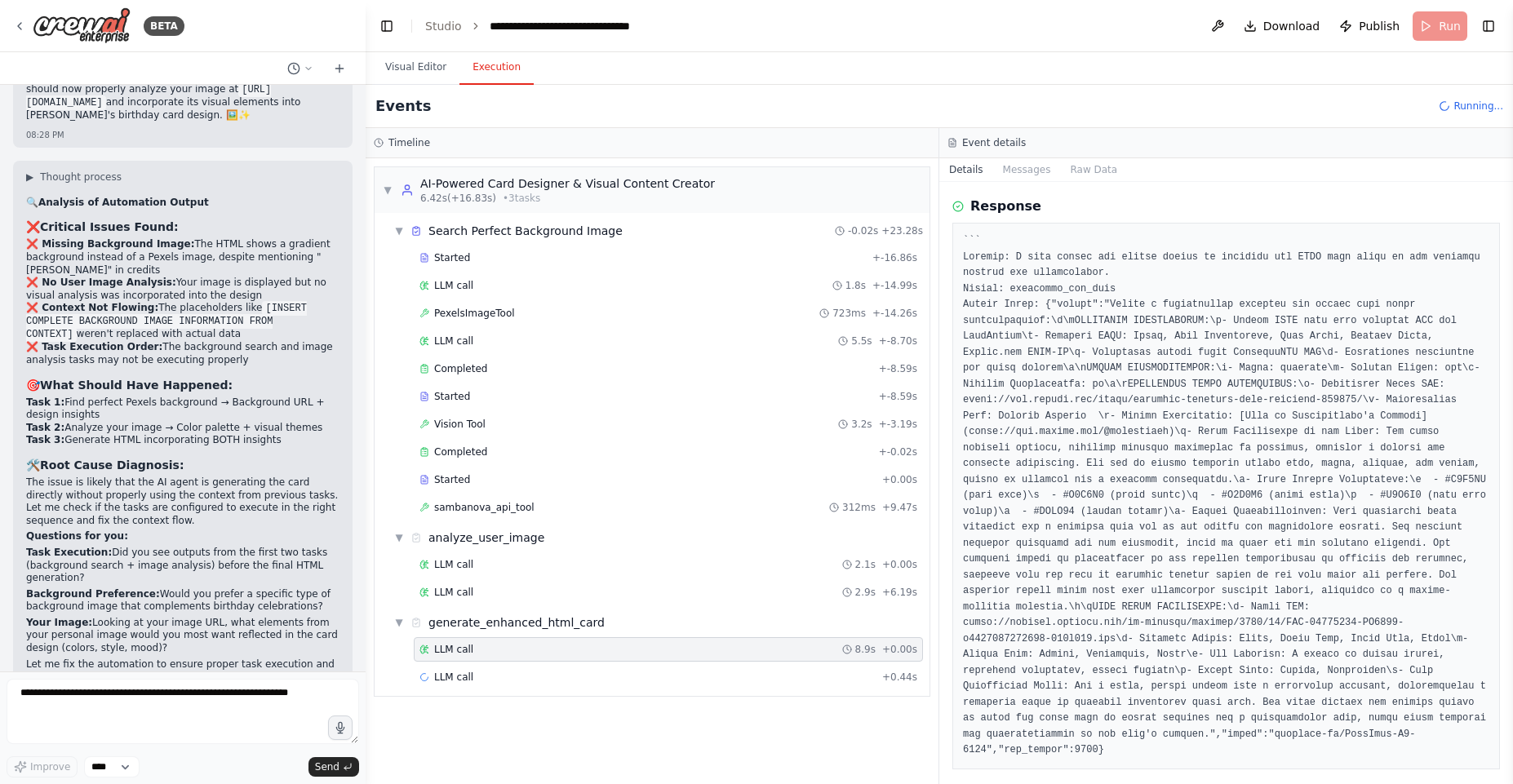
scroll to position [101, 0]
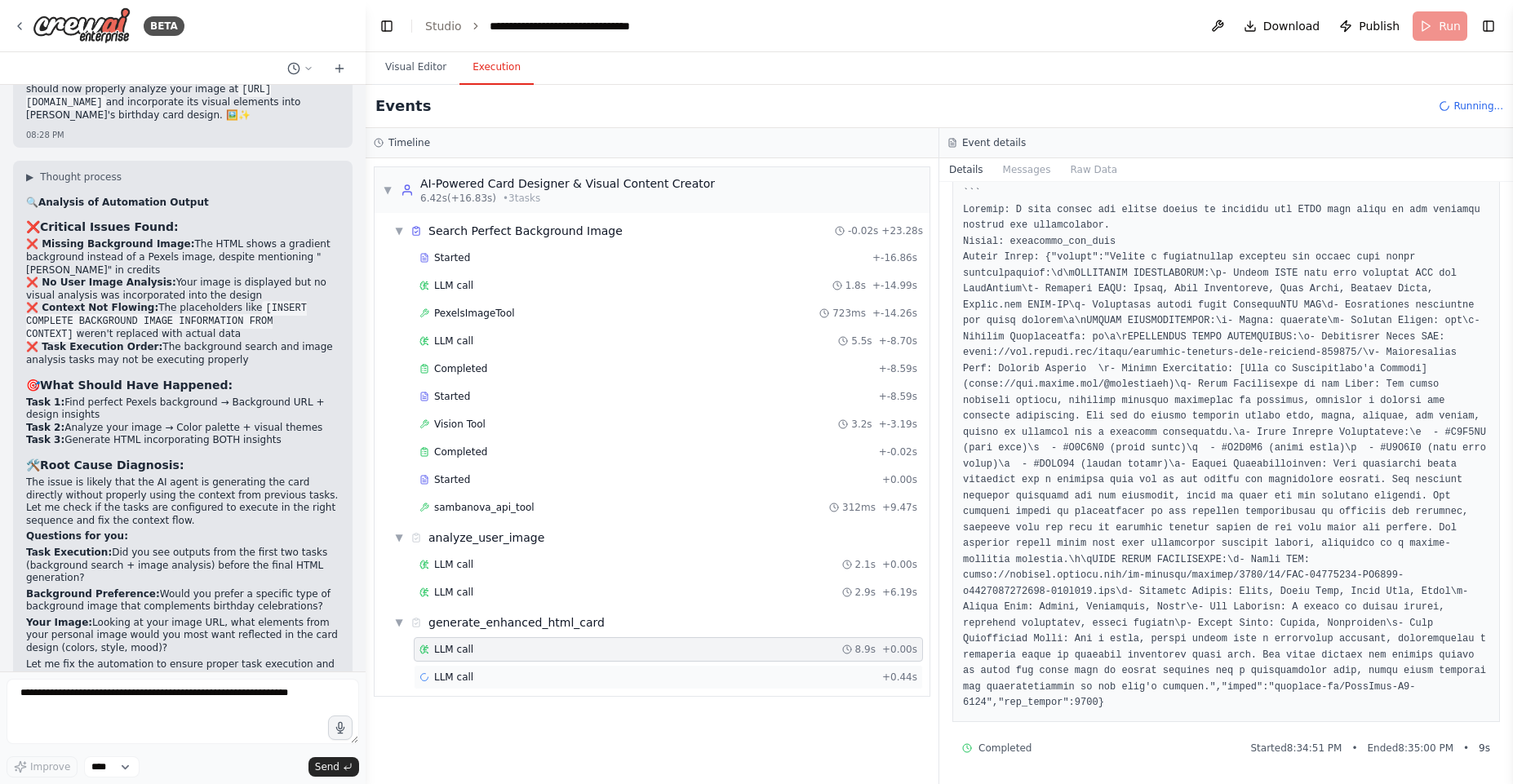
click at [601, 679] on div "LLM call + 0.44s" at bounding box center [668, 677] width 498 height 13
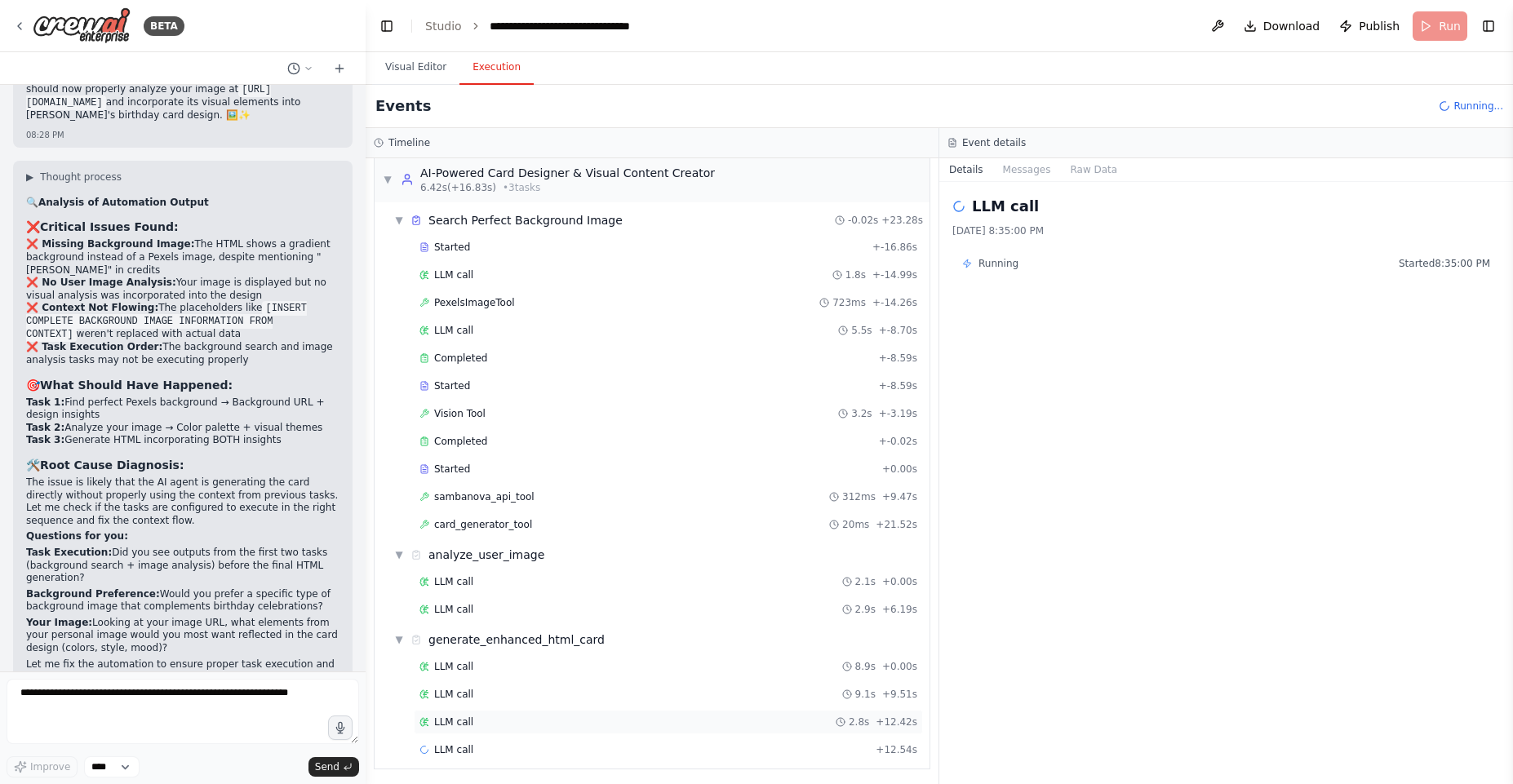
scroll to position [14, 0]
click at [538, 695] on div "LLM call 9.1s + 9.51s" at bounding box center [668, 690] width 498 height 13
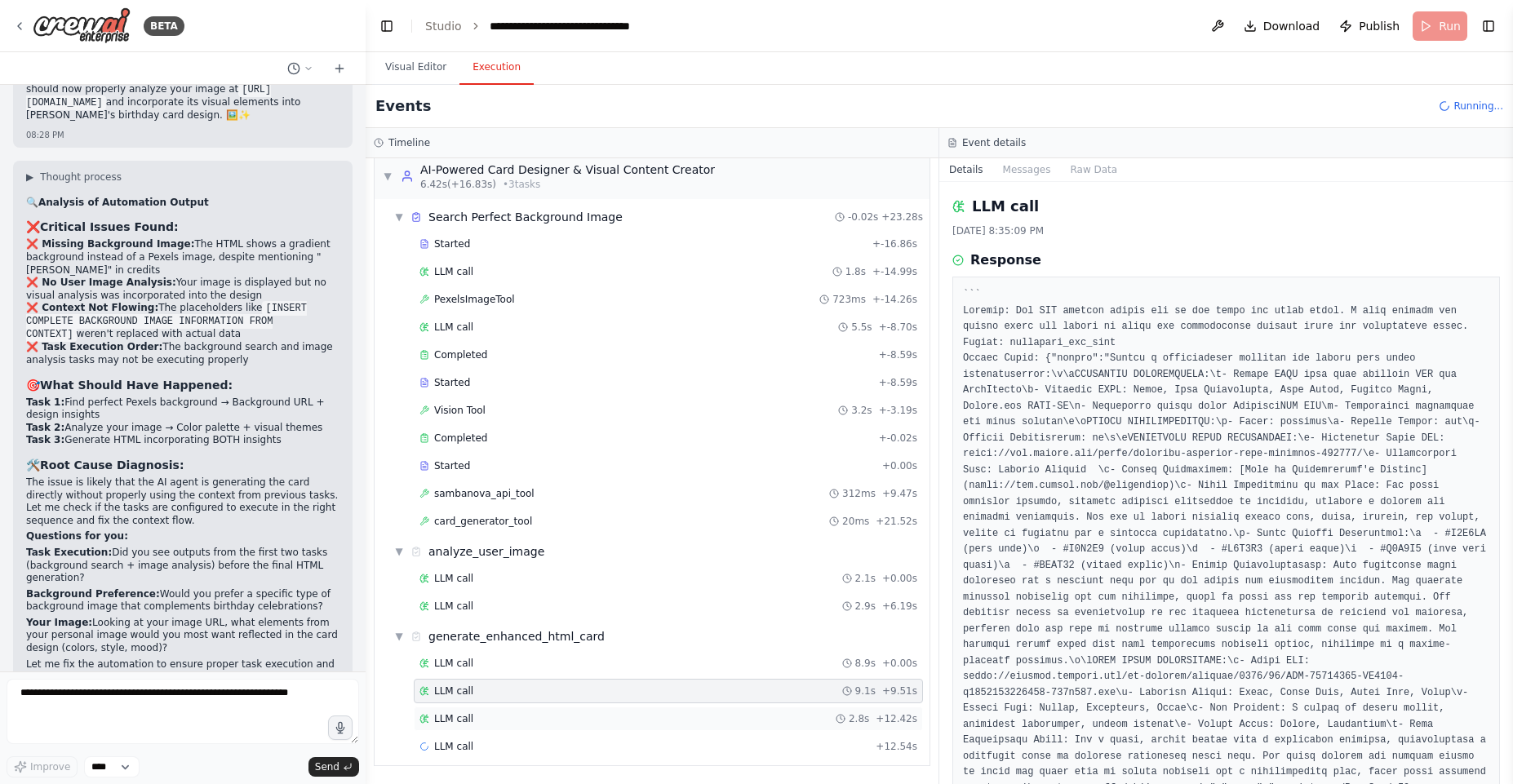
click at [544, 710] on div "LLM call 2.8s + 12.42s" at bounding box center [668, 718] width 510 height 25
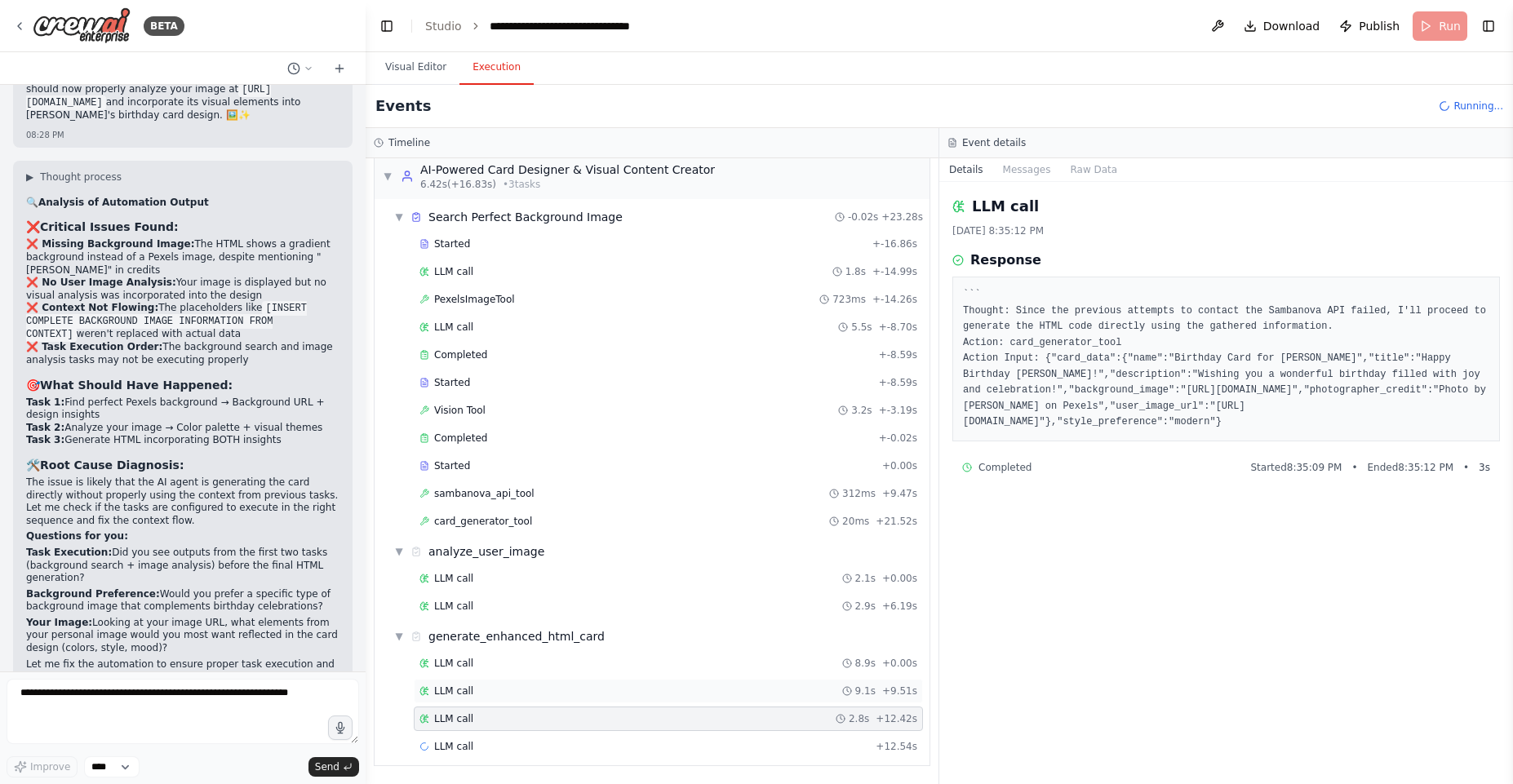
click at [551, 689] on div "LLM call 9.1s + 9.51s" at bounding box center [668, 690] width 498 height 13
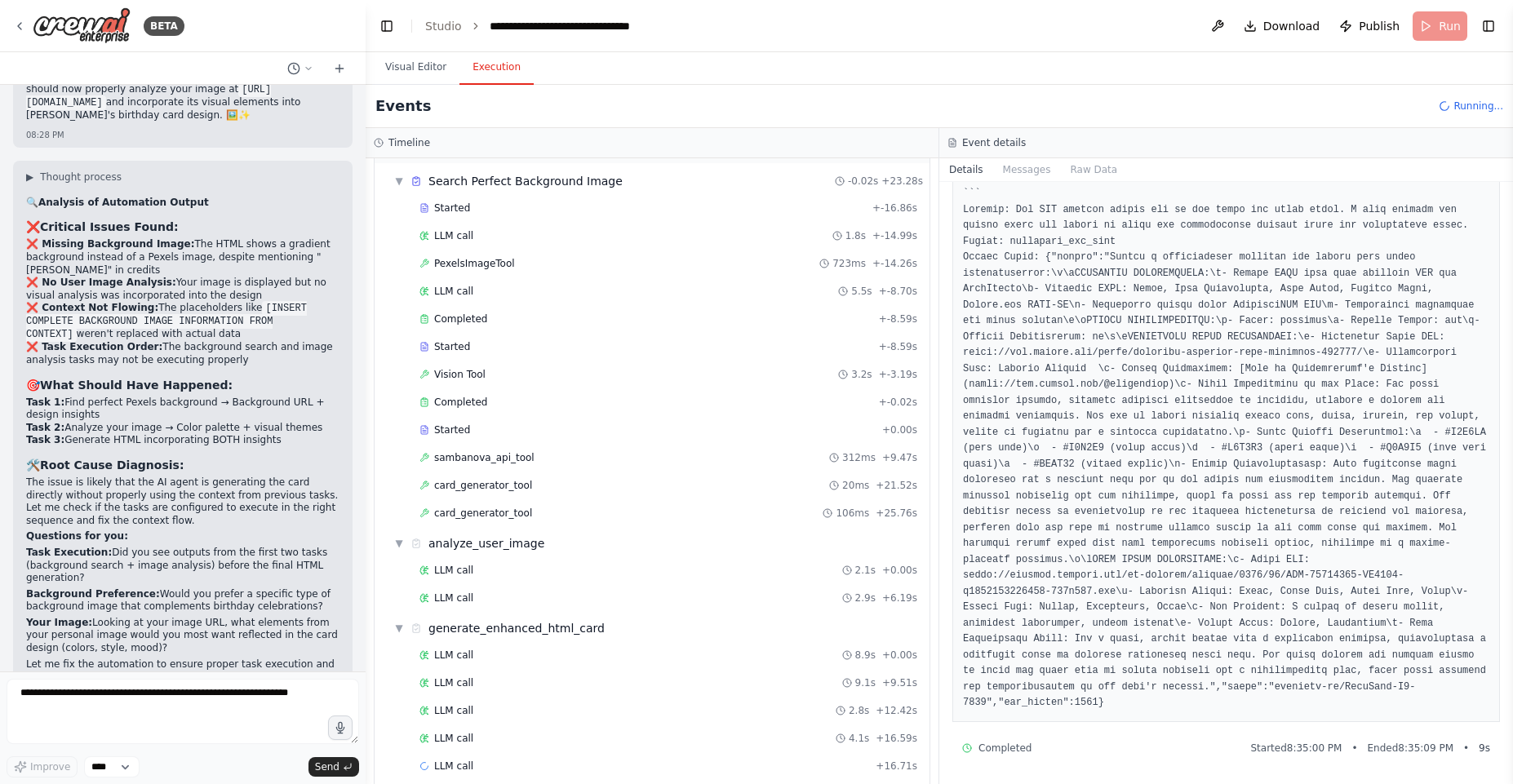
scroll to position [69, 0]
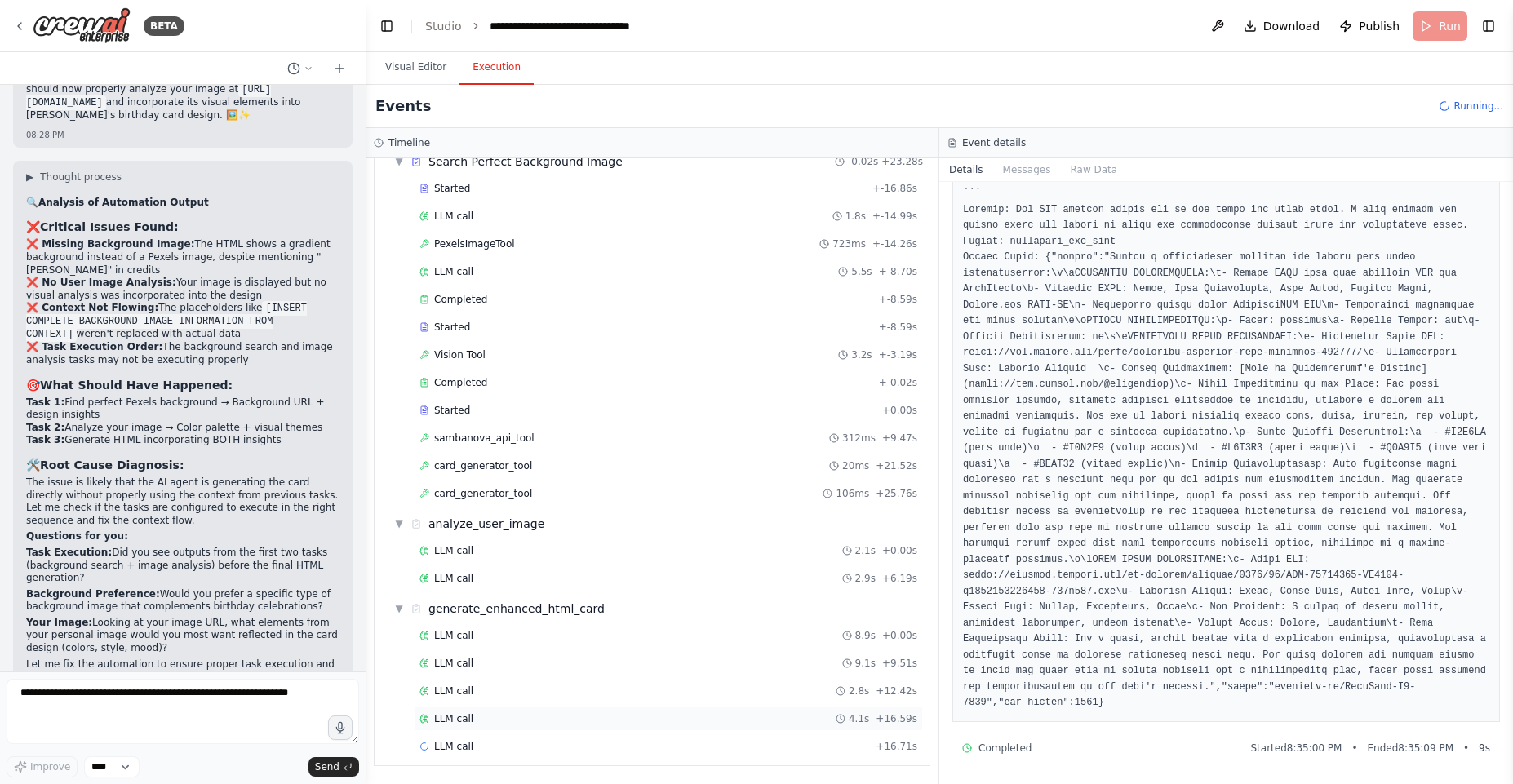
click at [505, 714] on div "LLM call 4.1s + 16.59s" at bounding box center [668, 718] width 498 height 13
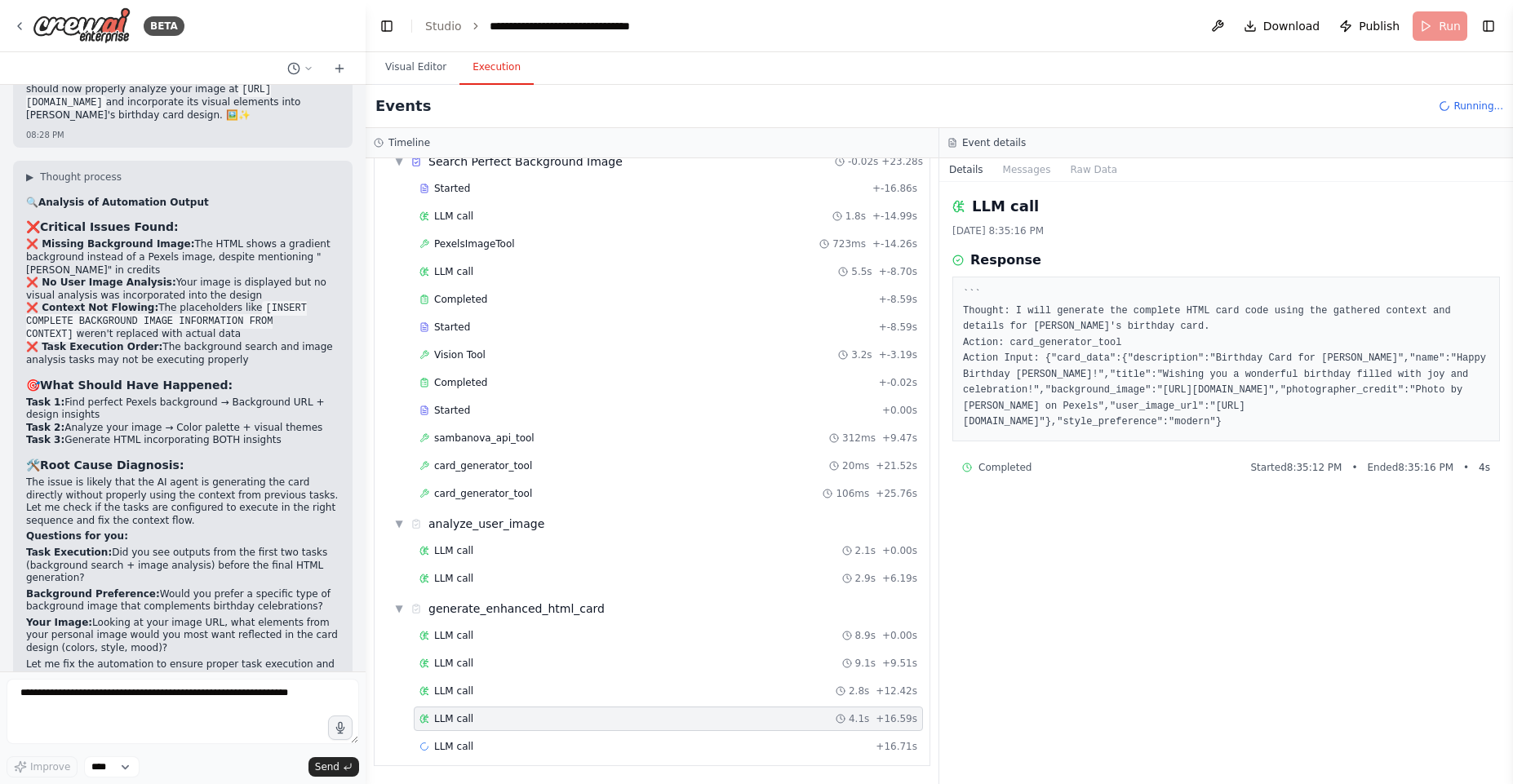
scroll to position [0, 0]
click at [517, 688] on div "LLM call 2.8s + 12.42s" at bounding box center [668, 690] width 498 height 13
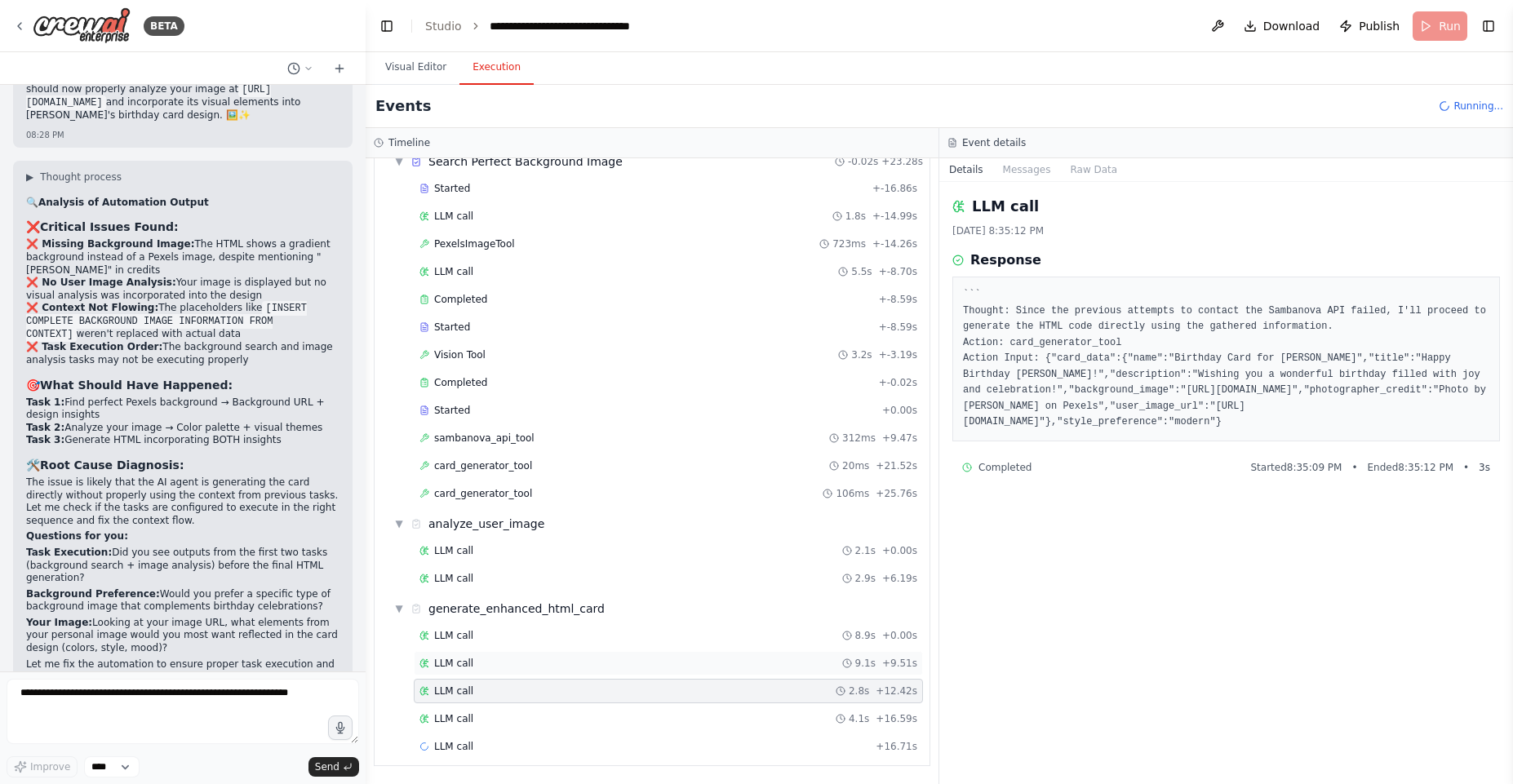
click at [520, 665] on div "LLM call 9.1s + 9.51s" at bounding box center [668, 663] width 498 height 13
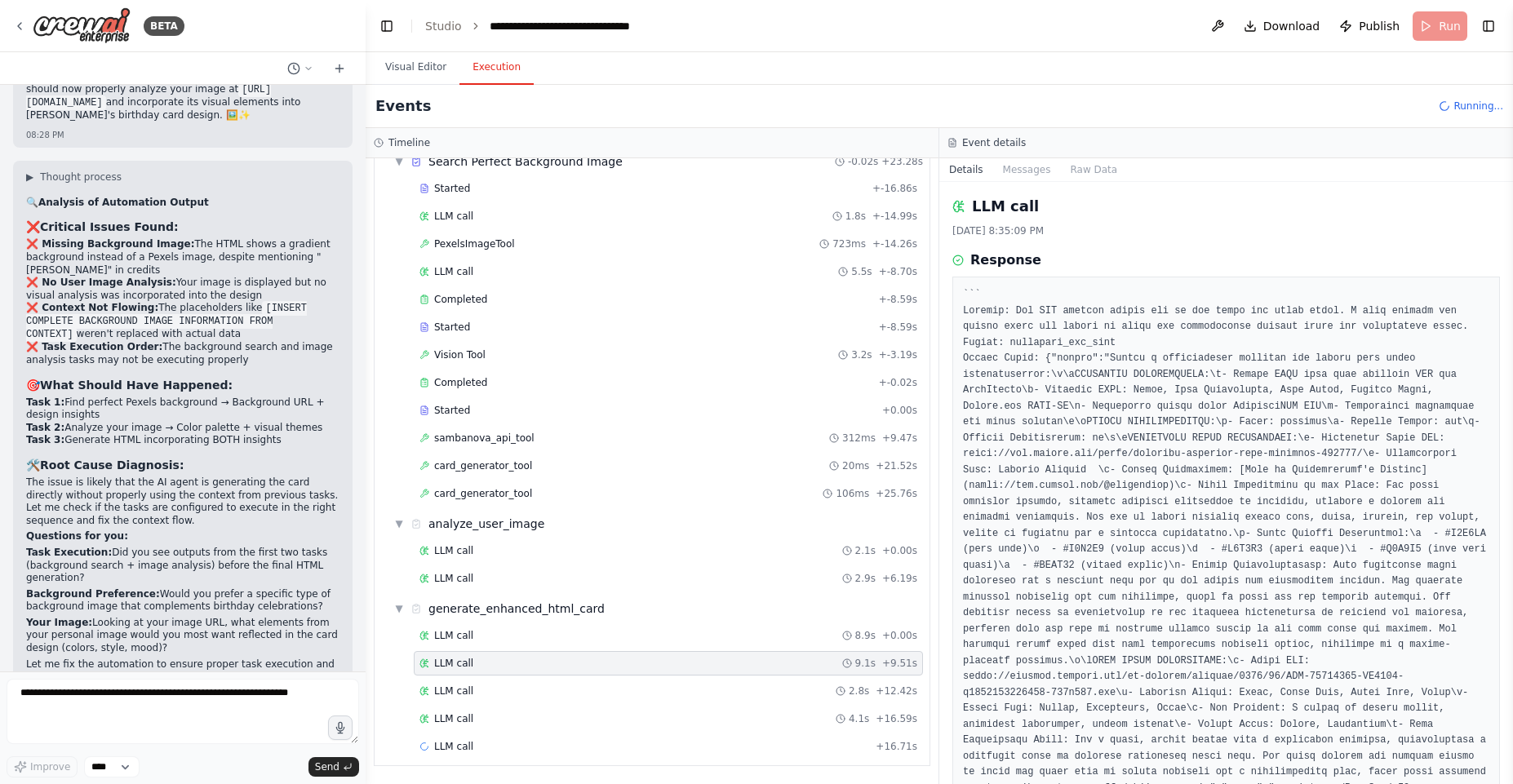
click at [1034, 320] on pre at bounding box center [1226, 549] width 526 height 525
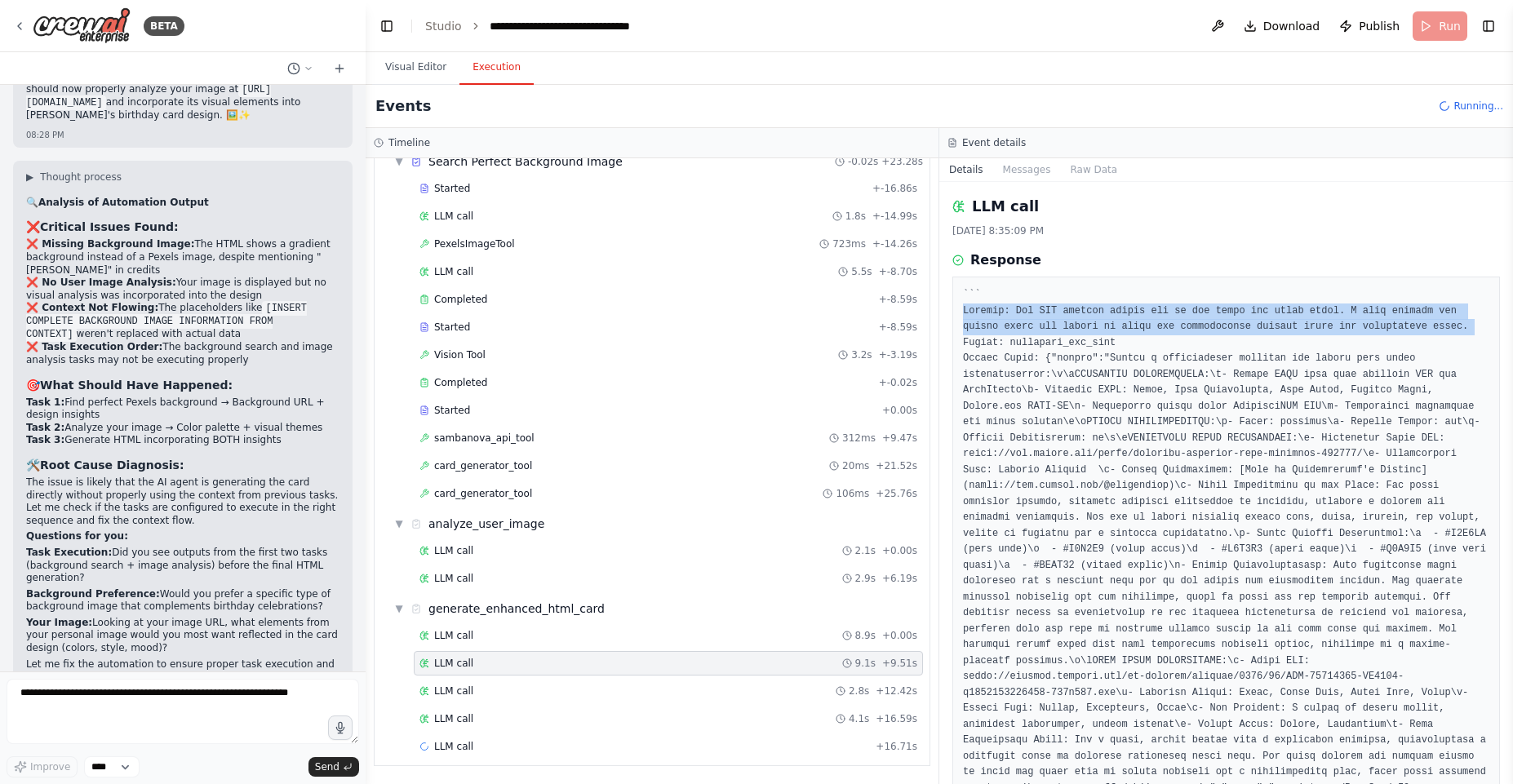
click at [1034, 320] on pre at bounding box center [1226, 549] width 526 height 525
click at [1132, 341] on pre at bounding box center [1226, 549] width 526 height 525
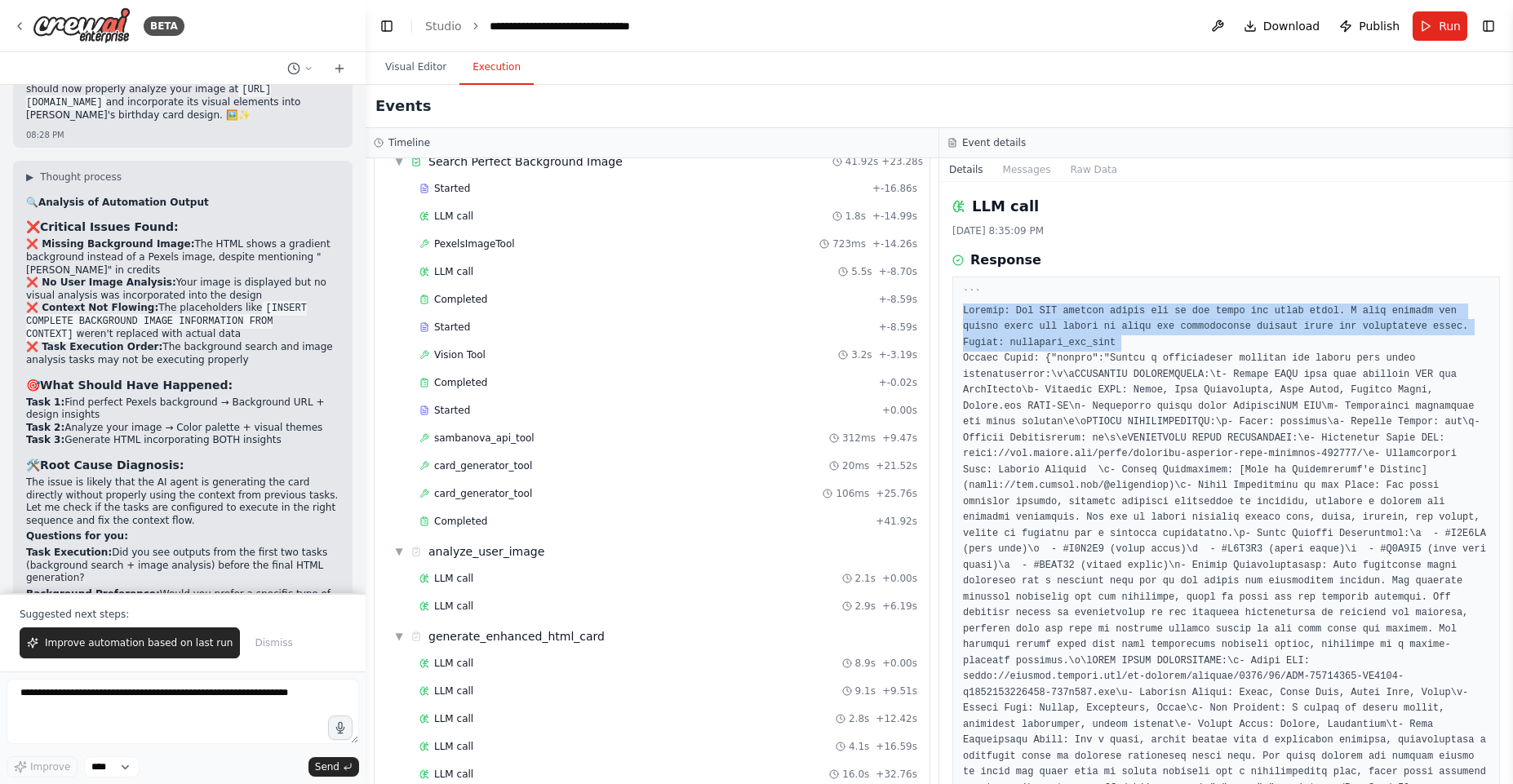
click at [1100, 341] on pre at bounding box center [1226, 549] width 526 height 525
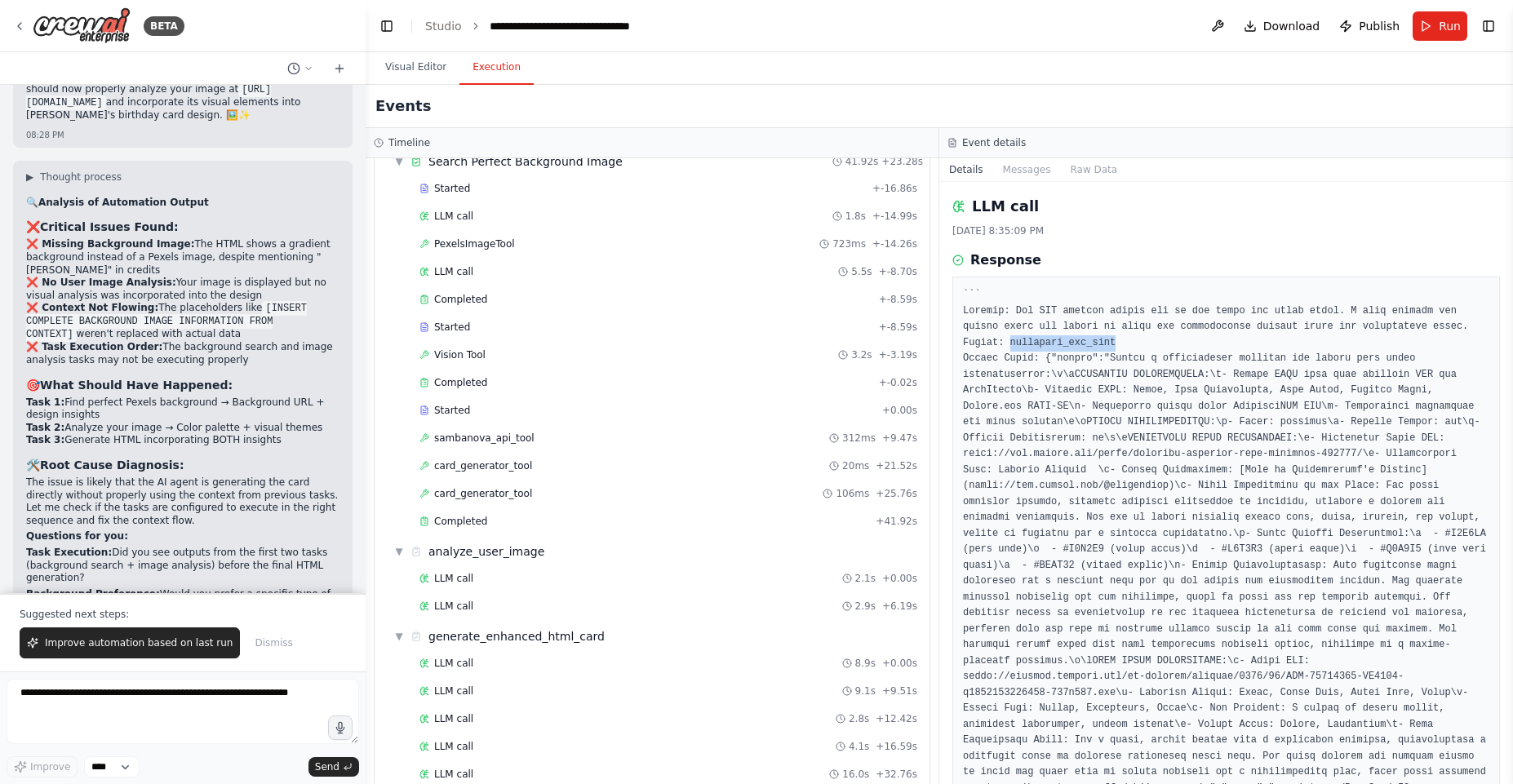
click at [1100, 341] on pre at bounding box center [1226, 549] width 526 height 525
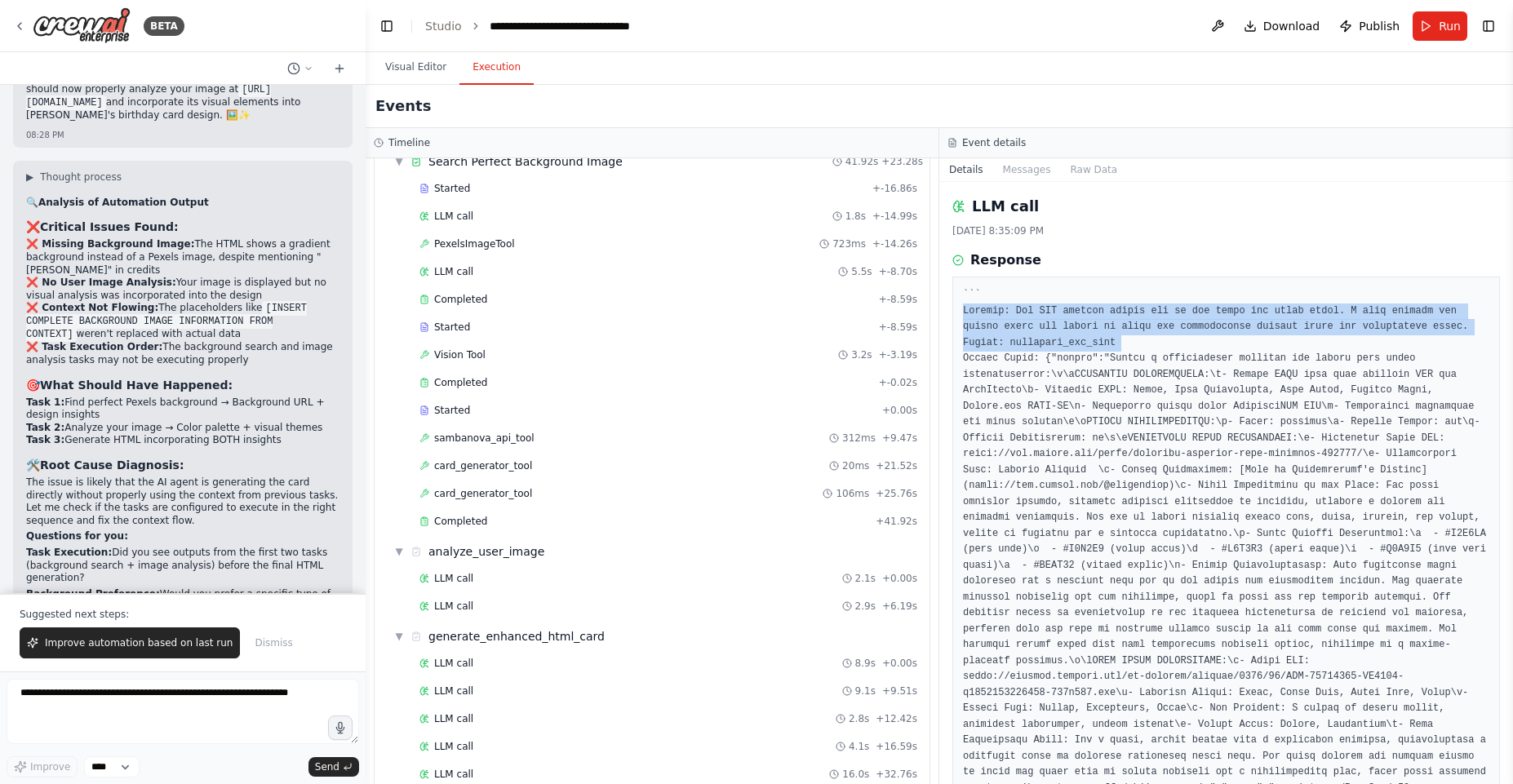
drag, startPoint x: 1100, startPoint y: 341, endPoint x: 1087, endPoint y: 307, distance: 36.4
click at [1087, 307] on pre at bounding box center [1226, 549] width 526 height 525
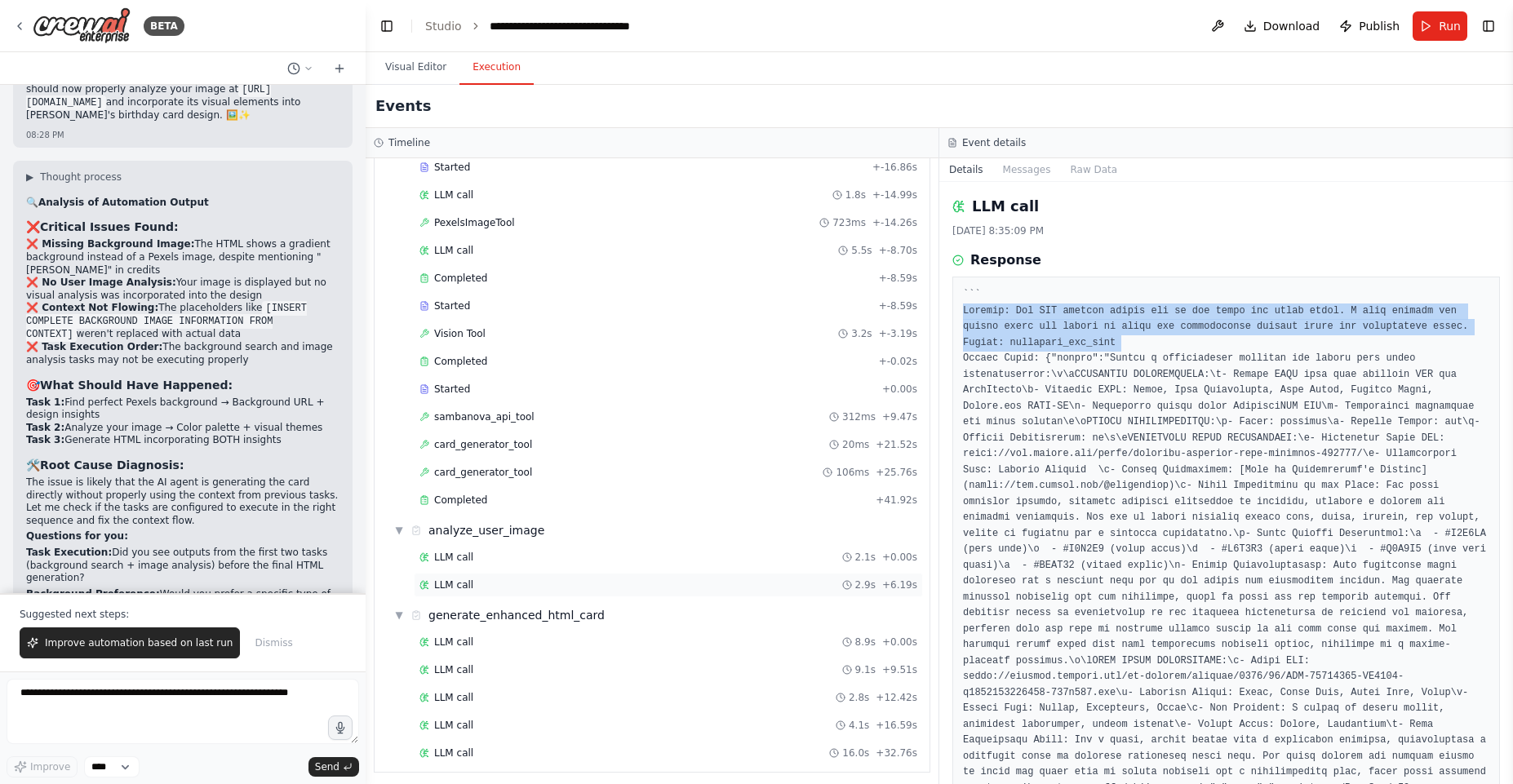
scroll to position [97, 0]
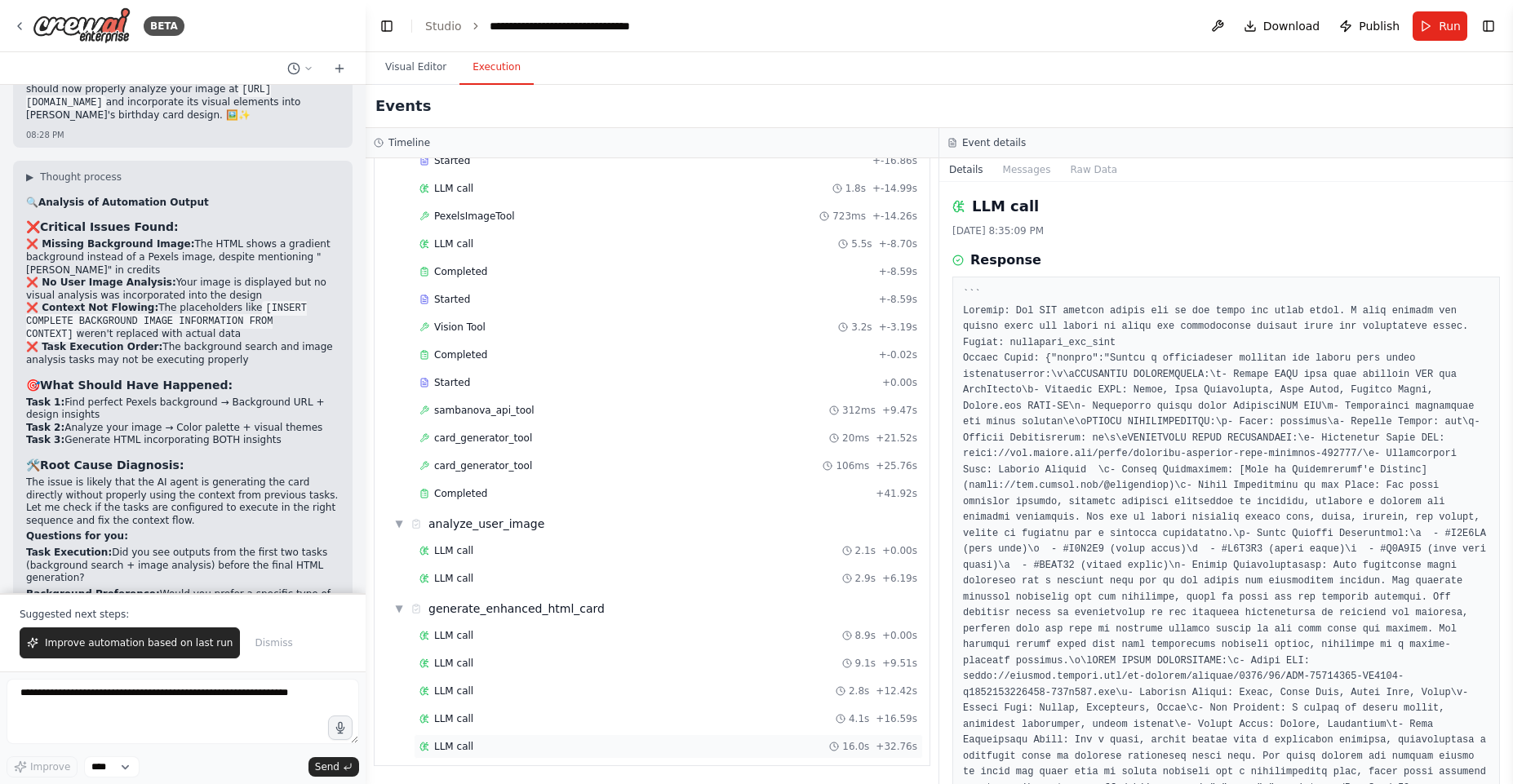
click at [502, 740] on div "LLM call 16.0s + 32.76s" at bounding box center [668, 746] width 498 height 13
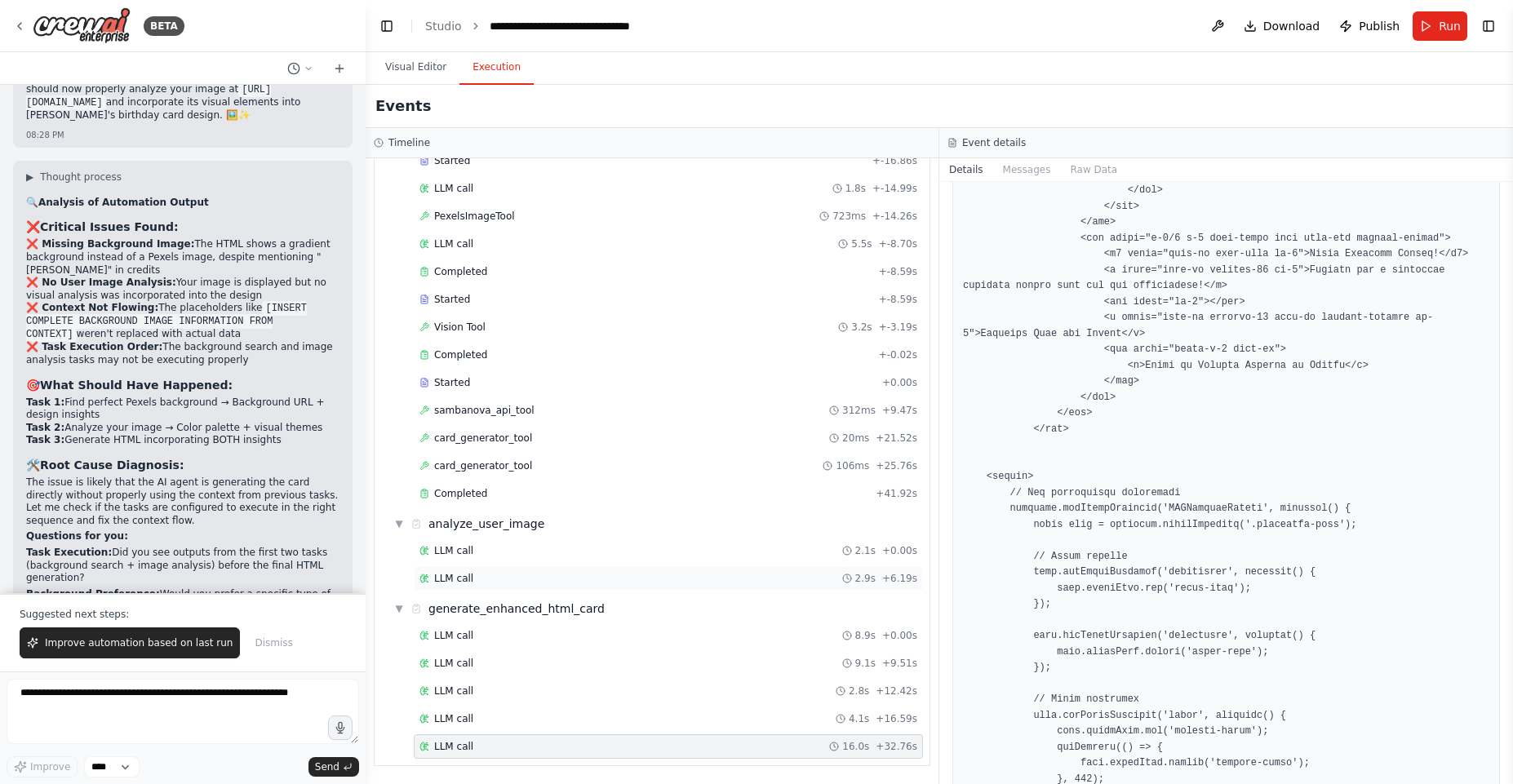
scroll to position [1076, 0]
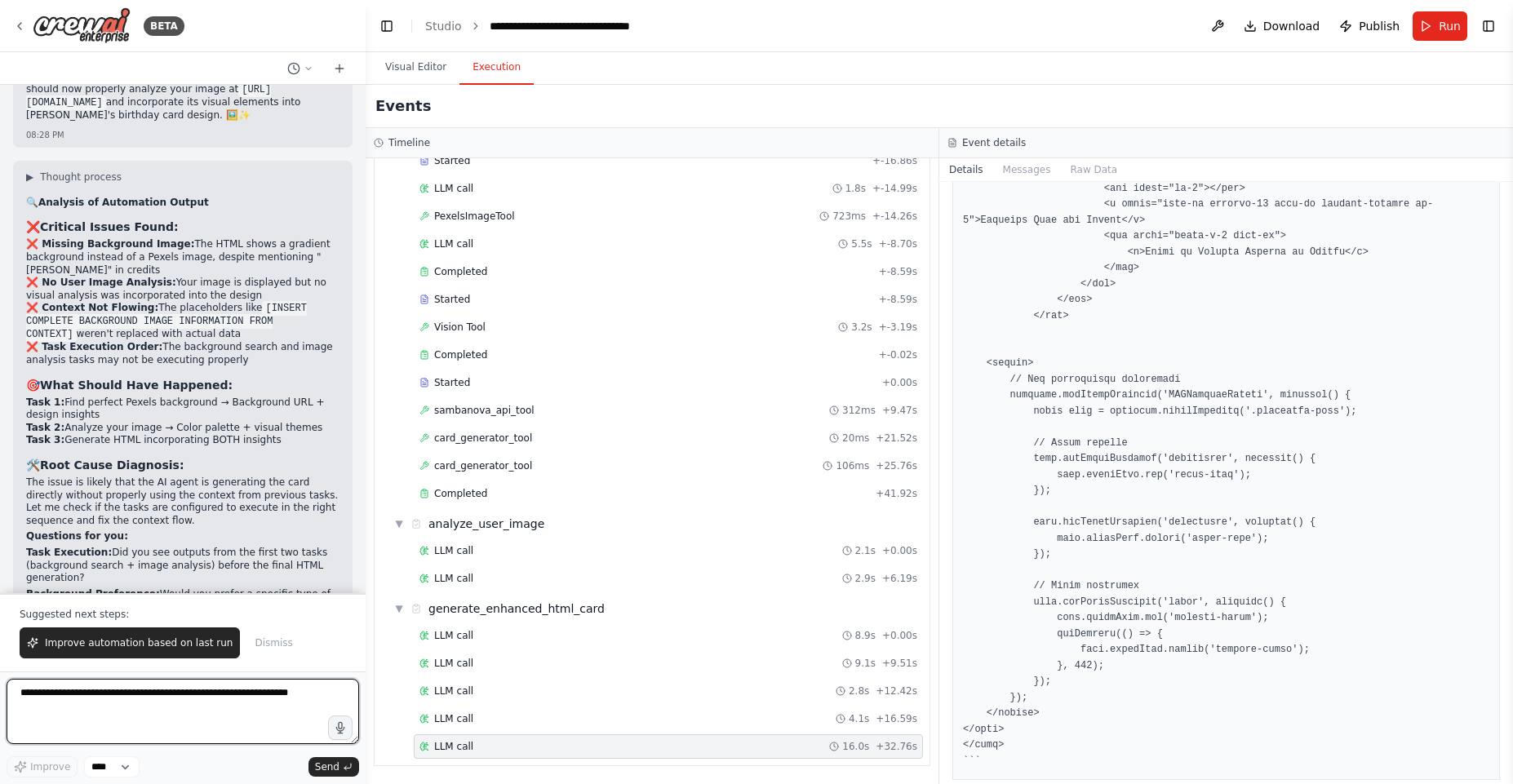
click at [247, 687] on textarea at bounding box center [183, 711] width 353 height 66
paste textarea "**********"
type textarea "**********"
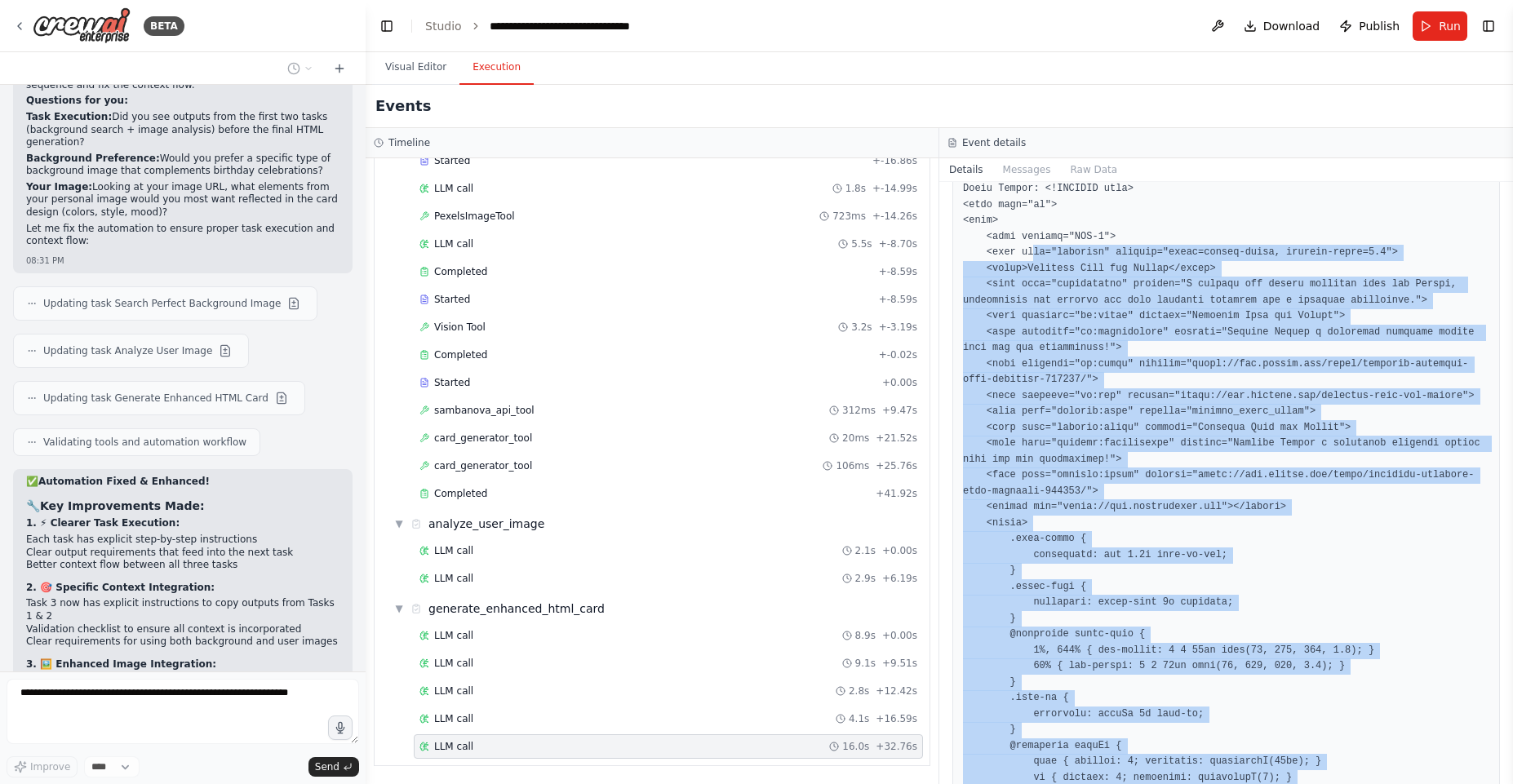
scroll to position [0, 0]
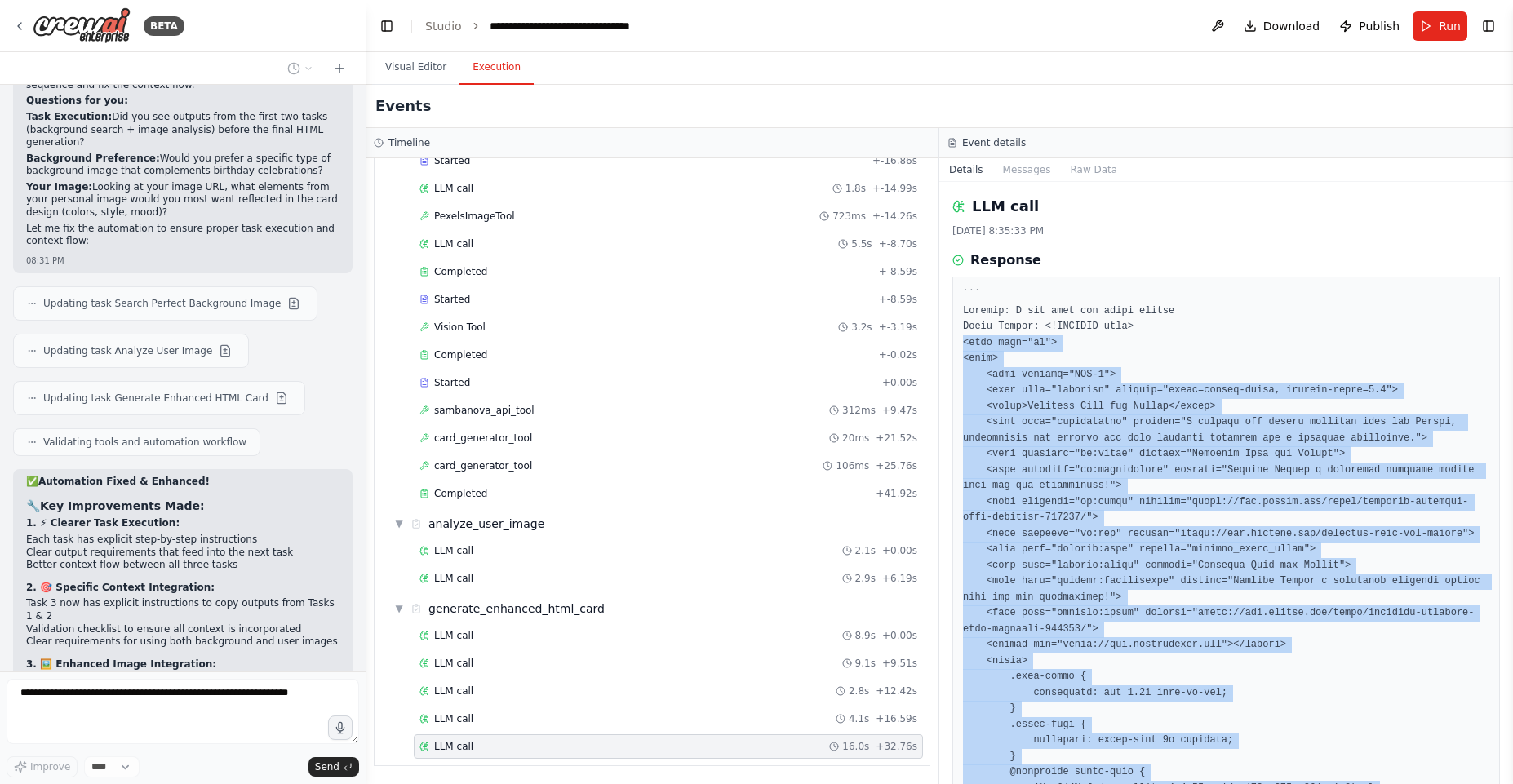
drag, startPoint x: 1033, startPoint y: 746, endPoint x: 959, endPoint y: 346, distance: 406.8
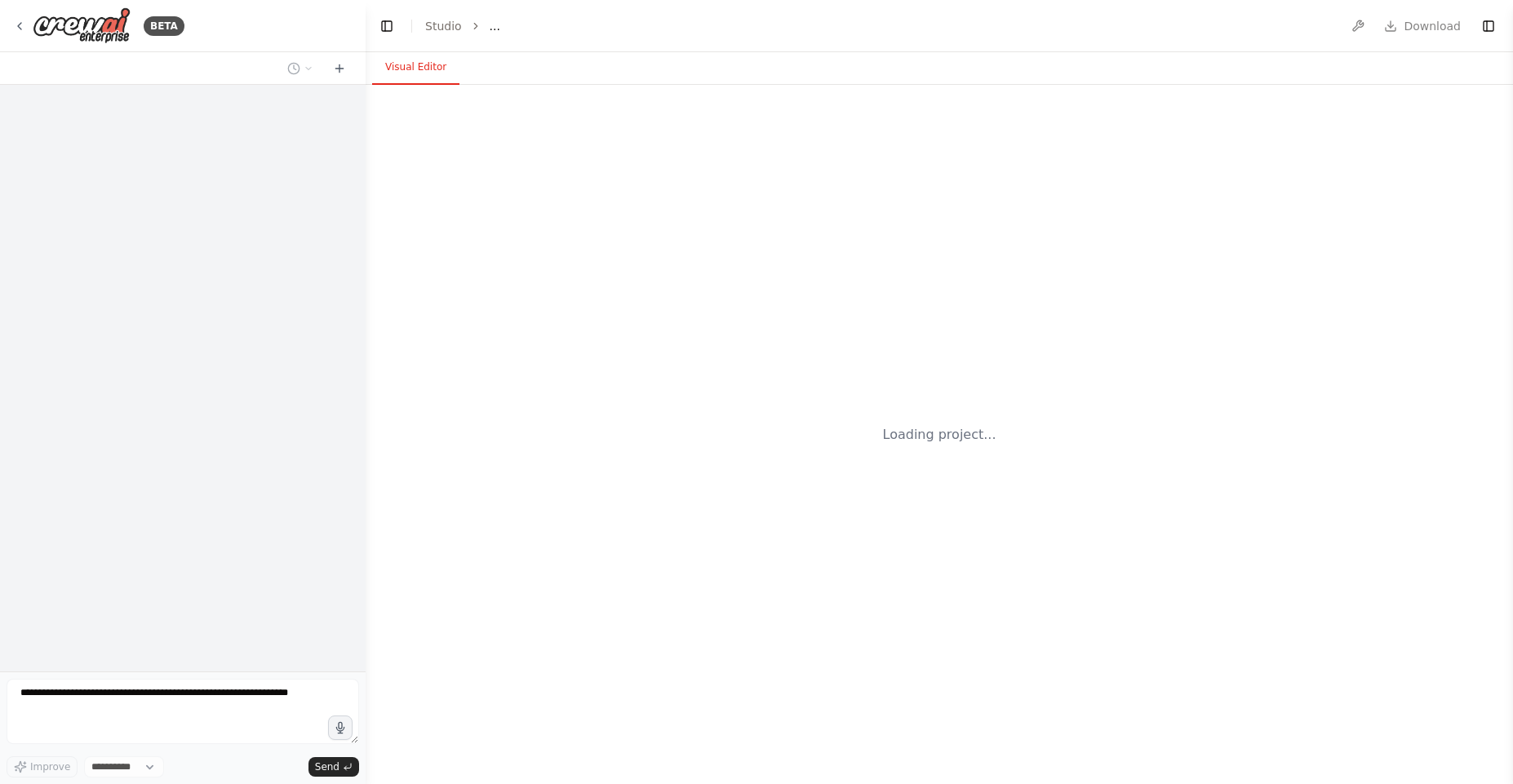
select select "****"
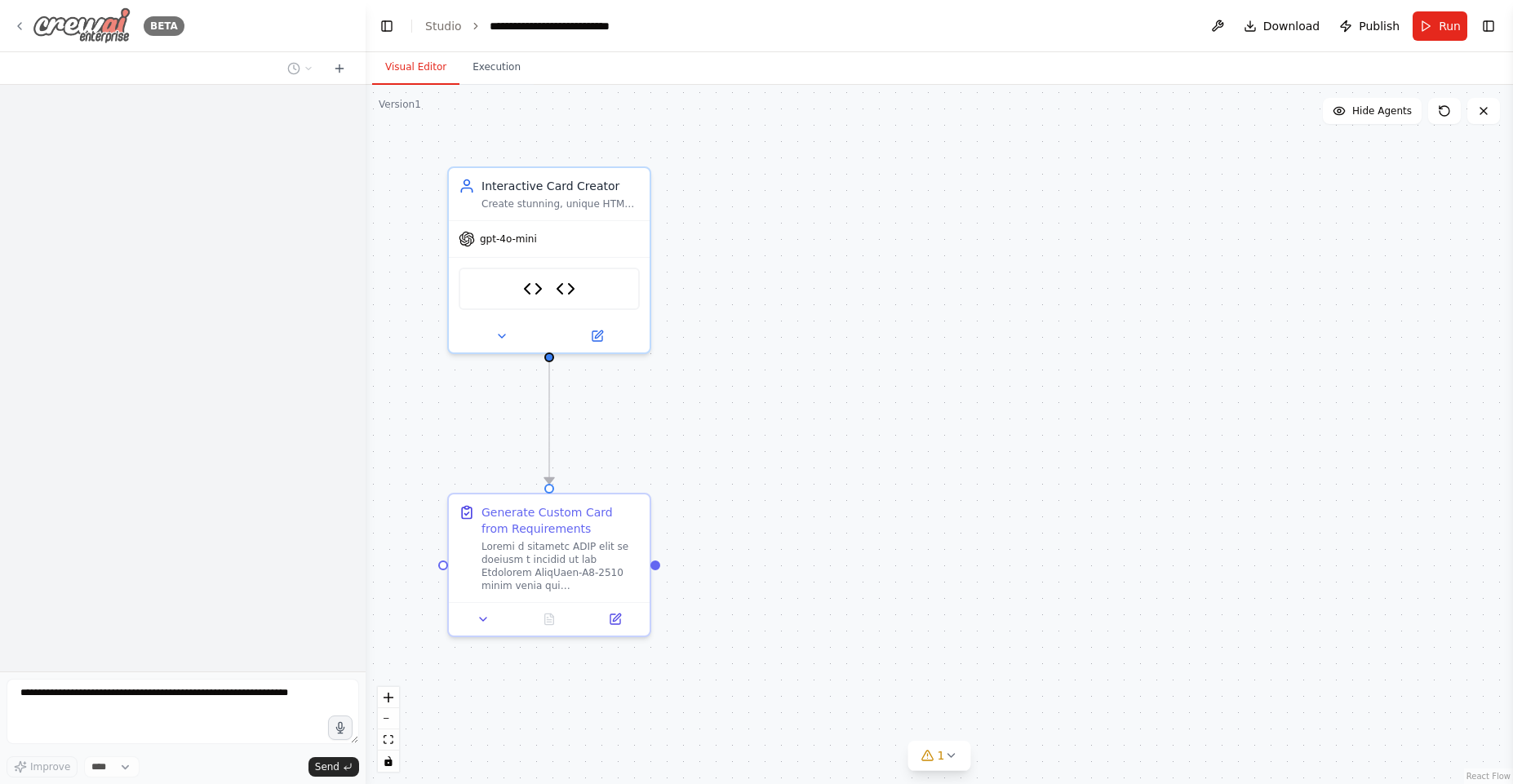
click at [21, 28] on icon at bounding box center [19, 26] width 13 height 13
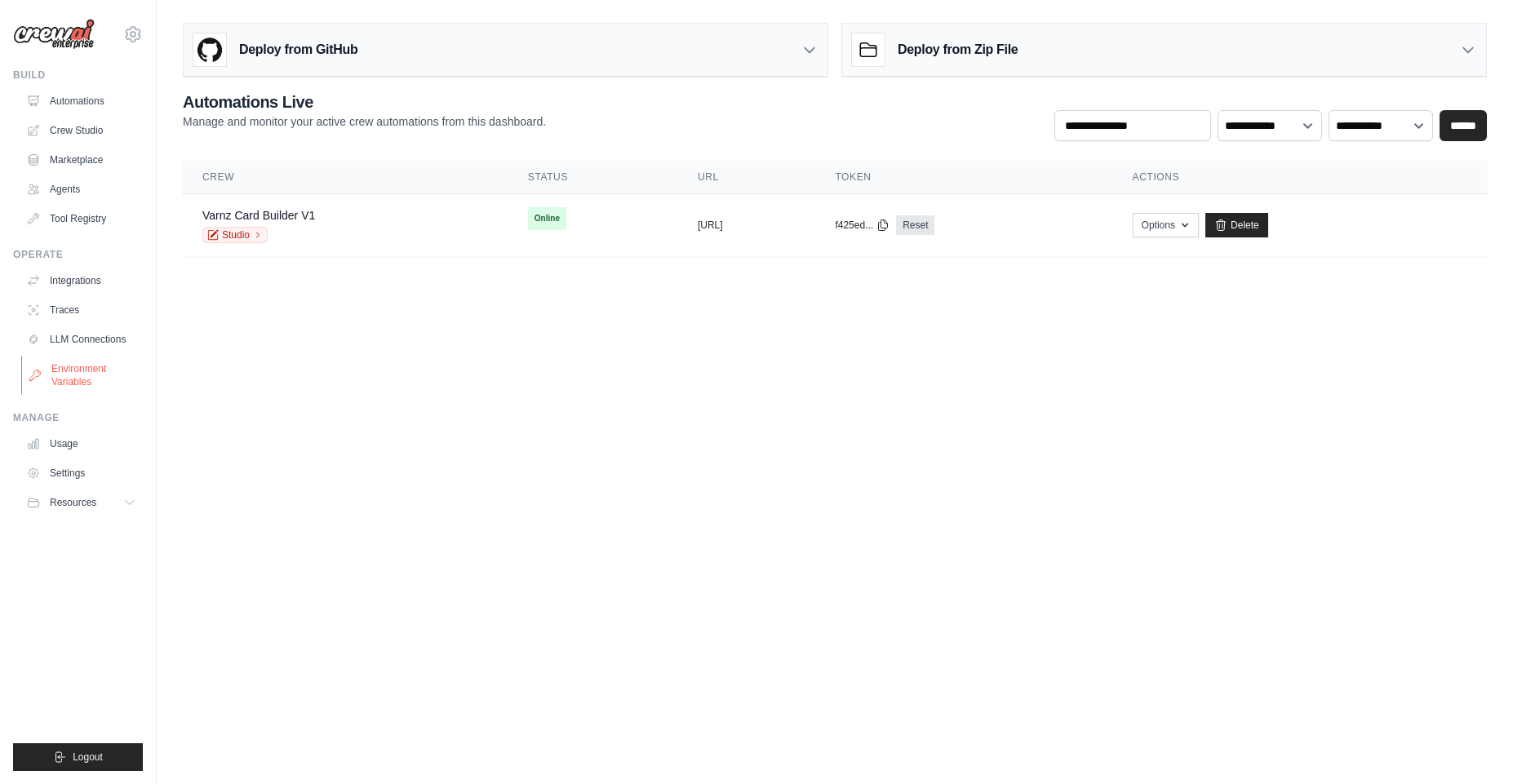
click at [98, 371] on link "Environment Variables" at bounding box center [82, 375] width 123 height 39
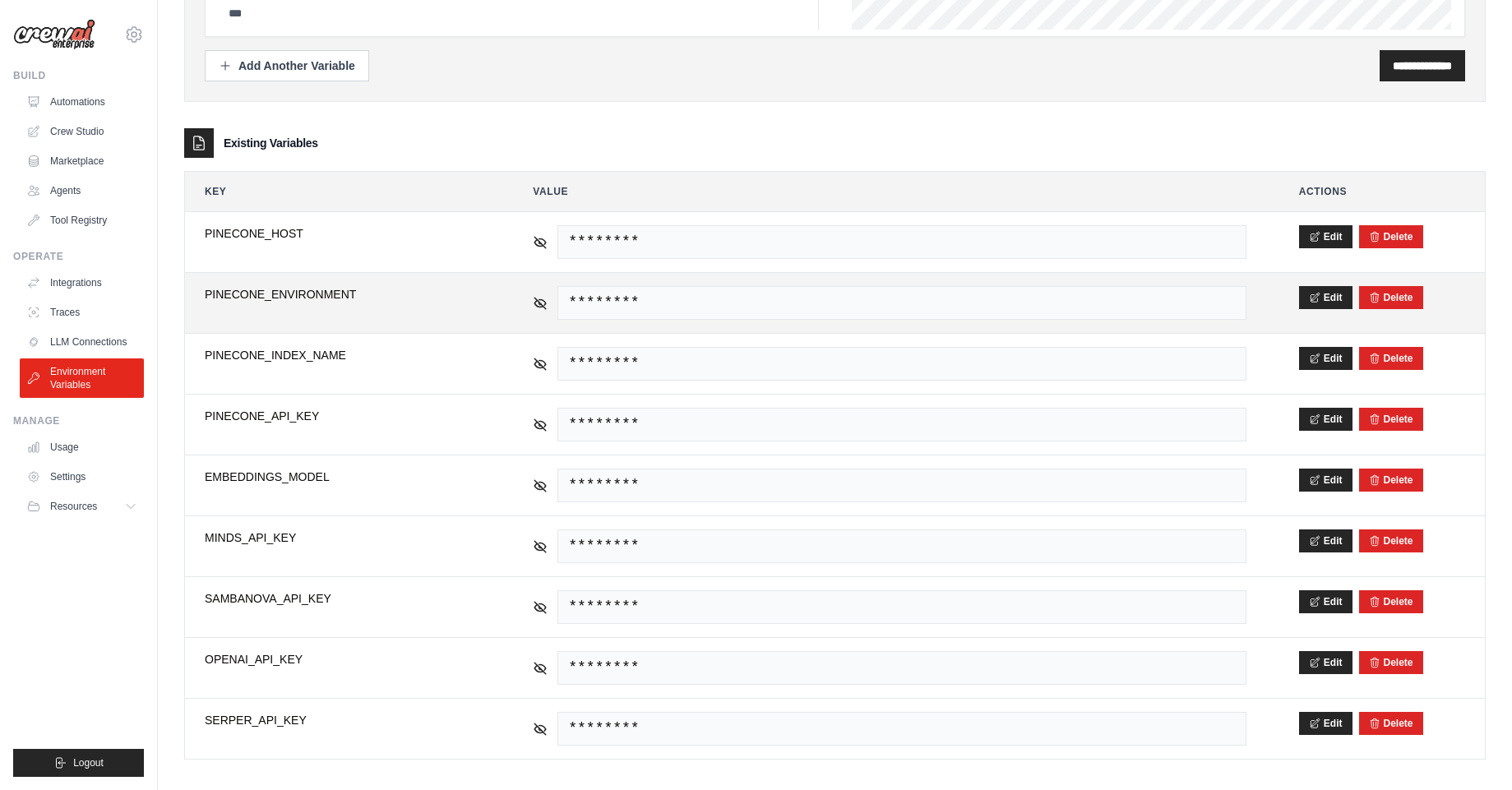
scroll to position [152, 0]
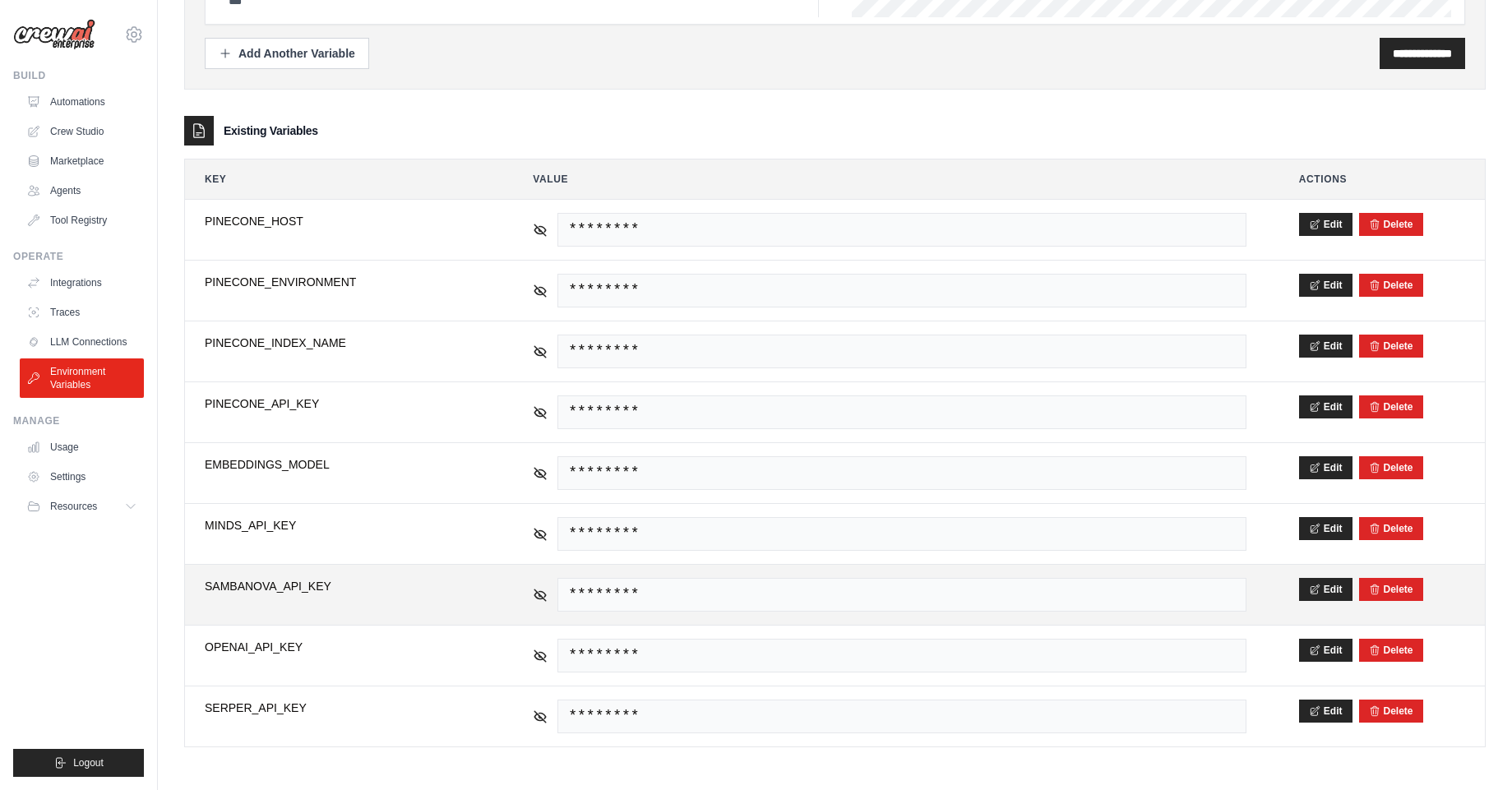
click at [527, 599] on td "********" at bounding box center [890, 595] width 753 height 60
click at [540, 598] on icon at bounding box center [540, 594] width 15 height 15
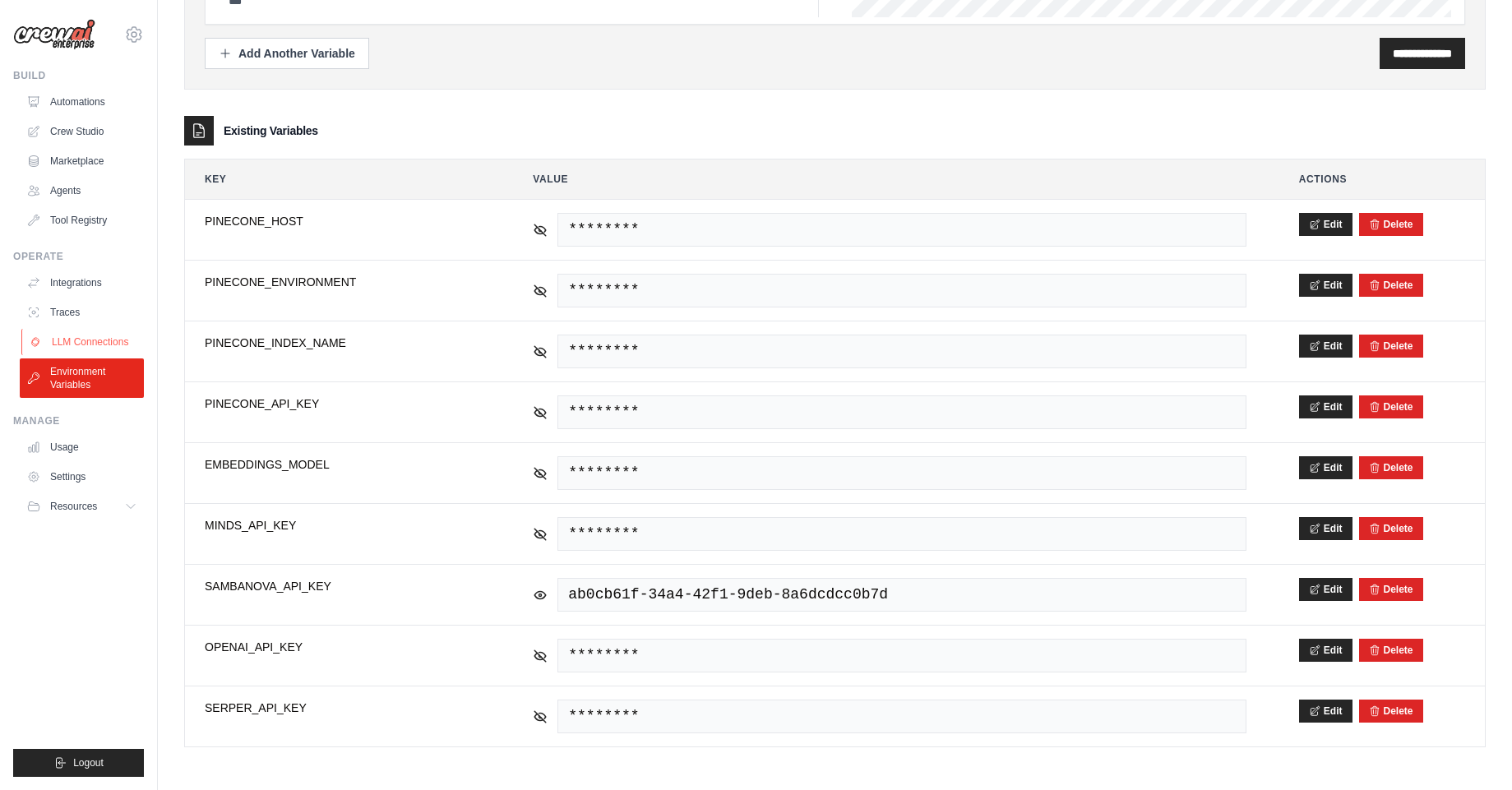
click at [64, 338] on link "LLM Connections" at bounding box center [83, 341] width 124 height 26
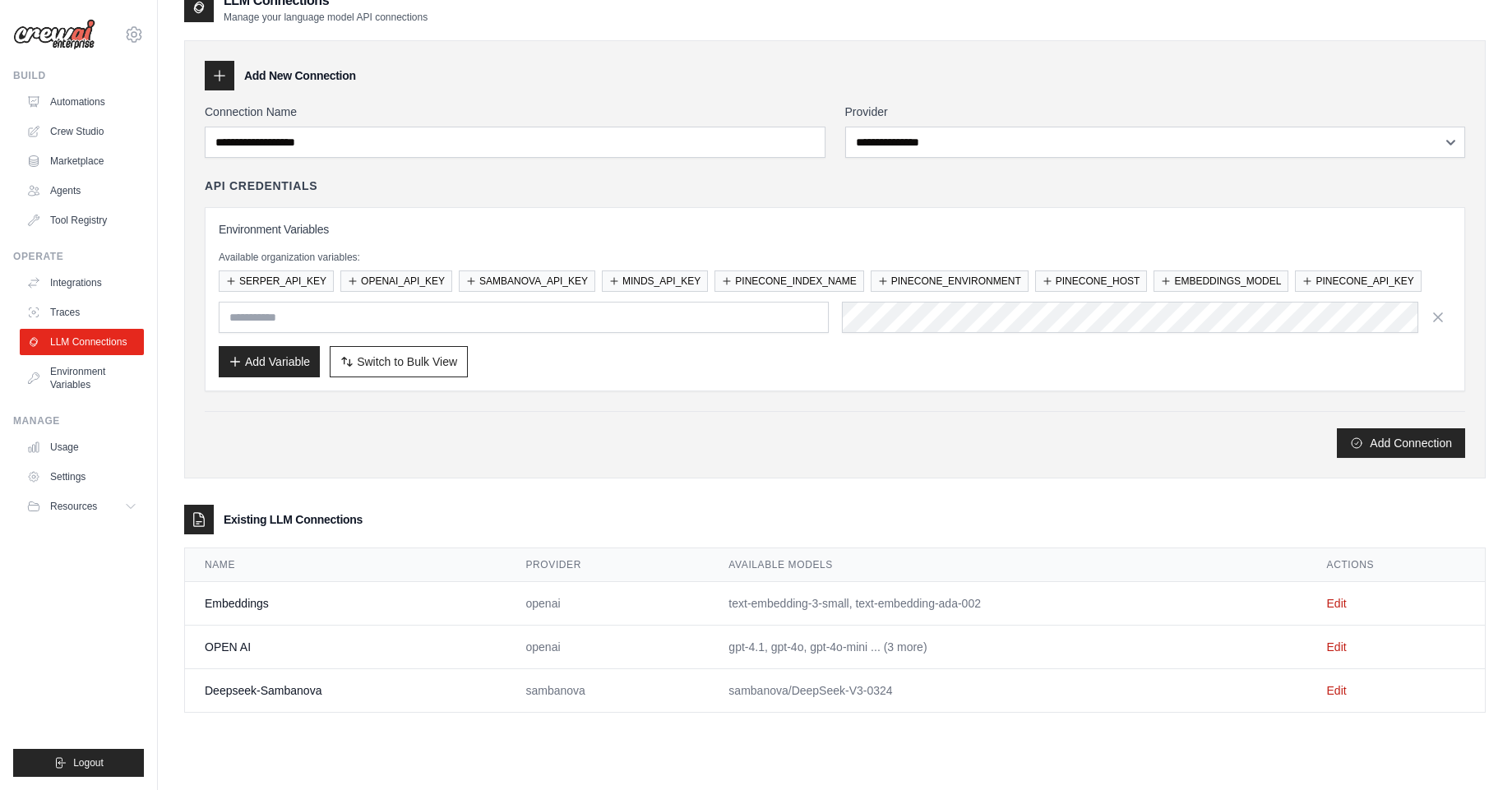
scroll to position [33, 0]
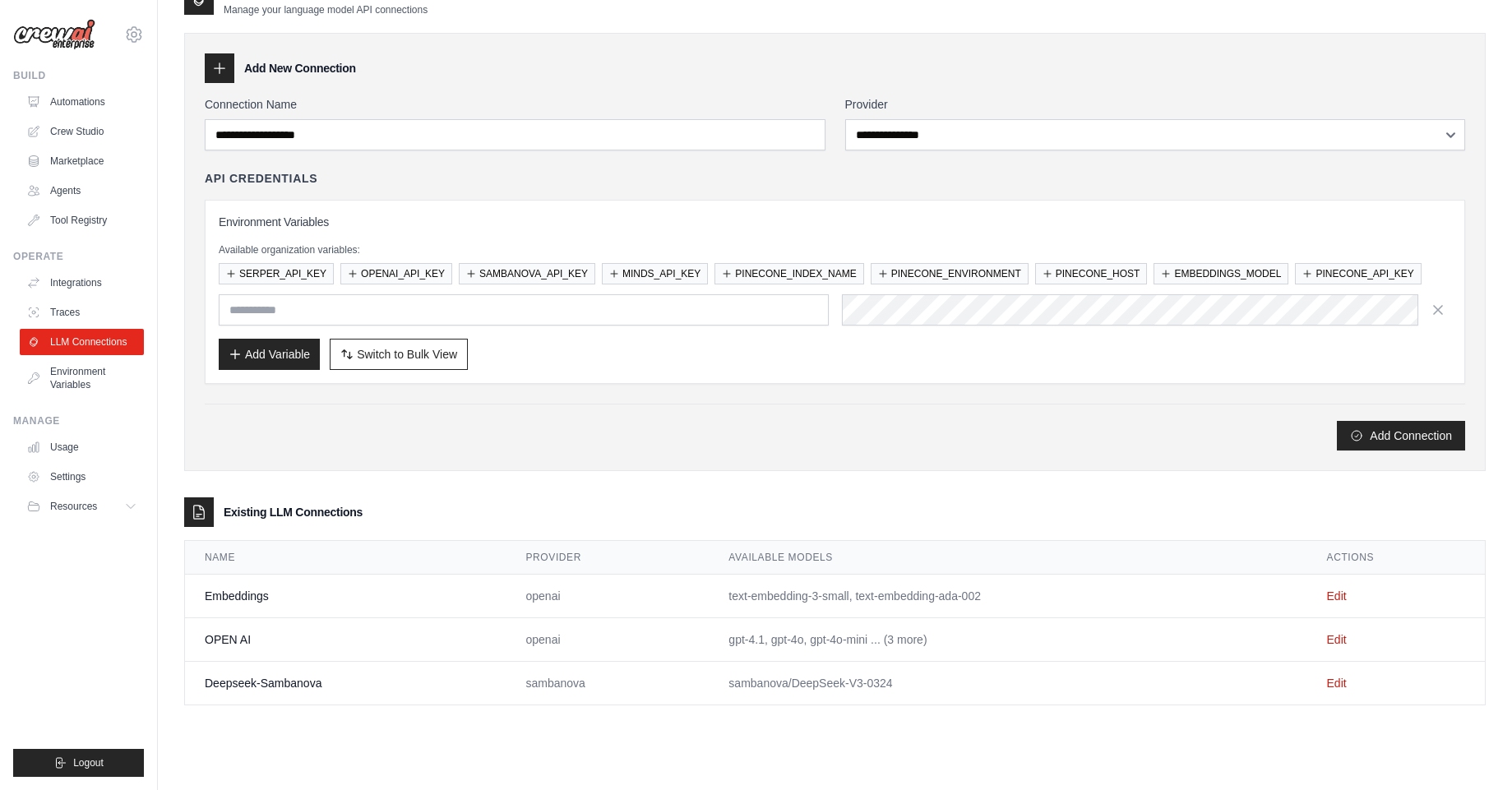
click at [755, 686] on td "sambanova/DeepSeek-V3-0324" at bounding box center [1007, 683] width 597 height 44
click at [898, 683] on td "sambanova/DeepSeek-V3-0324" at bounding box center [1007, 683] width 597 height 44
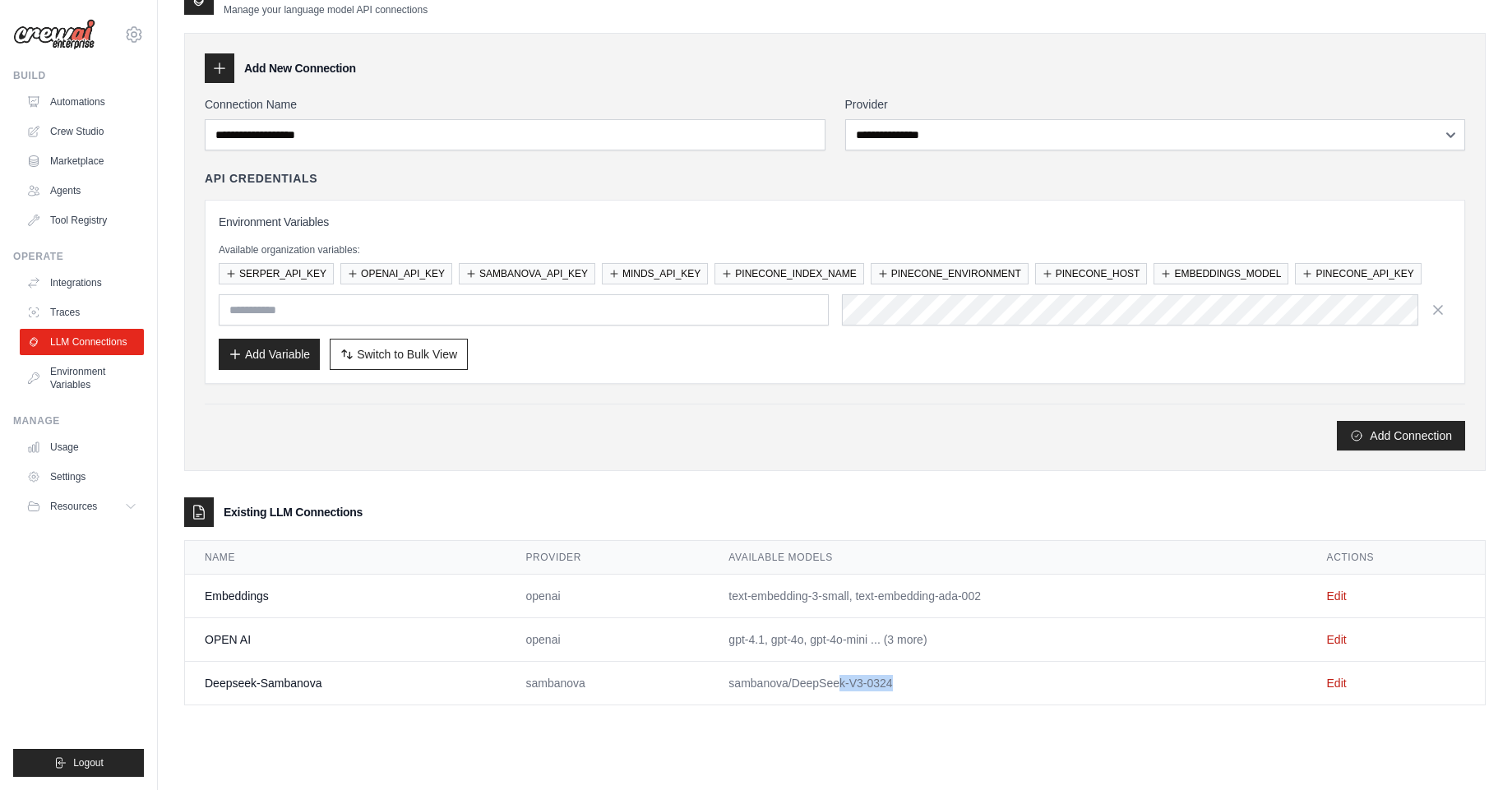
click at [898, 683] on td "sambanova/DeepSeek-V3-0324" at bounding box center [1007, 683] width 597 height 44
click at [1332, 682] on link "Edit" at bounding box center [1337, 683] width 20 height 13
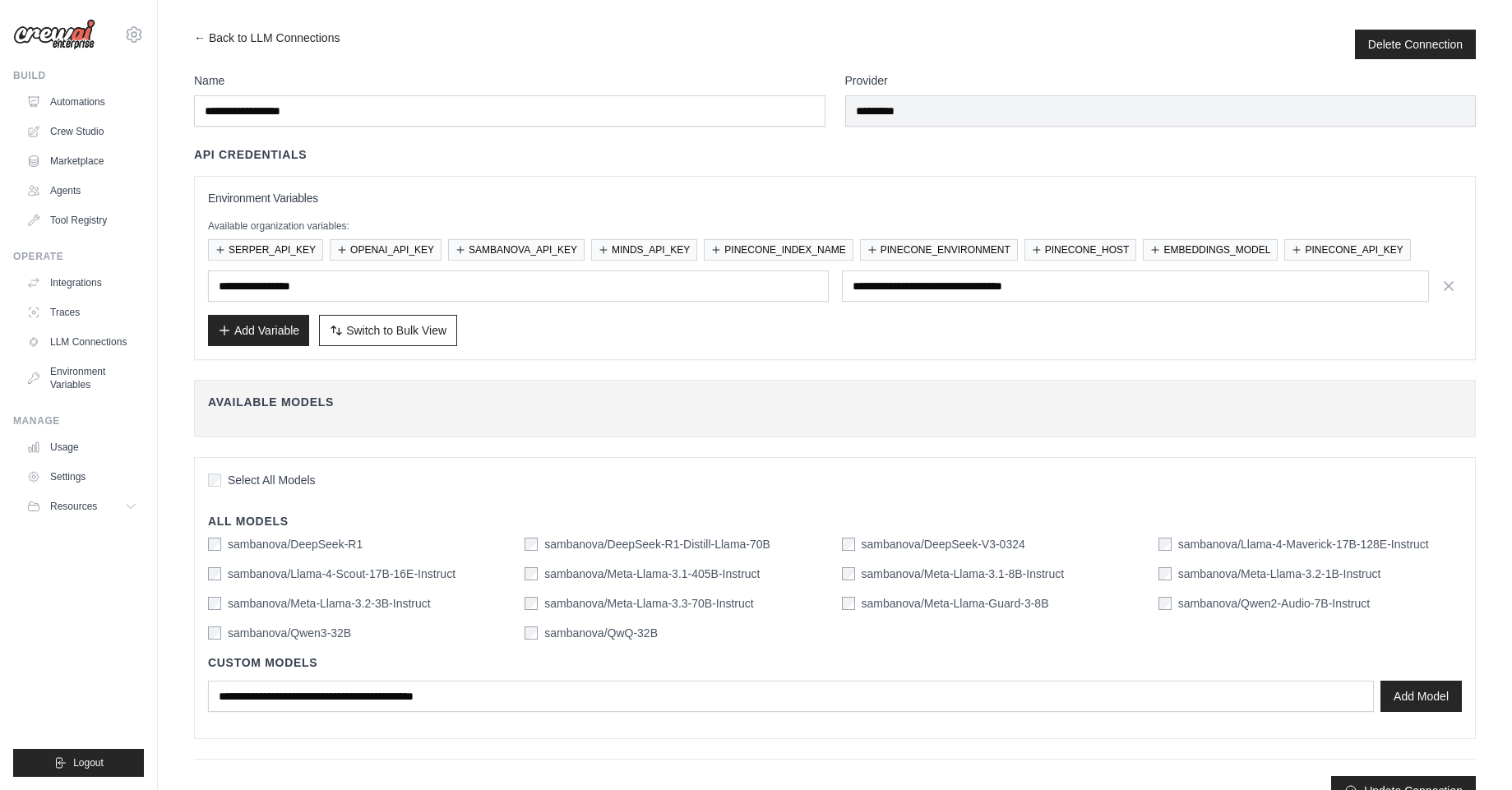
click at [267, 547] on label "sambanova/DeepSeek-R1" at bounding box center [295, 544] width 135 height 16
click at [898, 576] on label "sambanova/Meta-Llama-3.1-8B-Instruct" at bounding box center [963, 573] width 203 height 16
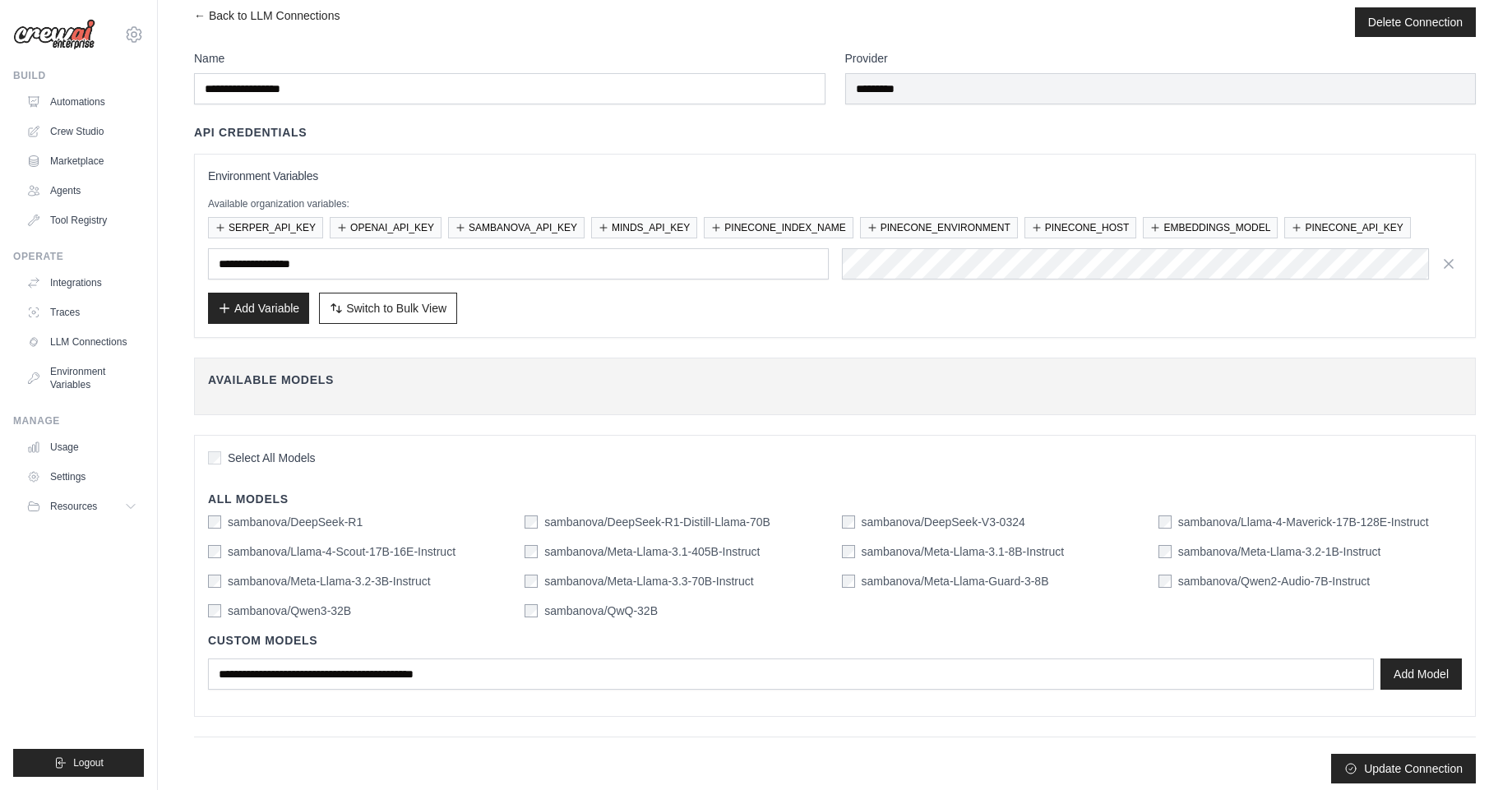
scroll to position [32, 0]
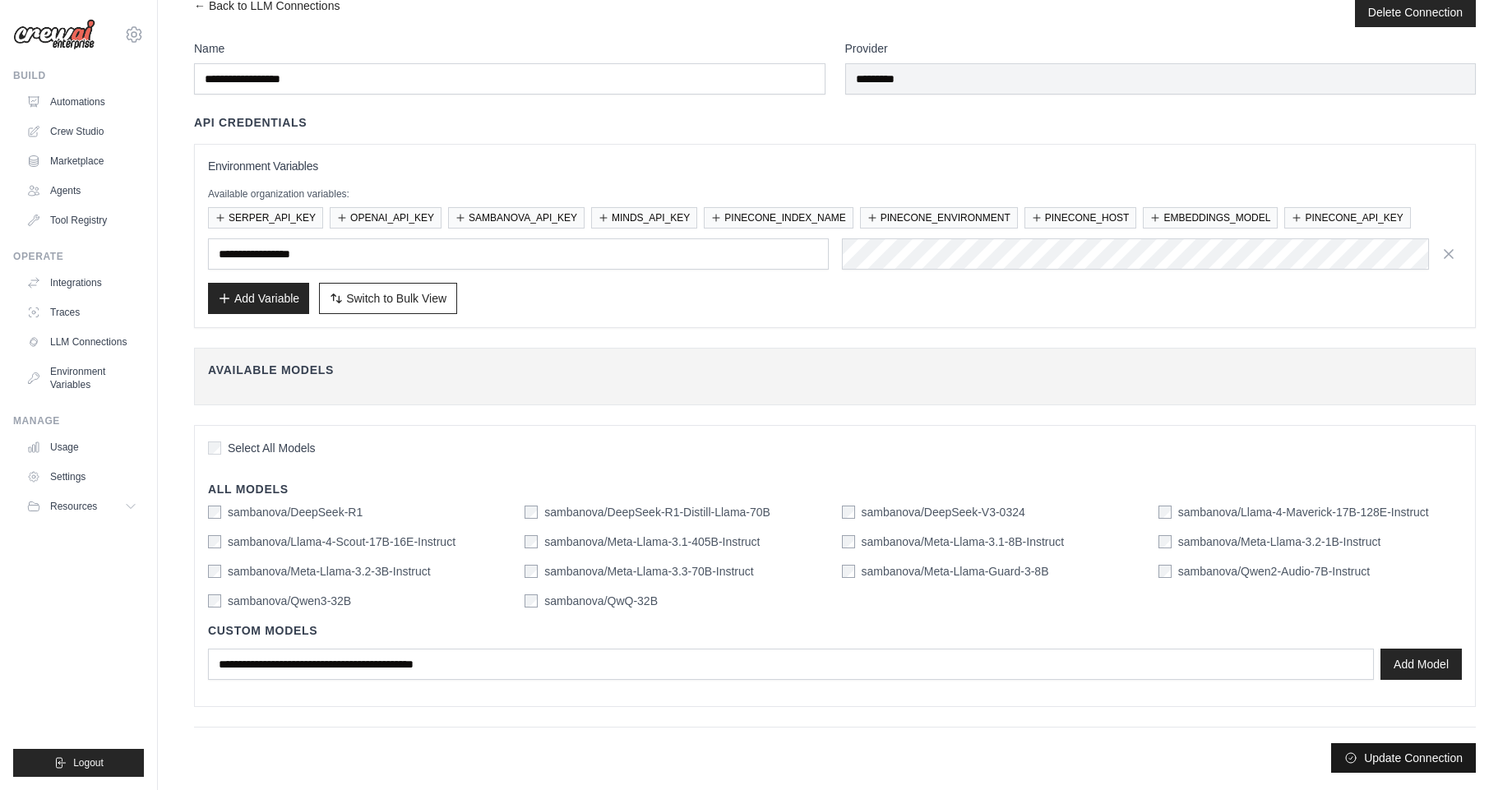
click at [1399, 756] on button "Update Connection" at bounding box center [1404, 757] width 145 height 29
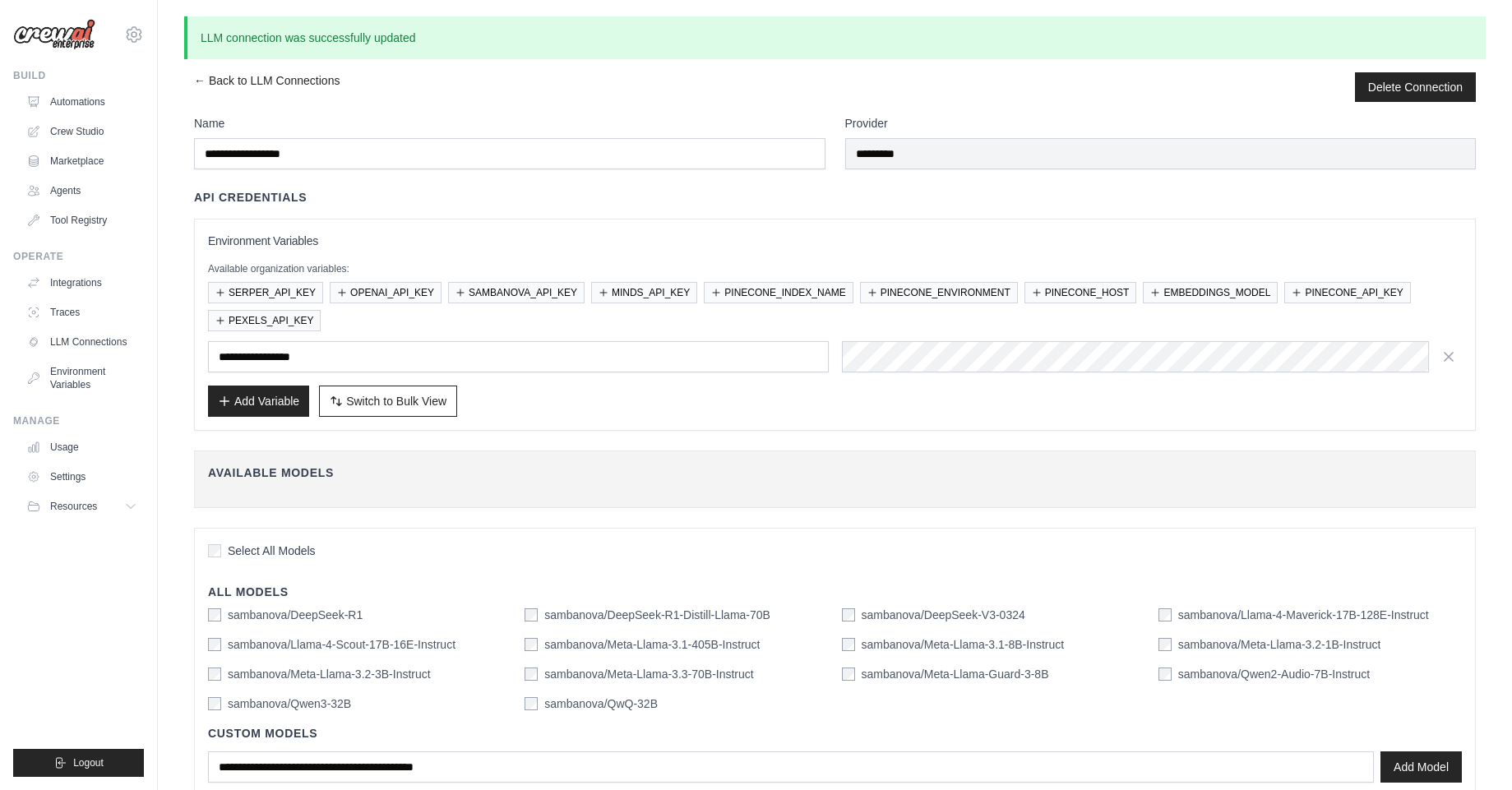
scroll to position [103, 0]
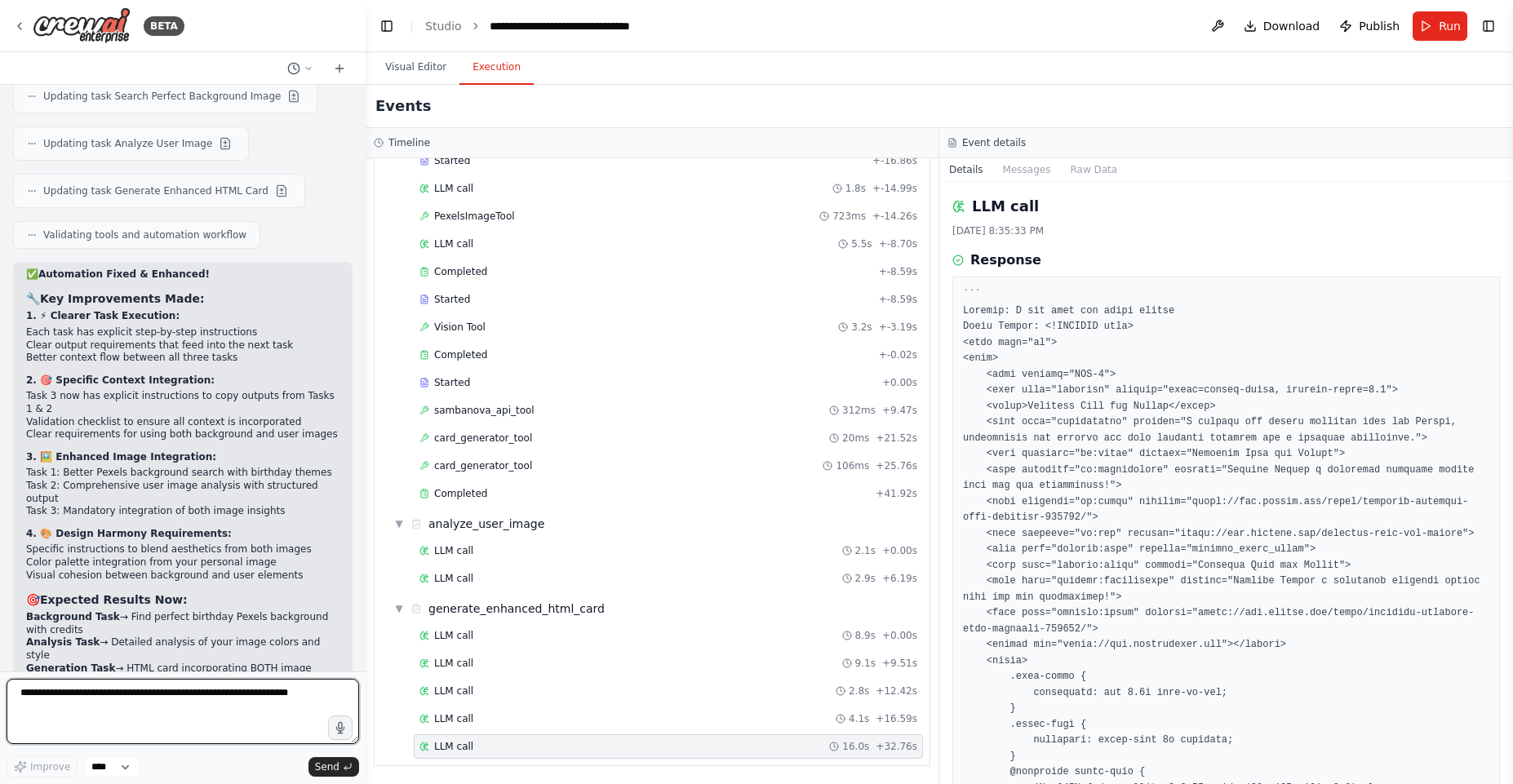
scroll to position [18844, 0]
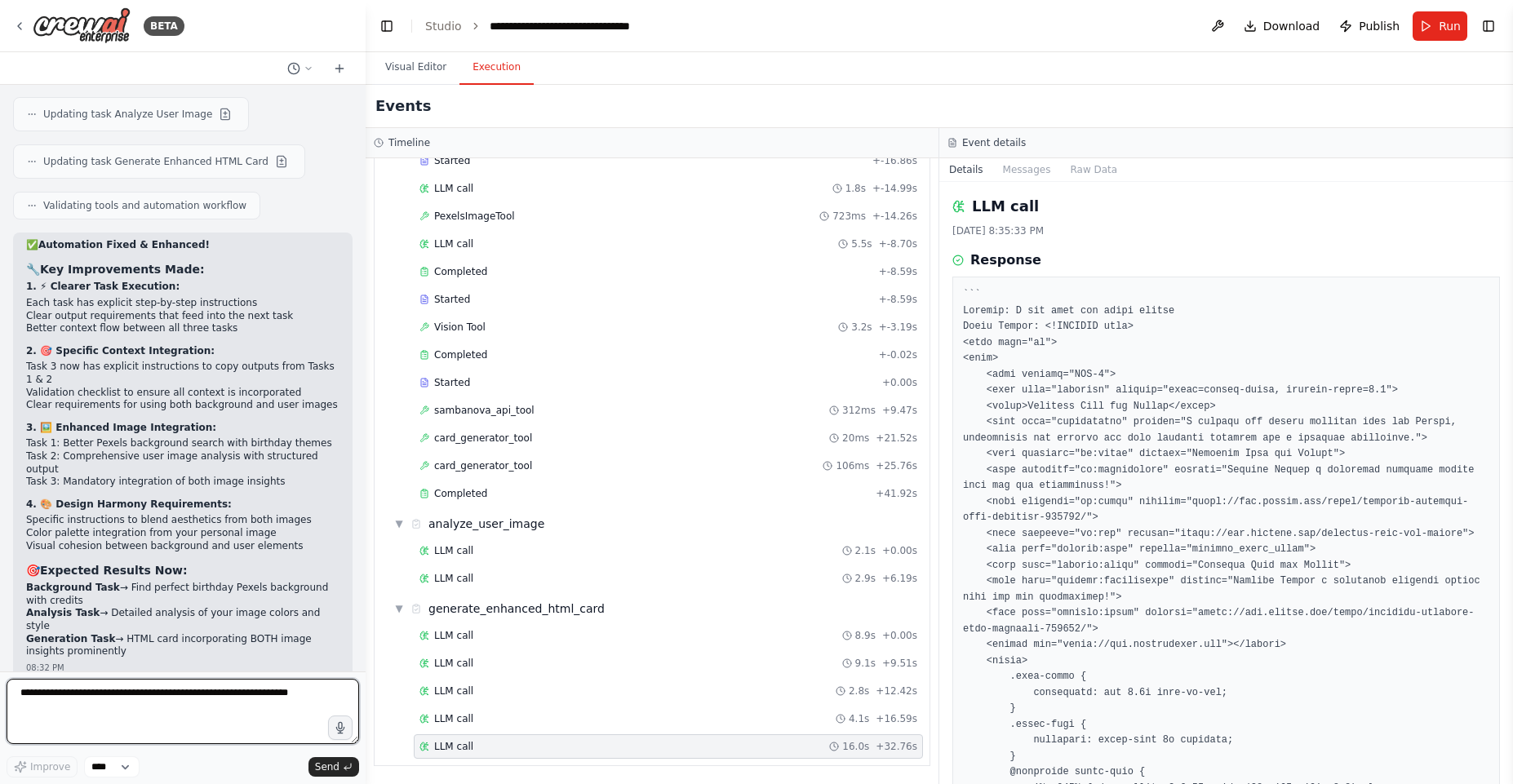
click at [234, 684] on textarea at bounding box center [183, 711] width 353 height 66
click at [214, 689] on textarea at bounding box center [183, 711] width 353 height 66
drag, startPoint x: 48, startPoint y: 581, endPoint x: 214, endPoint y: 638, distance: 175.5
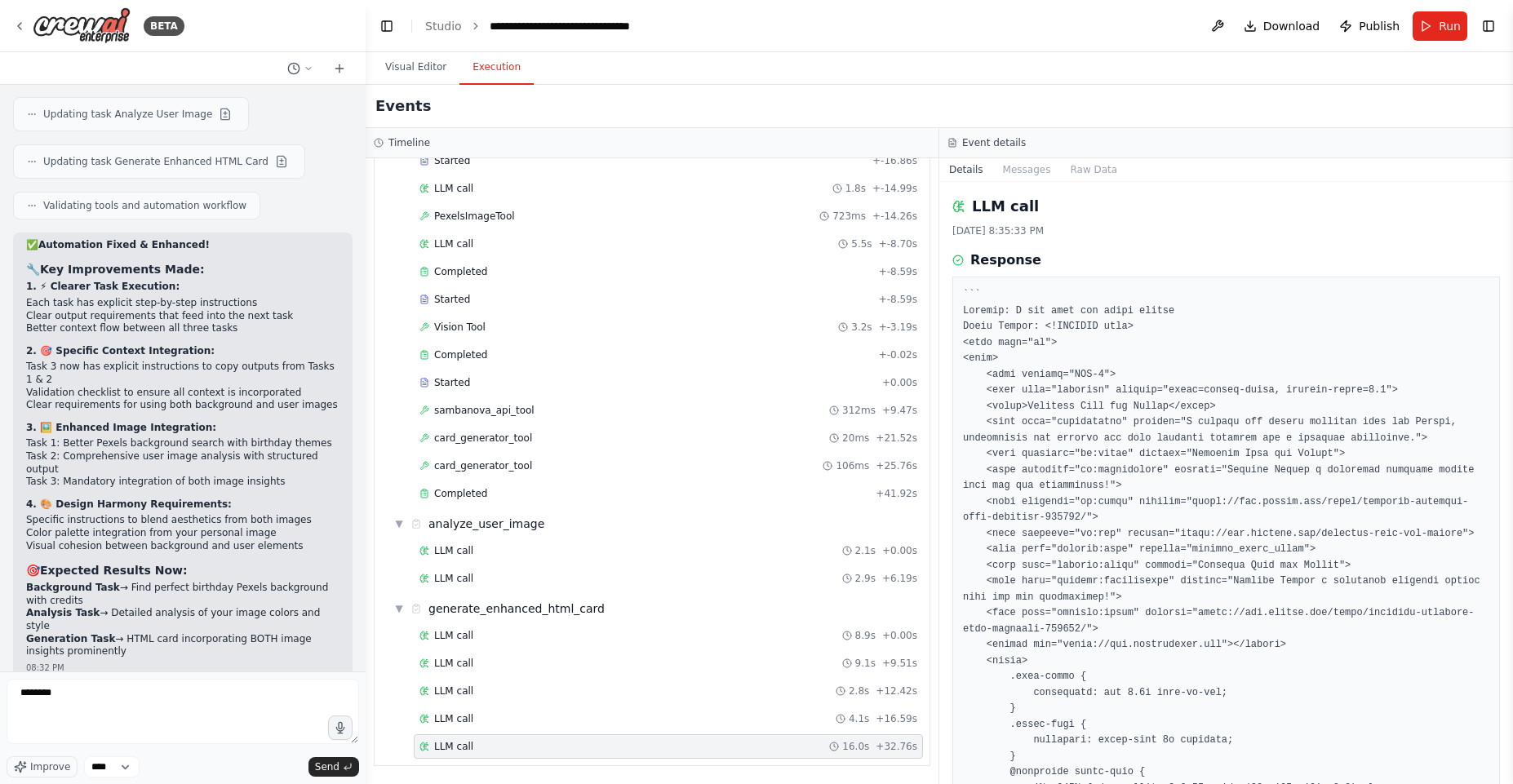
copy code "meta-llama/Meta-Llama-3.1-8B-Instruct"
click at [129, 687] on textarea "********" at bounding box center [183, 711] width 353 height 66
paste textarea "**********"
type textarea "**********"
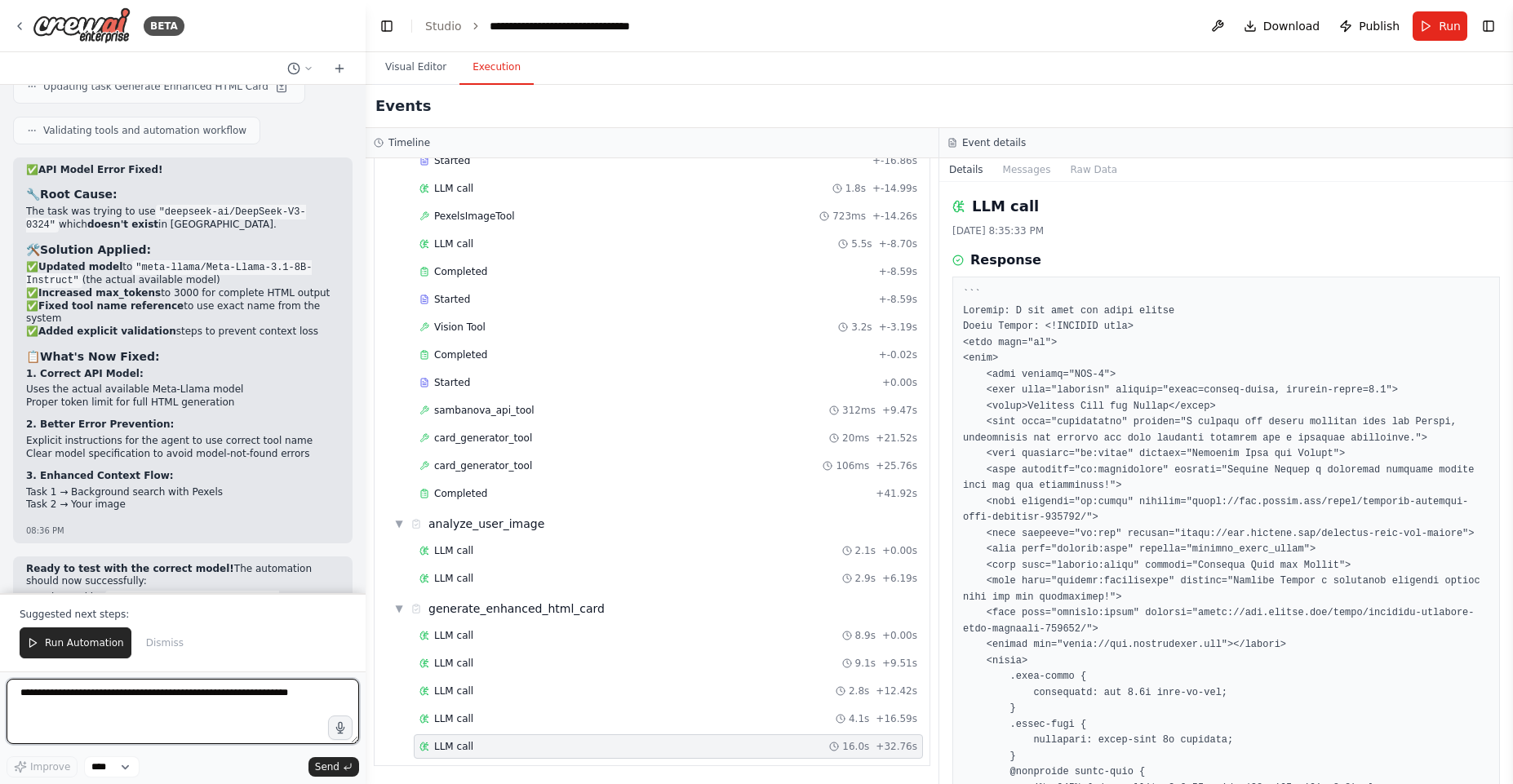
scroll to position [20159, 0]
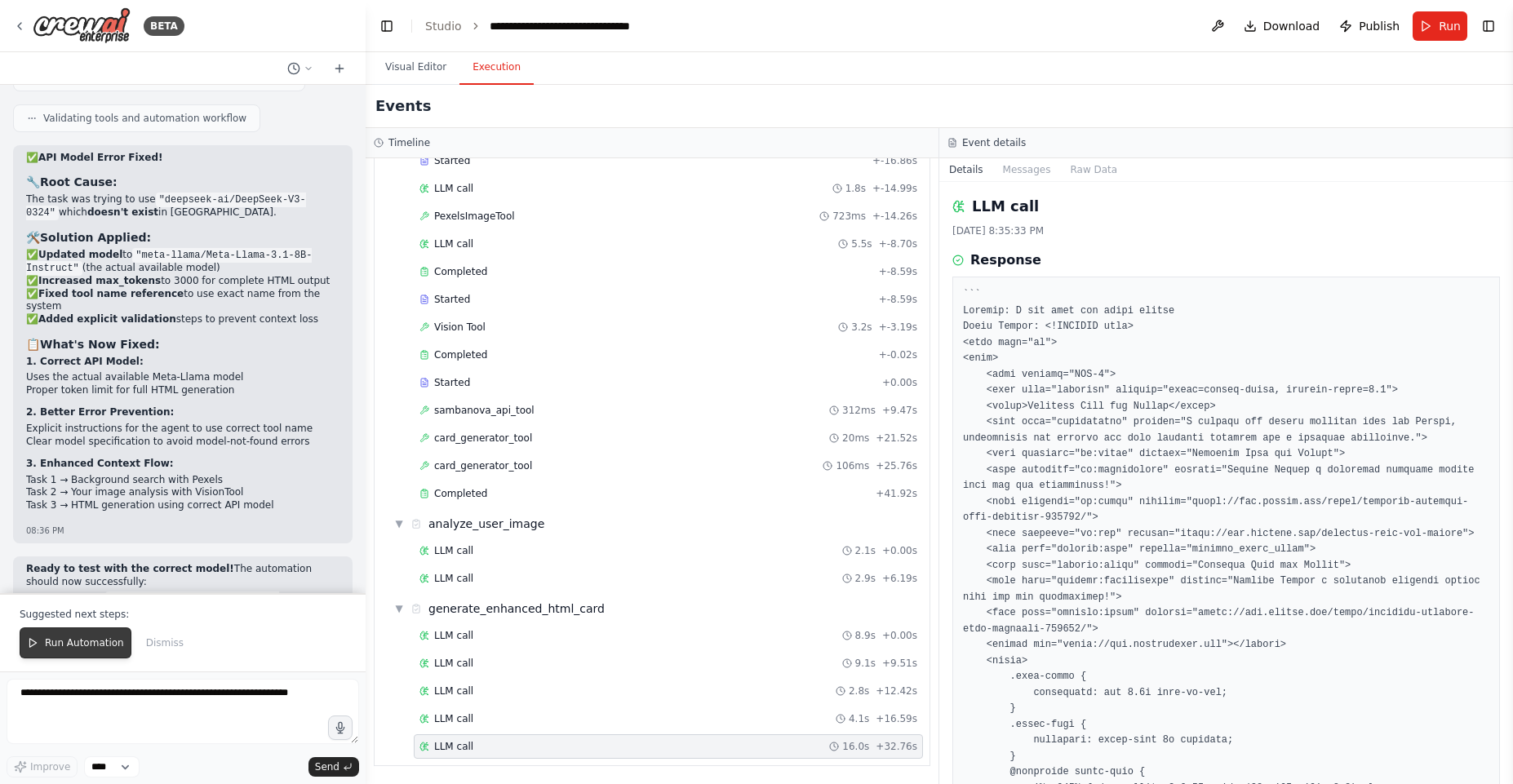
click at [89, 641] on span "Run Automation" at bounding box center [84, 642] width 79 height 13
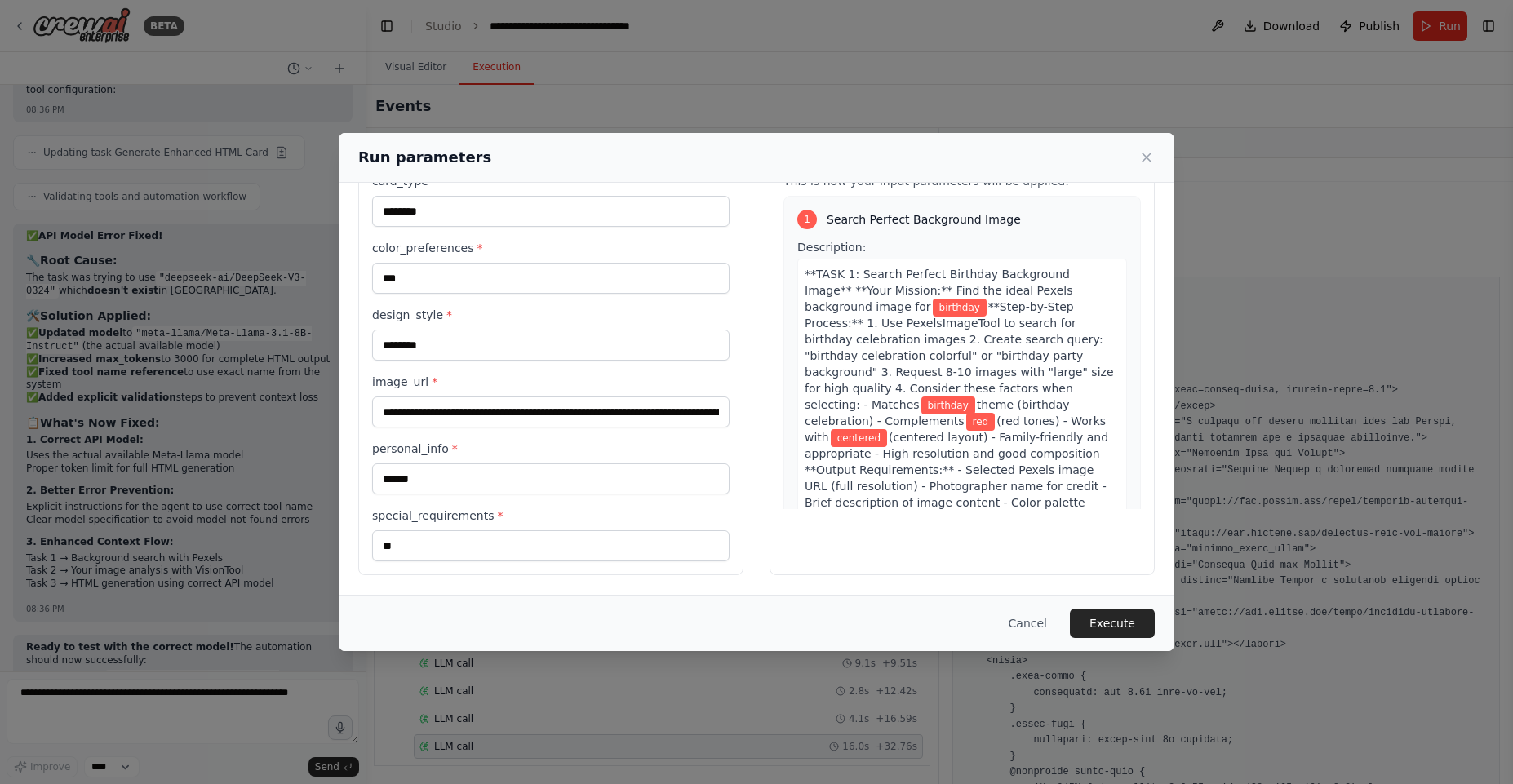
scroll to position [0, 0]
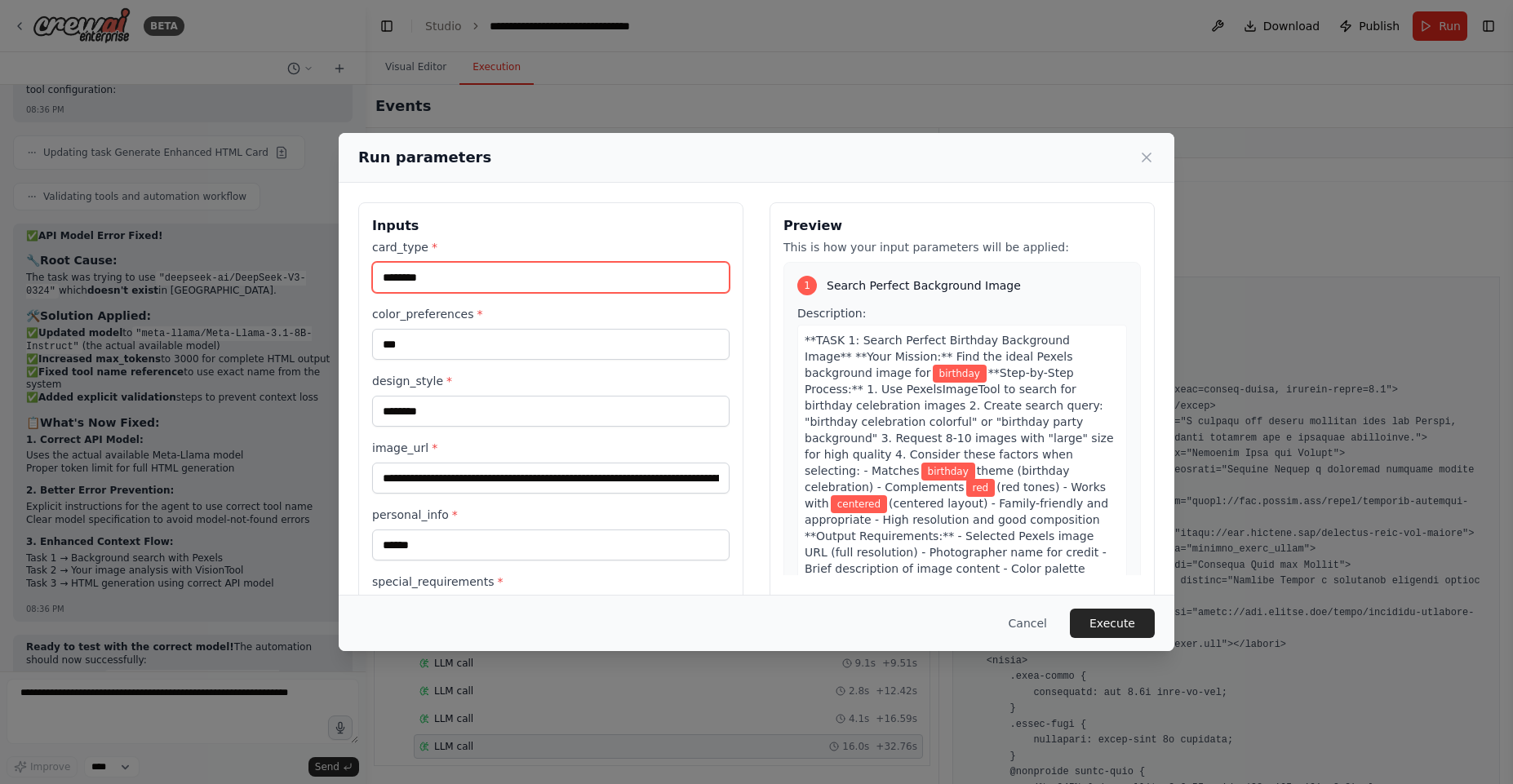
click at [407, 273] on input "********" at bounding box center [550, 277] width 357 height 31
paste input "********"
type input "********"
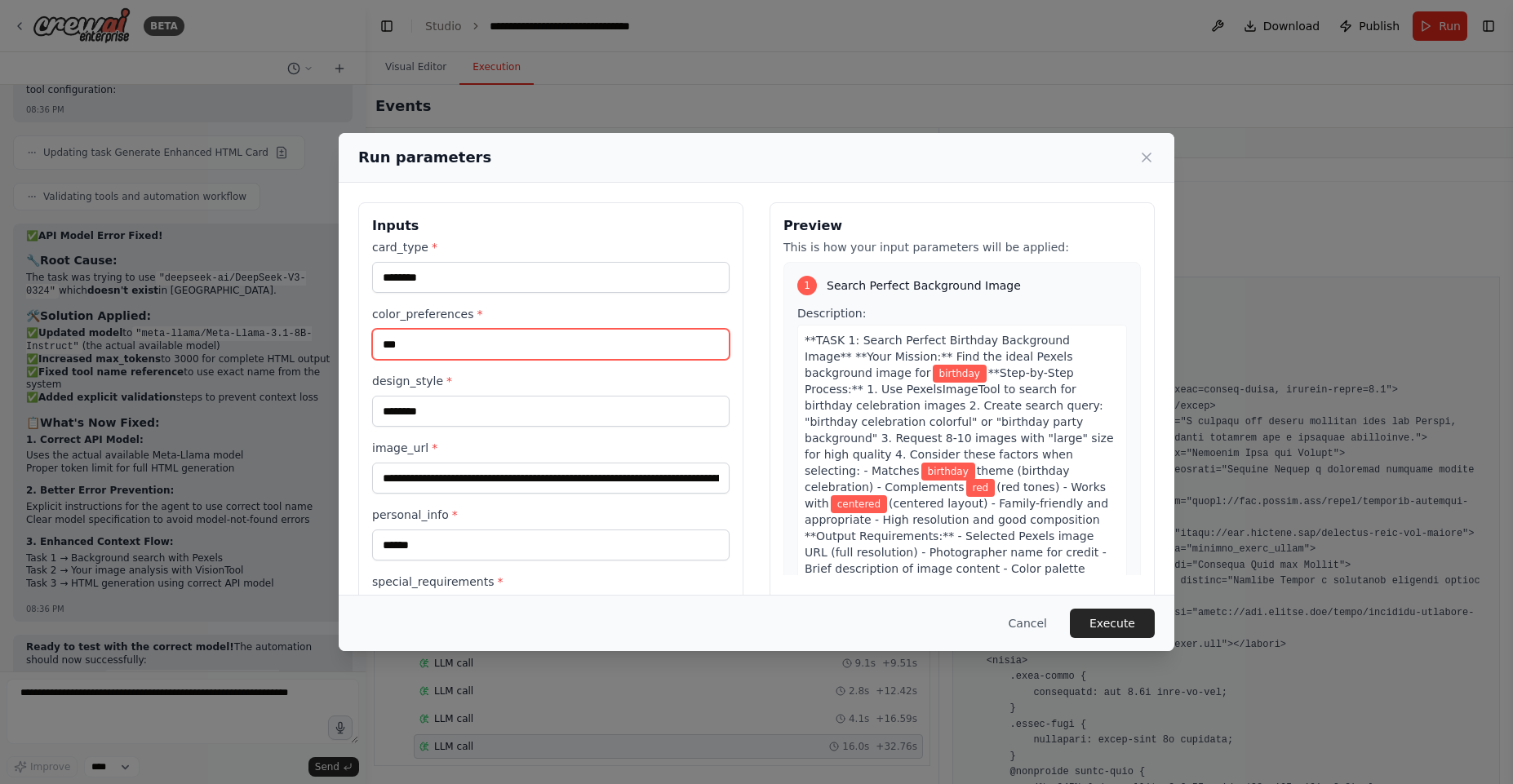
click at [425, 341] on input "***" at bounding box center [550, 344] width 357 height 31
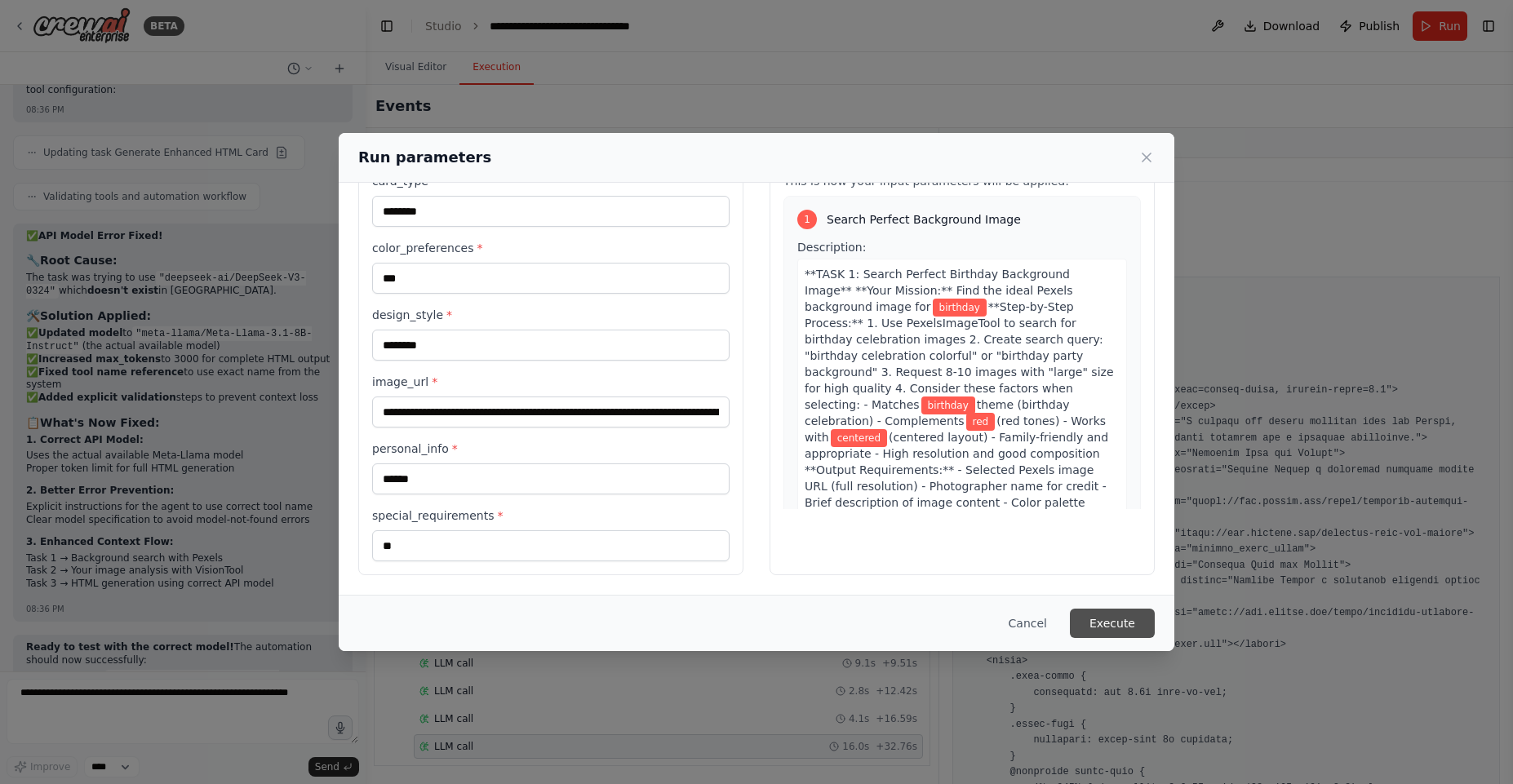
click at [1108, 627] on button "Execute" at bounding box center [1112, 623] width 85 height 29
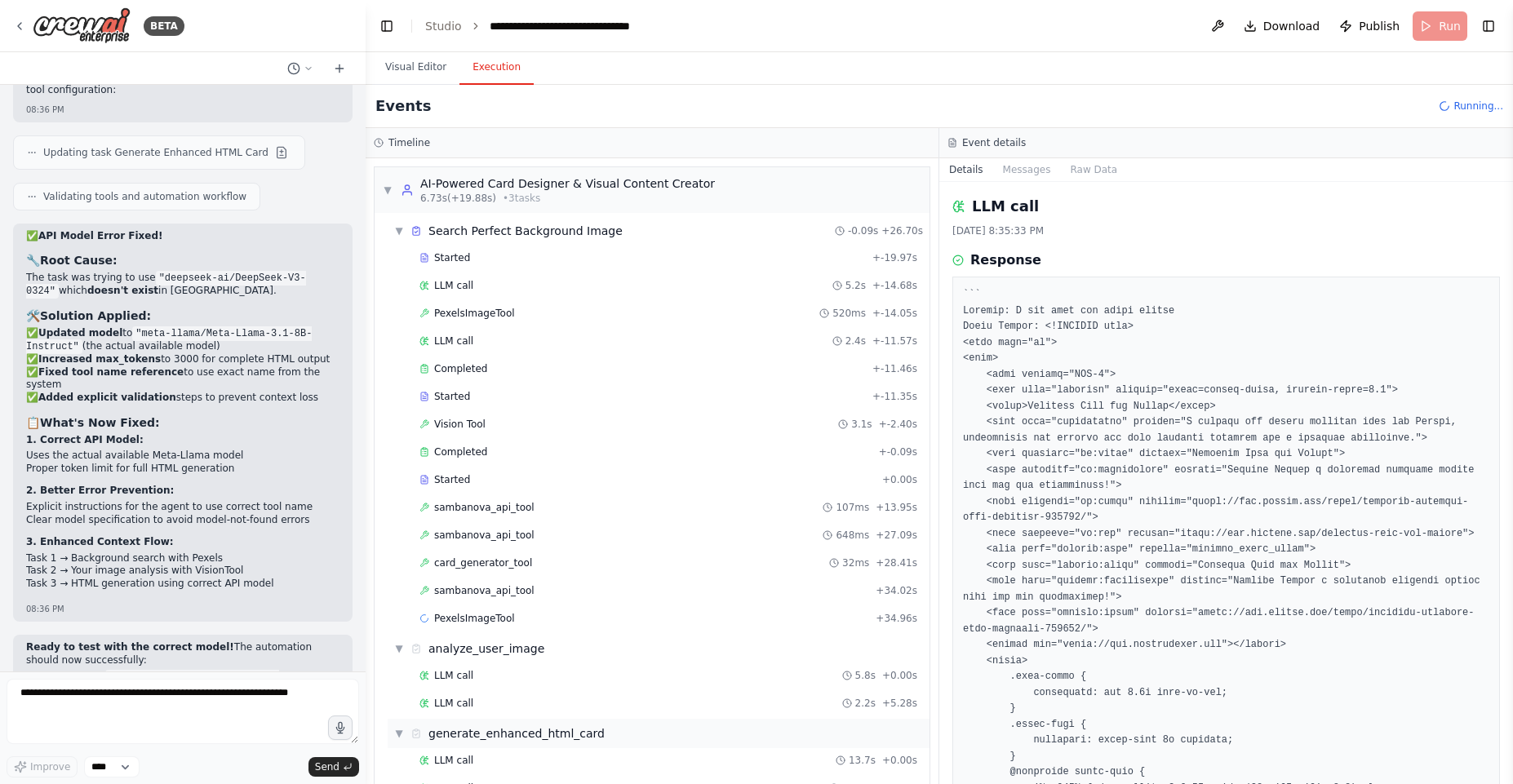
click at [476, 723] on div "▼ generate_enhanced_html_card" at bounding box center [658, 733] width 542 height 29
click at [472, 260] on div "Started" at bounding box center [643, 258] width 447 height 13
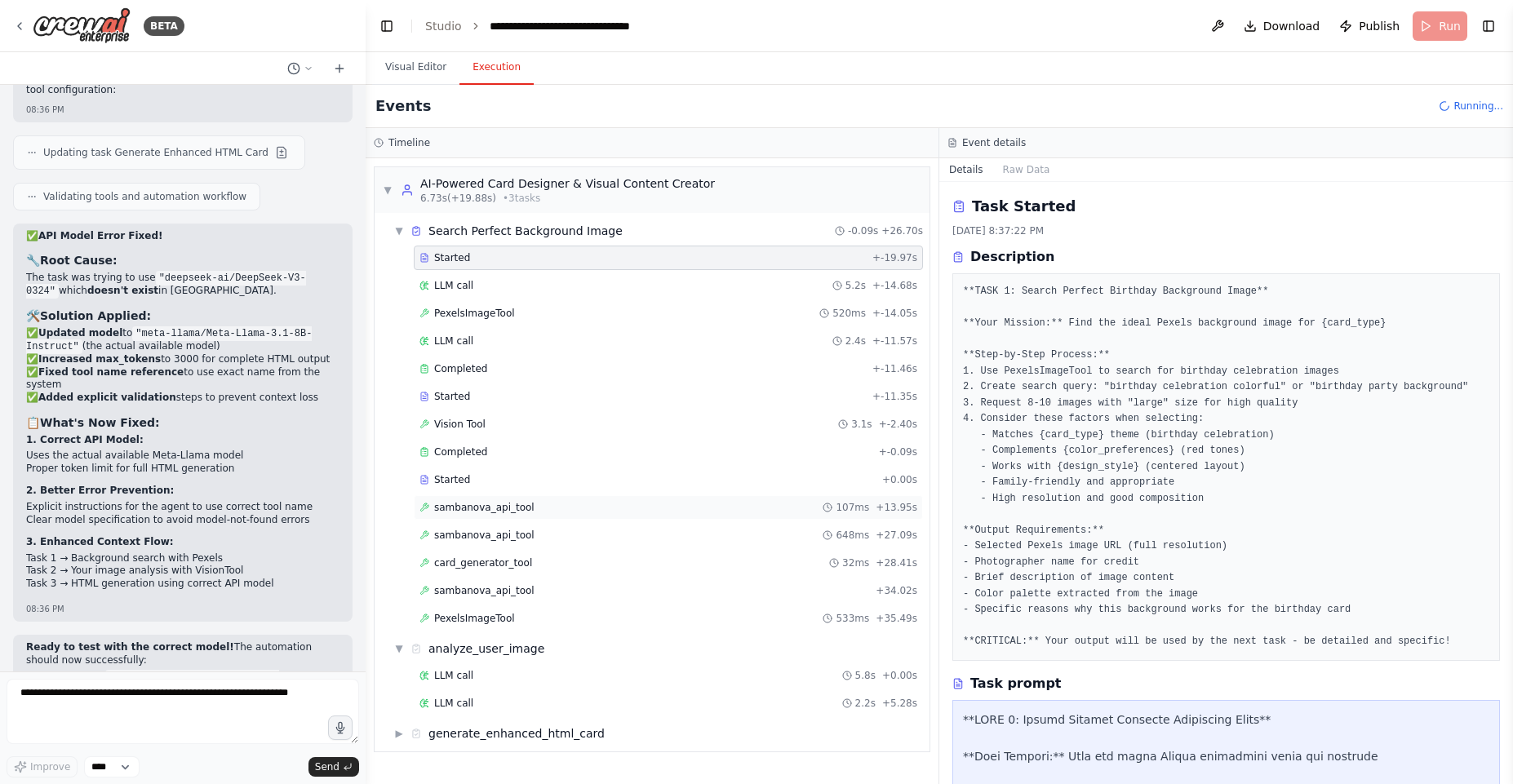
click at [489, 518] on div "sambanova_api_tool 107ms + 13.95s" at bounding box center [668, 508] width 510 height 25
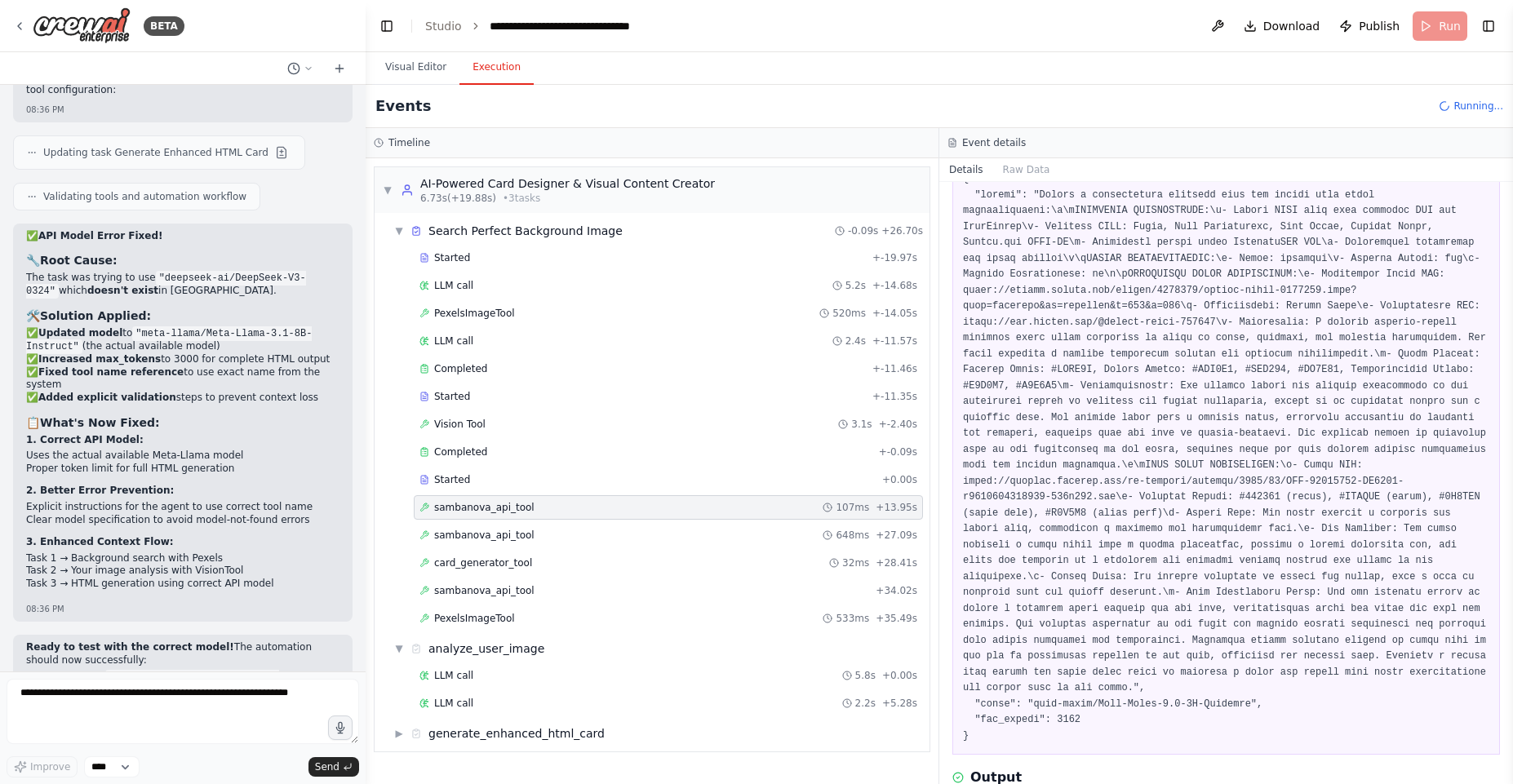
scroll to position [241, 0]
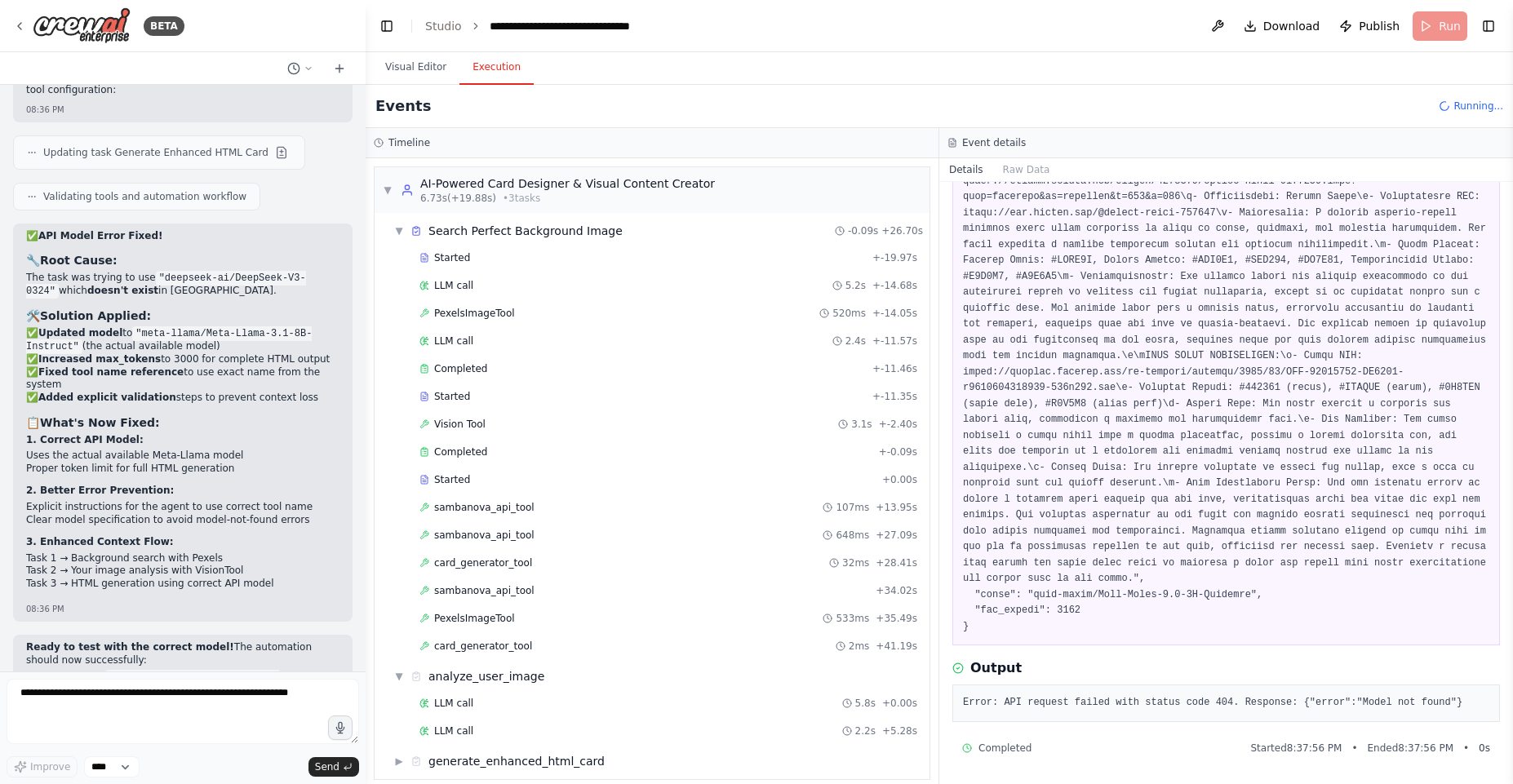
click at [1275, 702] on pre "Error: API request failed with status code 404. Response: {"error":"Model not f…" at bounding box center [1226, 702] width 526 height 16
copy div "Error: API request failed with status code 404. Response: {"error":"Model not f…"
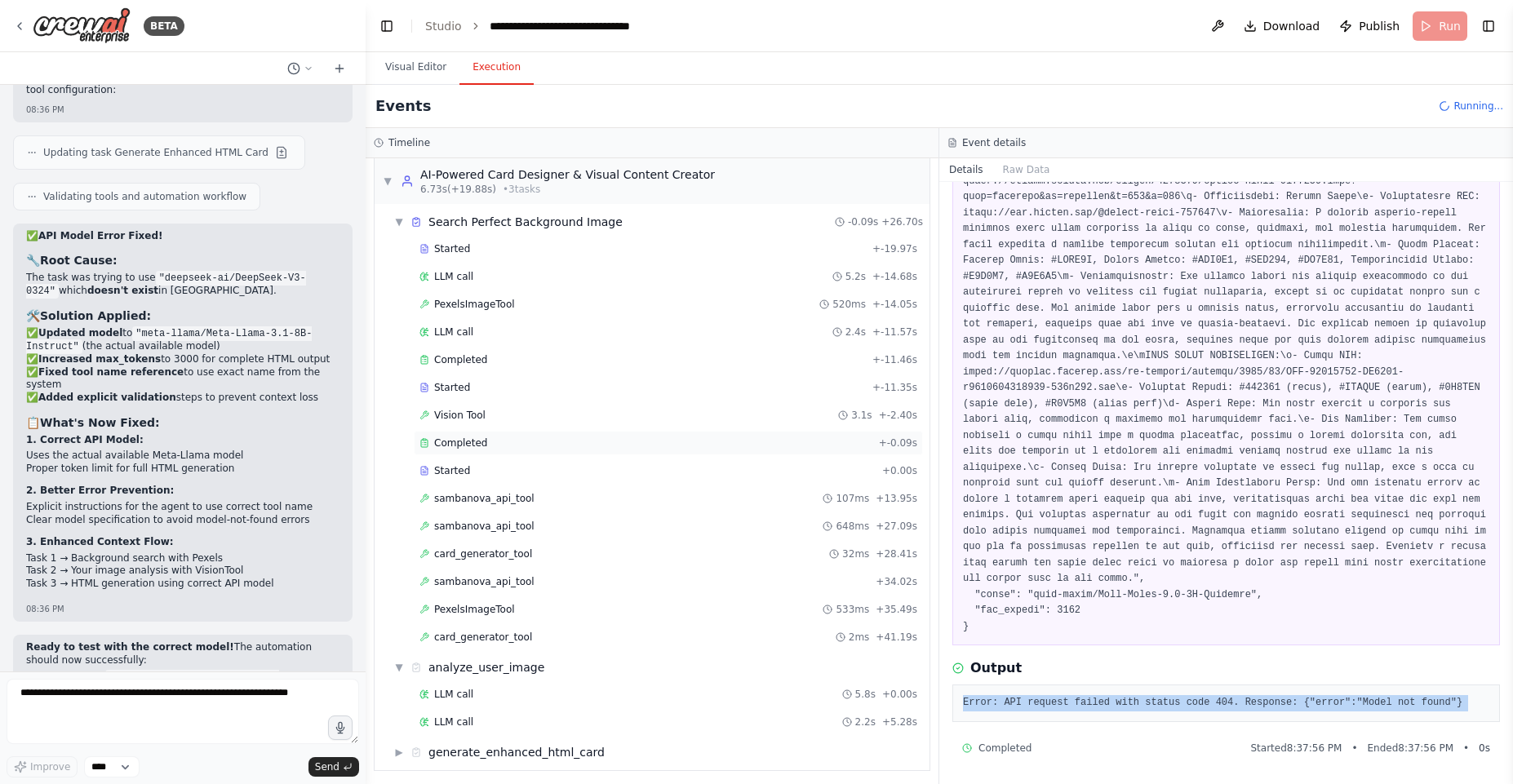
scroll to position [14, 0]
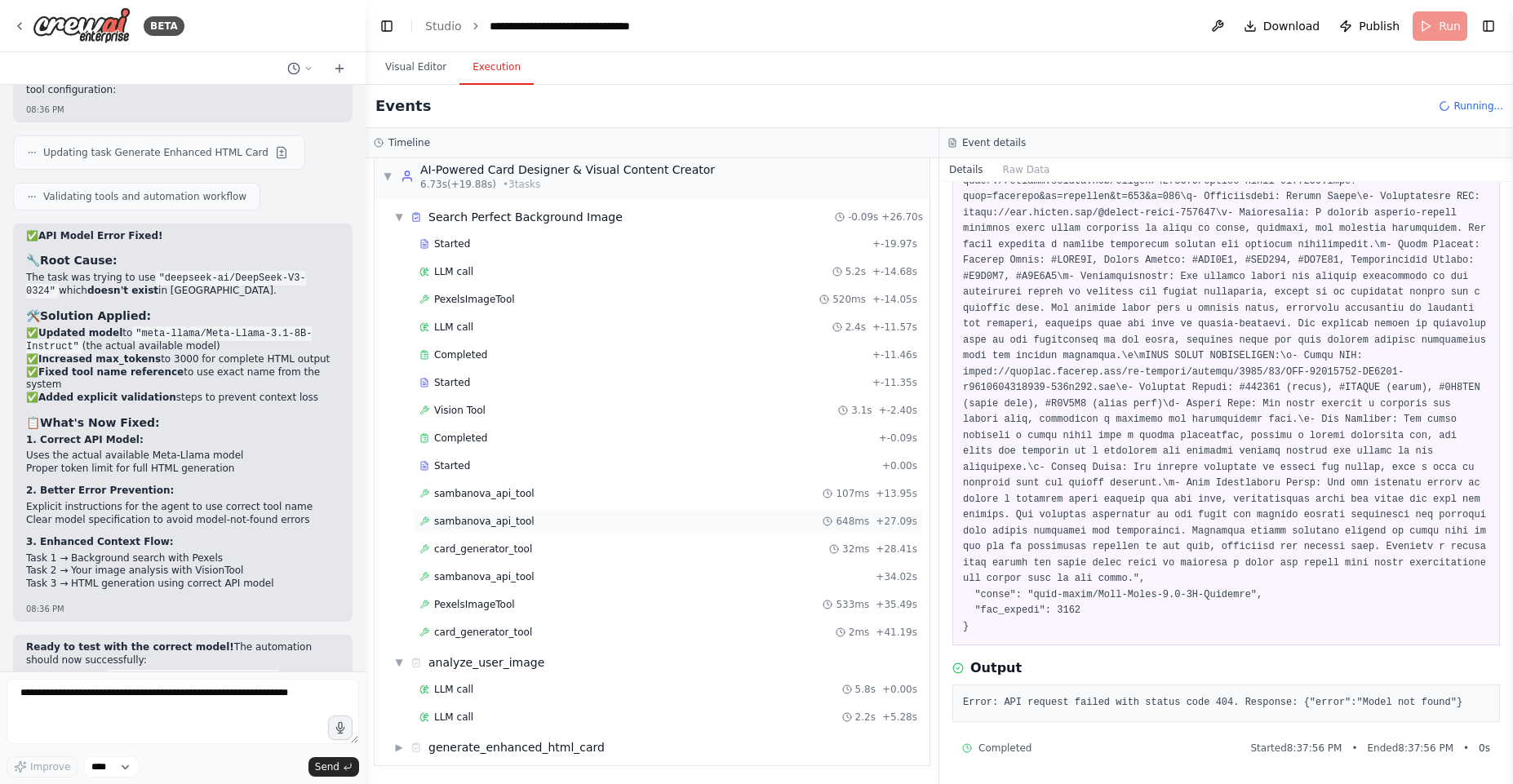
click at [496, 516] on span "sambanova_api_tool" at bounding box center [484, 521] width 100 height 13
click at [519, 571] on span "sambanova_api_tool" at bounding box center [484, 577] width 100 height 13
click at [1164, 703] on pre "Error: API request failed with status code 404. Response: {"error":"Model not f…" at bounding box center [1226, 702] width 526 height 16
click at [1163, 704] on pre "Error: API request failed with status code 404. Response: {"error":"Model not f…" at bounding box center [1226, 702] width 526 height 16
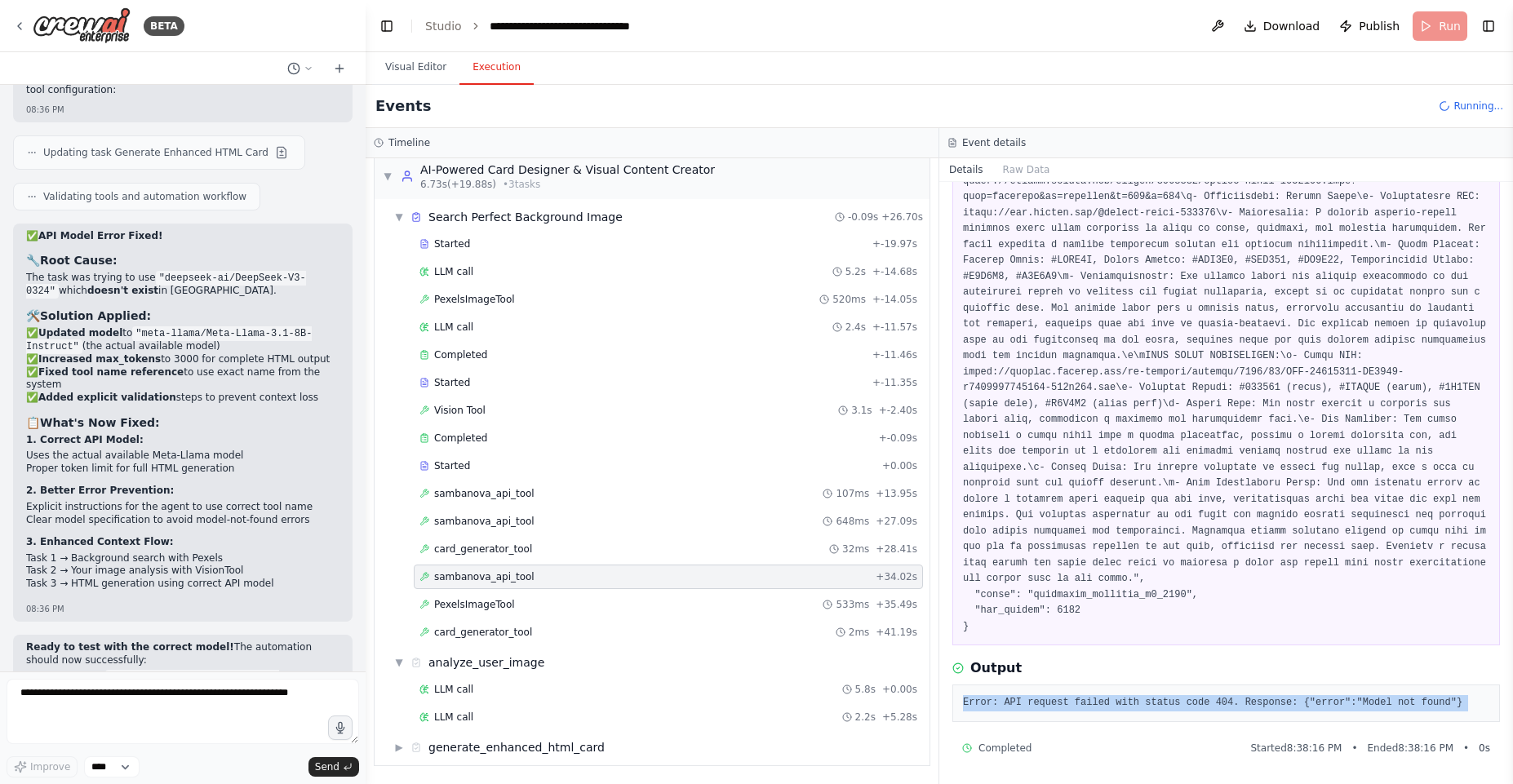
click at [1162, 704] on pre "Error: API request failed with status code 404. Response: {"error":"Model not f…" at bounding box center [1226, 702] width 526 height 16
copy div "Error: API request failed with status code 404. Response: {"error":"Model not f…"
click at [516, 602] on div "PexelsImageTool 533ms + 35.49s" at bounding box center [668, 604] width 498 height 13
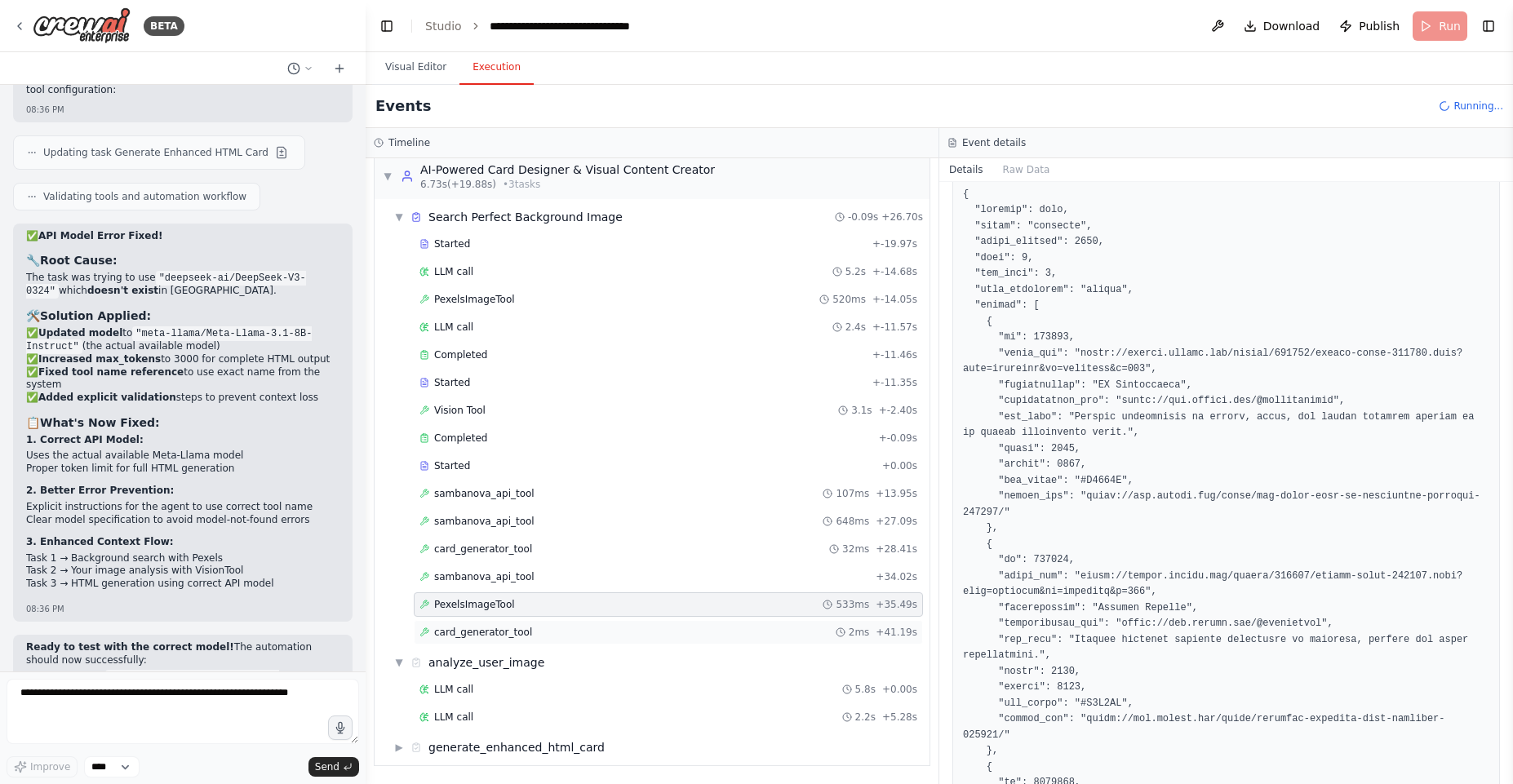
click at [519, 631] on span "card_generator_tool" at bounding box center [483, 632] width 97 height 13
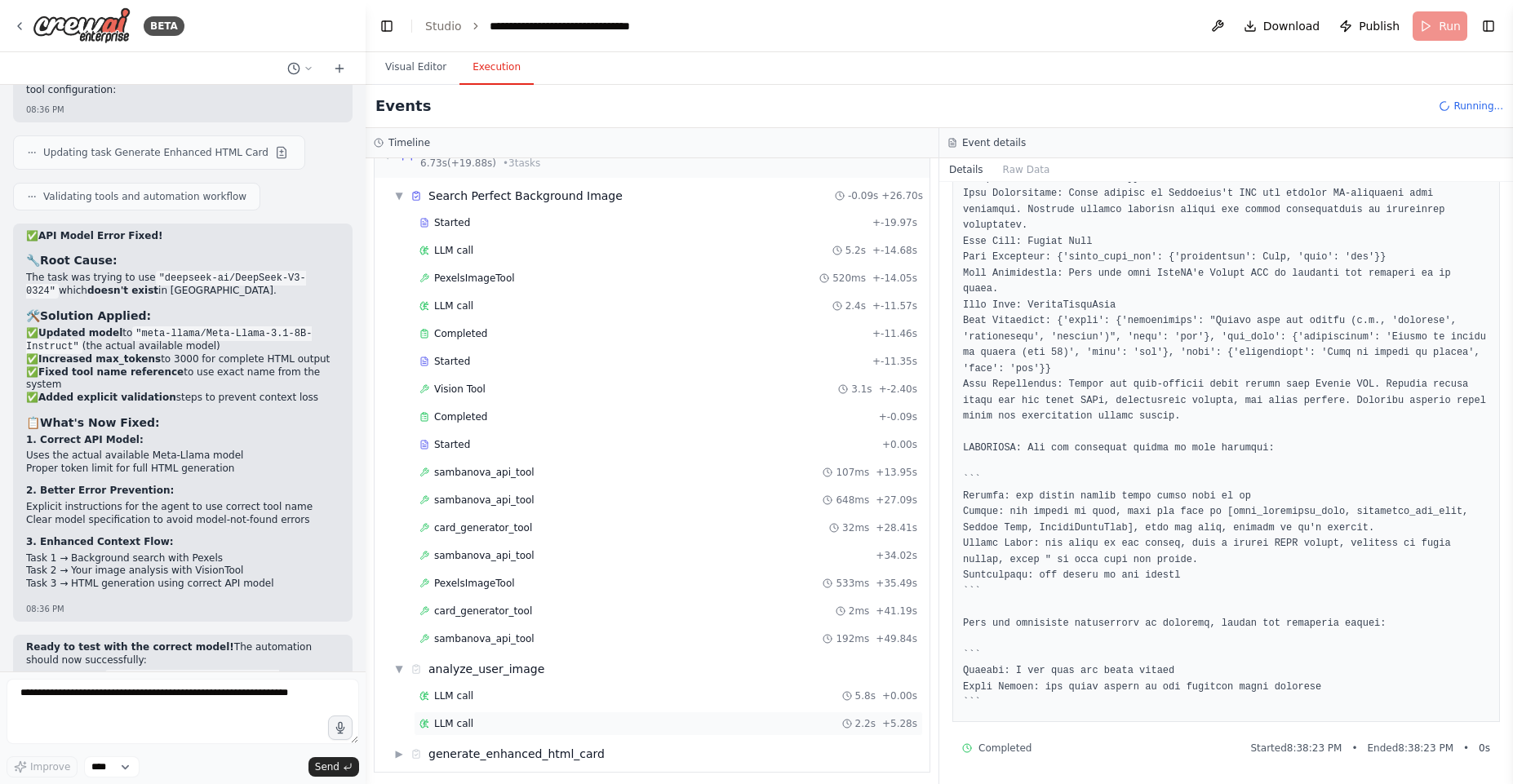
scroll to position [42, 0]
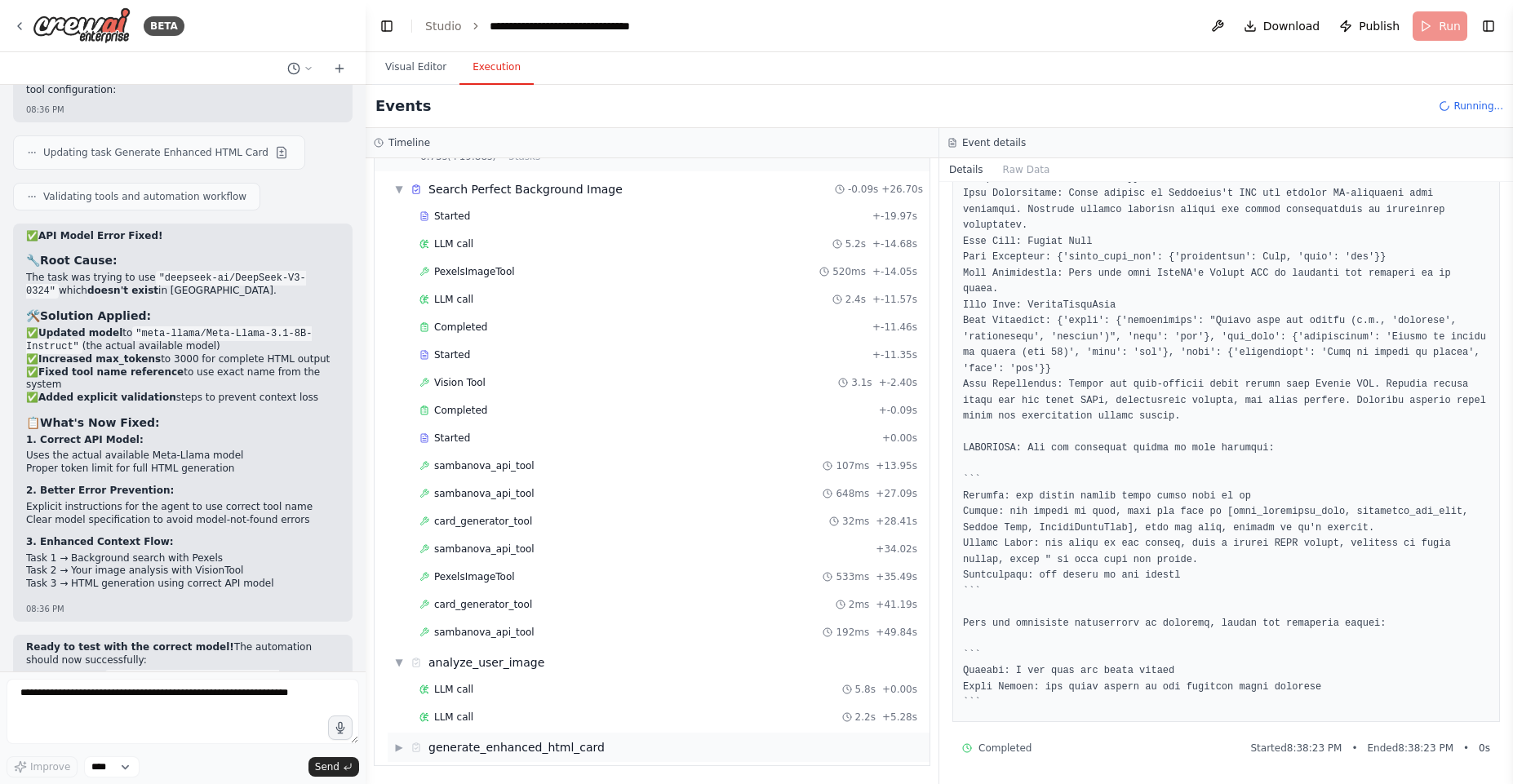
click at [517, 746] on div "generate_enhanced_html_card" at bounding box center [516, 747] width 176 height 16
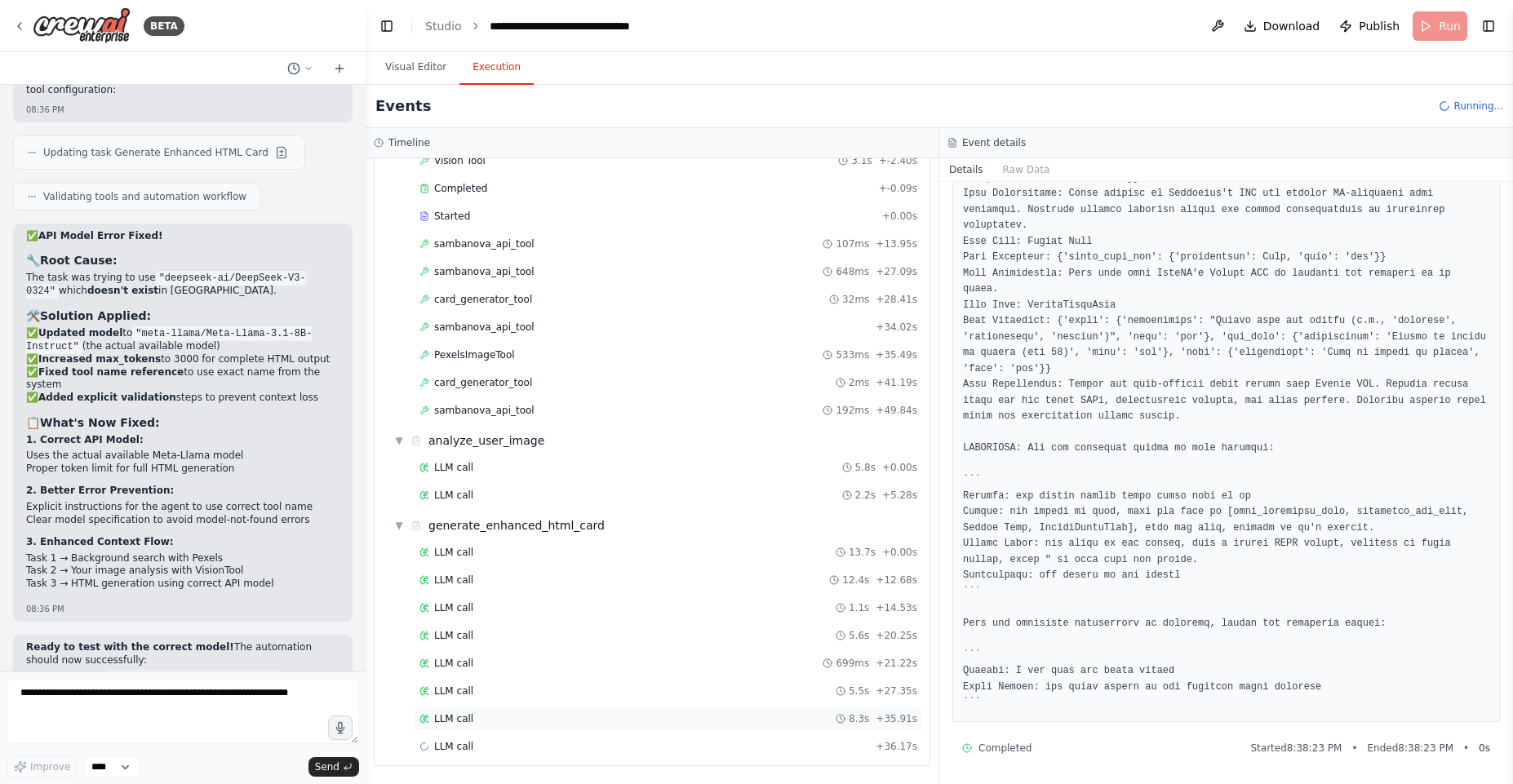
click at [485, 721] on div "LLM call 8.3s + 35.91s" at bounding box center [668, 718] width 498 height 13
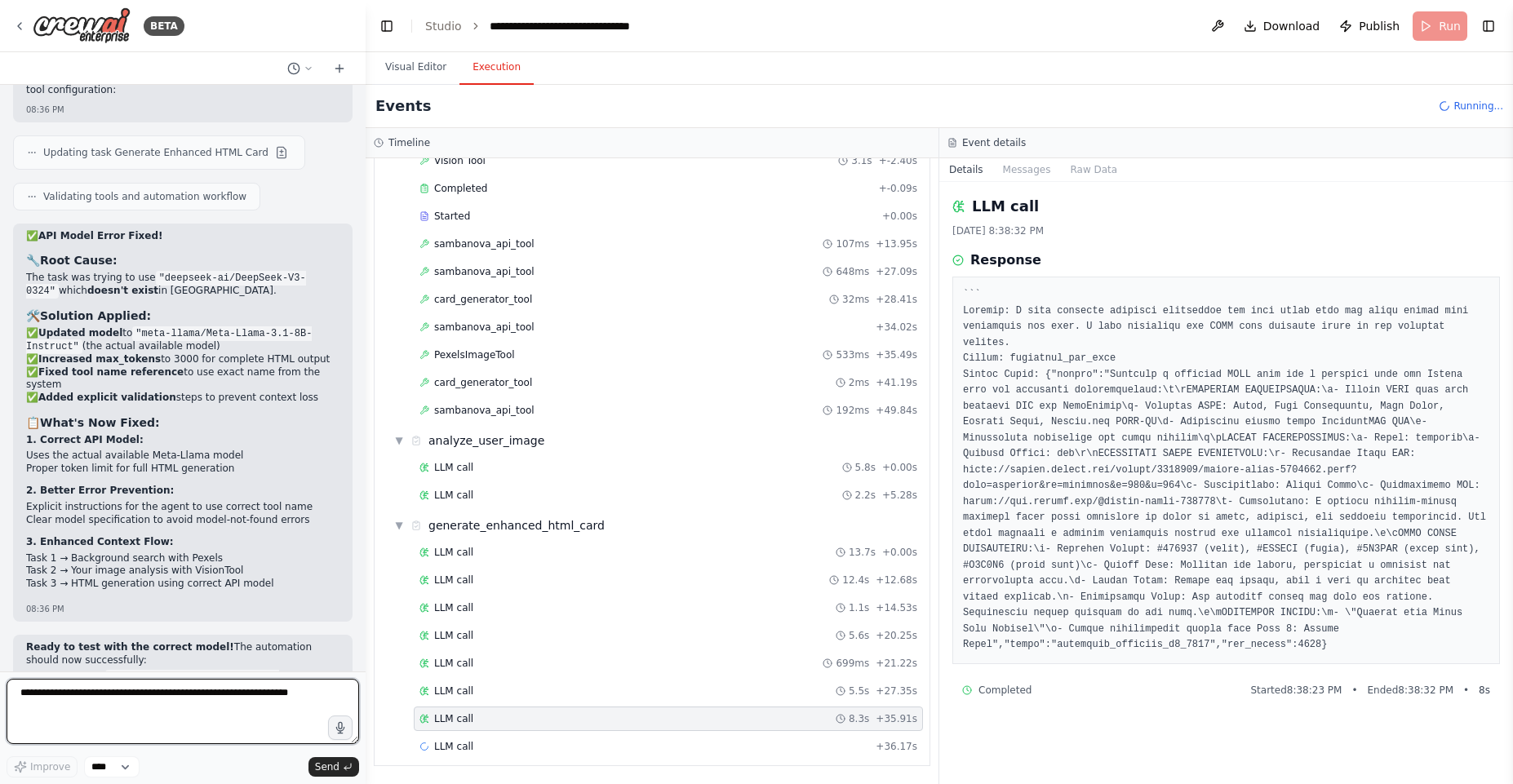
click at [150, 708] on textarea at bounding box center [183, 711] width 353 height 66
paste textarea "**********"
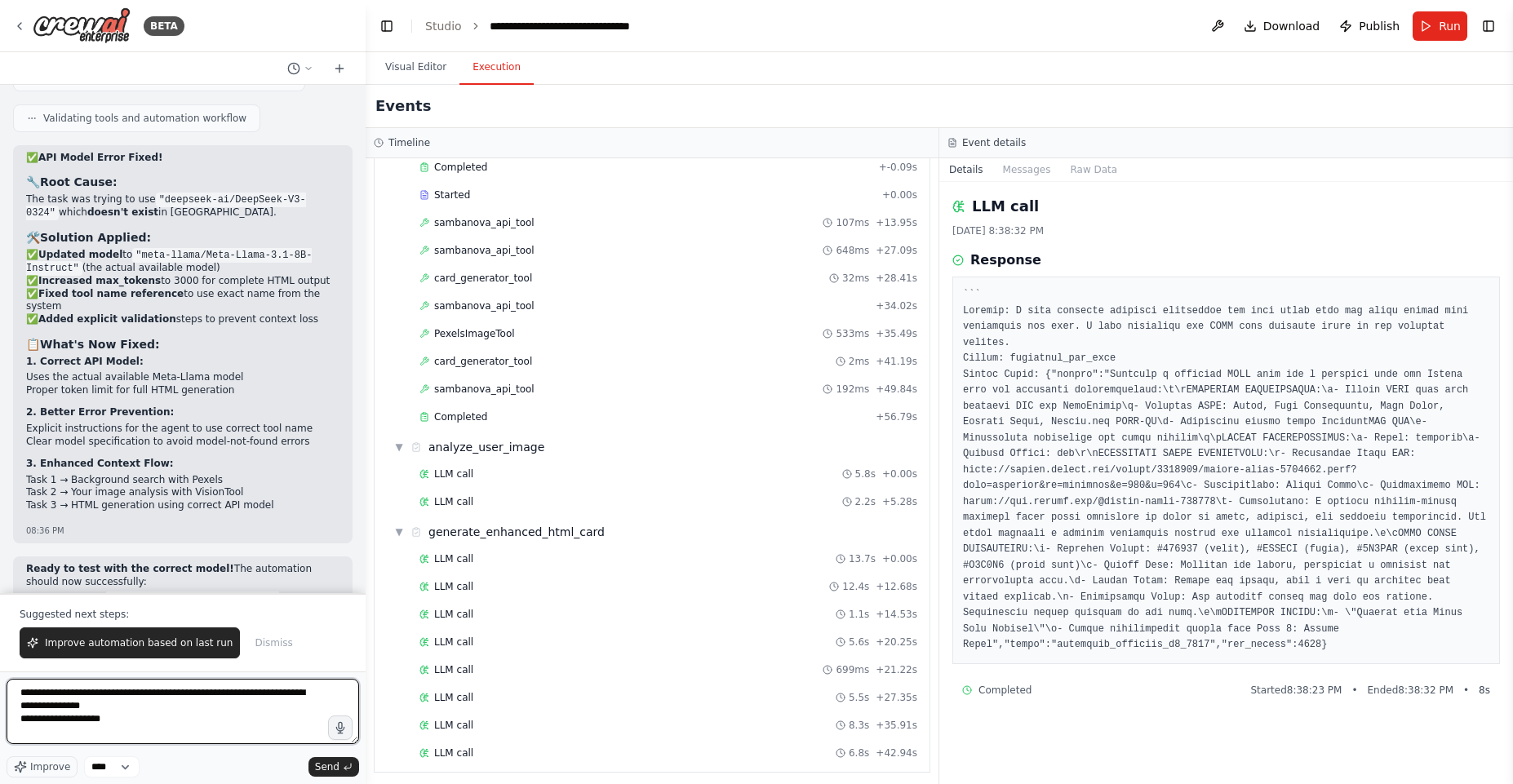
scroll to position [291, 0]
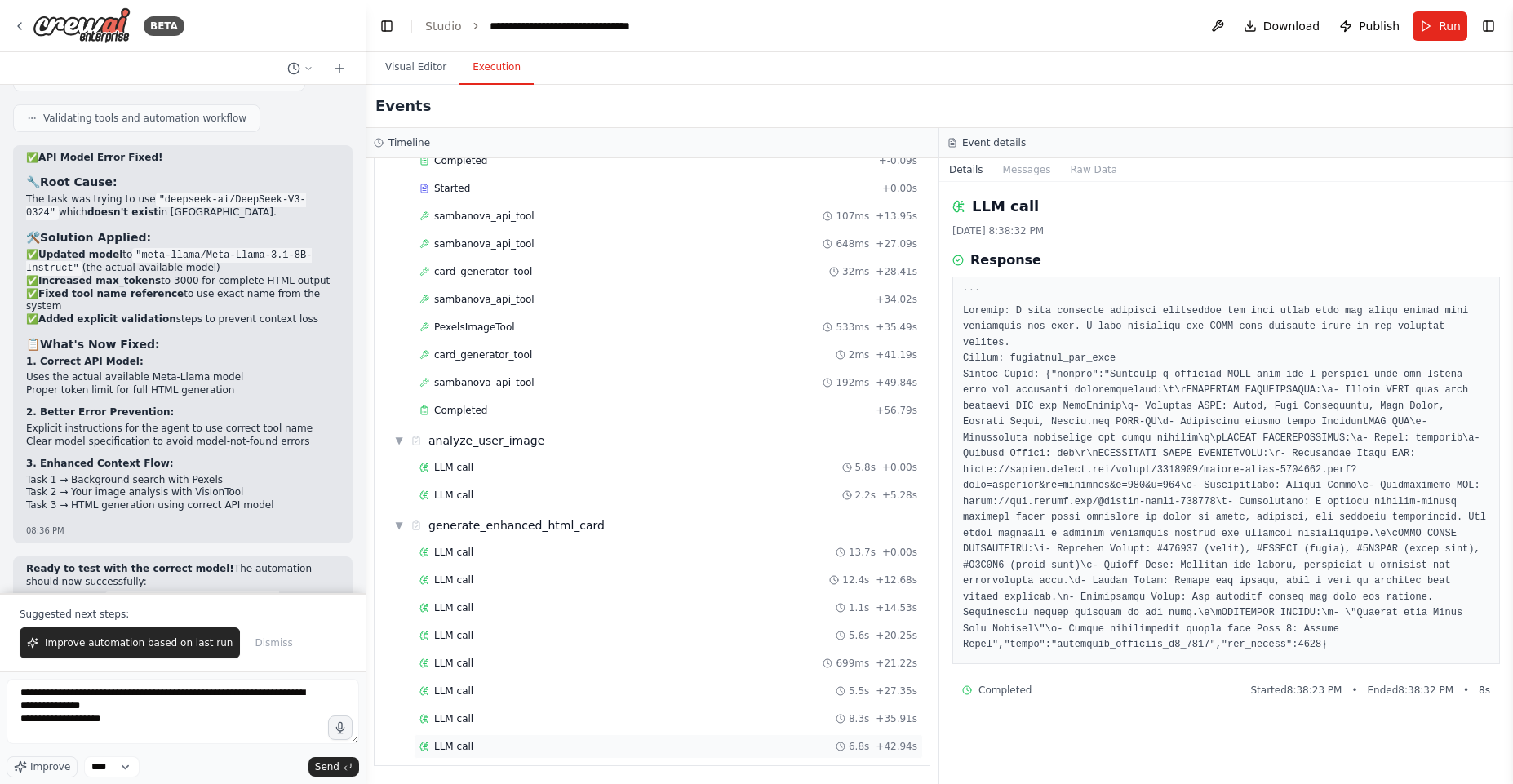
click at [454, 753] on div "LLM call 6.8s + 42.94s" at bounding box center [668, 747] width 510 height 25
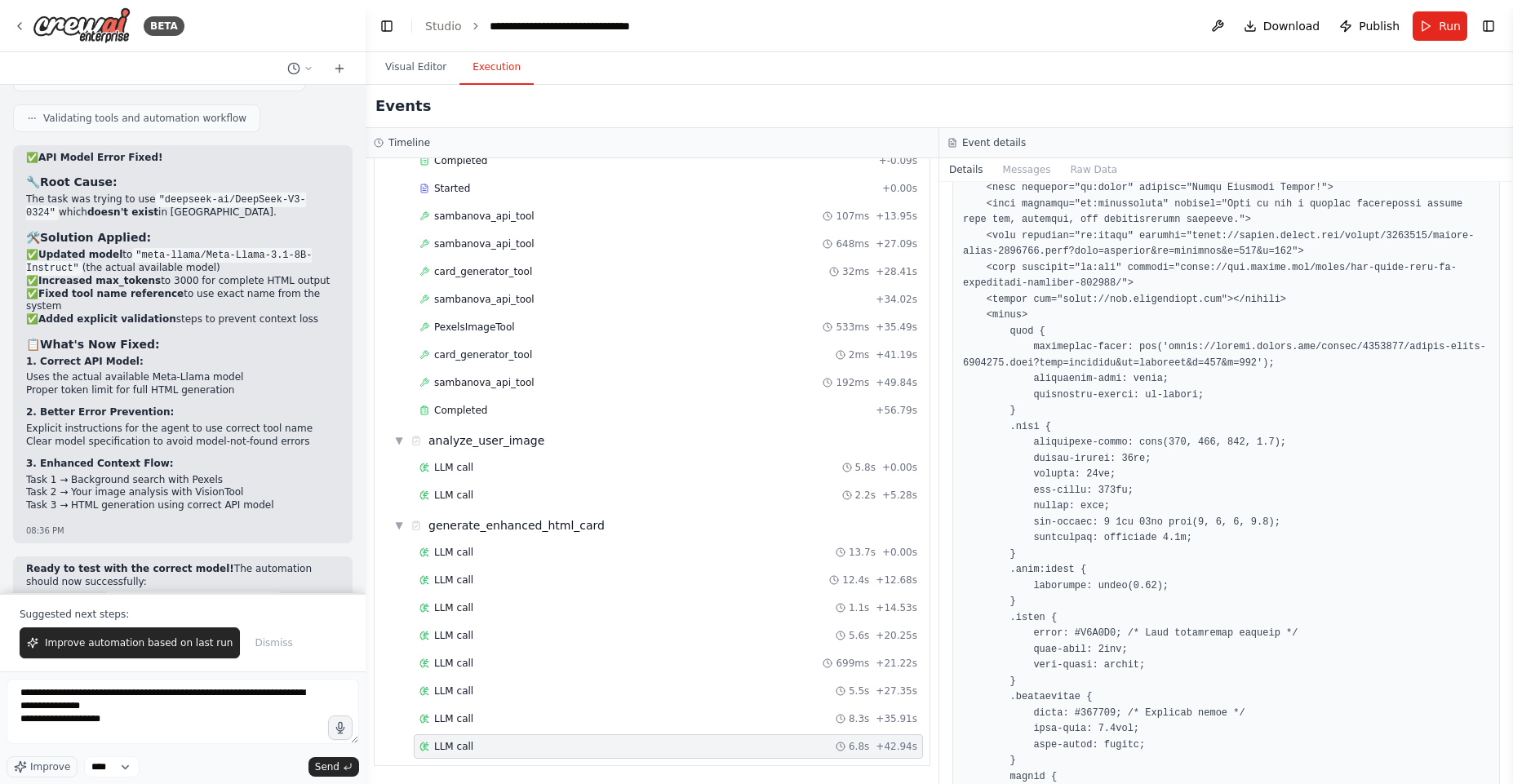
scroll to position [489, 0]
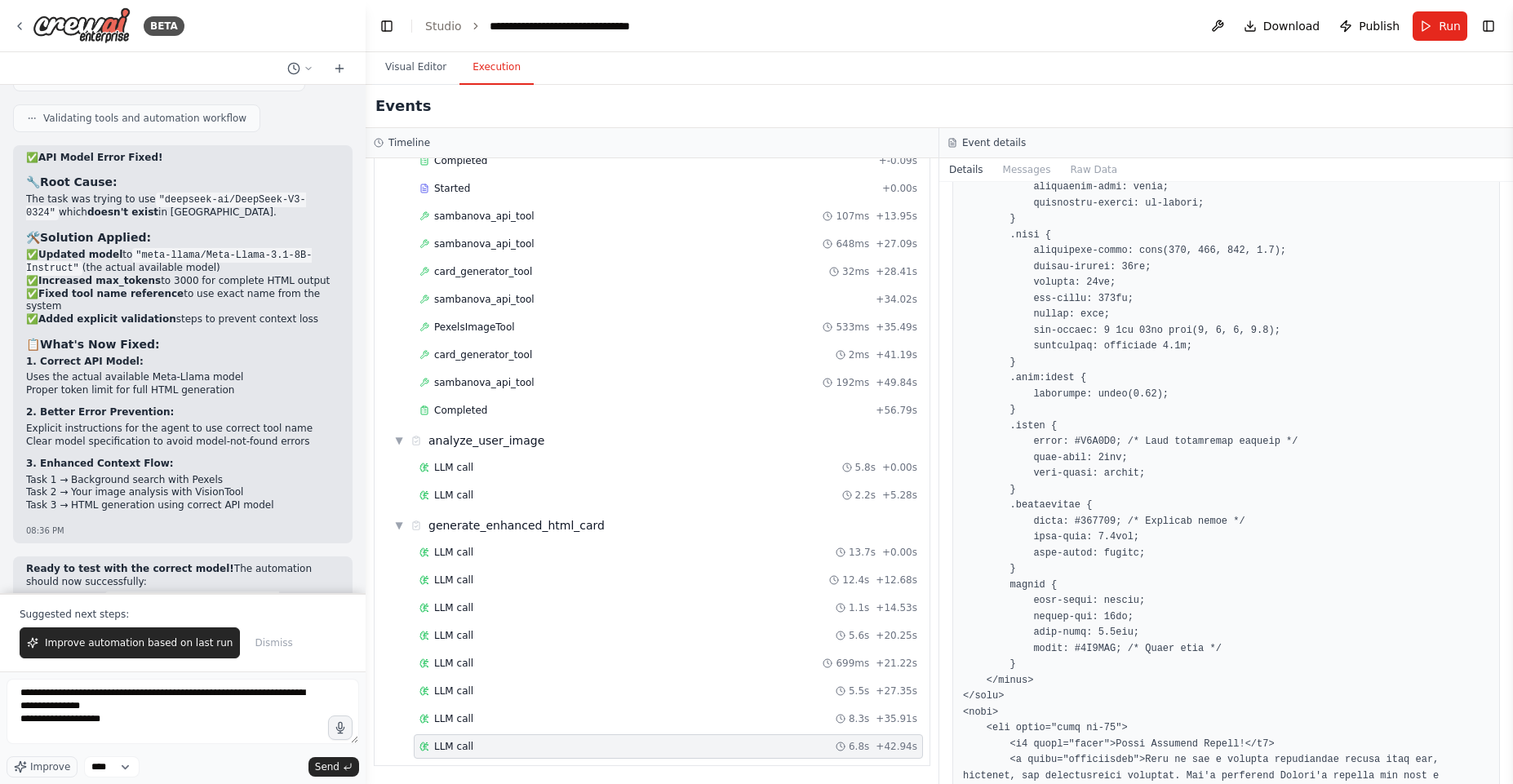
click at [1104, 648] on pre at bounding box center [1226, 370] width 526 height 1145
click at [1104, 648] on pre at bounding box center [1226, 370] width 526 height 1145
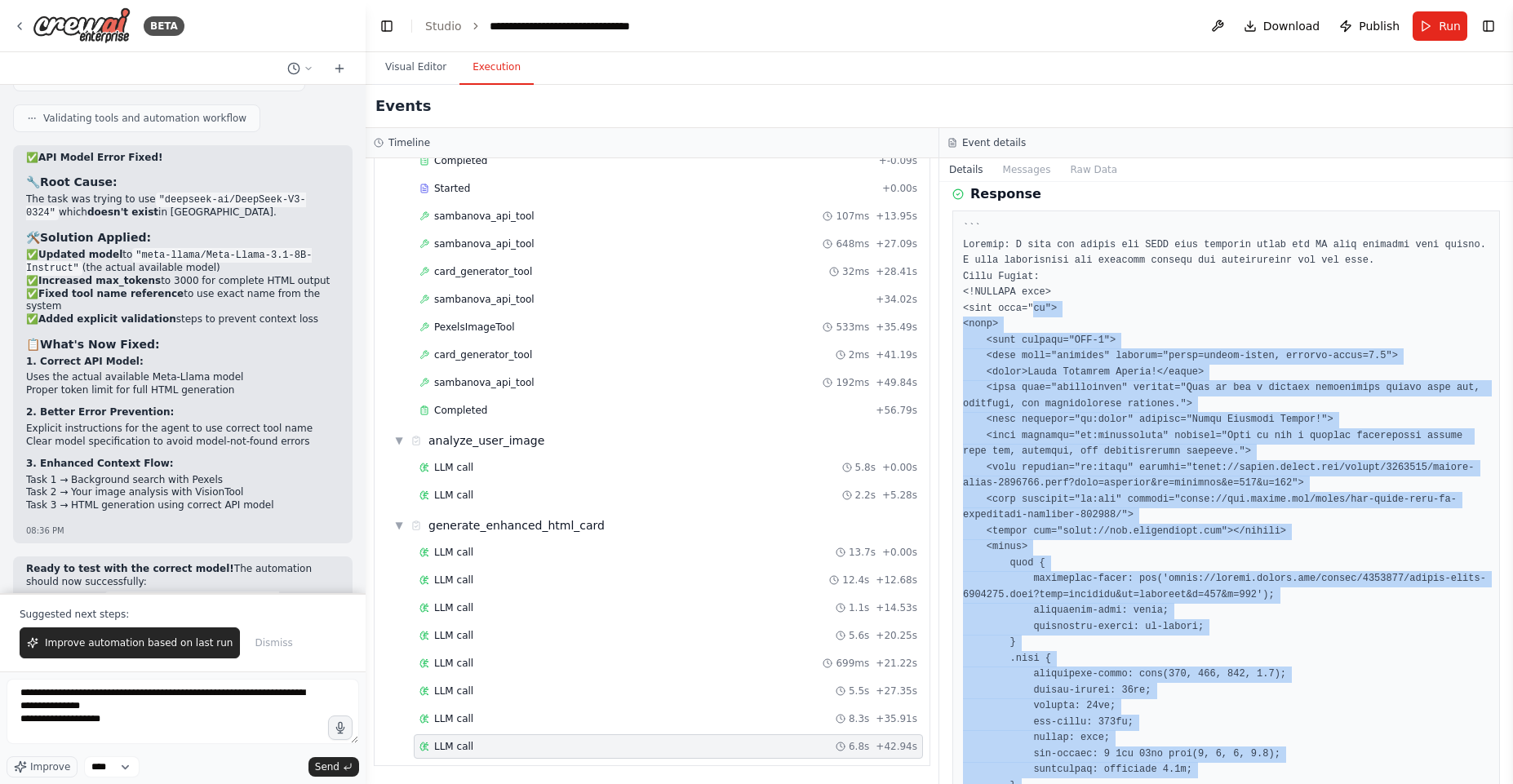
scroll to position [0, 0]
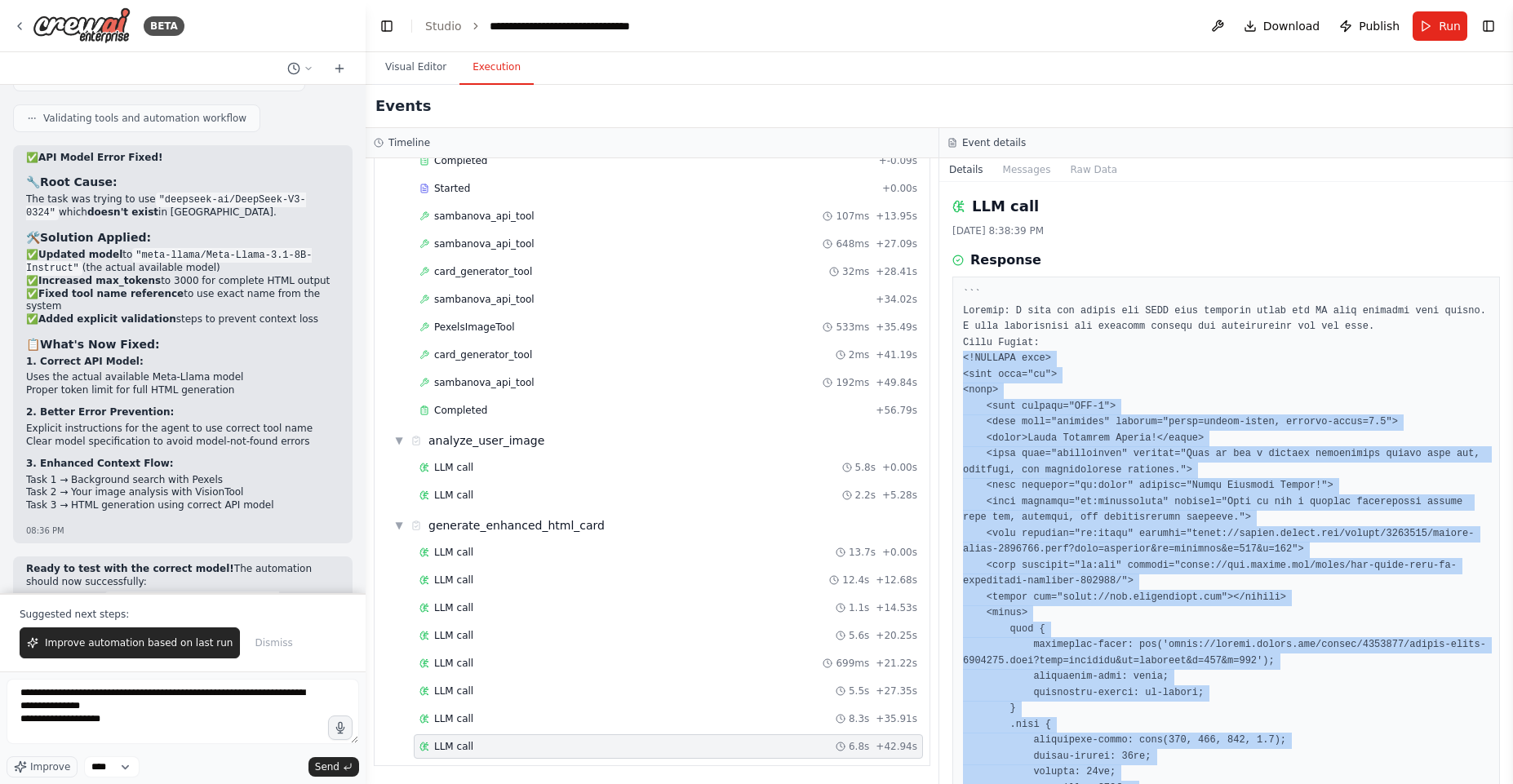
drag, startPoint x: 1045, startPoint y: 656, endPoint x: 957, endPoint y: 362, distance: 306.9
copy pre "<!DOCTYPE html> <html lang="en"> <head> <meta charset="UTF-8"> <meta name="view…"
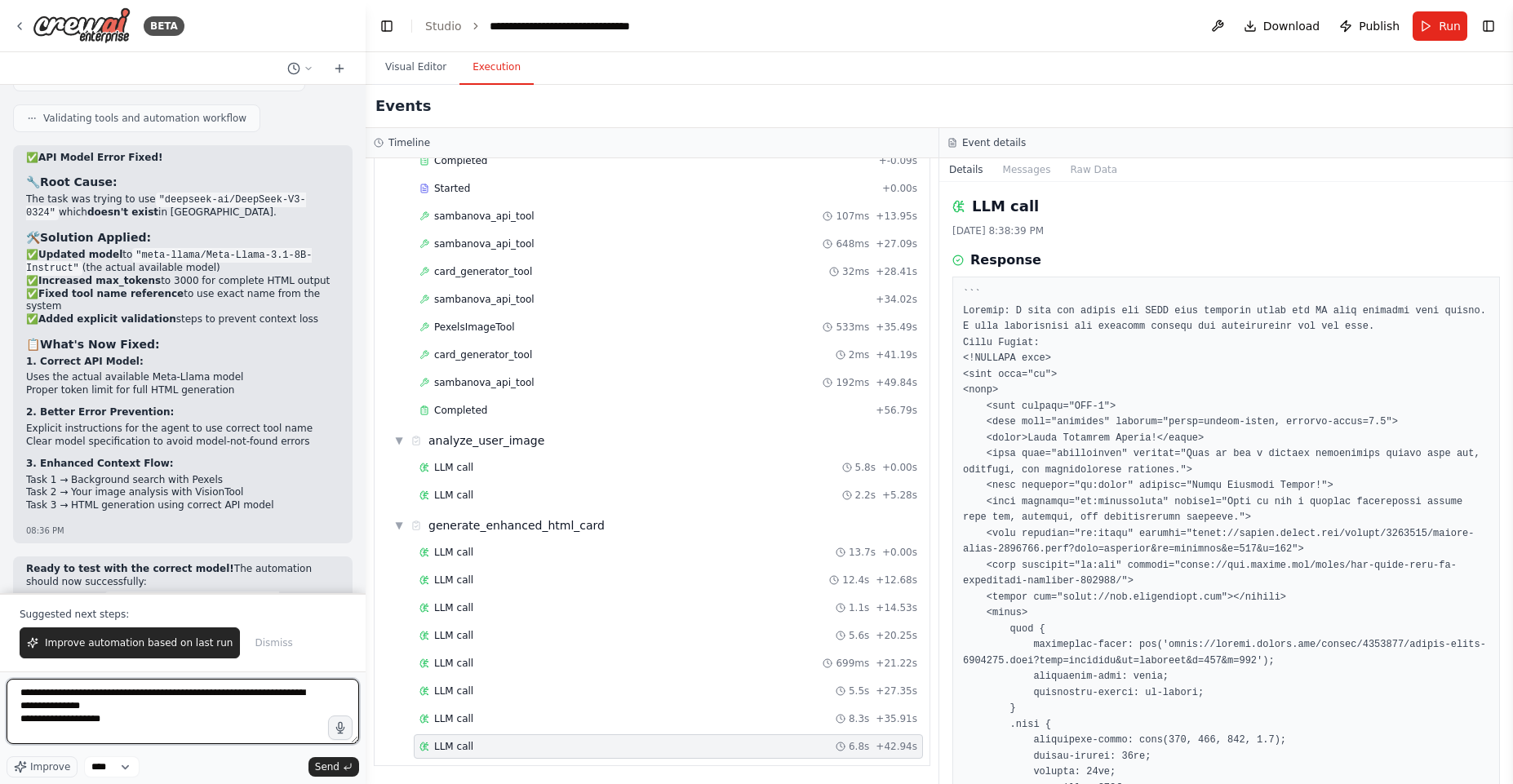
click at [235, 722] on textarea "**********" at bounding box center [183, 711] width 353 height 66
click at [231, 710] on textarea "**********" at bounding box center [183, 711] width 353 height 66
type textarea "**********"
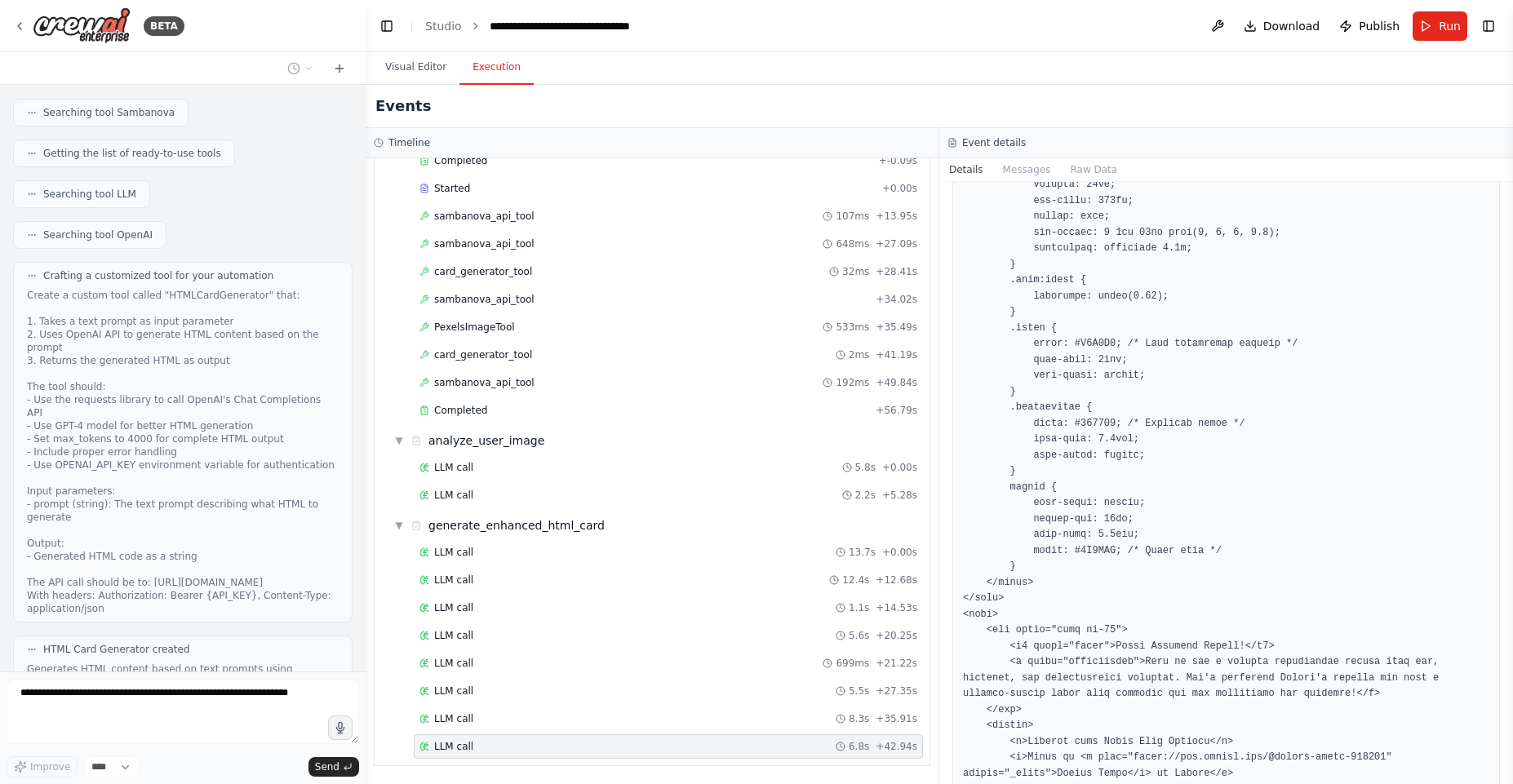
scroll to position [21457, 0]
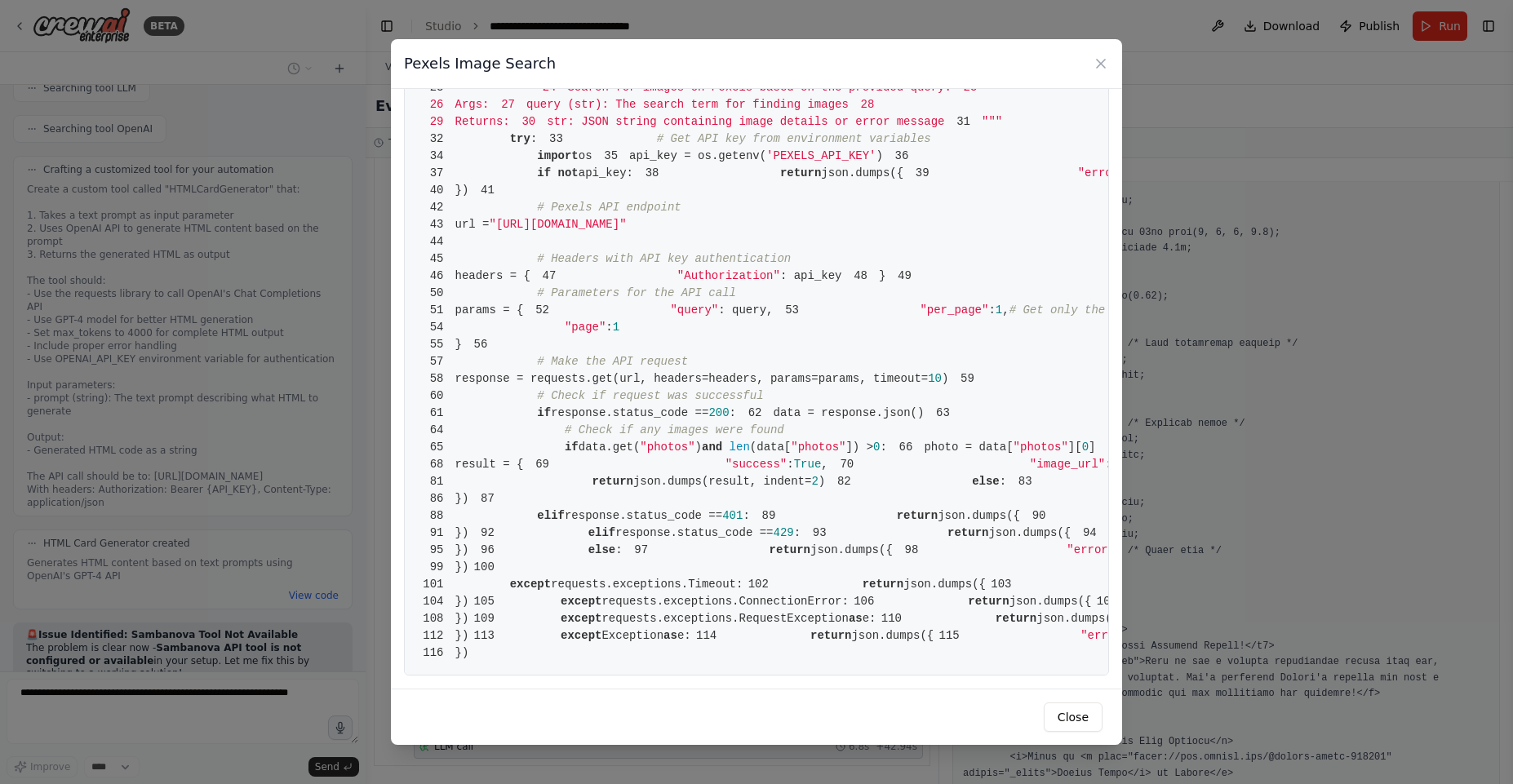
scroll to position [1454, 0]
click at [1092, 715] on button "Close" at bounding box center [1073, 717] width 58 height 29
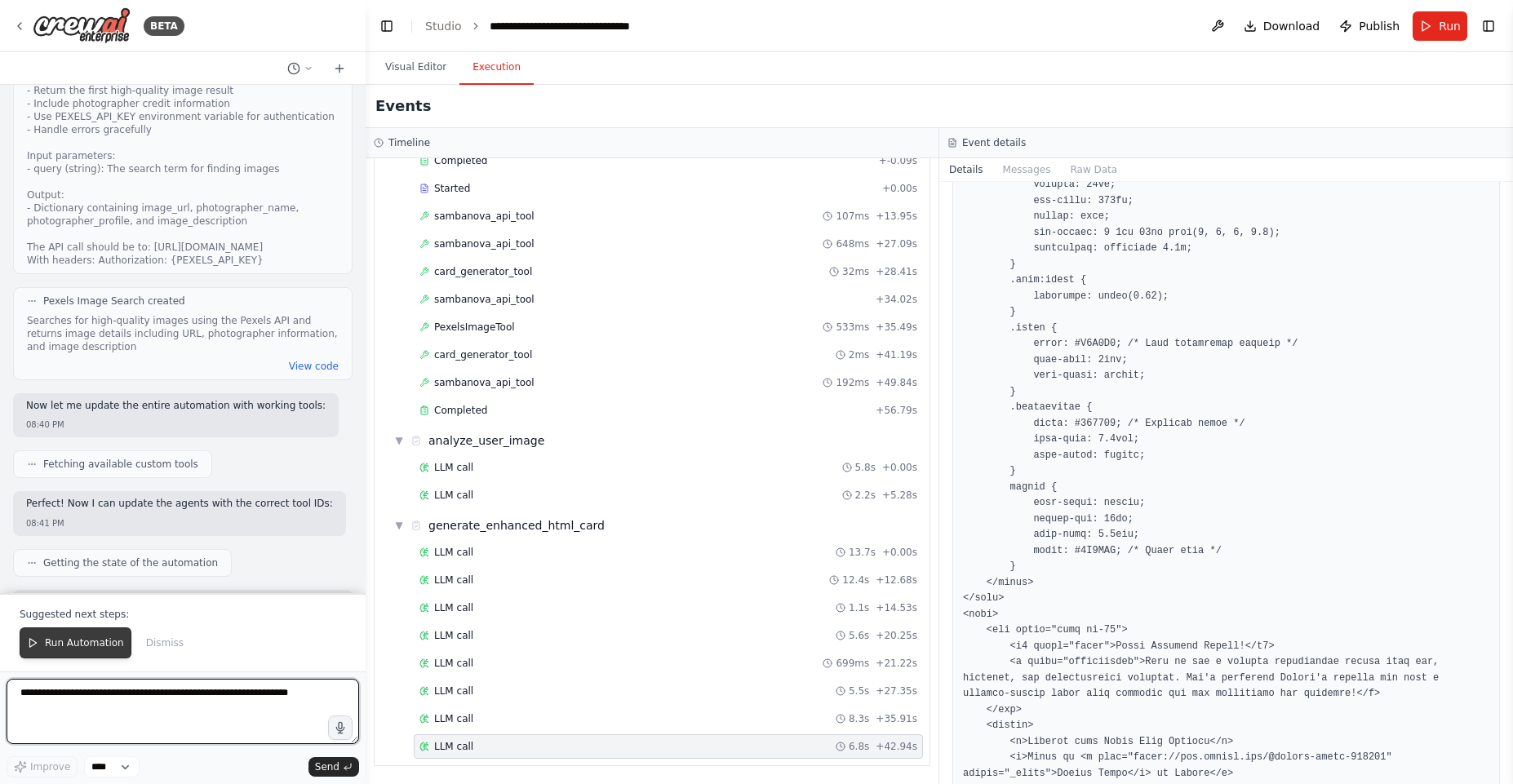
scroll to position [22330, 0]
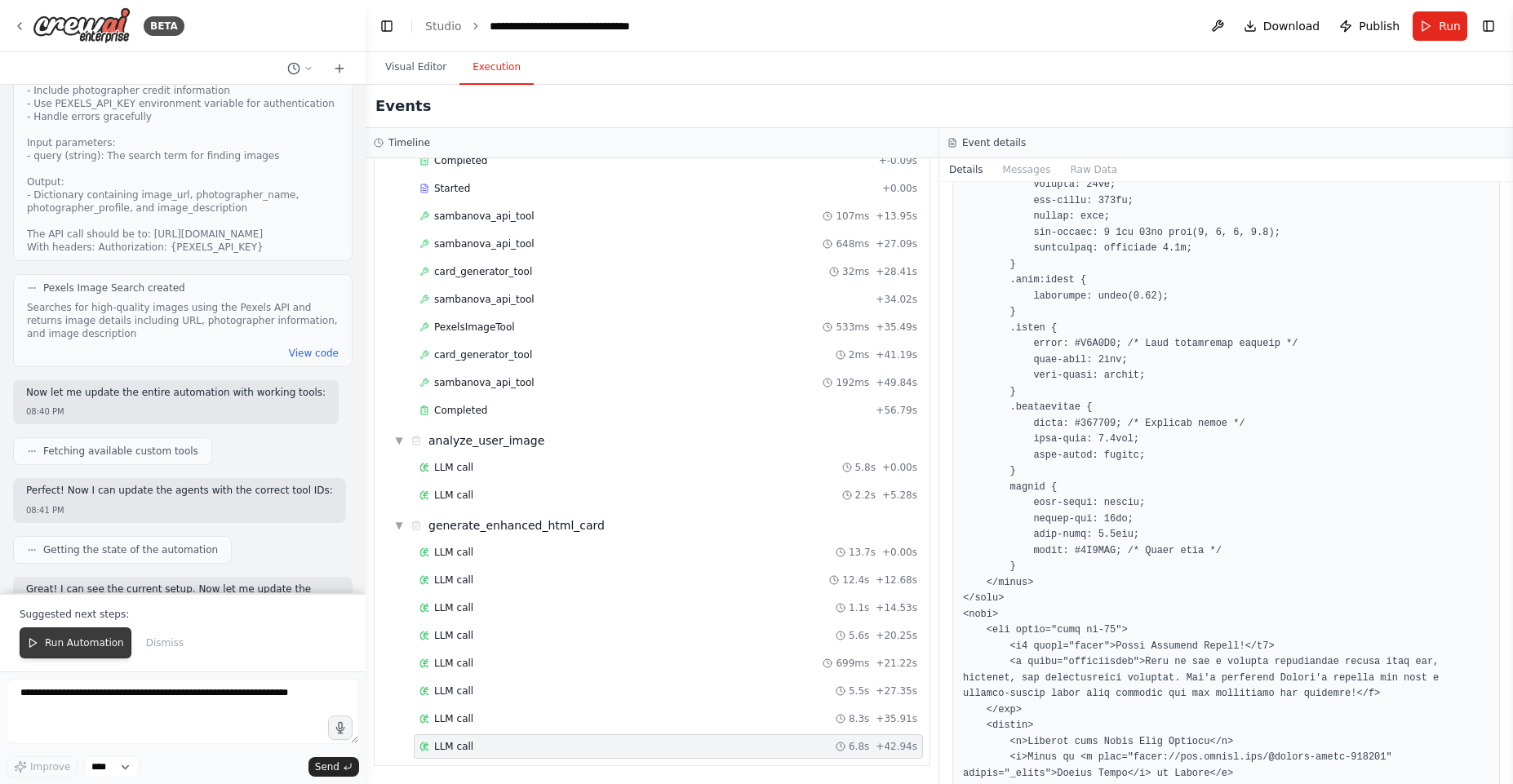
click at [60, 640] on span "Run Automation" at bounding box center [84, 642] width 79 height 13
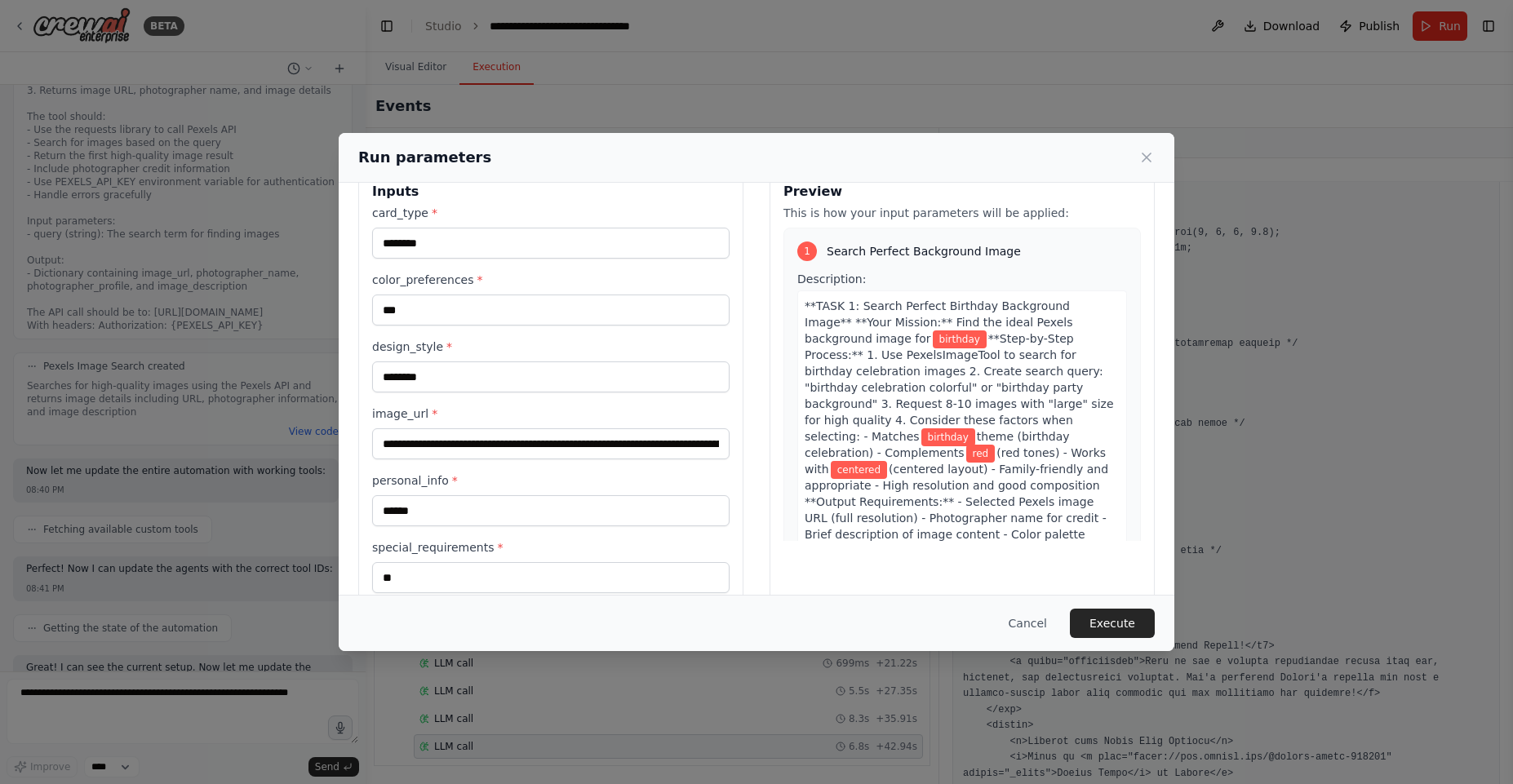
scroll to position [66, 0]
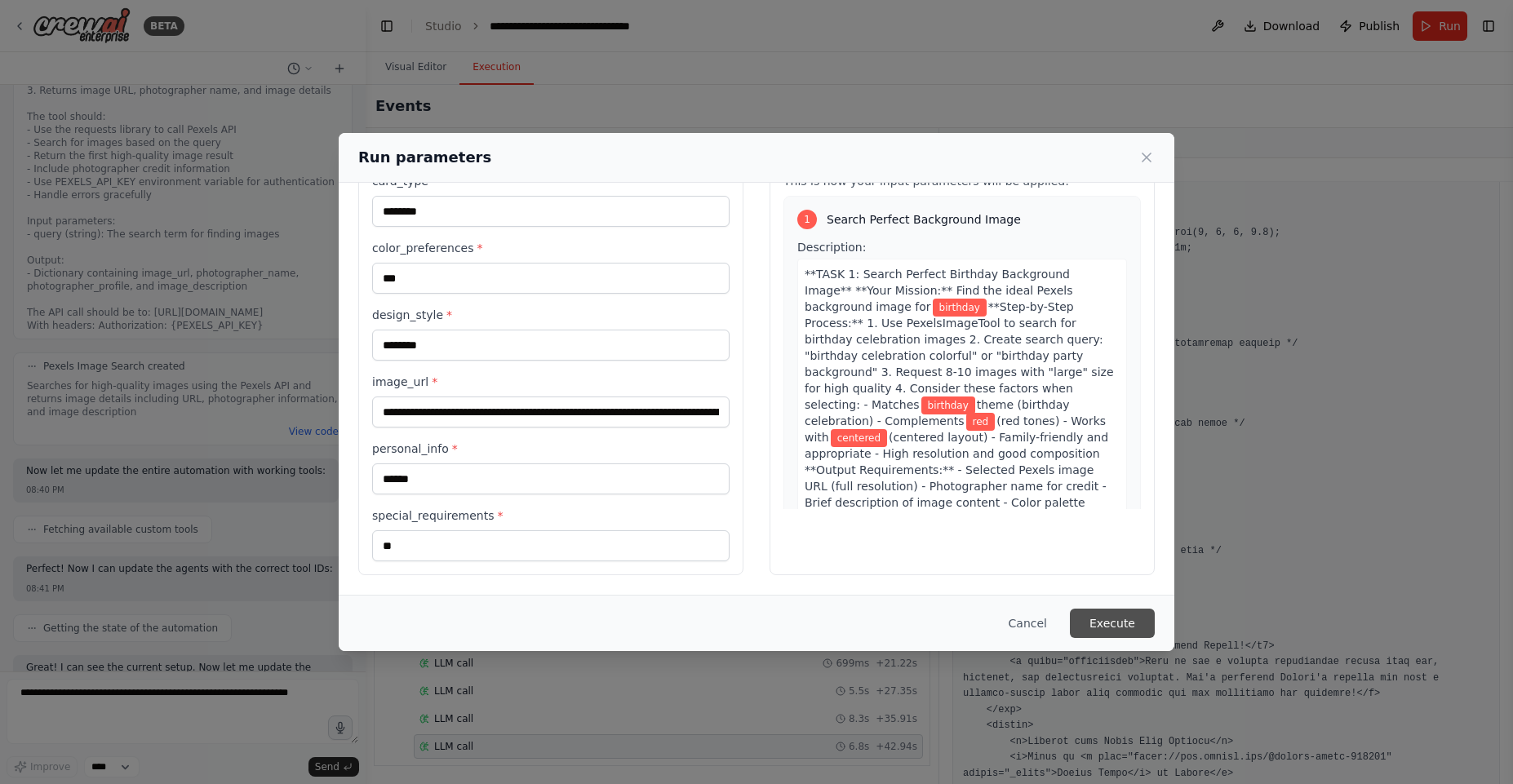
click at [1108, 621] on button "Execute" at bounding box center [1112, 623] width 85 height 29
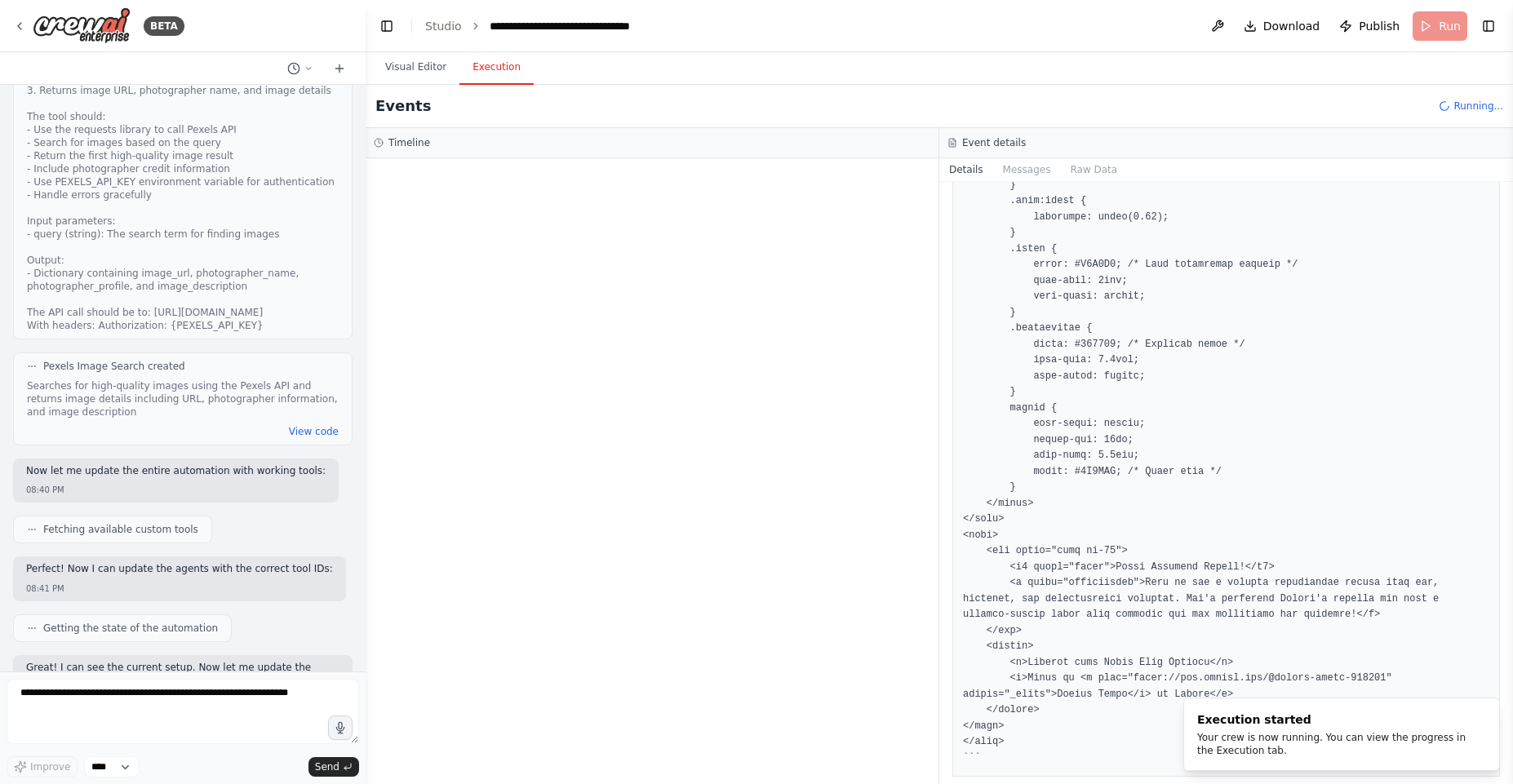
scroll to position [721, 0]
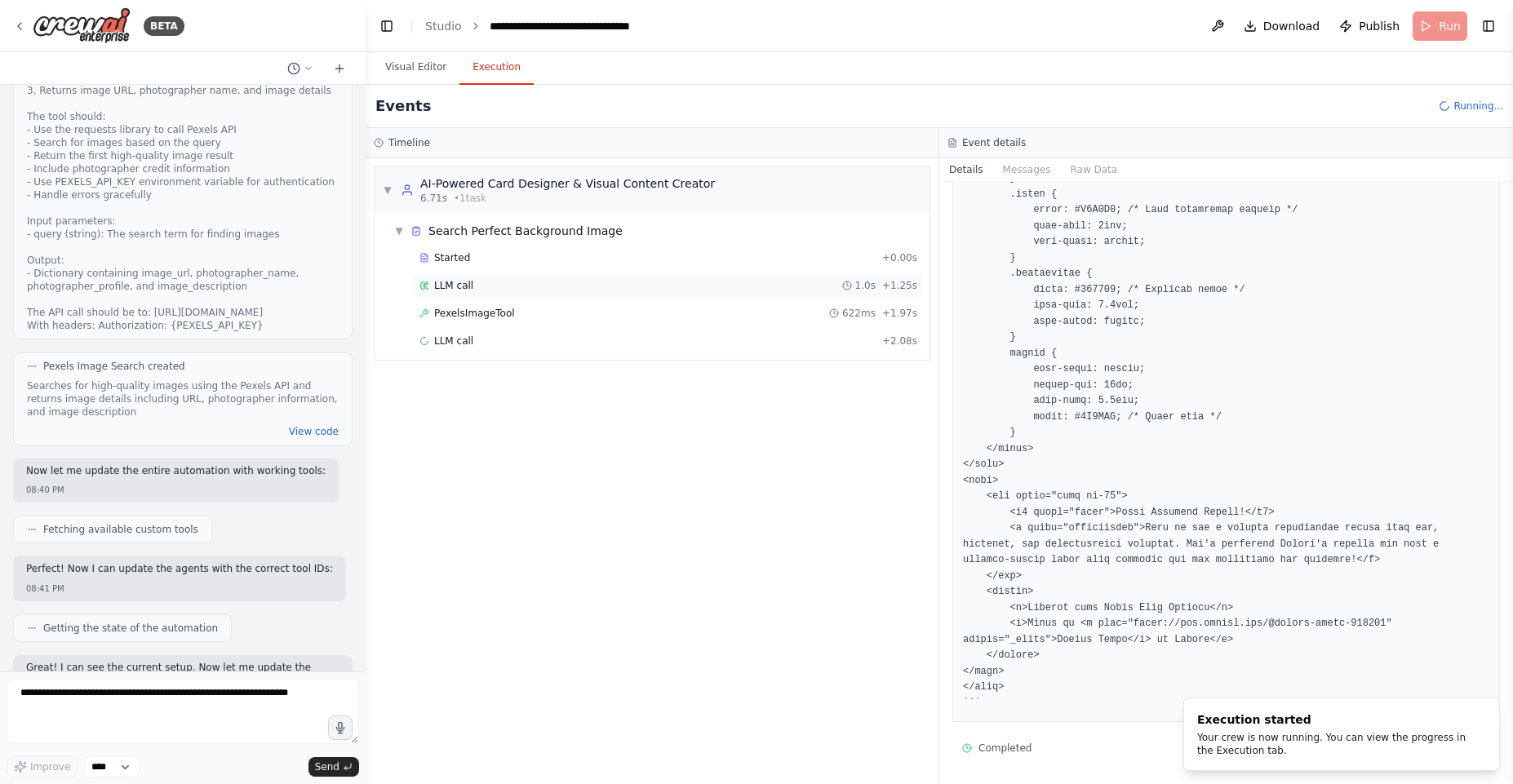
click at [453, 294] on div "LLM call 1.0s + 1.25s" at bounding box center [668, 285] width 510 height 25
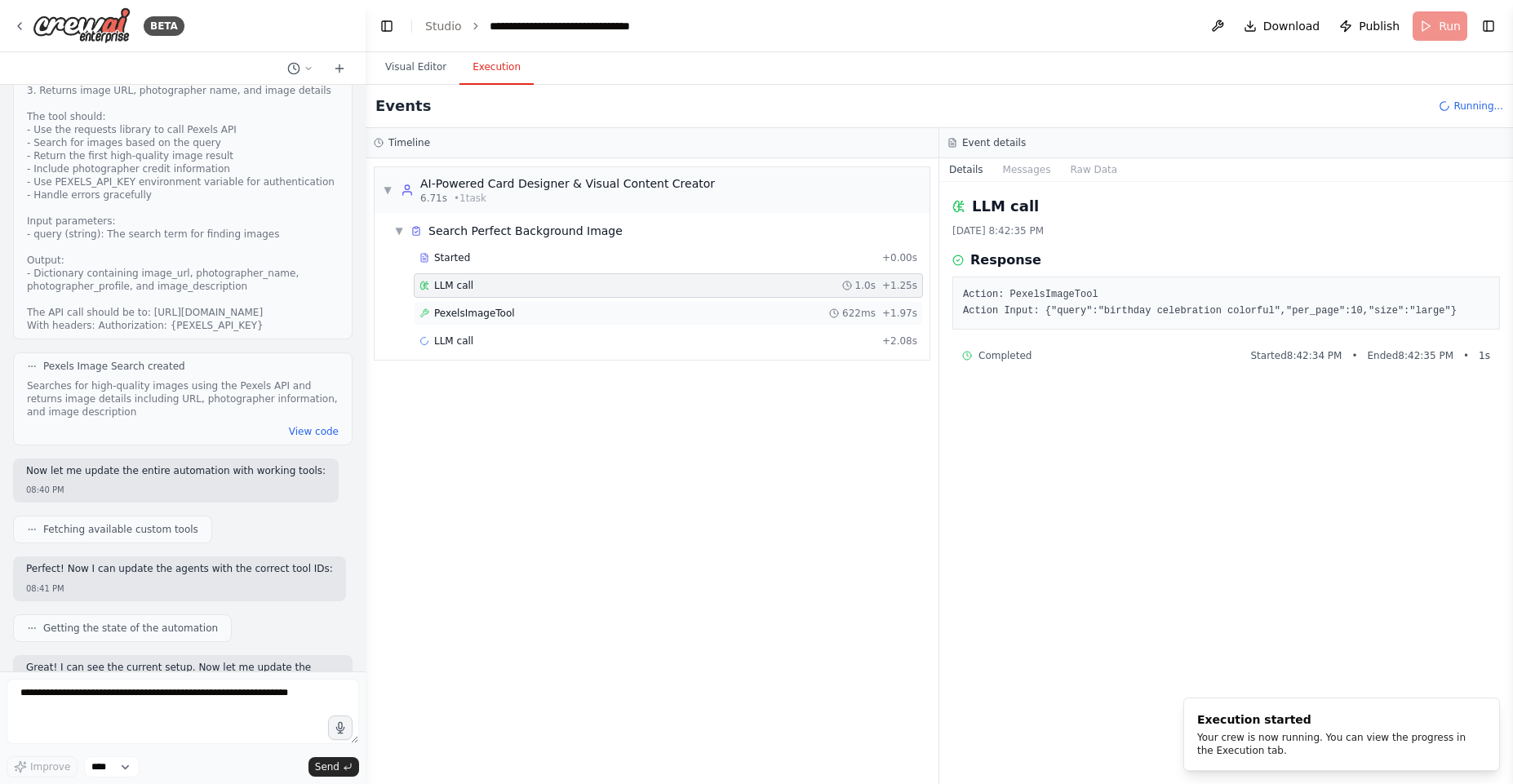
scroll to position [0, 0]
click at [475, 308] on span "PexelsImageTool" at bounding box center [474, 313] width 81 height 13
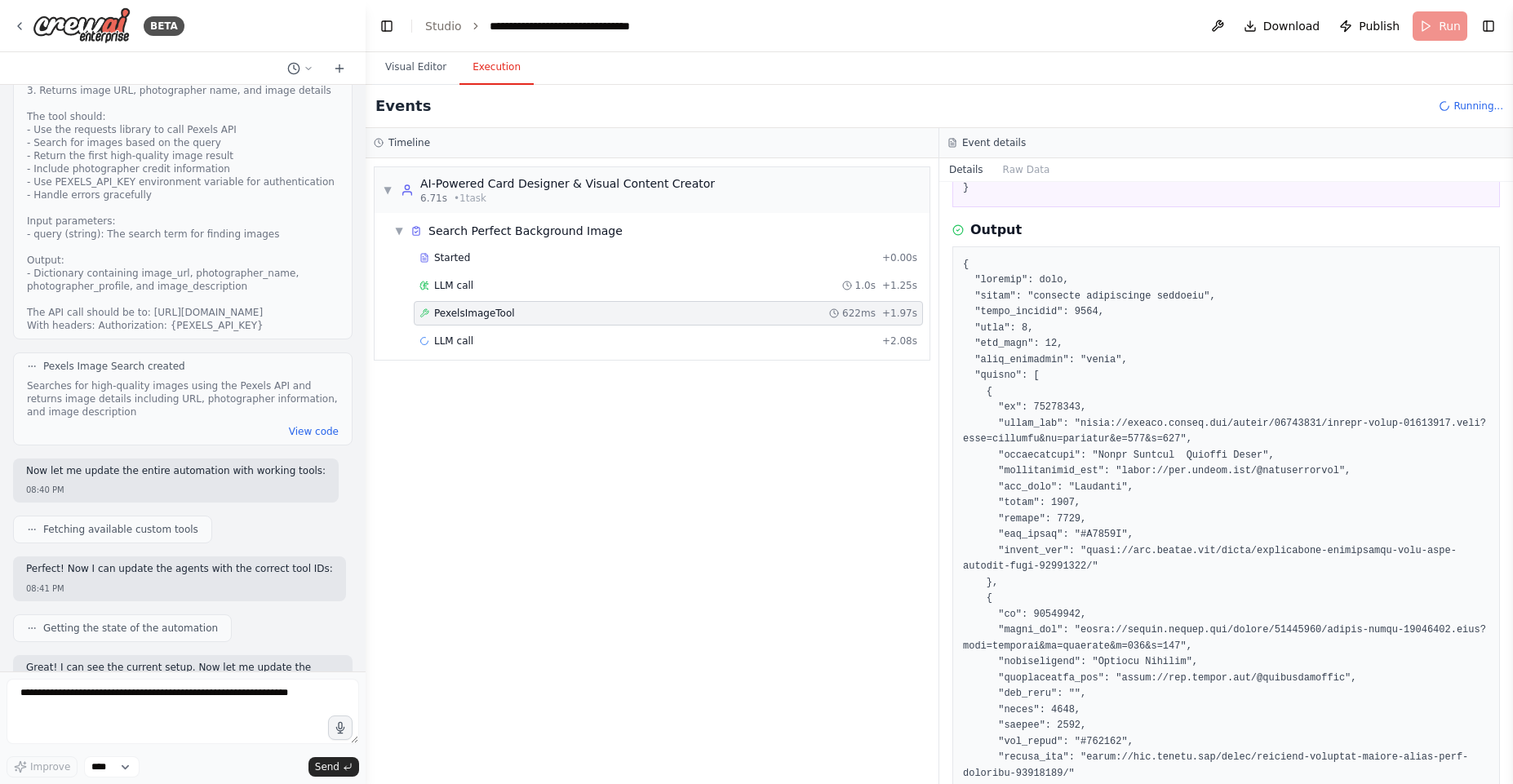
scroll to position [97, 0]
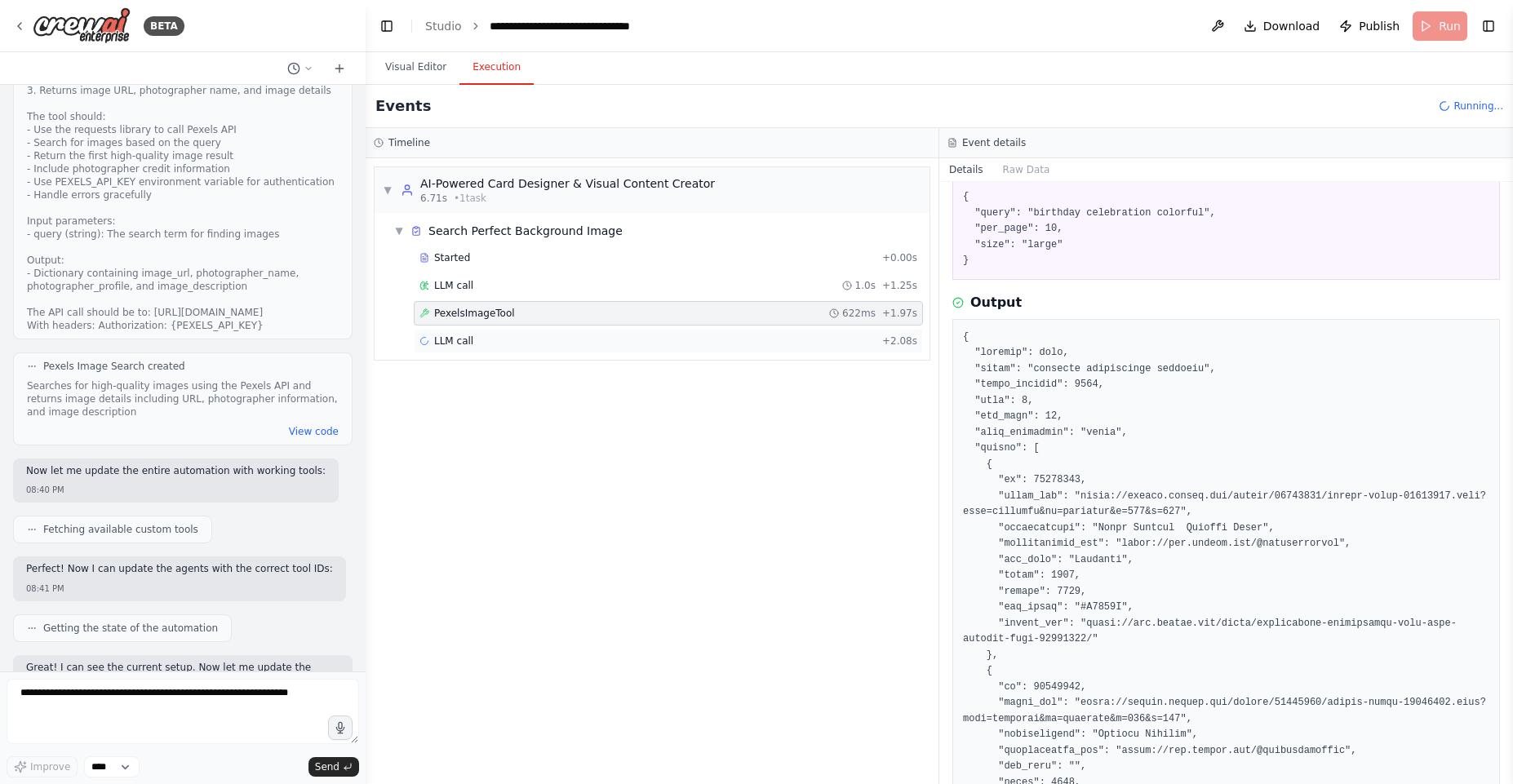
click at [455, 345] on span "LLM call" at bounding box center [454, 340] width 39 height 13
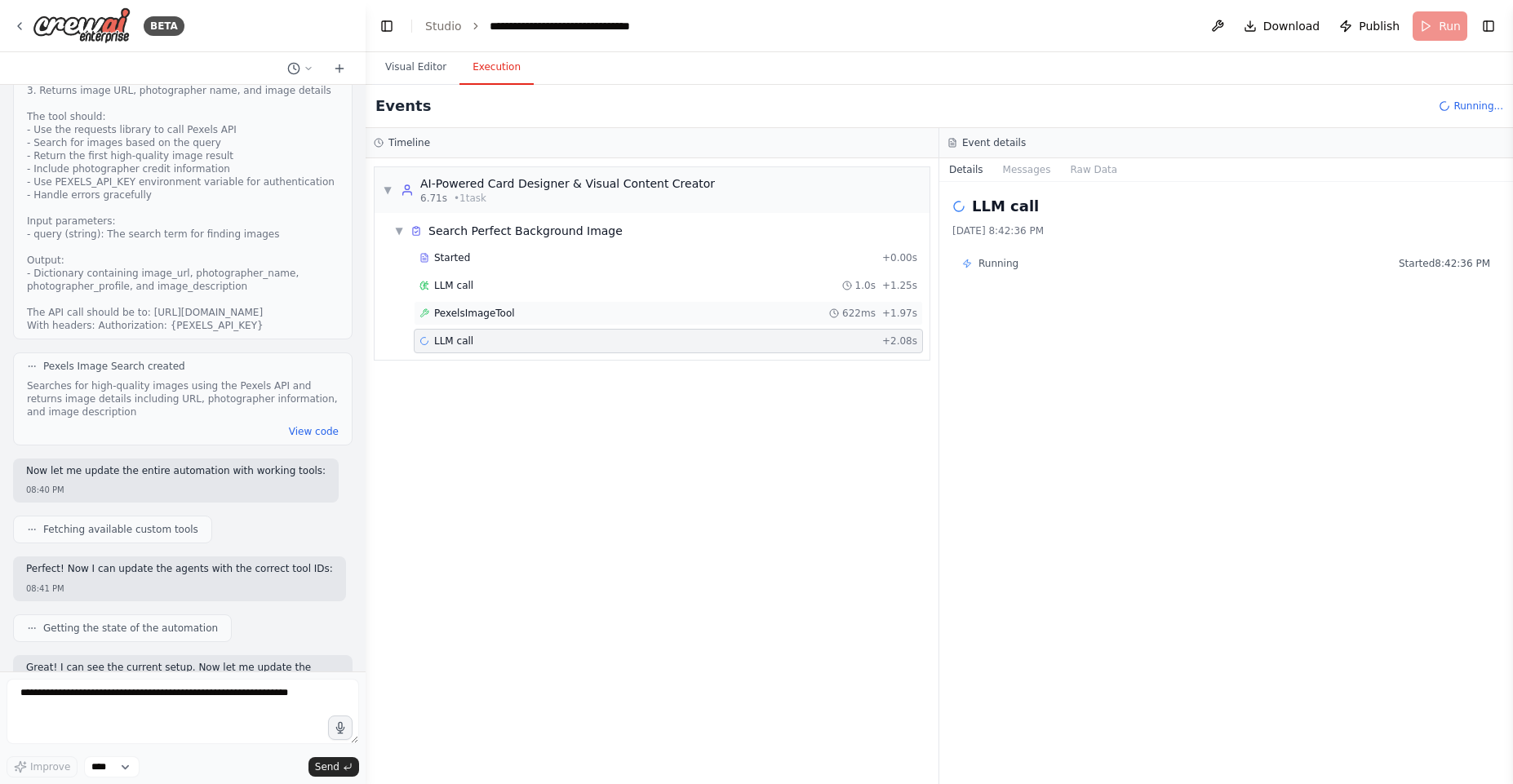
click at [482, 314] on span "PexelsImageTool" at bounding box center [474, 313] width 81 height 13
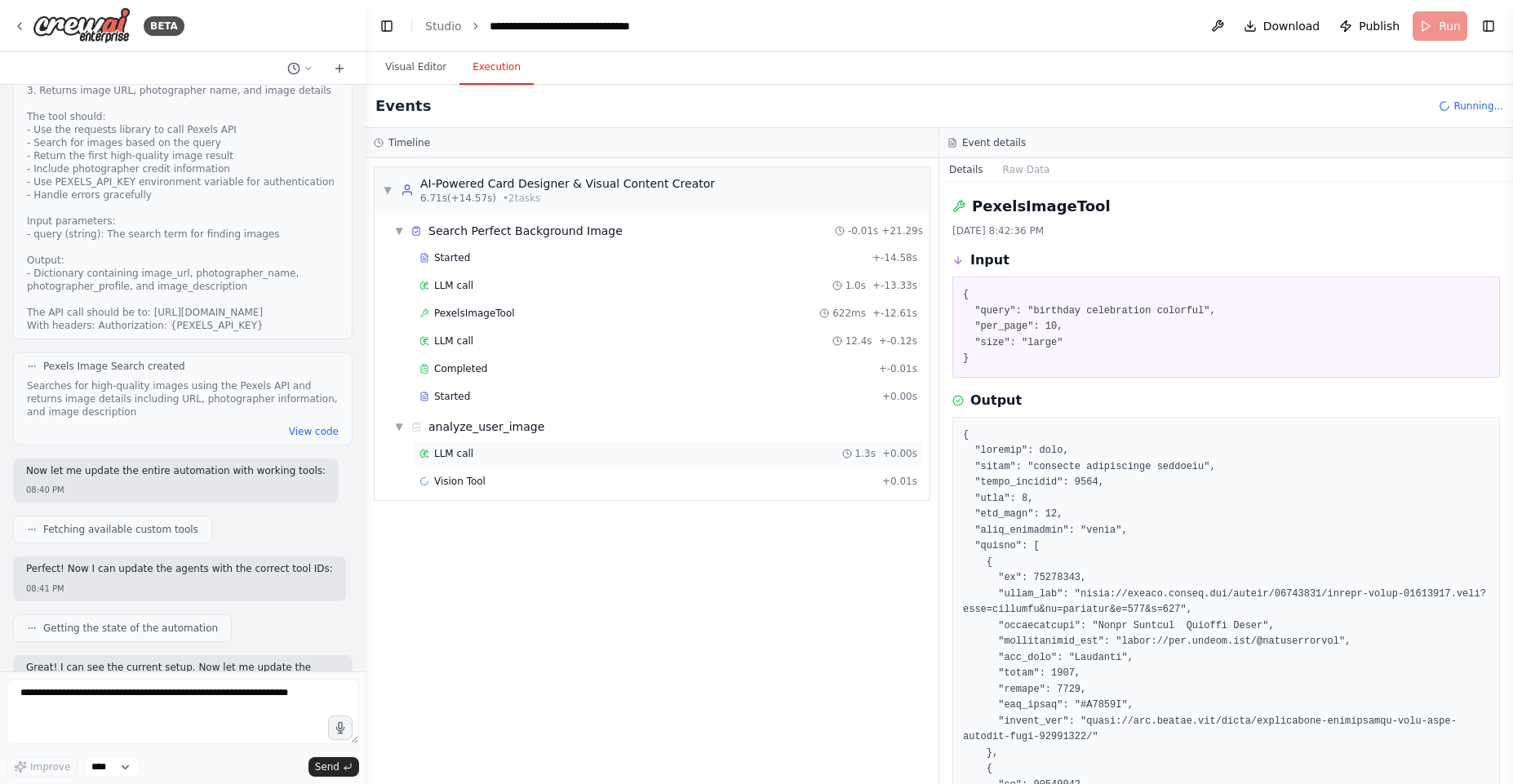
click at [483, 451] on div "LLM call 1.3s + 0.00s" at bounding box center [668, 454] width 498 height 13
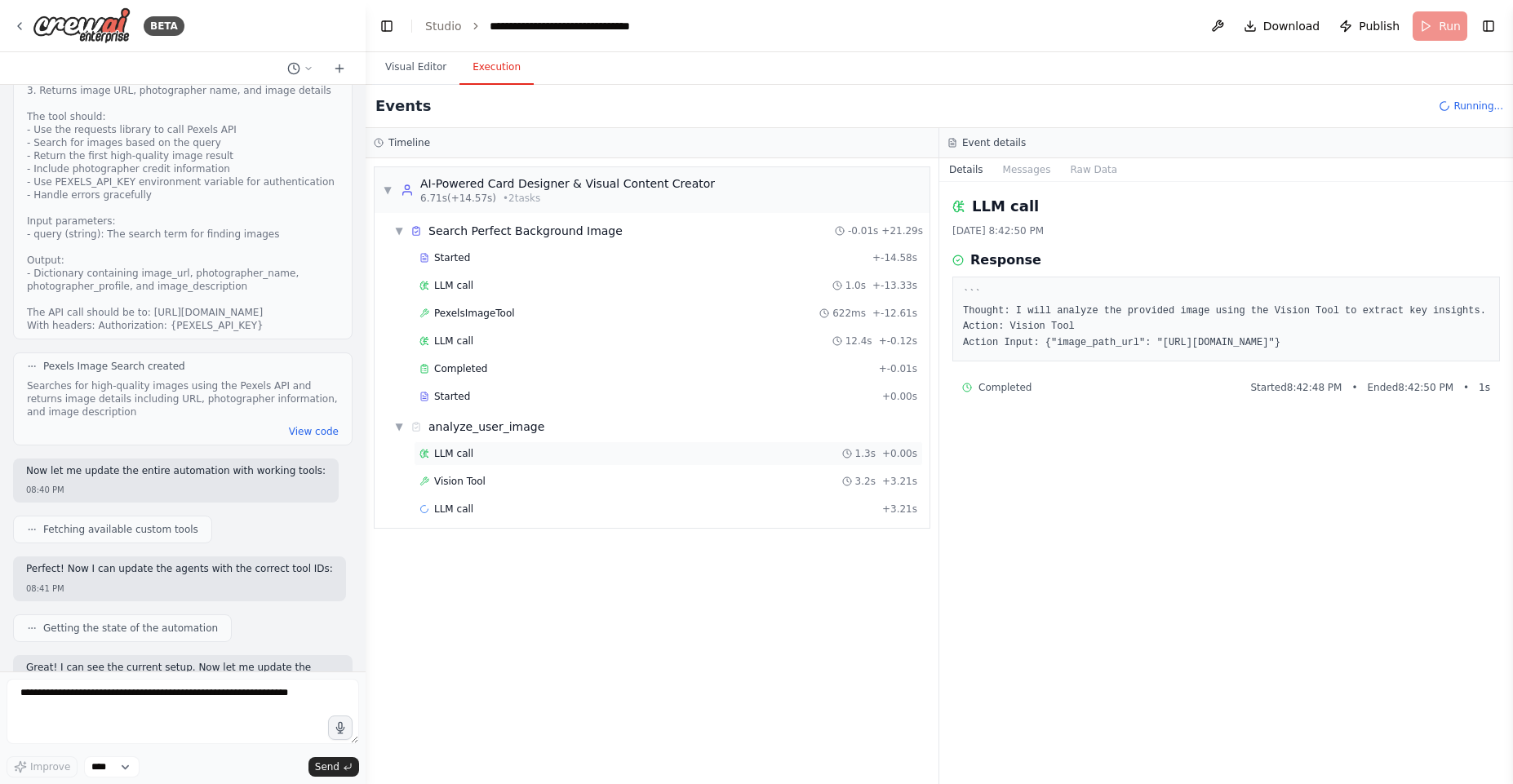
click at [482, 463] on div "LLM call 1.3s + 0.00s" at bounding box center [668, 454] width 510 height 25
click at [493, 475] on div "Vision Tool 3.2s + 3.21s" at bounding box center [668, 481] width 498 height 13
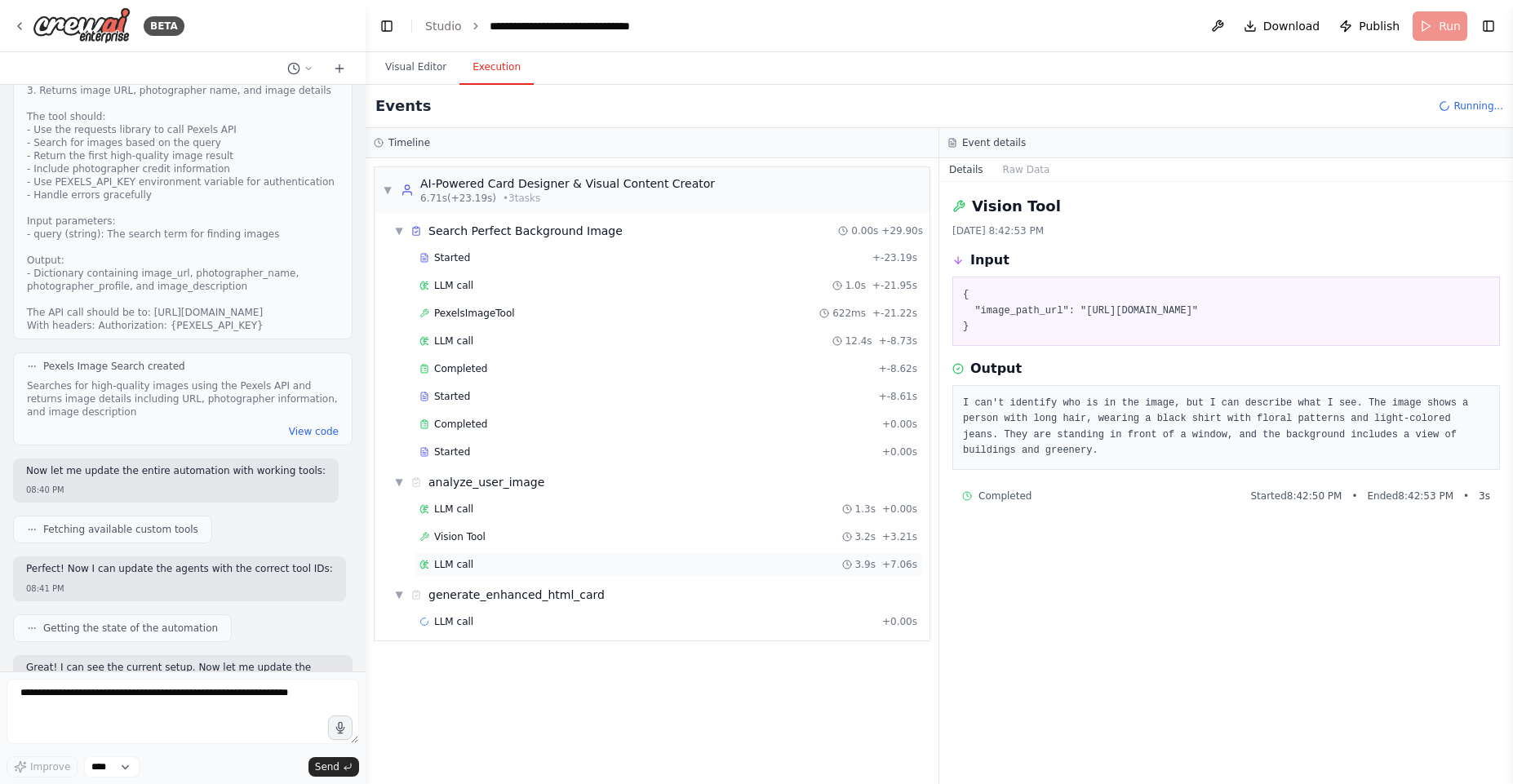
click at [455, 559] on span "LLM call" at bounding box center [454, 564] width 39 height 13
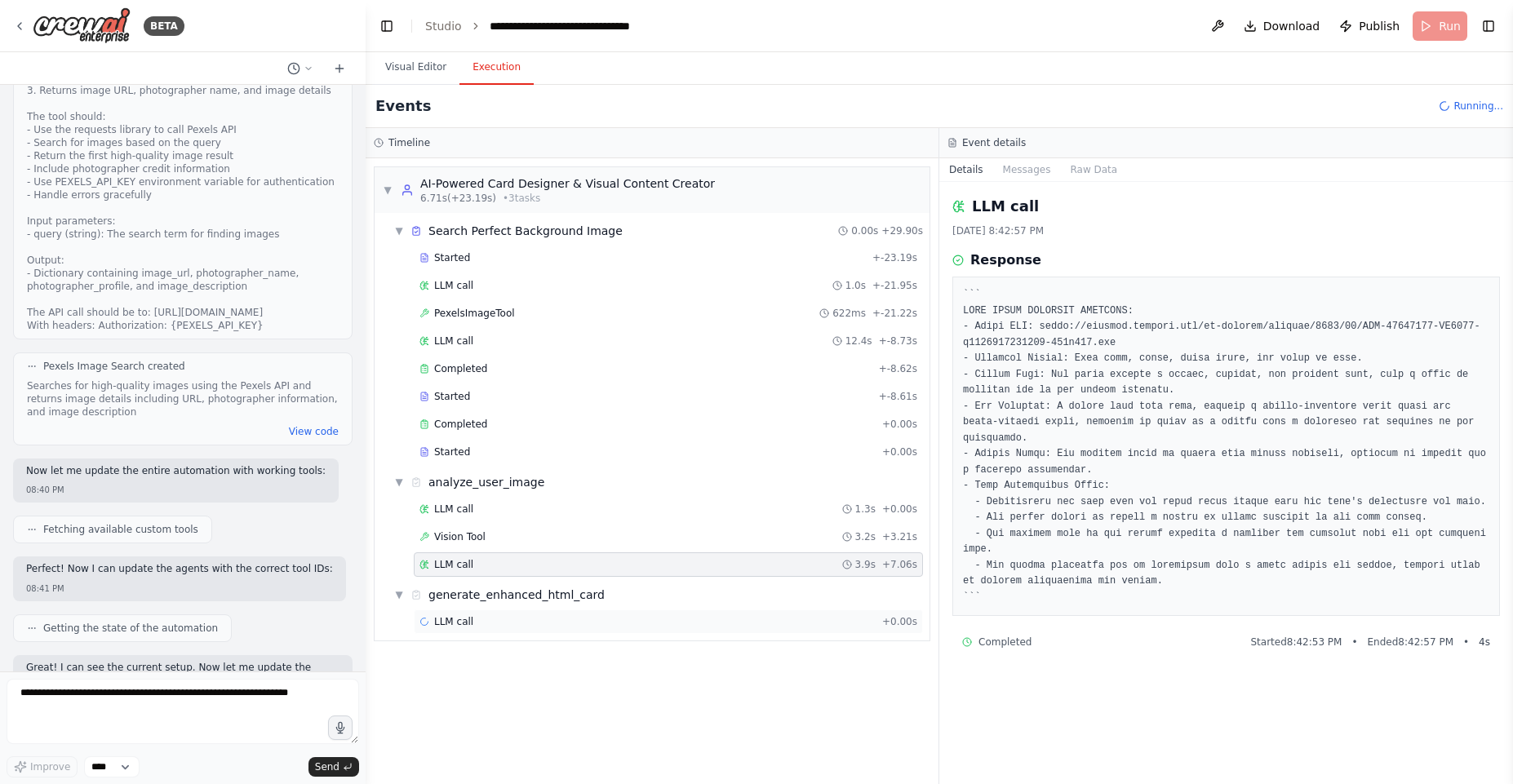
click at [436, 626] on span "LLM call" at bounding box center [454, 621] width 39 height 13
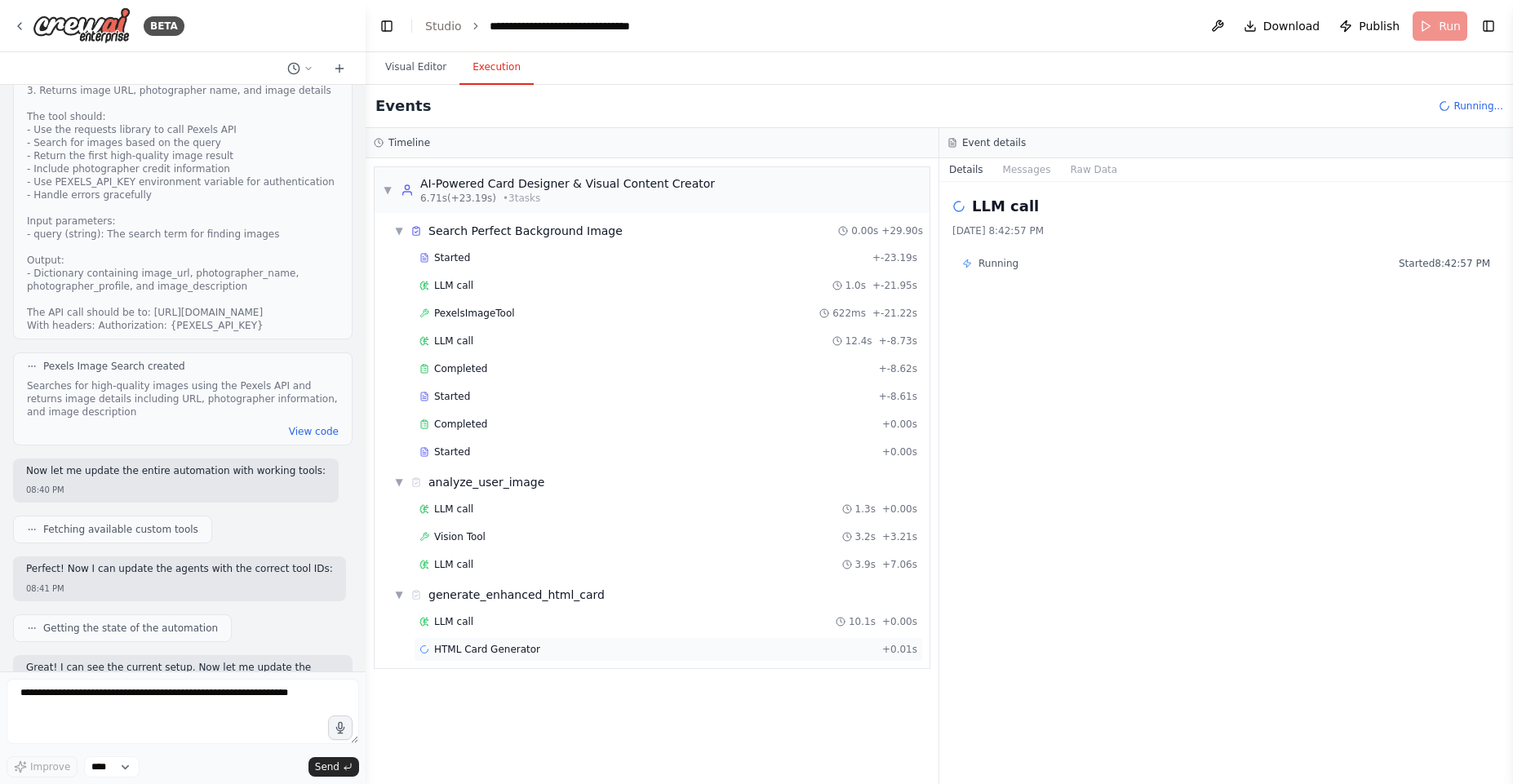
click at [492, 650] on span "HTML Card Generator" at bounding box center [487, 649] width 106 height 13
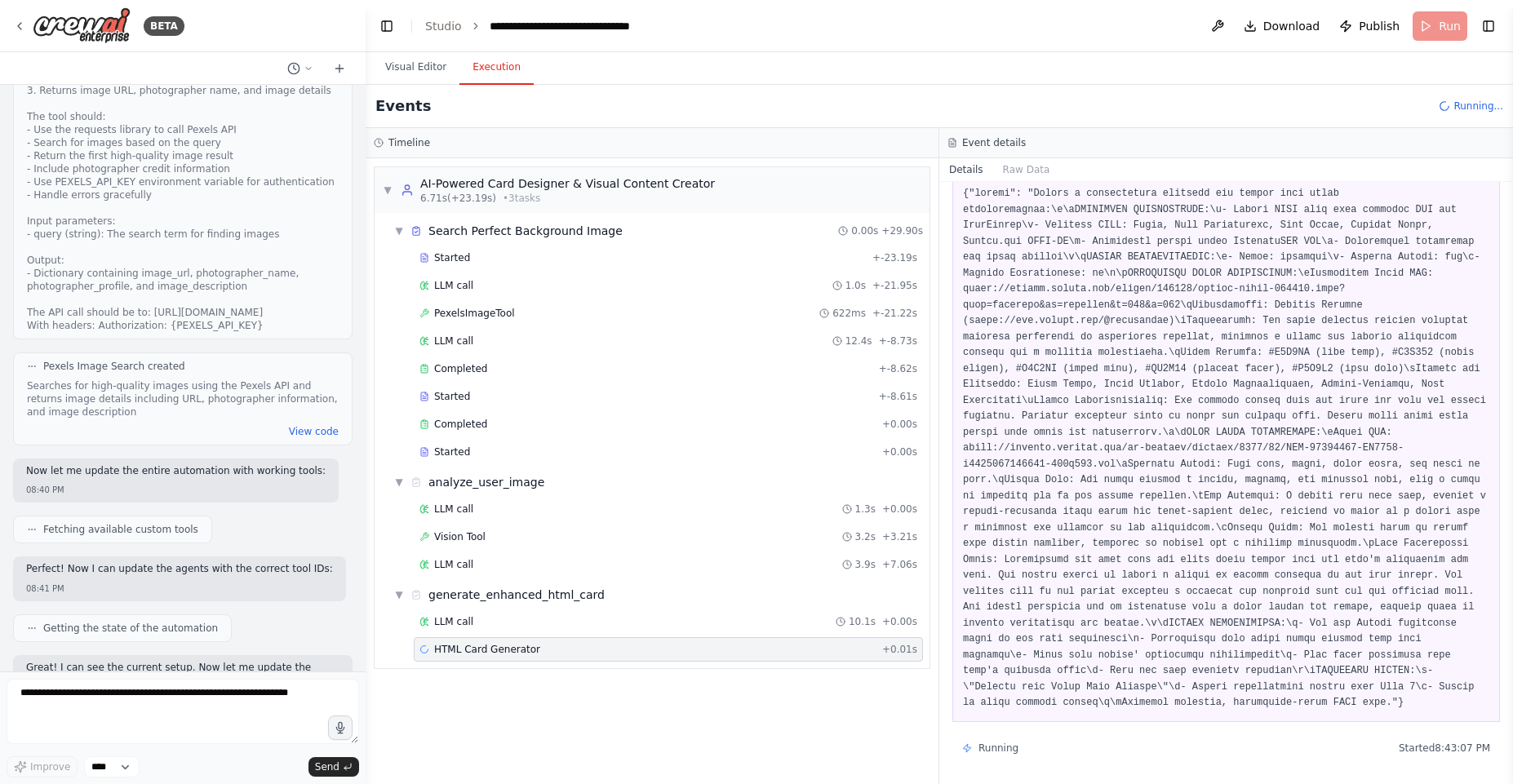
scroll to position [0, 0]
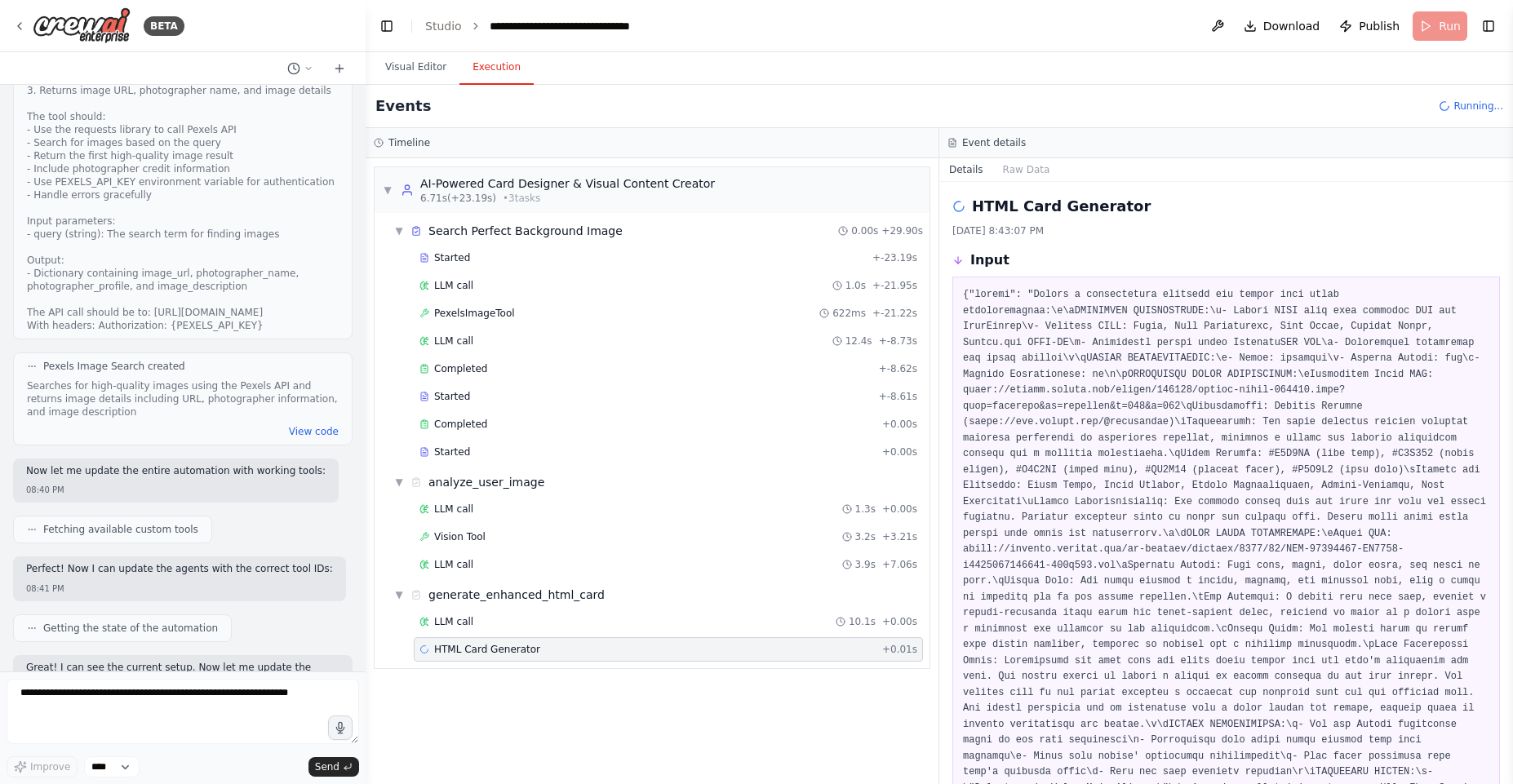
click at [1042, 299] on pre at bounding box center [1226, 549] width 526 height 525
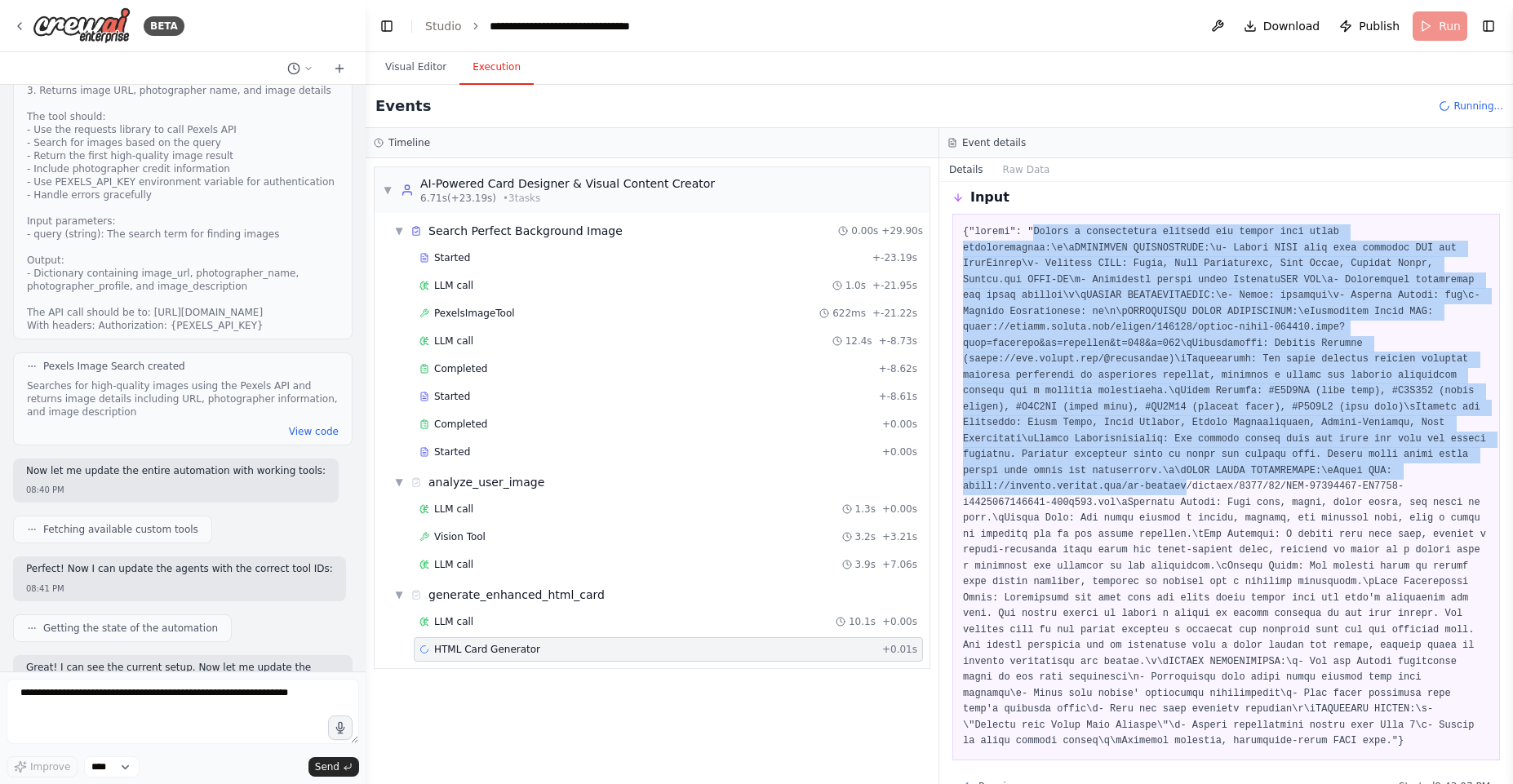
scroll to position [117, 0]
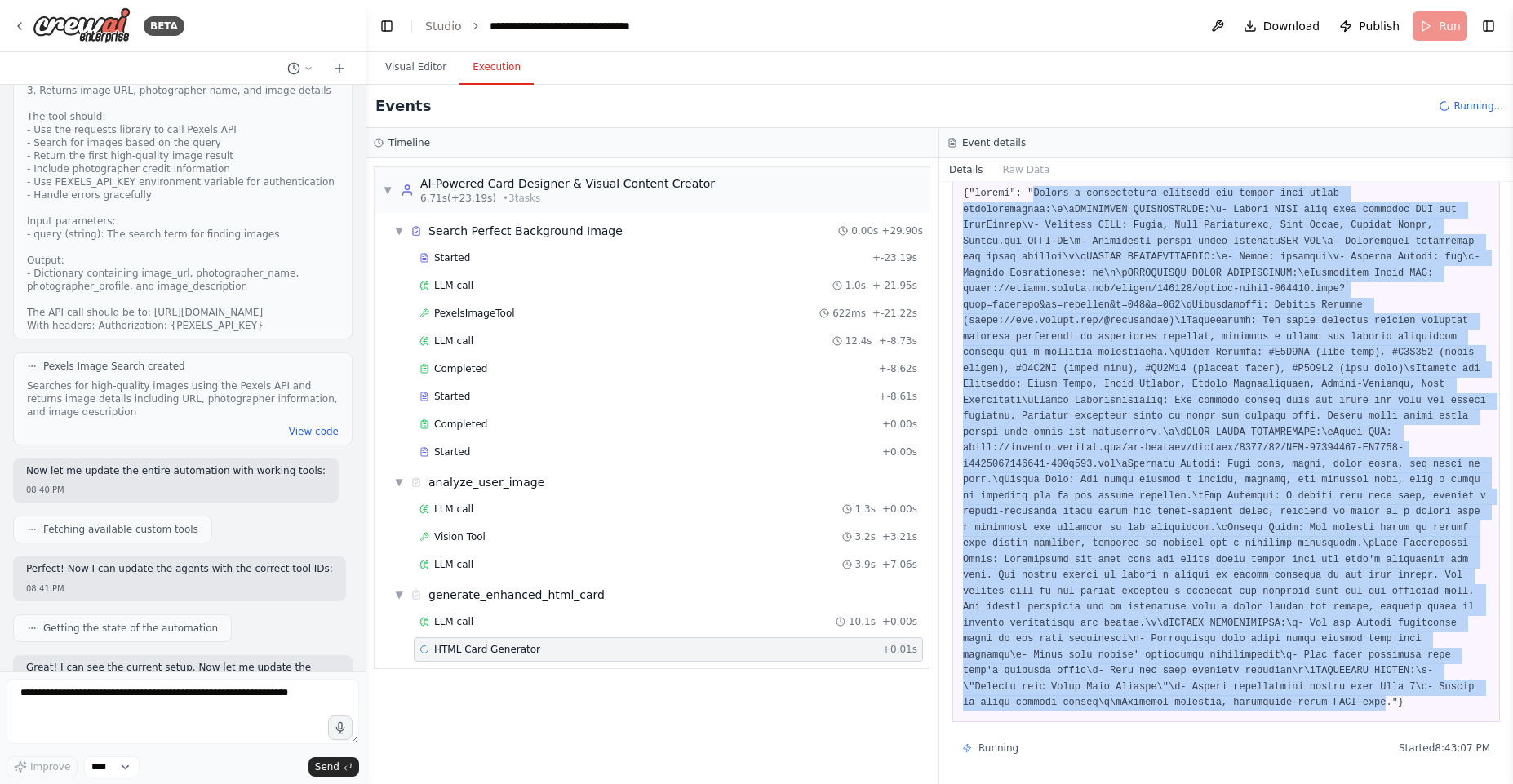
drag, startPoint x: 1042, startPoint y: 299, endPoint x: 1111, endPoint y: 704, distance: 410.8
click at [1111, 704] on pre at bounding box center [1226, 448] width 526 height 525
copy pre "Create a professional birthday for ambika with these specifications:\n\nTECHNIC…"
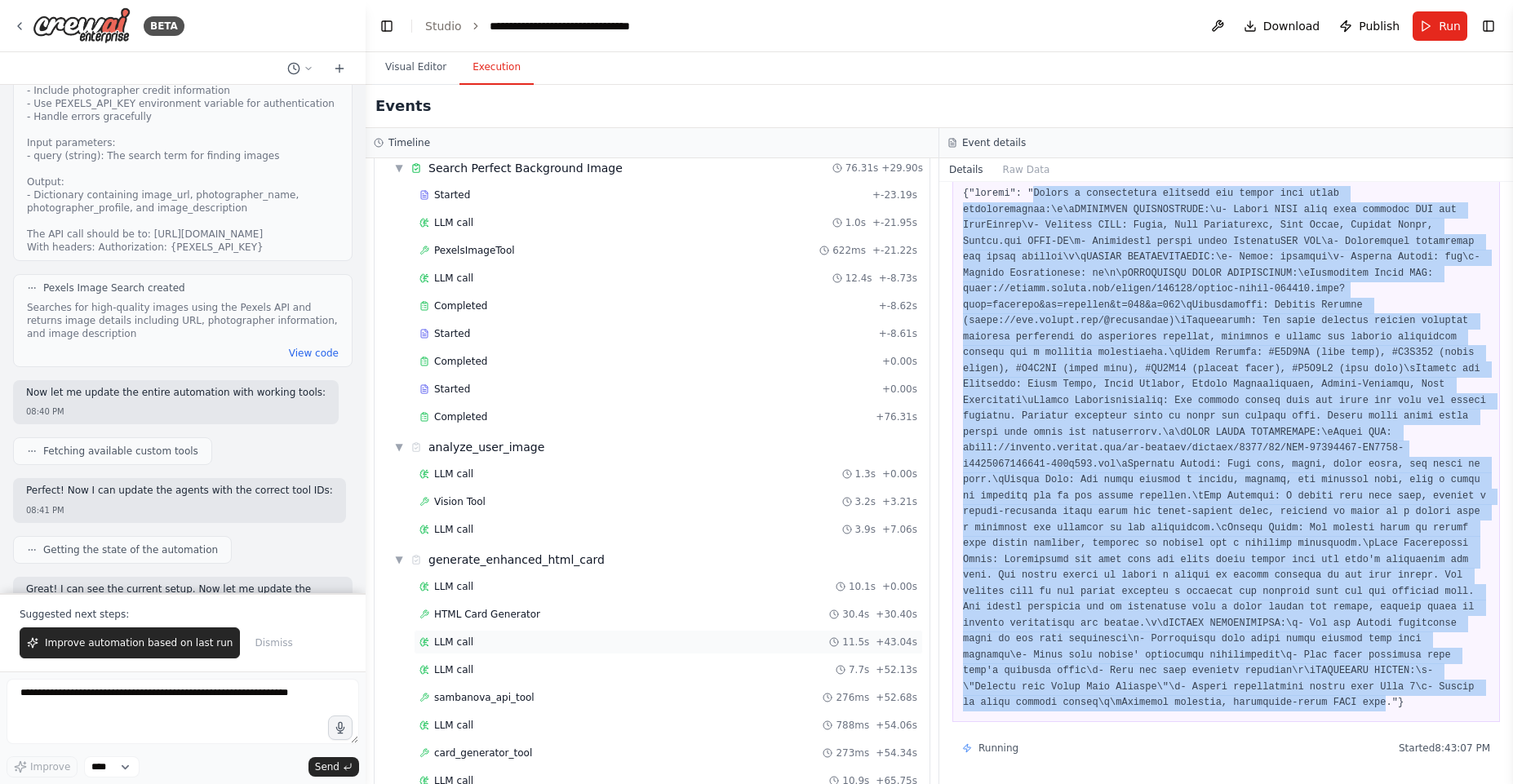
scroll to position [97, 0]
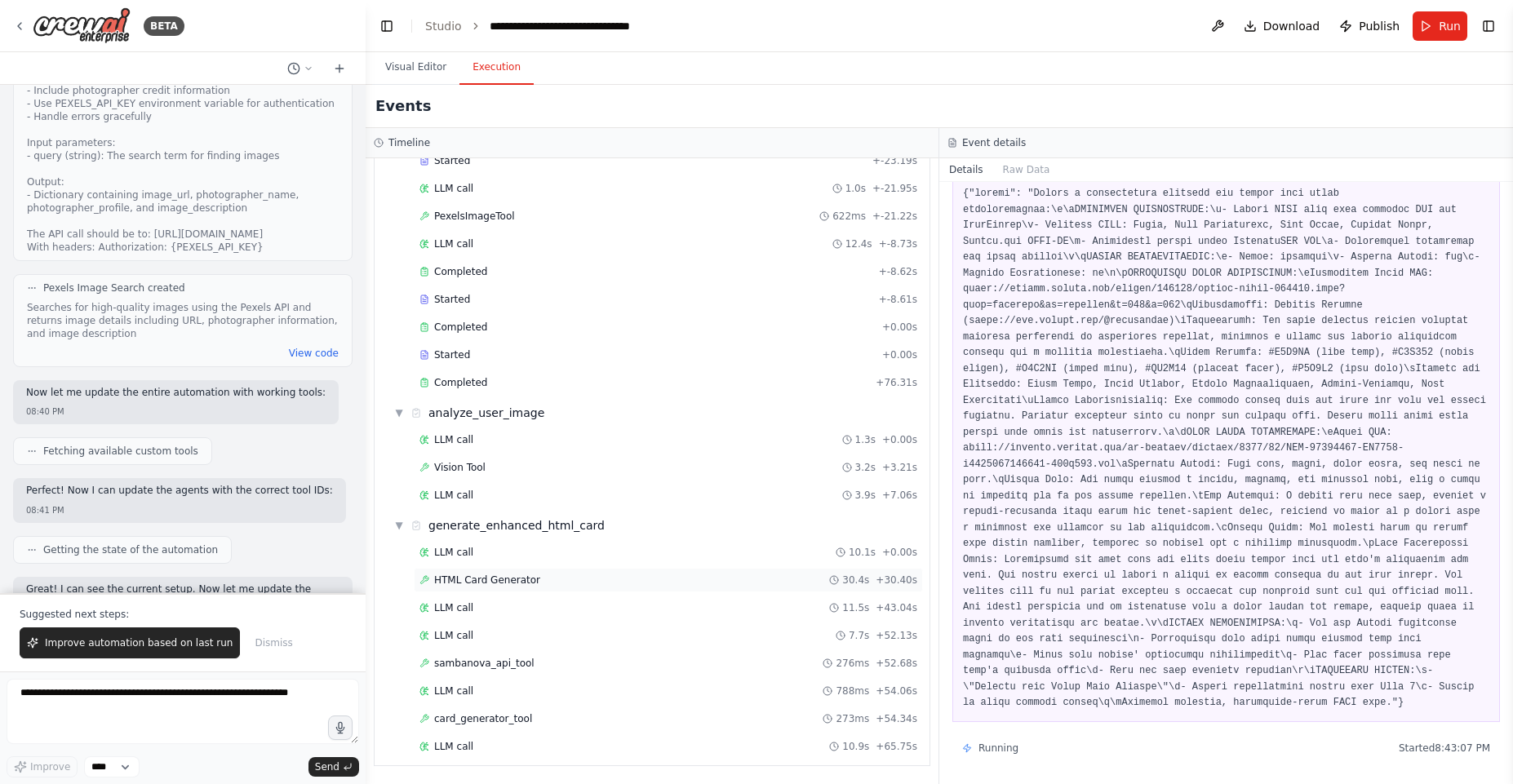
click at [508, 586] on div "HTML Card Generator 30.4s + 30.40s" at bounding box center [668, 580] width 510 height 25
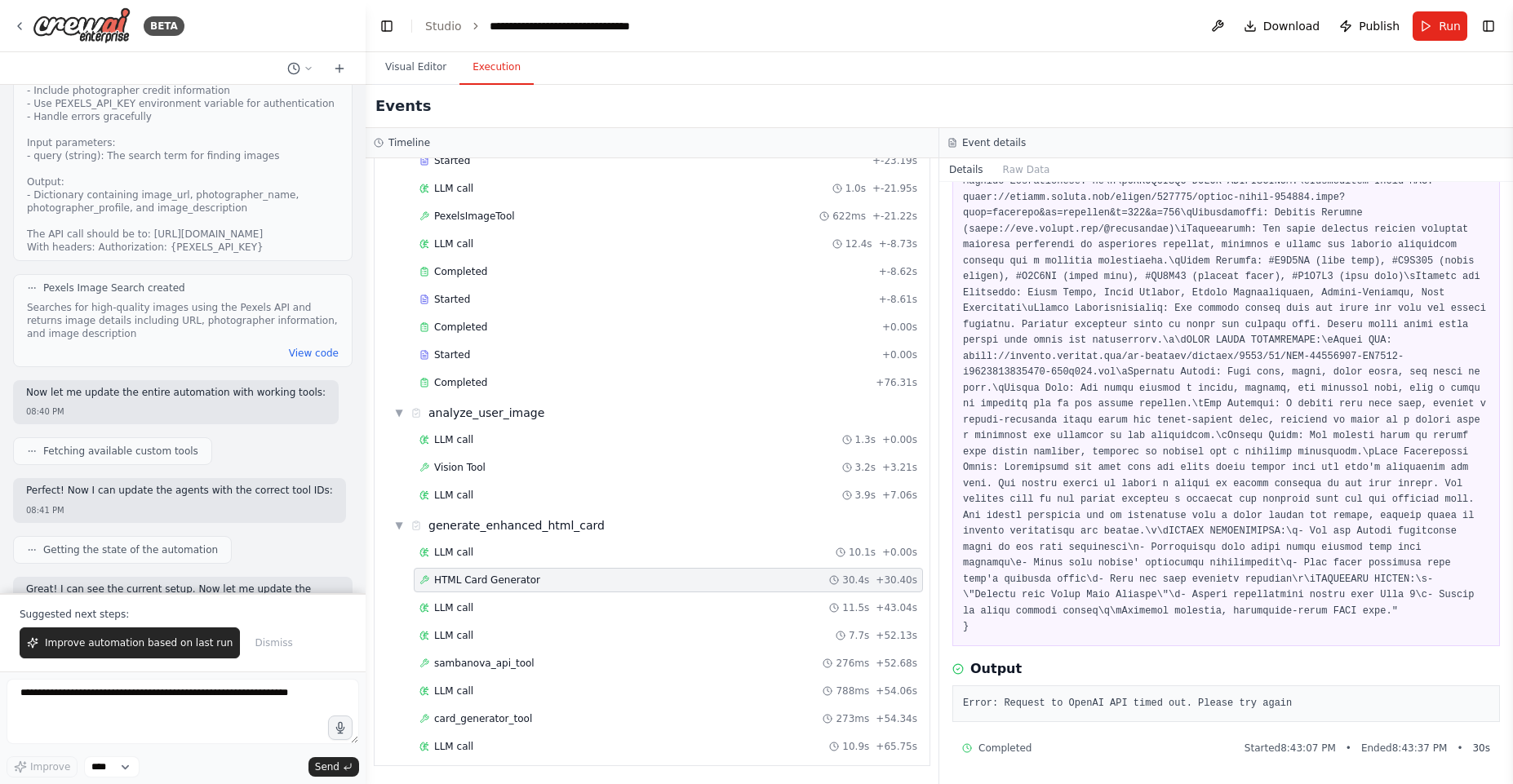
click at [1076, 695] on pre "Error: Request to OpenAI API timed out. Please try again" at bounding box center [1226, 703] width 526 height 16
click at [506, 595] on div "LLM call 11.5s + 43.04s" at bounding box center [668, 608] width 510 height 25
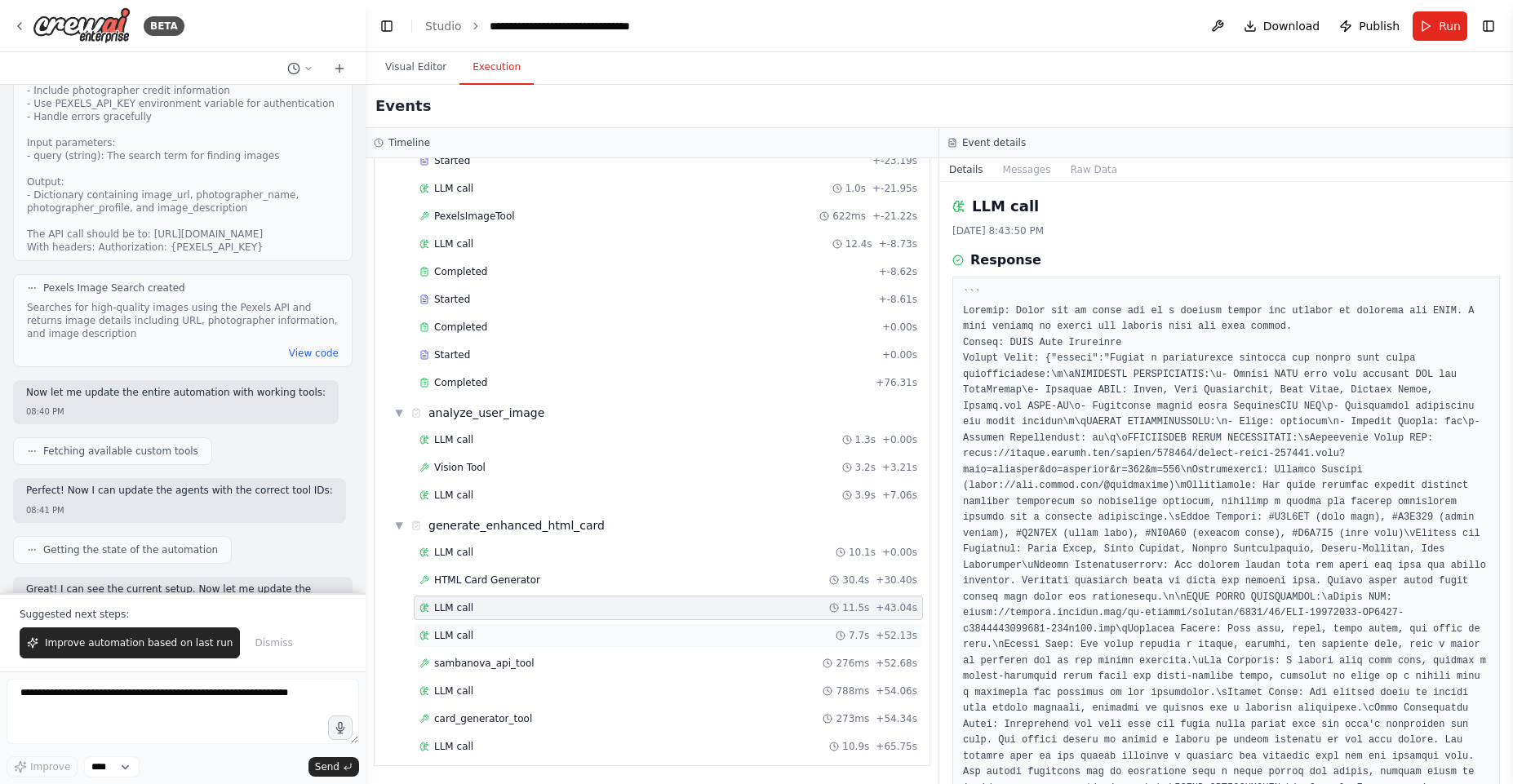
click at [511, 630] on div "LLM call 7.7s + 52.13s" at bounding box center [668, 635] width 498 height 13
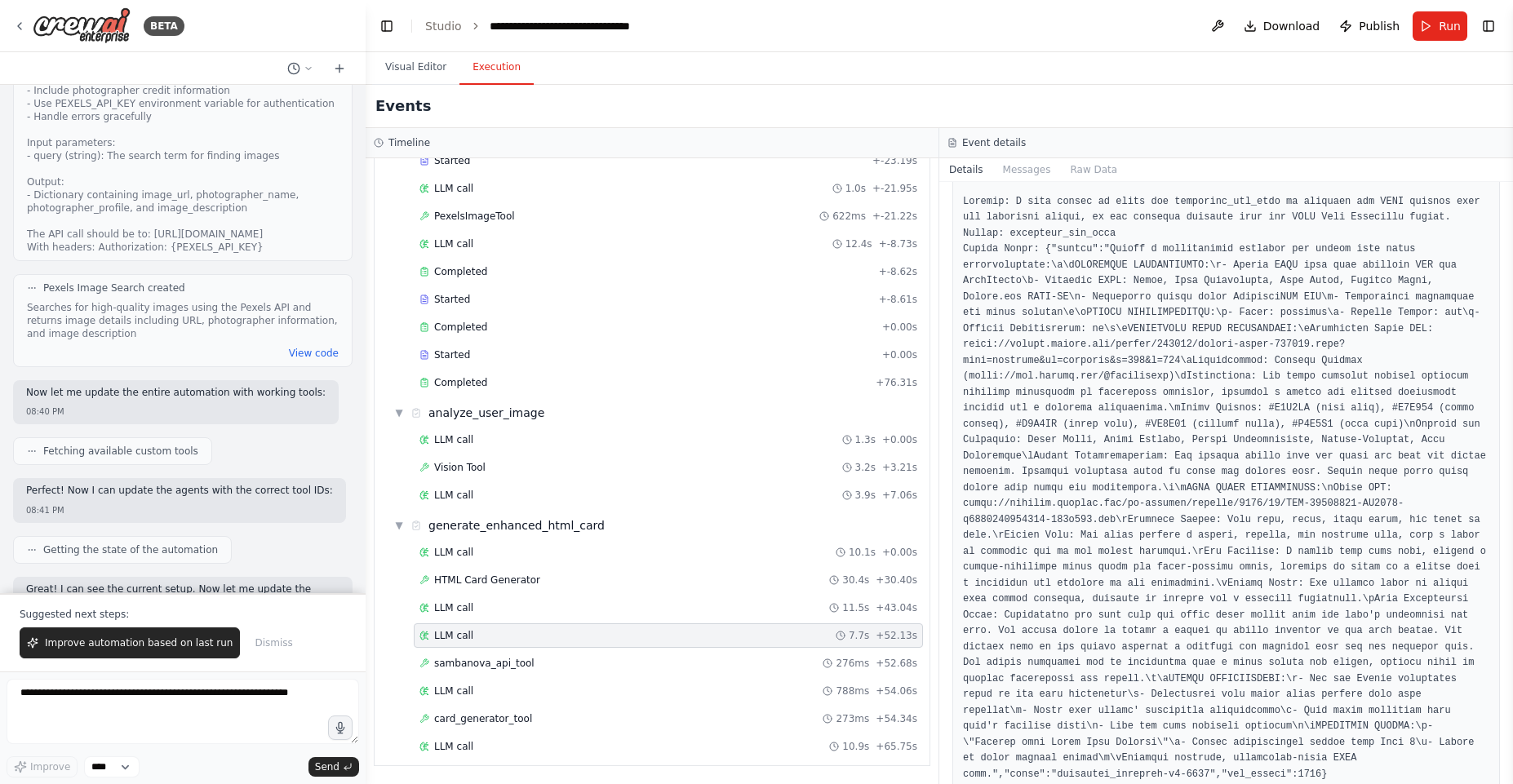
scroll to position [197, 0]
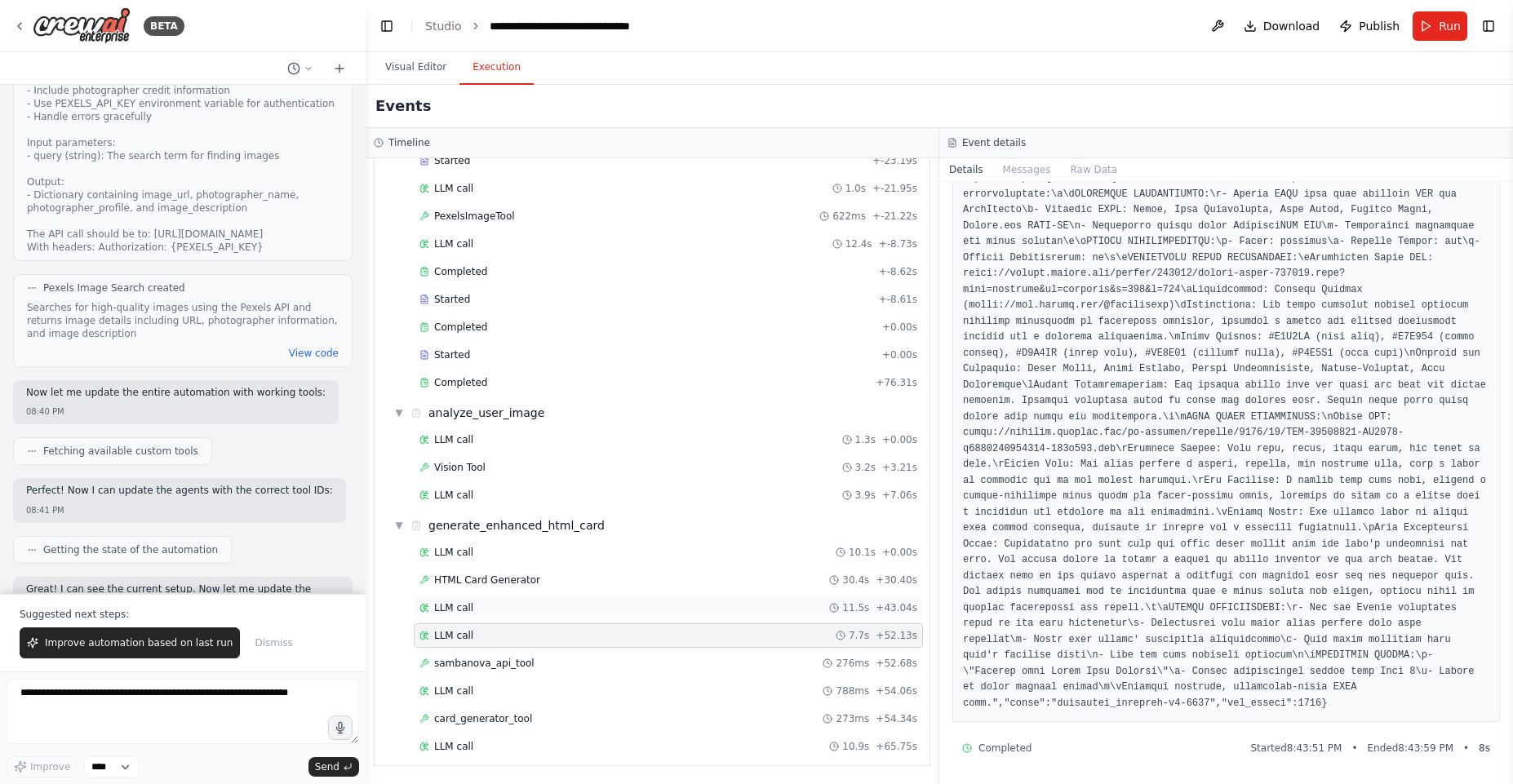
click at [479, 611] on div "LLM call 11.5s + 43.04s" at bounding box center [668, 608] width 498 height 13
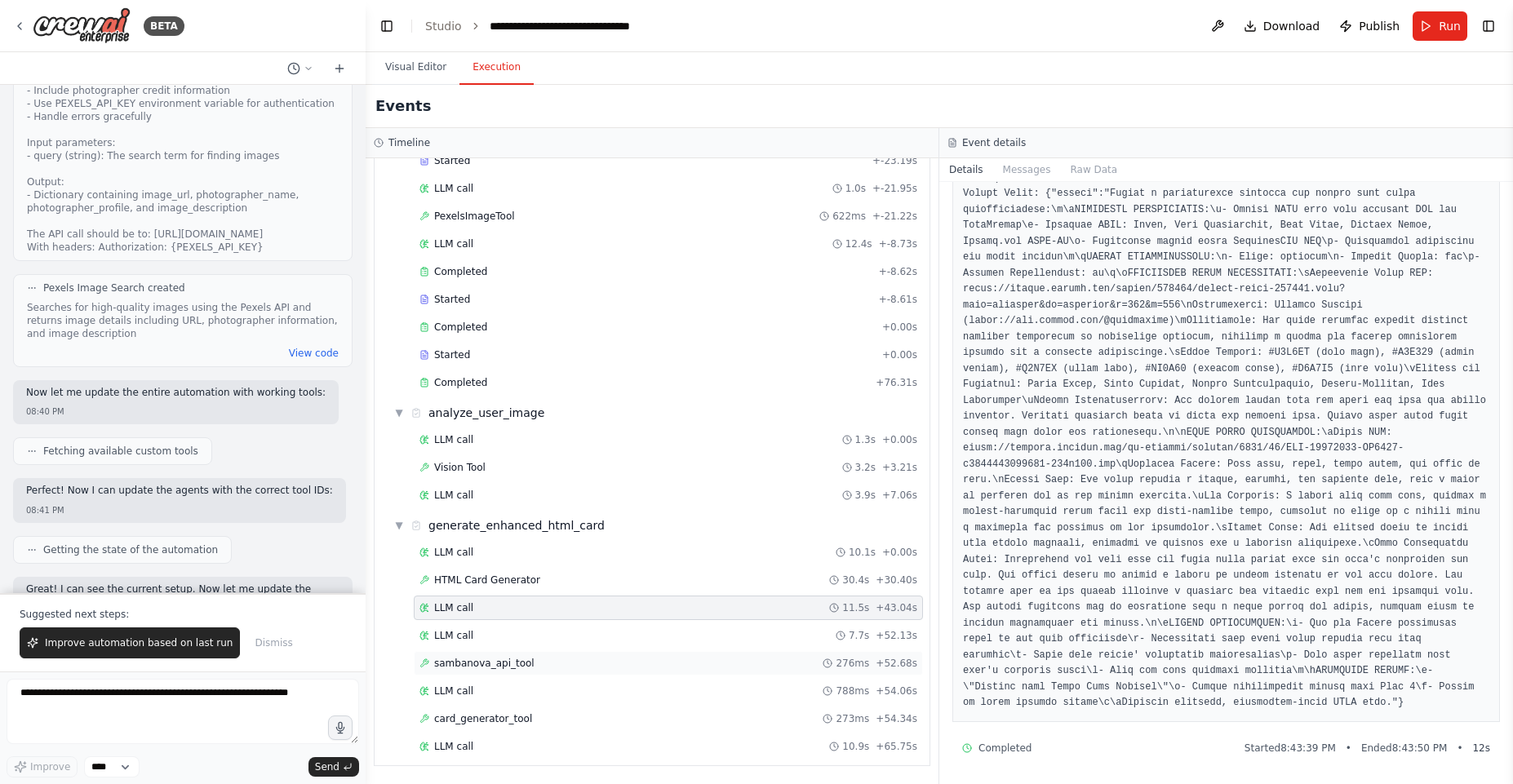
click at [510, 656] on span "sambanova_api_tool" at bounding box center [484, 663] width 100 height 13
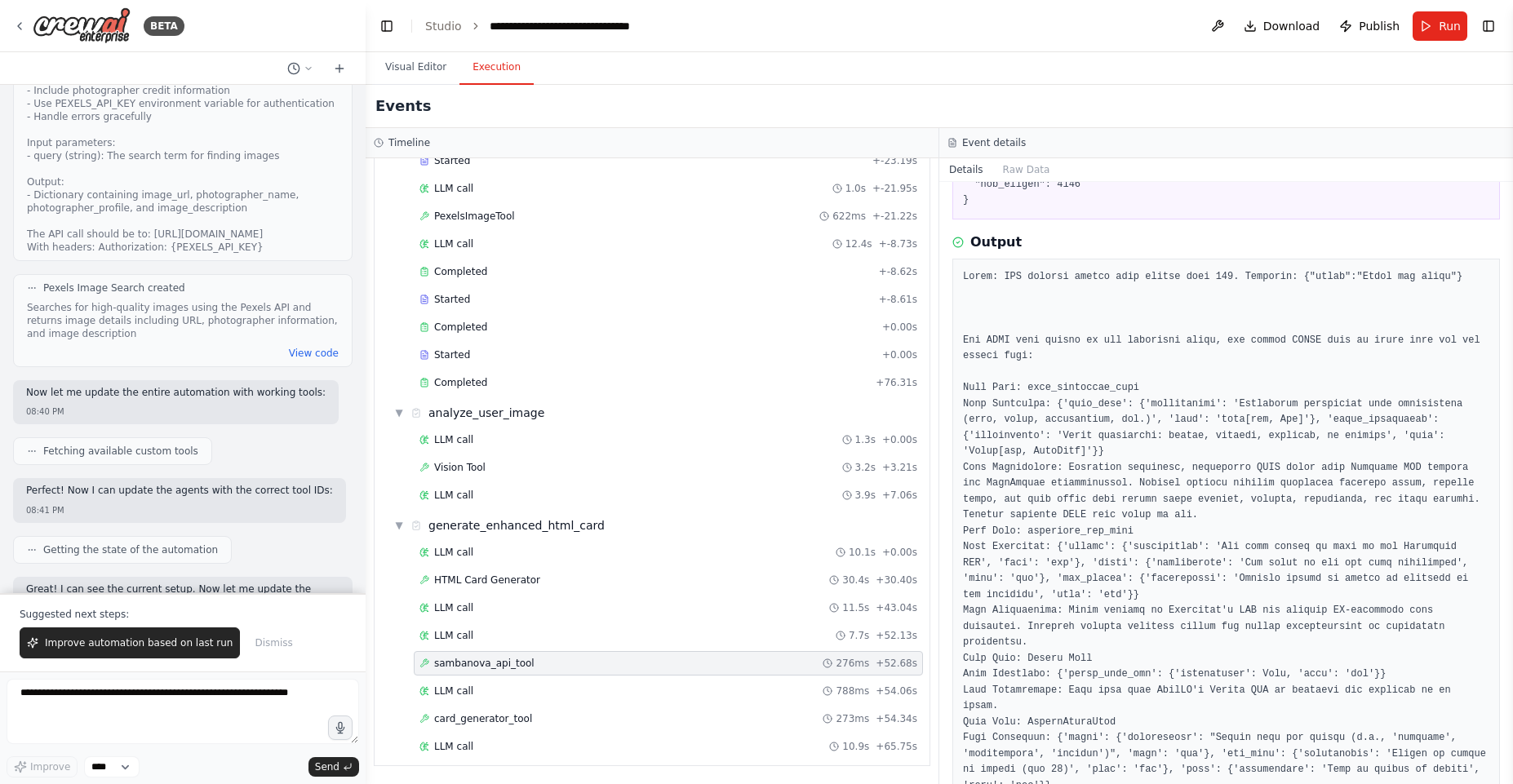
scroll to position [412, 0]
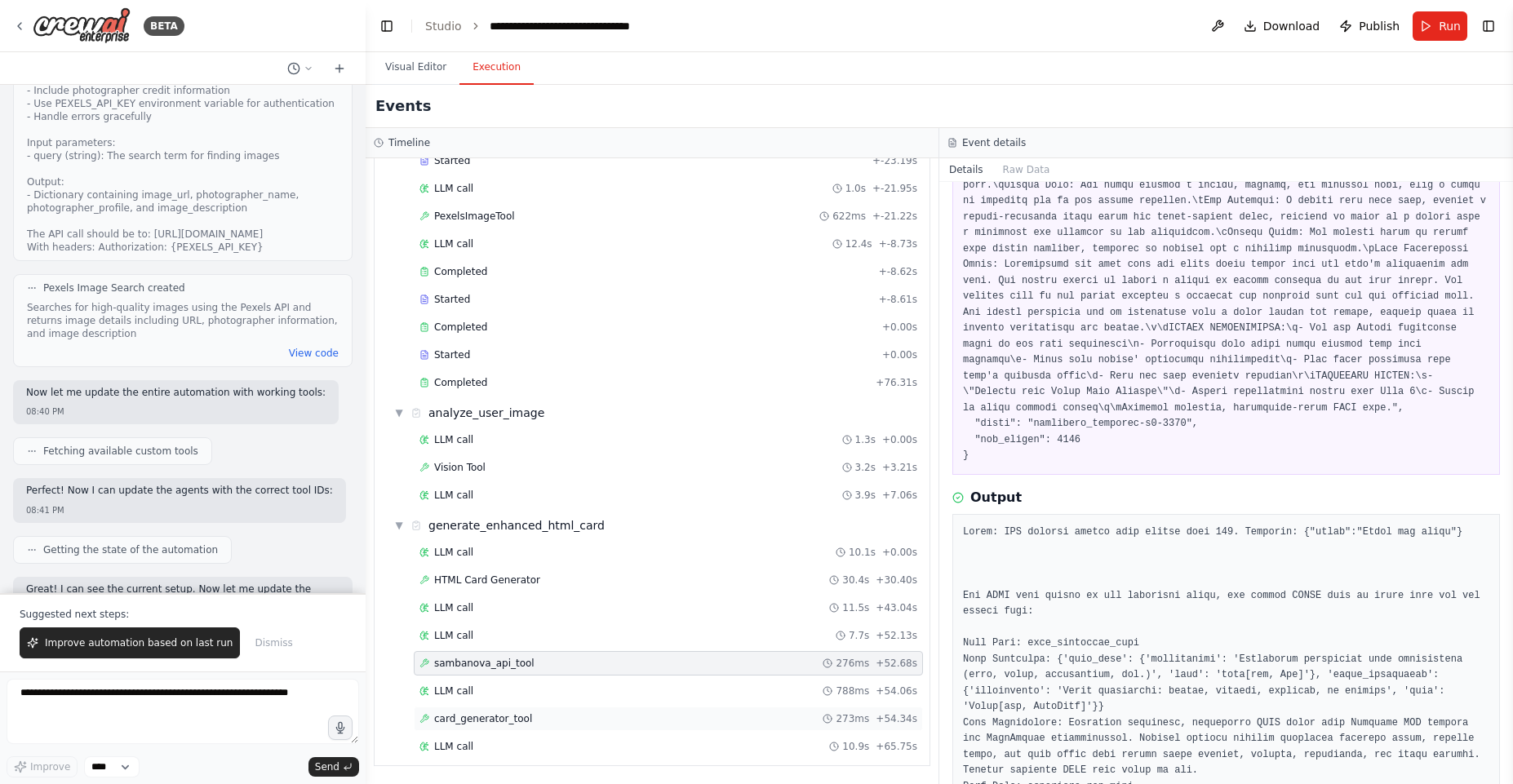
click at [480, 715] on span "card_generator_tool" at bounding box center [483, 718] width 97 height 13
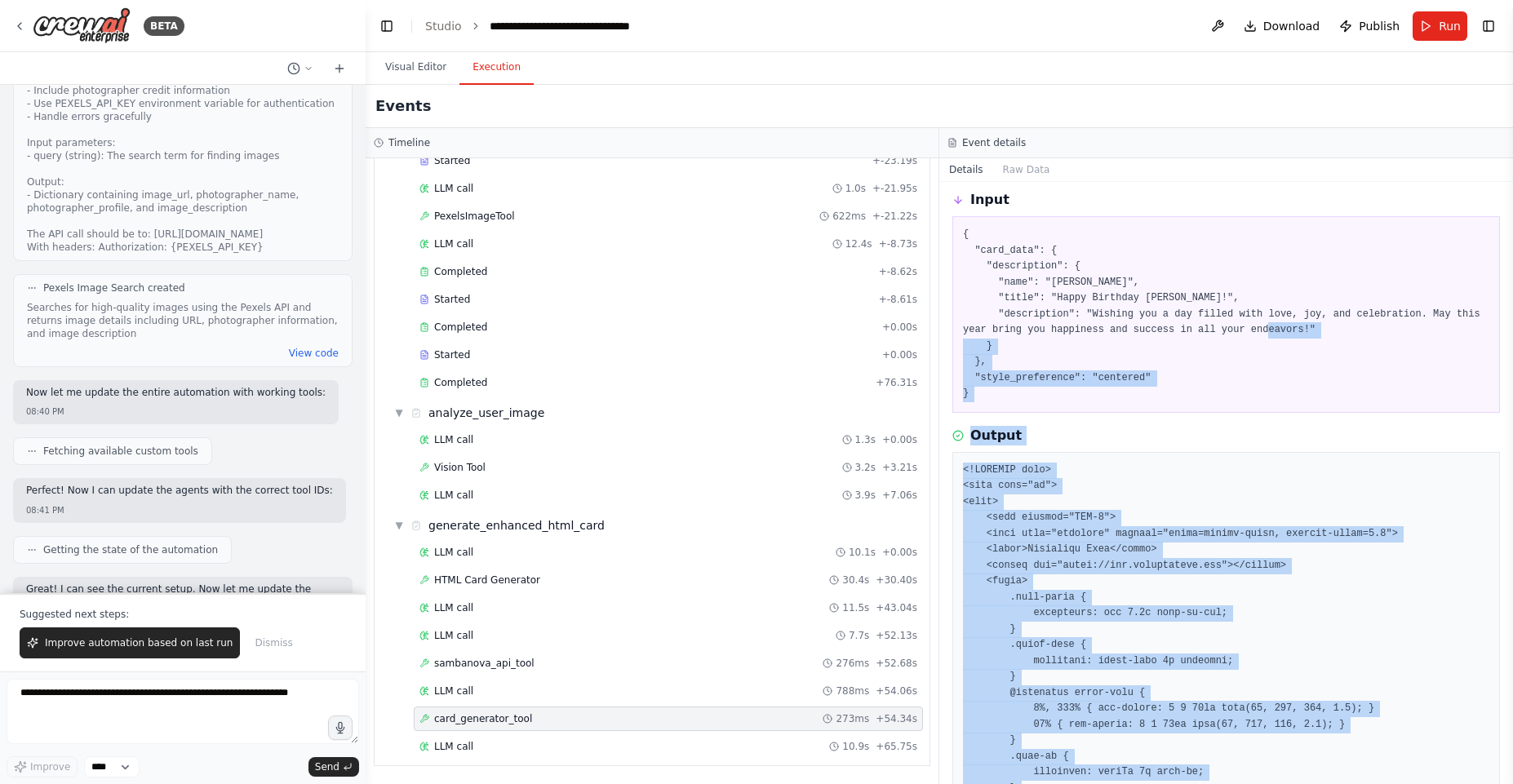
scroll to position [0, 0]
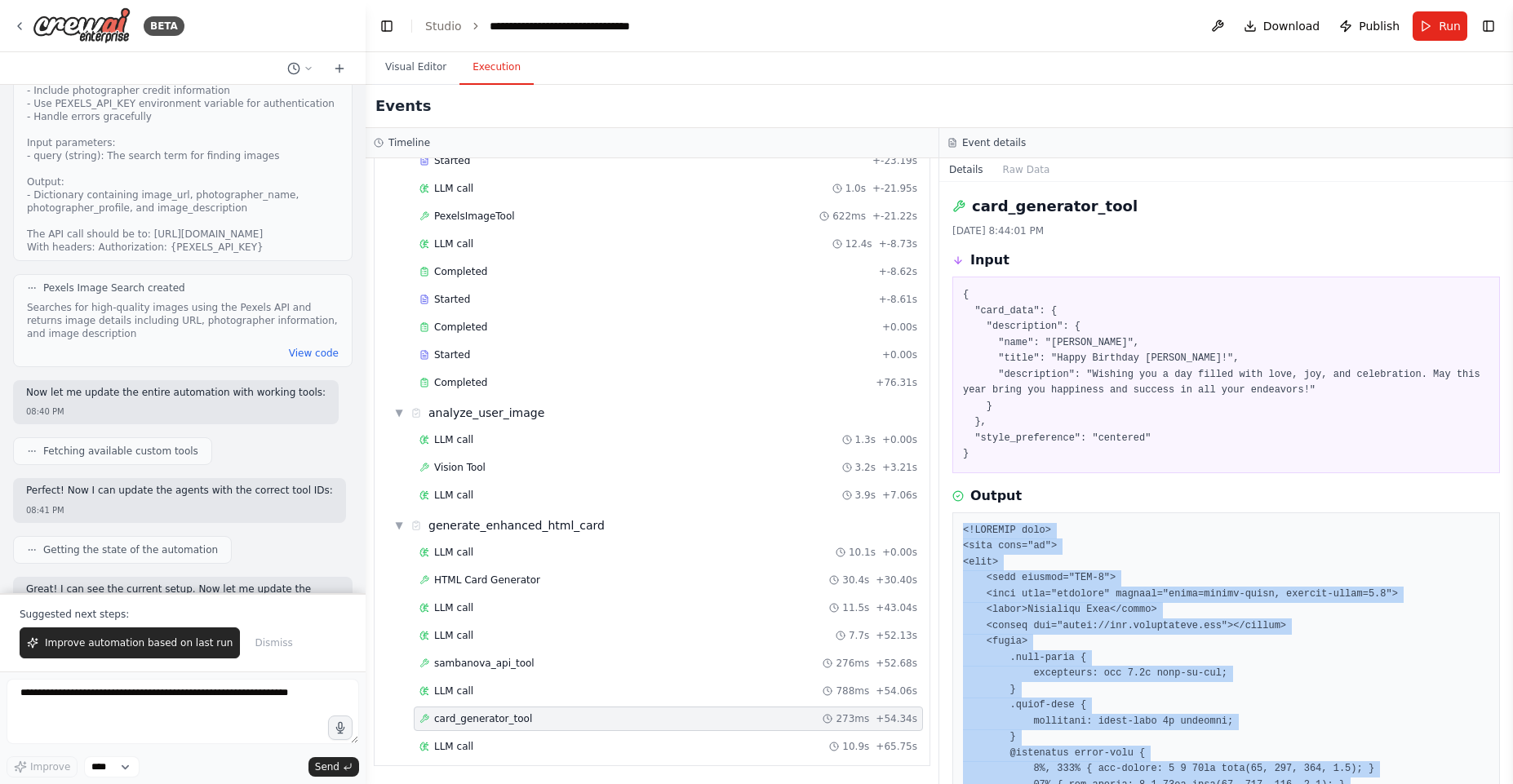
drag, startPoint x: 1014, startPoint y: 702, endPoint x: 987, endPoint y: 513, distance: 190.9
copy pre "<!DOCTYPE html> <html lang="en"> <head> <meta charset="UTF-8"> <meta name="view…"
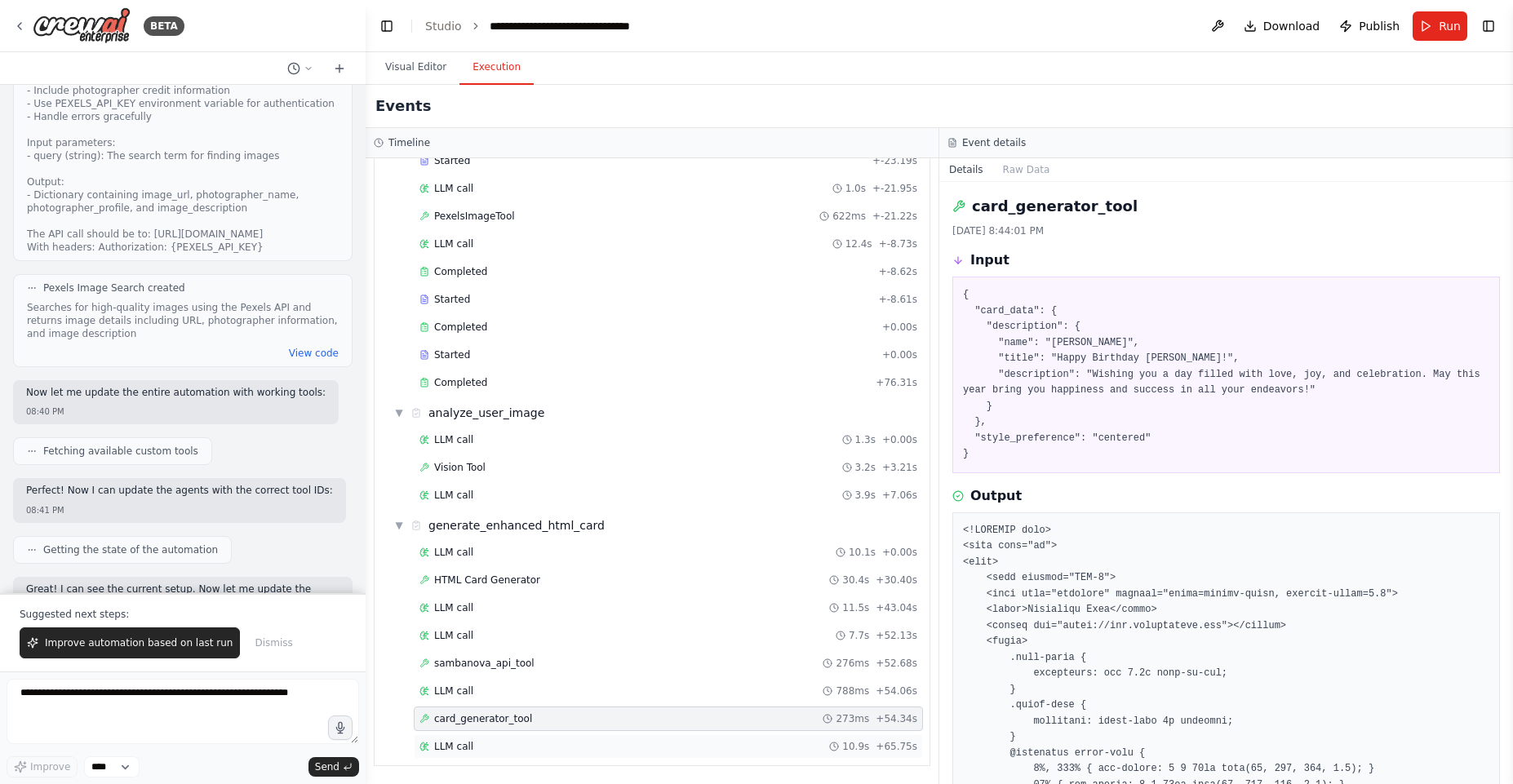
click at [474, 751] on div "LLM call 10.9s + 65.75s" at bounding box center [668, 746] width 498 height 13
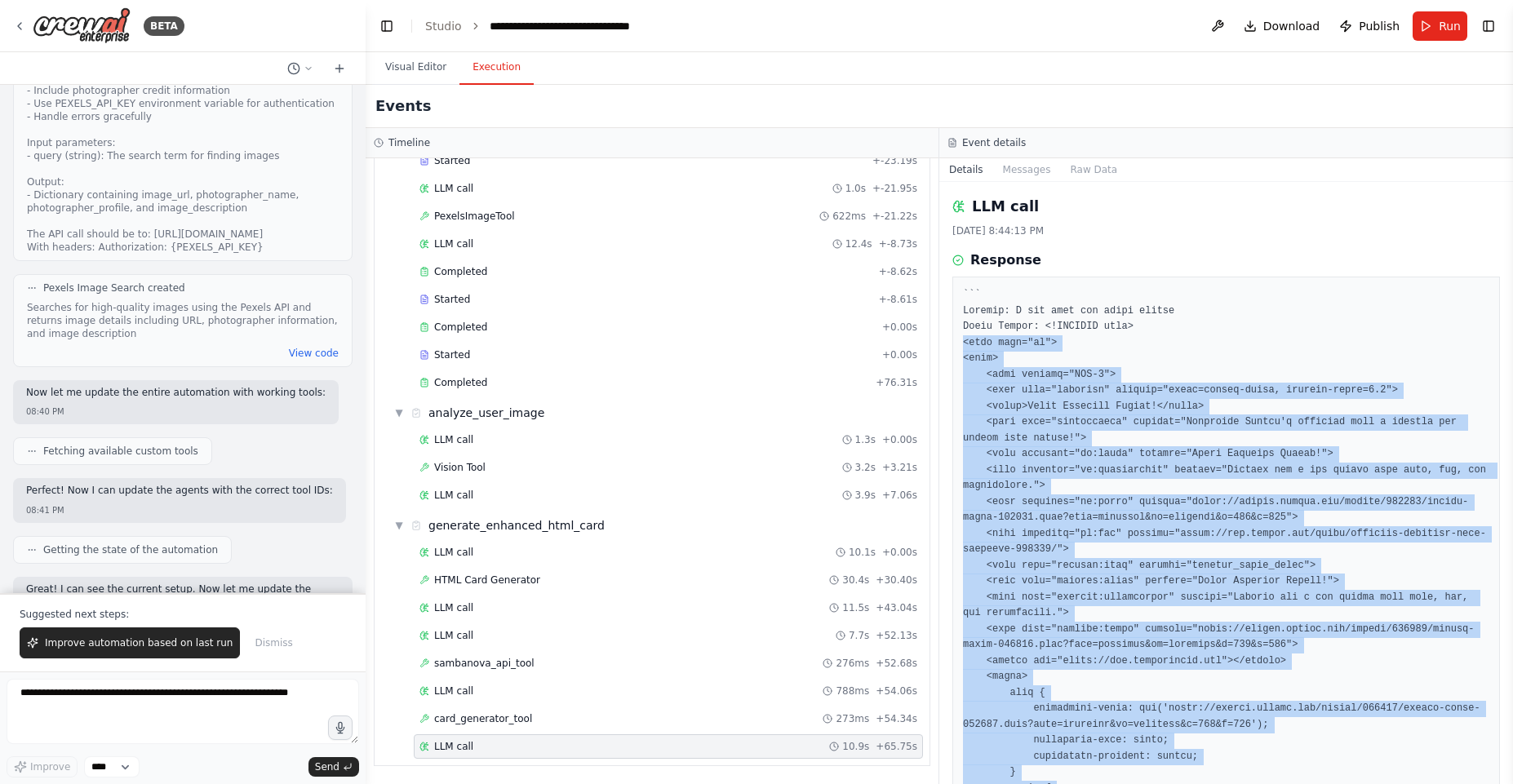
drag, startPoint x: 1076, startPoint y: 690, endPoint x: 958, endPoint y: 345, distance: 364.6
click at [958, 345] on div at bounding box center [1226, 780] width 548 height 1007
copy pre "<html lang="en"> <head> <meta charset="UTF-8"> <meta name="viewport" content="w…"
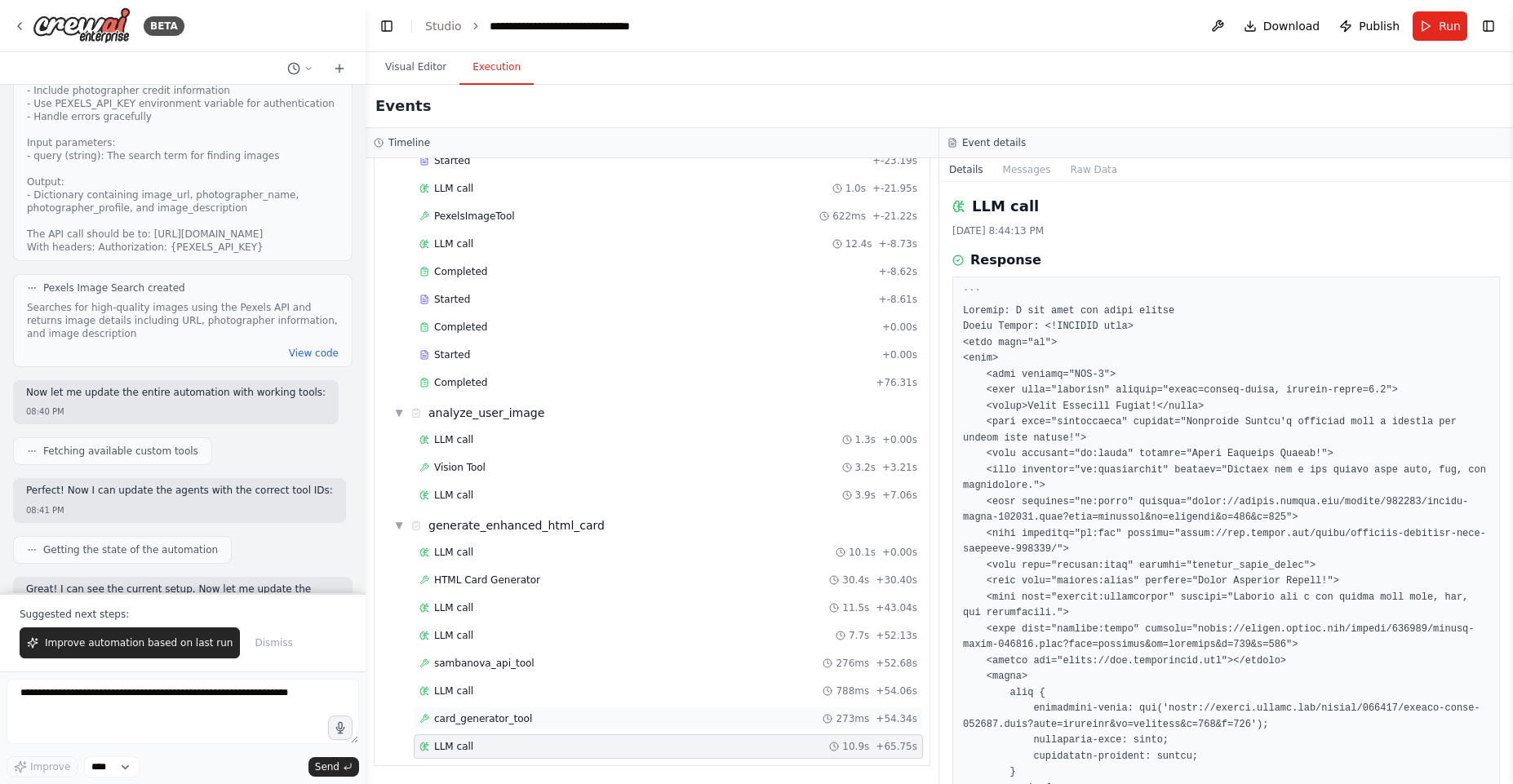
click at [530, 712] on div "card_generator_tool 273ms + 54.34s" at bounding box center [668, 718] width 498 height 13
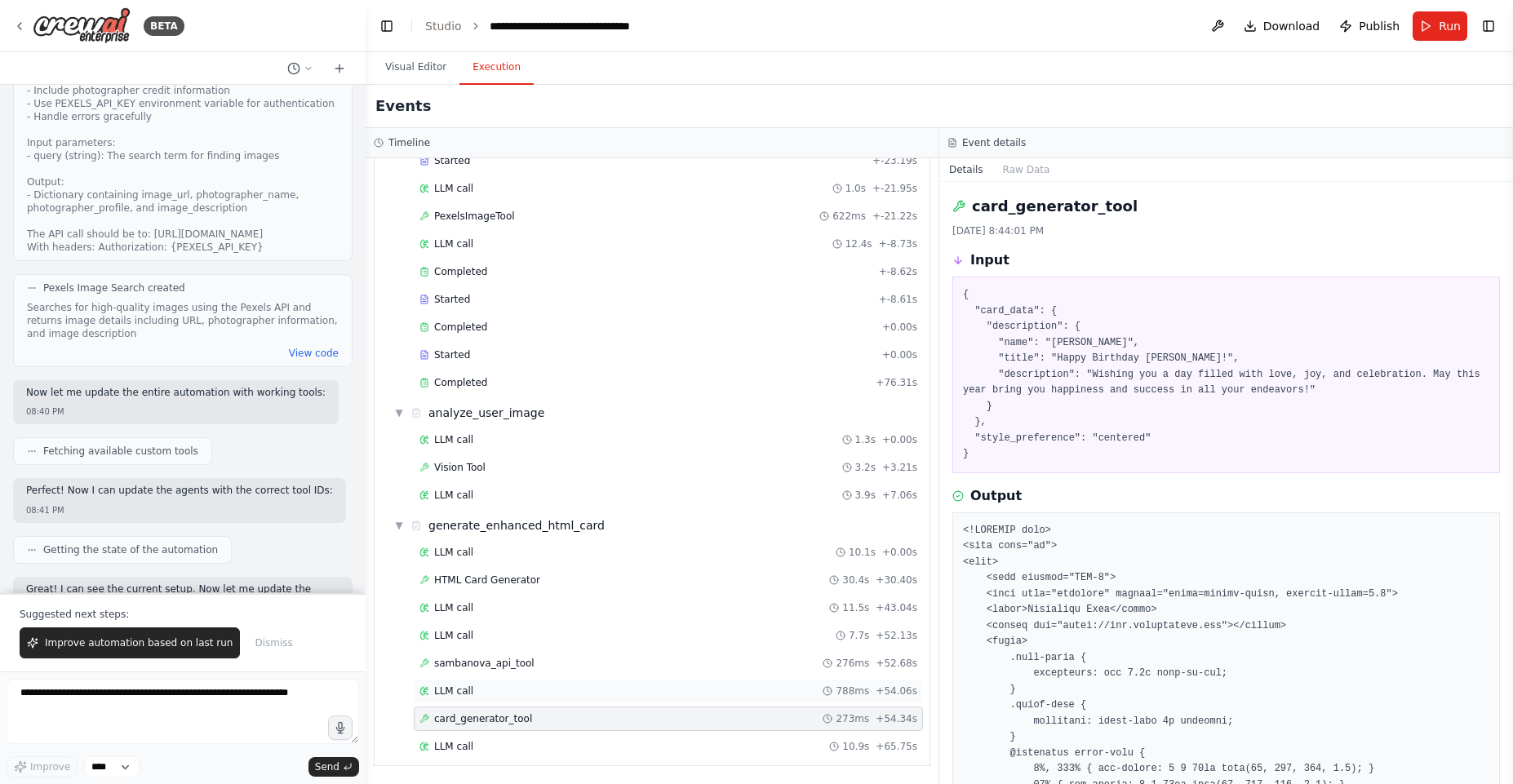
click at [542, 685] on div "LLM call 788ms + 54.06s" at bounding box center [668, 690] width 498 height 13
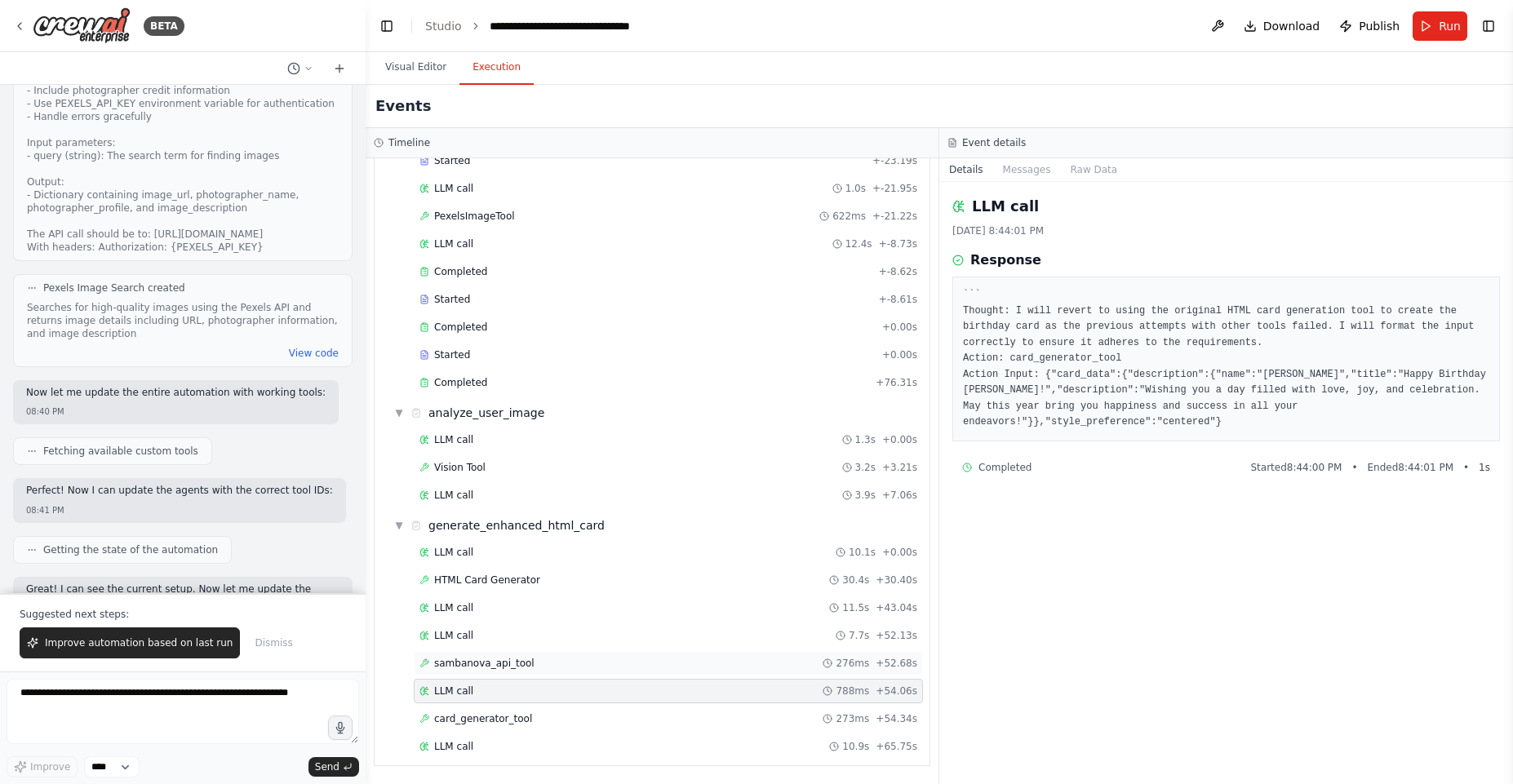
click at [535, 664] on div "sambanova_api_tool 276ms + 52.68s" at bounding box center [668, 663] width 498 height 13
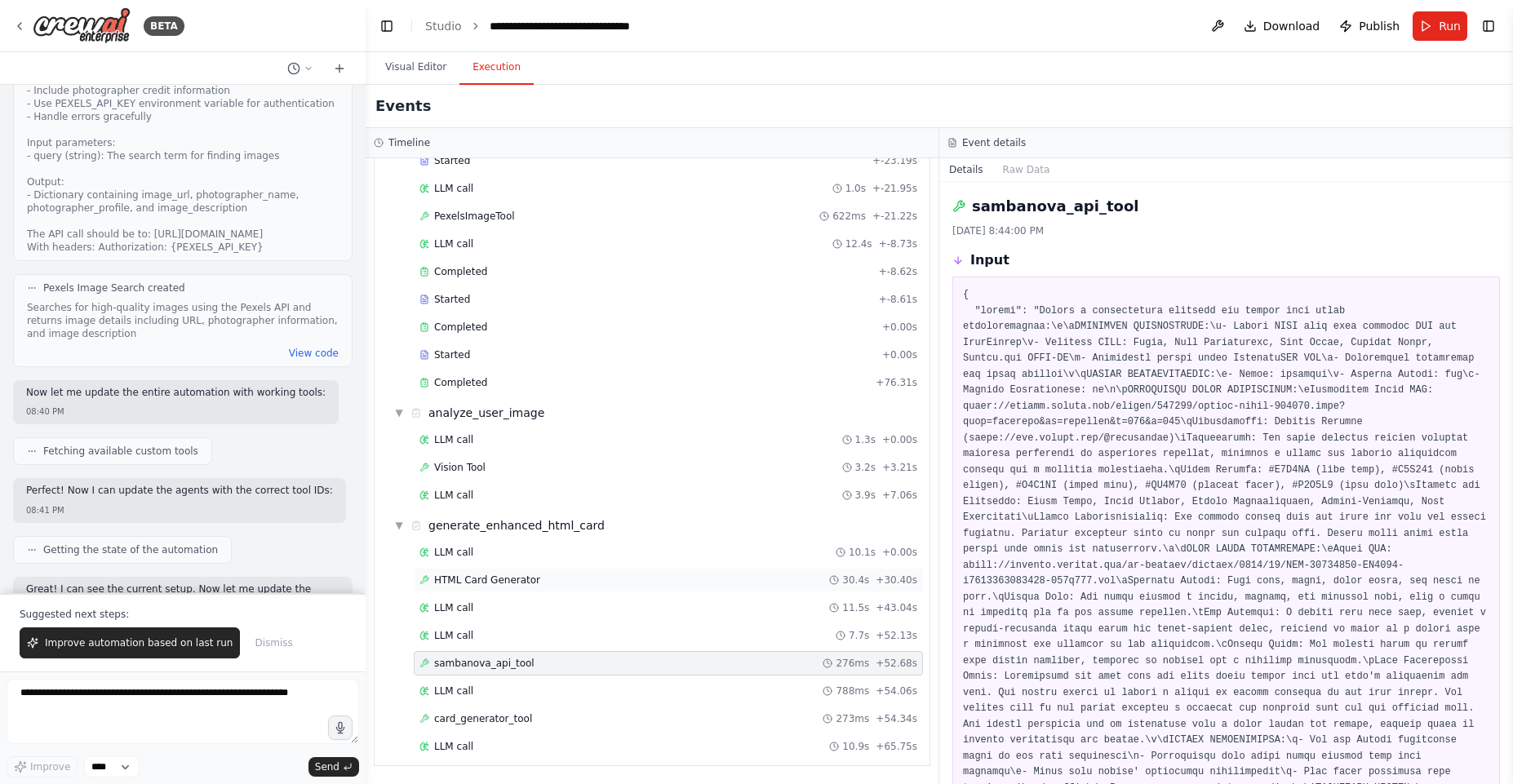
click at [505, 578] on span "HTML Card Generator" at bounding box center [487, 579] width 106 height 13
click at [510, 625] on div "LLM call 7.7s + 52.13s" at bounding box center [668, 635] width 510 height 25
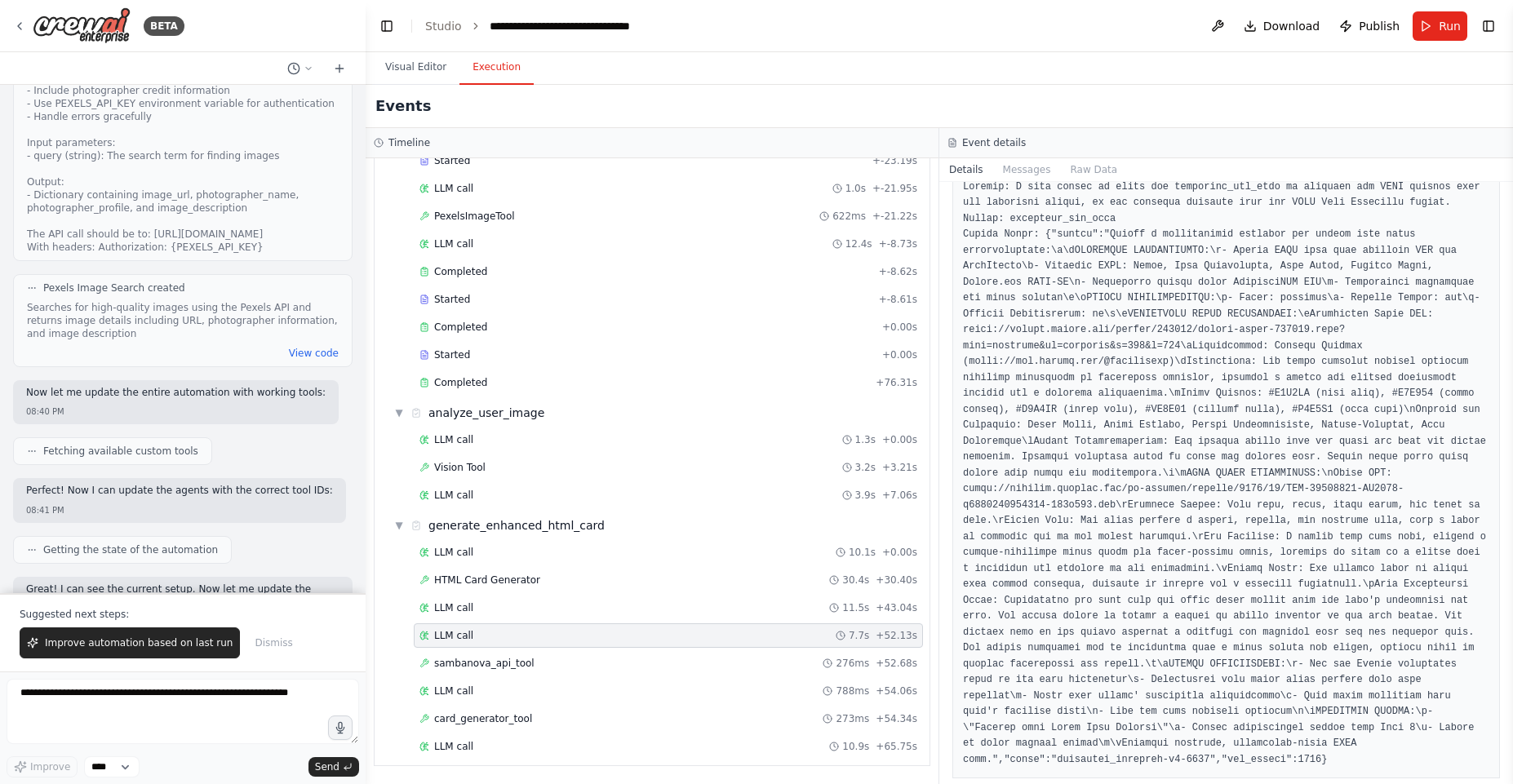
scroll to position [197, 0]
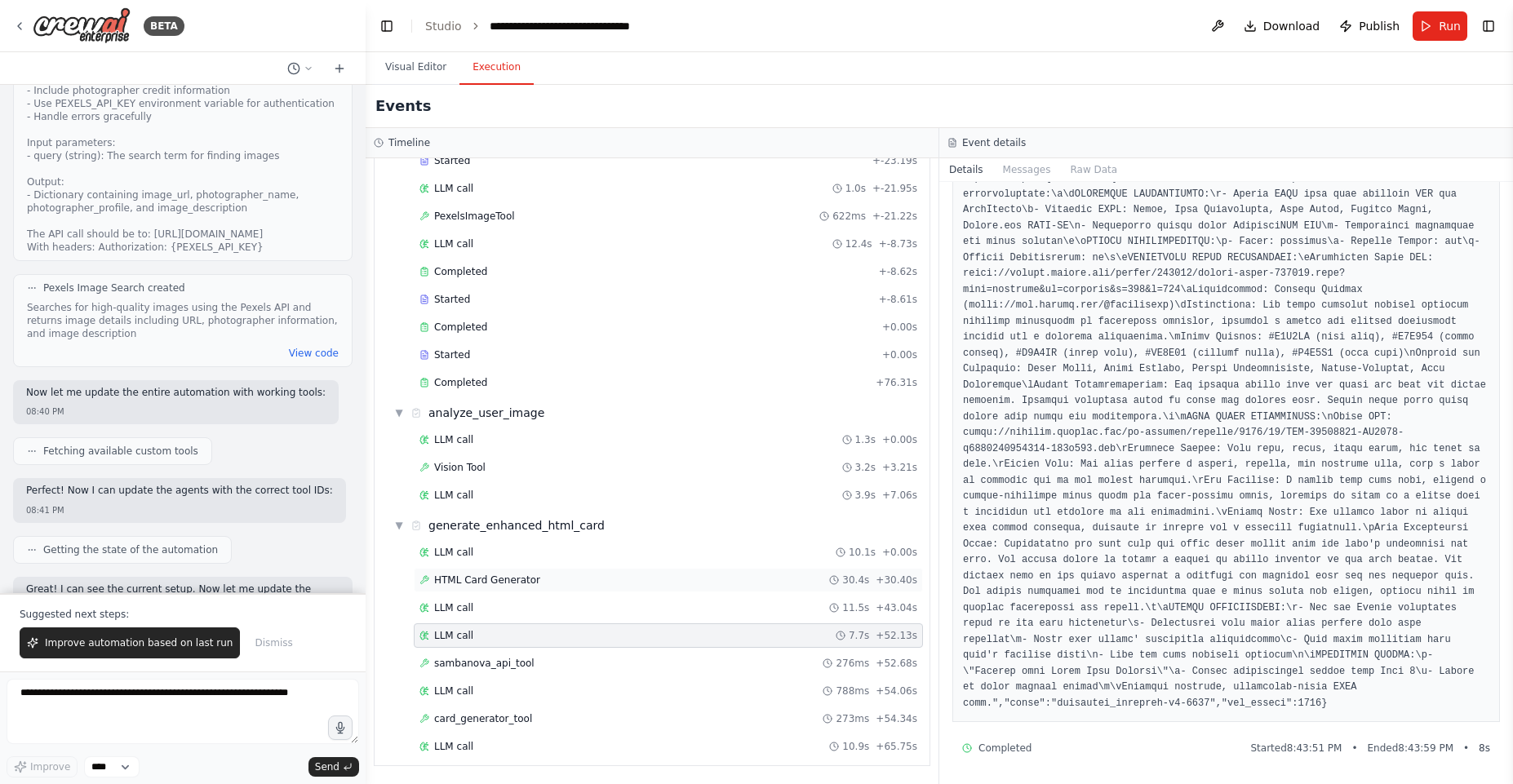
click at [441, 586] on div "HTML Card Generator 30.4s + 30.40s" at bounding box center [668, 580] width 510 height 25
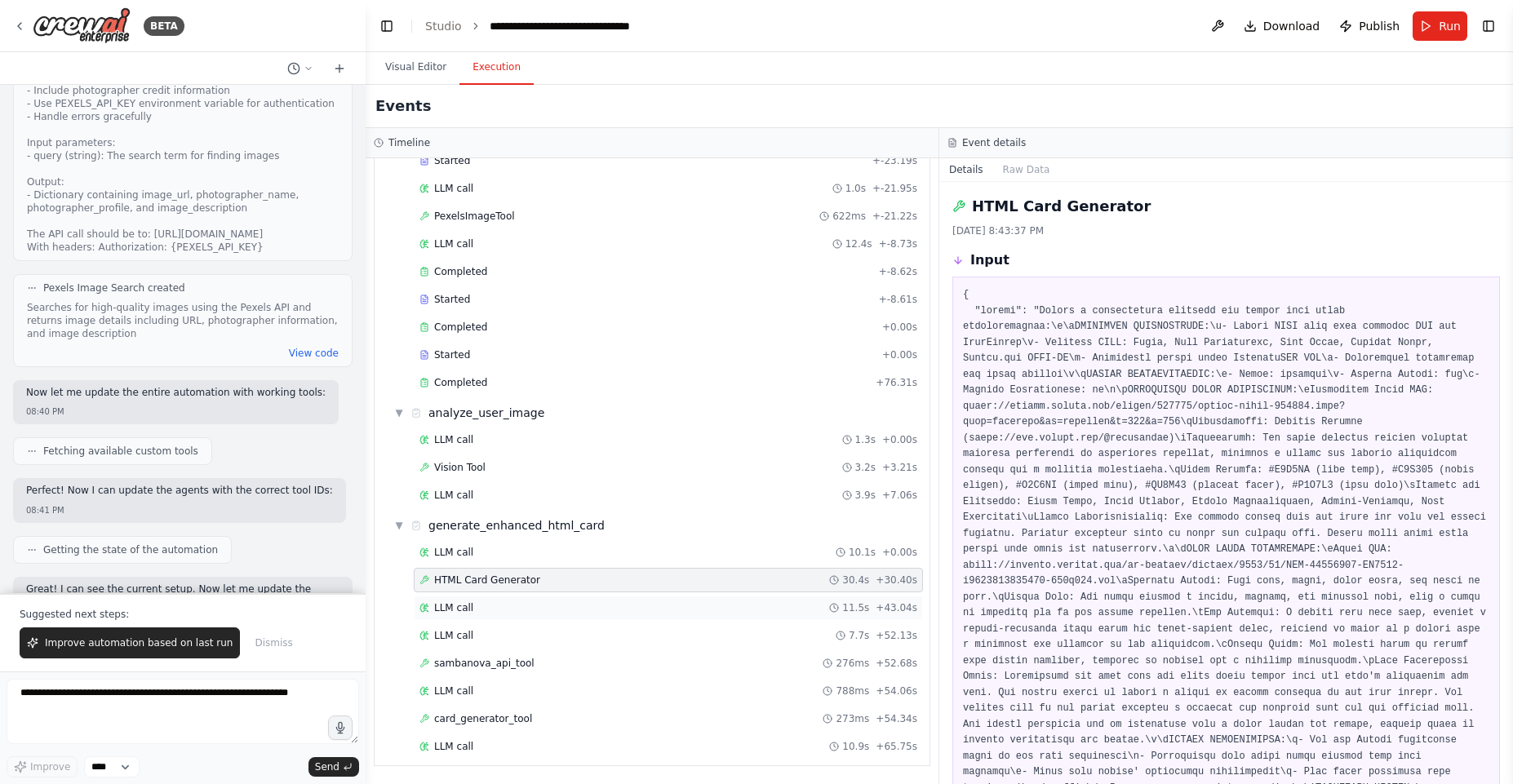
click at [456, 607] on span "LLM call" at bounding box center [454, 608] width 39 height 13
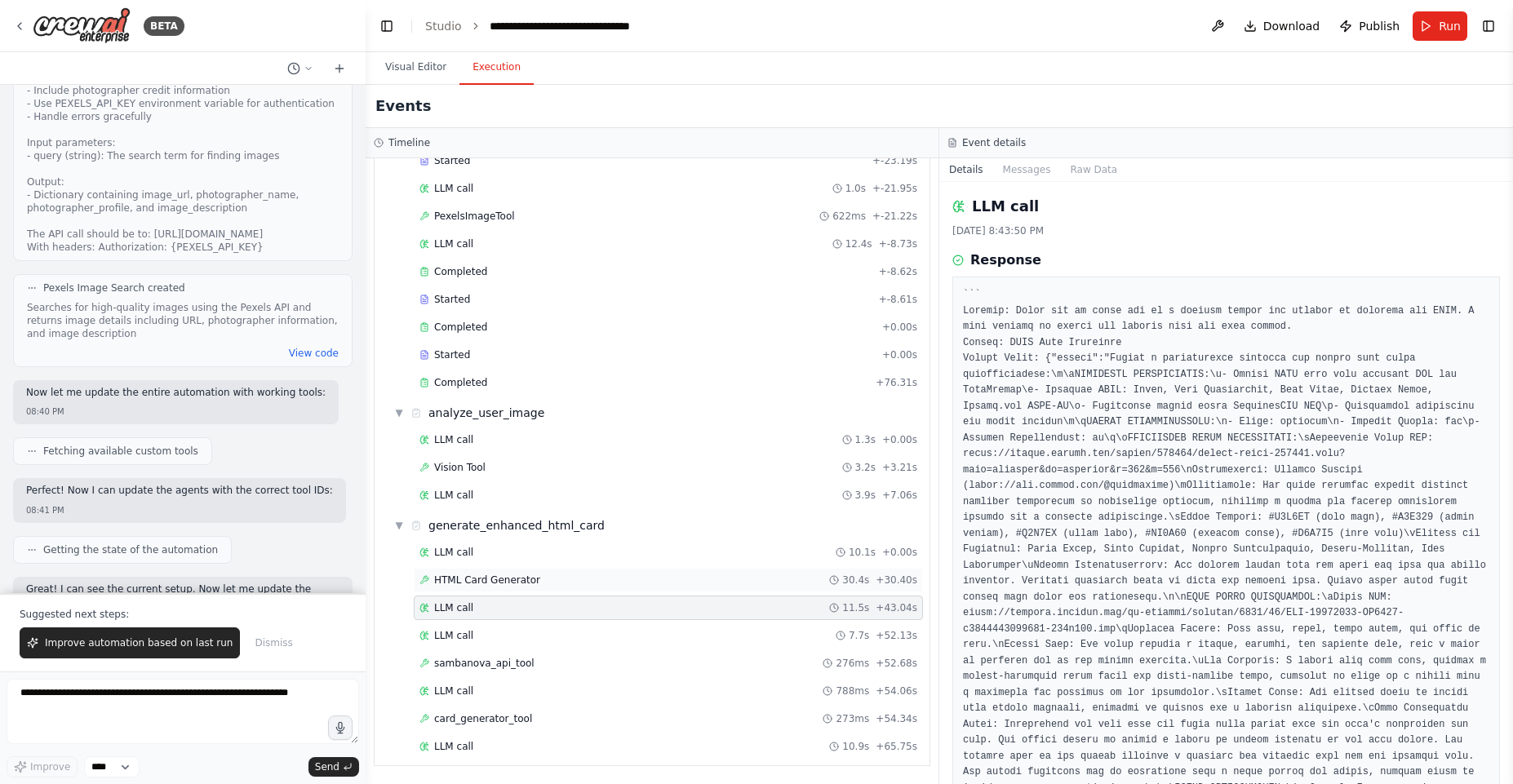
click at [475, 570] on div "HTML Card Generator 30.4s + 30.40s" at bounding box center [668, 580] width 510 height 25
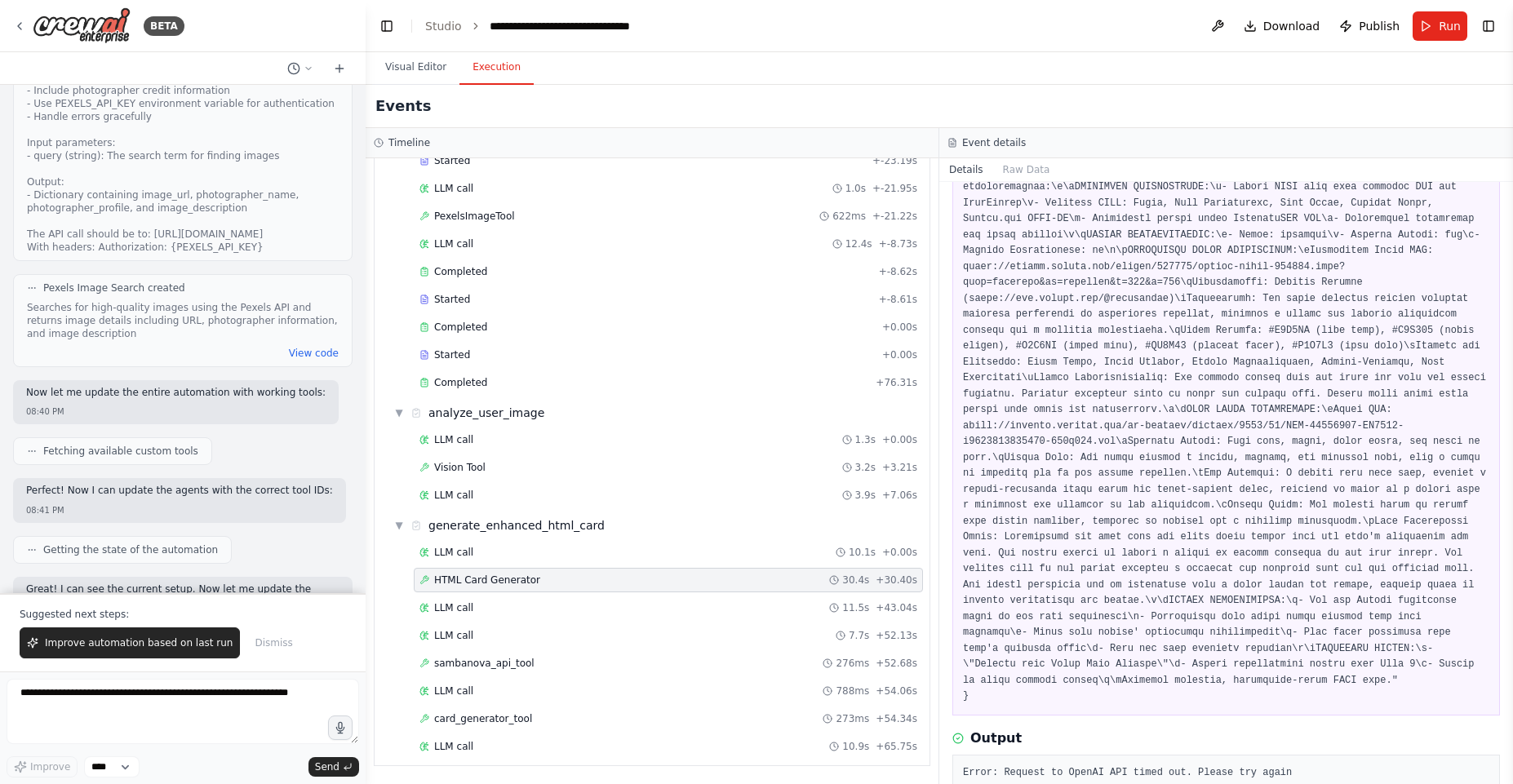
scroll to position [225, 0]
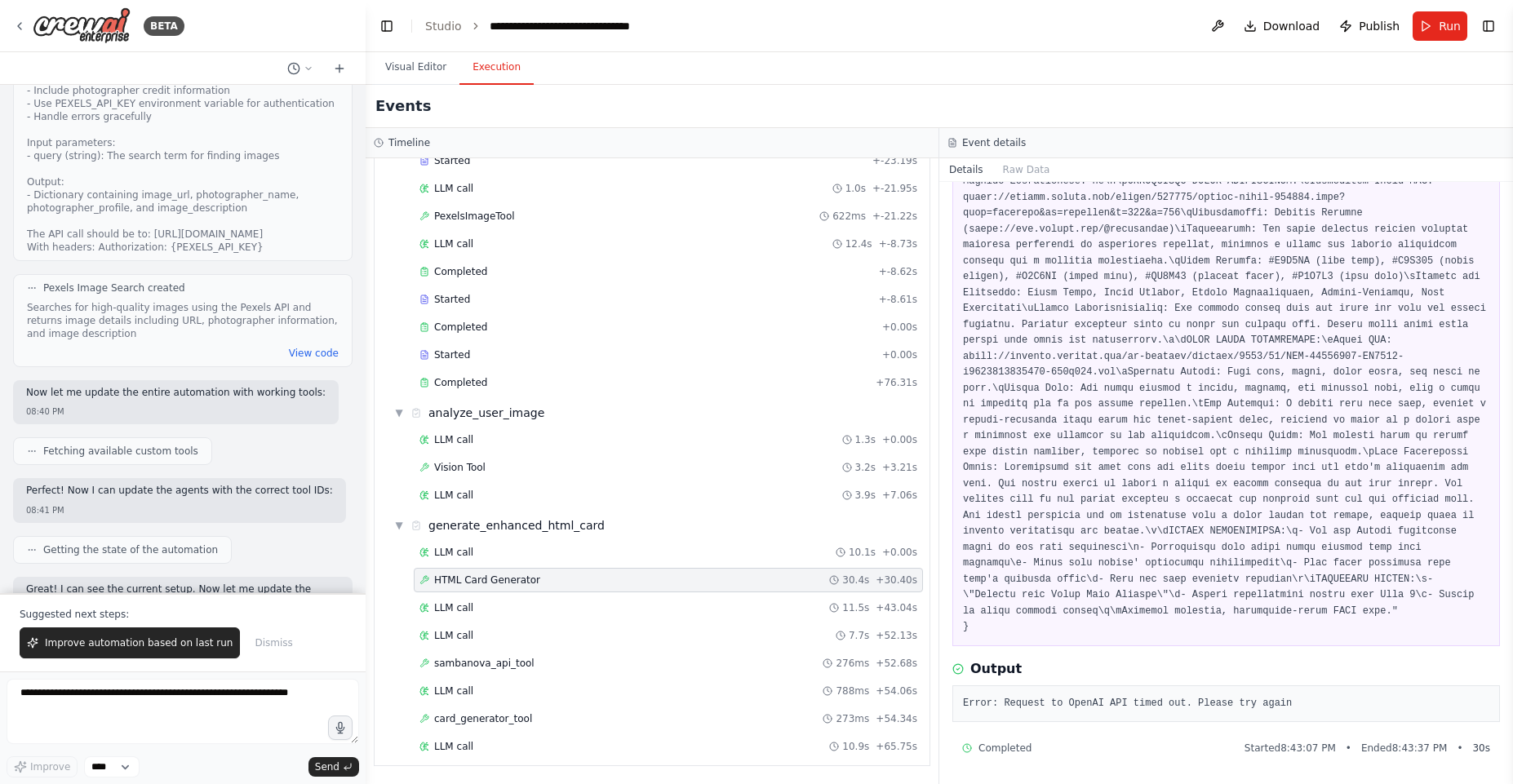
click at [1088, 712] on div "Error: Request to OpenAI API timed out. Please try again" at bounding box center [1226, 703] width 548 height 37
copy div "Error: Request to OpenAI API timed out. Please try again"
click at [222, 701] on textarea at bounding box center [183, 711] width 353 height 66
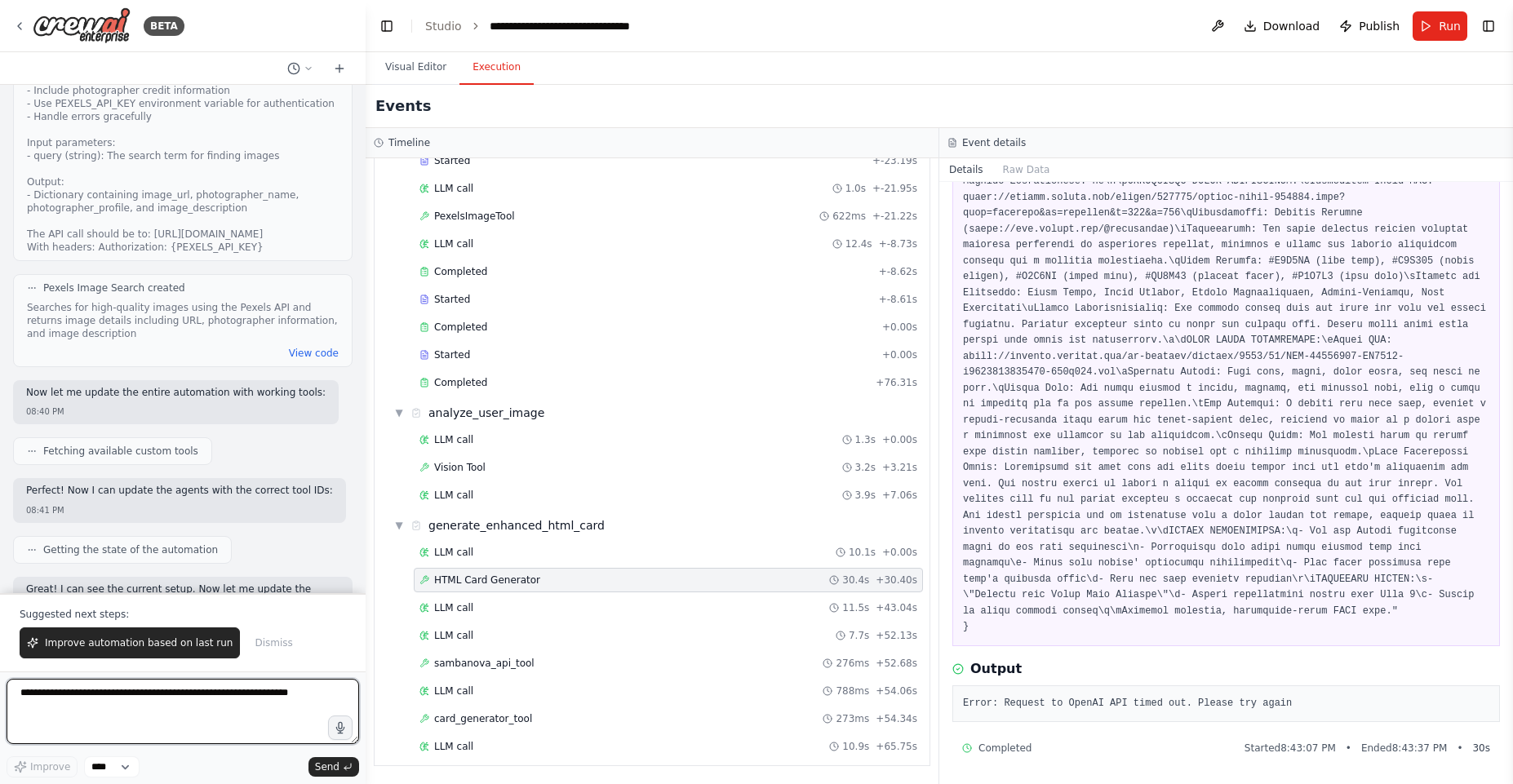
paste textarea "**********"
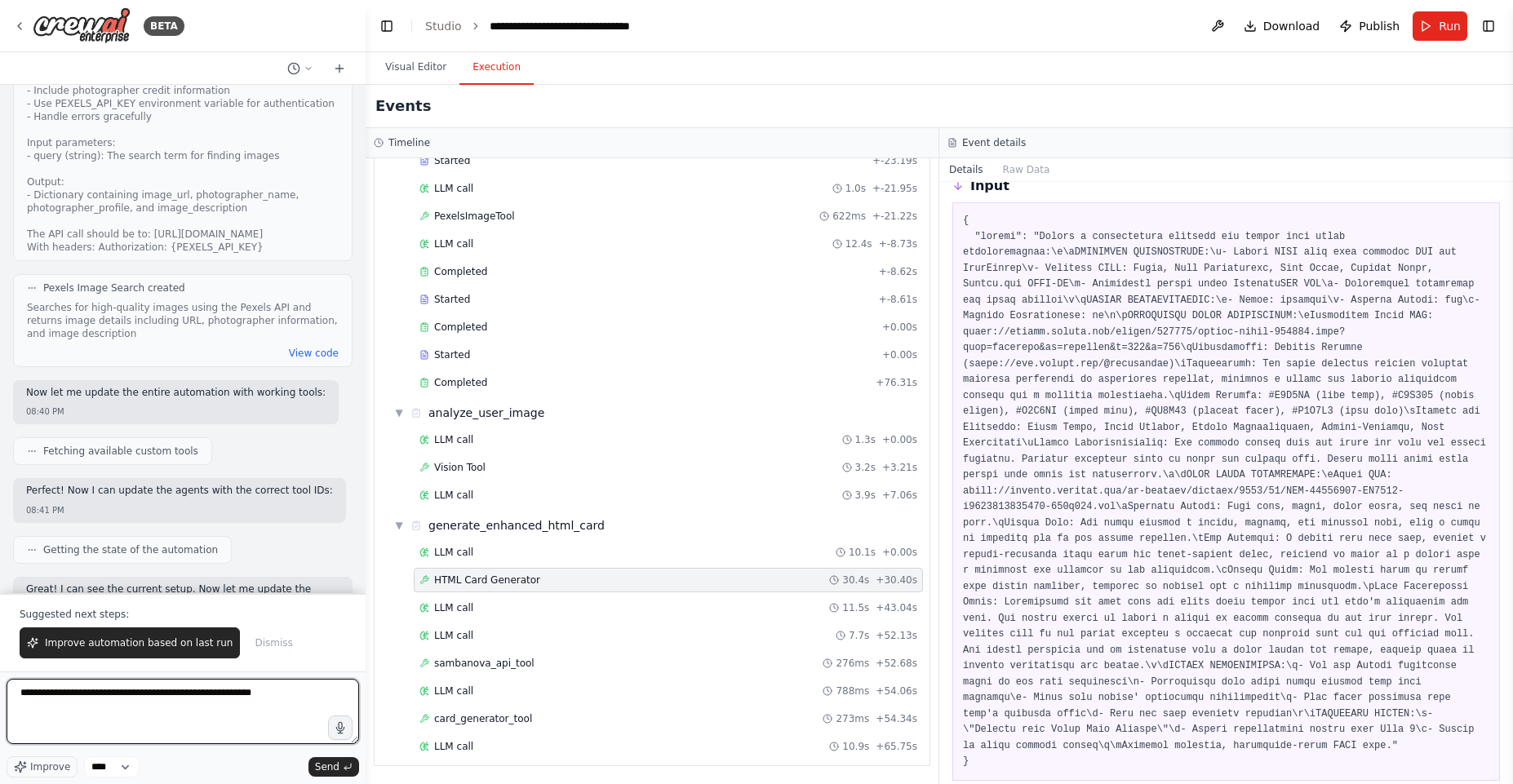
scroll to position [0, 0]
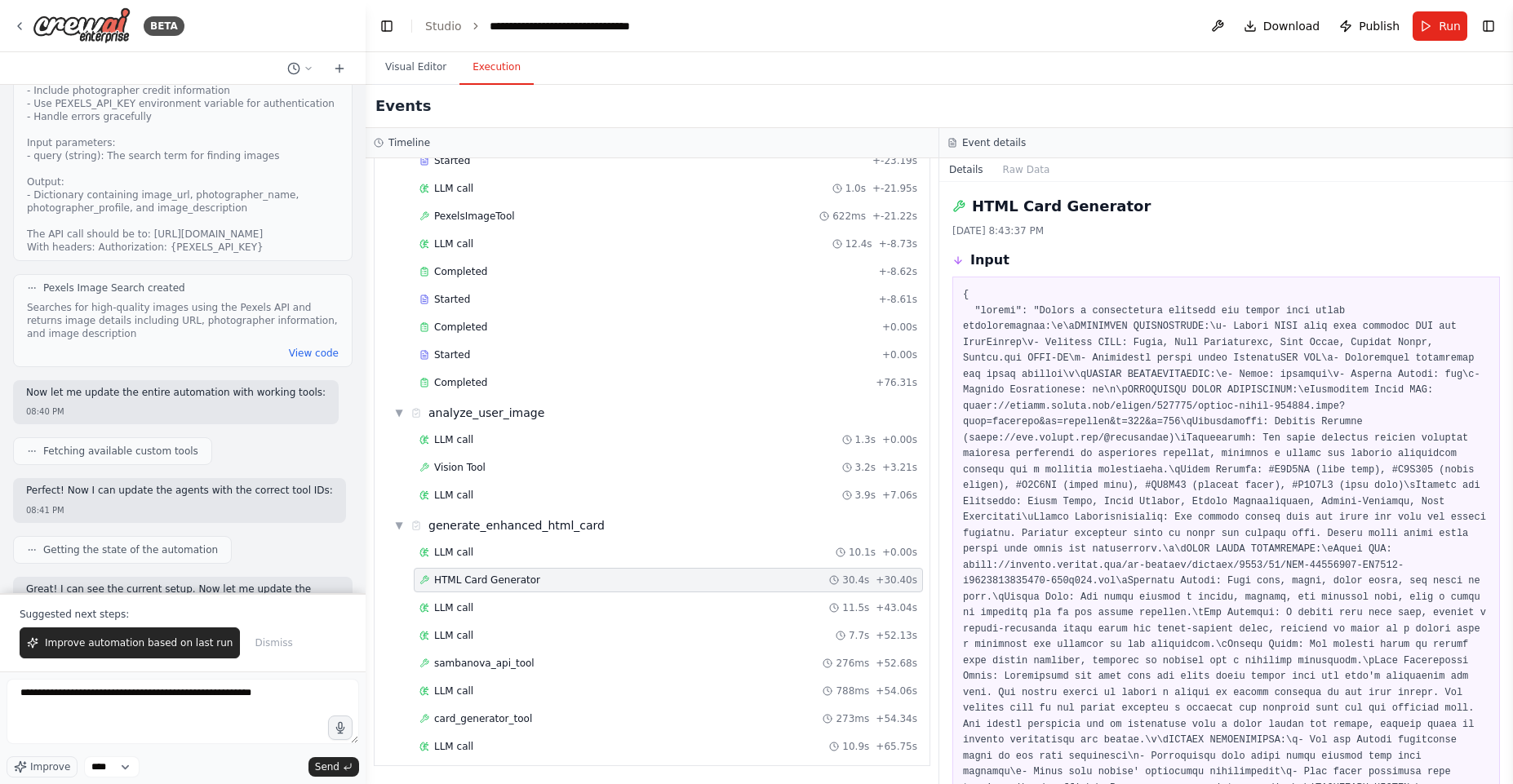
click at [1029, 205] on h2 "HTML Card Generator" at bounding box center [1062, 206] width 179 height 23
copy h2 "HTML Card Generator"
click at [181, 691] on textarea "**********" at bounding box center [183, 711] width 353 height 66
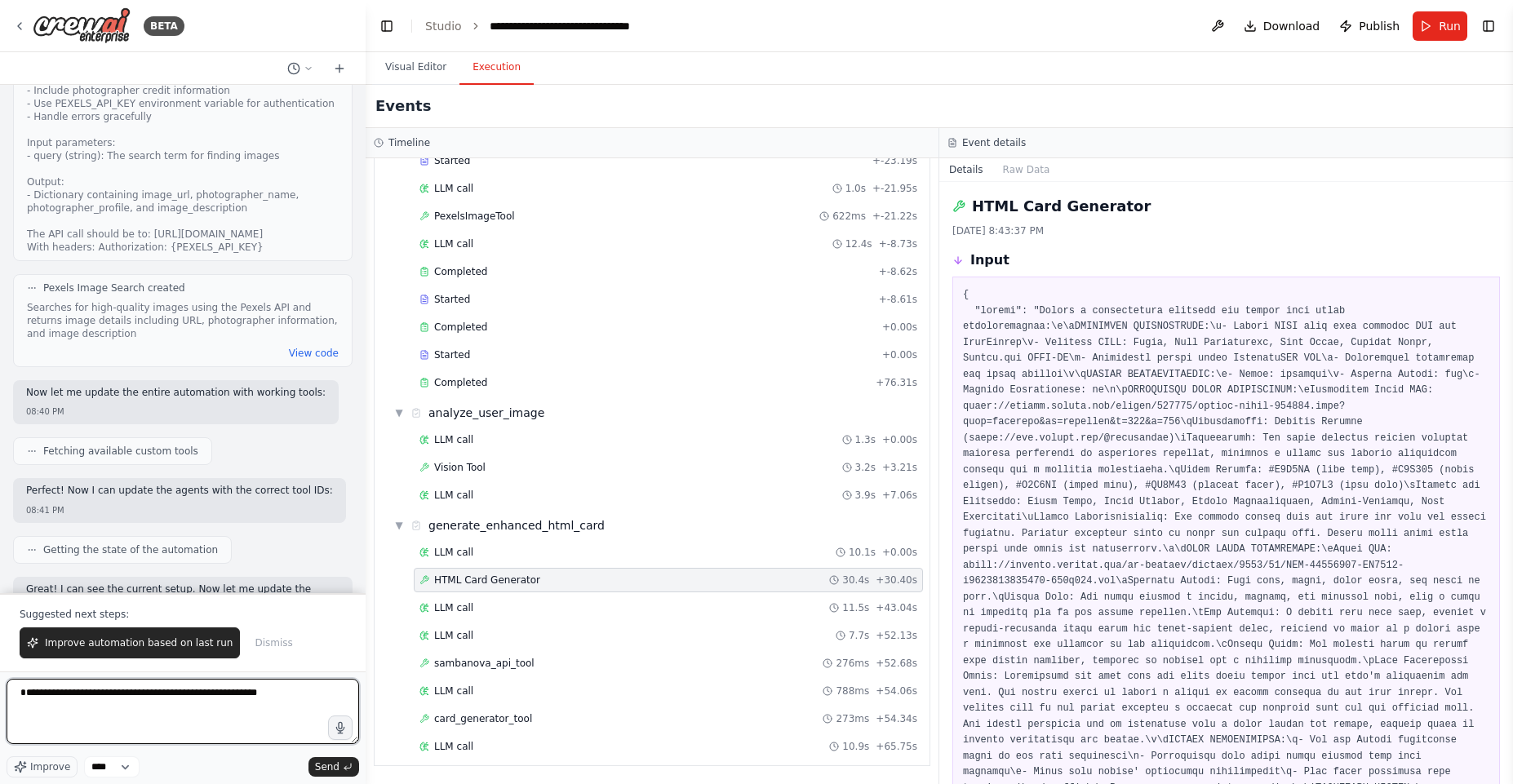
paste textarea "**********"
type textarea "**********"
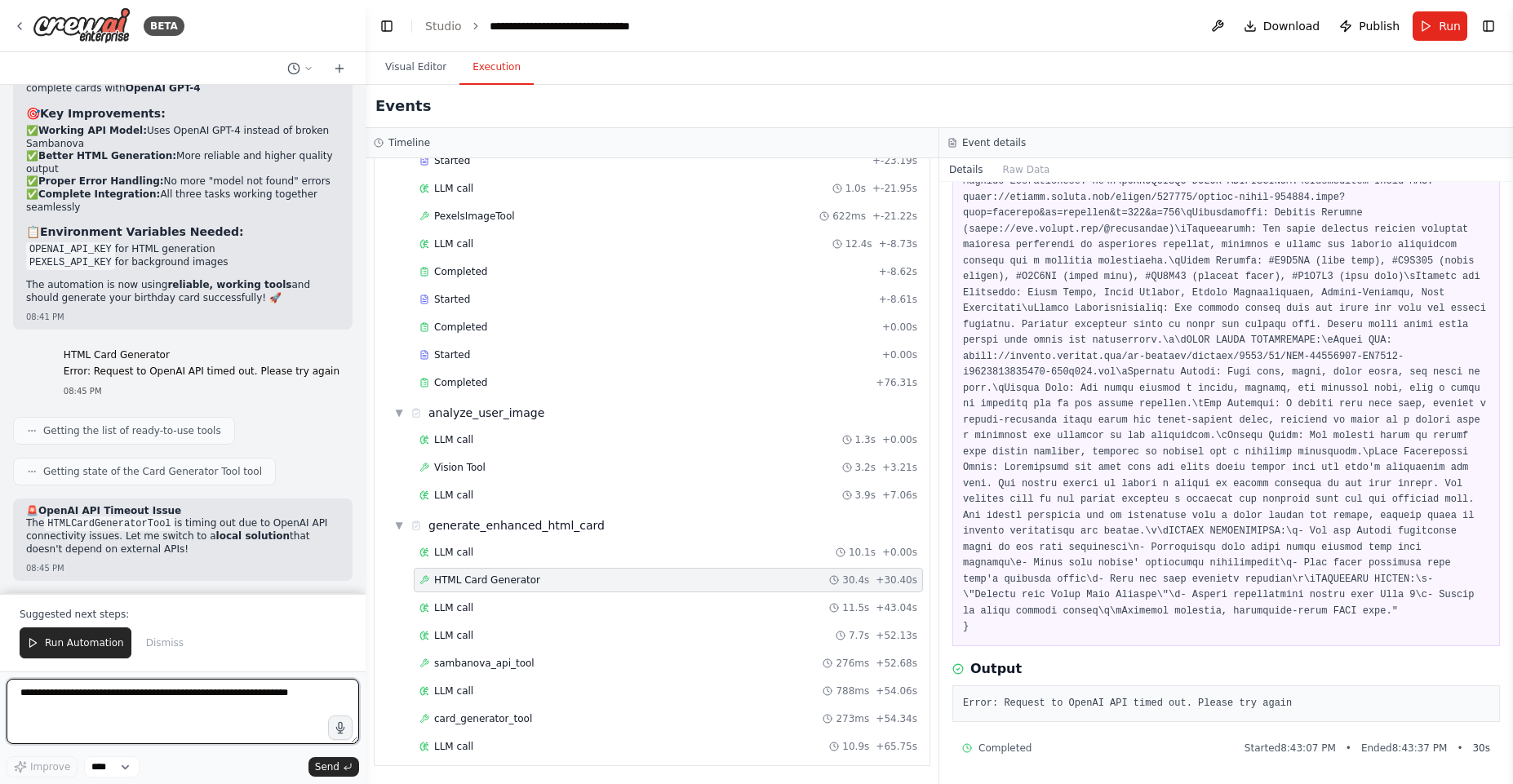
scroll to position [23218, 0]
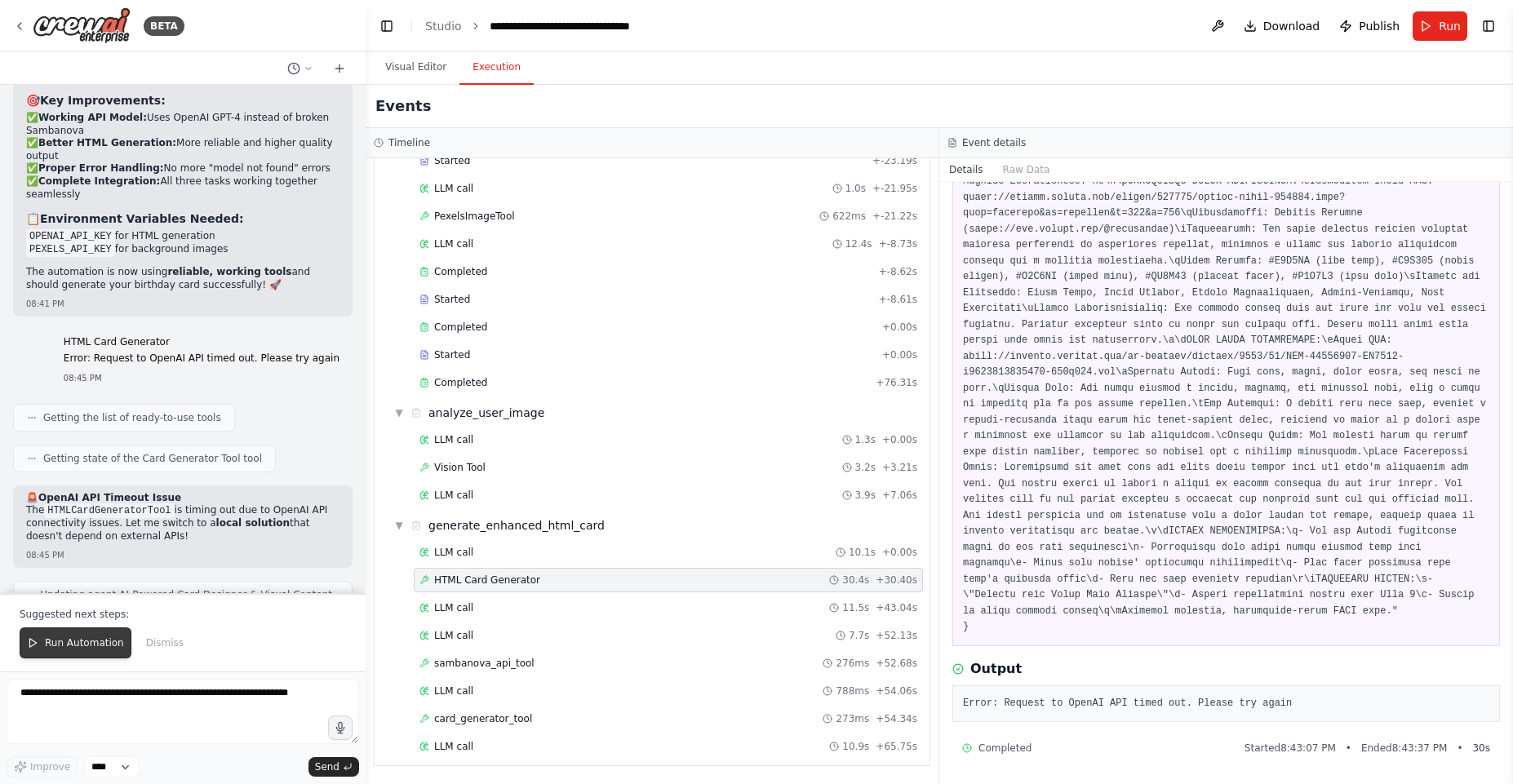
click at [84, 638] on span "Run Automation" at bounding box center [84, 642] width 79 height 13
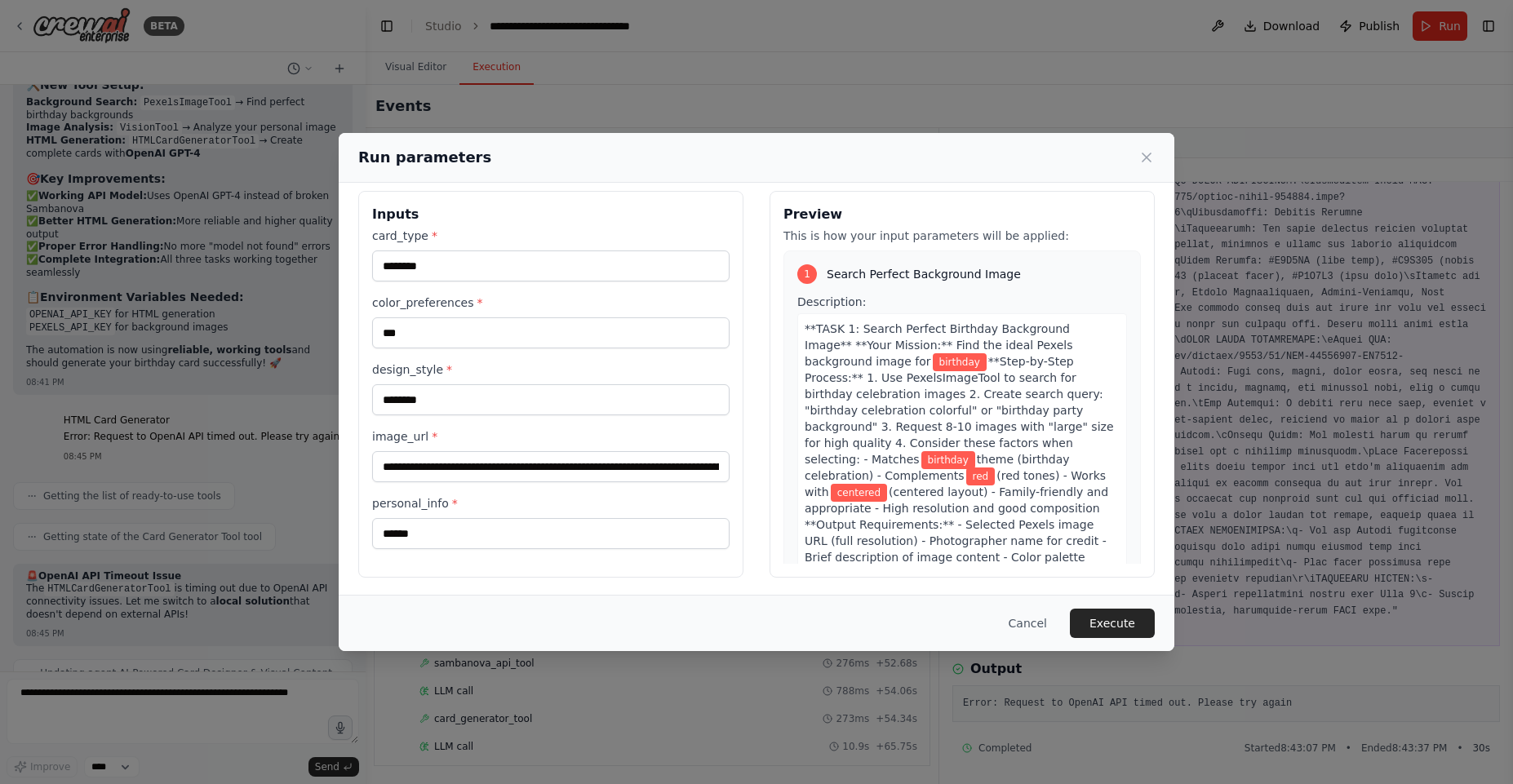
scroll to position [14, 0]
click at [1096, 636] on button "Execute" at bounding box center [1112, 623] width 85 height 29
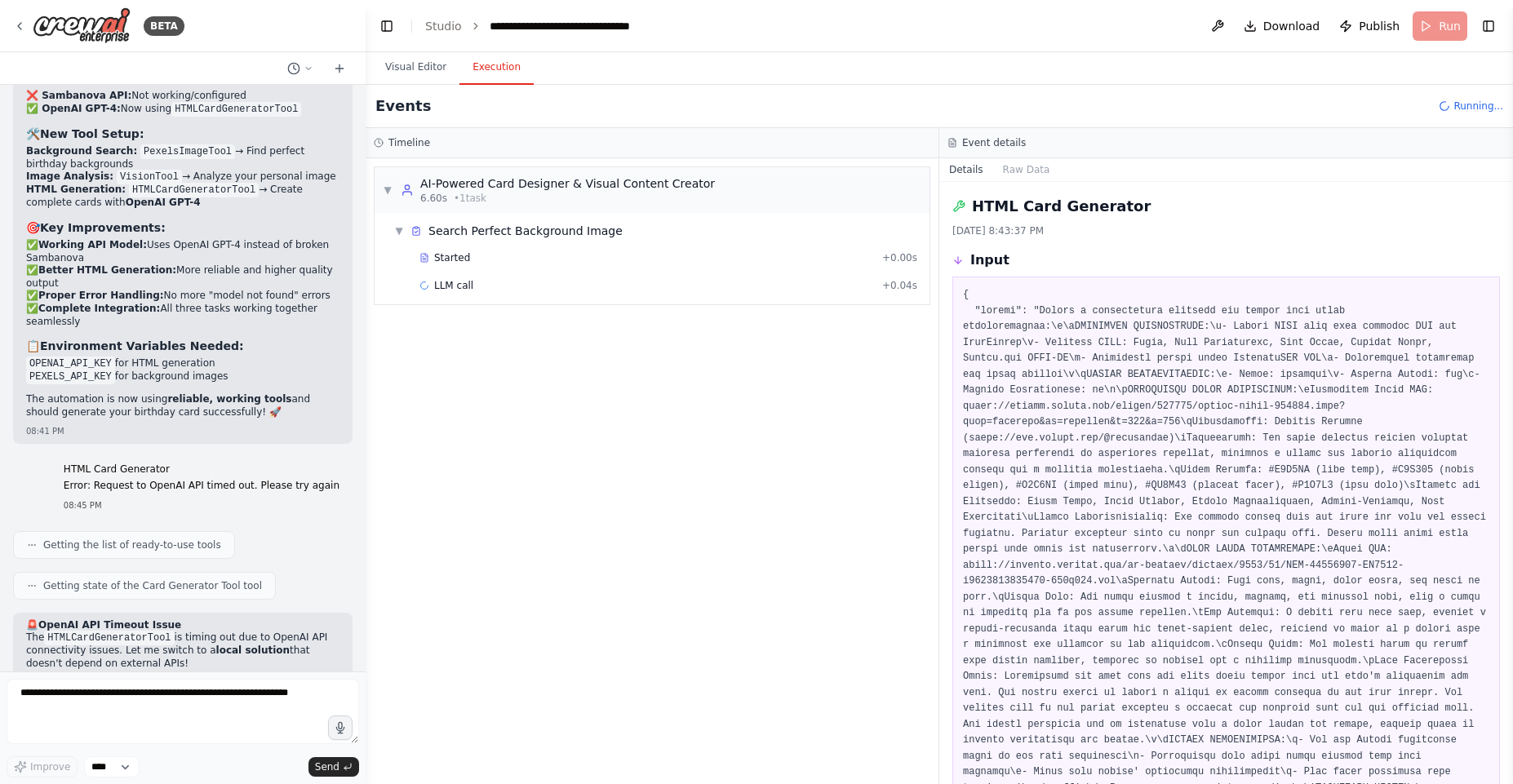
scroll to position [23139, 0]
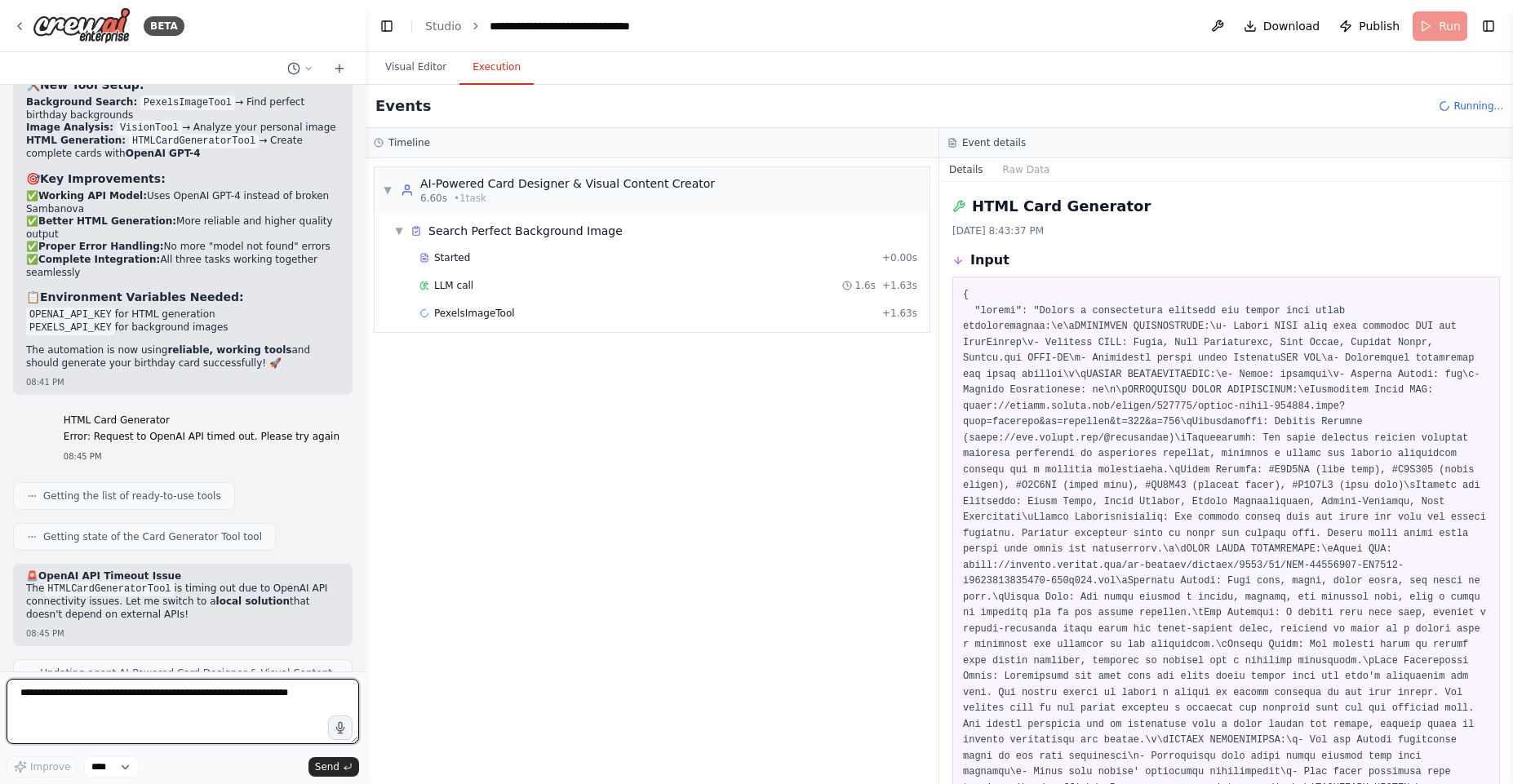
click at [224, 695] on textarea at bounding box center [183, 711] width 353 height 66
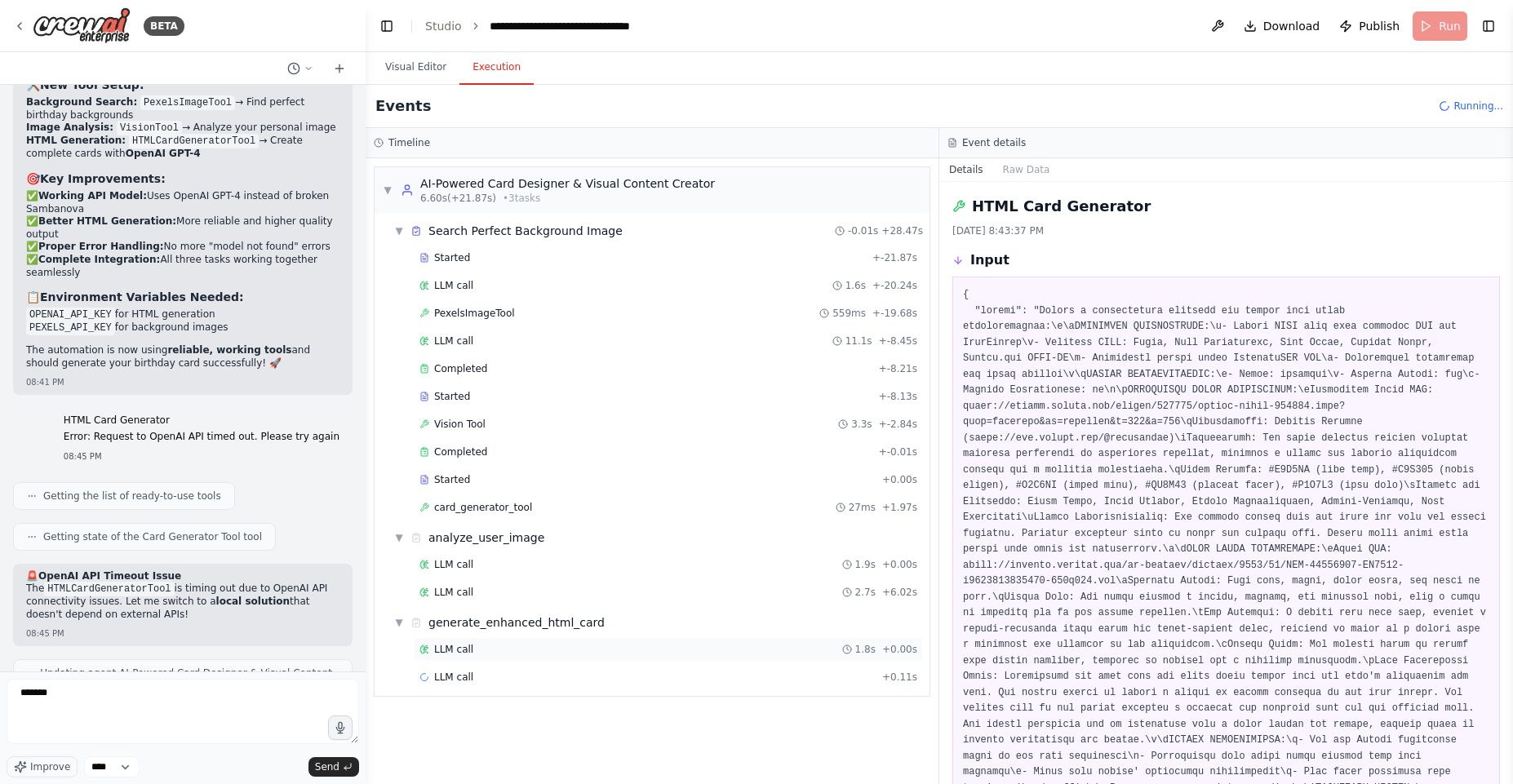
click at [524, 640] on div "LLM call 1.8s + 0.00s" at bounding box center [668, 649] width 510 height 25
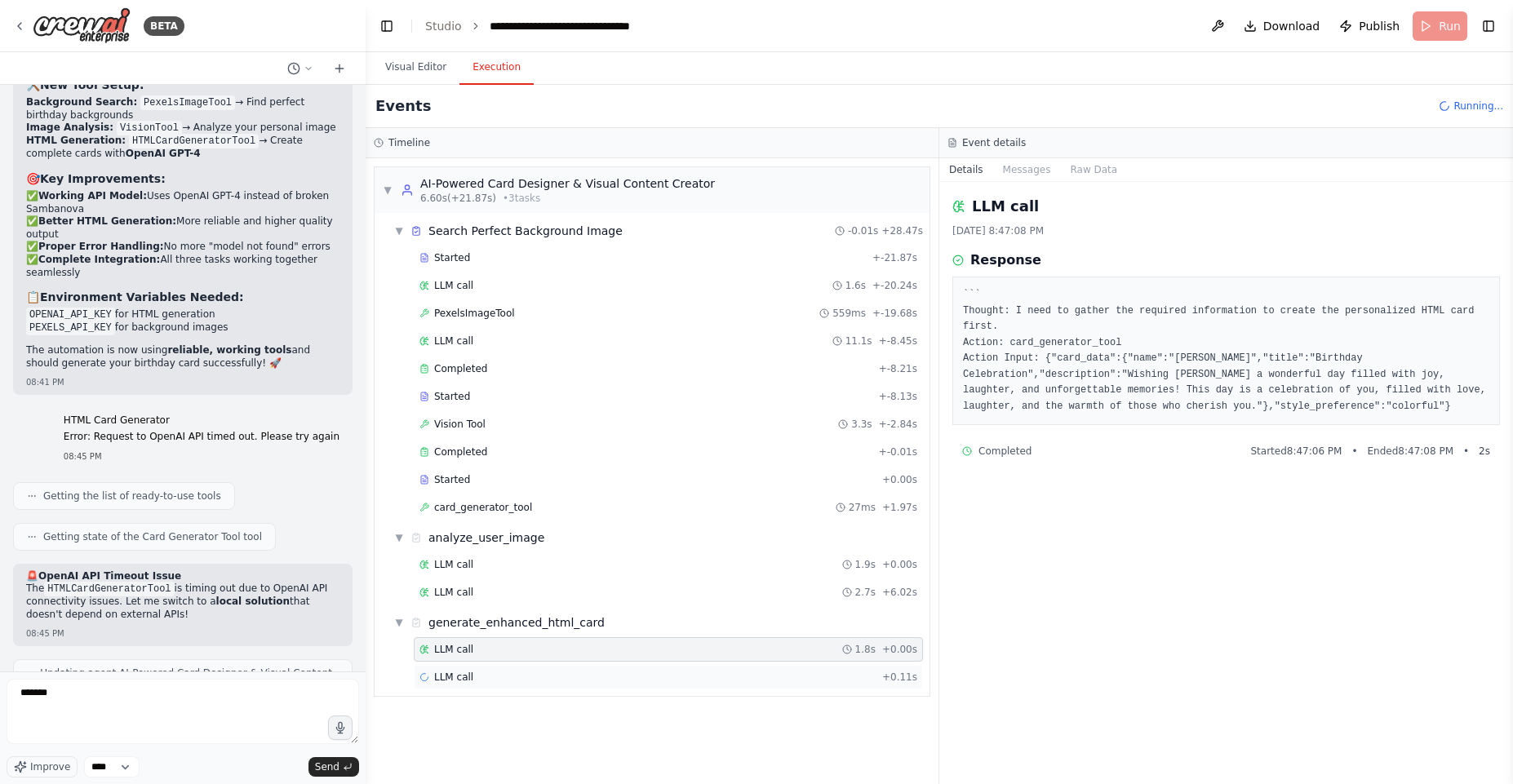
click at [485, 679] on div "LLM call + 0.11s" at bounding box center [668, 677] width 498 height 13
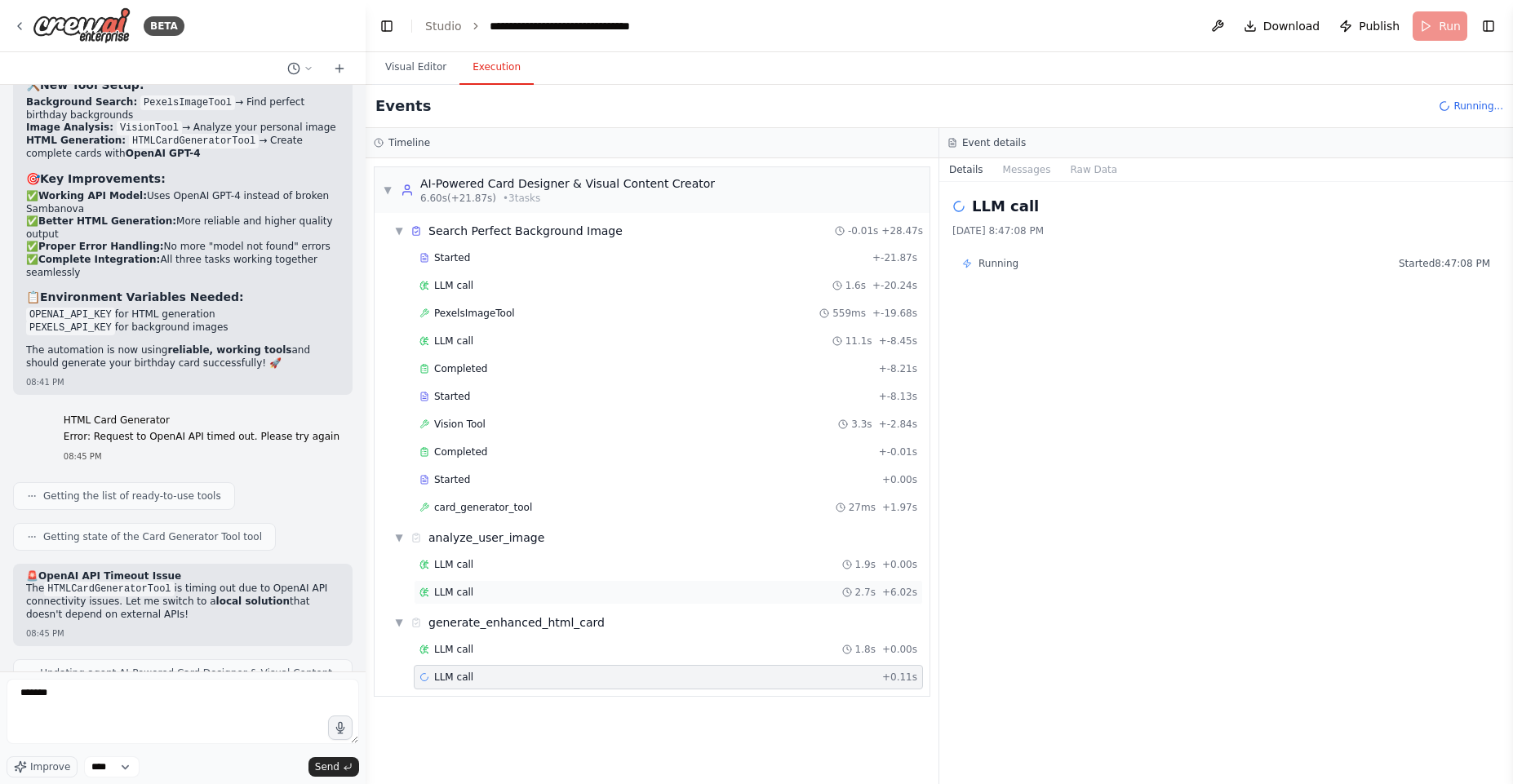
click at [528, 586] on div "LLM call 2.7s + 6.02s" at bounding box center [668, 592] width 498 height 13
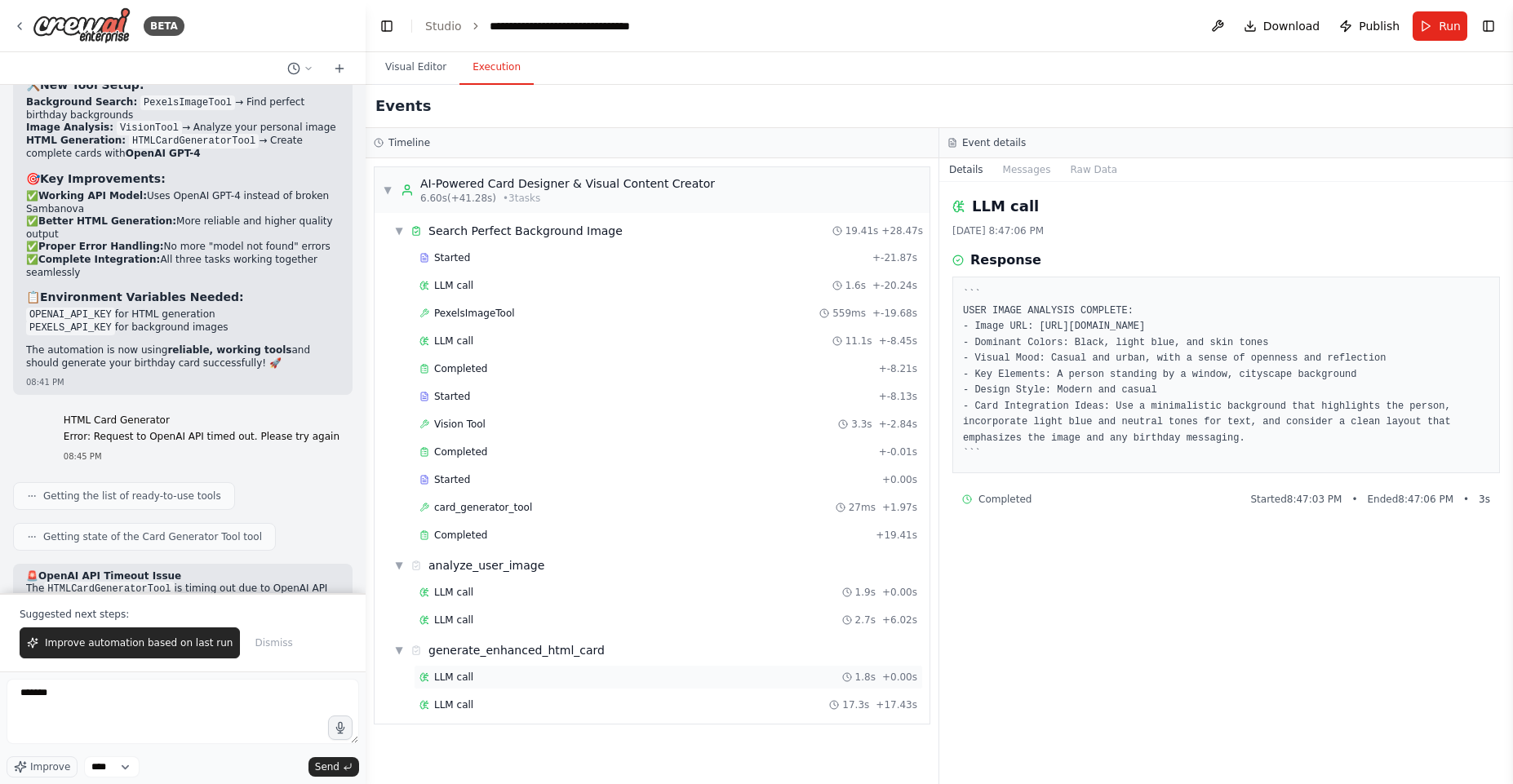
click at [469, 687] on div "LLM call 1.8s + 0.00s" at bounding box center [668, 677] width 510 height 25
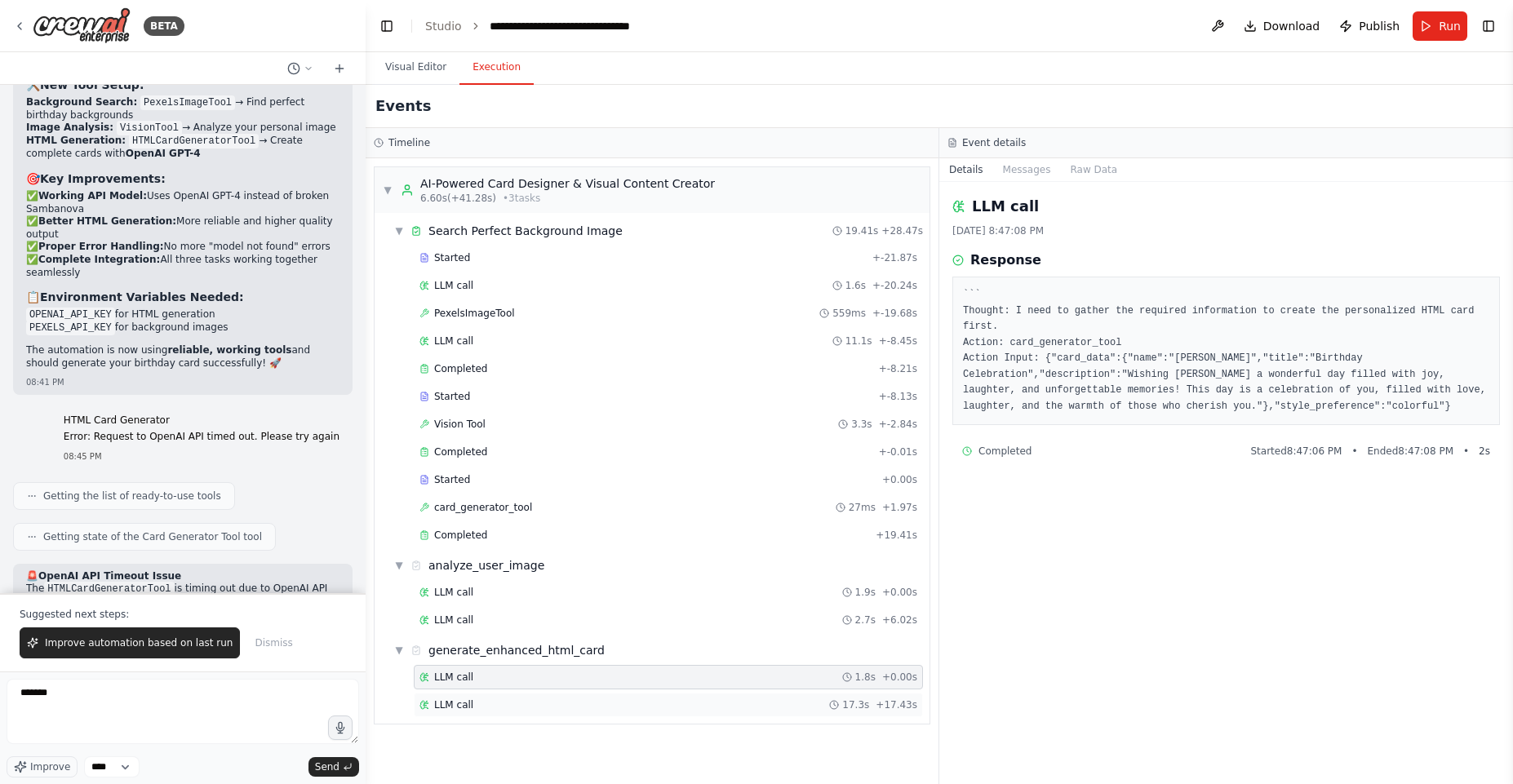
click at [475, 702] on div "LLM call 17.3s + 17.43s" at bounding box center [668, 704] width 498 height 13
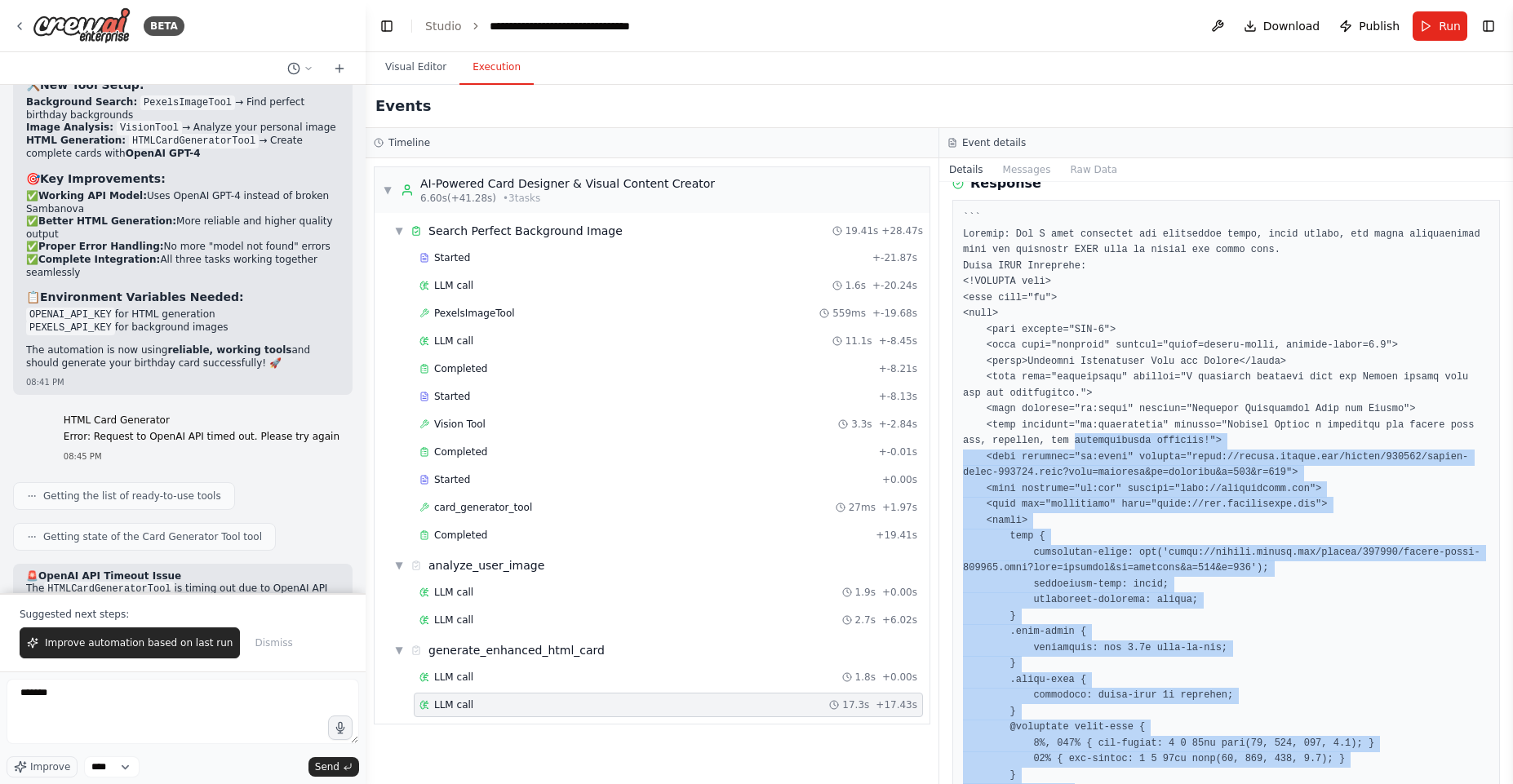
scroll to position [0, 0]
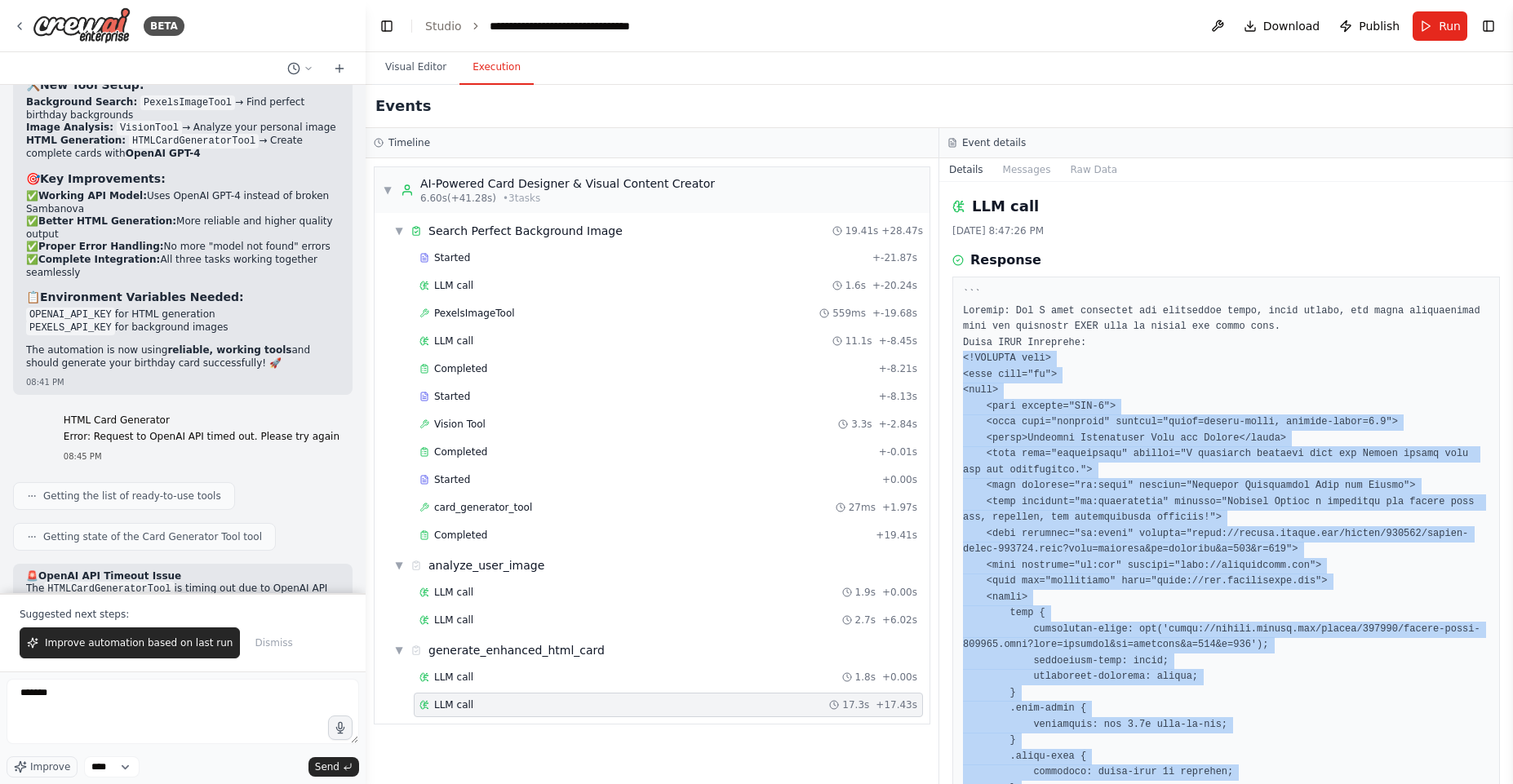
drag, startPoint x: 1037, startPoint y: 649, endPoint x: 965, endPoint y: 361, distance: 296.9
copy pre "<!DOCTYPE html> <html lang="en"> <head> <meta charset="UTF-8"> <meta name="view…"
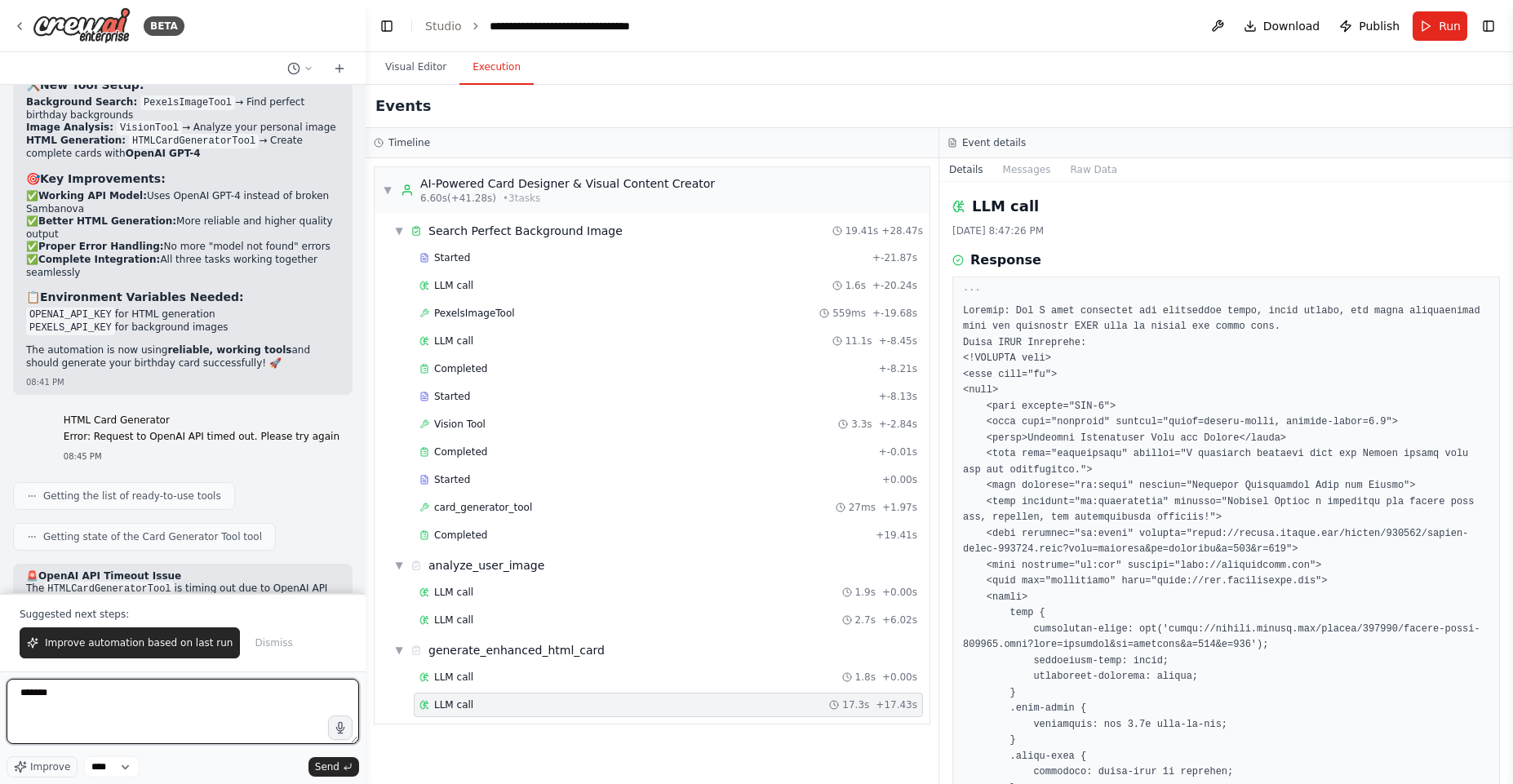
click at [160, 725] on textarea "******" at bounding box center [183, 711] width 353 height 66
type textarea "**********"
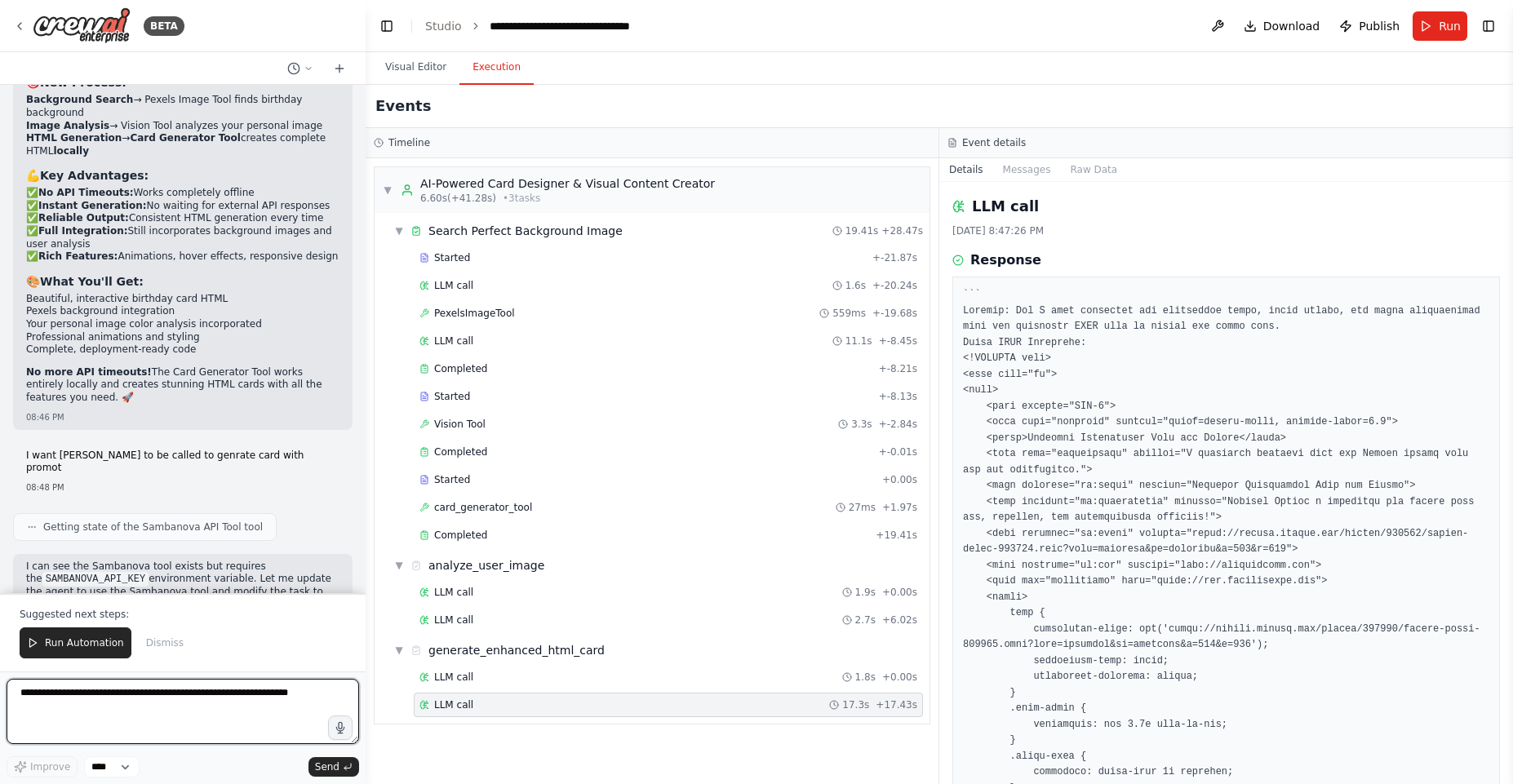
scroll to position [24132, 0]
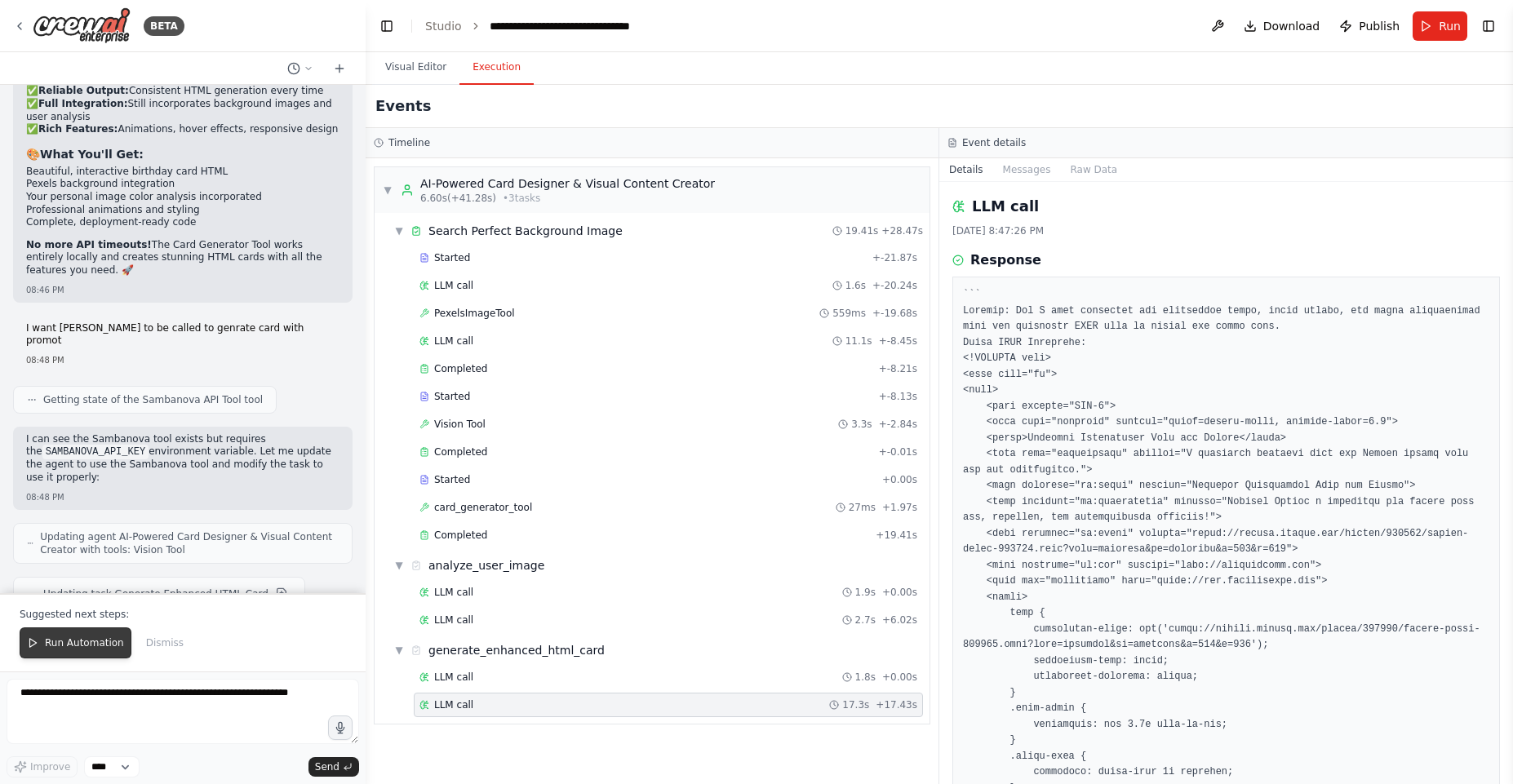
click at [104, 646] on span "Run Automation" at bounding box center [84, 642] width 79 height 13
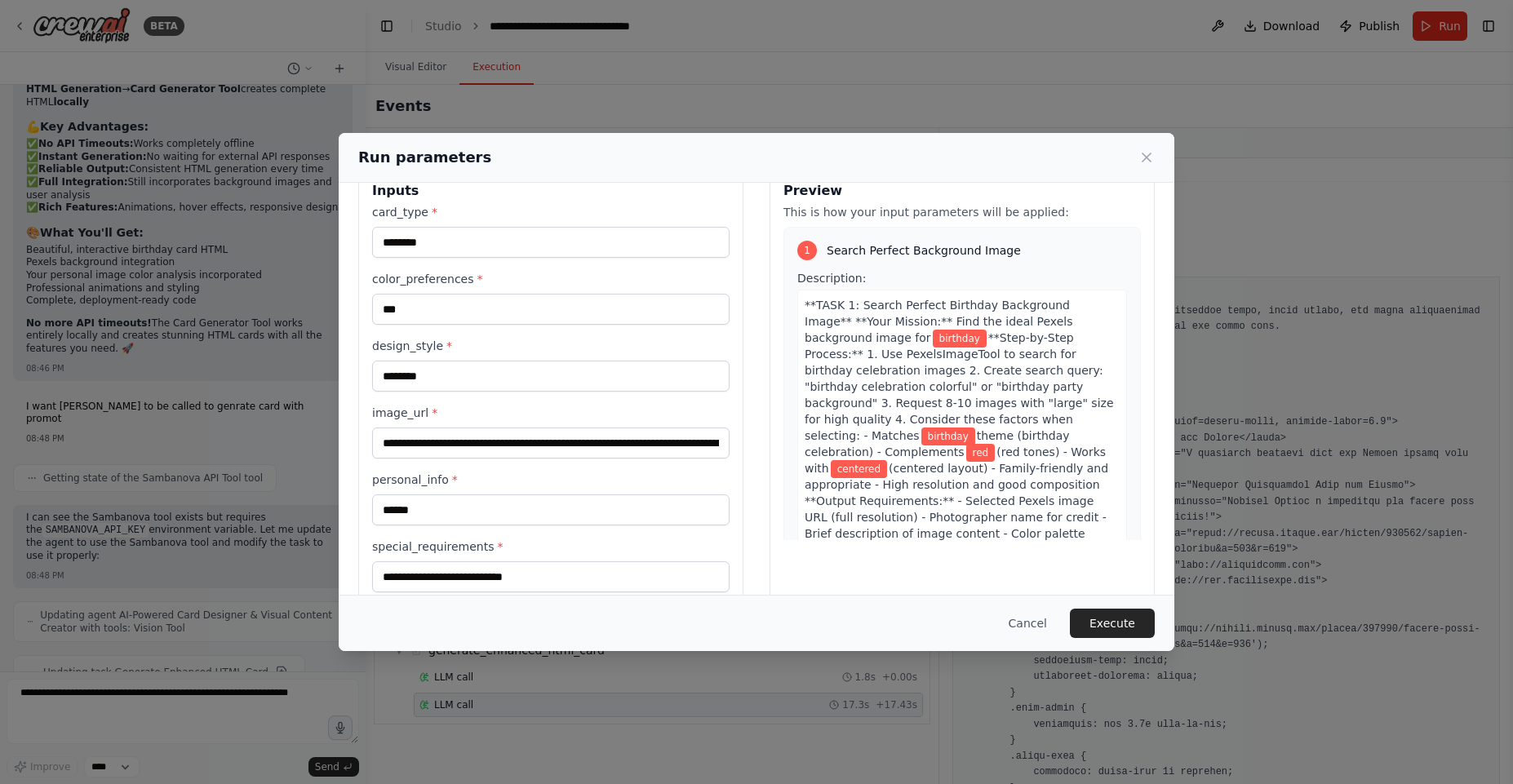
scroll to position [66, 0]
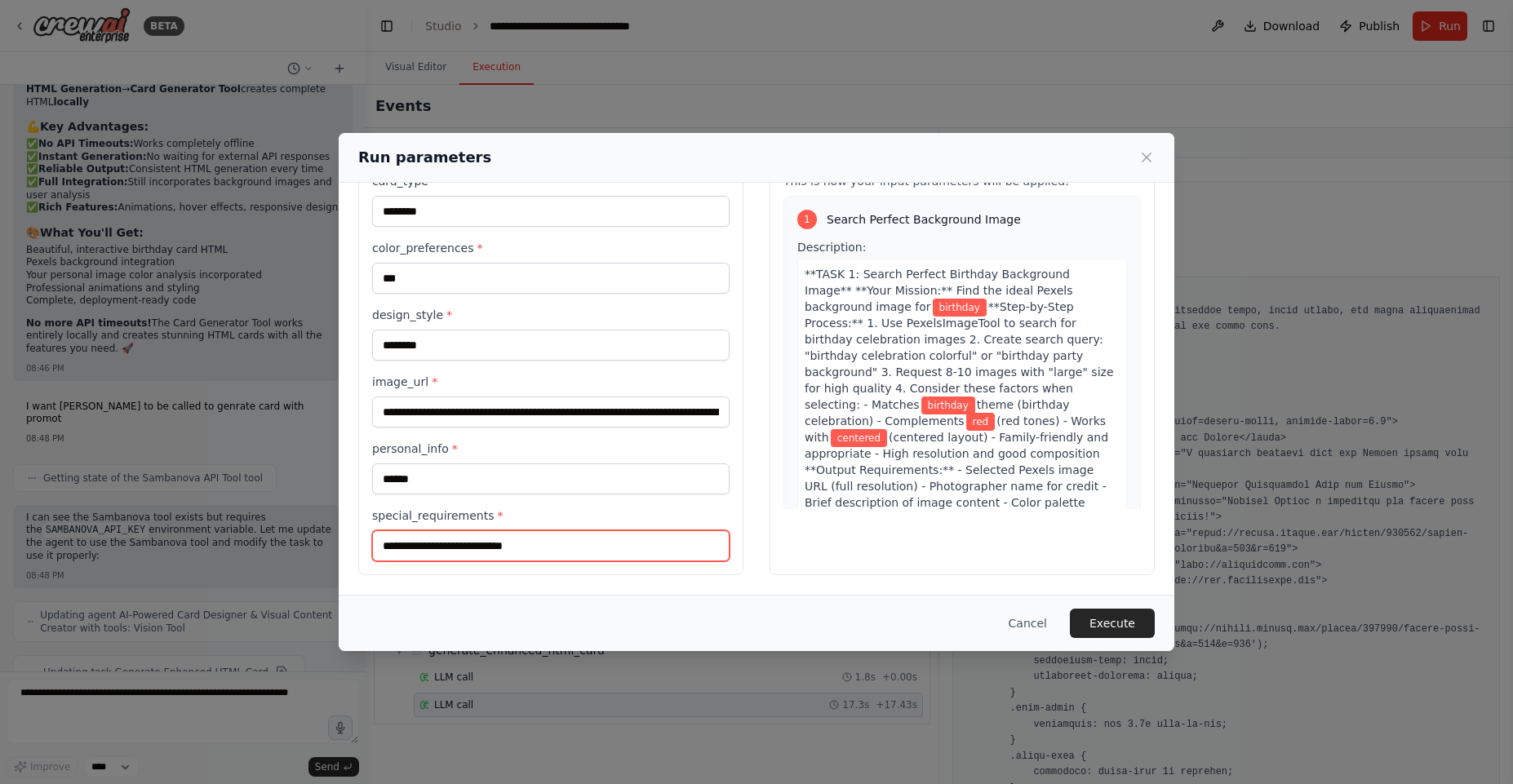
click at [488, 556] on input "special_requirements *" at bounding box center [550, 545] width 357 height 31
type input "*"
type input "**********"
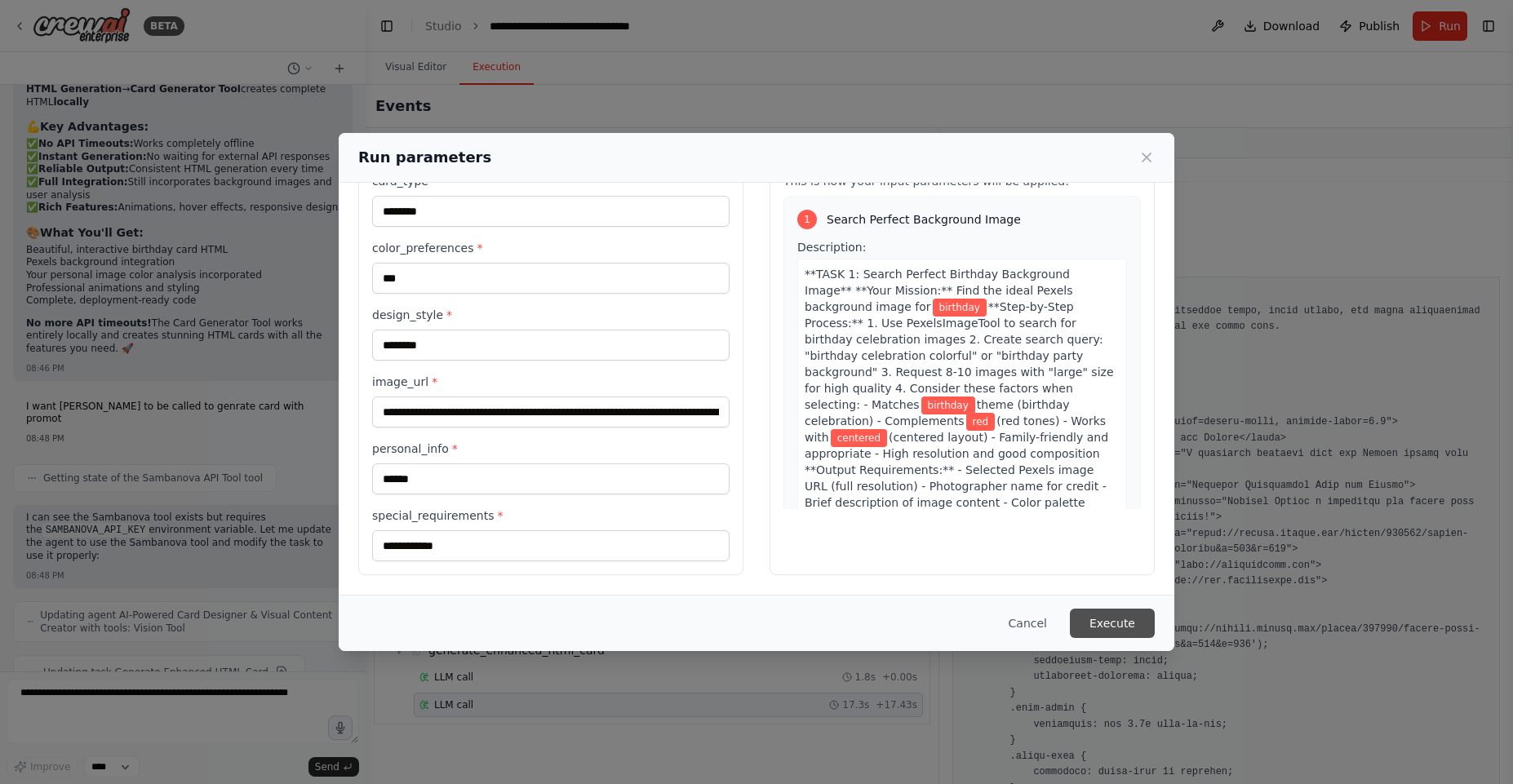
click at [1126, 633] on button "Execute" at bounding box center [1112, 623] width 85 height 29
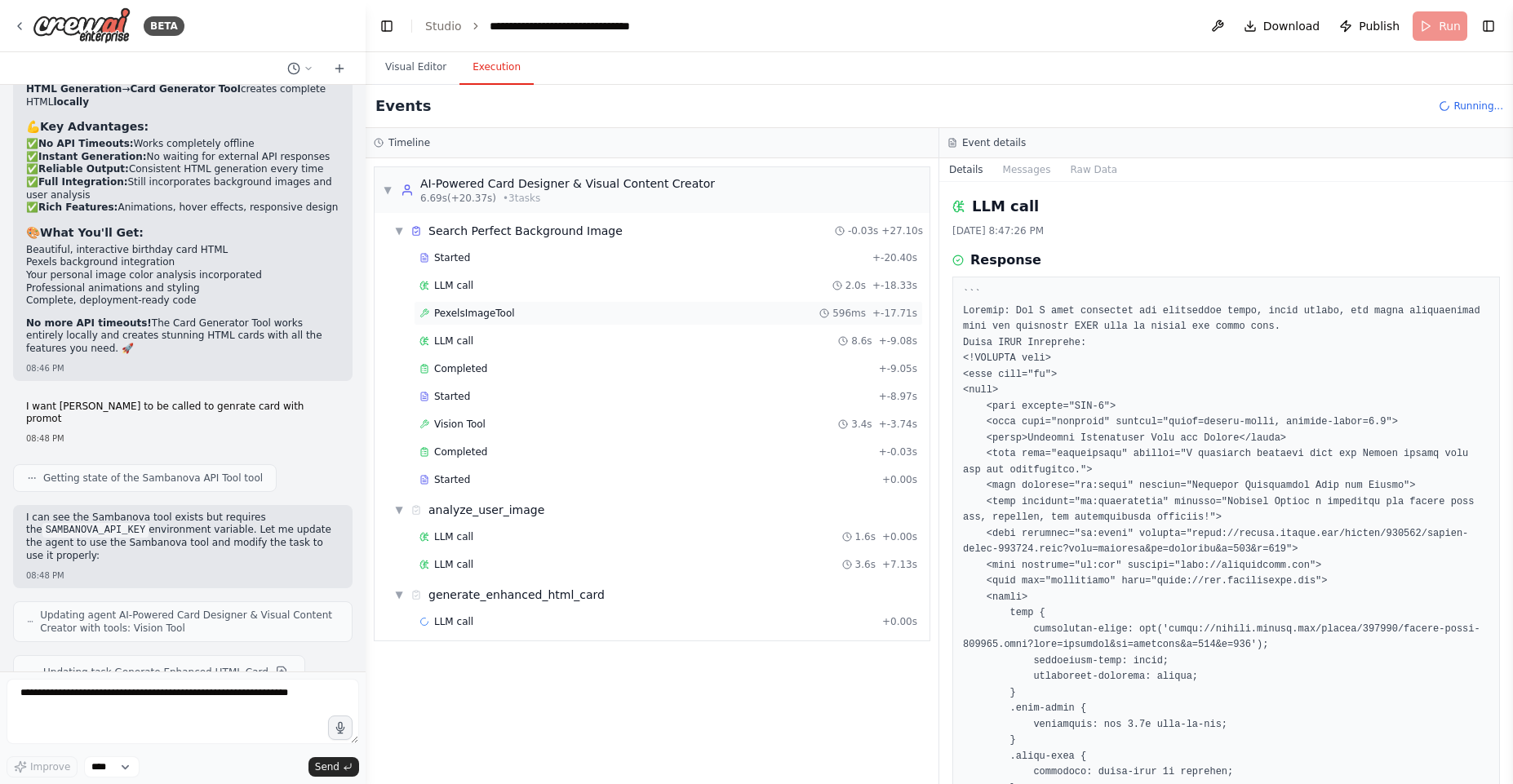
click at [461, 312] on span "PexelsImageTool" at bounding box center [474, 313] width 81 height 13
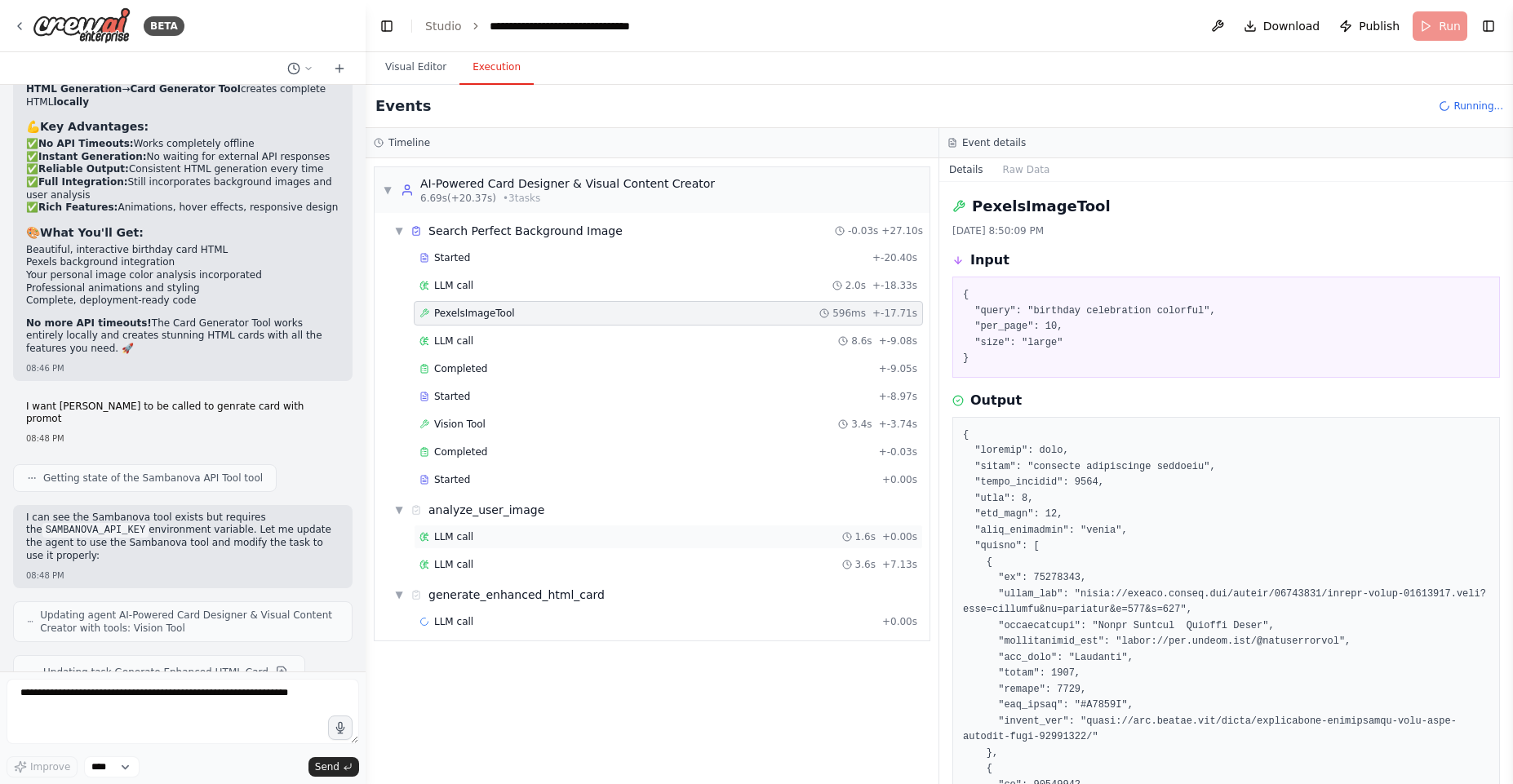
click at [484, 545] on div "LLM call 1.6s + 0.00s" at bounding box center [668, 537] width 510 height 25
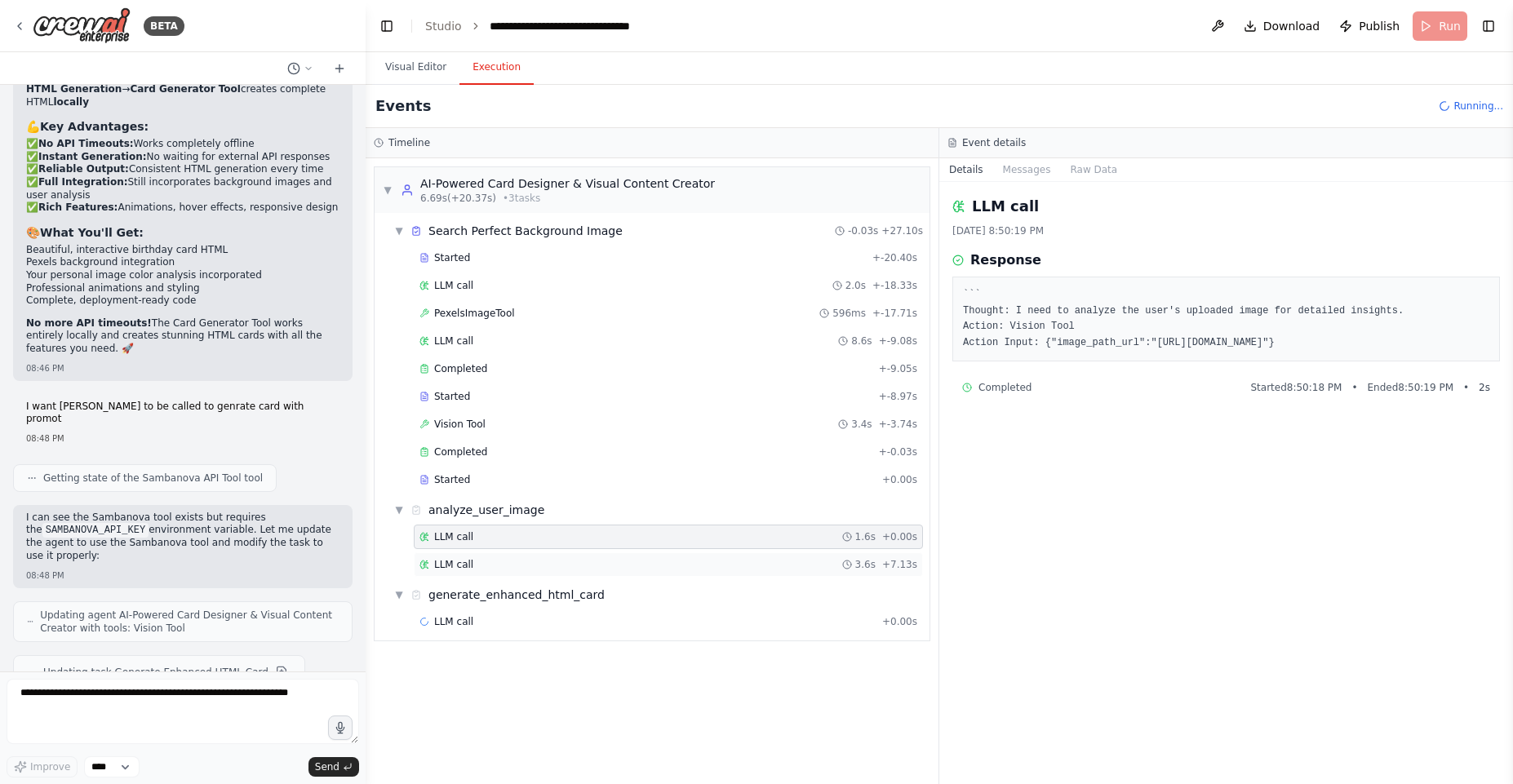
click at [485, 563] on div "LLM call 3.6s + 7.13s" at bounding box center [668, 564] width 498 height 13
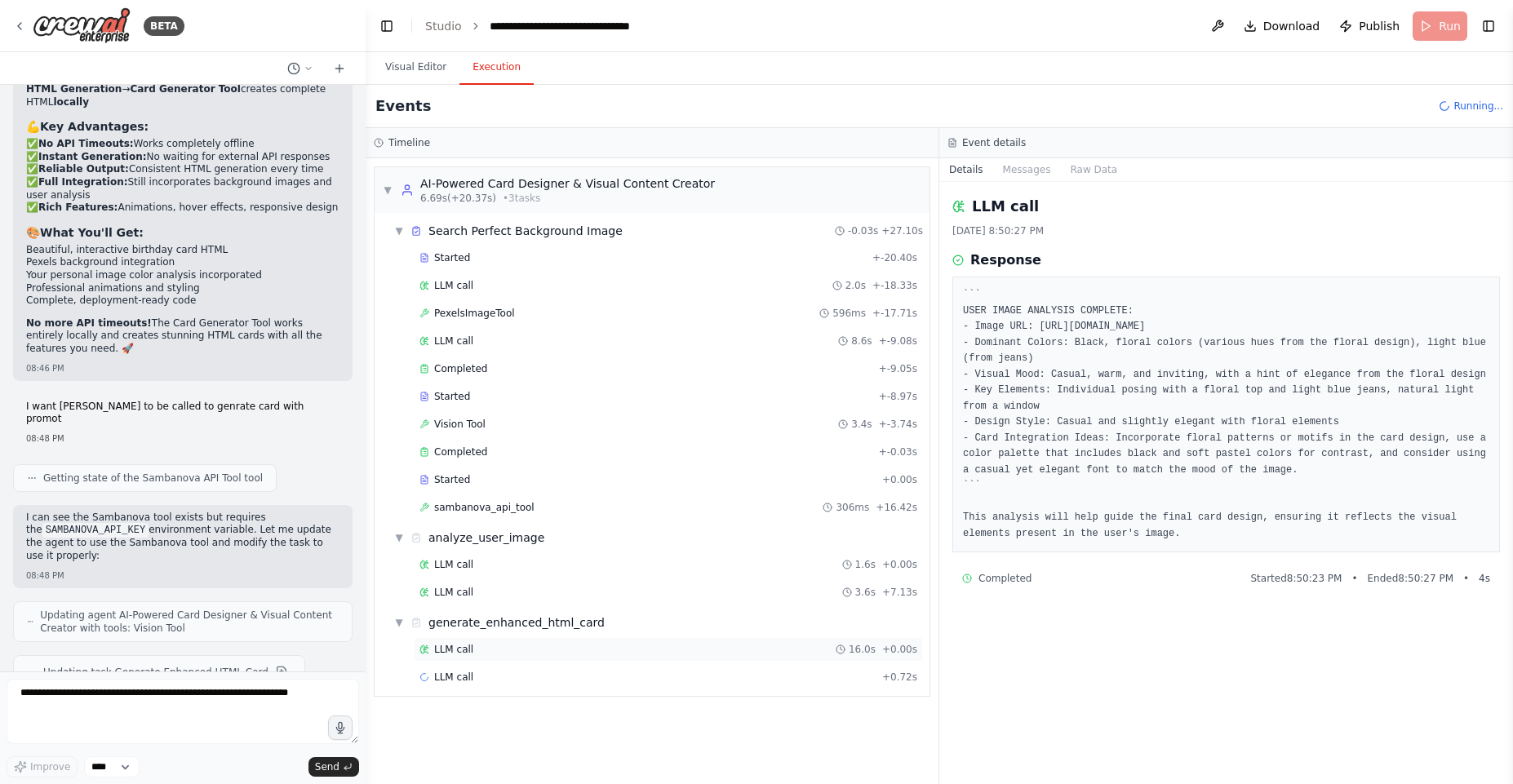
click at [479, 659] on div "LLM call 16.0s + 0.00s" at bounding box center [668, 649] width 510 height 25
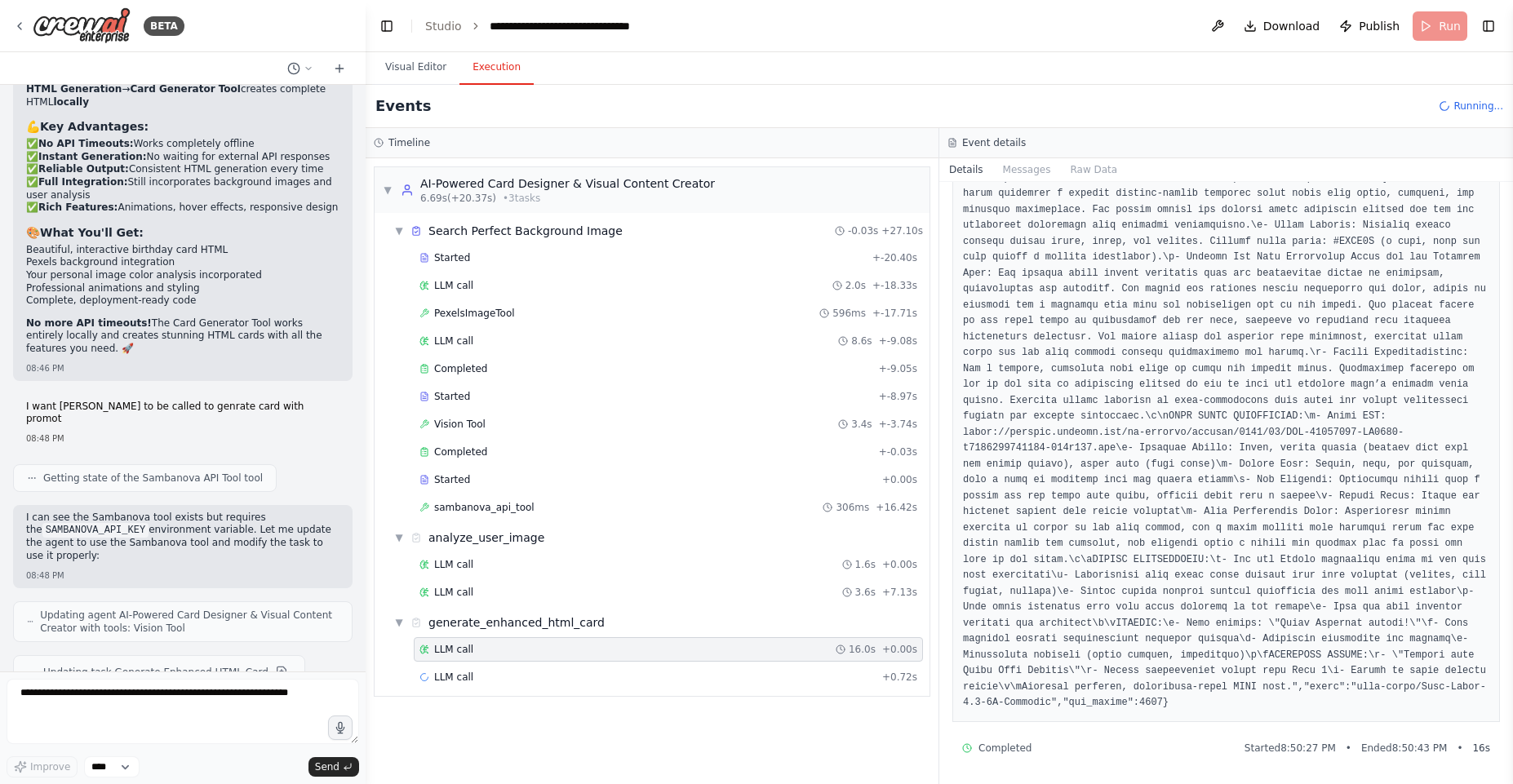
scroll to position [307, 0]
click at [500, 686] on div "LLM call + 0.72s" at bounding box center [668, 677] width 510 height 25
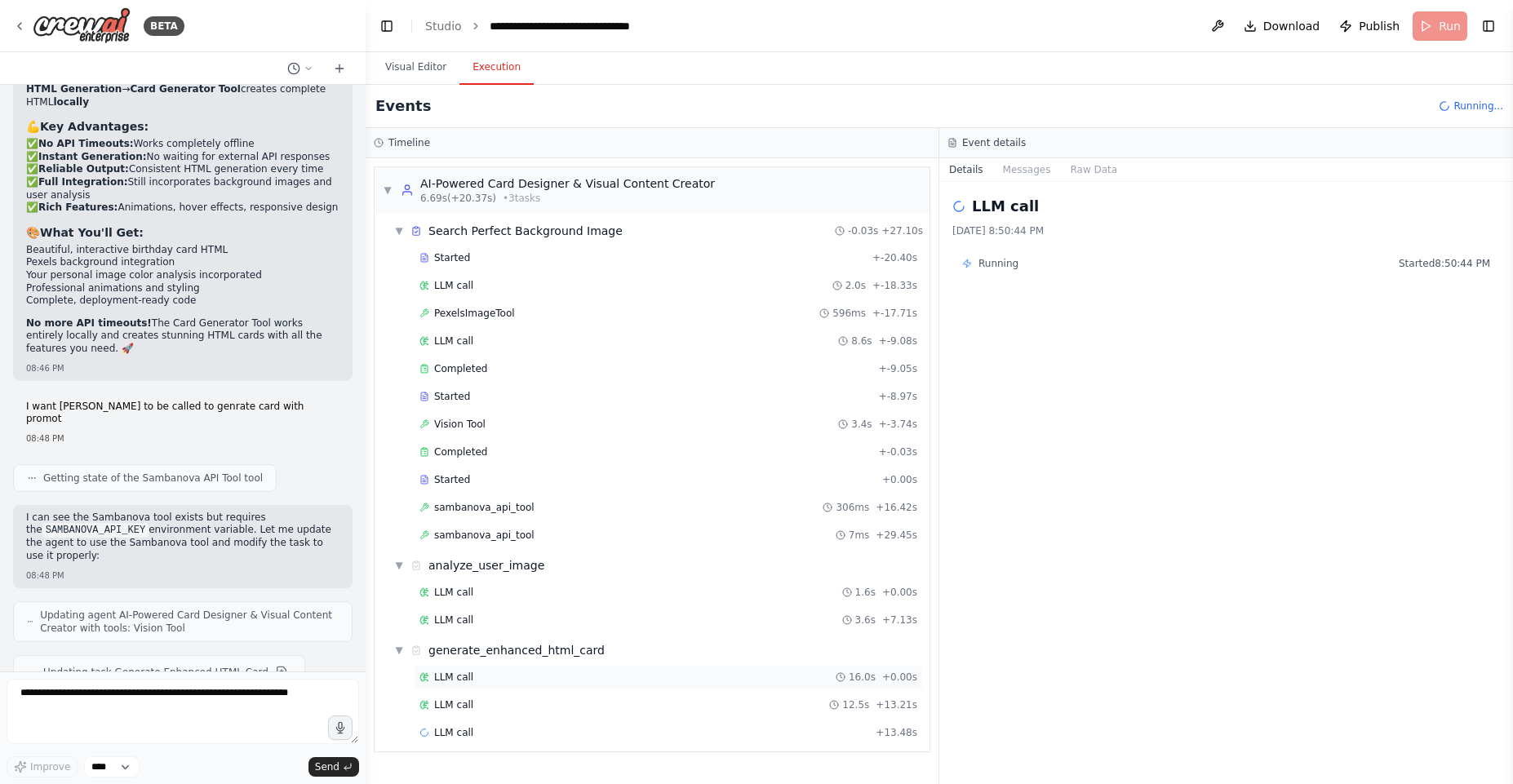
click at [581, 684] on div "LLM call 16.0s + 0.00s" at bounding box center [668, 677] width 510 height 25
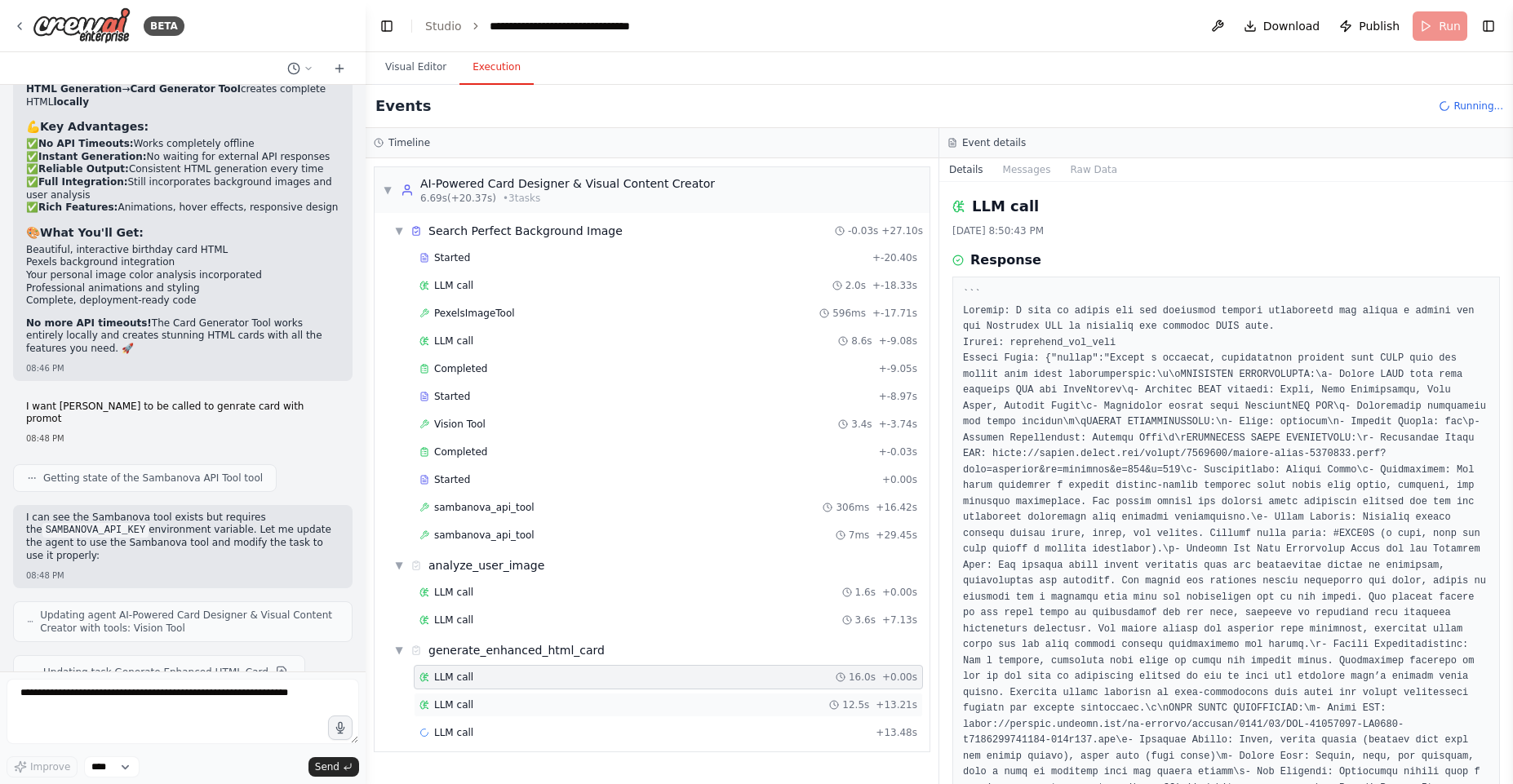
click at [588, 700] on div "LLM call 12.5s + 13.21s" at bounding box center [668, 704] width 498 height 13
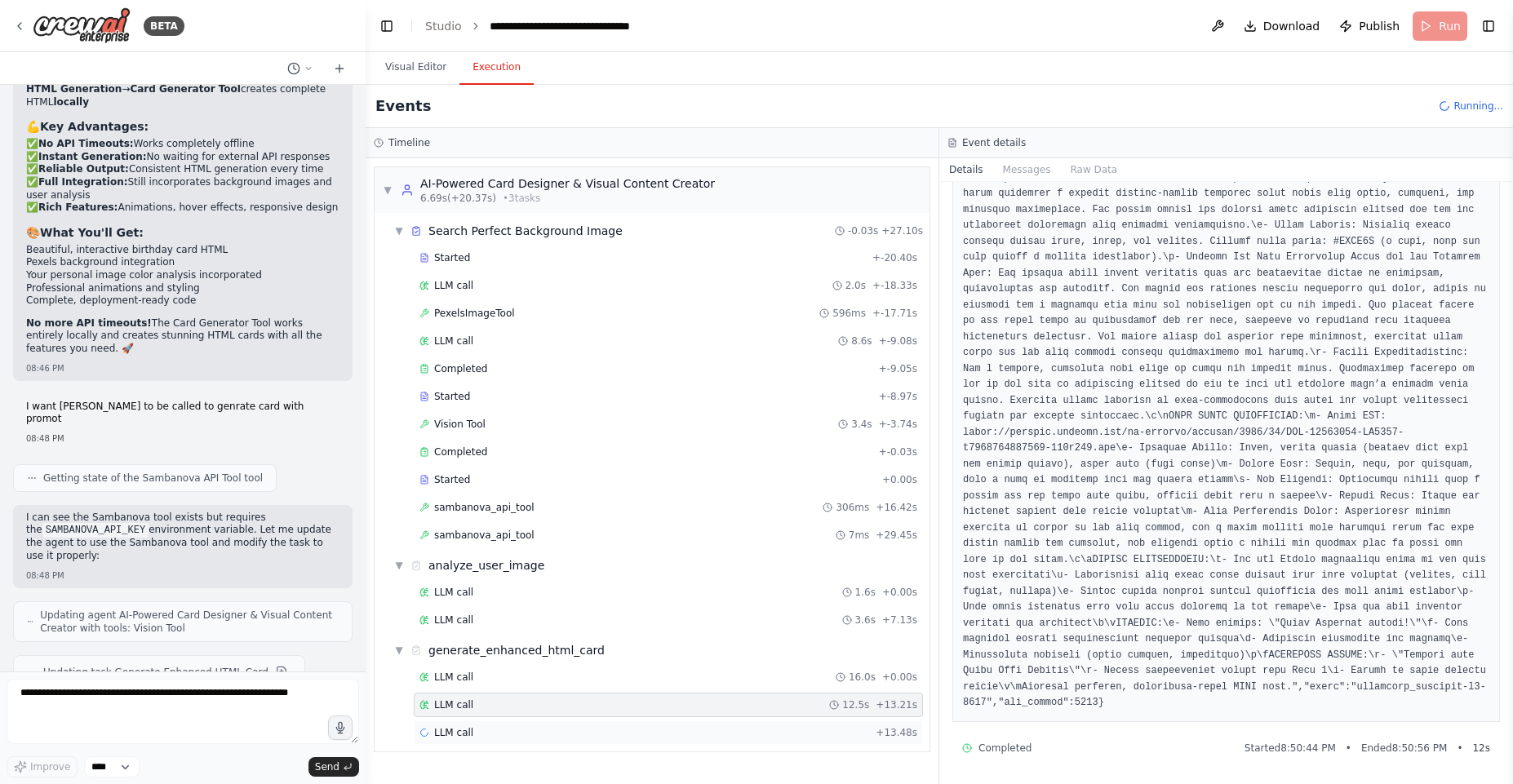
click at [487, 720] on div "LLM call + 13.48s" at bounding box center [668, 733] width 510 height 25
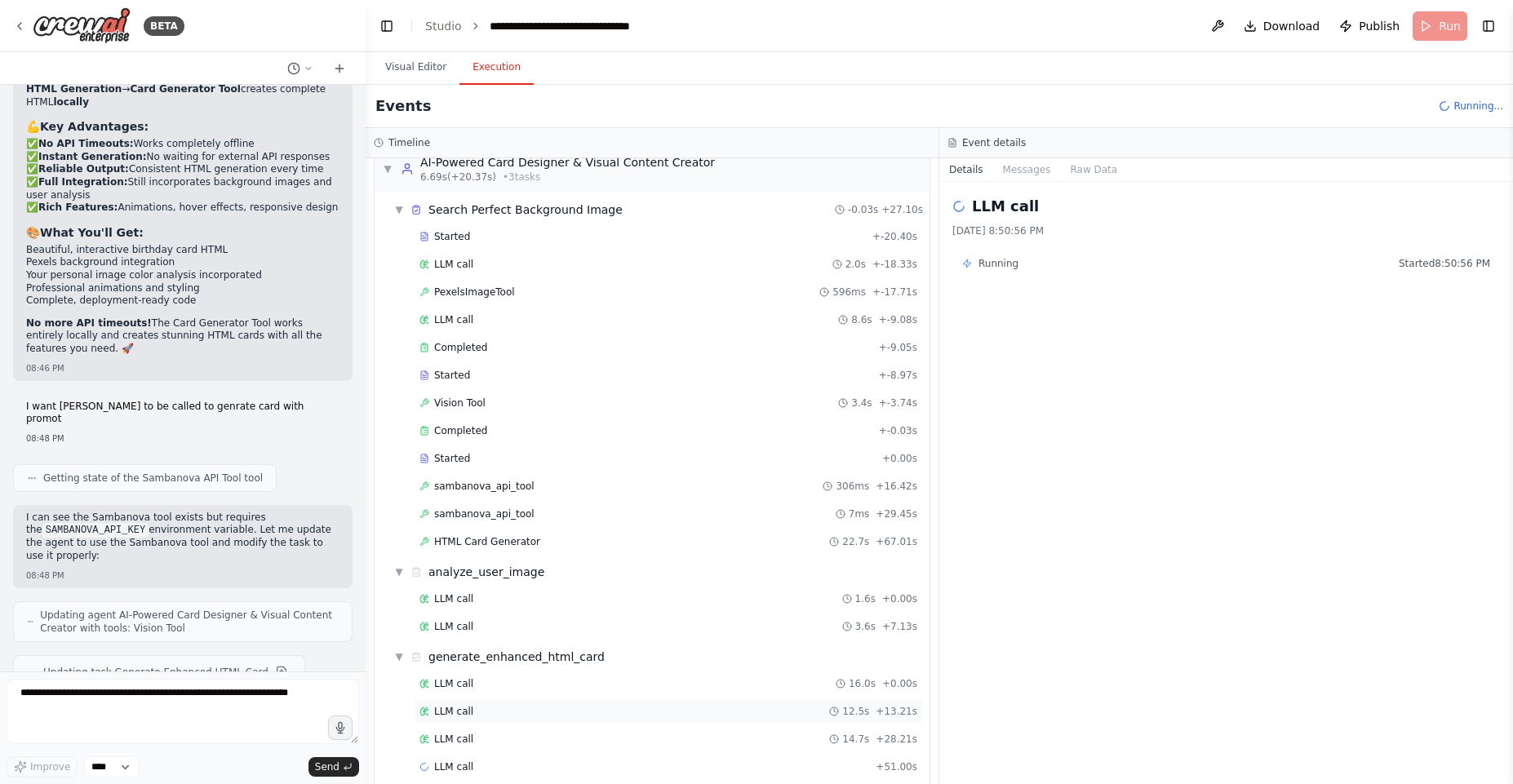
scroll to position [42, 0]
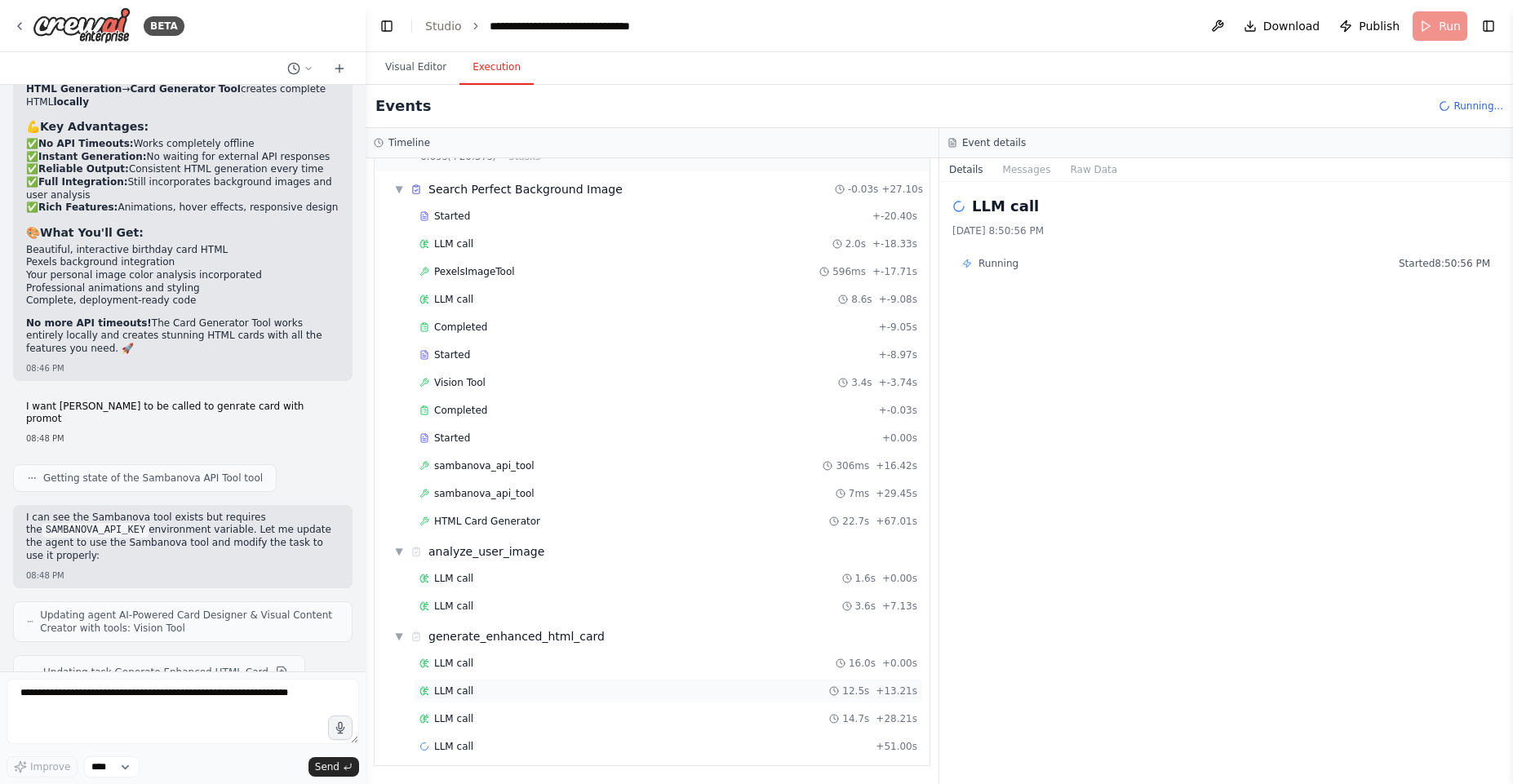
click at [520, 694] on div "LLM call 12.5s + 13.21s" at bounding box center [668, 690] width 498 height 13
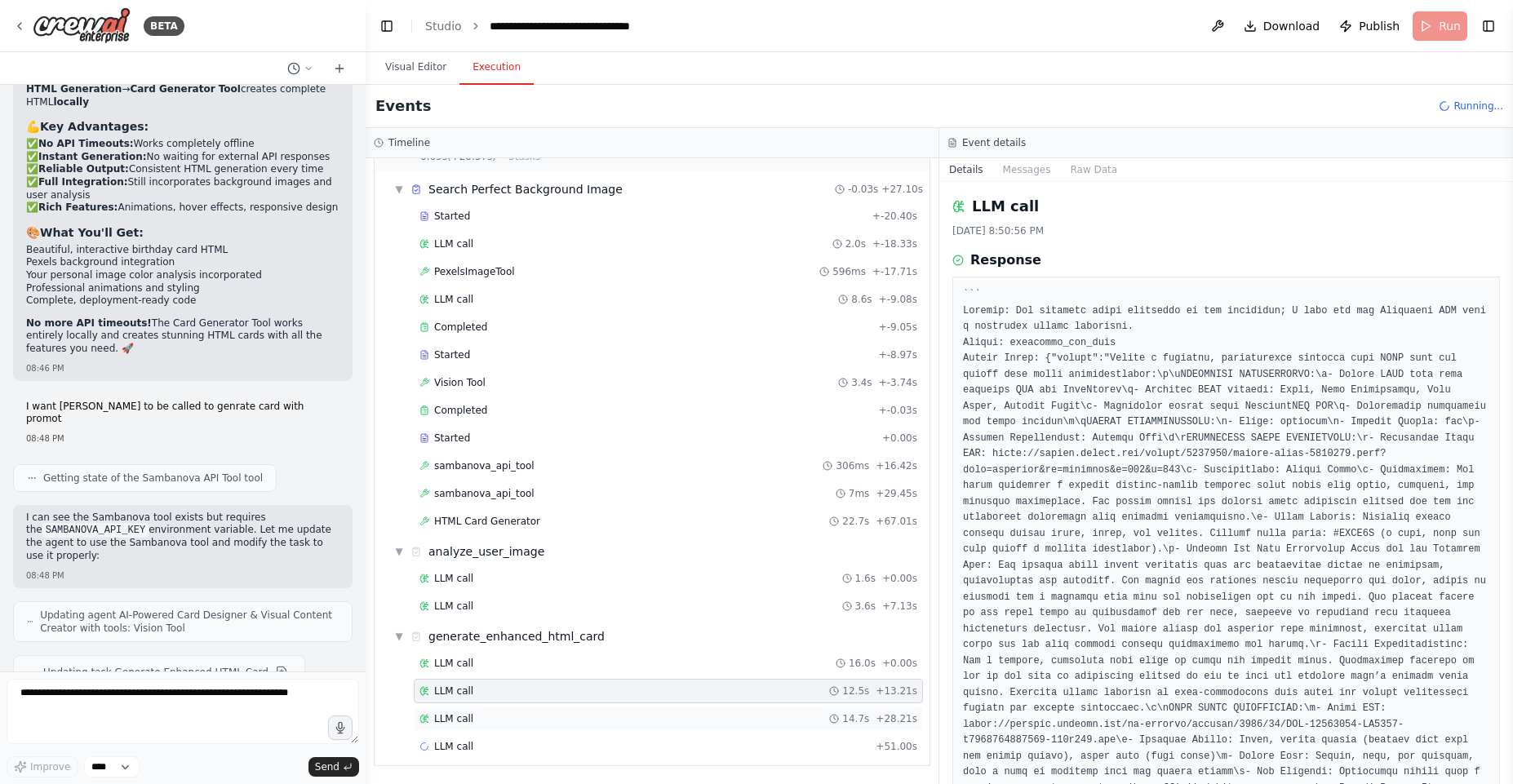
click at [515, 706] on div "LLM call 14.7s + 28.21s" at bounding box center [668, 718] width 510 height 25
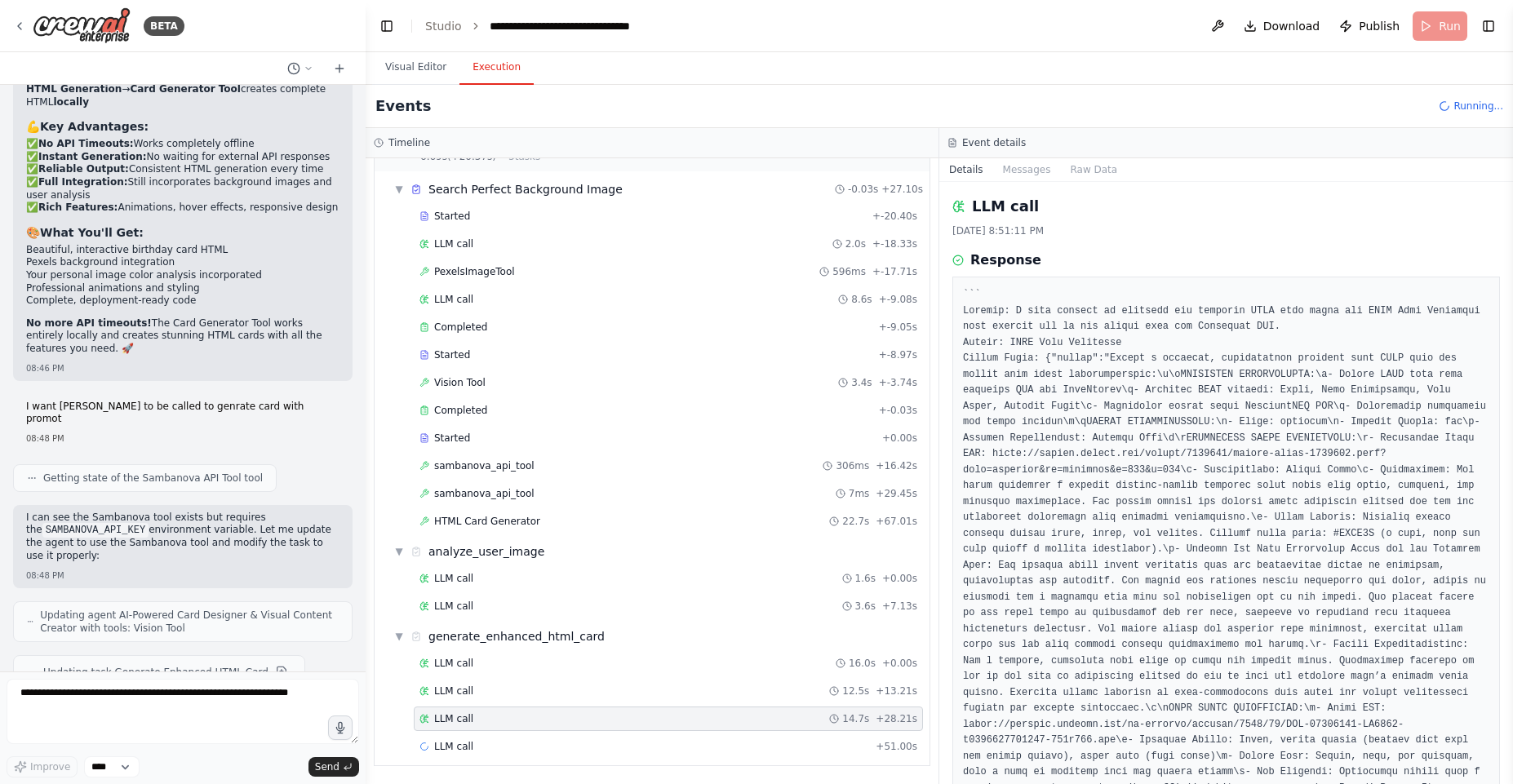
scroll to position [292, 0]
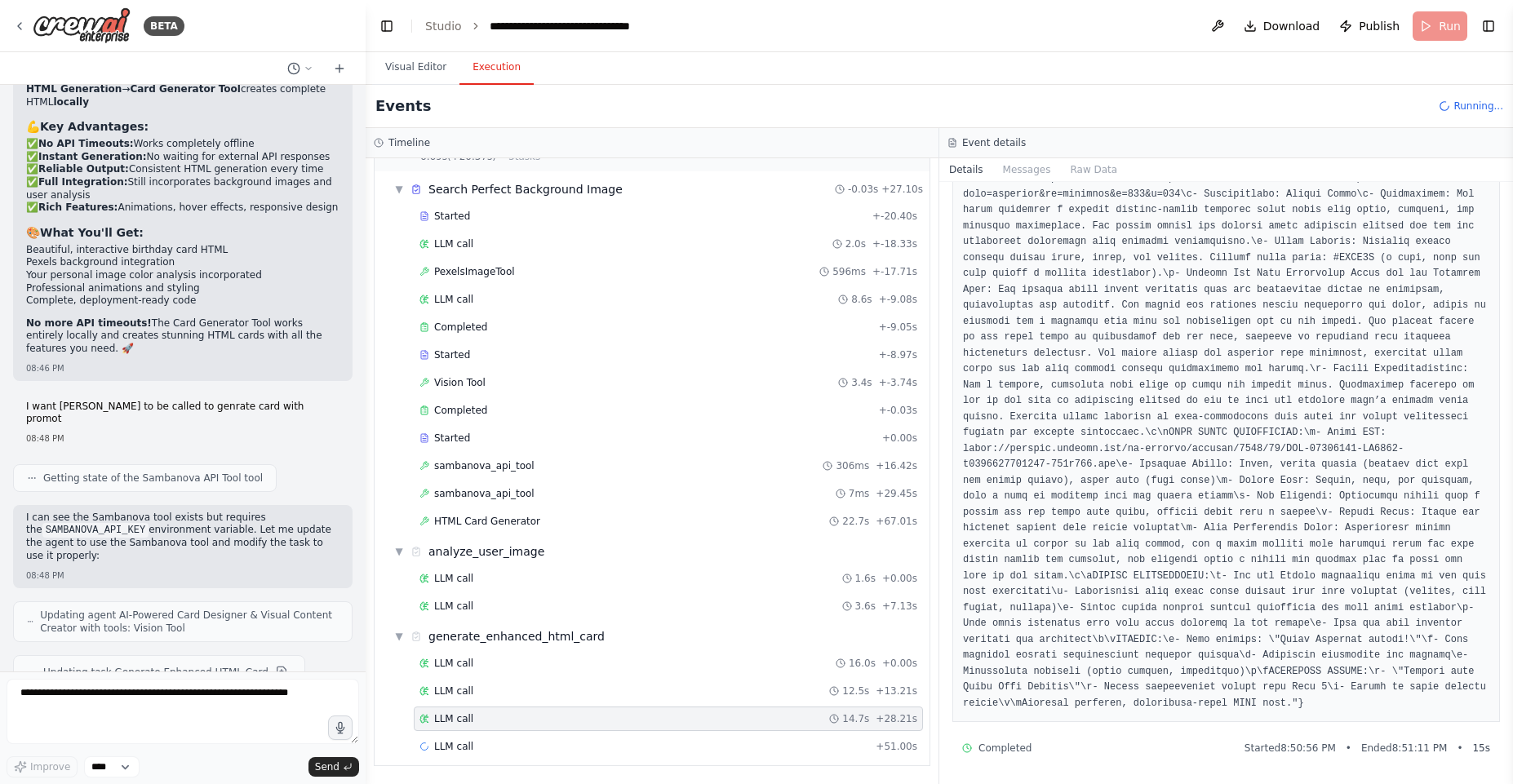
click at [536, 763] on div "▼ Search Perfect Background Image -0.03s + 27.10s Started + -20.40s LLM call 2.…" at bounding box center [652, 468] width 555 height 594
click at [525, 743] on div "LLM call + 51.00s" at bounding box center [668, 746] width 498 height 13
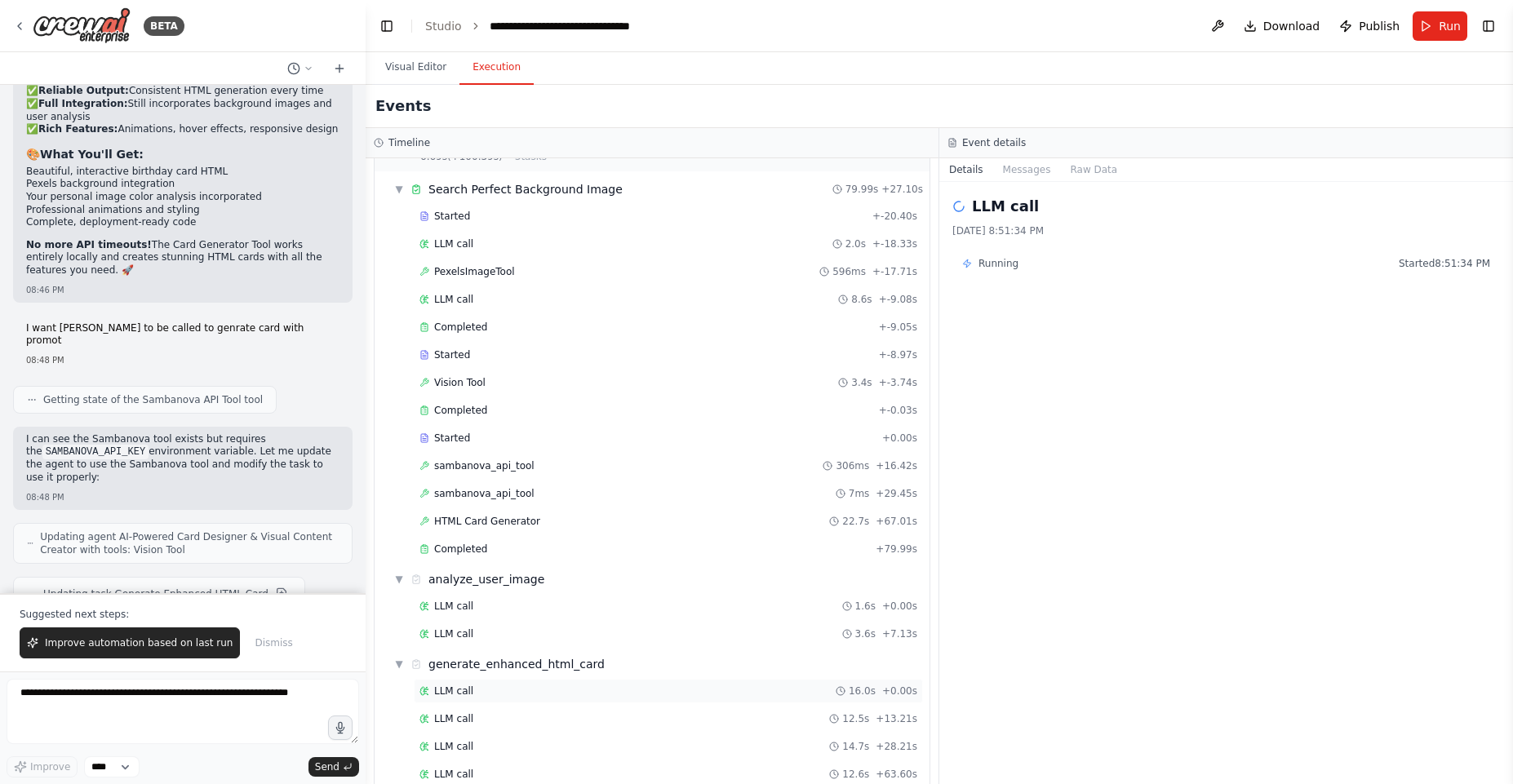
scroll to position [69, 0]
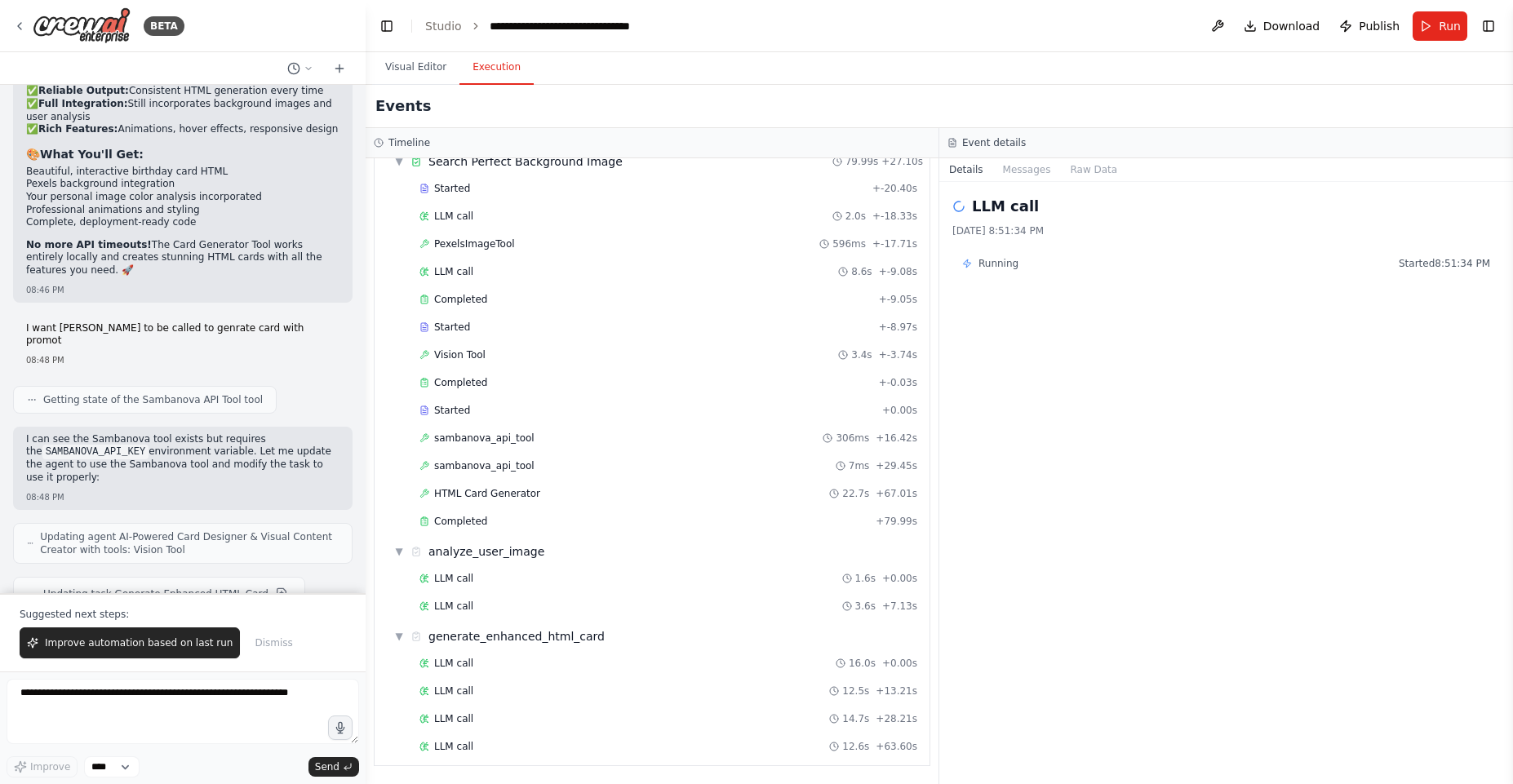
click at [493, 704] on div "LLM call 16.0s + 0.00s LLM call 12.5s + 13.21s LLM call 14.7s + 28.21s LLM call…" at bounding box center [658, 706] width 542 height 111
click at [495, 718] on div "LLM call 14.7s + 28.21s" at bounding box center [668, 718] width 498 height 13
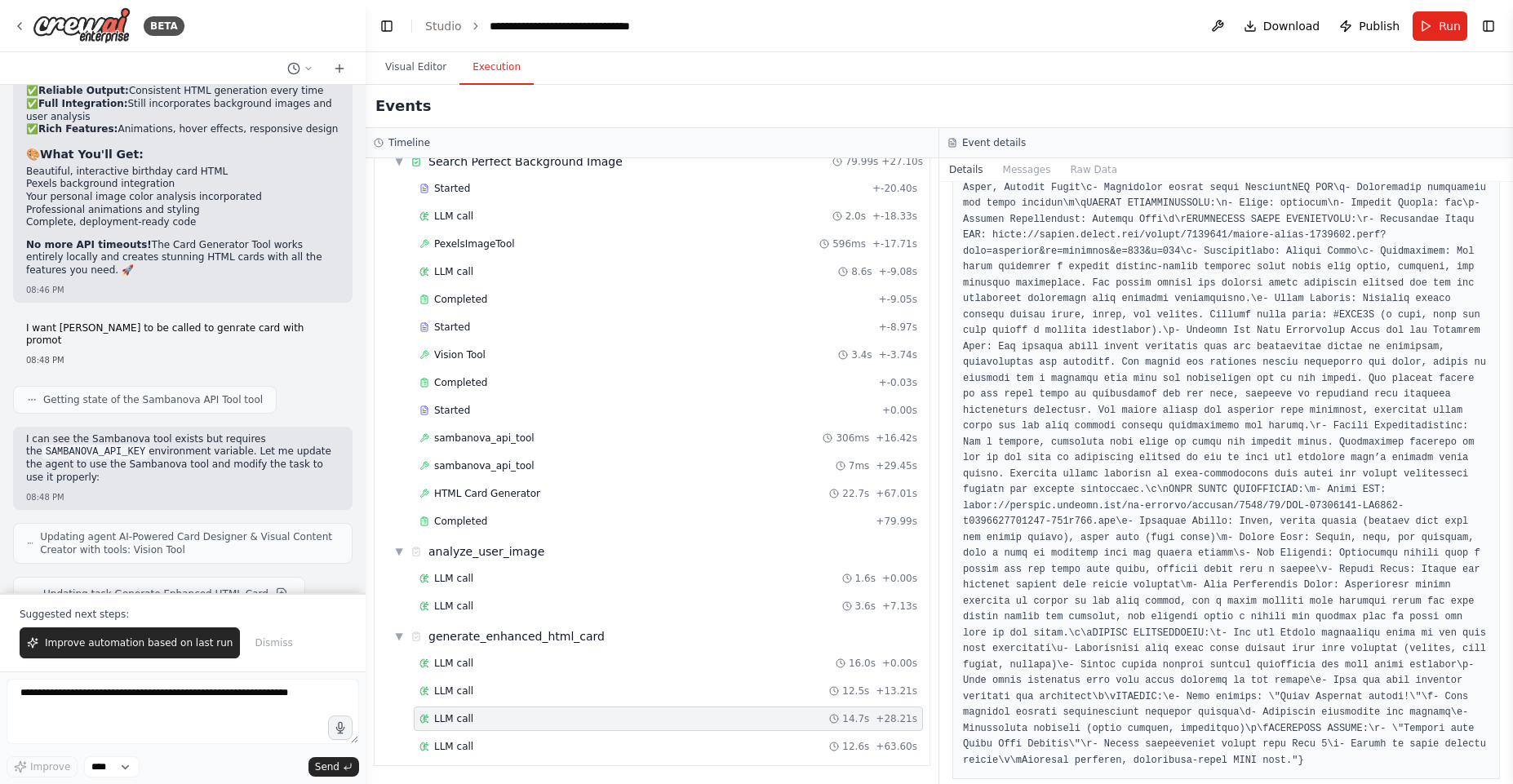
scroll to position [292, 0]
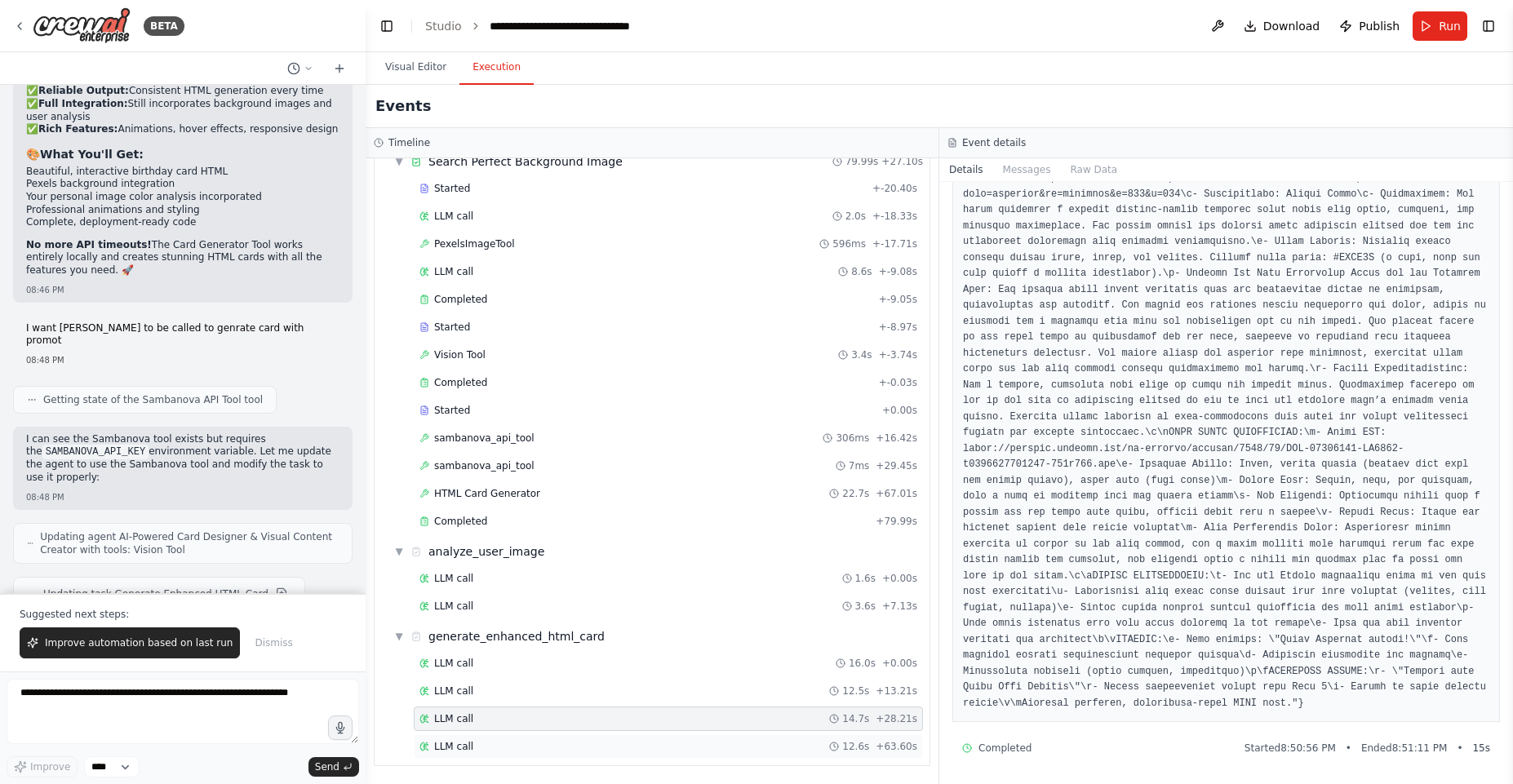
click at [462, 745] on span "LLM call" at bounding box center [454, 746] width 39 height 13
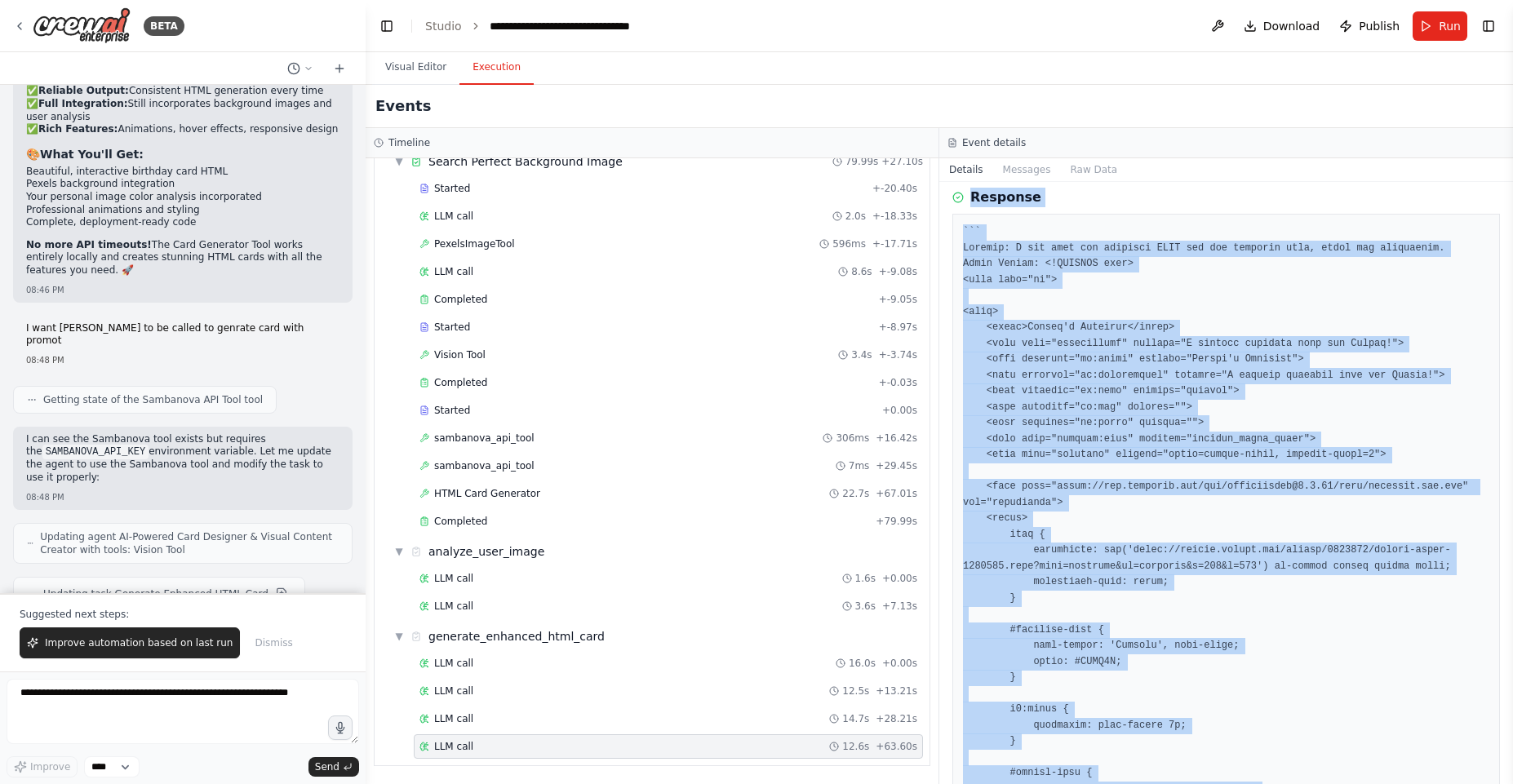
scroll to position [0, 0]
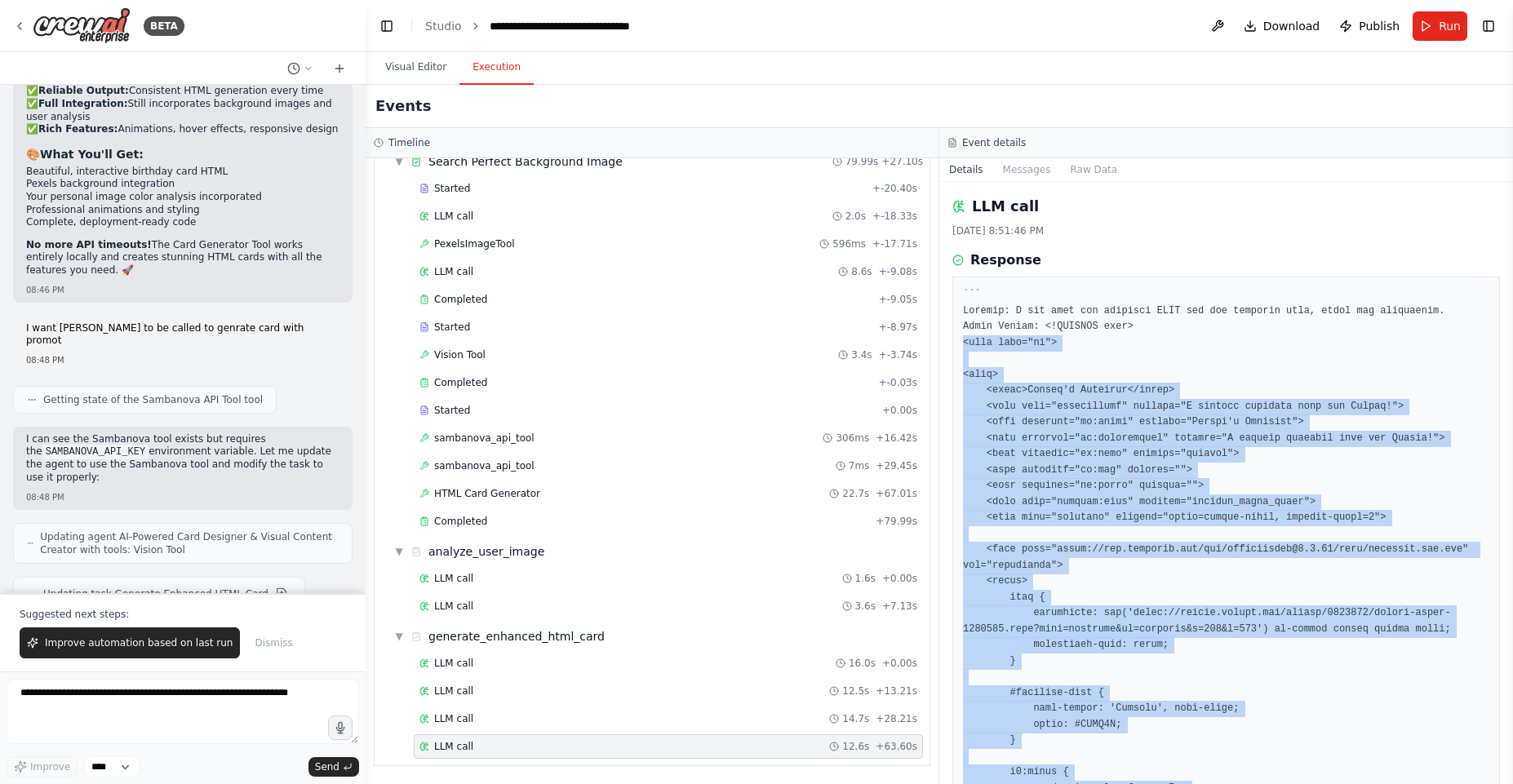
drag, startPoint x: 1008, startPoint y: 686, endPoint x: 955, endPoint y: 345, distance: 345.1
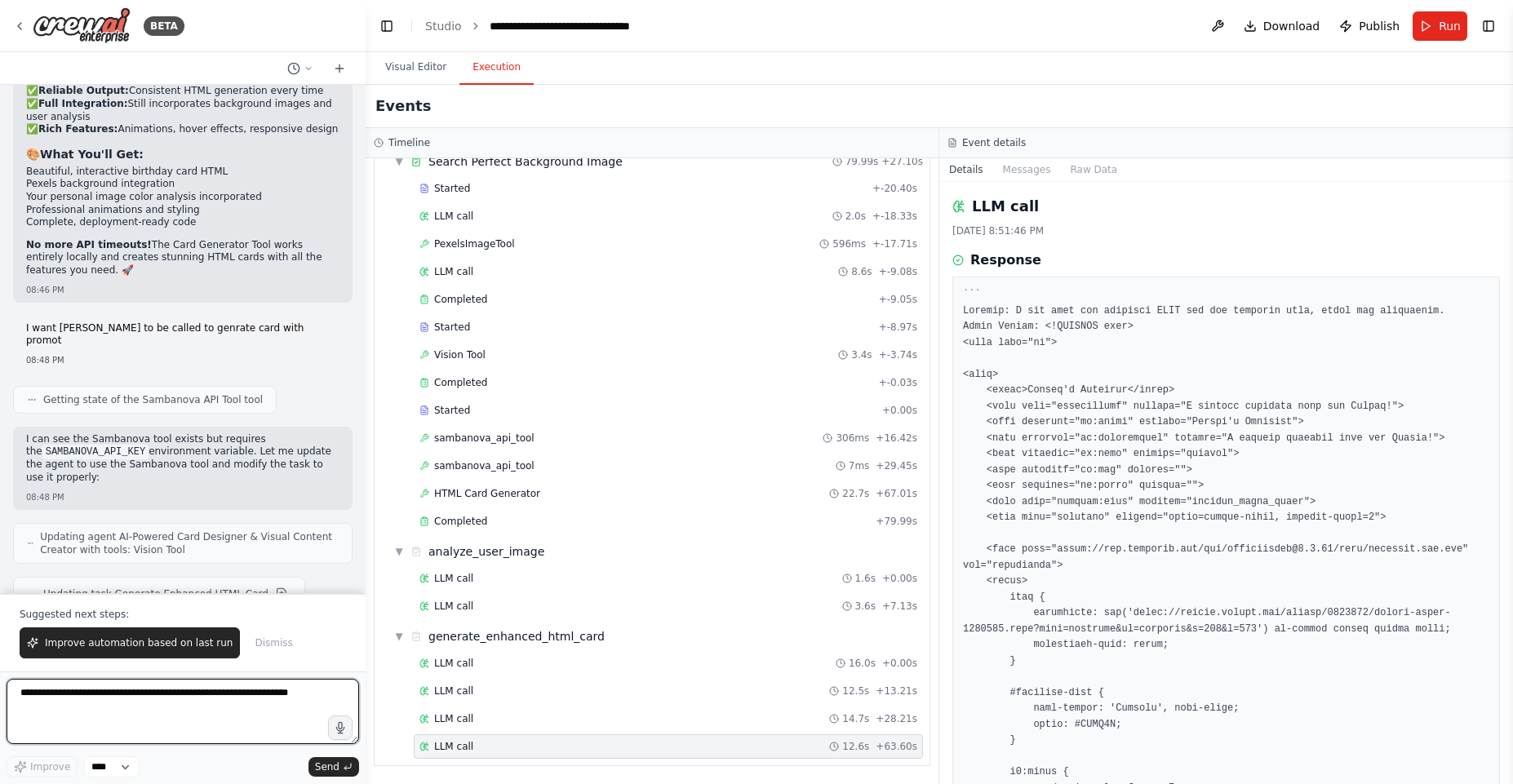
click at [187, 695] on textarea at bounding box center [183, 711] width 353 height 66
type textarea "**********"
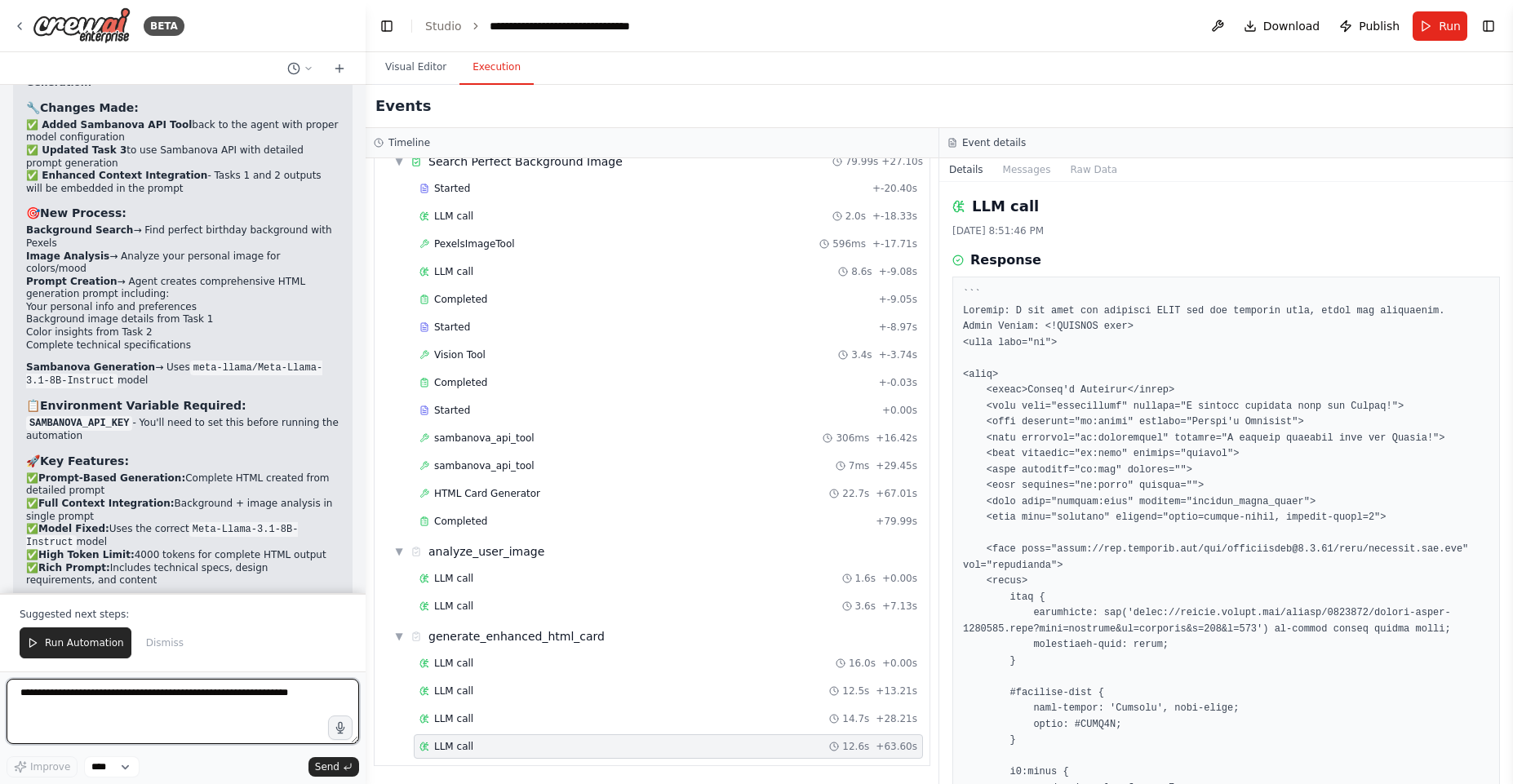
scroll to position [24751, 0]
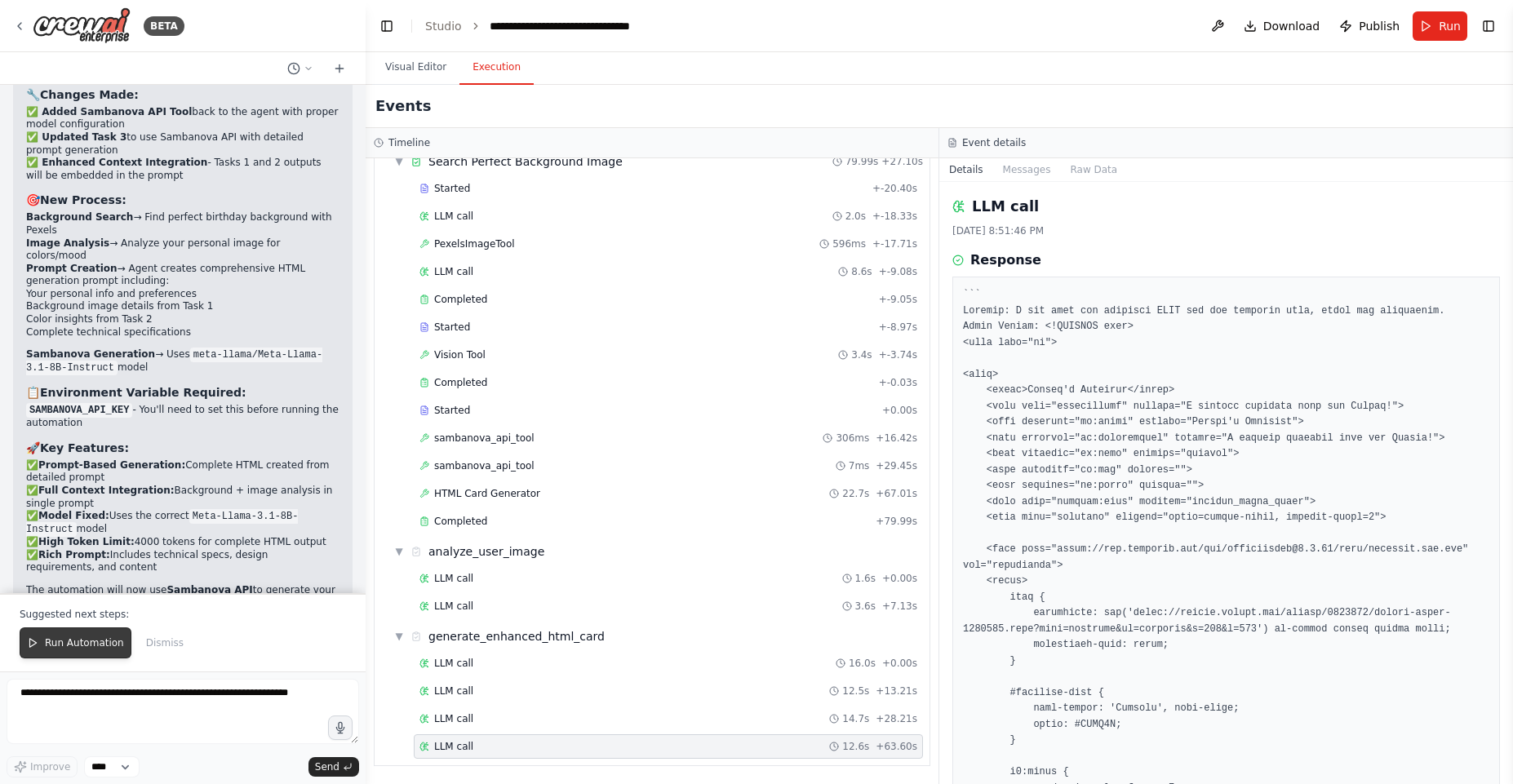
click at [59, 644] on span "Run Automation" at bounding box center [84, 642] width 79 height 13
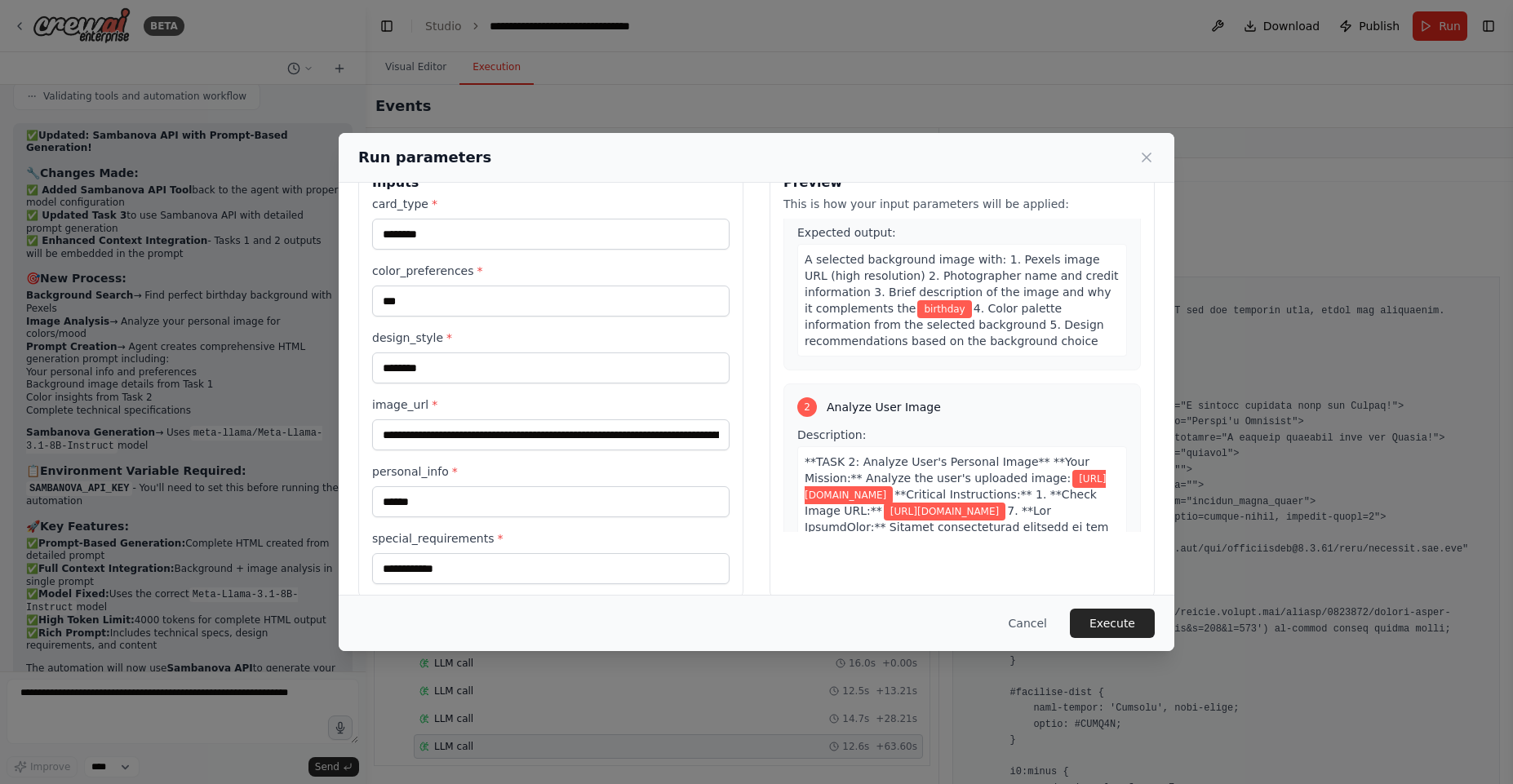
scroll to position [66, 0]
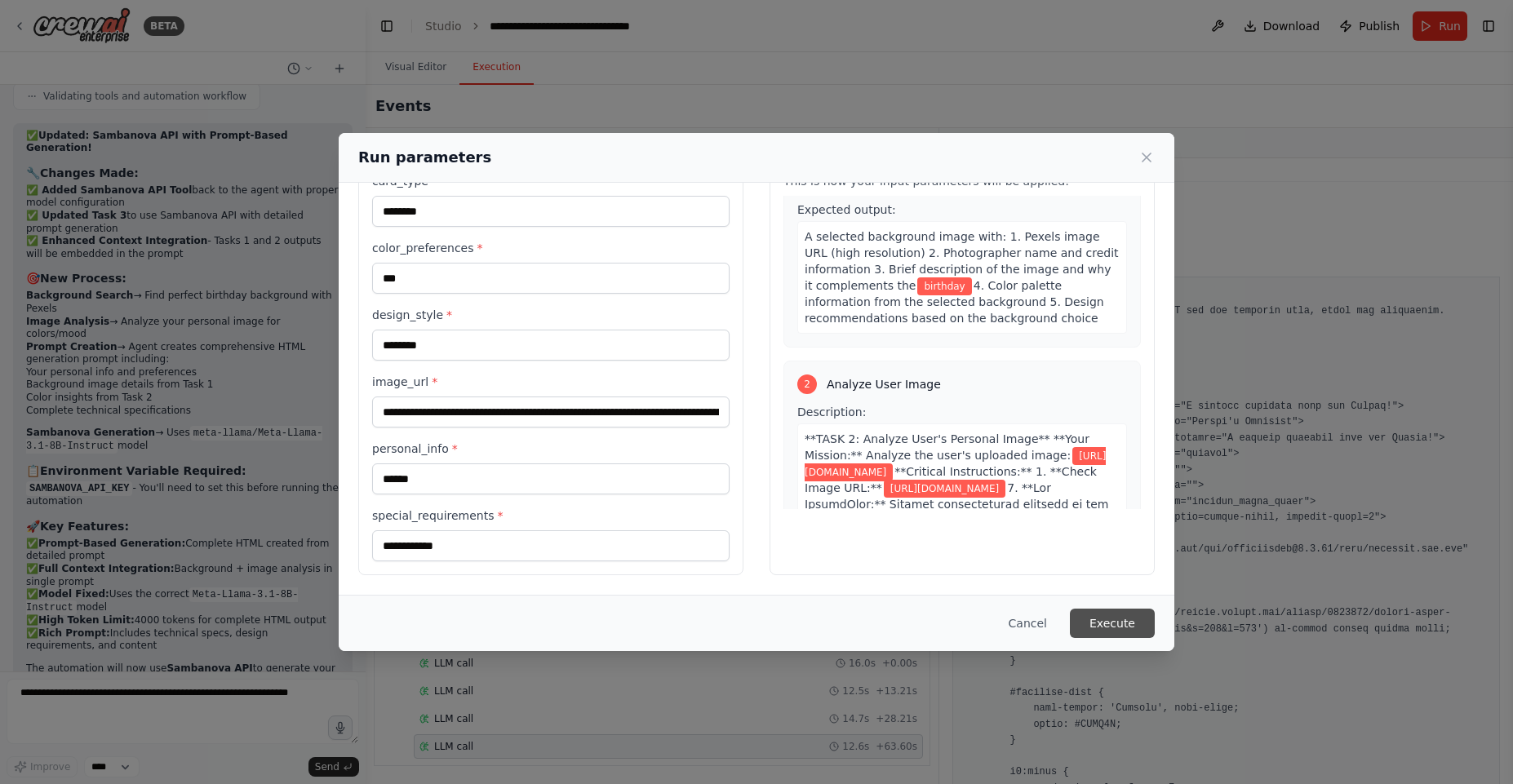
click at [1107, 623] on button "Execute" at bounding box center [1112, 623] width 85 height 29
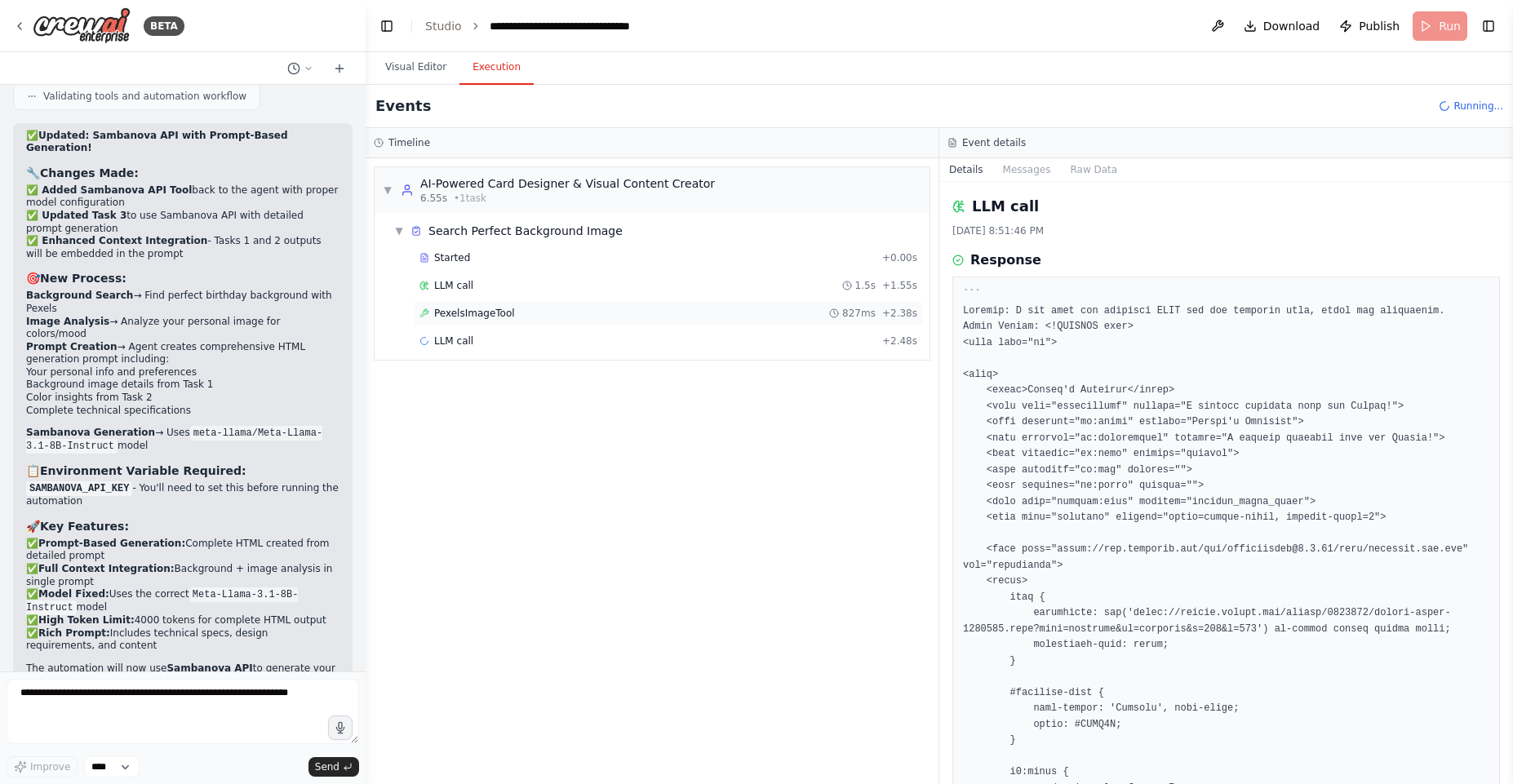
click at [534, 314] on div "PexelsImageTool 827ms + 2.38s" at bounding box center [668, 313] width 498 height 13
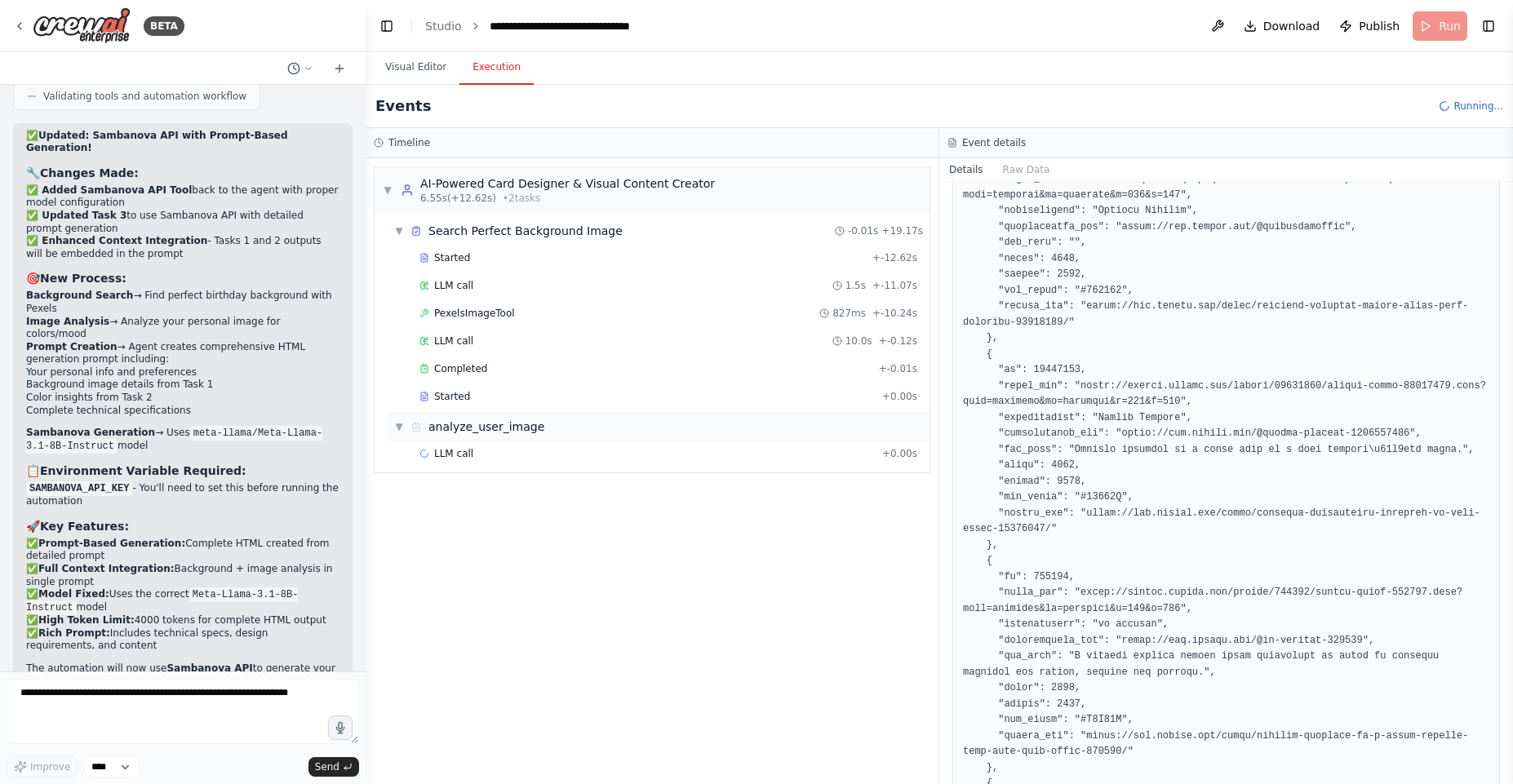
scroll to position [587, 0]
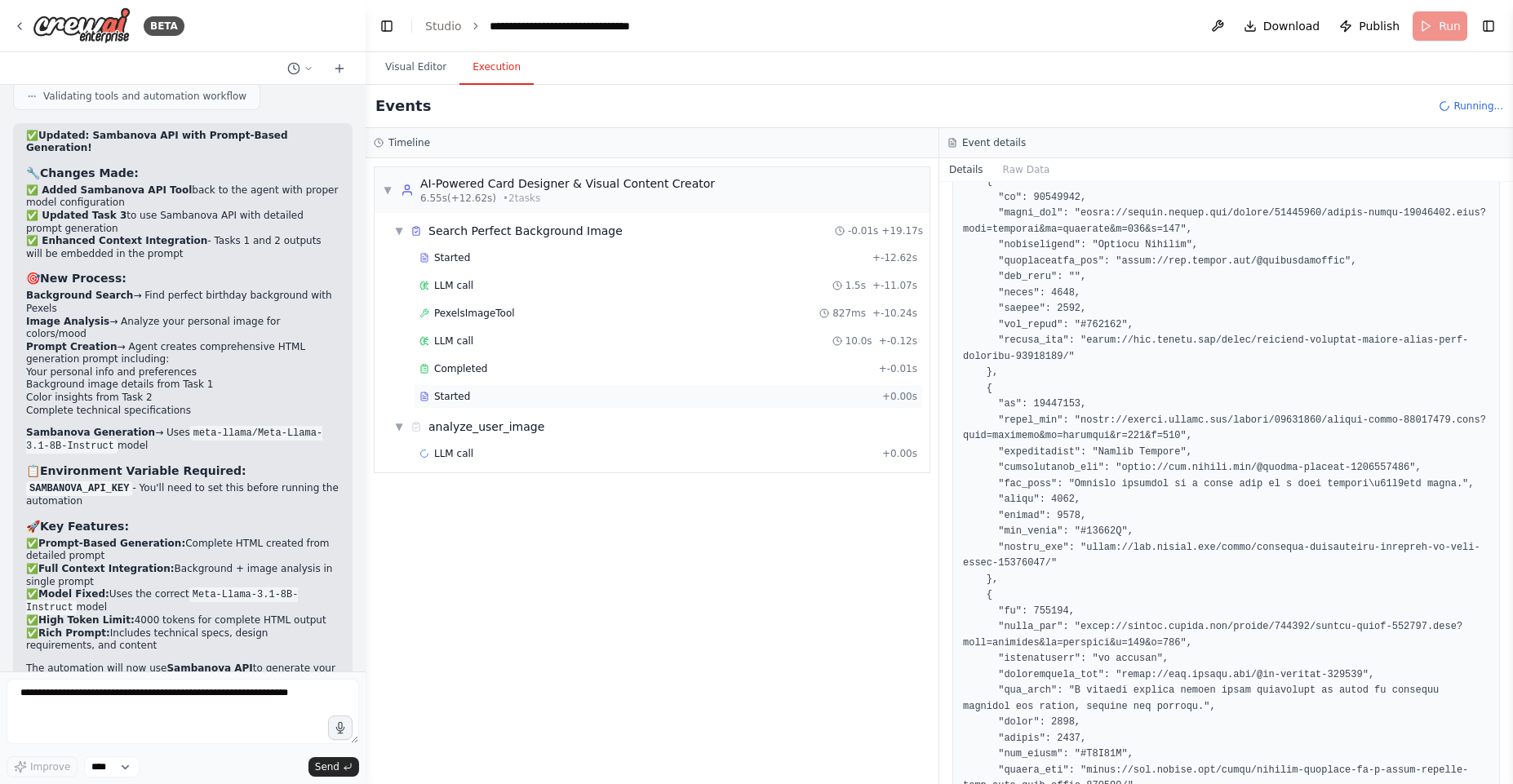
click at [470, 396] on div "Started" at bounding box center [647, 396] width 456 height 13
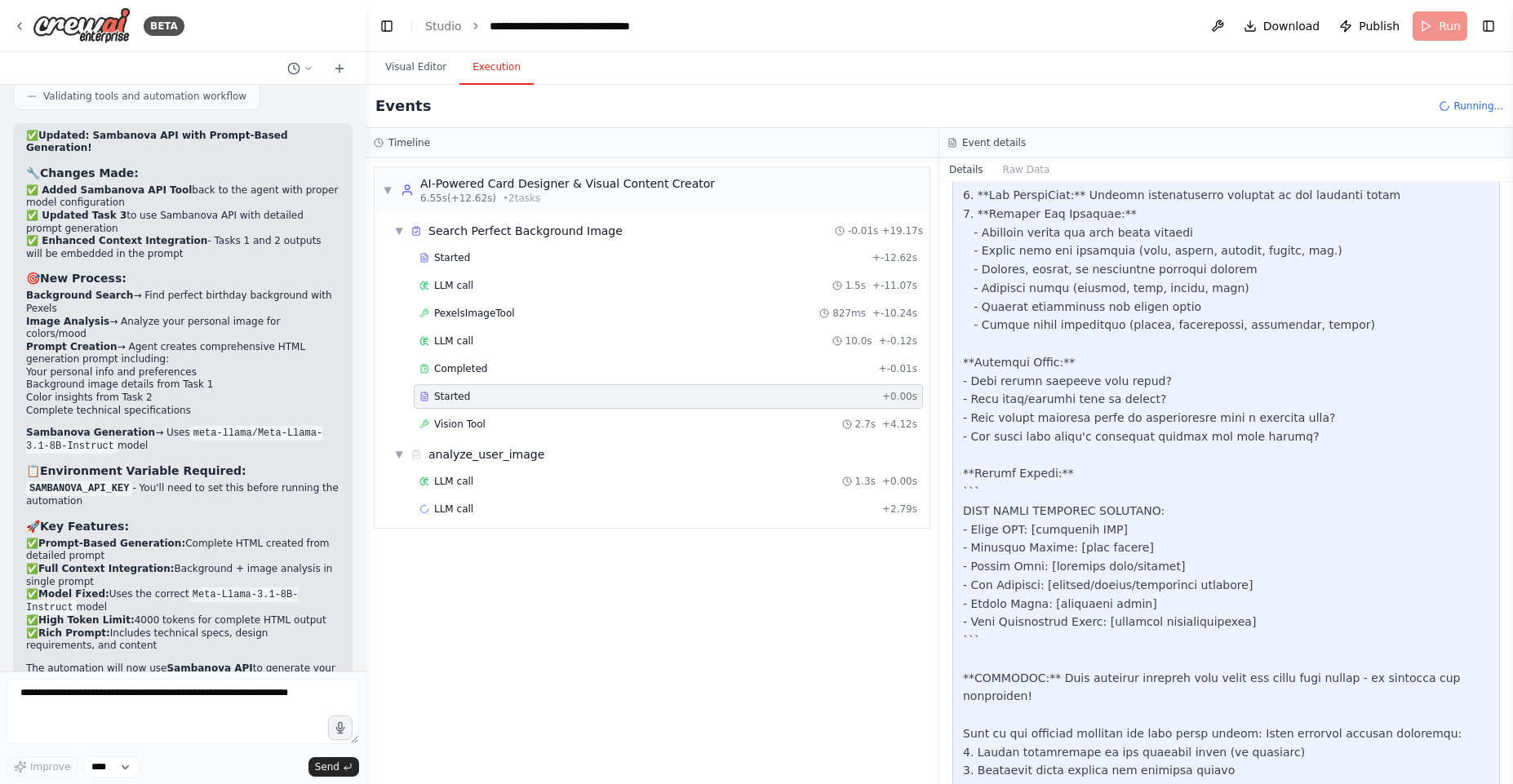
scroll to position [881, 0]
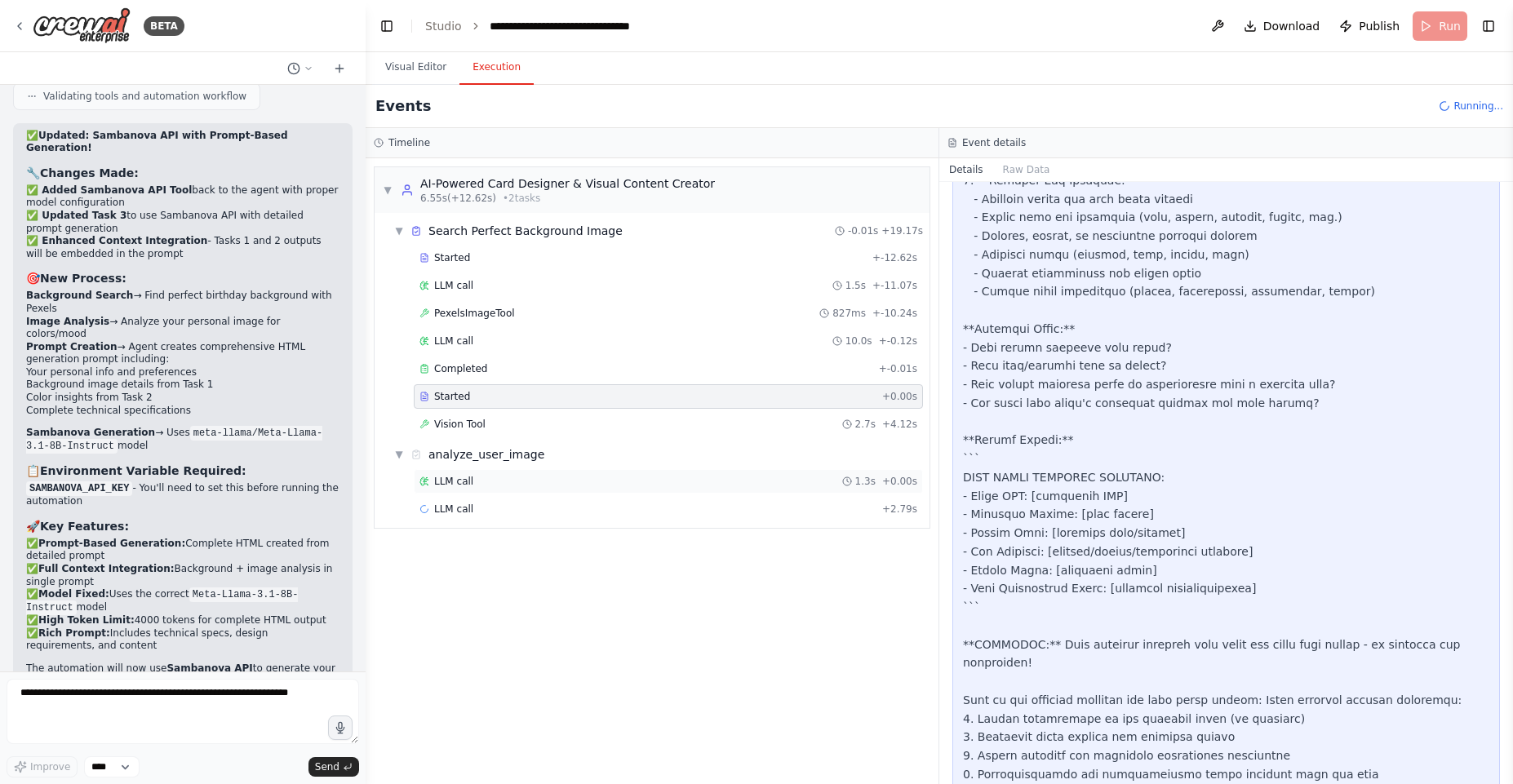
click at [476, 471] on div "LLM call 1.3s + 0.00s" at bounding box center [668, 481] width 510 height 25
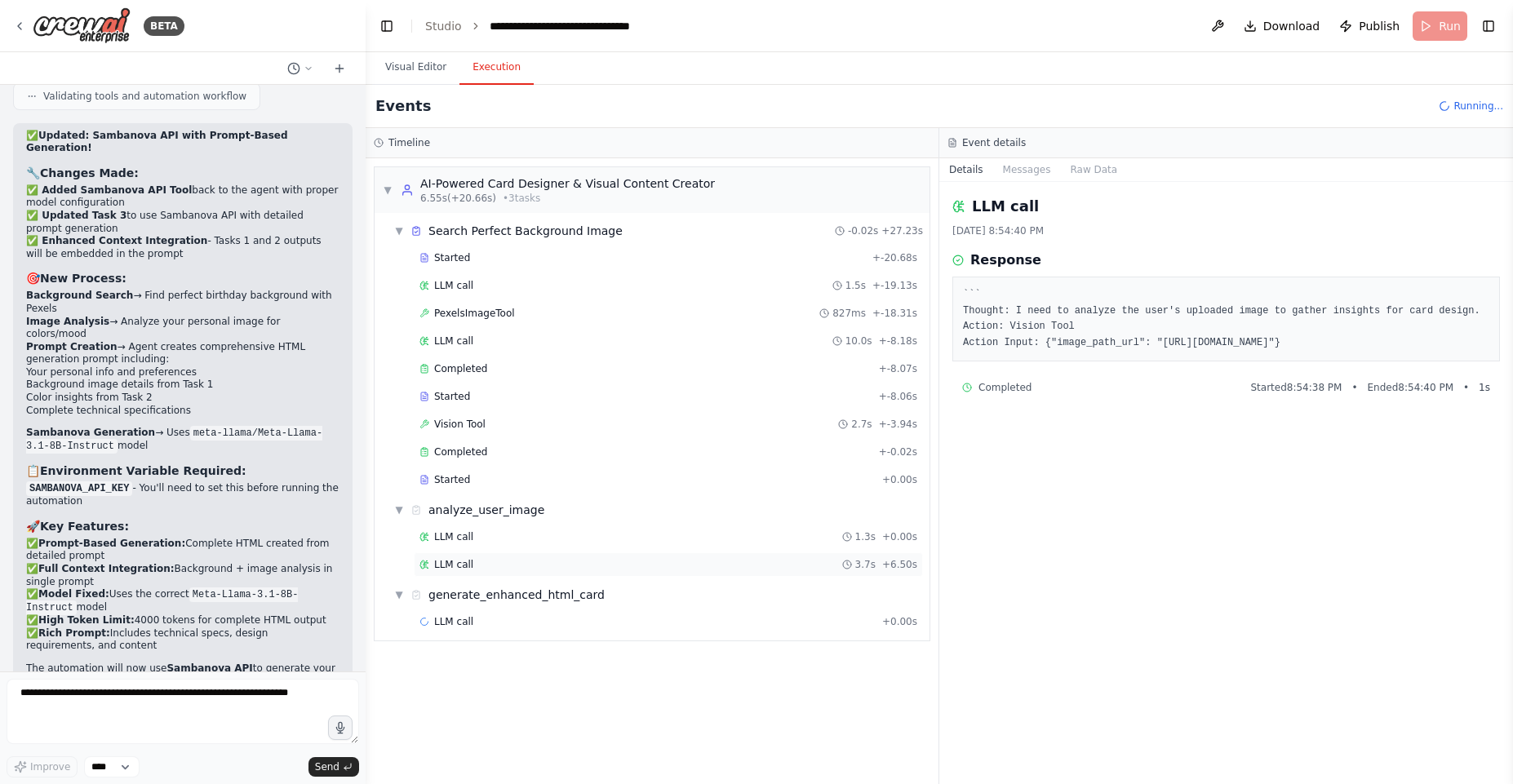
click at [468, 553] on div "LLM call 3.7s + 6.50s" at bounding box center [668, 564] width 510 height 25
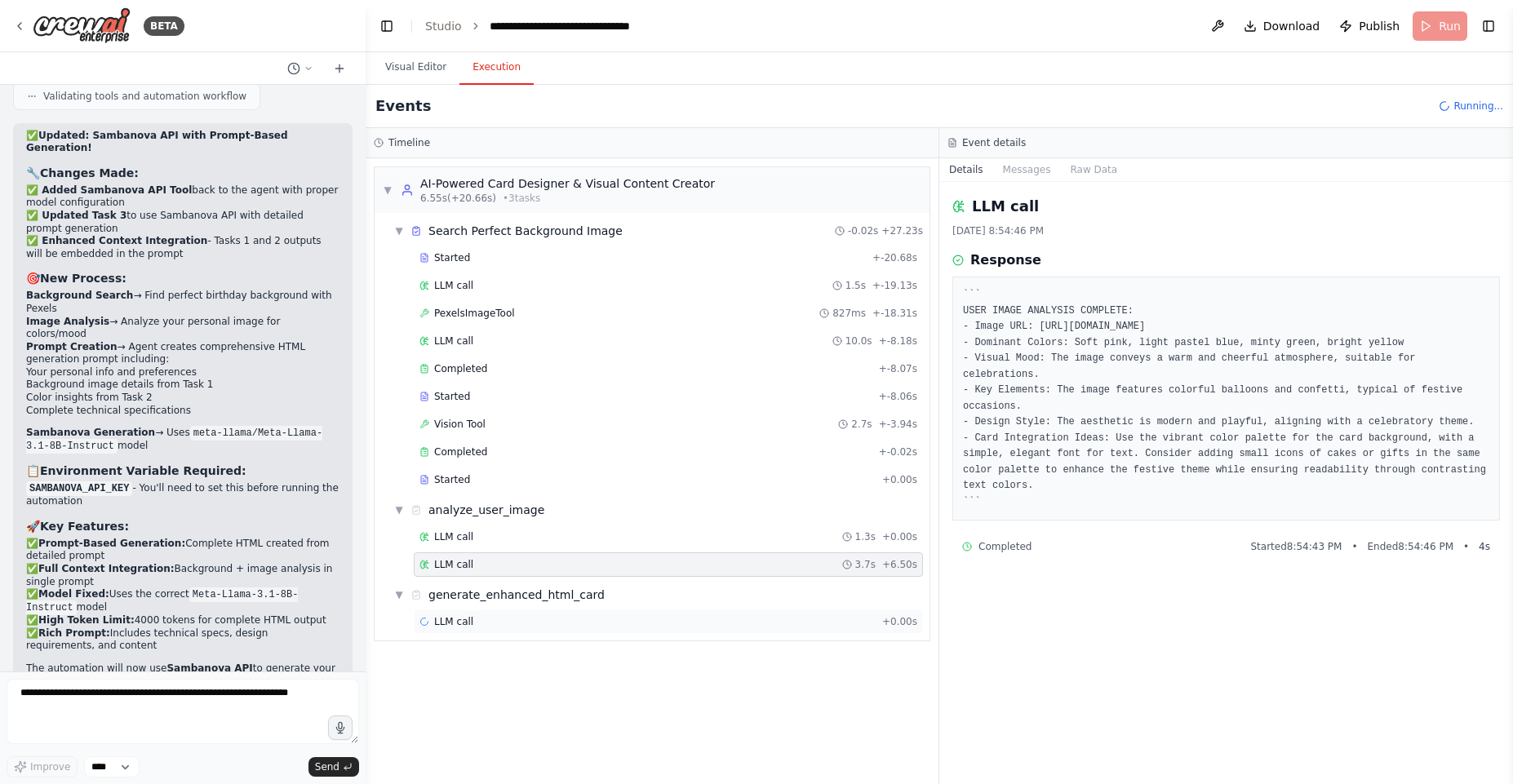
click at [484, 620] on div "LLM call + 0.00s" at bounding box center [668, 621] width 498 height 13
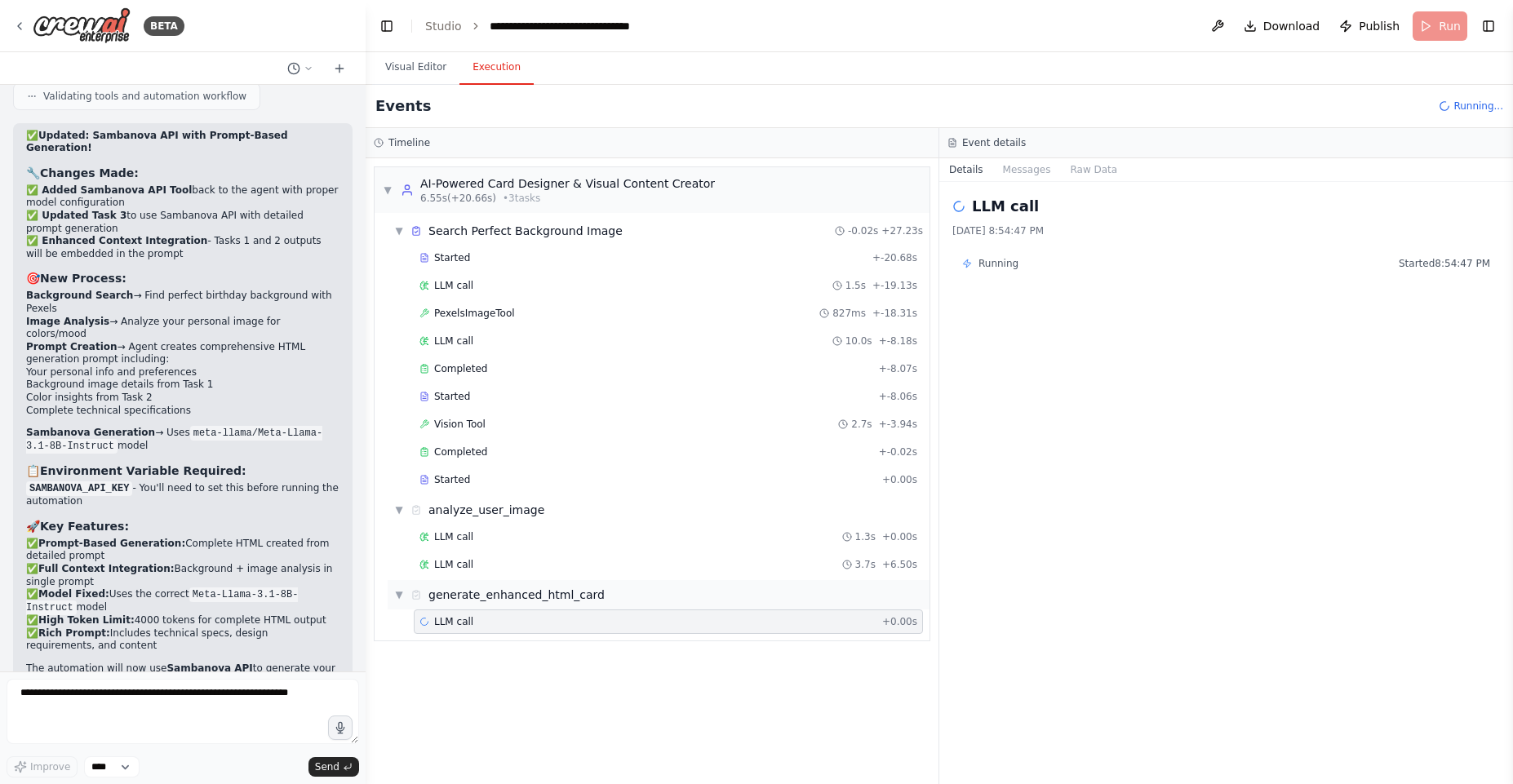
click at [477, 581] on div "▼ generate_enhanced_html_card" at bounding box center [658, 594] width 542 height 29
click at [473, 569] on div "LLM call 3.7s + 6.50s" at bounding box center [668, 564] width 498 height 13
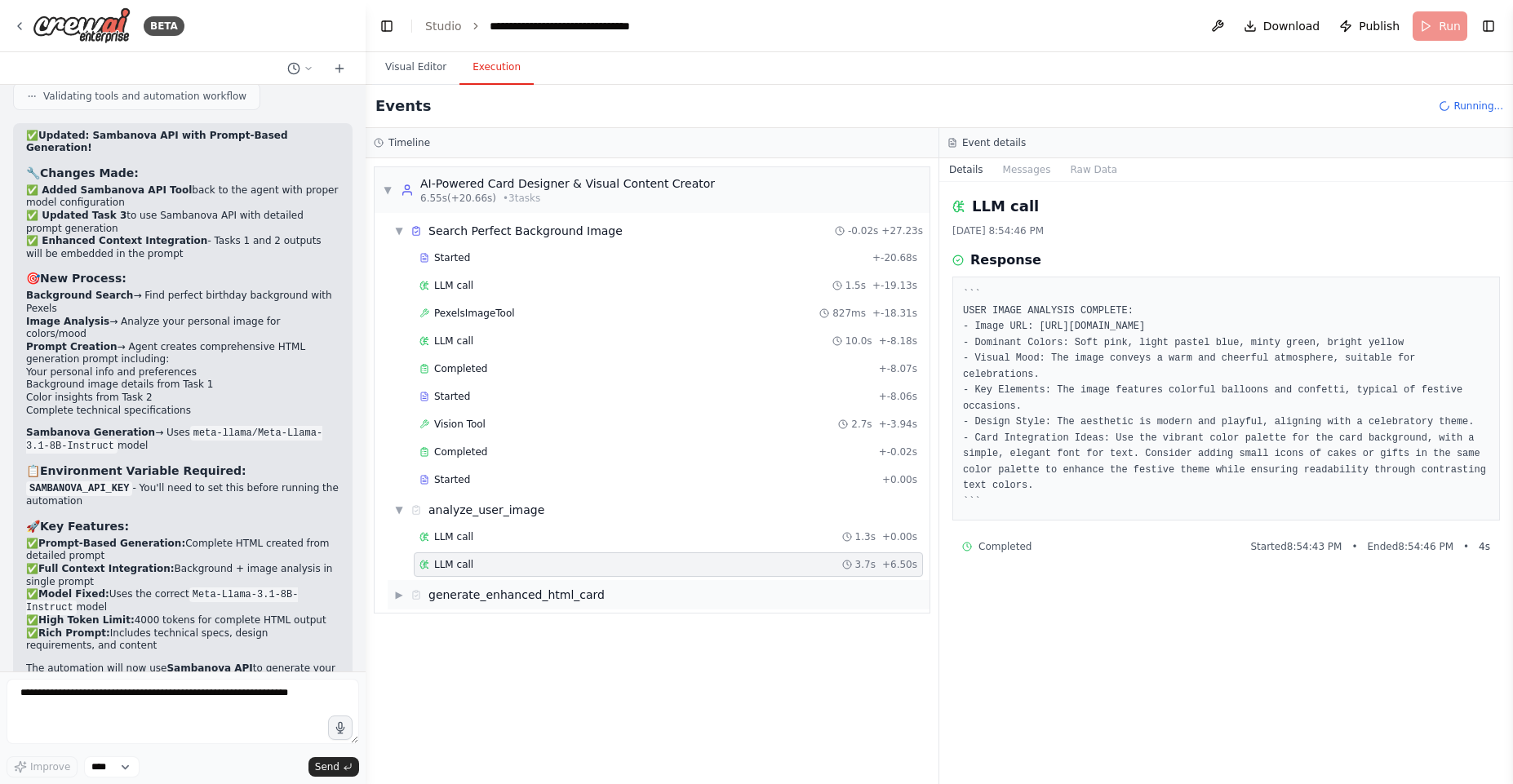
click at [473, 586] on div "generate_enhanced_html_card" at bounding box center [516, 594] width 176 height 16
click at [499, 627] on div "LLM call + 0.00s" at bounding box center [668, 621] width 498 height 13
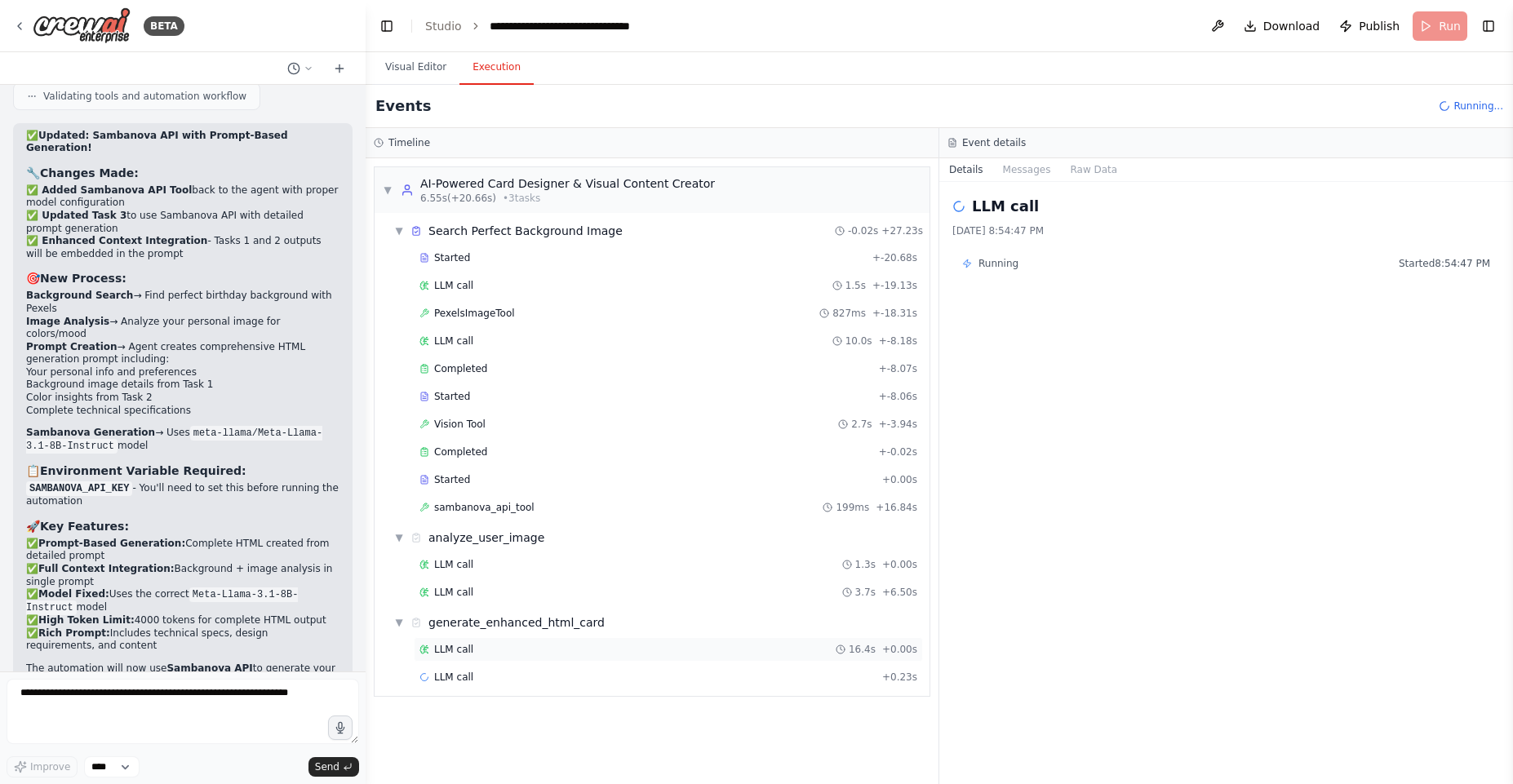
click at [505, 656] on div "LLM call 16.4s + 0.00s" at bounding box center [668, 649] width 510 height 25
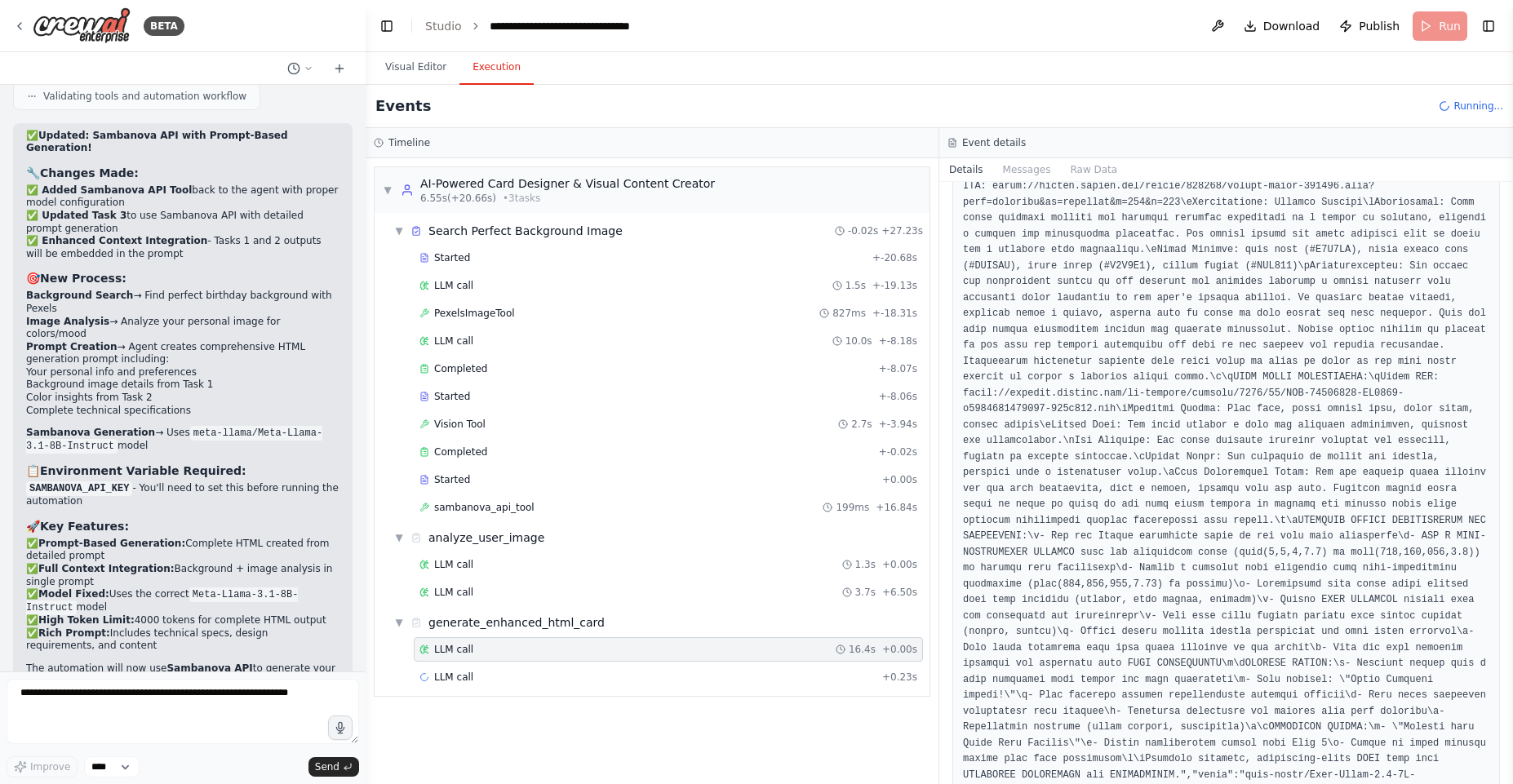
scroll to position [371, 0]
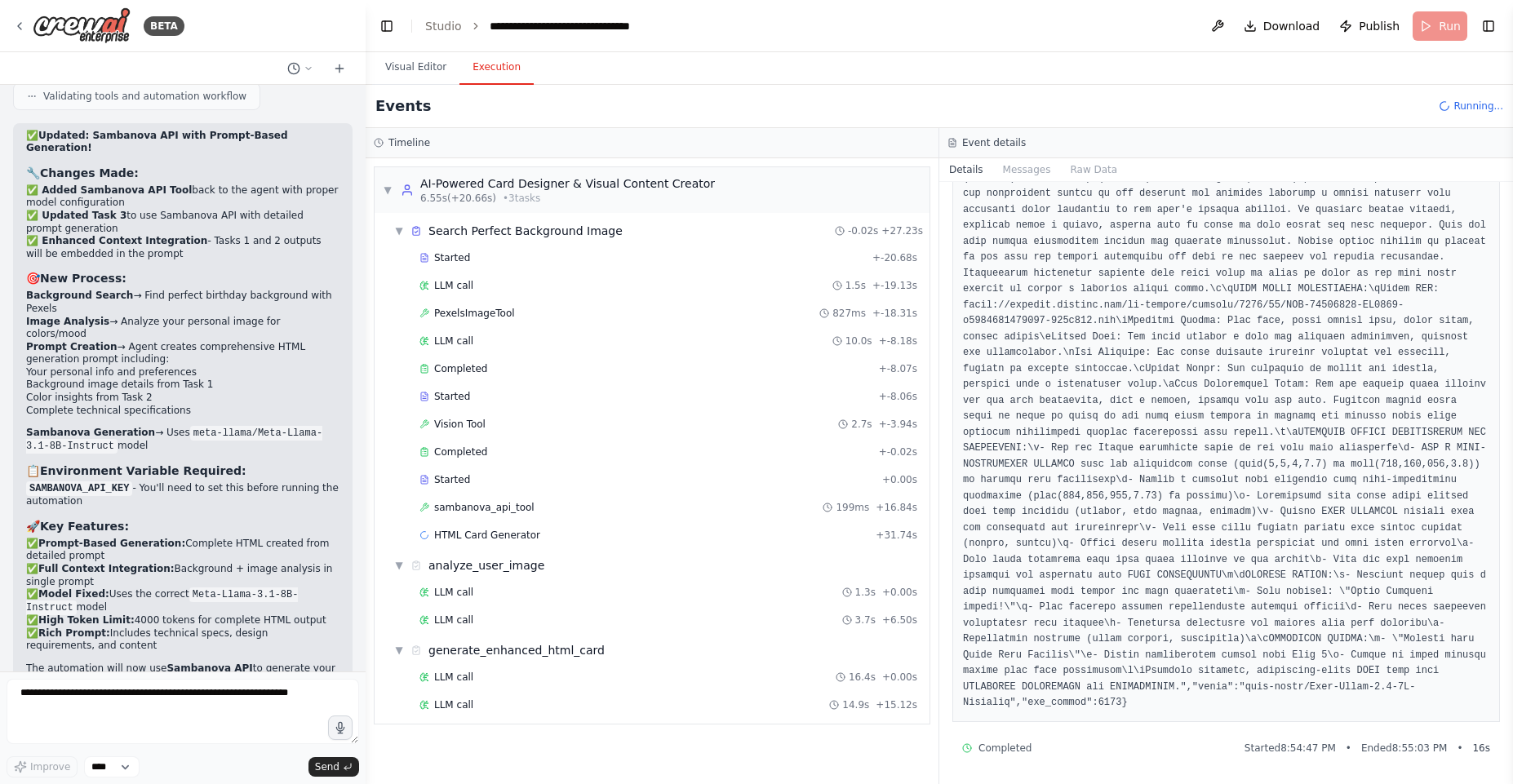
click at [485, 690] on div "LLM call 16.4s + 0.00s LLM call 14.9s + 15.12s" at bounding box center [658, 692] width 542 height 56
click at [486, 706] on div "LLM call 14.9s + 15.12s" at bounding box center [668, 704] width 498 height 13
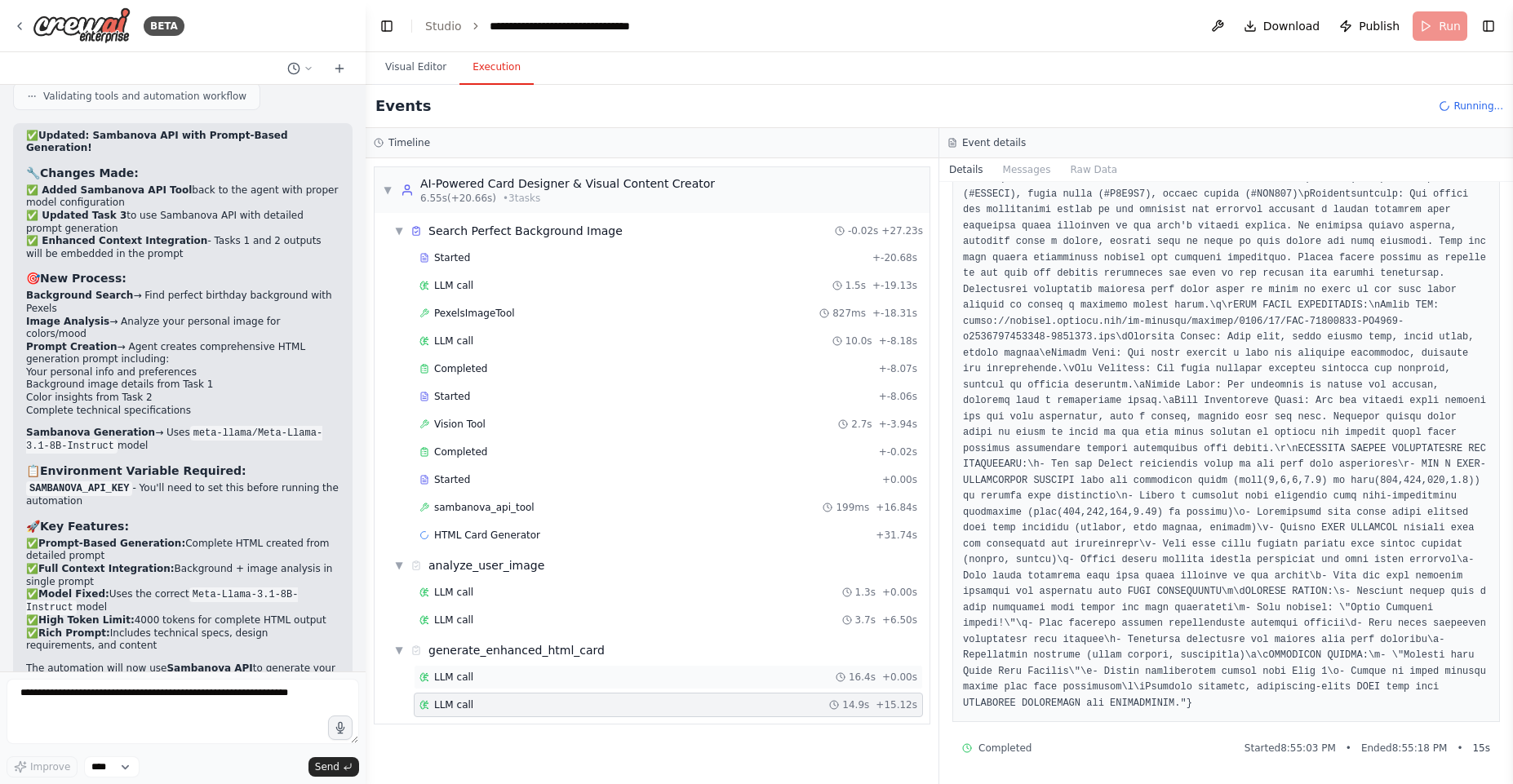
click at [479, 672] on div "LLM call 16.4s + 0.00s" at bounding box center [668, 677] width 498 height 13
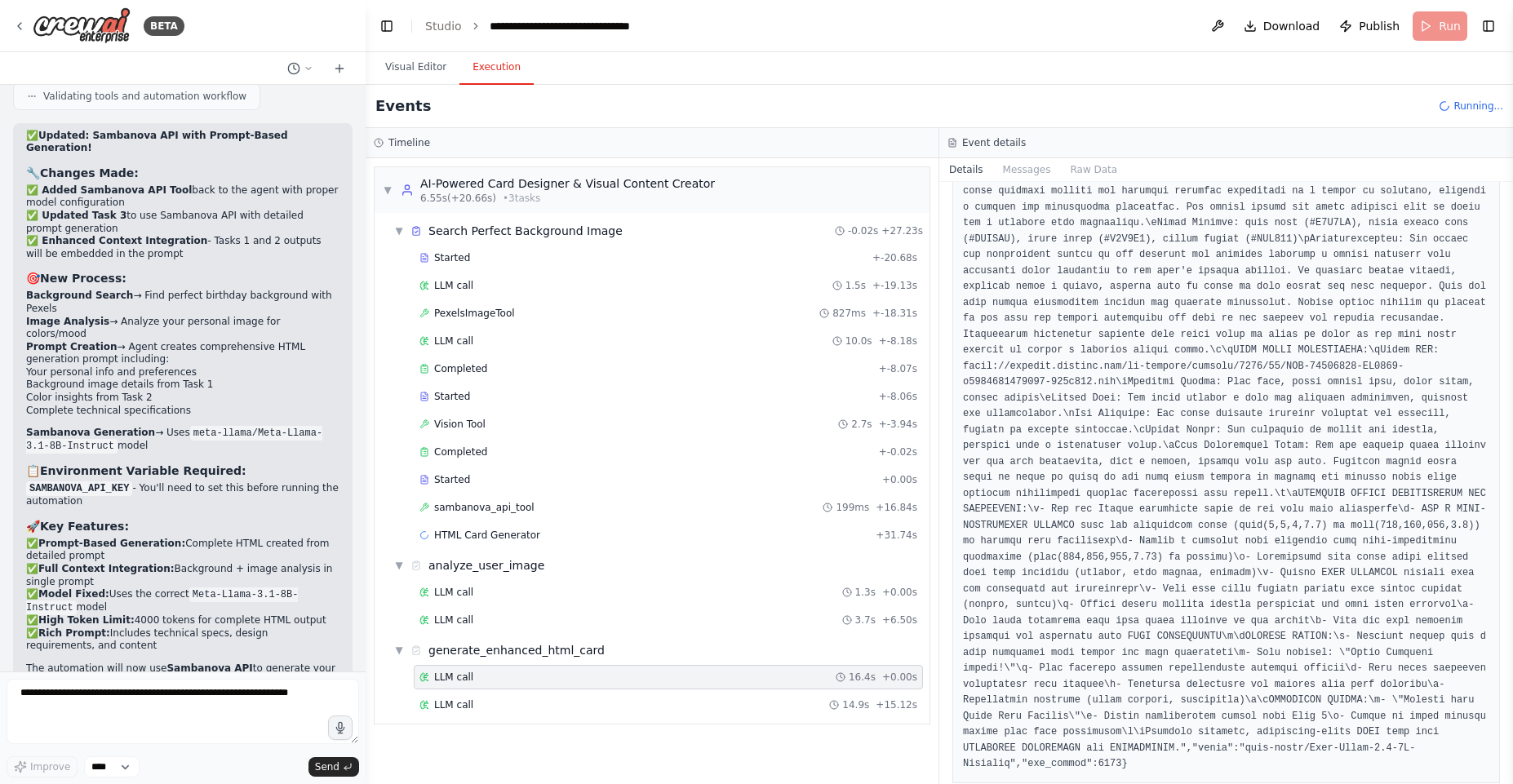
scroll to position [0, 0]
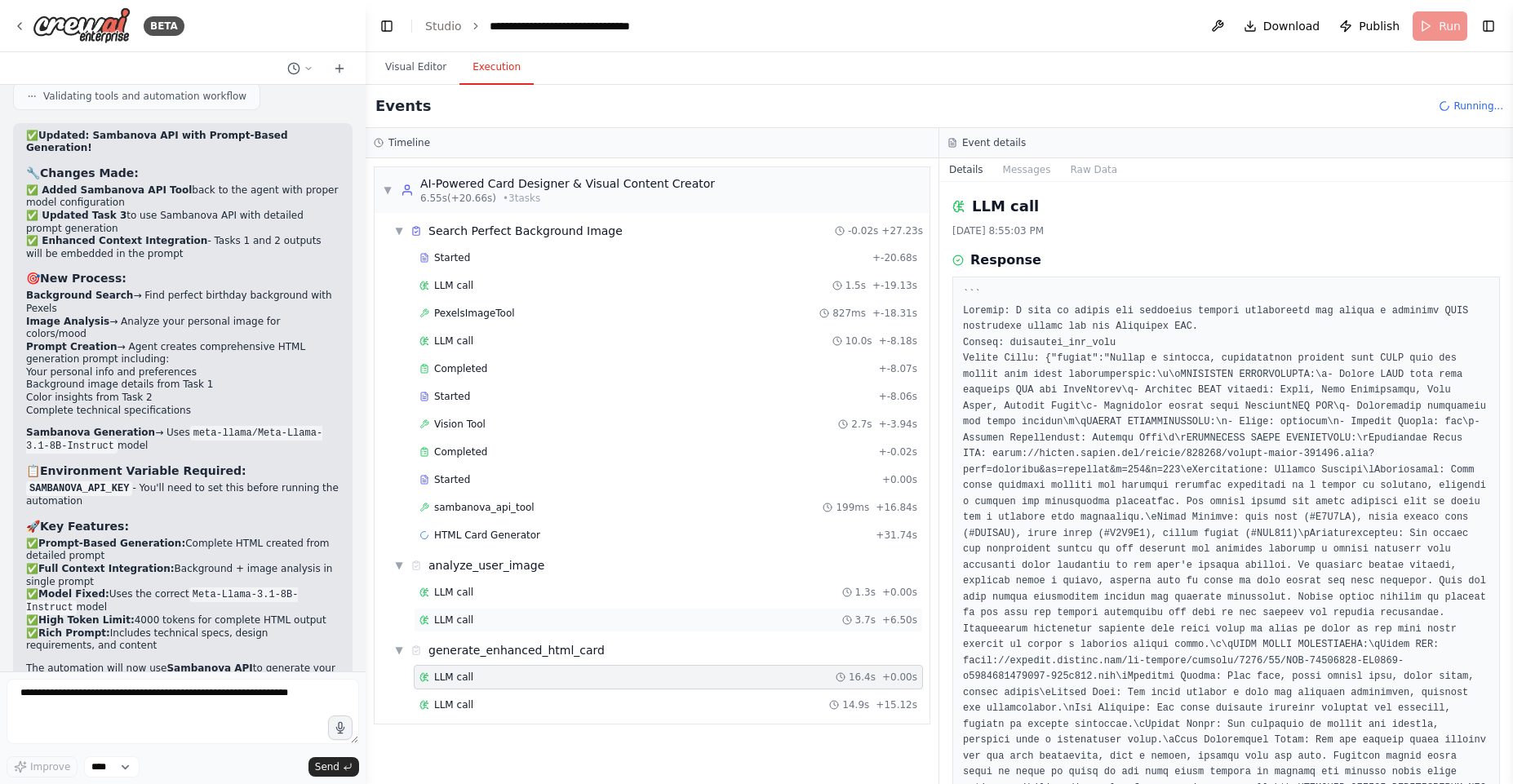
click at [487, 625] on div "LLM call 3.7s + 6.50s" at bounding box center [668, 619] width 498 height 13
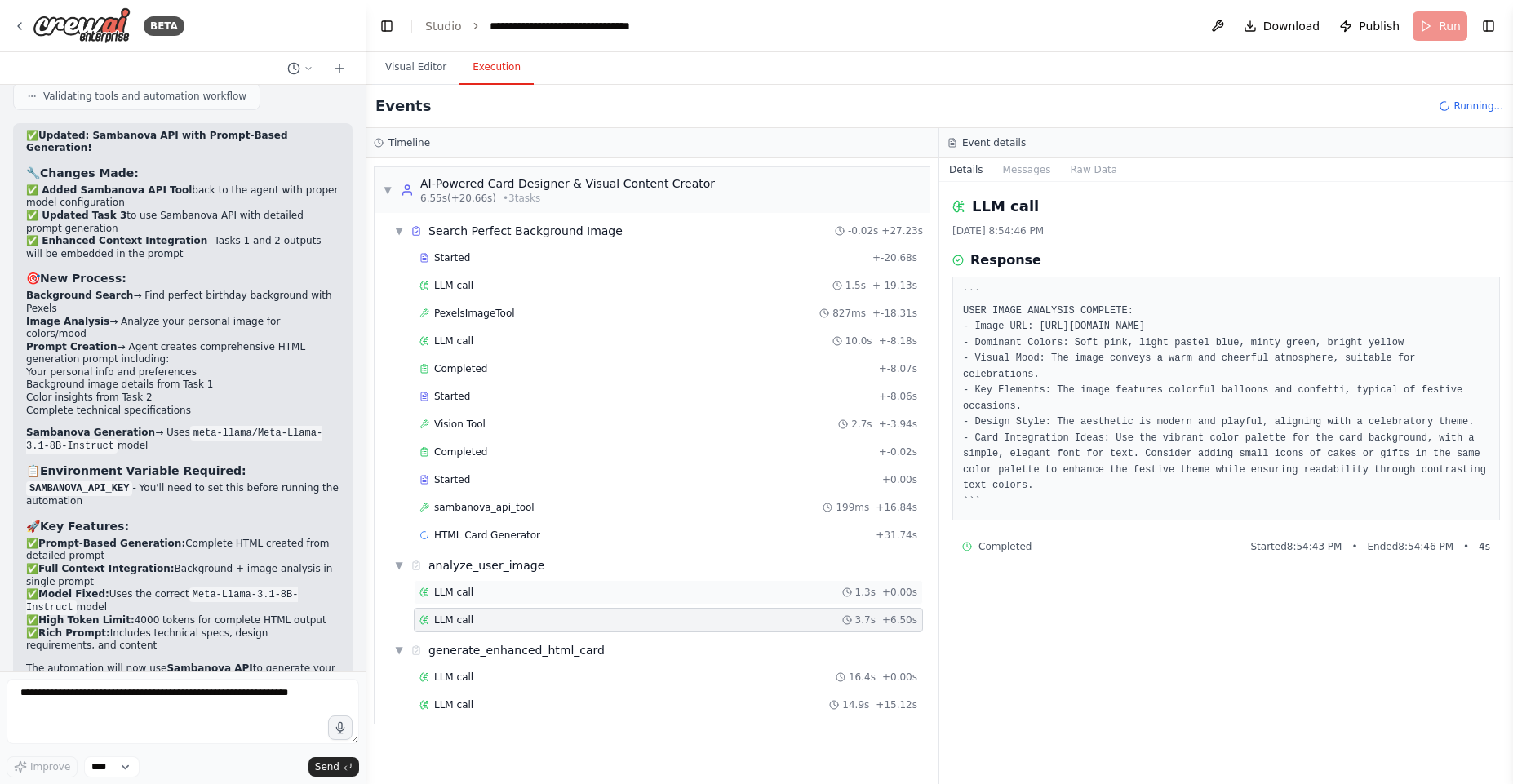
click at [480, 594] on div "LLM call 1.3s + 0.00s" at bounding box center [668, 592] width 498 height 13
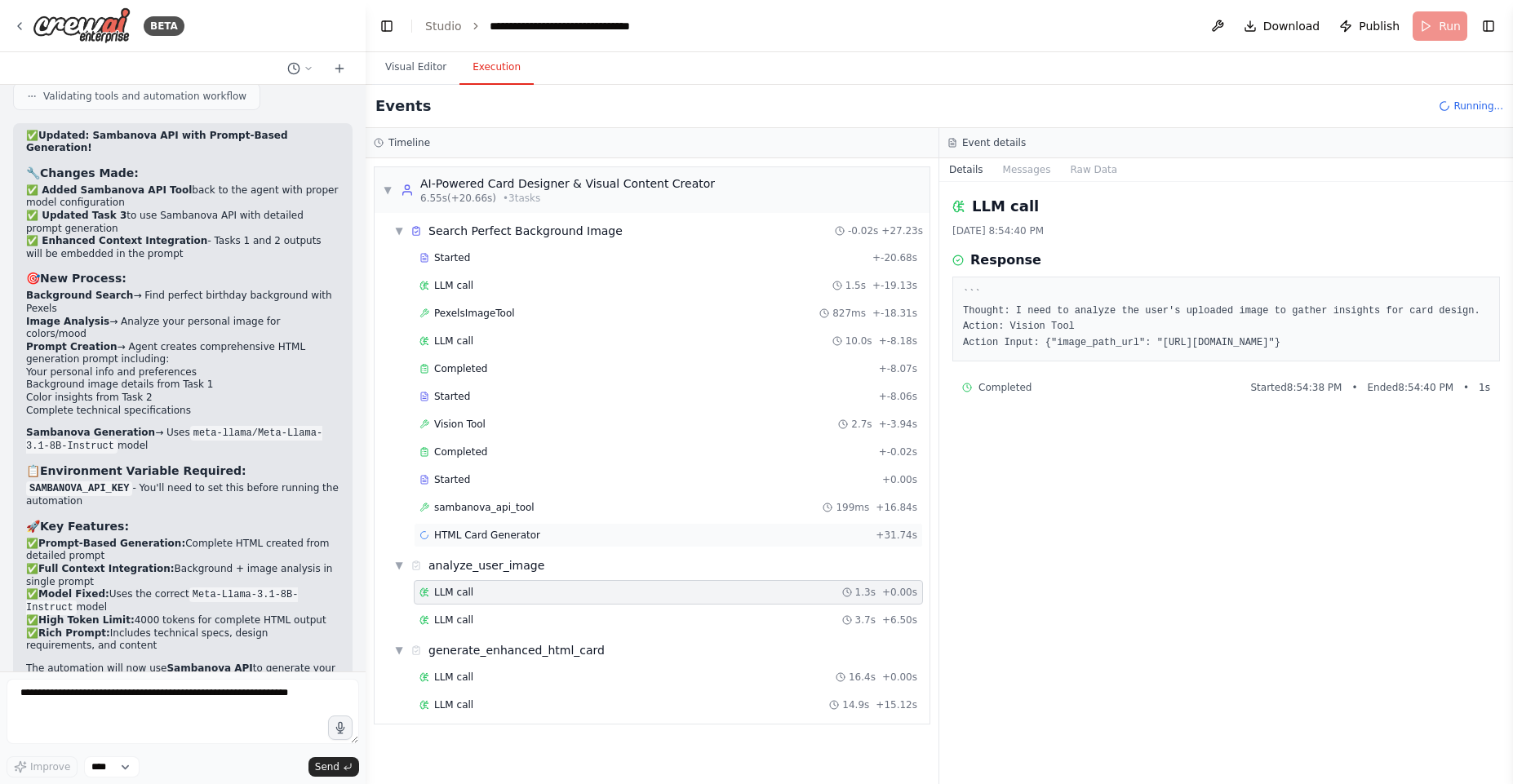
click at [487, 540] on span "HTML Card Generator" at bounding box center [487, 535] width 106 height 13
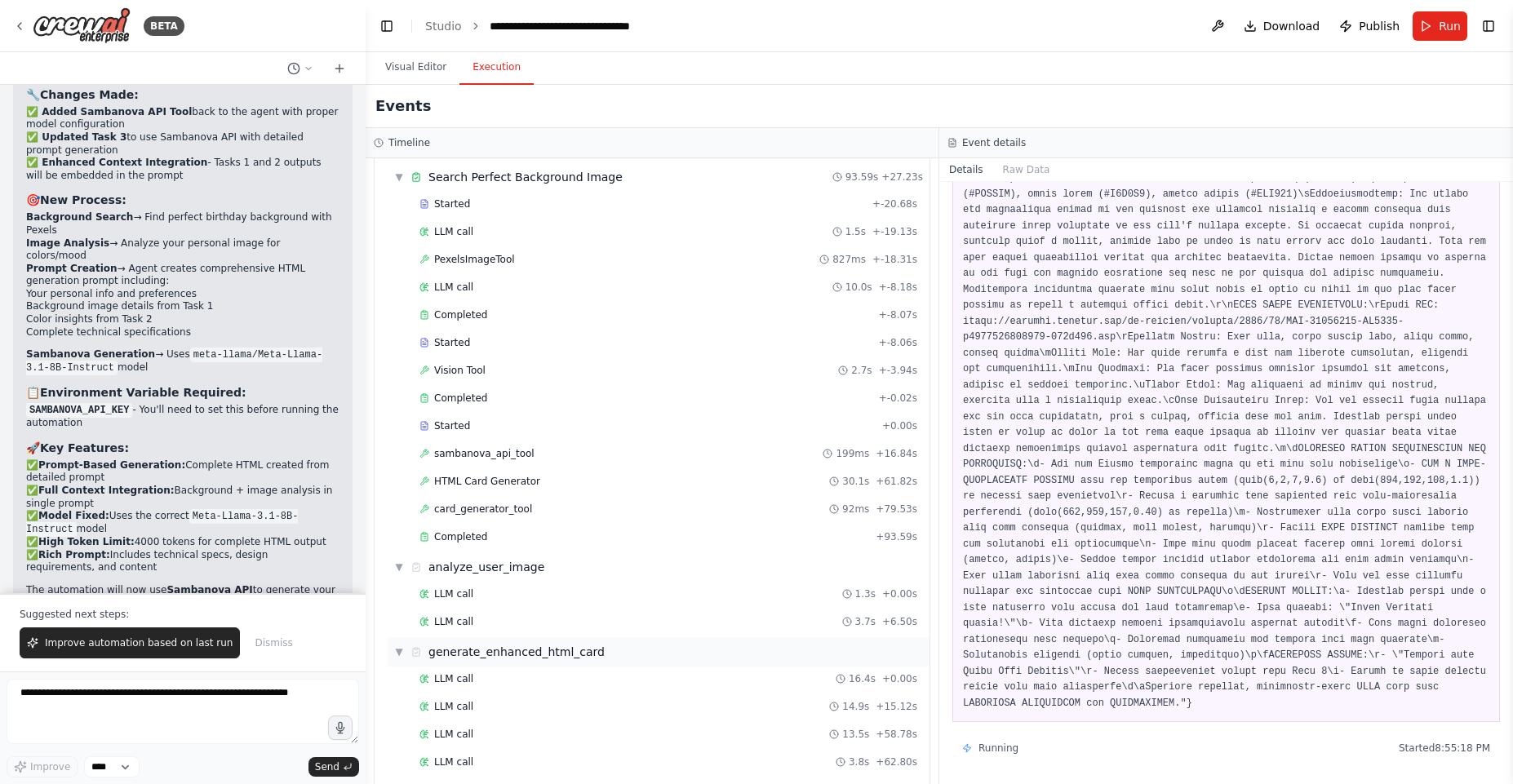
scroll to position [97, 0]
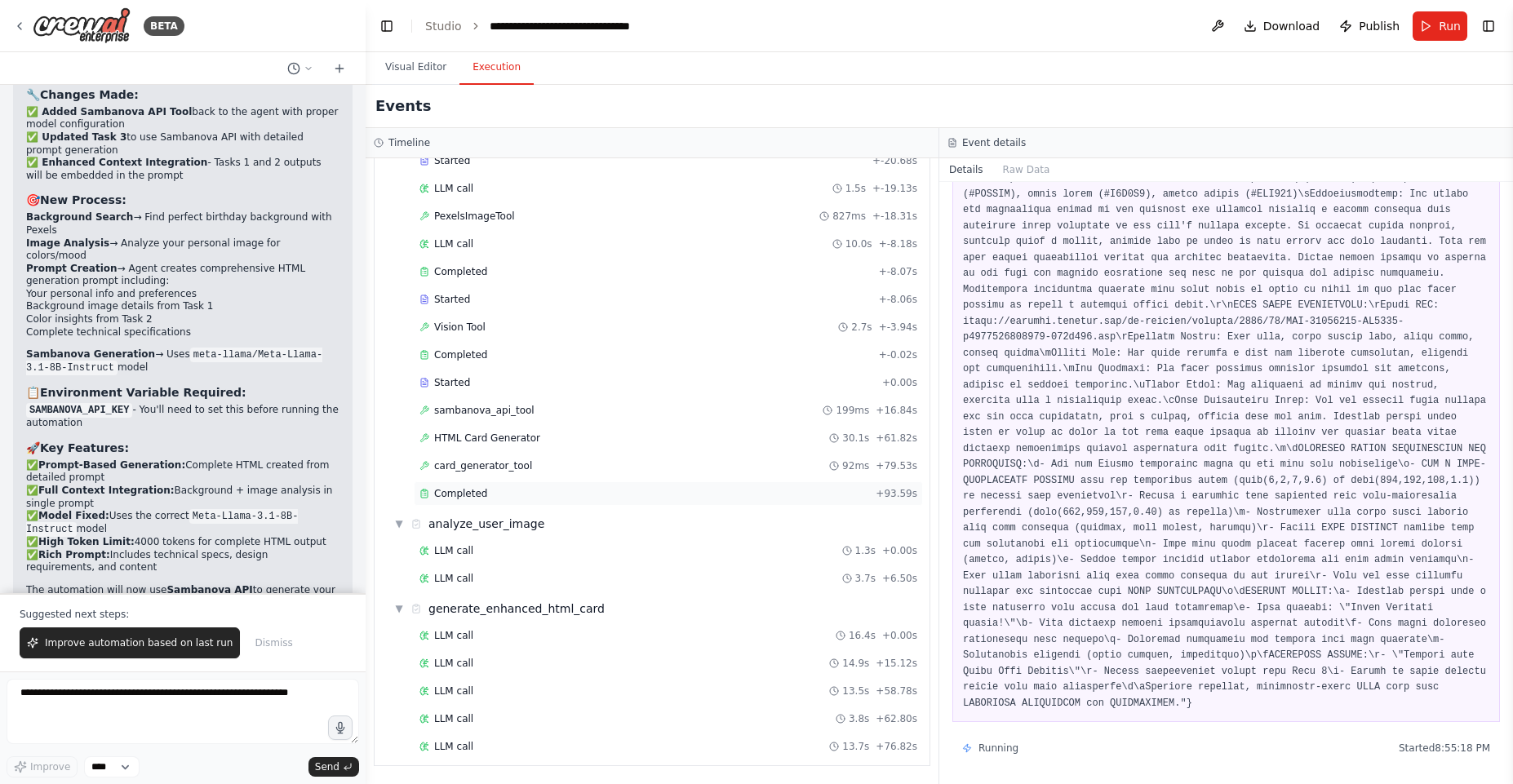
click at [489, 488] on div "Completed" at bounding box center [643, 493] width 449 height 13
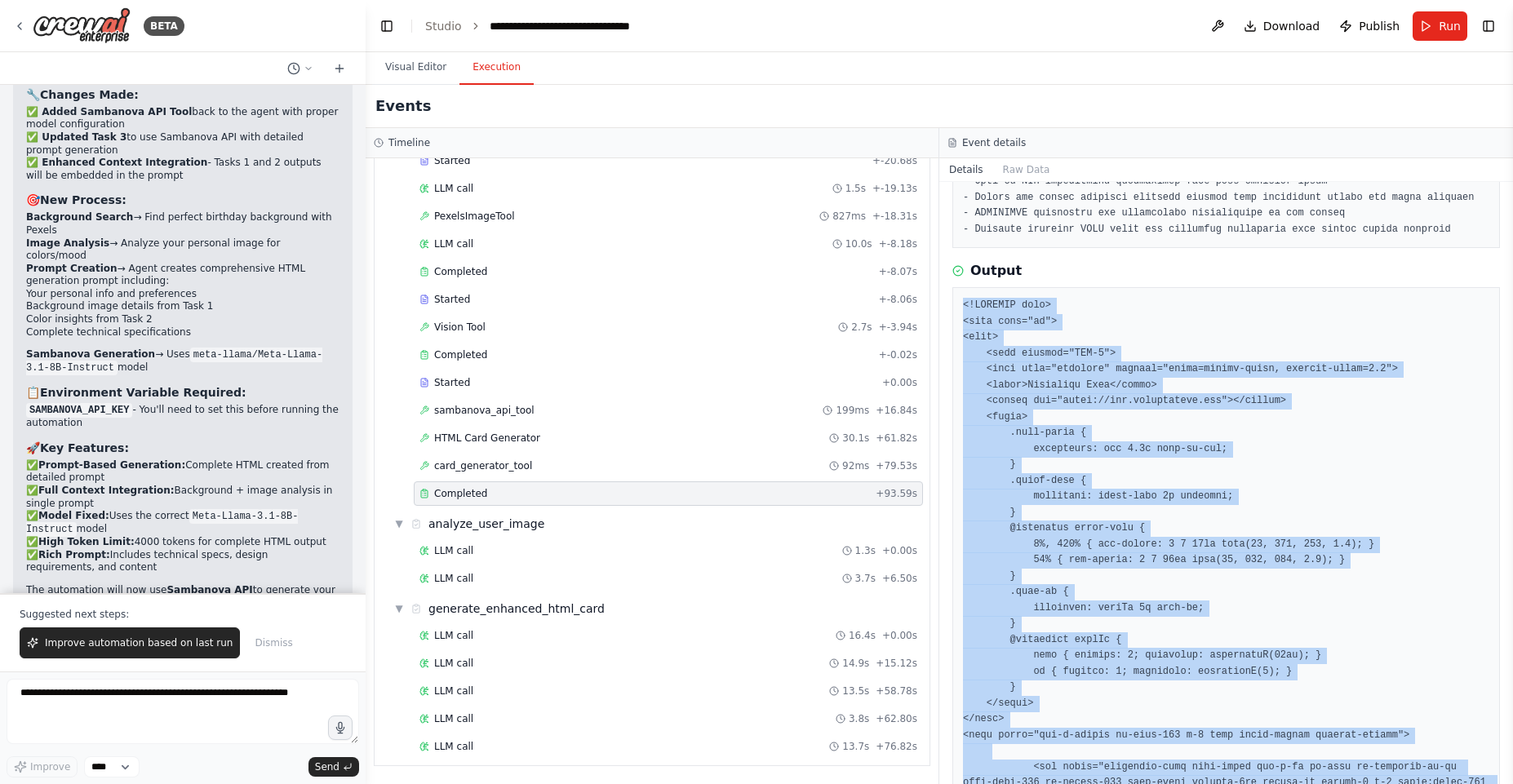
scroll to position [1175, 0]
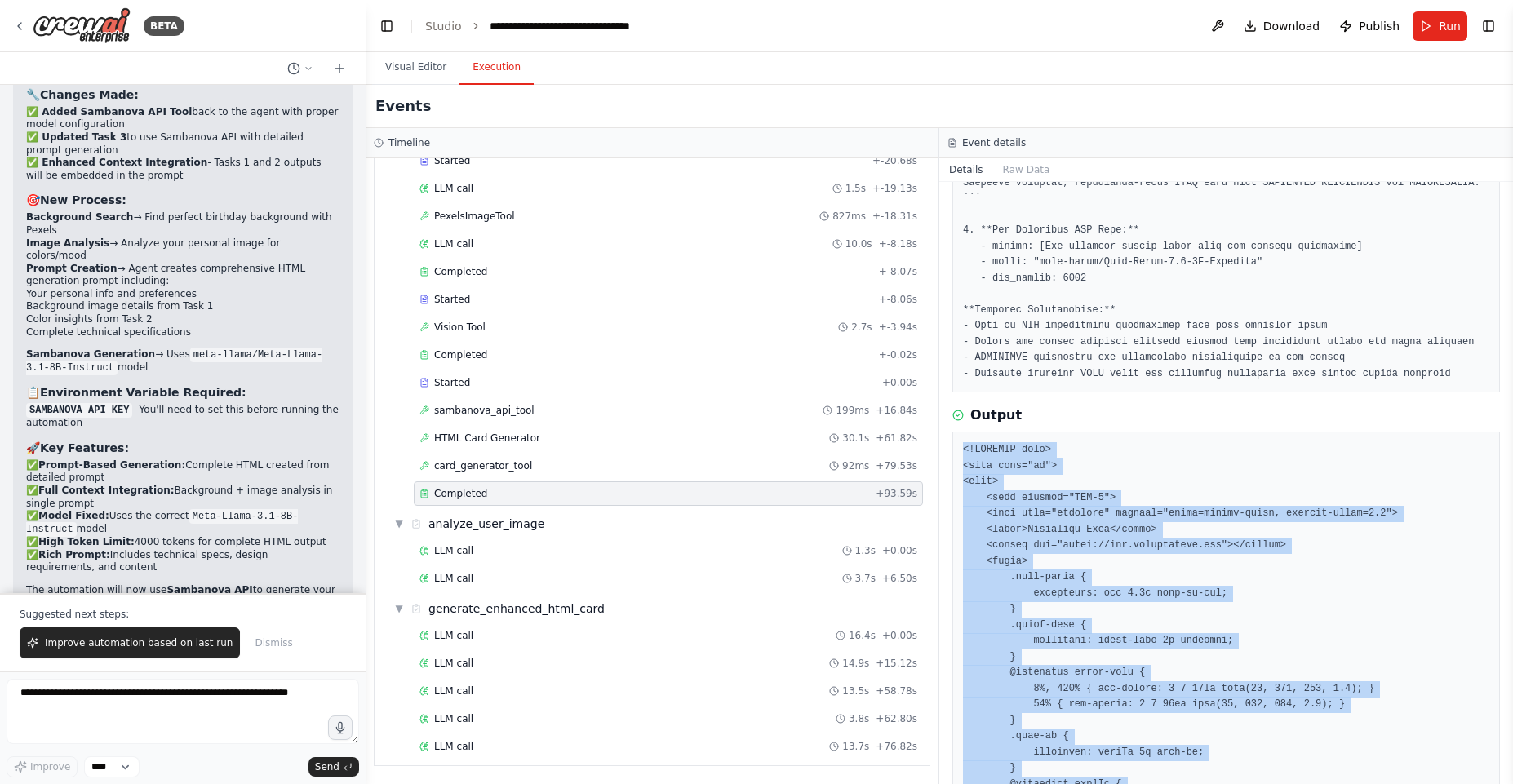
drag, startPoint x: 1021, startPoint y: 742, endPoint x: 948, endPoint y: 481, distance: 271.0
click at [948, 481] on div "Completed 9/17/2025, 8:56:20 PM Description Output" at bounding box center [1226, 482] width 573 height 602
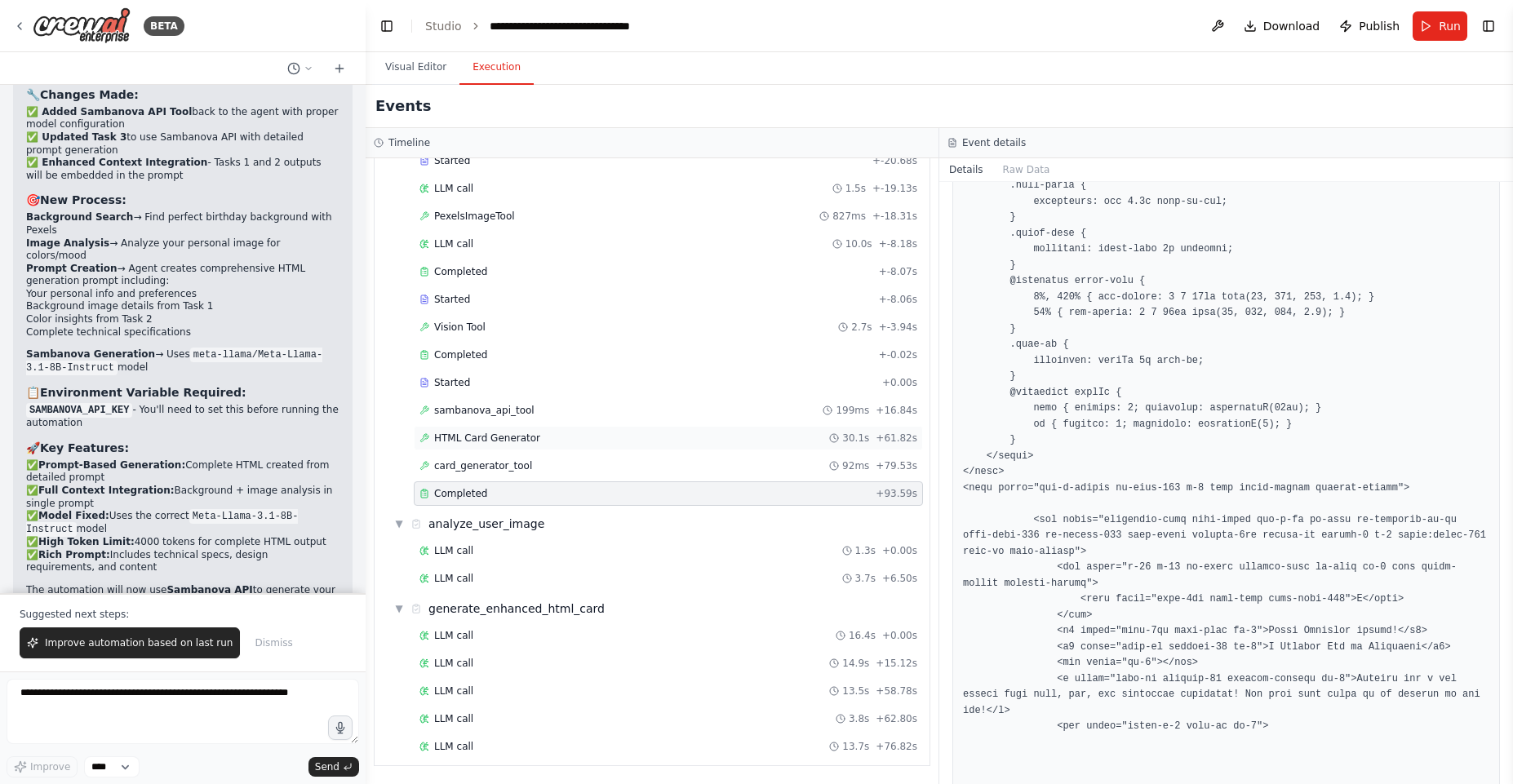
click at [531, 449] on div "HTML Card Generator 30.1s + 61.82s" at bounding box center [668, 439] width 510 height 25
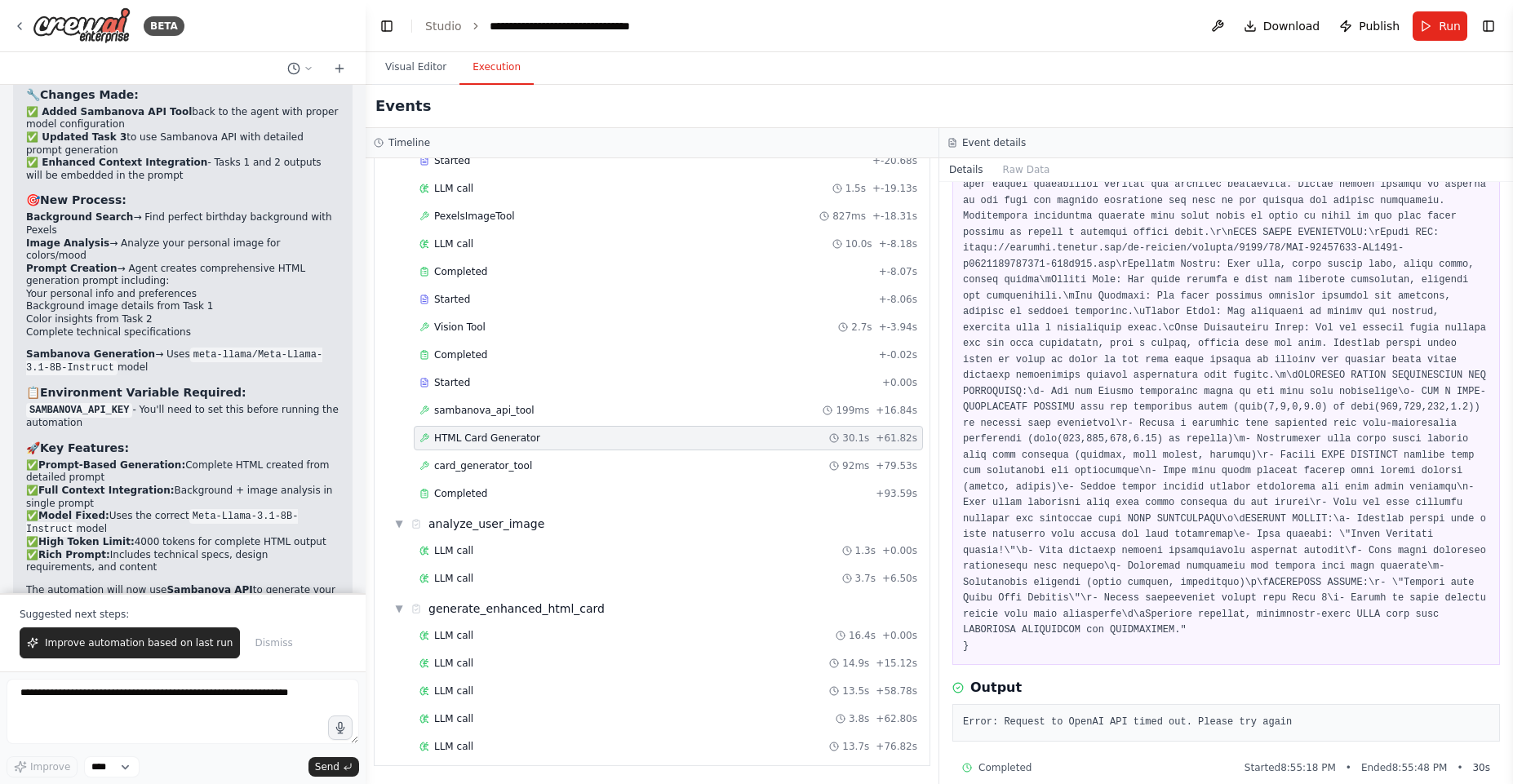
scroll to position [416, 0]
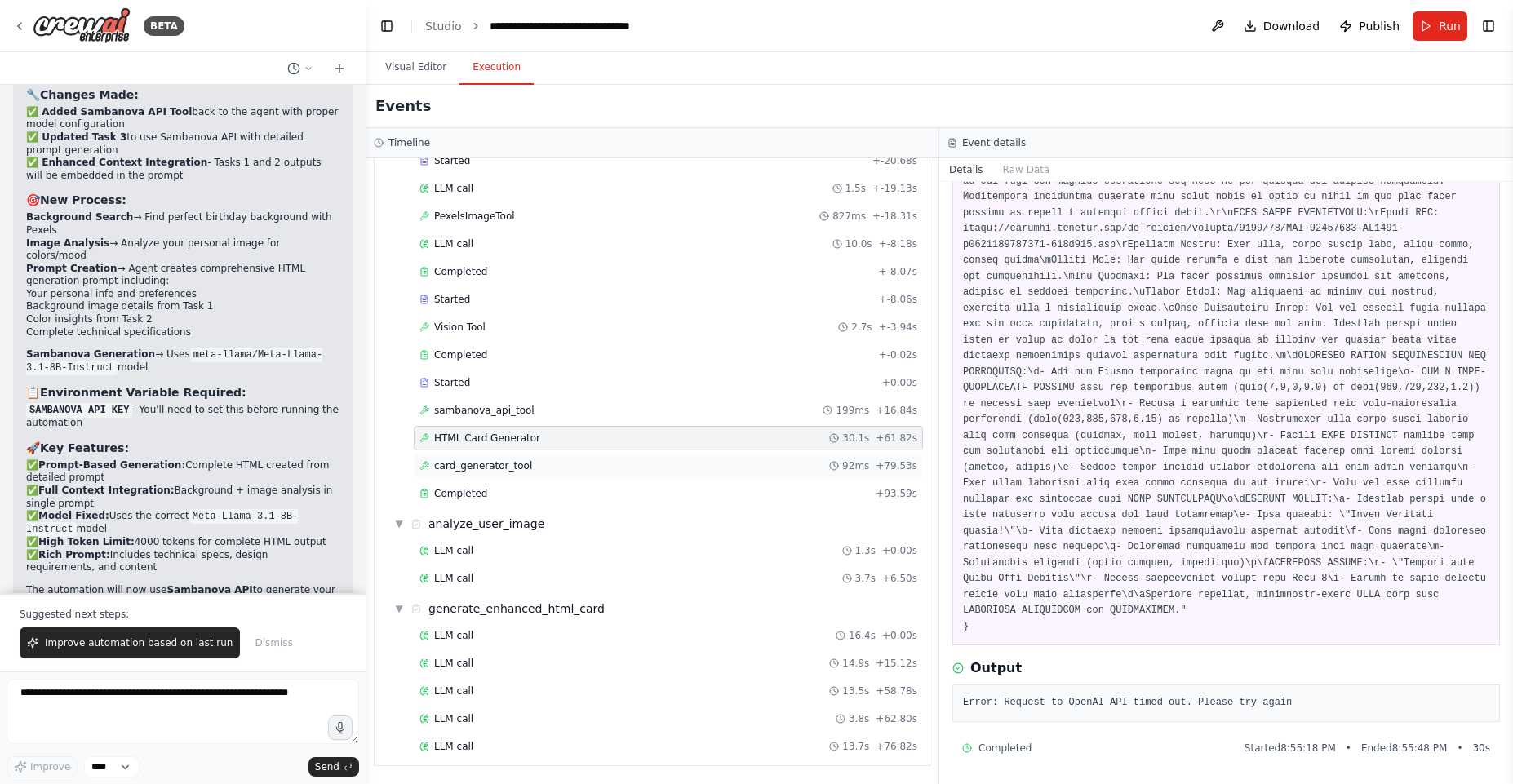
click at [511, 474] on div "card_generator_tool 92ms + 79.53s" at bounding box center [668, 466] width 510 height 25
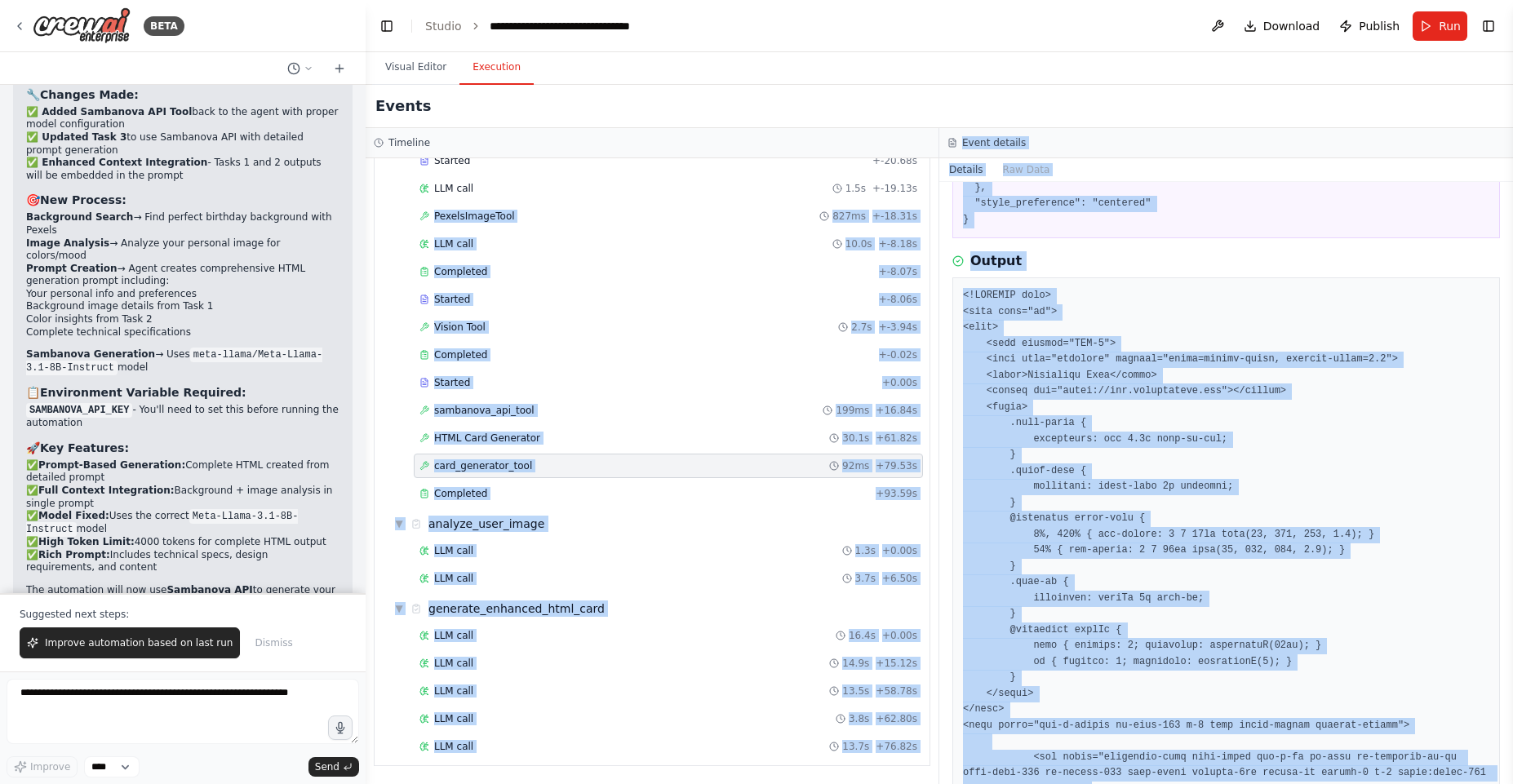
scroll to position [259, 0]
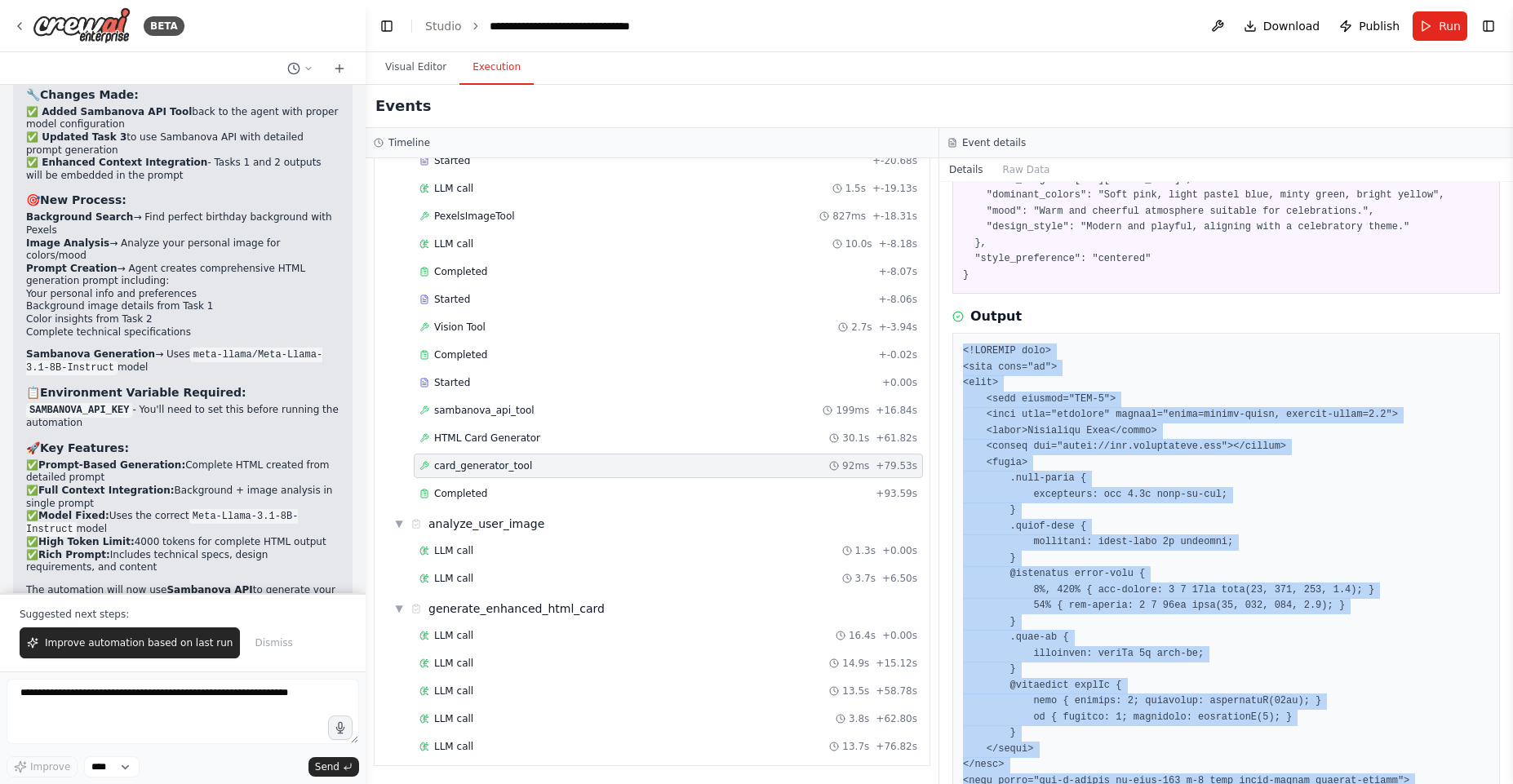
drag, startPoint x: 1043, startPoint y: 702, endPoint x: 963, endPoint y: 386, distance: 326.0
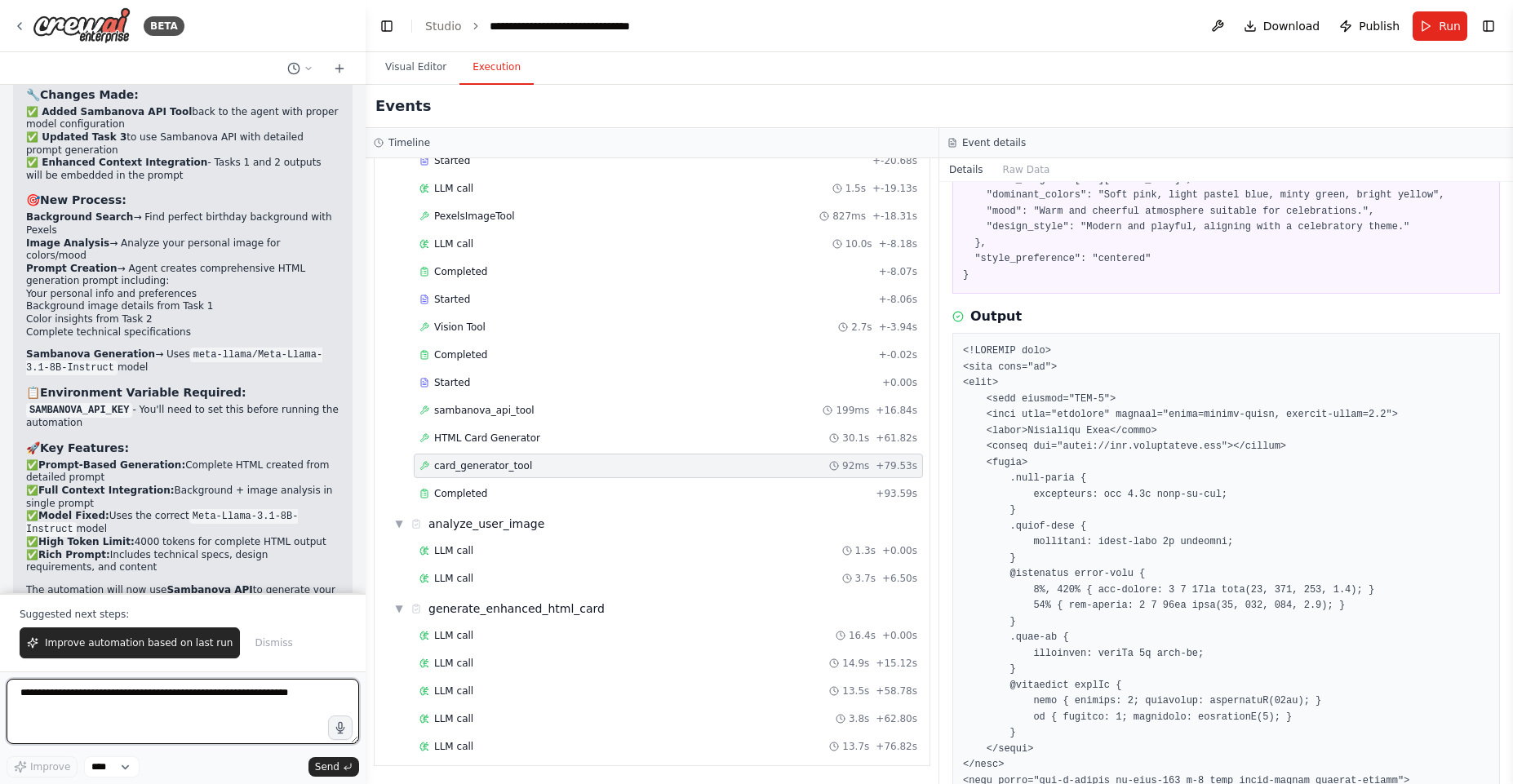
click at [156, 696] on textarea at bounding box center [183, 711] width 353 height 66
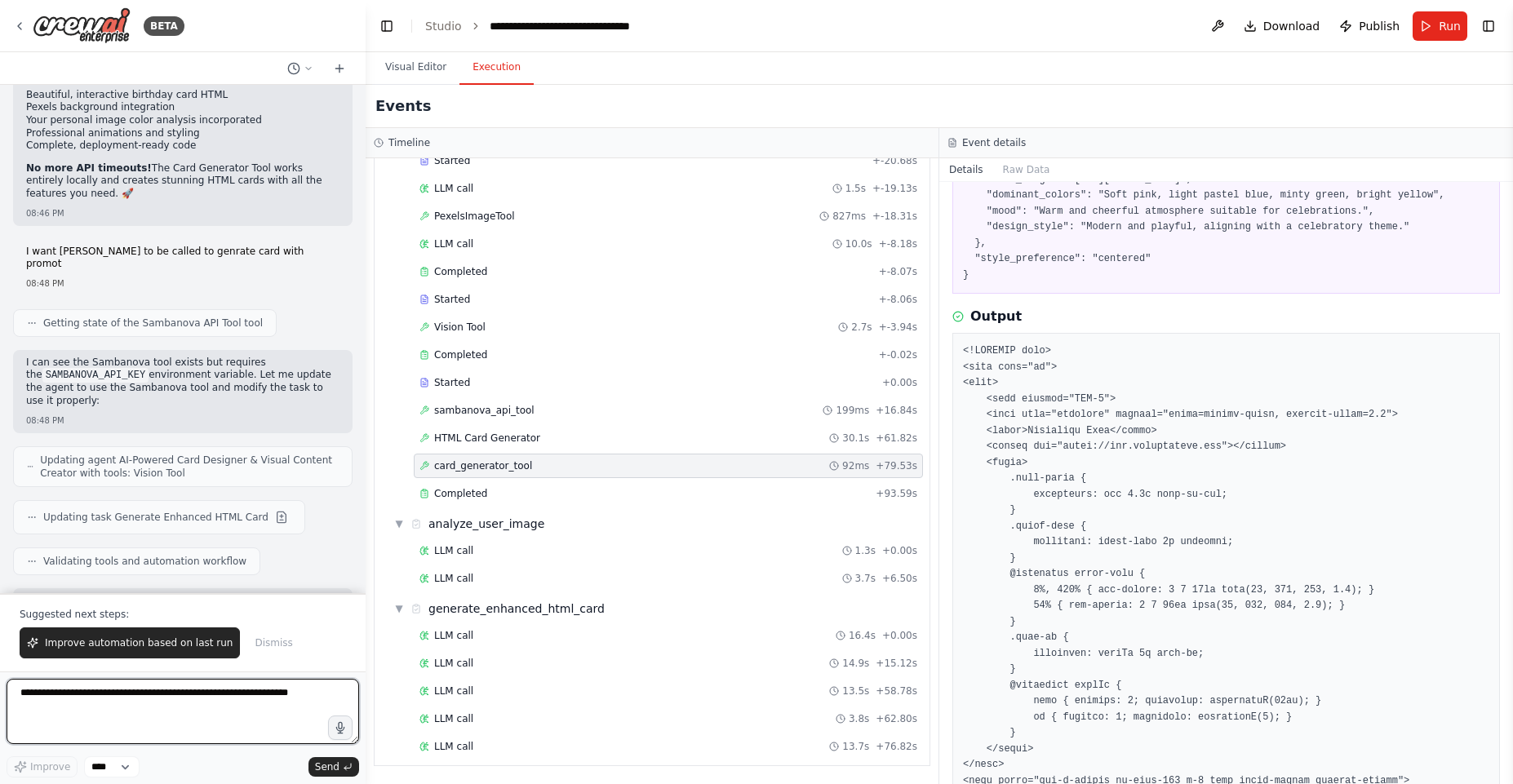
scroll to position [24165, 0]
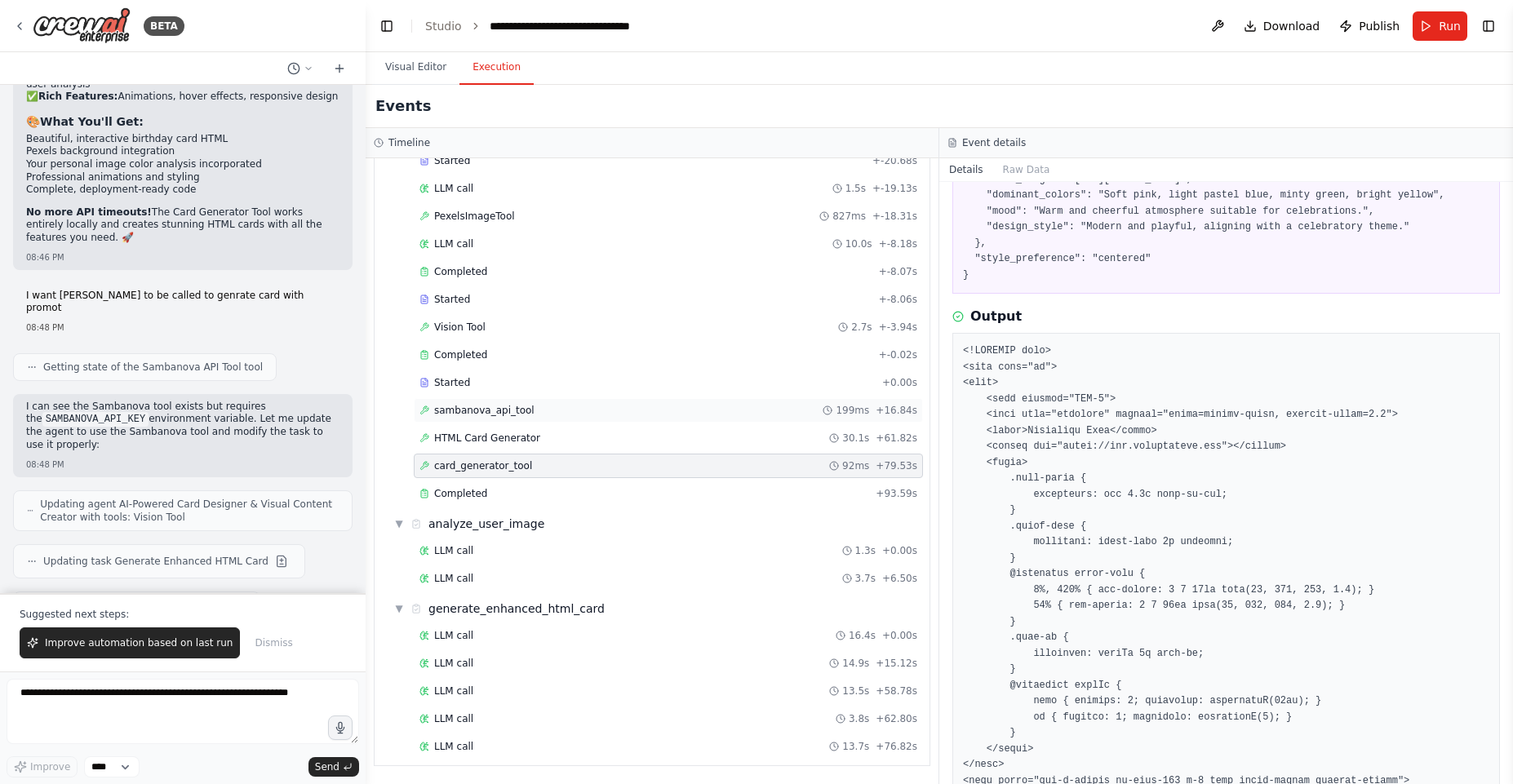
click at [485, 413] on span "sambanova_api_tool" at bounding box center [484, 410] width 100 height 13
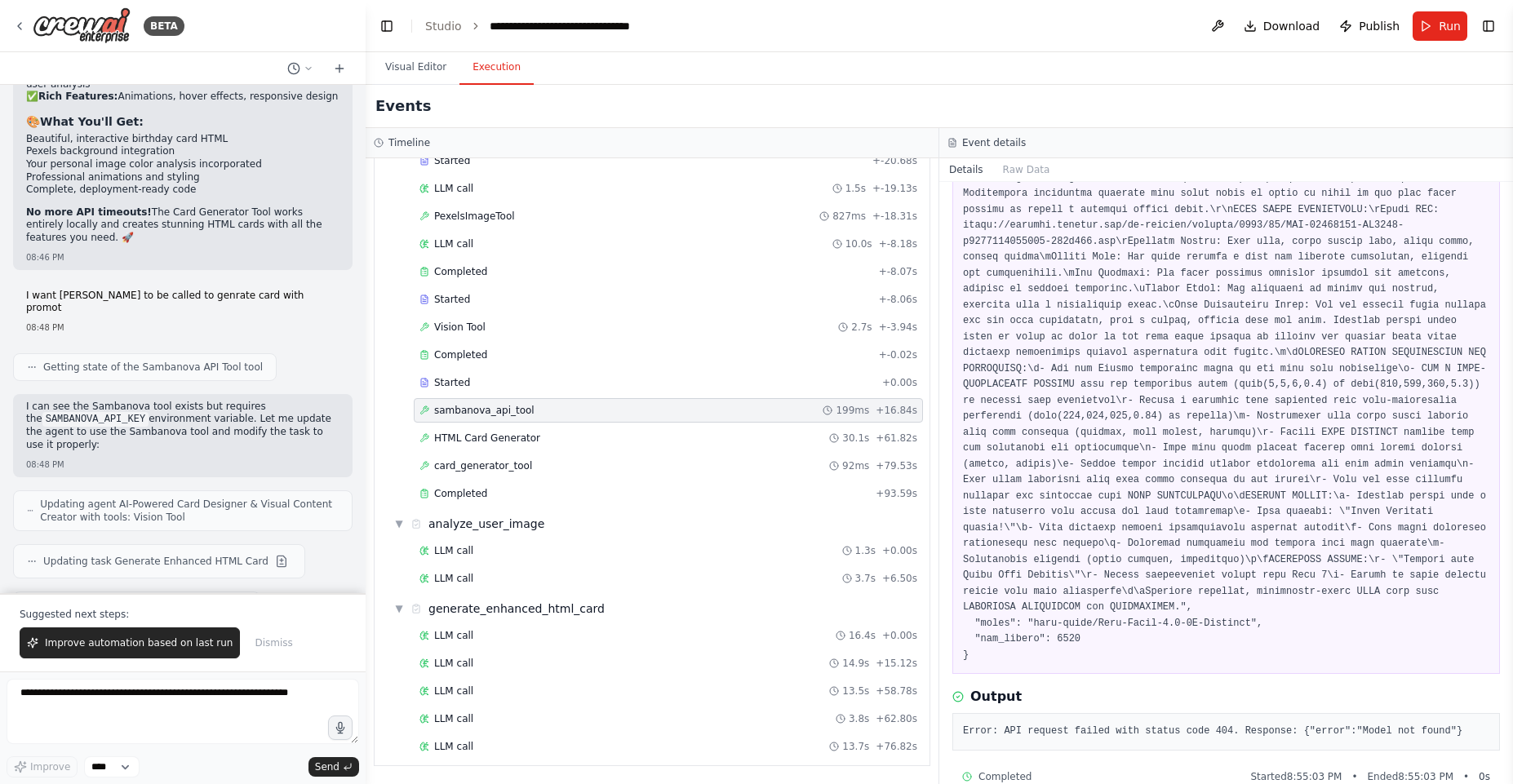
scroll to position [447, 0]
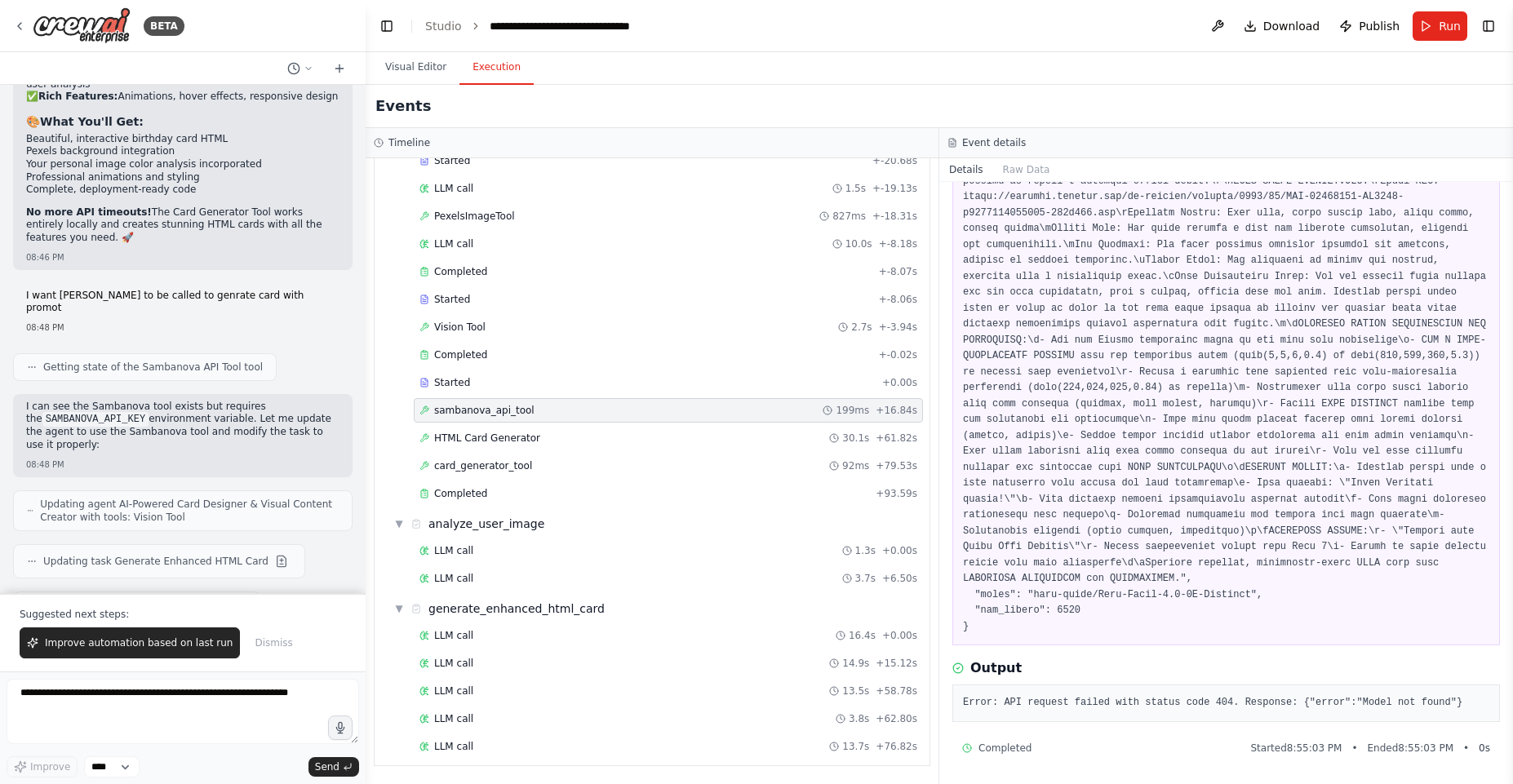
click at [1108, 702] on pre "Error: API request failed with status code 404. Response: {"error":"Model not f…" at bounding box center [1226, 702] width 526 height 16
click at [417, 84] on button "Visual Editor" at bounding box center [416, 67] width 88 height 35
click at [507, 73] on button "Execution" at bounding box center [496, 67] width 74 height 35
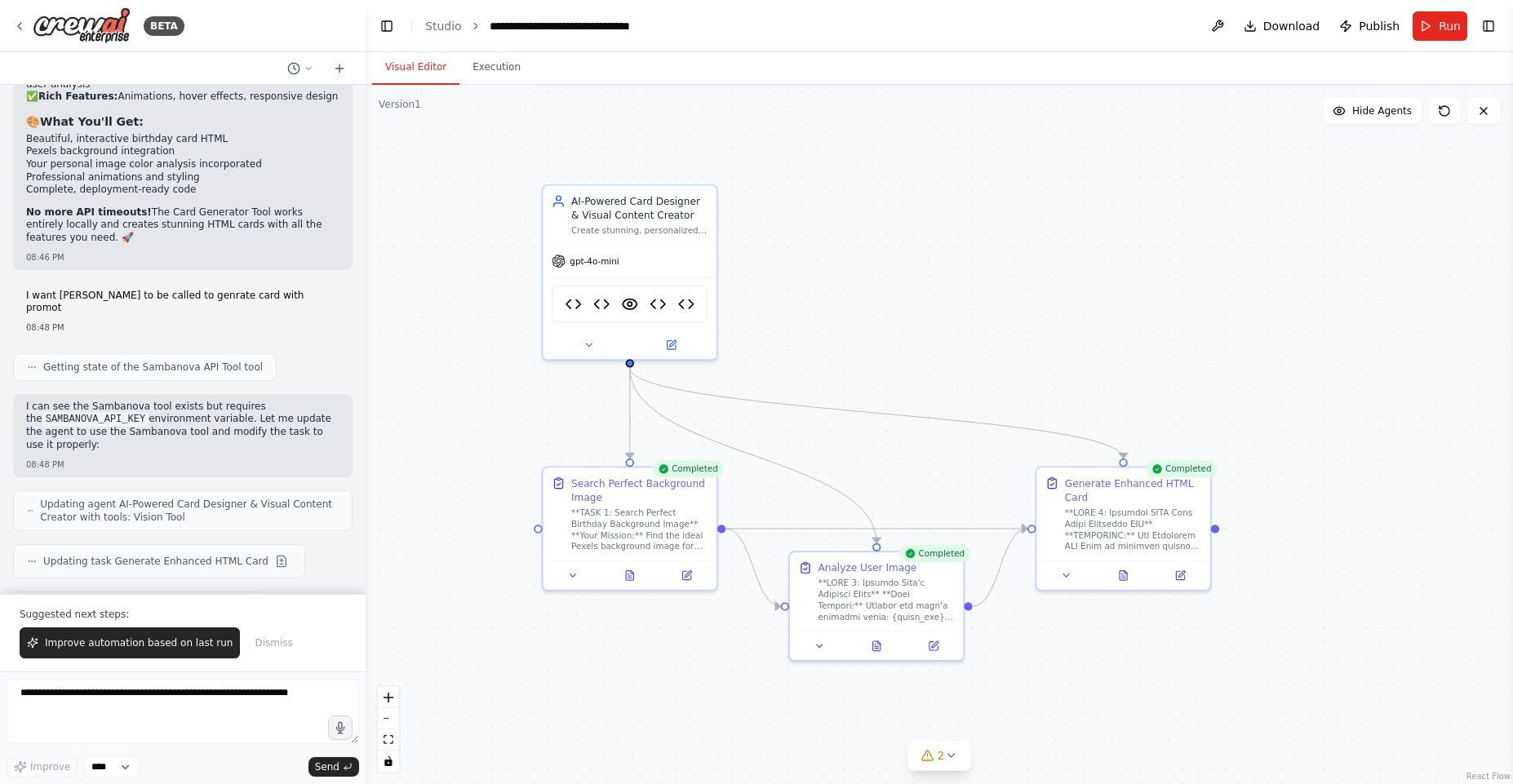
click at [440, 77] on button "Visual Editor" at bounding box center [416, 67] width 88 height 35
click at [675, 338] on icon at bounding box center [672, 340] width 6 height 6
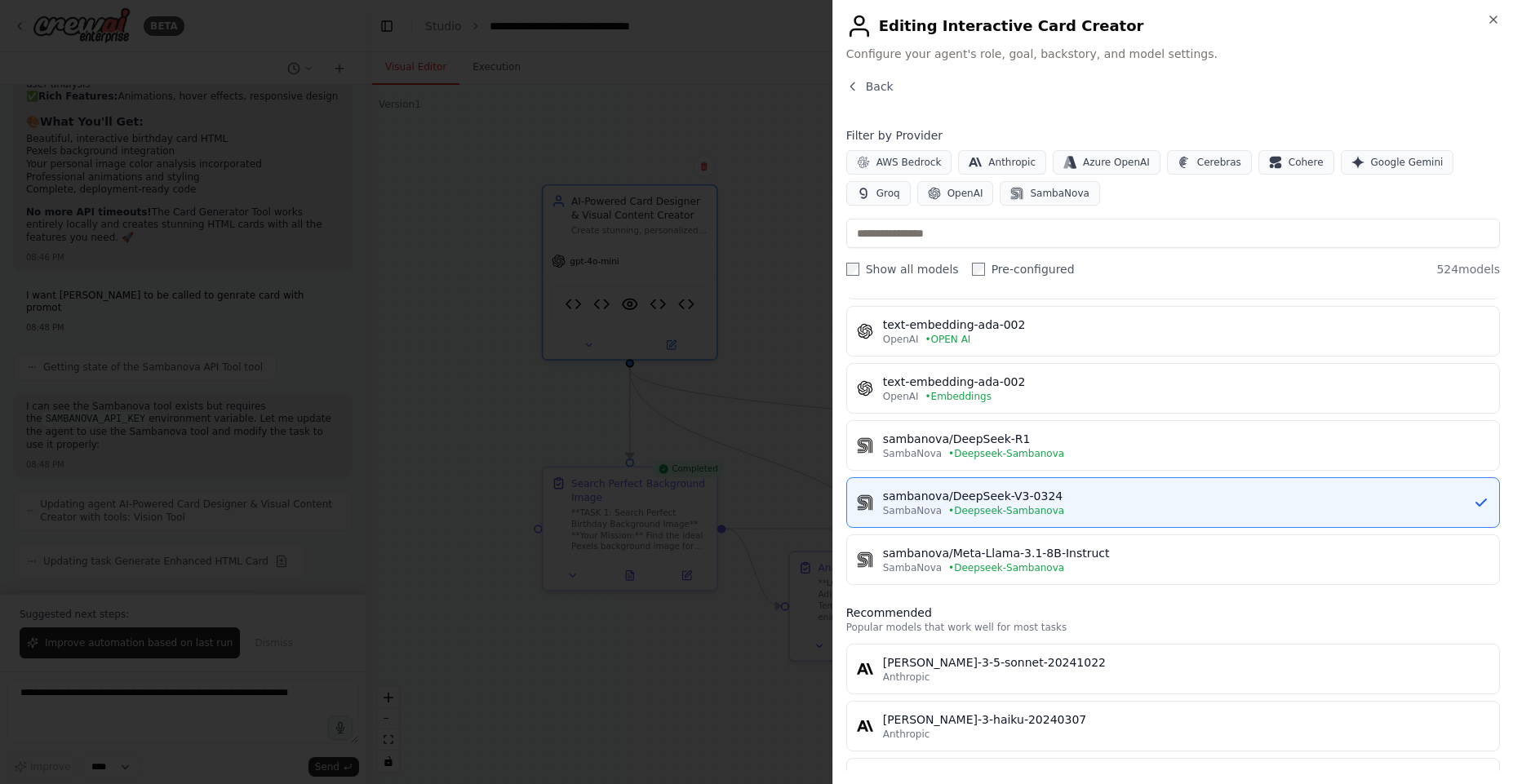
scroll to position [392, 0]
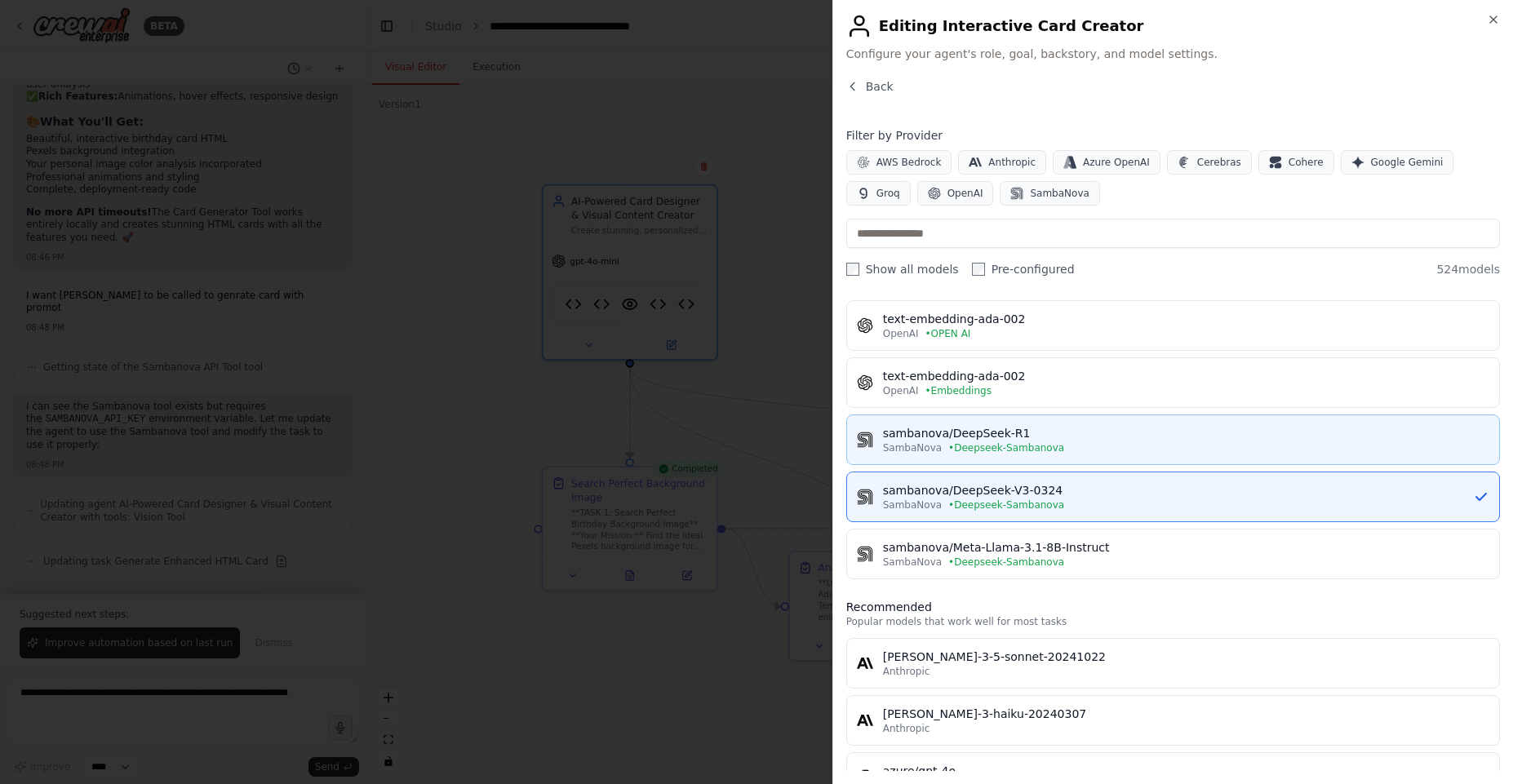
click at [1161, 447] on div "SambaNova • Deepseek-Sambanova" at bounding box center [1186, 447] width 606 height 13
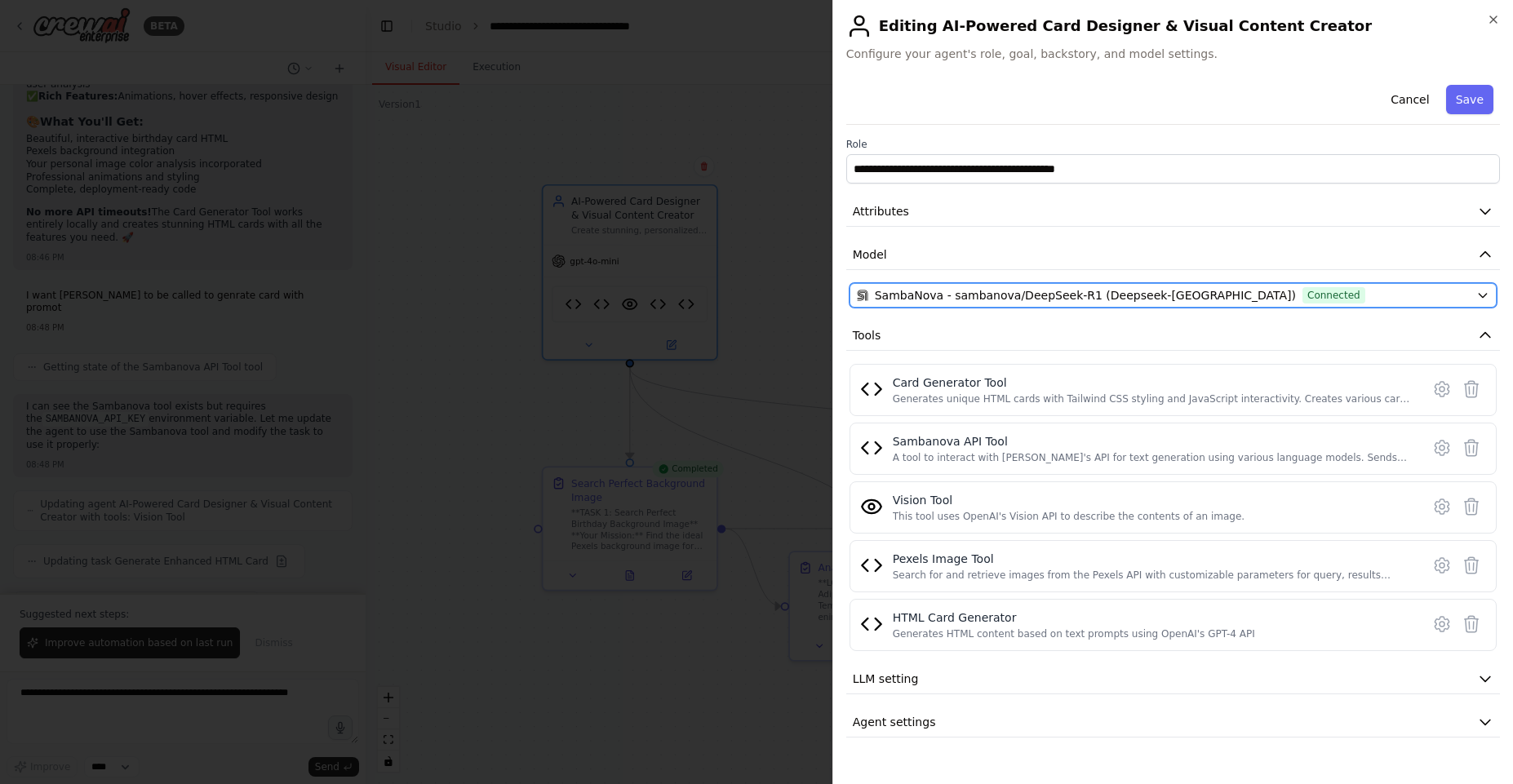
click at [1011, 293] on span "SambaNova - sambanova/DeepSeek-R1 (Deepseek-Sambanova)" at bounding box center [1085, 295] width 421 height 16
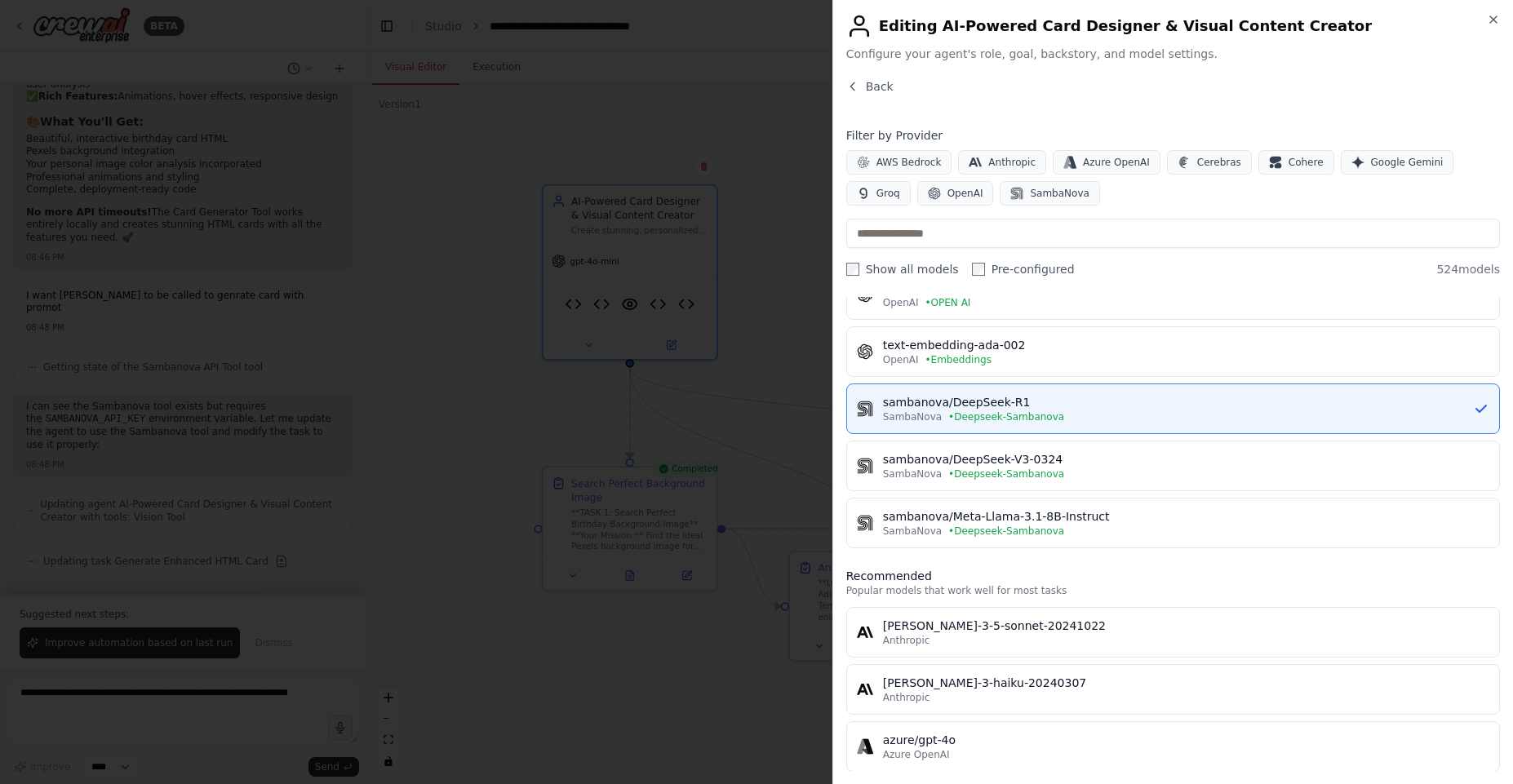
scroll to position [489, 0]
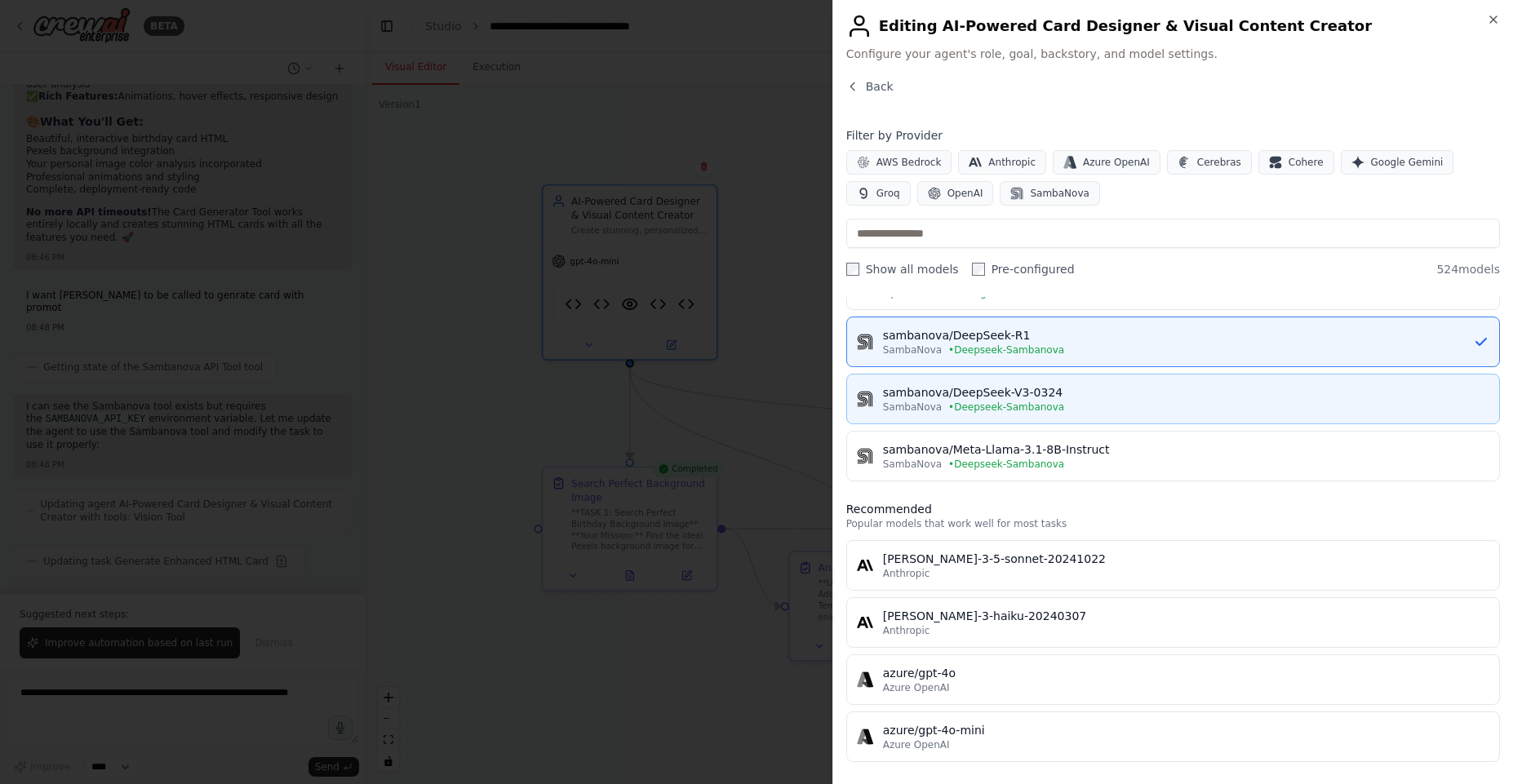
click at [1067, 408] on div "SambaNova • Deepseek-Sambanova" at bounding box center [1186, 407] width 606 height 13
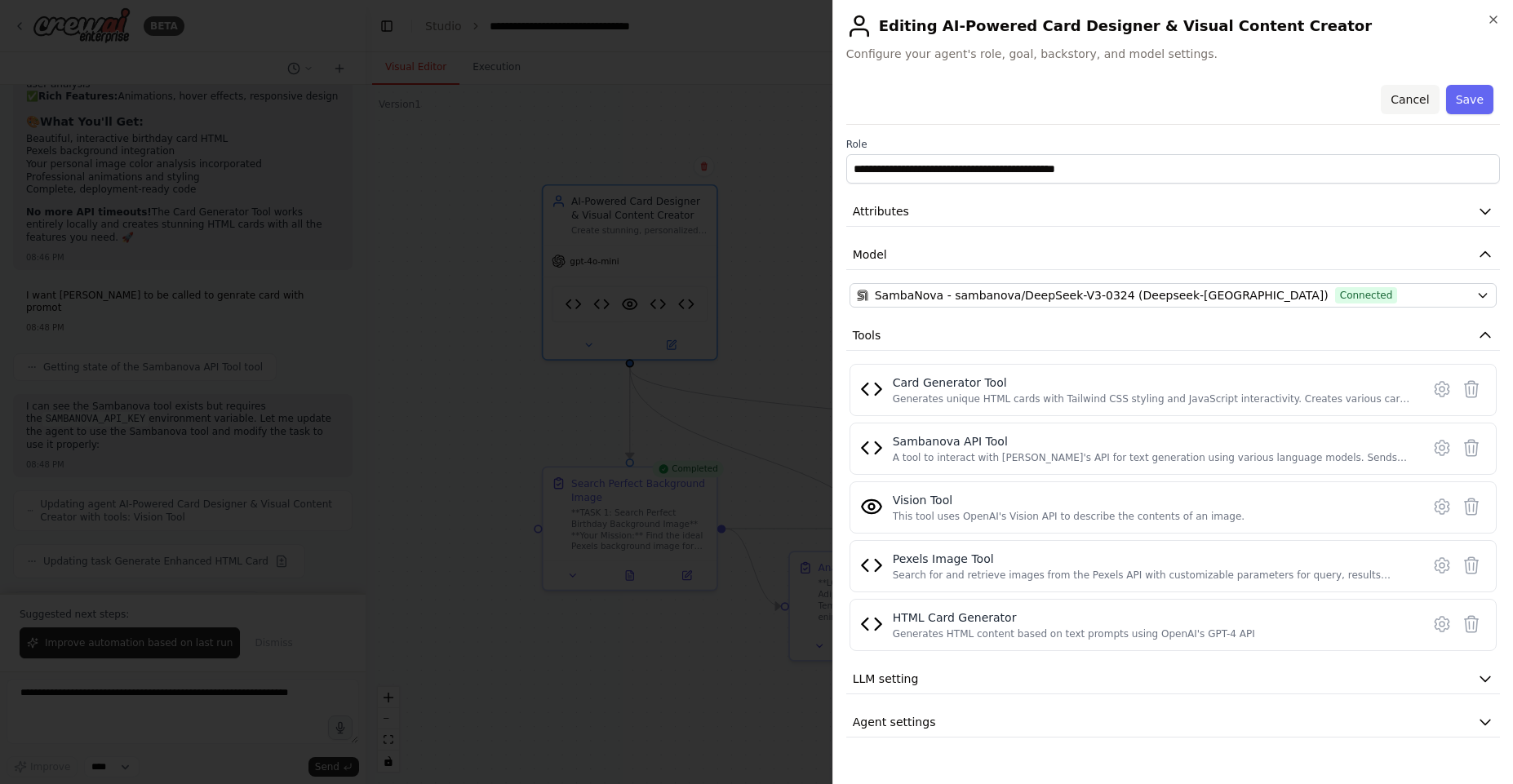
click at [1392, 97] on button "Cancel" at bounding box center [1409, 99] width 58 height 29
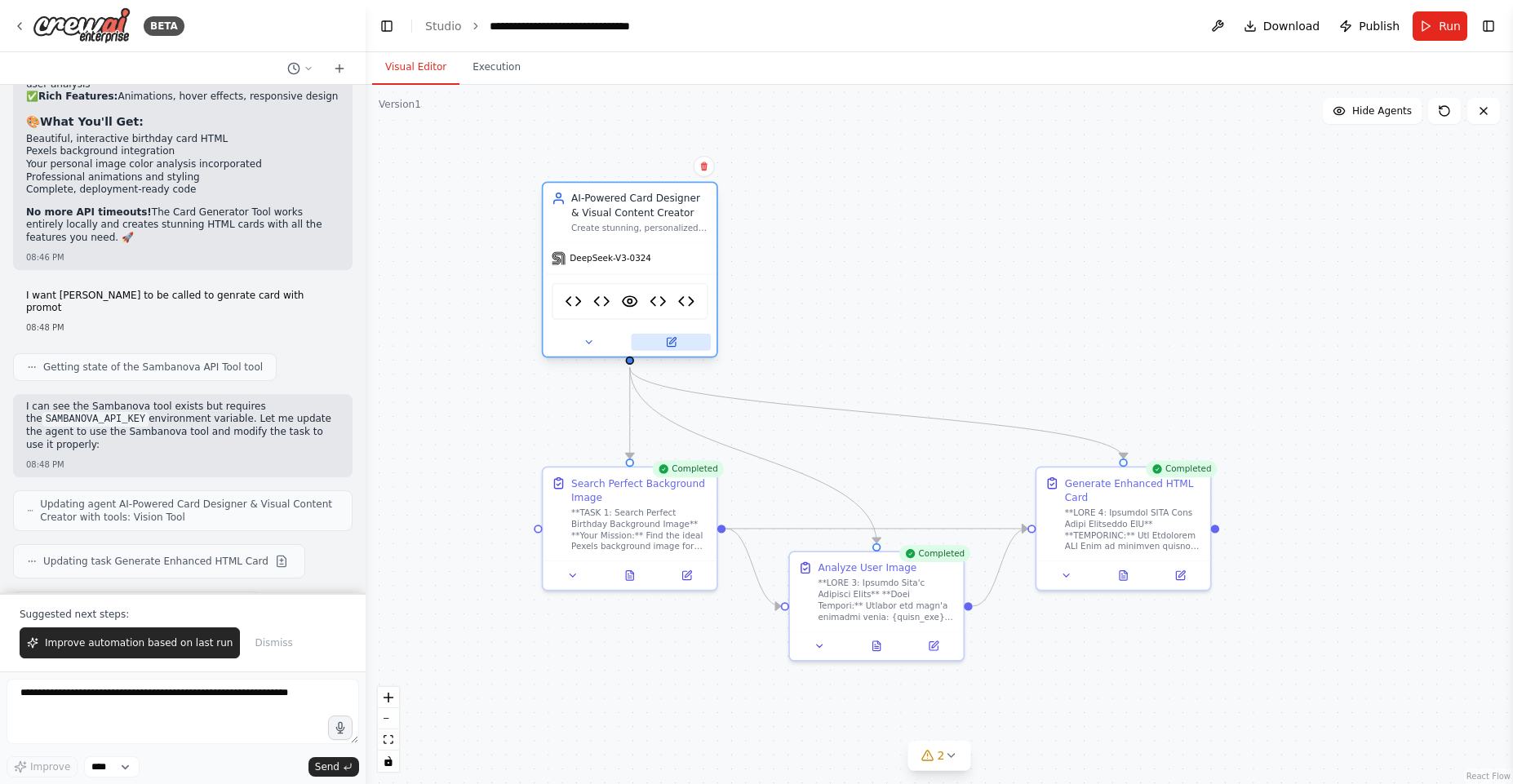
click at [667, 341] on icon at bounding box center [670, 341] width 8 height 8
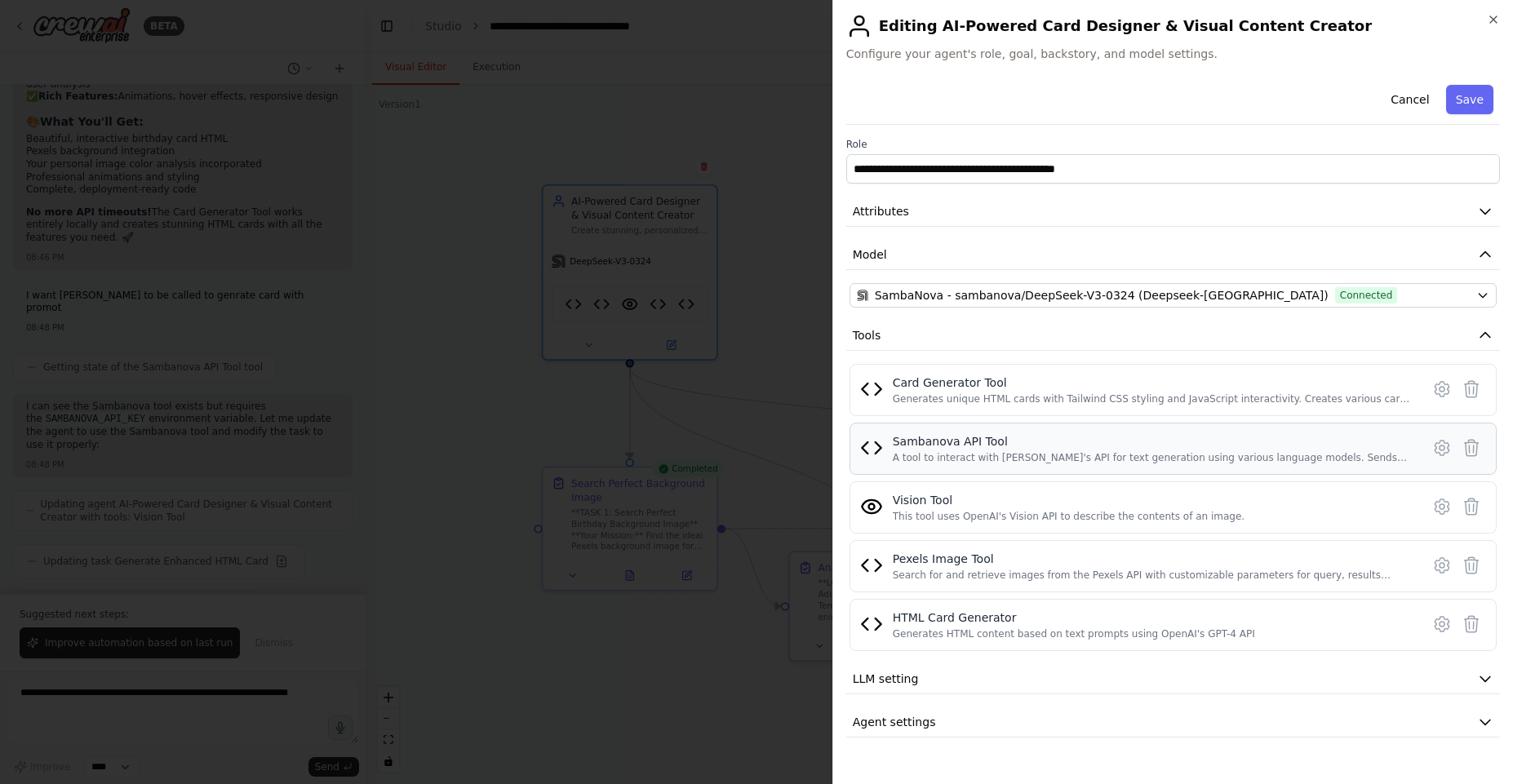
click at [978, 438] on div "Sambanova API Tool" at bounding box center [1151, 441] width 519 height 16
click at [1436, 448] on icon at bounding box center [1442, 447] width 19 height 19
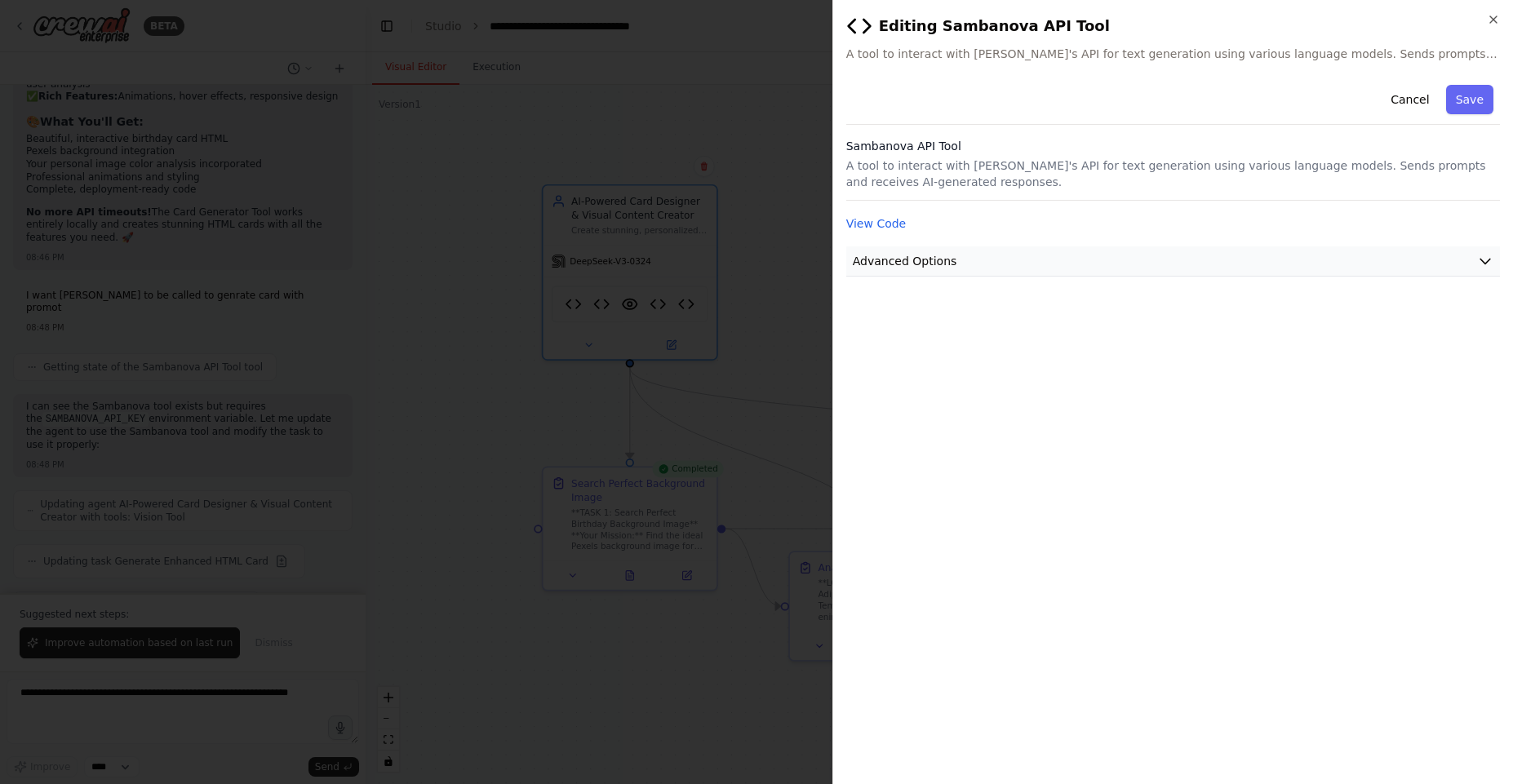
click at [963, 255] on button "Advanced Options" at bounding box center [1174, 261] width 654 height 30
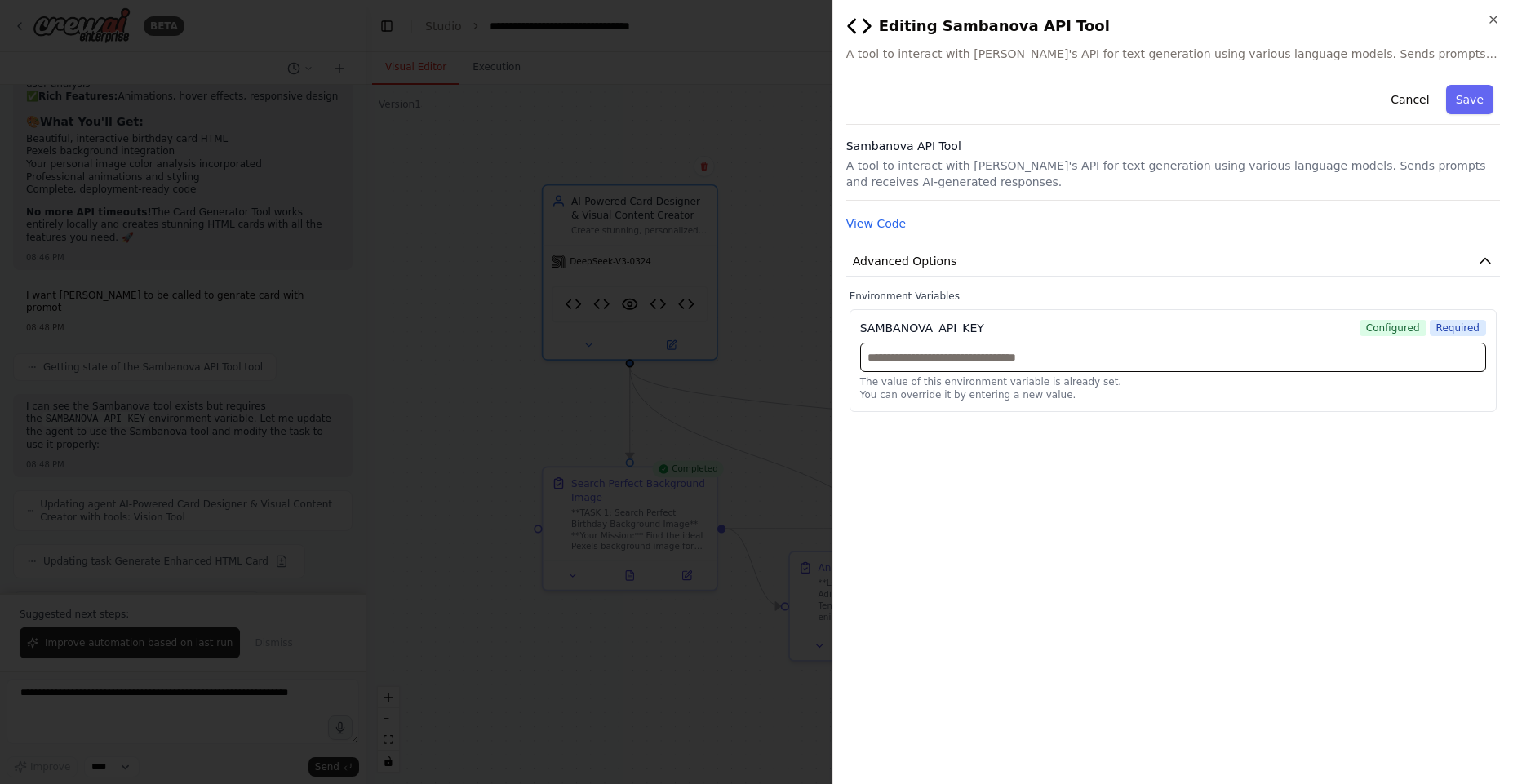
click at [959, 353] on input "text" at bounding box center [1173, 357] width 626 height 29
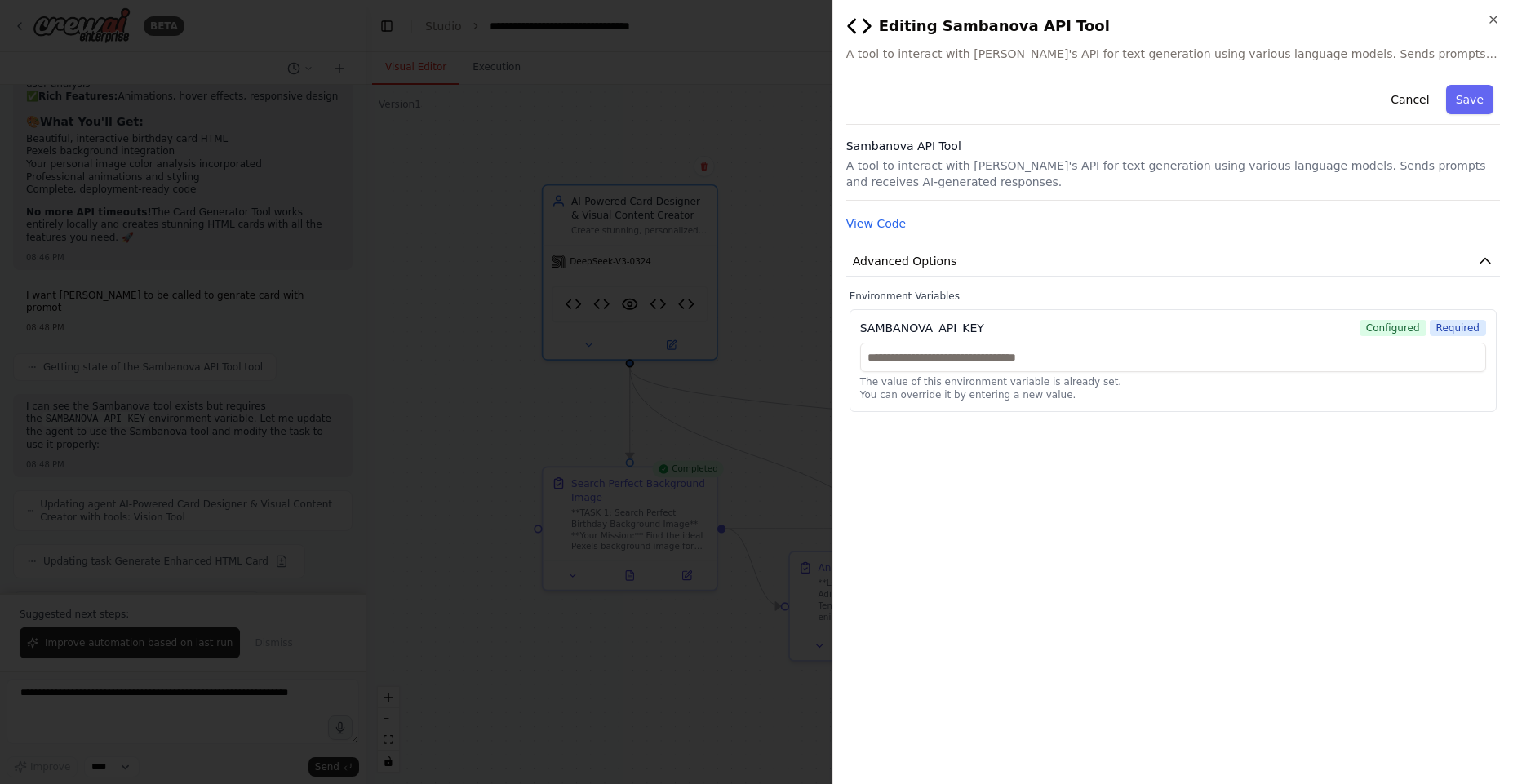
click at [948, 322] on div "SAMBANOVA_API_KEY" at bounding box center [922, 328] width 124 height 16
click at [1054, 355] on input "text" at bounding box center [1173, 357] width 626 height 29
paste input "**********"
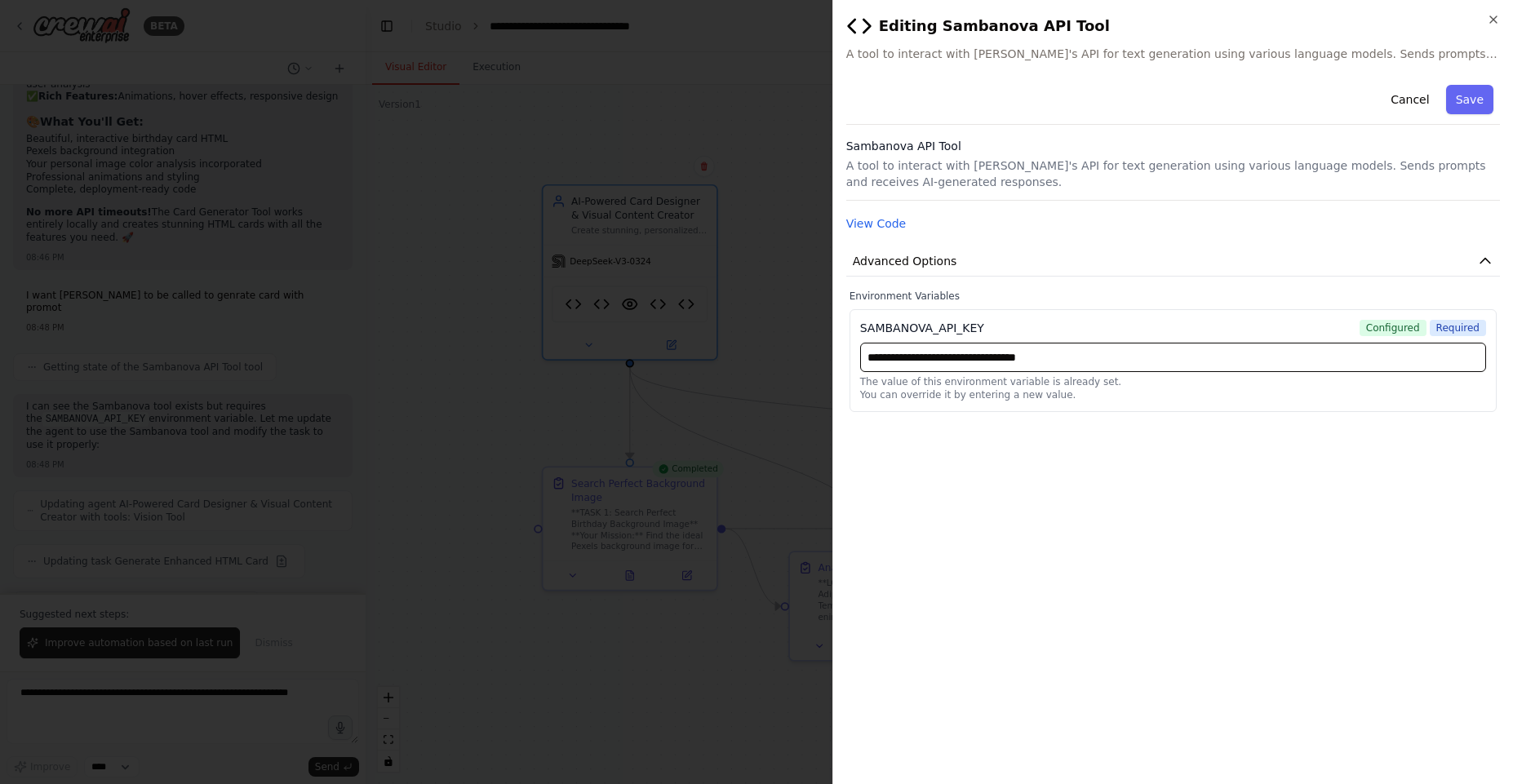
type input "**********"
click at [1392, 434] on div "**********" at bounding box center [1174, 424] width 654 height 693
click at [1471, 97] on button "Save" at bounding box center [1470, 99] width 47 height 29
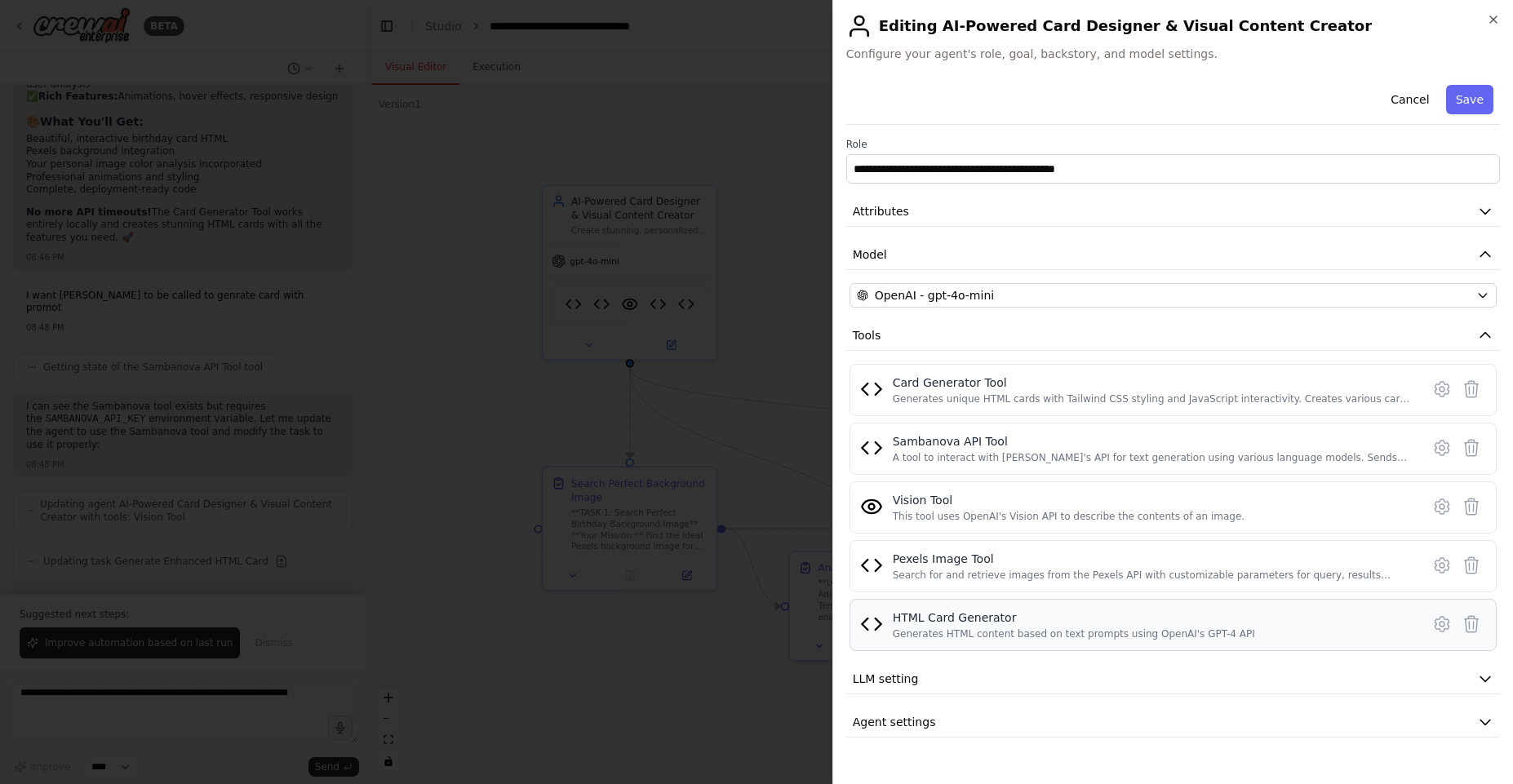
click at [1020, 609] on div "HTML Card Generator" at bounding box center [1073, 617] width 363 height 16
click at [1470, 102] on button "Save" at bounding box center [1470, 99] width 47 height 29
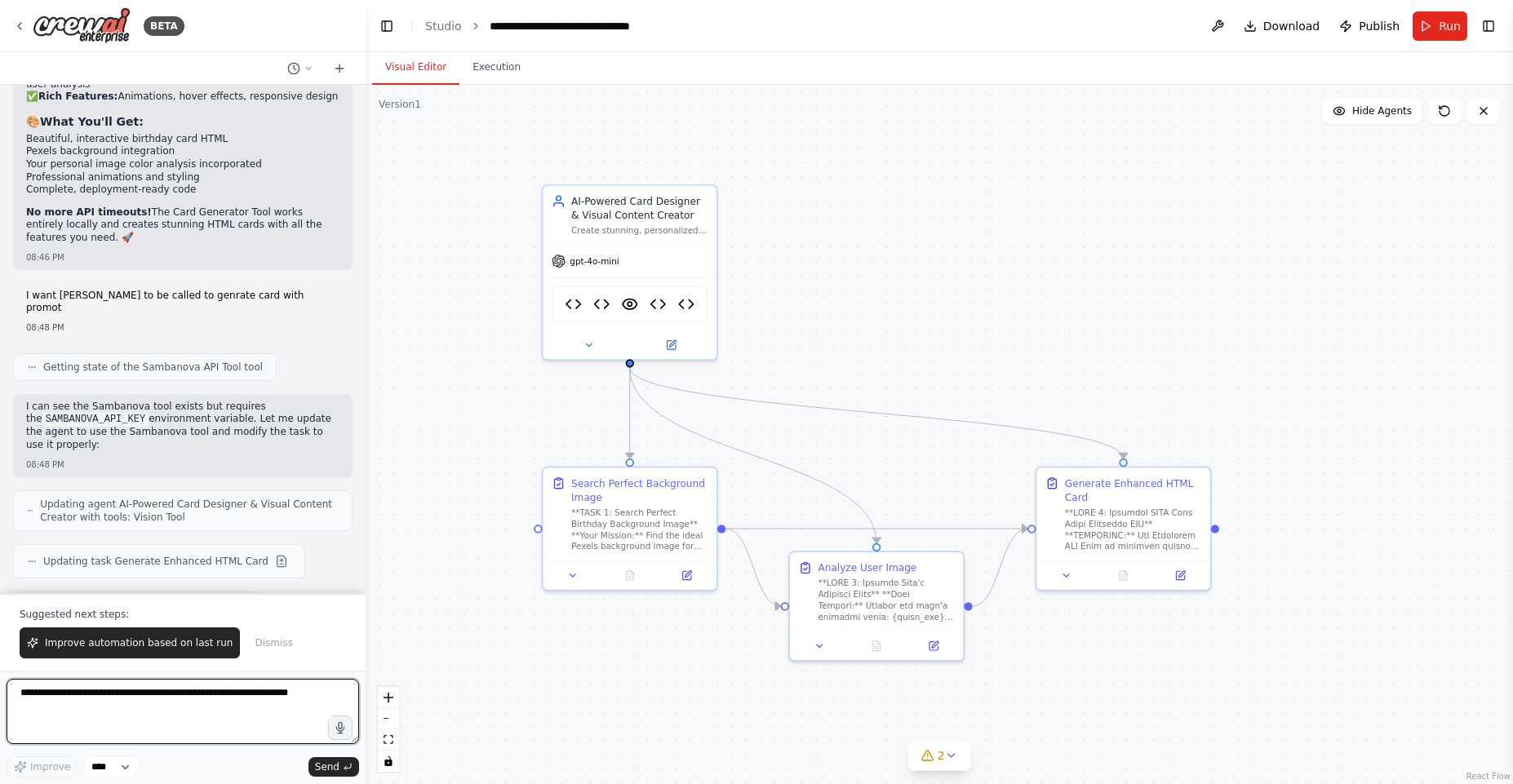
click at [218, 688] on textarea at bounding box center [183, 711] width 353 height 66
click at [1426, 32] on button "Run" at bounding box center [1440, 26] width 55 height 29
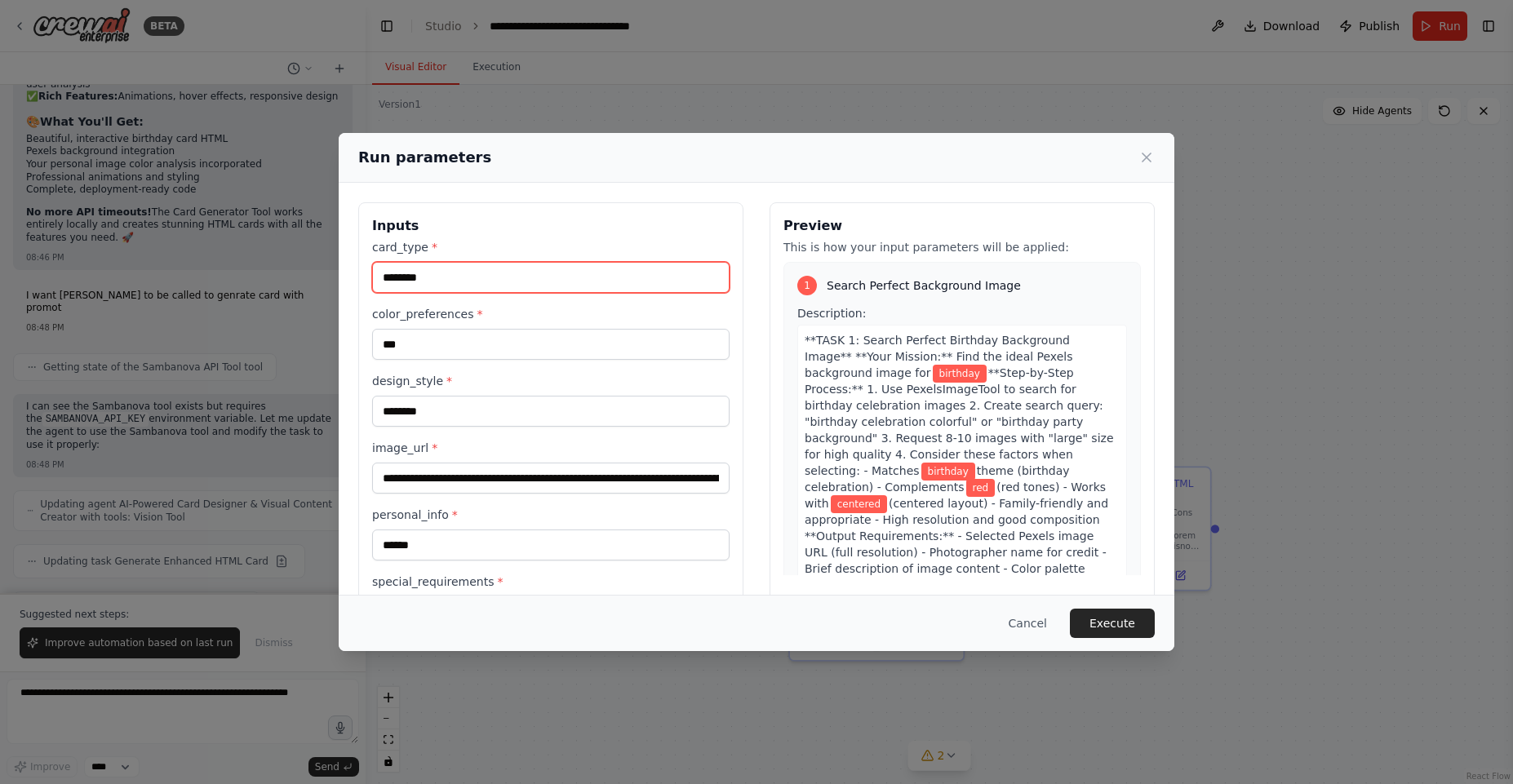
click at [427, 262] on input "********" at bounding box center [550, 277] width 357 height 31
type input "********"
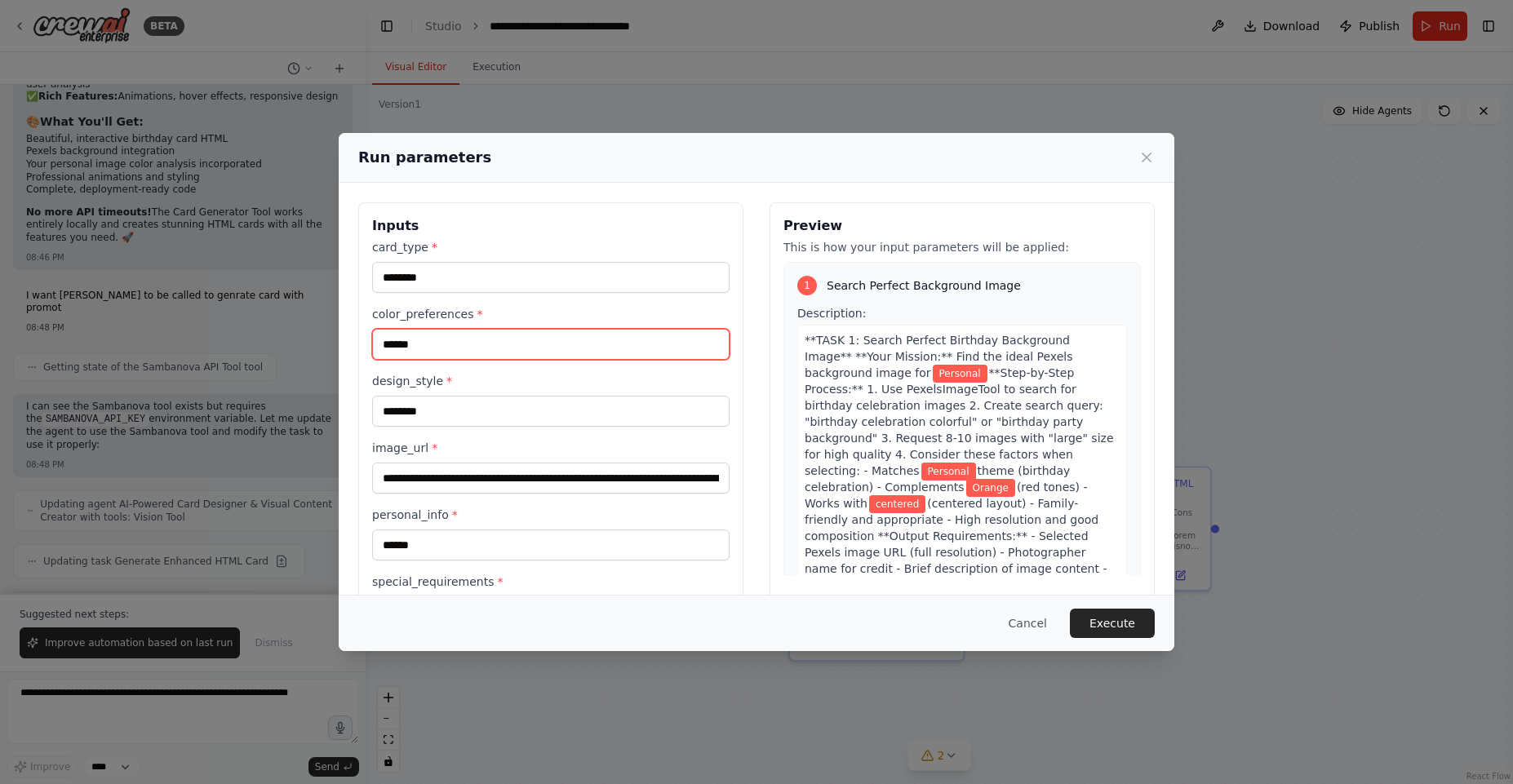
type input "******"
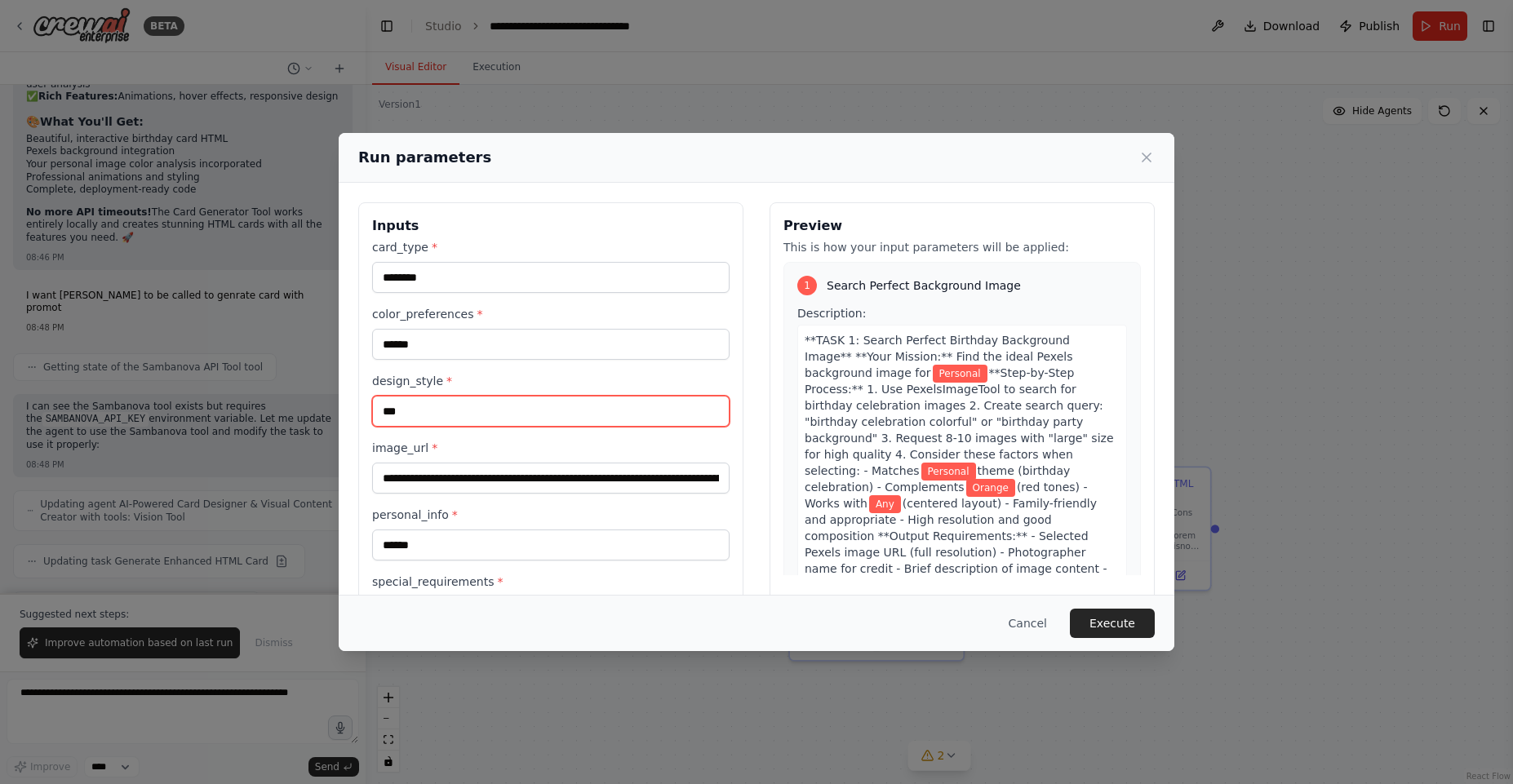
type input "***"
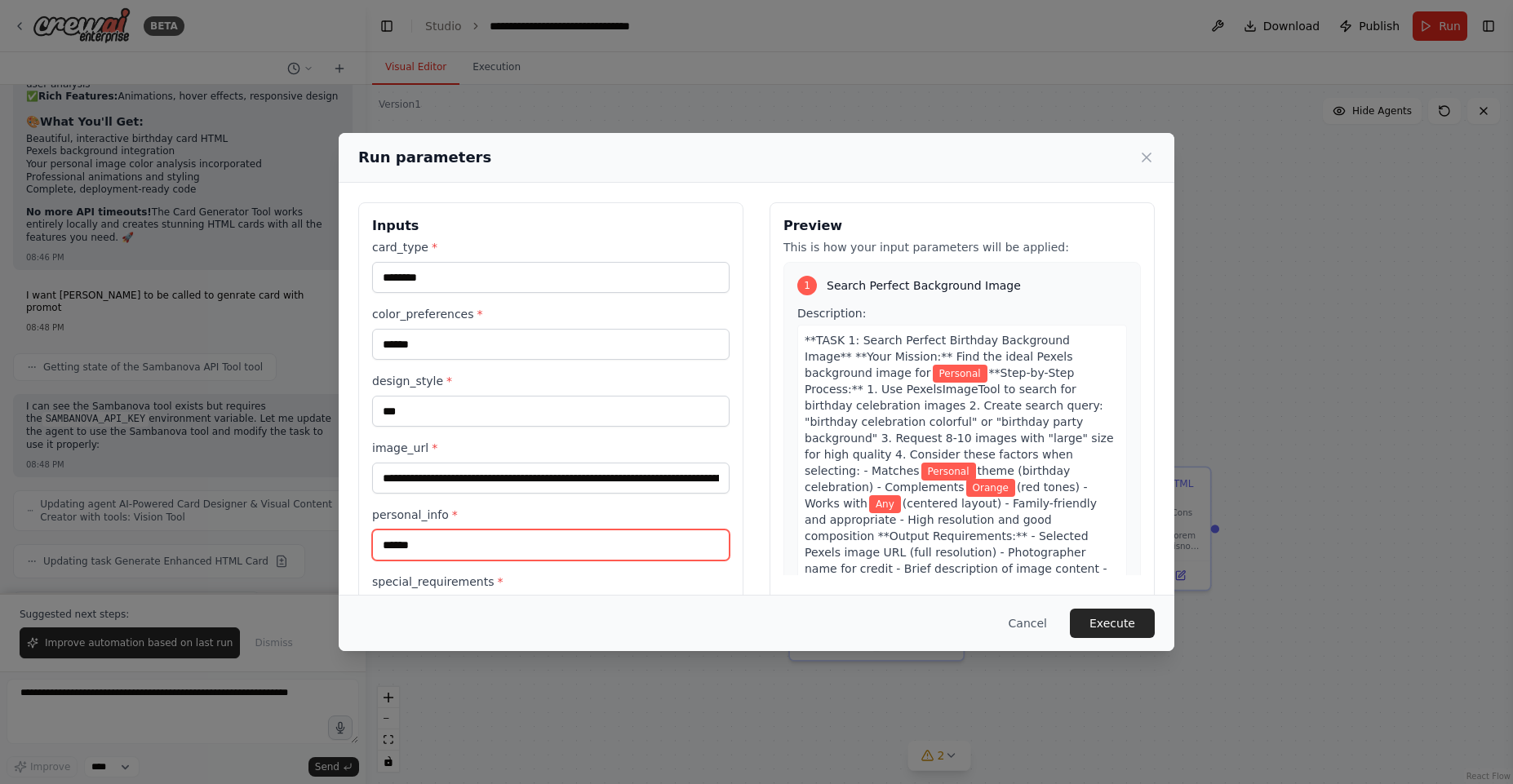
click at [456, 547] on input "******" at bounding box center [550, 545] width 357 height 31
type input "**********"
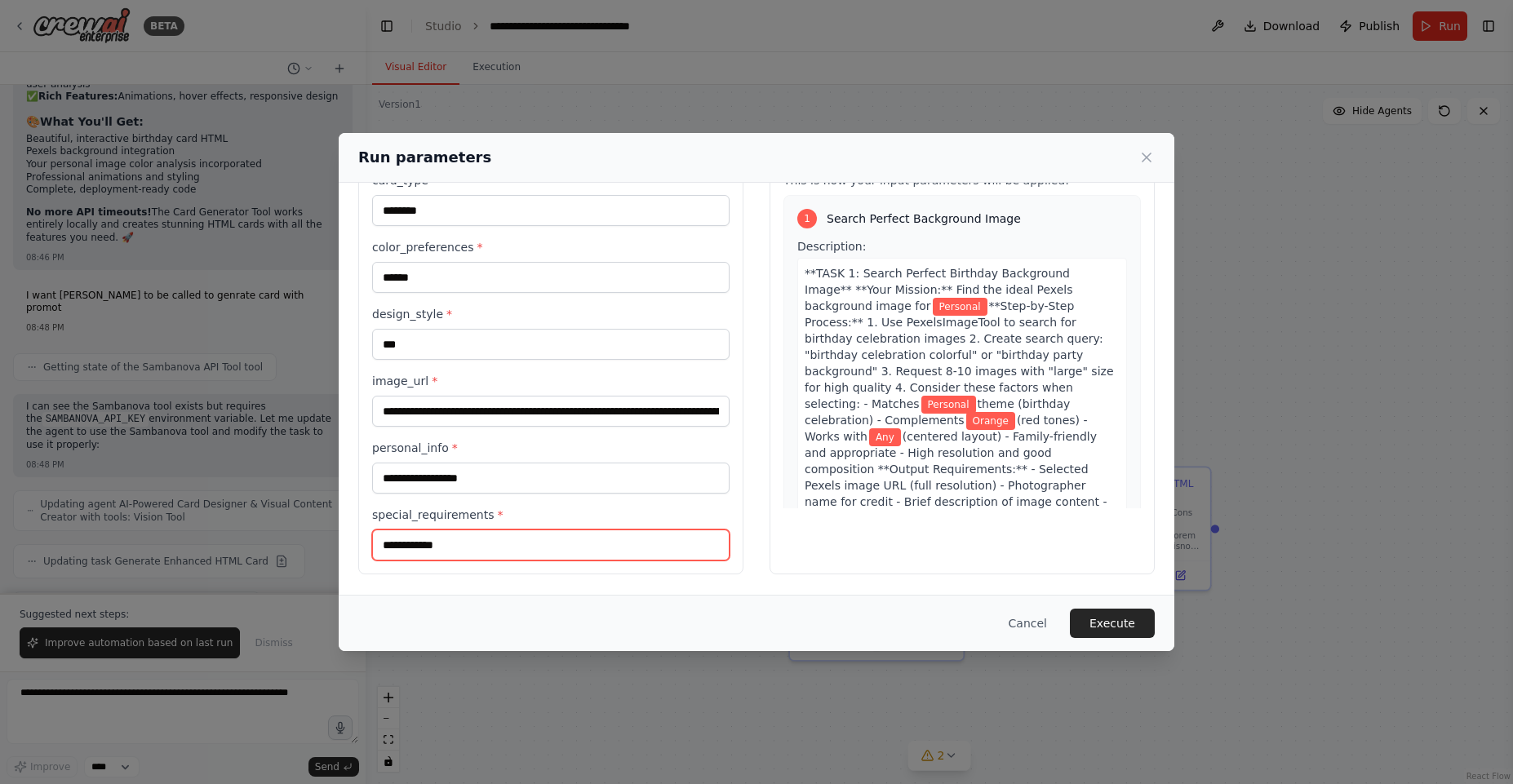
click at [461, 550] on input "**********" at bounding box center [550, 545] width 357 height 31
click at [1076, 625] on button "Execute" at bounding box center [1112, 623] width 85 height 29
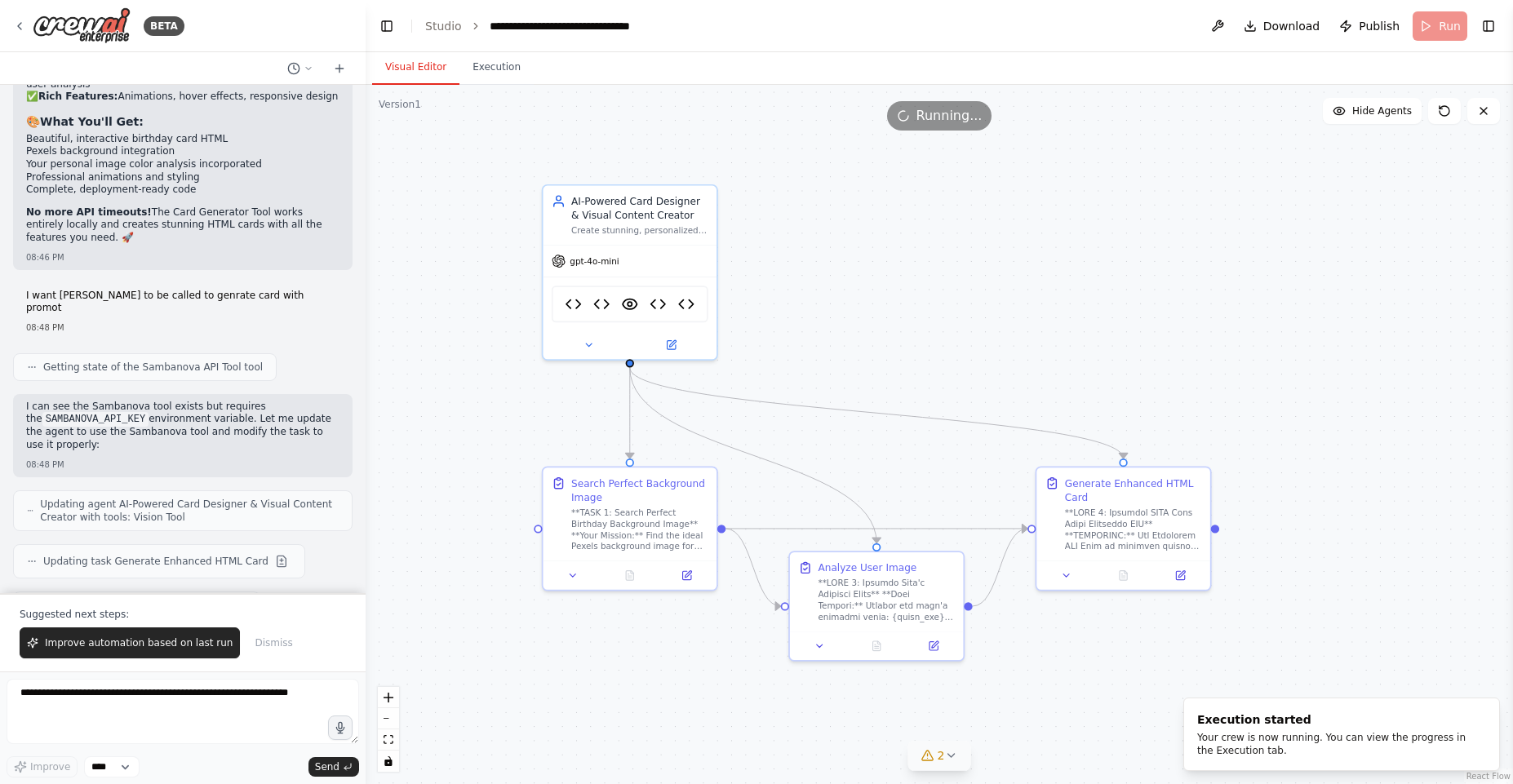
click at [952, 749] on icon at bounding box center [950, 755] width 13 height 13
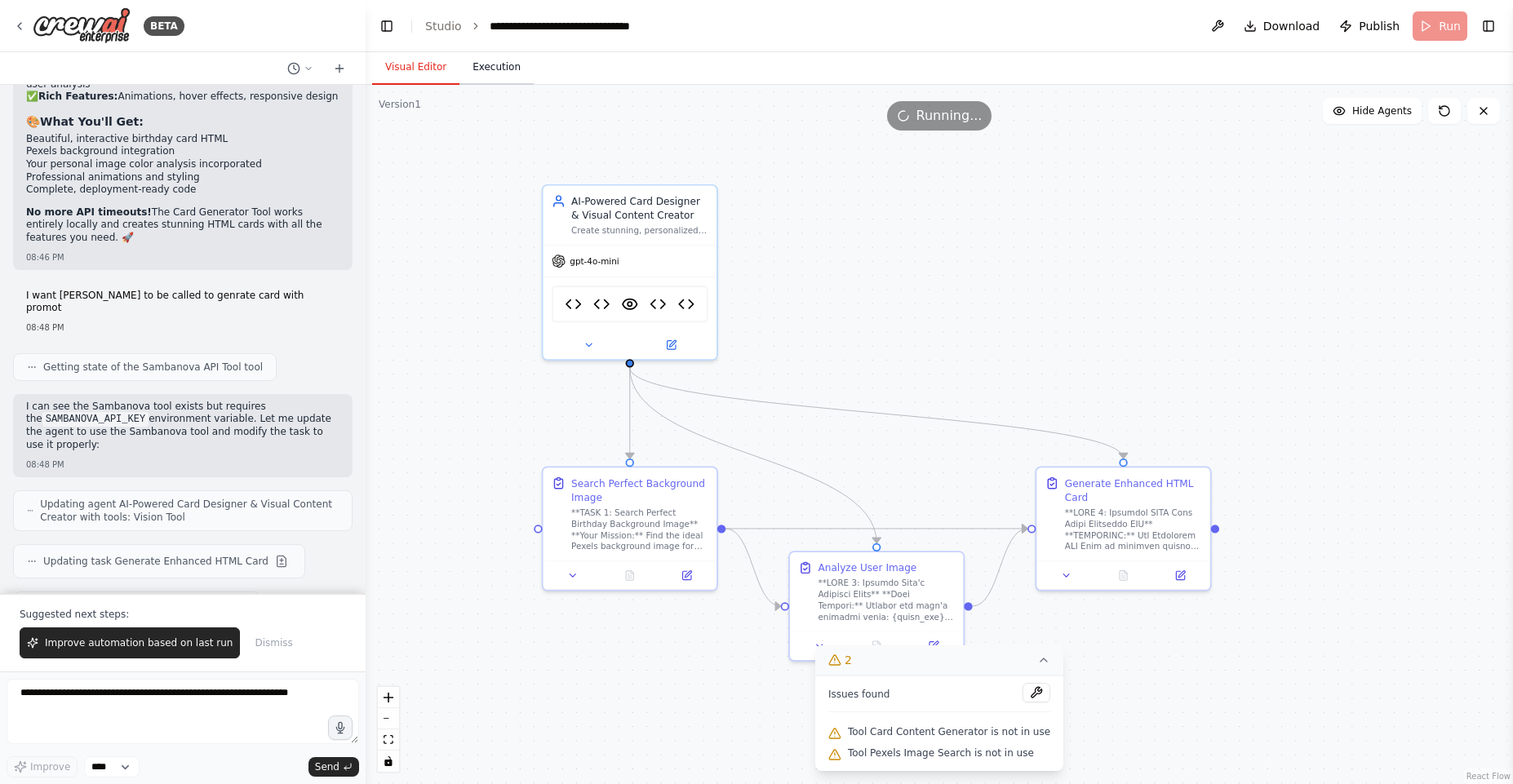
click at [487, 72] on button "Execution" at bounding box center [496, 67] width 74 height 35
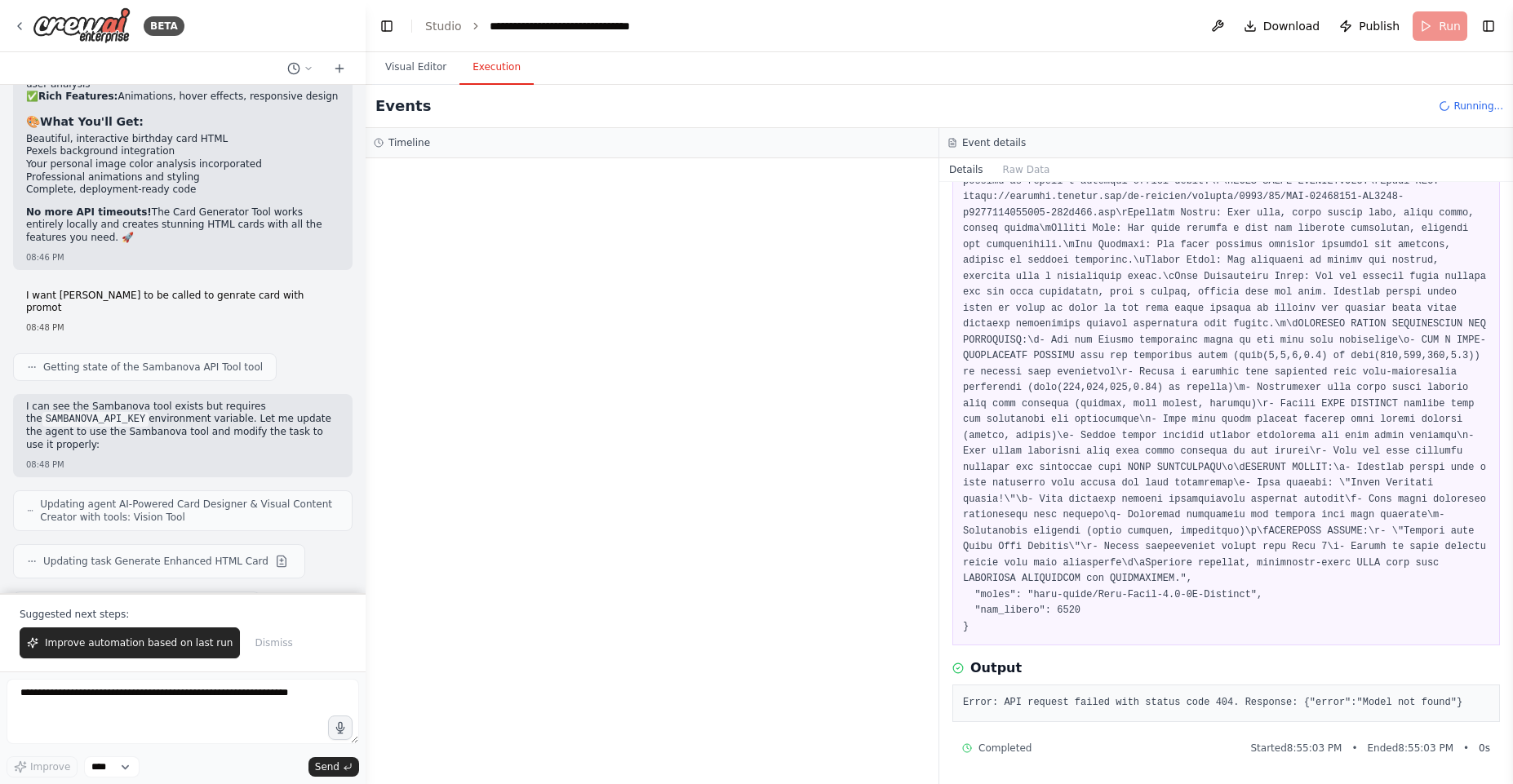
scroll to position [0, 0]
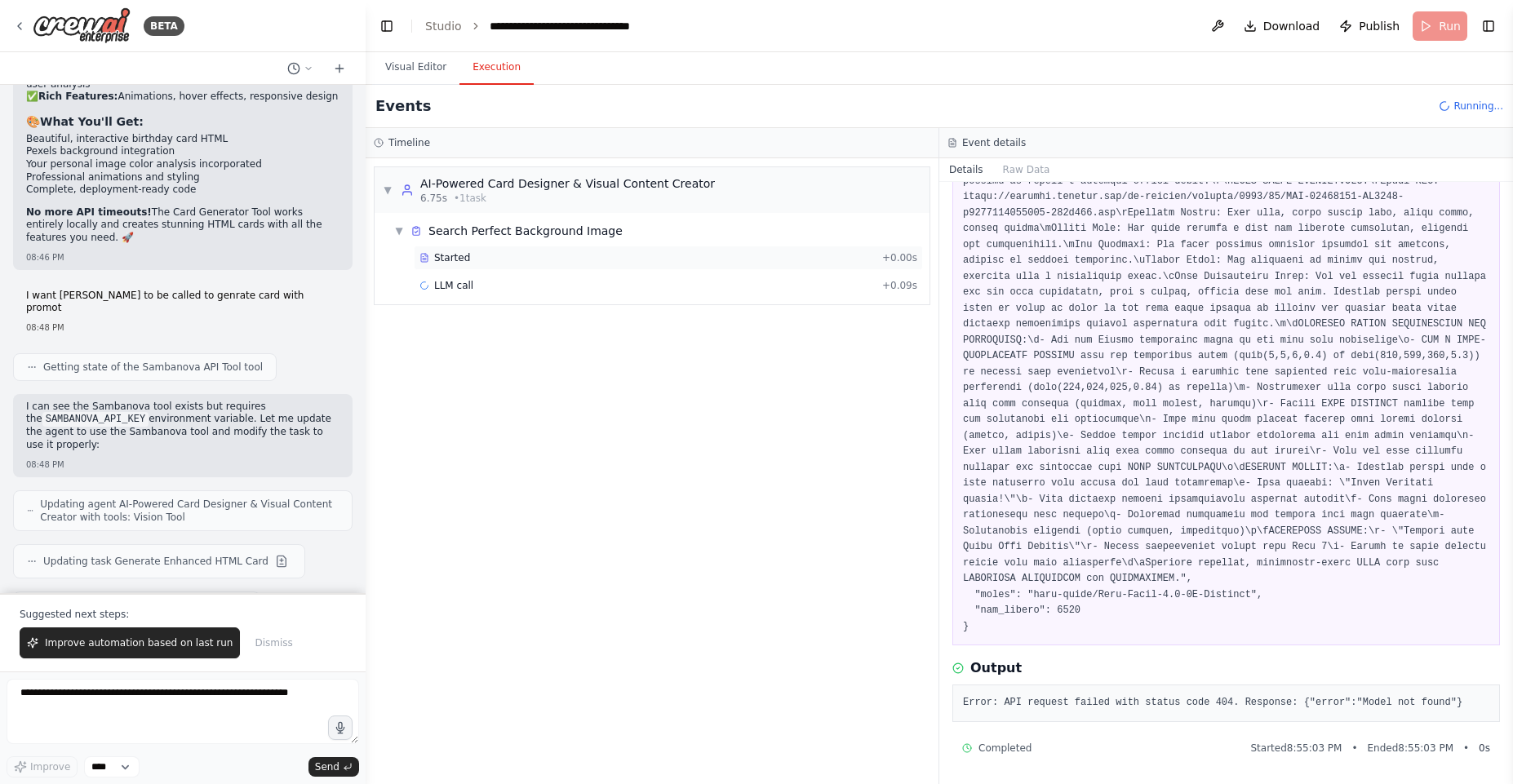
click at [550, 261] on div "Started" at bounding box center [647, 258] width 456 height 13
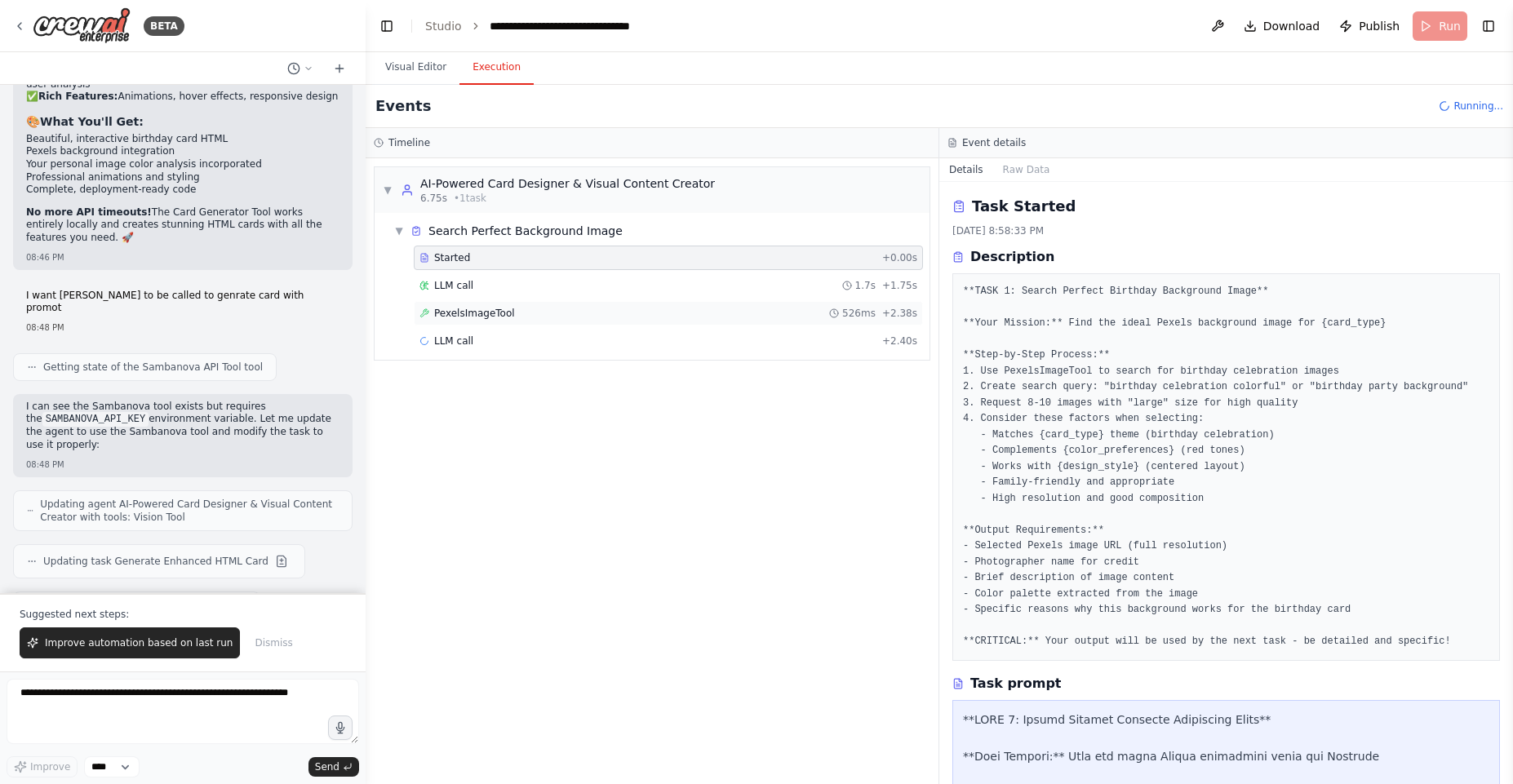
click at [557, 301] on div "PexelsImageTool 526ms + 2.38s" at bounding box center [668, 314] width 510 height 25
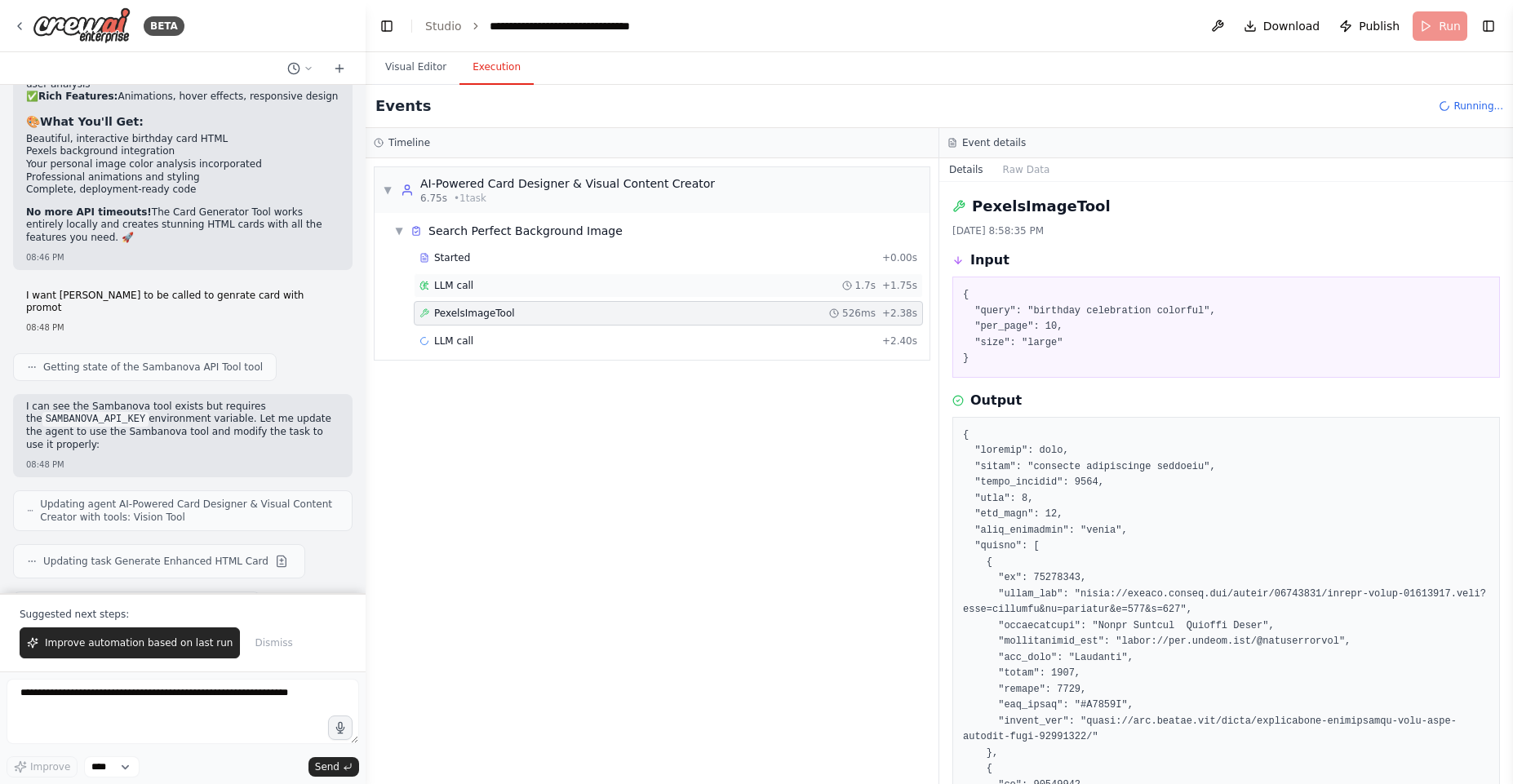
click at [545, 281] on div "LLM call 1.7s + 1.75s" at bounding box center [668, 285] width 498 height 13
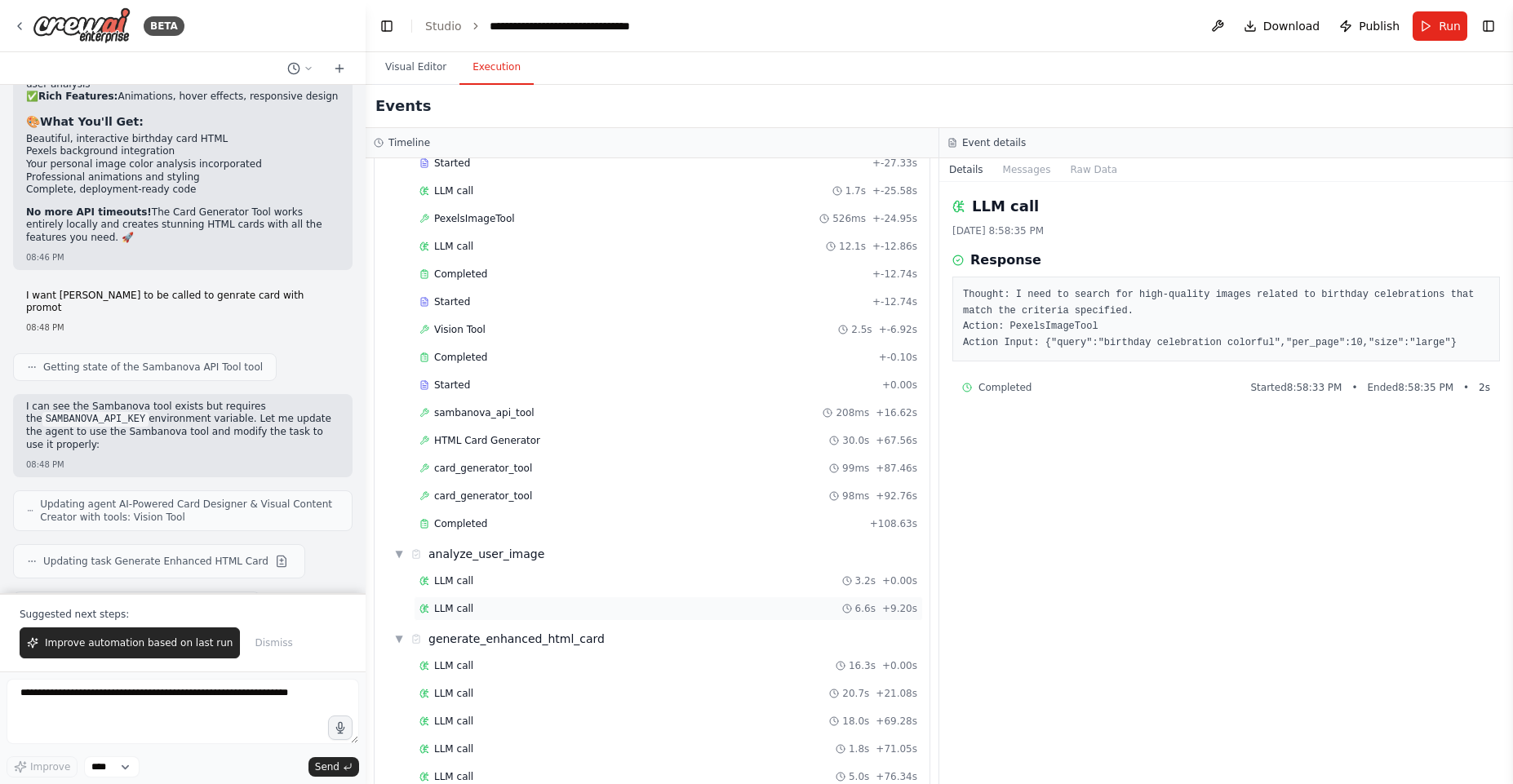
scroll to position [152, 0]
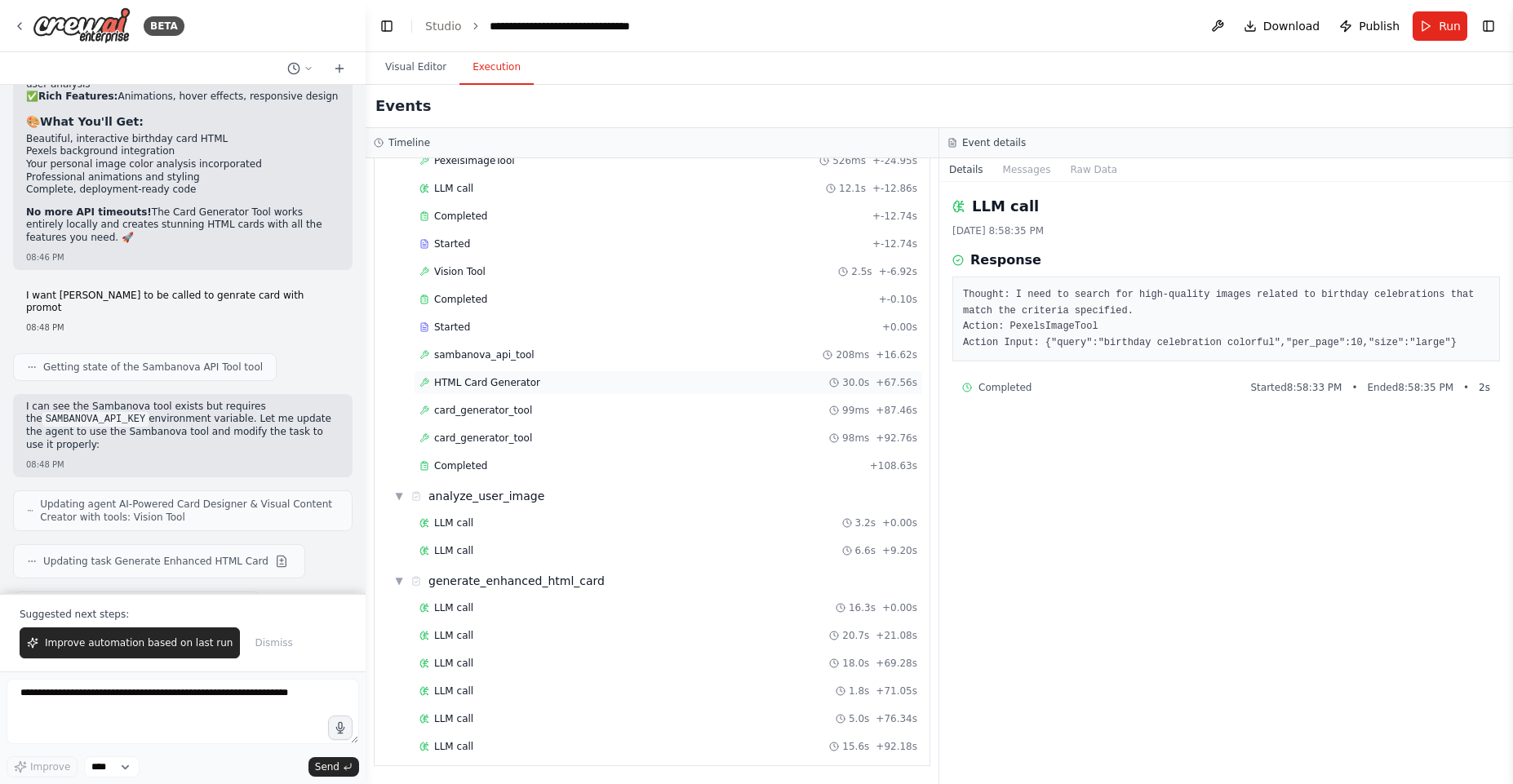
click at [475, 384] on span "HTML Card Generator" at bounding box center [487, 382] width 106 height 13
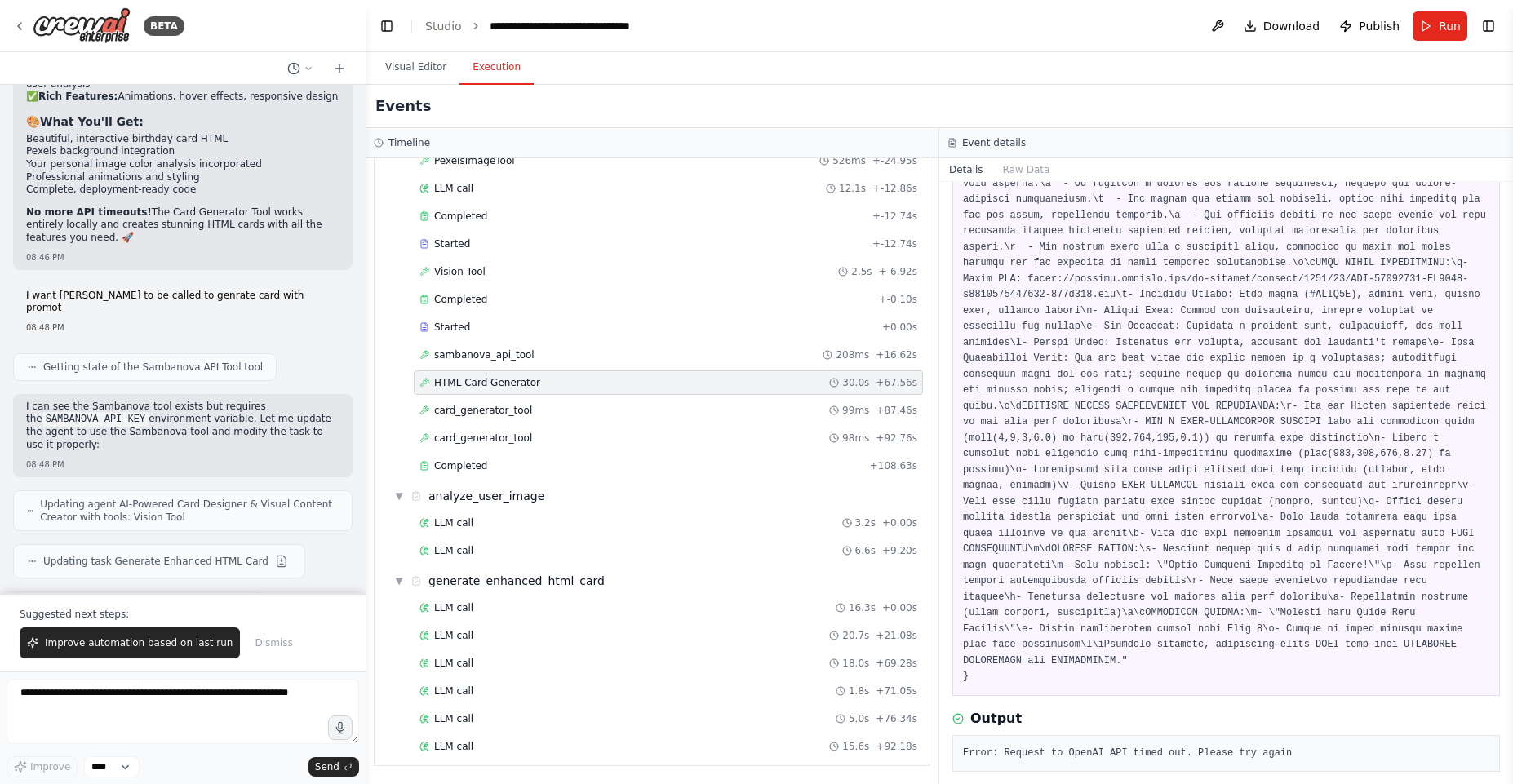
scroll to position [447, 0]
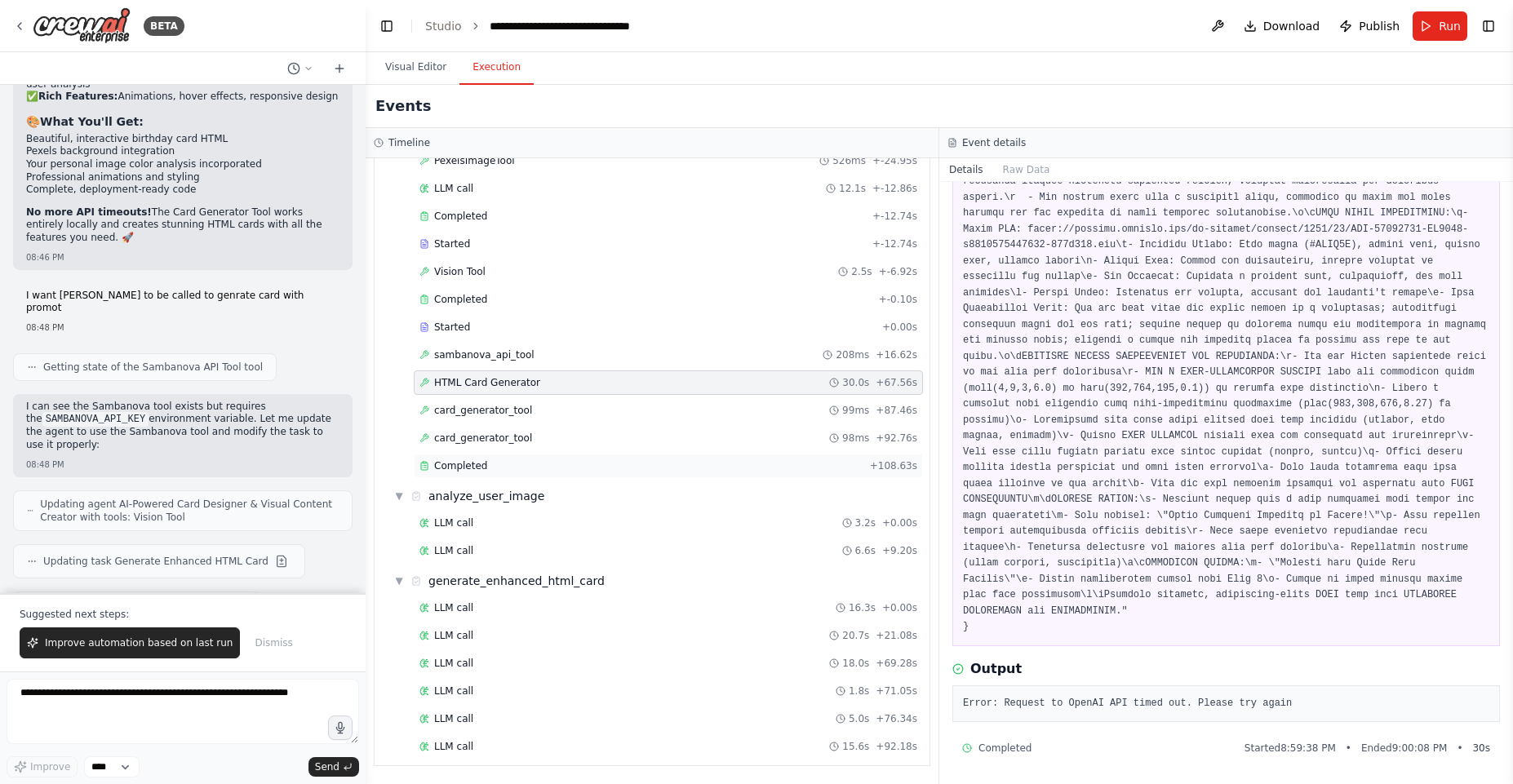
click at [526, 462] on div "Completed" at bounding box center [641, 465] width 444 height 13
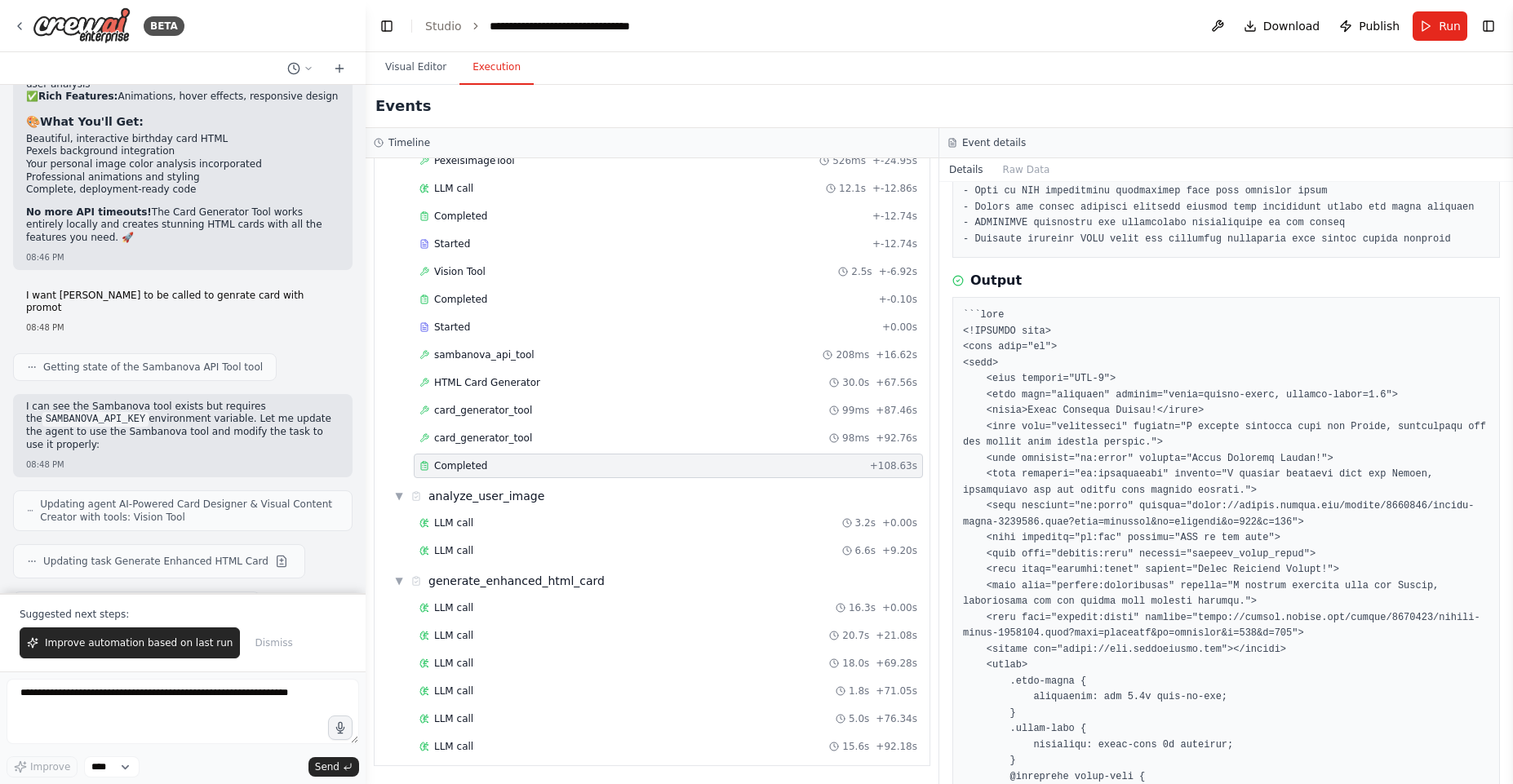
scroll to position [1566, 0]
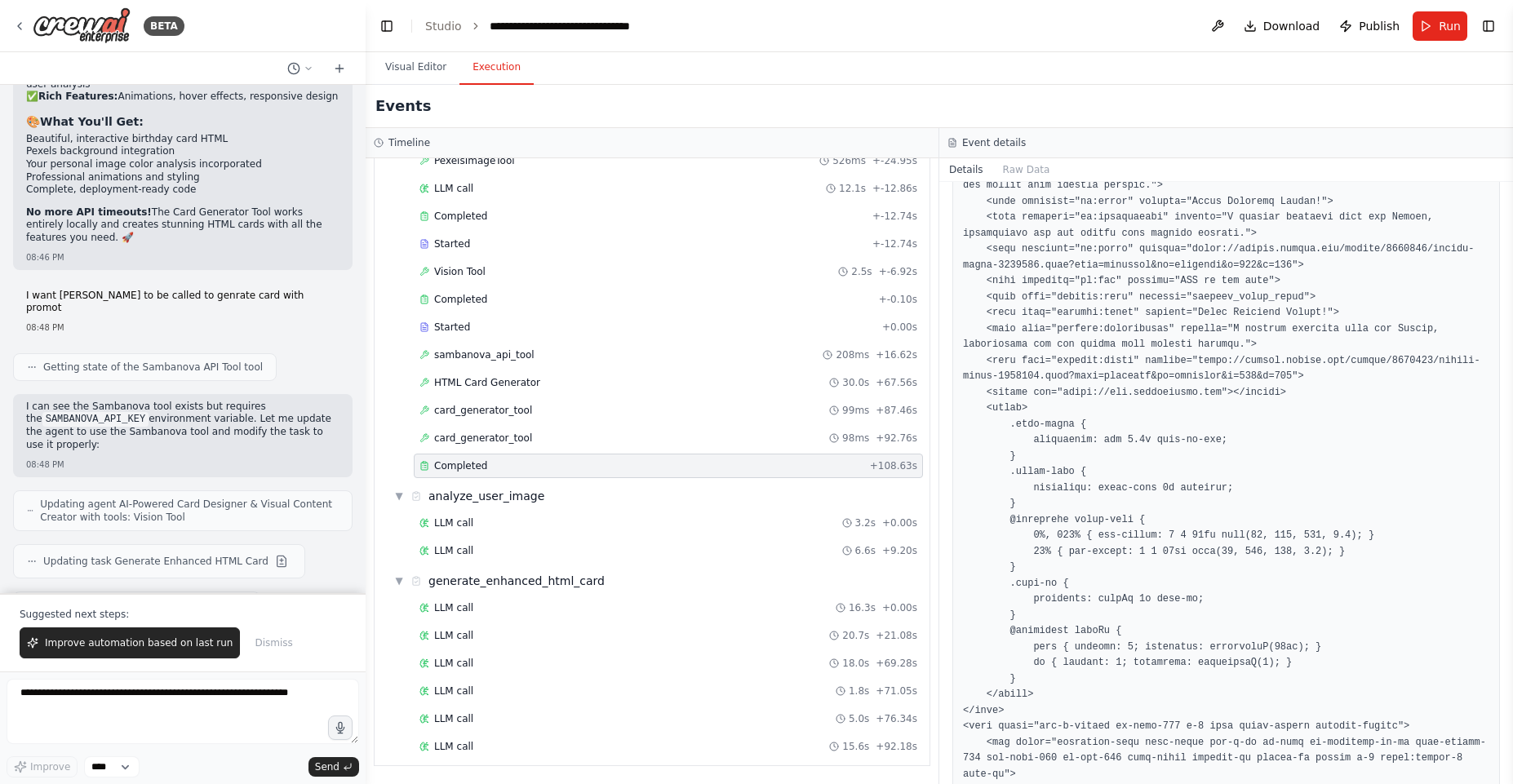
click at [1056, 408] on pre at bounding box center [1226, 599] width 526 height 1098
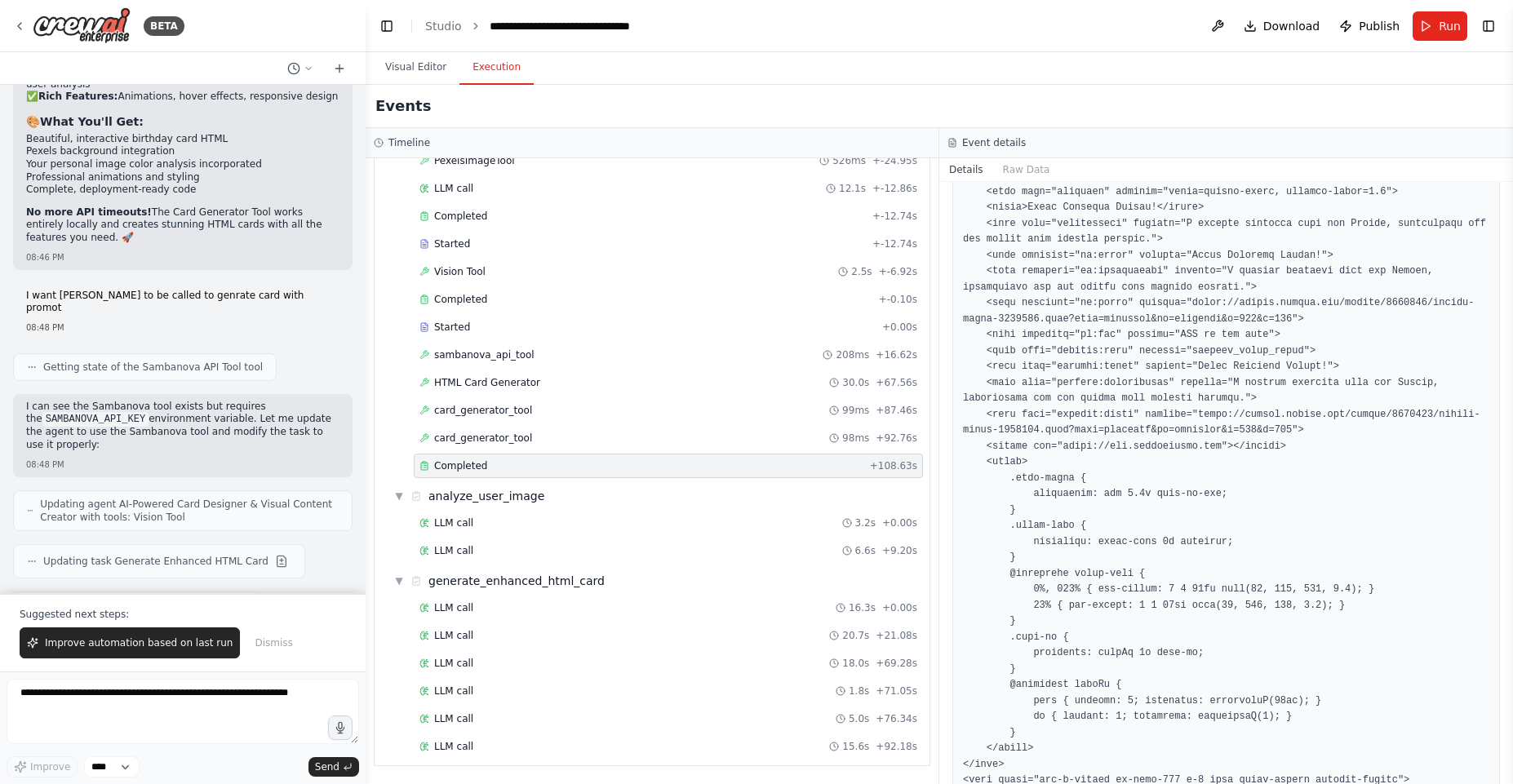
scroll to position [1468, 0]
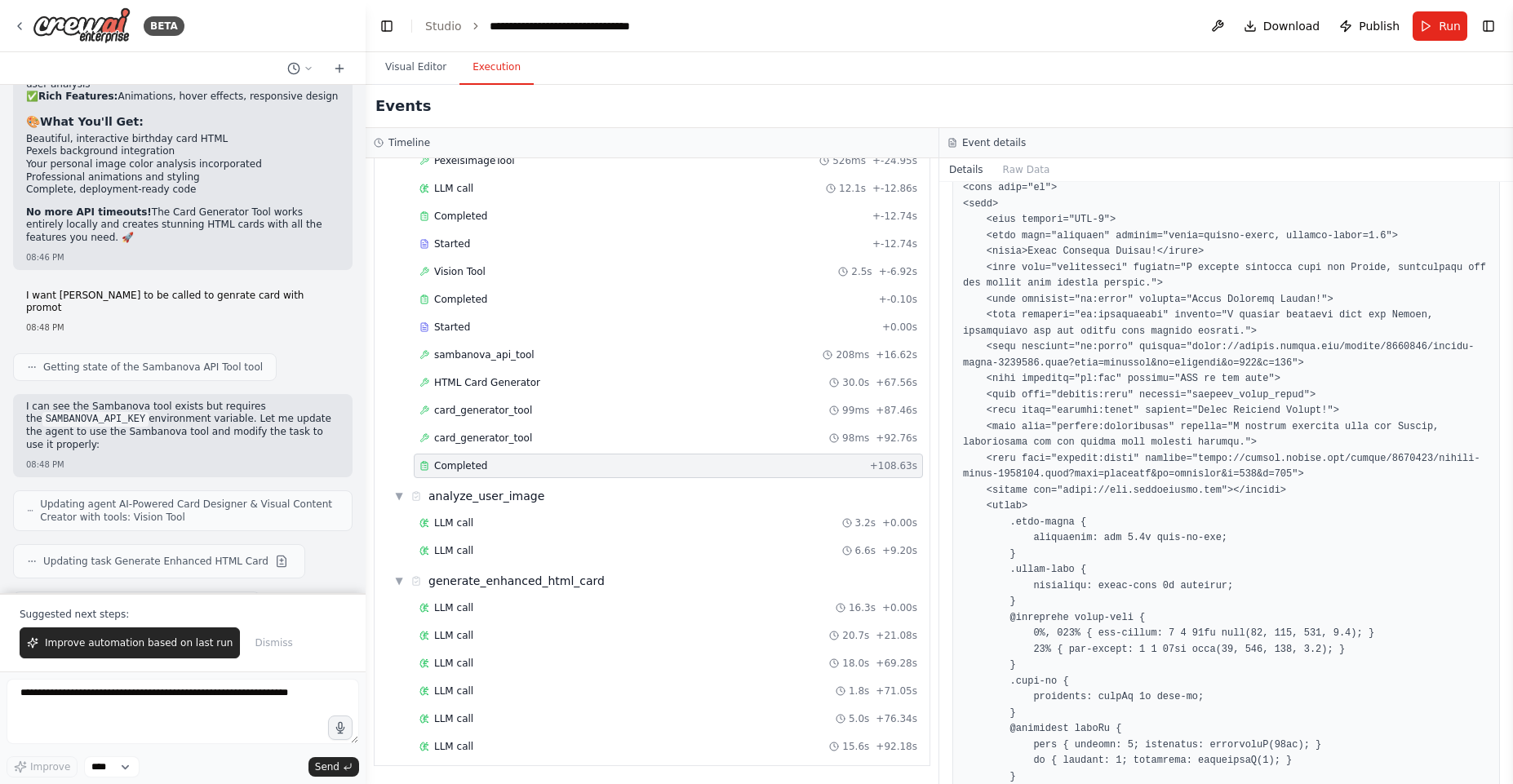
click at [965, 200] on pre at bounding box center [1226, 697] width 526 height 1098
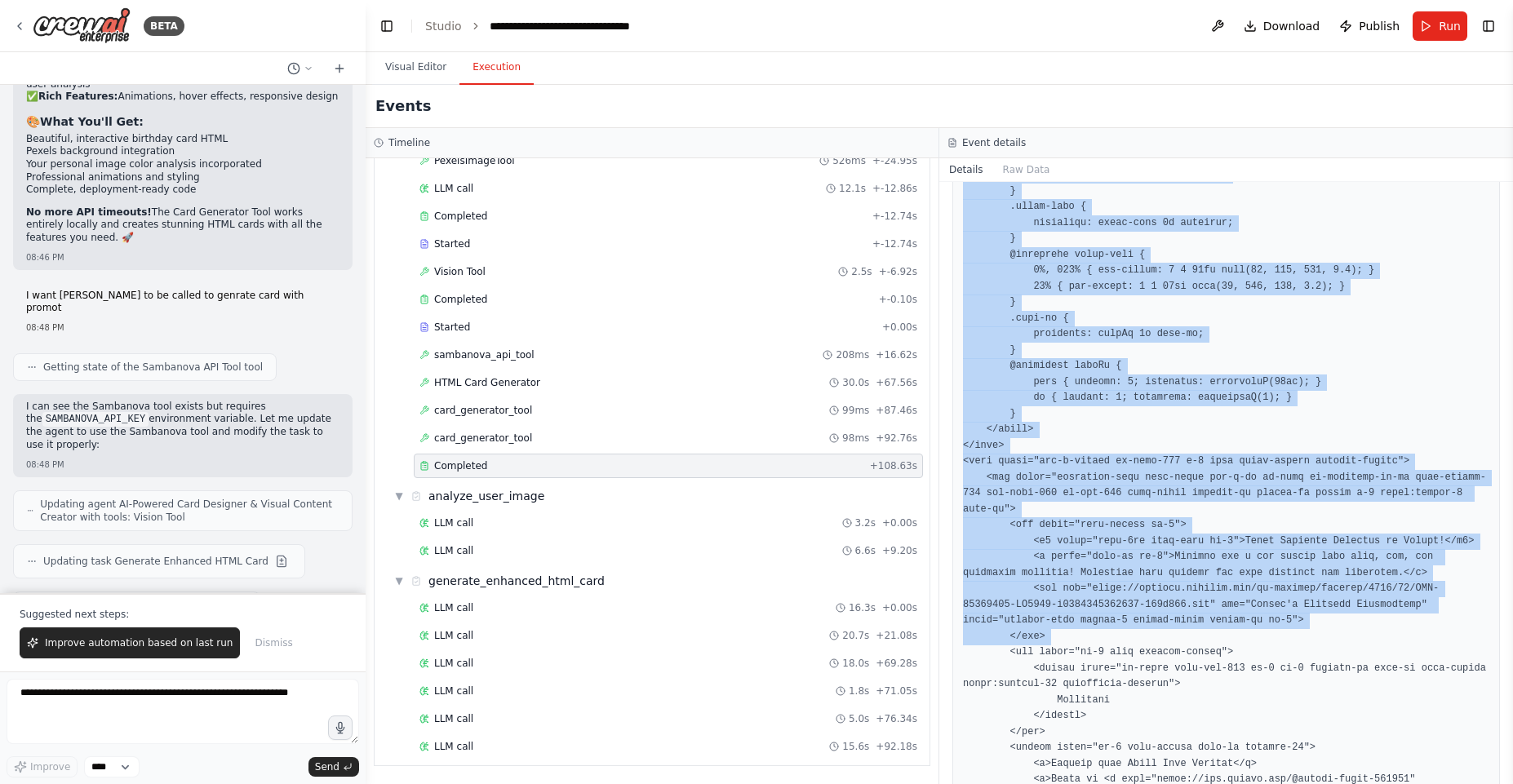
scroll to position [2014, 0]
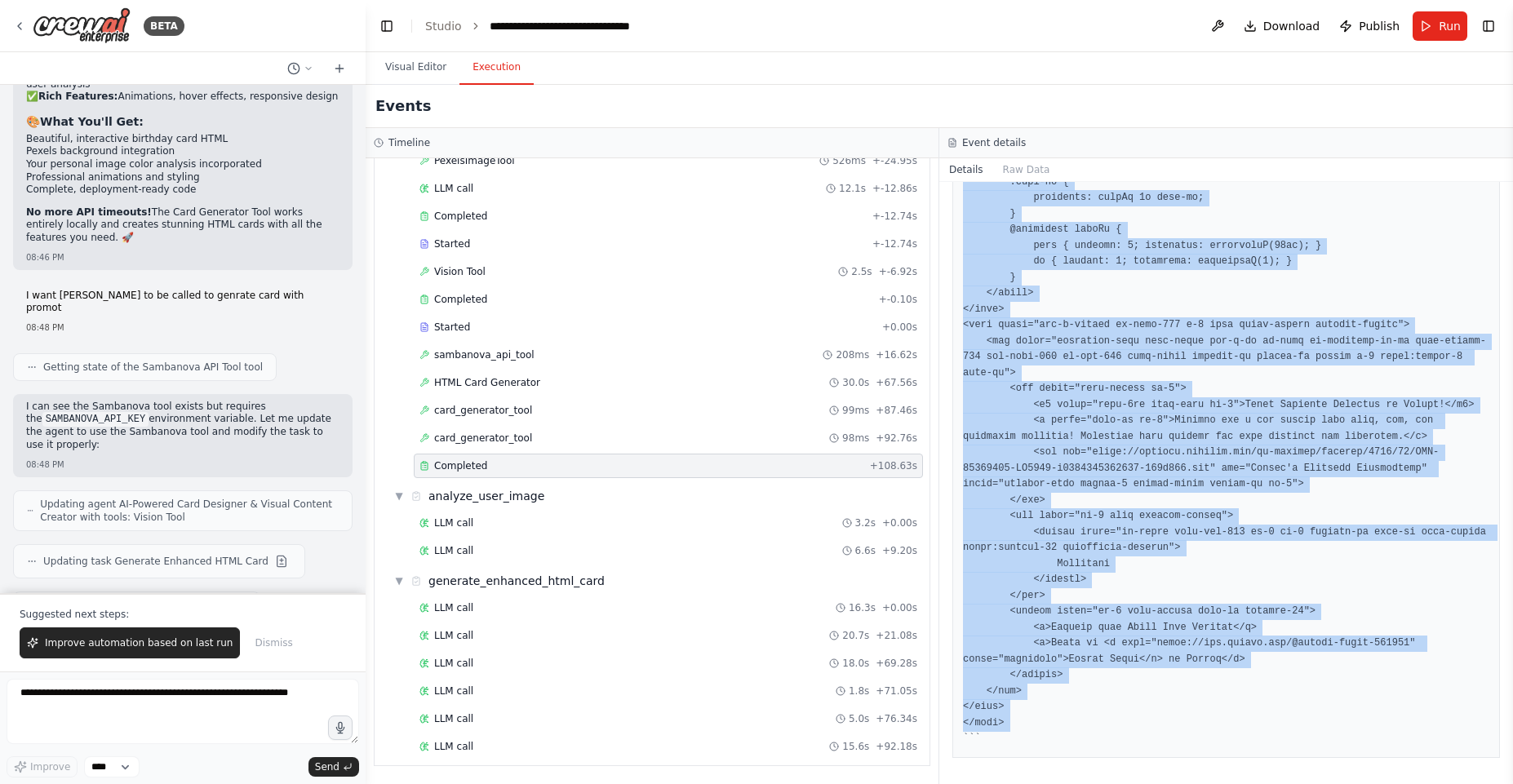
drag, startPoint x: 965, startPoint y: 200, endPoint x: 1058, endPoint y: 725, distance: 533.2
click at [1058, 725] on pre at bounding box center [1226, 198] width 526 height 1098
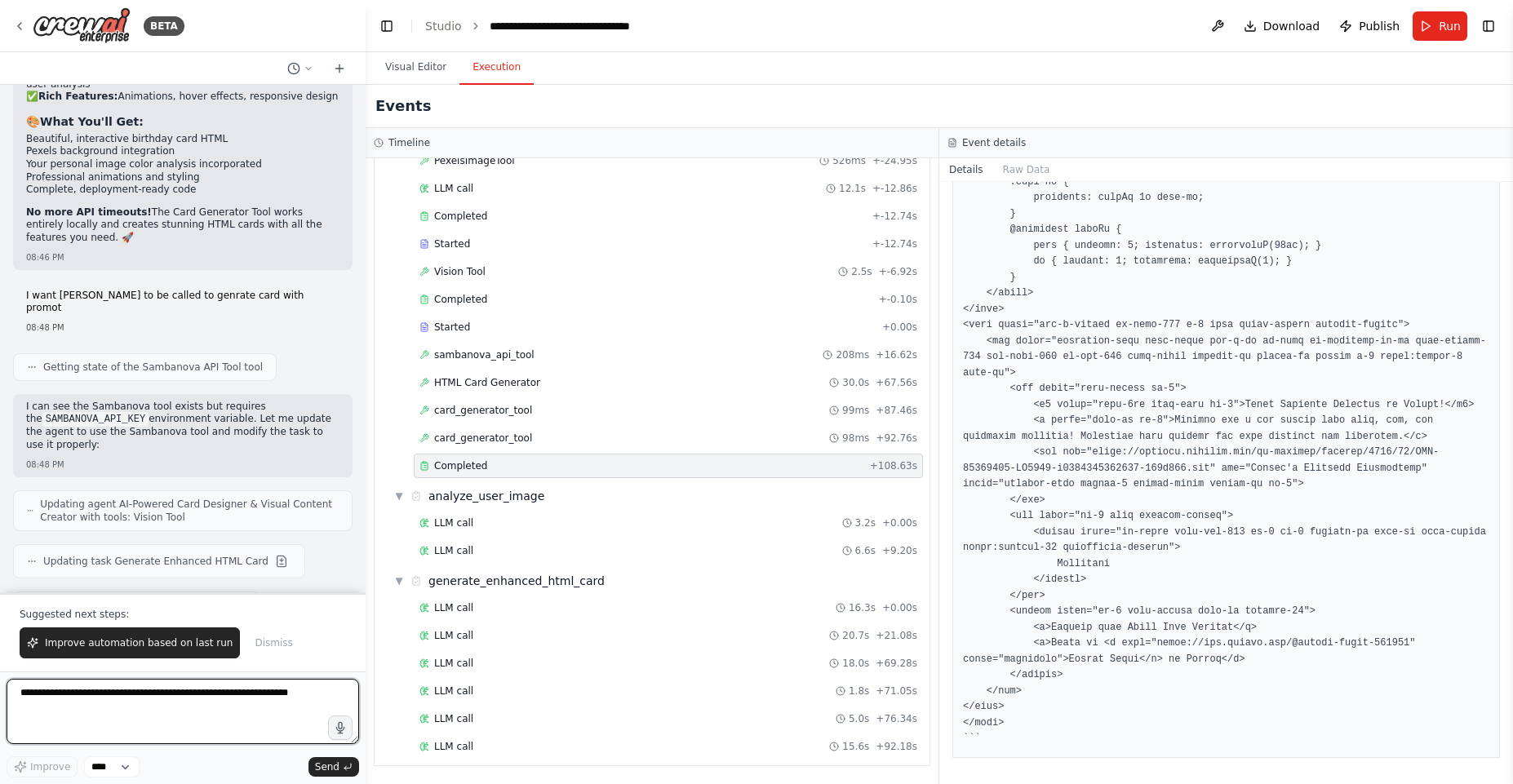
click at [214, 742] on textarea at bounding box center [183, 711] width 353 height 66
type textarea "**********"
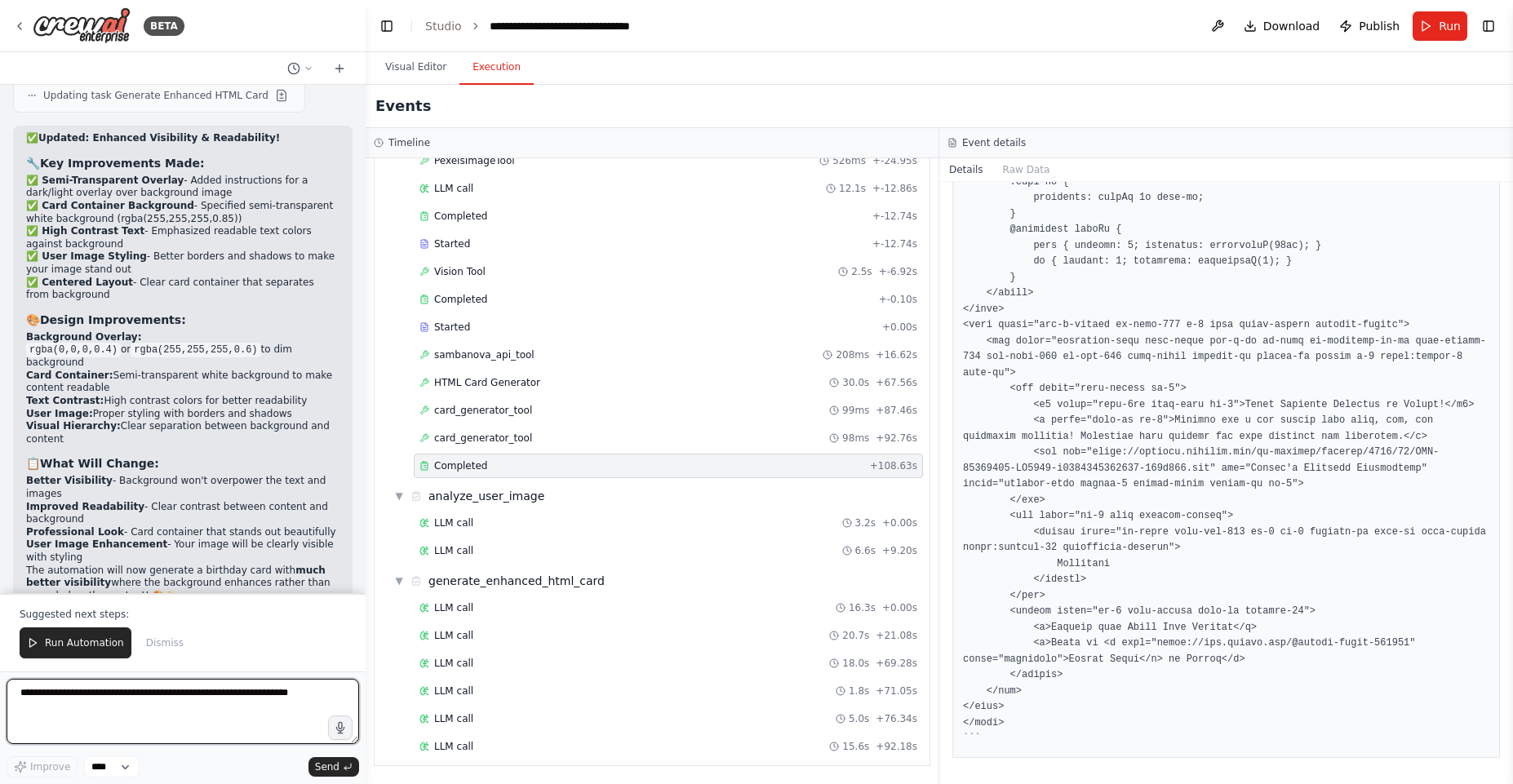
scroll to position [25442, 0]
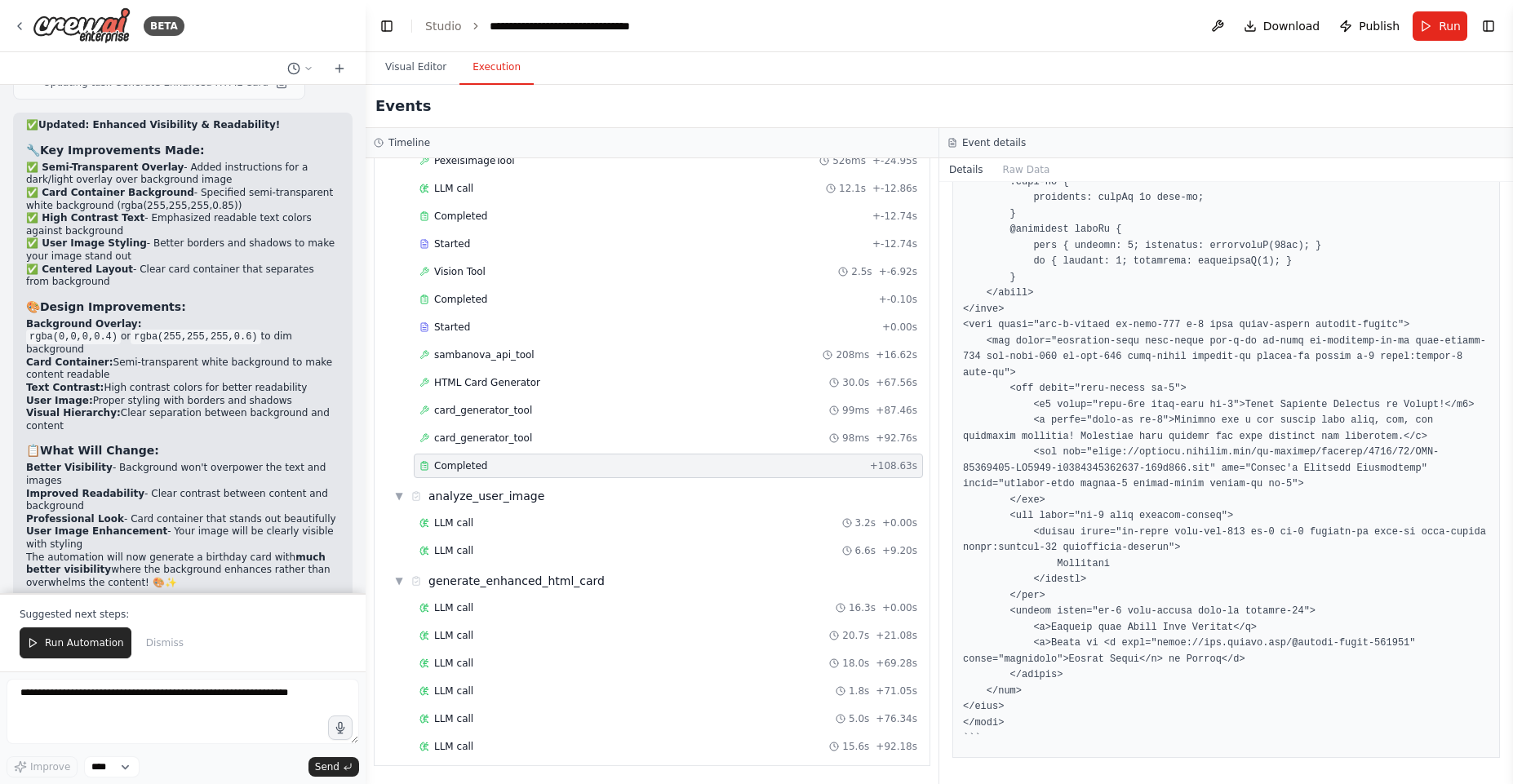
click at [88, 642] on span "Run Automation" at bounding box center [84, 642] width 79 height 13
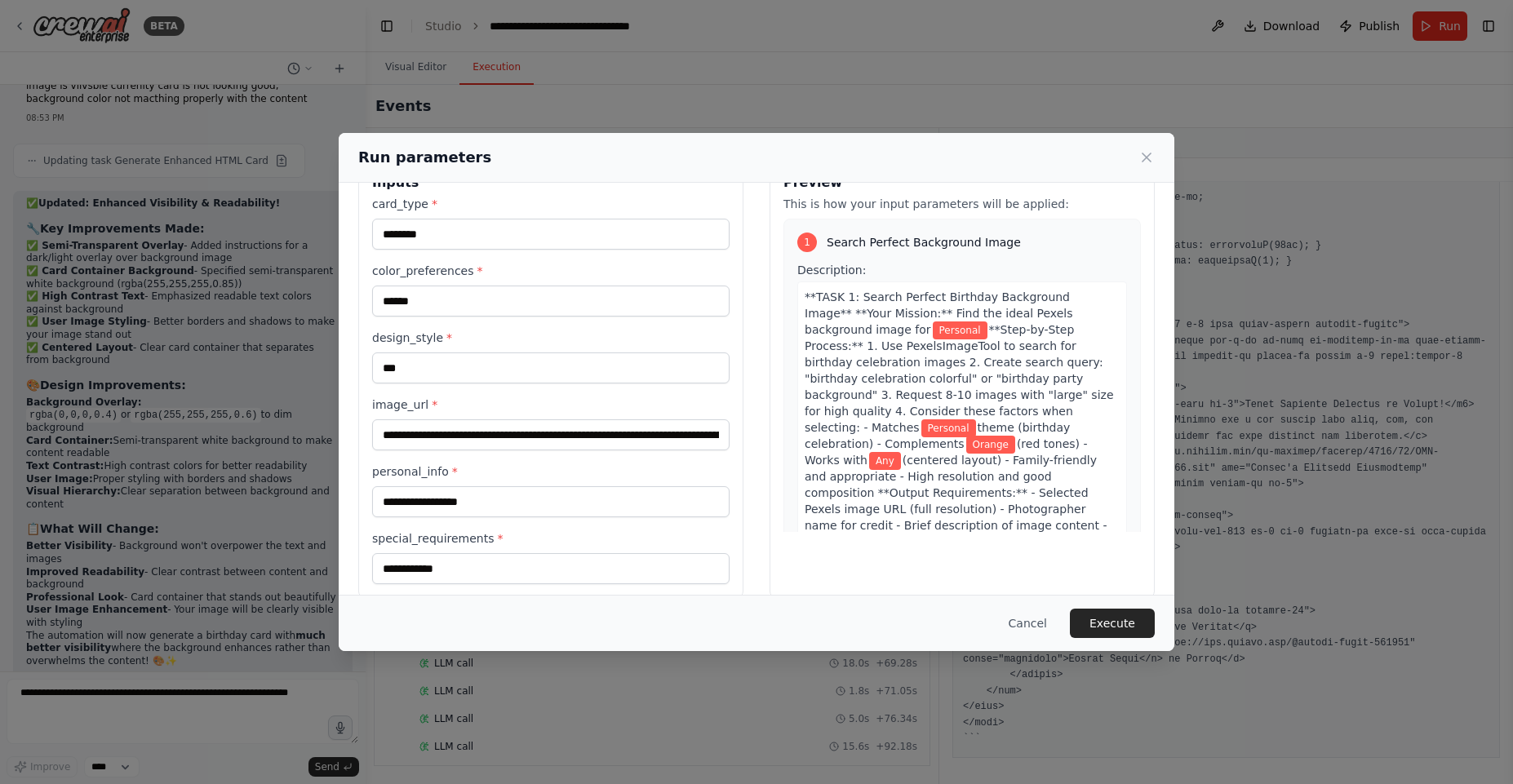
scroll to position [66, 0]
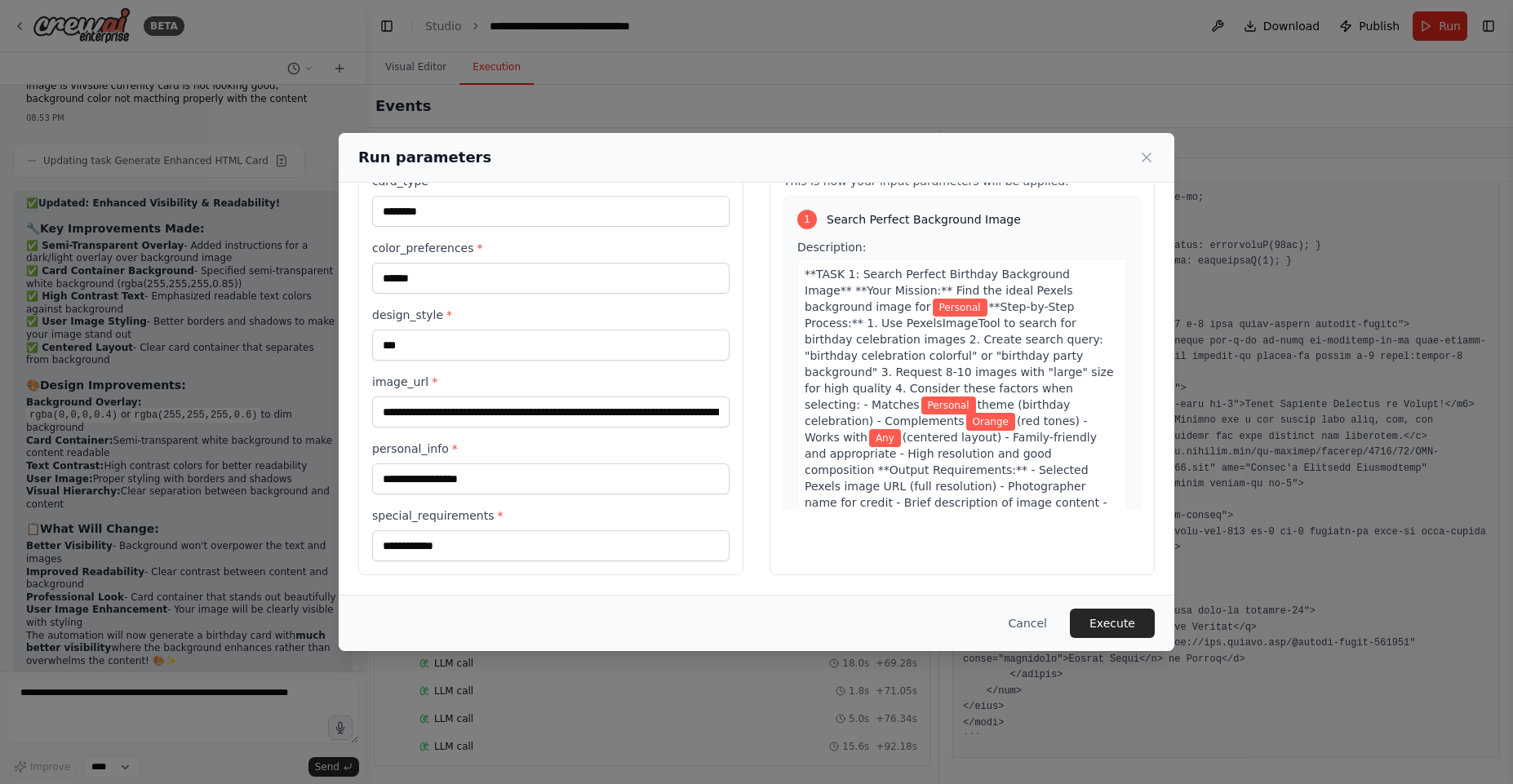
click at [1166, 611] on div "Cancel Execute" at bounding box center [756, 623] width 836 height 57
drag, startPoint x: 1124, startPoint y: 625, endPoint x: 1133, endPoint y: 632, distance: 11.4
click at [1123, 625] on button "Execute" at bounding box center [1112, 623] width 85 height 29
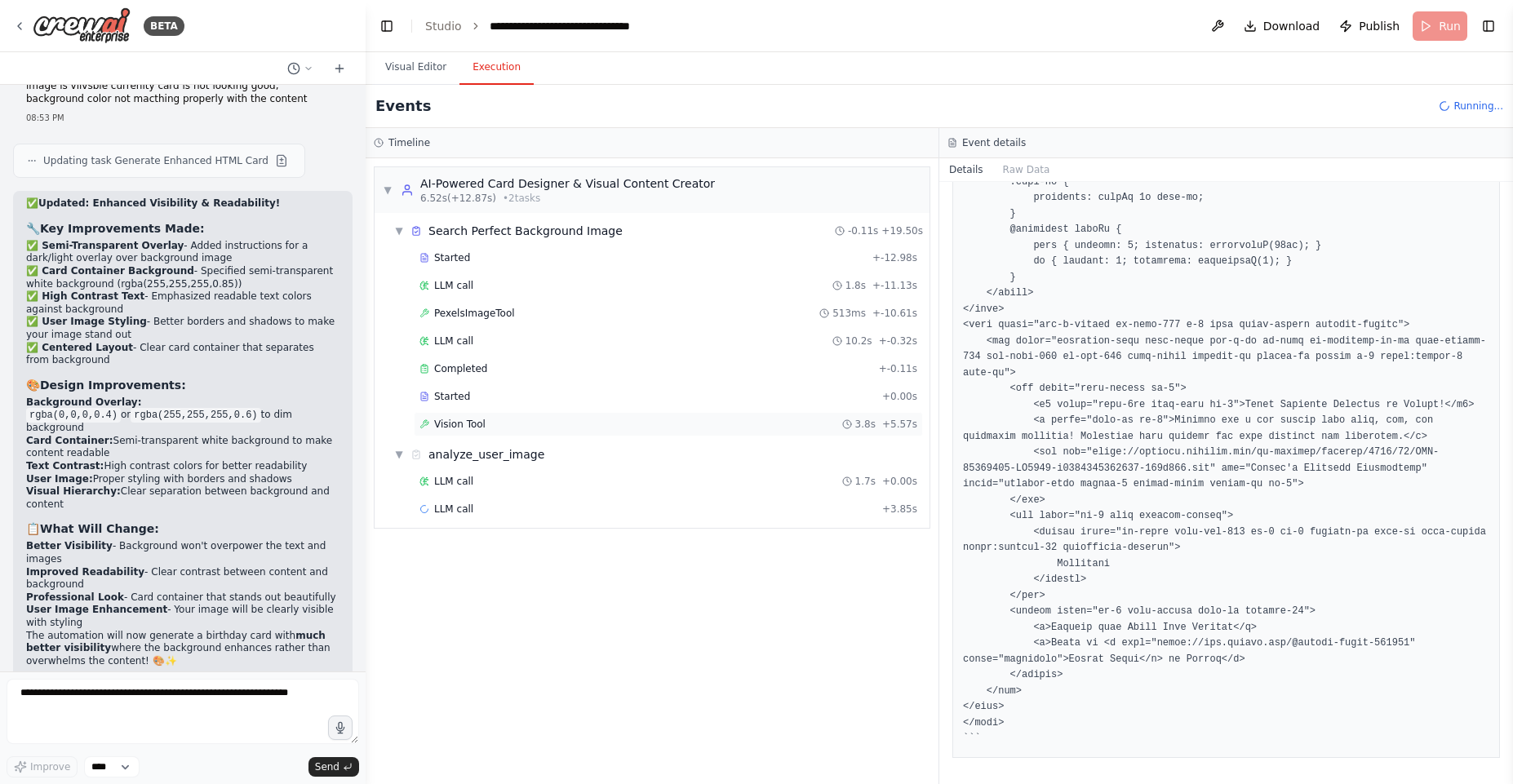
click at [486, 431] on div "Vision Tool 3.8s + 5.57s" at bounding box center [668, 424] width 510 height 25
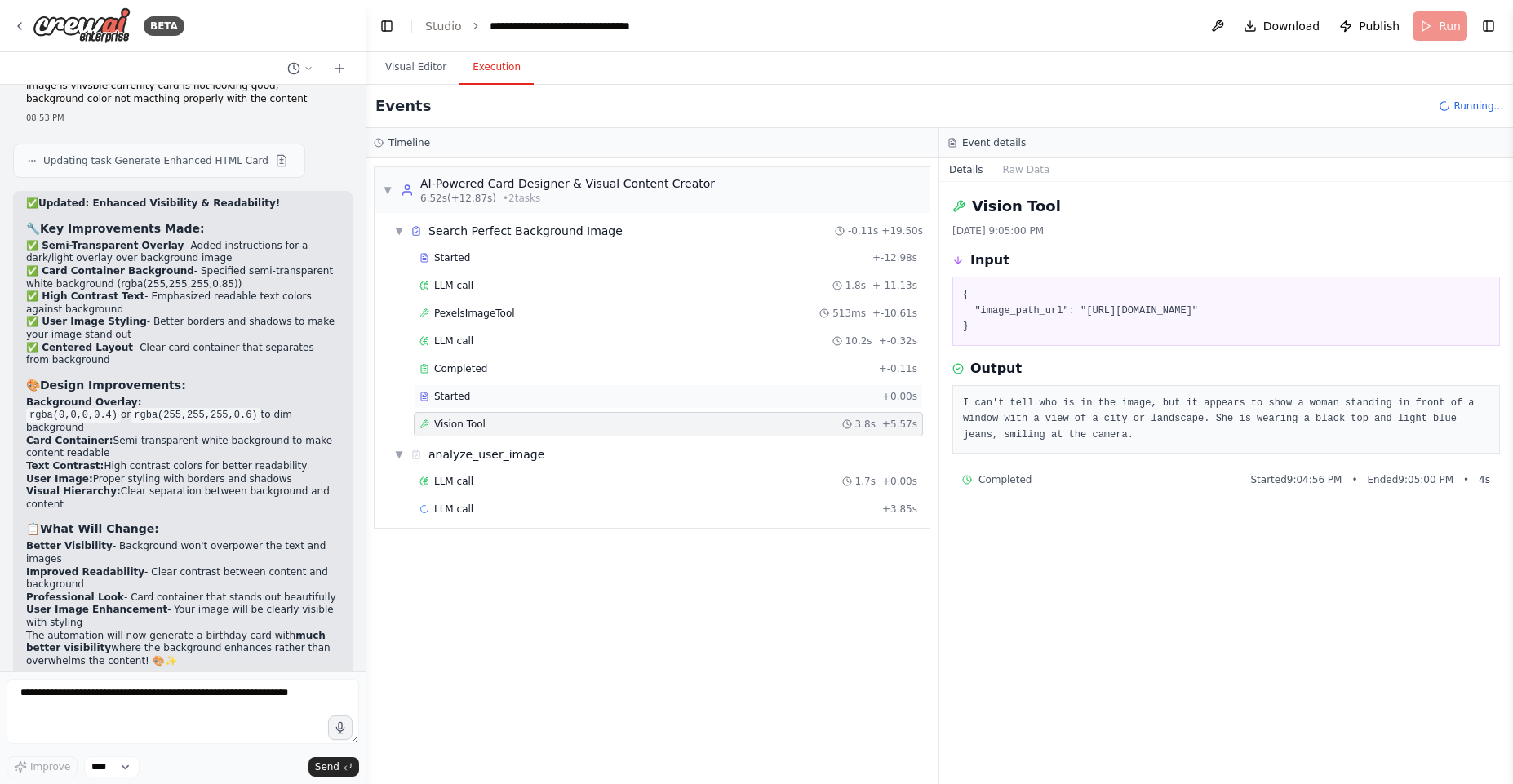
click at [532, 390] on div "Started" at bounding box center [647, 396] width 456 height 13
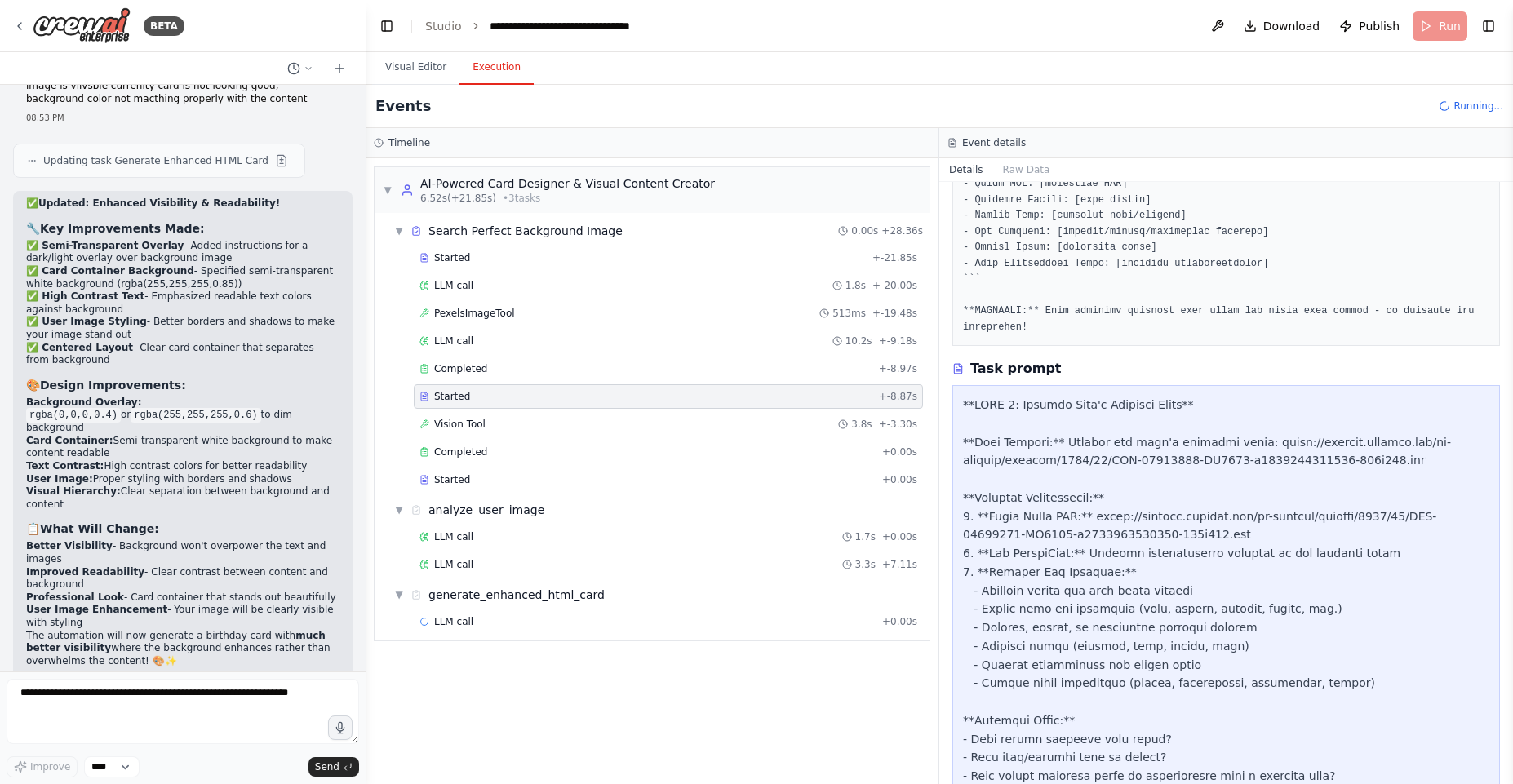
scroll to position [935, 0]
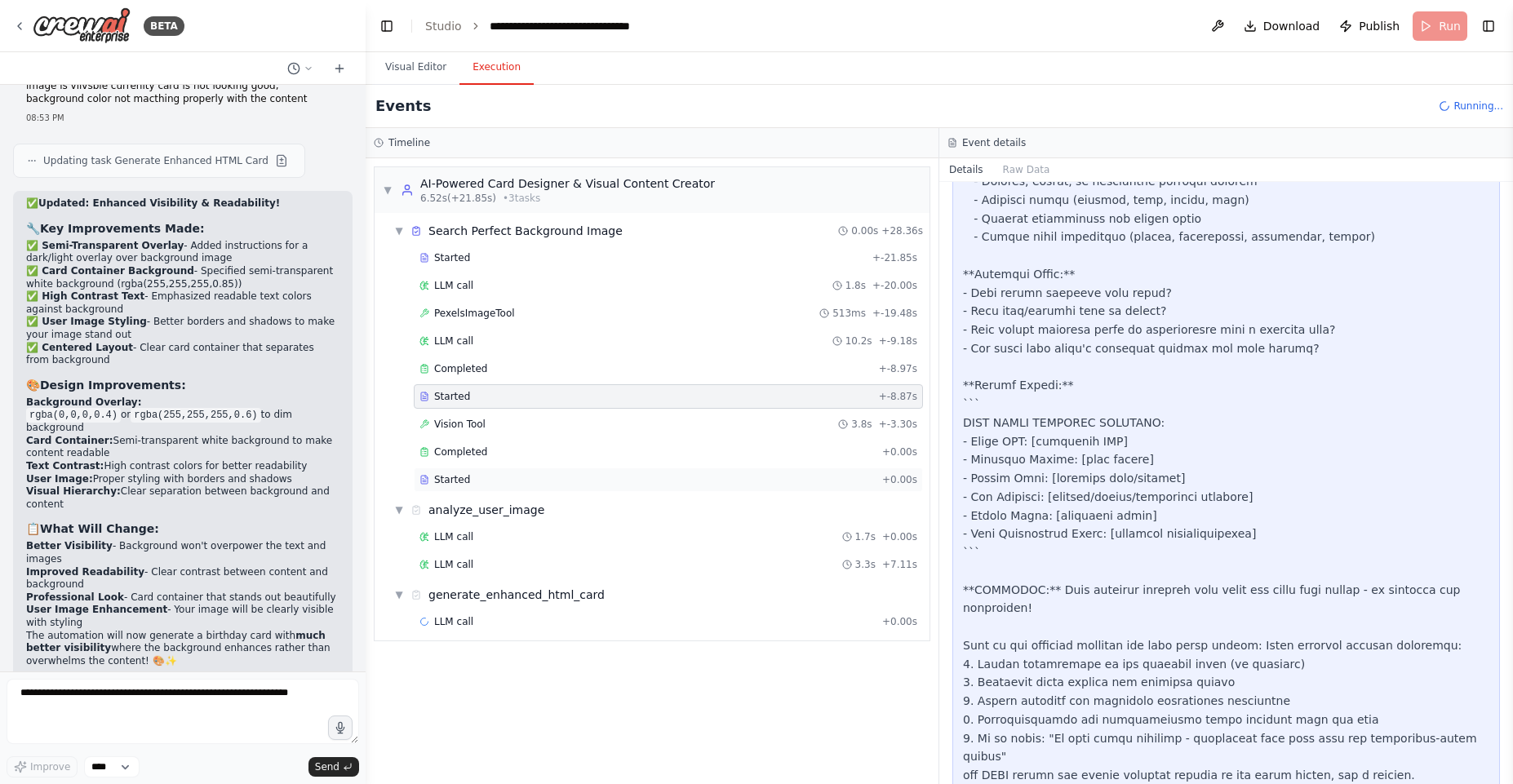
click at [520, 477] on div "Started" at bounding box center [647, 479] width 456 height 13
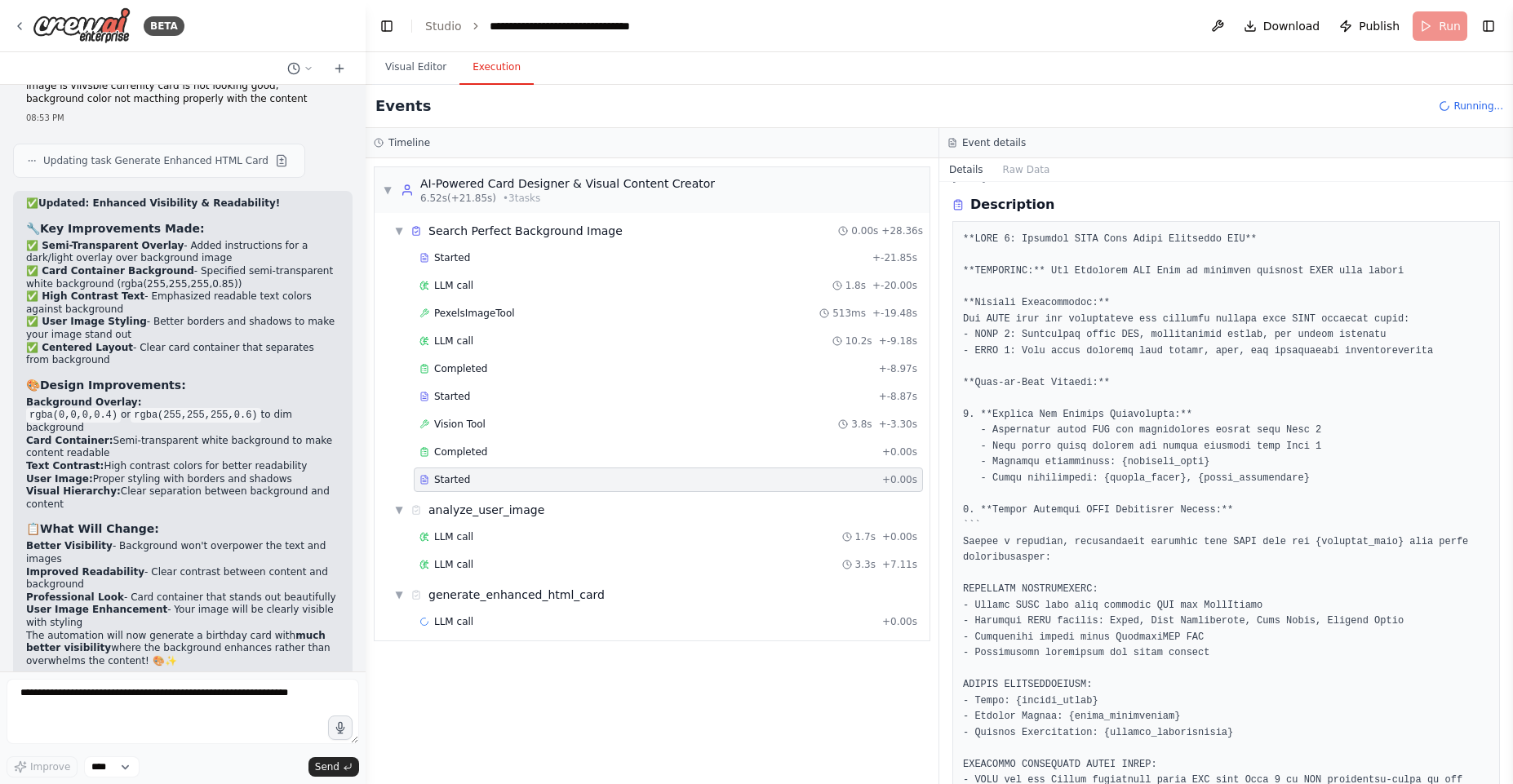
scroll to position [0, 0]
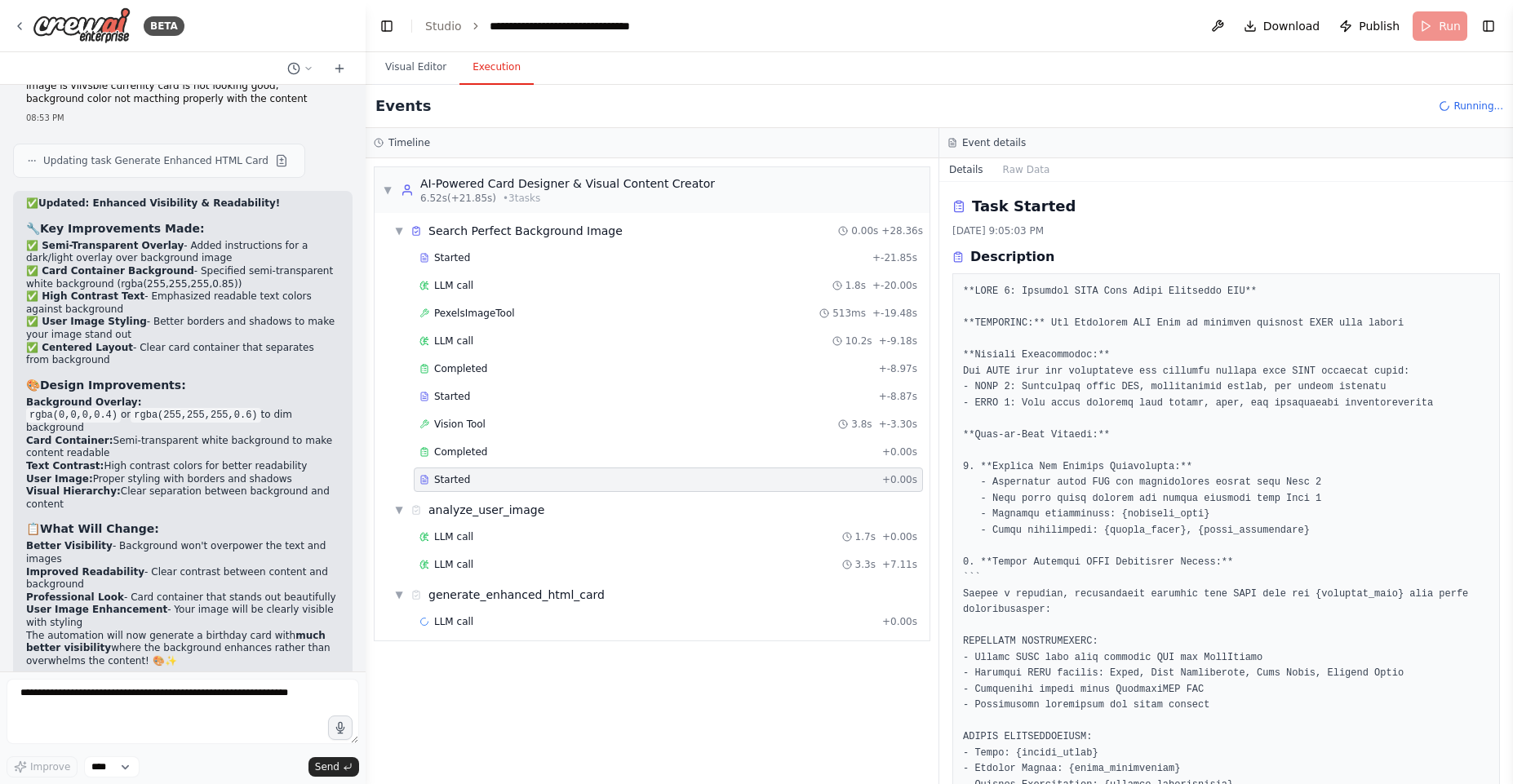
click at [503, 438] on div "Started + -21.85s LLM call 1.8s + -20.00s PexelsImageTool 513ms + -19.48s LLM c…" at bounding box center [658, 370] width 542 height 250
click at [511, 443] on div "Completed + 0.00s" at bounding box center [668, 452] width 510 height 25
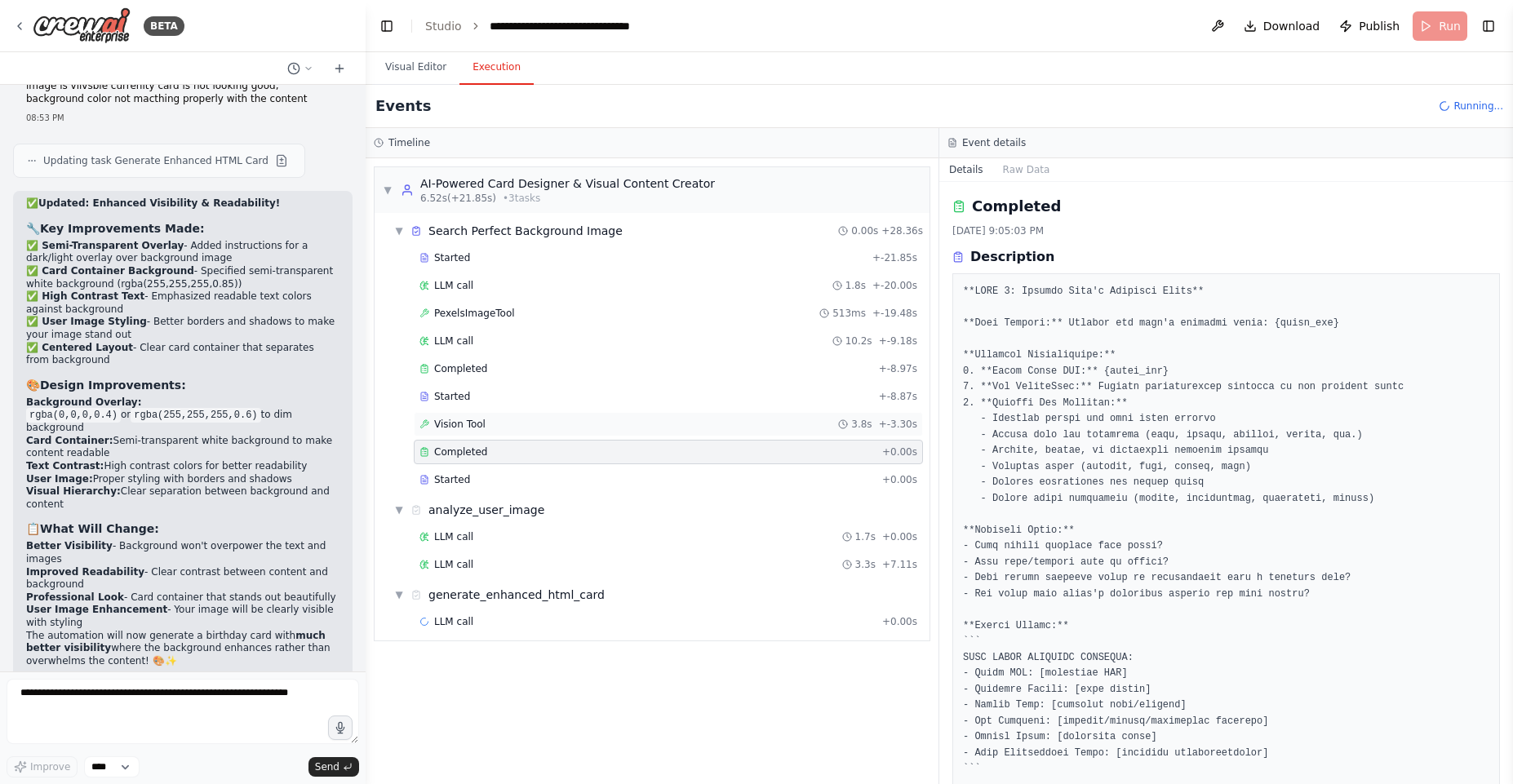
click at [529, 432] on div "Vision Tool 3.8s + -3.30s" at bounding box center [668, 424] width 510 height 25
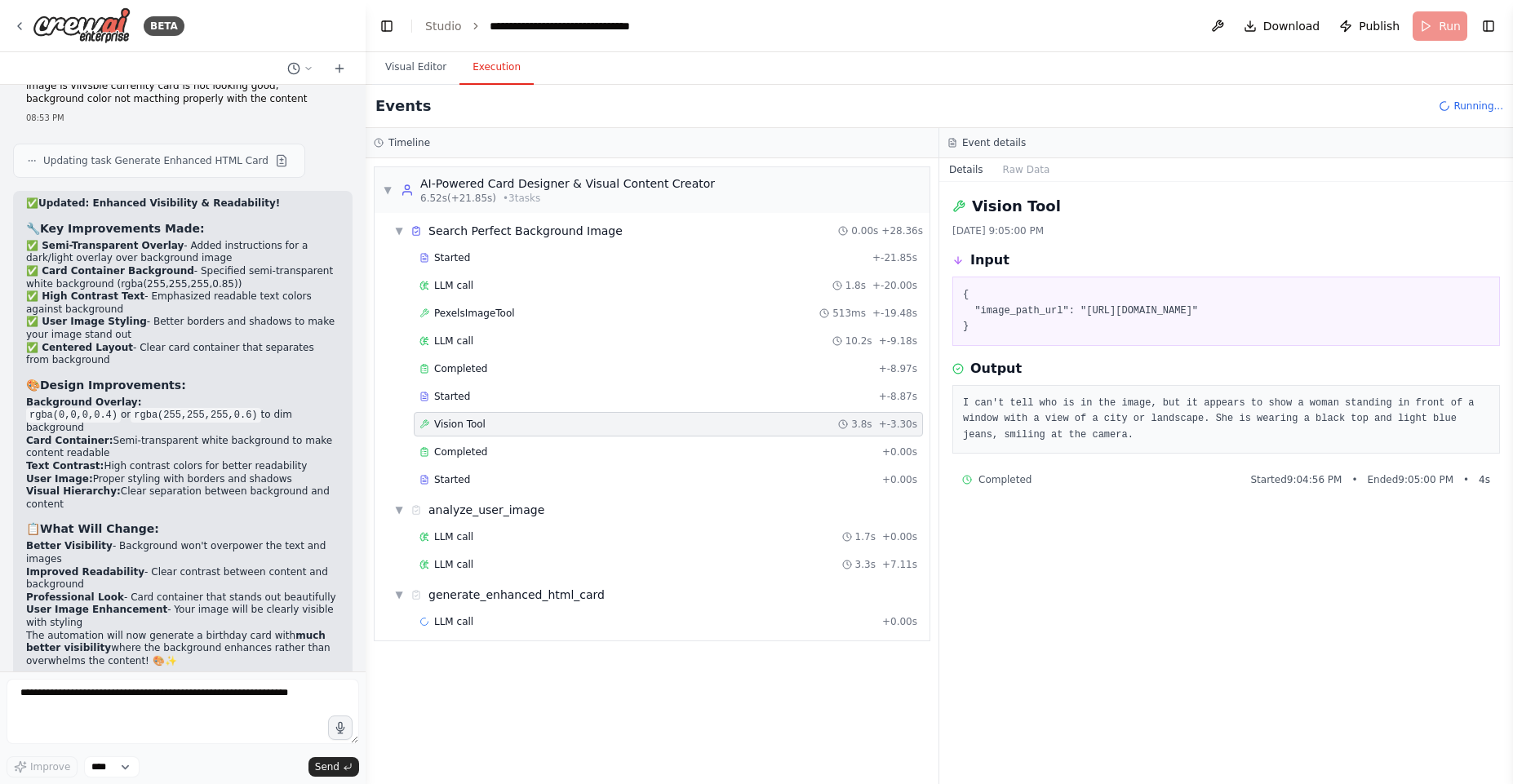
click at [1060, 426] on pre "I can't tell who is in the image, but it appears to show a woman standing in fr…" at bounding box center [1226, 420] width 526 height 48
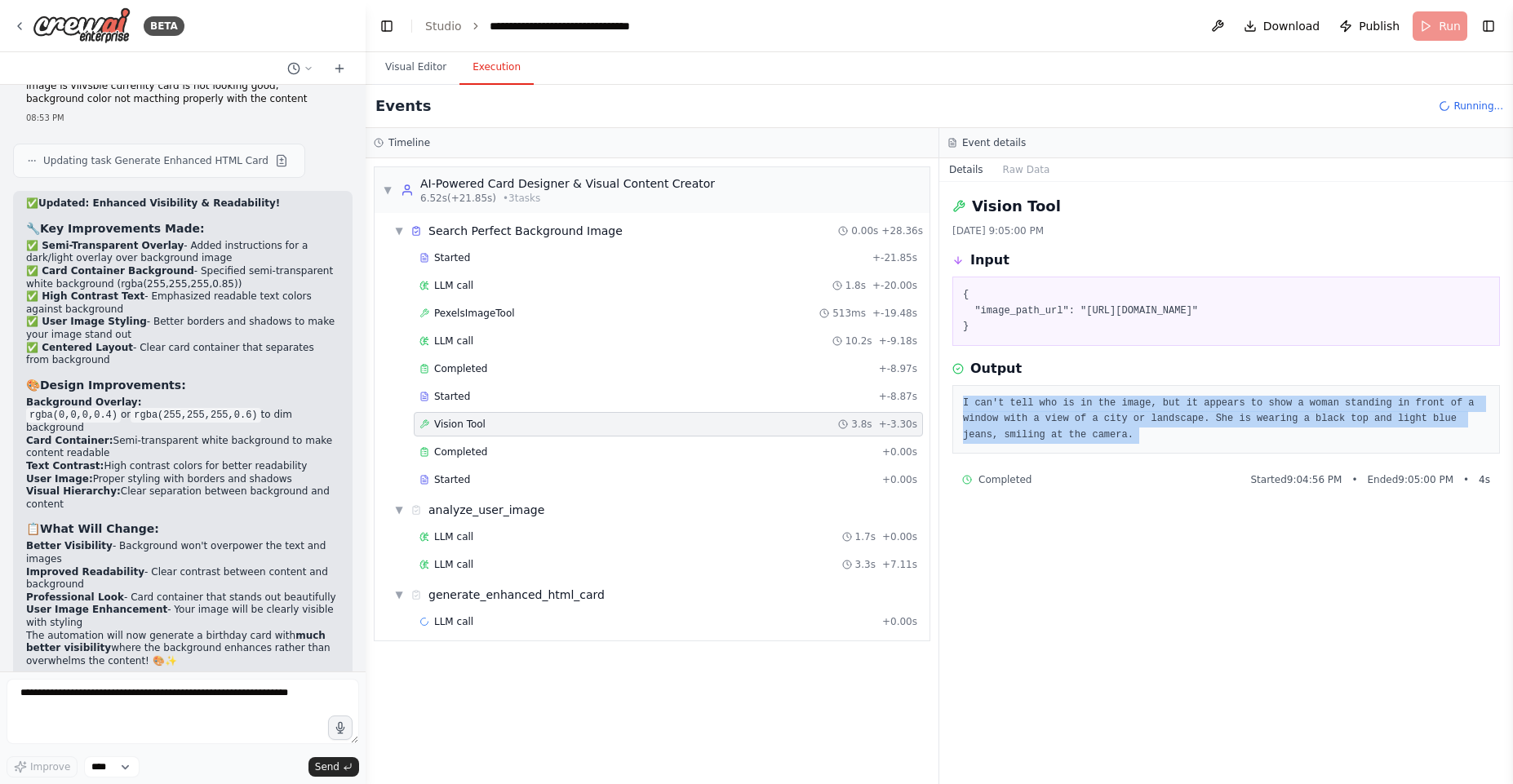
click at [1060, 426] on pre "I can't tell who is in the image, but it appears to show a woman standing in fr…" at bounding box center [1226, 420] width 526 height 48
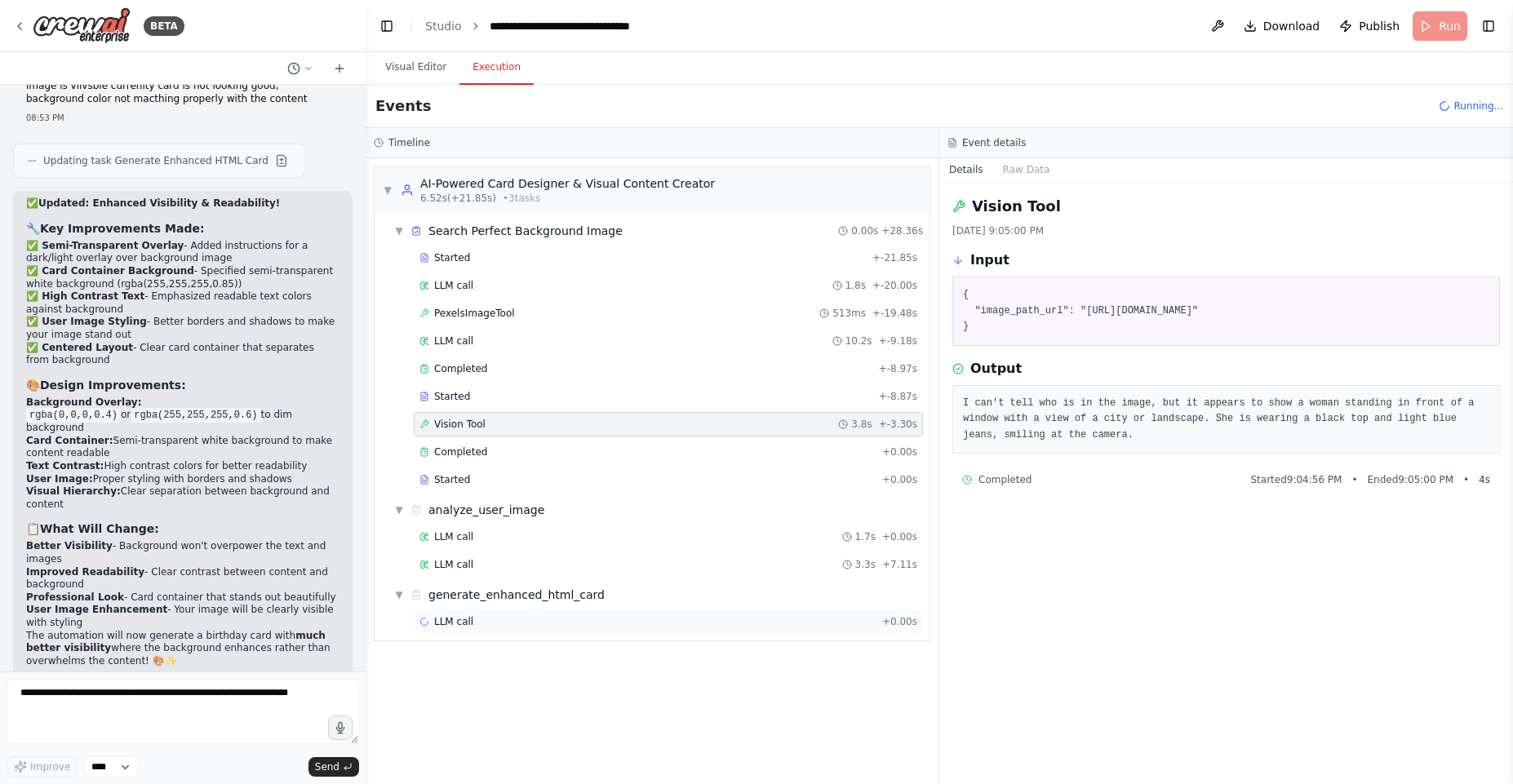
click at [448, 629] on div "LLM call + 0.00s" at bounding box center [668, 622] width 510 height 25
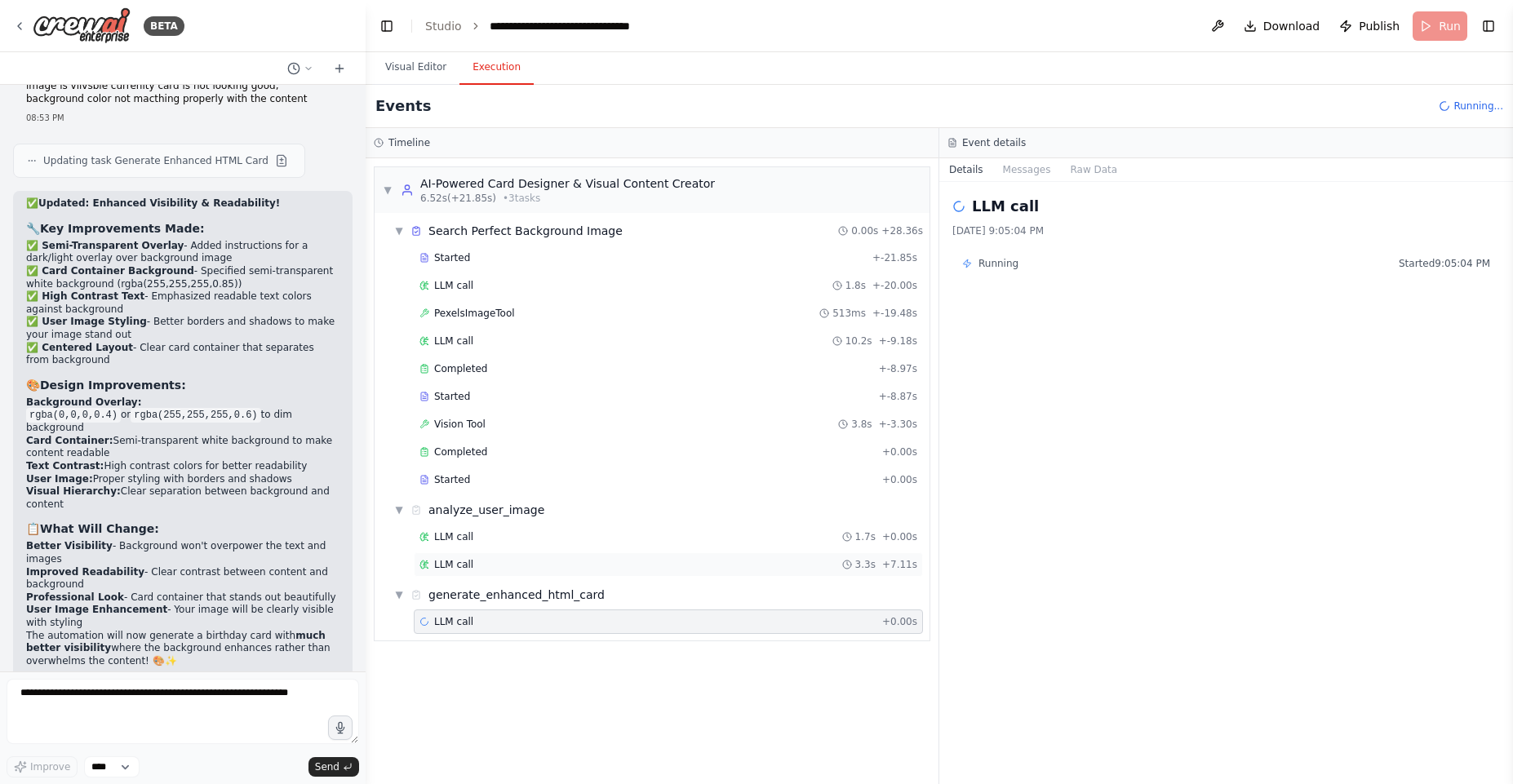
click at [472, 571] on div "LLM call 3.3s + 7.11s" at bounding box center [668, 564] width 510 height 25
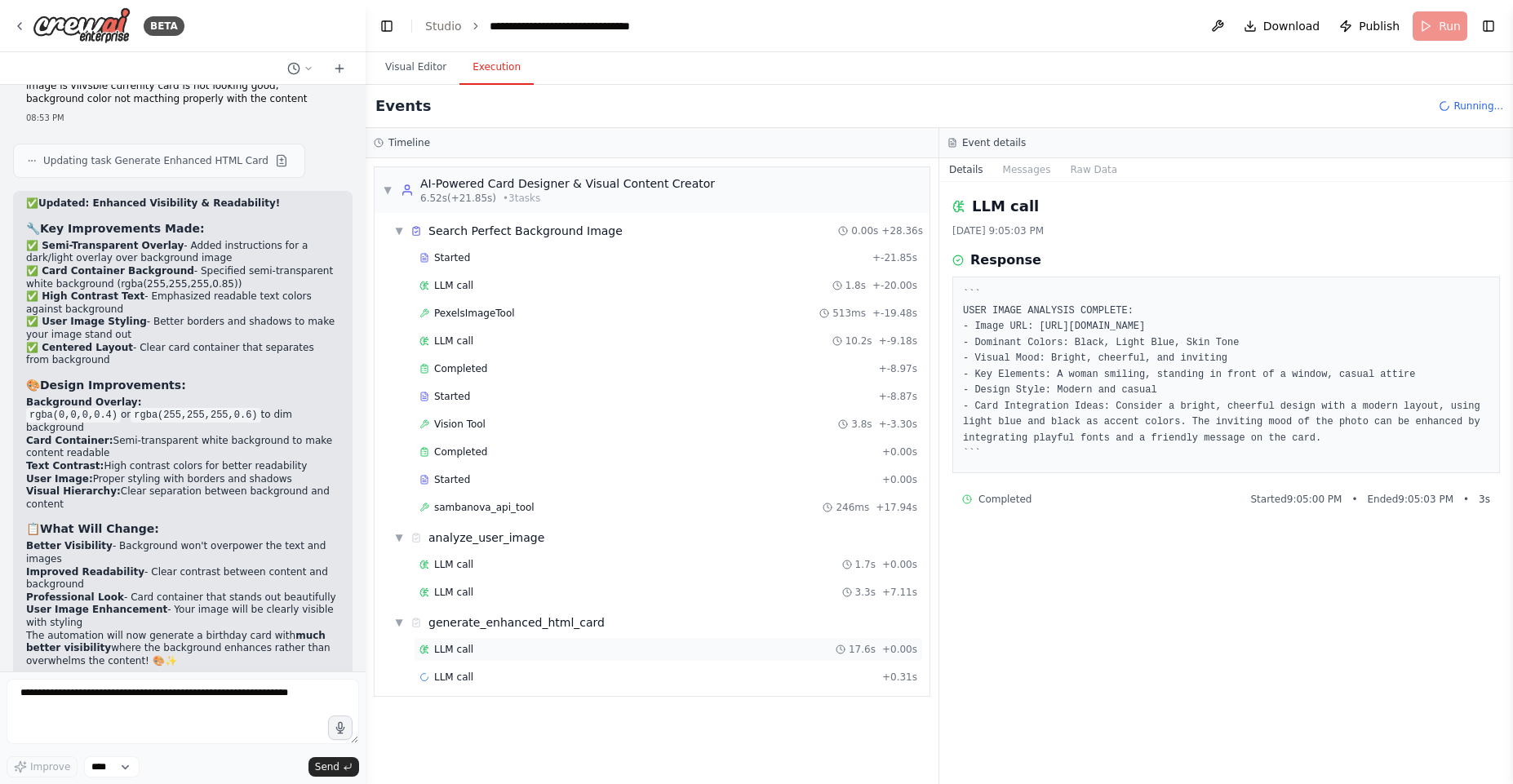
click at [496, 650] on div "LLM call 17.6s + 0.00s" at bounding box center [668, 649] width 498 height 13
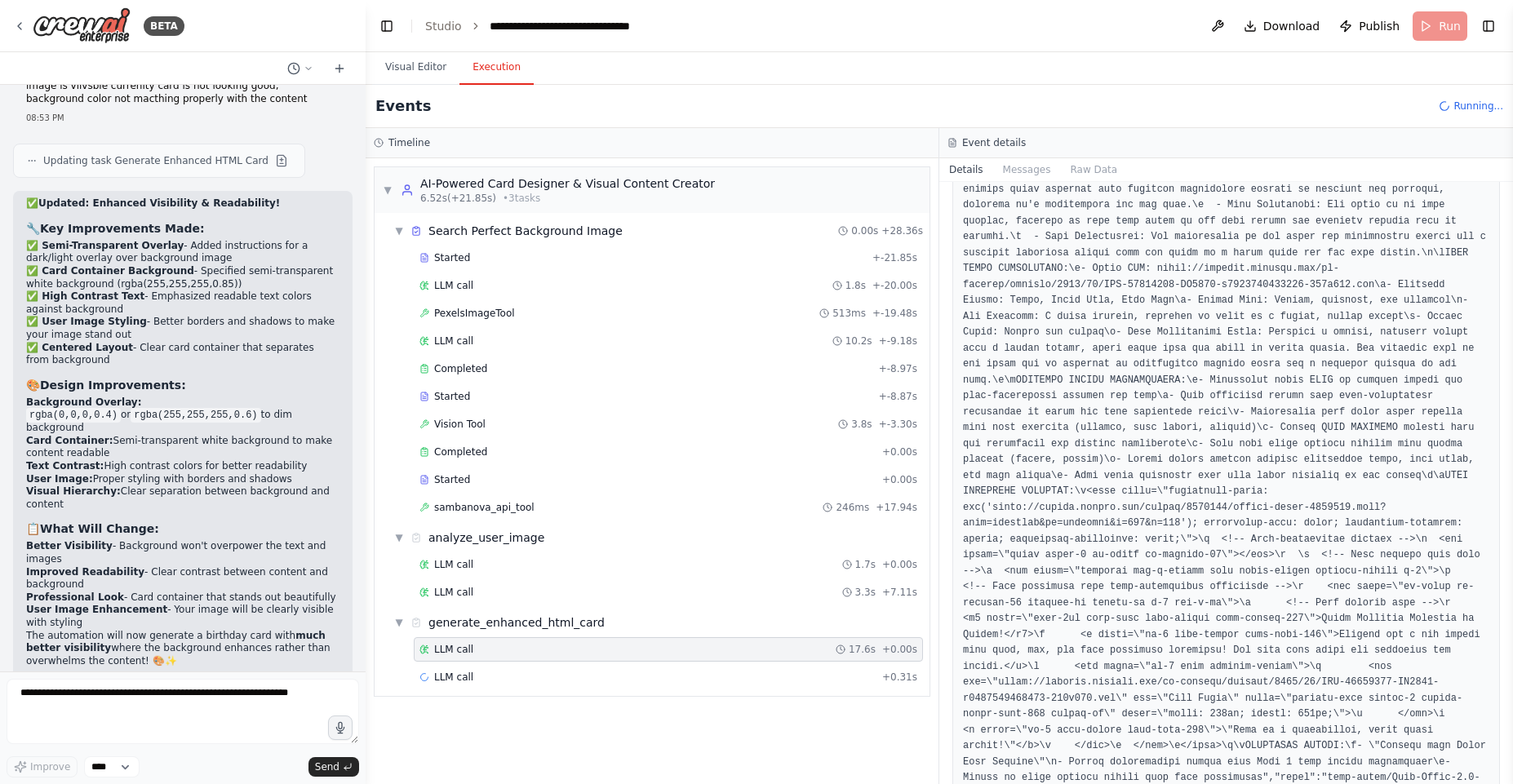
scroll to position [705, 0]
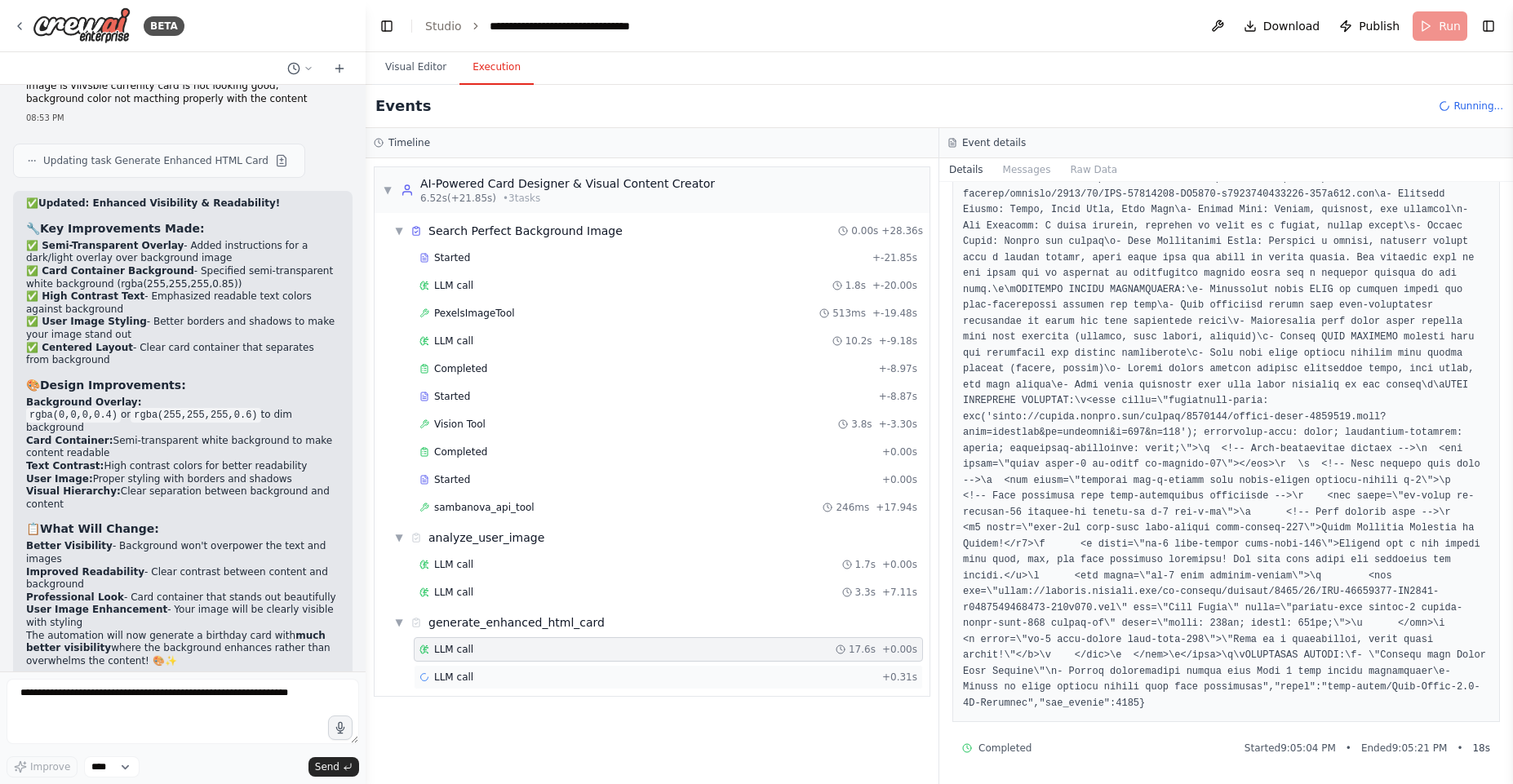
click at [480, 681] on div "LLM call + 0.31s" at bounding box center [668, 677] width 498 height 13
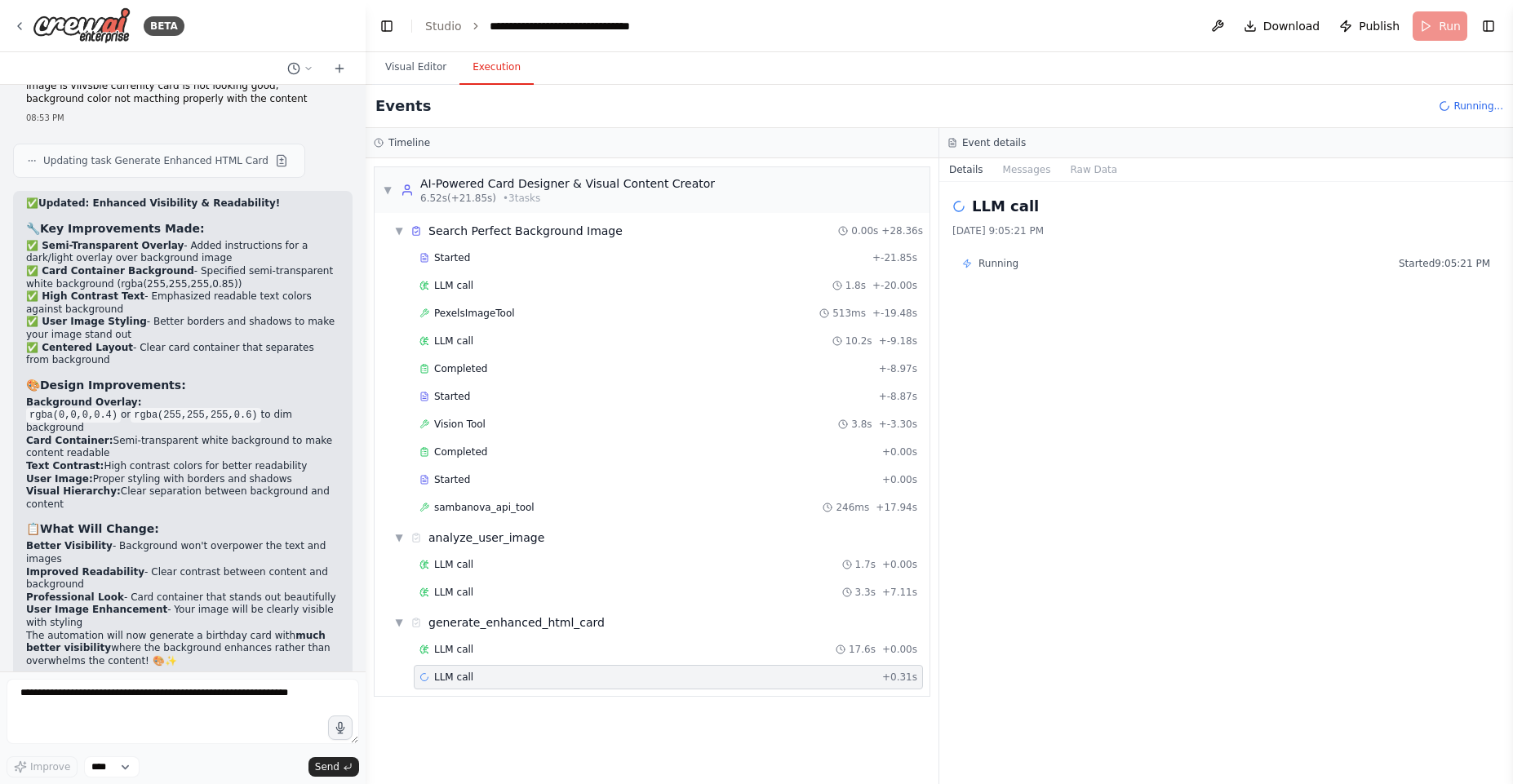
scroll to position [0, 0]
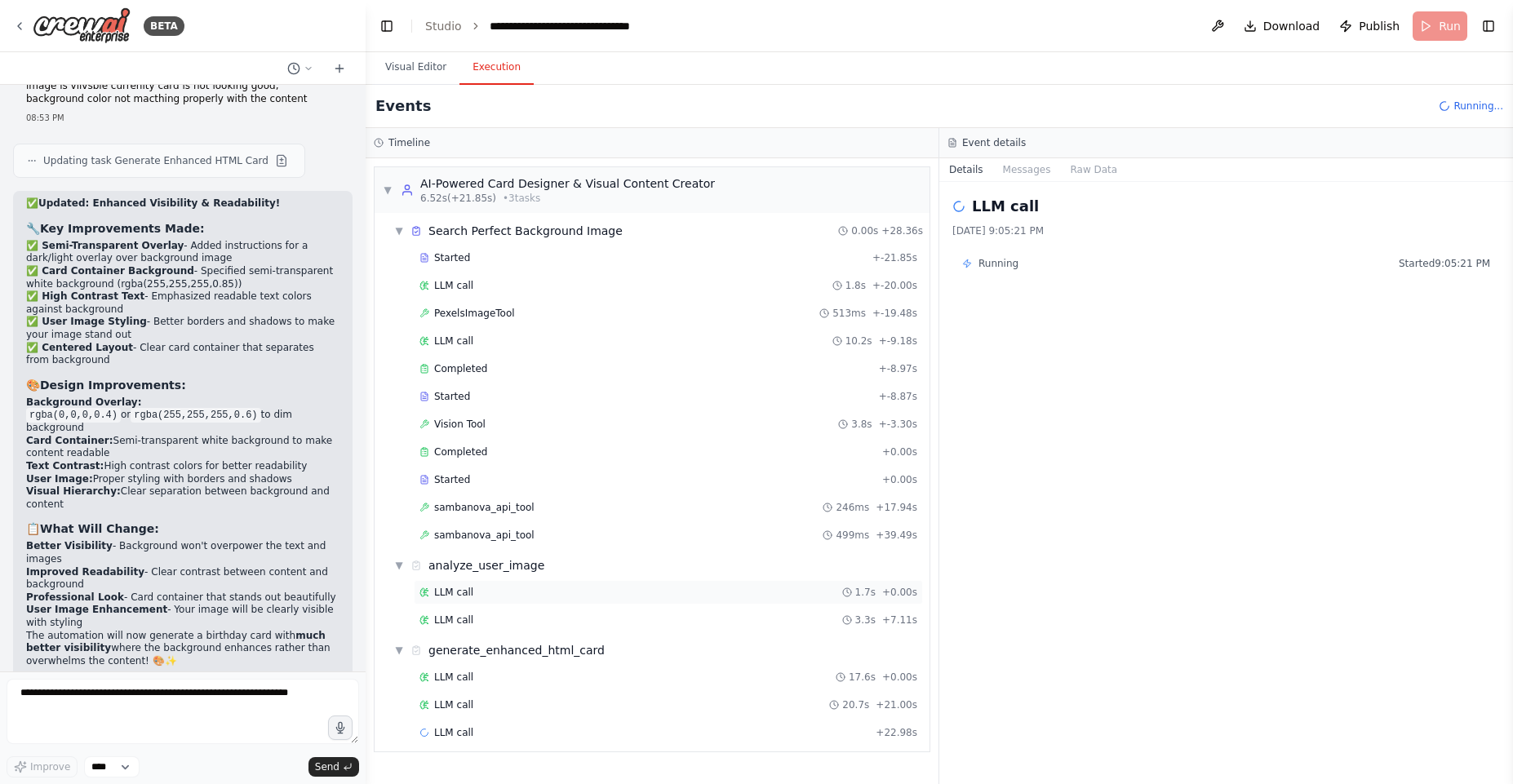
click at [439, 594] on span "LLM call" at bounding box center [454, 592] width 39 height 13
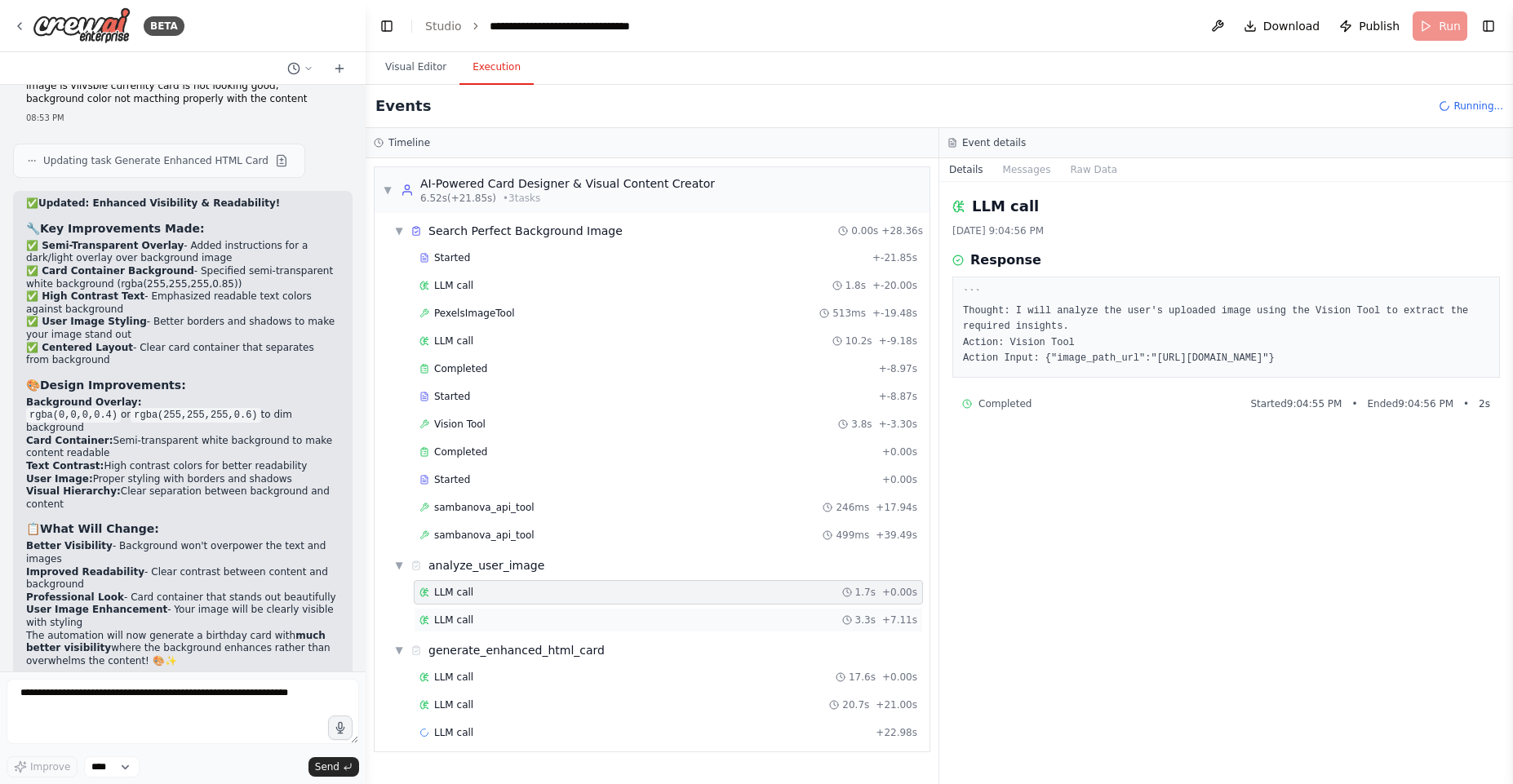
click at [472, 616] on div "LLM call 3.3s + 7.11s" at bounding box center [668, 619] width 498 height 13
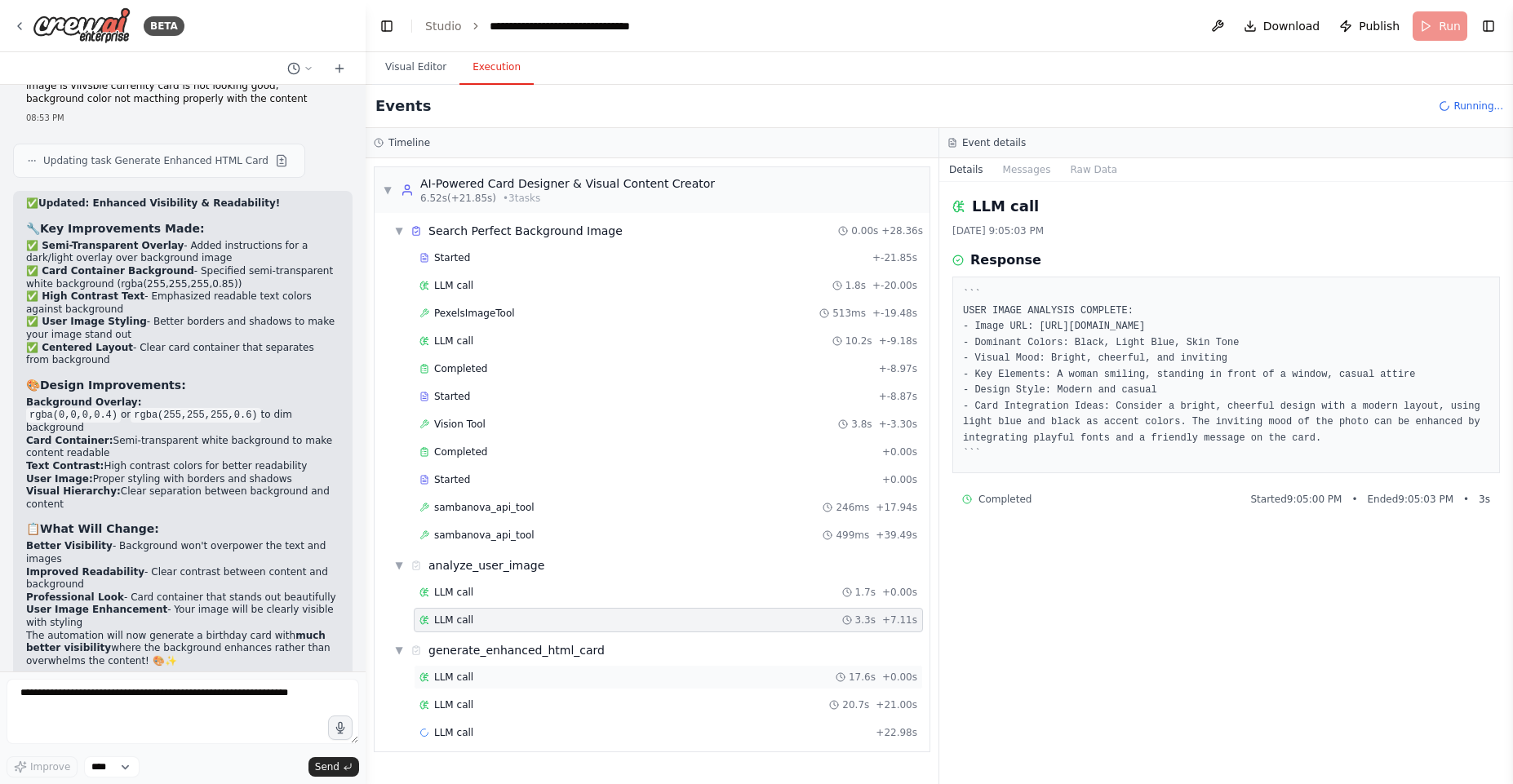
click at [496, 674] on div "LLM call 17.6s + 0.00s" at bounding box center [668, 677] width 498 height 13
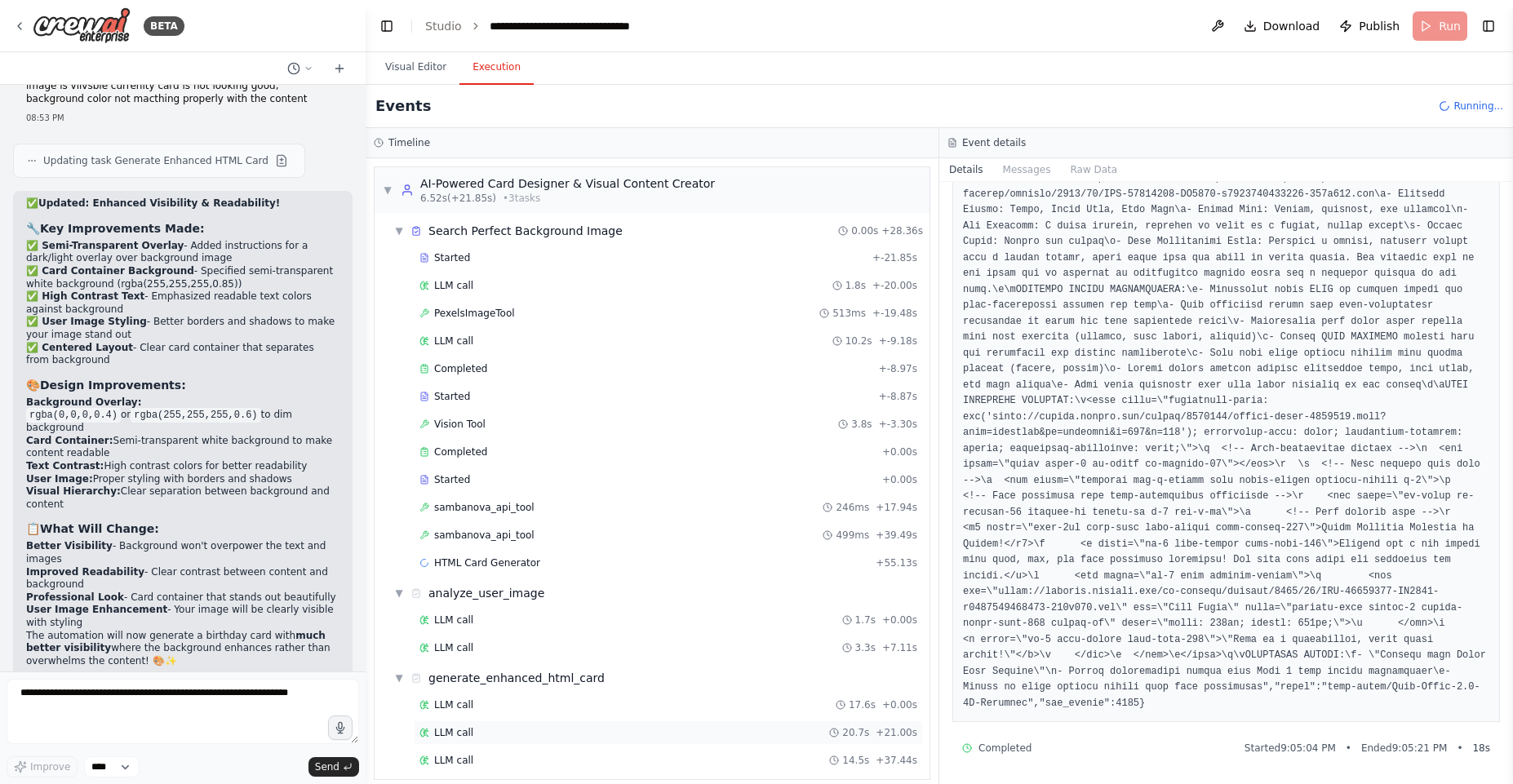
click at [592, 721] on div "LLM call 20.7s + 21.00s" at bounding box center [668, 733] width 510 height 25
click at [605, 782] on div "▼ AI-Powered Card Designer & Visual Content Creator 6.52s (+21.85s) • 3 task s …" at bounding box center [651, 471] width 573 height 625
click at [591, 769] on div "LLM call 14.5s + 37.44s" at bounding box center [668, 760] width 510 height 25
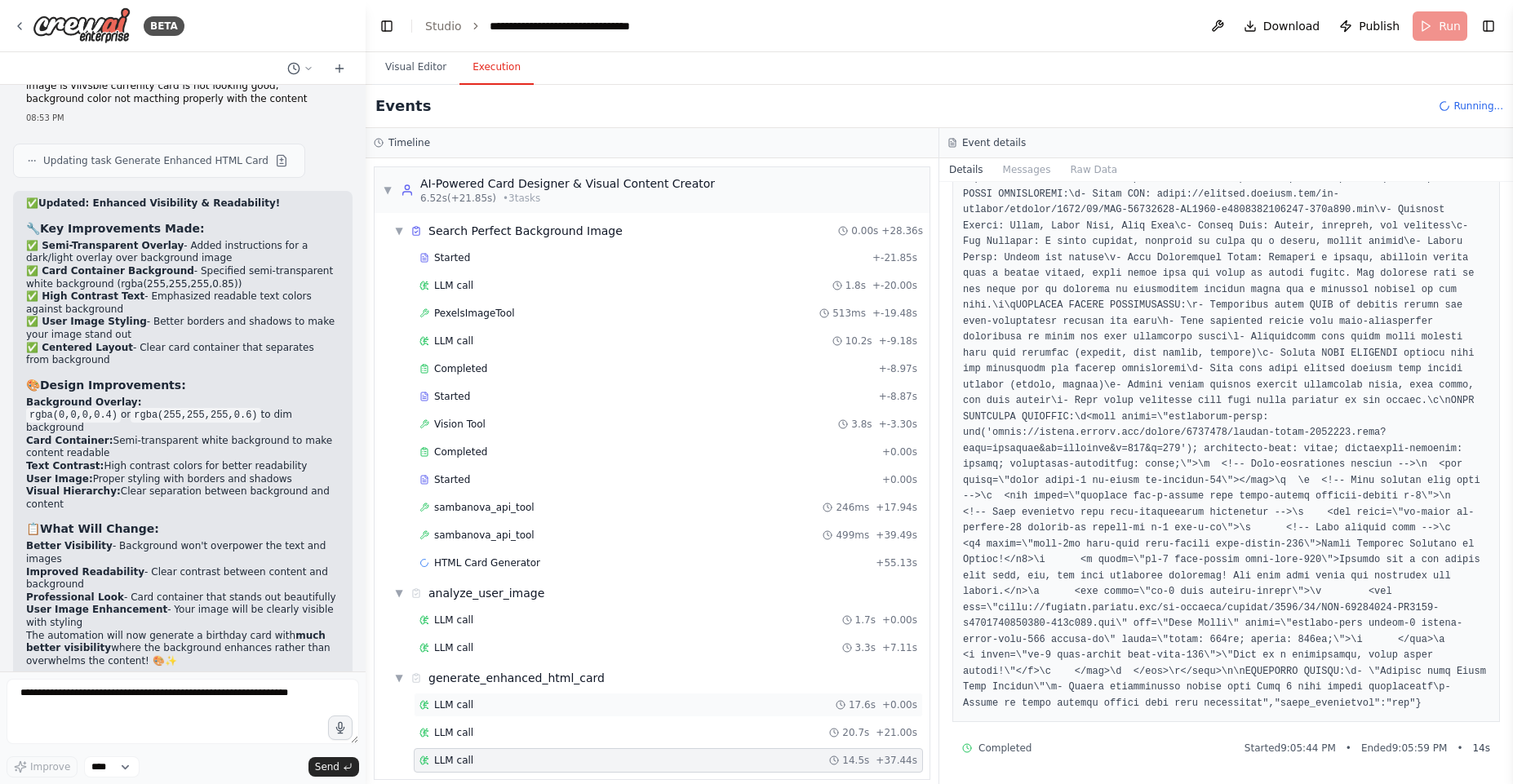
scroll to position [705, 0]
click at [507, 563] on span "HTML Card Generator" at bounding box center [487, 563] width 106 height 13
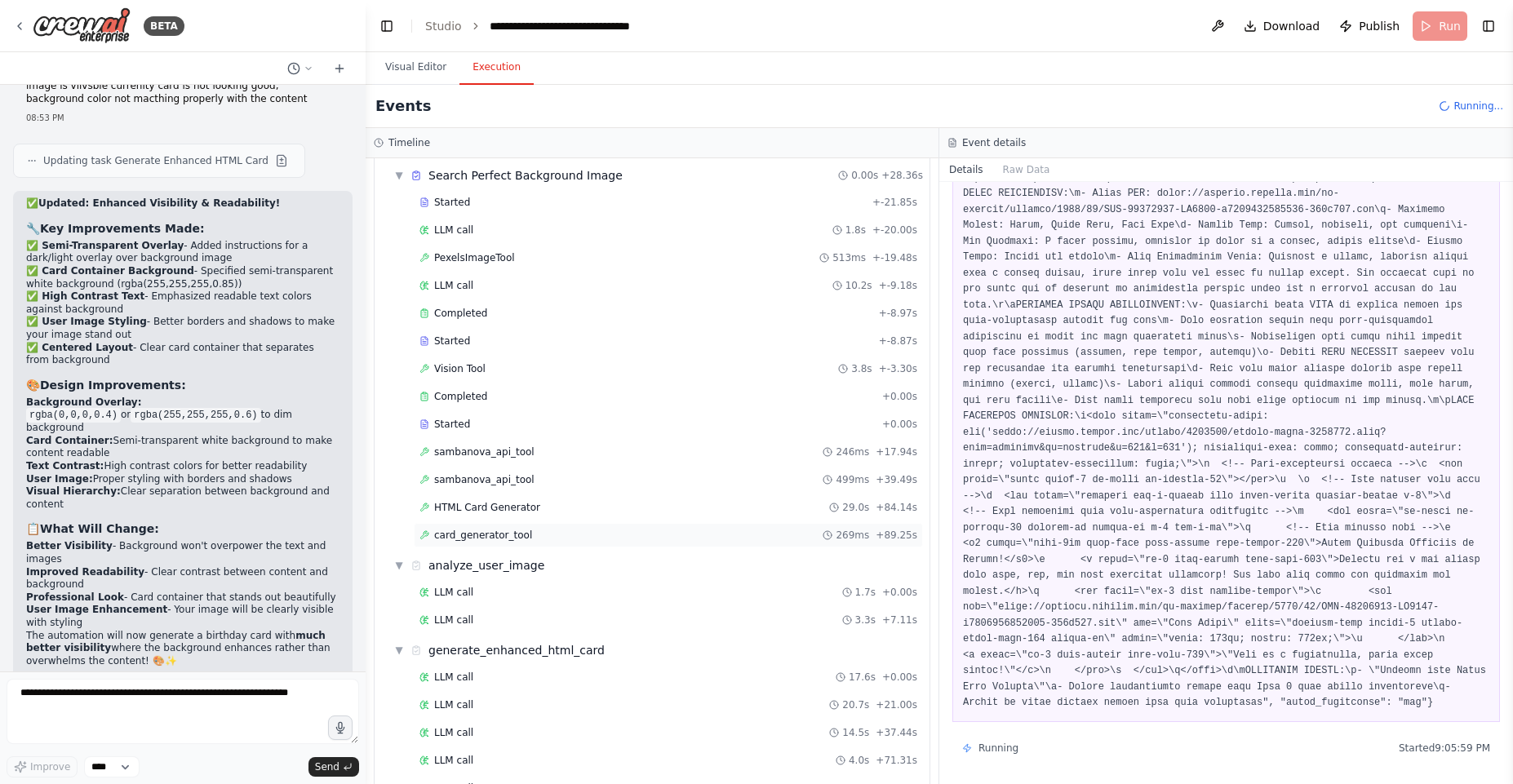
scroll to position [97, 0]
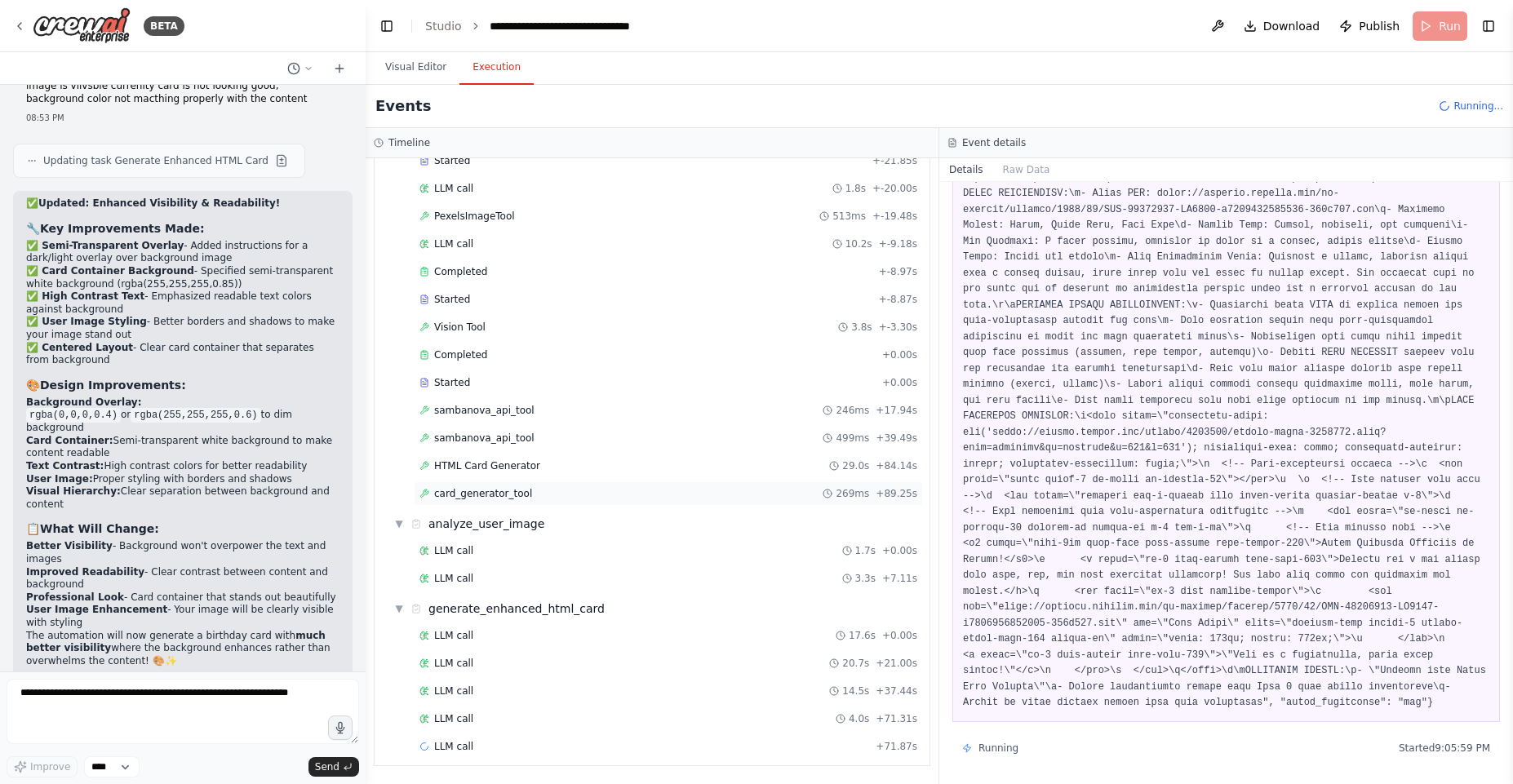
click at [530, 489] on div "card_generator_tool 269ms + 89.25s" at bounding box center [668, 493] width 498 height 13
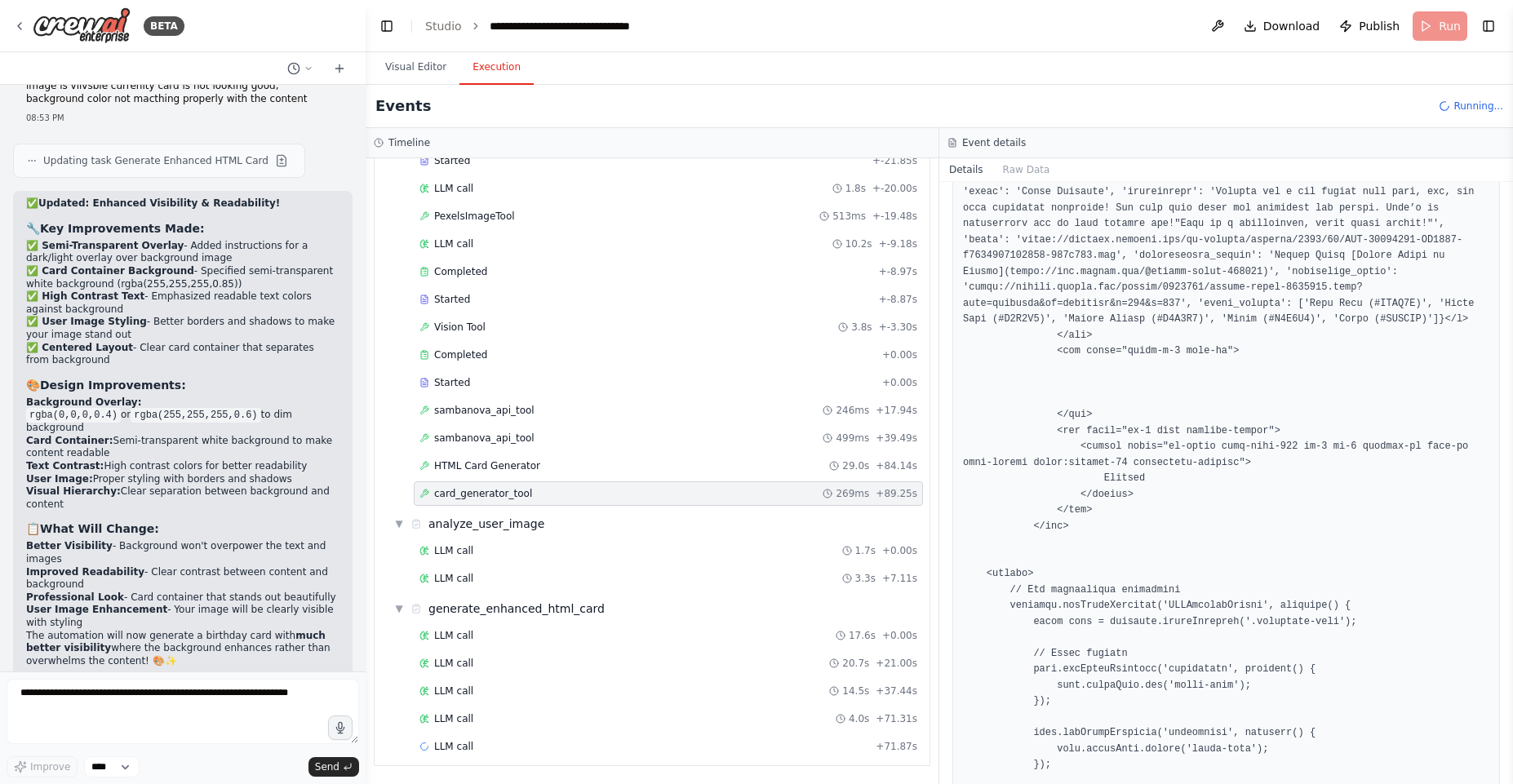
scroll to position [1688, 0]
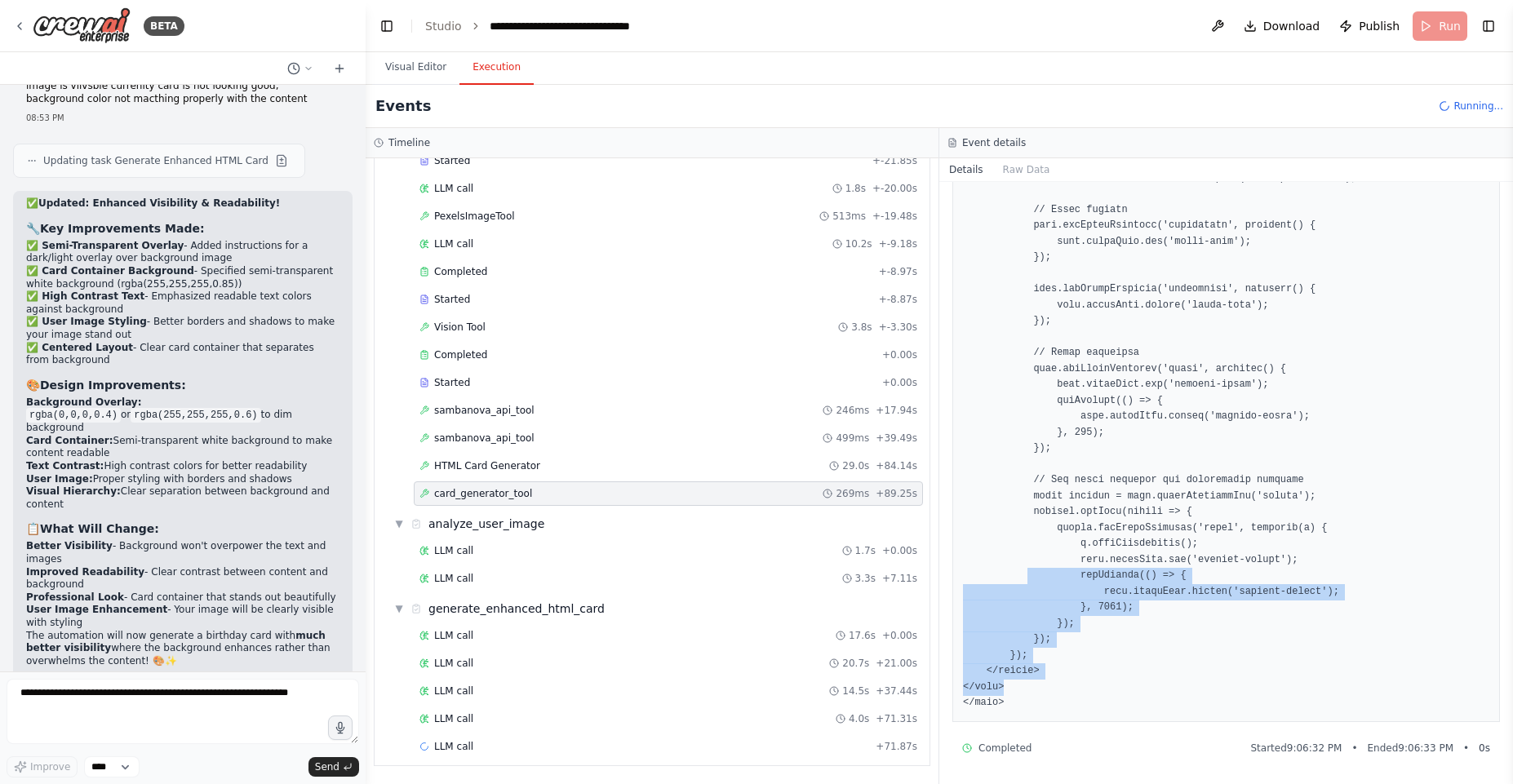
drag, startPoint x: 1018, startPoint y: 692, endPoint x: 1032, endPoint y: 581, distance: 111.9
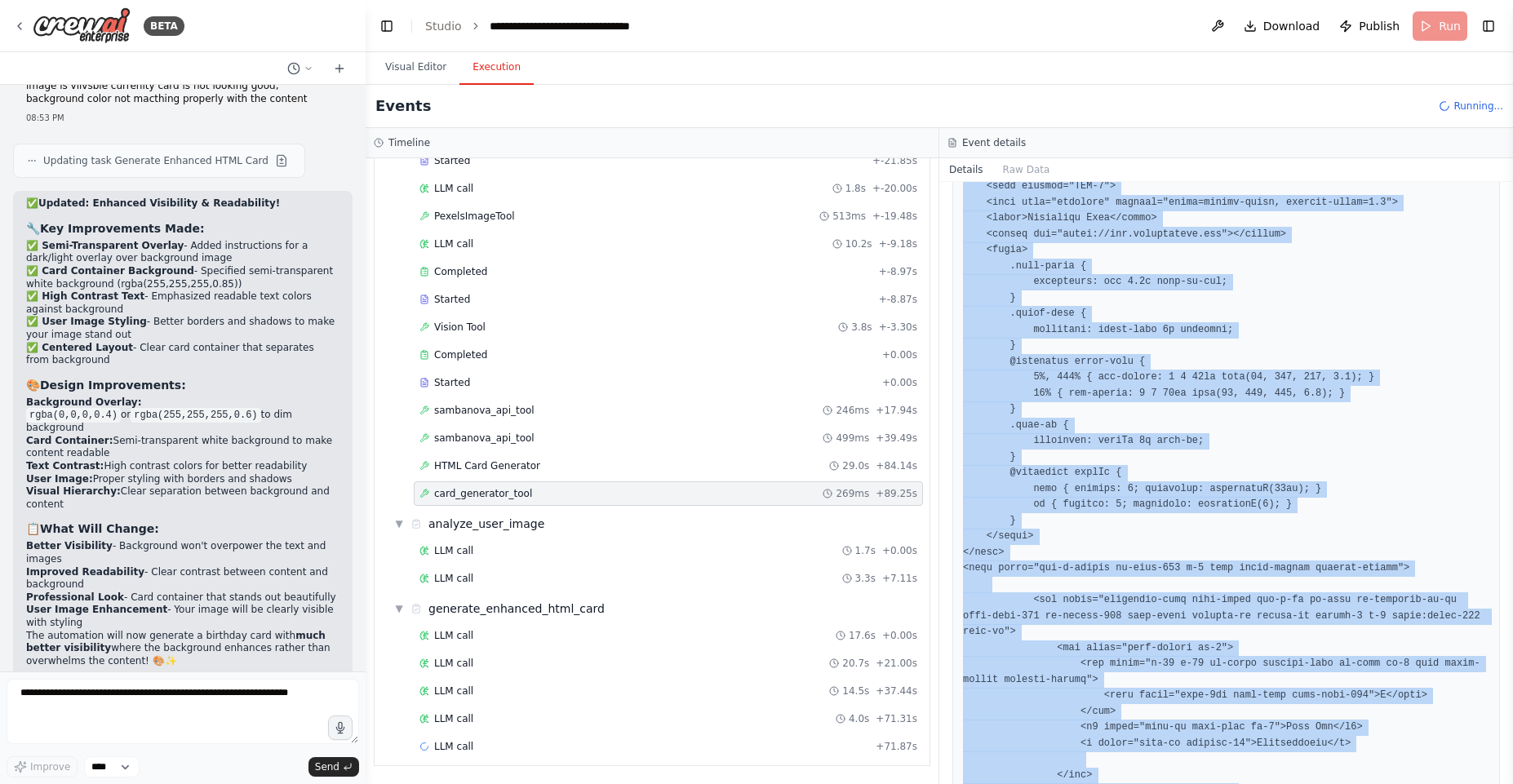
scroll to position [318, 0]
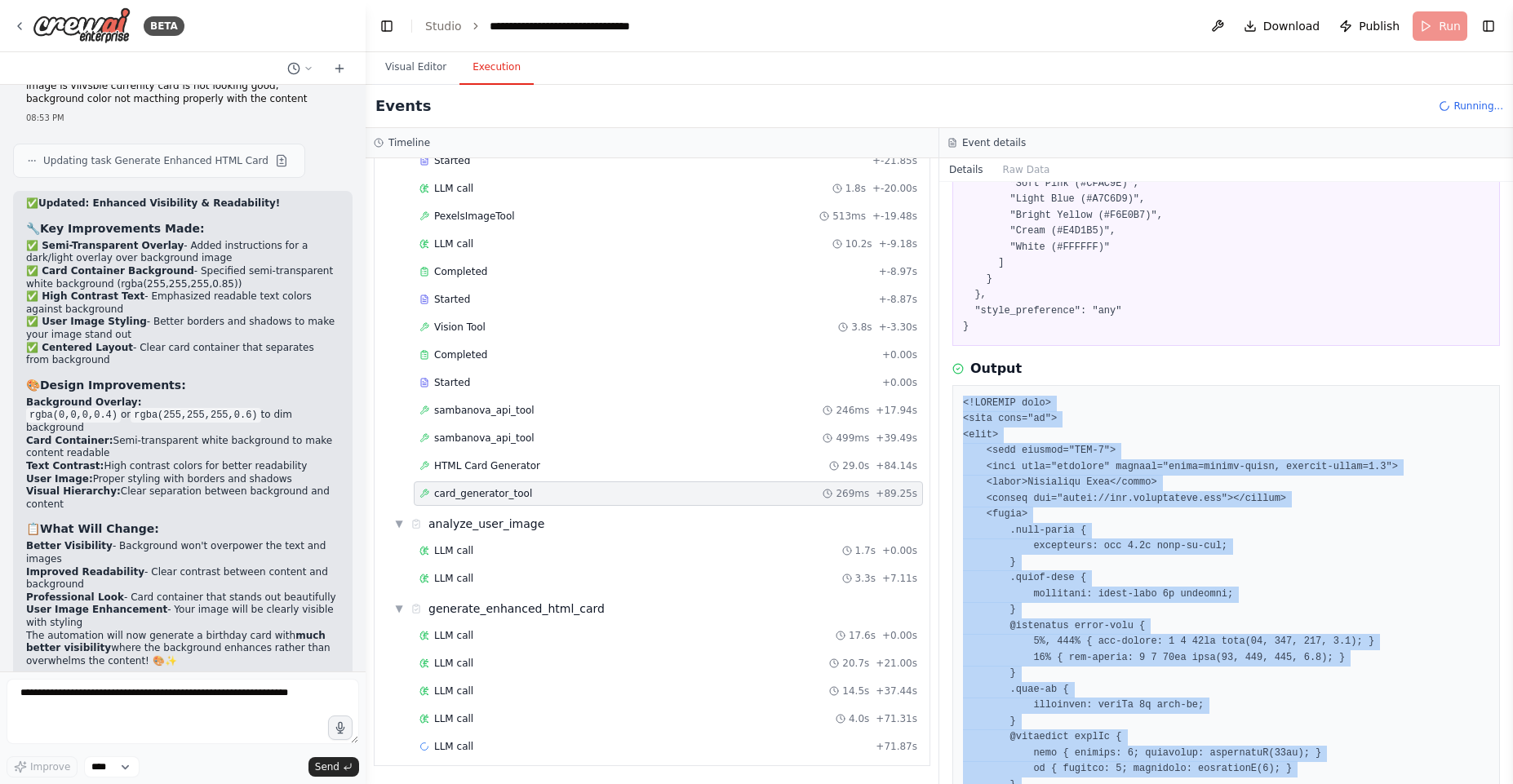
drag, startPoint x: 1039, startPoint y: 695, endPoint x: 962, endPoint y: 436, distance: 270.2
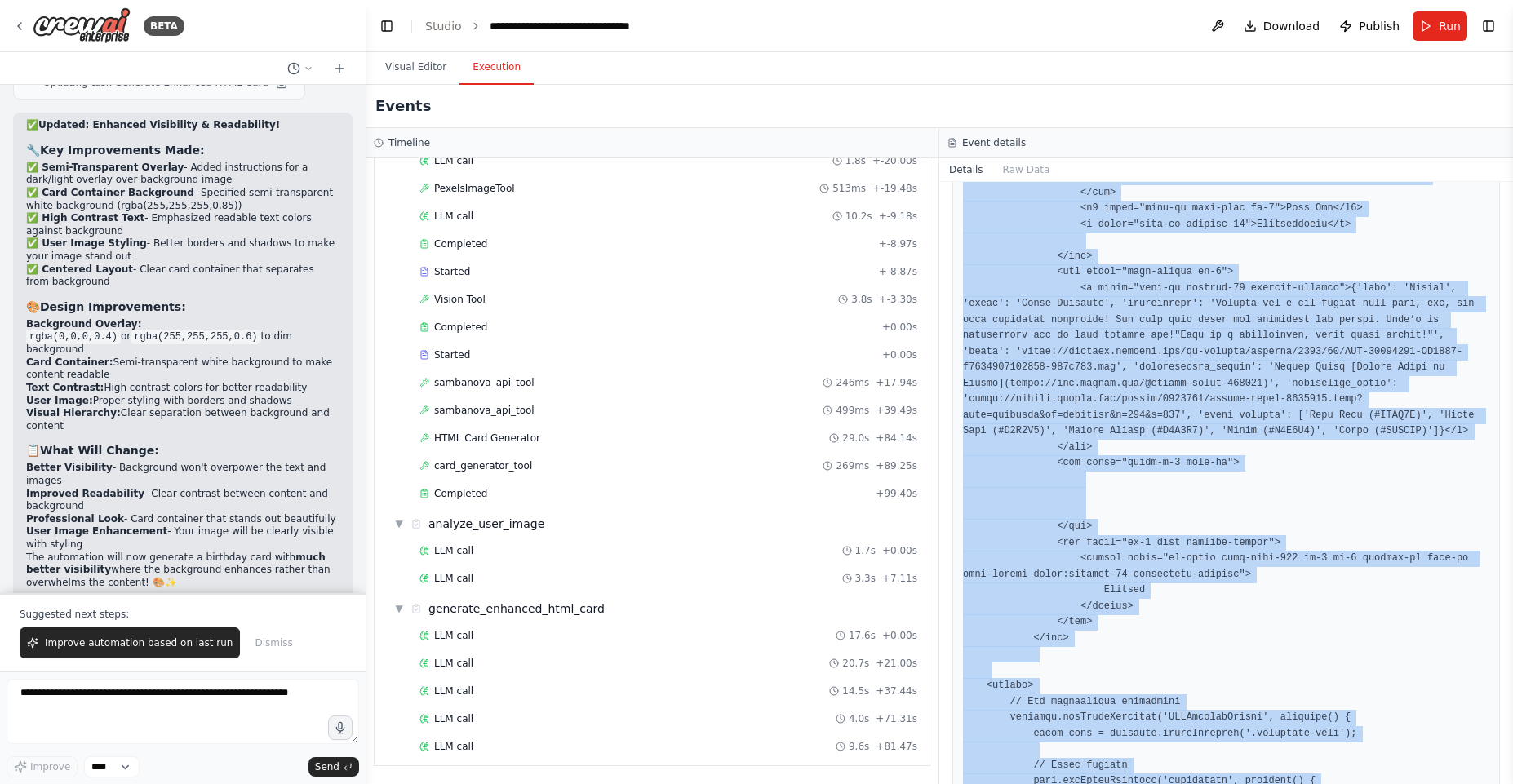
scroll to position [1003, 0]
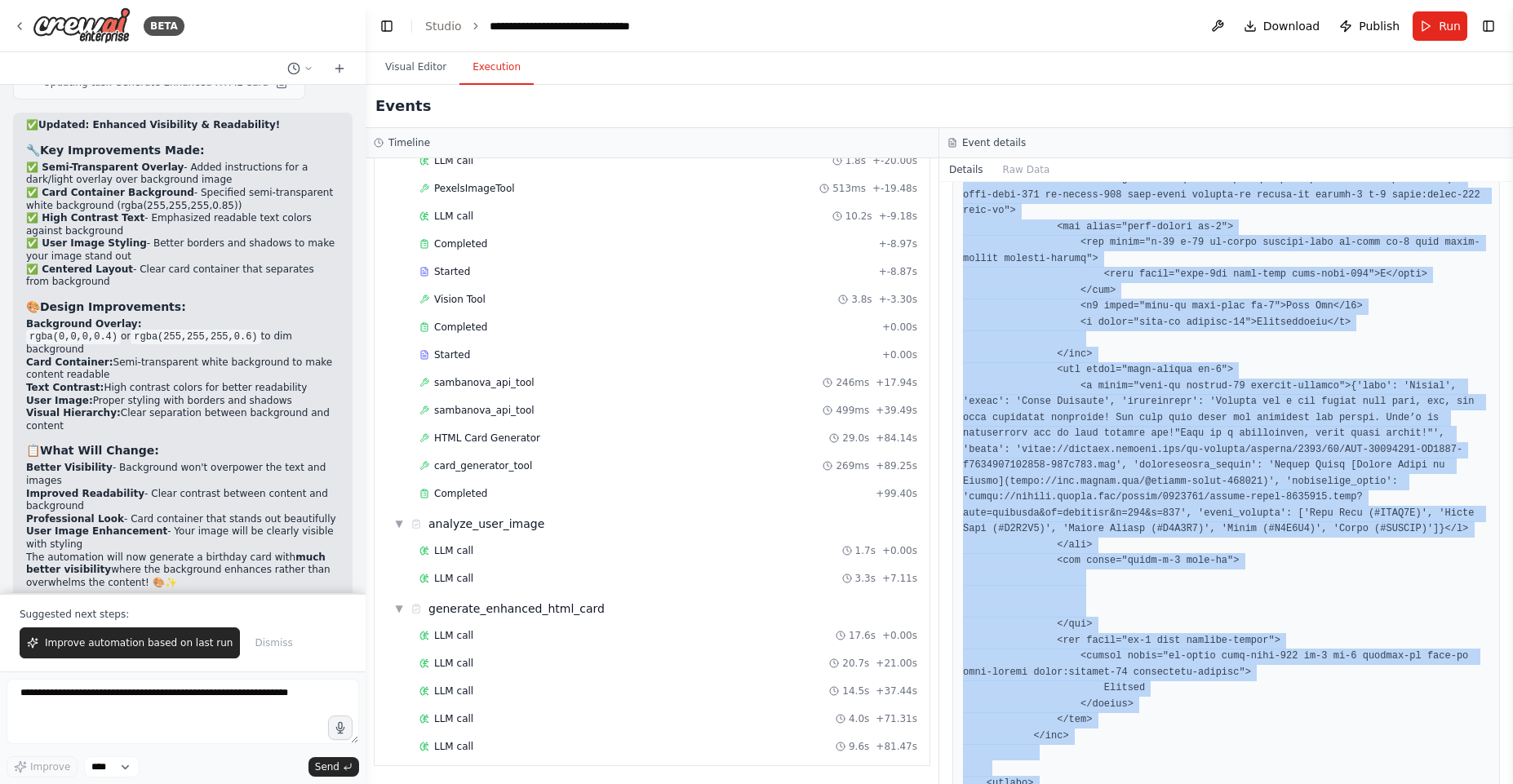
click at [1227, 416] on pre at bounding box center [1226, 537] width 526 height 1654
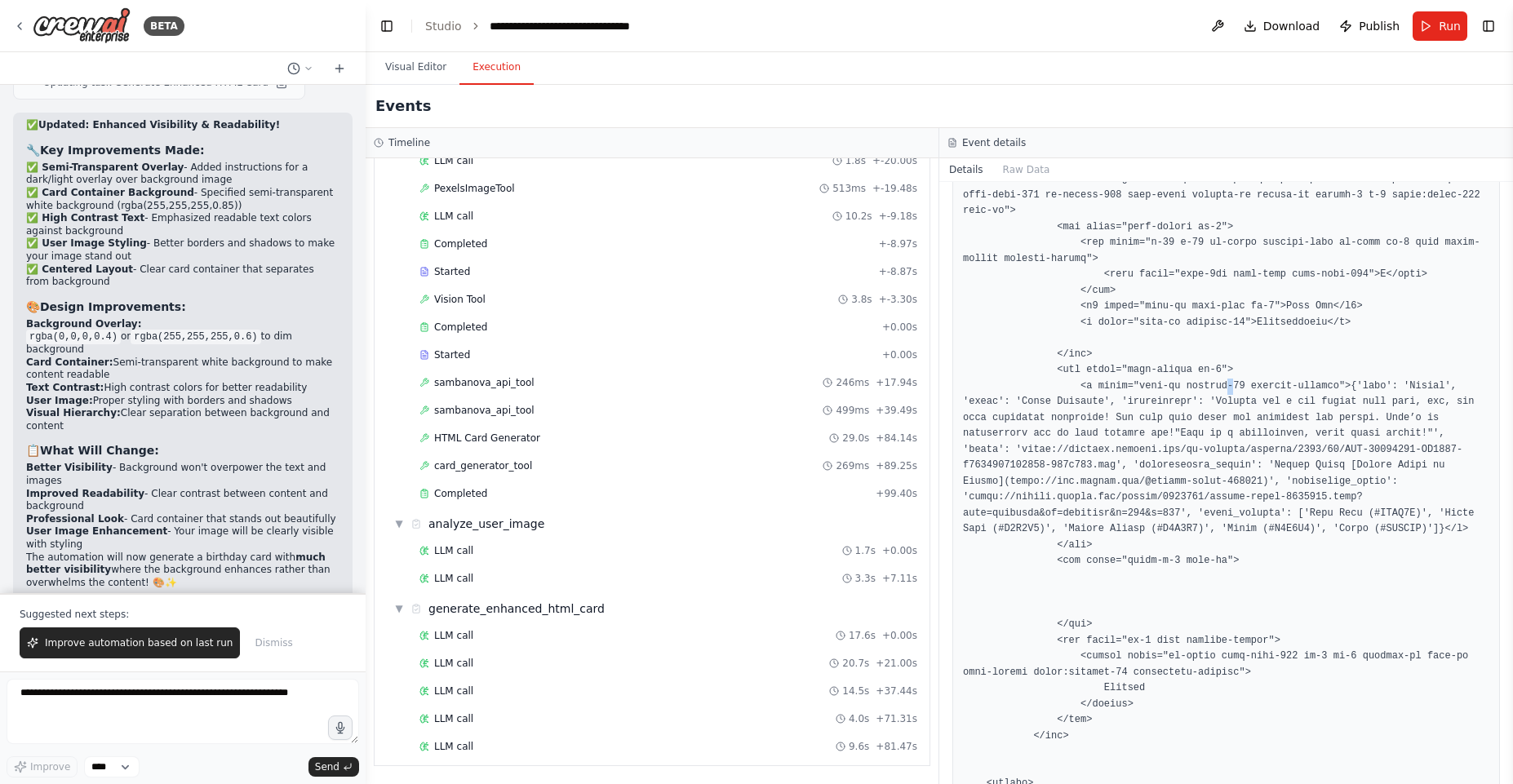
click at [1227, 416] on pre at bounding box center [1226, 537] width 526 height 1654
click at [1359, 415] on pre at bounding box center [1226, 537] width 526 height 1654
click at [1352, 418] on pre at bounding box center [1226, 537] width 526 height 1654
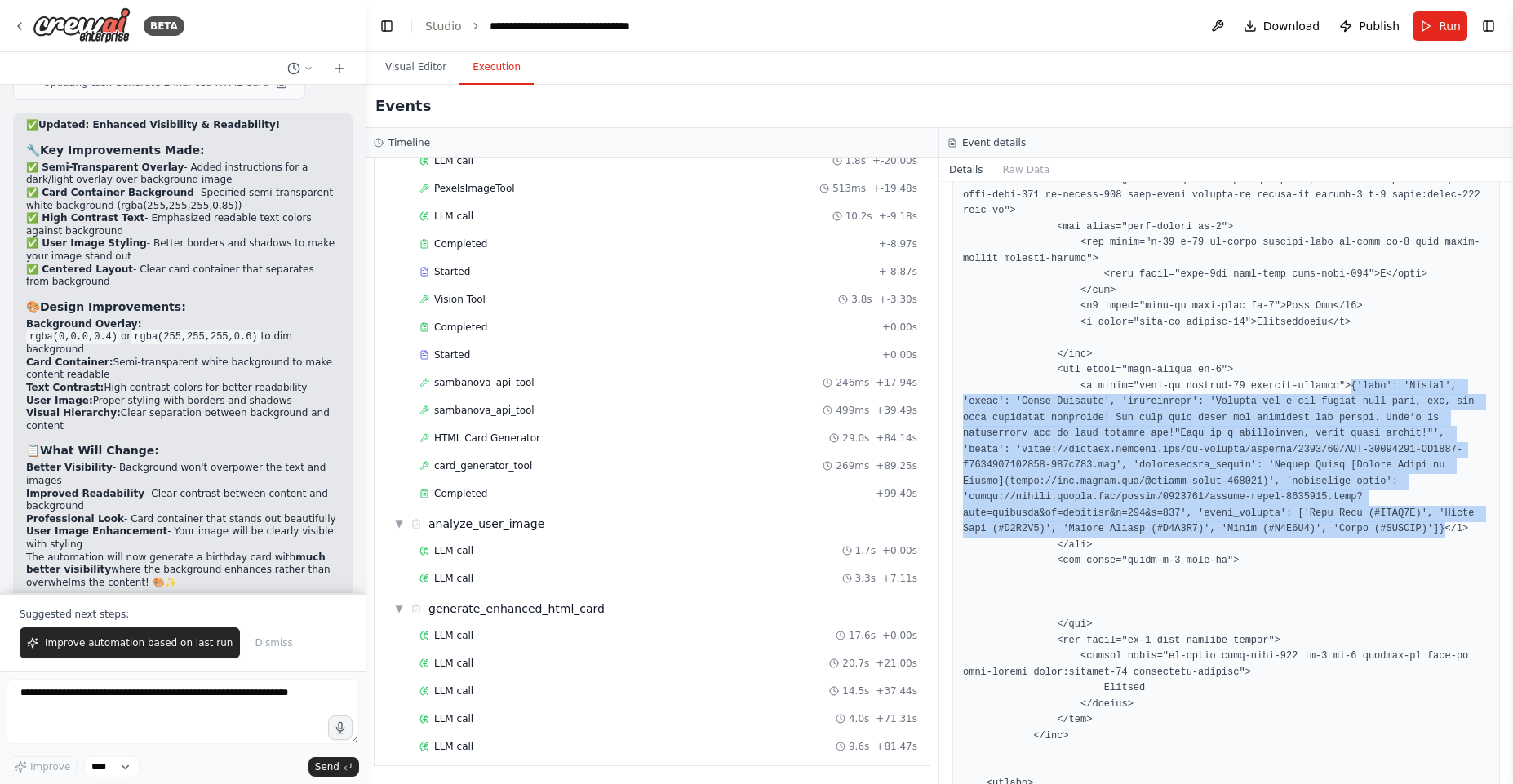
drag, startPoint x: 1352, startPoint y: 418, endPoint x: 1447, endPoint y: 563, distance: 173.3
click at [1447, 563] on pre at bounding box center [1226, 537] width 526 height 1654
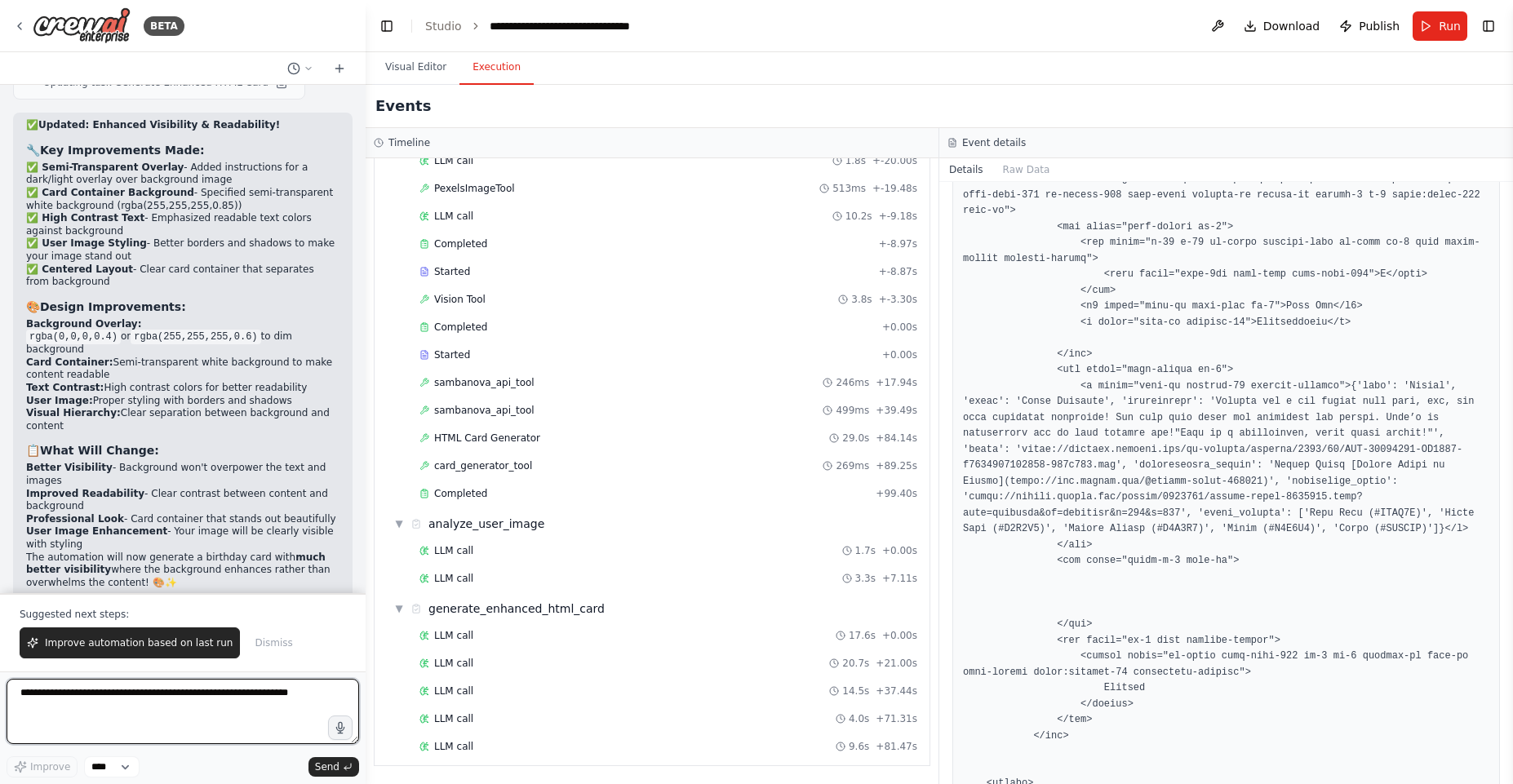
click at [271, 706] on textarea at bounding box center [183, 711] width 353 height 66
paste textarea "**********"
type textarea "**********"
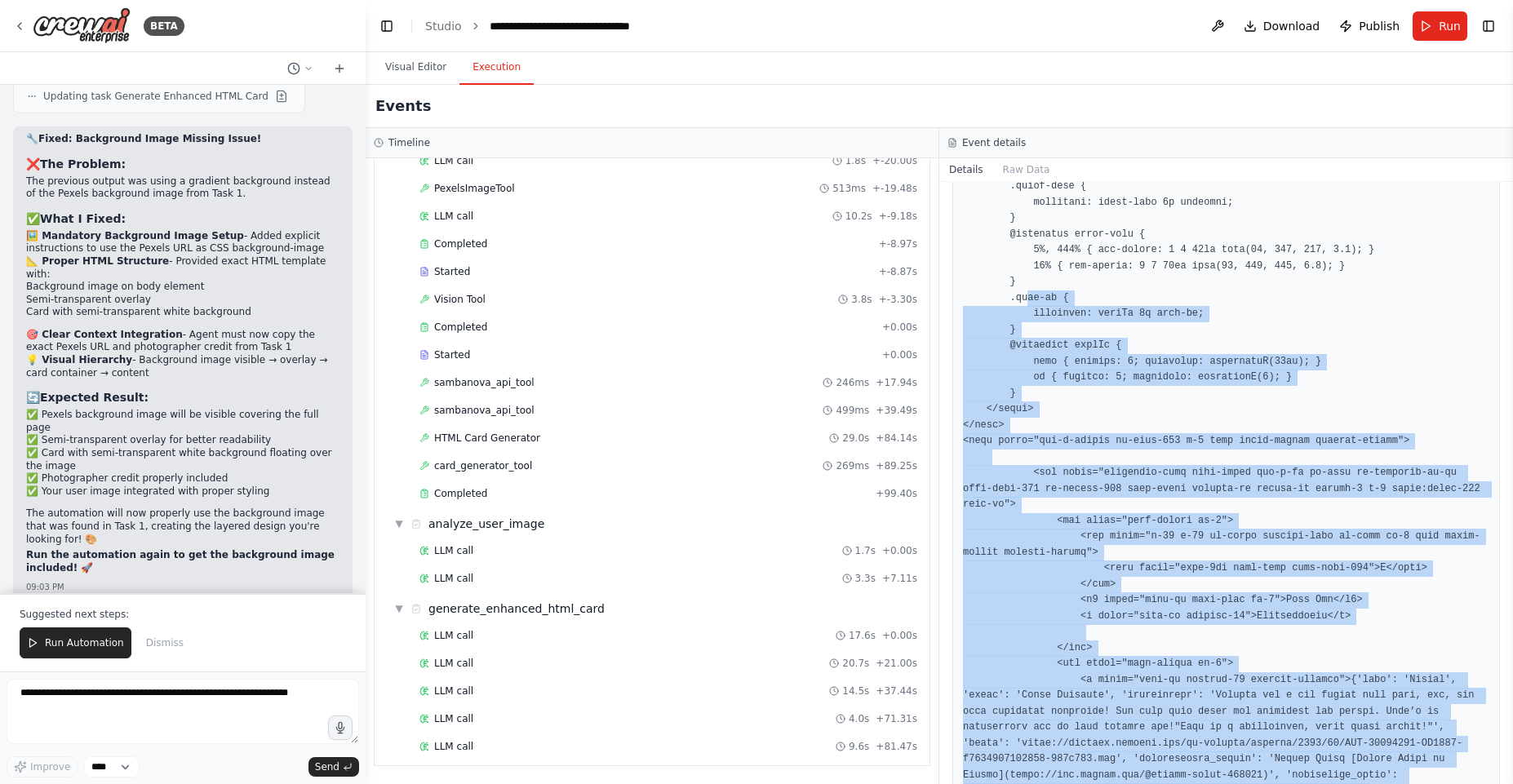
scroll to position [221, 0]
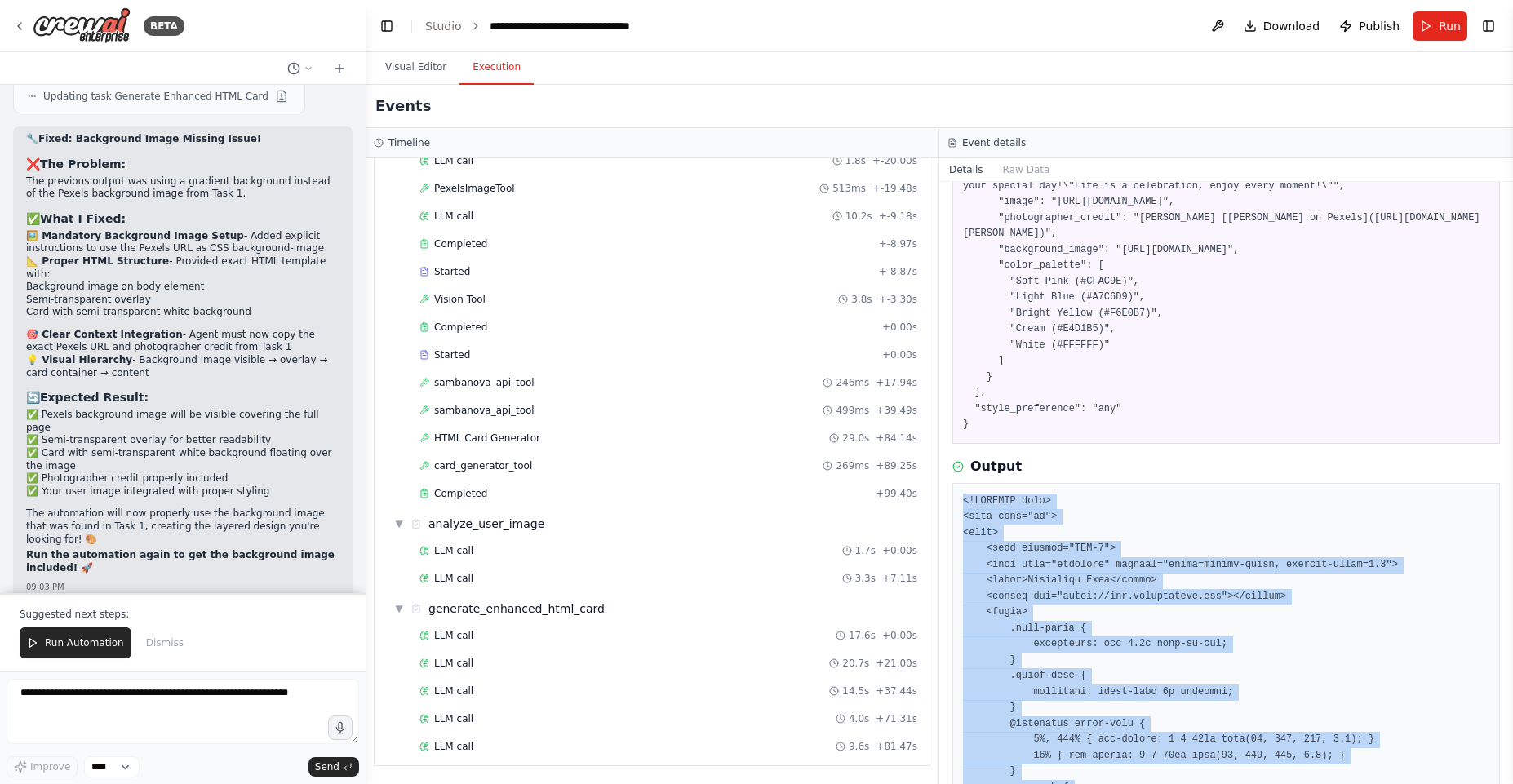
drag, startPoint x: 1048, startPoint y: 699, endPoint x: 962, endPoint y: 518, distance: 200.4
click at [74, 641] on span "Run Automation" at bounding box center [84, 642] width 79 height 13
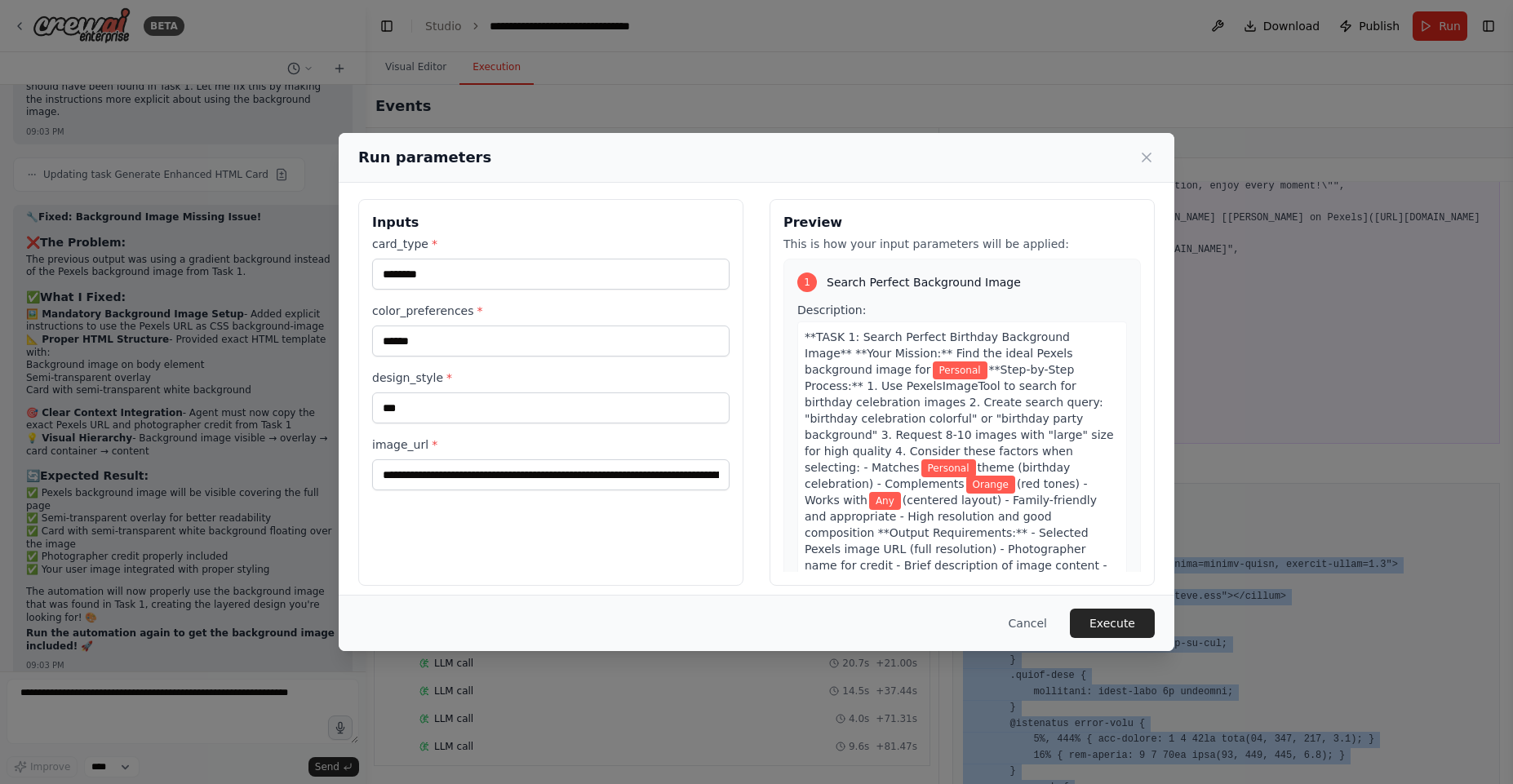
scroll to position [0, 0]
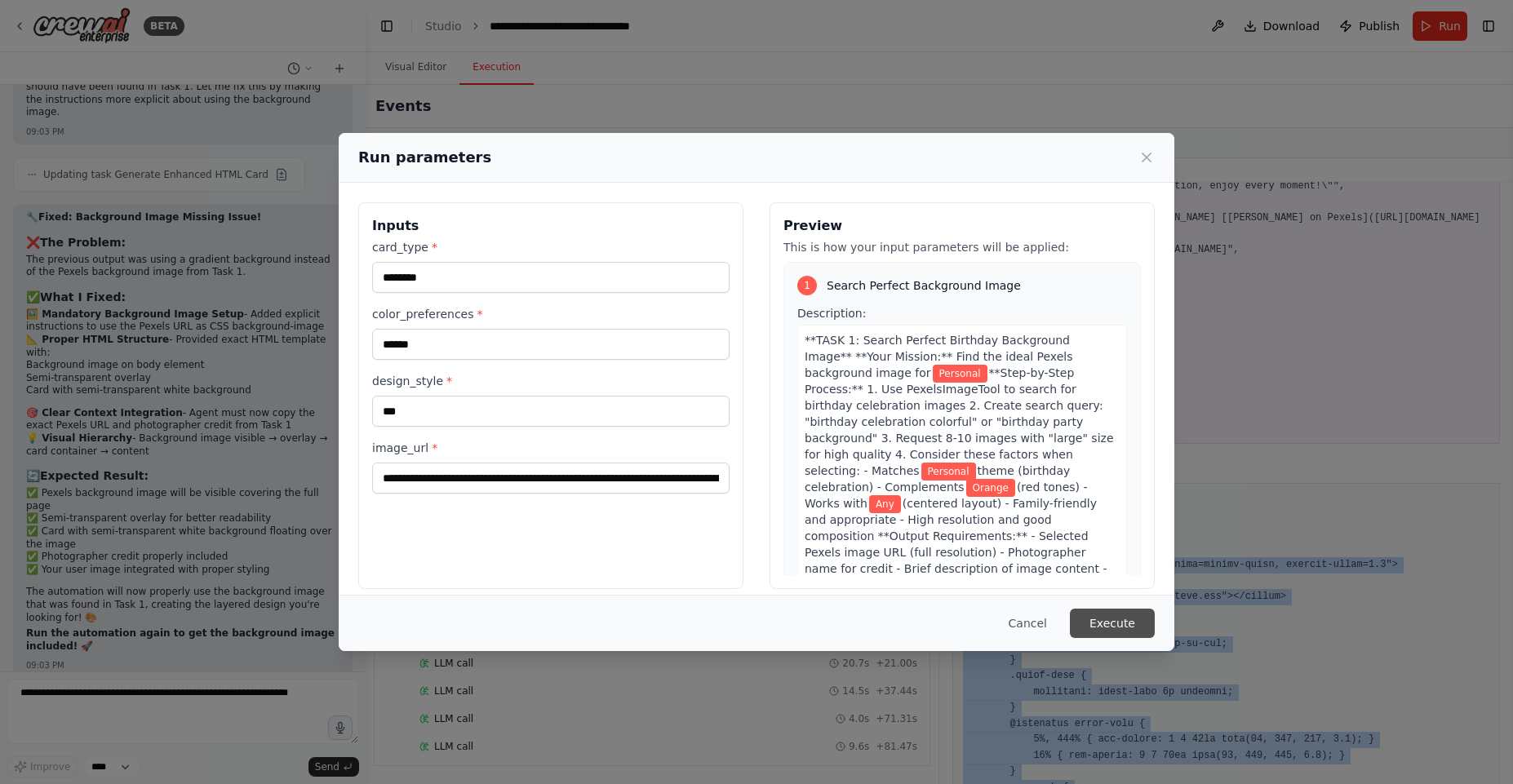
click at [1118, 628] on button "Execute" at bounding box center [1112, 623] width 85 height 29
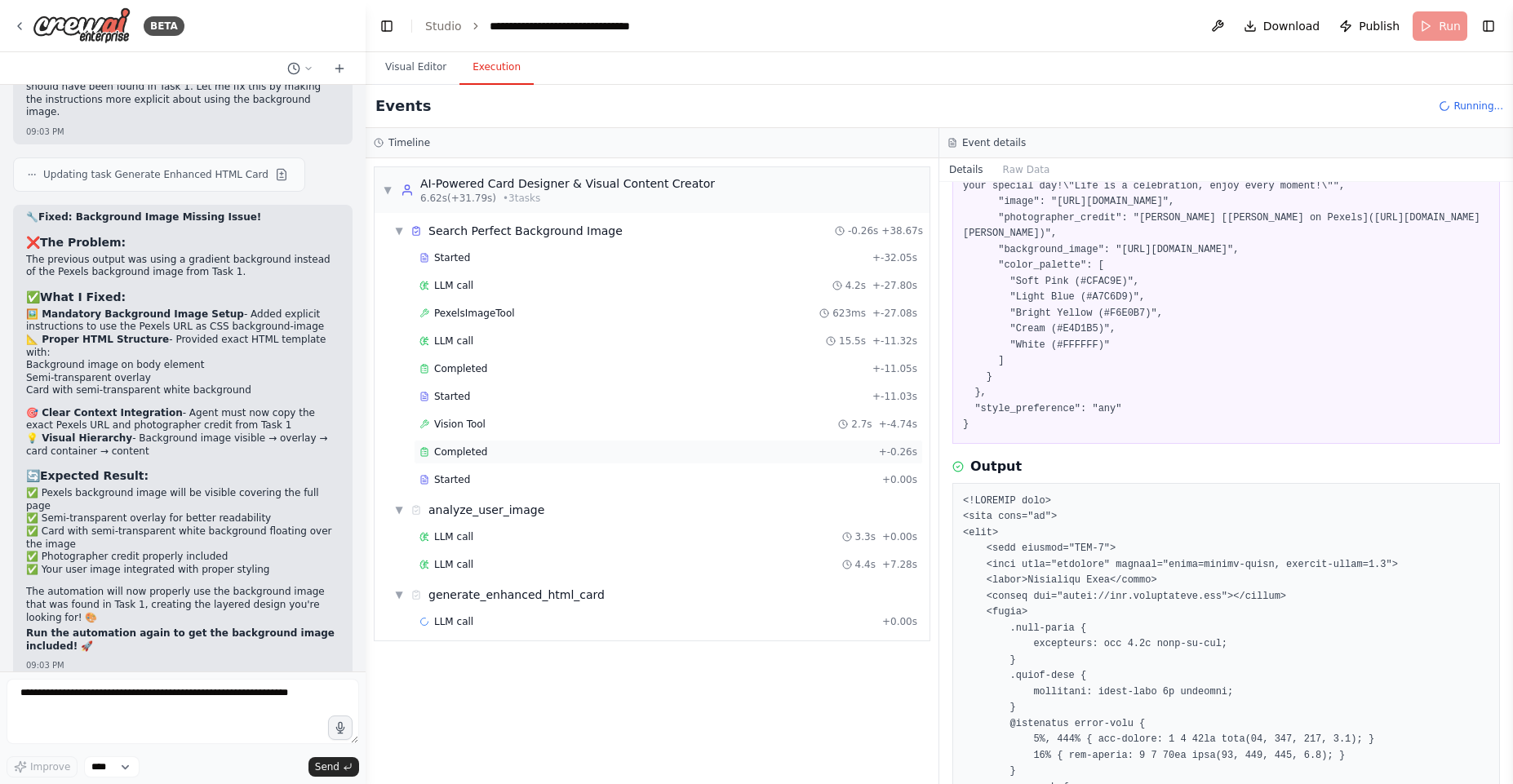
click at [461, 453] on span "Completed" at bounding box center [461, 452] width 53 height 13
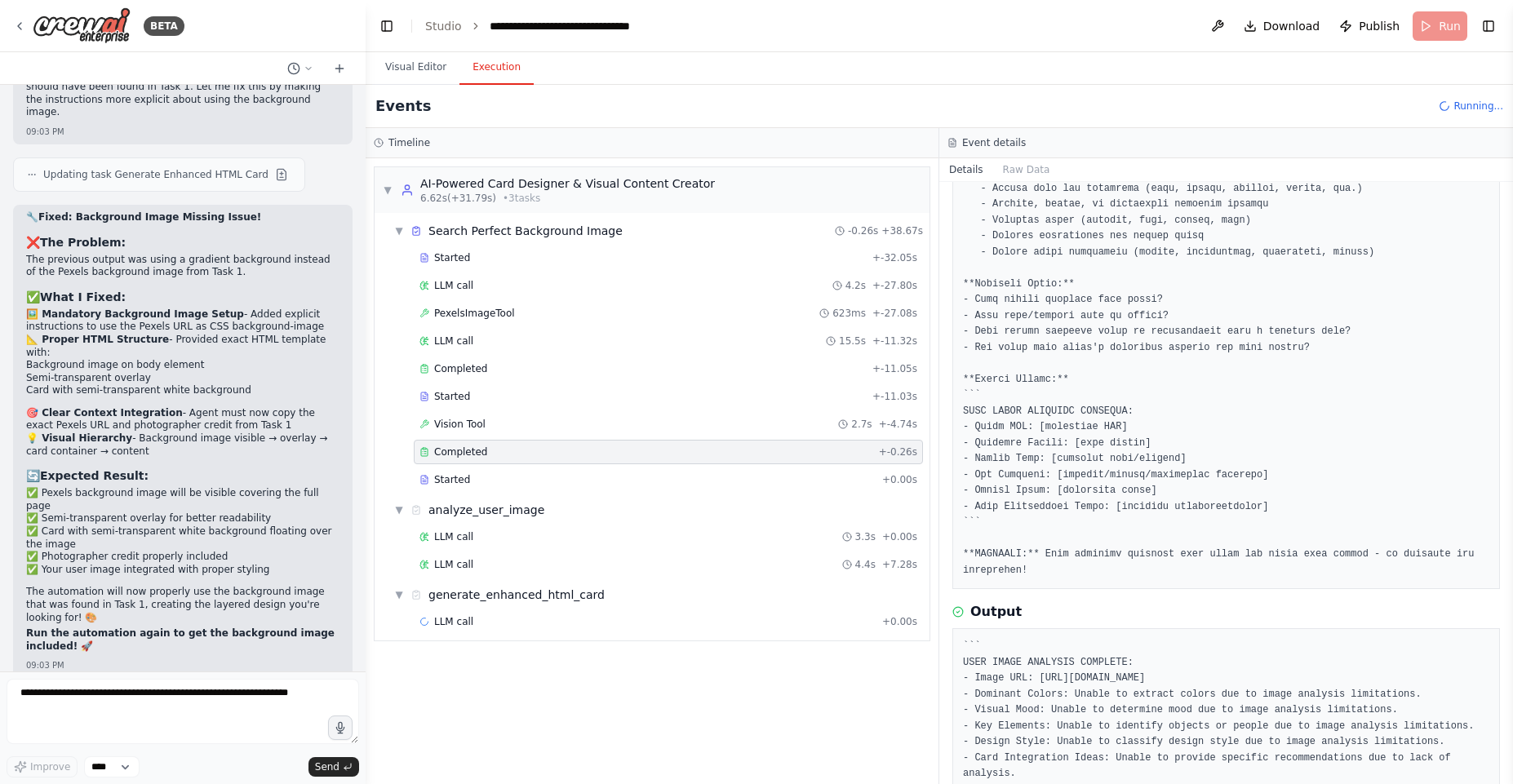
scroll to position [314, 0]
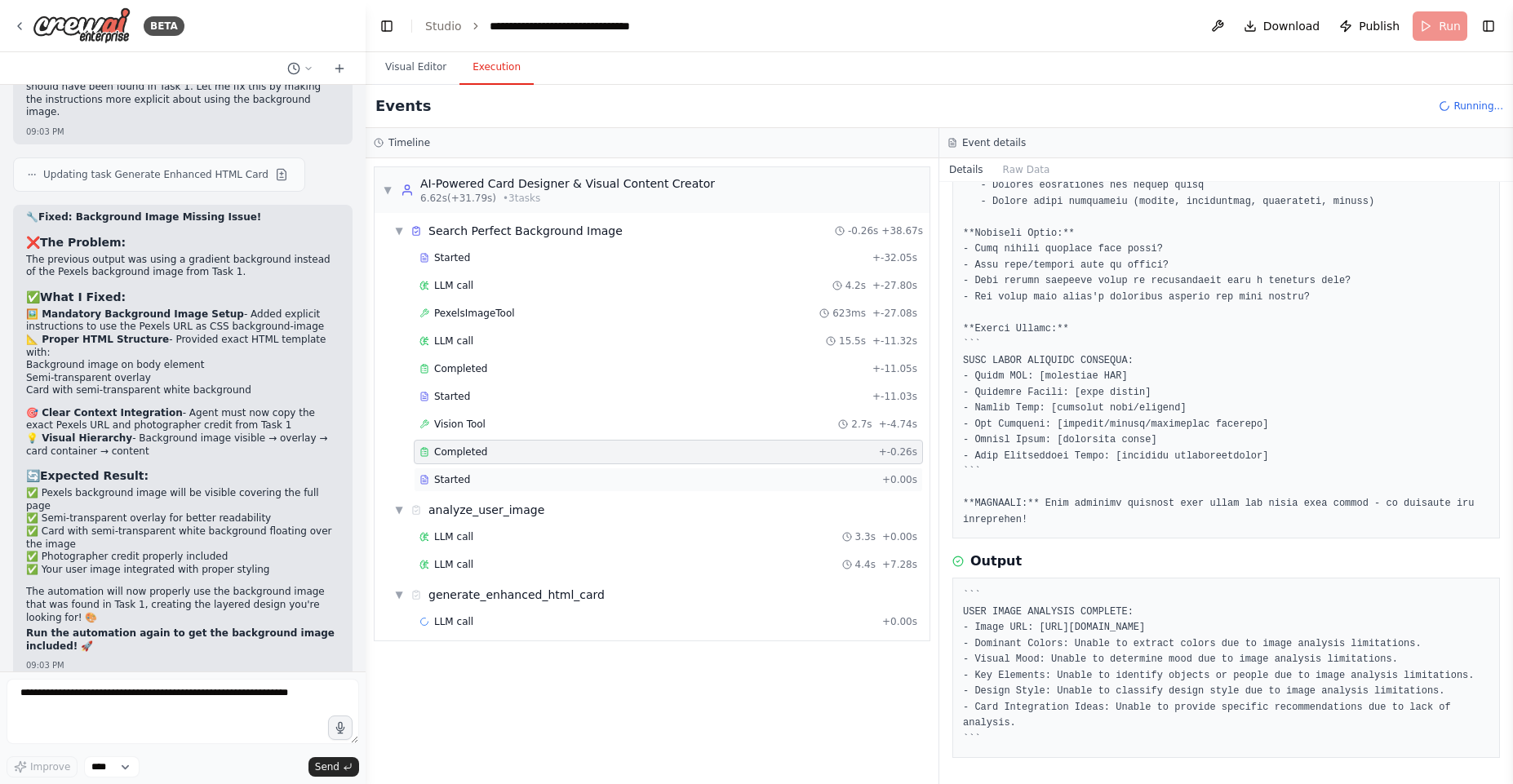
click at [529, 488] on div "Started + 0.00s" at bounding box center [668, 480] width 510 height 25
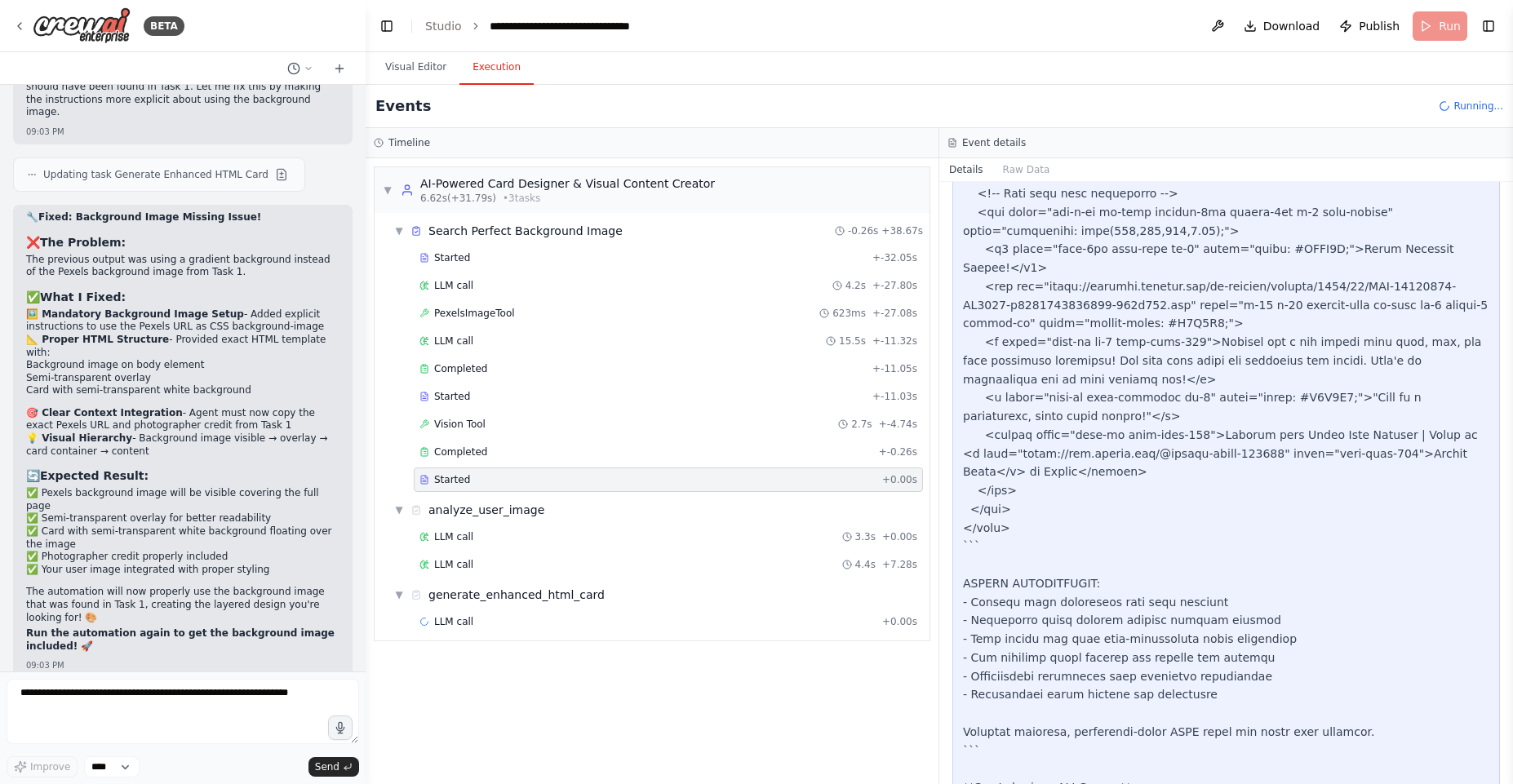
scroll to position [2950, 0]
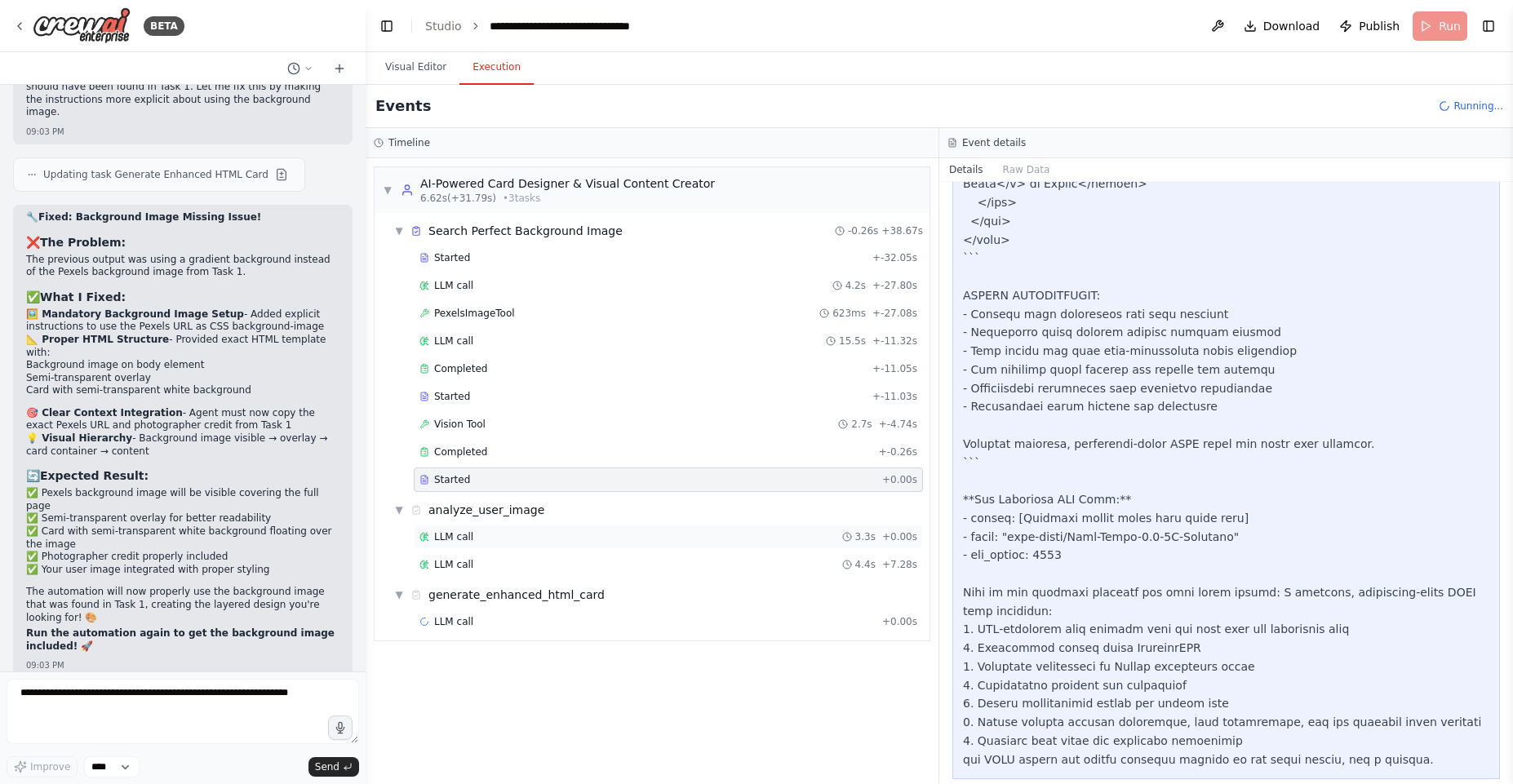
click at [480, 541] on div "LLM call 3.3s + 0.00s" at bounding box center [668, 536] width 498 height 13
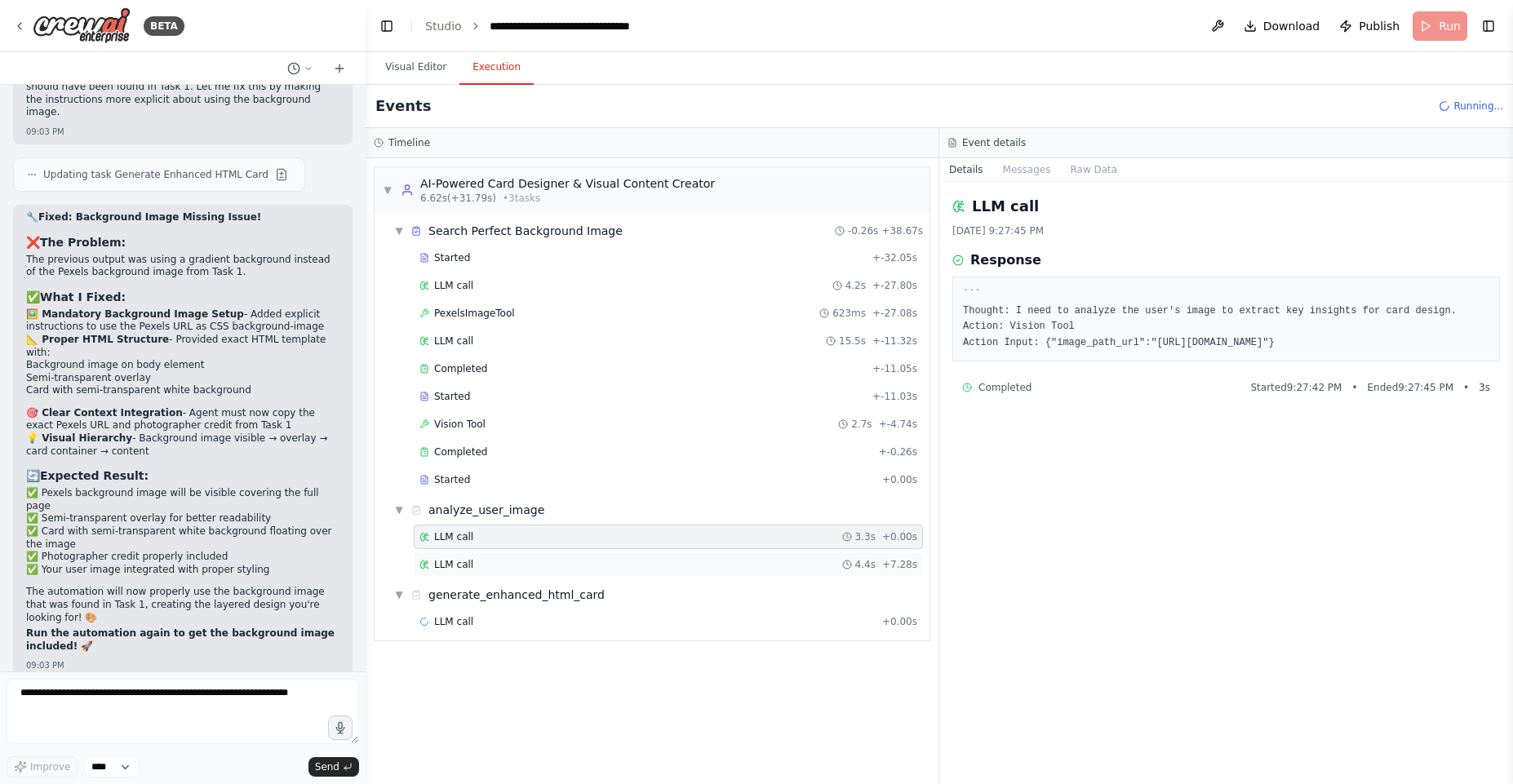
click at [489, 559] on div "LLM call 4.4s + 7.28s" at bounding box center [668, 564] width 498 height 13
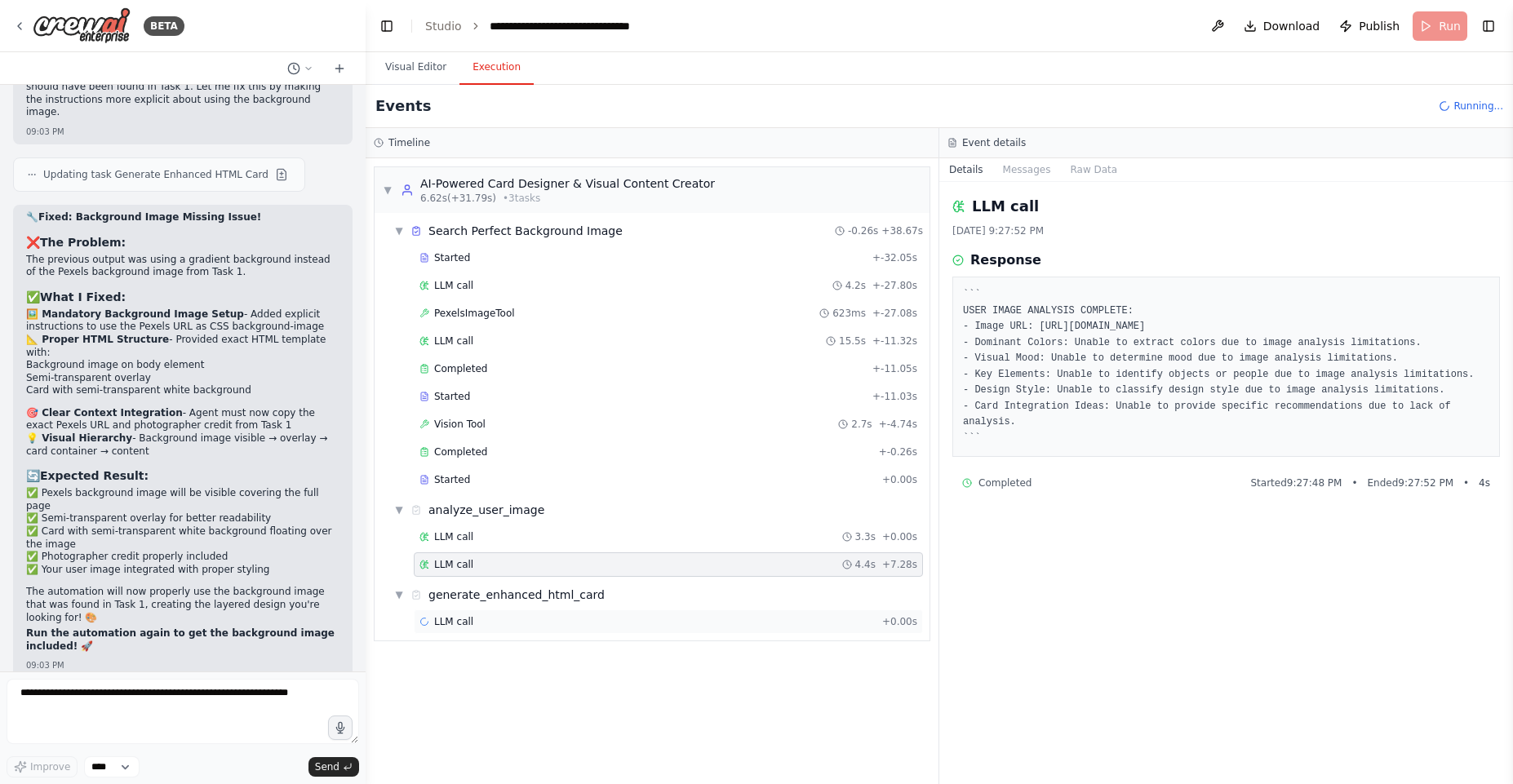
click at [593, 633] on div "LLM call + 0.00s" at bounding box center [668, 622] width 510 height 25
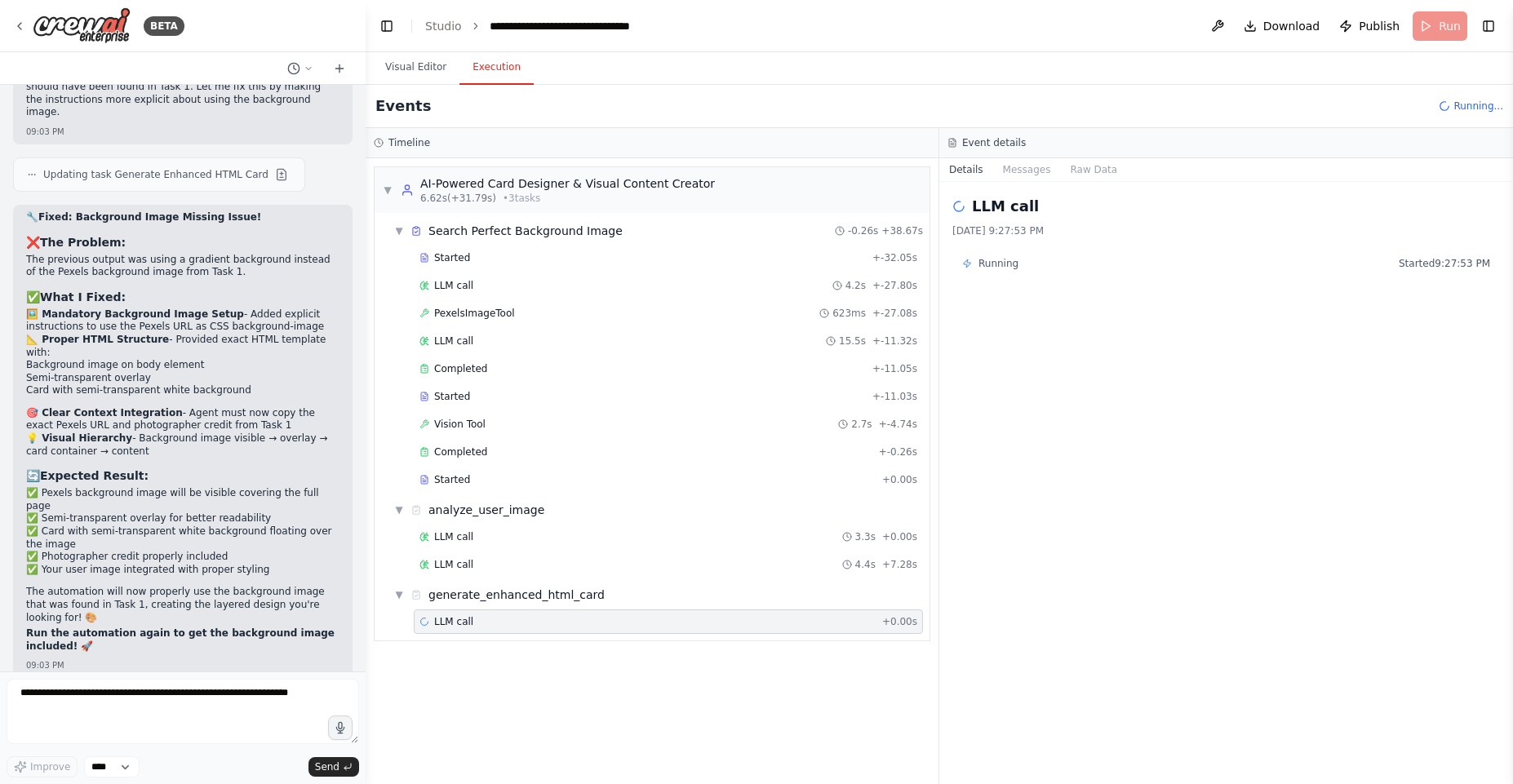
click at [589, 621] on div "LLM call + 0.00s" at bounding box center [668, 621] width 498 height 13
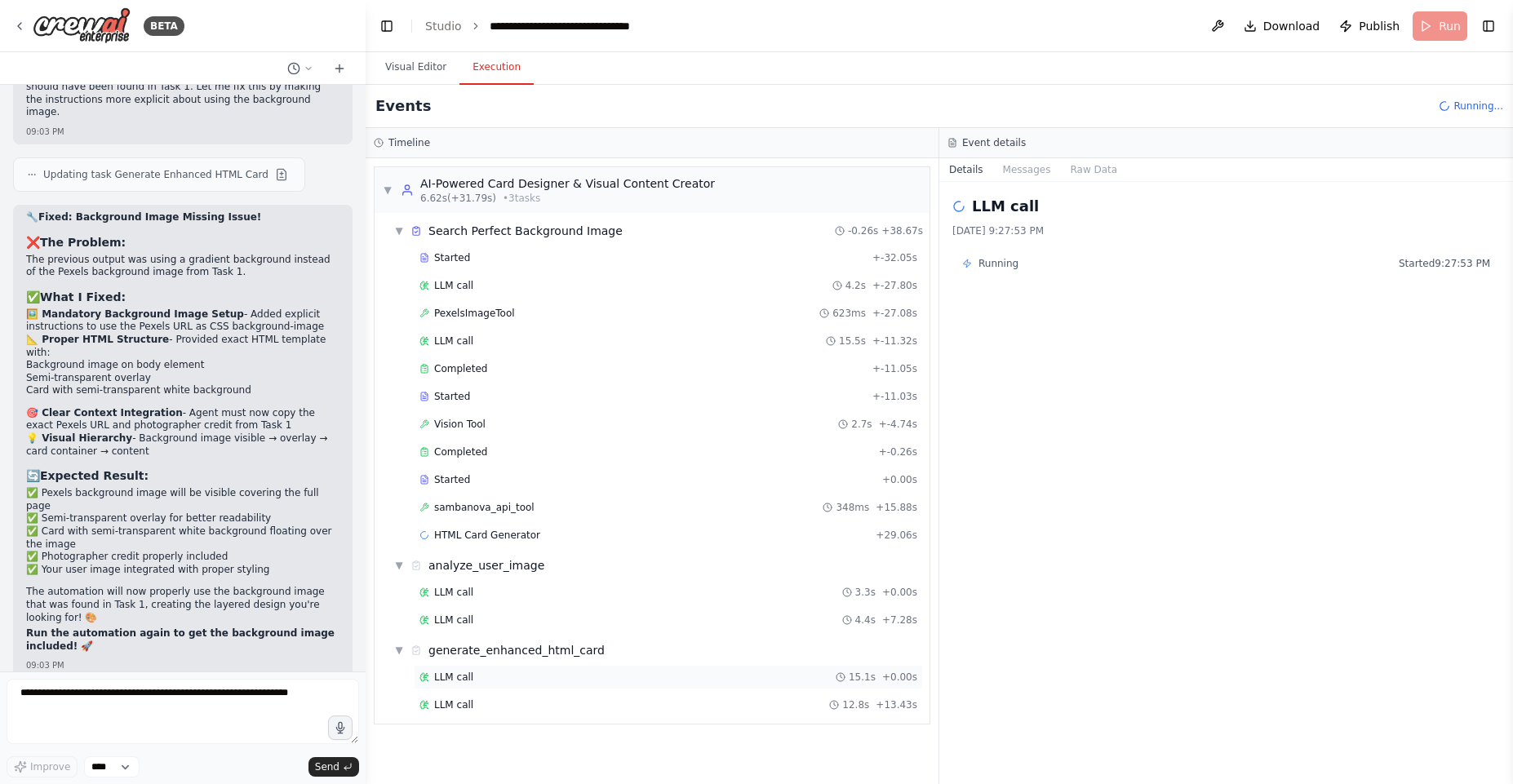
click at [497, 669] on div "LLM call 15.1s + 0.00s" at bounding box center [668, 677] width 510 height 25
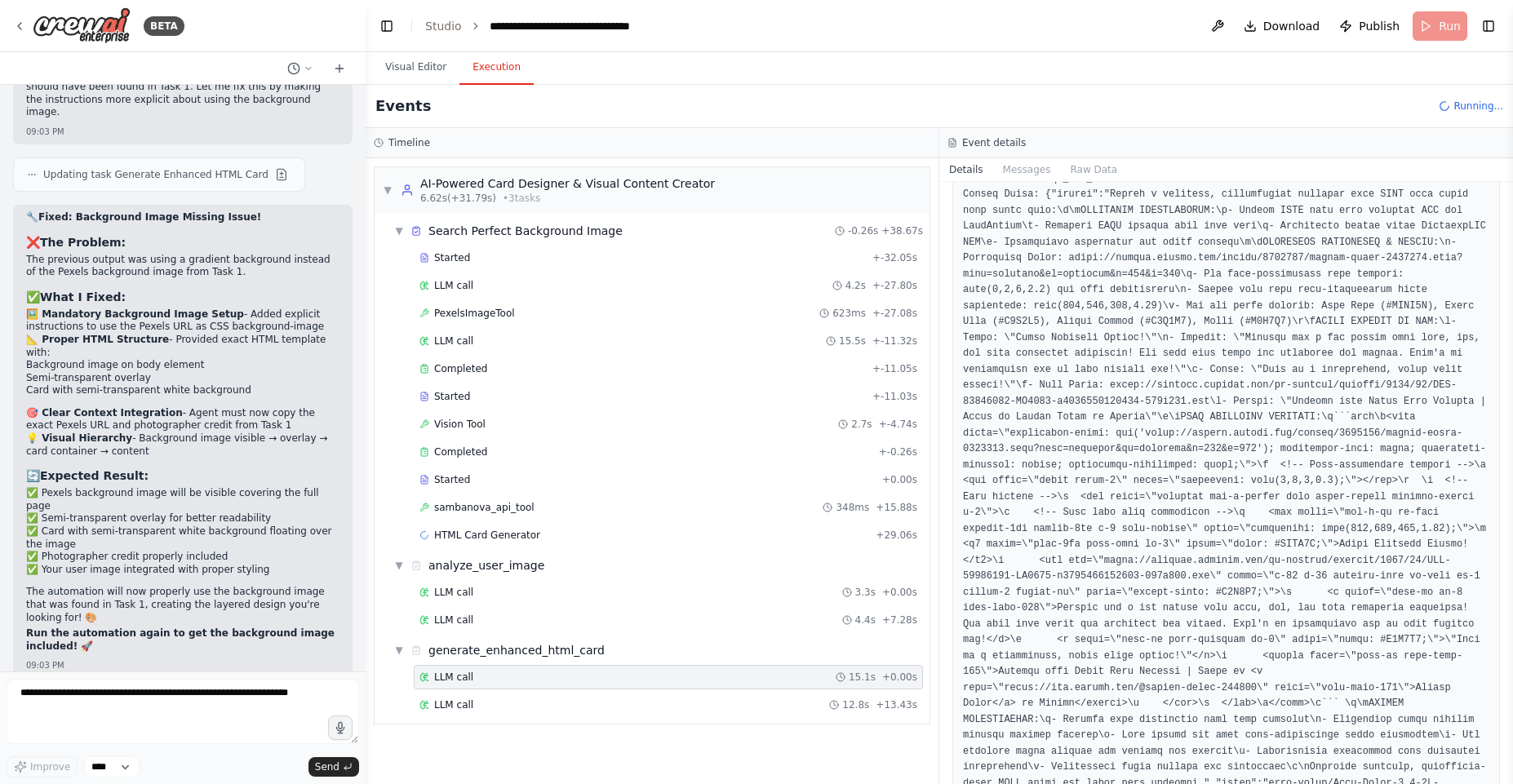
scroll to position [292, 0]
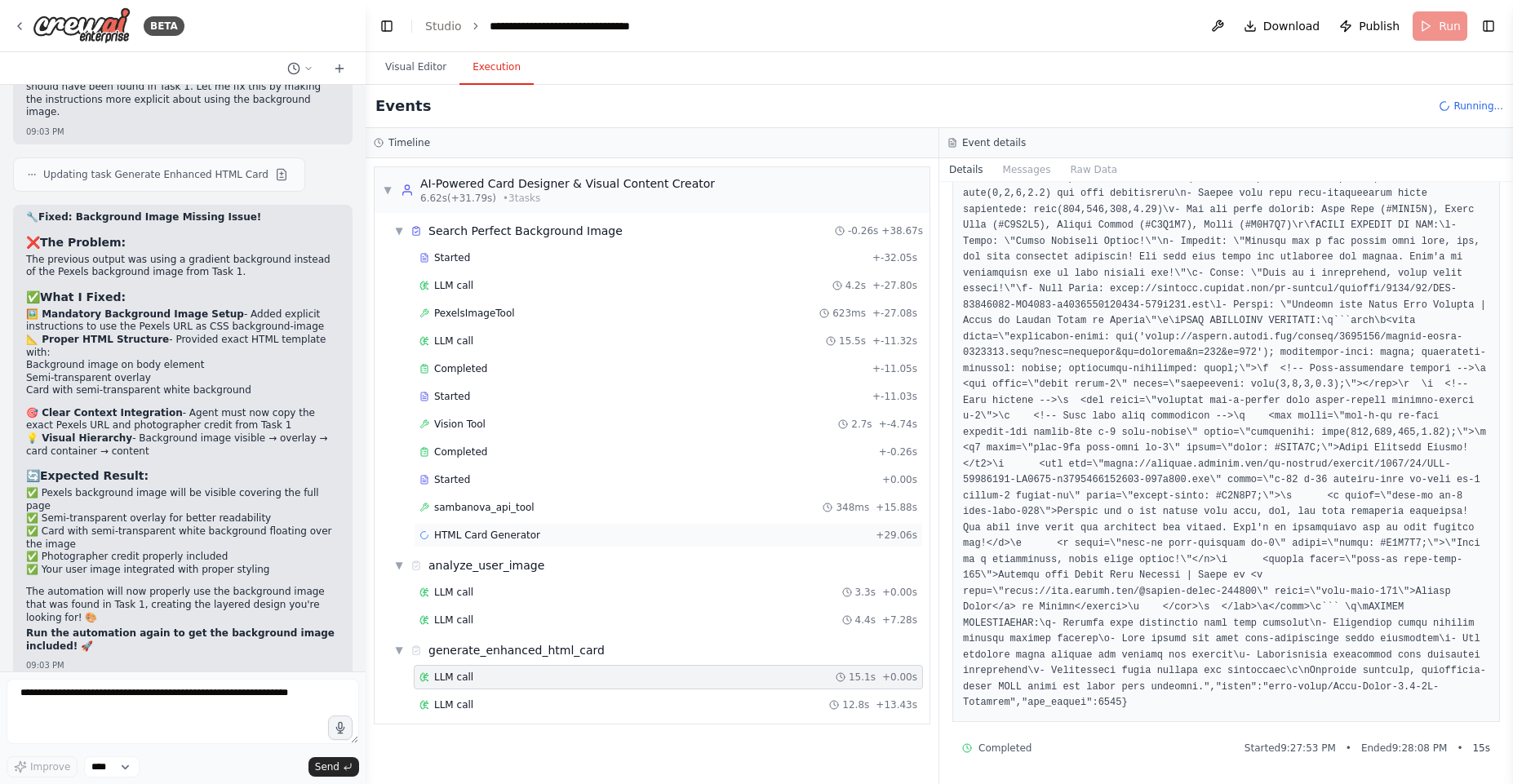
click at [501, 531] on span "HTML Card Generator" at bounding box center [487, 535] width 106 height 13
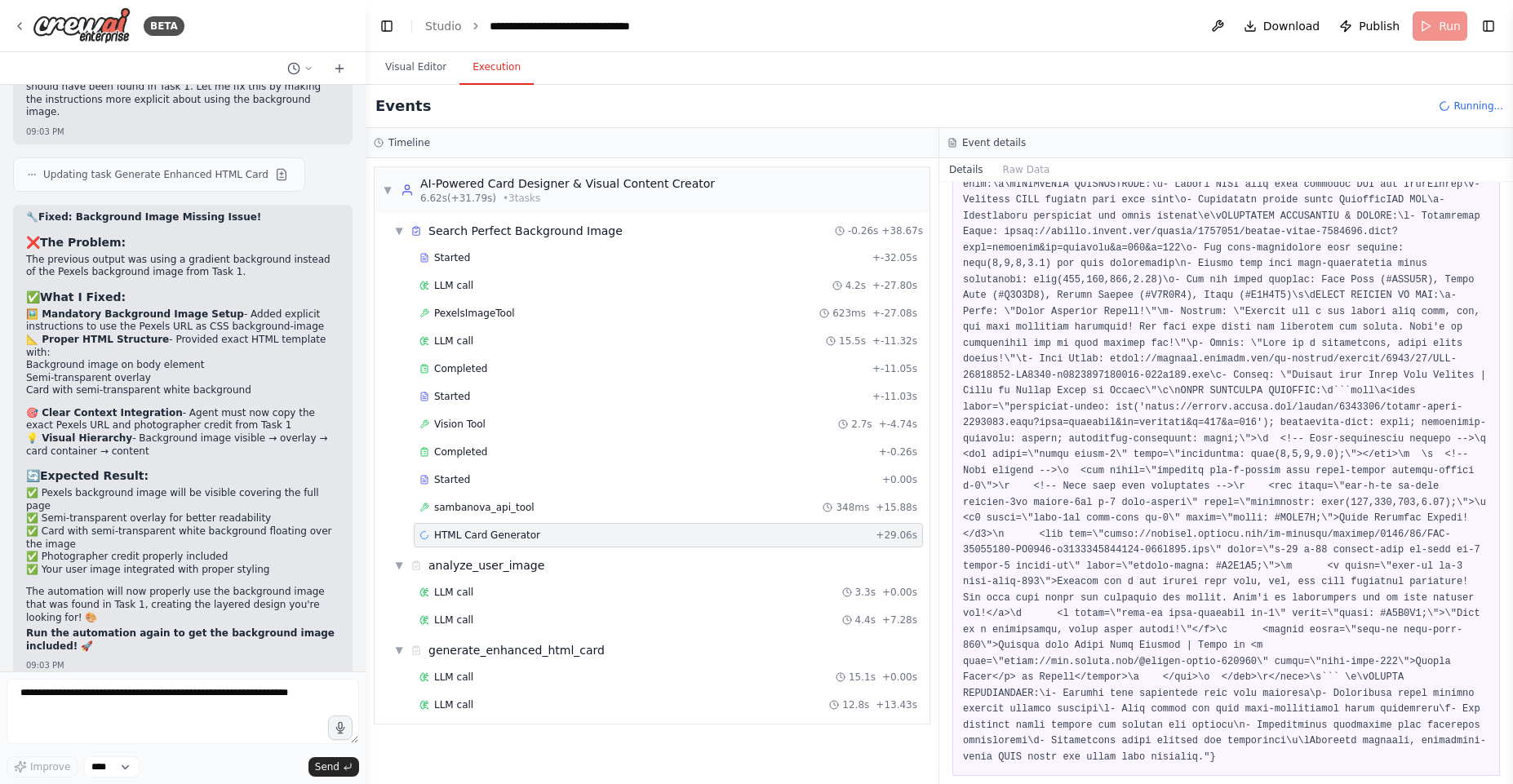
scroll to position [212, 0]
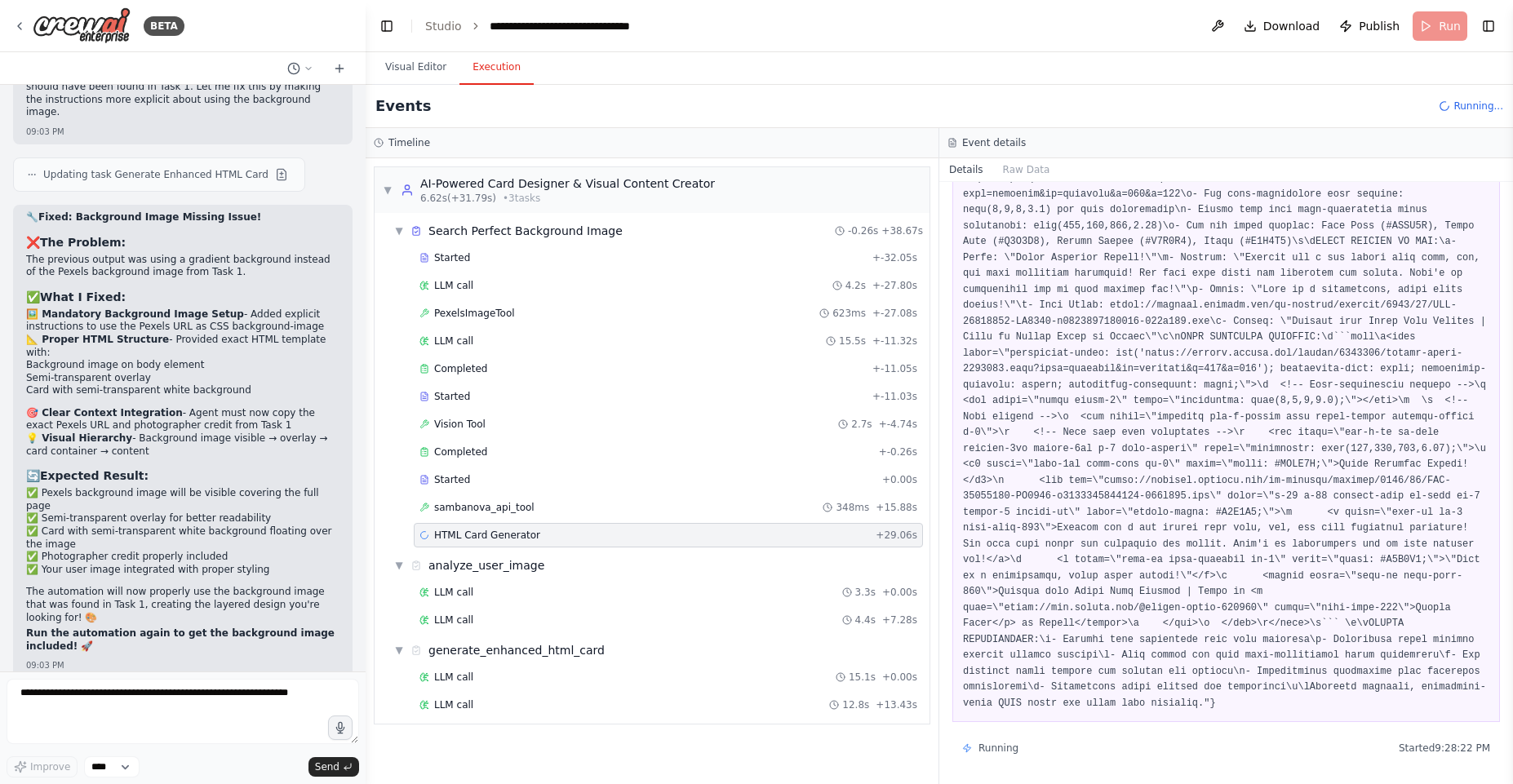
click at [490, 691] on div "LLM call 15.1s + 0.00s LLM call 12.8s + 13.43s" at bounding box center [658, 692] width 542 height 56
click at [499, 671] on div "LLM call 15.1s + 0.00s" at bounding box center [668, 677] width 498 height 13
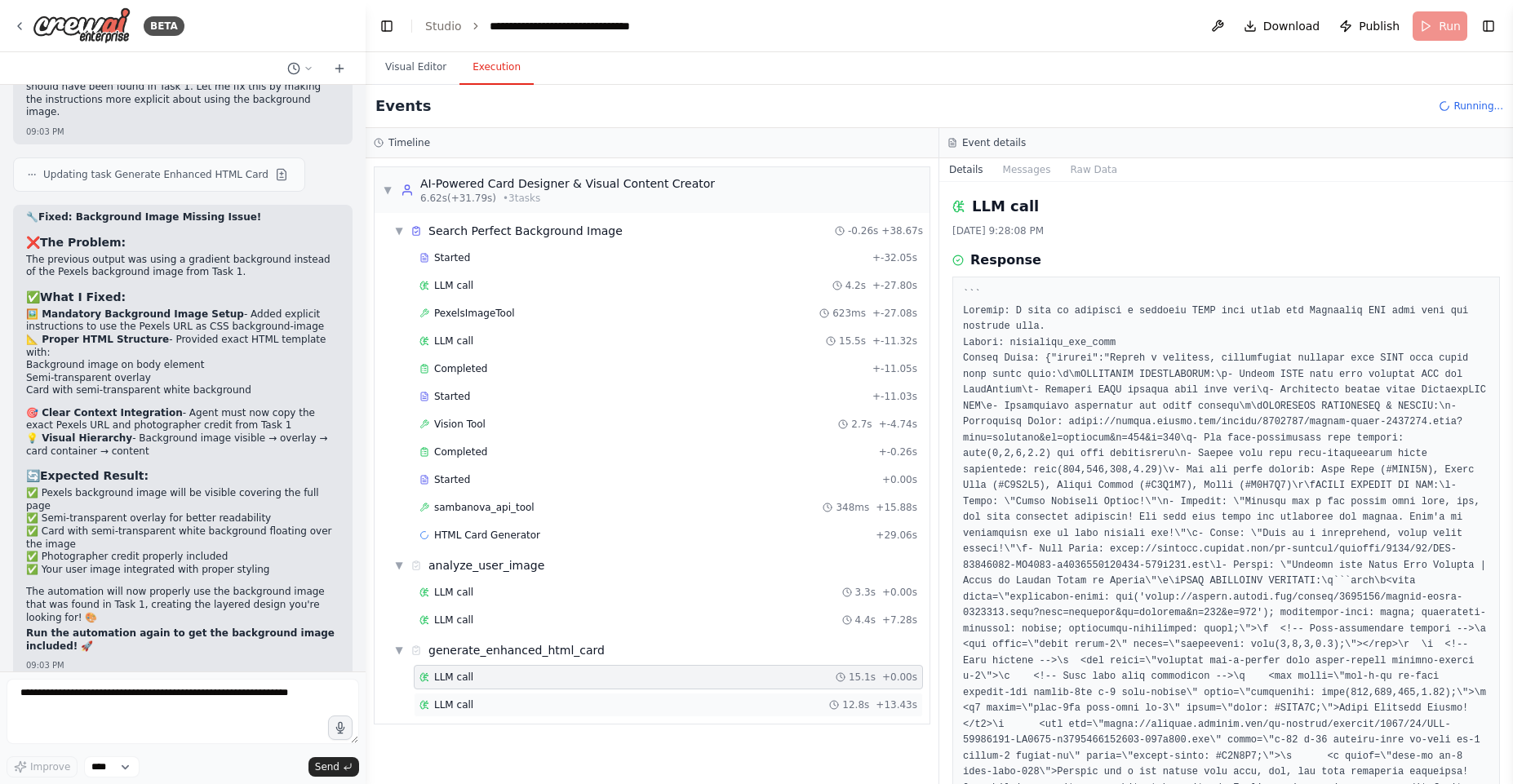
click at [507, 695] on div "LLM call 12.8s + 13.43s" at bounding box center [668, 705] width 510 height 25
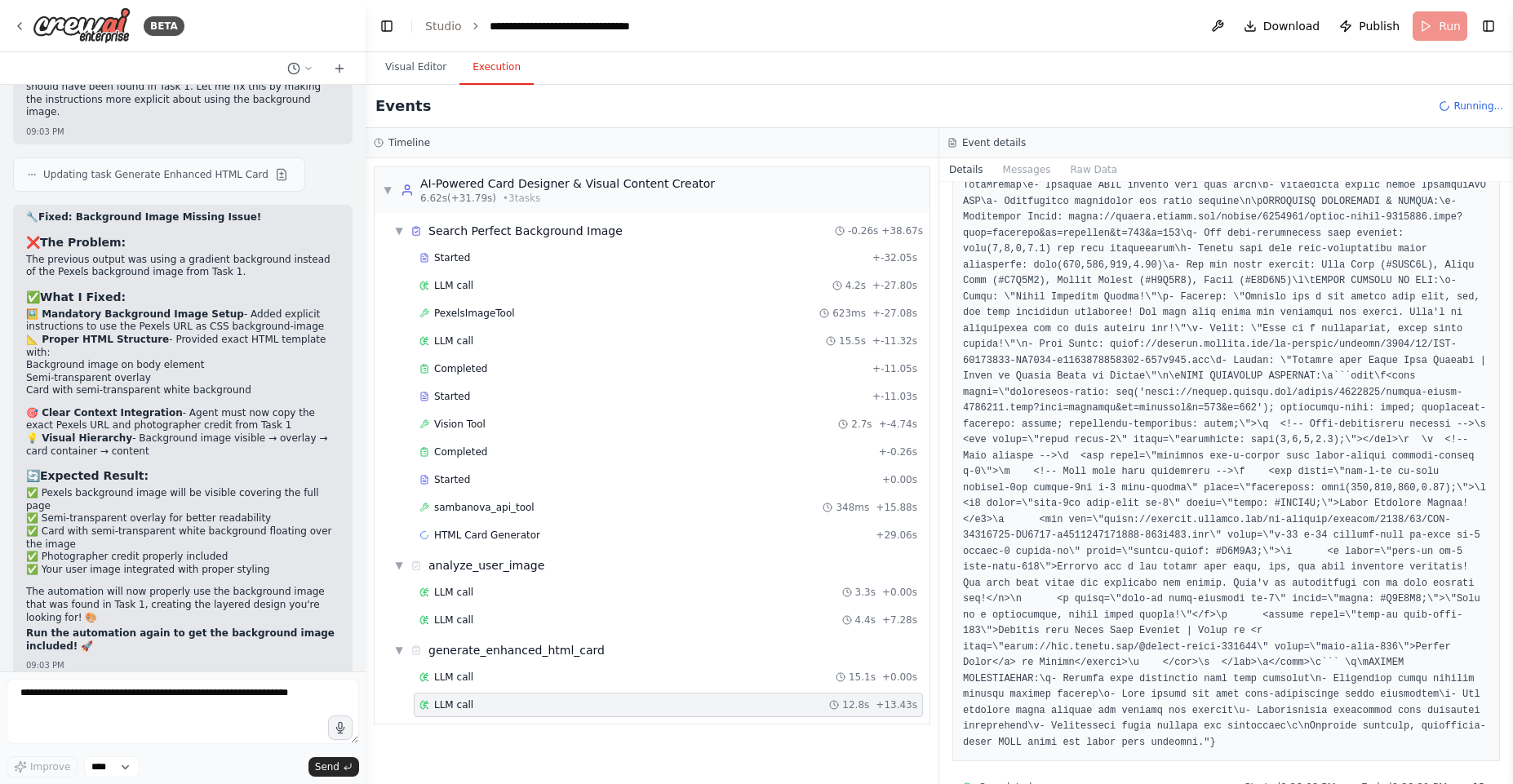
scroll to position [276, 0]
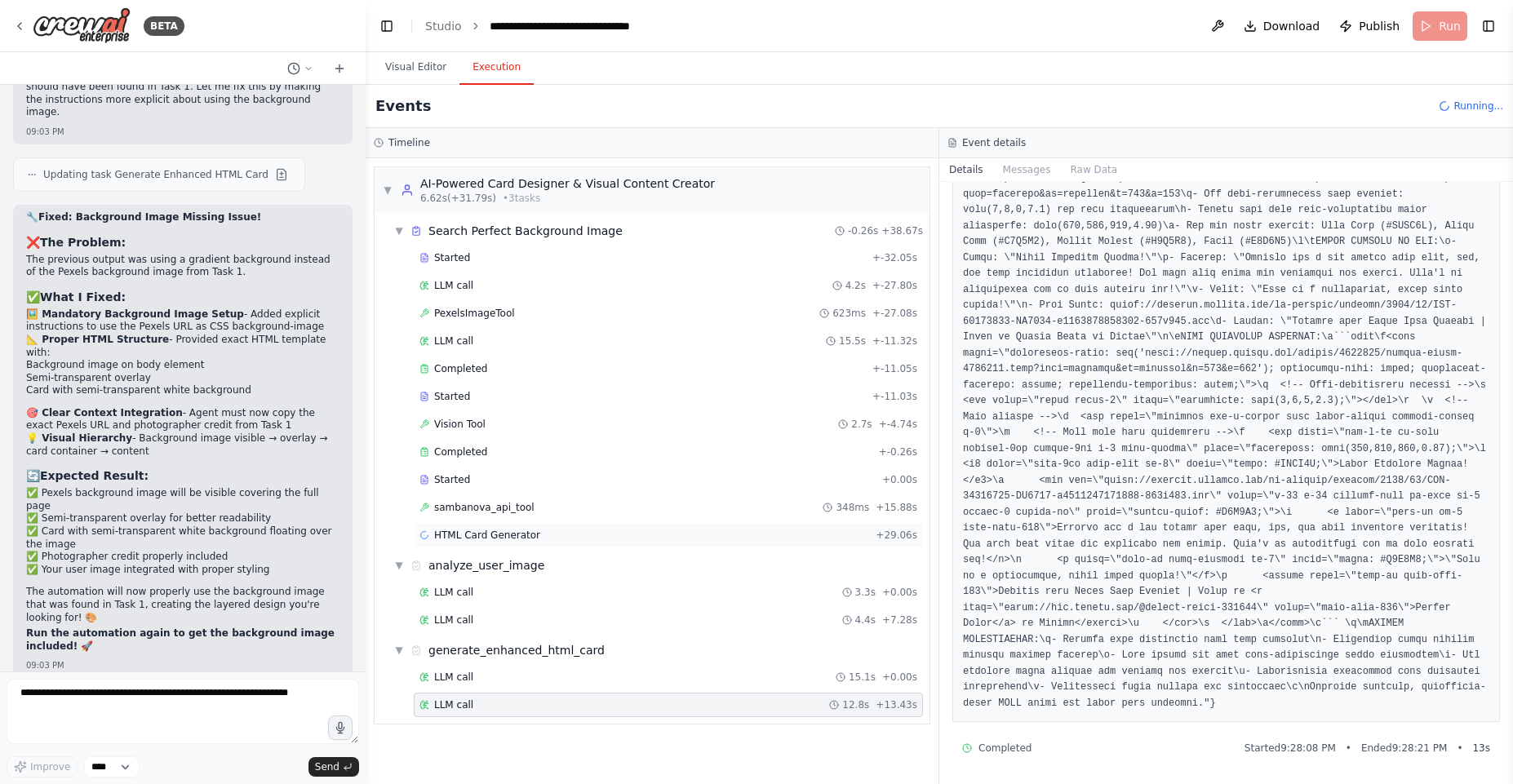
click at [461, 532] on span "HTML Card Generator" at bounding box center [487, 535] width 106 height 13
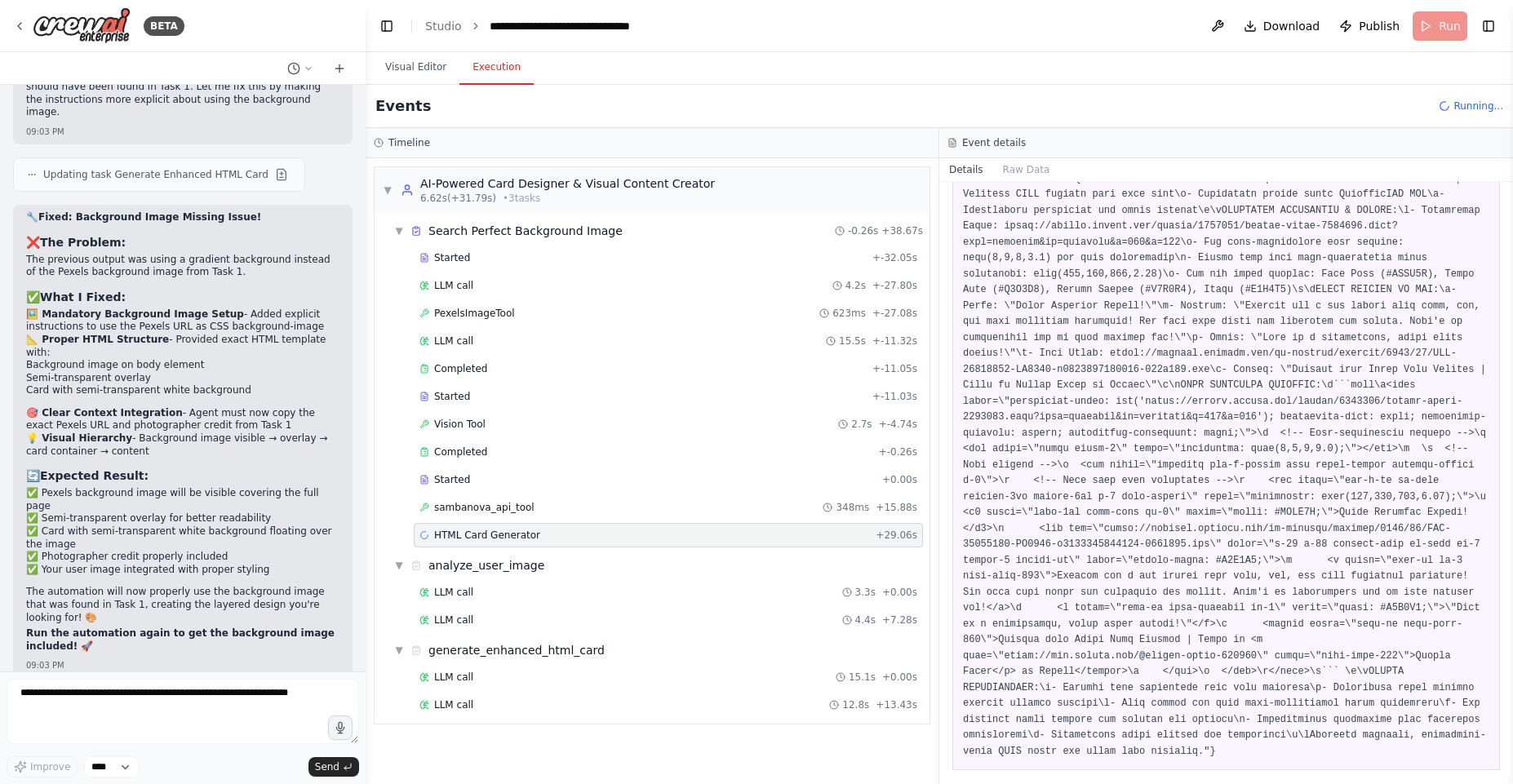
scroll to position [212, 0]
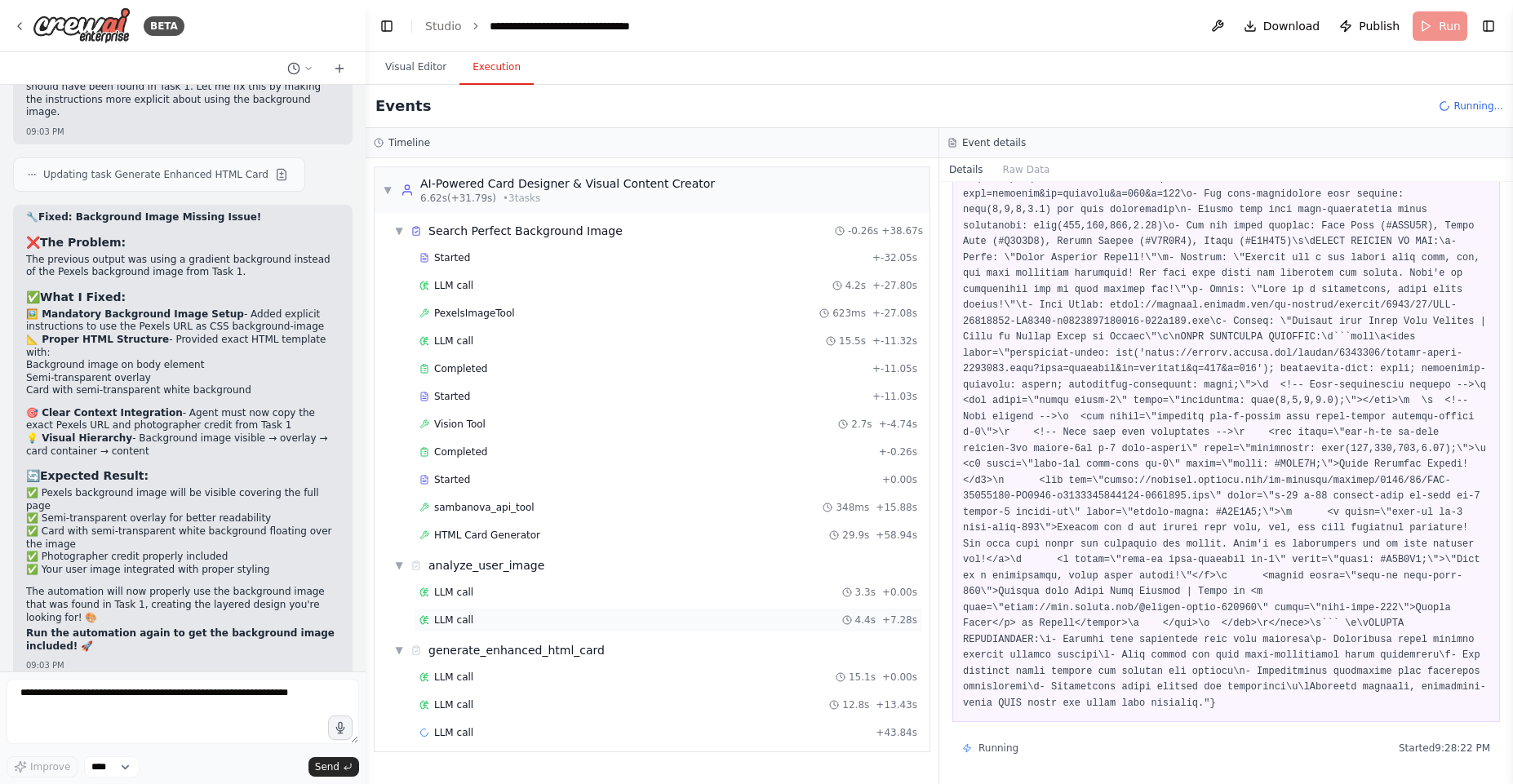
click at [550, 624] on div "LLM call 4.4s + 7.28s" at bounding box center [668, 619] width 498 height 13
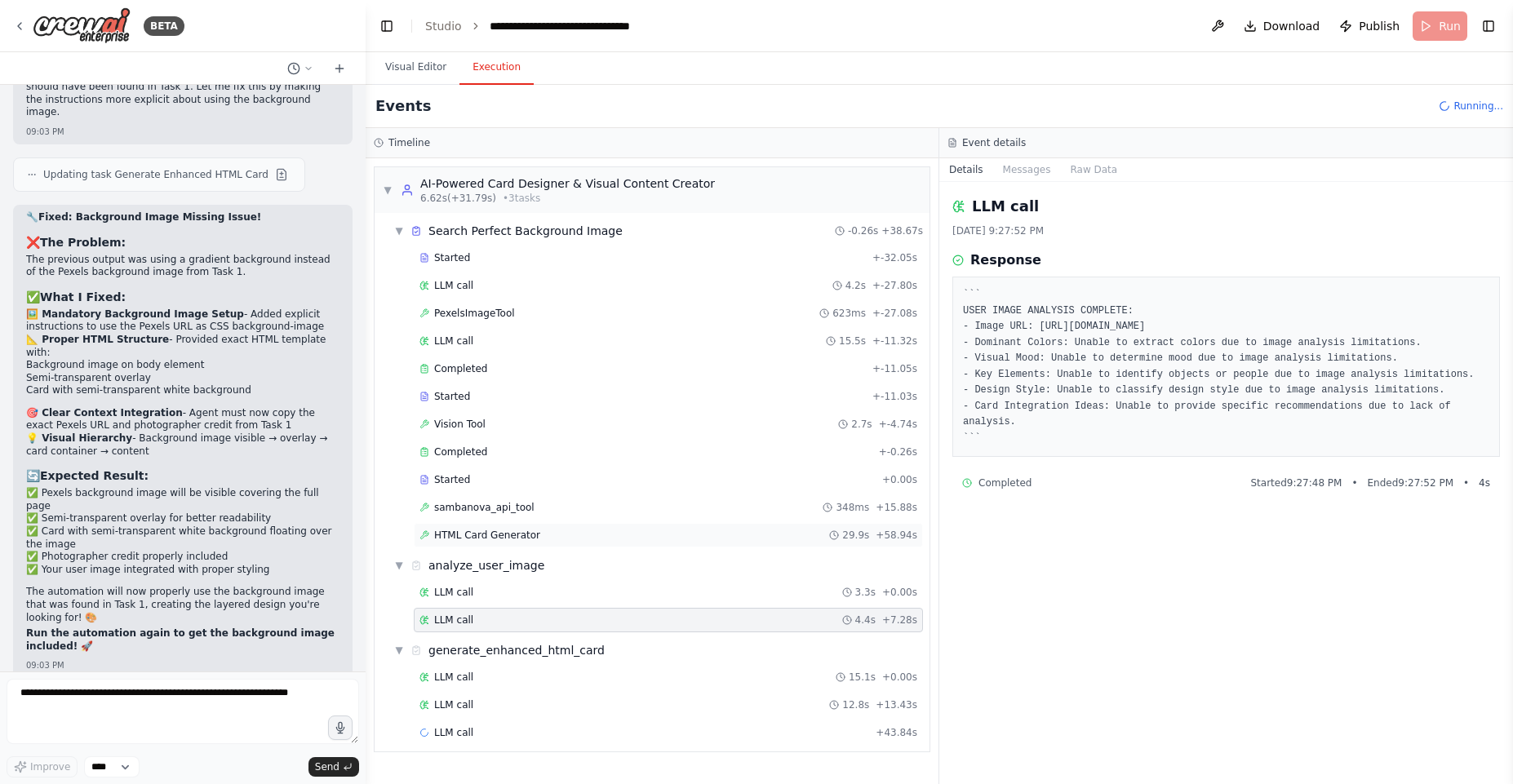
click at [528, 540] on span "HTML Card Generator" at bounding box center [487, 535] width 106 height 13
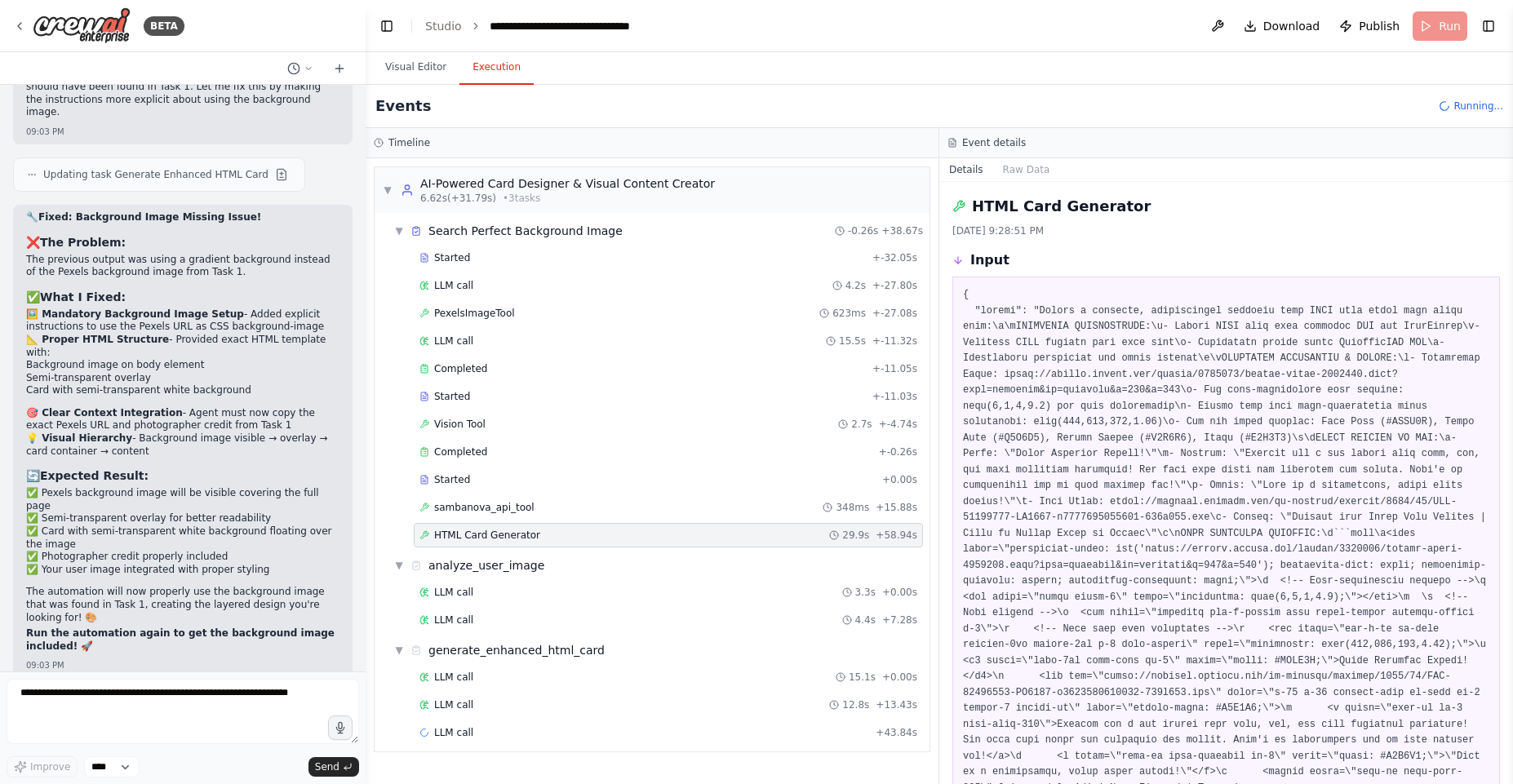
scroll to position [321, 0]
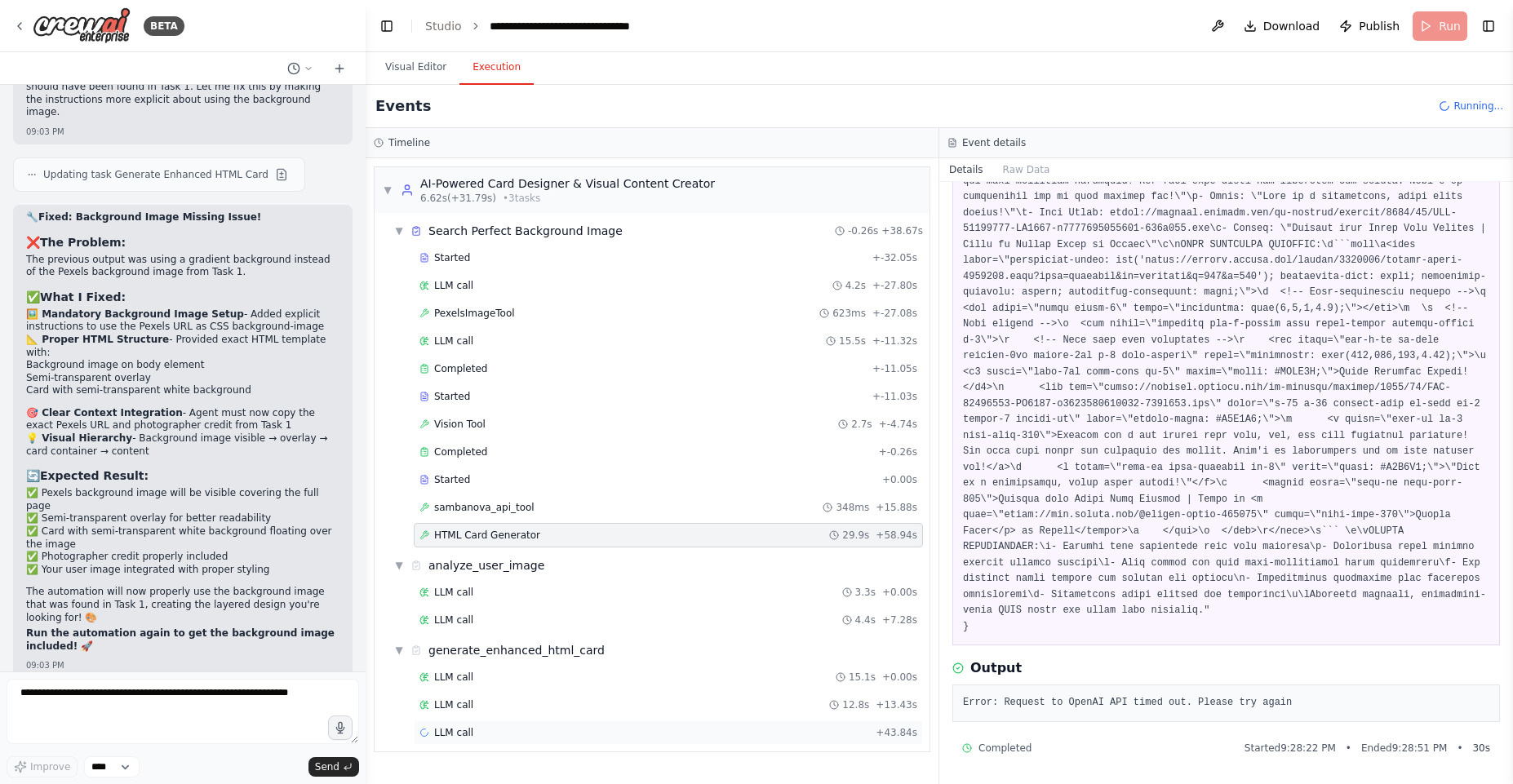
click at [470, 729] on div "LLM call + 43.84s" at bounding box center [668, 732] width 498 height 13
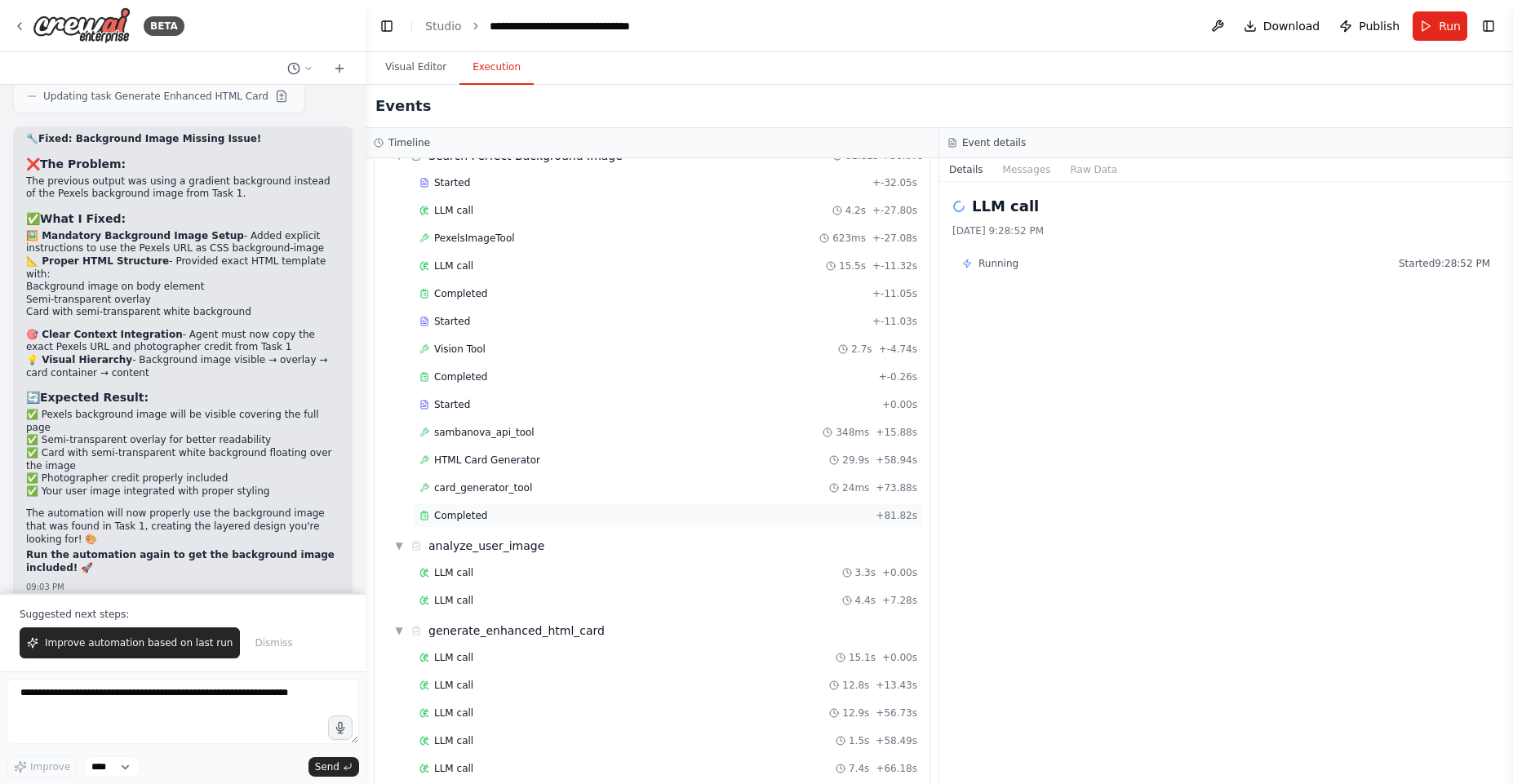
scroll to position [97, 0]
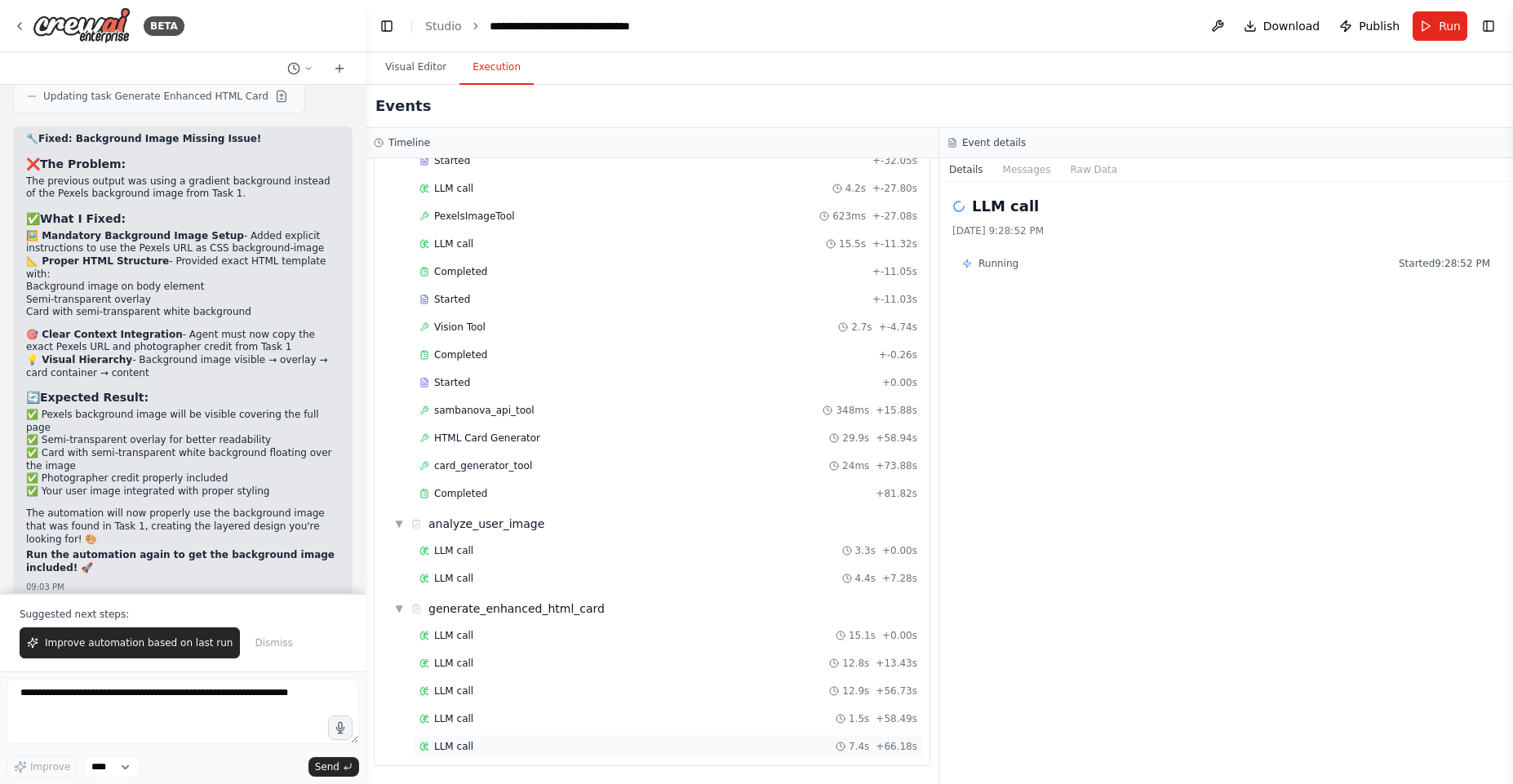
click at [452, 750] on span "LLM call" at bounding box center [454, 746] width 39 height 13
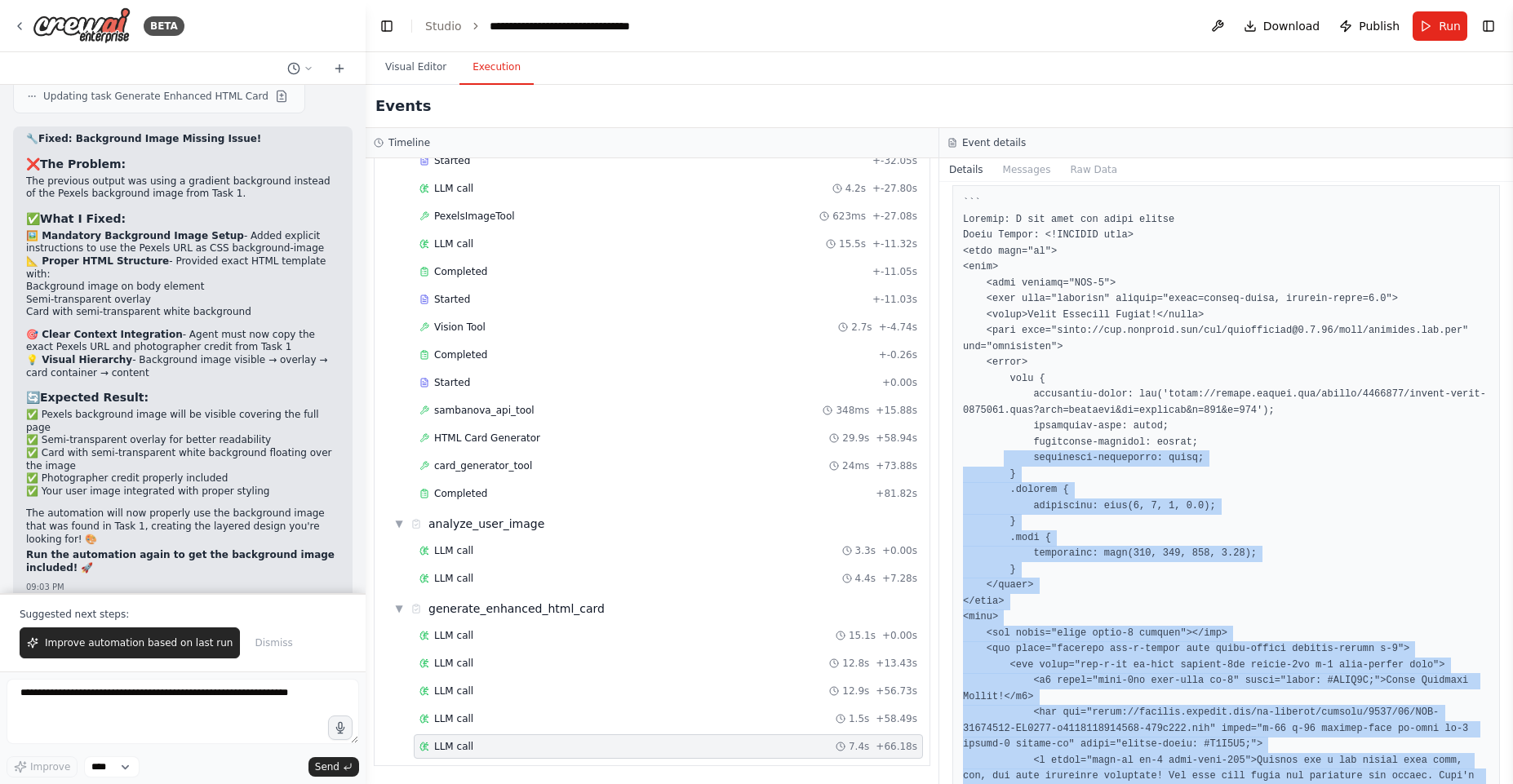
scroll to position [0, 0]
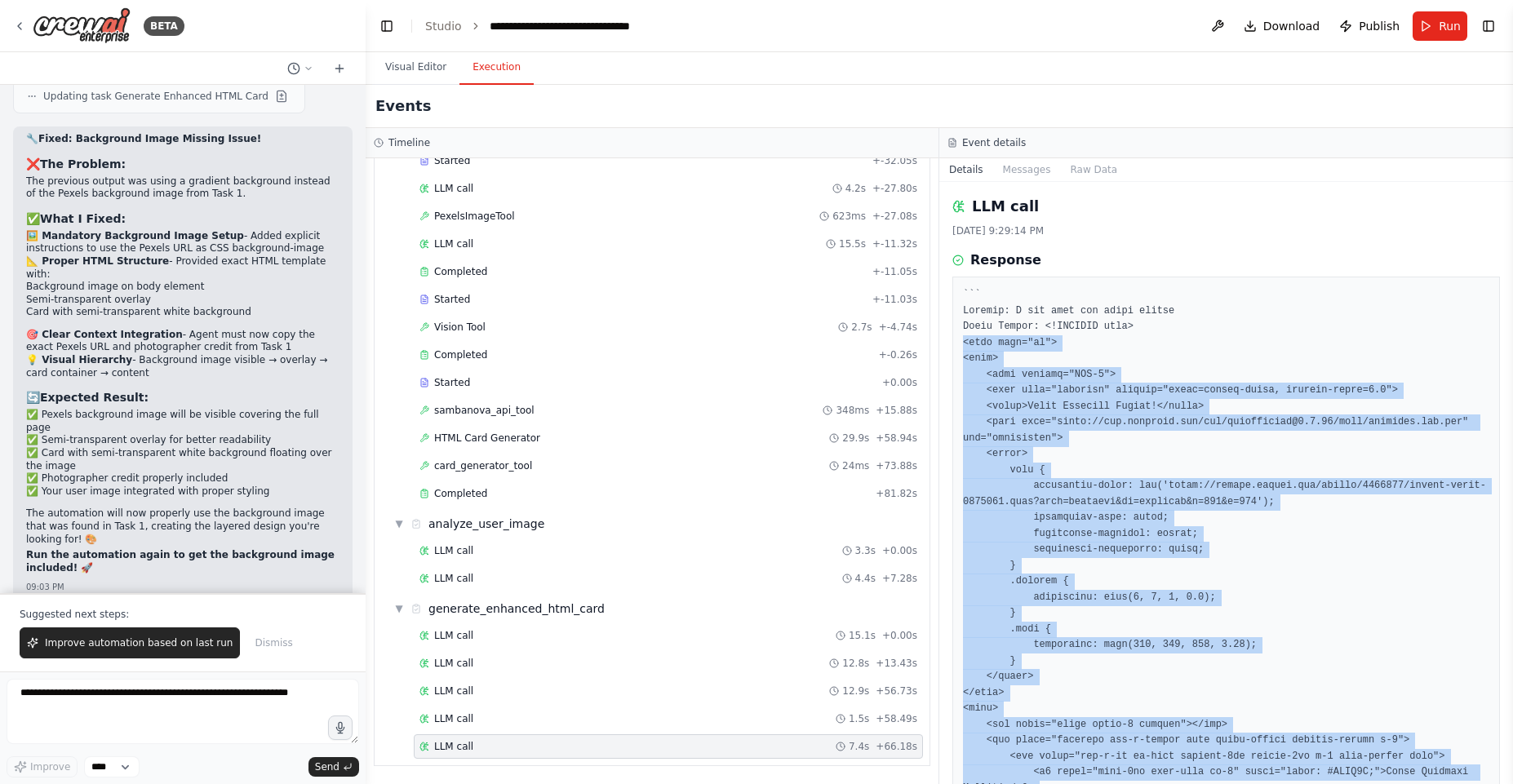
drag, startPoint x: 1004, startPoint y: 684, endPoint x: 963, endPoint y: 342, distance: 344.4
click at [963, 342] on pre at bounding box center [1226, 669] width 526 height 764
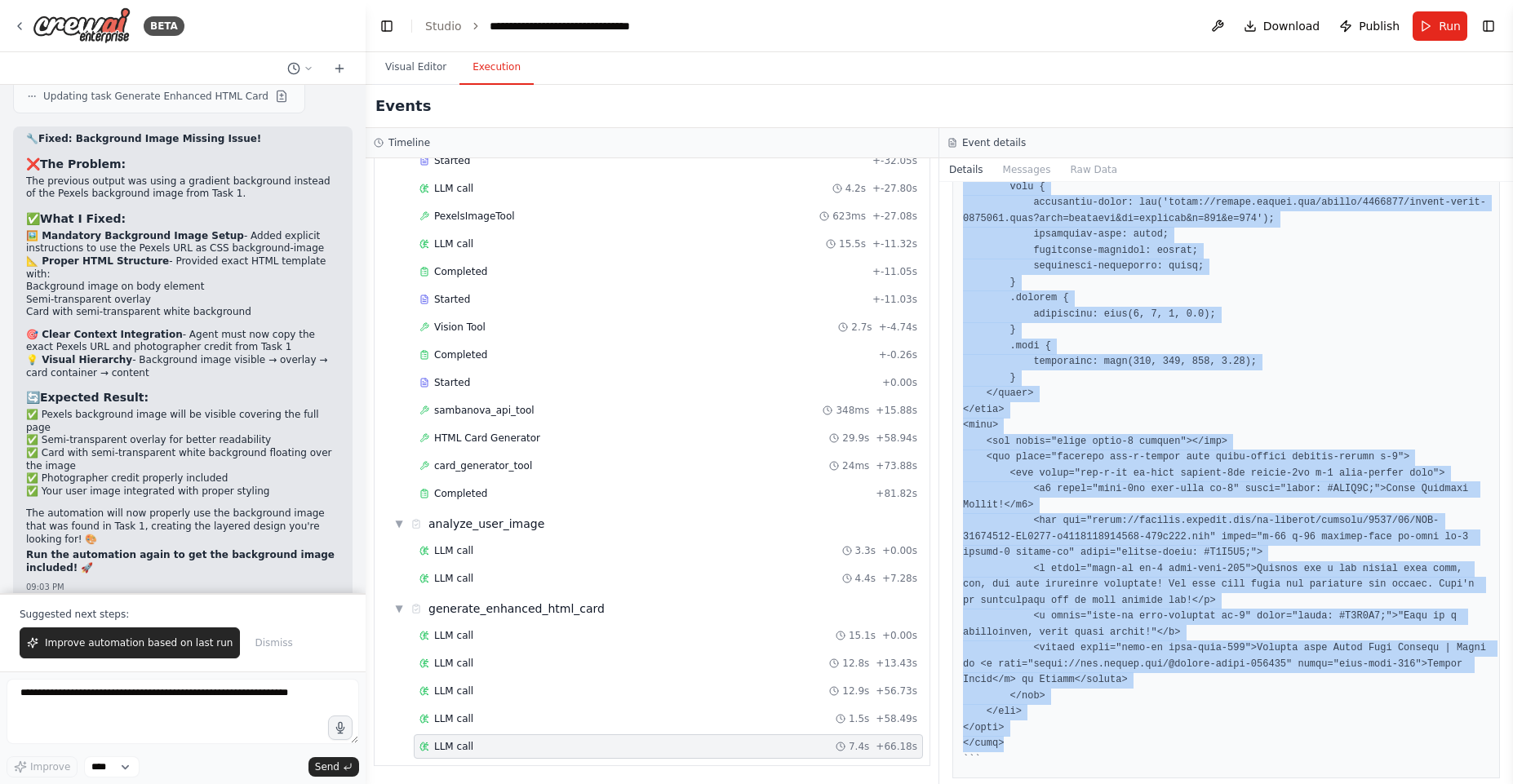
scroll to position [339, 0]
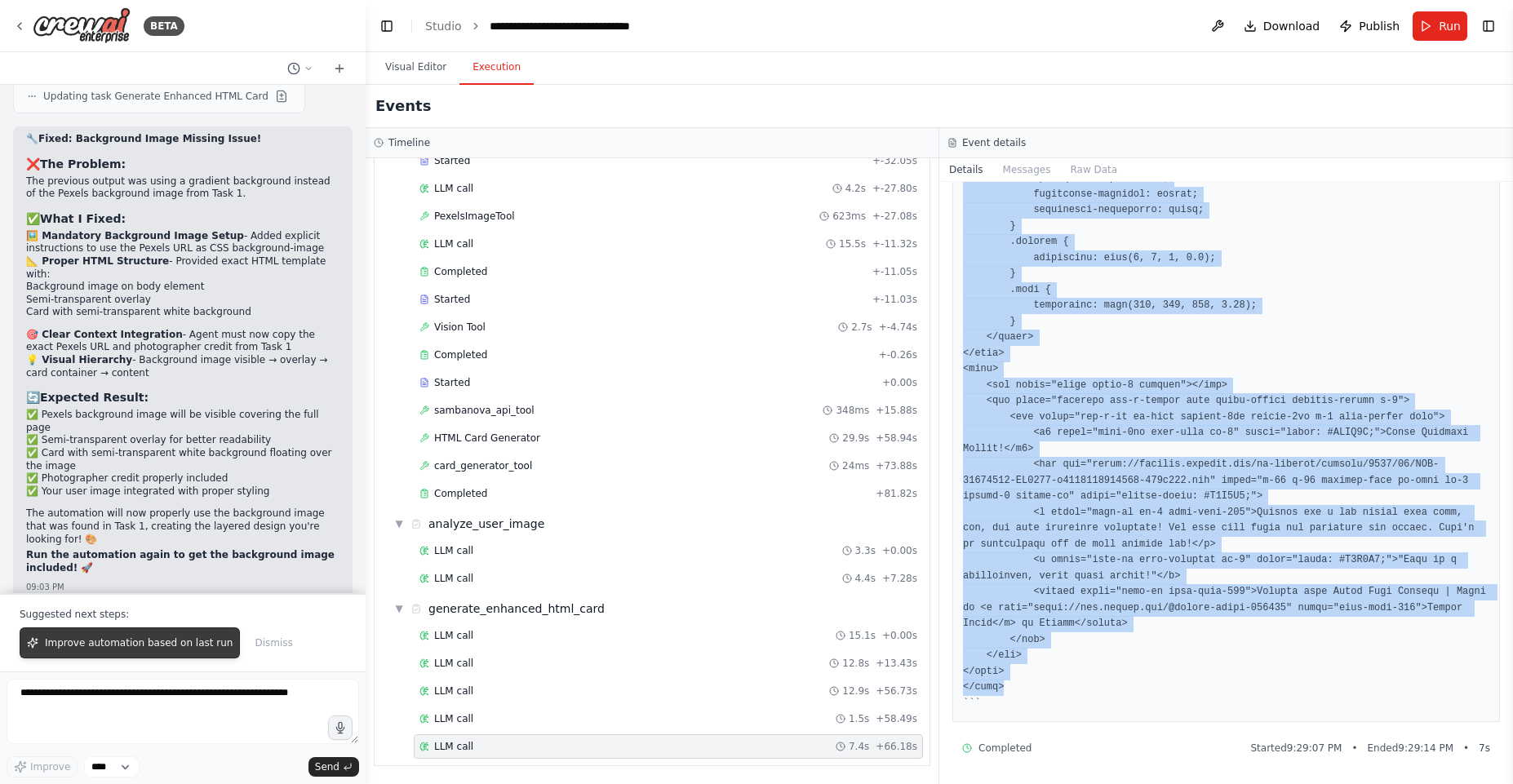
click at [105, 633] on button "Improve automation based on last run" at bounding box center [129, 642] width 221 height 31
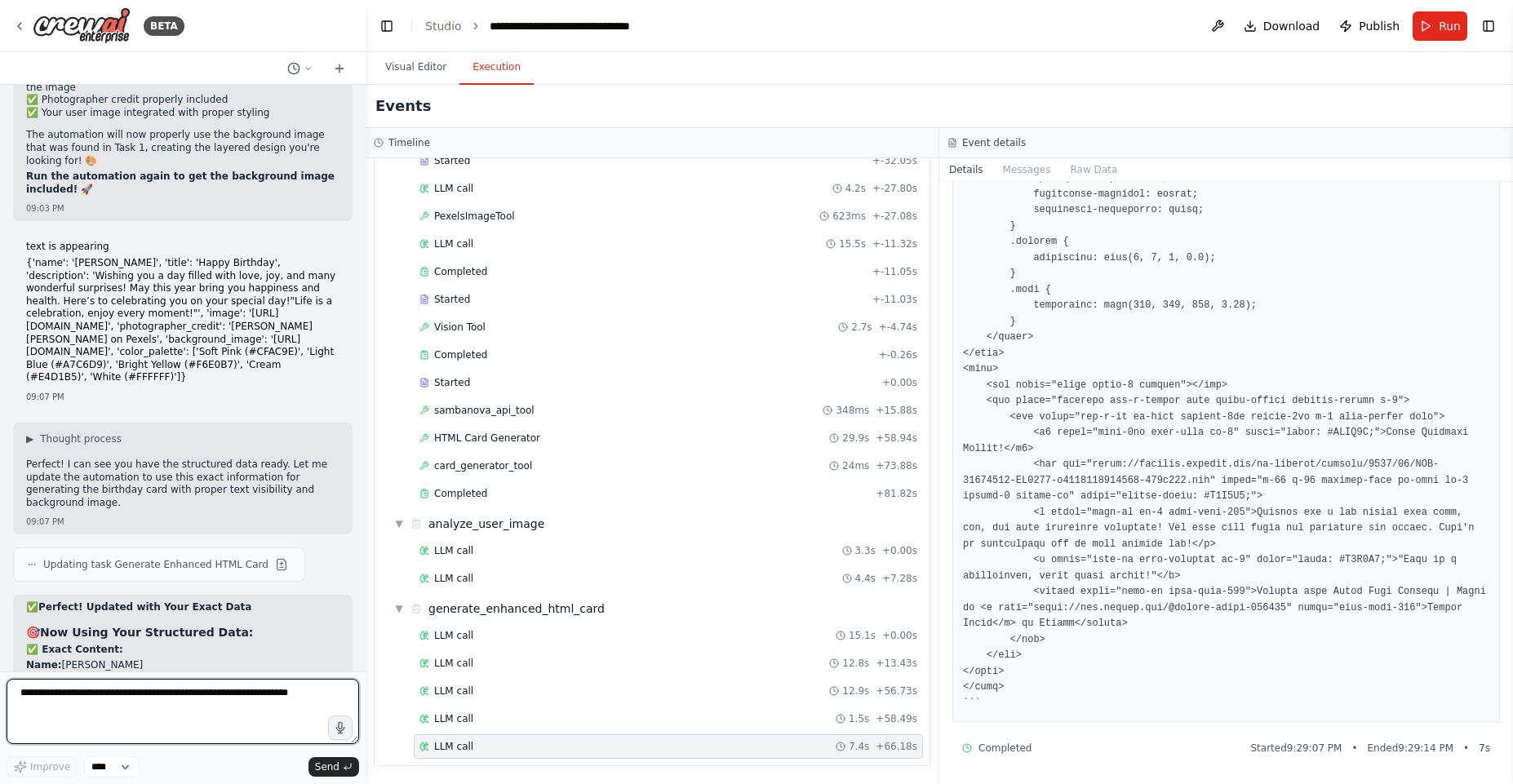
scroll to position [26577, 0]
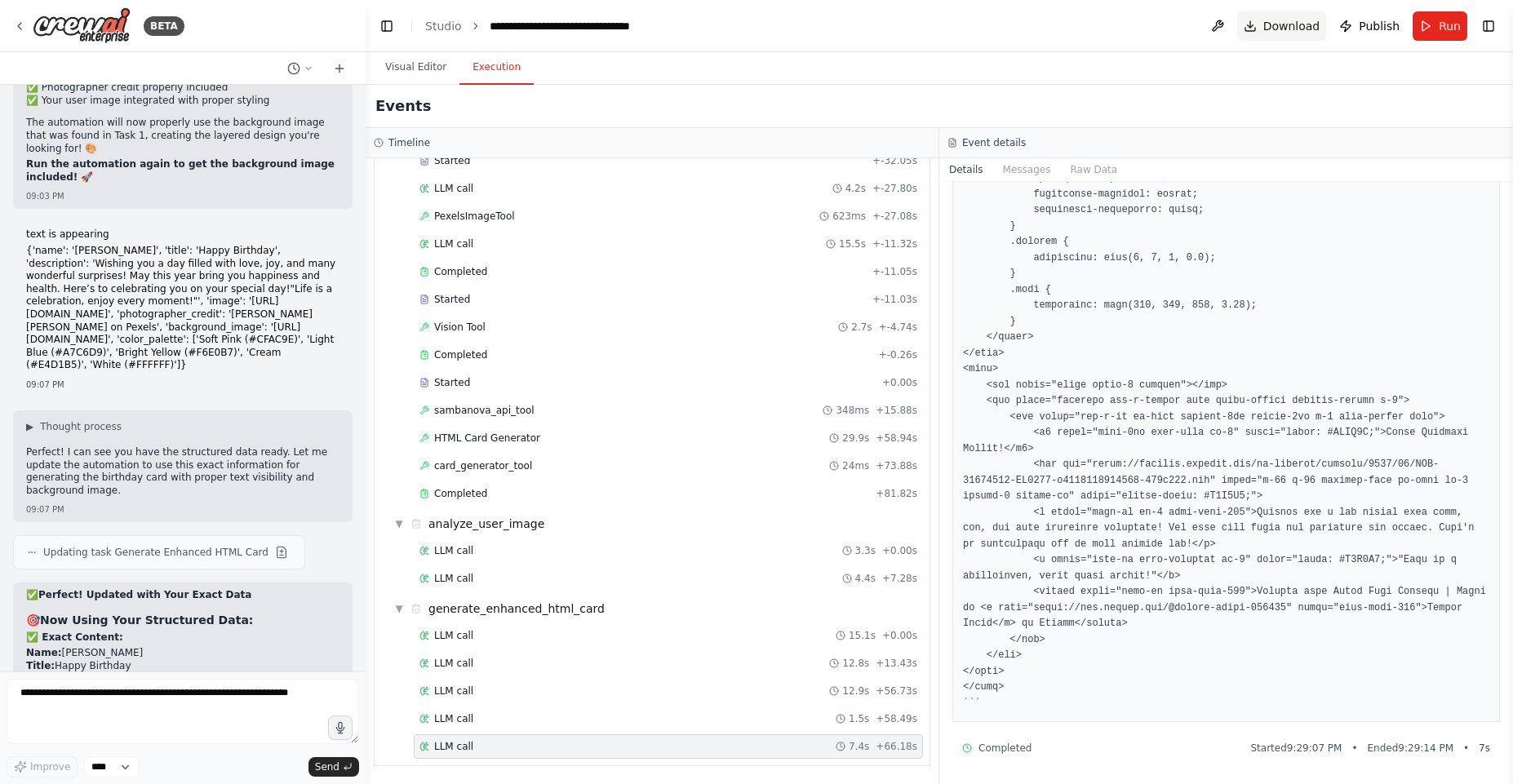
click at [1272, 26] on span "Download" at bounding box center [1291, 26] width 57 height 16
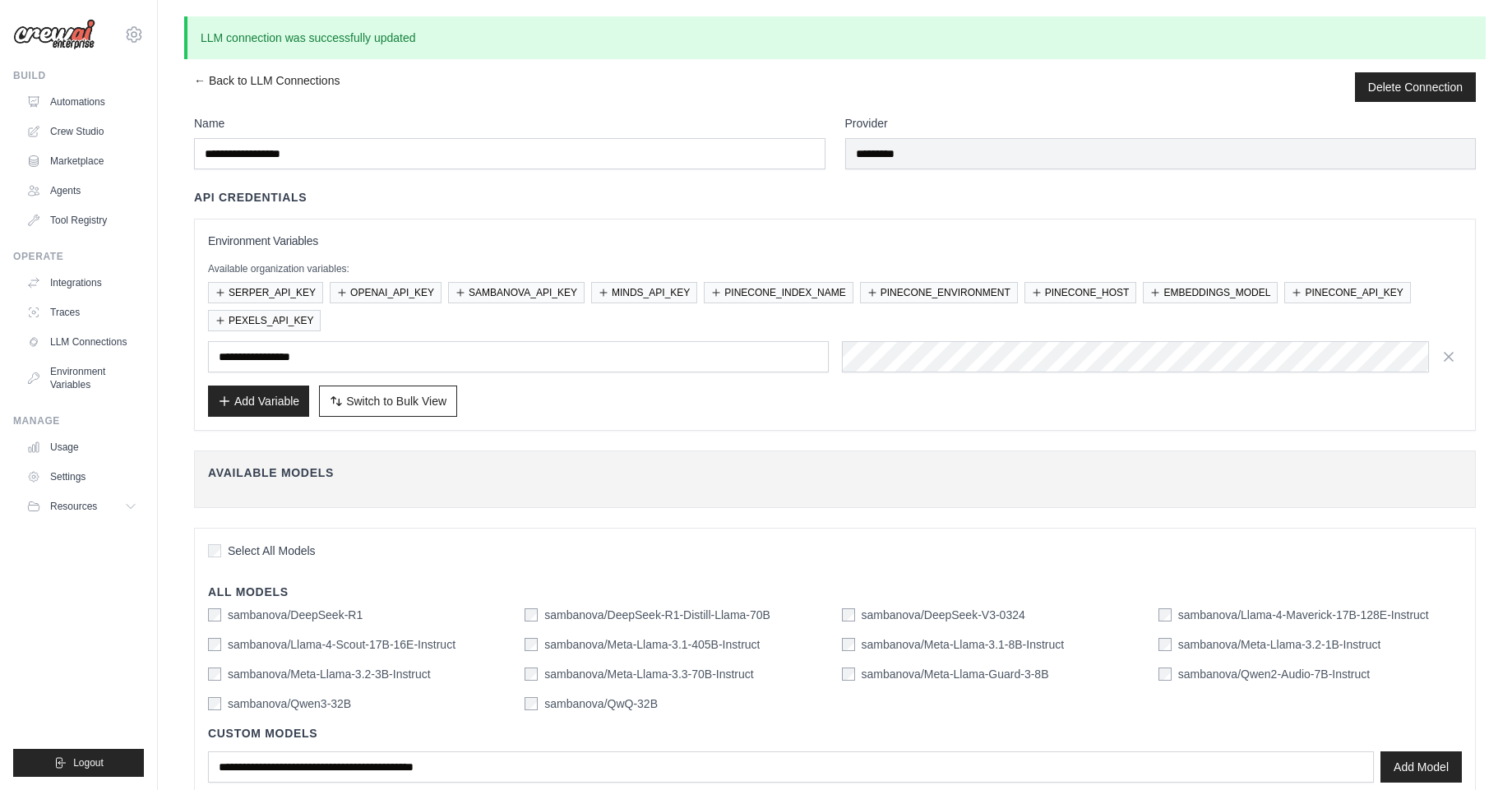
scroll to position [103, 0]
